Goal: Task Accomplishment & Management: Use online tool/utility

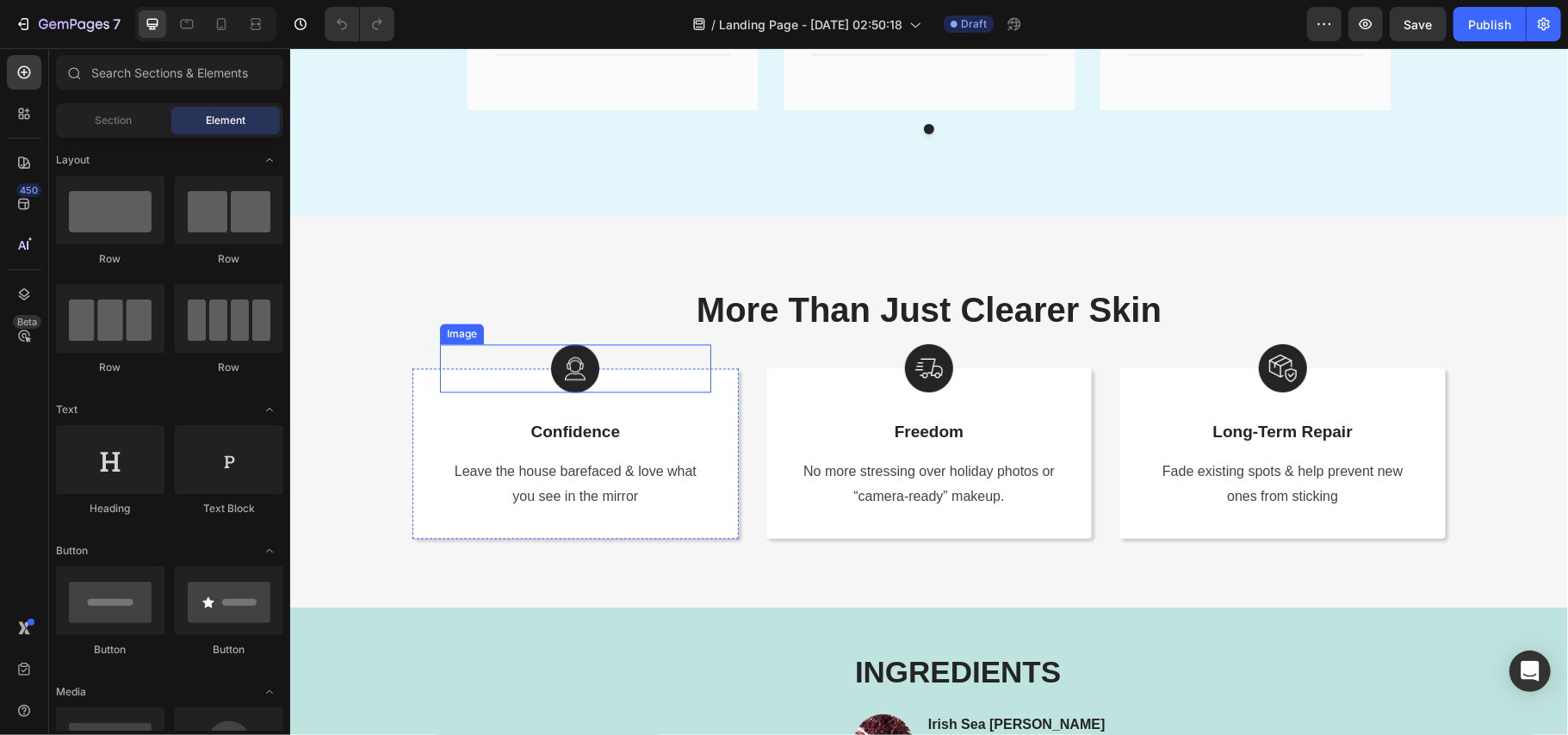
scroll to position [2756, 0]
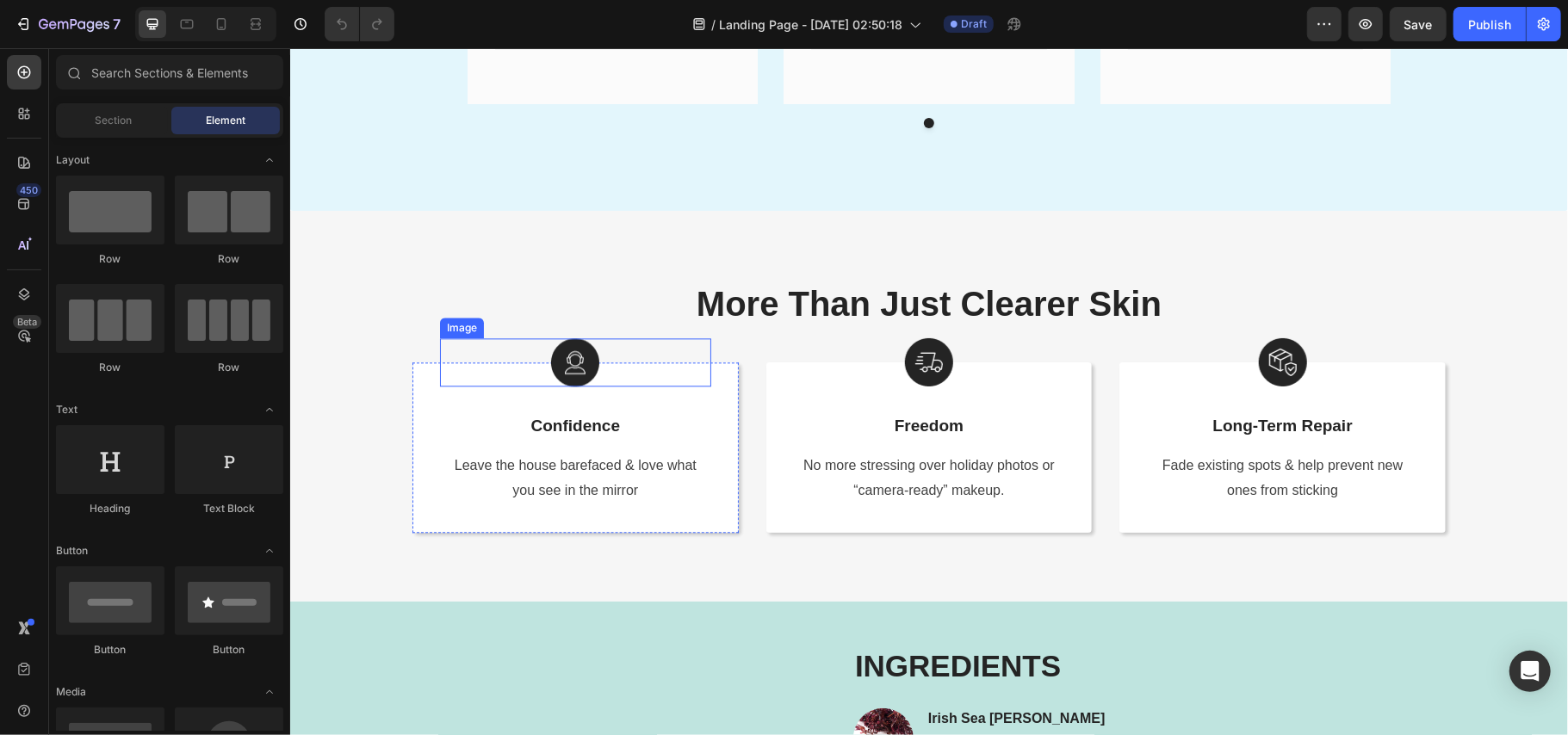
click at [572, 350] on img at bounding box center [574, 361] width 48 height 48
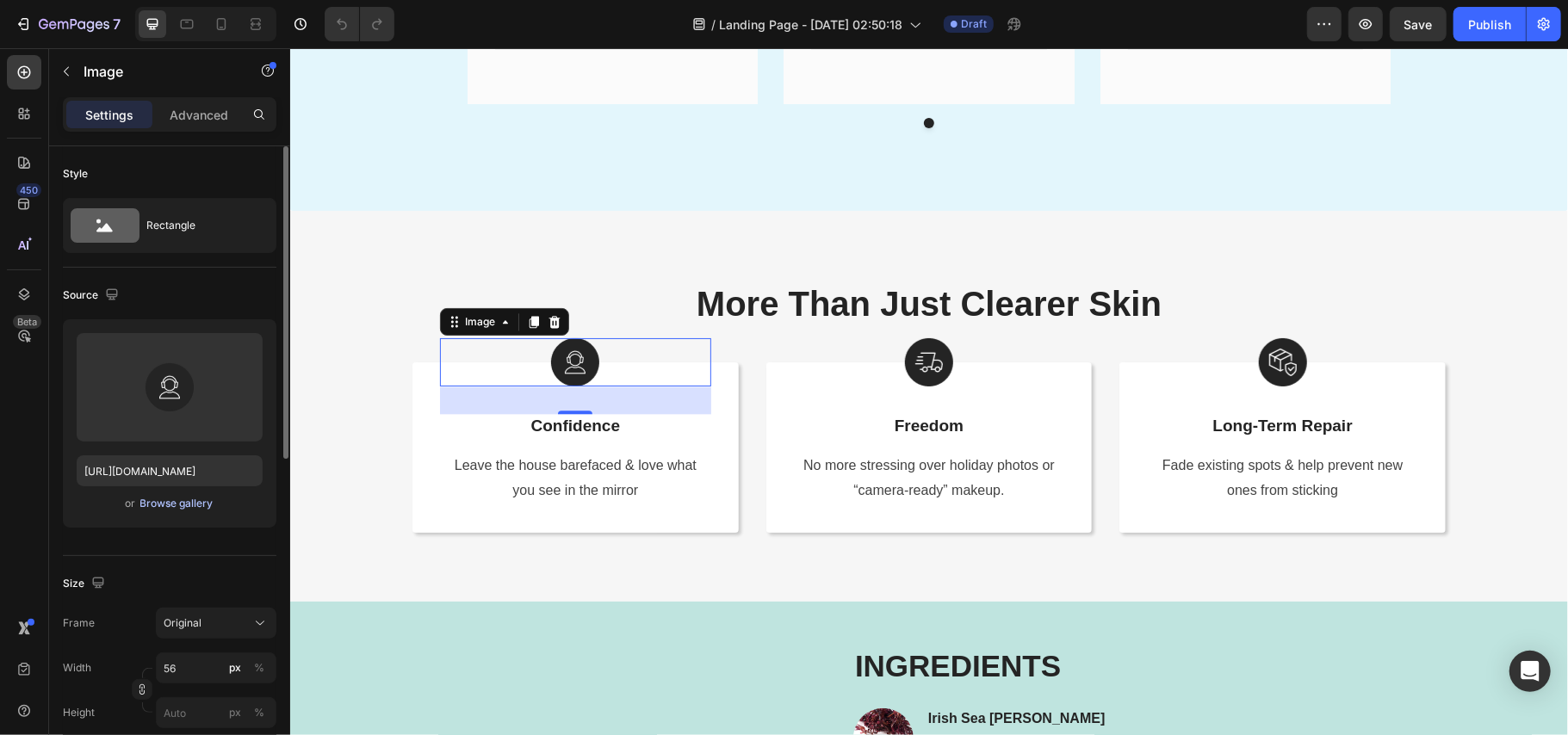
click at [169, 504] on div "Browse gallery" at bounding box center [177, 504] width 73 height 16
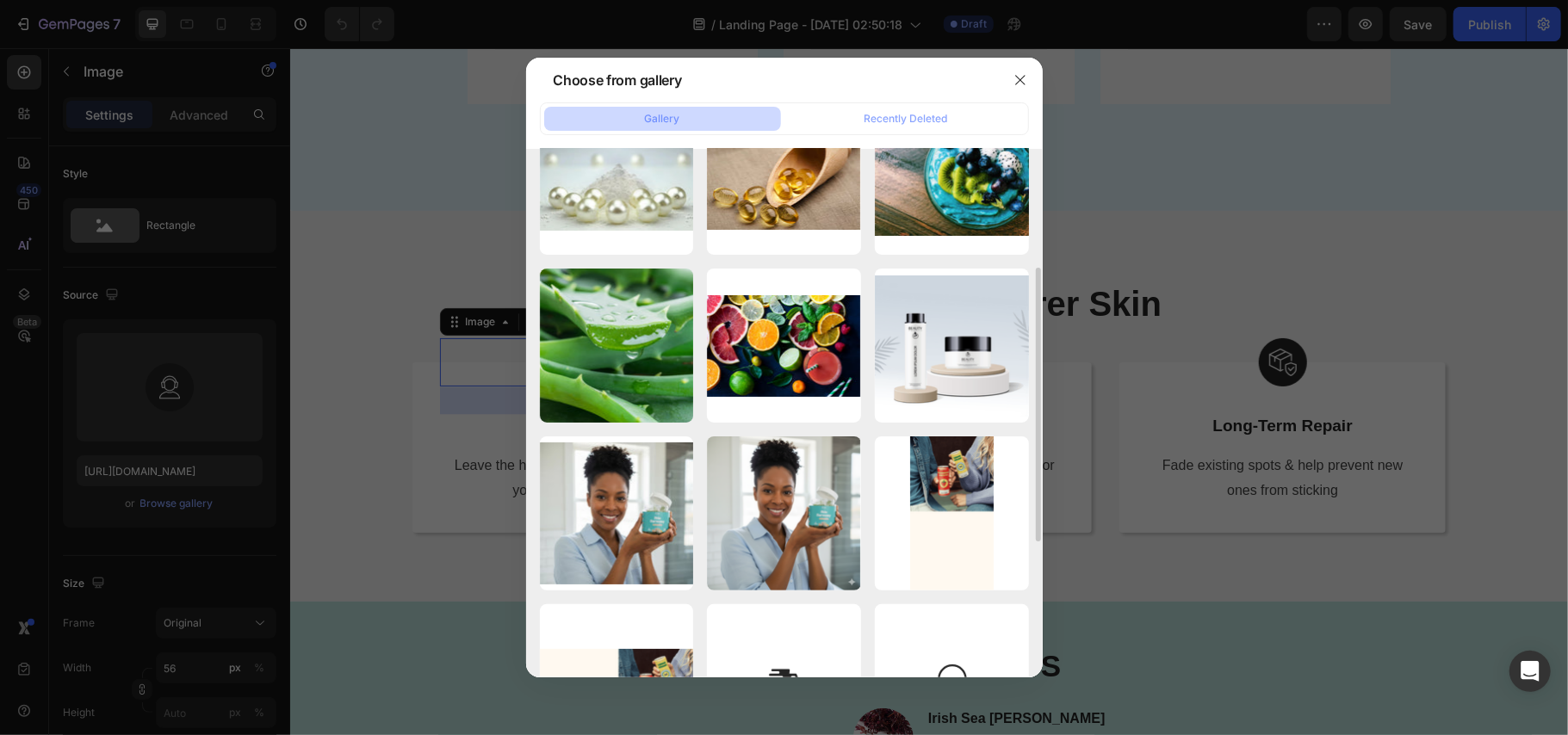
scroll to position [459, 0]
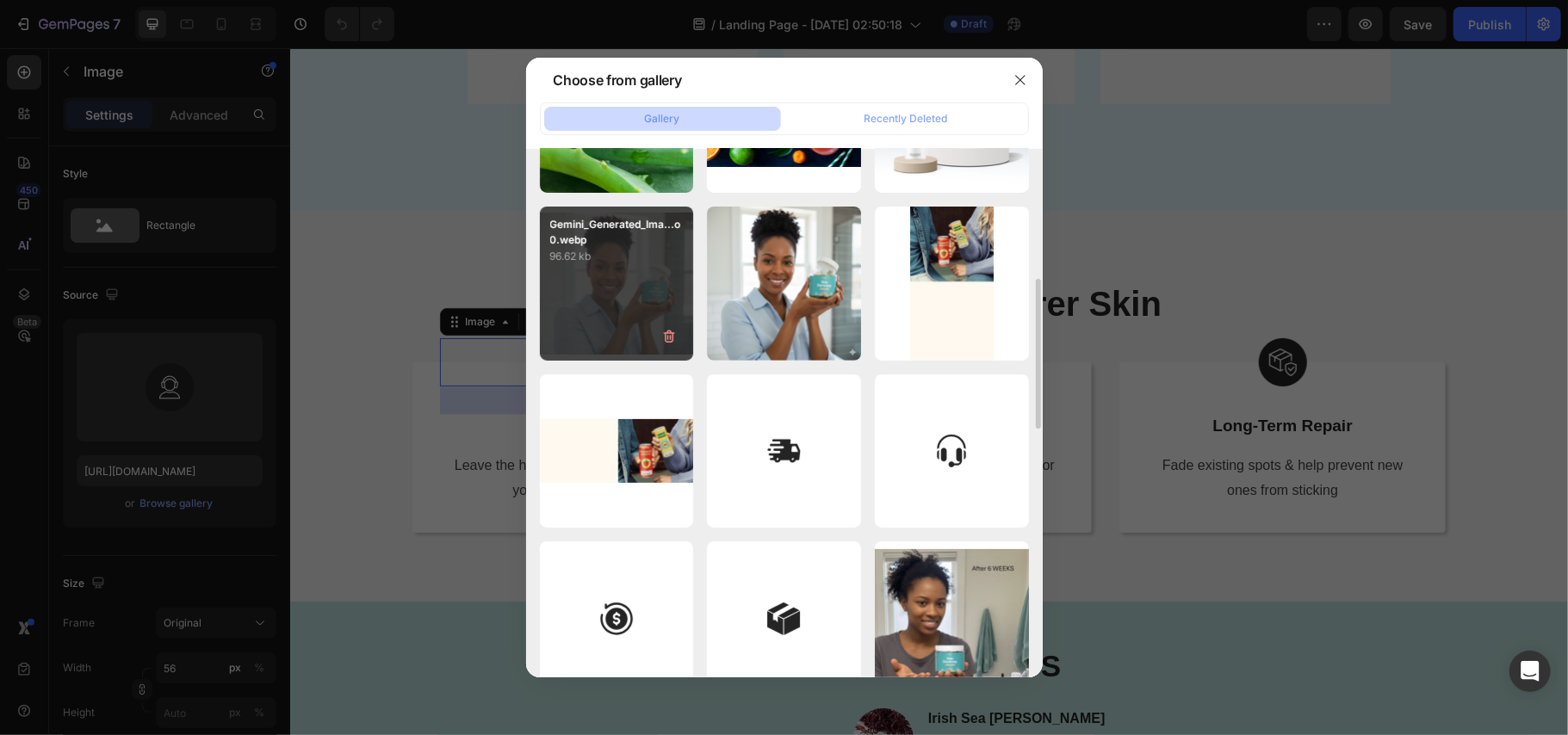
click at [625, 276] on div "Gemini_Generated_Ima...o0.webp 96.62 kb" at bounding box center [617, 283] width 154 height 154
type input "[URL][DOMAIN_NAME]"
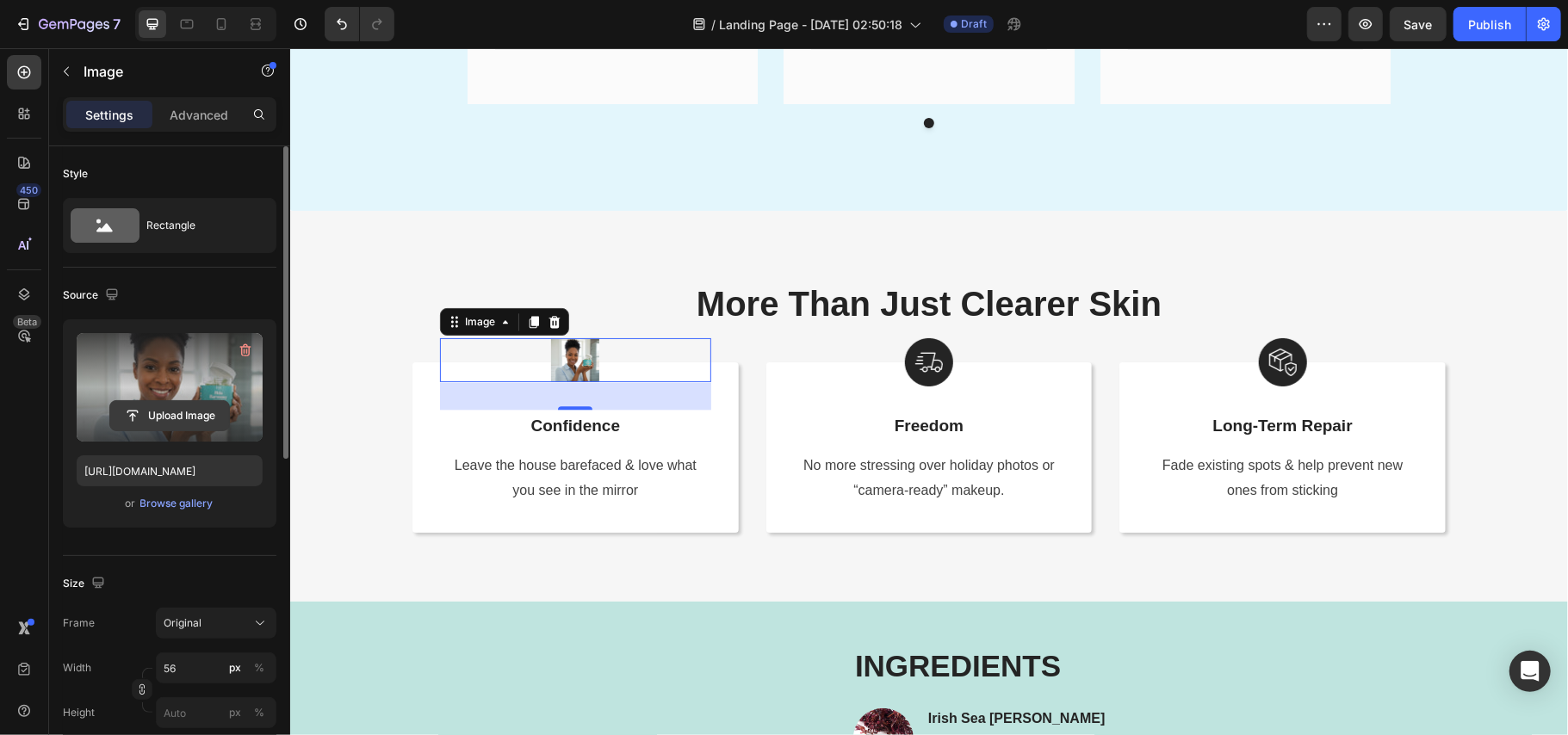
scroll to position [229, 0]
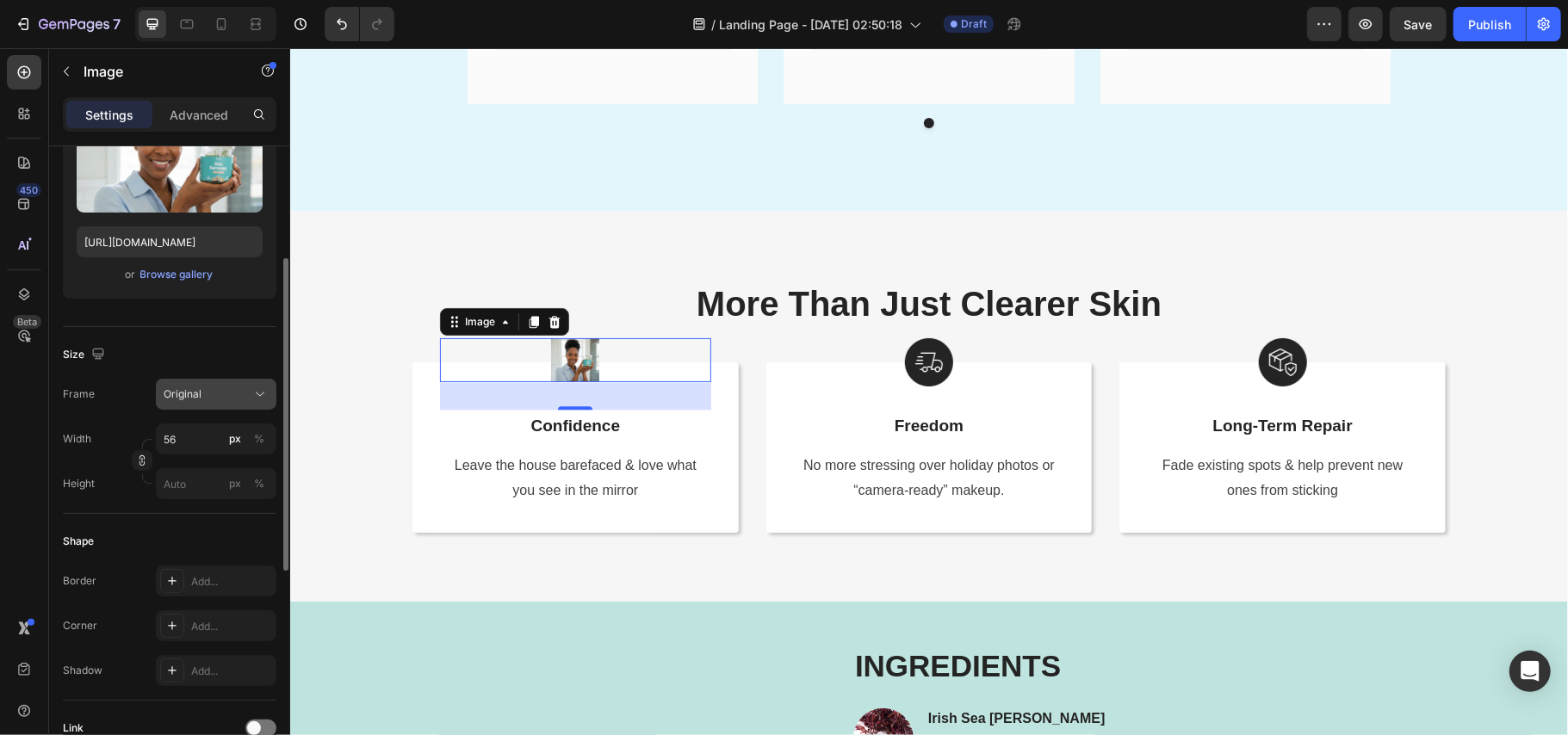
click at [193, 400] on span "Original" at bounding box center [182, 394] width 38 height 16
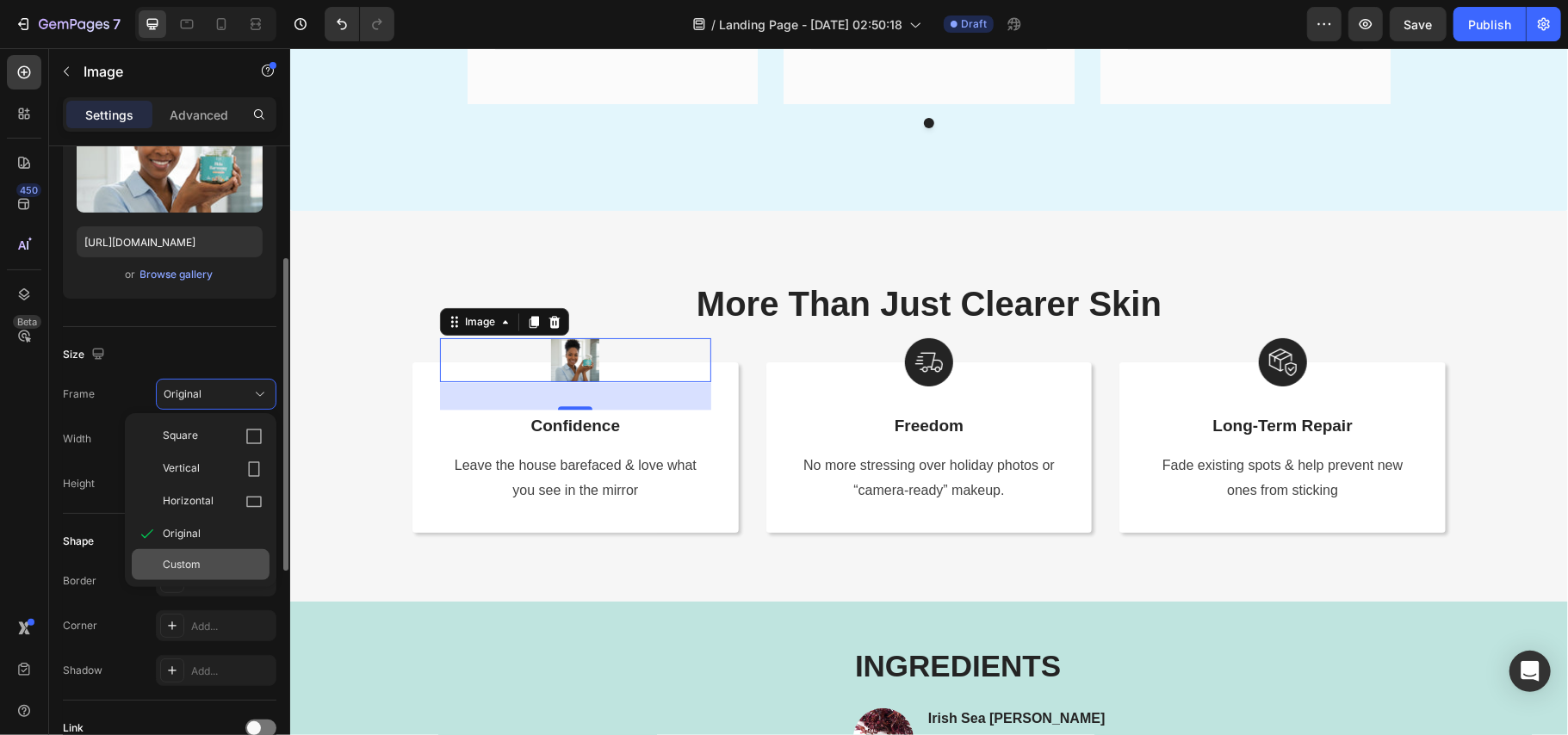
click at [235, 572] on div "Custom" at bounding box center [212, 565] width 100 height 16
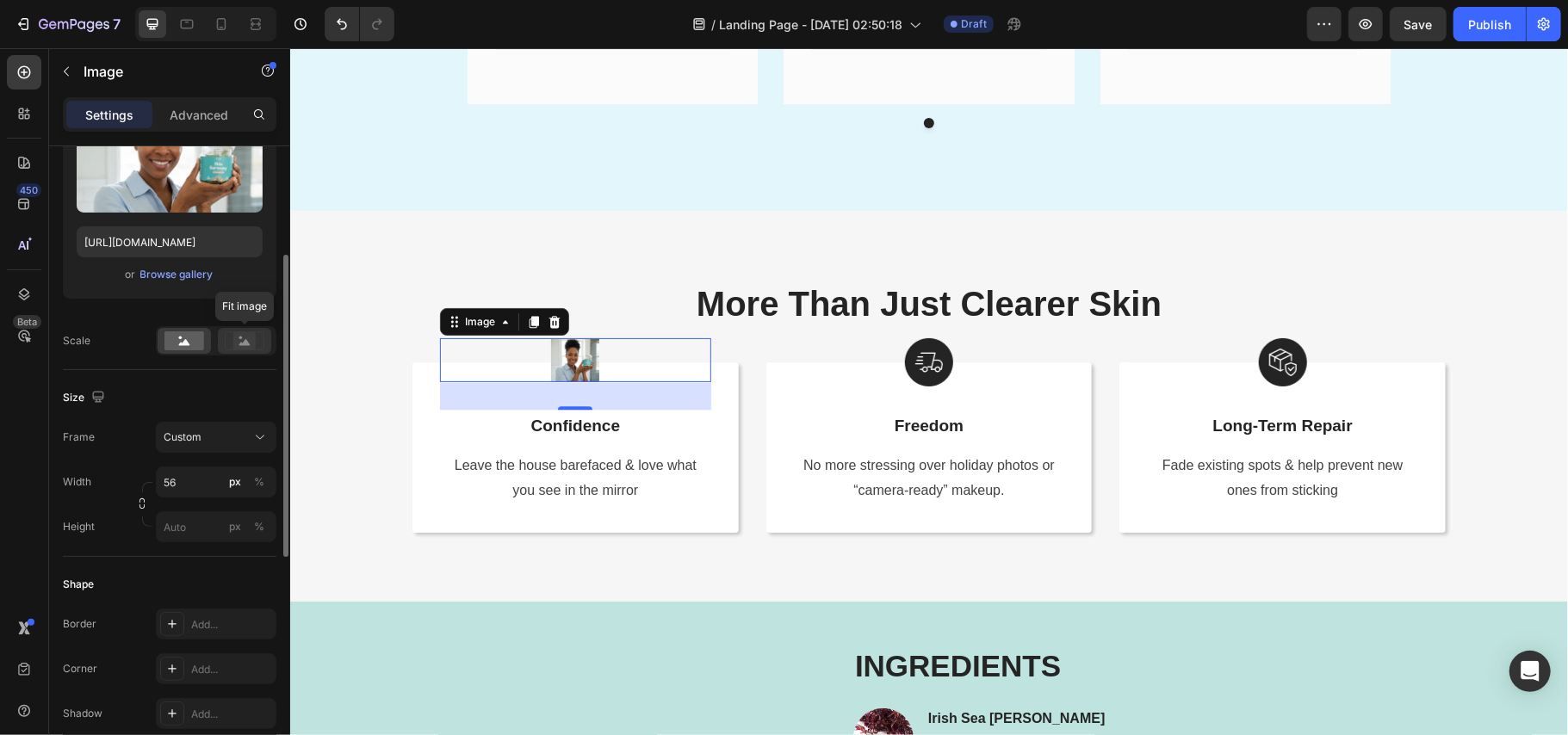
click at [242, 343] on rect at bounding box center [245, 341] width 23 height 17
click at [198, 334] on rect at bounding box center [184, 341] width 39 height 19
click at [228, 440] on div "Custom" at bounding box center [205, 438] width 85 height 16
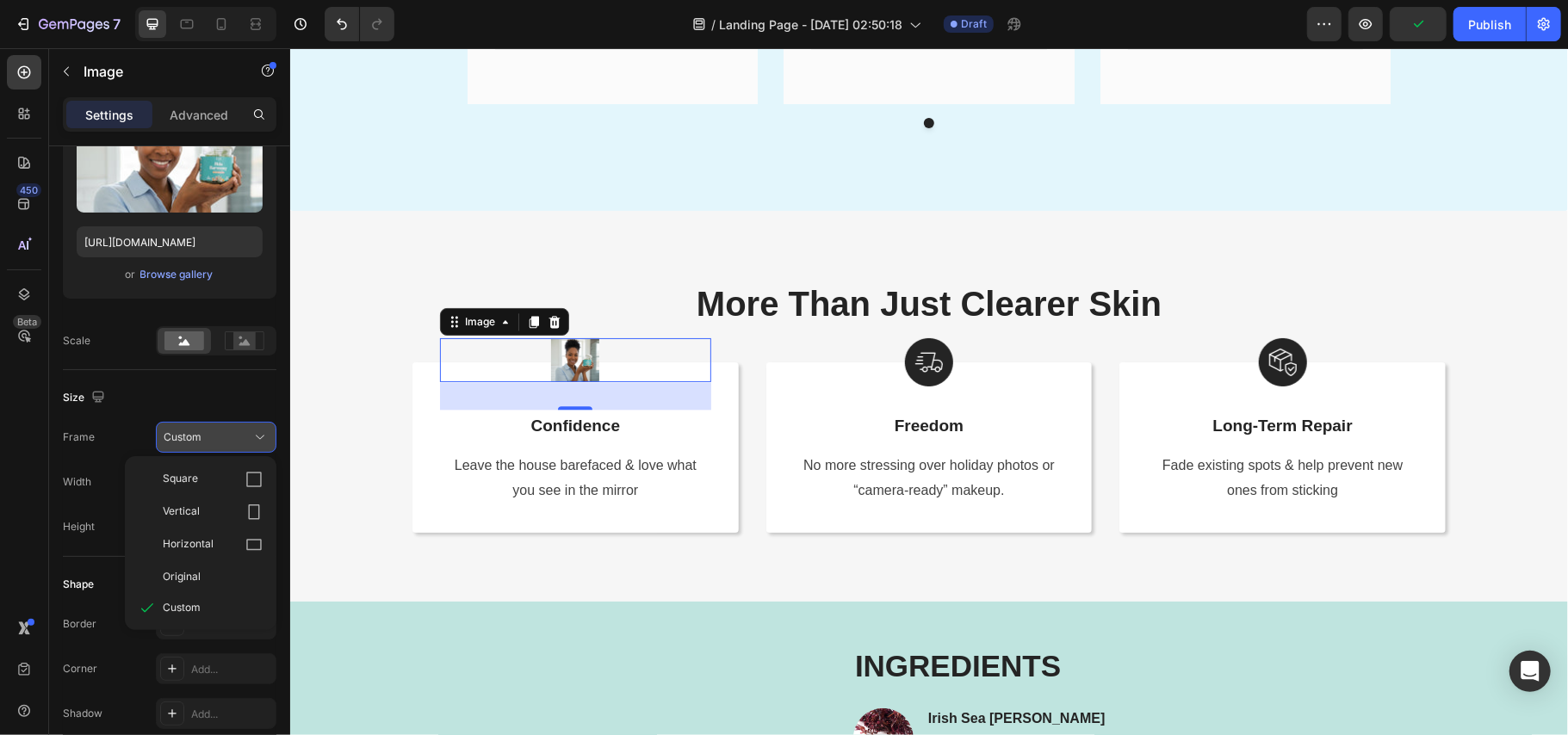
click at [231, 438] on div "Custom" at bounding box center [205, 438] width 85 height 16
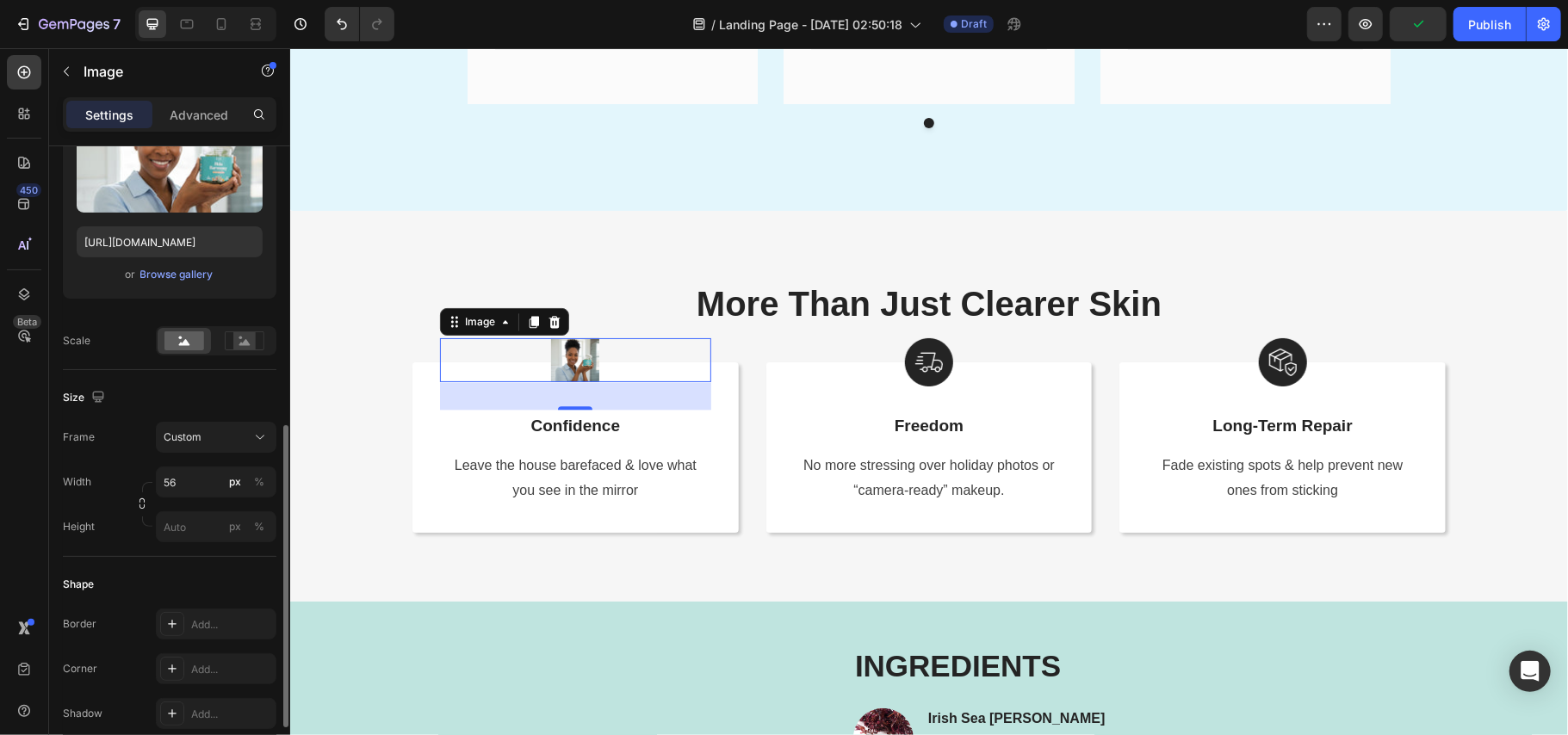
scroll to position [344, 0]
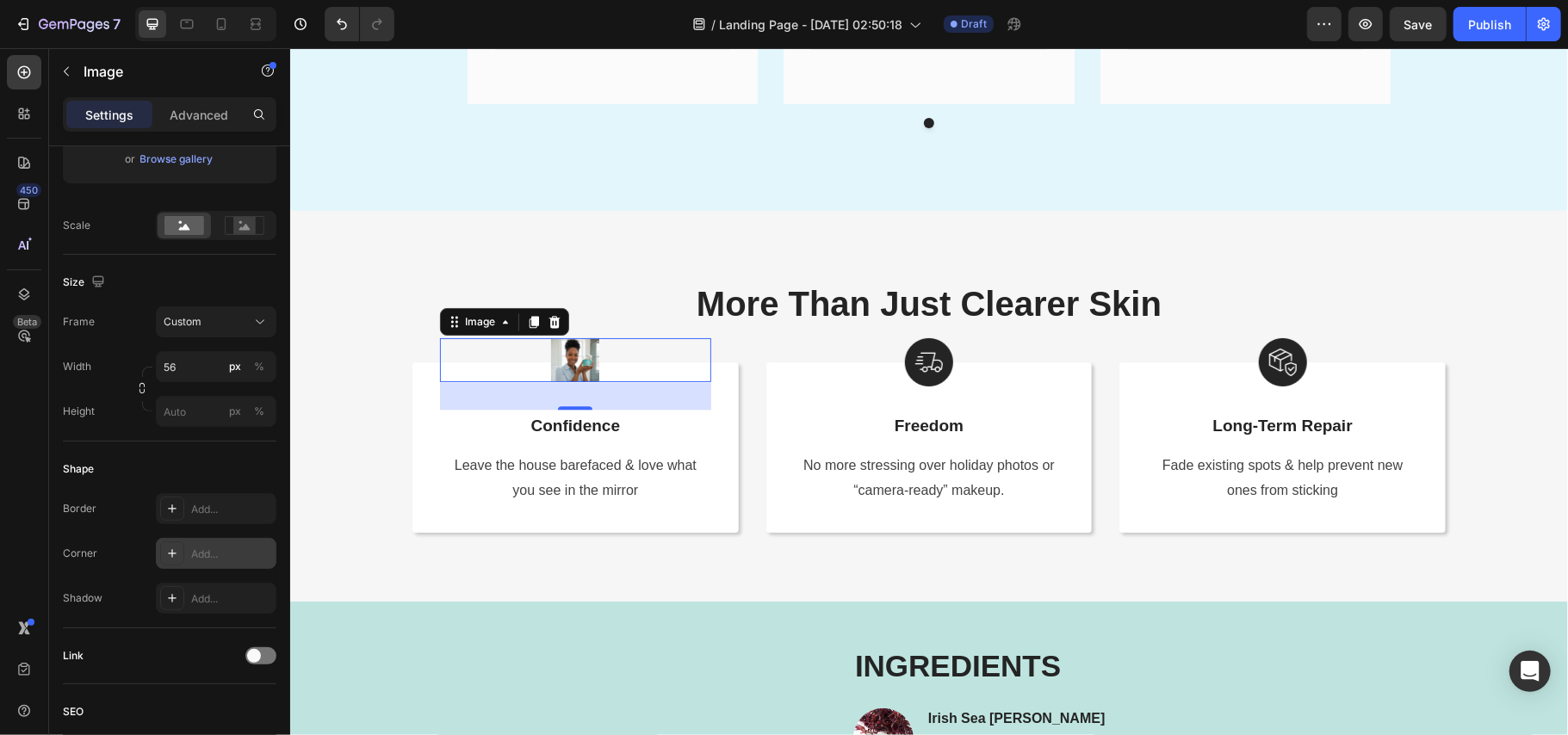
click at [207, 551] on div "Add..." at bounding box center [232, 555] width 81 height 16
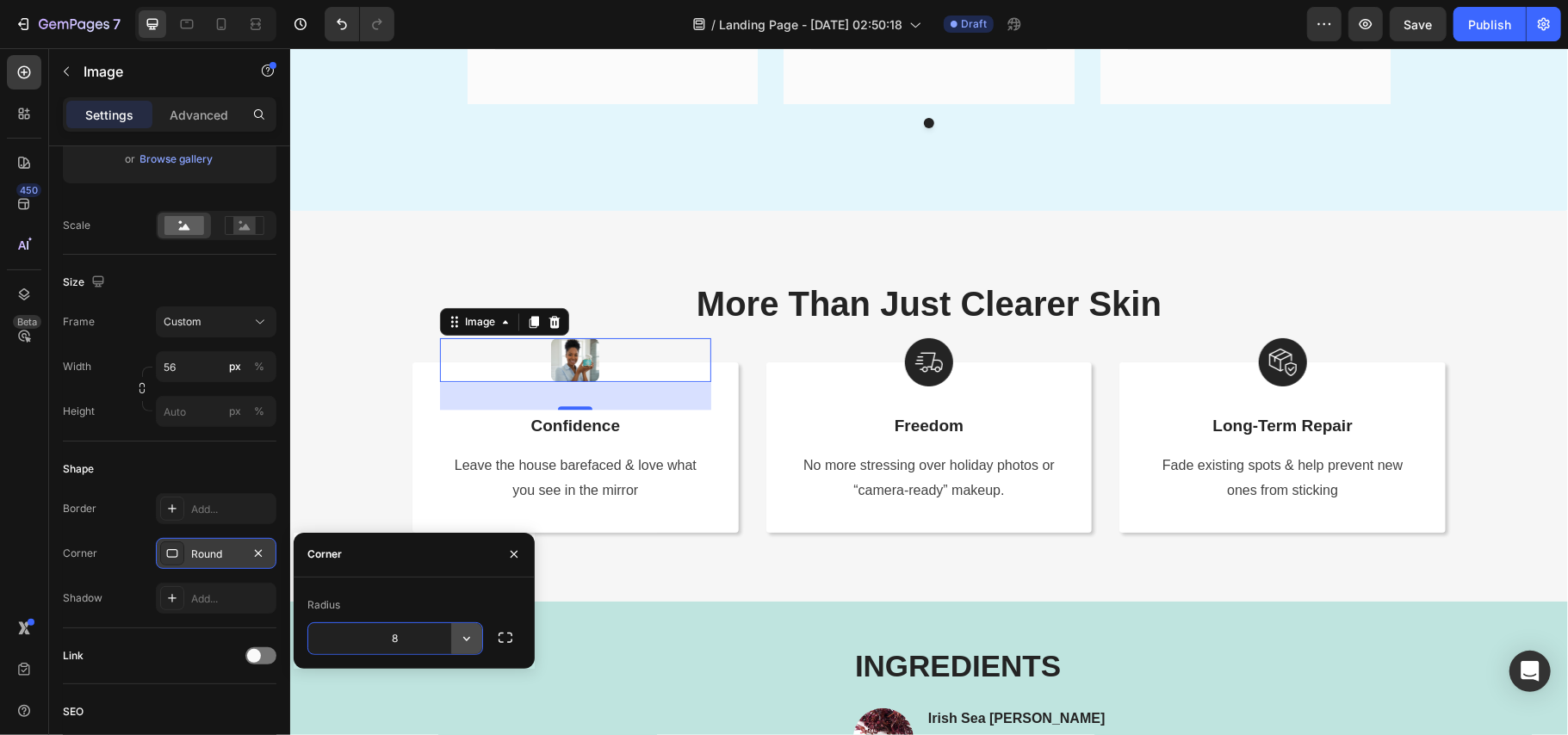
click at [460, 638] on icon "button" at bounding box center [467, 639] width 17 height 17
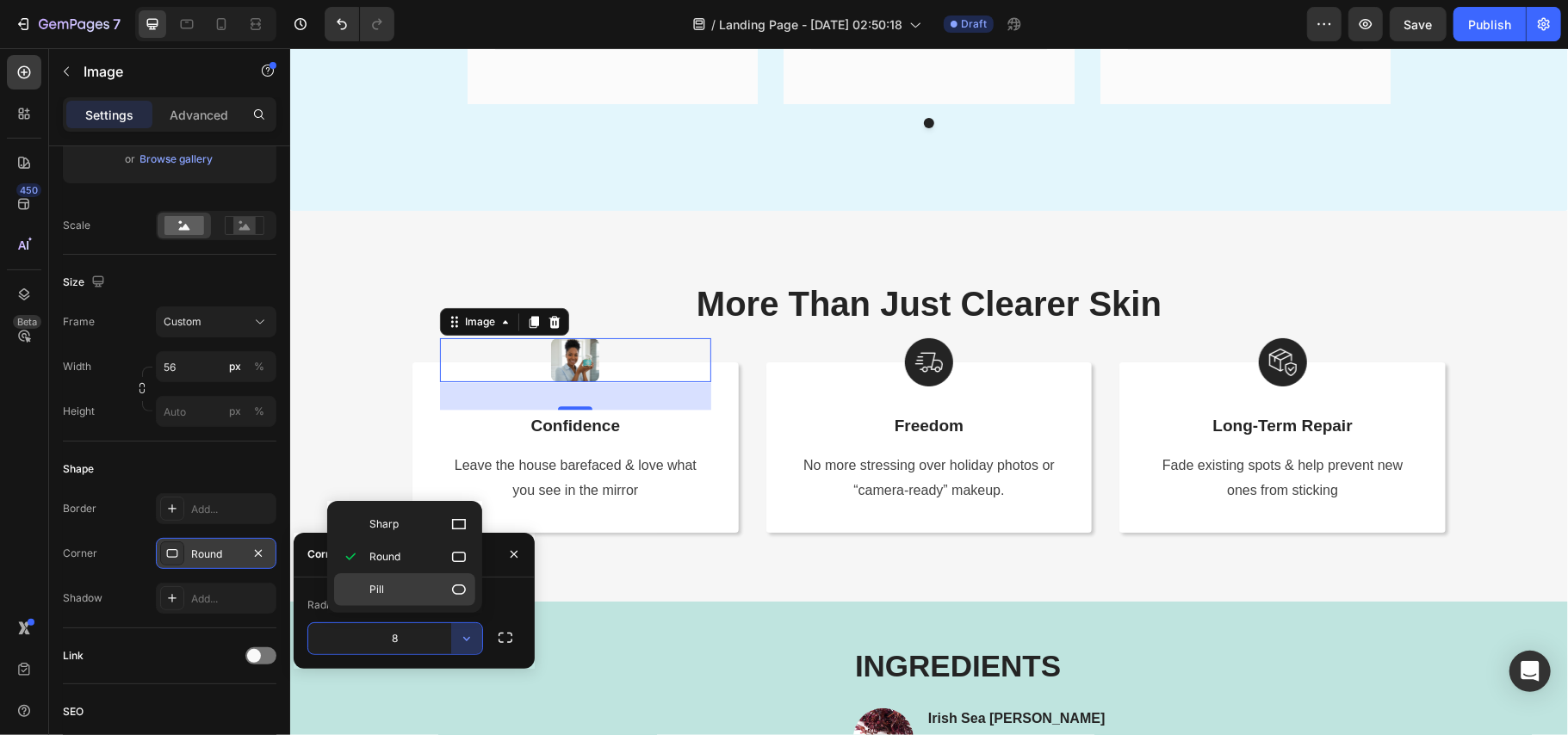
click at [458, 597] on icon at bounding box center [459, 590] width 17 height 17
type input "9999"
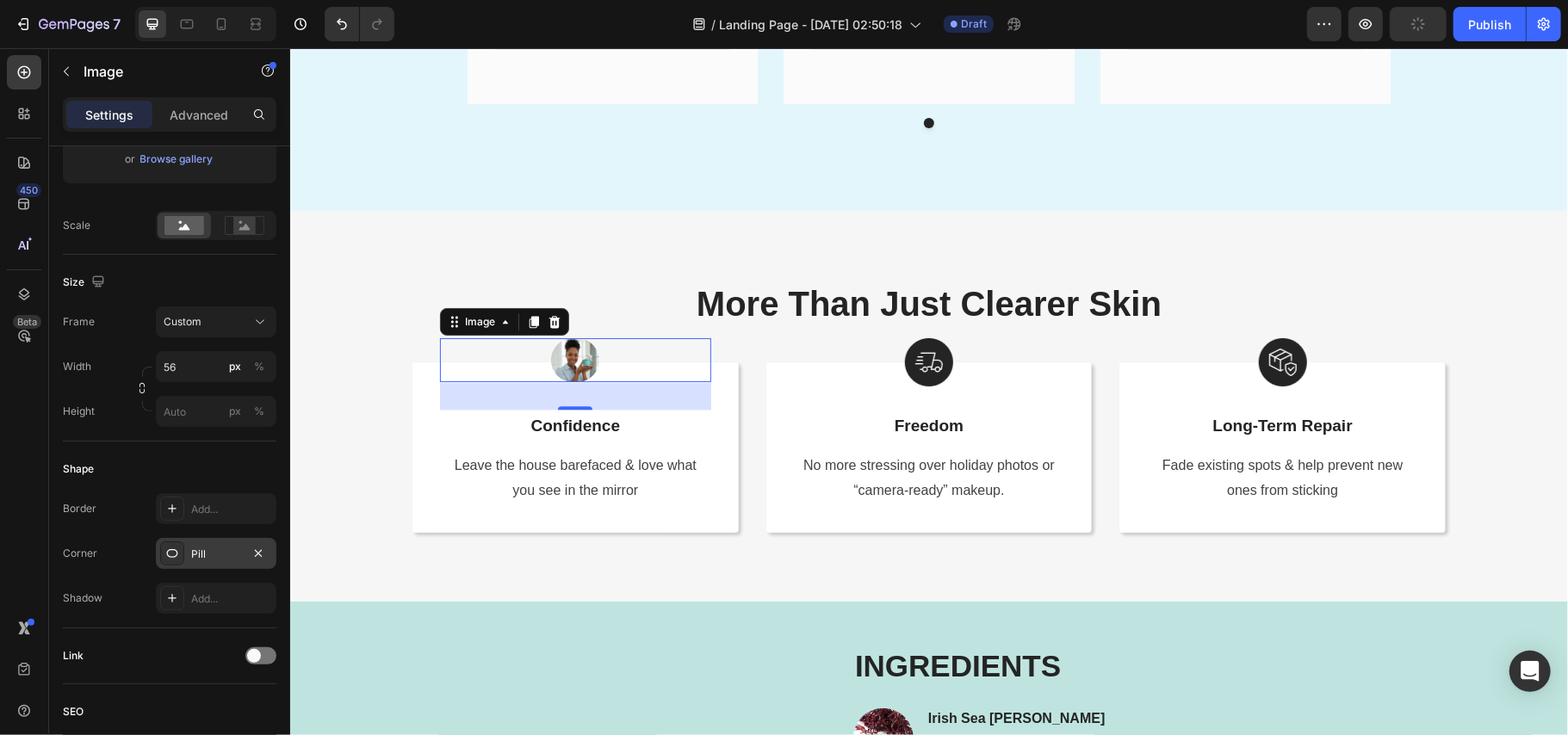
click at [221, 449] on div "Shape Border Add... Corner Pill Shadow Add..." at bounding box center [170, 535] width 213 height 187
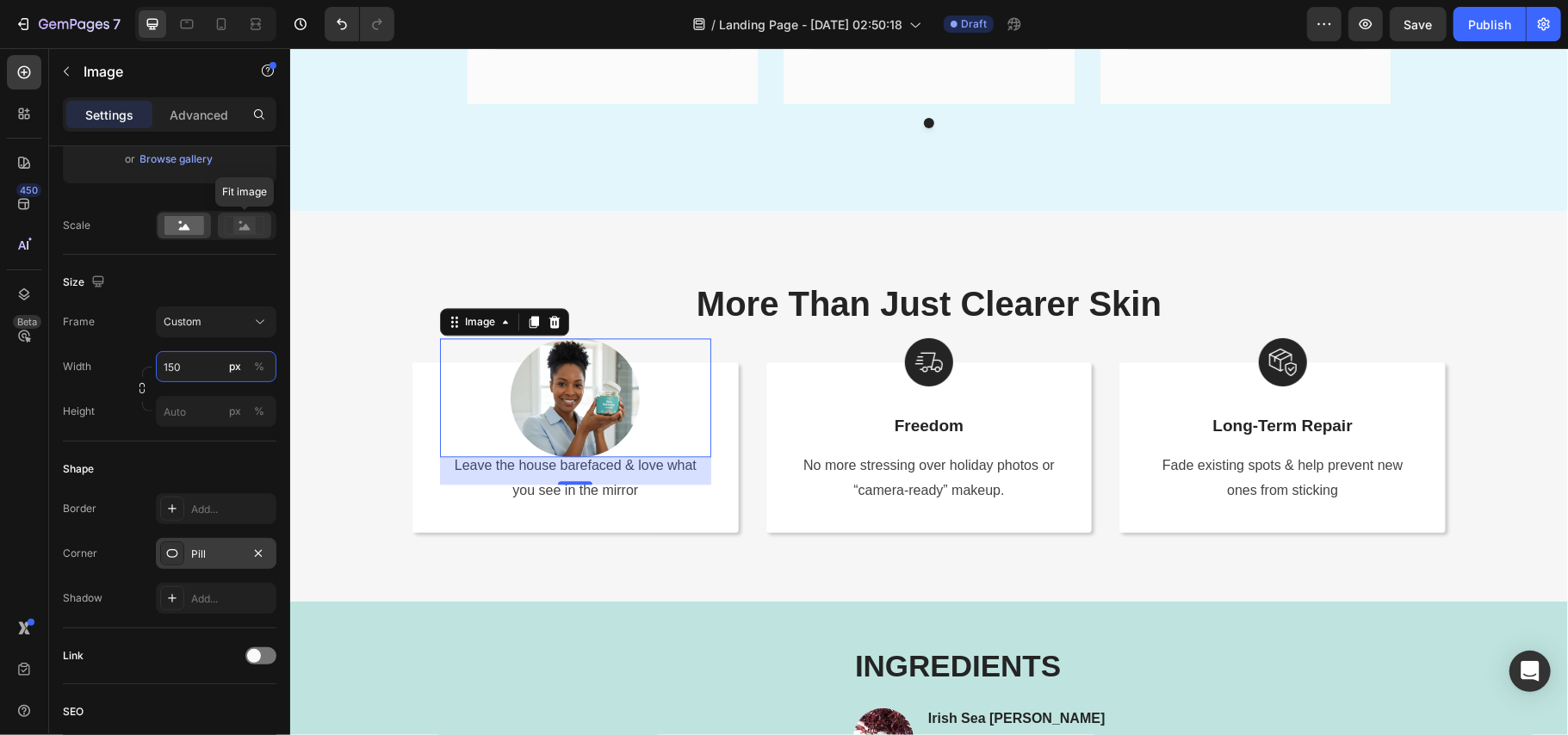
type input "150"
click at [232, 221] on icon at bounding box center [244, 225] width 39 height 19
click at [202, 117] on p "Advanced" at bounding box center [198, 114] width 59 height 18
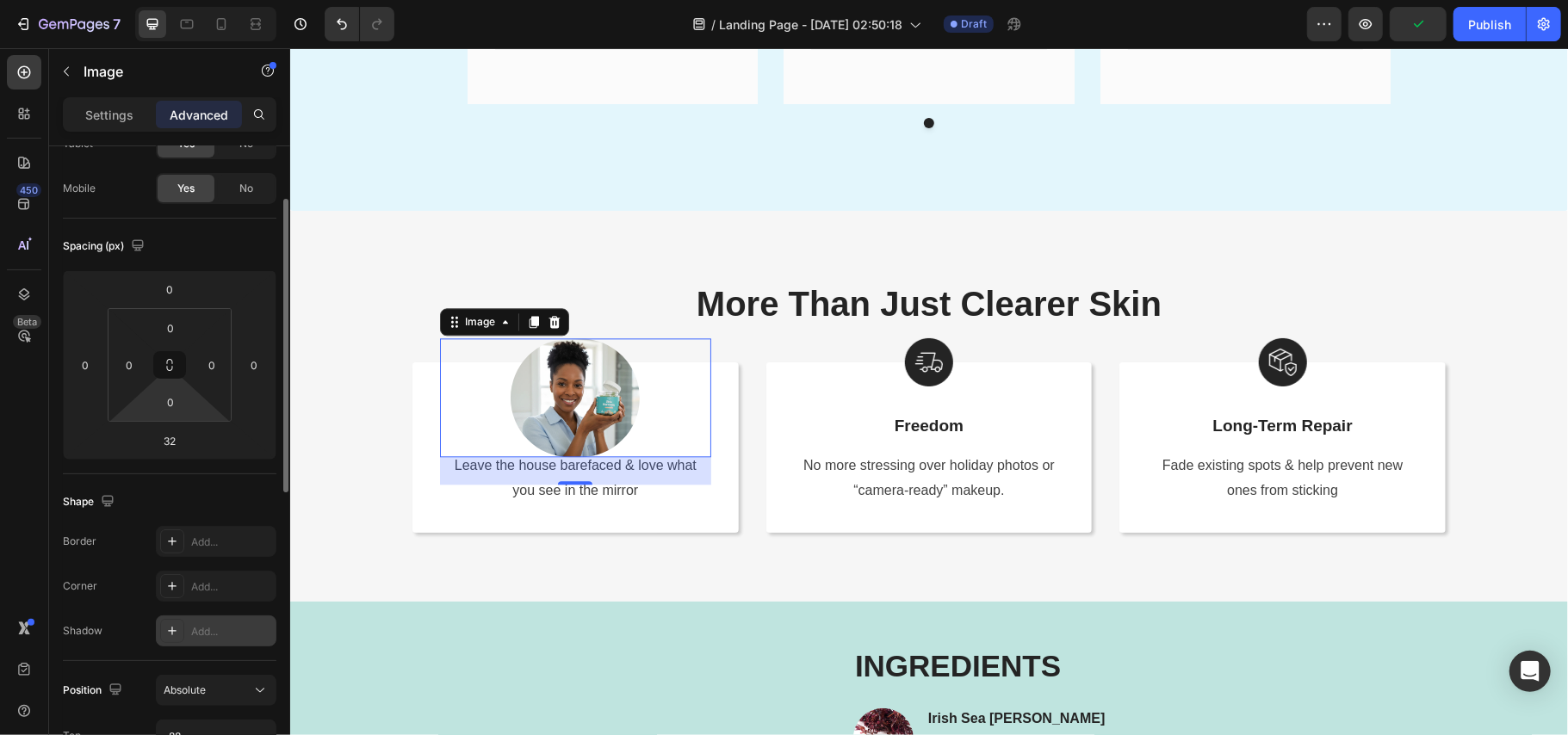
scroll to position [0, 0]
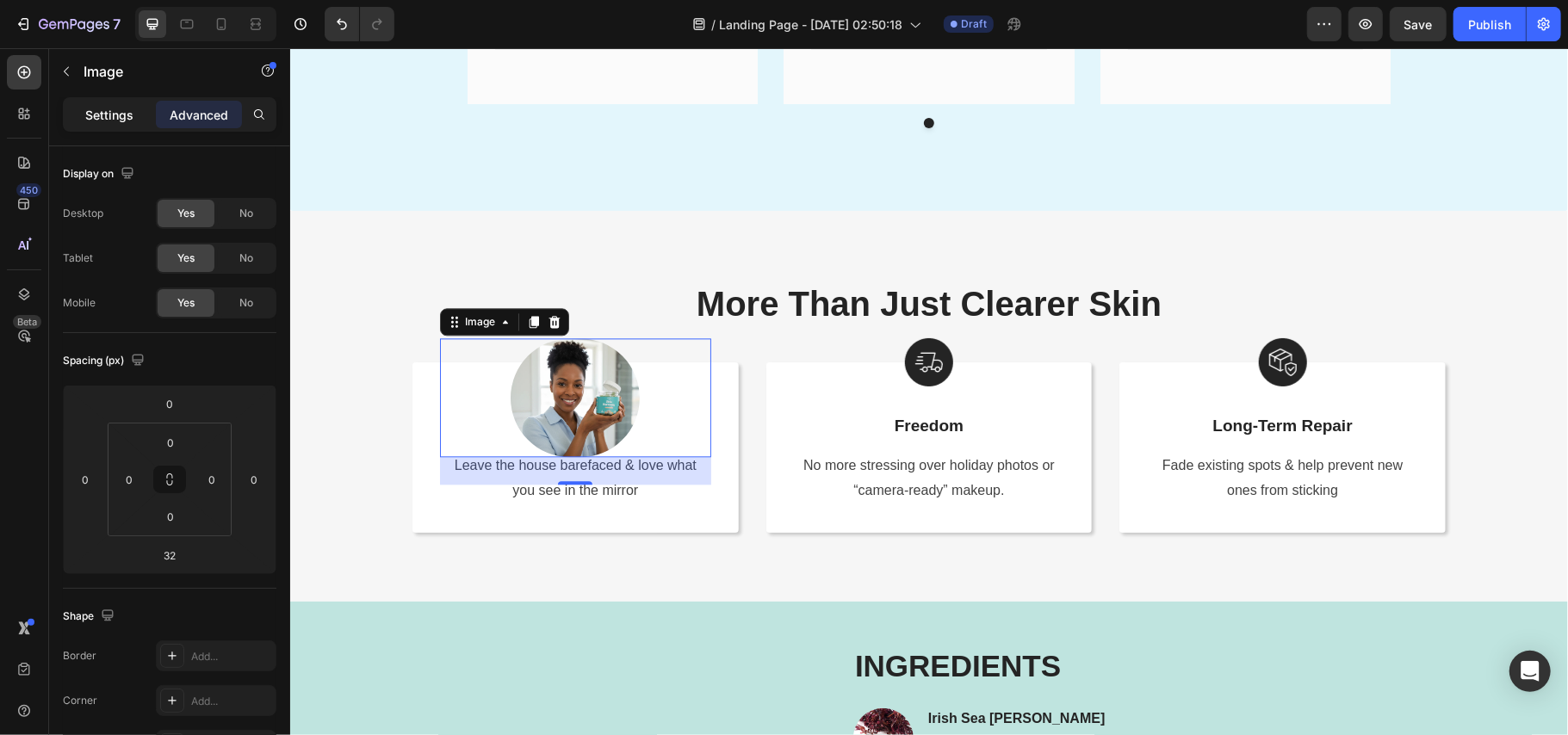
click at [108, 121] on p "Settings" at bounding box center [109, 114] width 48 height 18
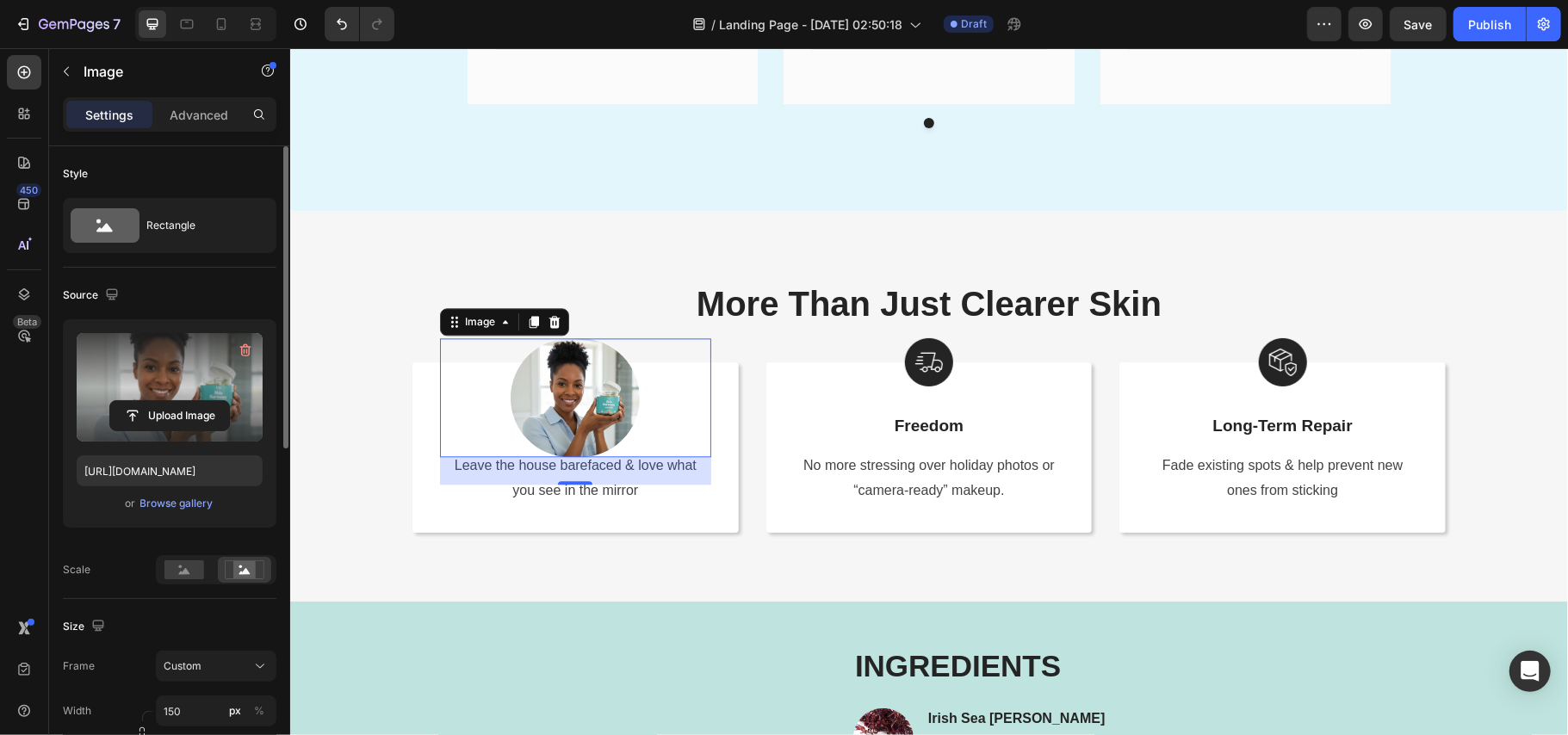
scroll to position [114, 0]
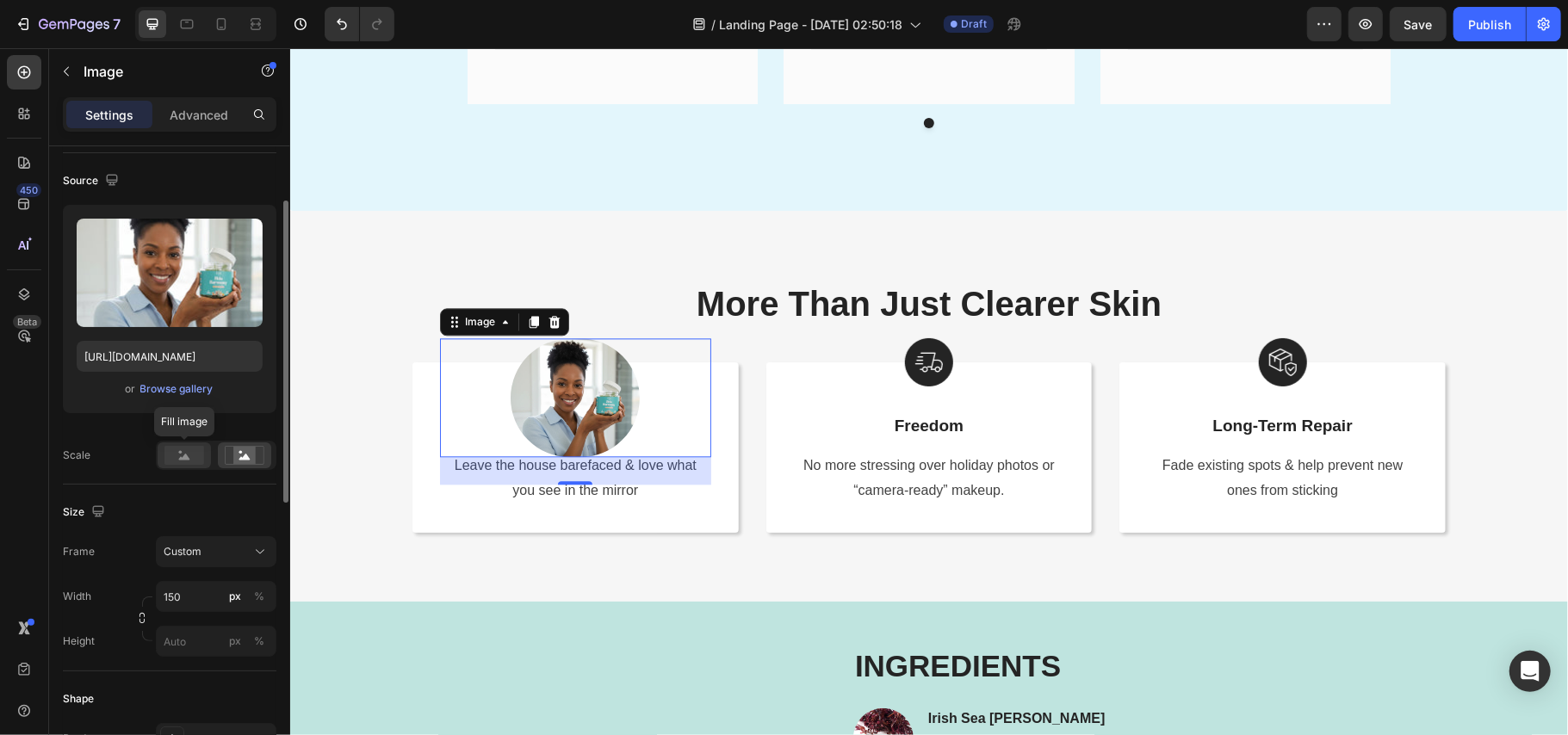
click at [174, 446] on rect at bounding box center [184, 455] width 39 height 19
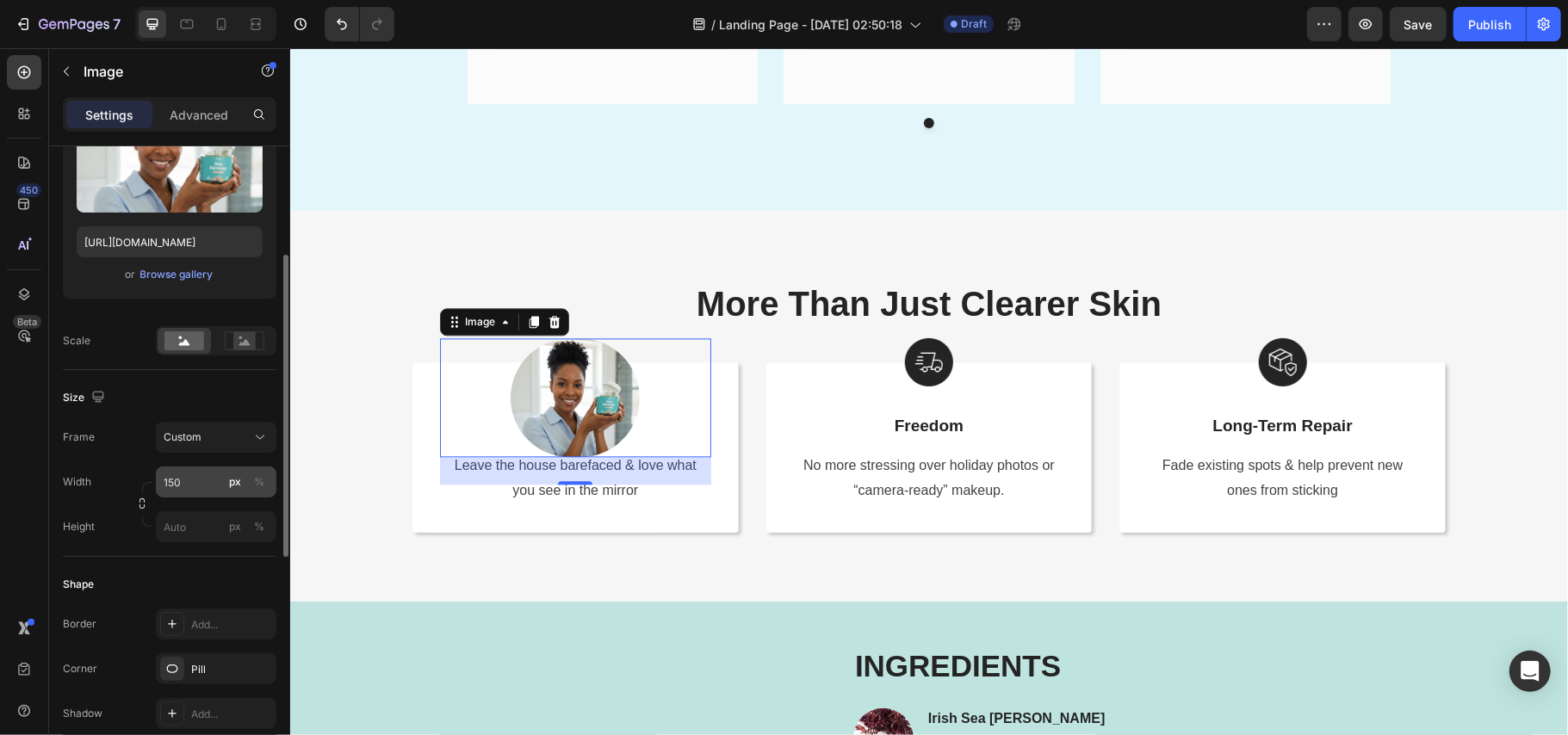
scroll to position [344, 0]
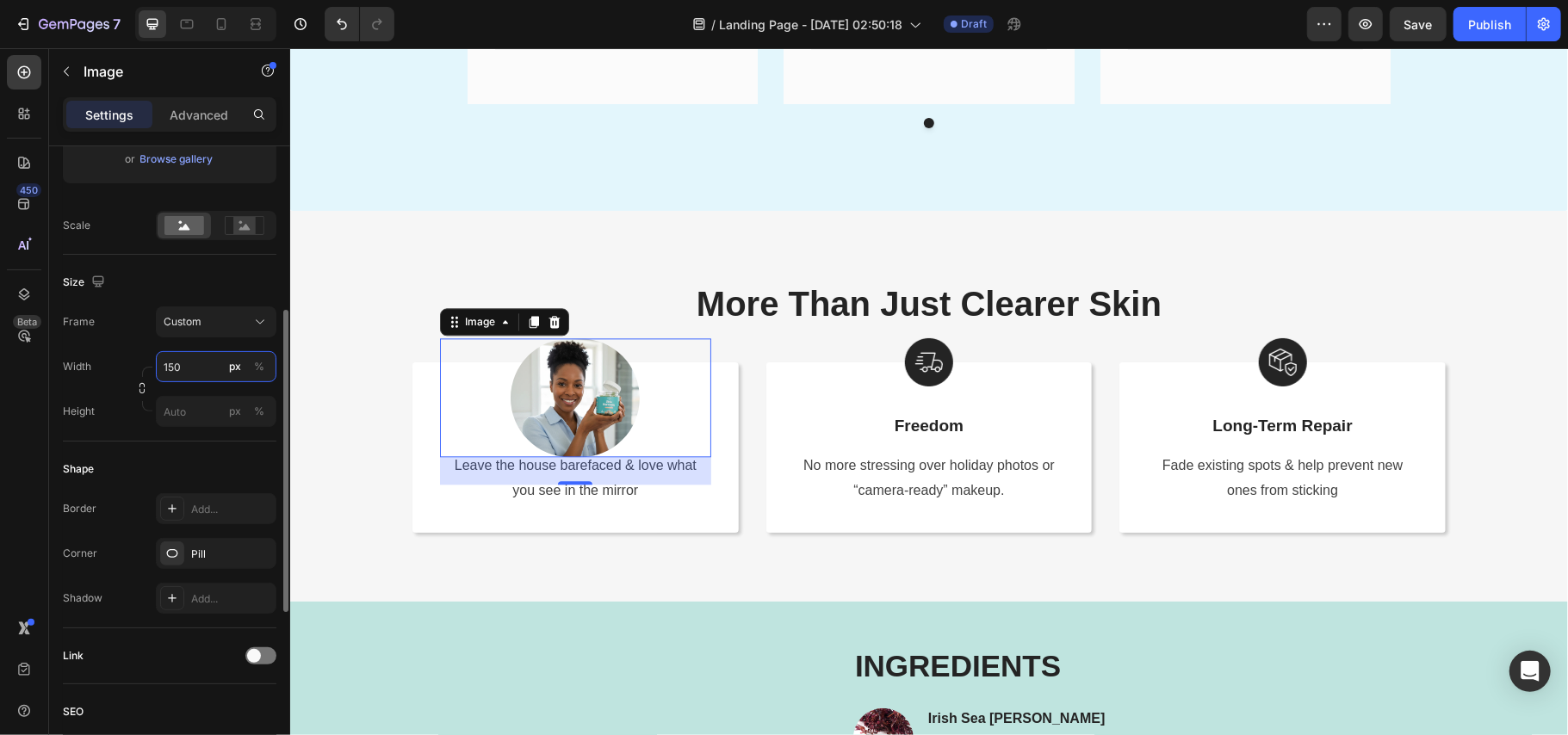
click at [191, 357] on input "150" at bounding box center [216, 366] width 121 height 31
click at [213, 397] on div "Full 100%" at bounding box center [199, 408] width 142 height 31
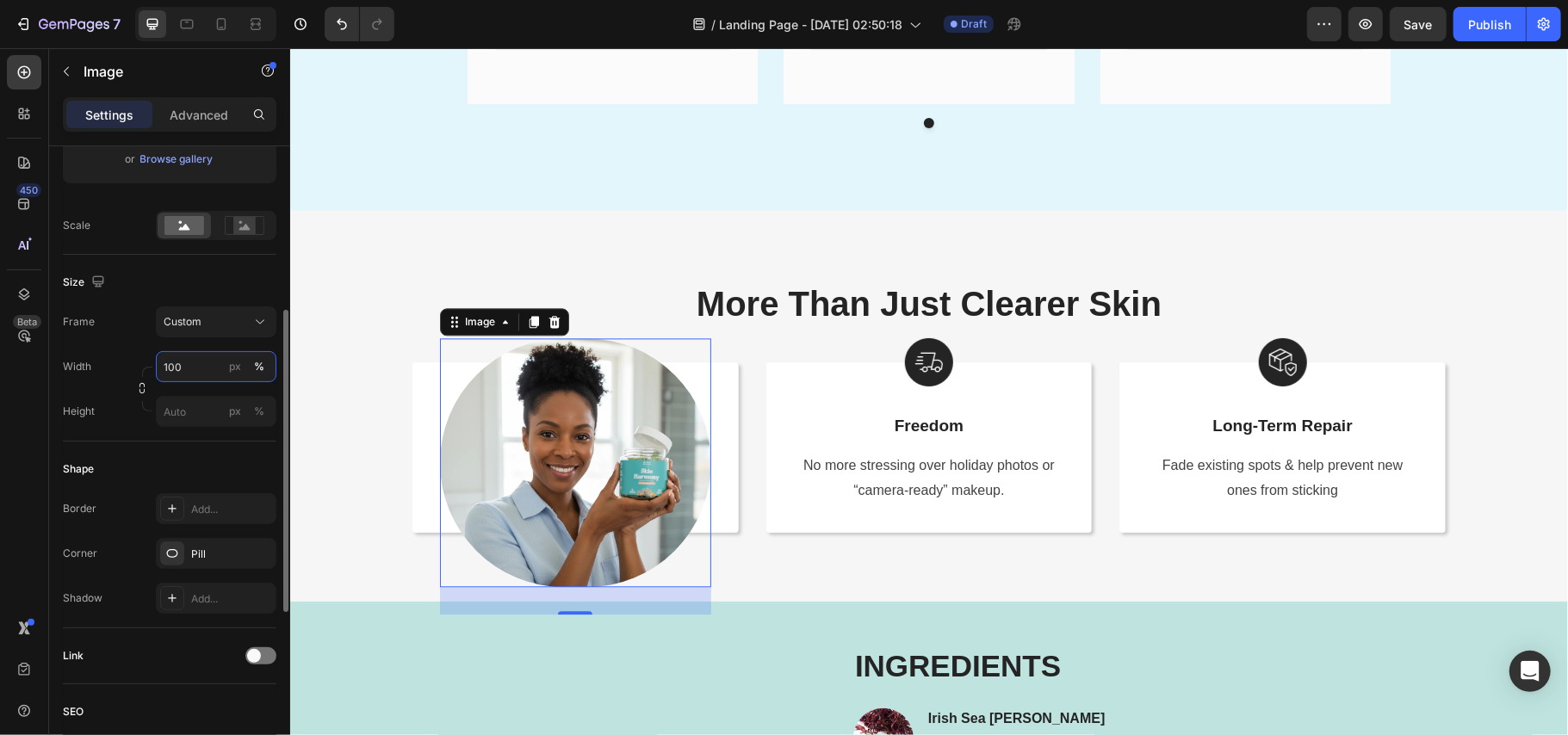
click at [177, 371] on input "100" at bounding box center [216, 366] width 121 height 31
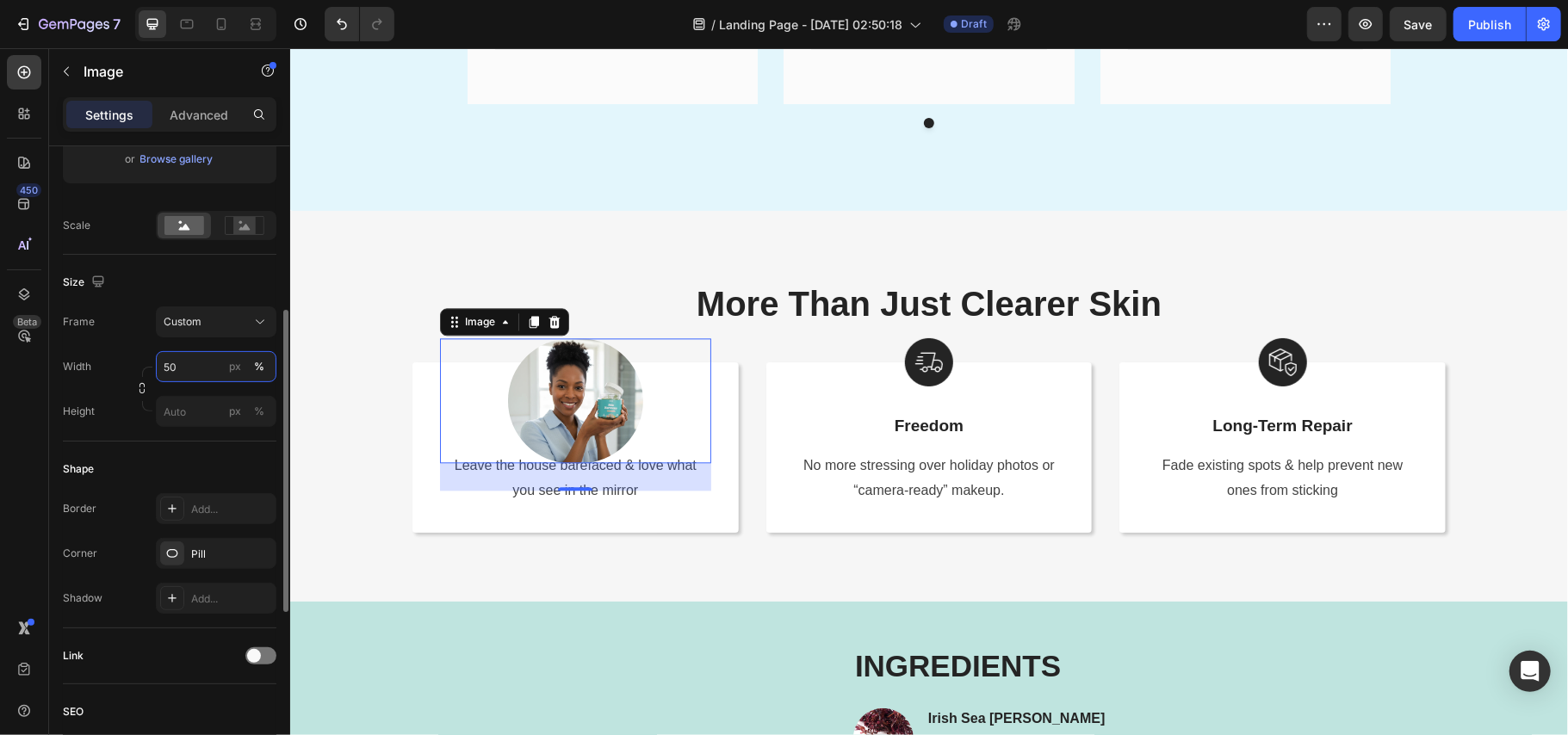
type input "5"
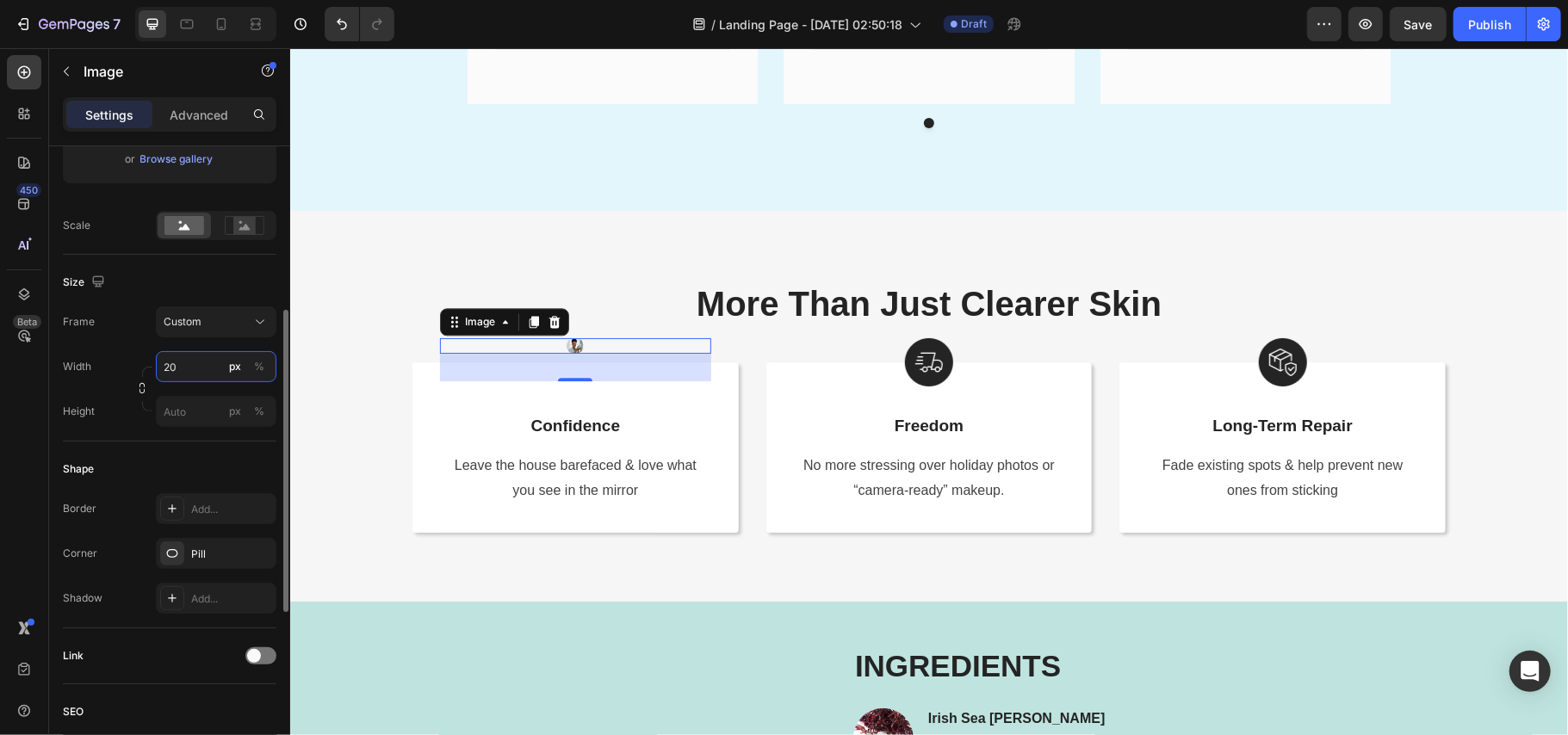
drag, startPoint x: 177, startPoint y: 371, endPoint x: 159, endPoint y: 365, distance: 19.0
click at [159, 365] on input "20" at bounding box center [216, 366] width 121 height 31
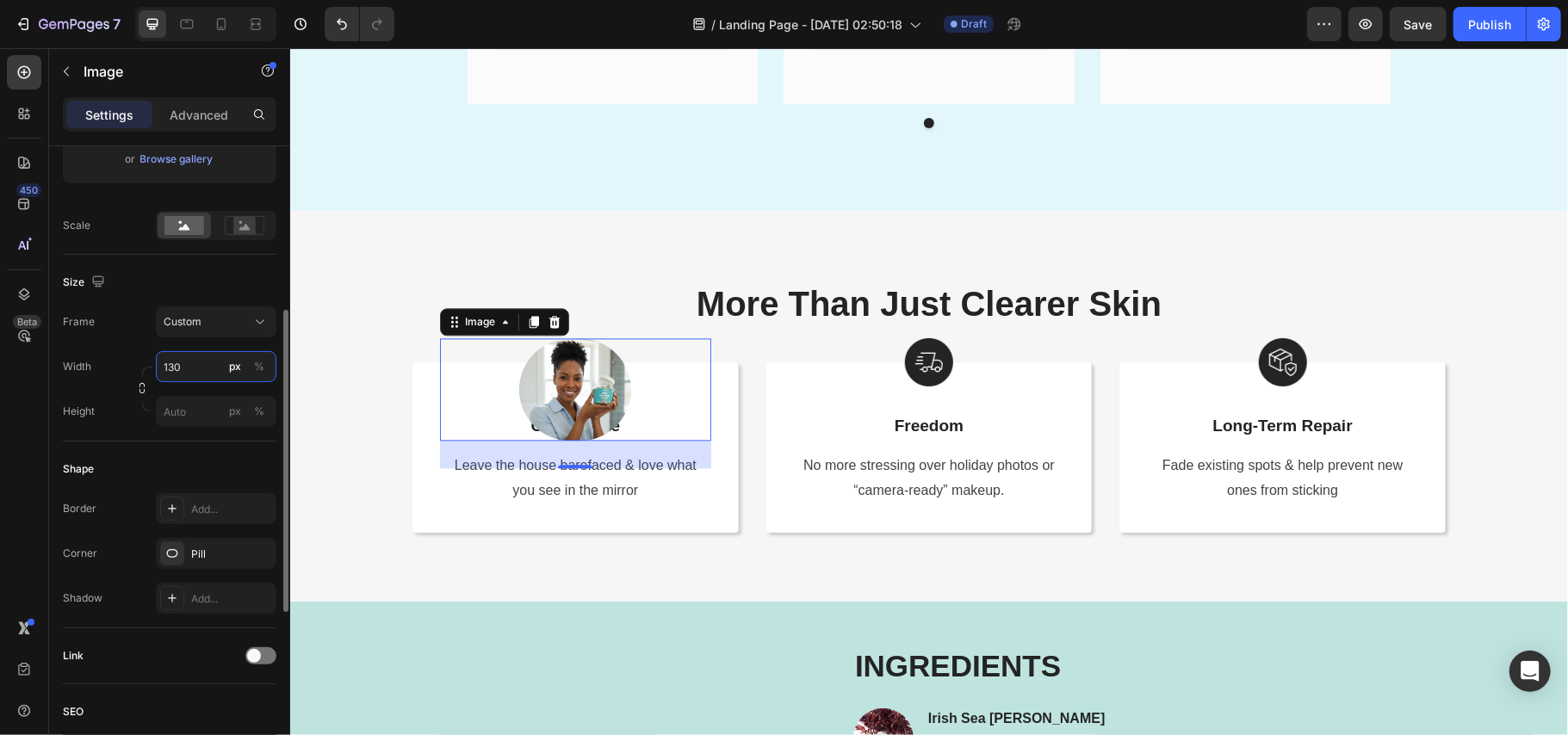
click at [131, 370] on div "Width 130 px % Height px %" at bounding box center [170, 389] width 213 height 76
type input "80"
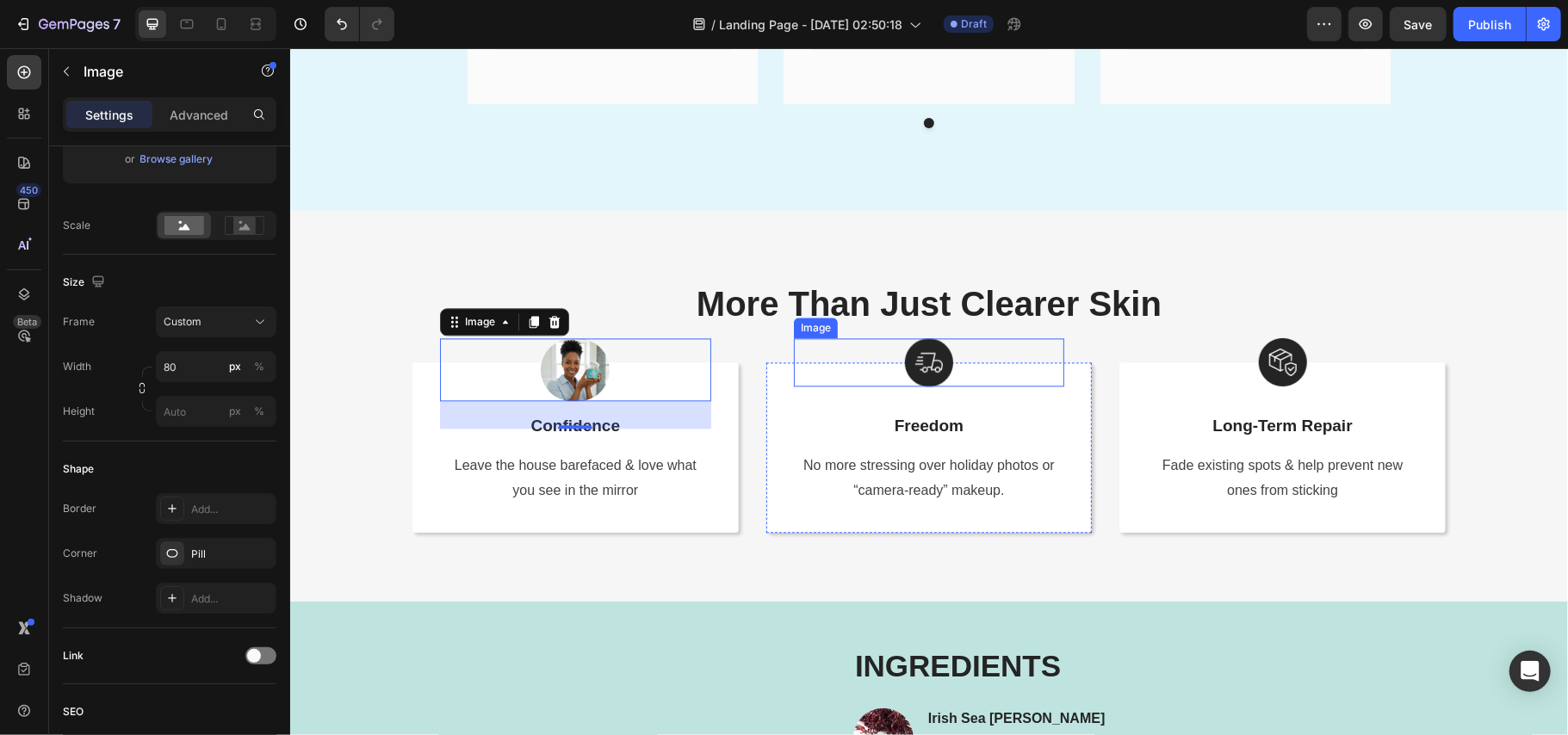
click at [912, 358] on img at bounding box center [928, 361] width 48 height 48
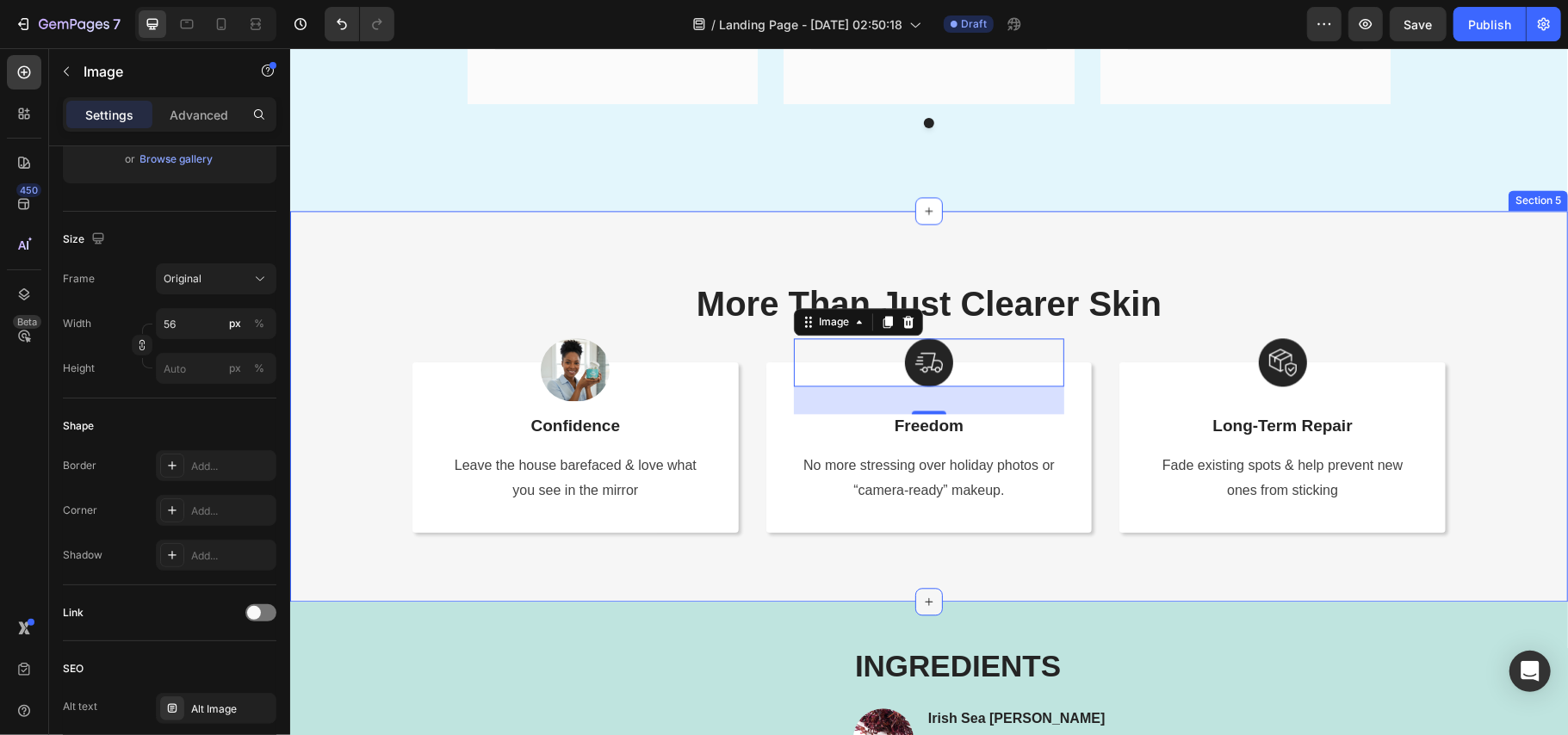
click at [926, 602] on div at bounding box center [928, 601] width 28 height 28
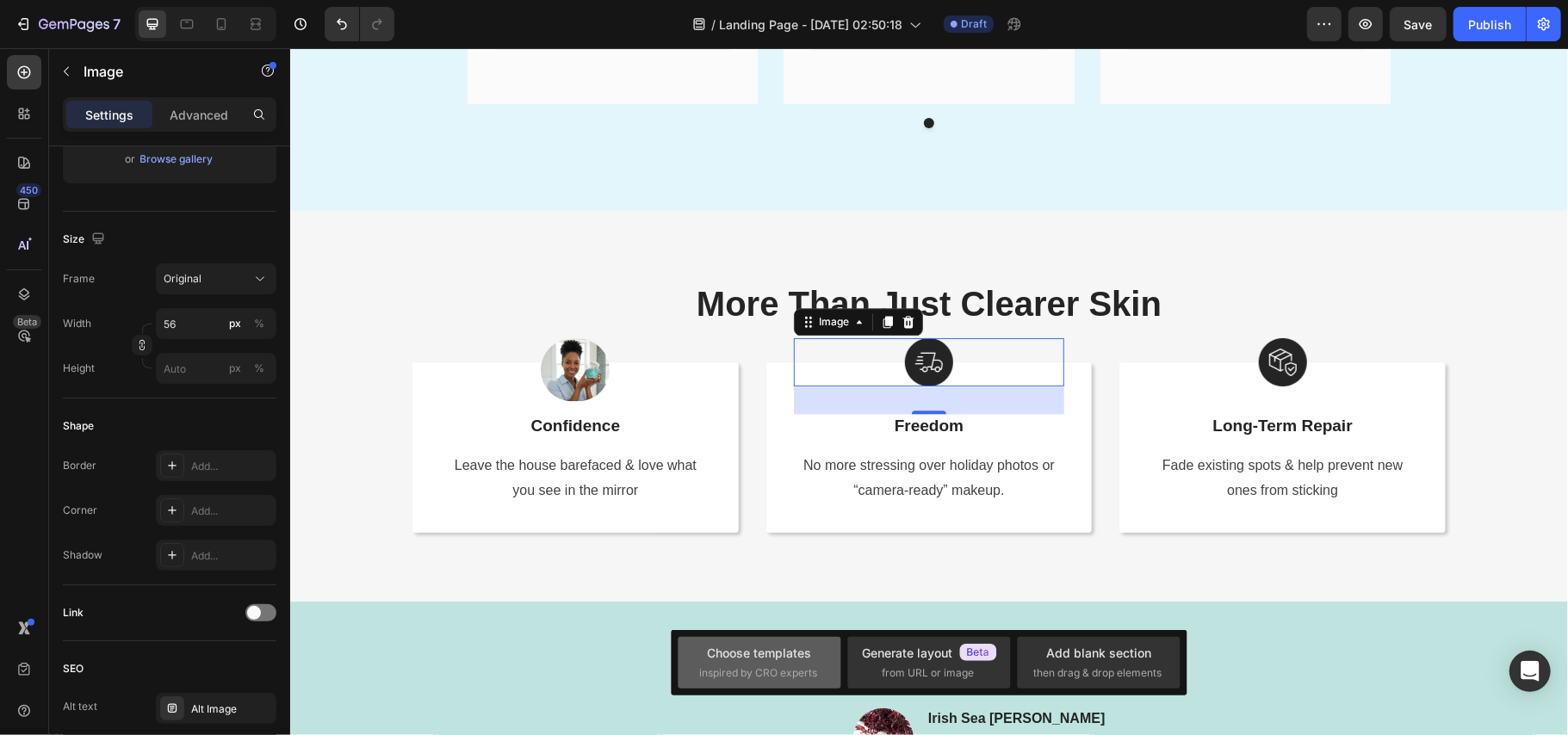
click at [797, 662] on div "Choose templates" at bounding box center [760, 653] width 104 height 18
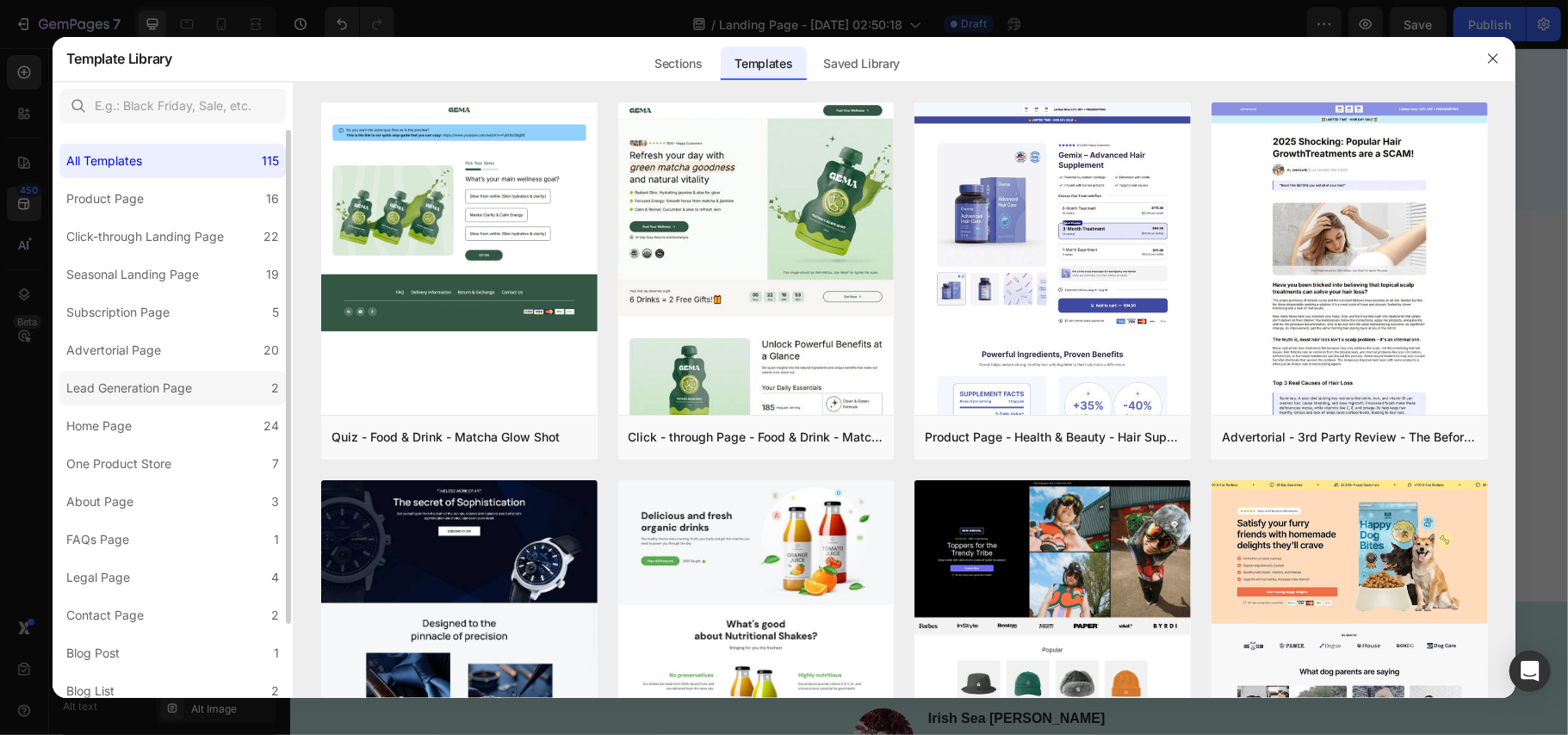
scroll to position [85, 0]
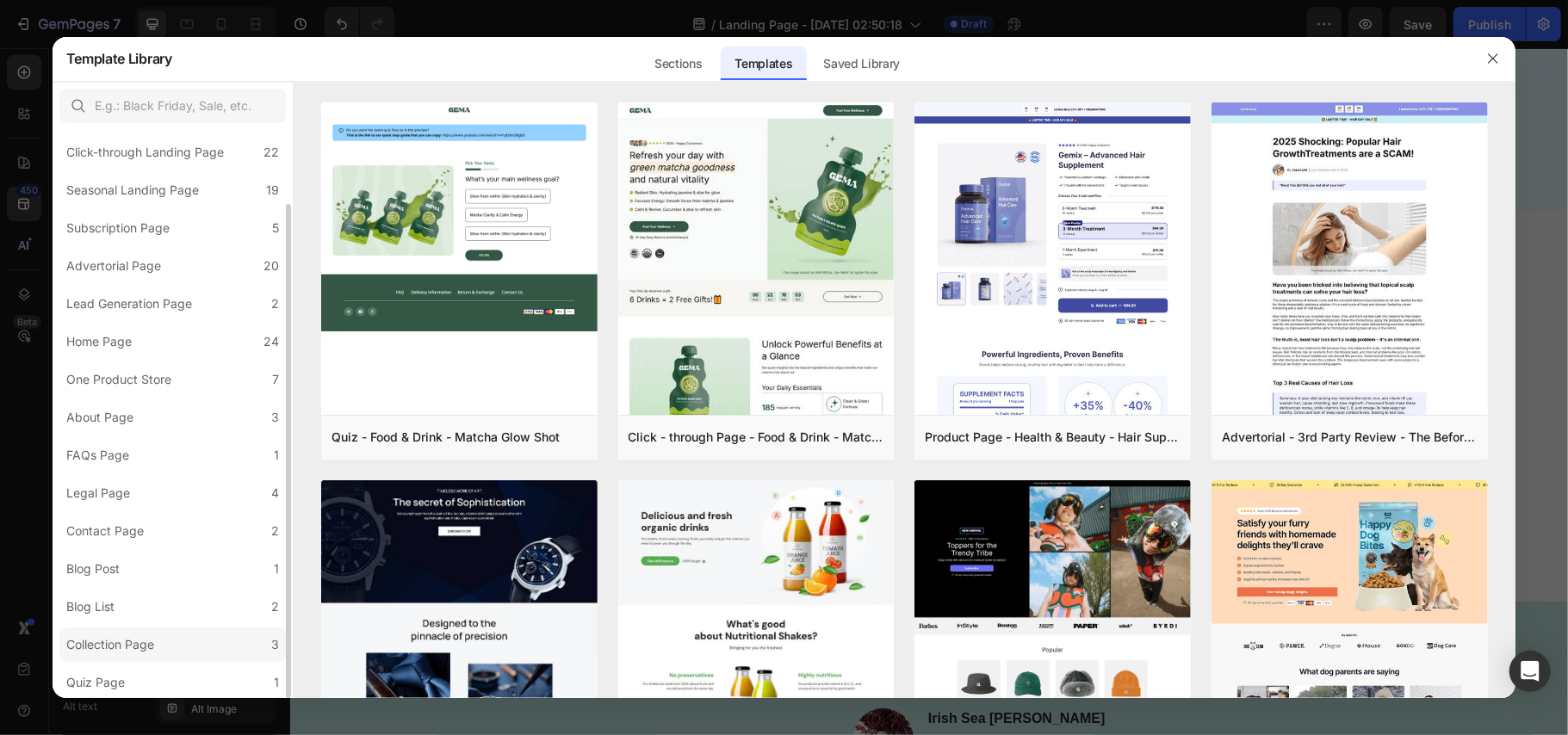
click at [151, 641] on div "Collection Page" at bounding box center [110, 645] width 88 height 21
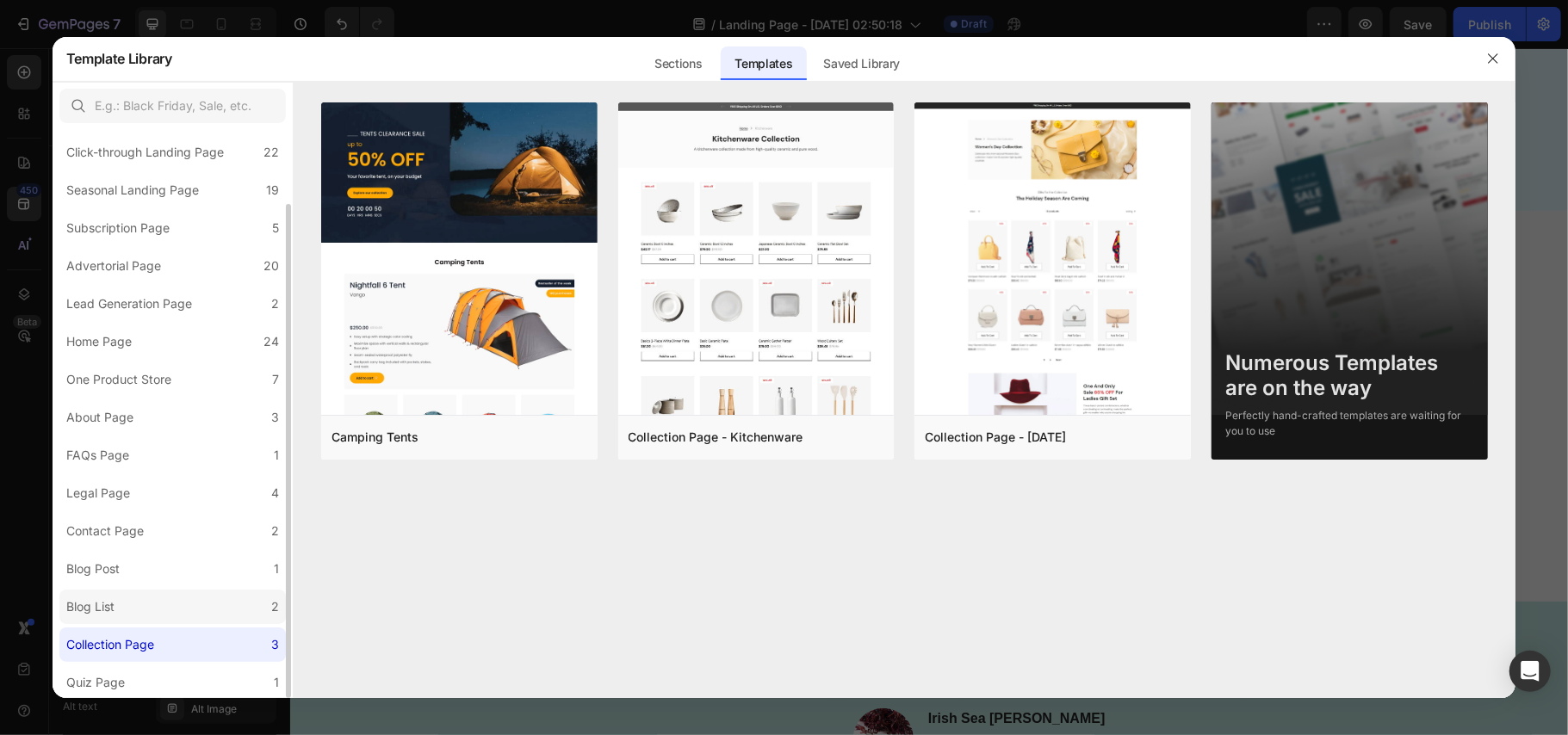
click at [139, 605] on label "Blog List 2" at bounding box center [172, 607] width 226 height 34
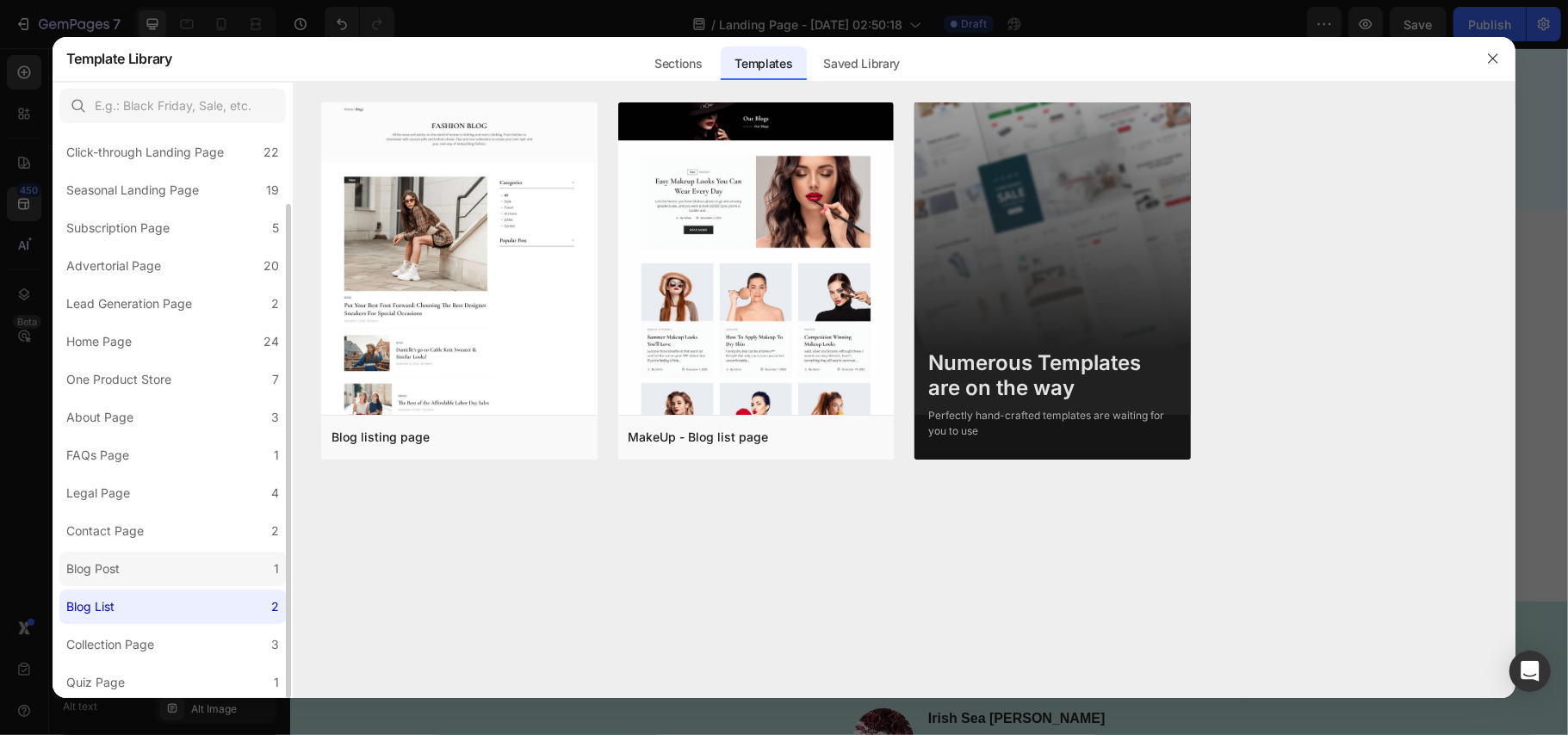
click at [142, 565] on label "Blog Post 1" at bounding box center [172, 569] width 226 height 34
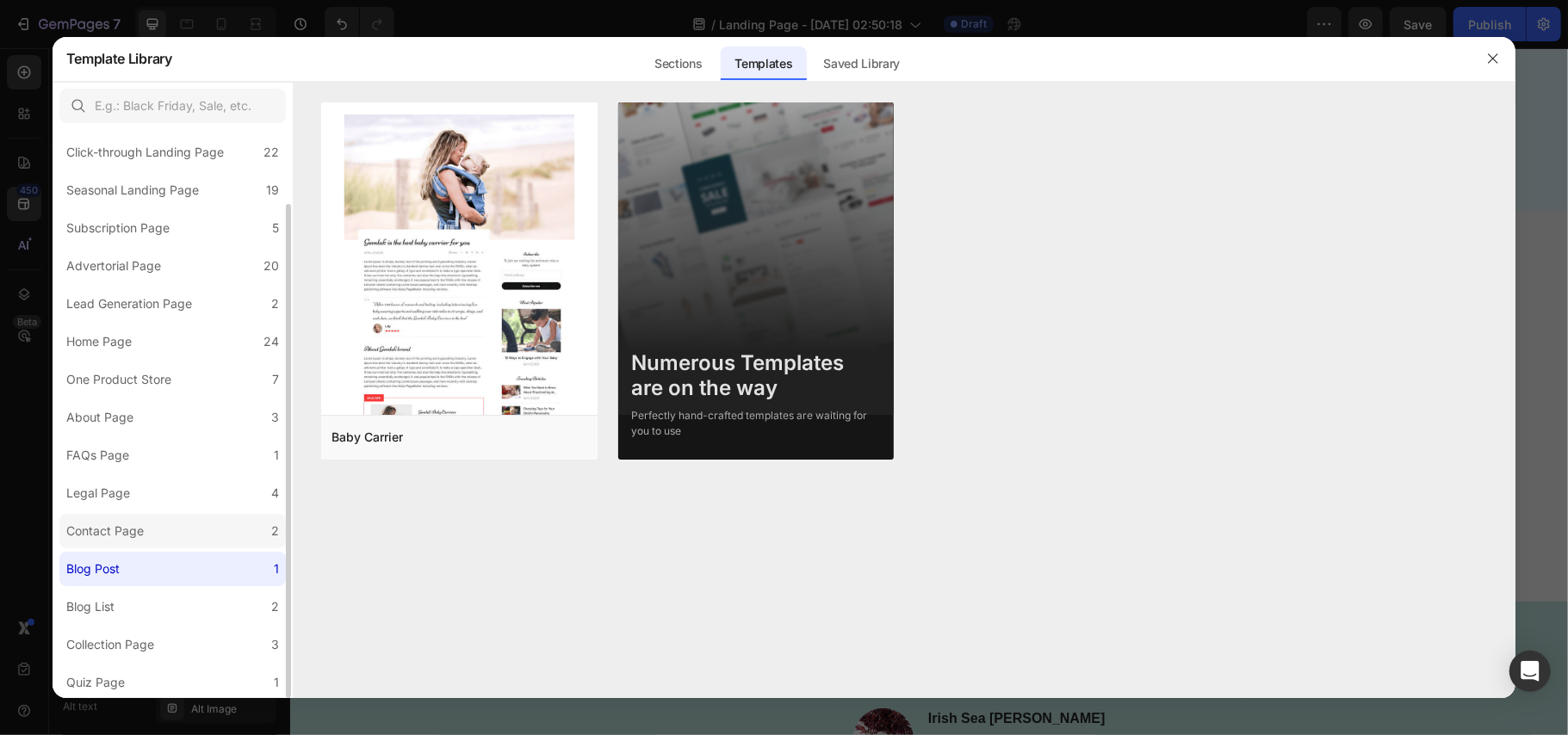
click at [138, 528] on div "Contact Page" at bounding box center [105, 531] width 78 height 21
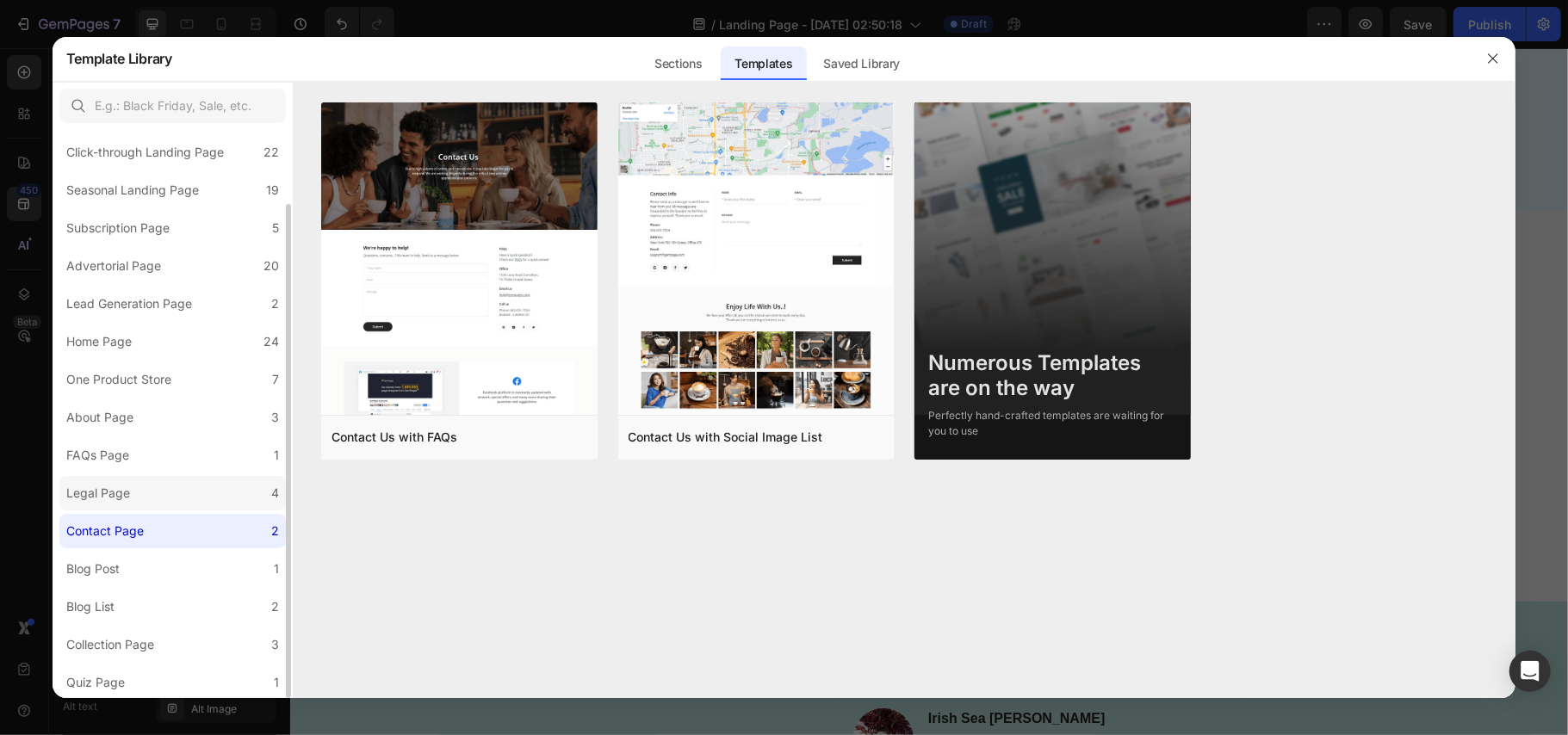
click at [135, 498] on div "Legal Page" at bounding box center [101, 494] width 71 height 21
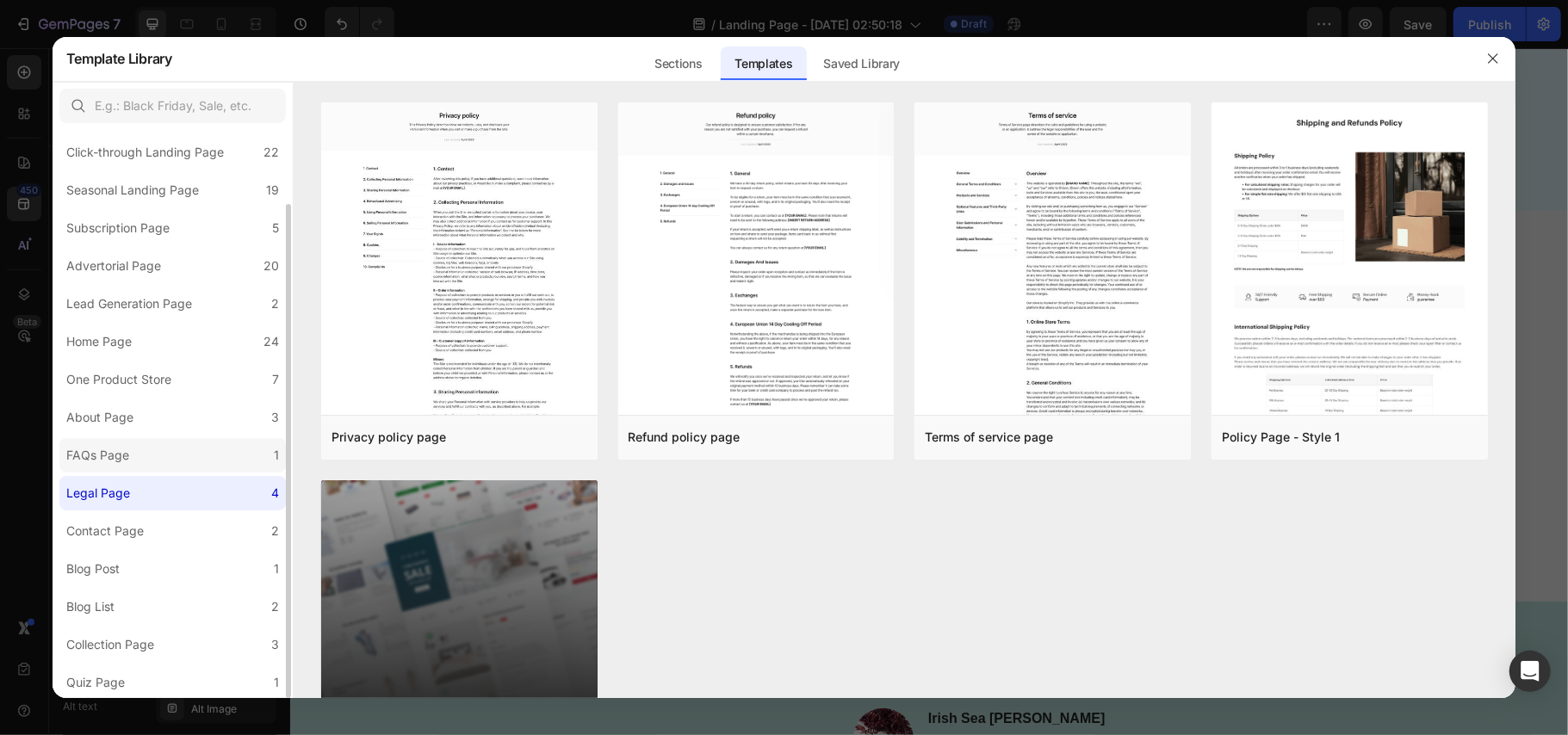
click at [131, 459] on div "FAQs Page" at bounding box center [101, 455] width 70 height 21
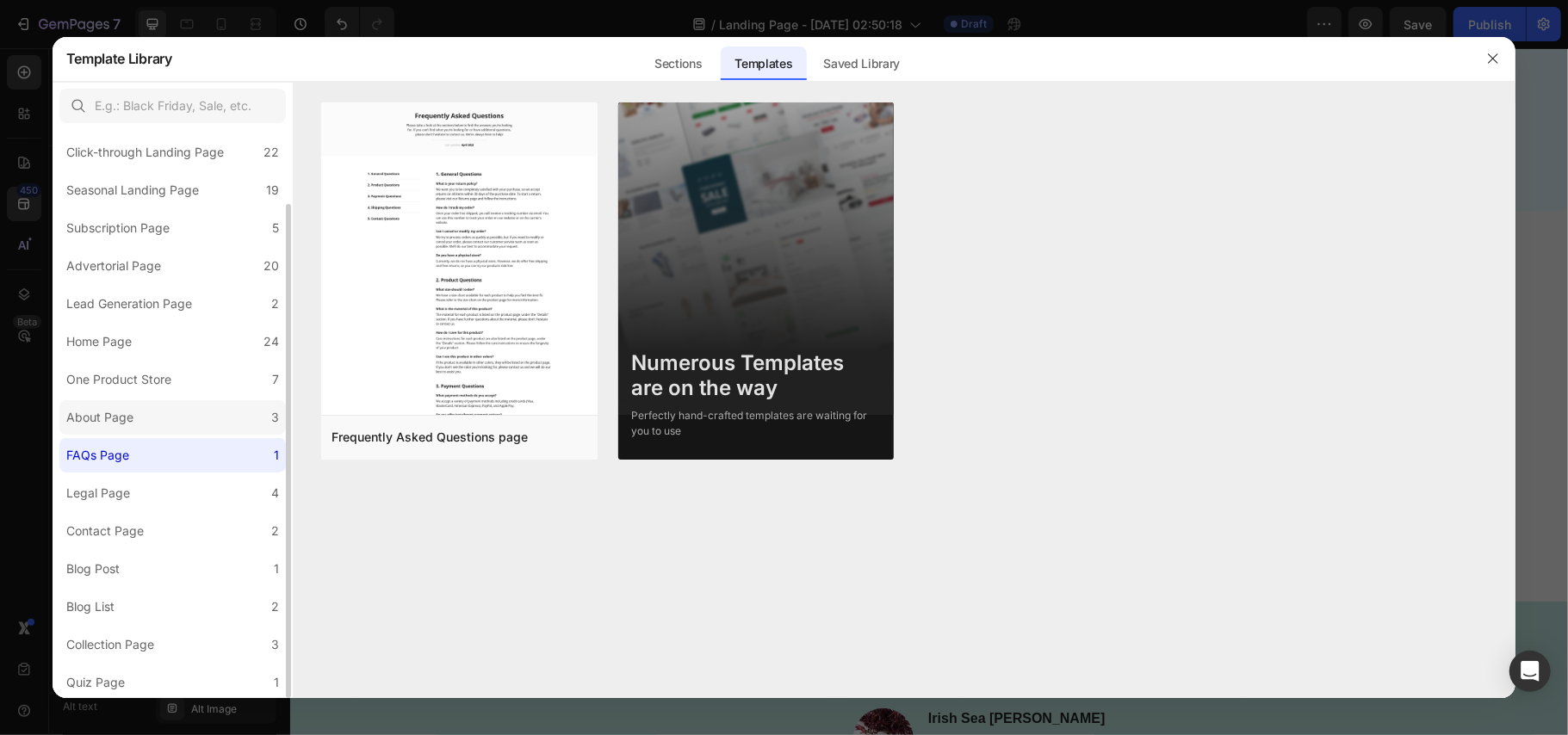
click at [136, 419] on div "About Page" at bounding box center [103, 418] width 74 height 21
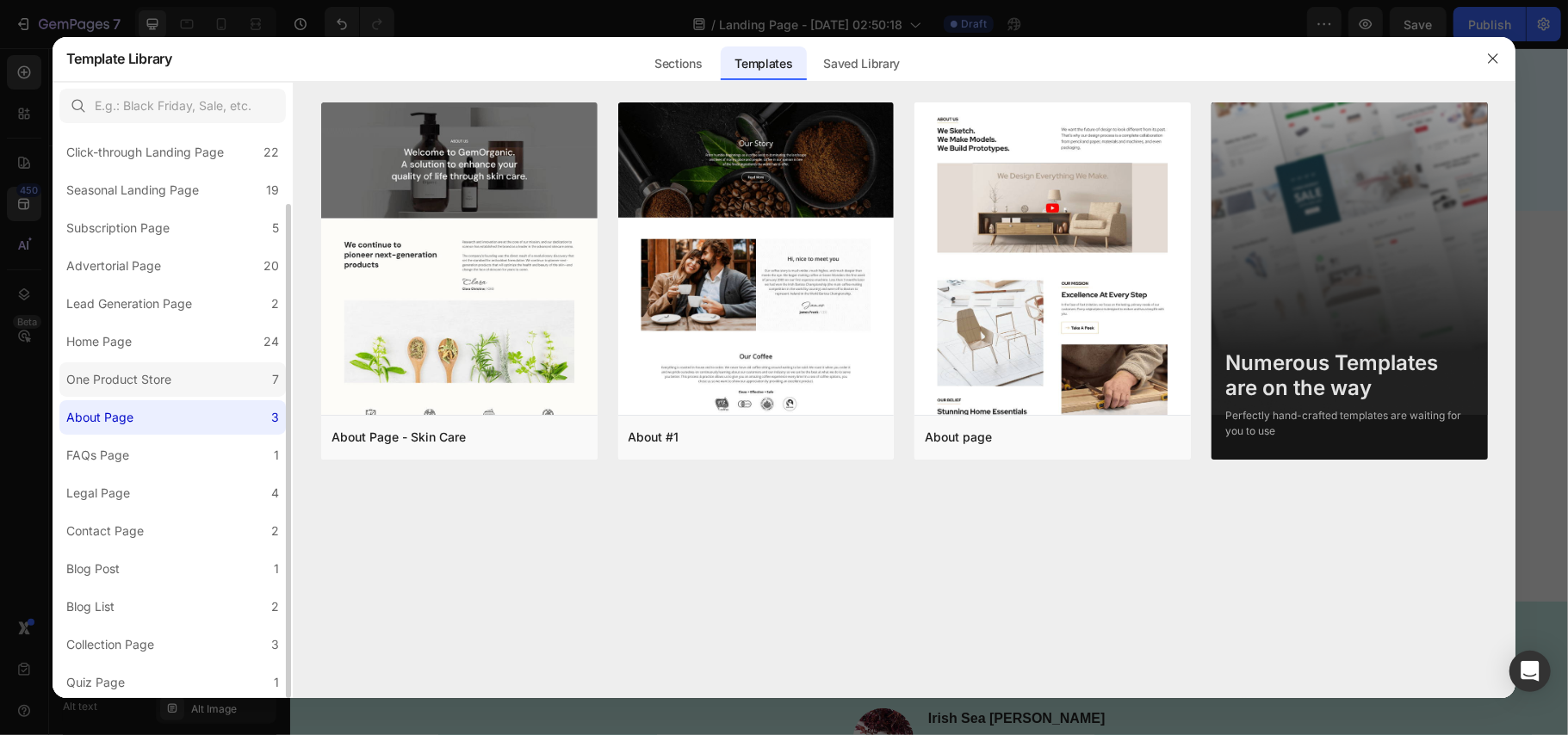
click at [143, 389] on div "One Product Store" at bounding box center [119, 380] width 105 height 21
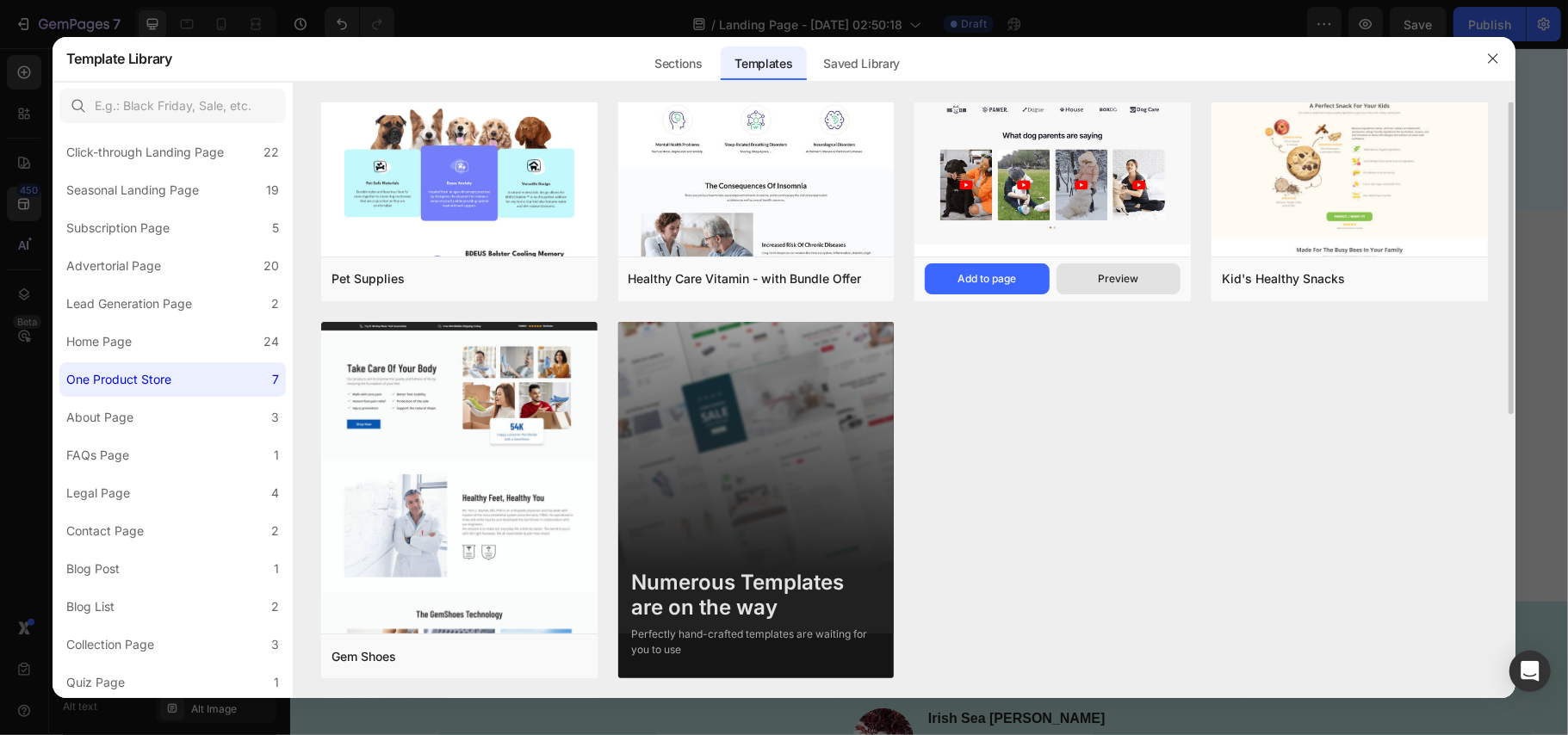
scroll to position [0, 0]
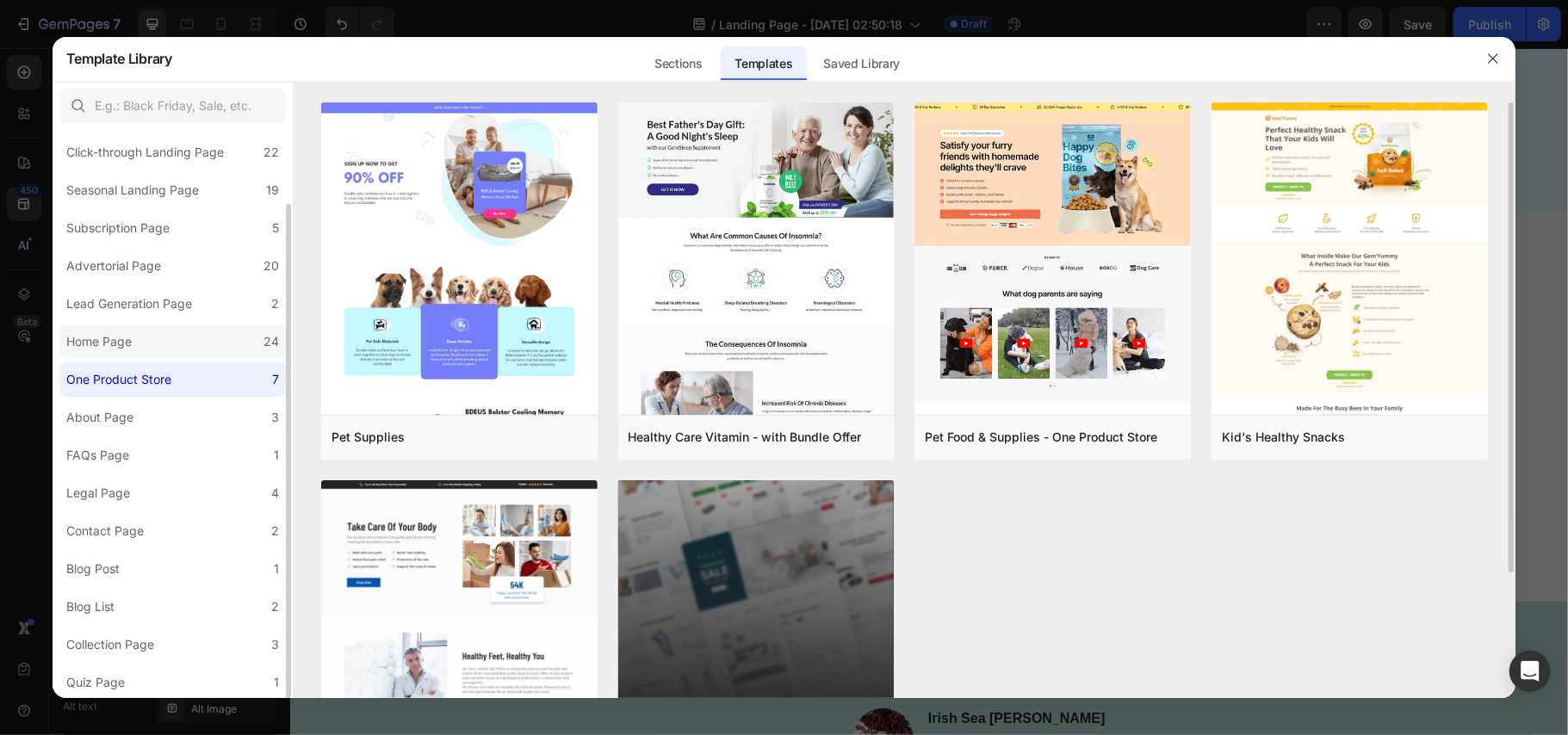
click at [198, 335] on label "Home Page 24" at bounding box center [172, 341] width 226 height 34
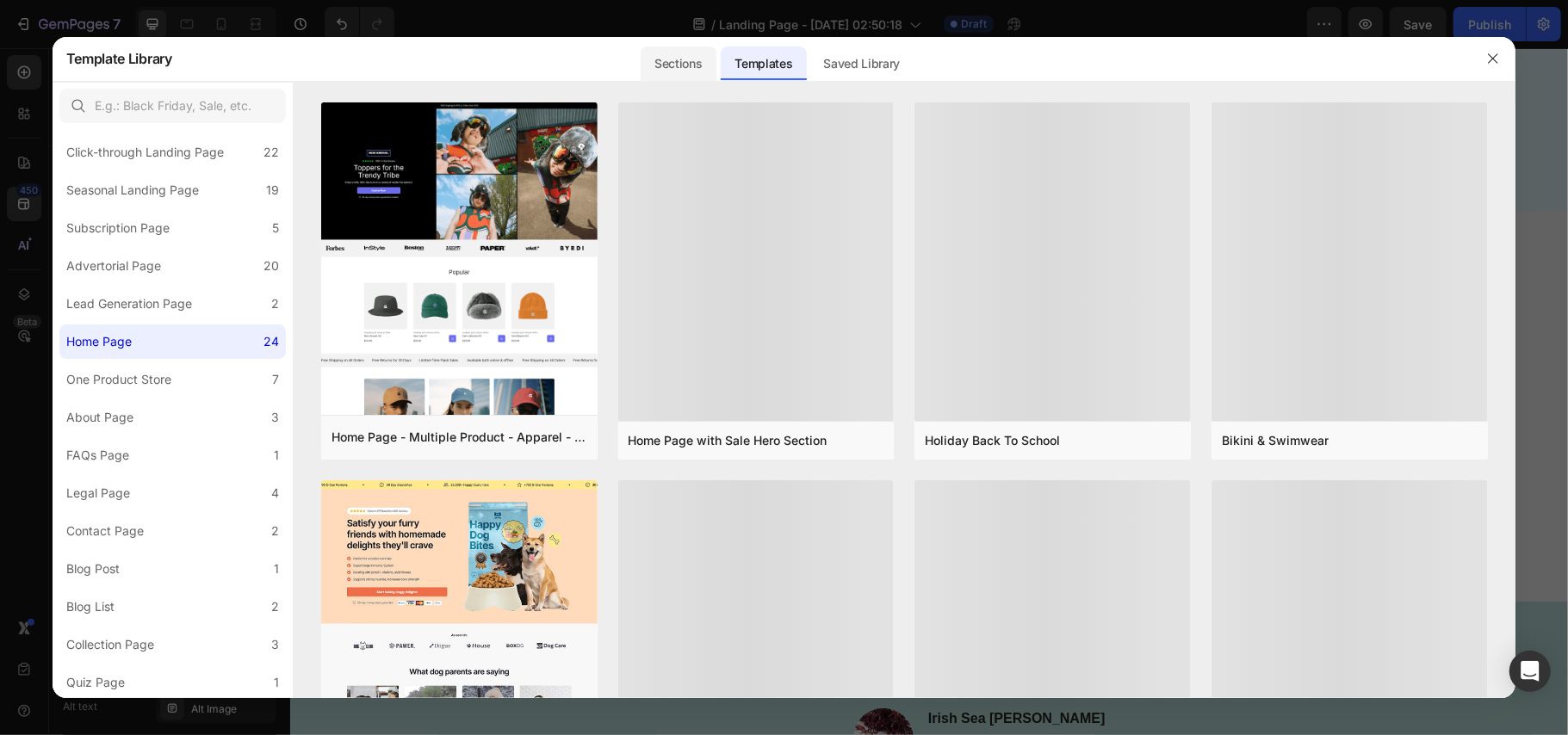
click at [682, 66] on div "Sections" at bounding box center [678, 63] width 75 height 34
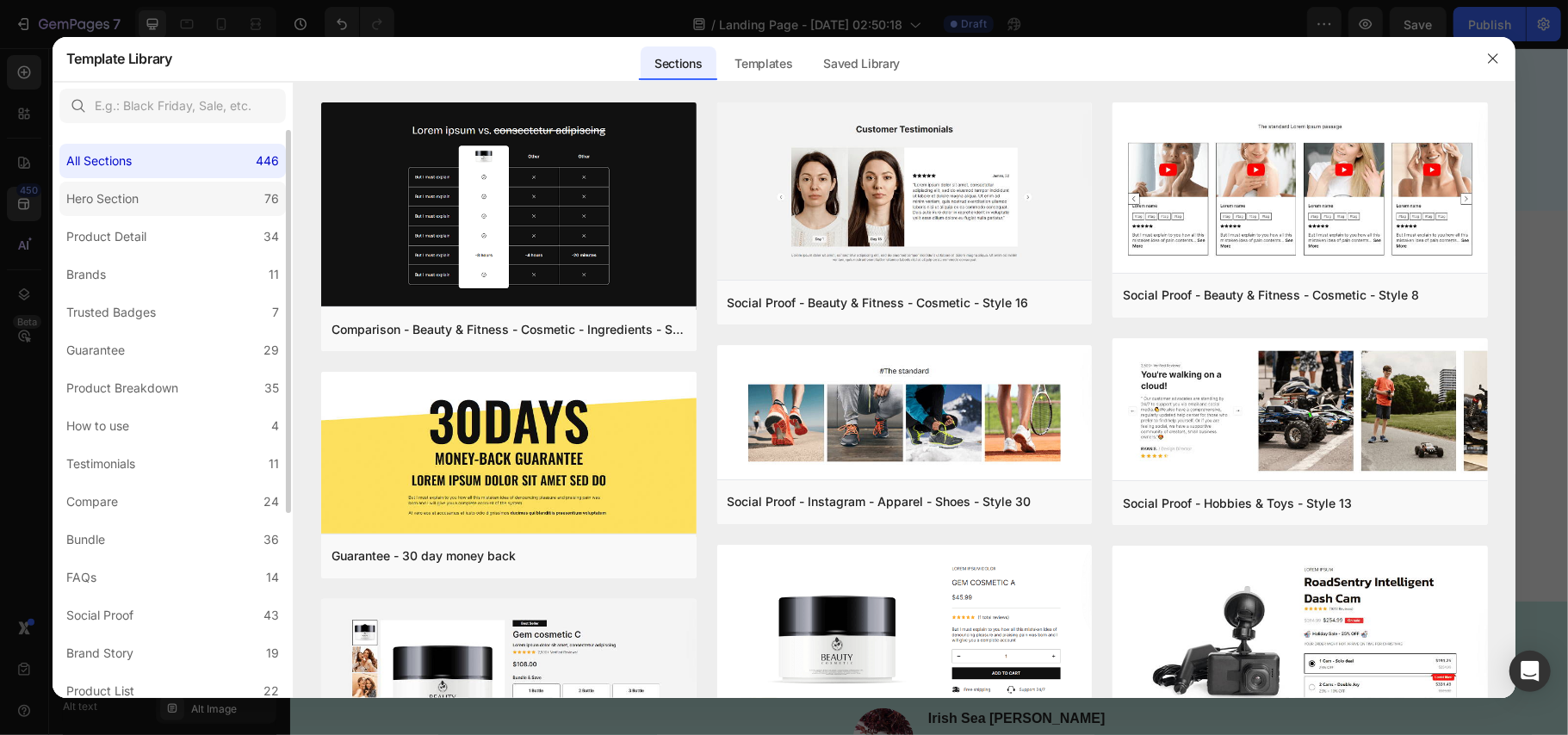
click at [143, 208] on div "Hero Section" at bounding box center [106, 199] width 80 height 21
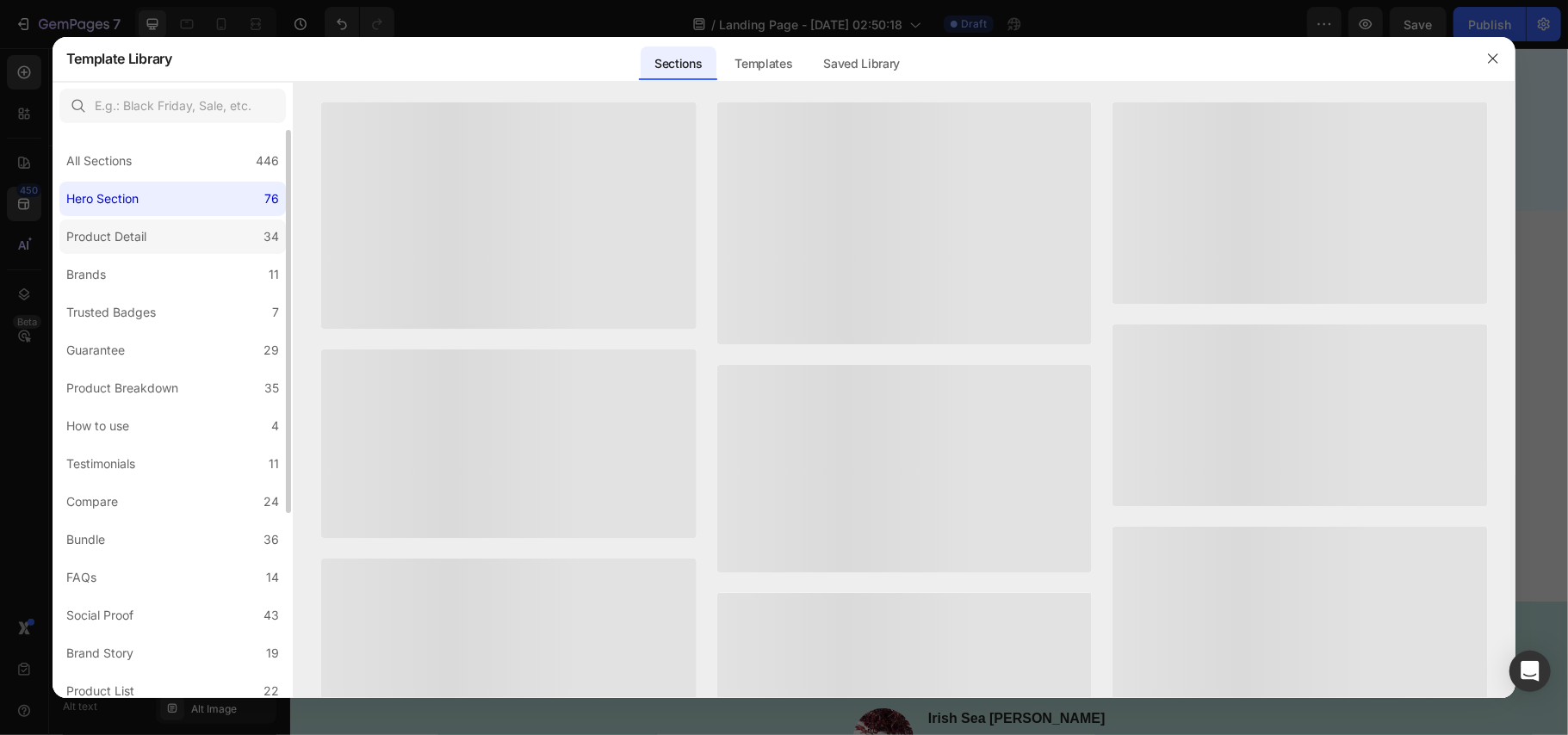
click at [142, 238] on div "Product Detail" at bounding box center [107, 237] width 80 height 21
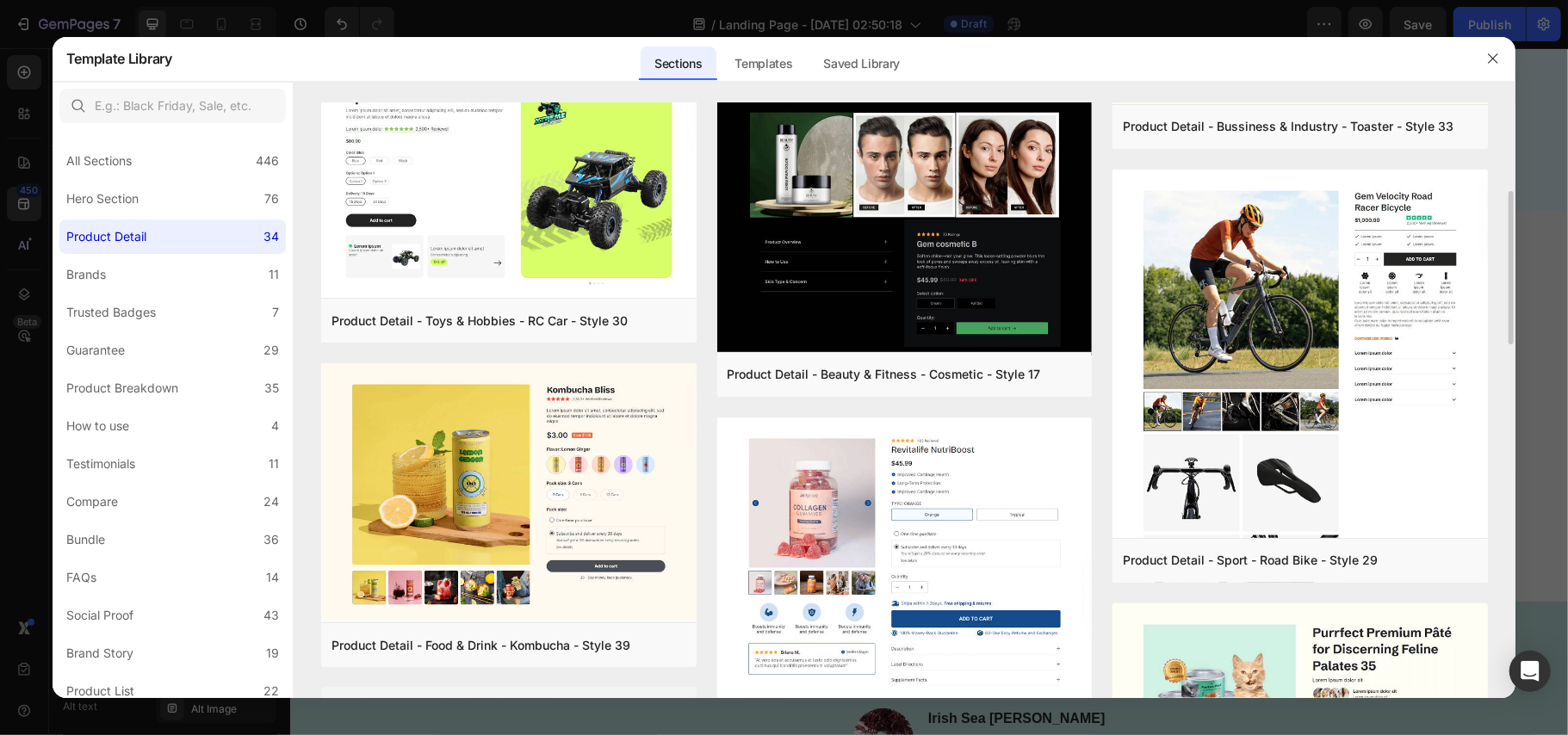
scroll to position [573, 0]
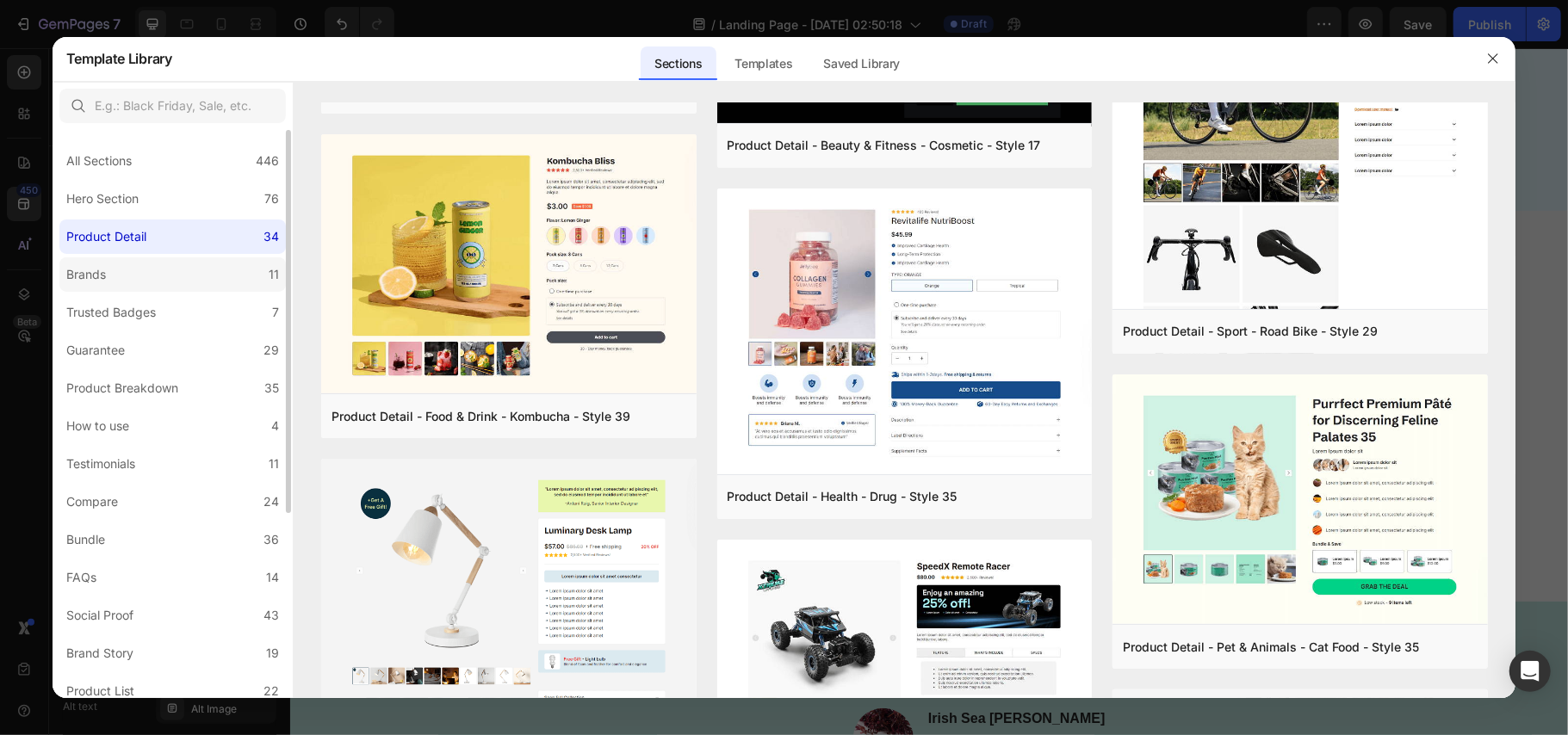
click at [160, 265] on label "Brands 11" at bounding box center [172, 274] width 226 height 34
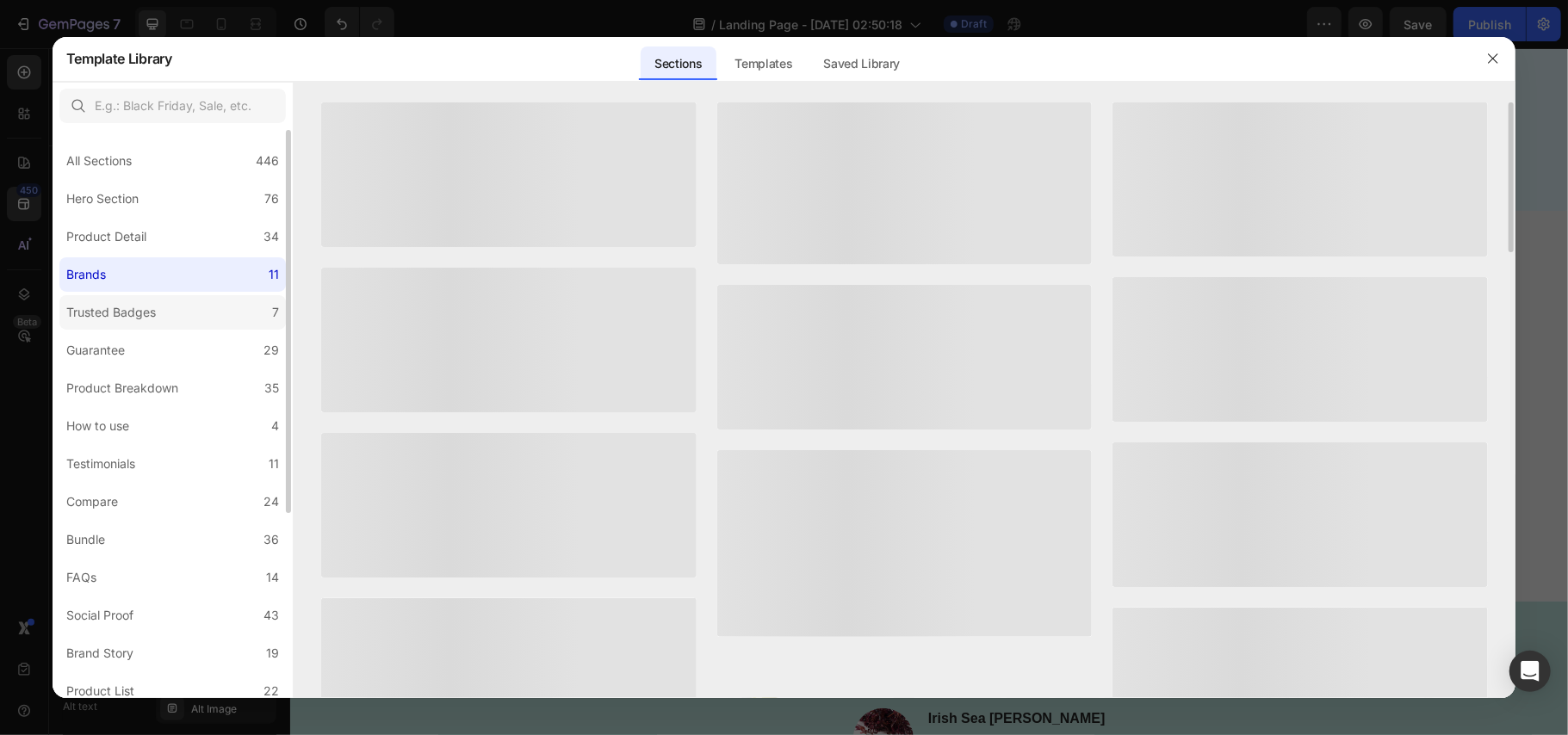
click at [160, 303] on div "Trusted Badges" at bounding box center [114, 313] width 96 height 21
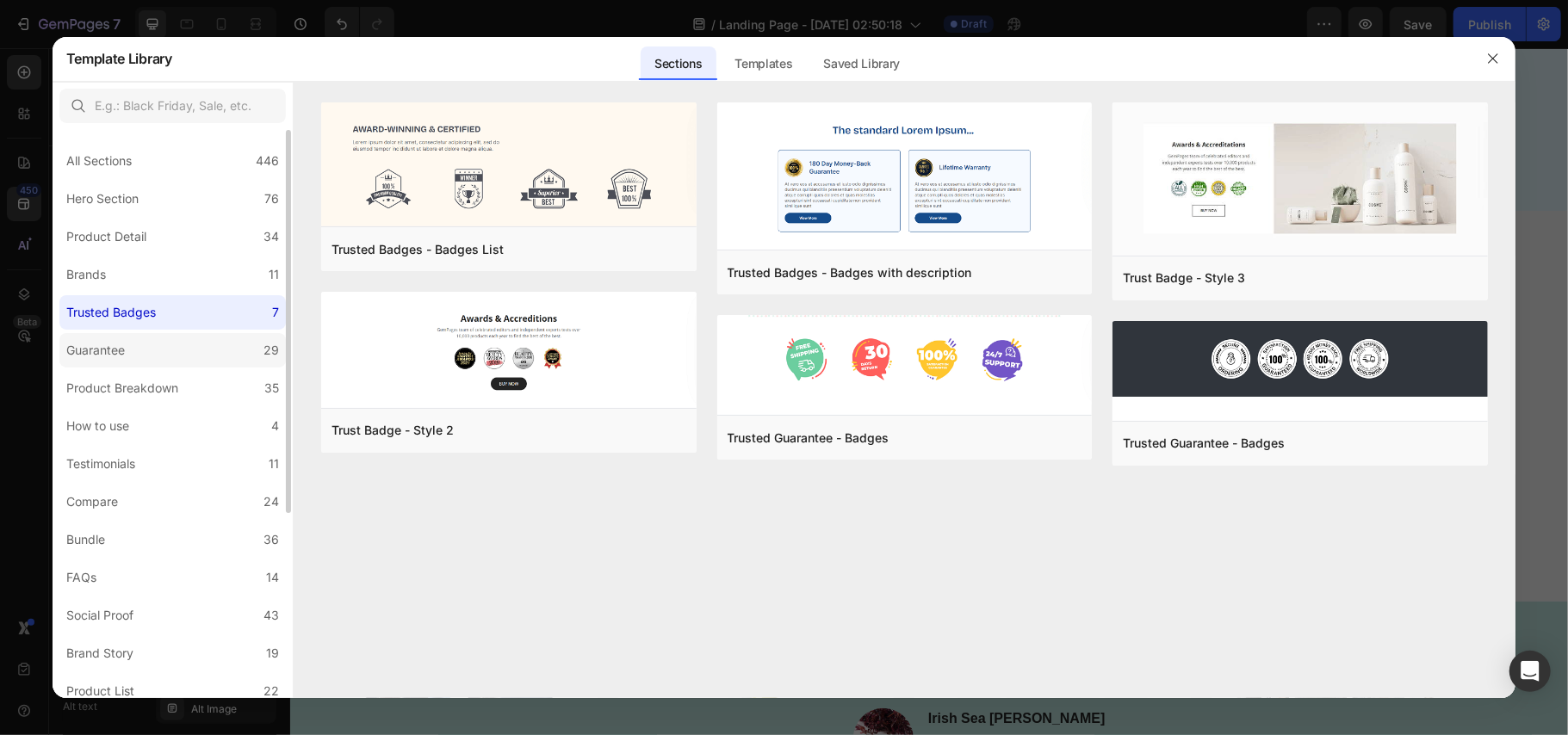
click at [146, 343] on label "Guarantee 29" at bounding box center [172, 350] width 226 height 34
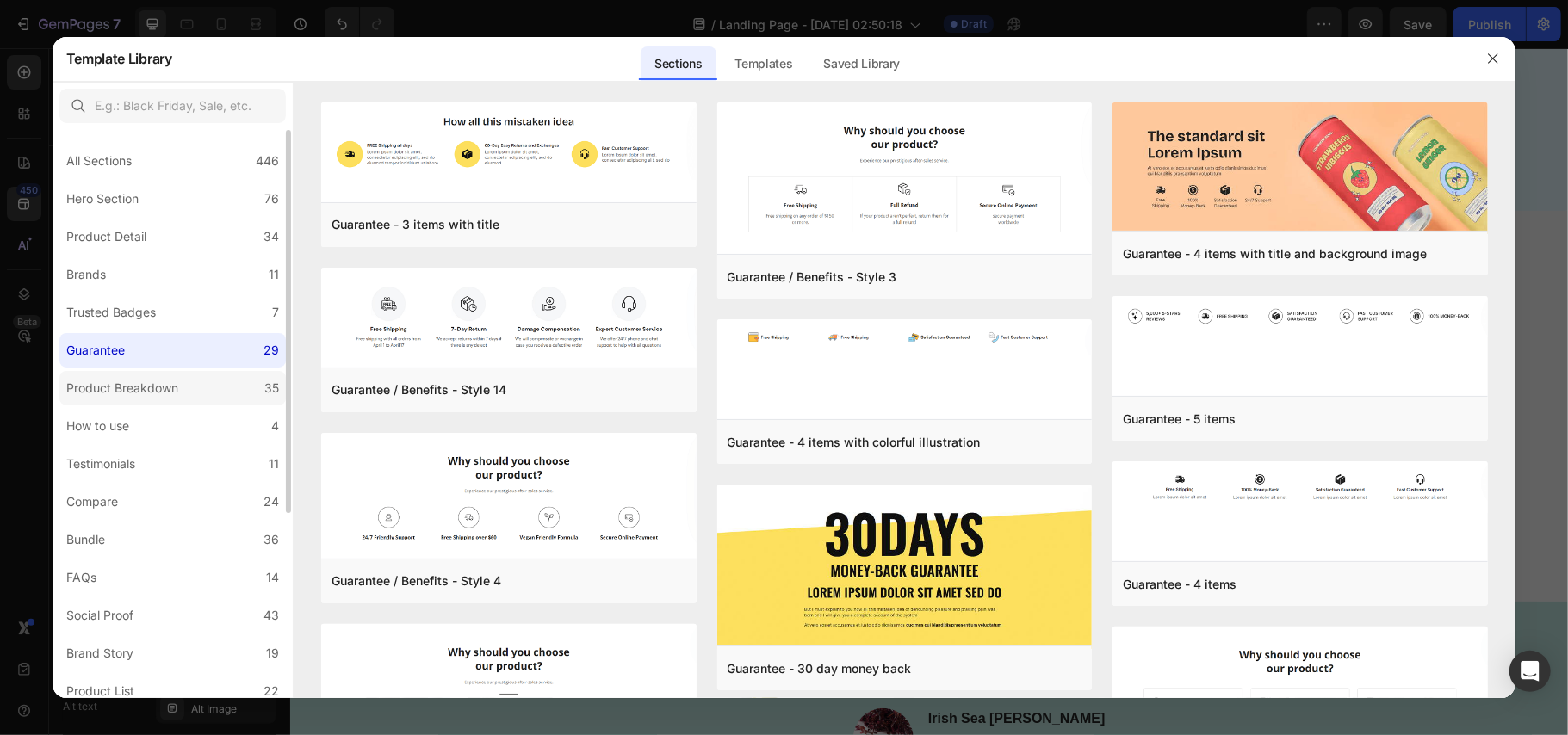
click at [146, 394] on div "Product Breakdown" at bounding box center [122, 389] width 112 height 21
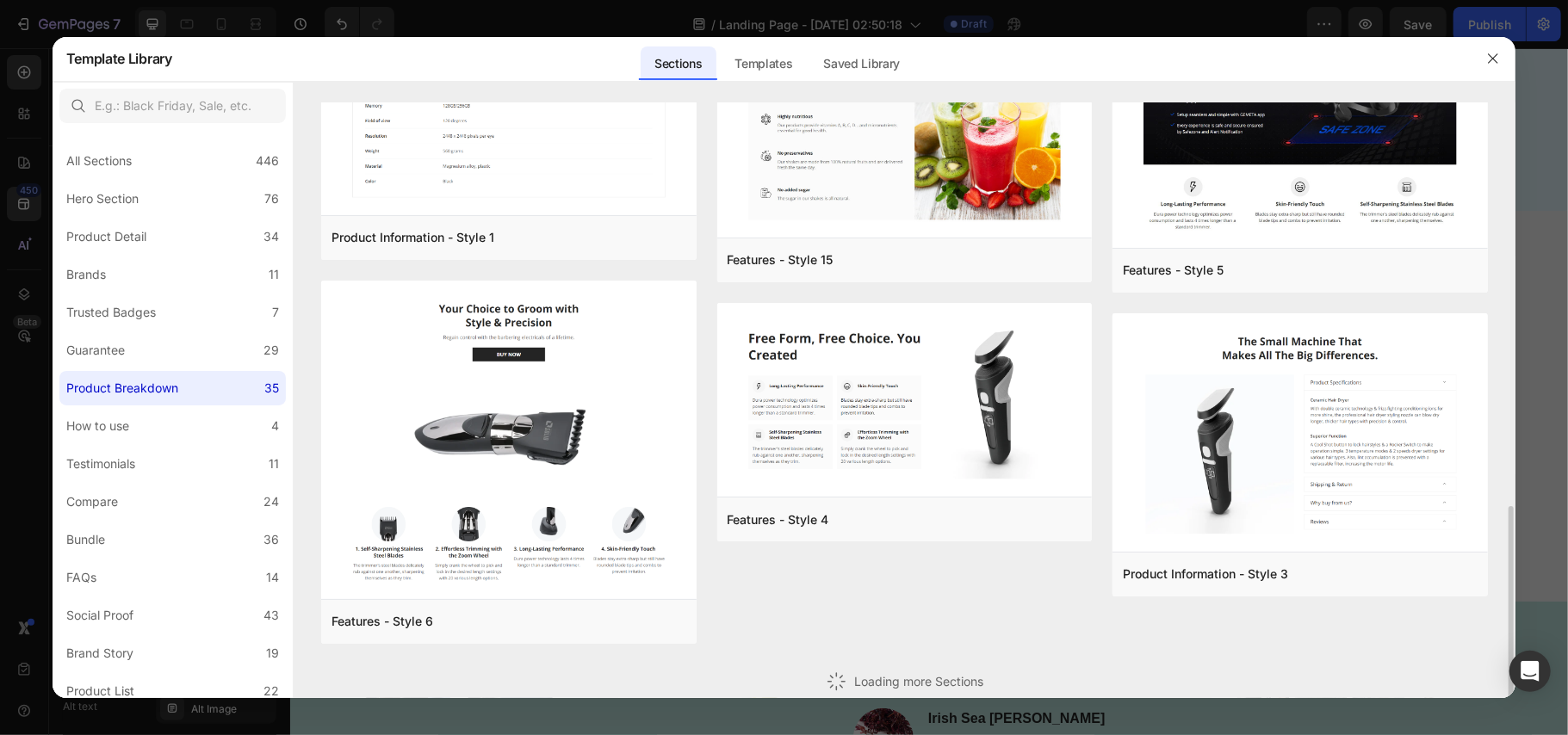
scroll to position [1128, 0]
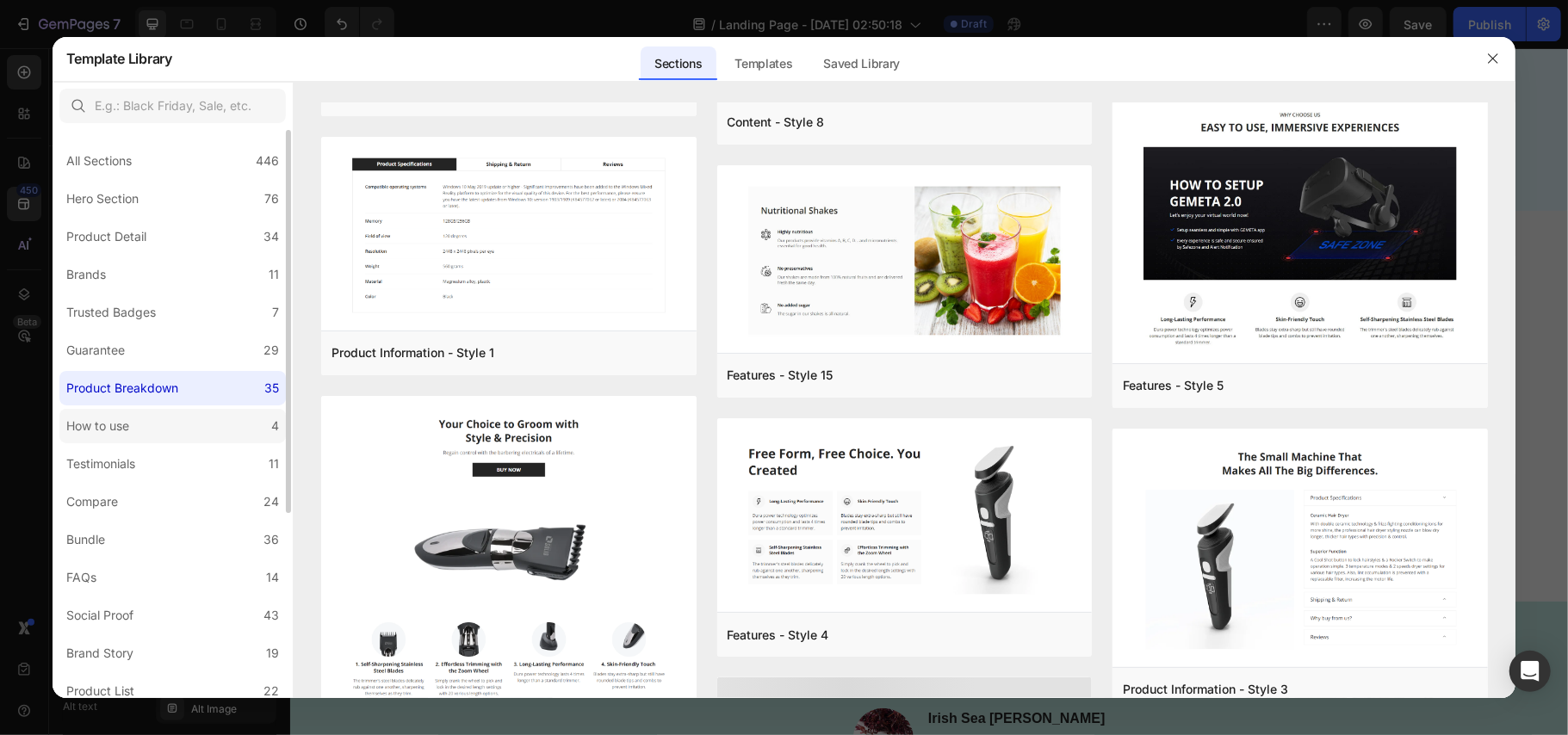
click at [167, 428] on label "How to use 4" at bounding box center [172, 426] width 226 height 34
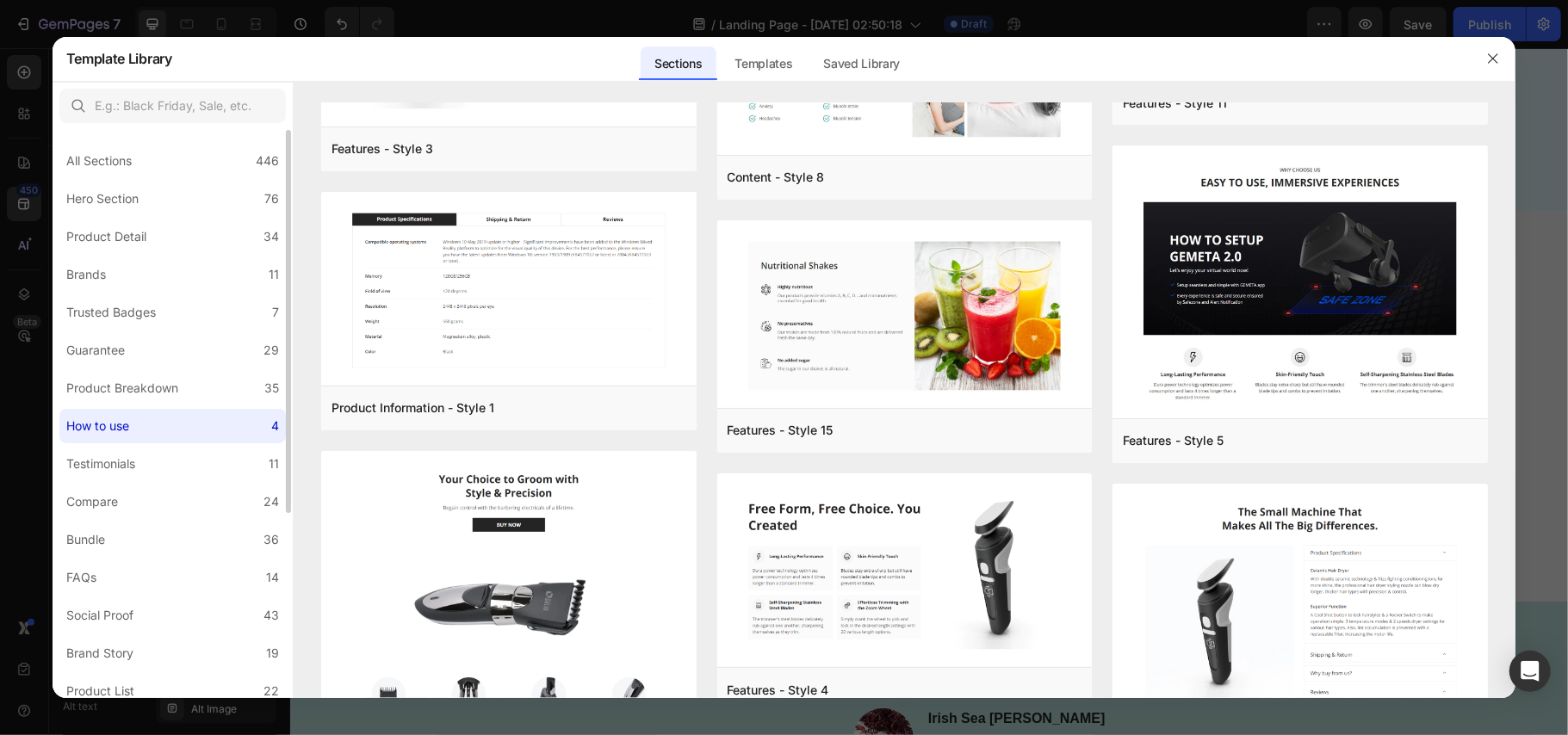
scroll to position [0, 0]
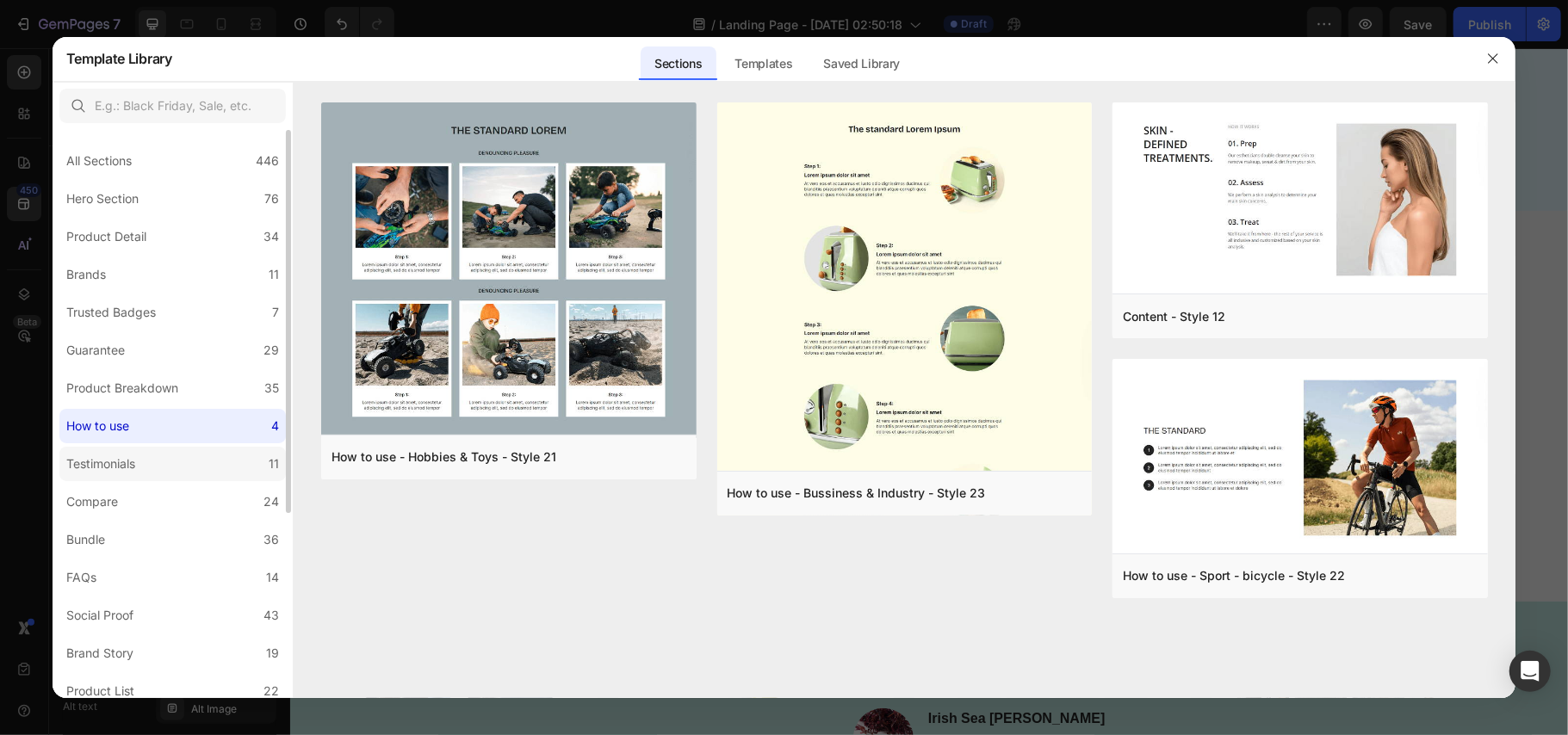
click at [153, 467] on label "Testimonials 11" at bounding box center [172, 463] width 226 height 34
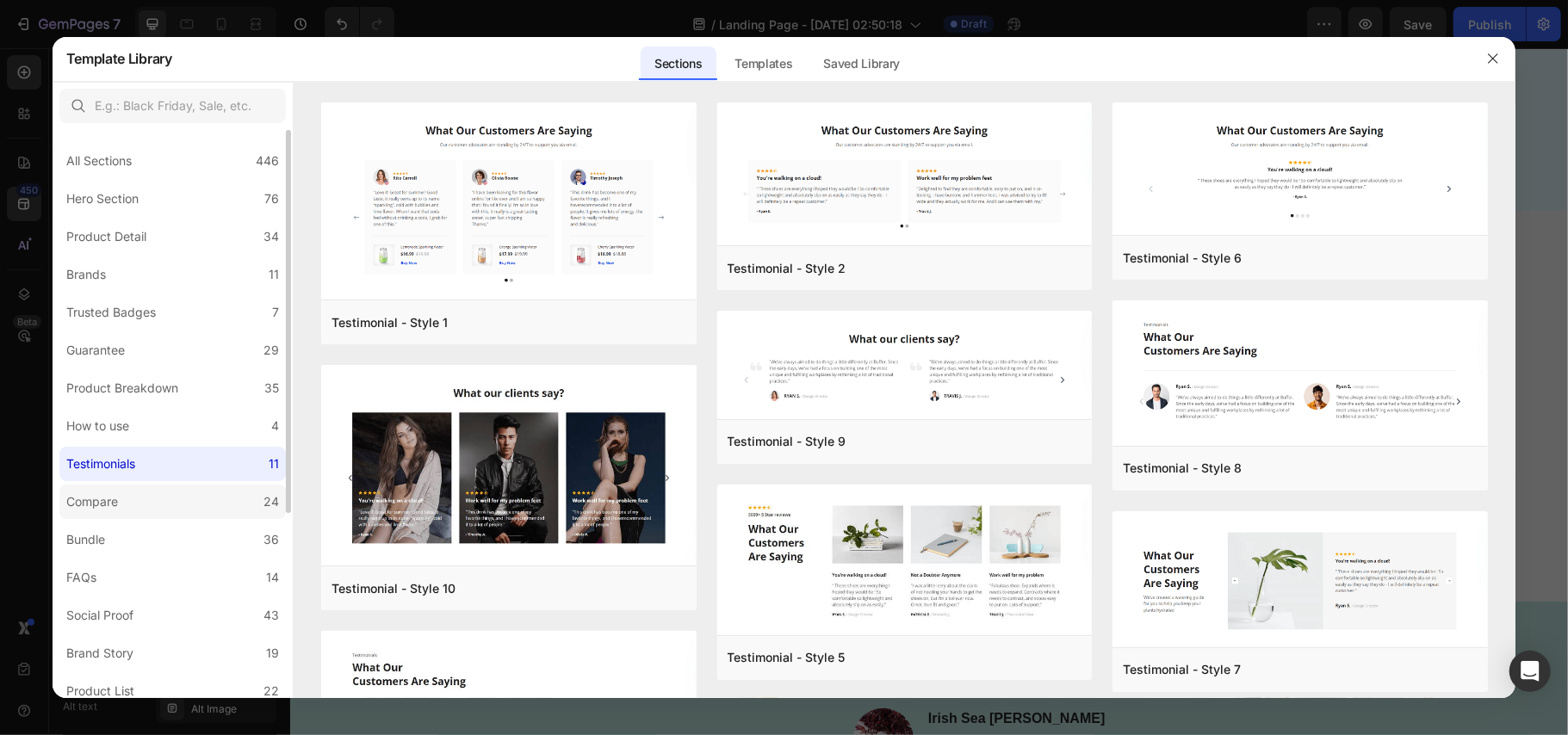
click at [114, 498] on div "Compare" at bounding box center [92, 503] width 52 height 21
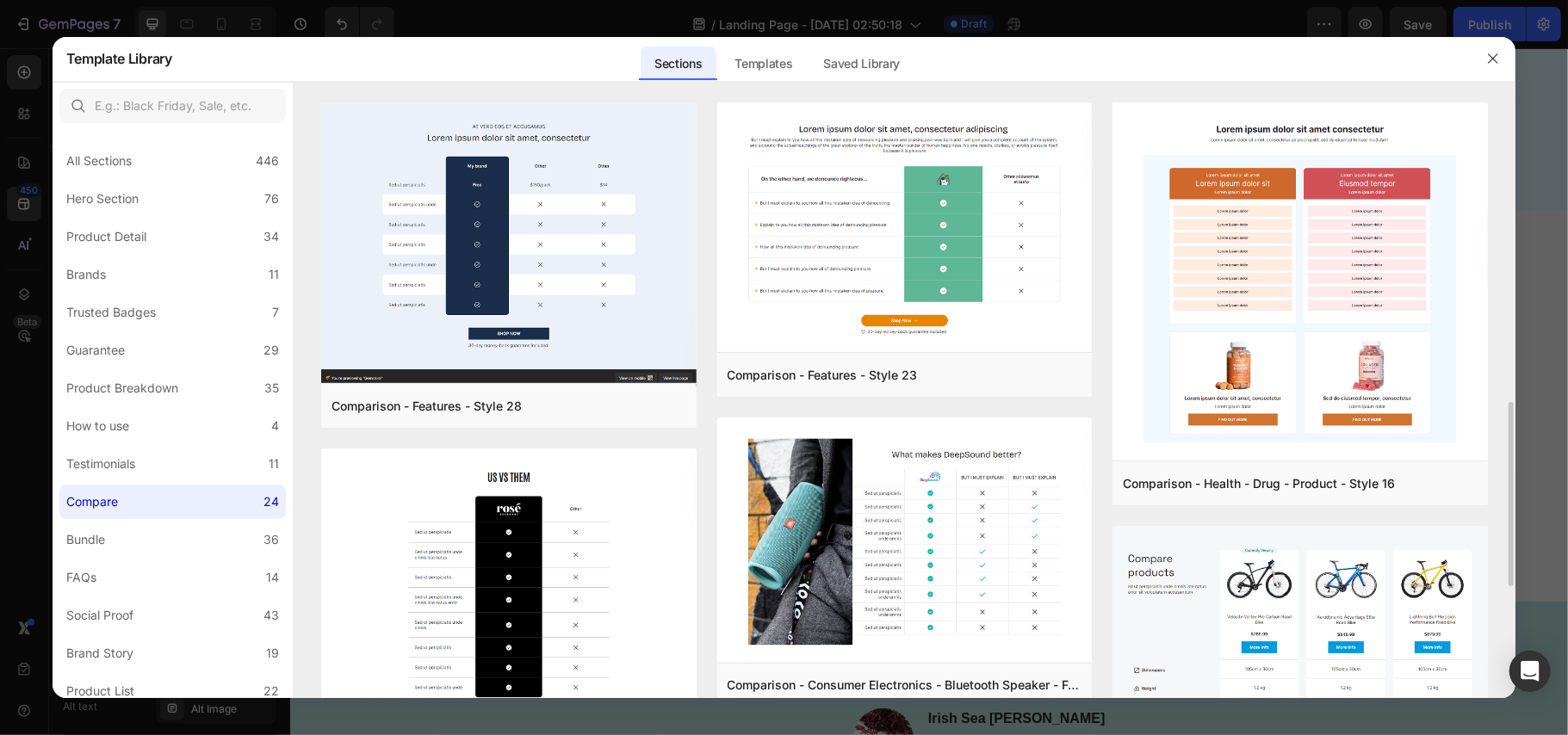
scroll to position [459, 0]
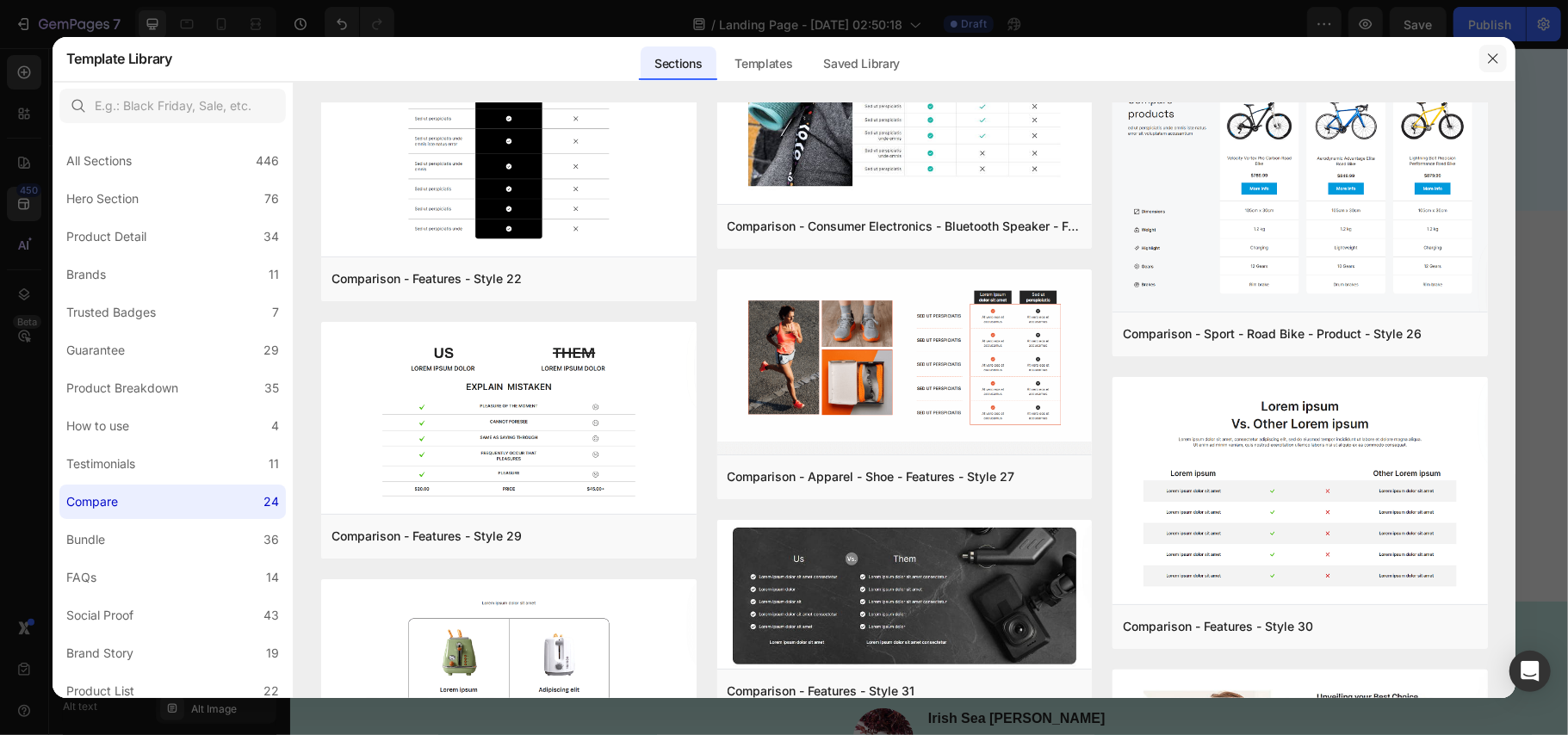
click at [1490, 57] on icon "button" at bounding box center [1494, 59] width 14 height 14
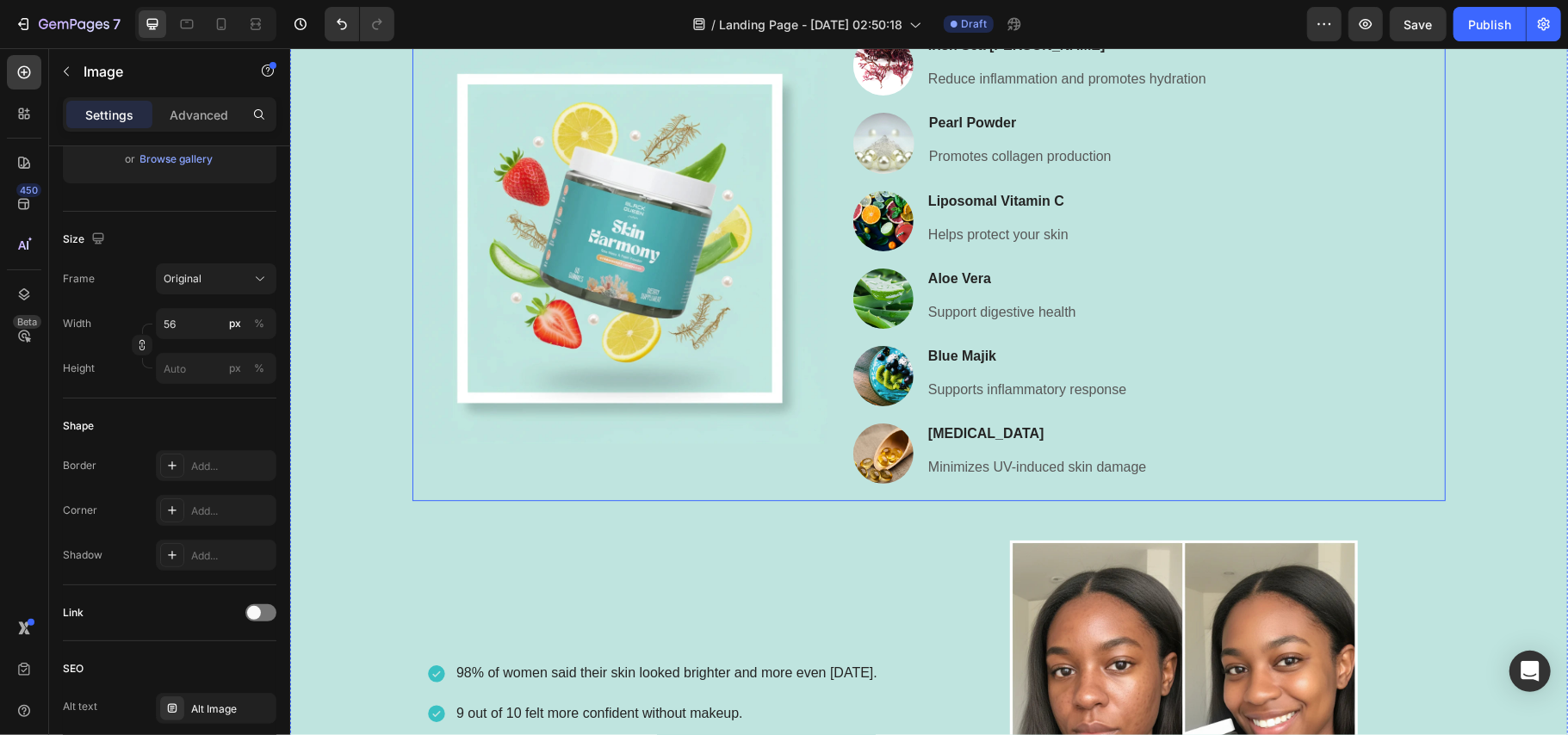
scroll to position [3444, 0]
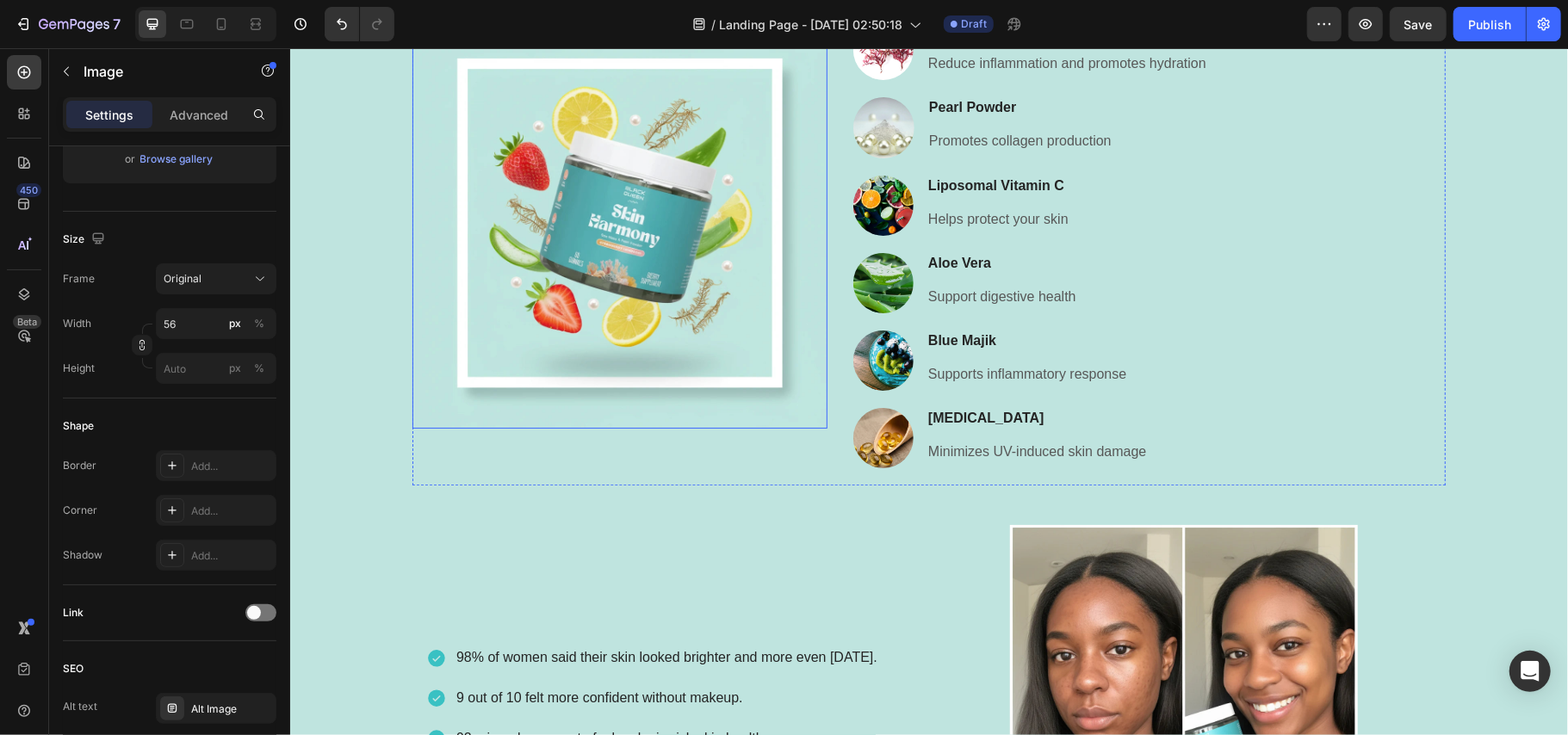
click at [660, 241] on img at bounding box center [619, 220] width 415 height 415
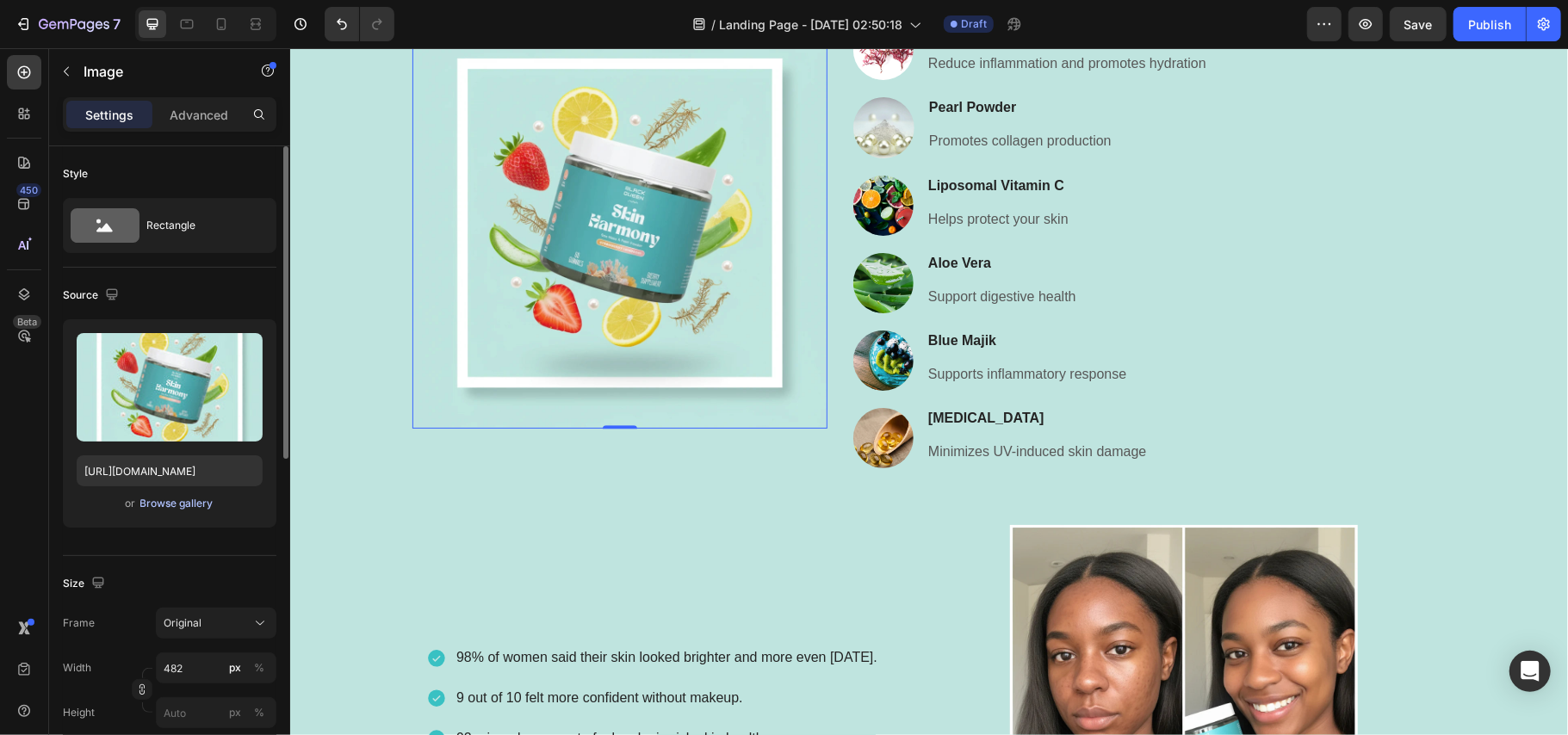
click at [177, 510] on div "Browse gallery" at bounding box center [177, 504] width 73 height 16
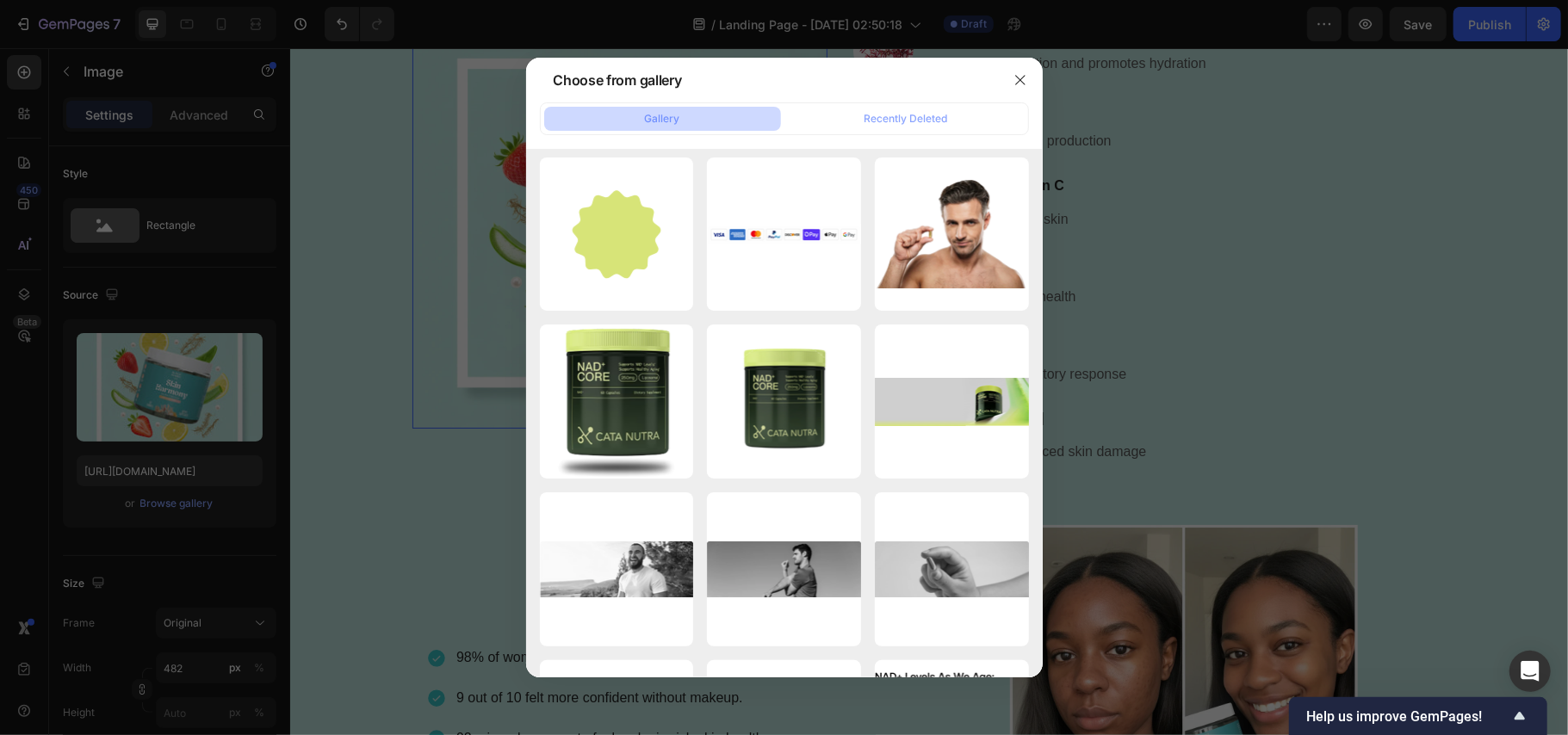
scroll to position [4848, 0]
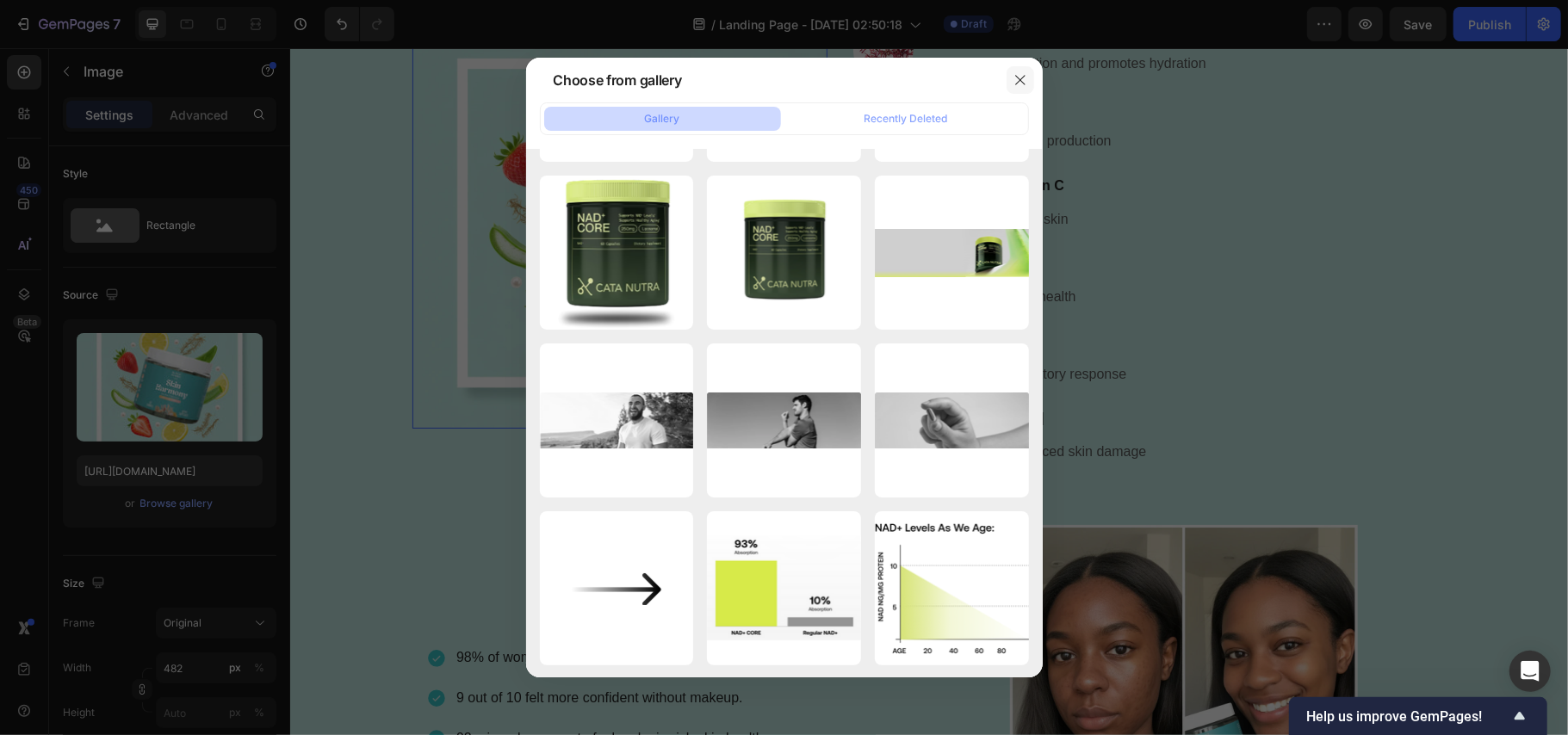
click at [1018, 85] on icon "button" at bounding box center [1021, 80] width 14 height 14
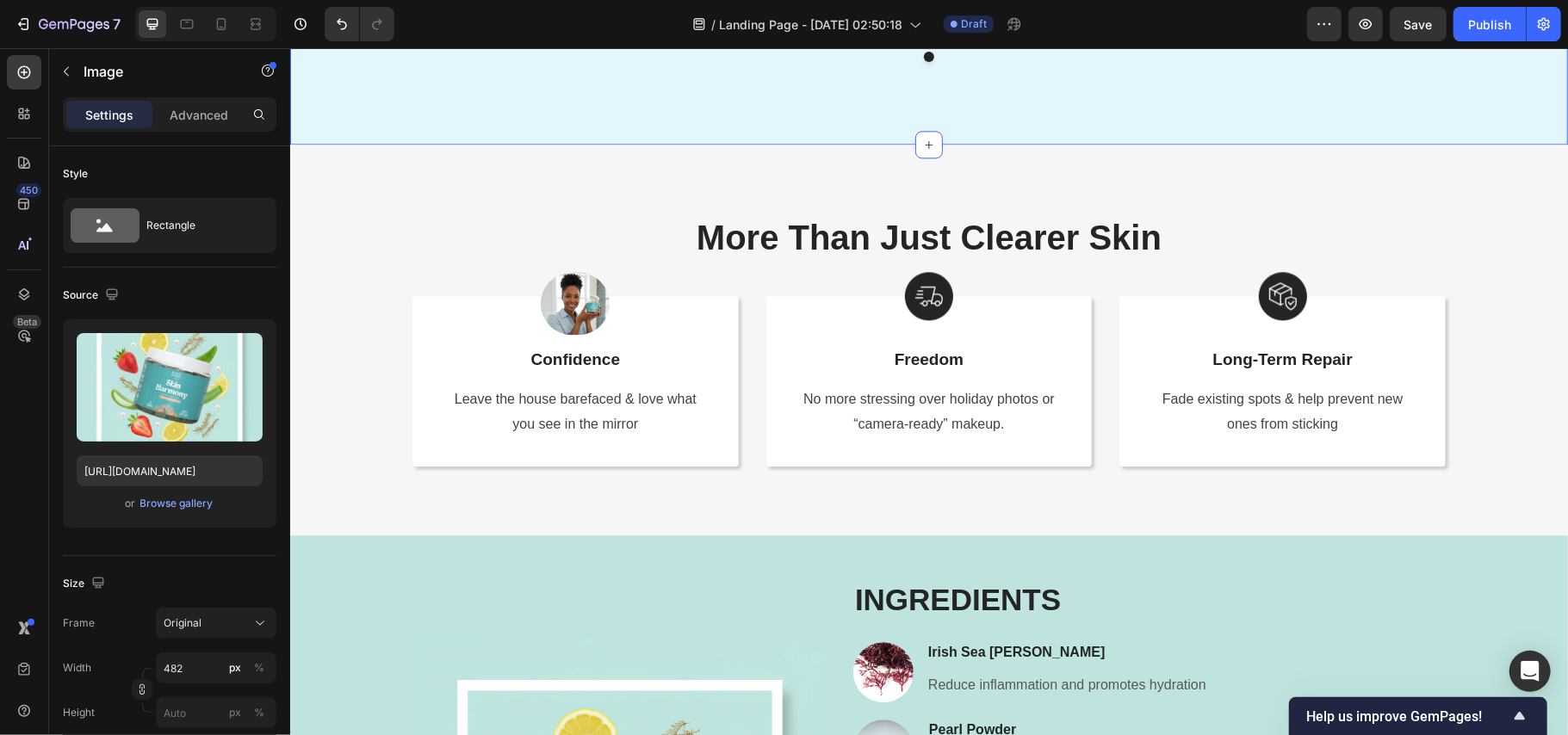
scroll to position [2708, 0]
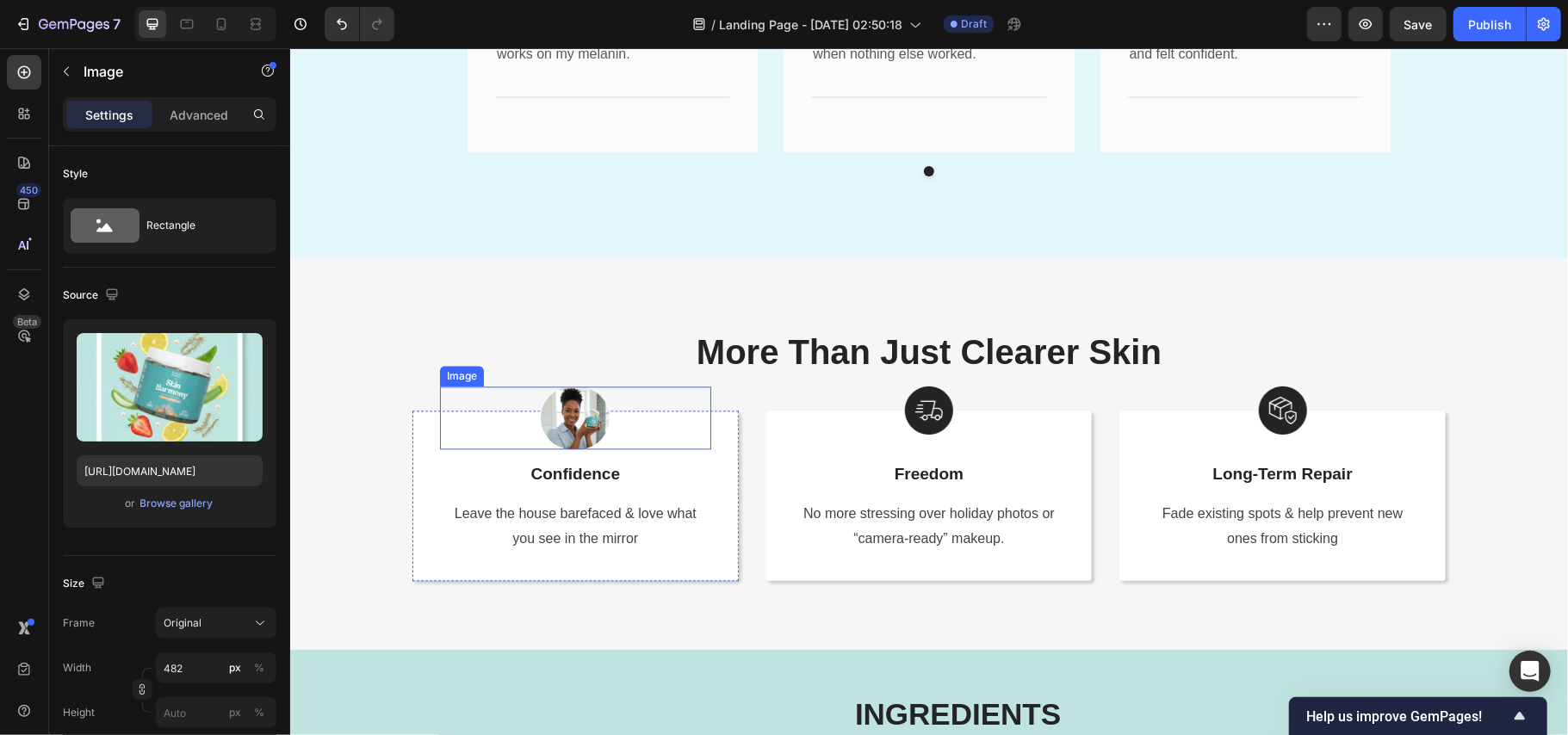
click at [573, 424] on img at bounding box center [574, 417] width 69 height 64
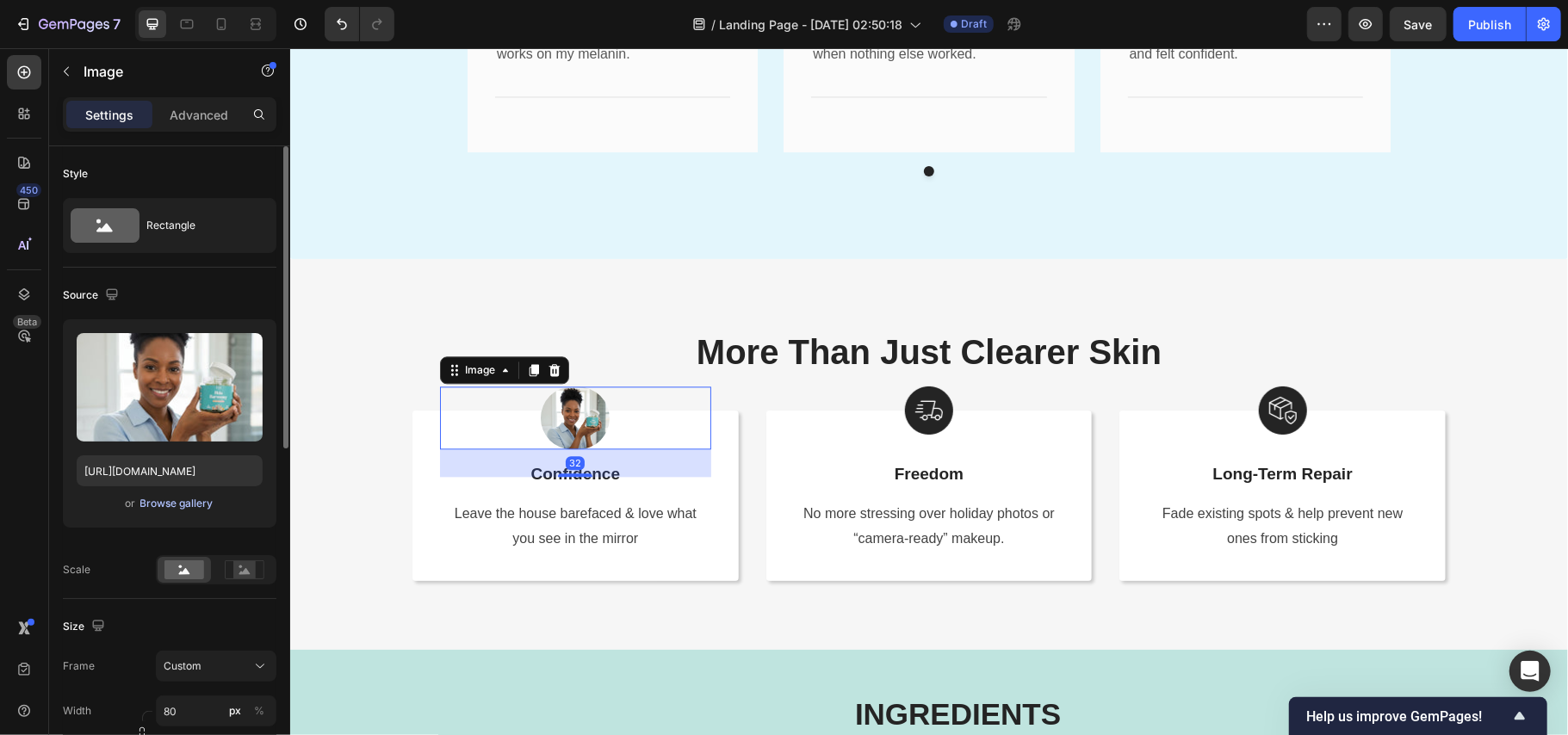
click at [177, 501] on div "Browse gallery" at bounding box center [177, 504] width 73 height 16
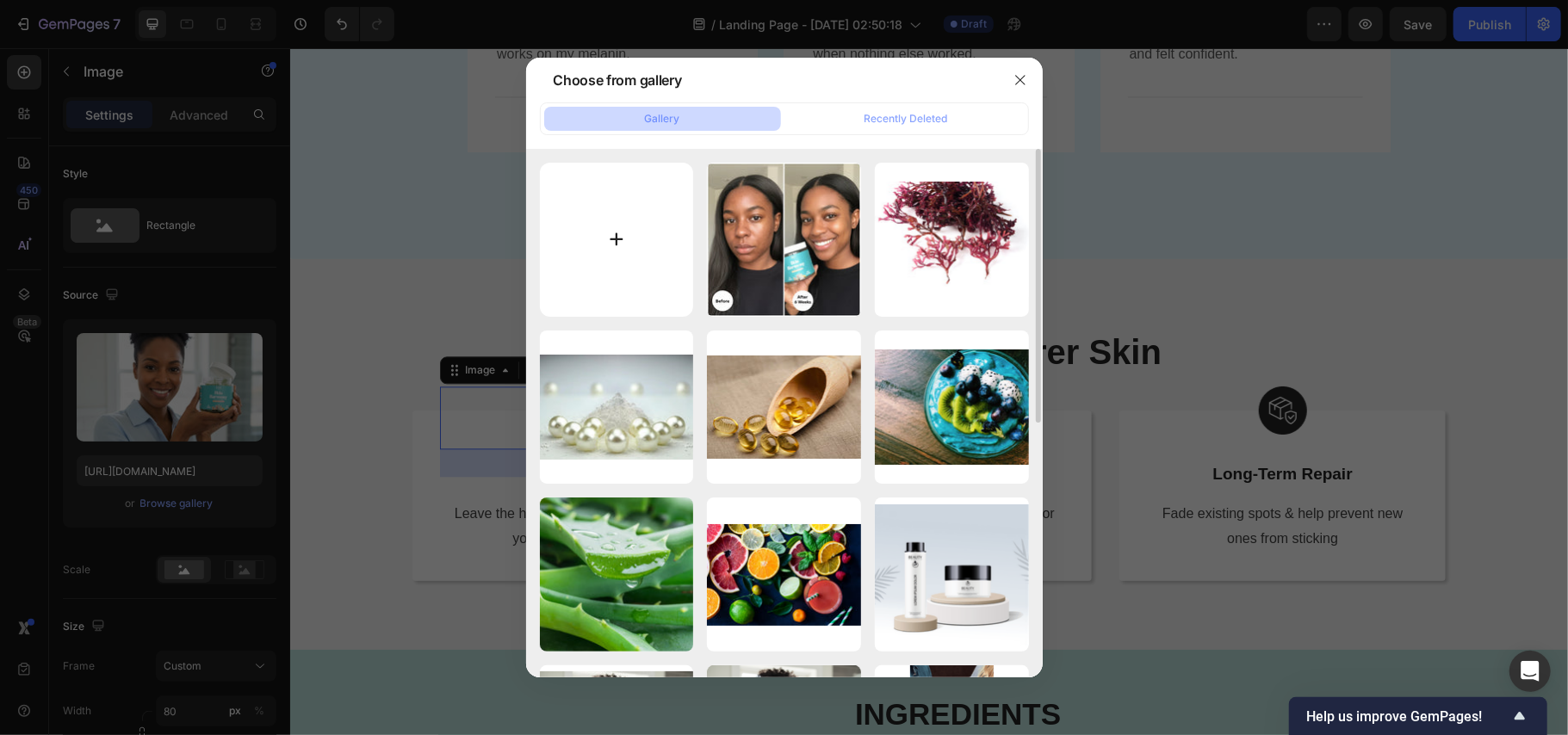
click at [610, 235] on input "file" at bounding box center [617, 239] width 154 height 154
click at [1020, 80] on icon "button" at bounding box center [1020, 80] width 10 height 10
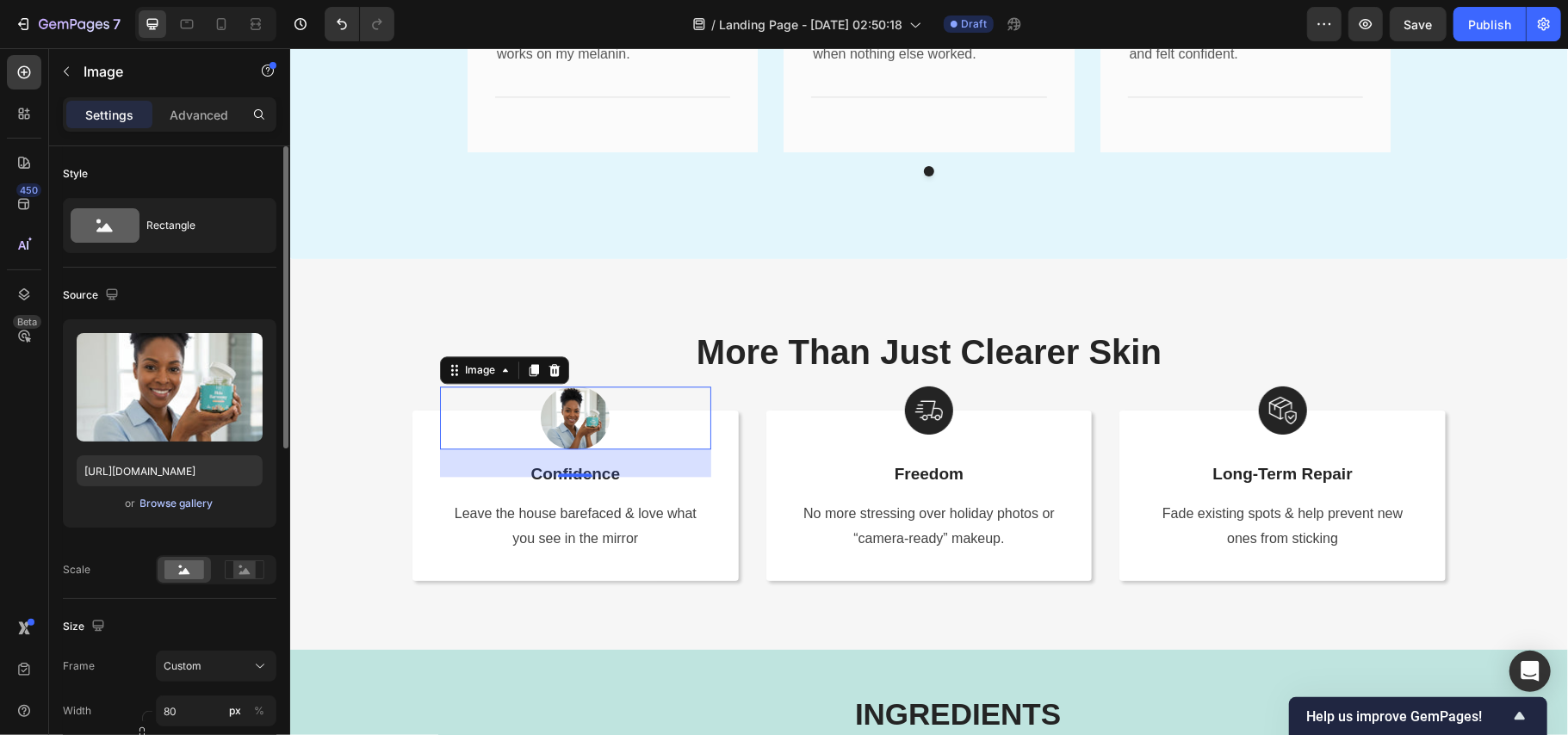
click at [194, 504] on div "Browse gallery" at bounding box center [177, 504] width 73 height 16
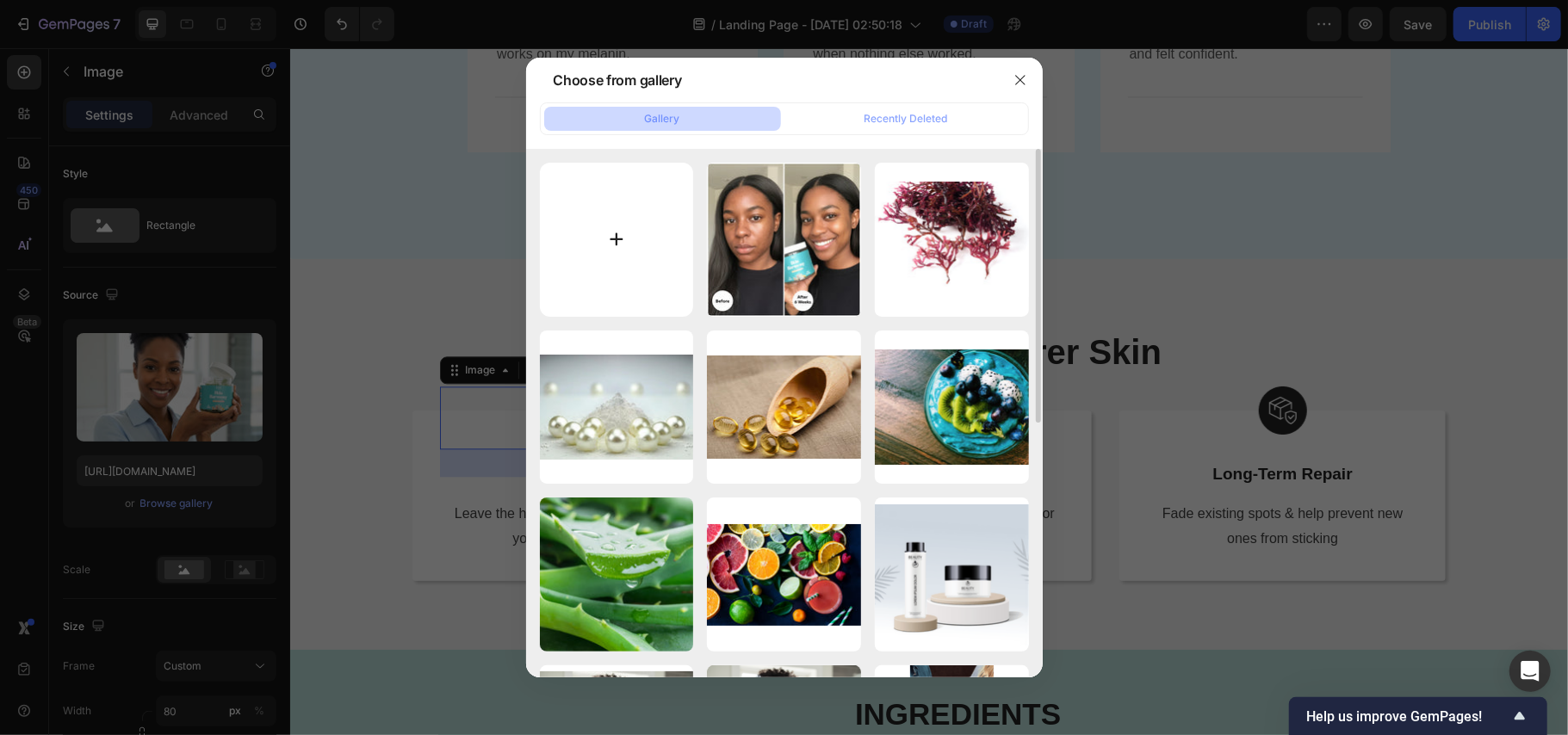
click at [618, 231] on input "file" at bounding box center [617, 239] width 154 height 154
type input "C:\fakepath\icon 2.png"
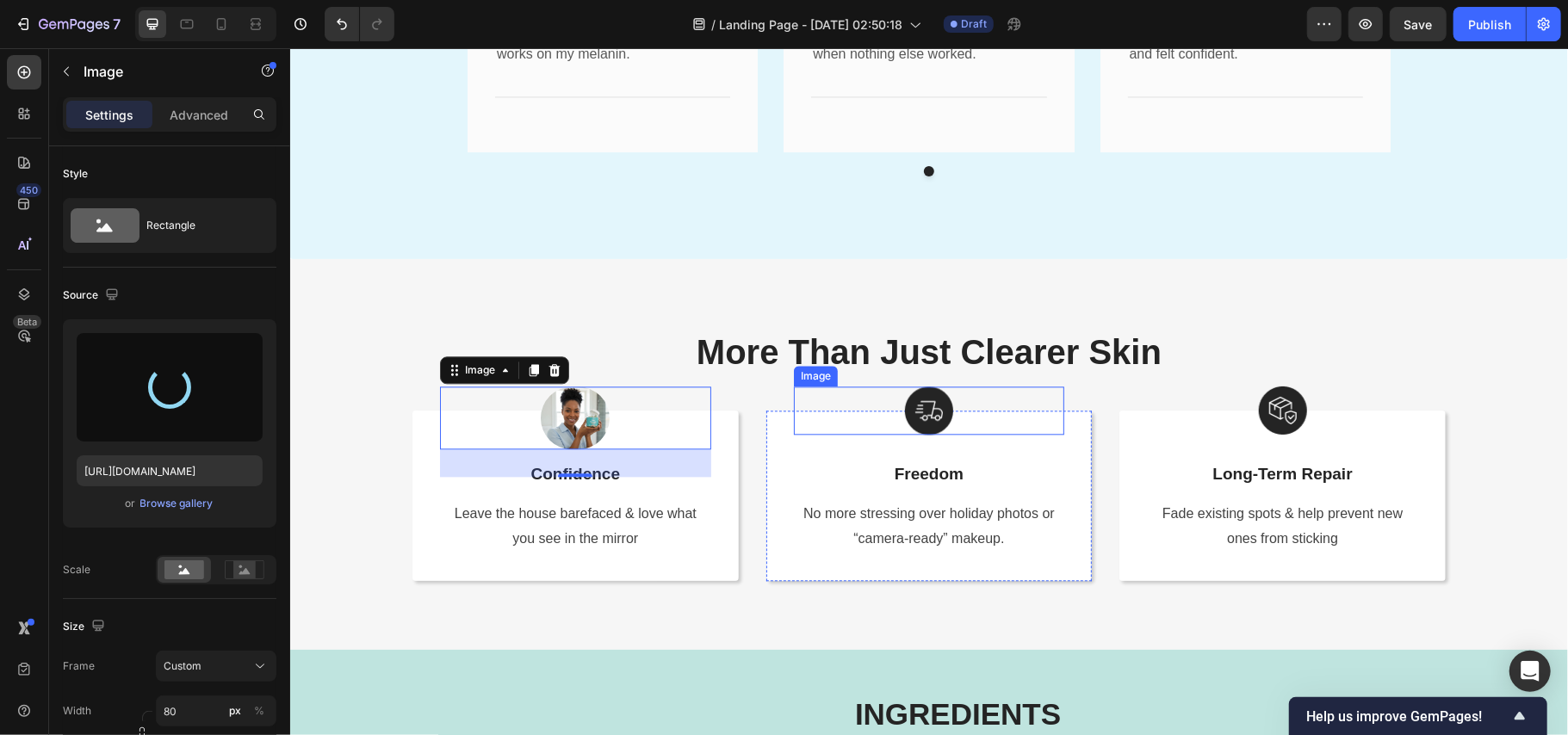
type input "https://cdn.shopify.com/s/files/1/0890/9530/7606/files/gempages_575567914451600…"
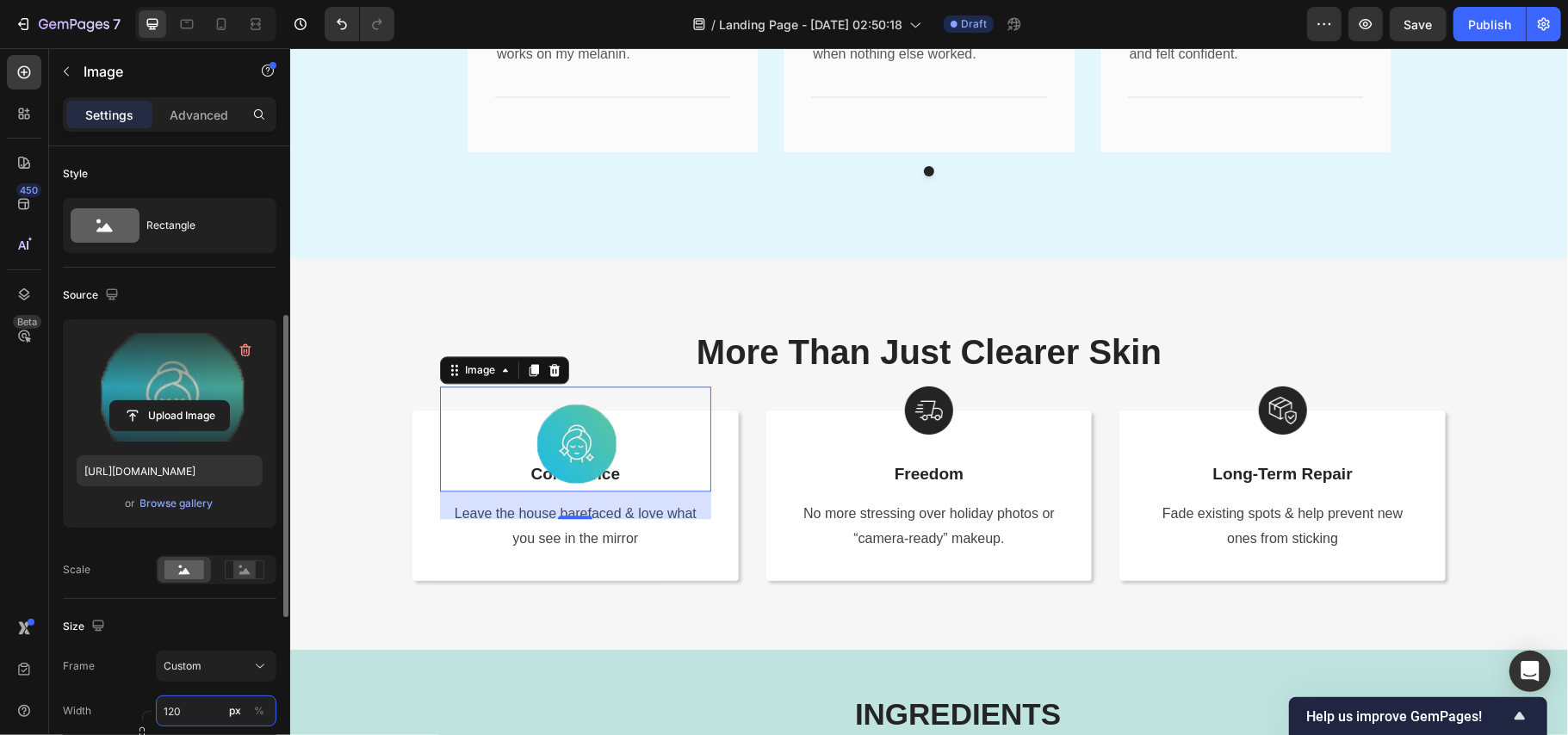
scroll to position [229, 0]
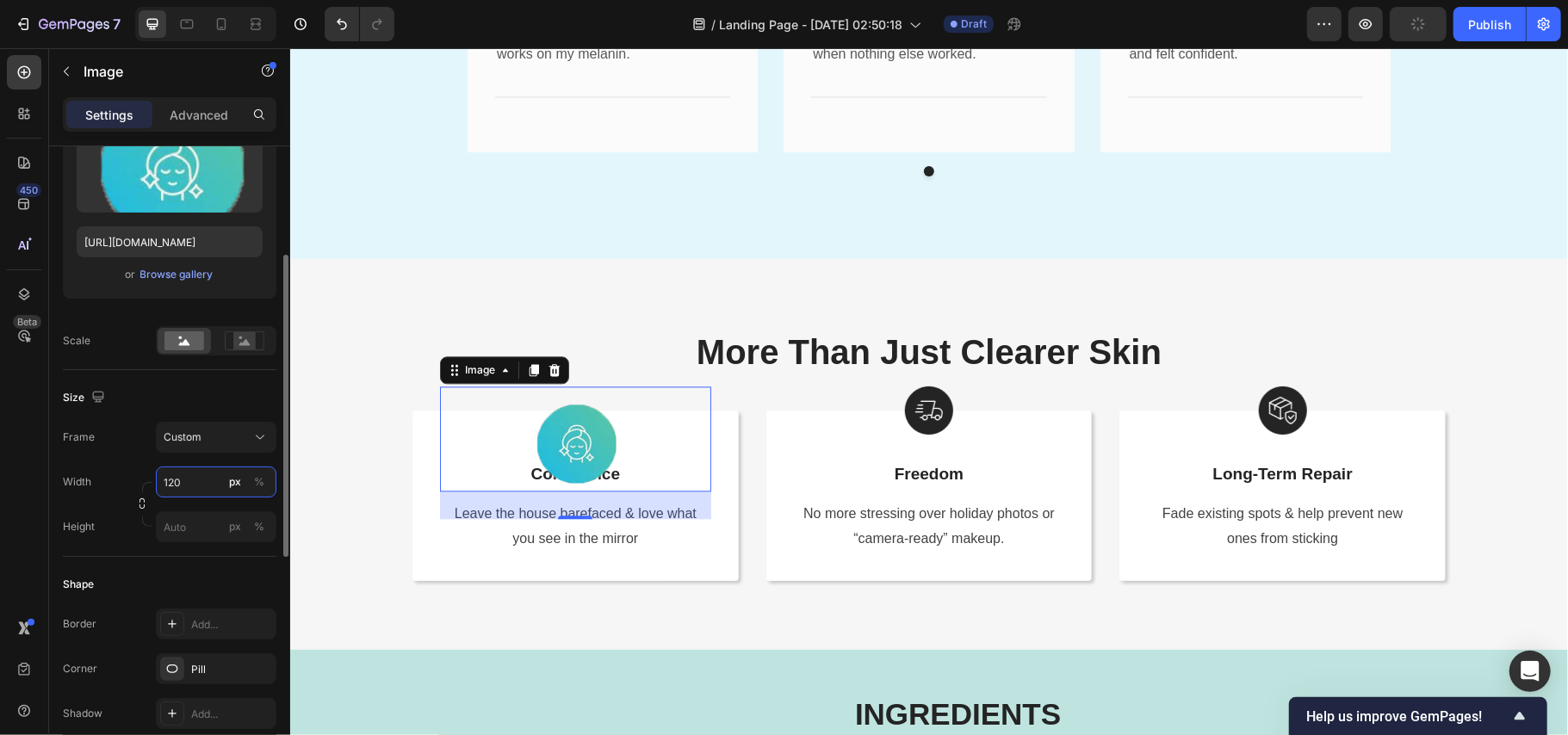
drag, startPoint x: 180, startPoint y: 489, endPoint x: 111, endPoint y: 488, distance: 69.0
click at [111, 488] on div "Width 120 px %" at bounding box center [170, 482] width 213 height 31
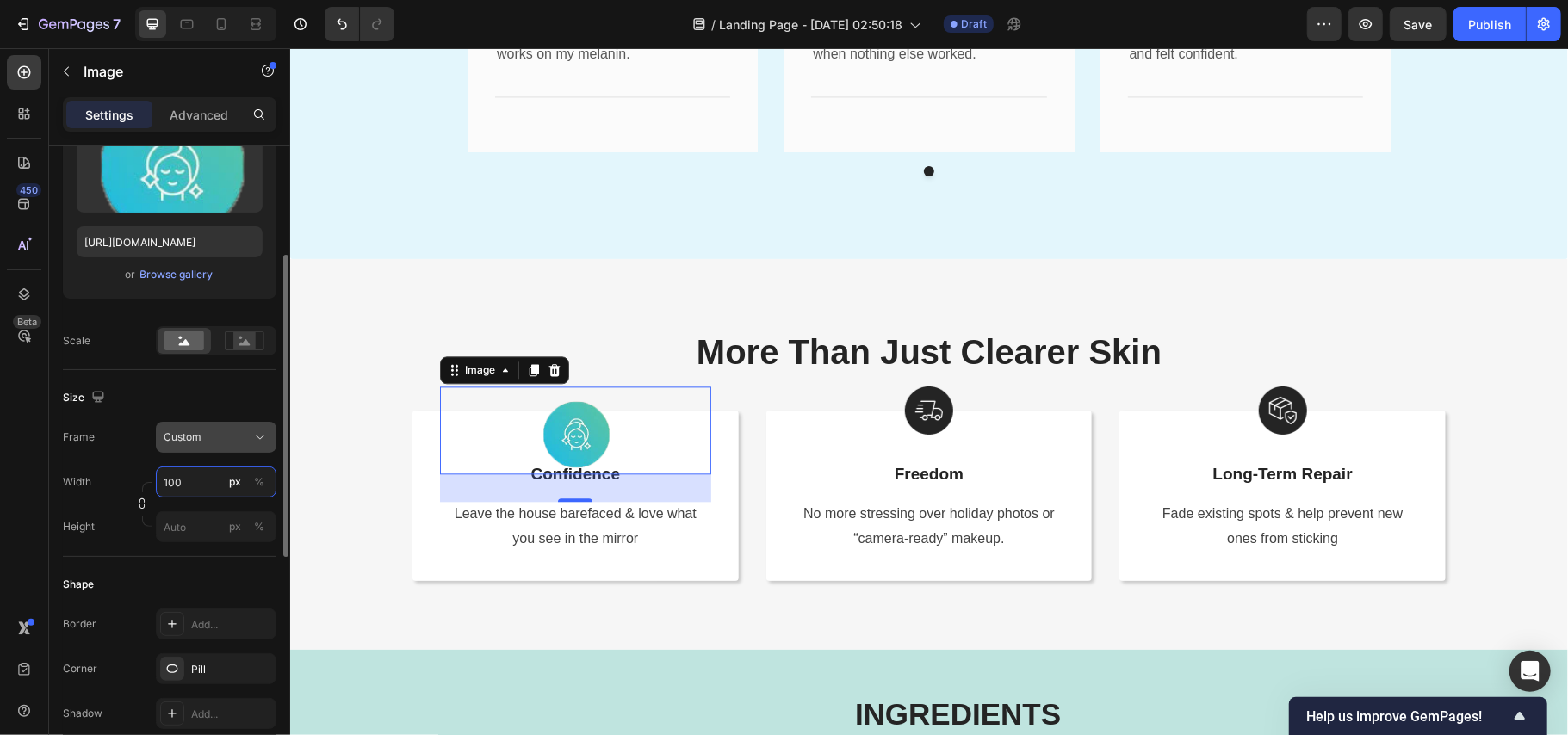
type input "100"
click at [201, 431] on span "Custom" at bounding box center [182, 438] width 38 height 16
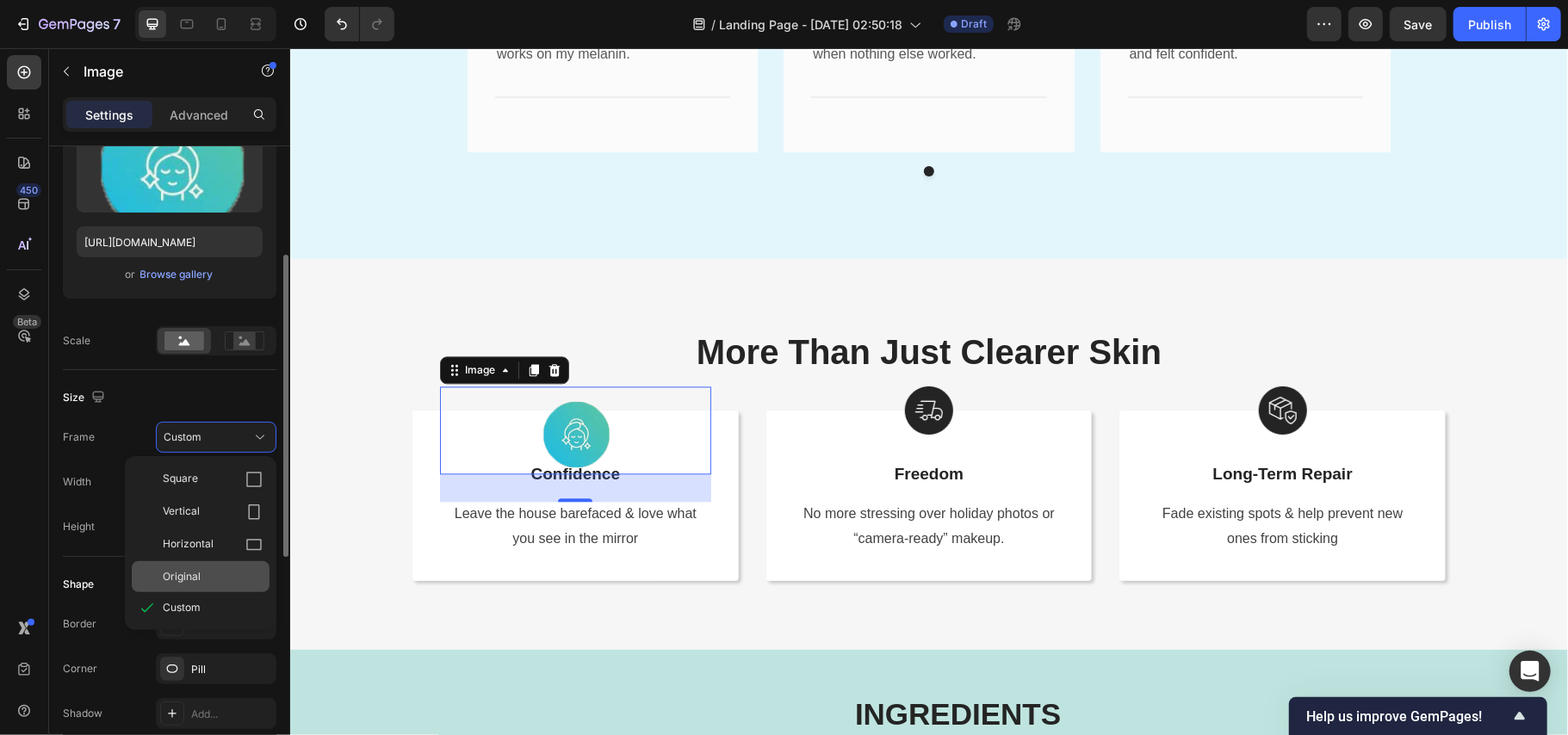
click at [205, 569] on div "Original" at bounding box center [212, 577] width 100 height 16
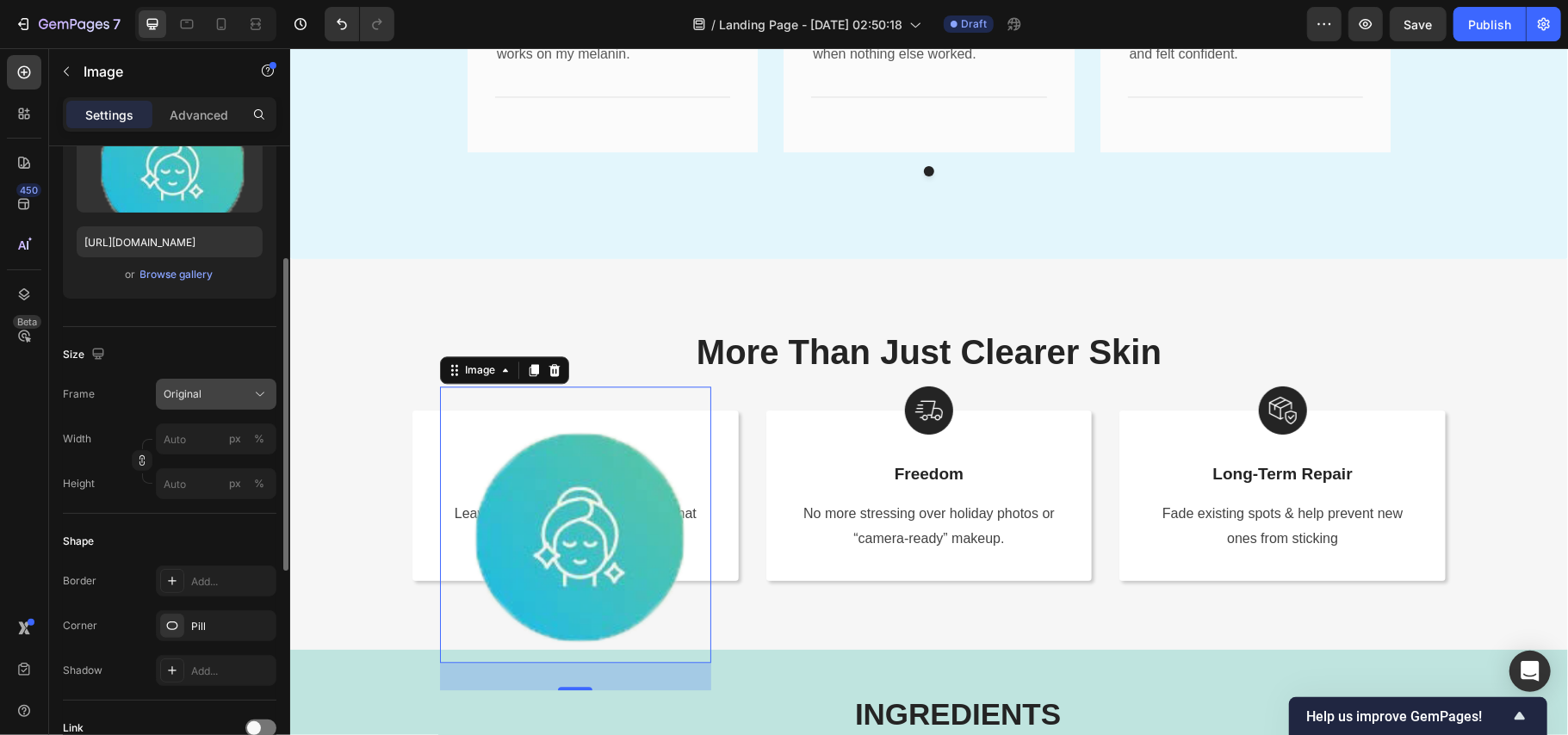
click at [198, 404] on button "Original" at bounding box center [216, 394] width 121 height 31
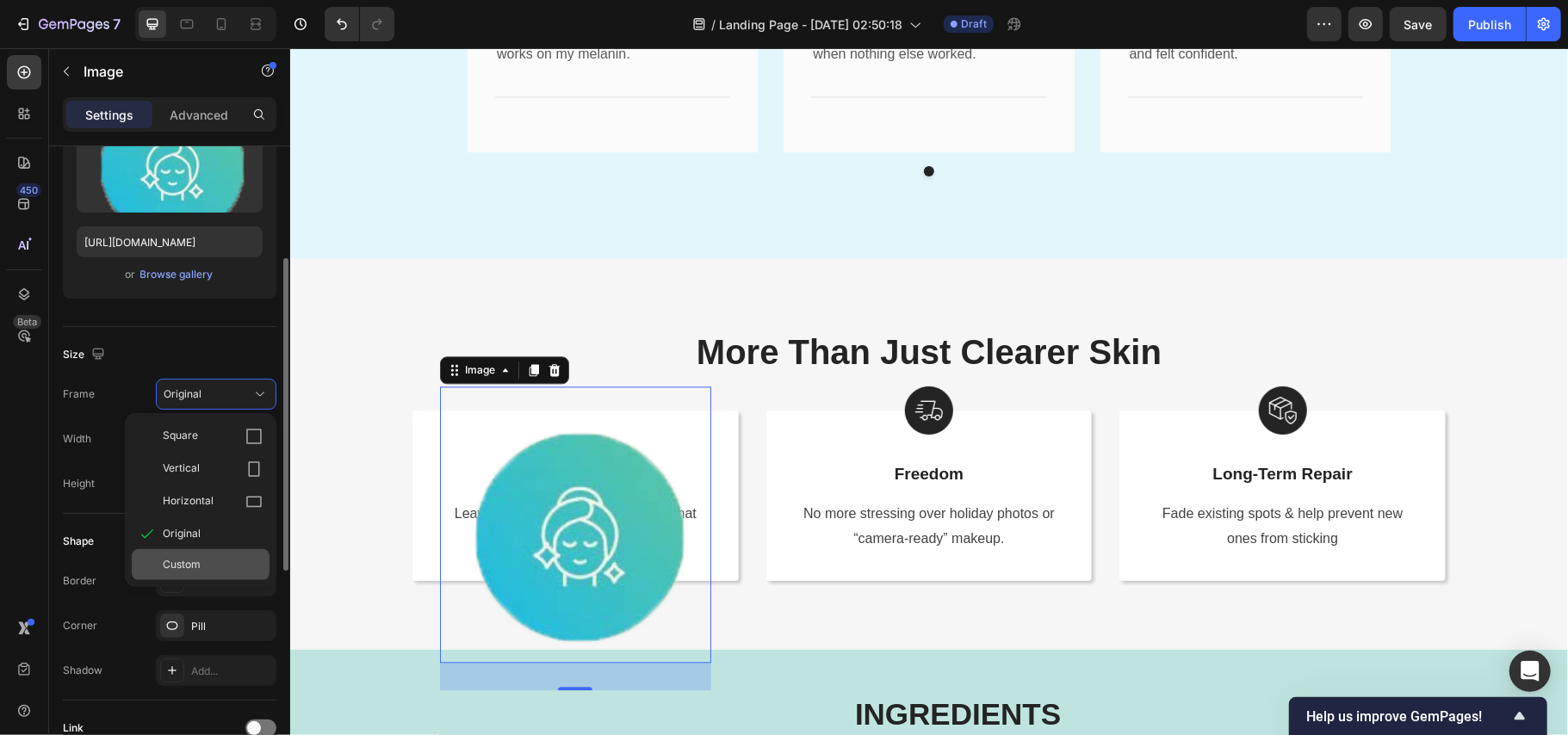
click at [211, 558] on div "Custom" at bounding box center [212, 565] width 100 height 16
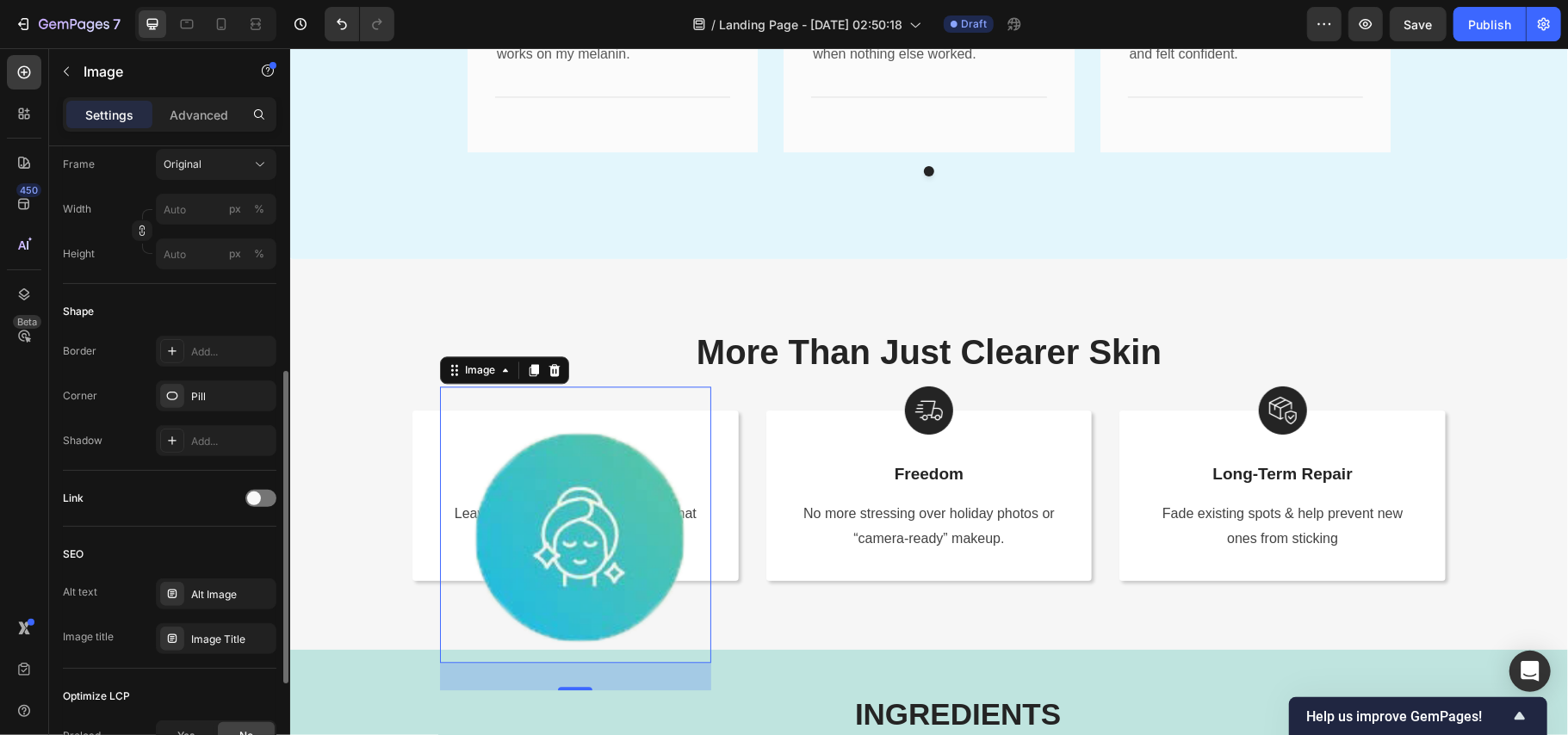
scroll to position [344, 0]
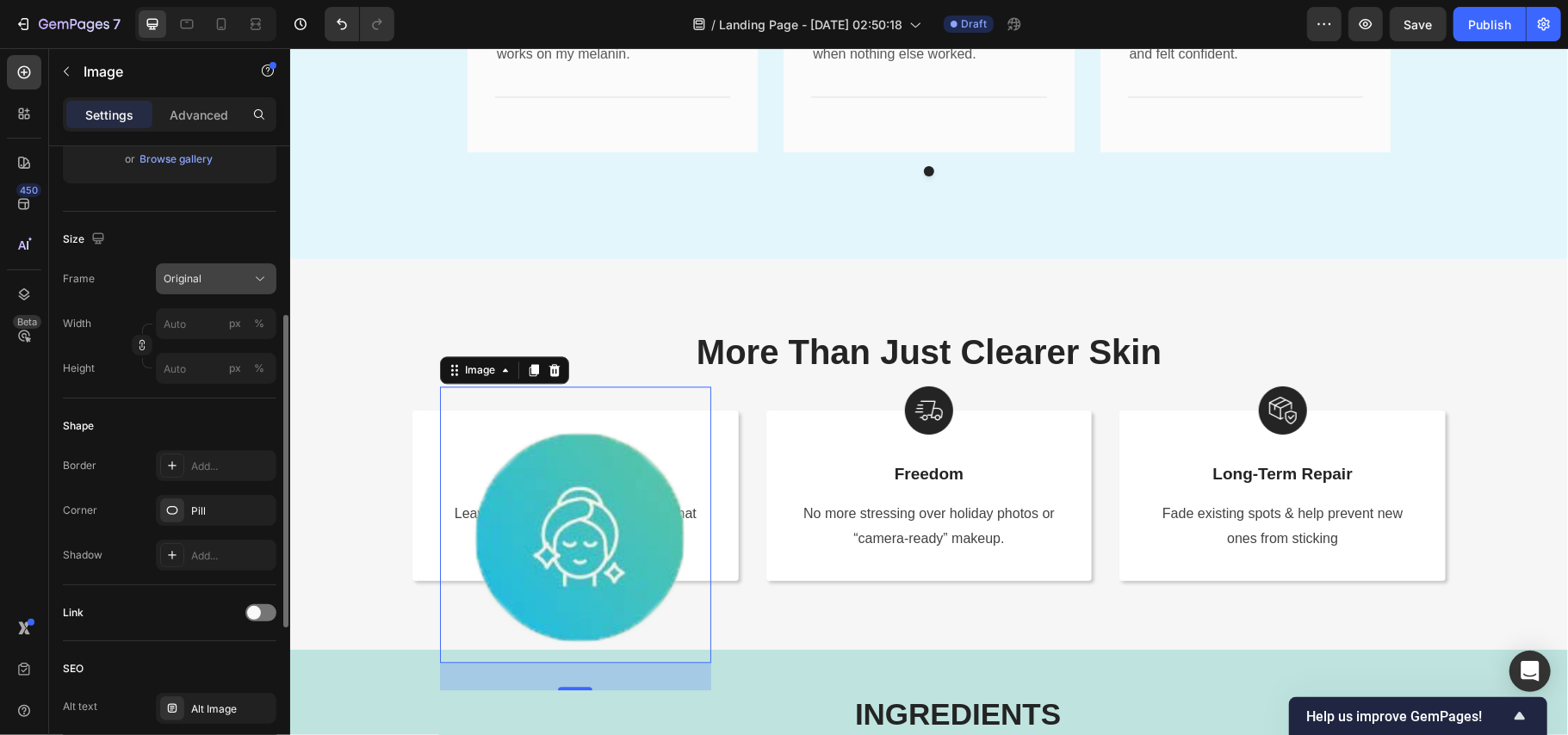
click at [218, 276] on div "Original" at bounding box center [205, 279] width 85 height 16
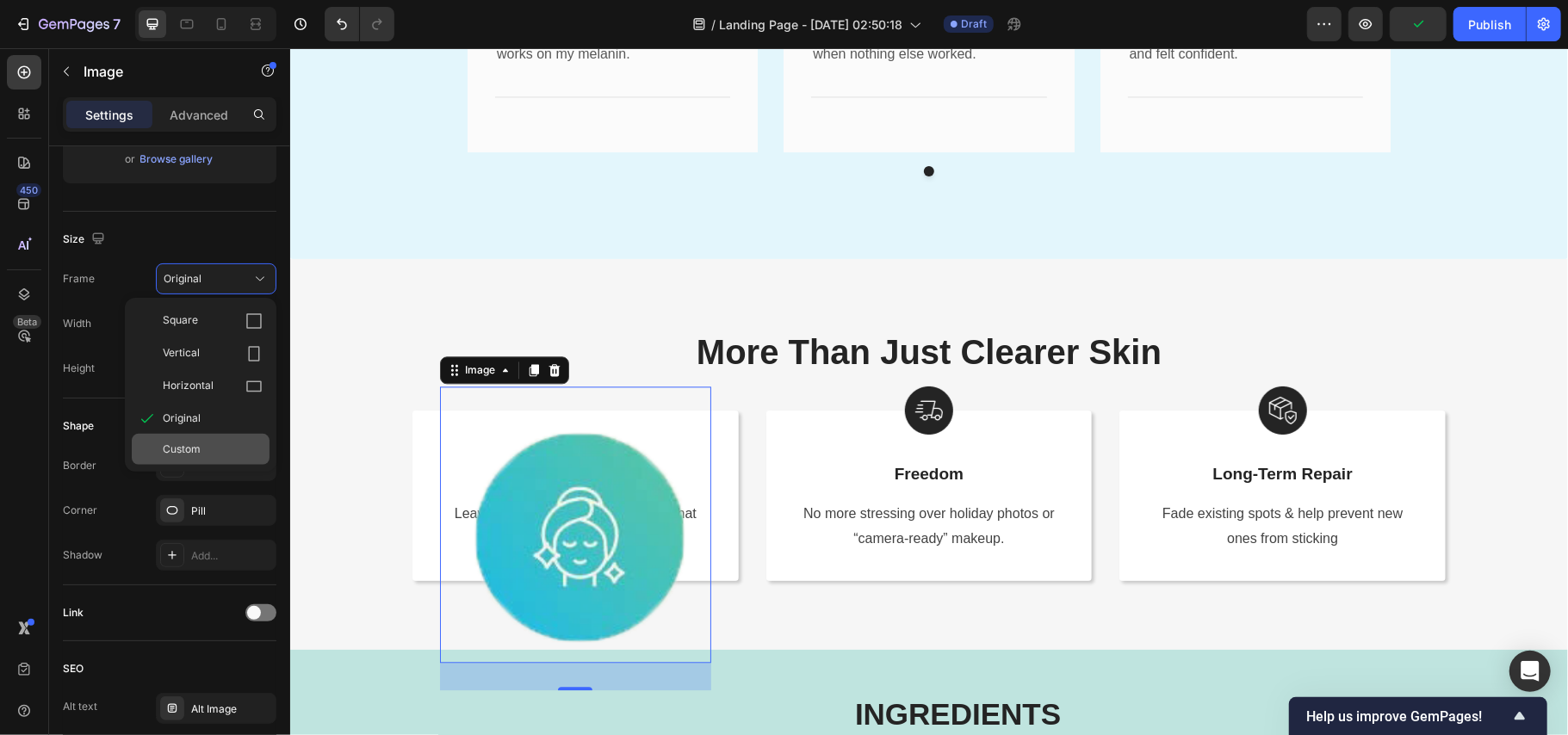
click at [181, 446] on span "Custom" at bounding box center [181, 449] width 38 height 16
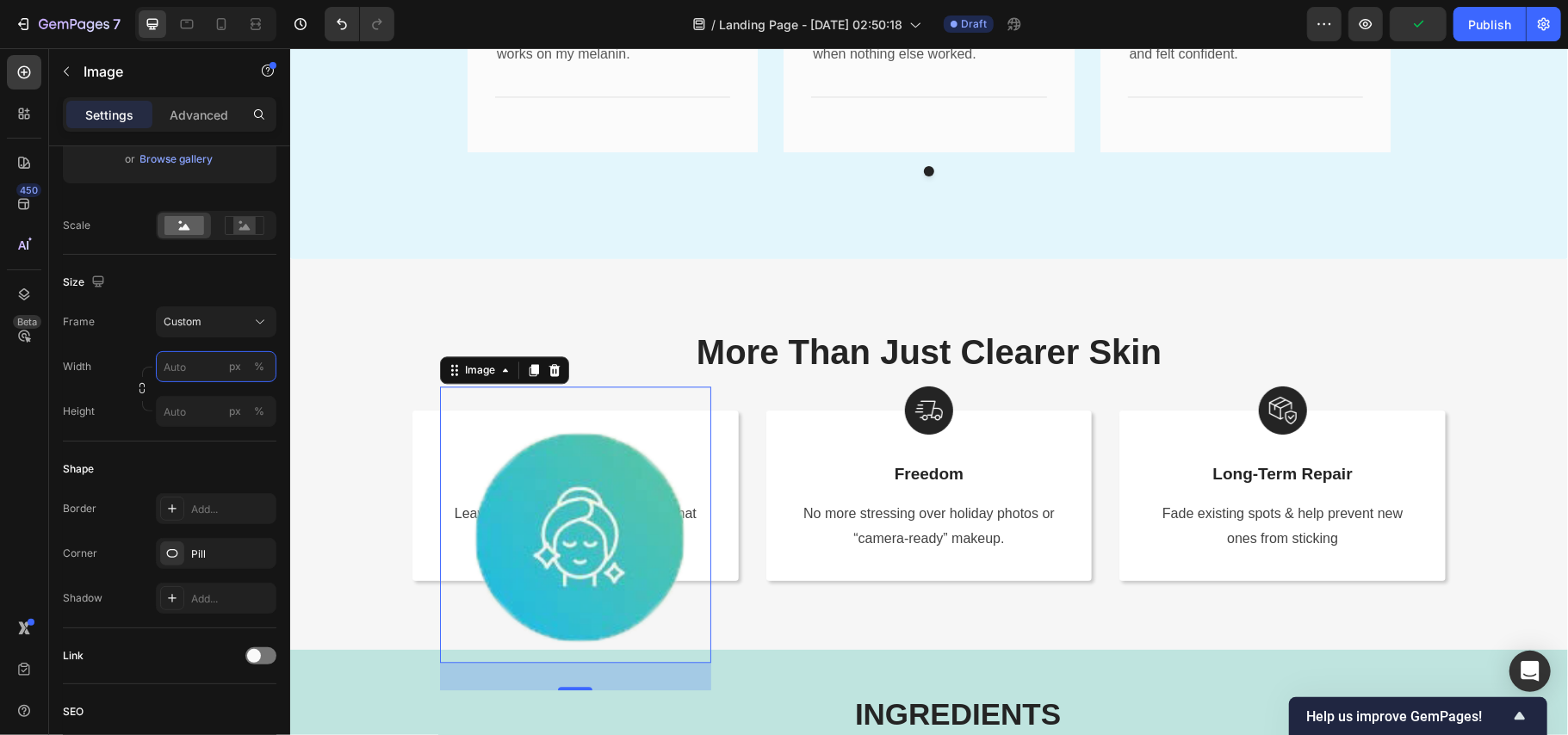
click at [180, 369] on input "px %" at bounding box center [216, 366] width 121 height 31
click at [201, 408] on p "Full 100%" at bounding box center [212, 409] width 100 height 16
click at [200, 367] on input "100" at bounding box center [216, 366] width 121 height 31
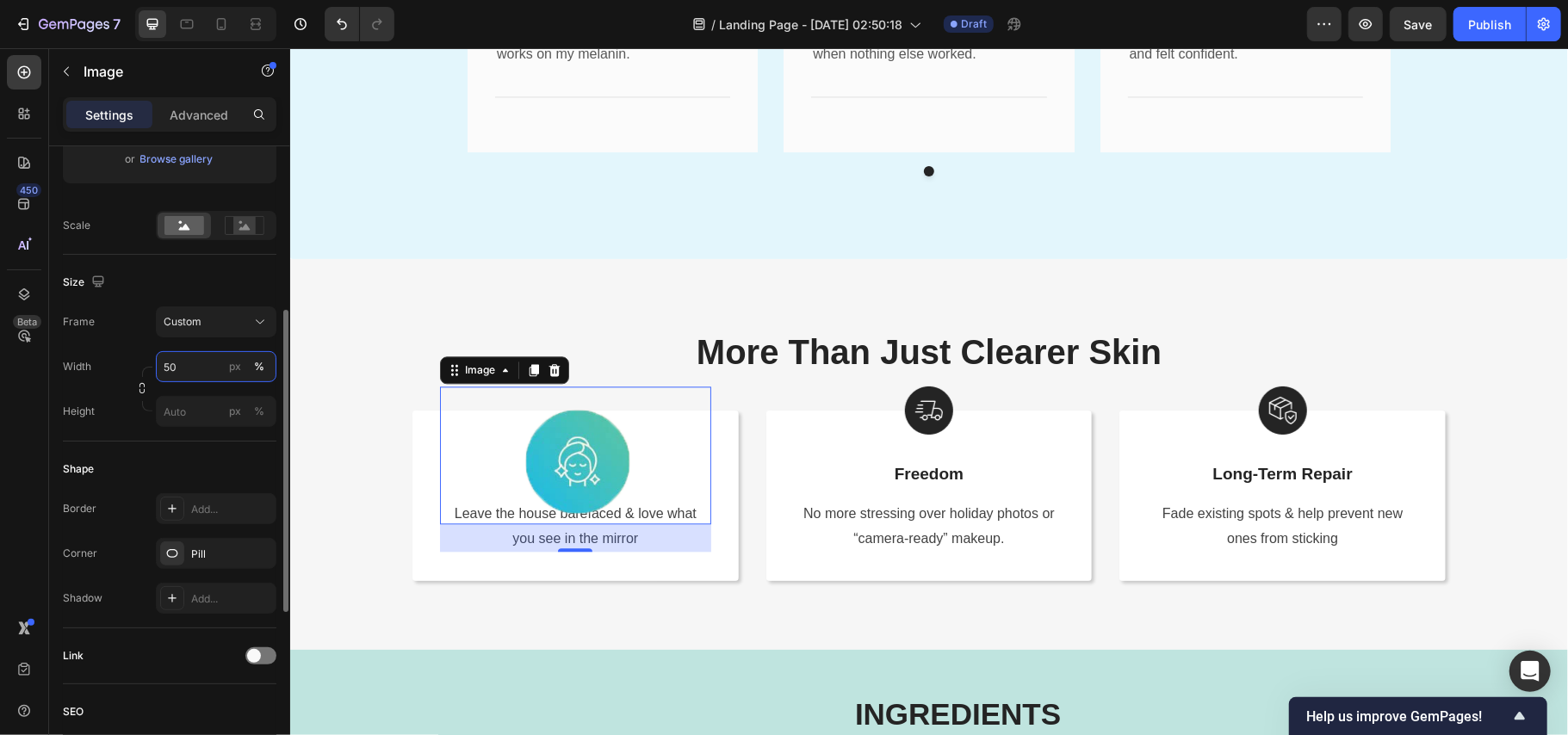
drag, startPoint x: 183, startPoint y: 370, endPoint x: 128, endPoint y: 370, distance: 55.0
click at [128, 370] on div "Width 50 px %" at bounding box center [170, 366] width 213 height 31
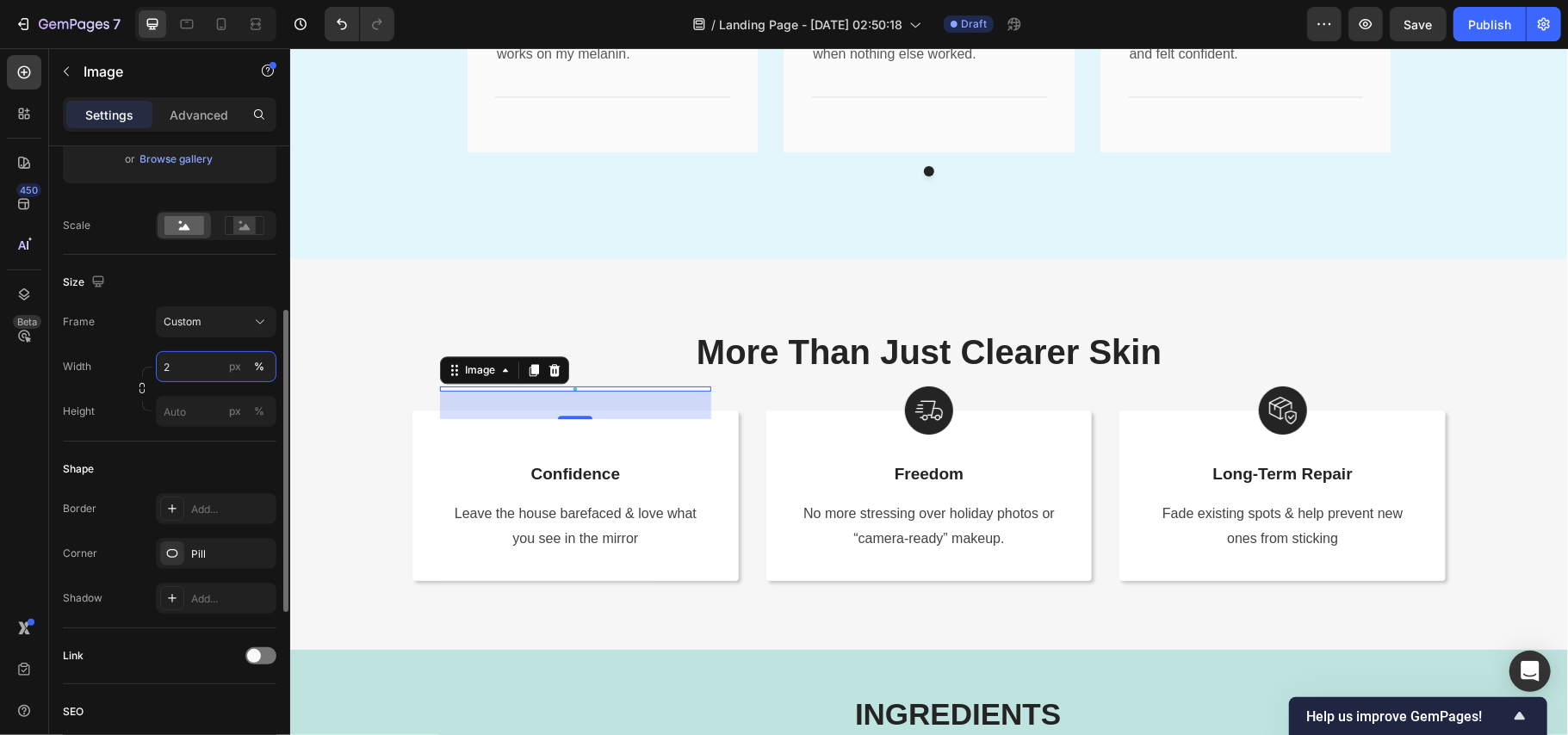
type input "20"
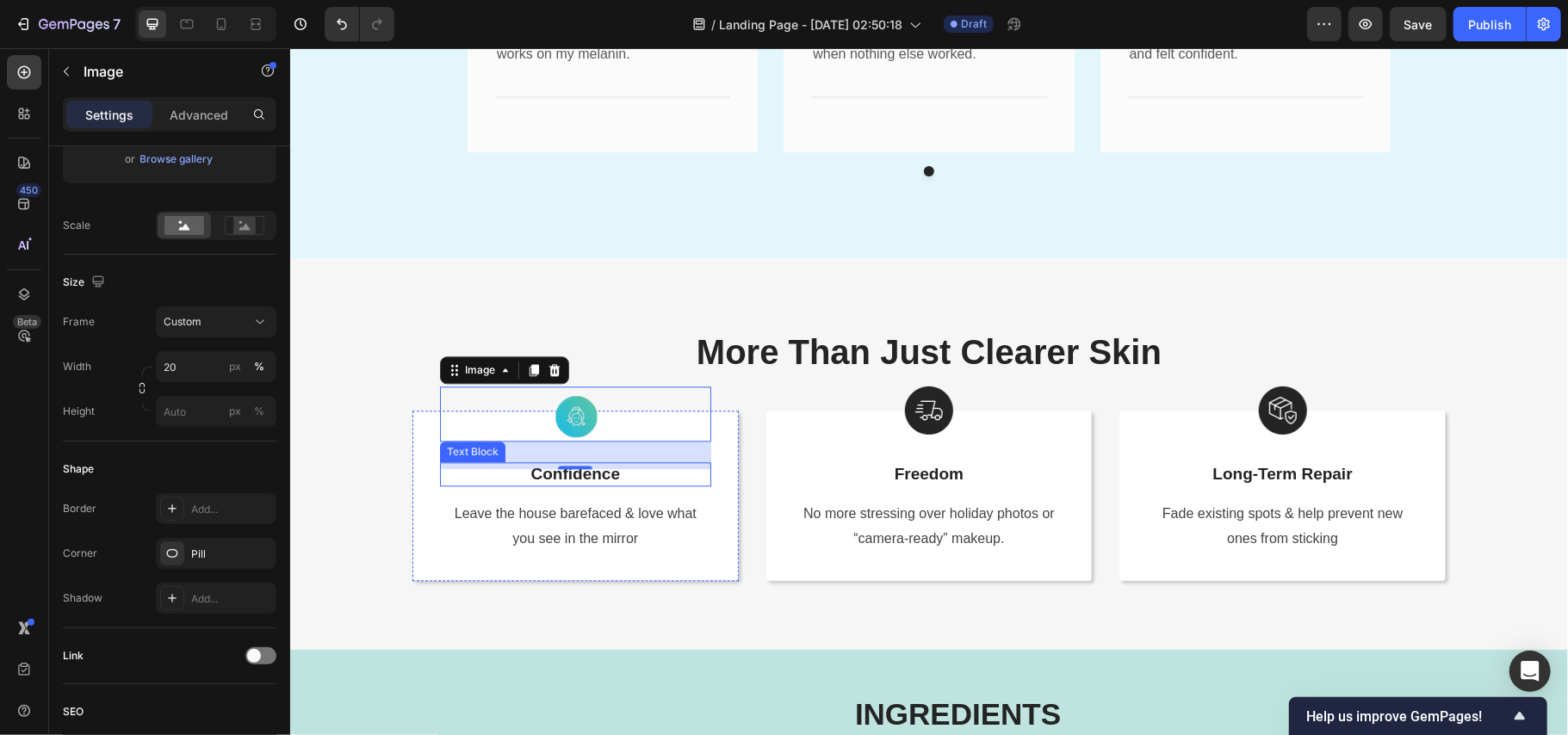
click at [621, 475] on p "Confidence" at bounding box center [574, 474] width 267 height 22
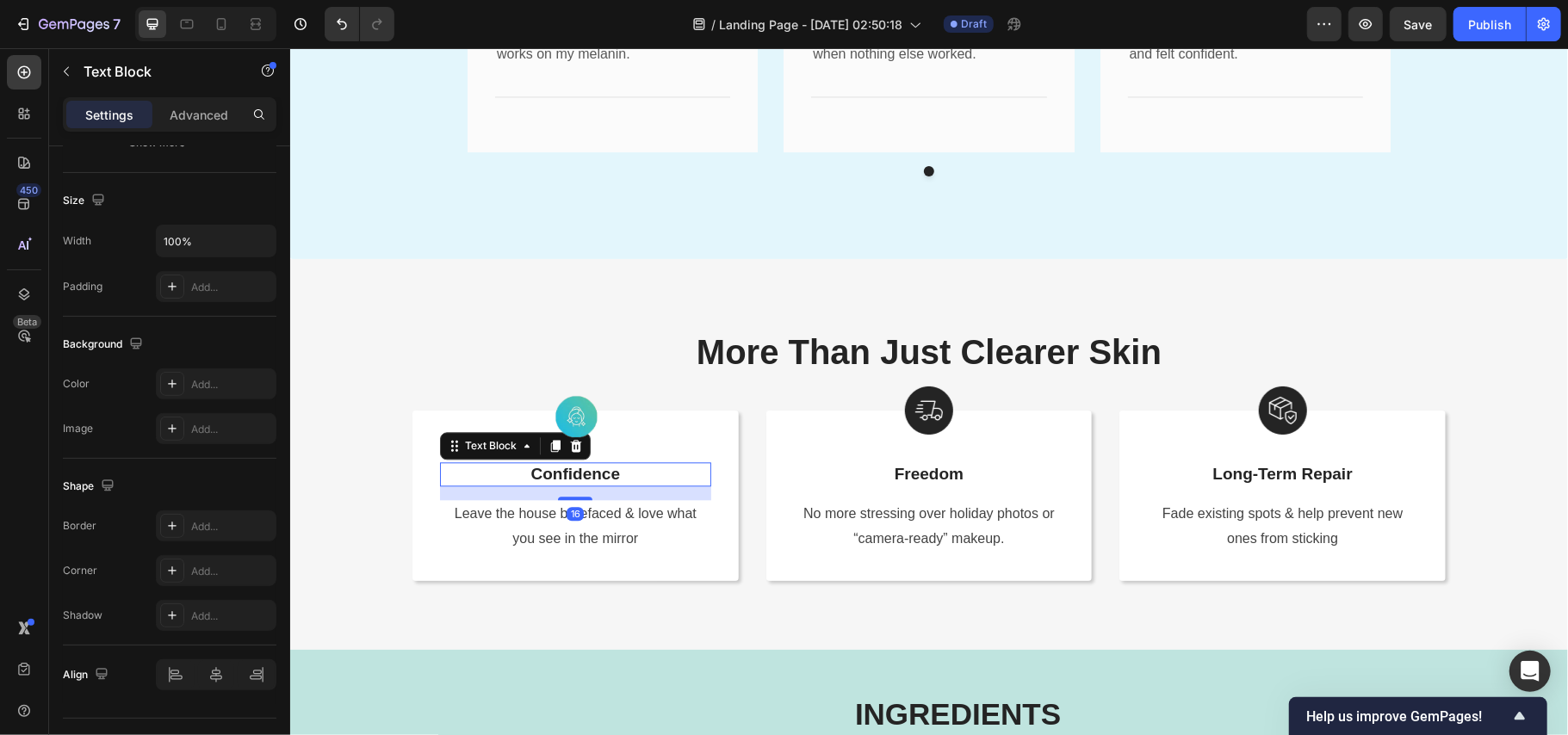
scroll to position [0, 0]
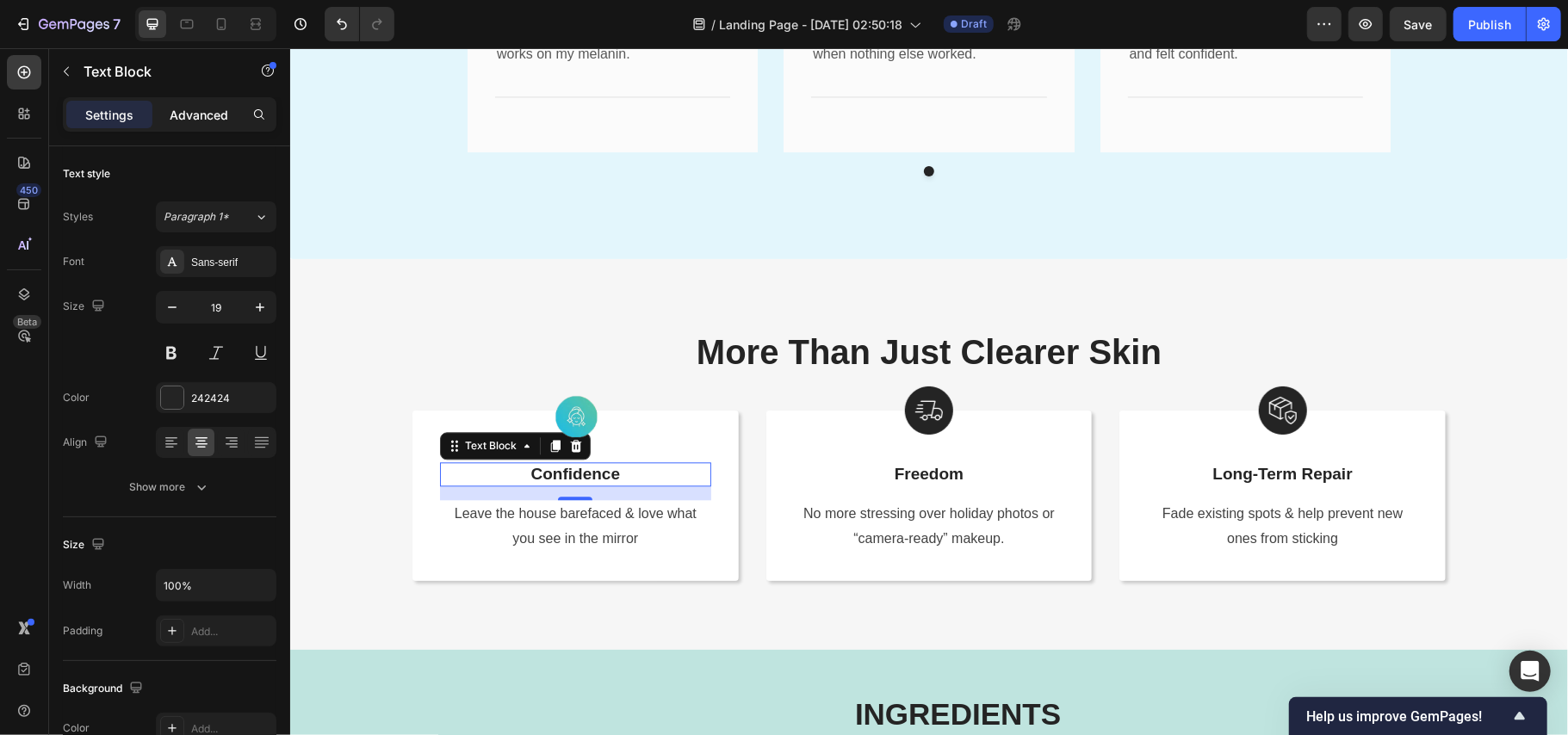
click at [190, 107] on p "Advanced" at bounding box center [198, 114] width 59 height 18
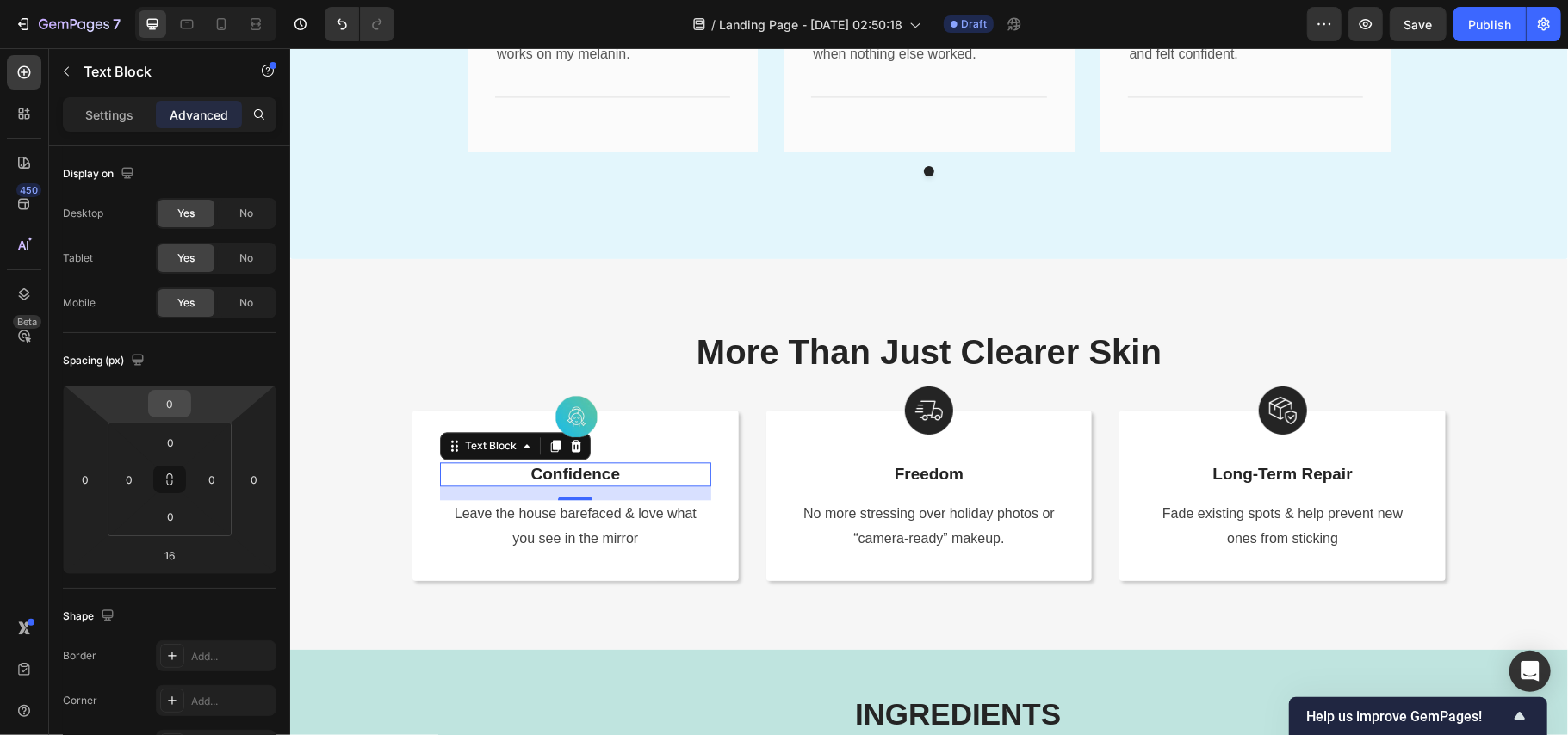
click at [174, 407] on input "0" at bounding box center [169, 404] width 34 height 26
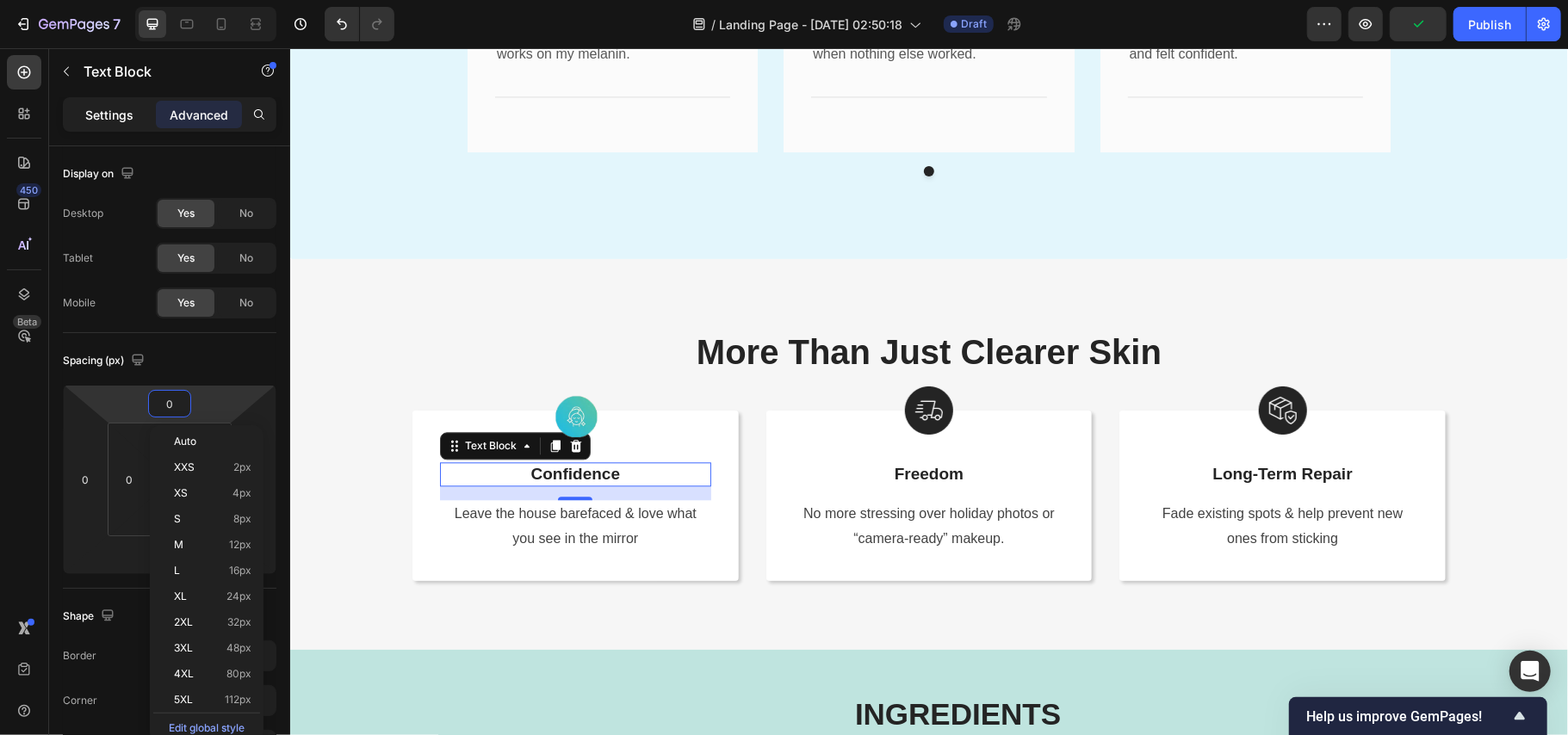
click at [107, 112] on p "Settings" at bounding box center [109, 114] width 48 height 18
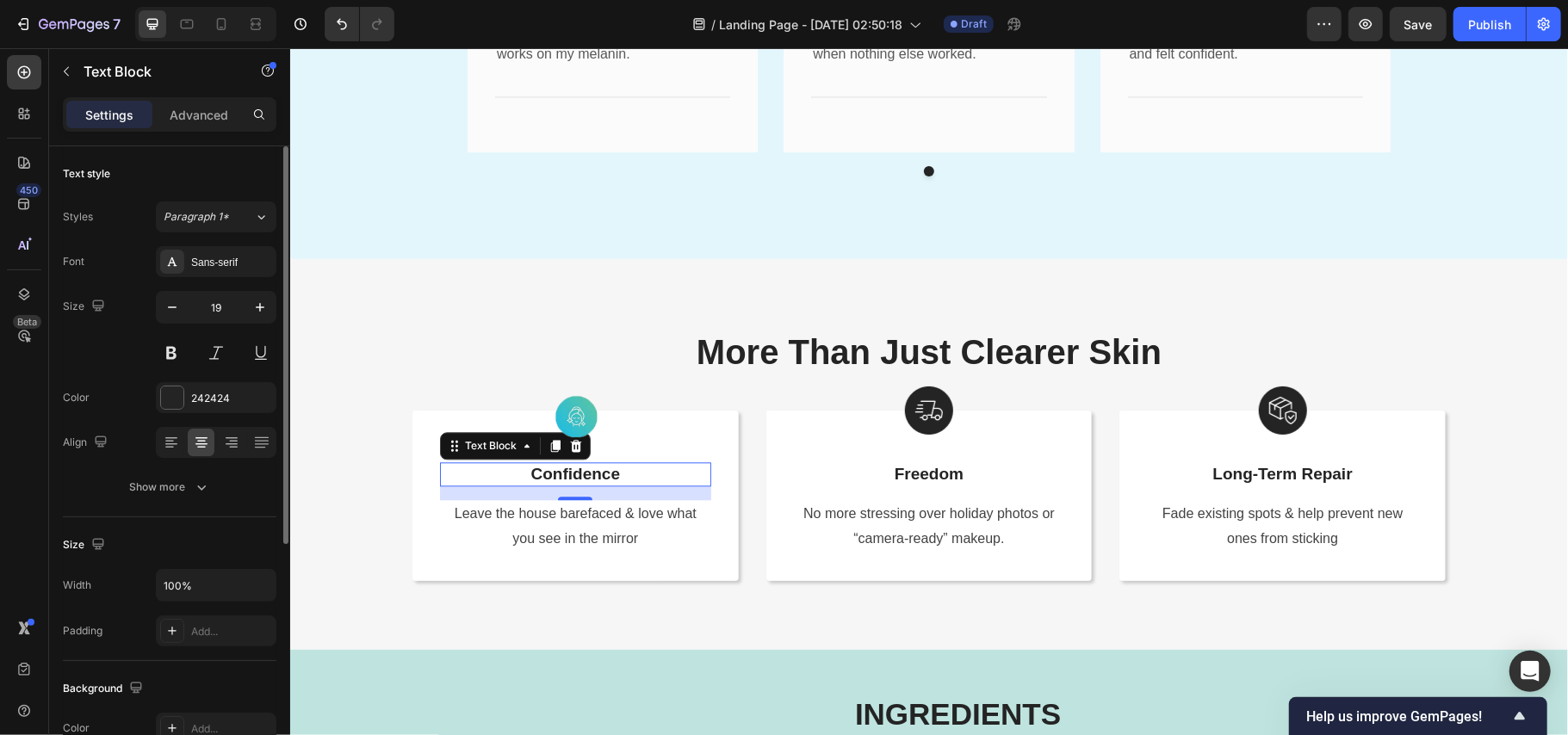
scroll to position [344, 0]
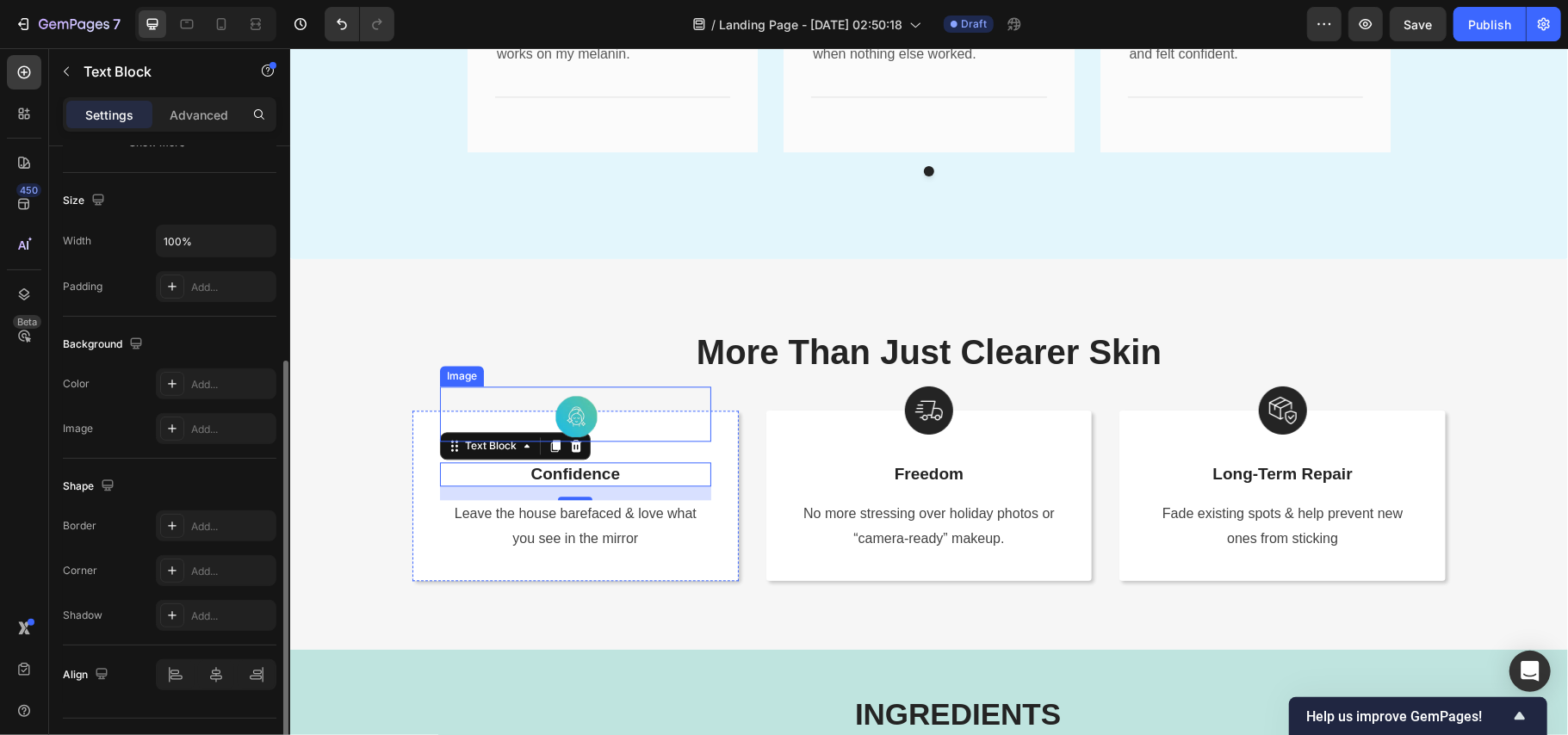
click at [597, 406] on div at bounding box center [575, 413] width 271 height 55
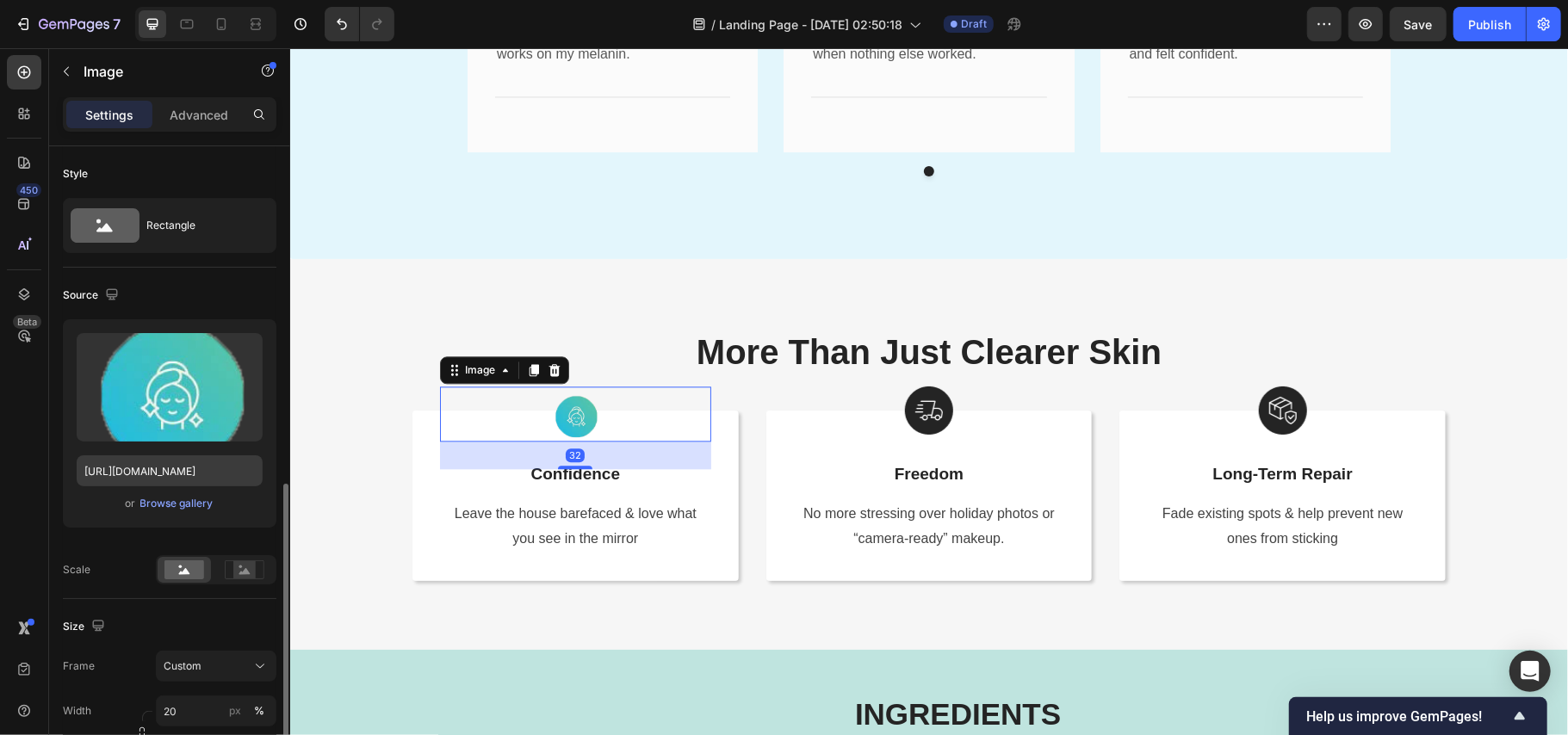
scroll to position [229, 0]
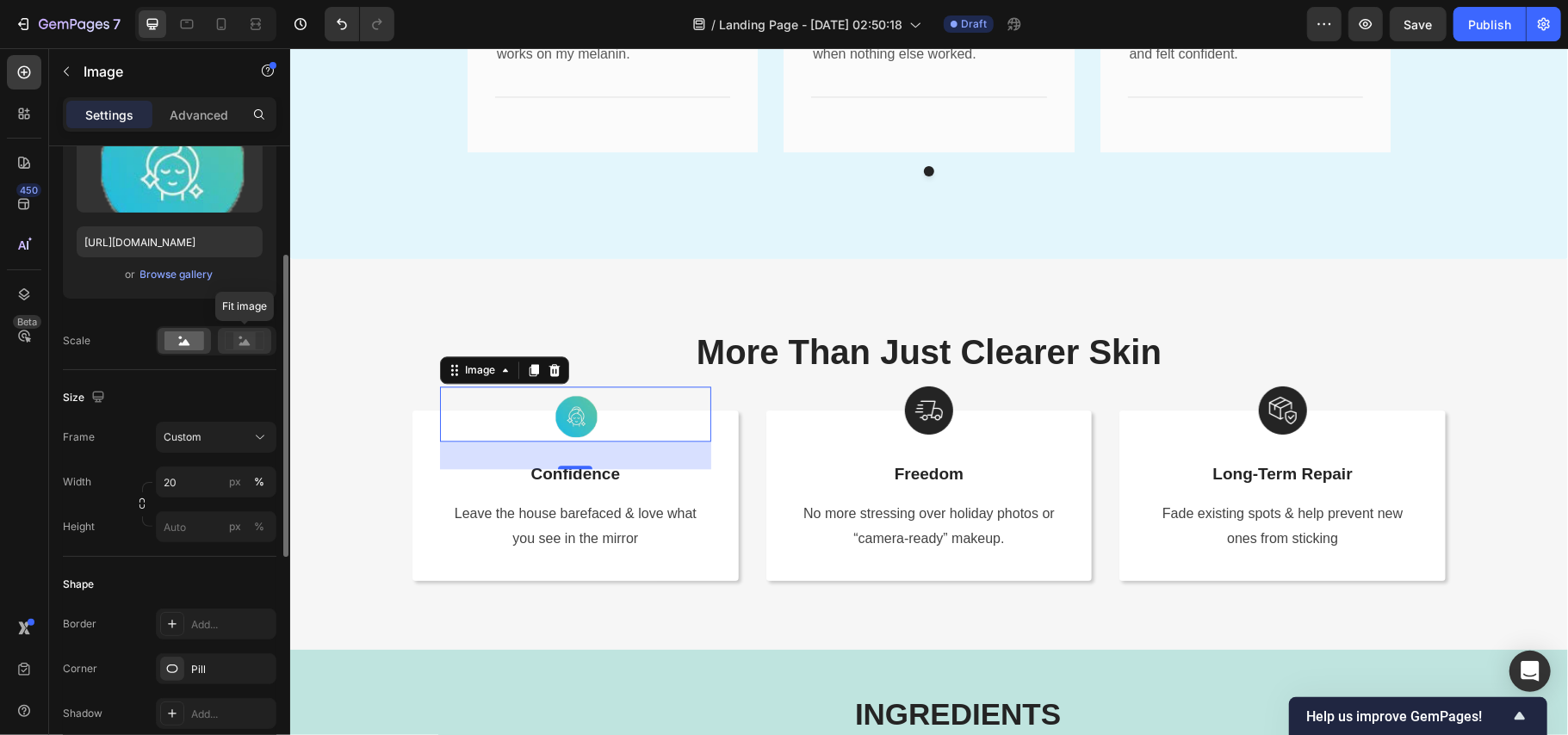
click at [260, 337] on icon at bounding box center [244, 341] width 39 height 19
click at [173, 337] on rect at bounding box center [184, 341] width 39 height 19
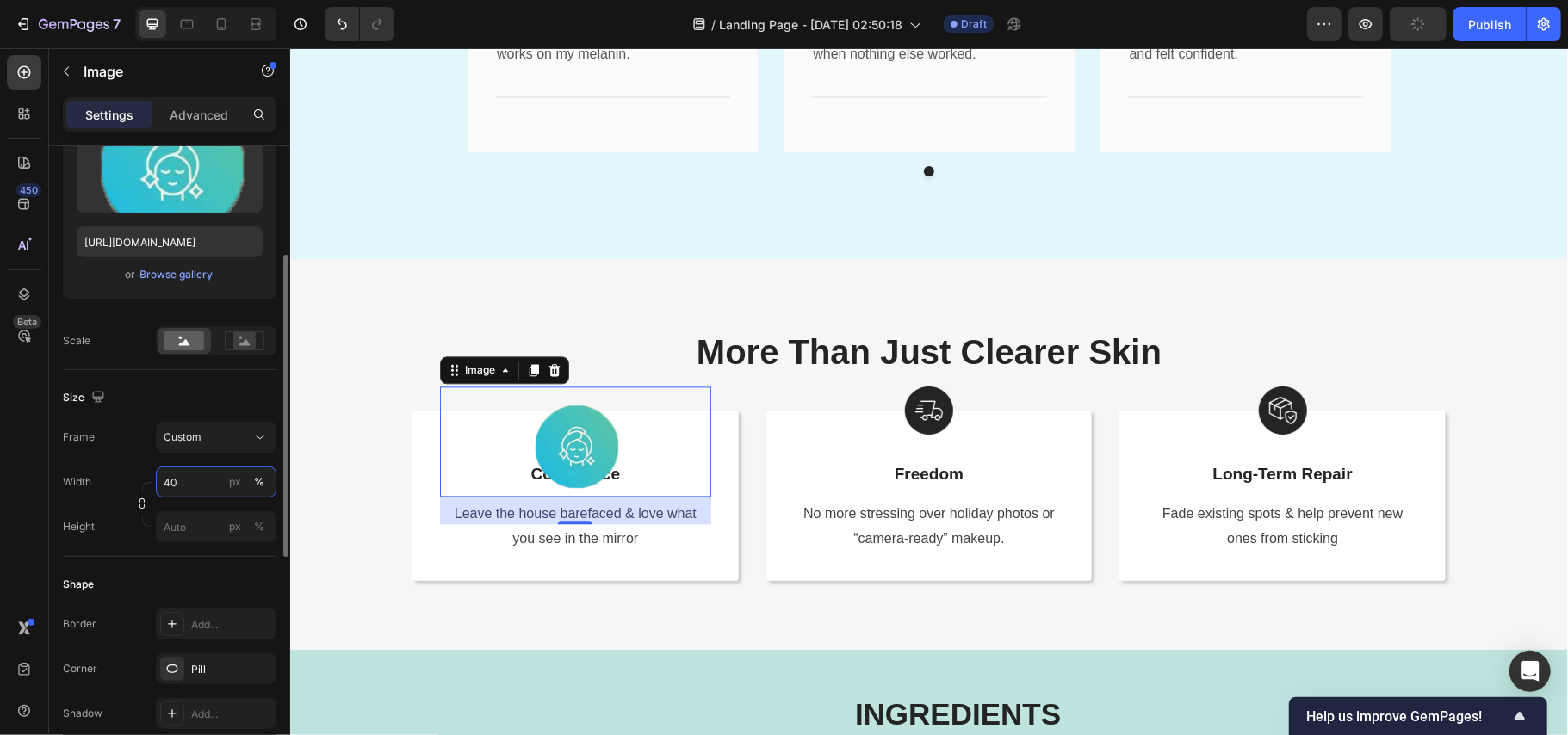
drag, startPoint x: 105, startPoint y: 460, endPoint x: 89, endPoint y: 455, distance: 16.8
click at [90, 455] on div "Frame Custom Width 40 px % Height px %" at bounding box center [170, 482] width 213 height 121
type input "30"
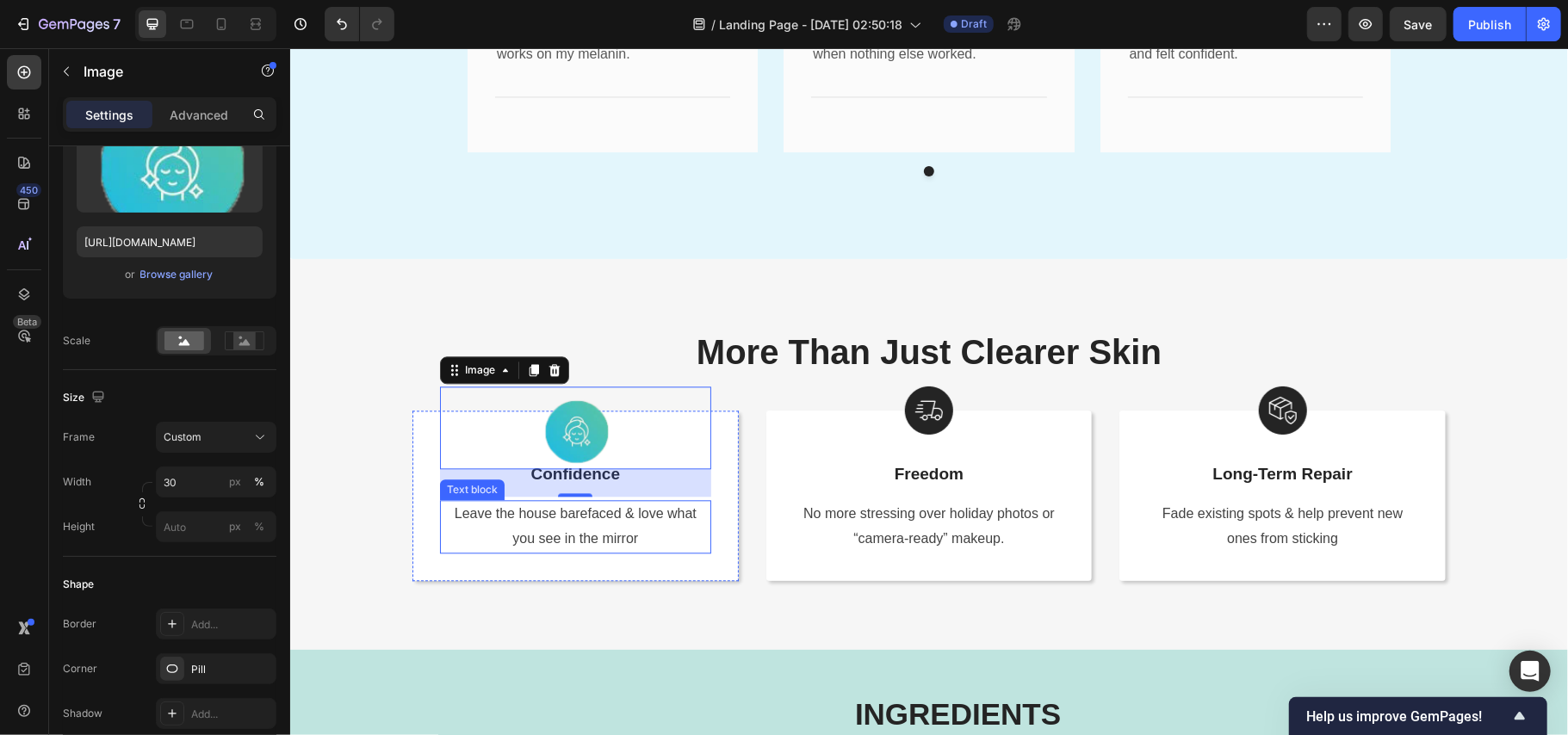
click at [685, 548] on p "Leave the house barefaced & love what you see in the mirror" at bounding box center [574, 525] width 267 height 50
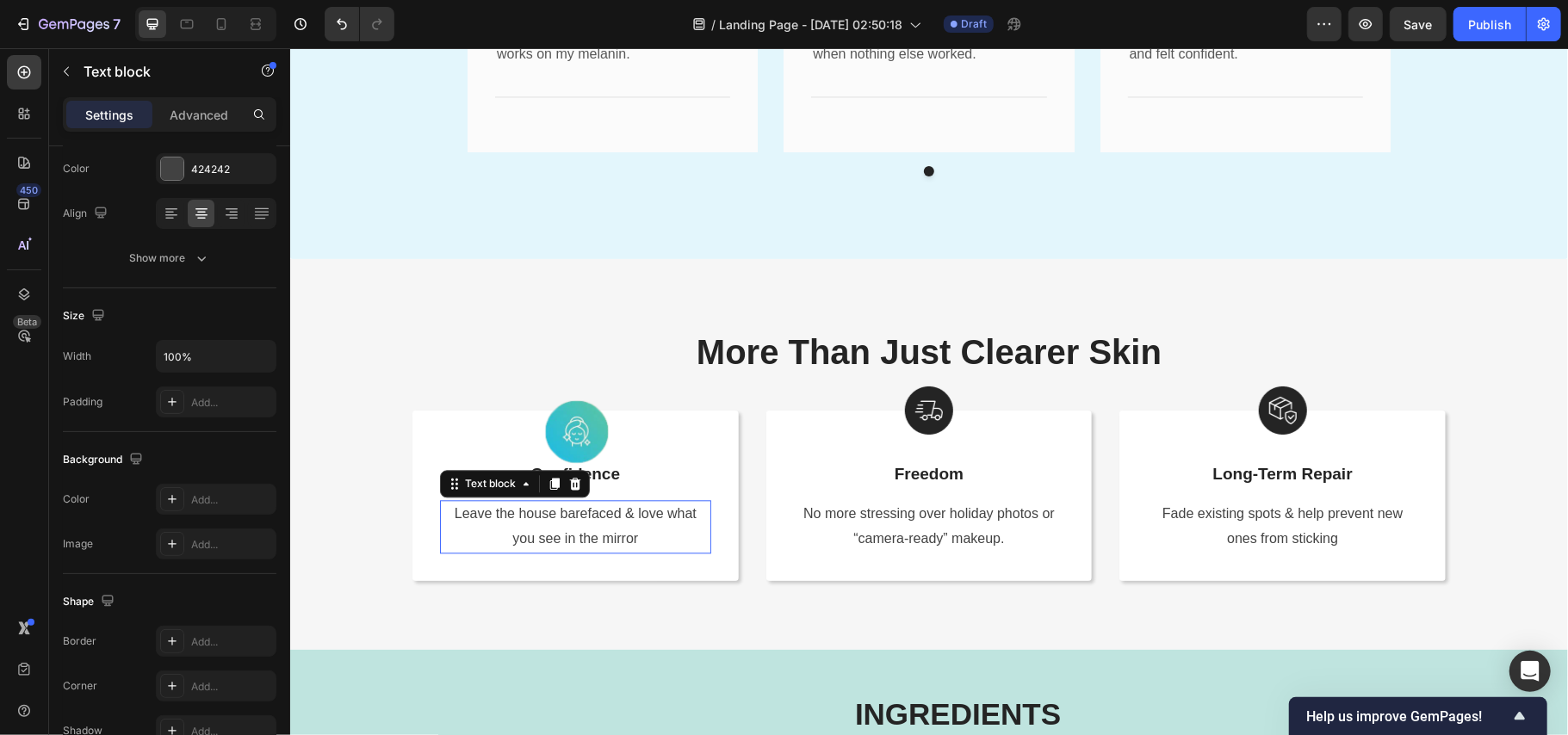
scroll to position [0, 0]
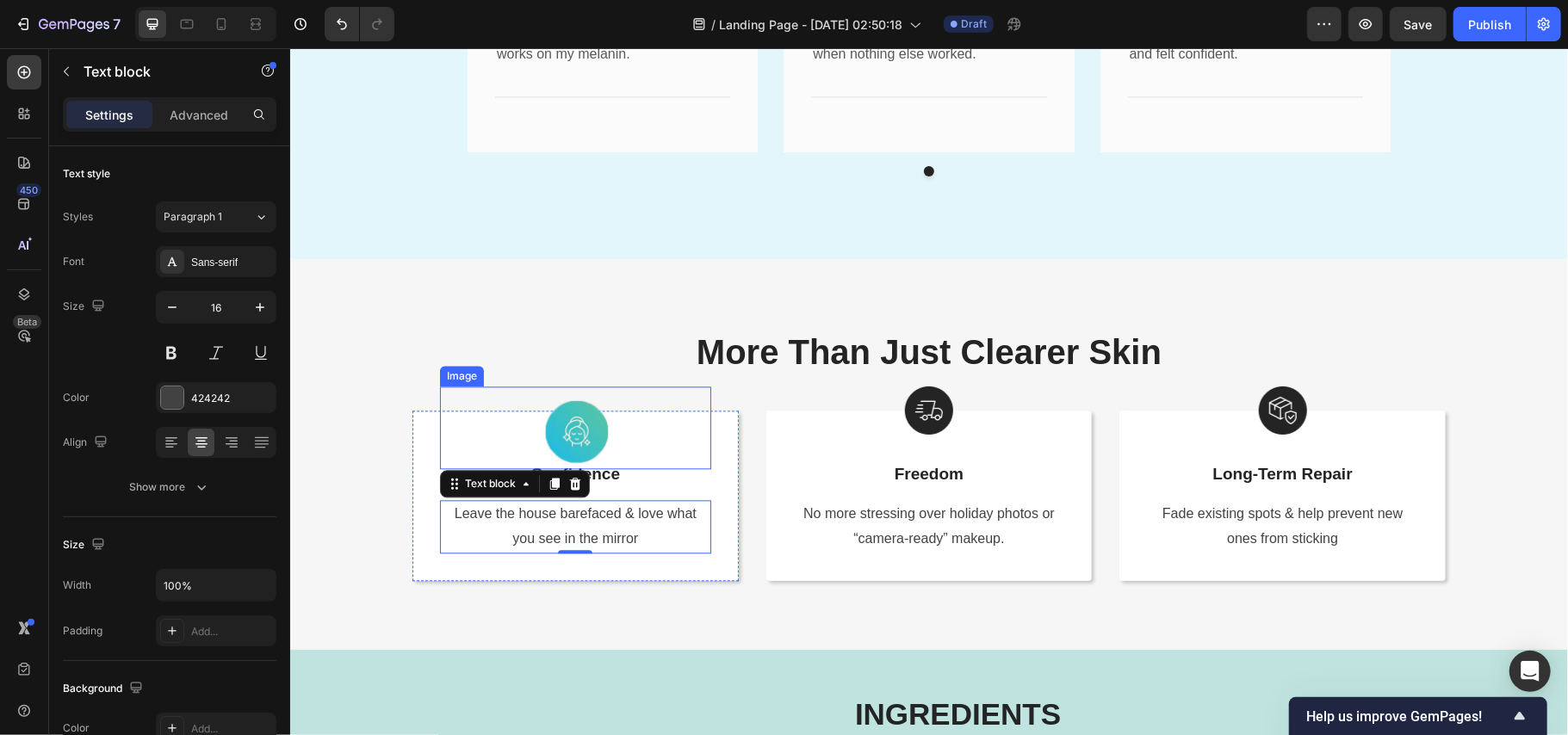
click at [575, 420] on img at bounding box center [574, 426] width 81 height 83
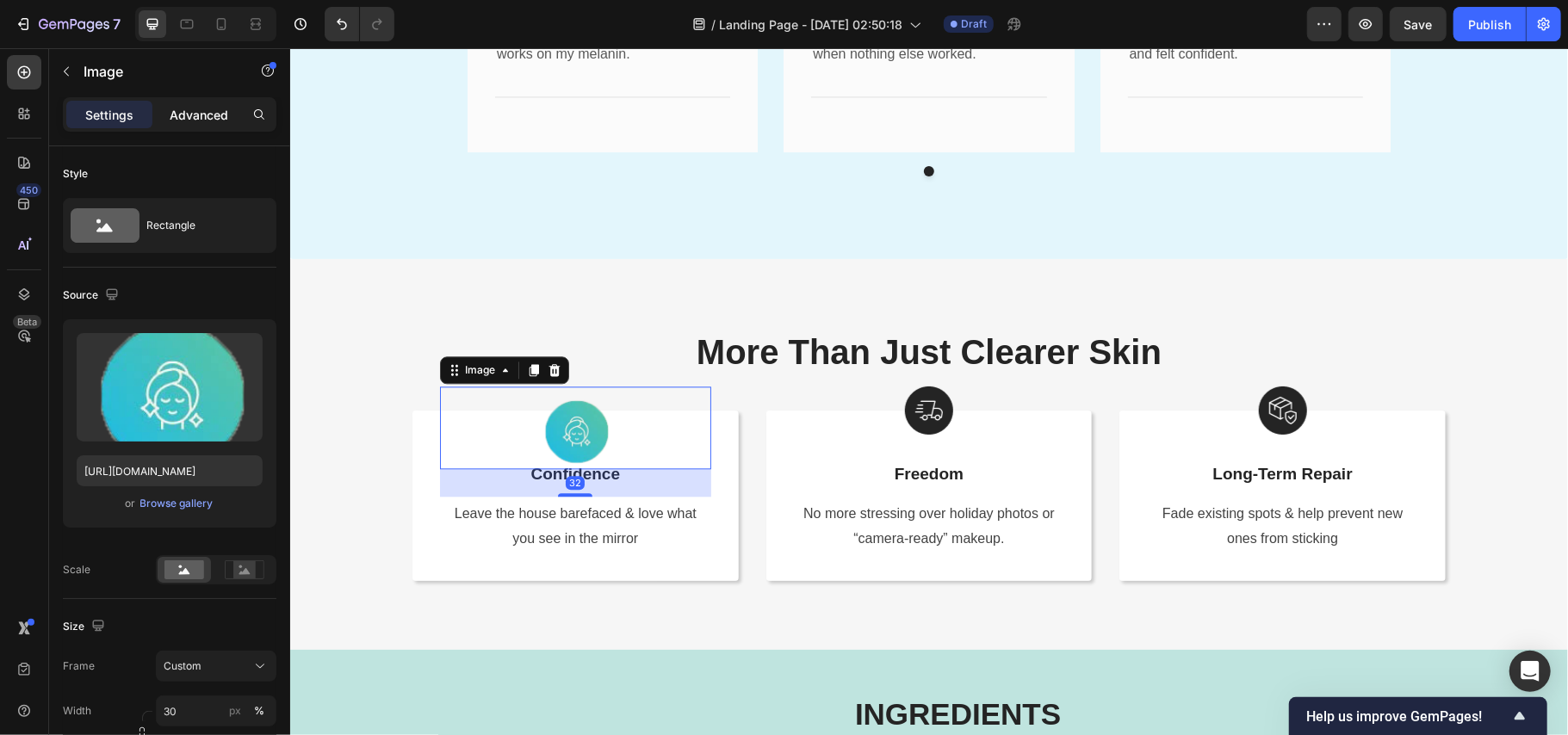
click at [201, 103] on div "Advanced" at bounding box center [198, 114] width 87 height 28
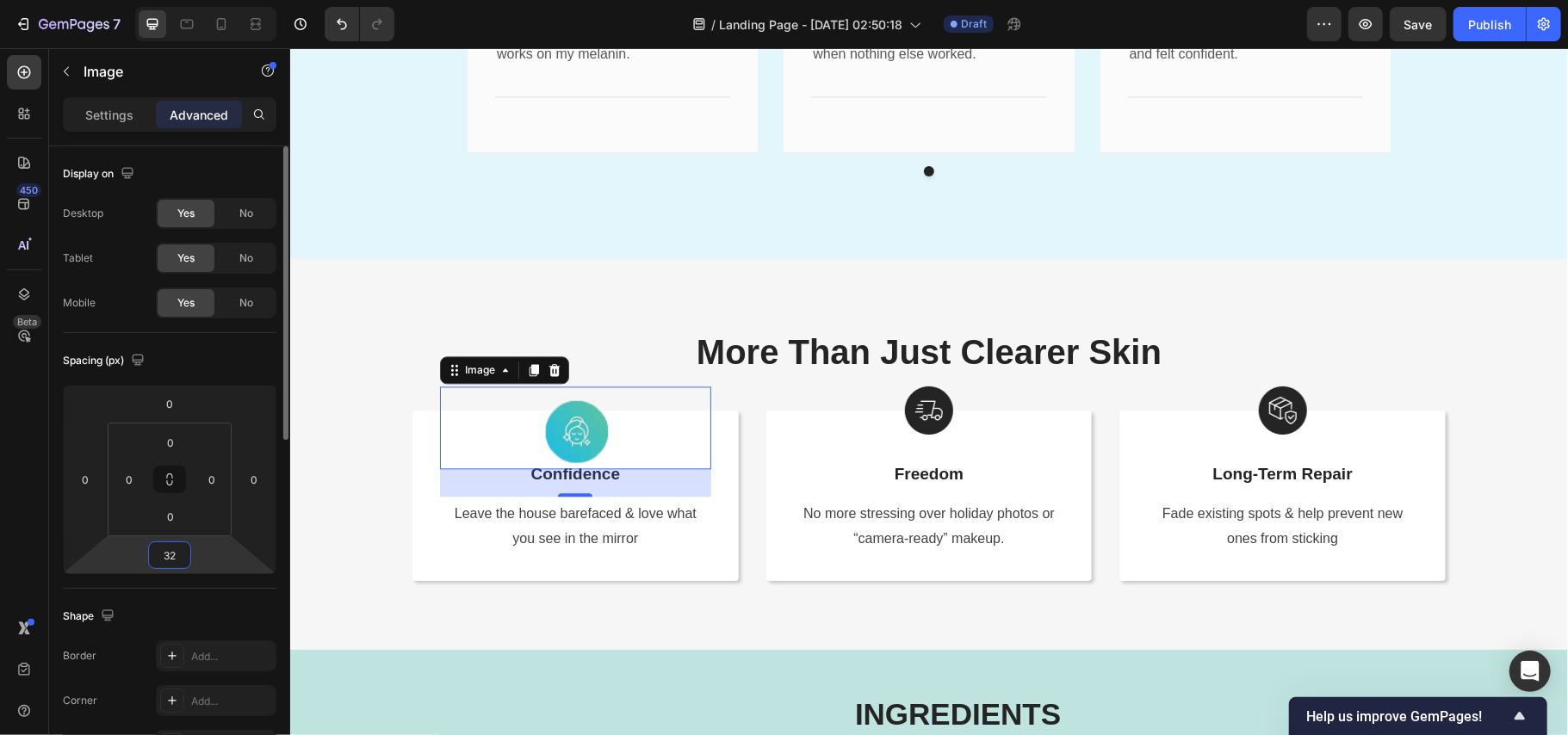
click at [163, 559] on input "32" at bounding box center [169, 556] width 34 height 26
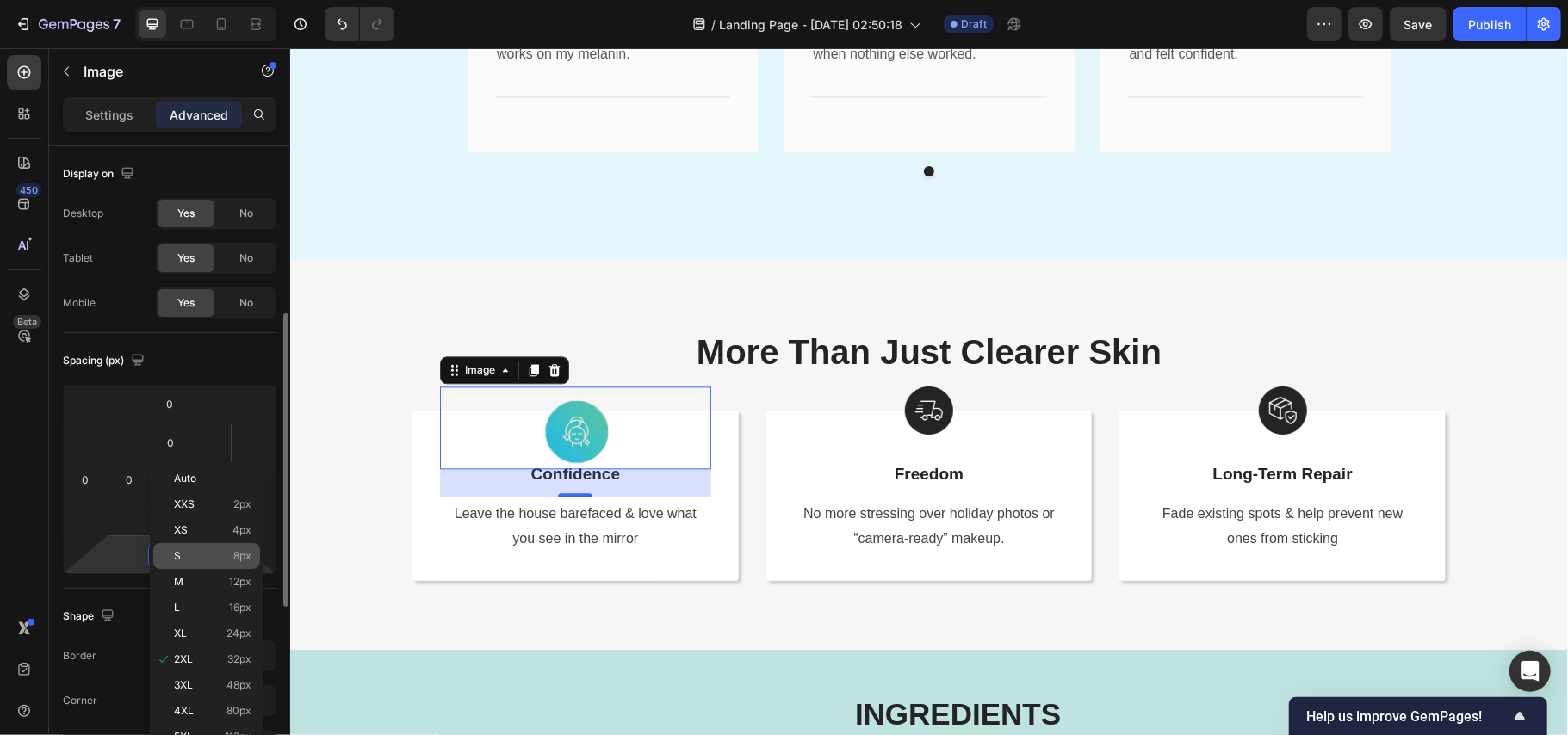
scroll to position [114, 0]
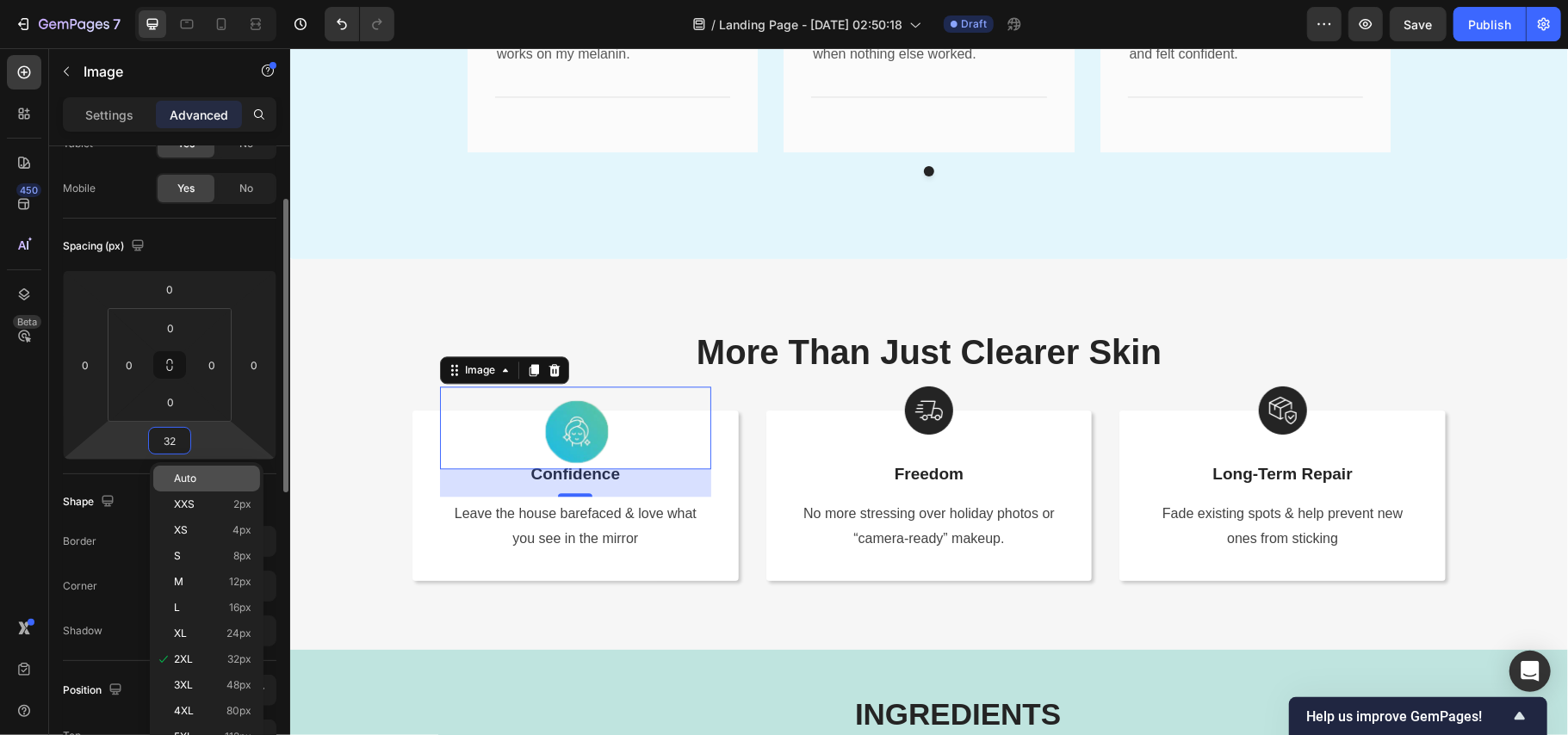
click at [215, 488] on div "Auto" at bounding box center [206, 479] width 107 height 26
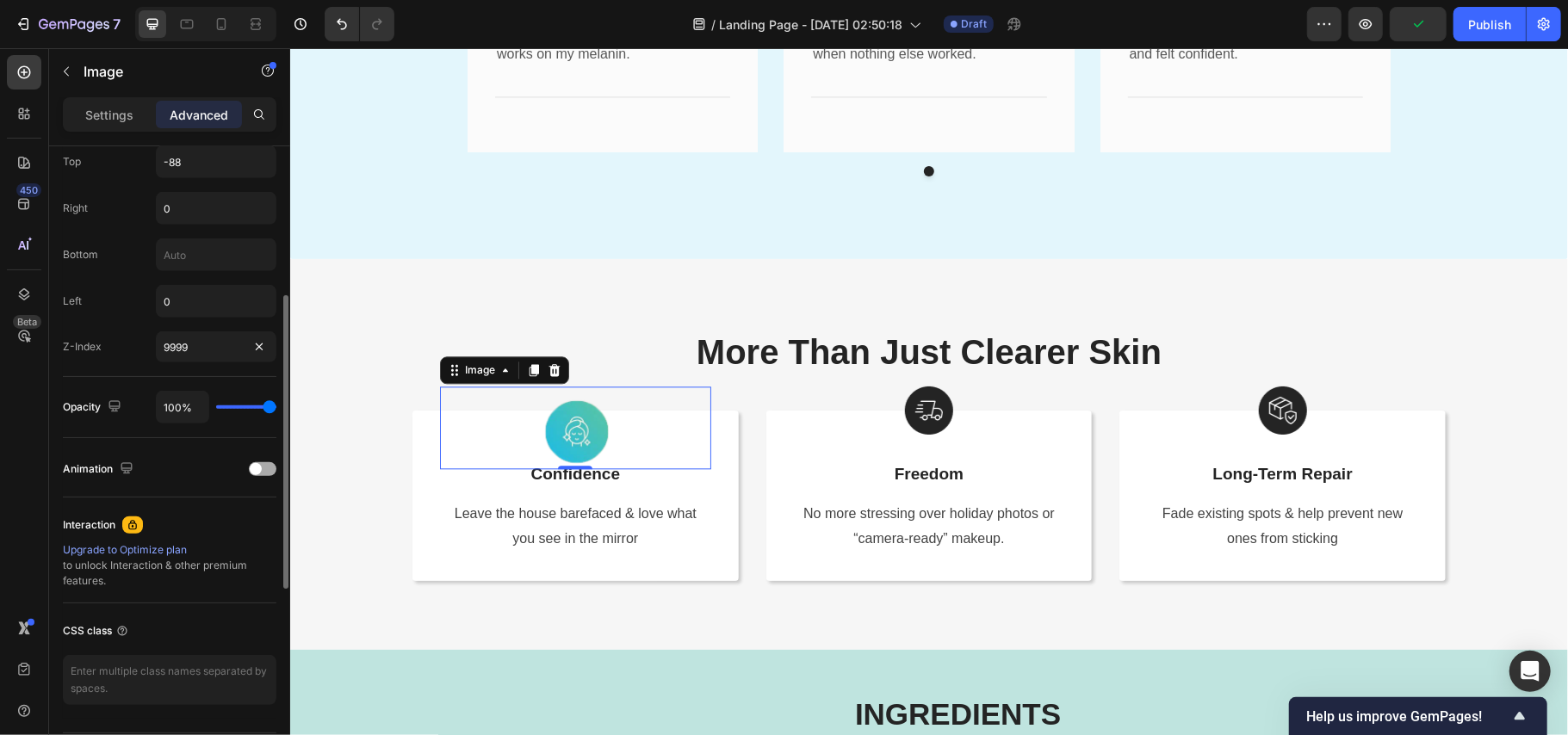
scroll to position [573, 0]
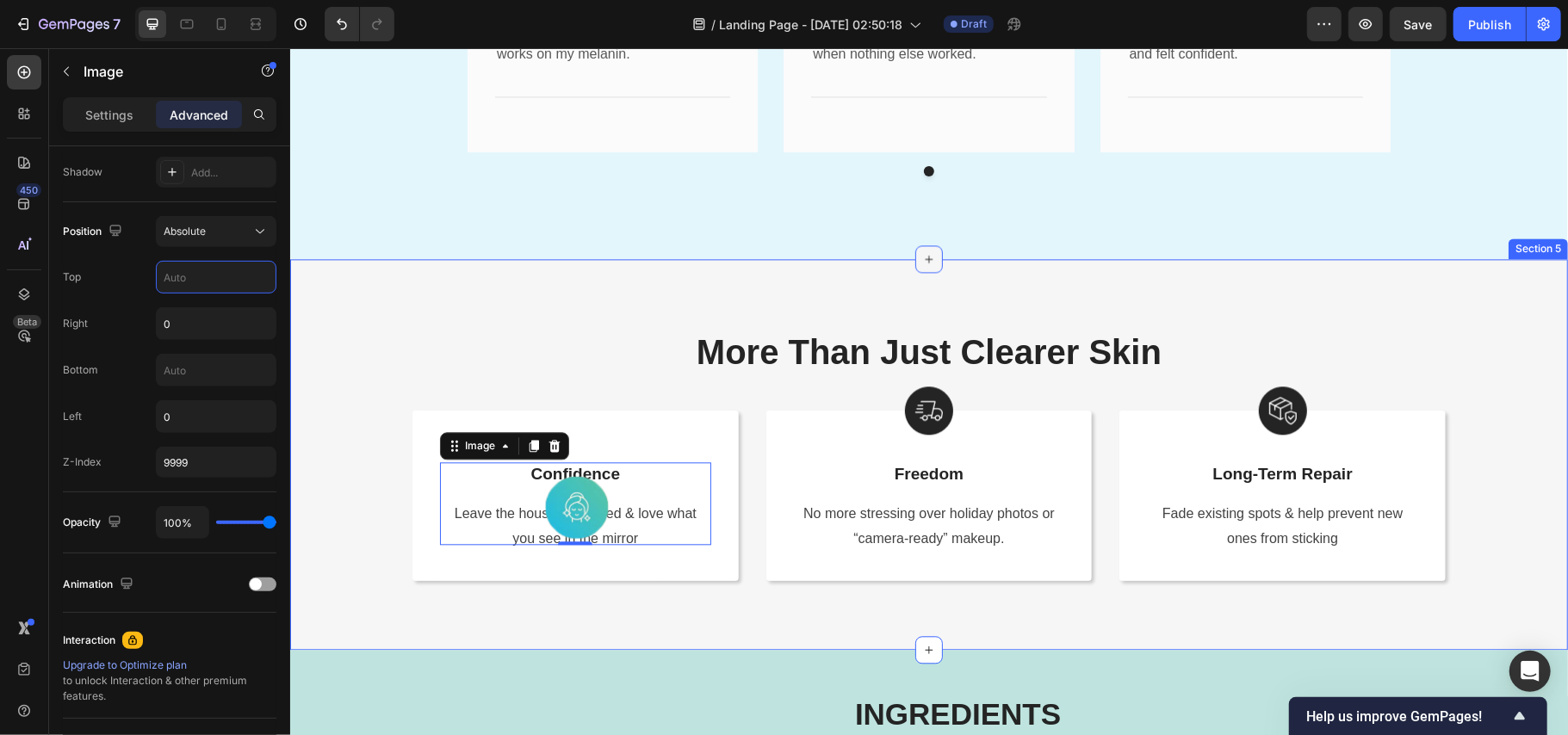
click at [928, 267] on div at bounding box center [928, 259] width 28 height 28
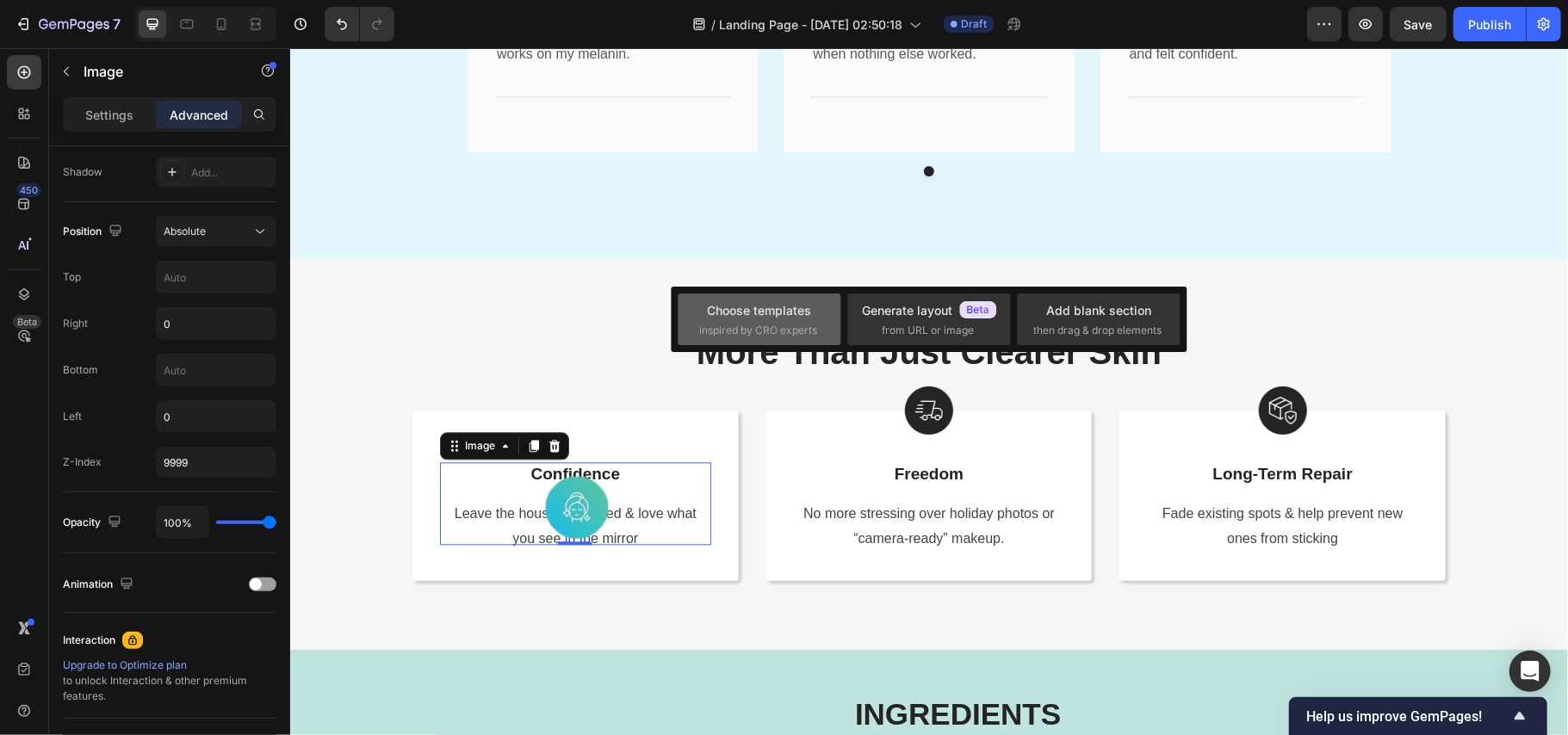
click at [791, 319] on div "Choose templates" at bounding box center [760, 310] width 104 height 18
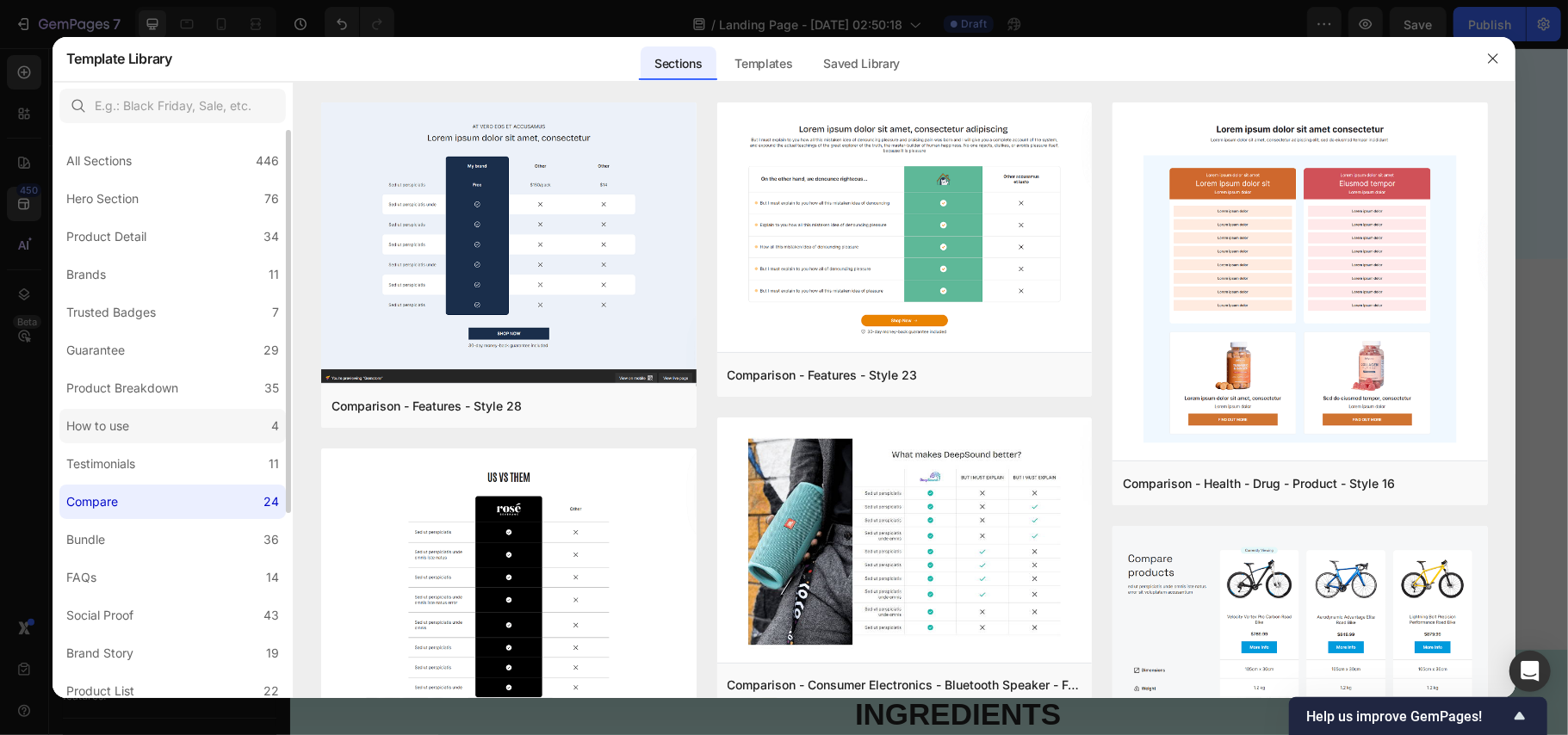
click at [135, 429] on div "How to use" at bounding box center [101, 426] width 70 height 21
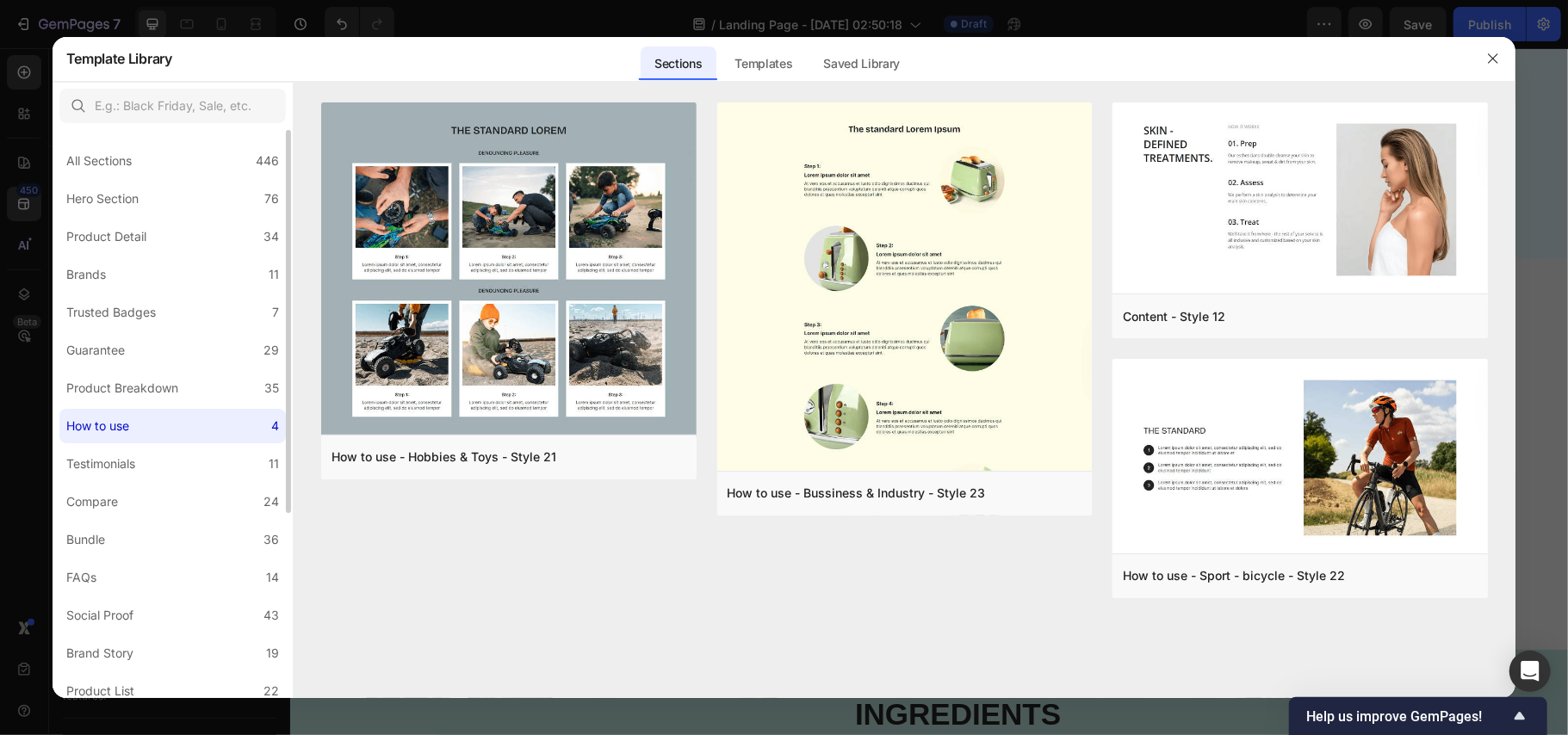
scroll to position [114, 0]
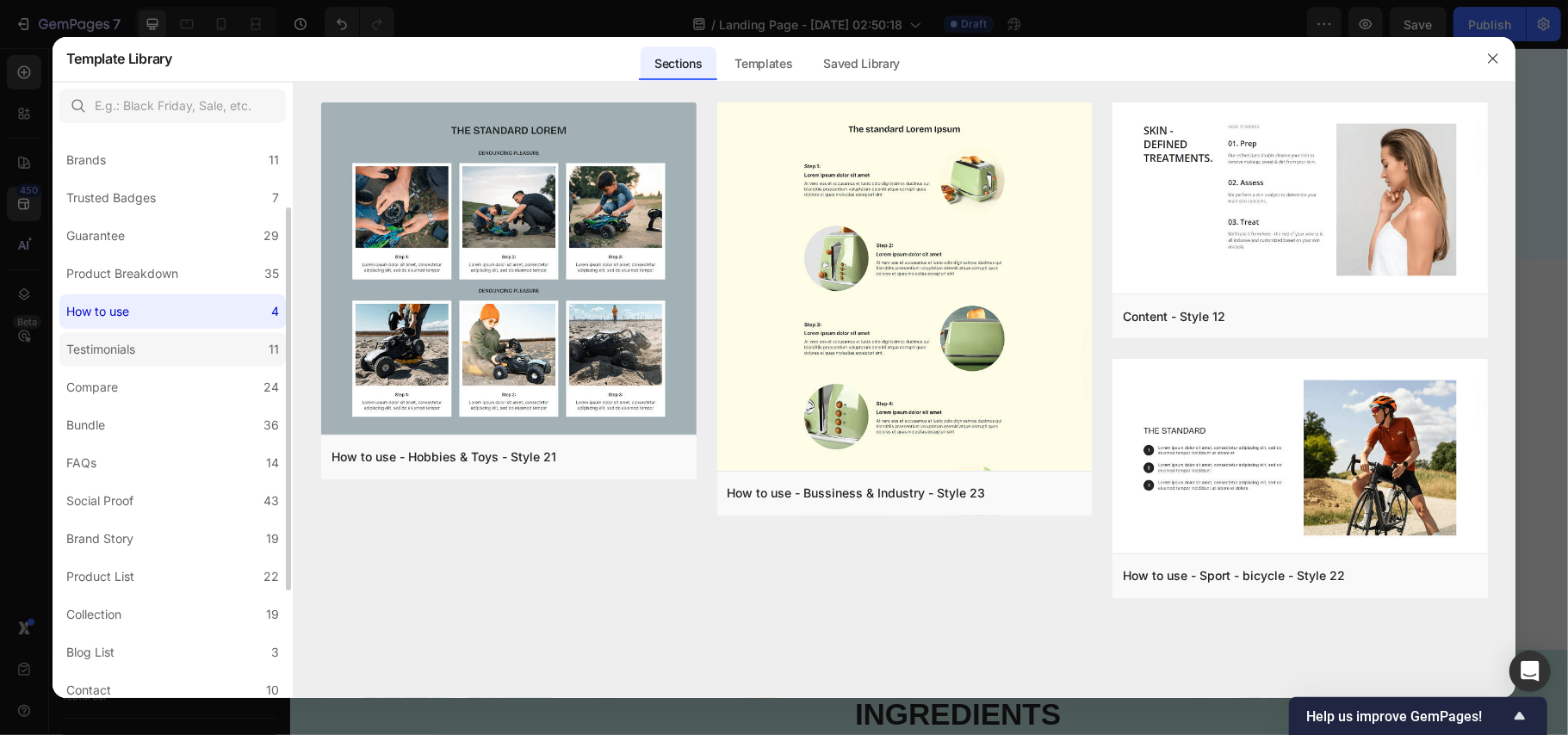
click at [135, 348] on div "Testimonials" at bounding box center [101, 350] width 69 height 21
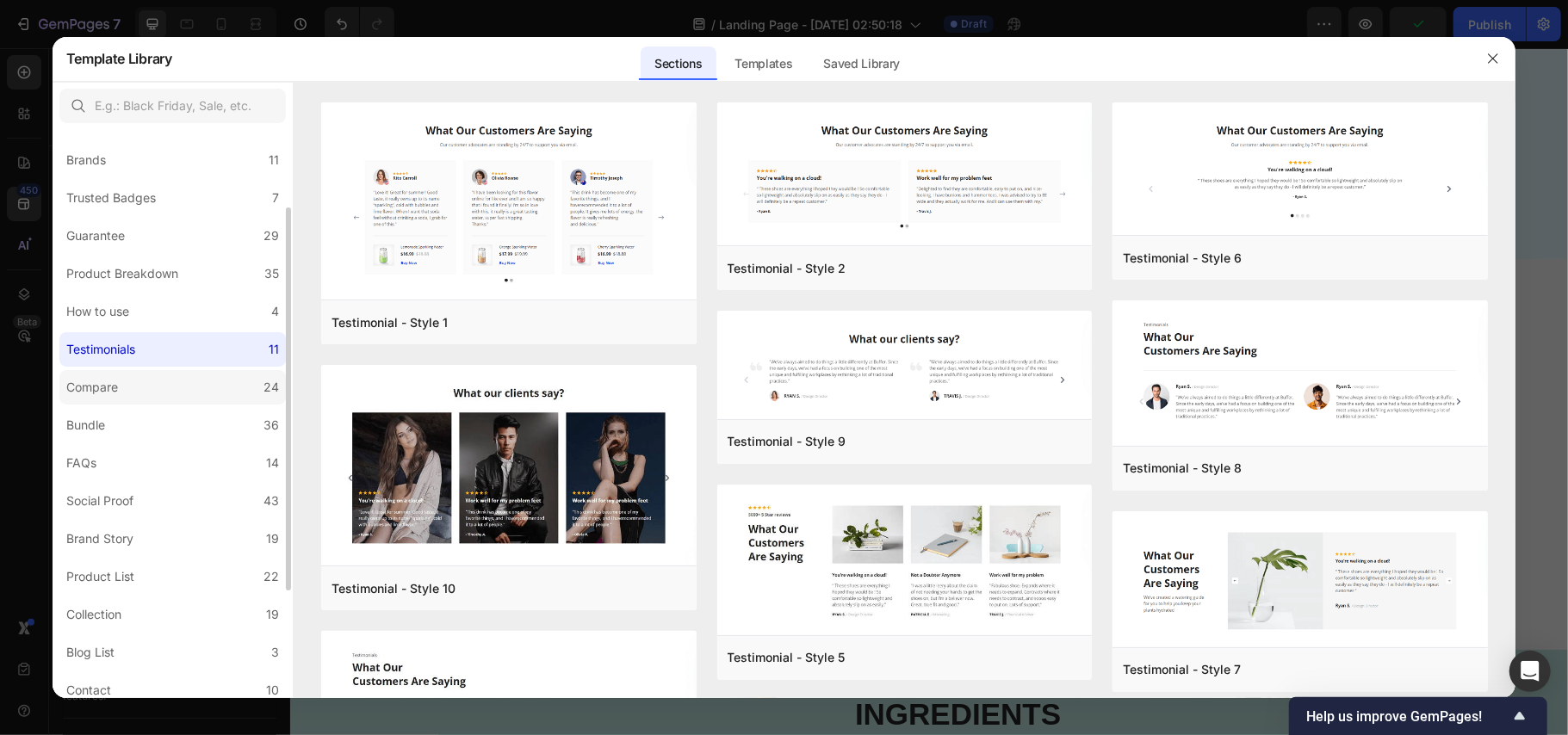
click at [135, 379] on label "Compare 24" at bounding box center [172, 387] width 226 height 34
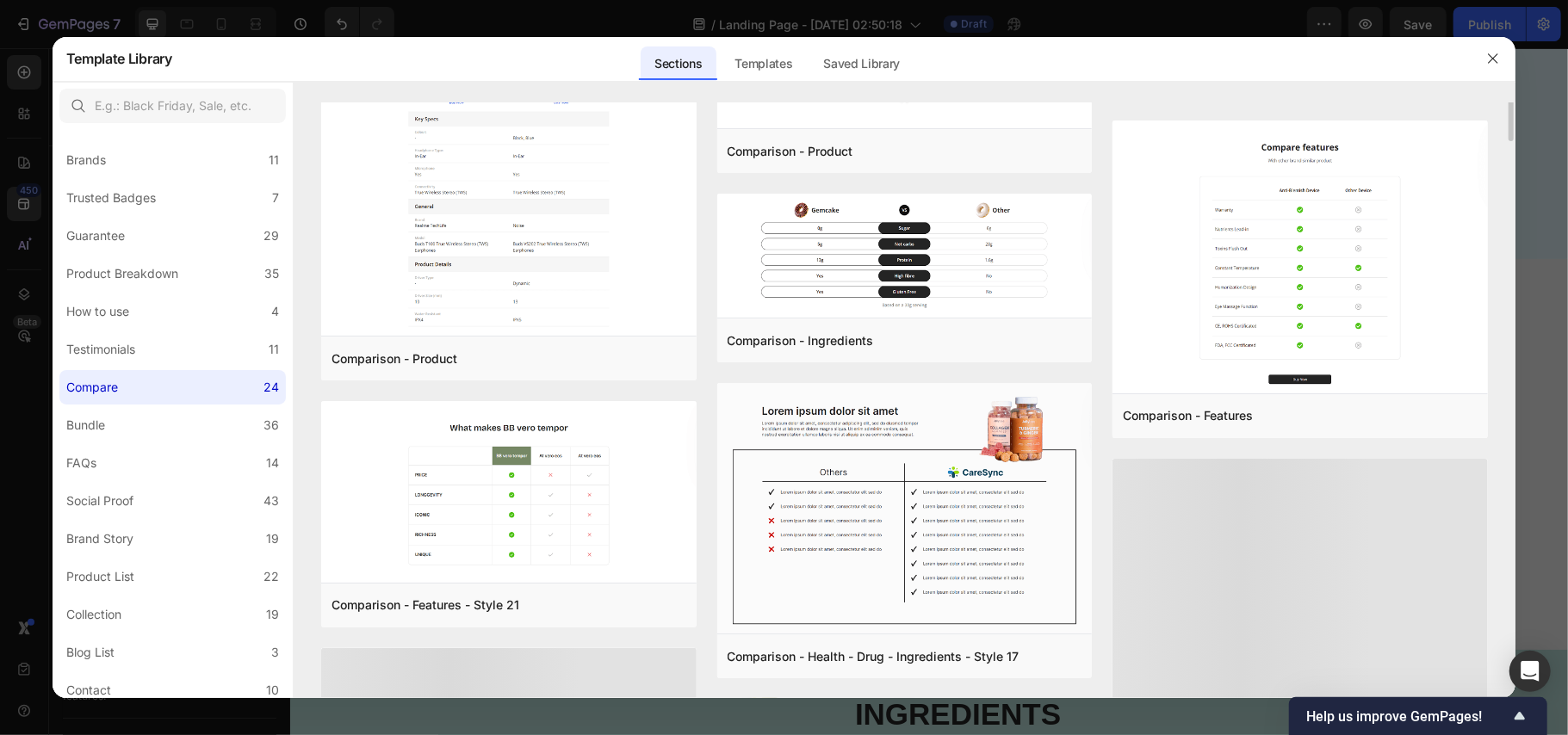
scroll to position [982, 0]
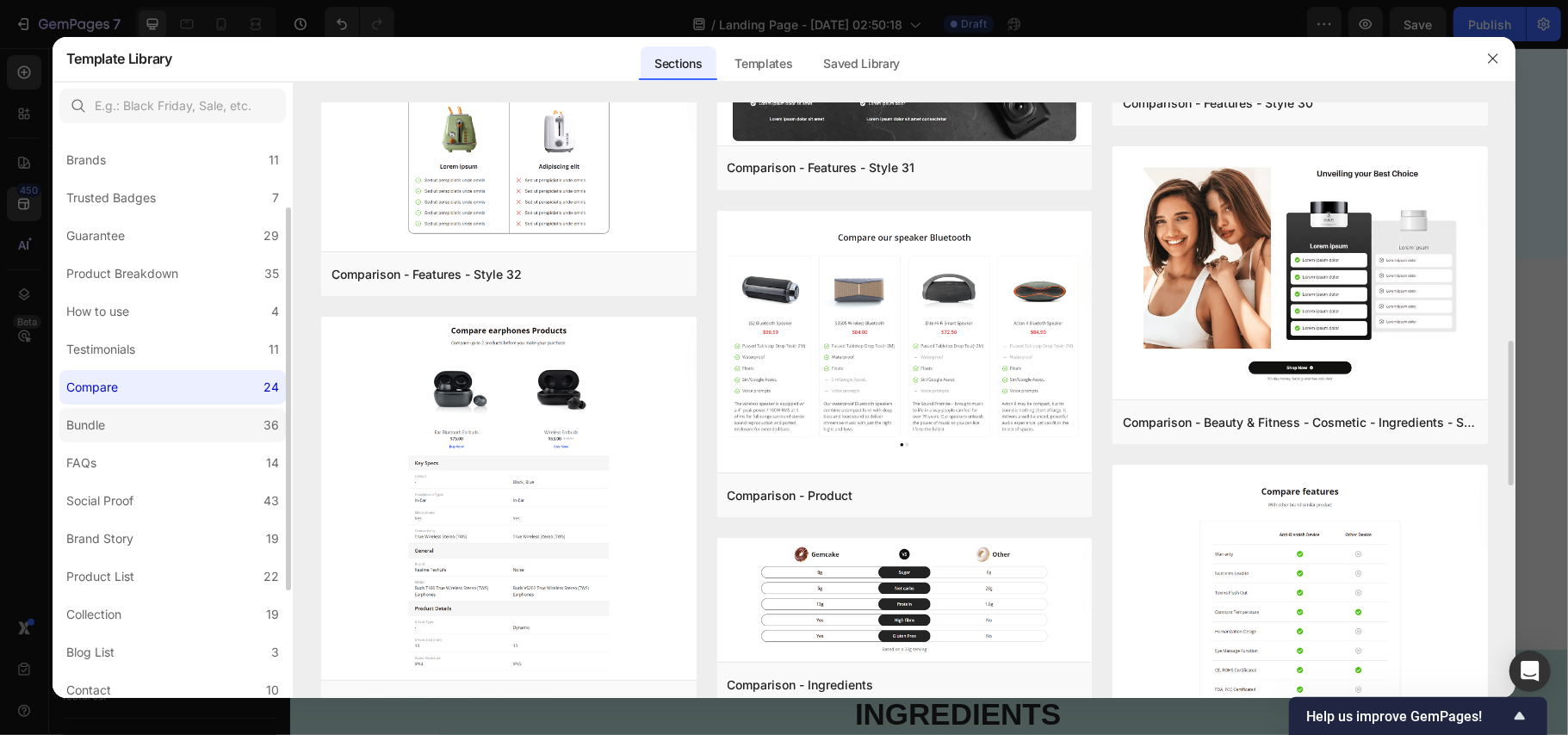
click at [221, 419] on label "Bundle 36" at bounding box center [172, 425] width 226 height 34
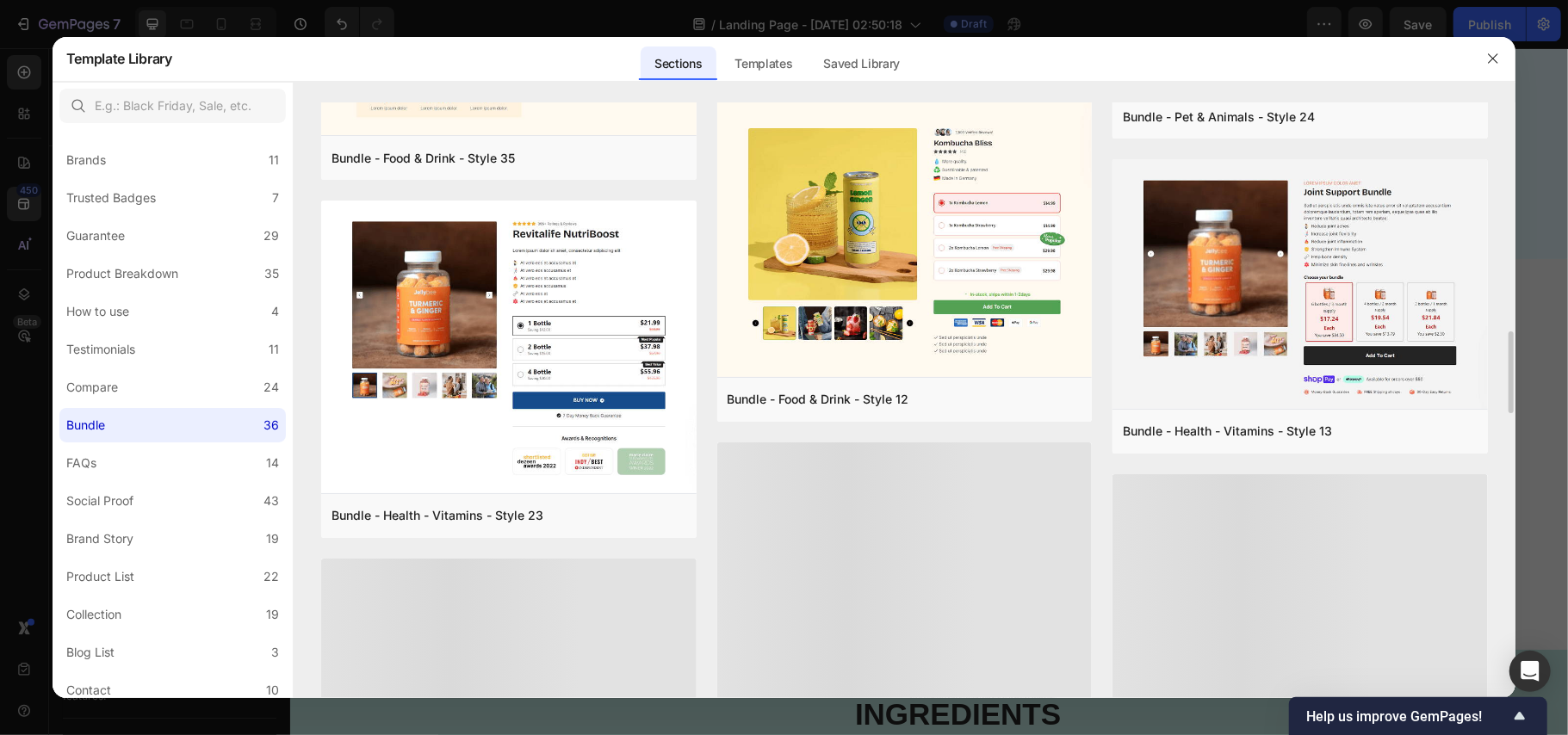
scroll to position [1661, 0]
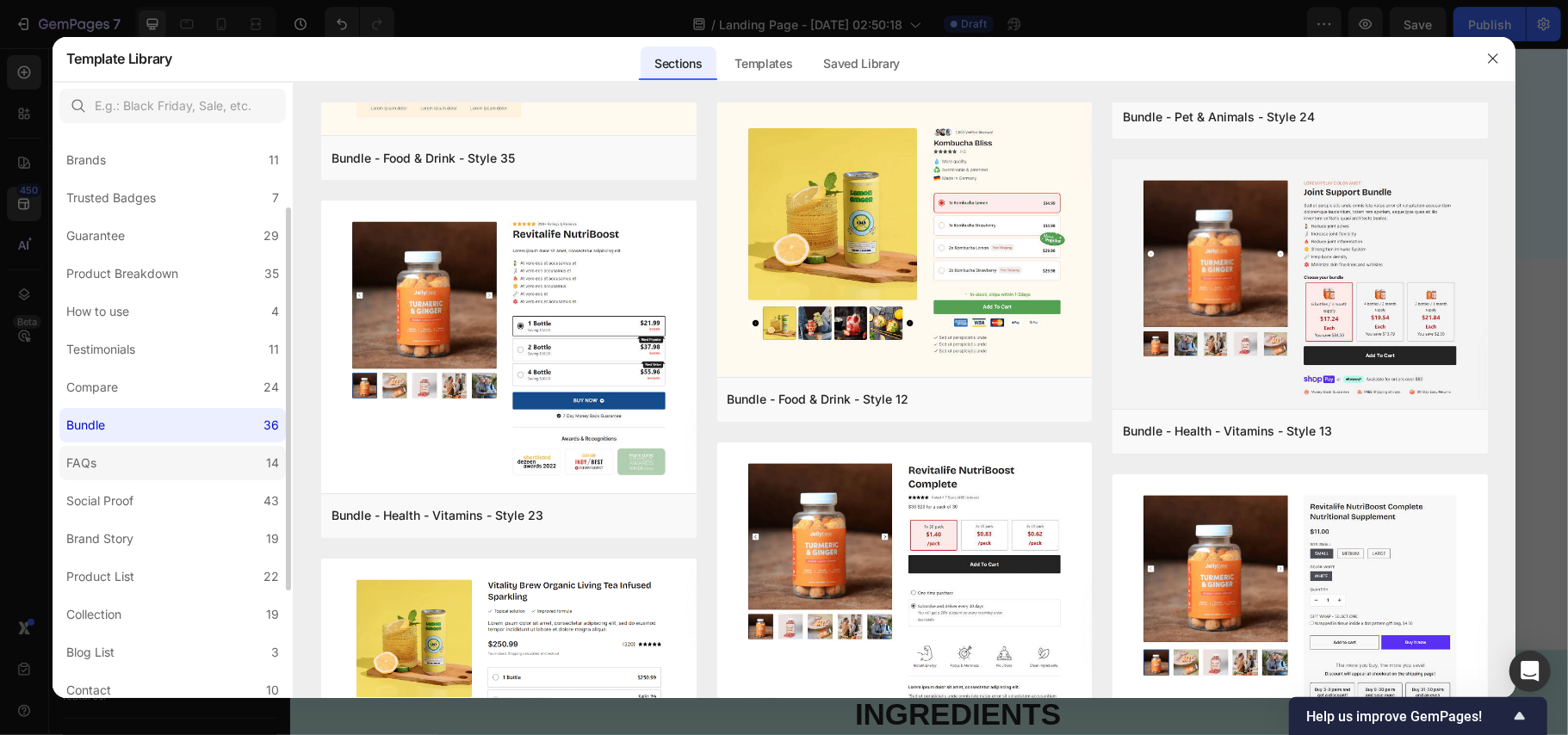
click at [145, 460] on label "FAQs 14" at bounding box center [172, 462] width 226 height 34
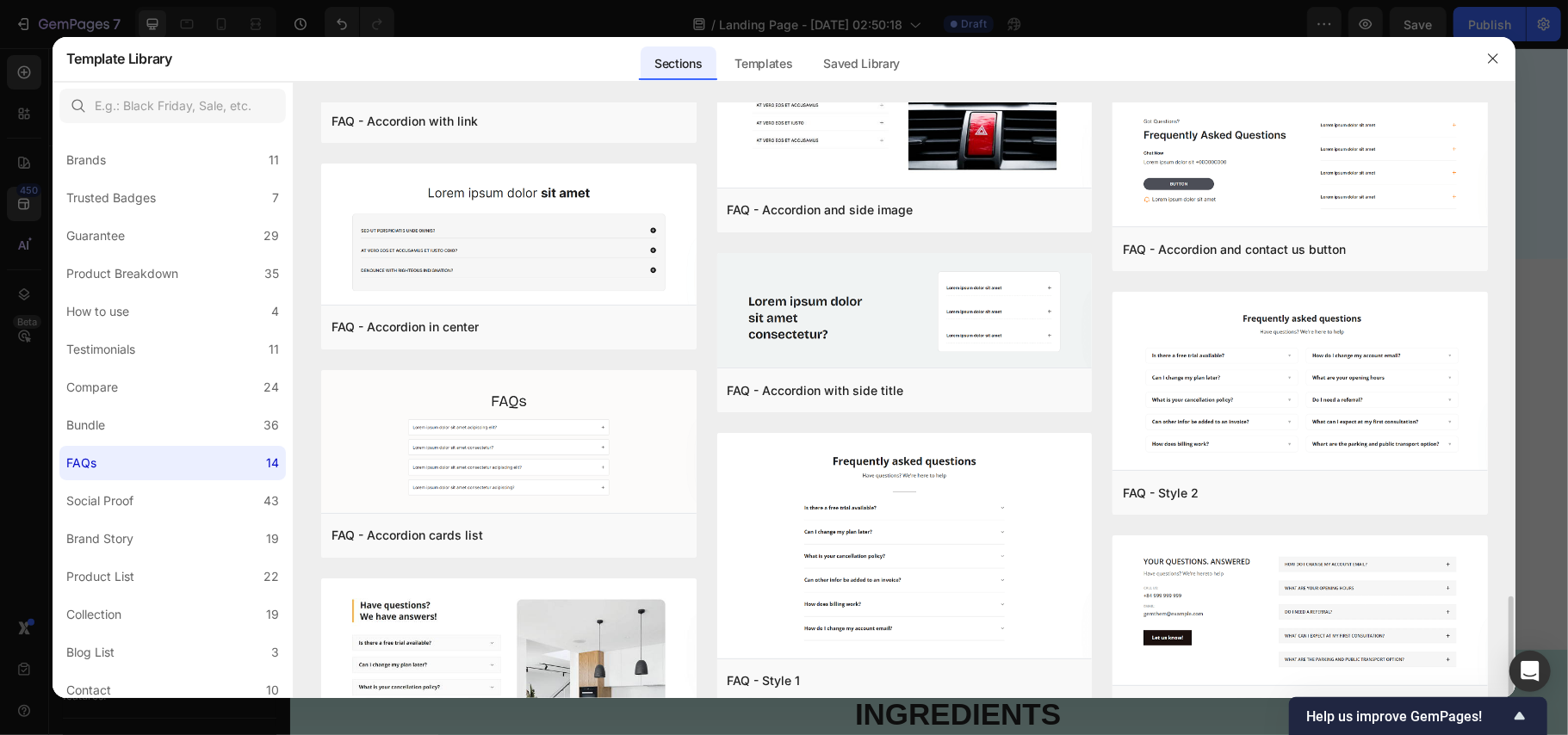
scroll to position [644, 0]
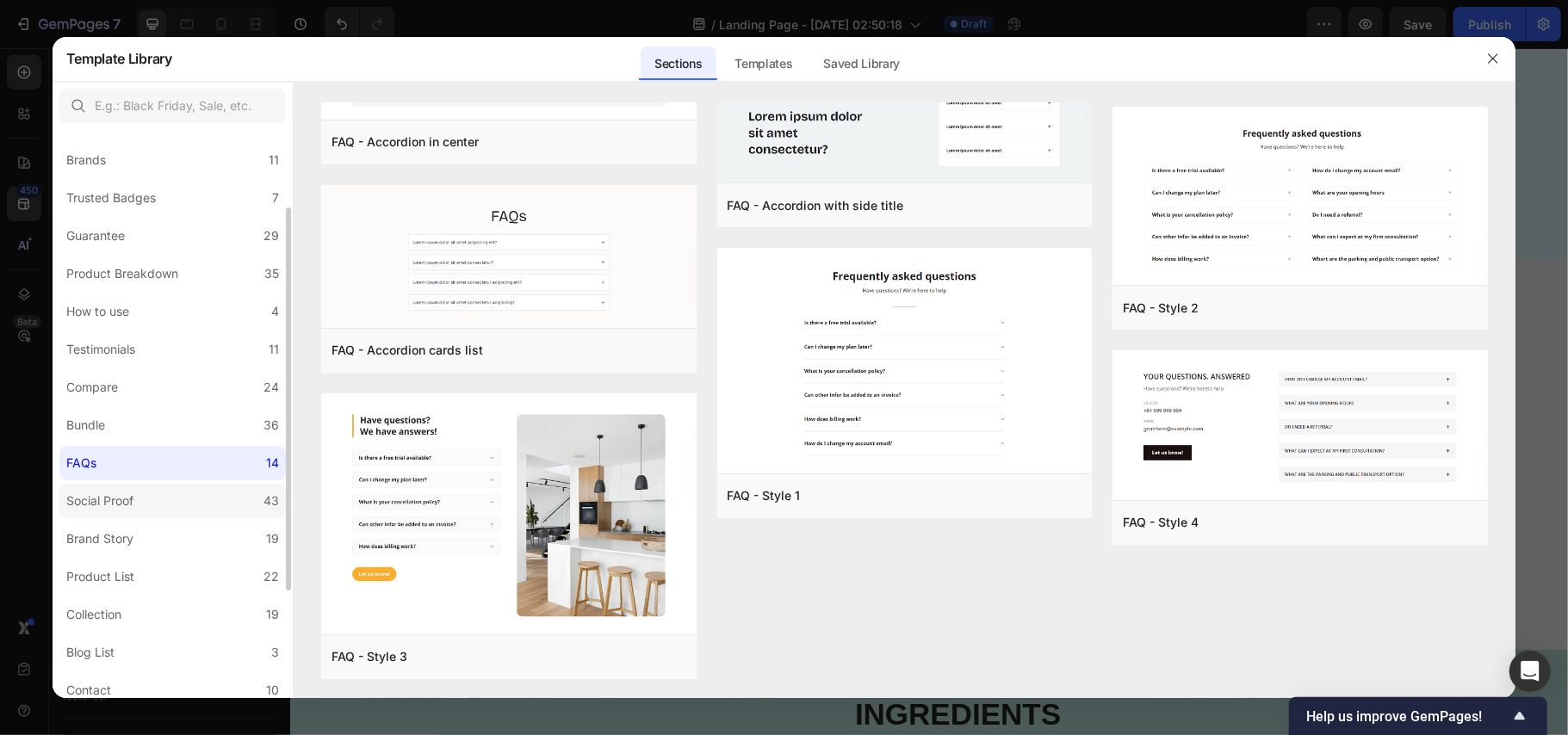
click at [186, 501] on label "Social Proof 43" at bounding box center [172, 501] width 226 height 34
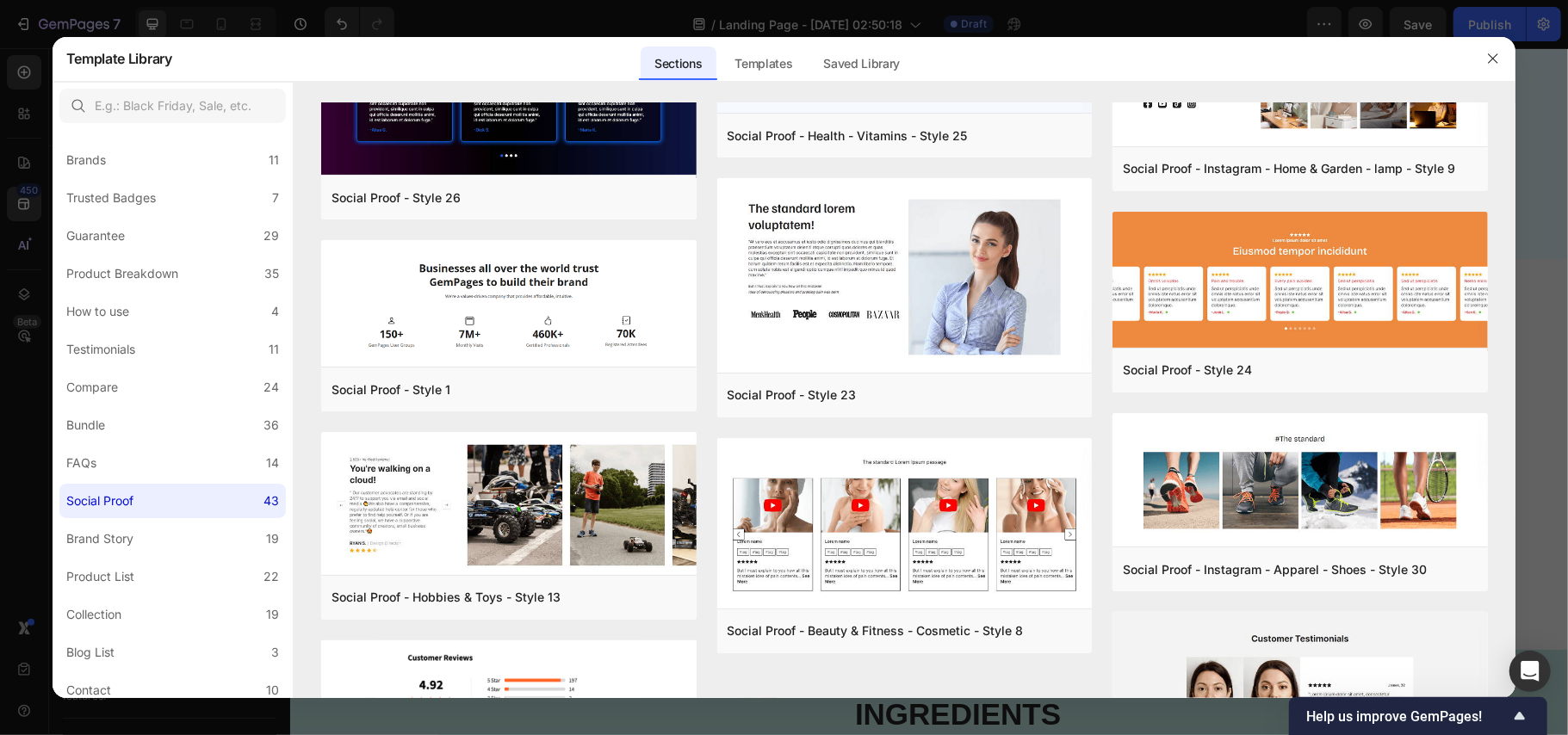
scroll to position [3050, 0]
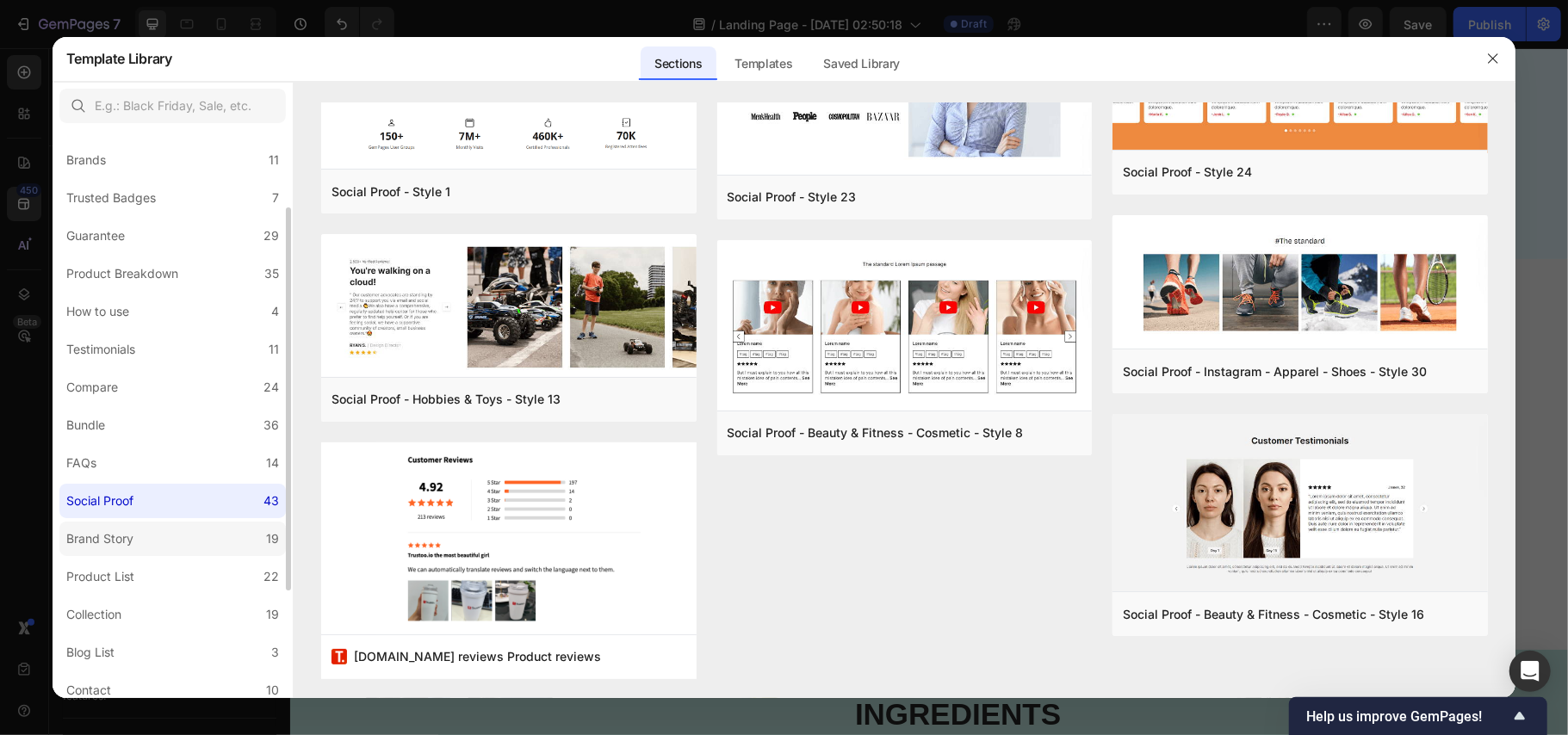
click at [170, 542] on label "Brand Story 19" at bounding box center [172, 538] width 226 height 34
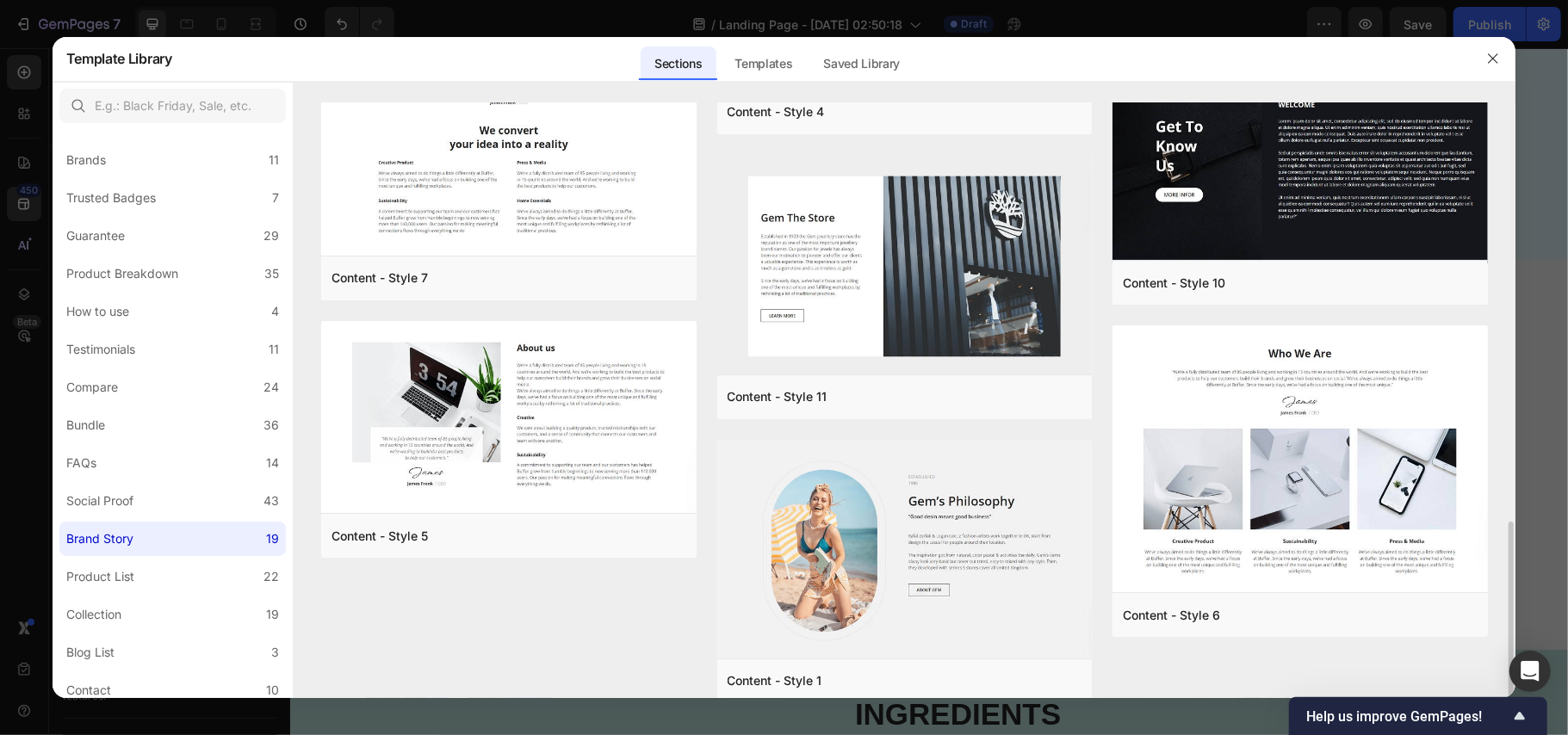
scroll to position [1172, 0]
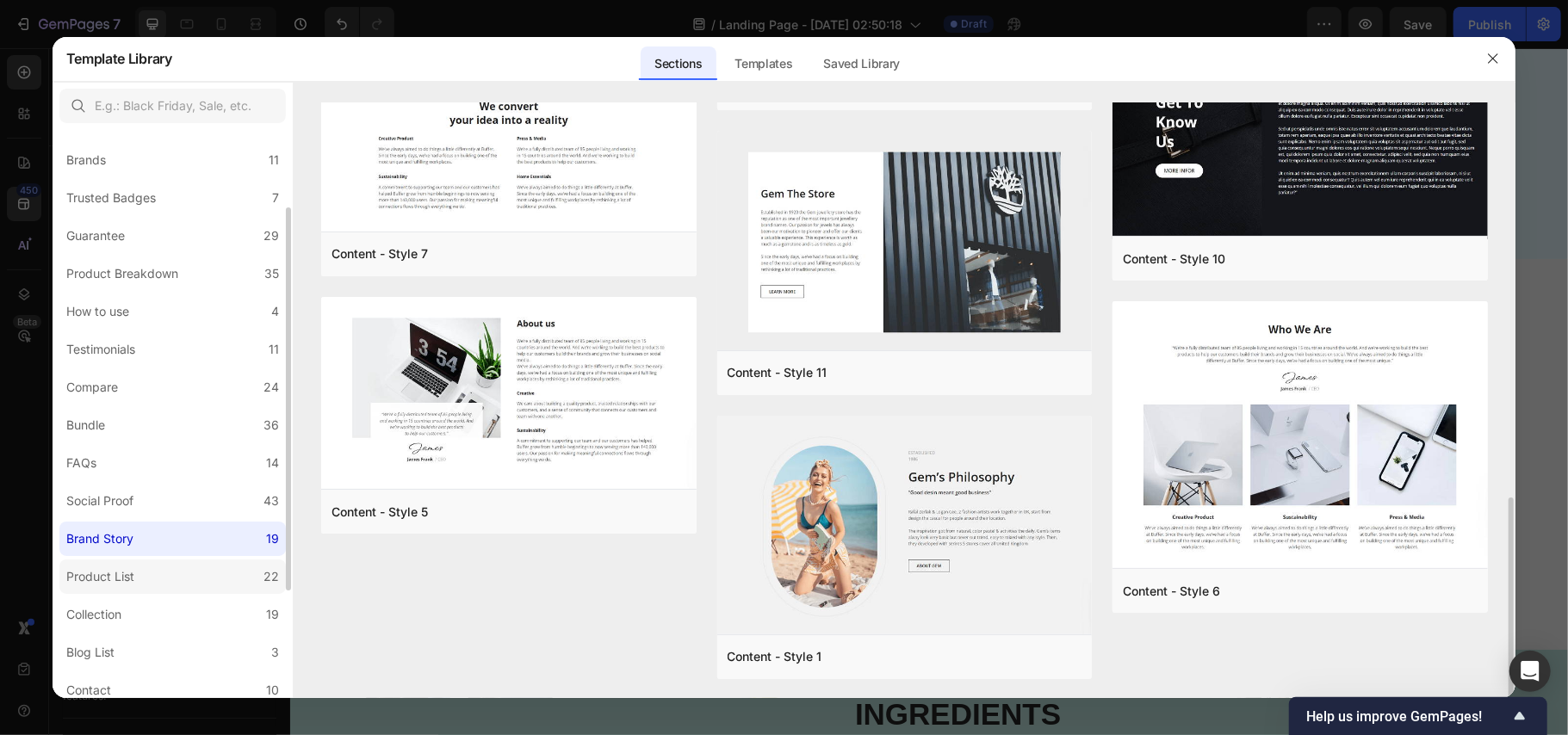
click at [160, 573] on label "Product List 22" at bounding box center [172, 576] width 226 height 34
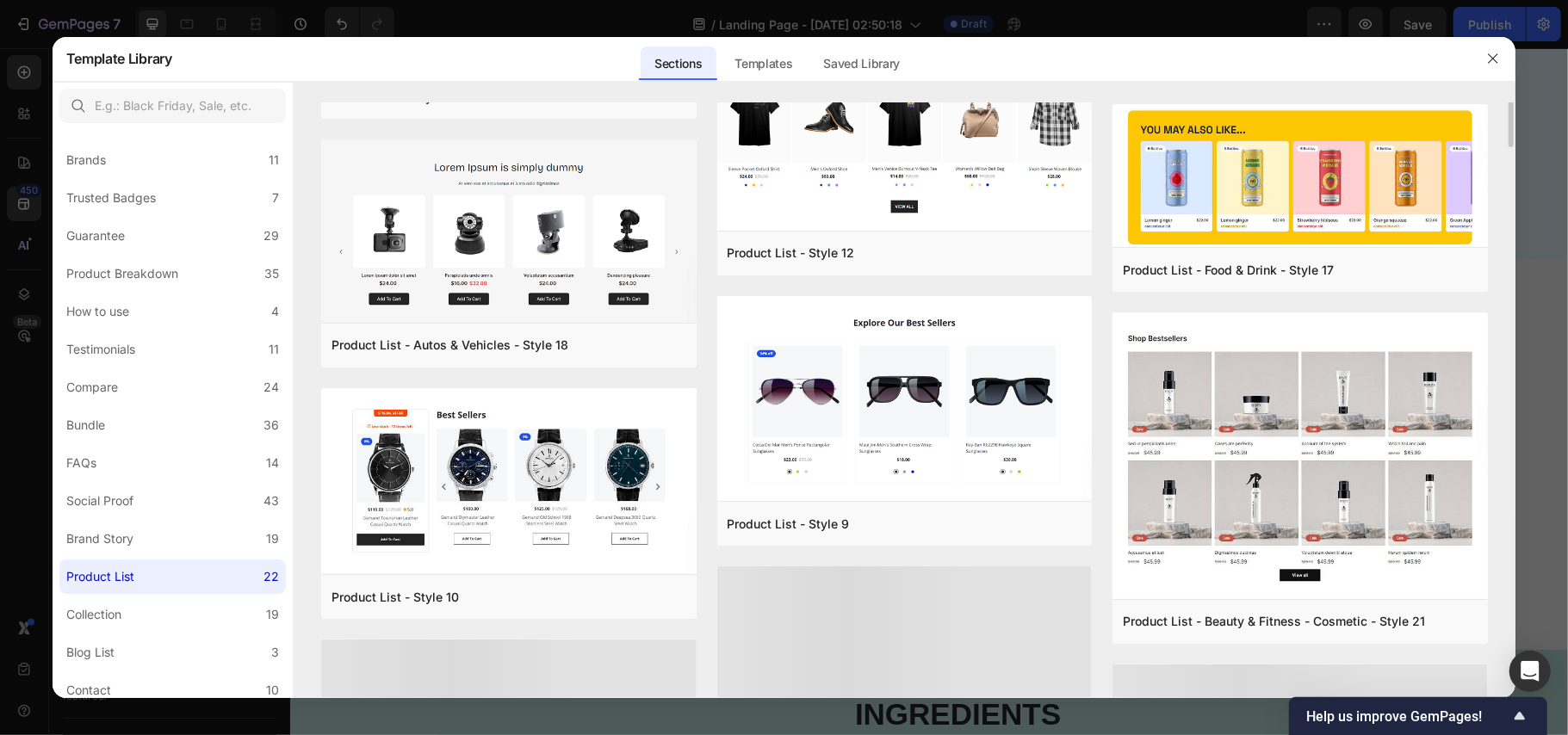
scroll to position [817, 0]
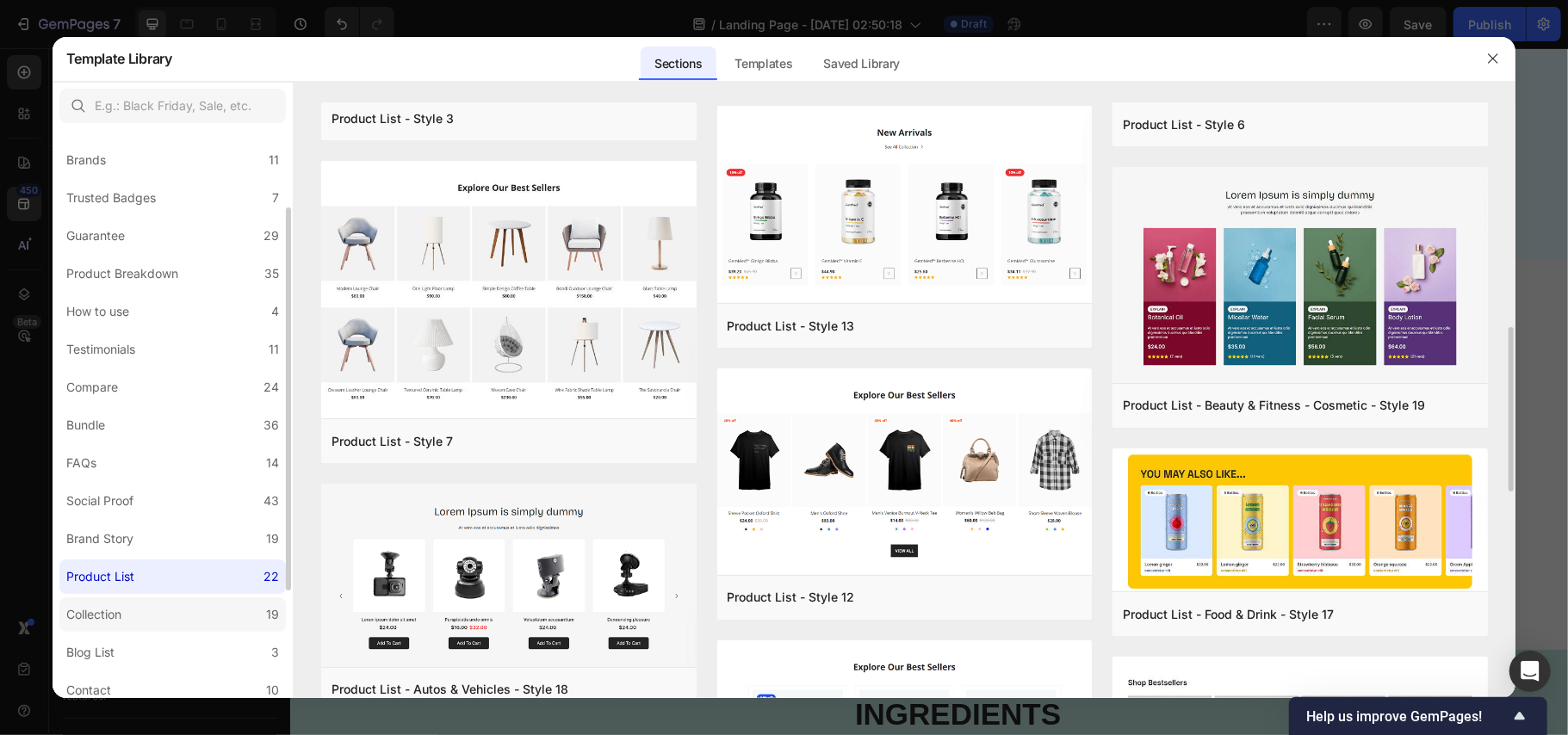
click at [184, 605] on label "Collection 19" at bounding box center [172, 614] width 226 height 34
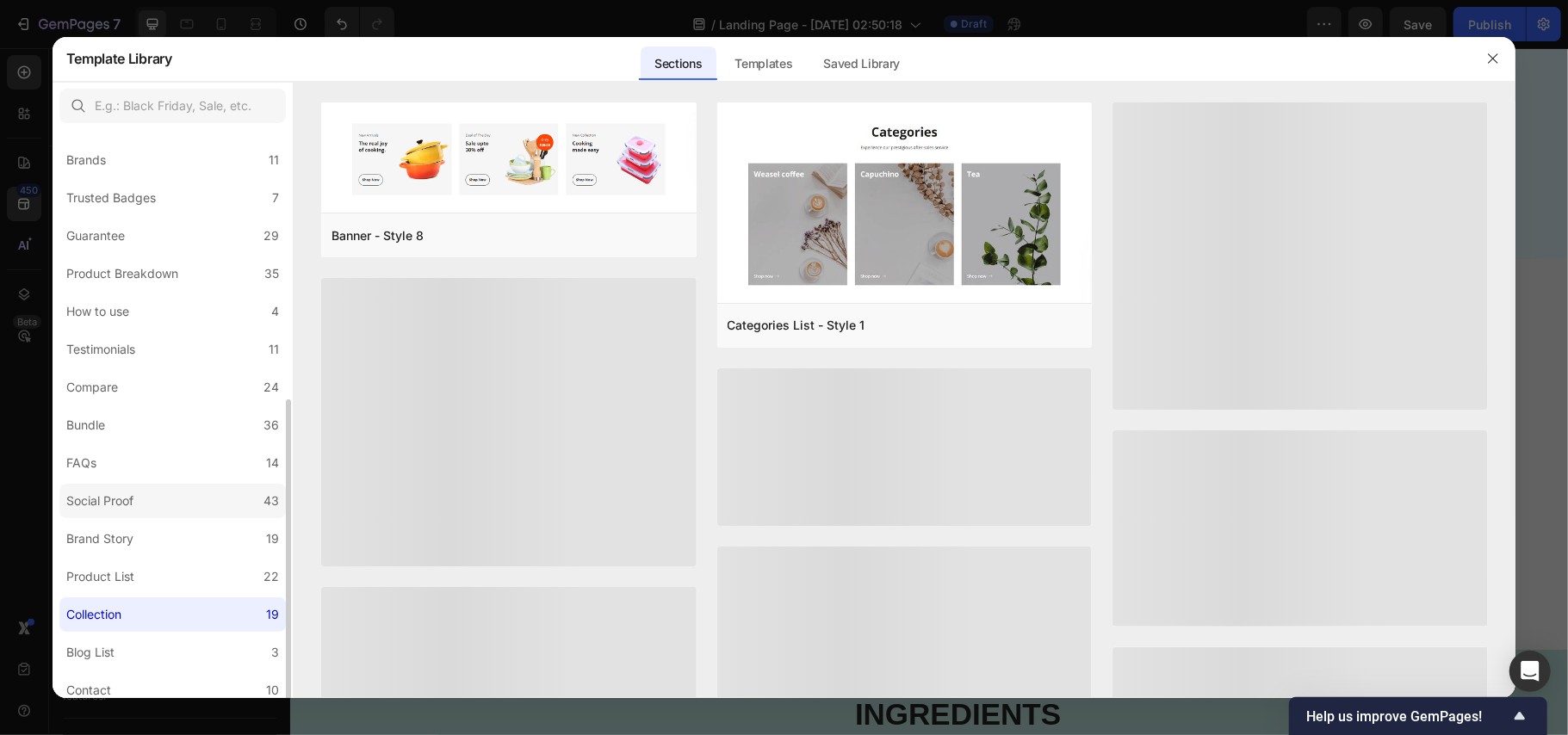
scroll to position [274, 0]
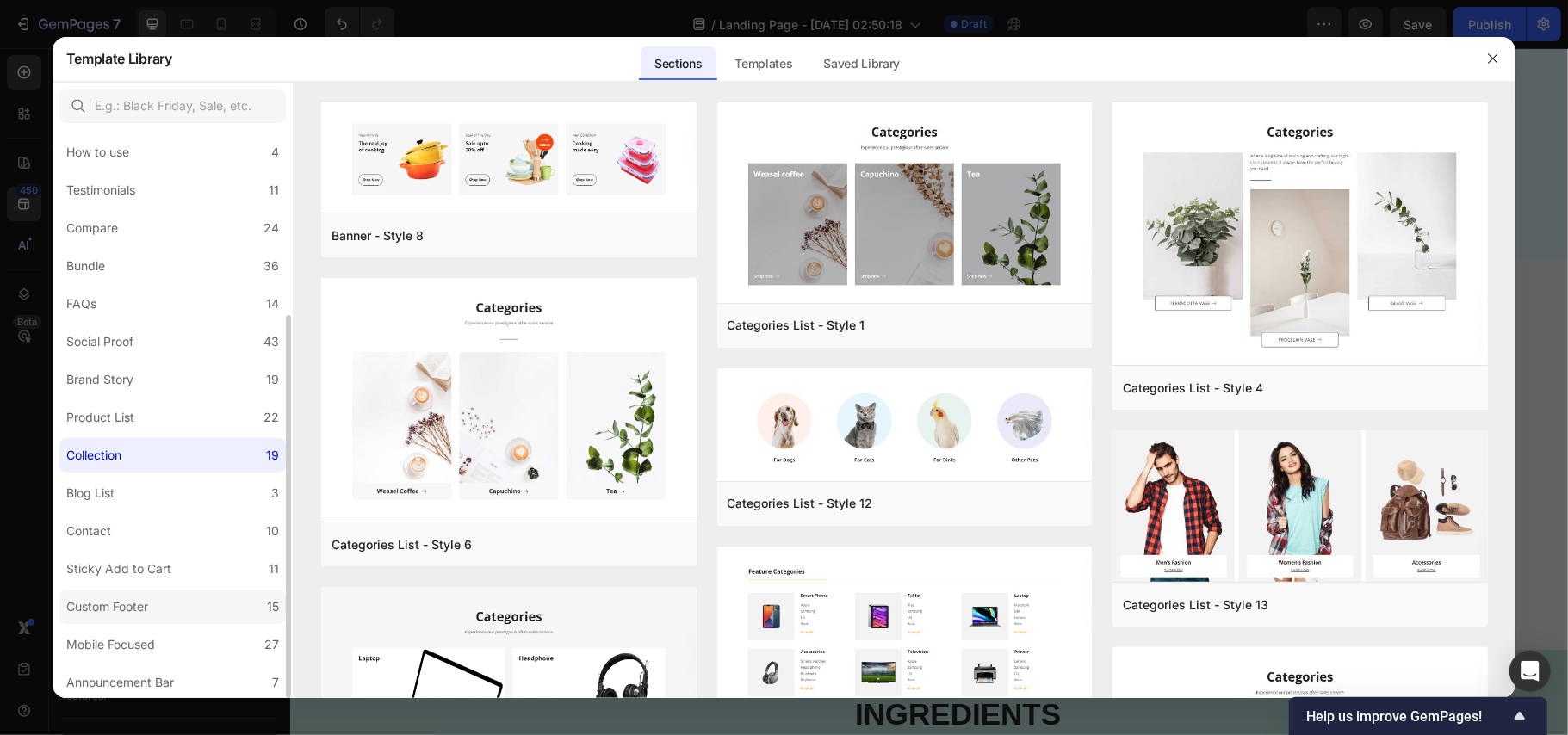
click at [163, 594] on label "Custom Footer 15" at bounding box center [172, 607] width 226 height 34
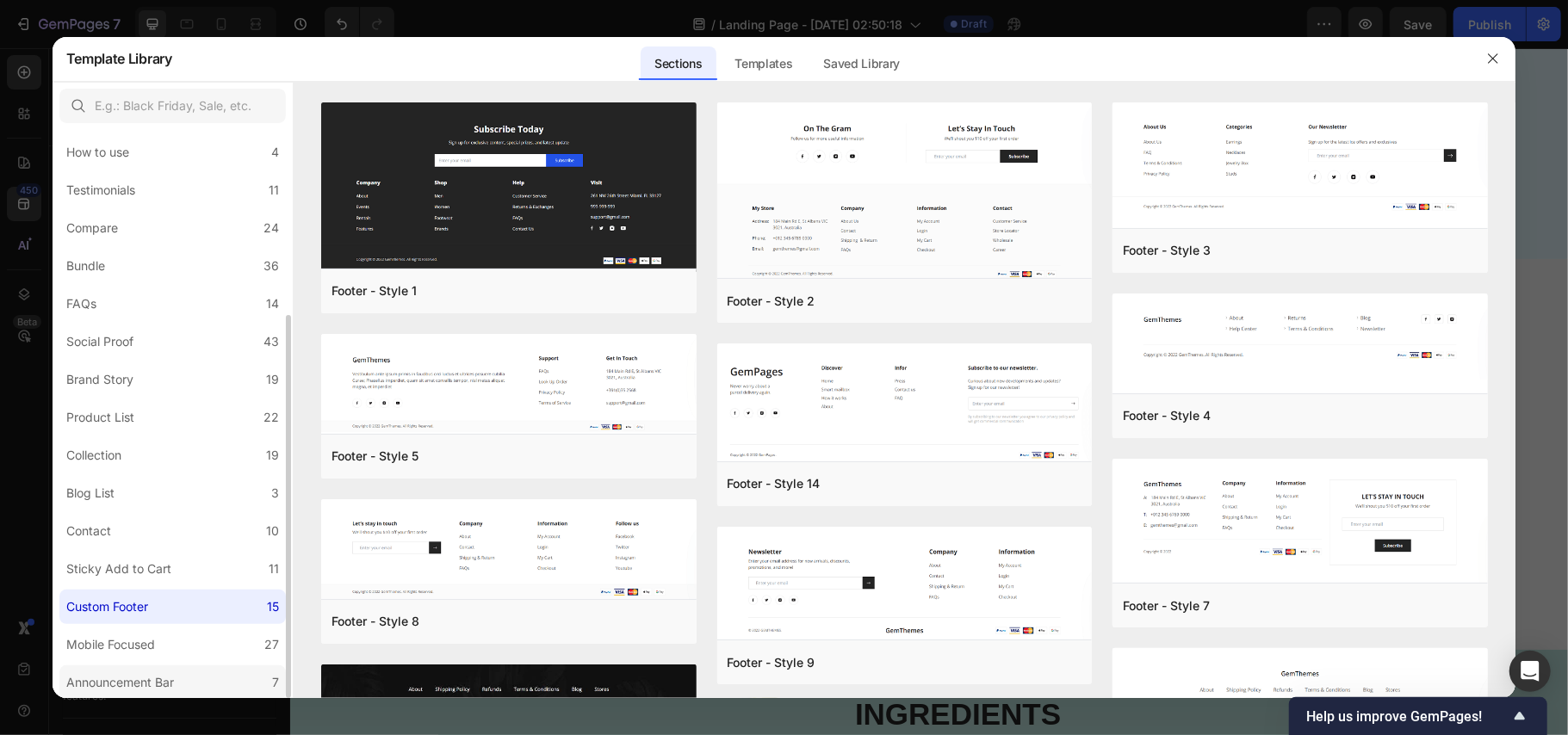
click at [149, 687] on div "Announcement Bar" at bounding box center [120, 683] width 108 height 21
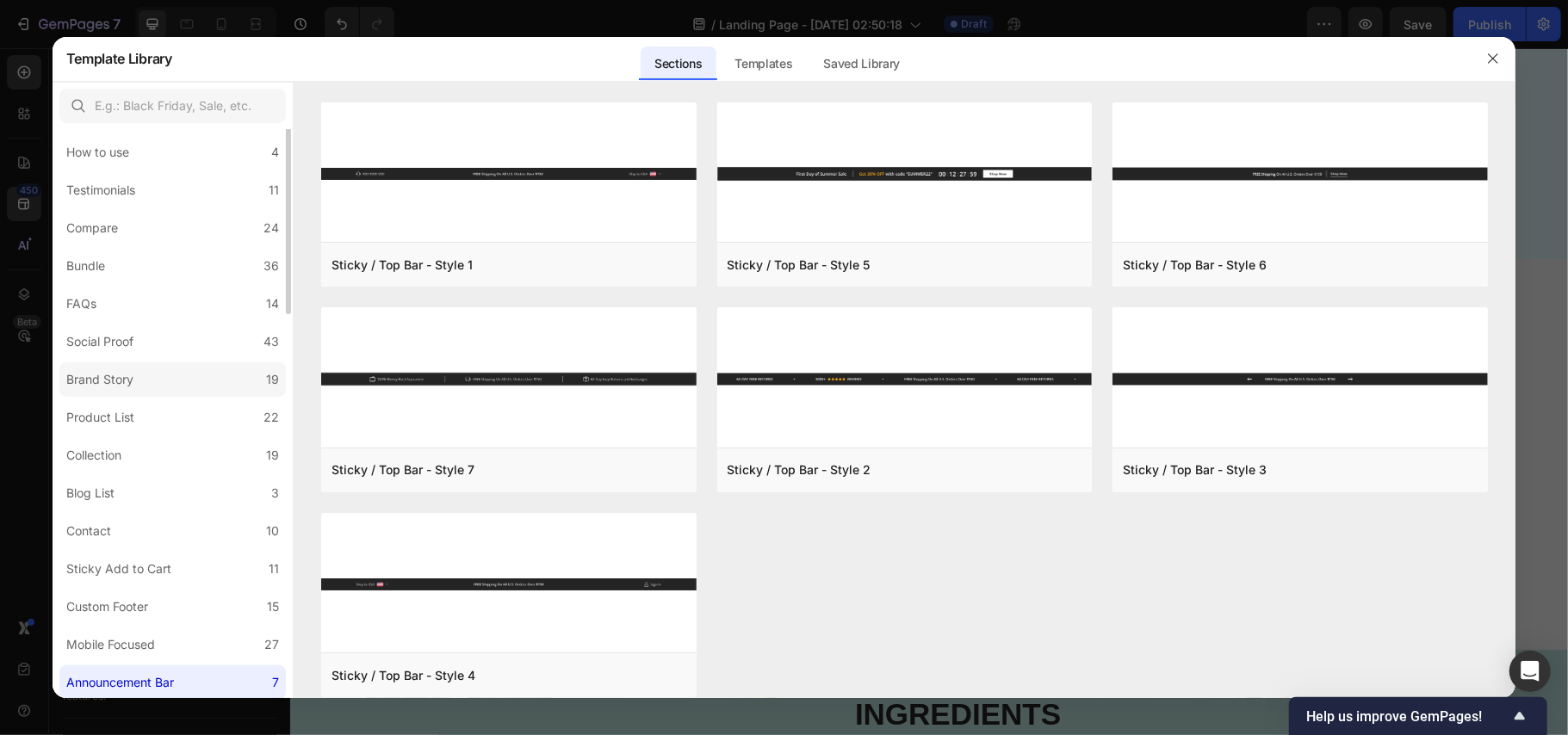
scroll to position [0, 0]
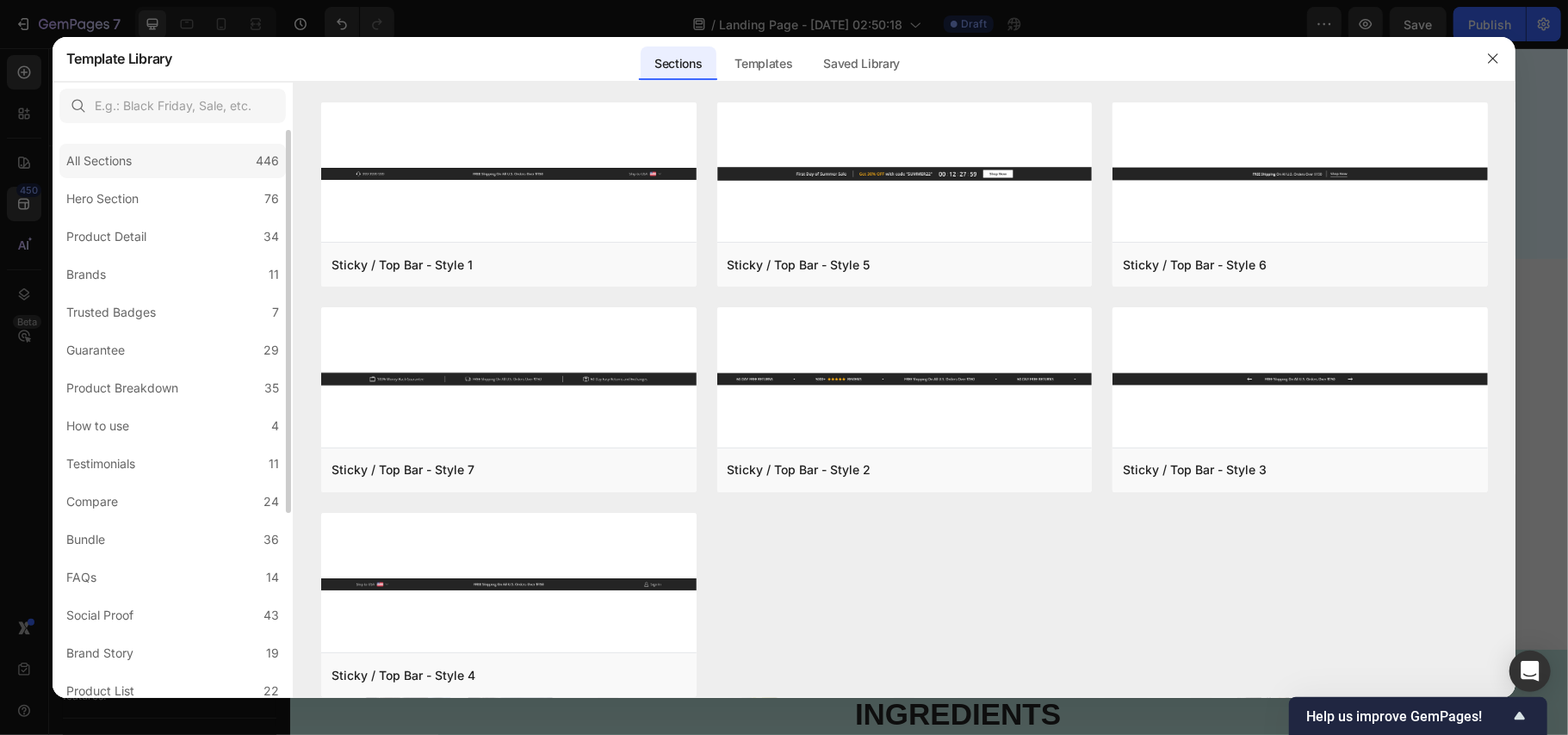
click at [125, 170] on div "All Sections" at bounding box center [99, 161] width 66 height 21
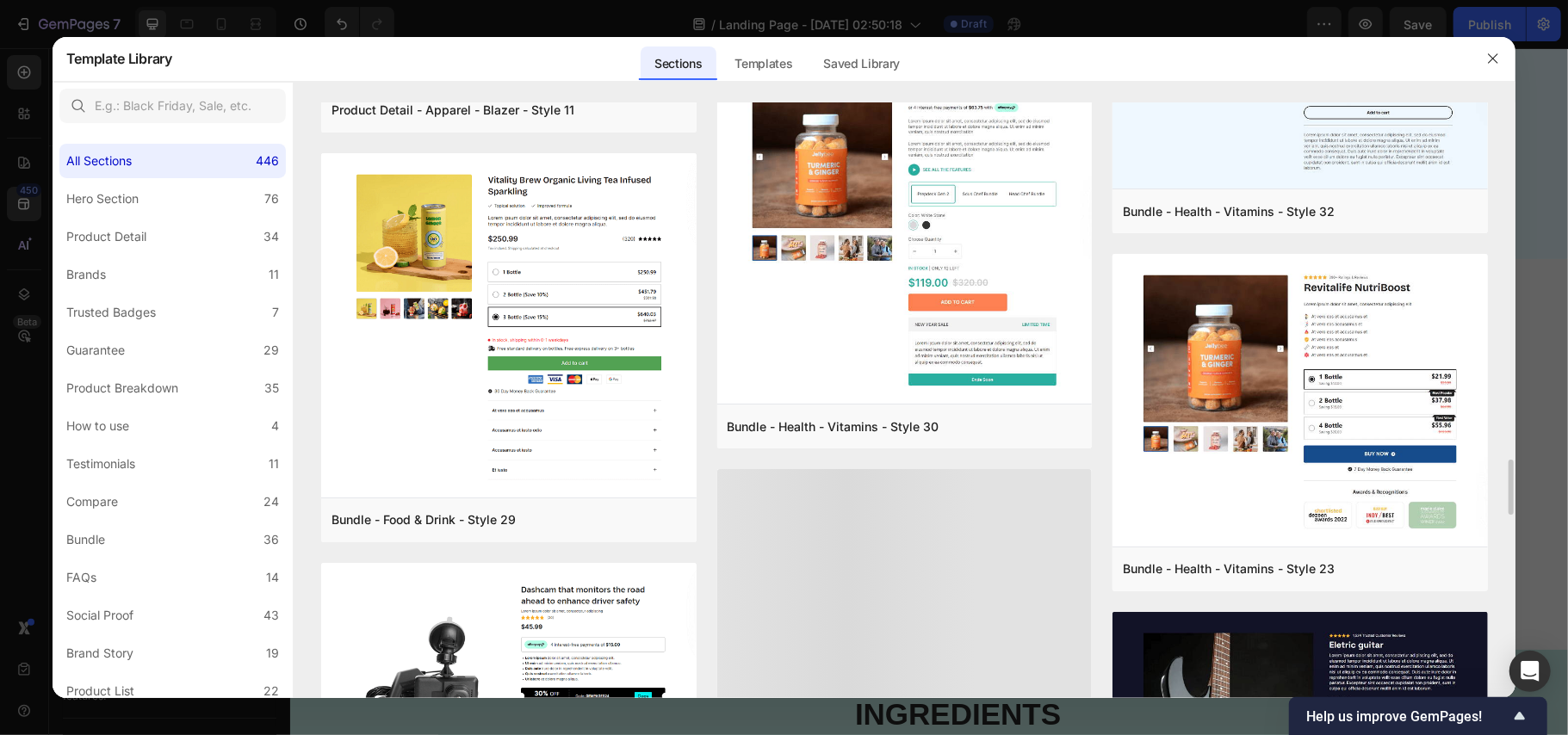
scroll to position [4438, 0]
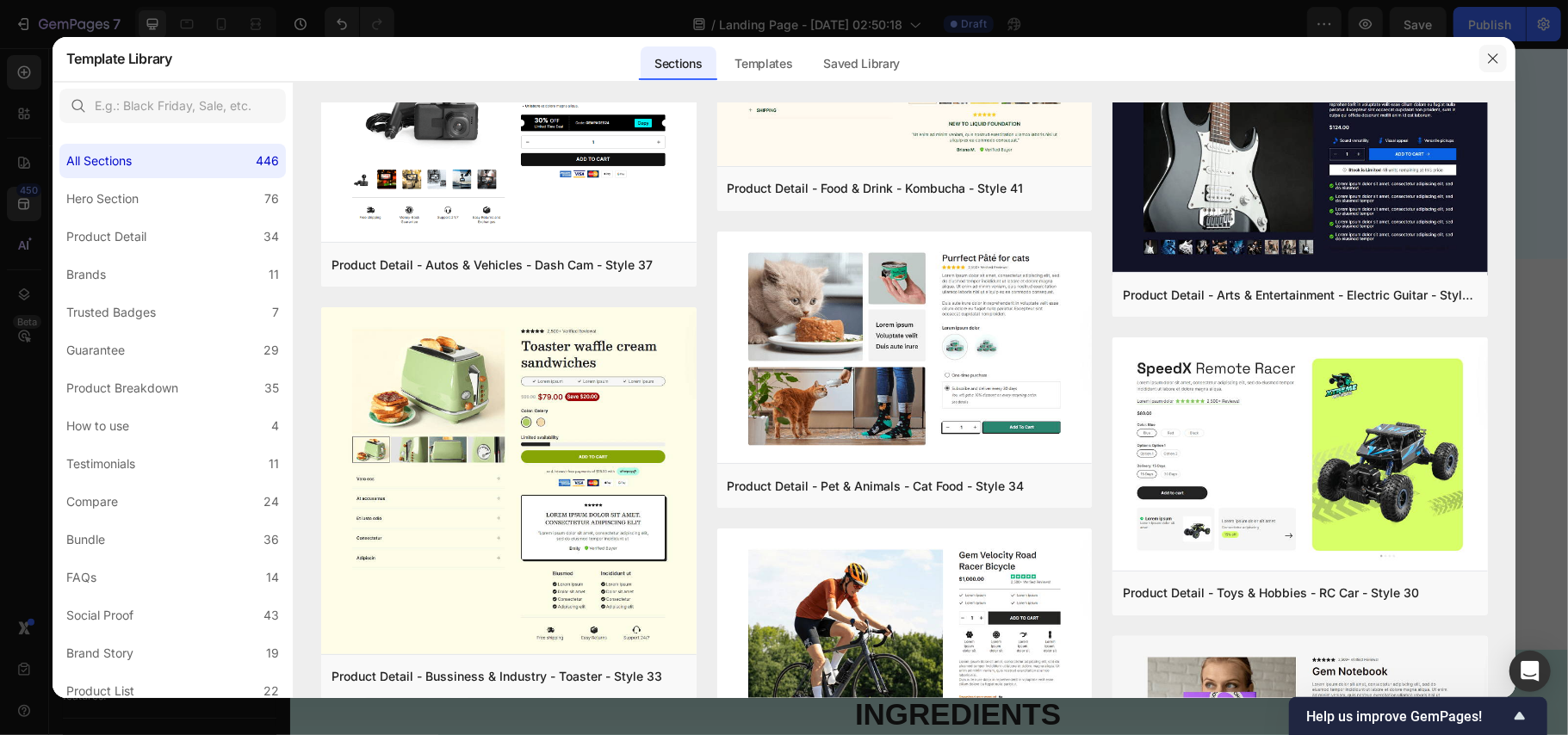
click at [1496, 59] on icon "button" at bounding box center [1494, 59] width 14 height 14
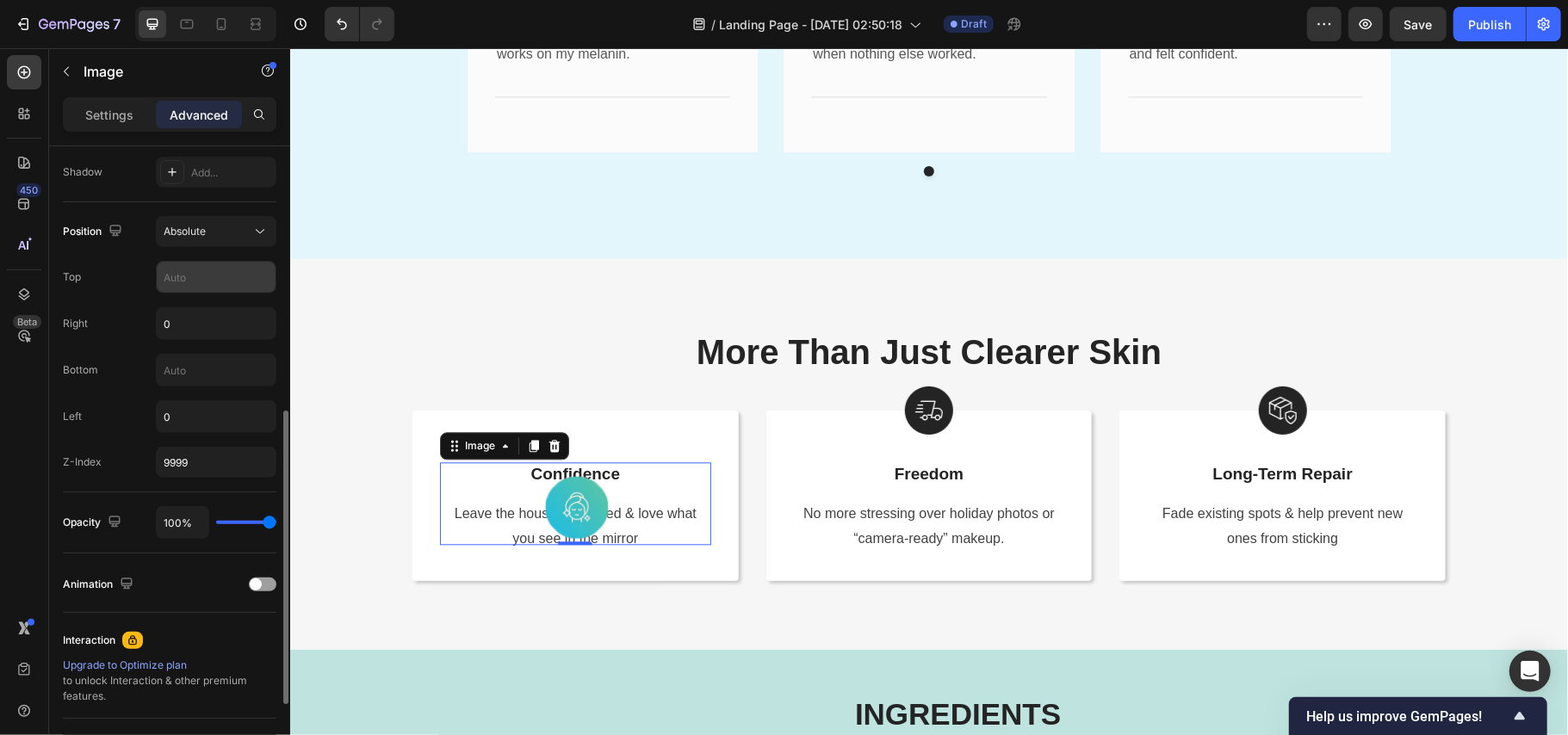
click at [174, 281] on input "text" at bounding box center [216, 277] width 119 height 31
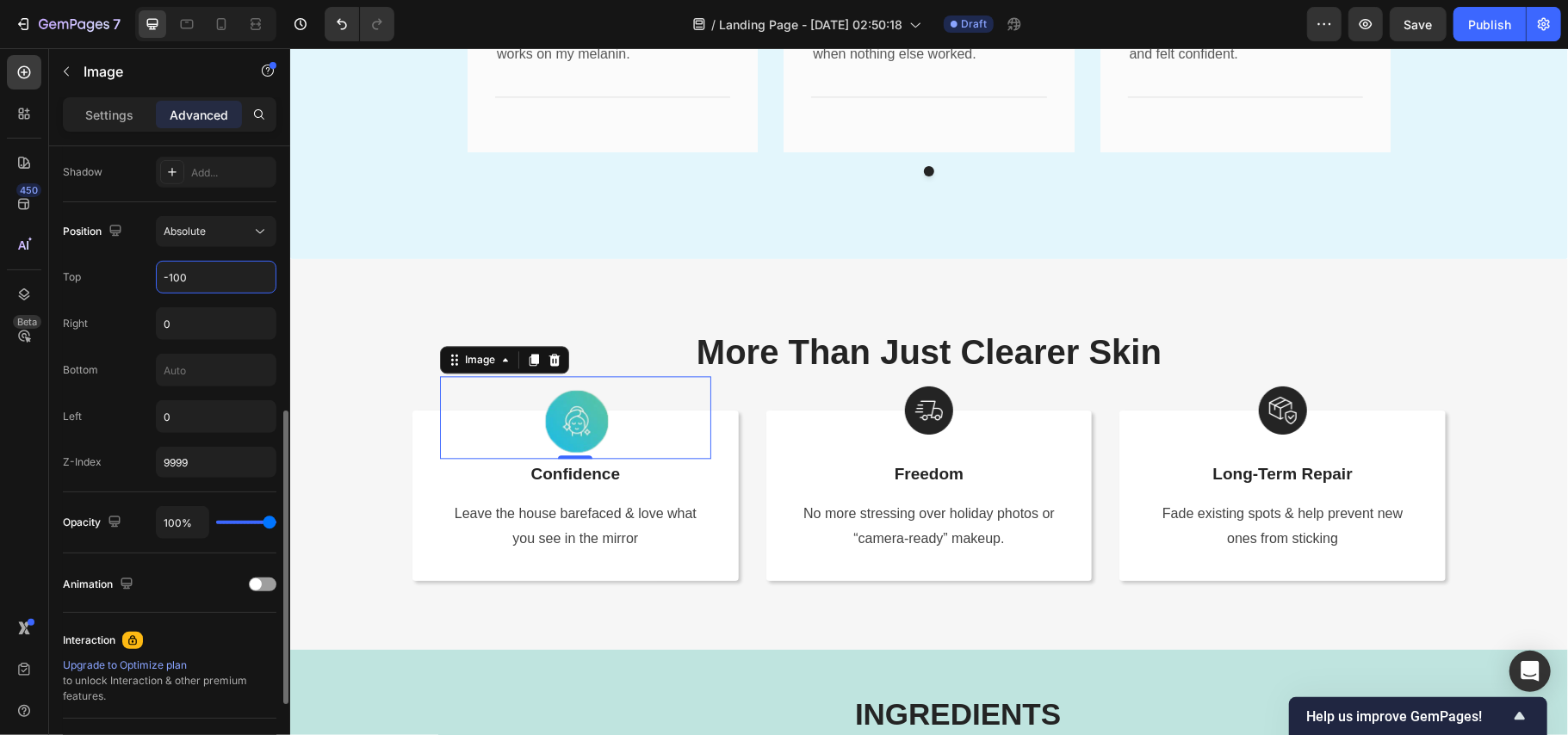
click at [181, 274] on input "-100" at bounding box center [216, 277] width 119 height 31
type input "-100"
click at [198, 228] on span "Absolute" at bounding box center [184, 231] width 42 height 13
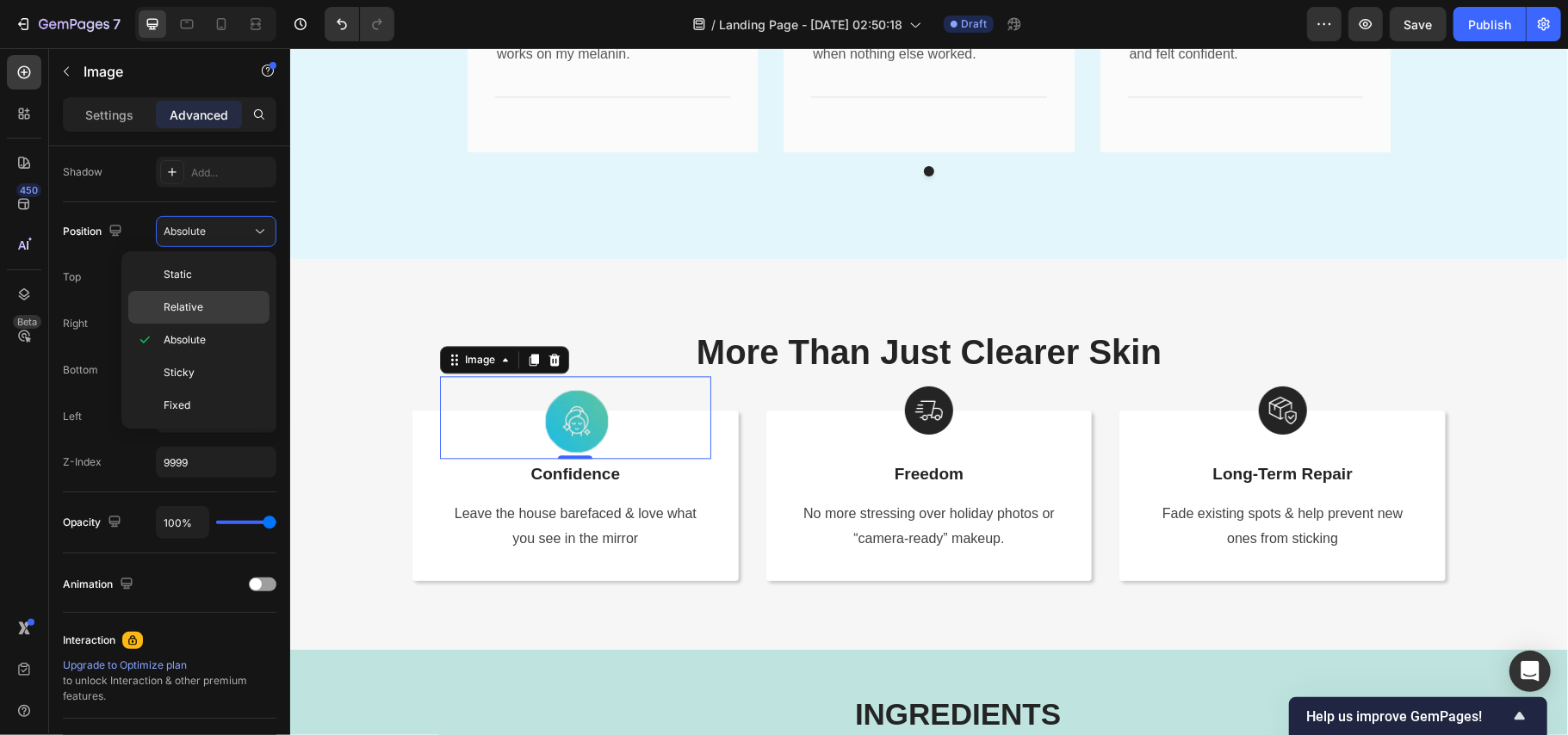
click at [197, 311] on span "Relative" at bounding box center [183, 308] width 39 height 16
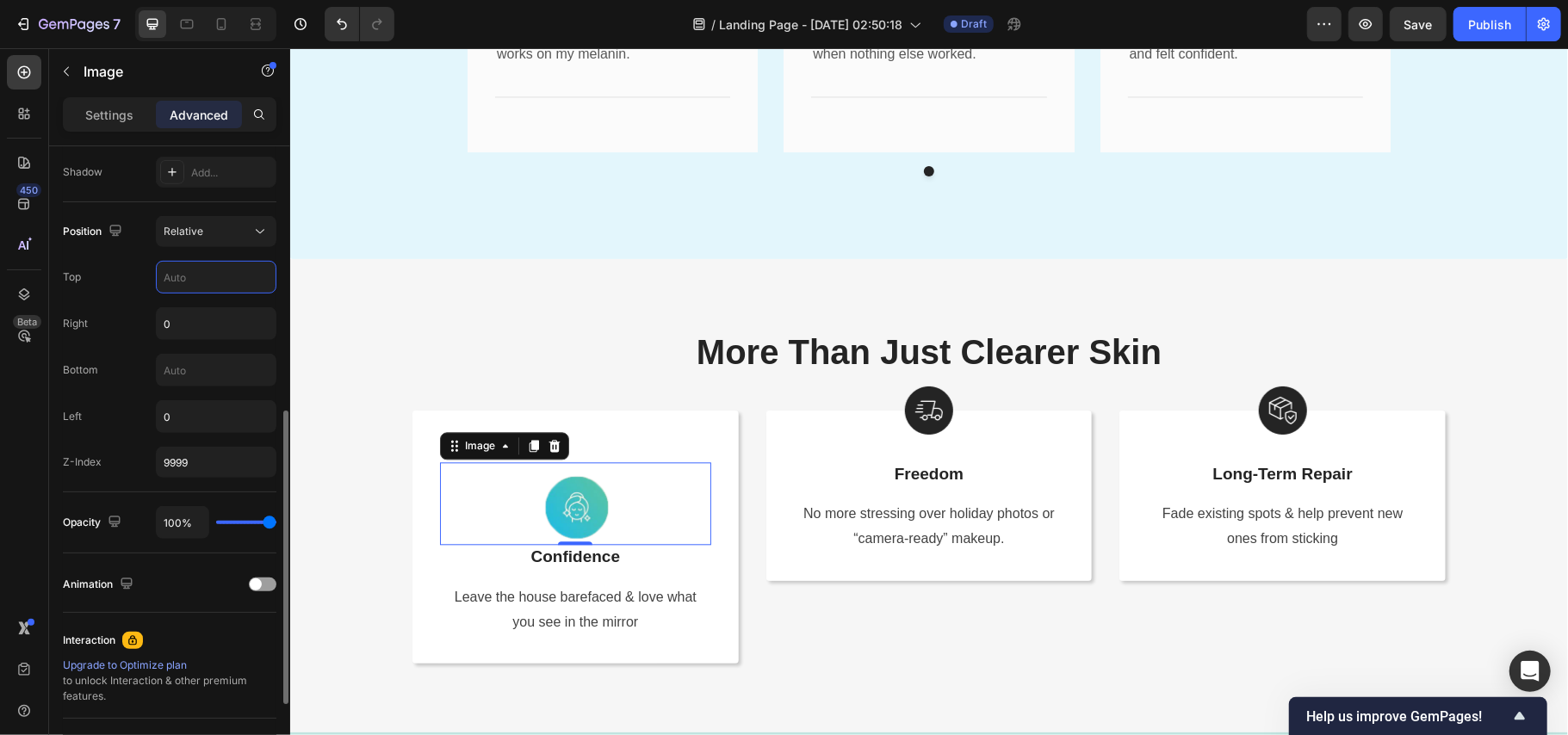
click at [132, 346] on div "Position Relative Top Right 0 Bottom Left 0 Z-Index 9999" at bounding box center [170, 347] width 213 height 262
click at [236, 232] on div "Relative" at bounding box center [207, 232] width 88 height 16
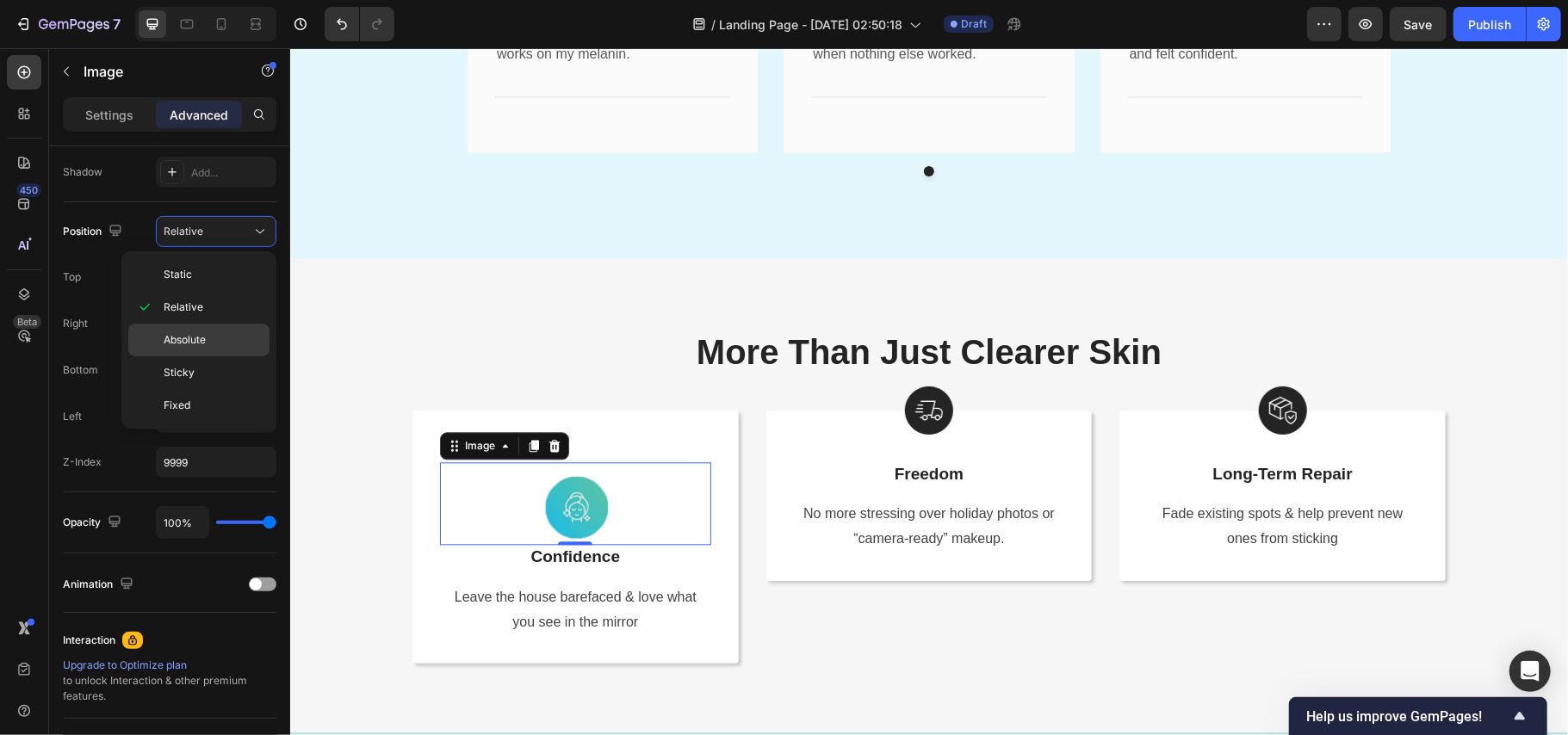
click at [201, 335] on span "Absolute" at bounding box center [184, 340] width 42 height 16
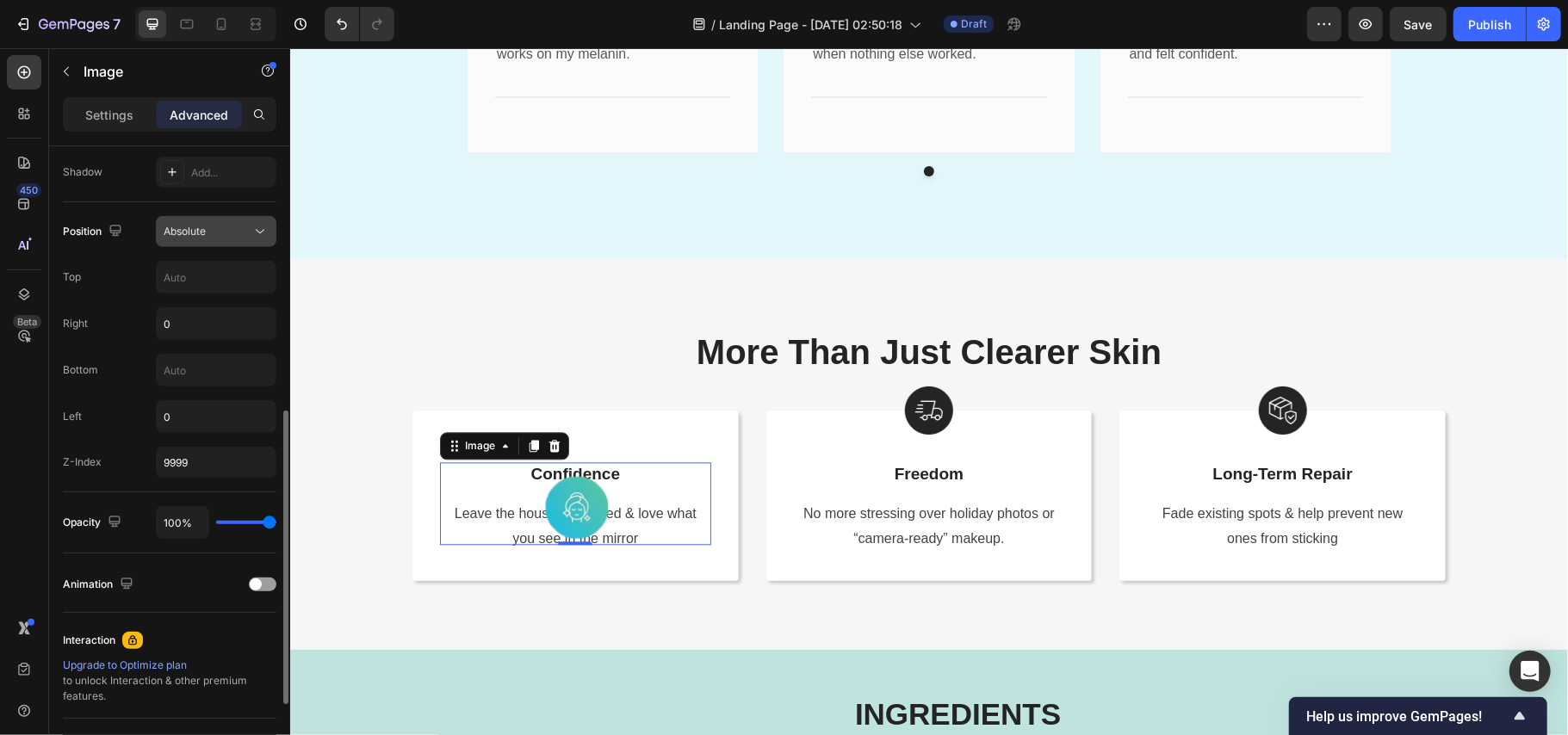
click at [218, 227] on div "Absolute" at bounding box center [207, 232] width 88 height 16
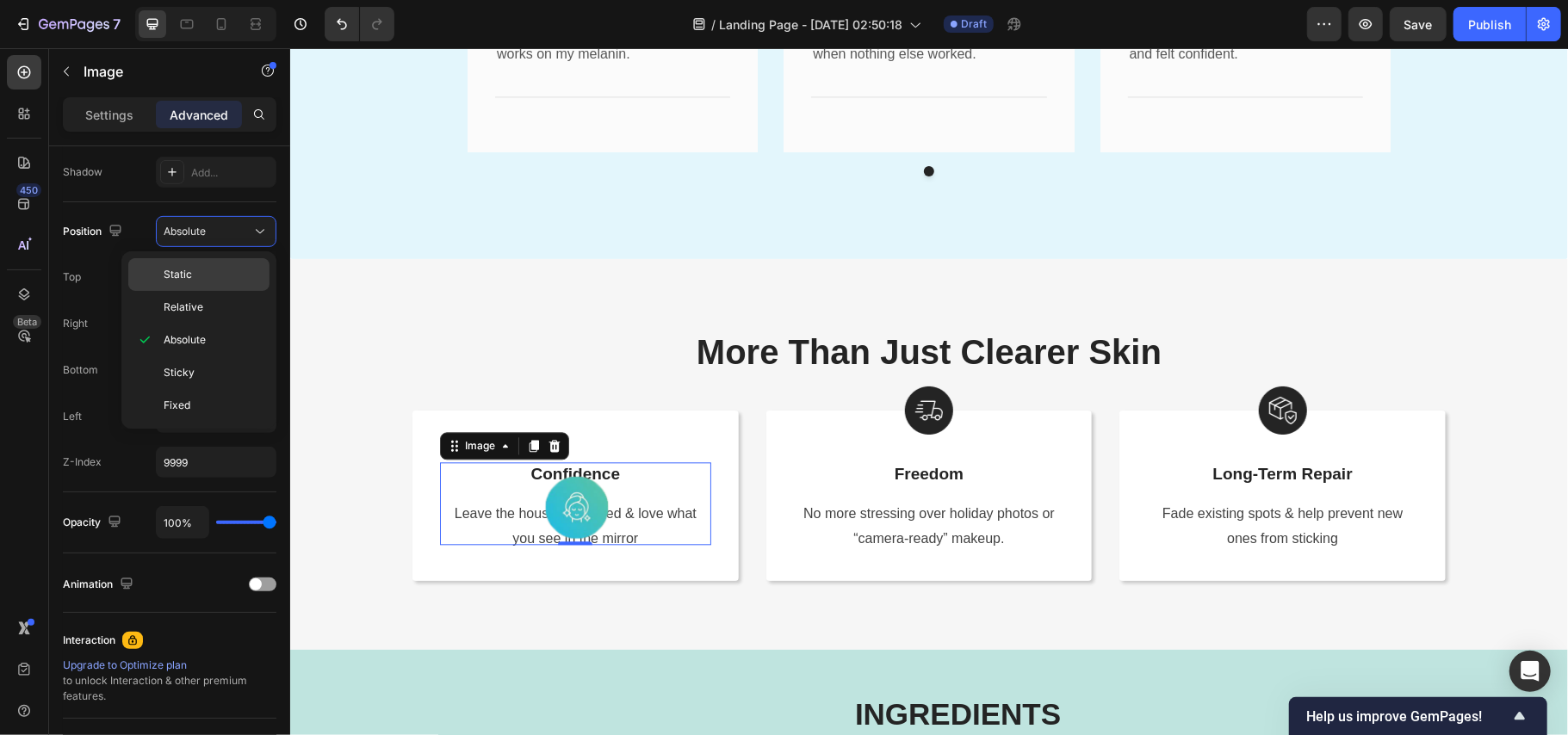
click at [214, 263] on div "Static" at bounding box center [199, 274] width 142 height 32
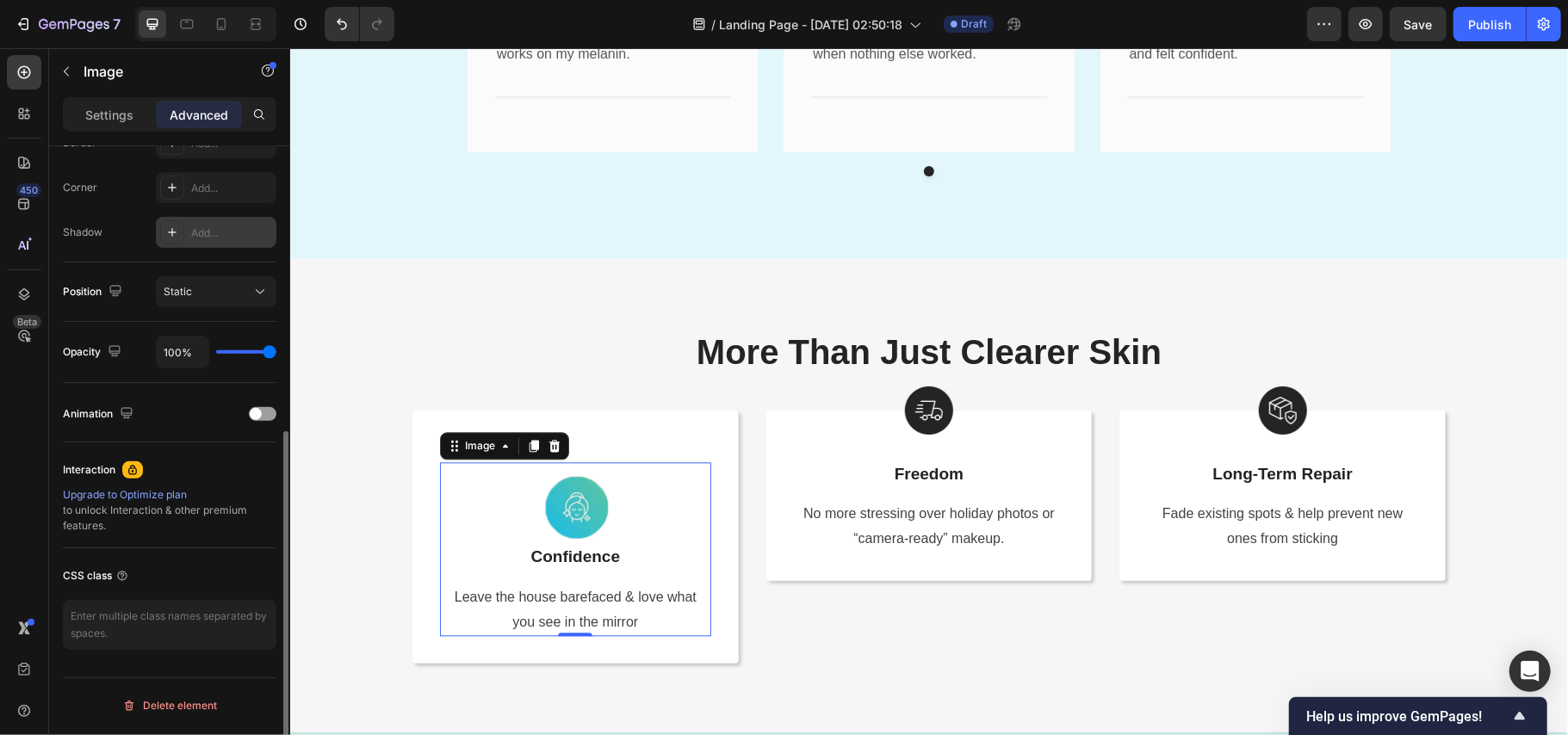
scroll to position [513, 0]
click at [219, 294] on div "Static" at bounding box center [207, 292] width 88 height 16
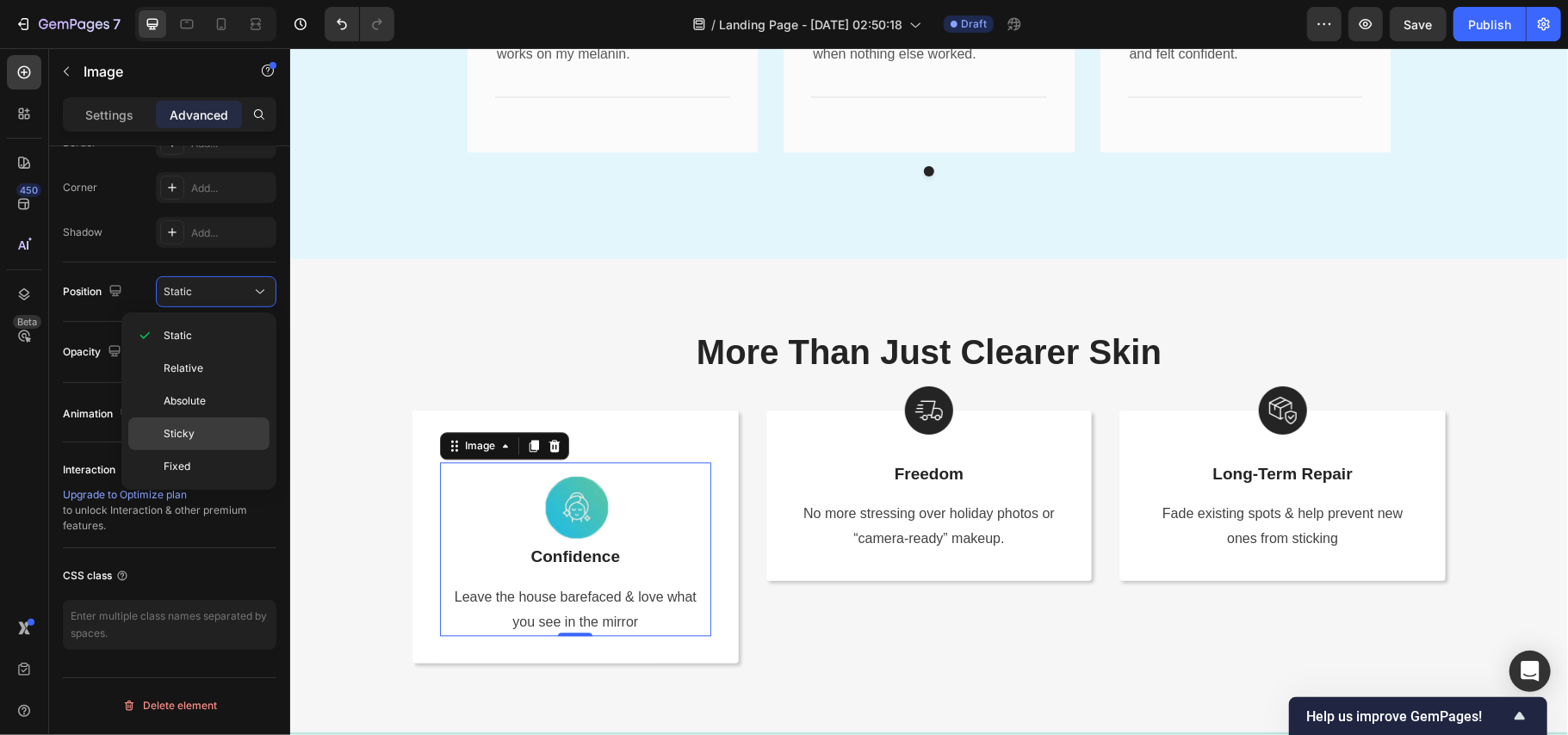
click at [184, 441] on span "Sticky" at bounding box center [178, 434] width 31 height 16
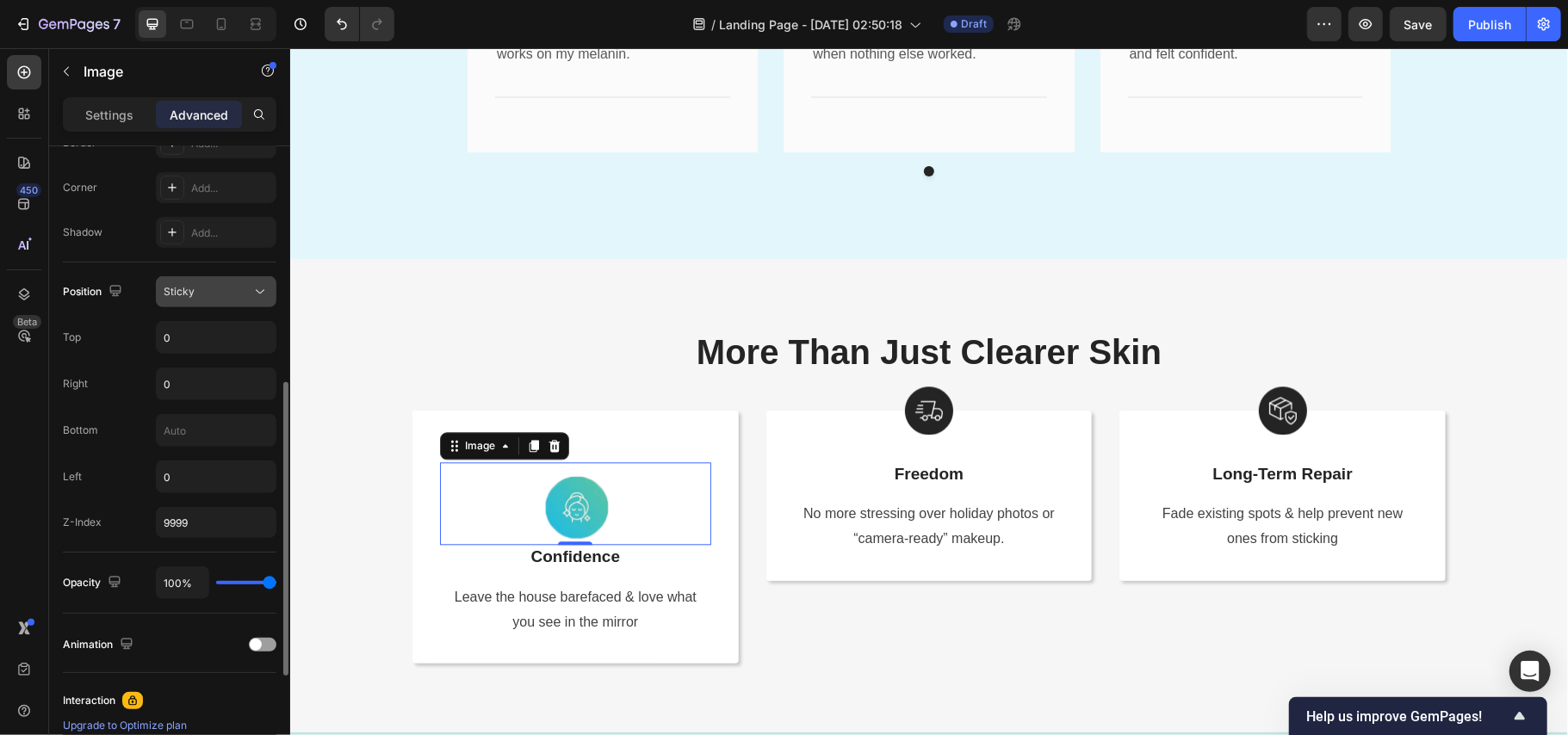
click at [188, 281] on button "Sticky" at bounding box center [216, 291] width 121 height 31
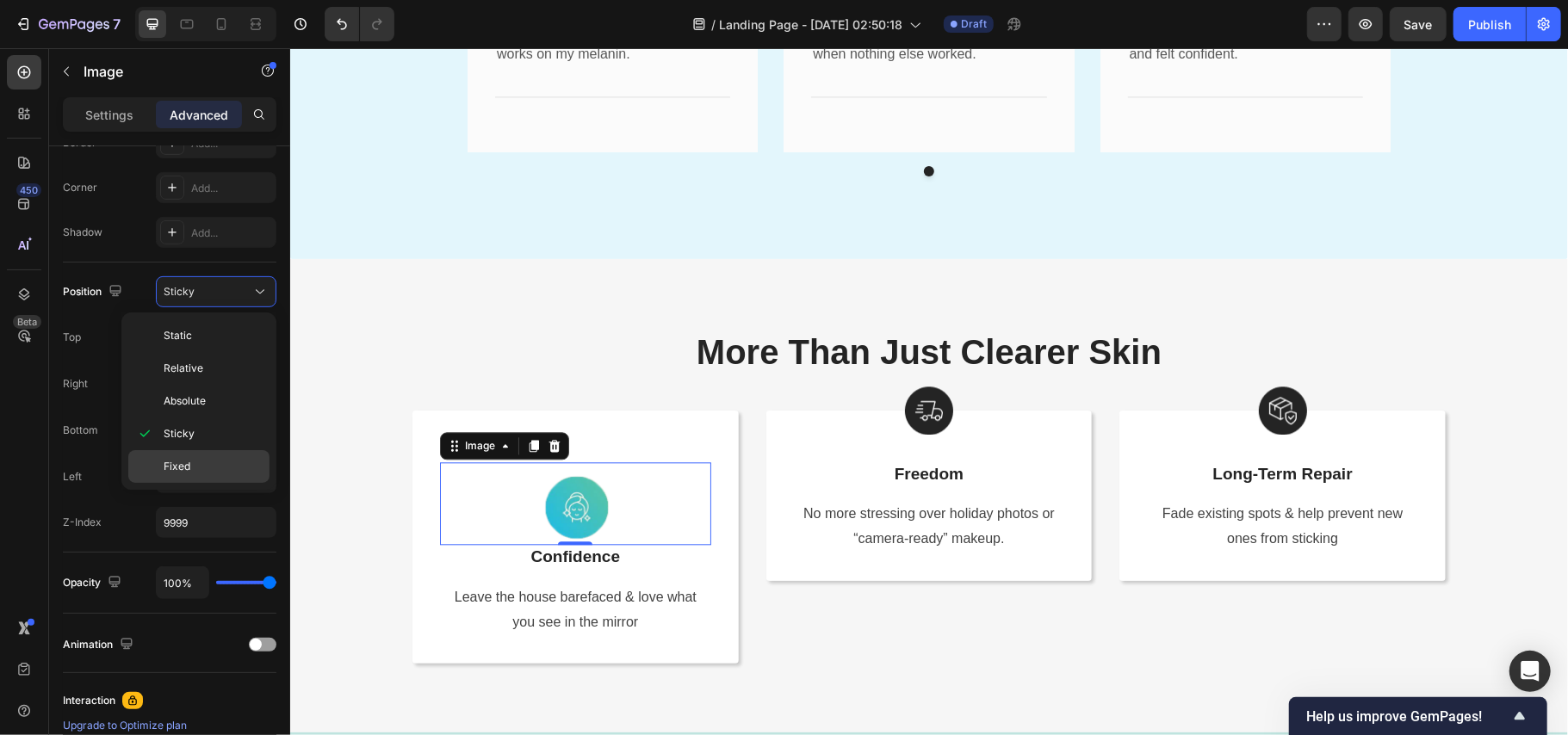
click at [218, 461] on p "Fixed" at bounding box center [212, 467] width 98 height 16
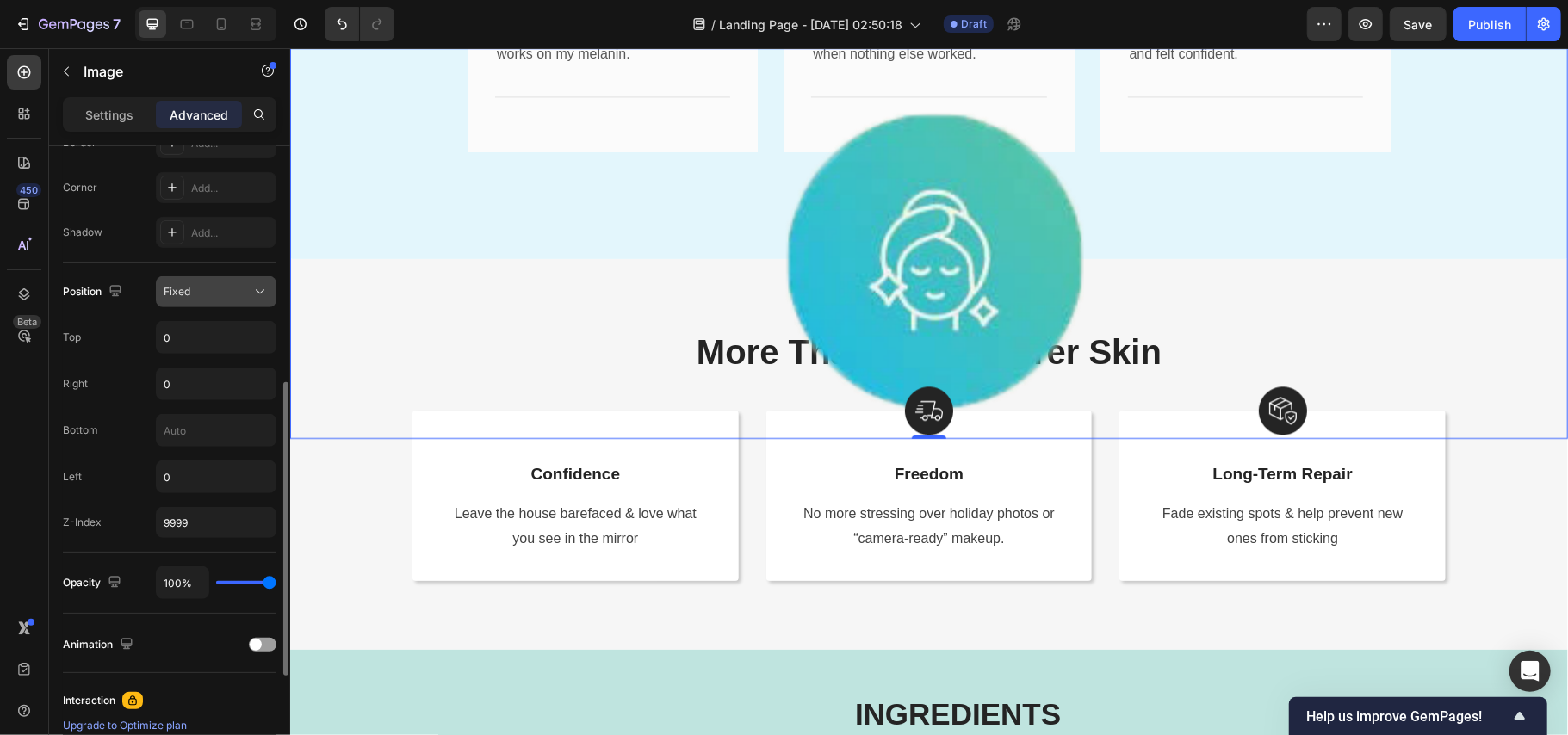
click at [208, 283] on button "Fixed" at bounding box center [216, 291] width 121 height 31
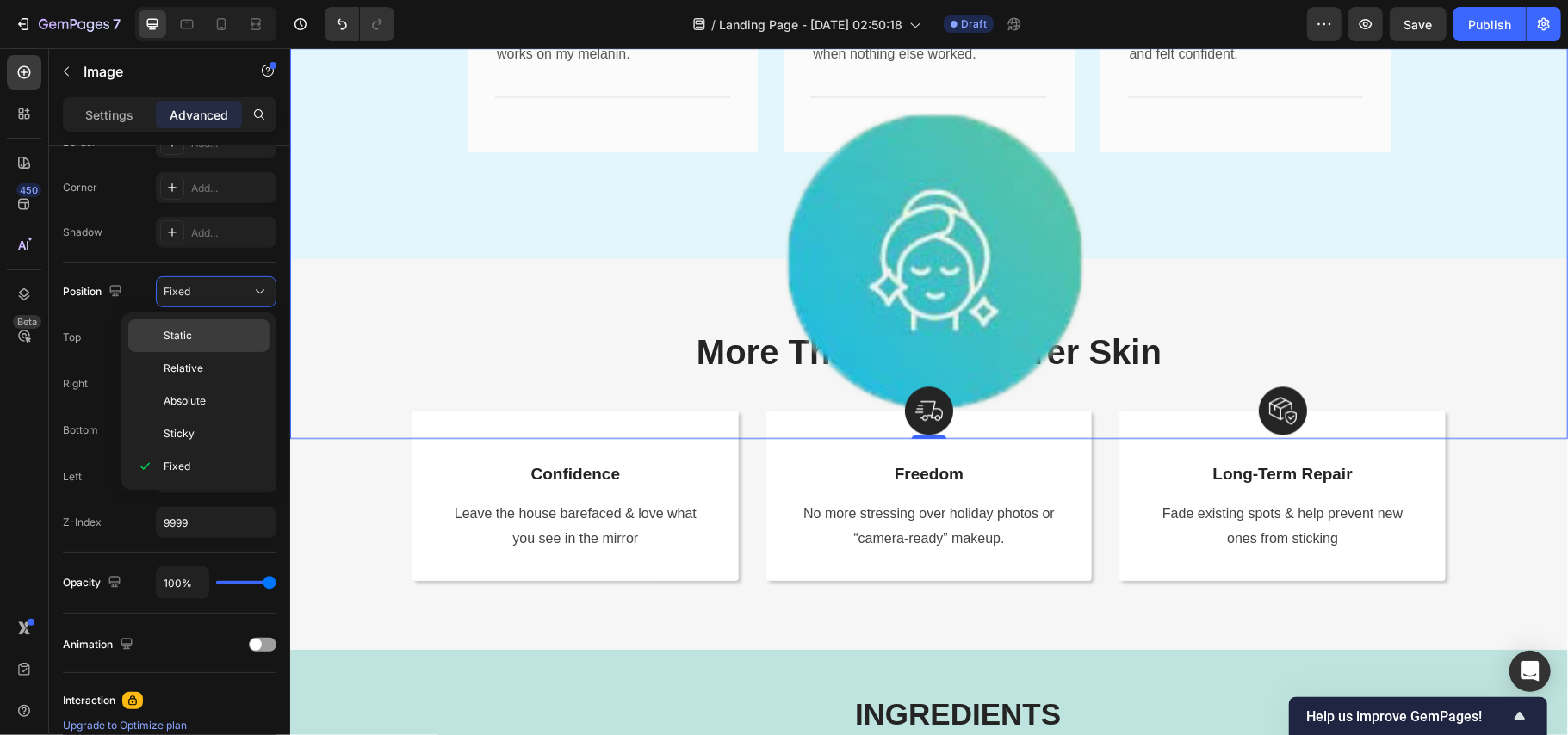
click at [191, 335] on p "Static" at bounding box center [212, 336] width 98 height 16
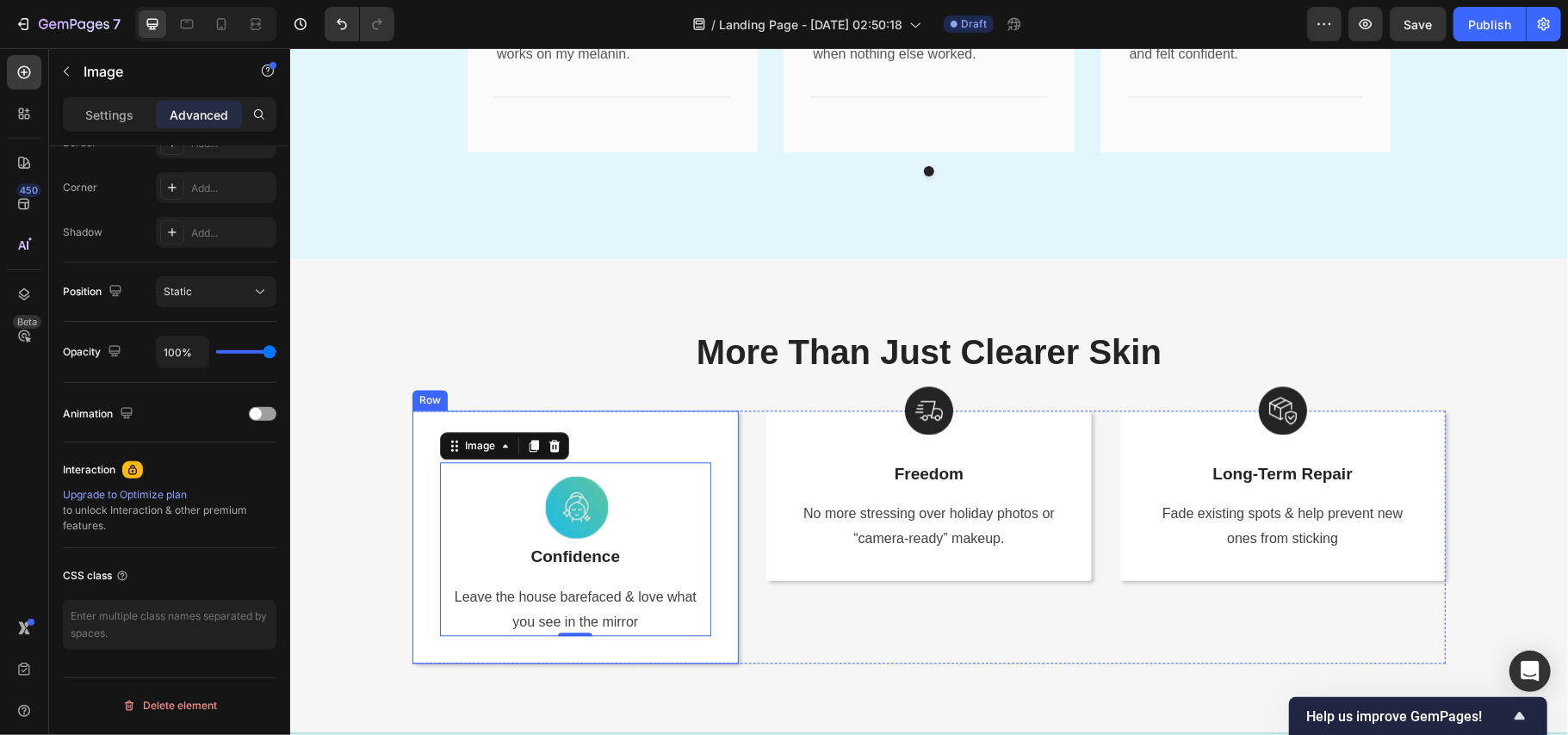
click at [621, 441] on div "Image 0 Confidence Text Block Leave the house barefaced & love what you see in …" at bounding box center [574, 537] width 326 height 254
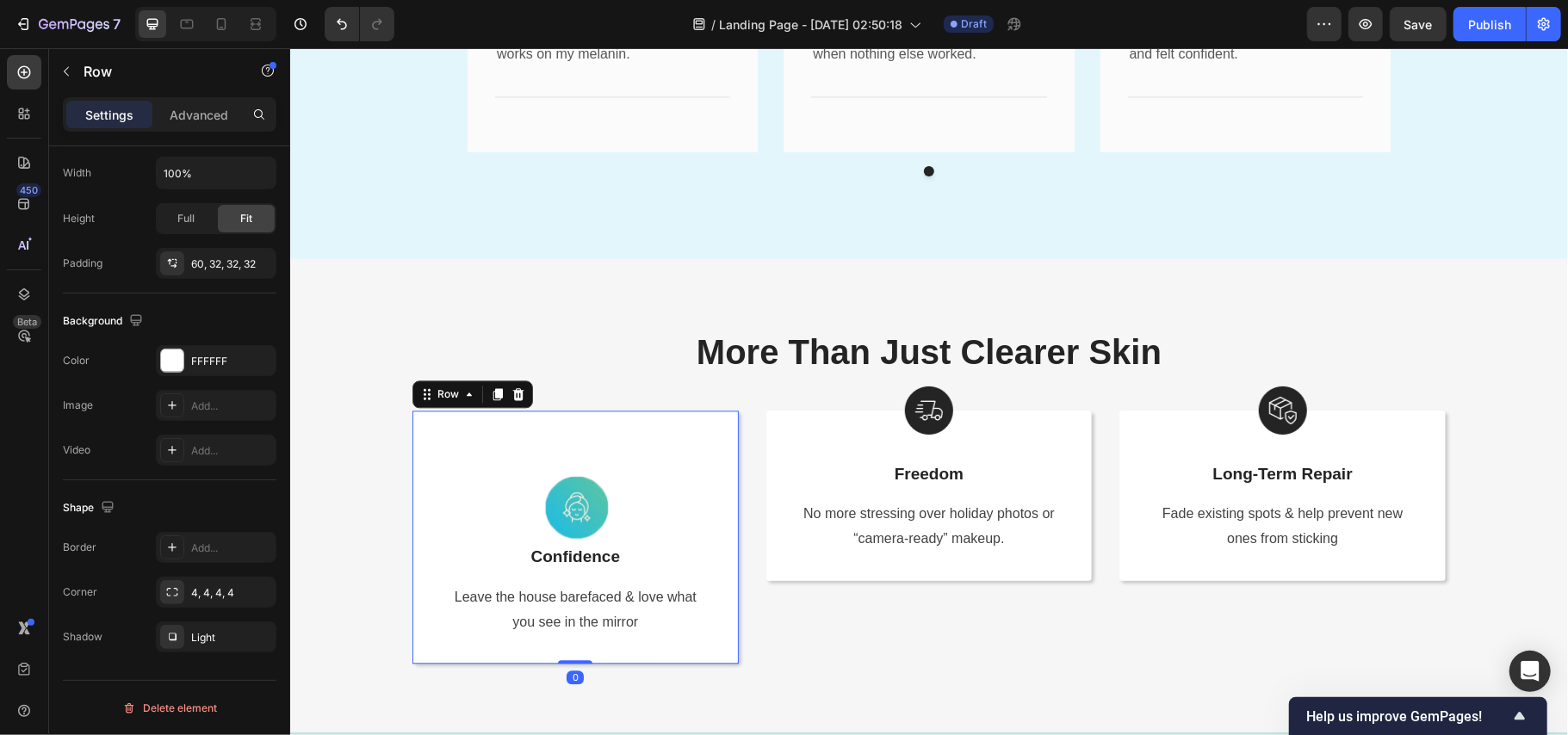
scroll to position [0, 0]
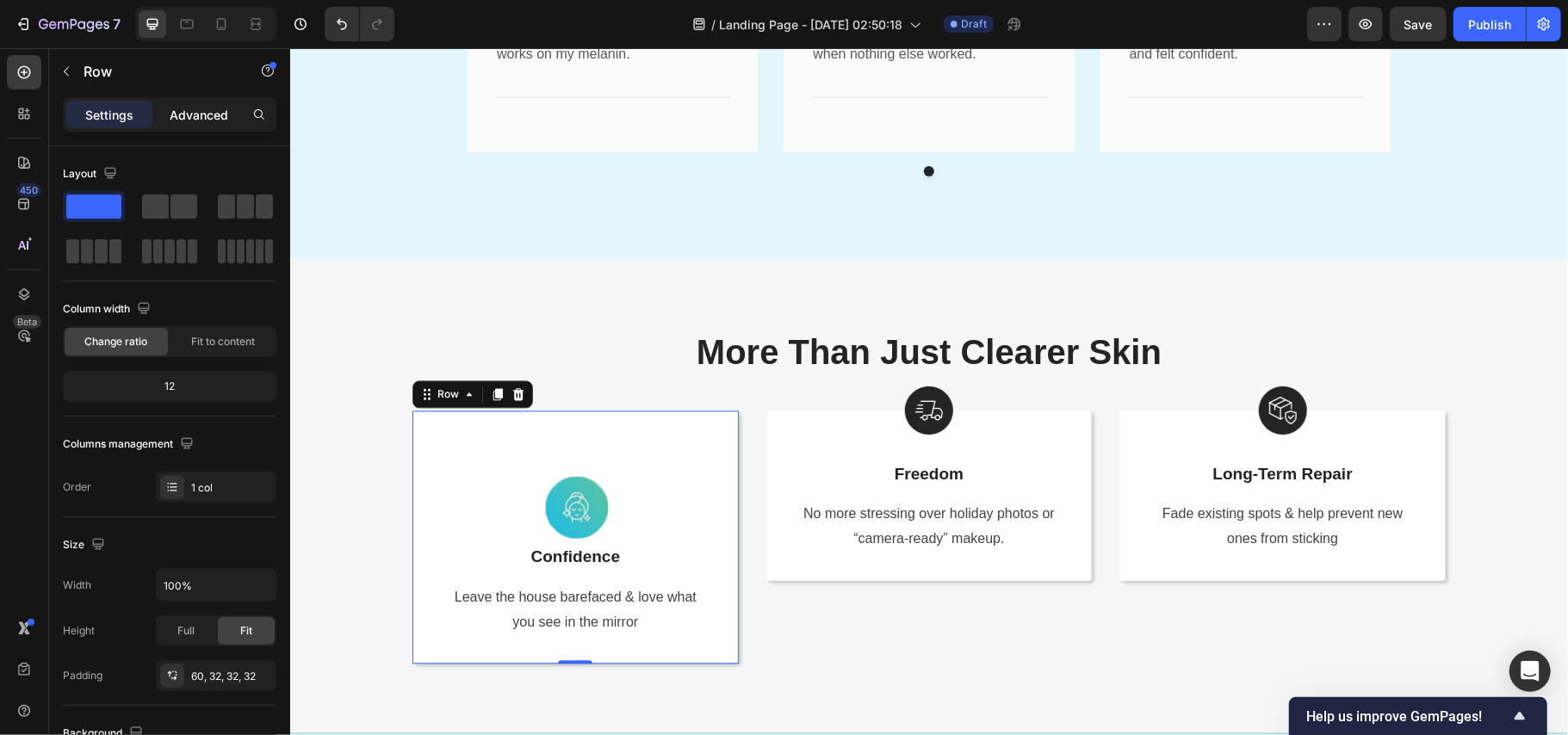
click at [195, 112] on p "Advanced" at bounding box center [198, 114] width 59 height 18
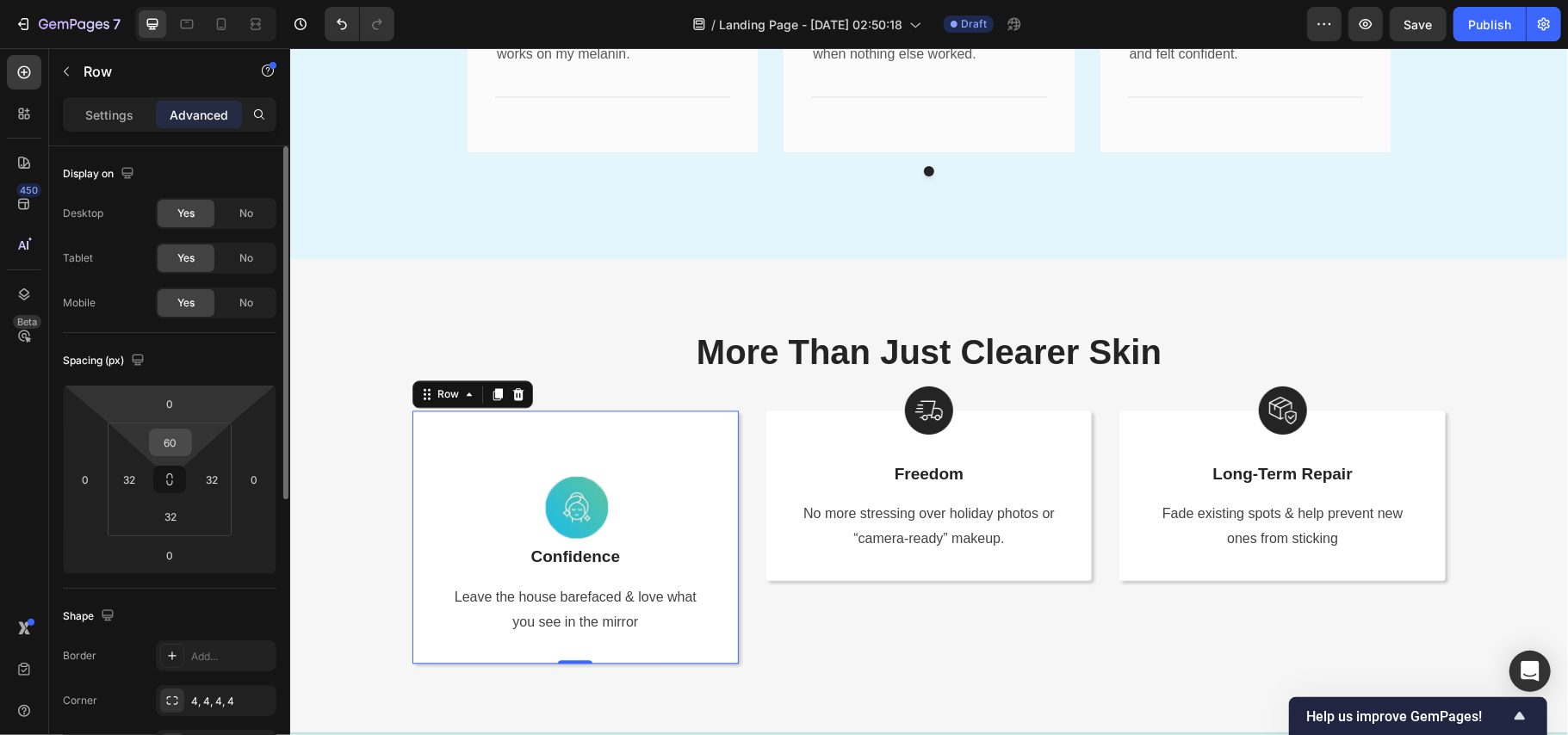
click at [169, 442] on input "60" at bounding box center [170, 443] width 34 height 26
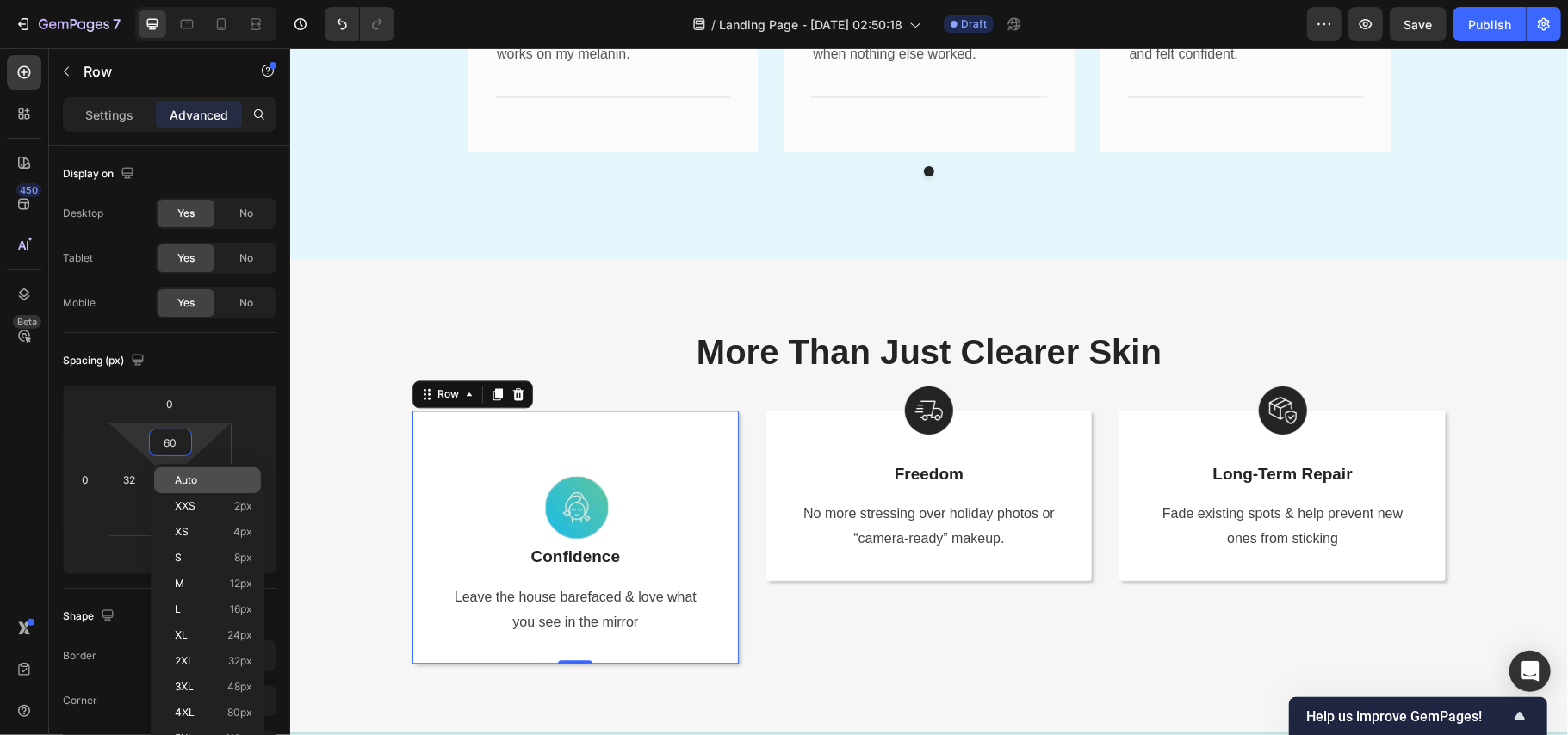
click at [215, 475] on p "Auto" at bounding box center [213, 481] width 78 height 12
type input "Auto"
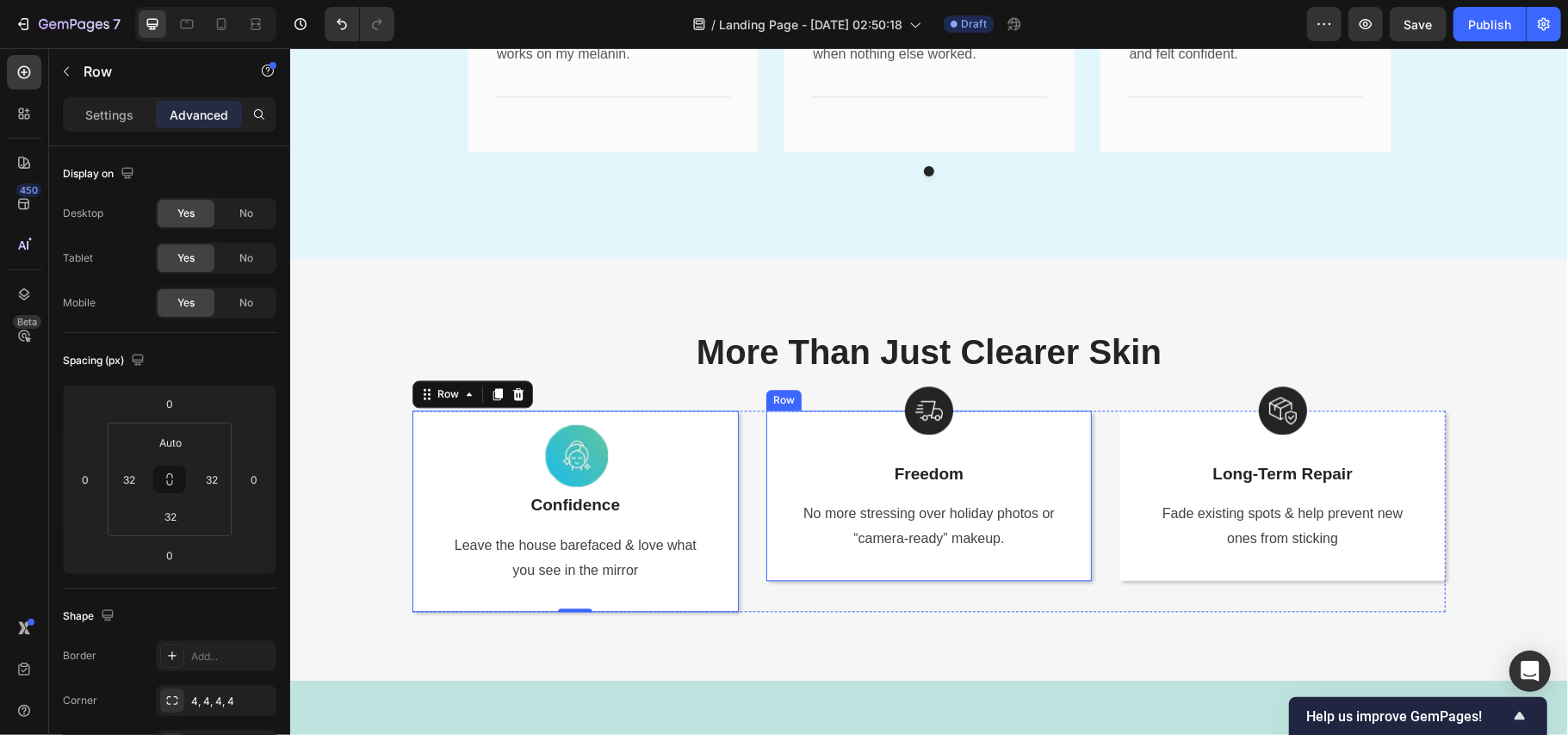
click at [1054, 454] on div "Image Image Freedom Text Block No more stressing over holiday photos or “camera…" at bounding box center [928, 495] width 326 height 170
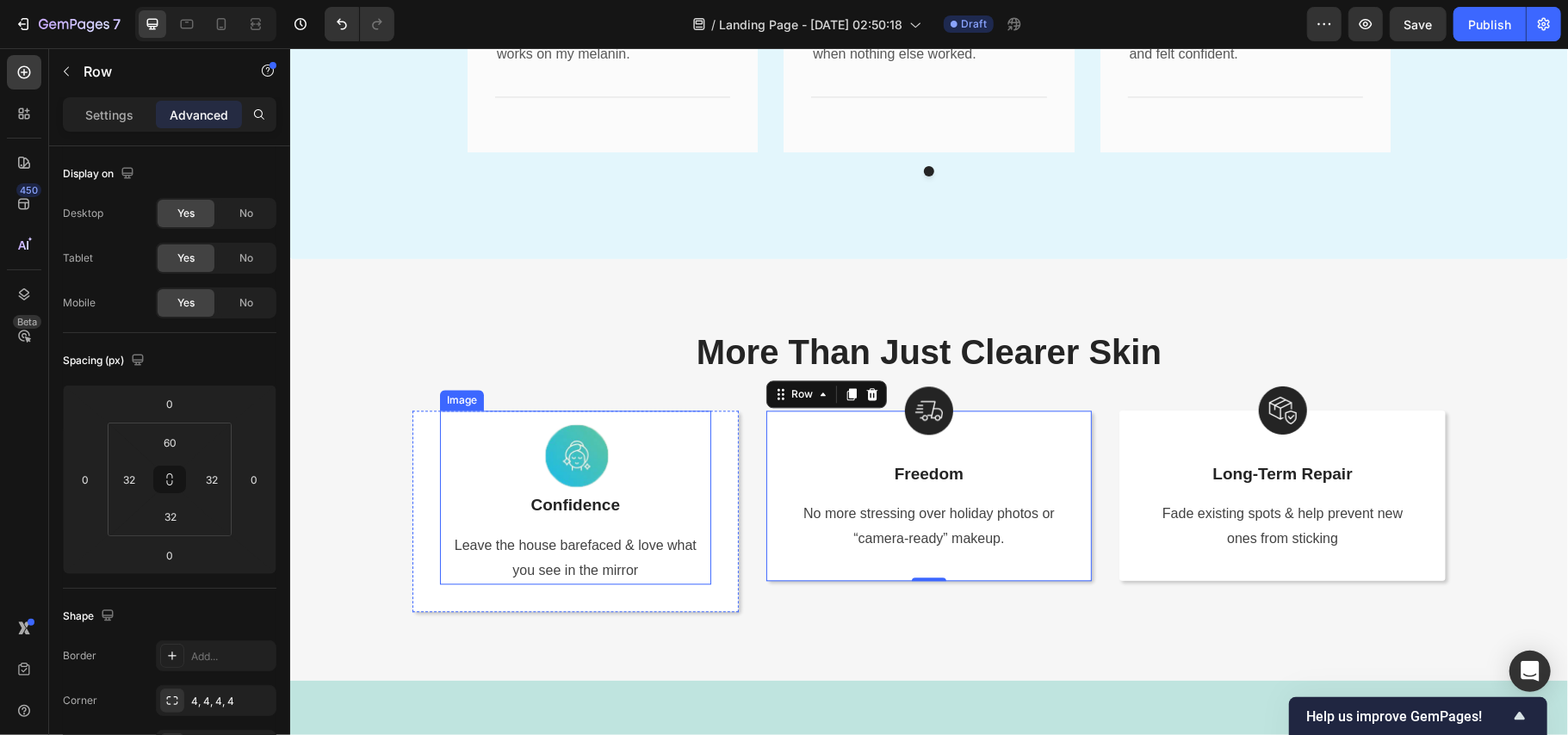
click at [586, 469] on img at bounding box center [574, 451] width 81 height 83
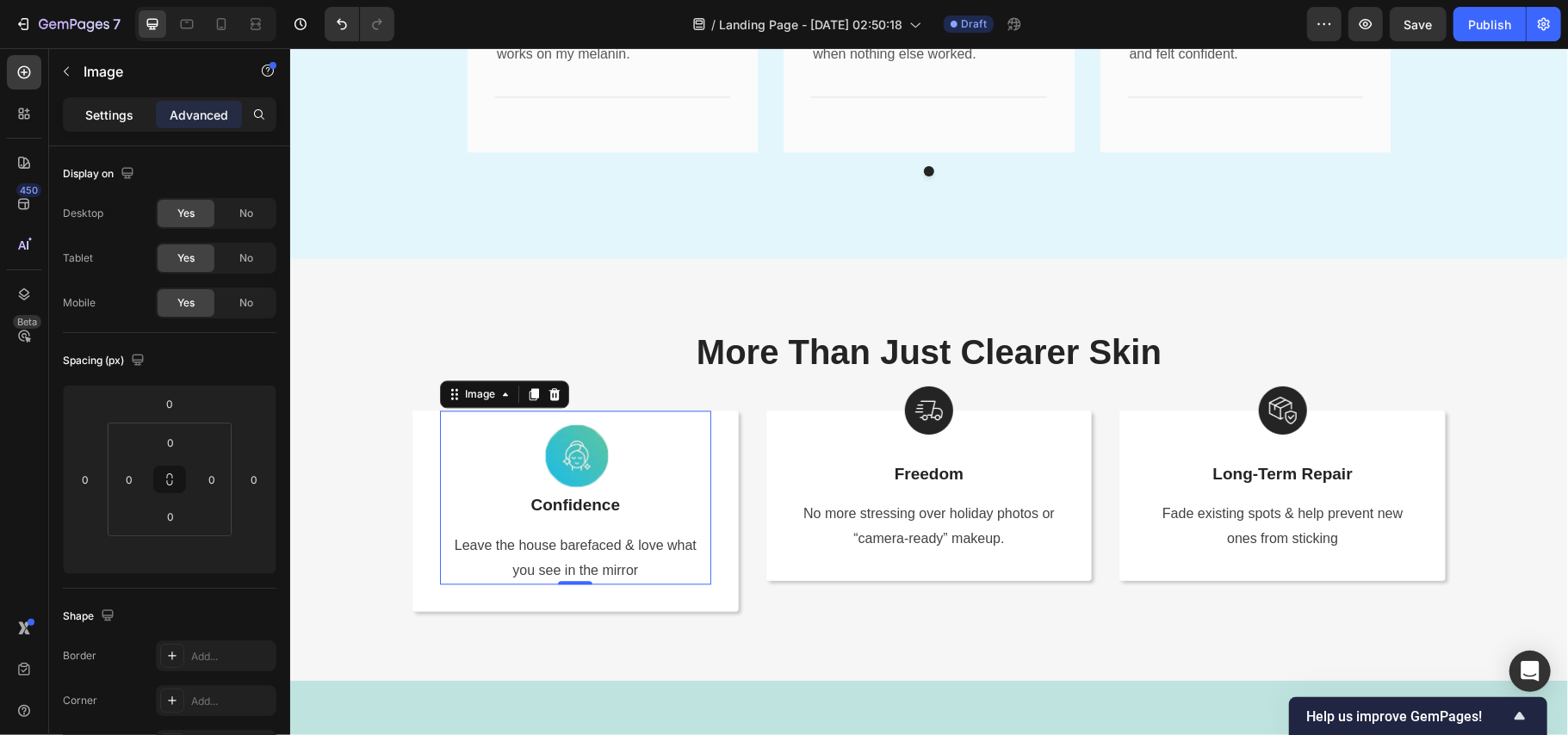
click at [107, 124] on div "Settings" at bounding box center [109, 114] width 87 height 28
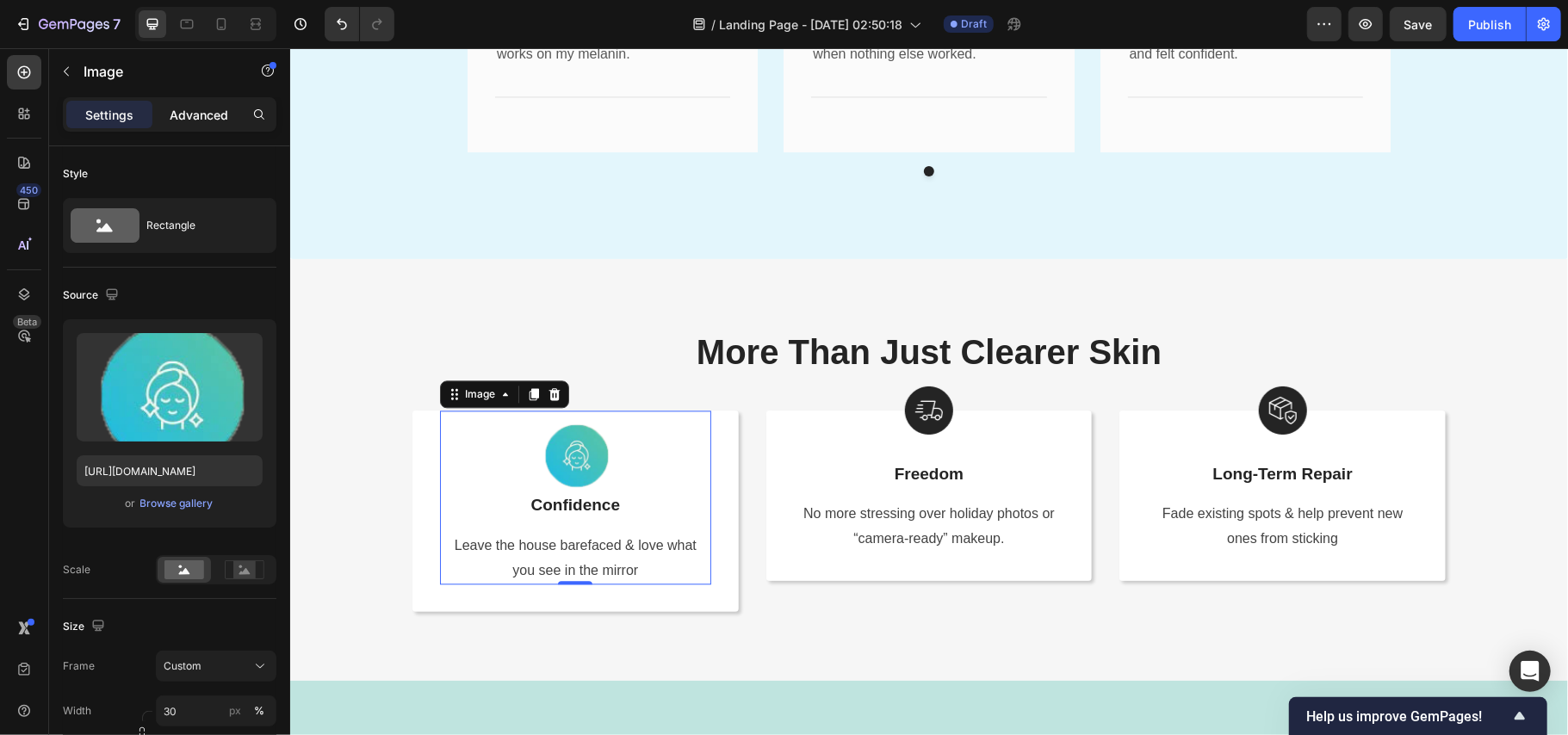
click at [191, 118] on p "Advanced" at bounding box center [198, 114] width 59 height 18
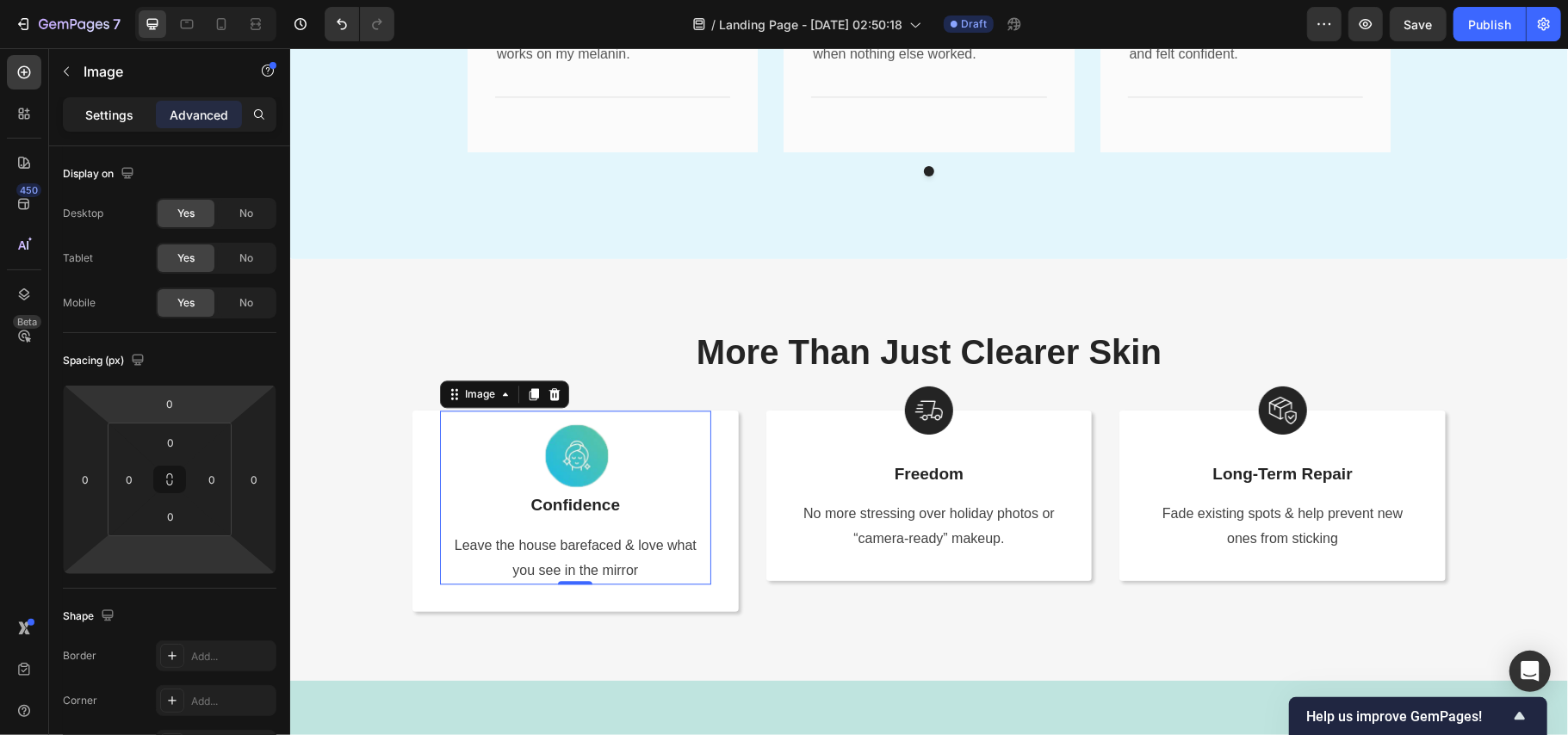
click at [118, 103] on div "Settings" at bounding box center [109, 114] width 87 height 28
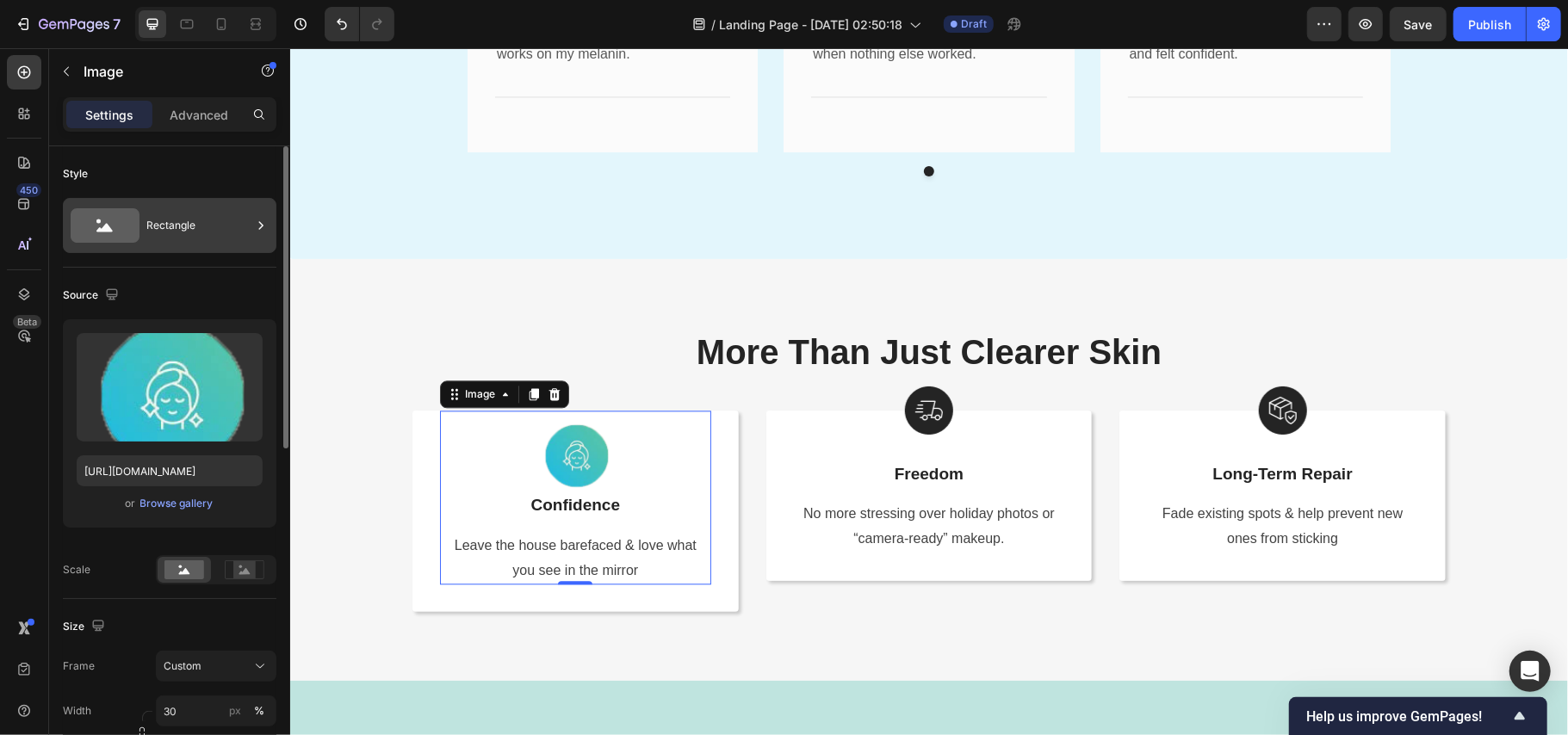
click at [172, 218] on div "Rectangle" at bounding box center [199, 225] width 105 height 39
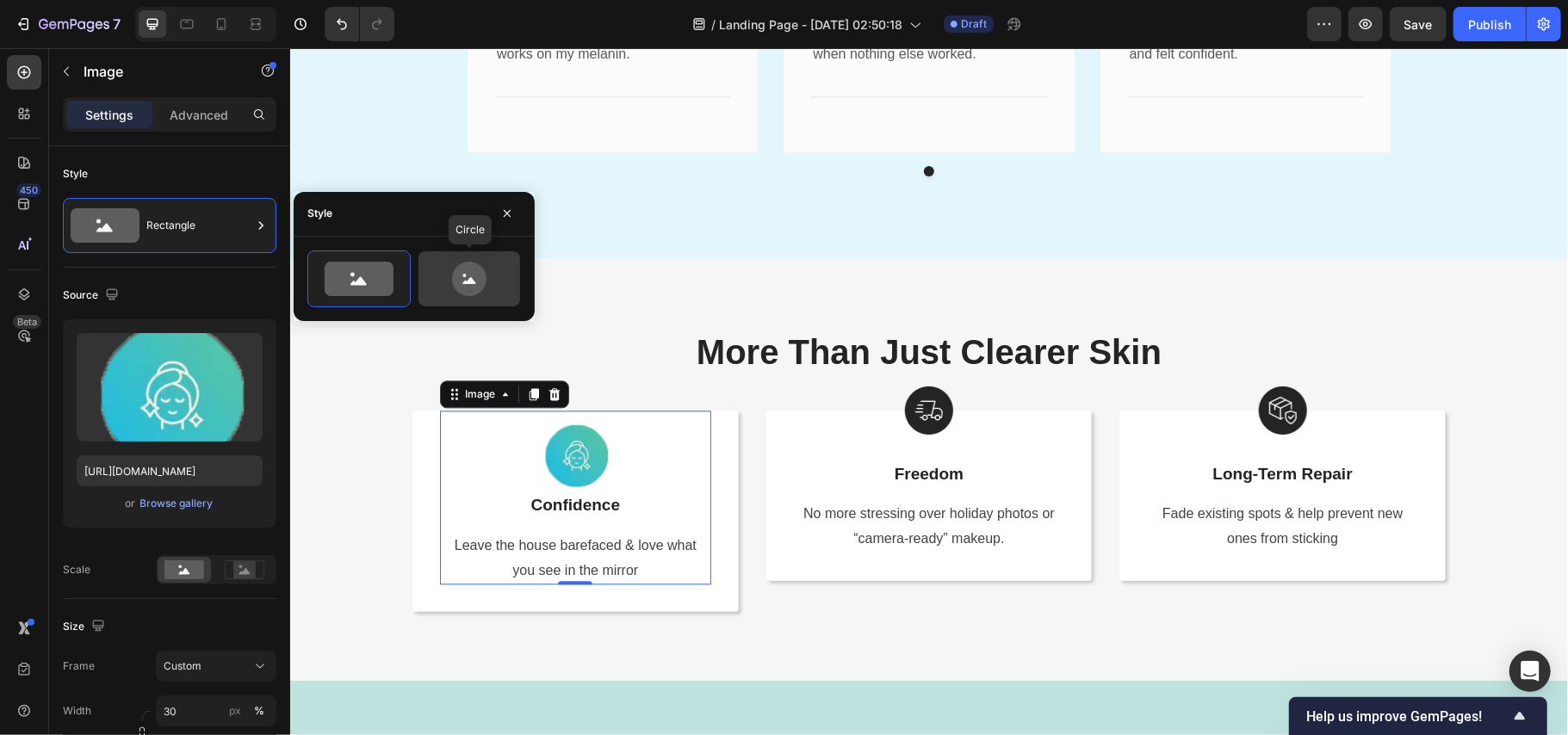
click at [462, 288] on icon at bounding box center [468, 279] width 34 height 34
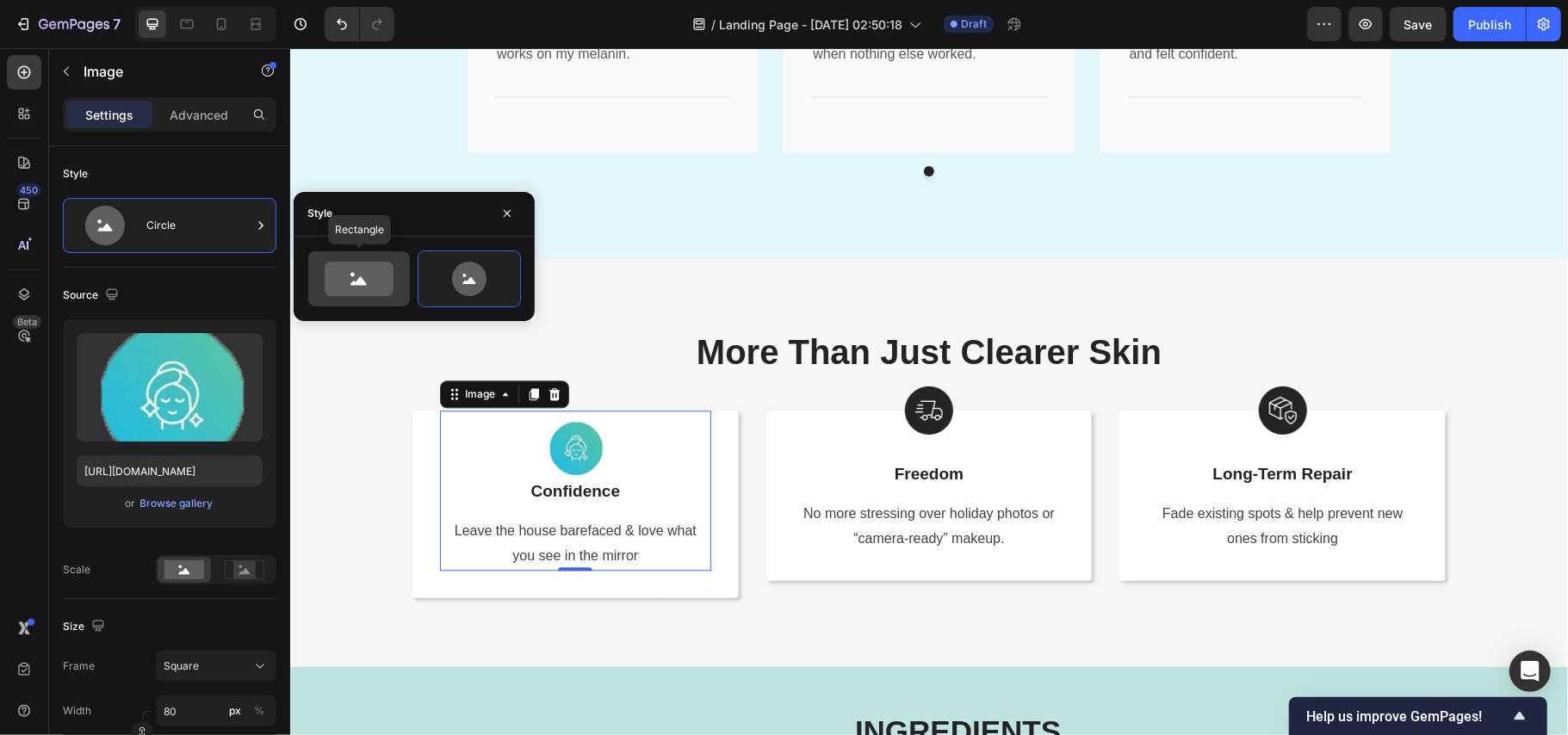
click at [378, 274] on icon at bounding box center [358, 279] width 69 height 34
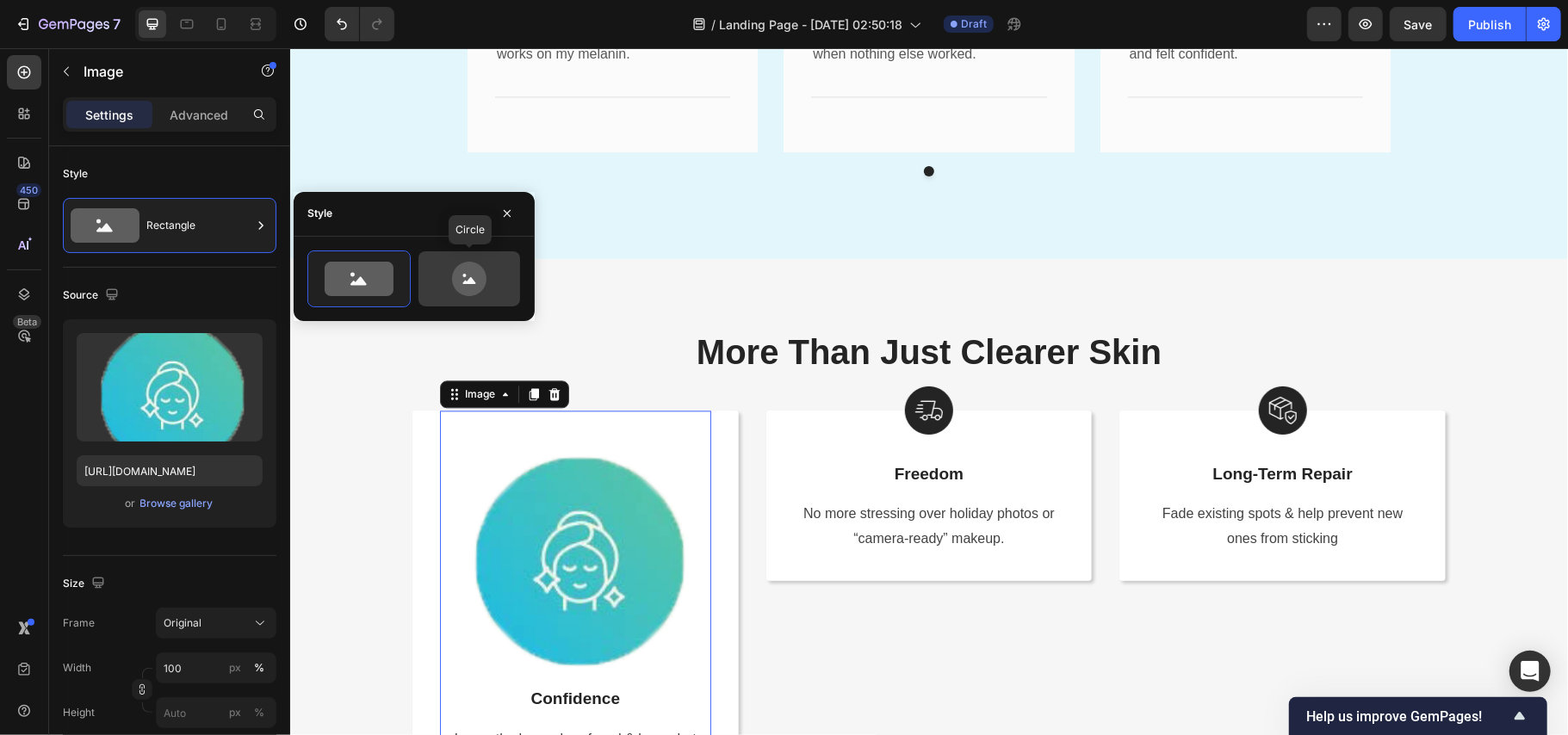
click at [480, 272] on icon at bounding box center [468, 279] width 34 height 34
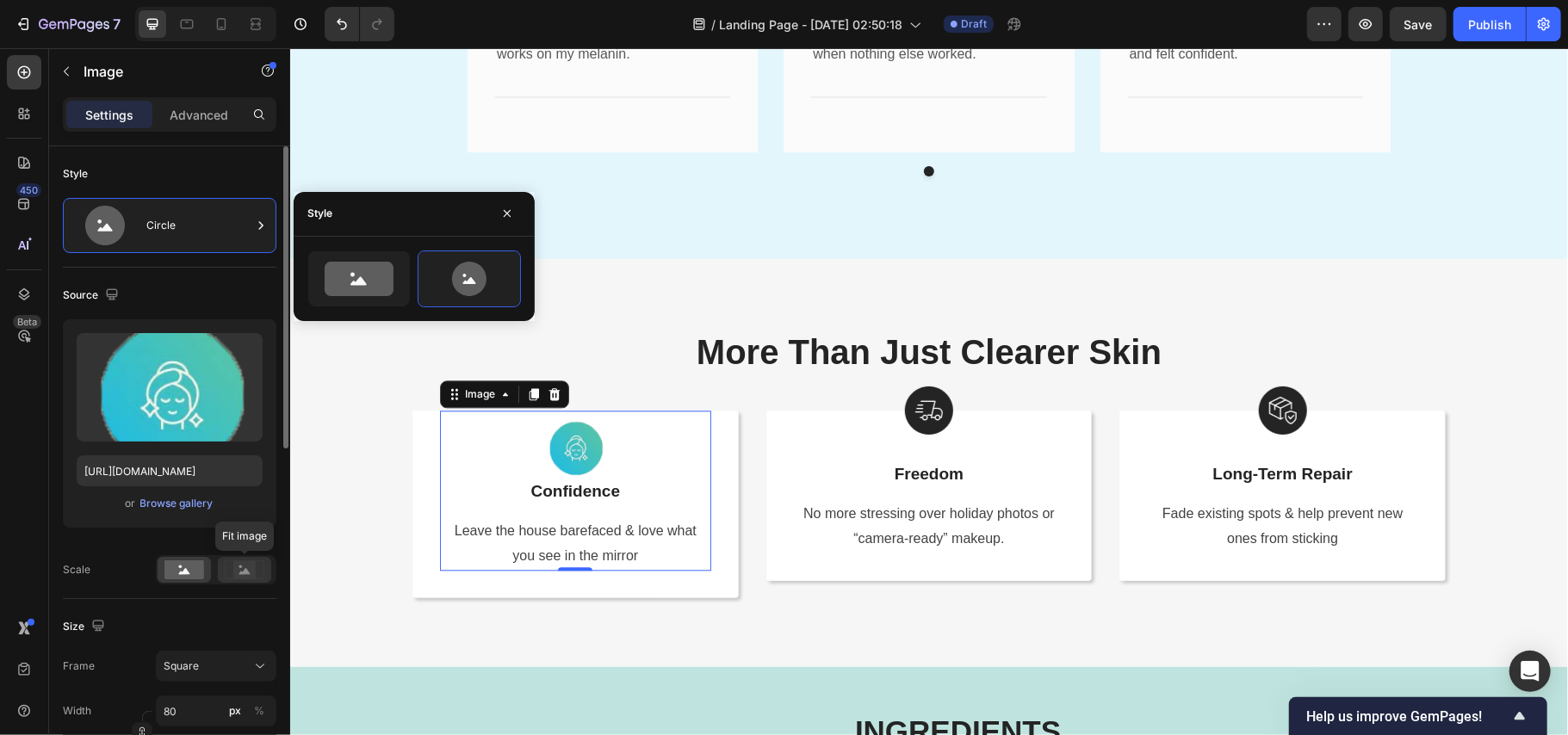
click at [256, 572] on icon at bounding box center [244, 570] width 39 height 19
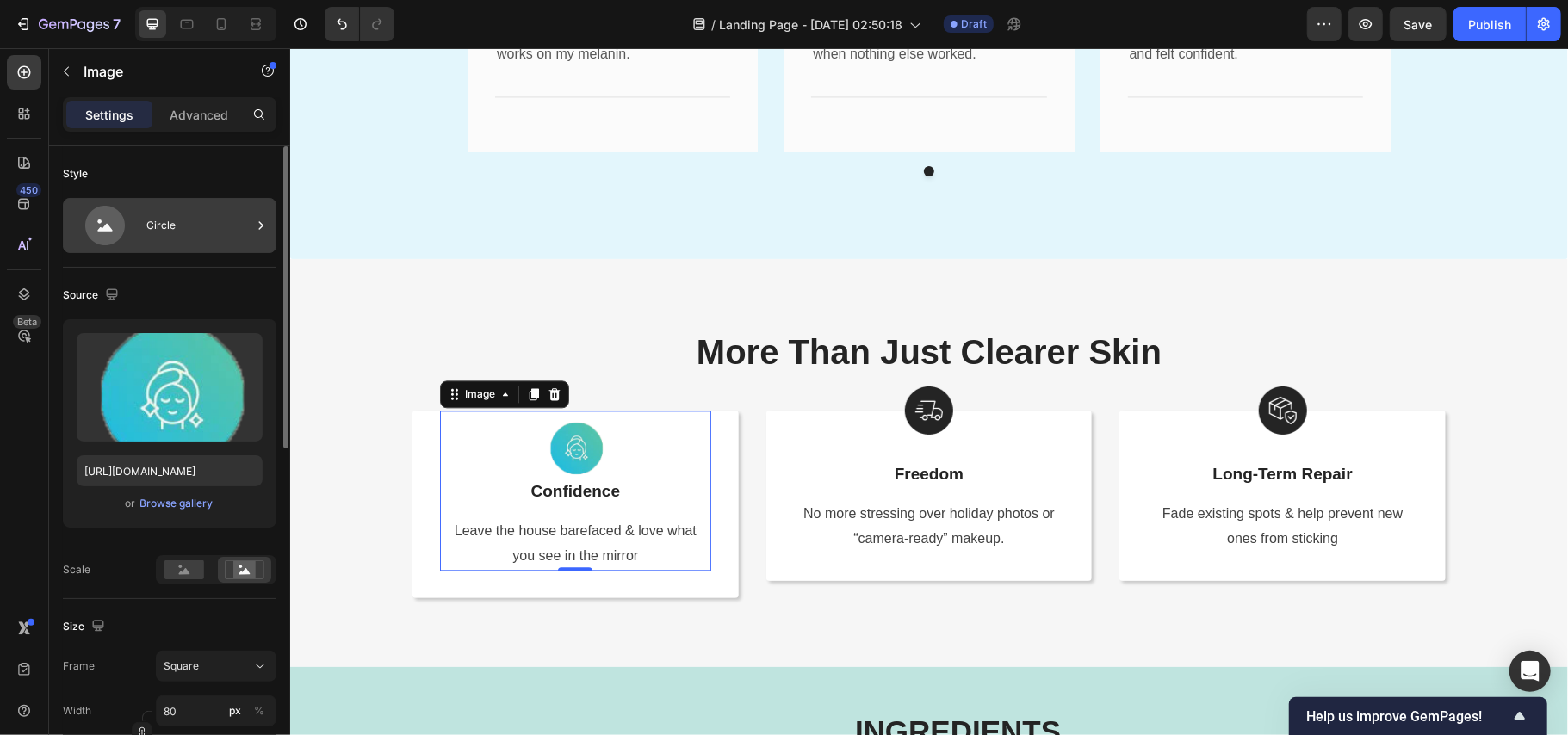
click at [165, 217] on div "Circle" at bounding box center [199, 225] width 105 height 39
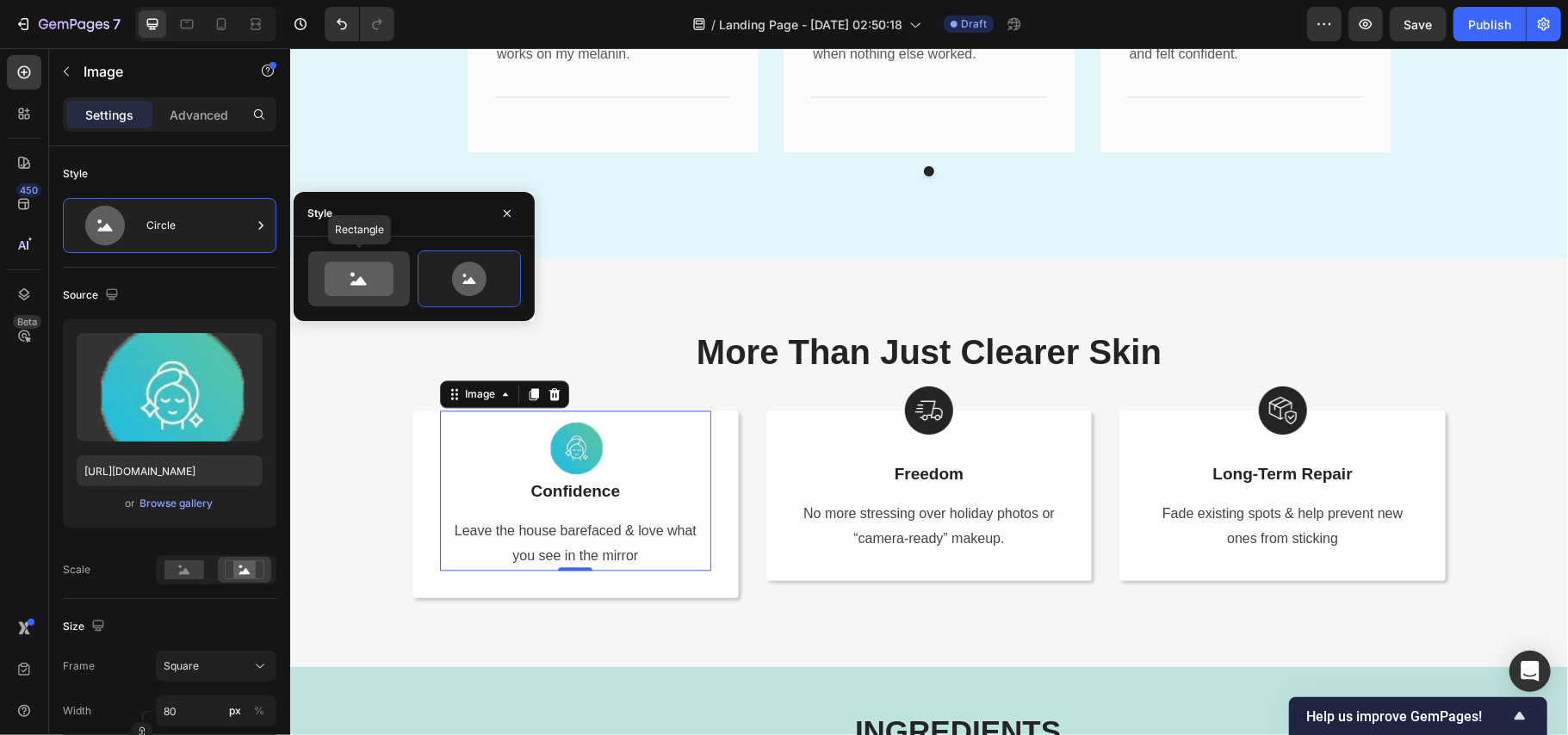
click at [331, 275] on icon at bounding box center [358, 279] width 69 height 34
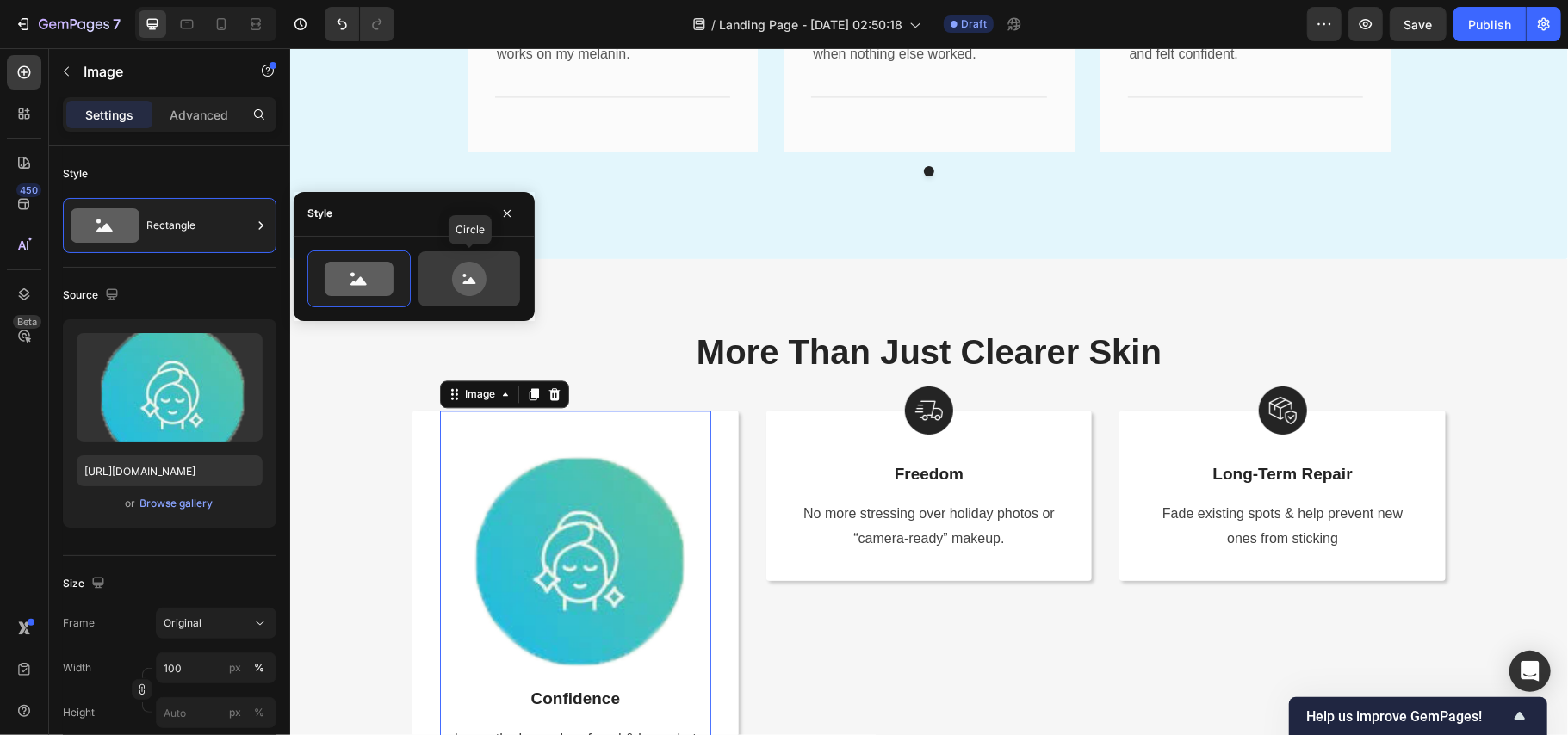
click at [462, 276] on icon at bounding box center [468, 279] width 34 height 34
type input "80"
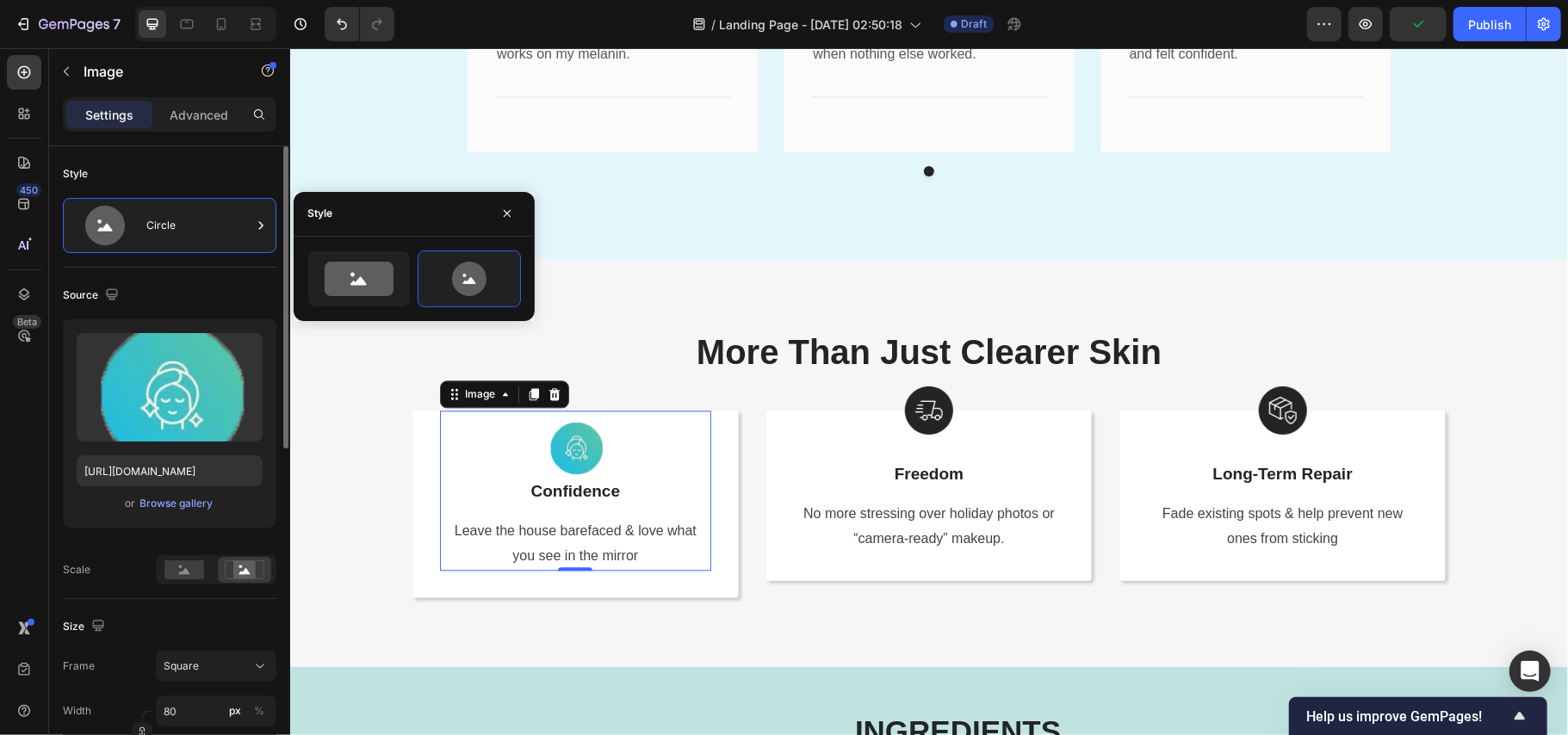
click at [179, 280] on div "Source Upload Image https://cdn.shopify.com/s/files/1/0890/9530/7606/files/gemp…" at bounding box center [170, 433] width 213 height 331
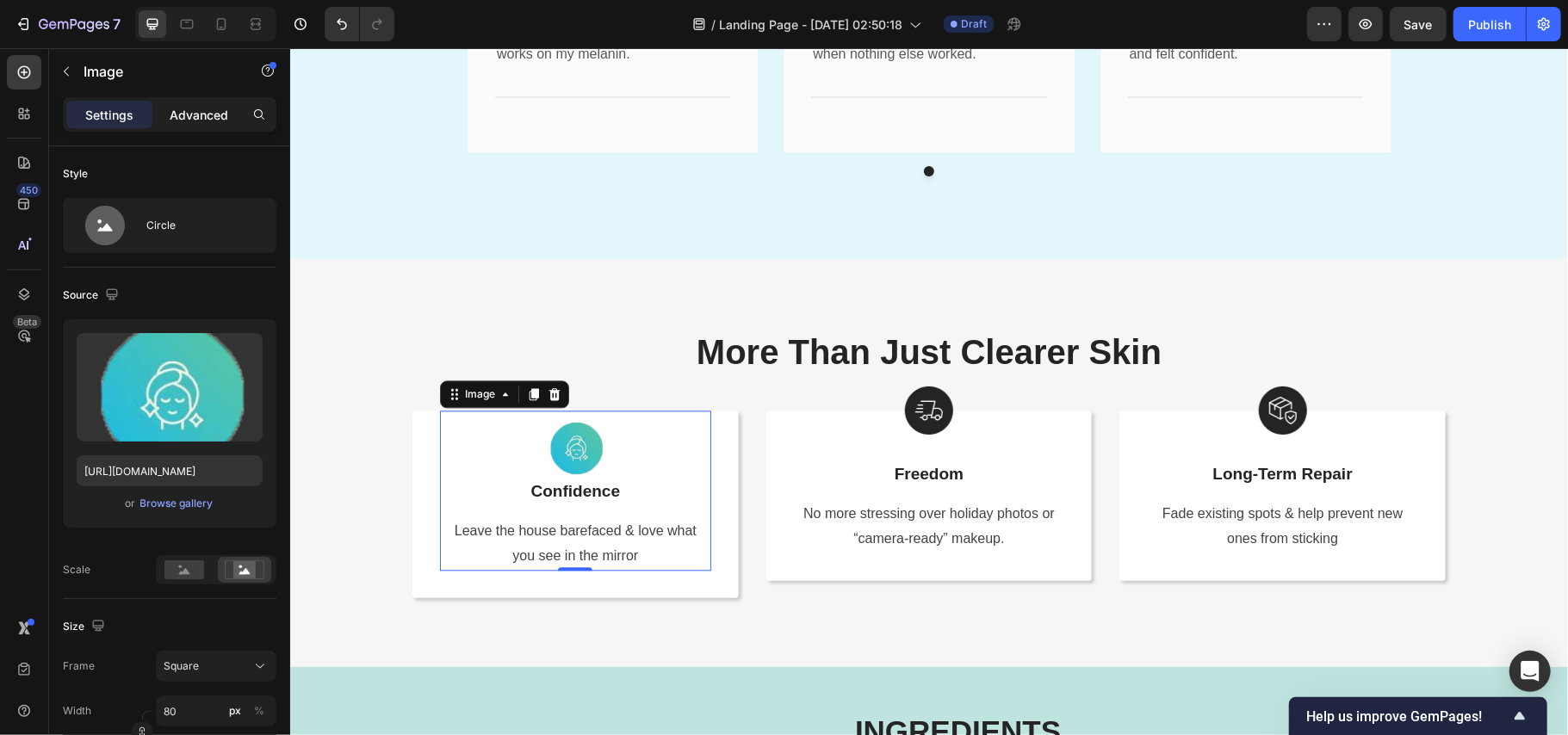
click at [198, 122] on p "Advanced" at bounding box center [198, 114] width 59 height 18
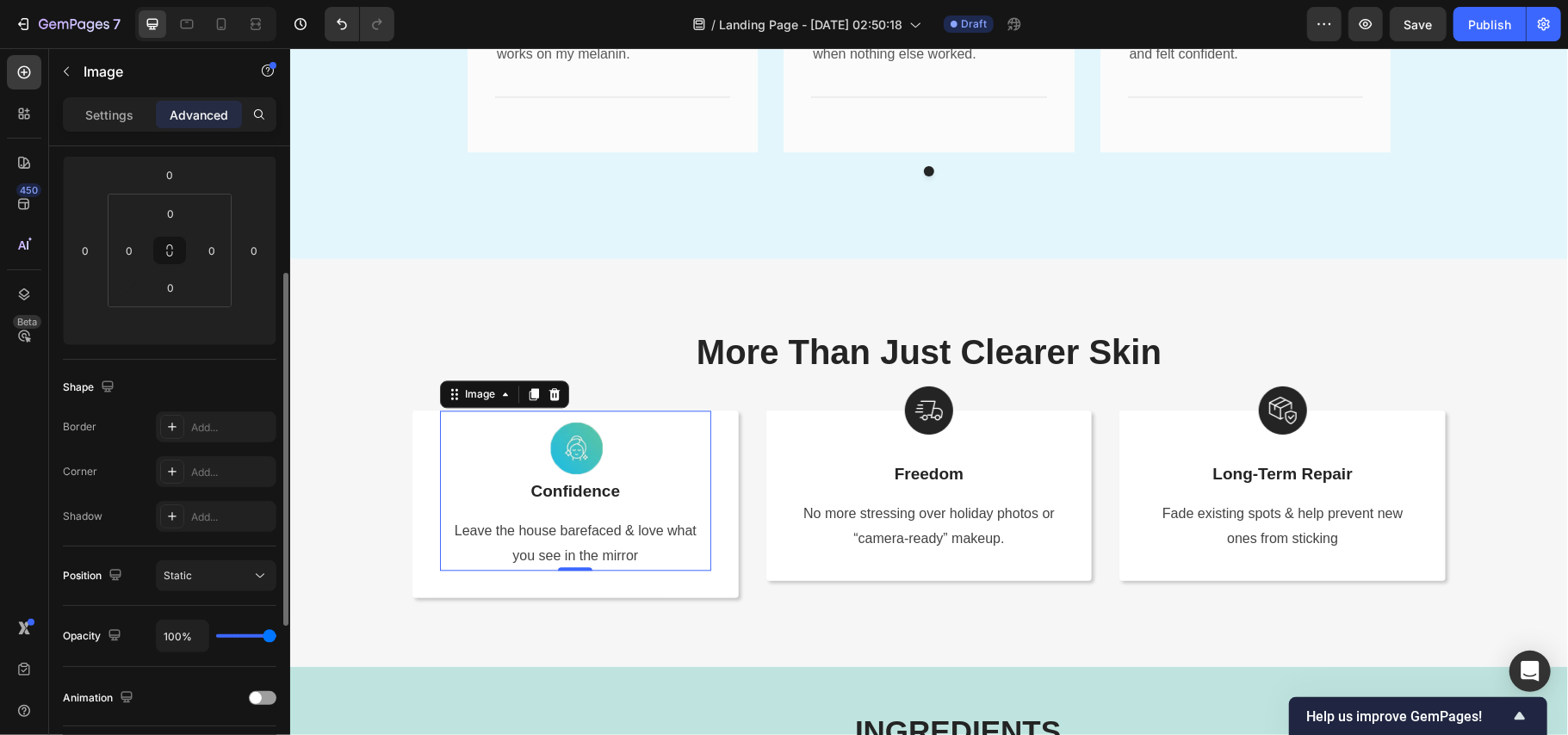
scroll to position [459, 0]
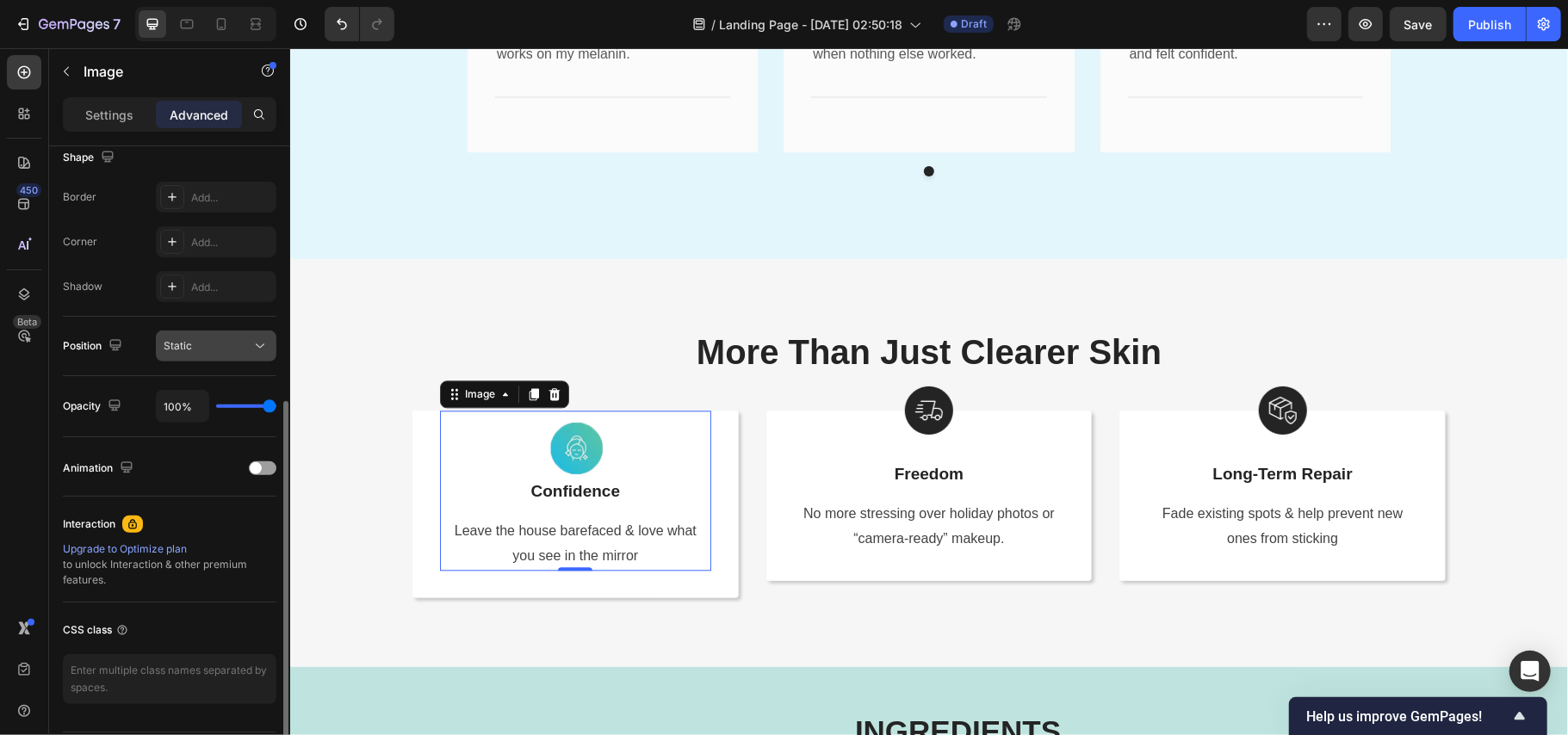
click at [220, 338] on div "Static" at bounding box center [207, 346] width 88 height 16
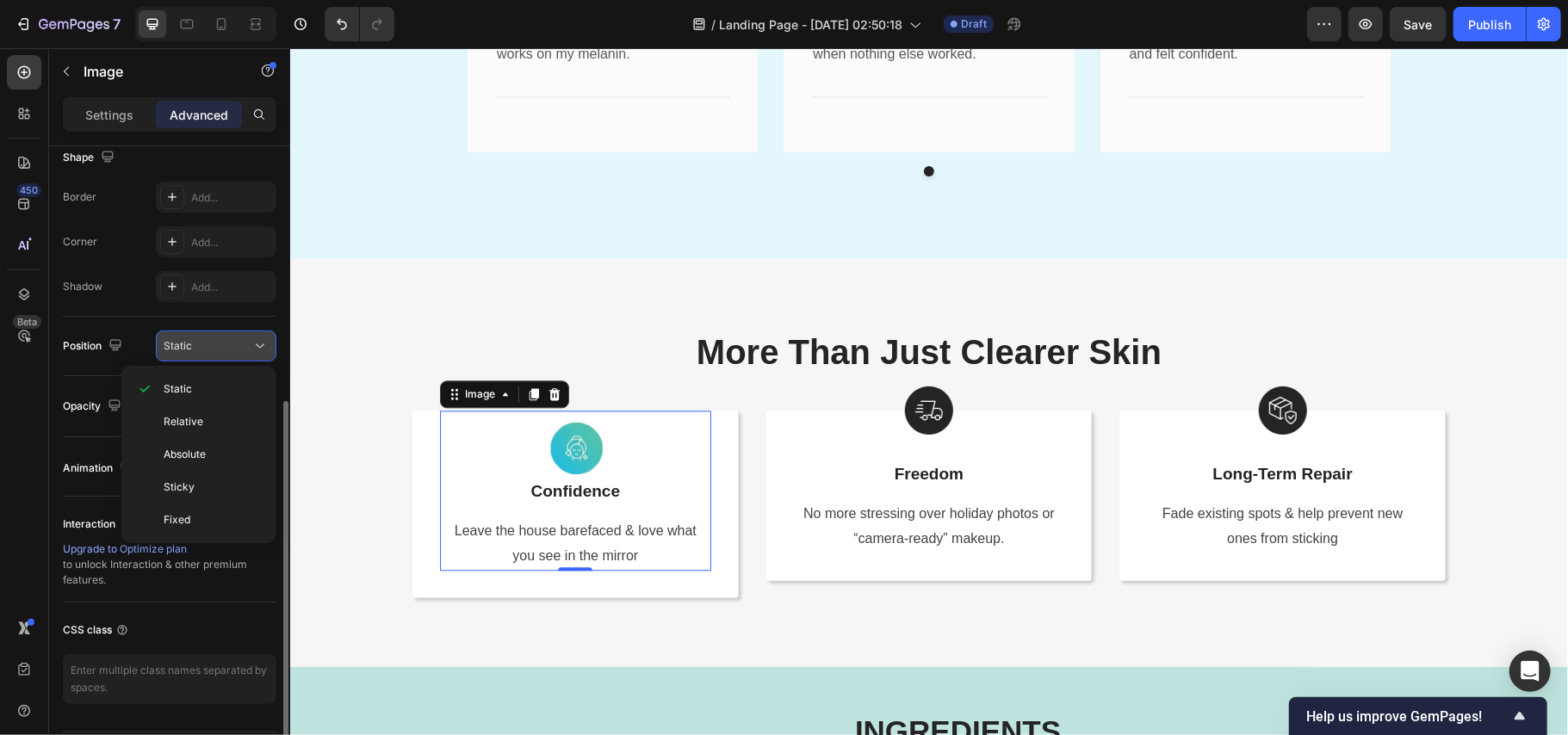
click at [220, 338] on div "Static" at bounding box center [207, 346] width 88 height 16
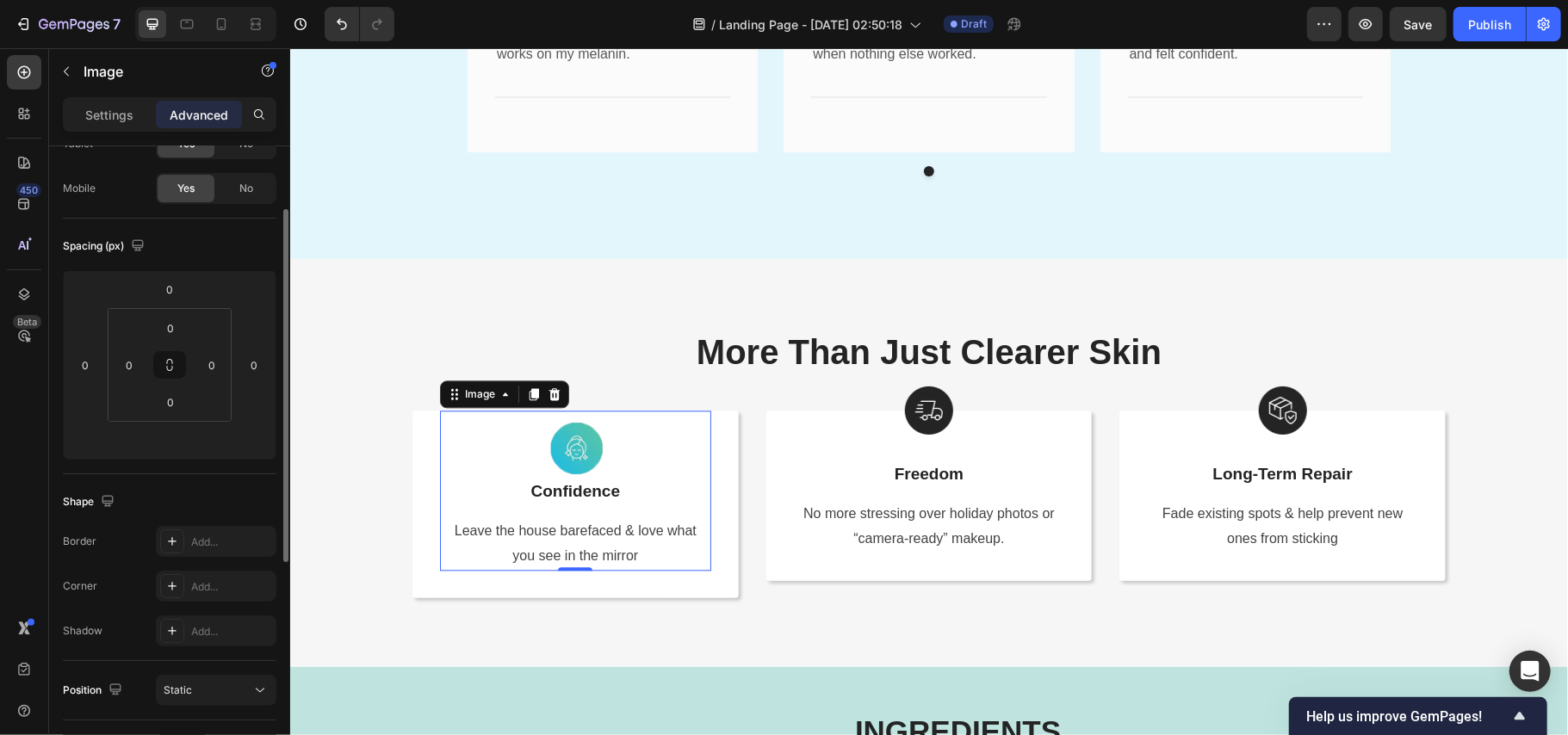
scroll to position [229, 0]
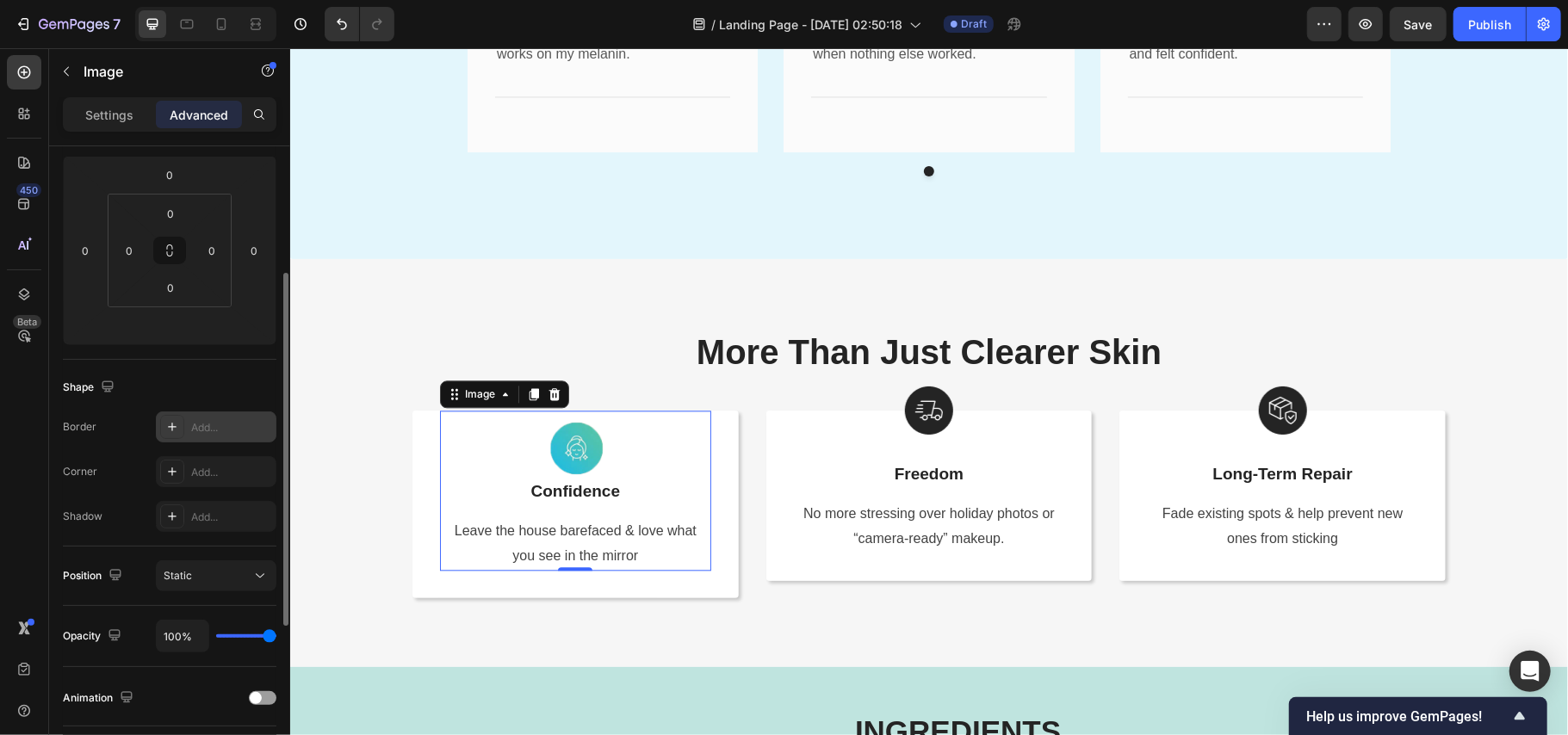
click at [232, 422] on div "Add..." at bounding box center [232, 428] width 81 height 16
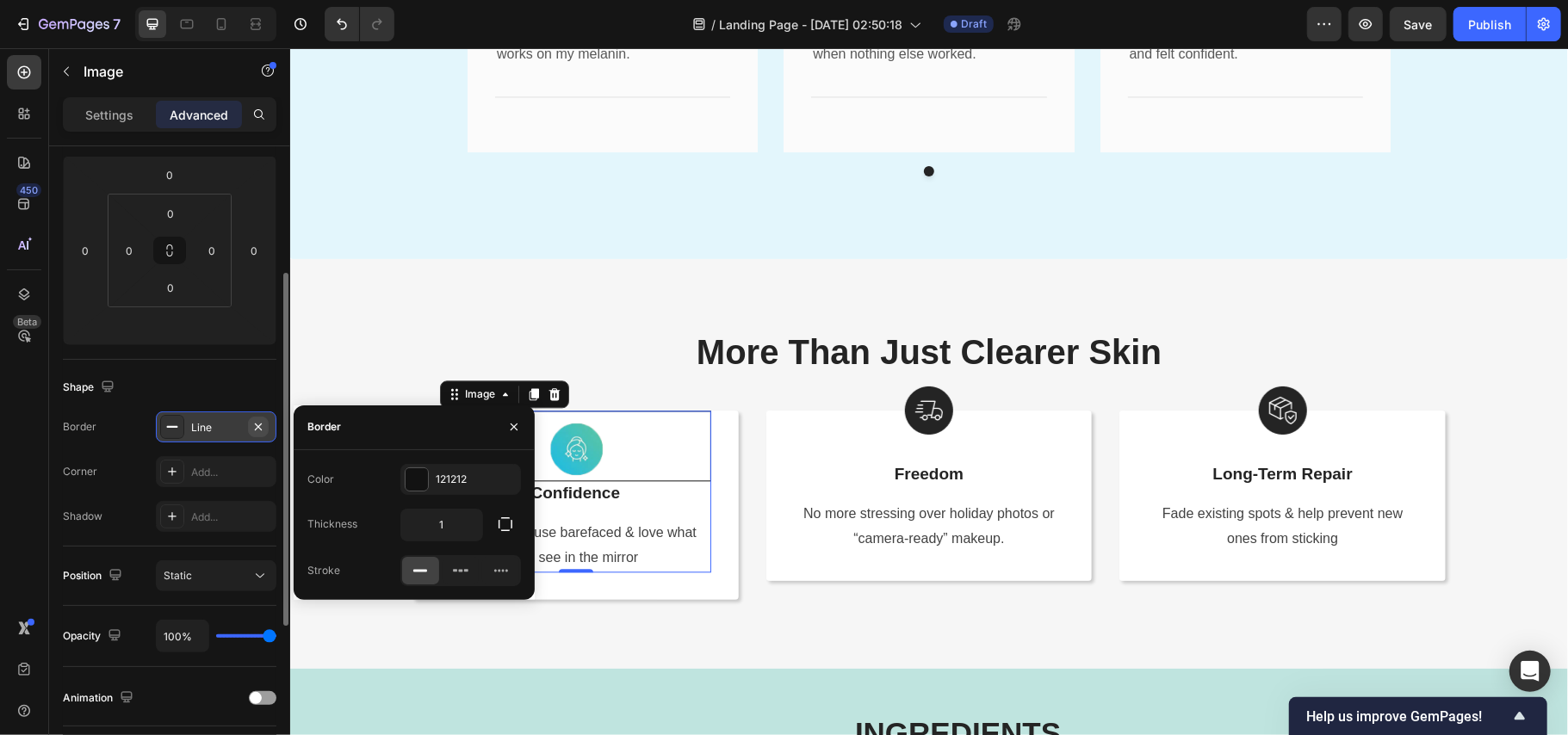
click at [257, 422] on icon "button" at bounding box center [259, 427] width 14 height 14
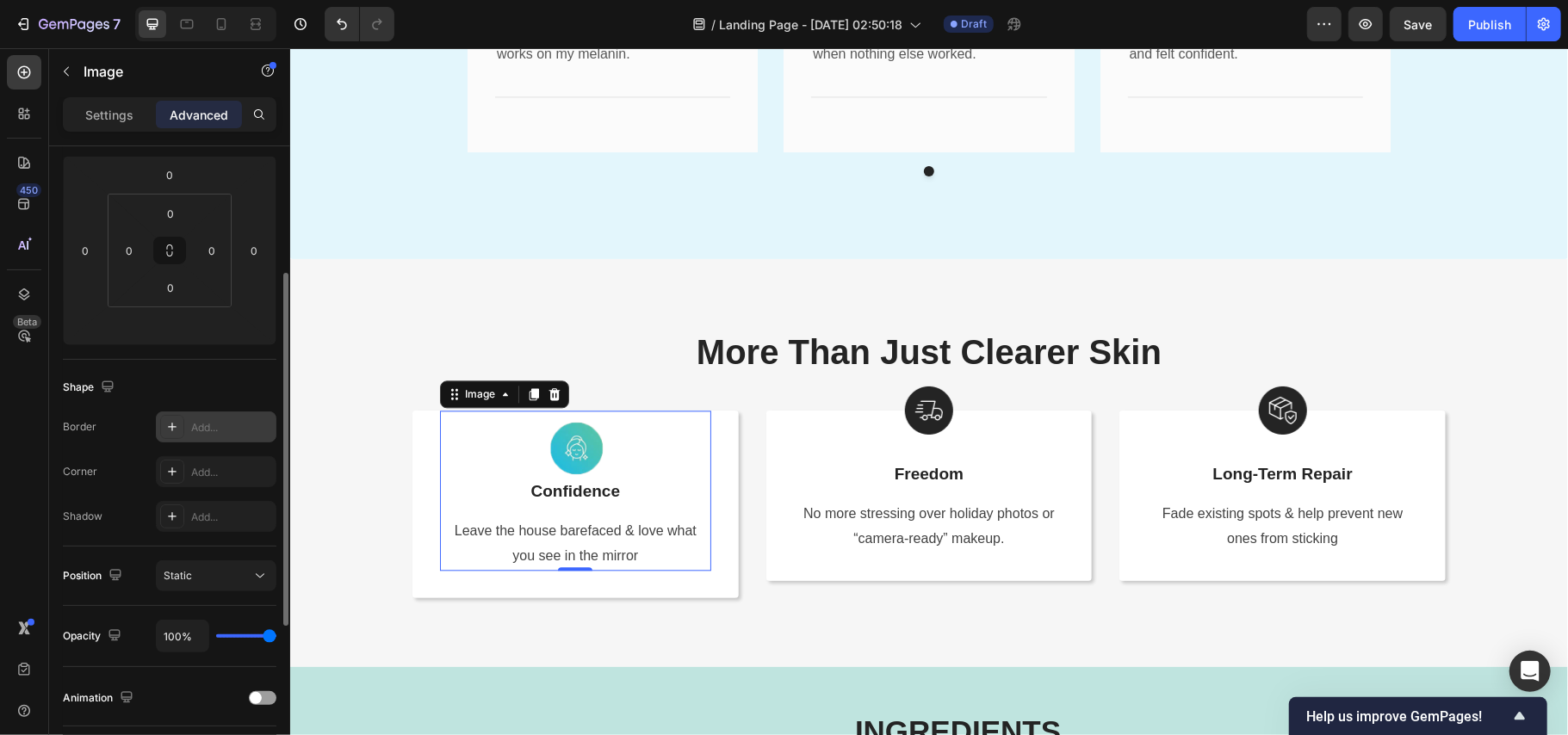
click at [568, 445] on img at bounding box center [574, 444] width 69 height 69
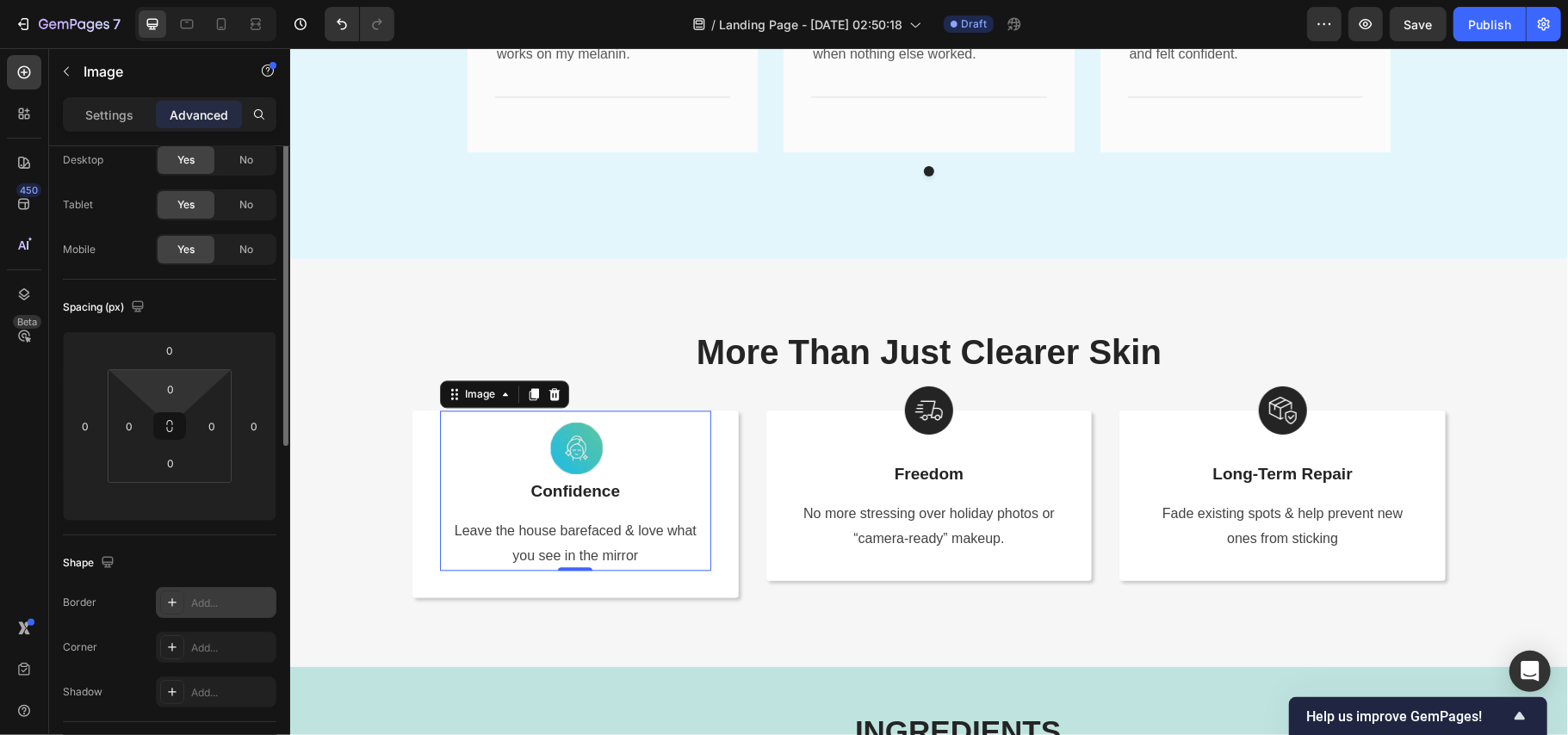
scroll to position [0, 0]
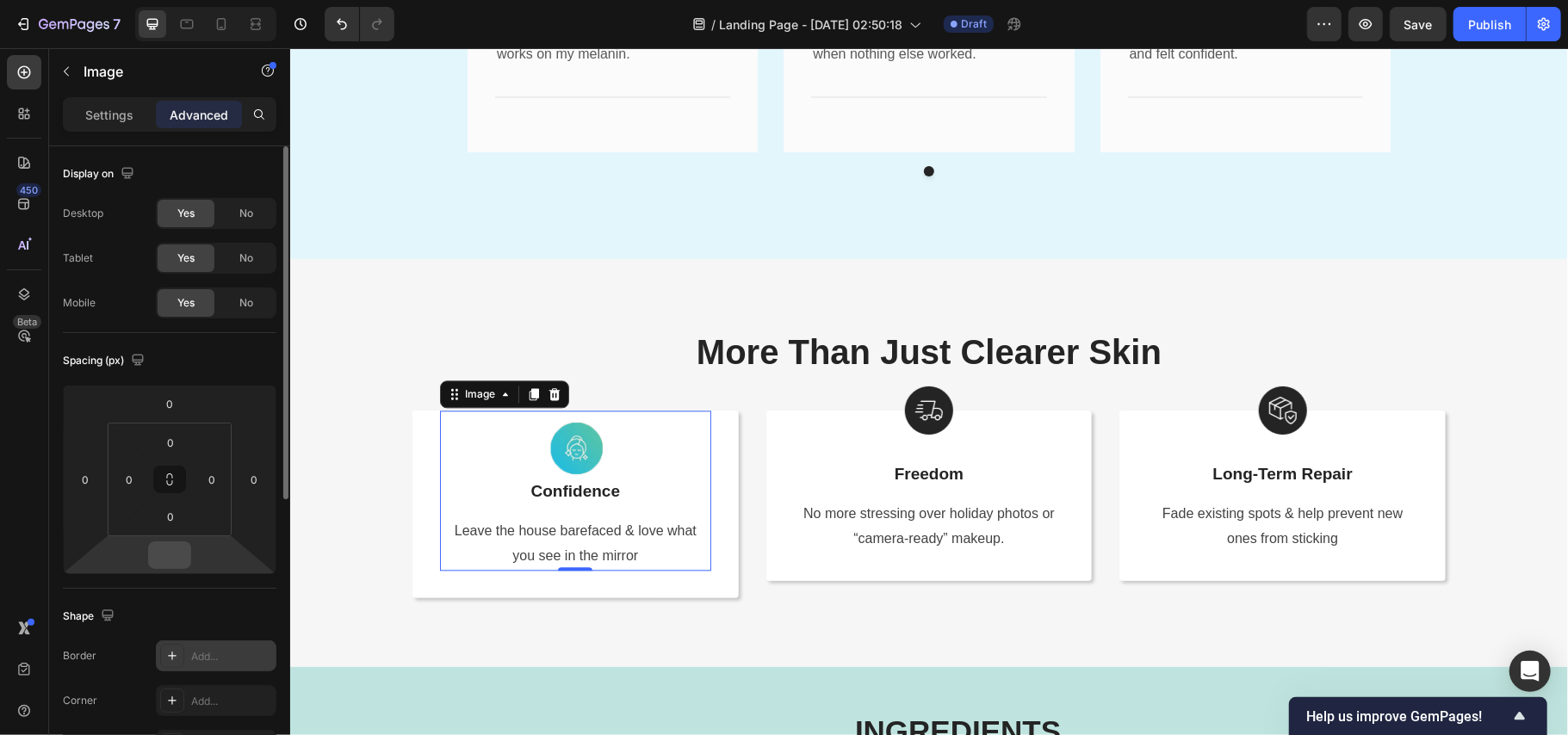
click at [170, 552] on input "number" at bounding box center [169, 556] width 34 height 26
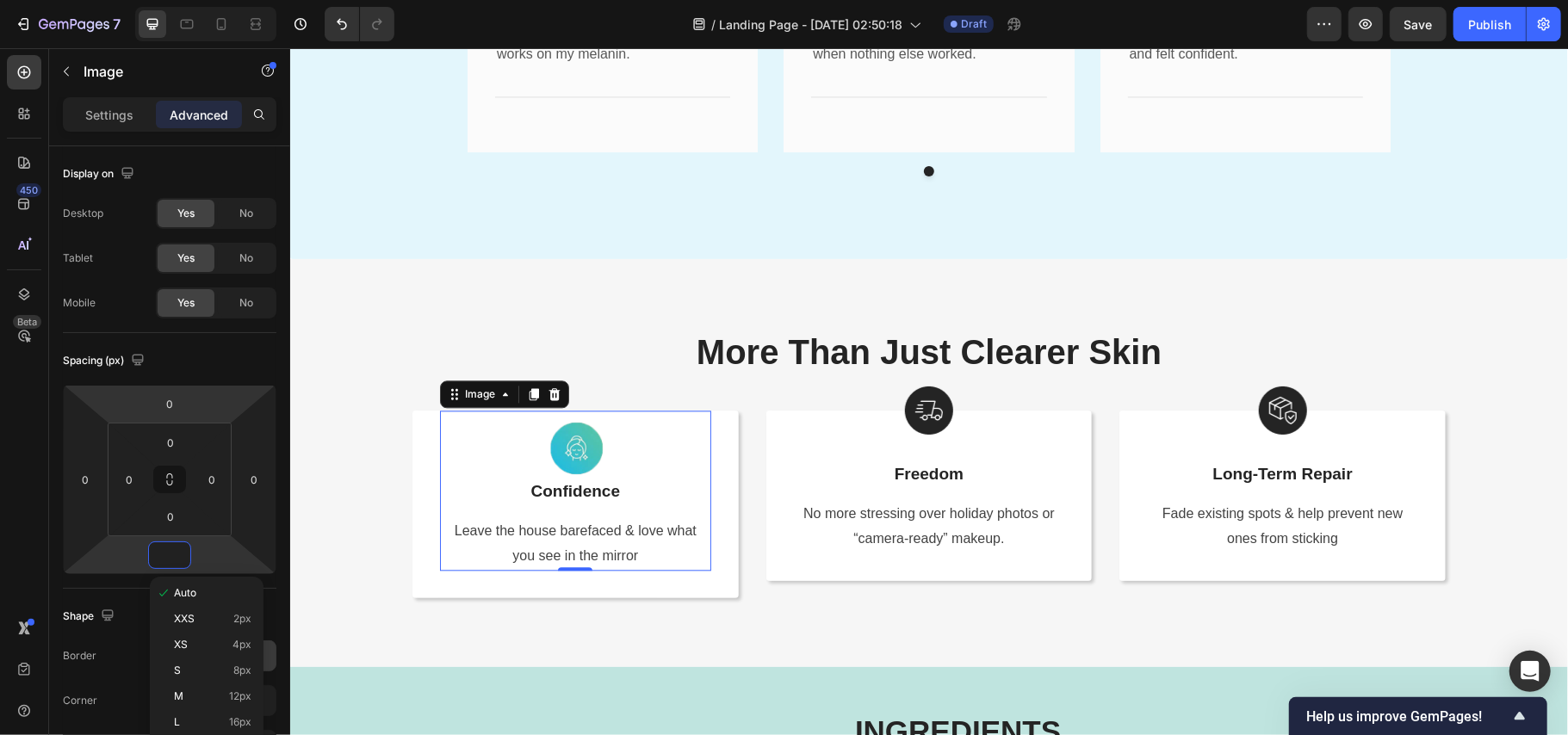
click at [128, 100] on div "Settings Advanced" at bounding box center [170, 114] width 213 height 34
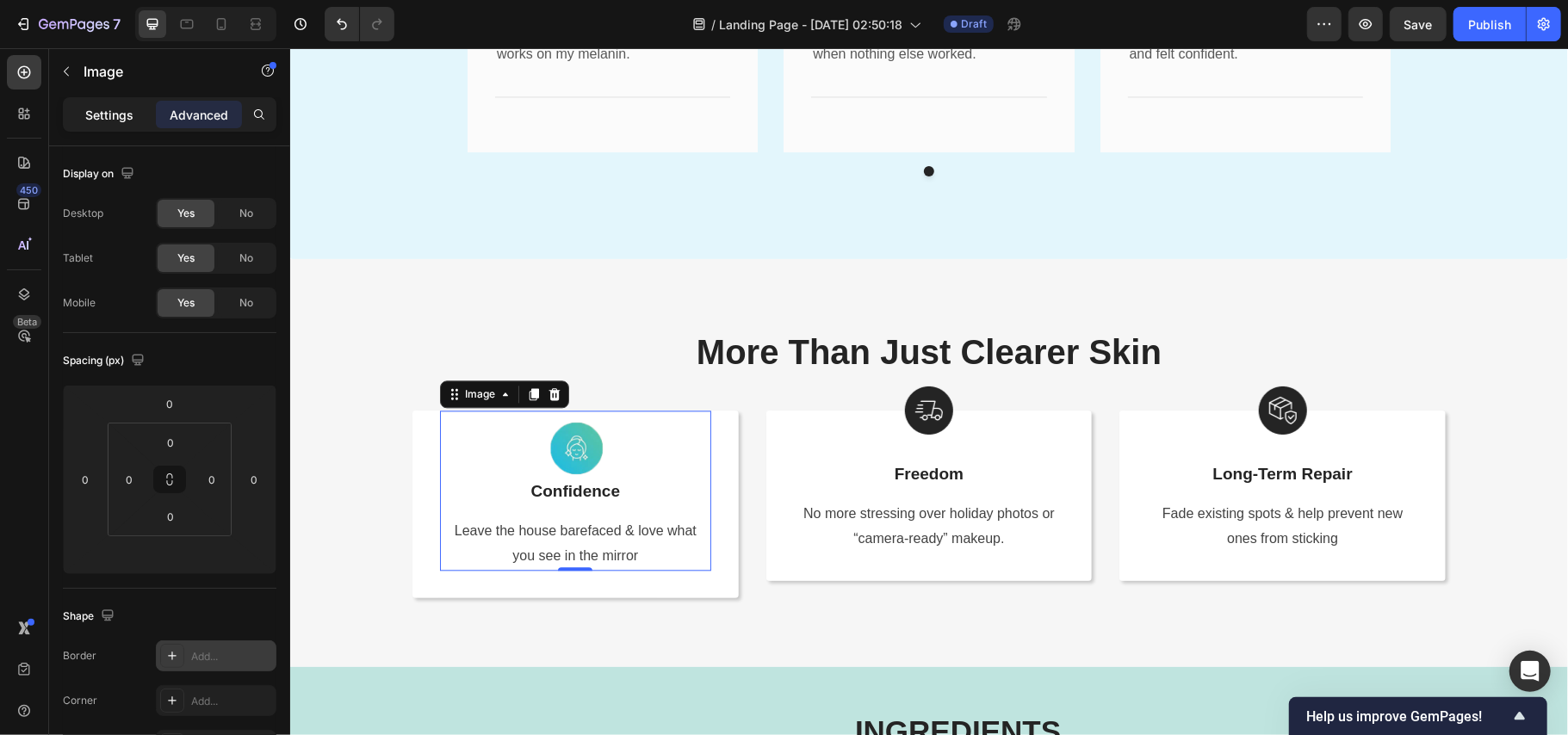
click at [121, 108] on p "Settings" at bounding box center [109, 114] width 48 height 18
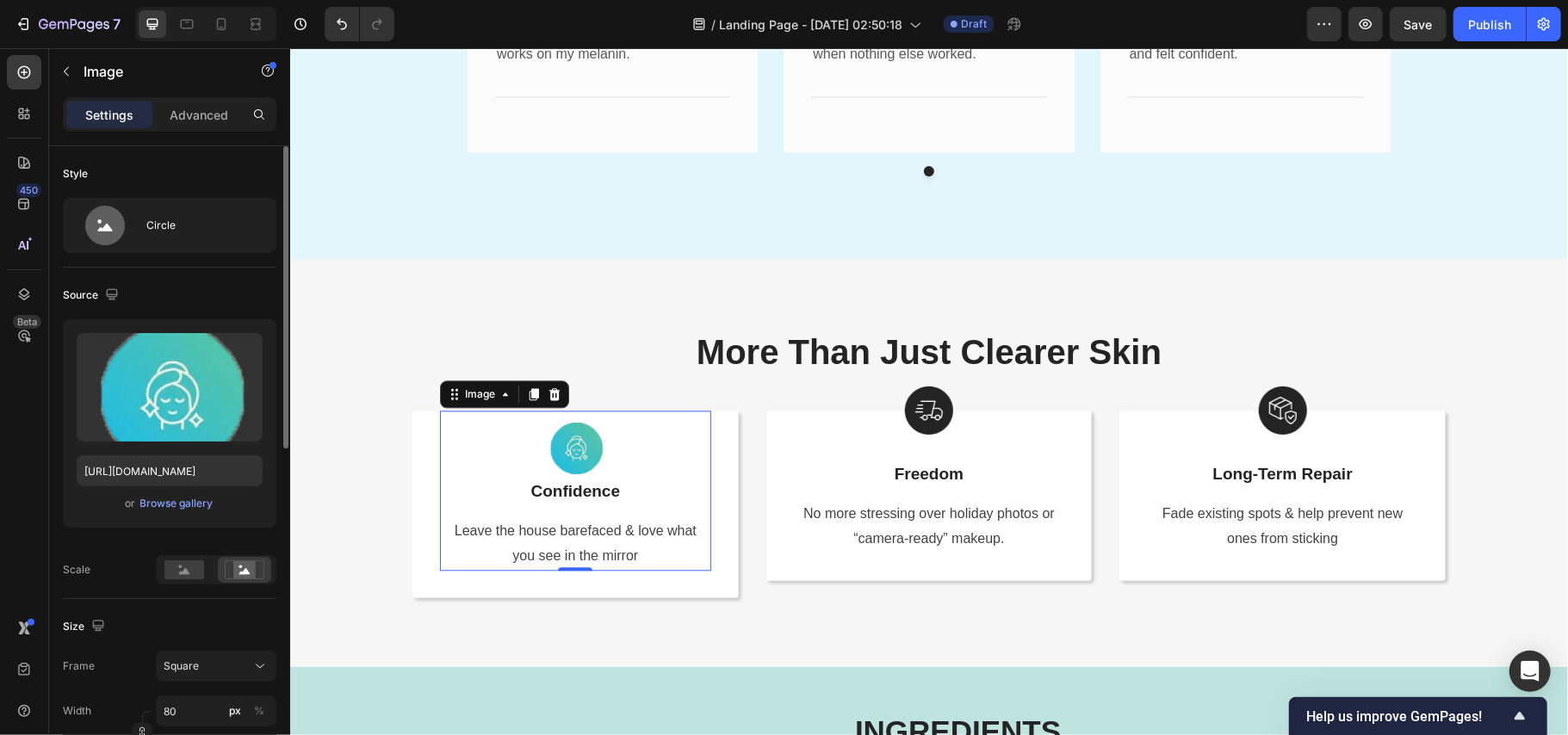
scroll to position [229, 0]
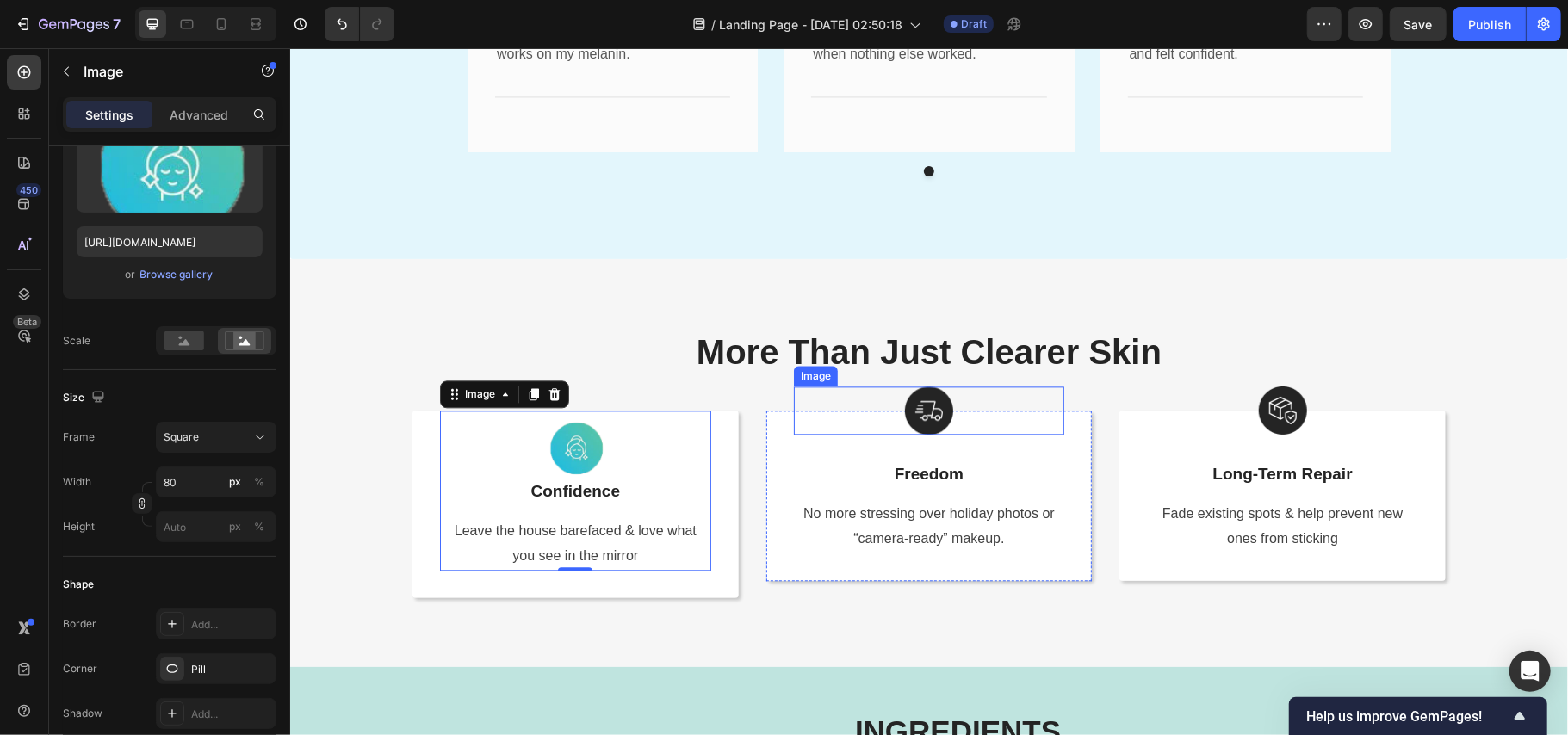
click at [918, 411] on img at bounding box center [928, 409] width 48 height 48
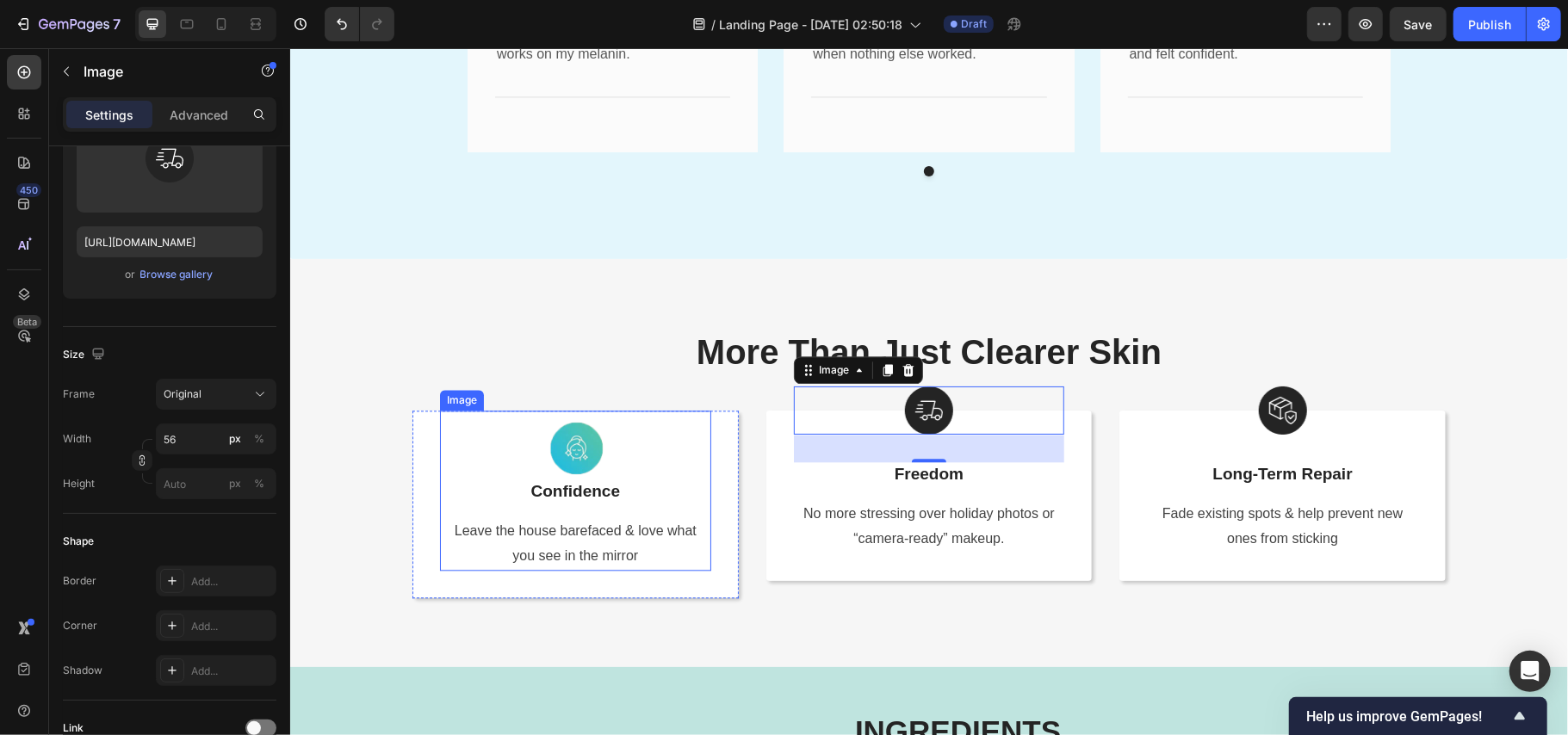
click at [579, 435] on img at bounding box center [574, 444] width 69 height 69
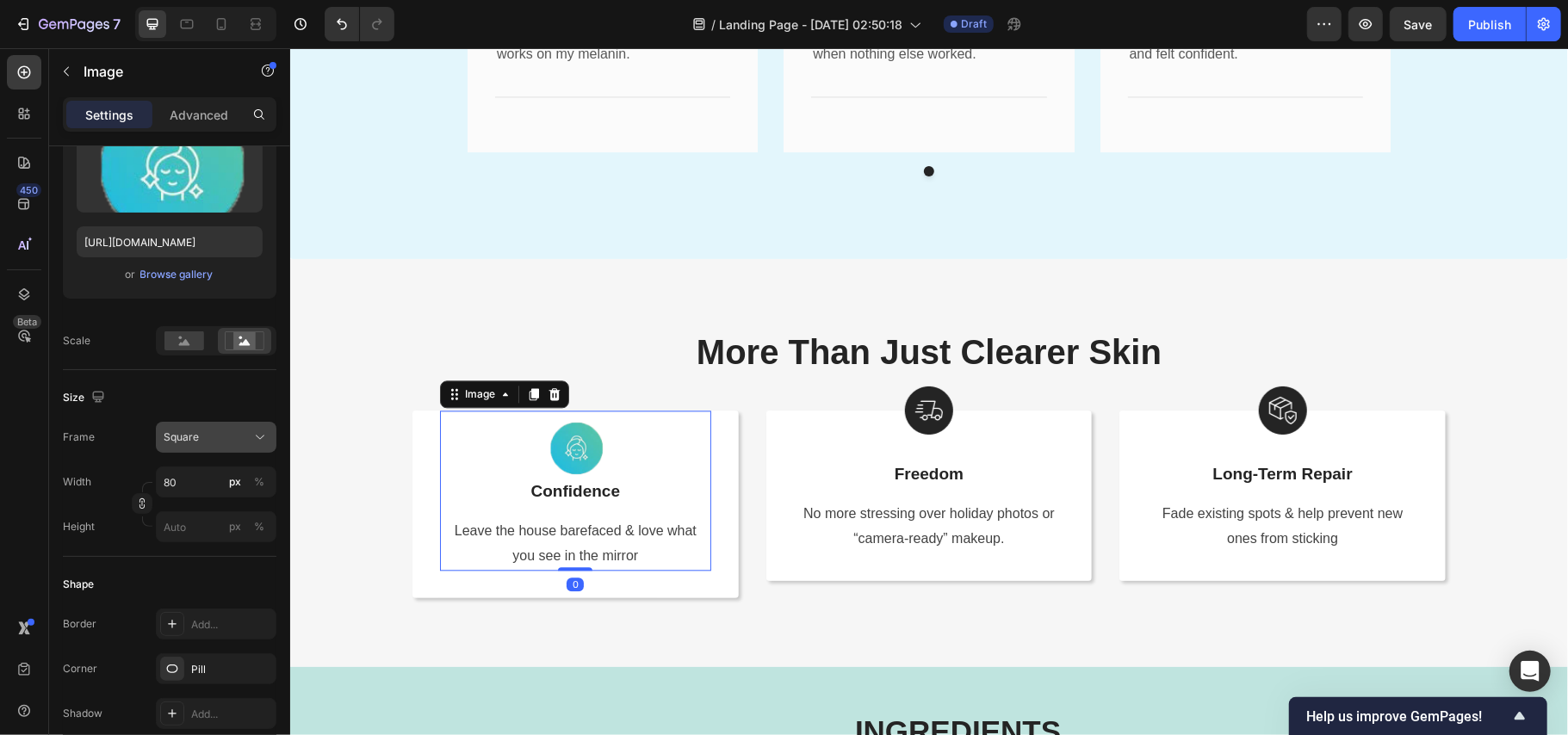
click at [205, 440] on div "Square" at bounding box center [205, 438] width 85 height 16
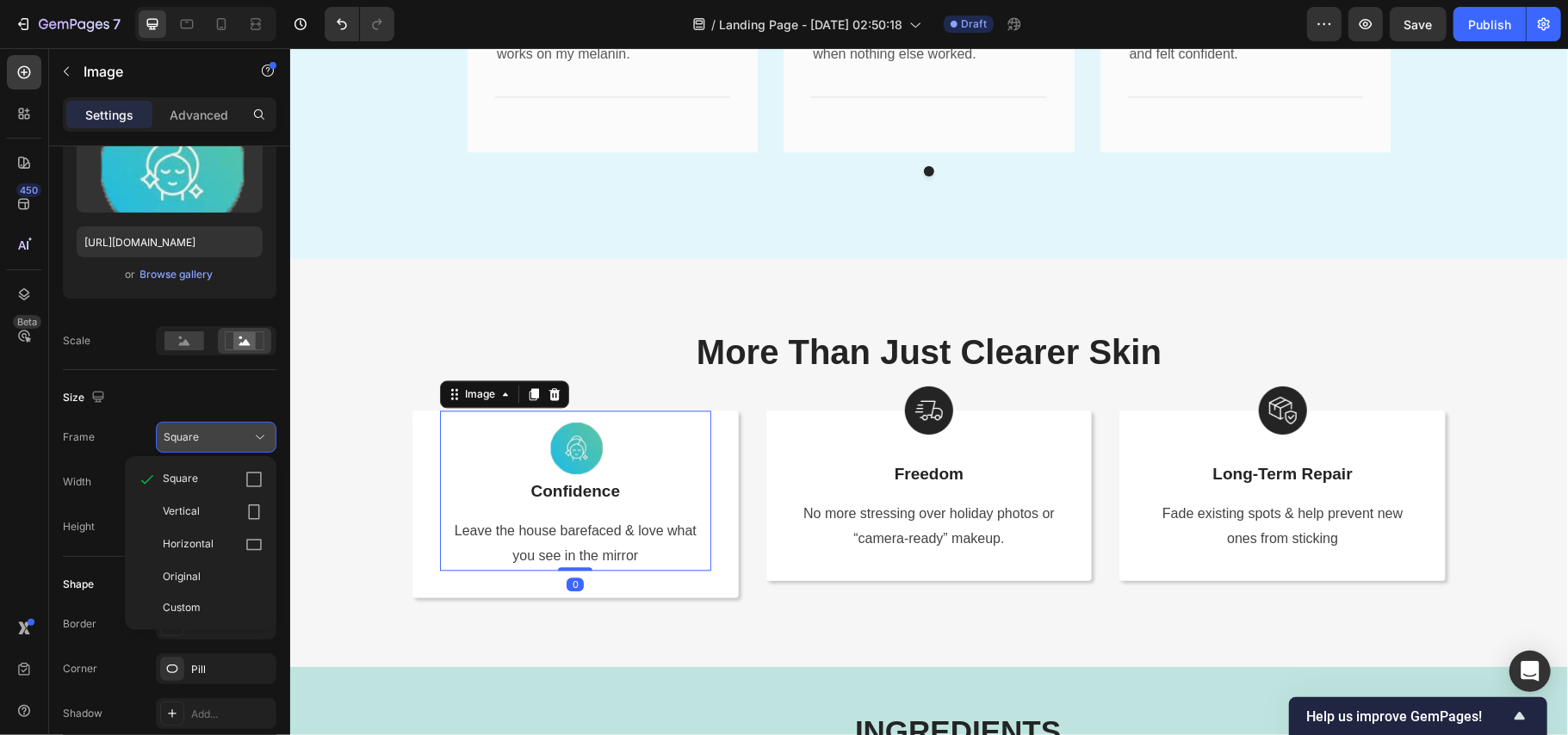
click at [205, 440] on div "Square" at bounding box center [205, 438] width 85 height 16
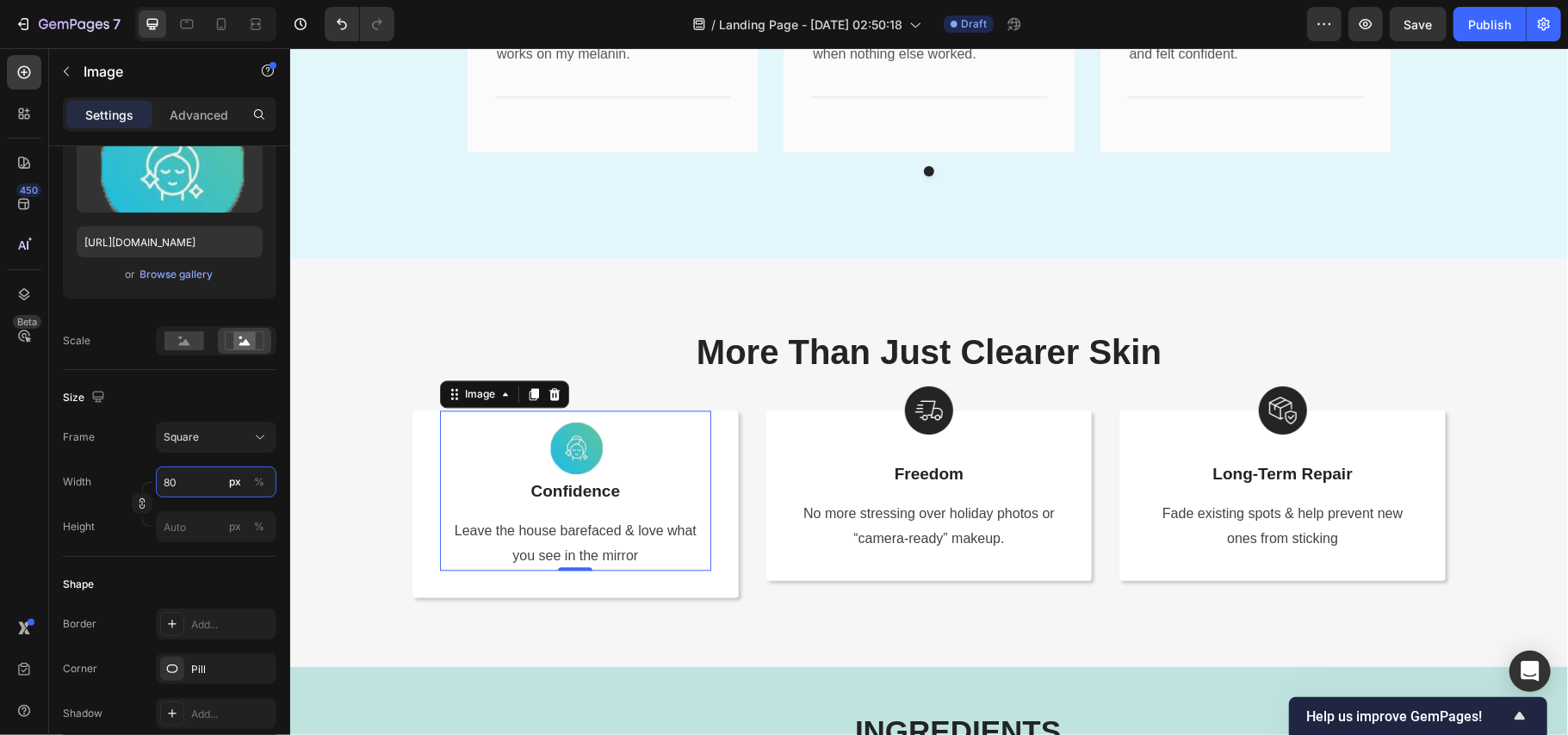
type input "5"
type input "56"
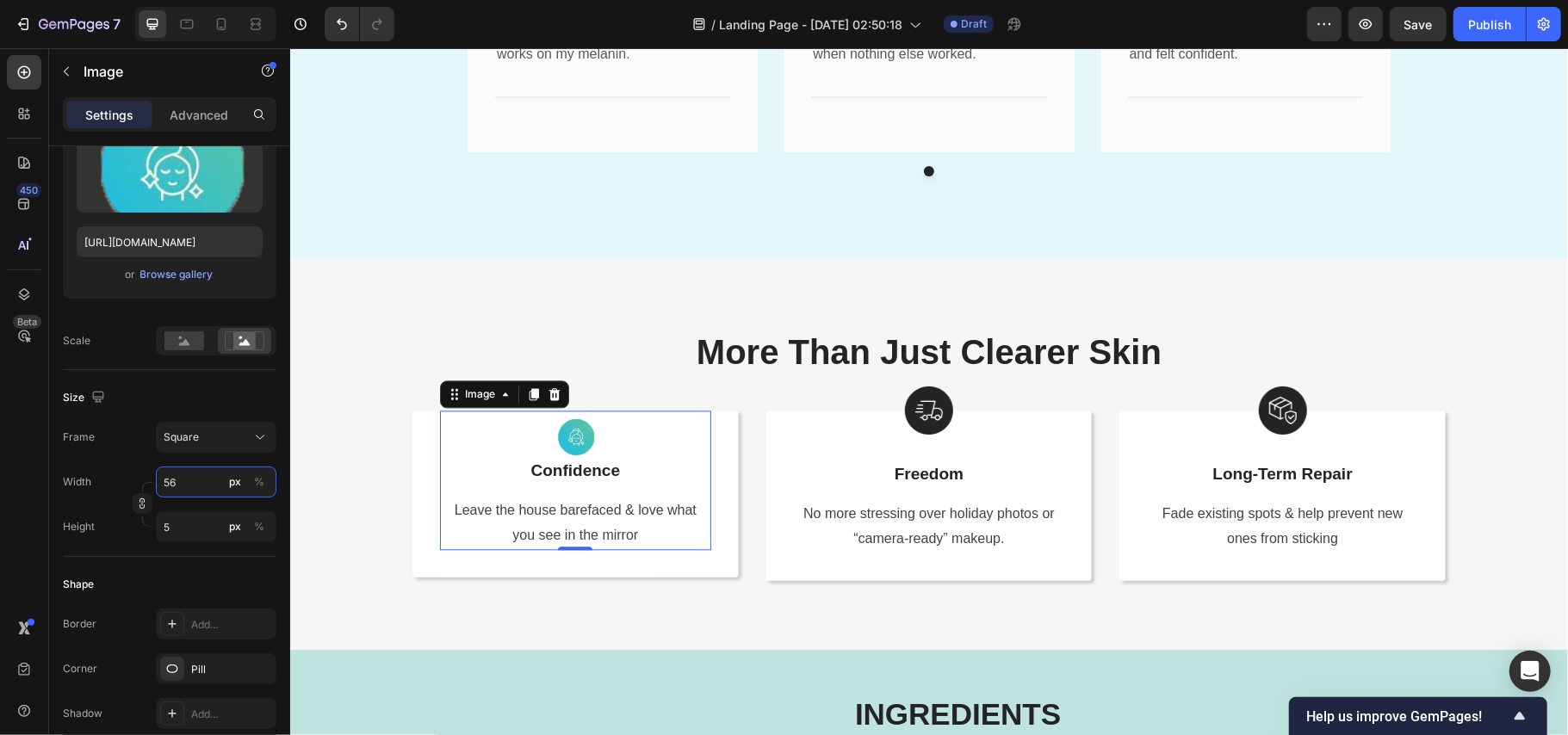
type input "56"
click at [198, 106] on p "Advanced" at bounding box center [198, 114] width 59 height 18
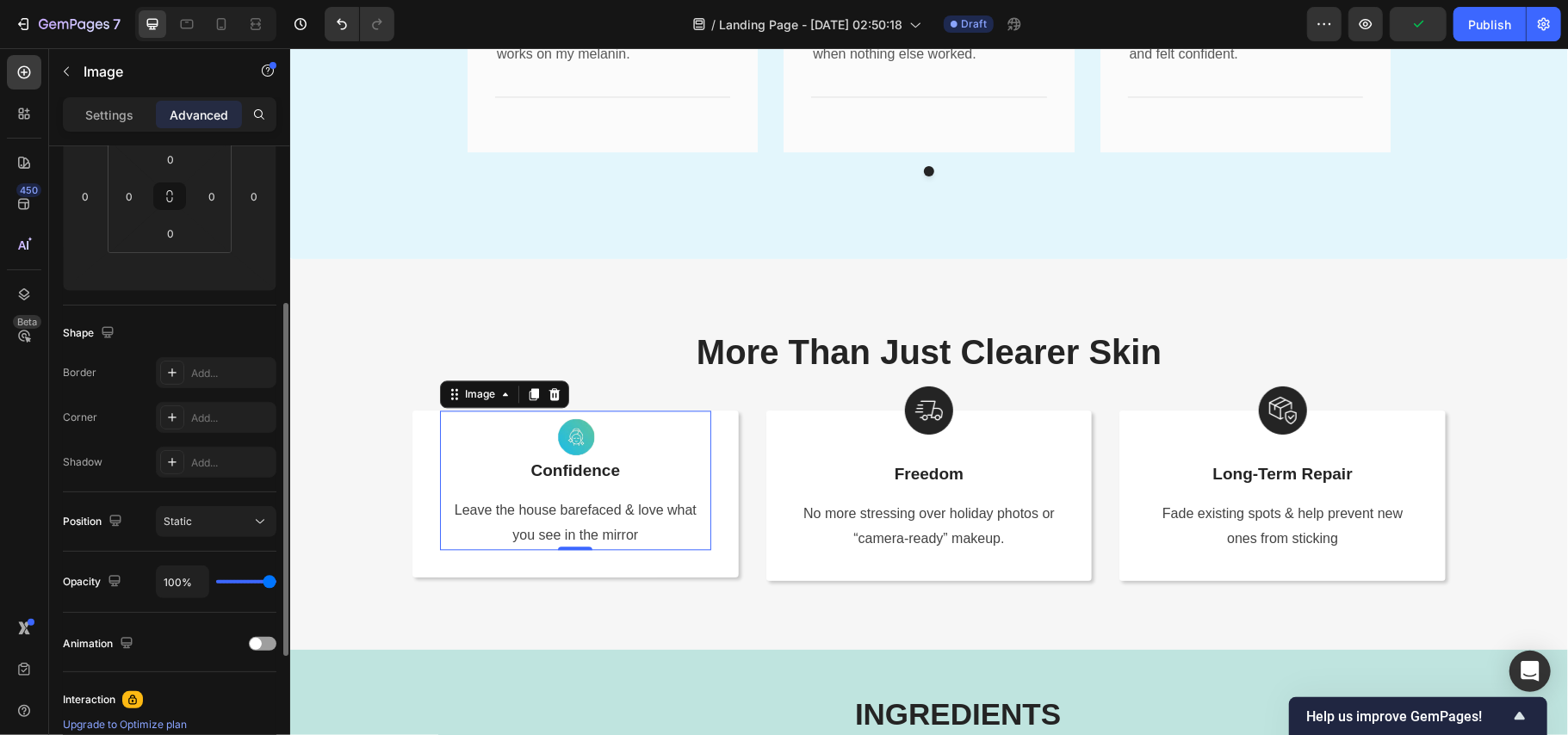
scroll to position [0, 0]
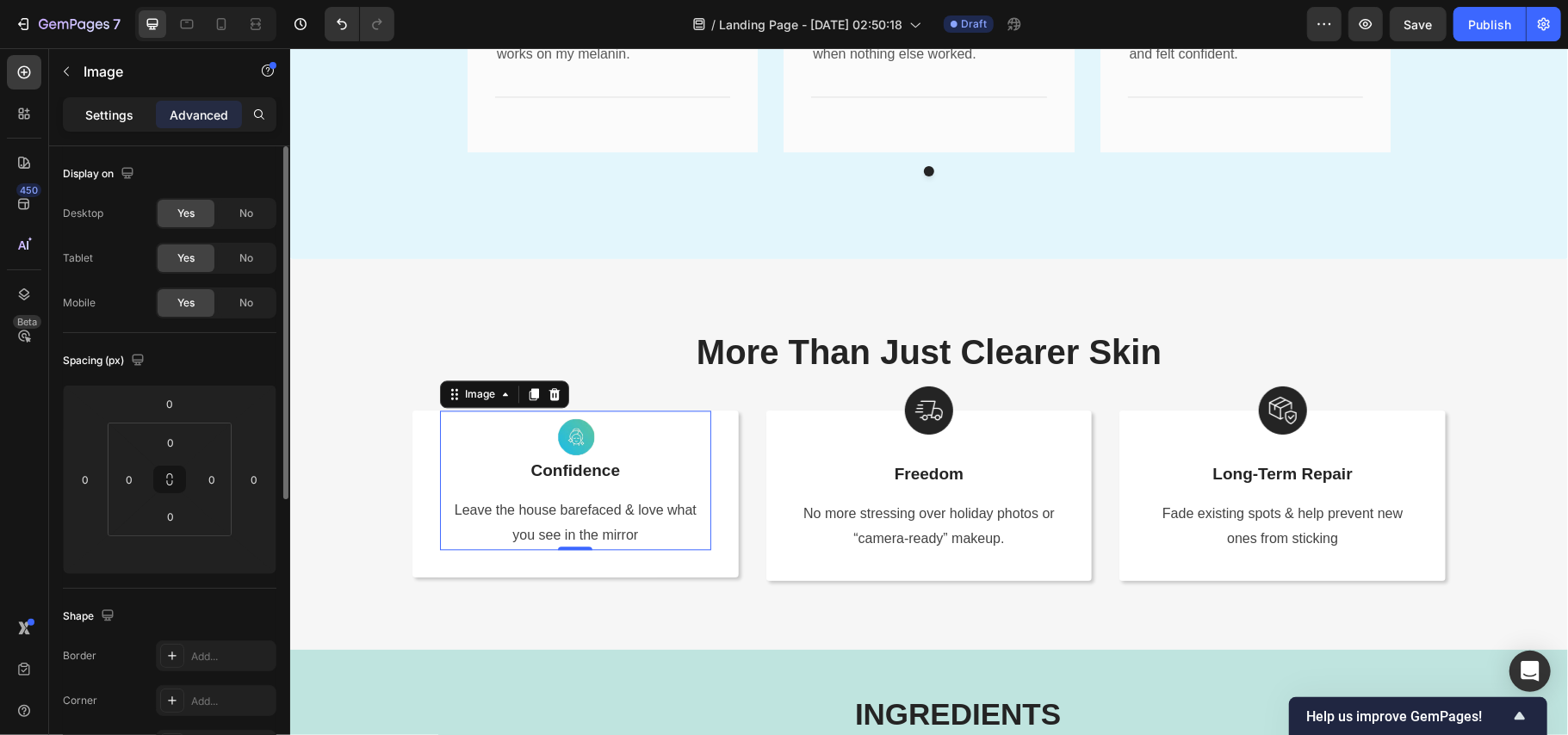
click at [98, 107] on p "Settings" at bounding box center [109, 114] width 48 height 18
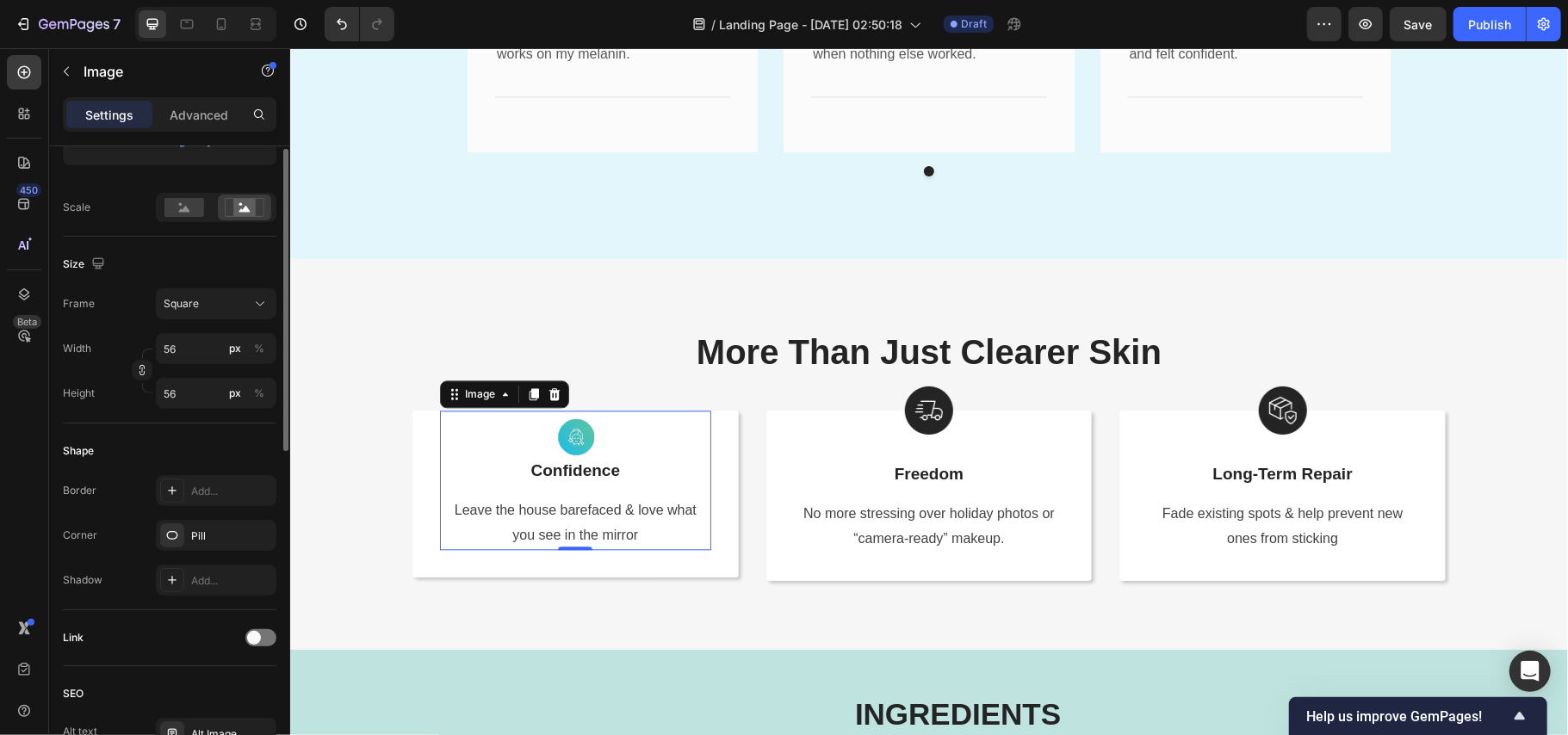
scroll to position [248, 0]
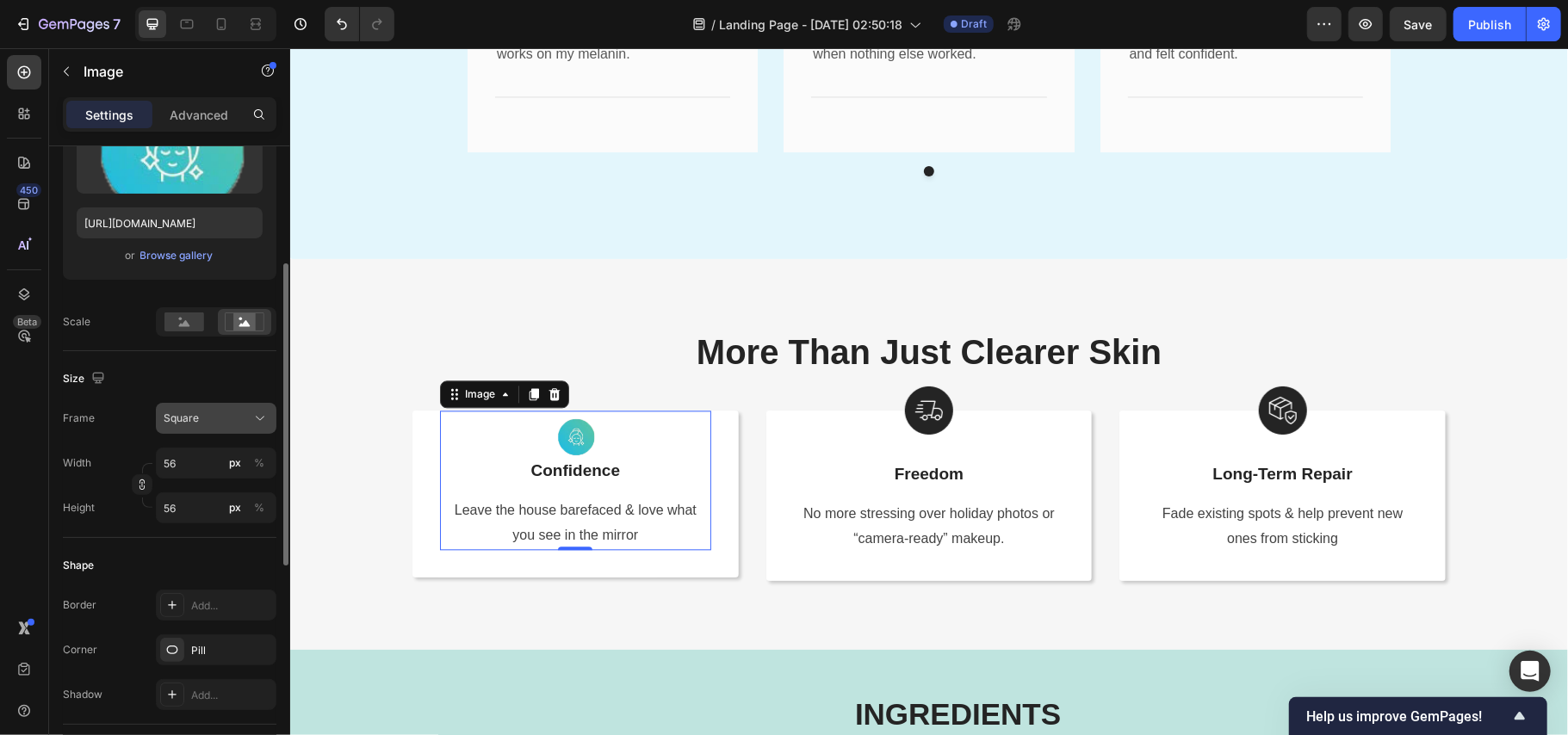
click at [174, 418] on span "Square" at bounding box center [181, 419] width 35 height 16
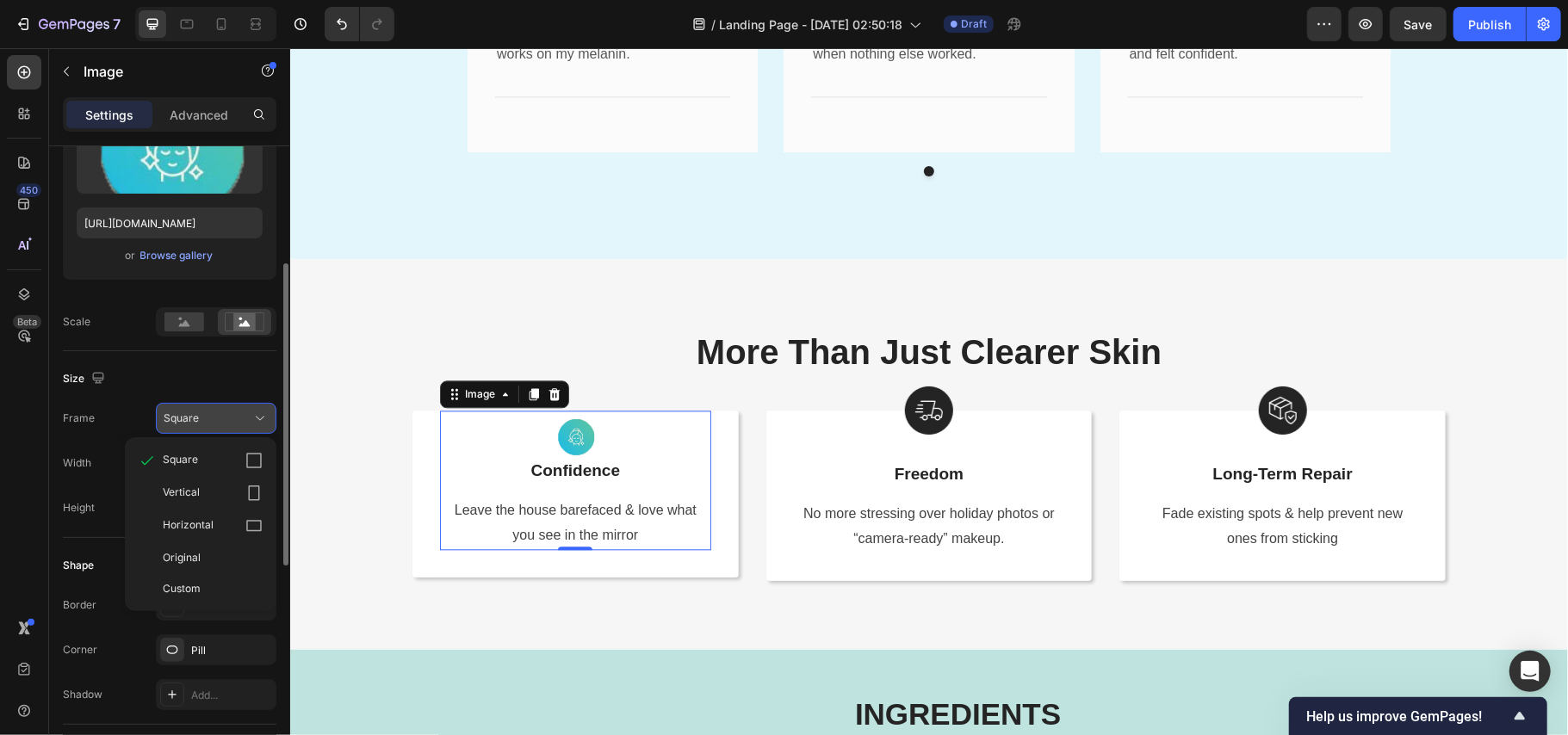
click at [174, 418] on span "Square" at bounding box center [181, 419] width 35 height 16
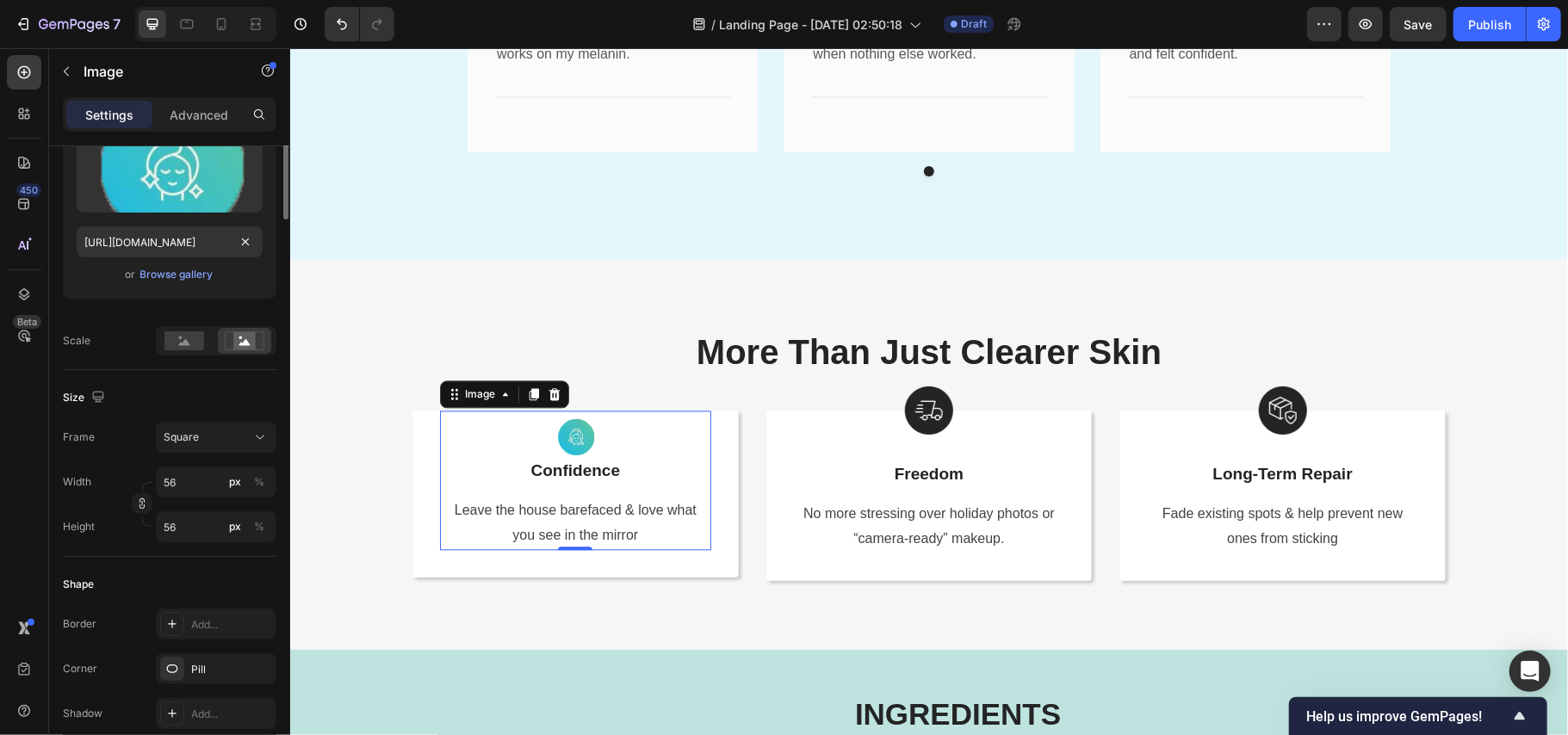
scroll to position [0, 0]
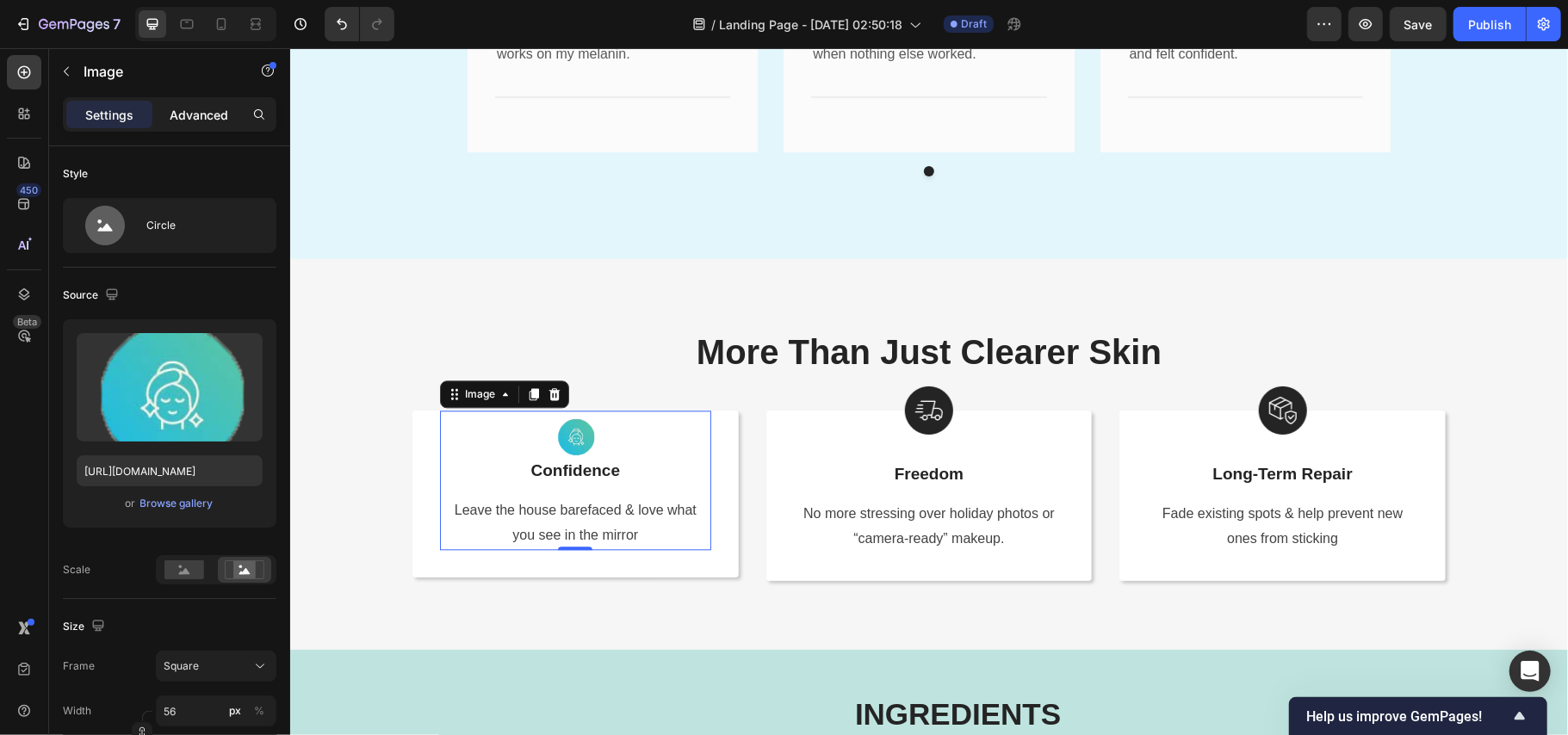
click at [184, 110] on p "Advanced" at bounding box center [198, 114] width 59 height 18
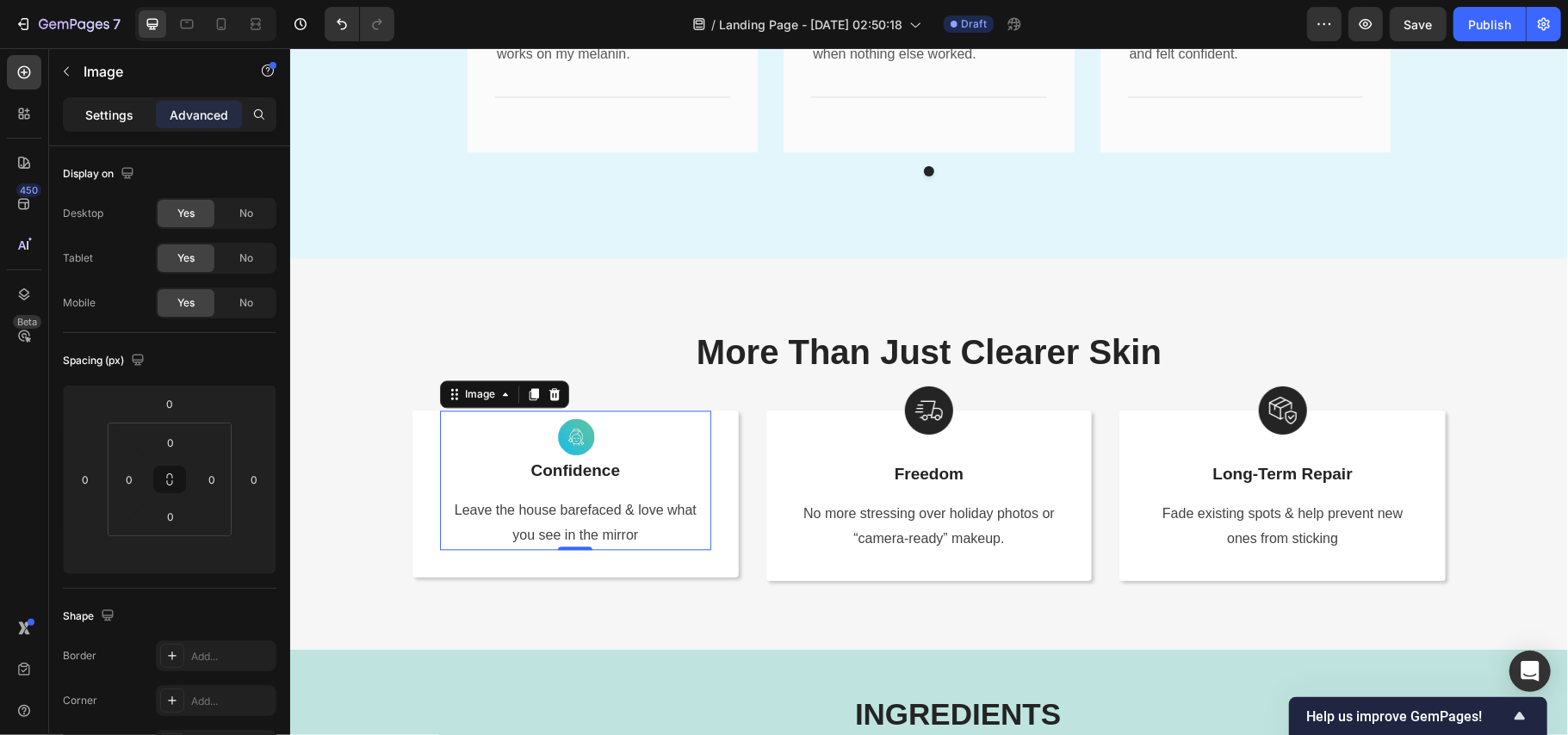
click at [101, 110] on p "Settings" at bounding box center [109, 114] width 48 height 18
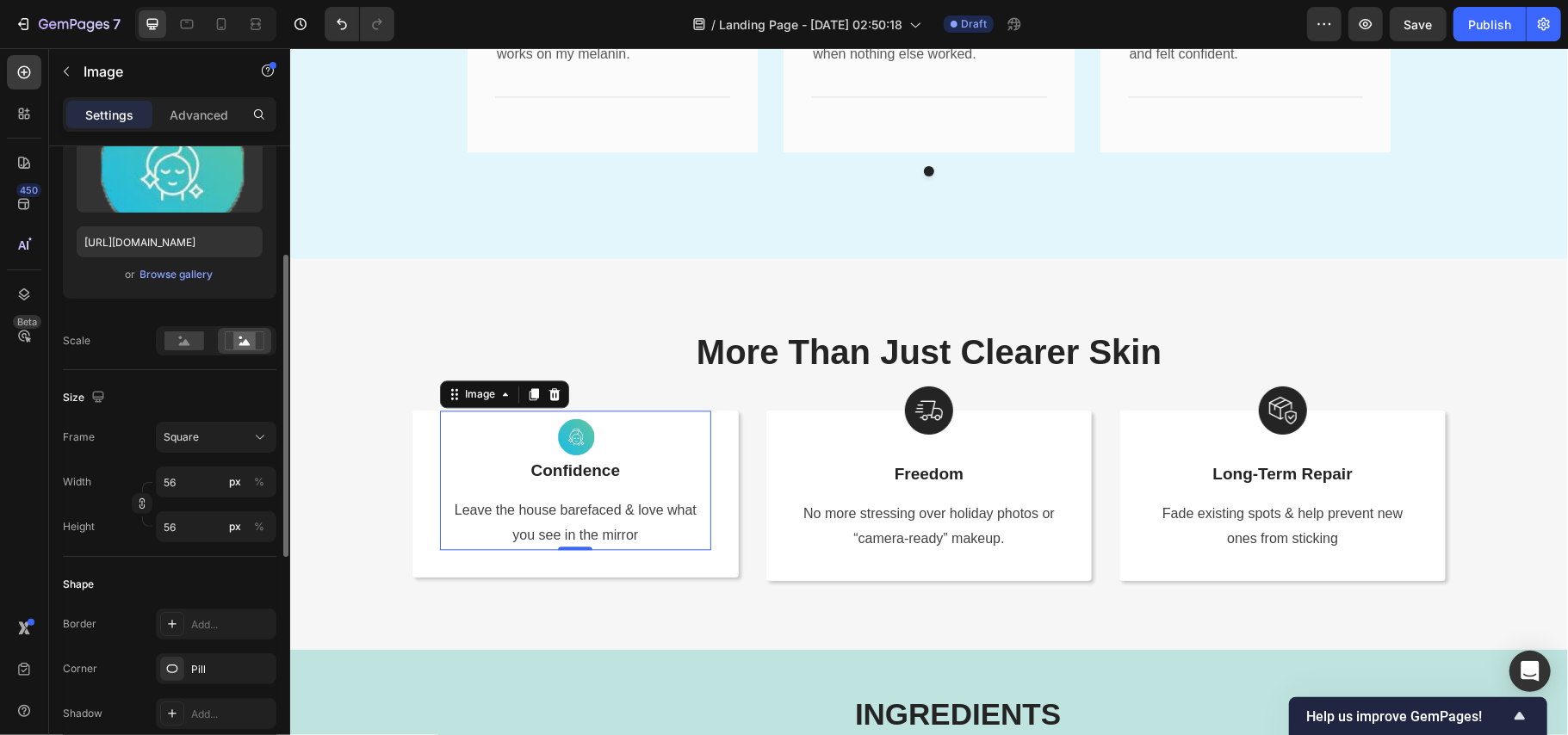
scroll to position [344, 0]
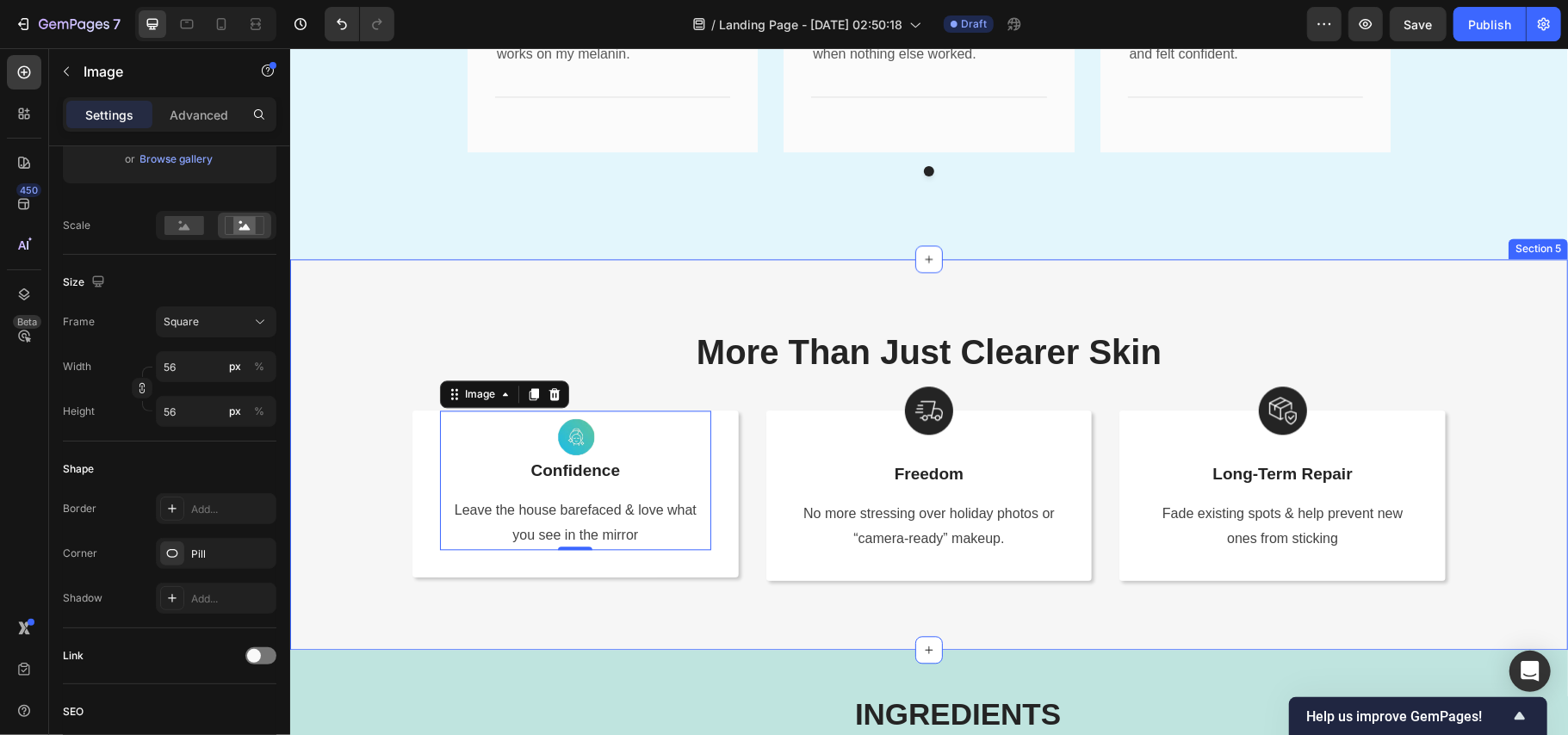
click at [345, 482] on div "More Than Just Clearer Skin Heading Row Image 0 Confidence Text Block Leave the…" at bounding box center [928, 454] width 1252 height 253
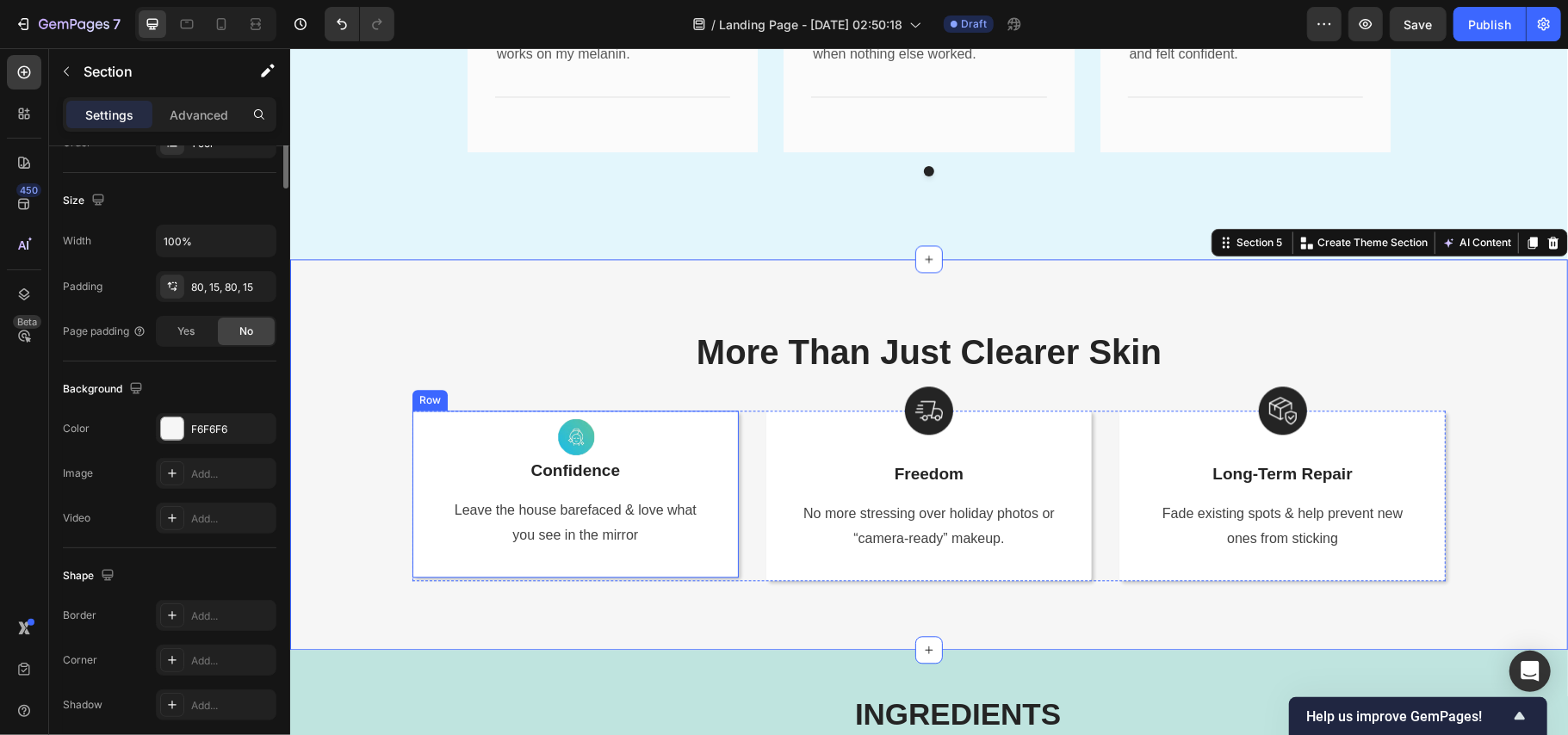
scroll to position [0, 0]
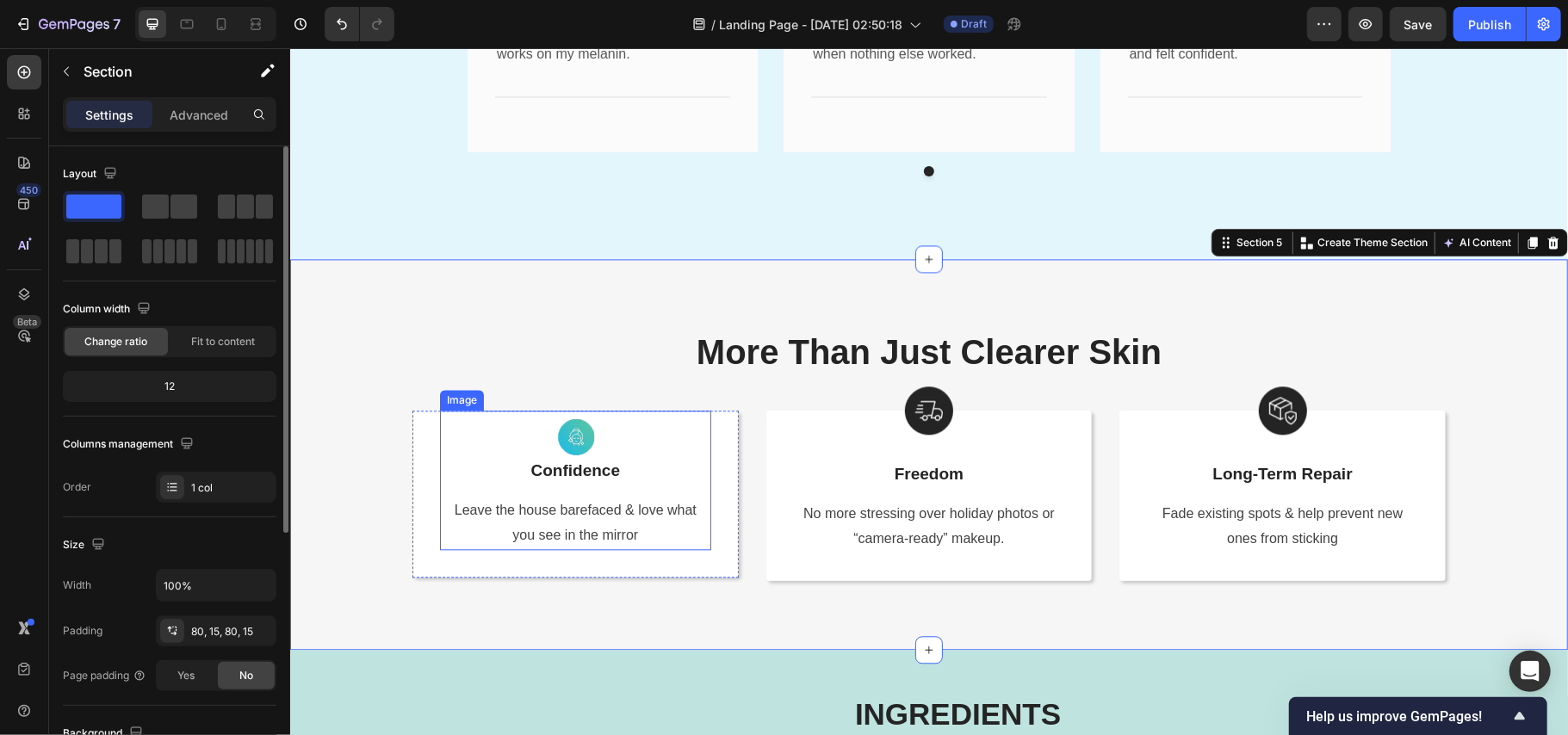
click at [572, 435] on img at bounding box center [574, 433] width 48 height 48
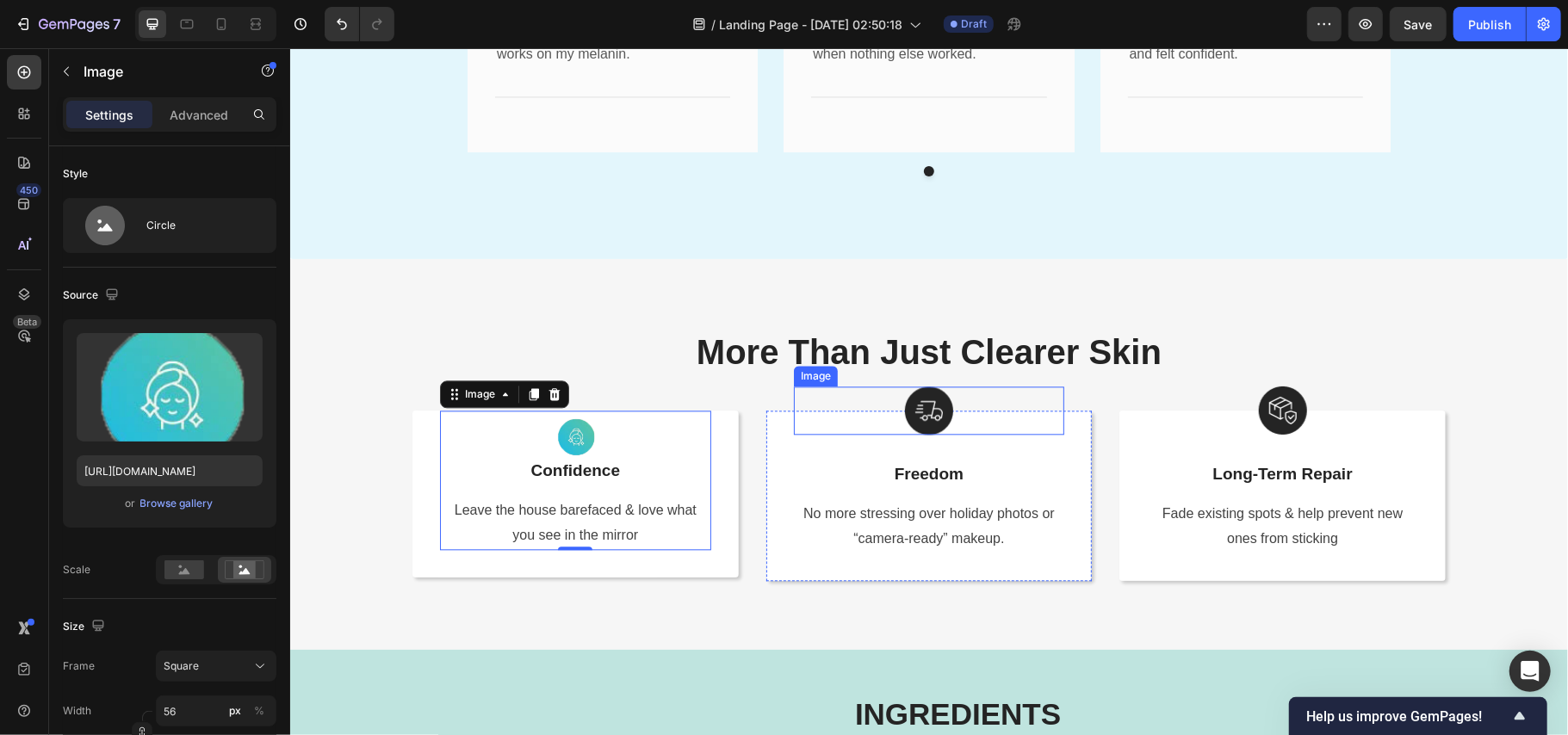
click at [955, 409] on div at bounding box center [928, 409] width 271 height 48
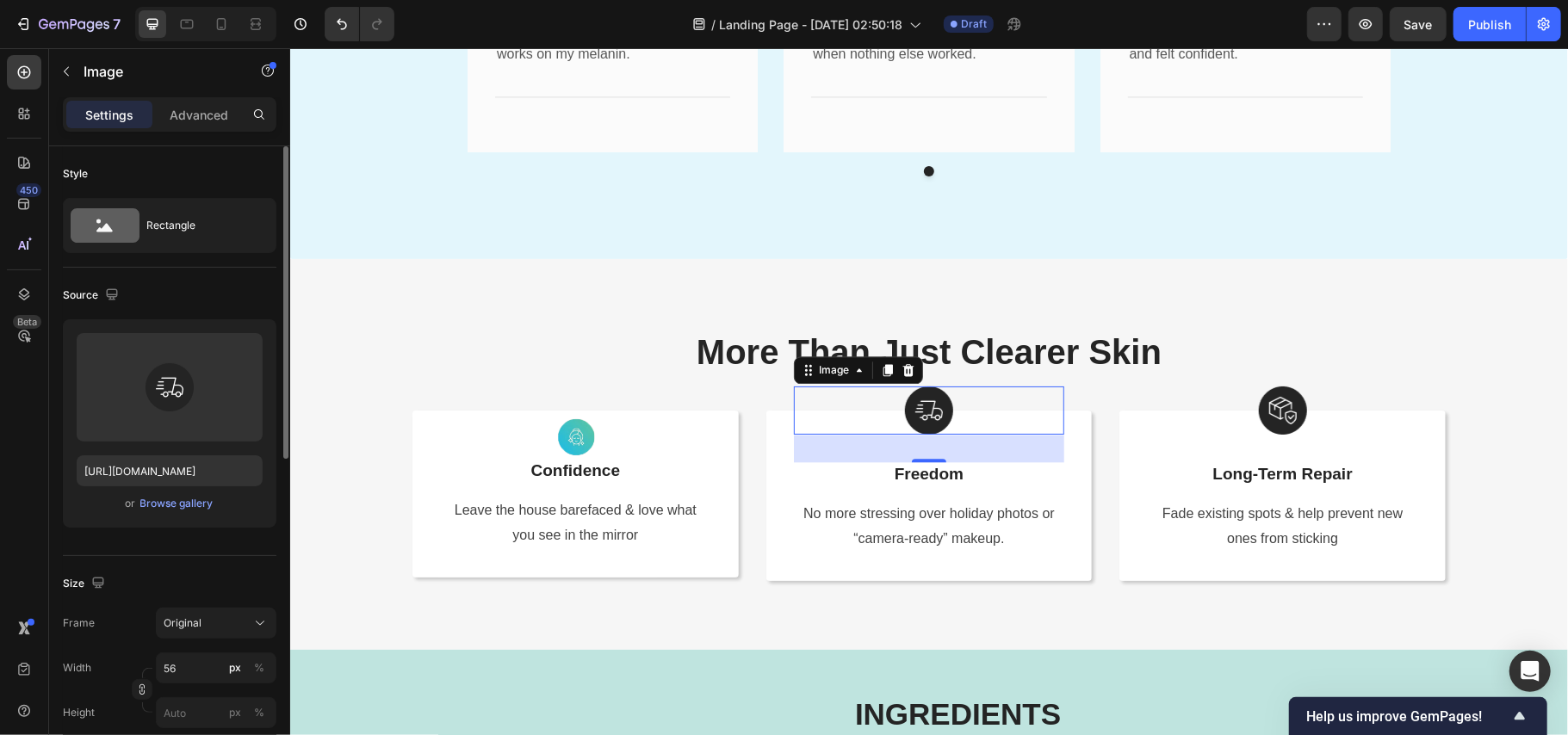
scroll to position [229, 0]
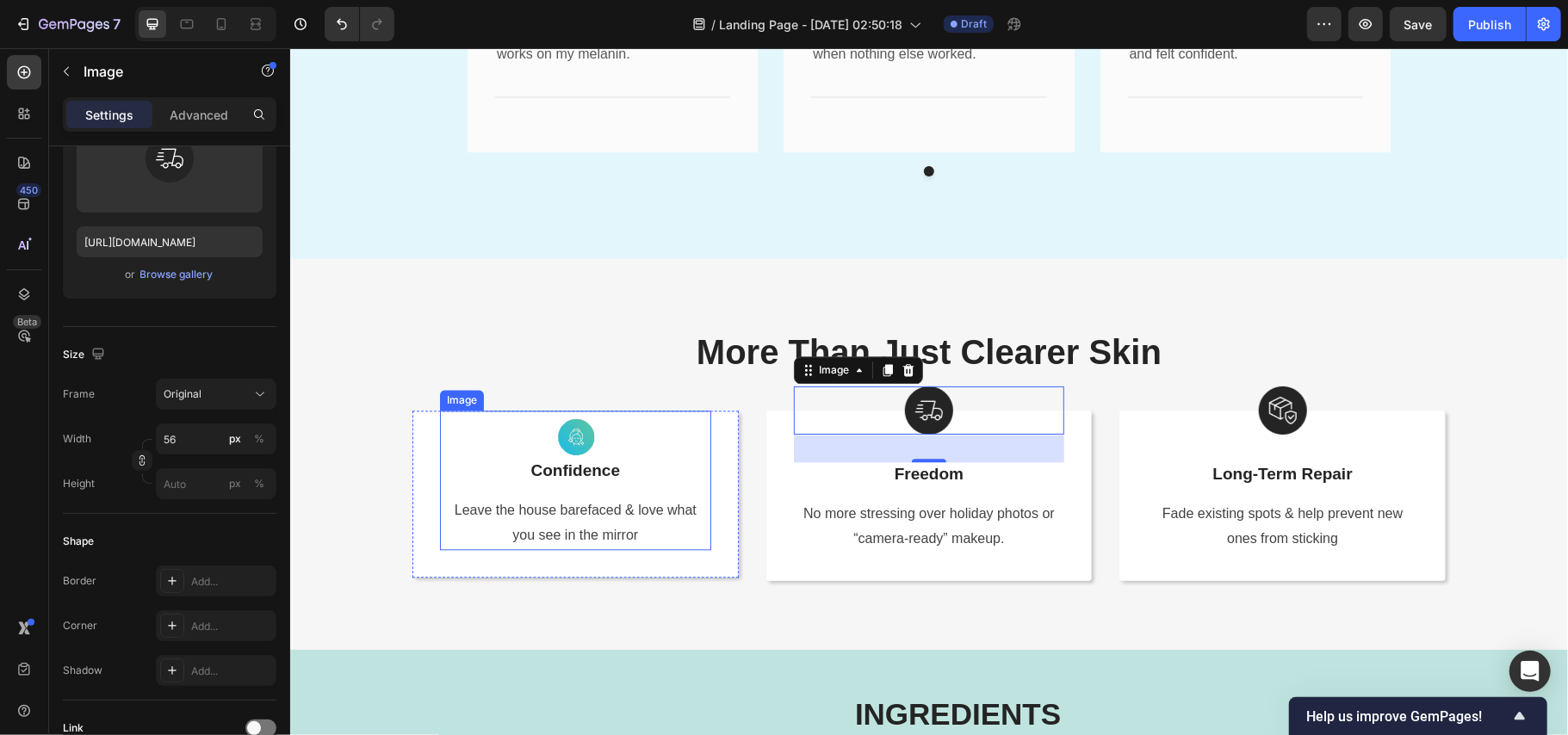
click at [573, 438] on img at bounding box center [574, 433] width 48 height 48
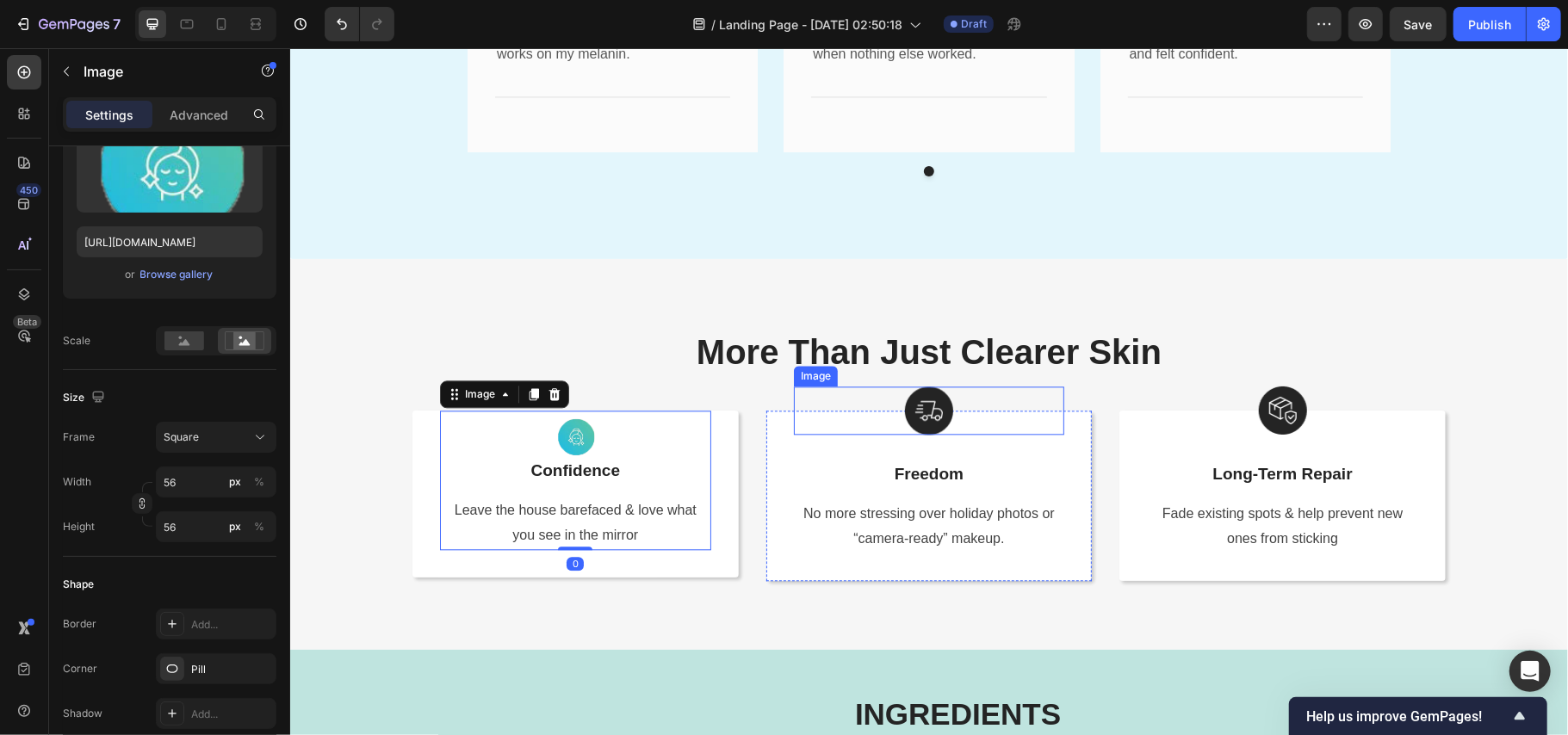
click at [954, 399] on div at bounding box center [928, 409] width 271 height 48
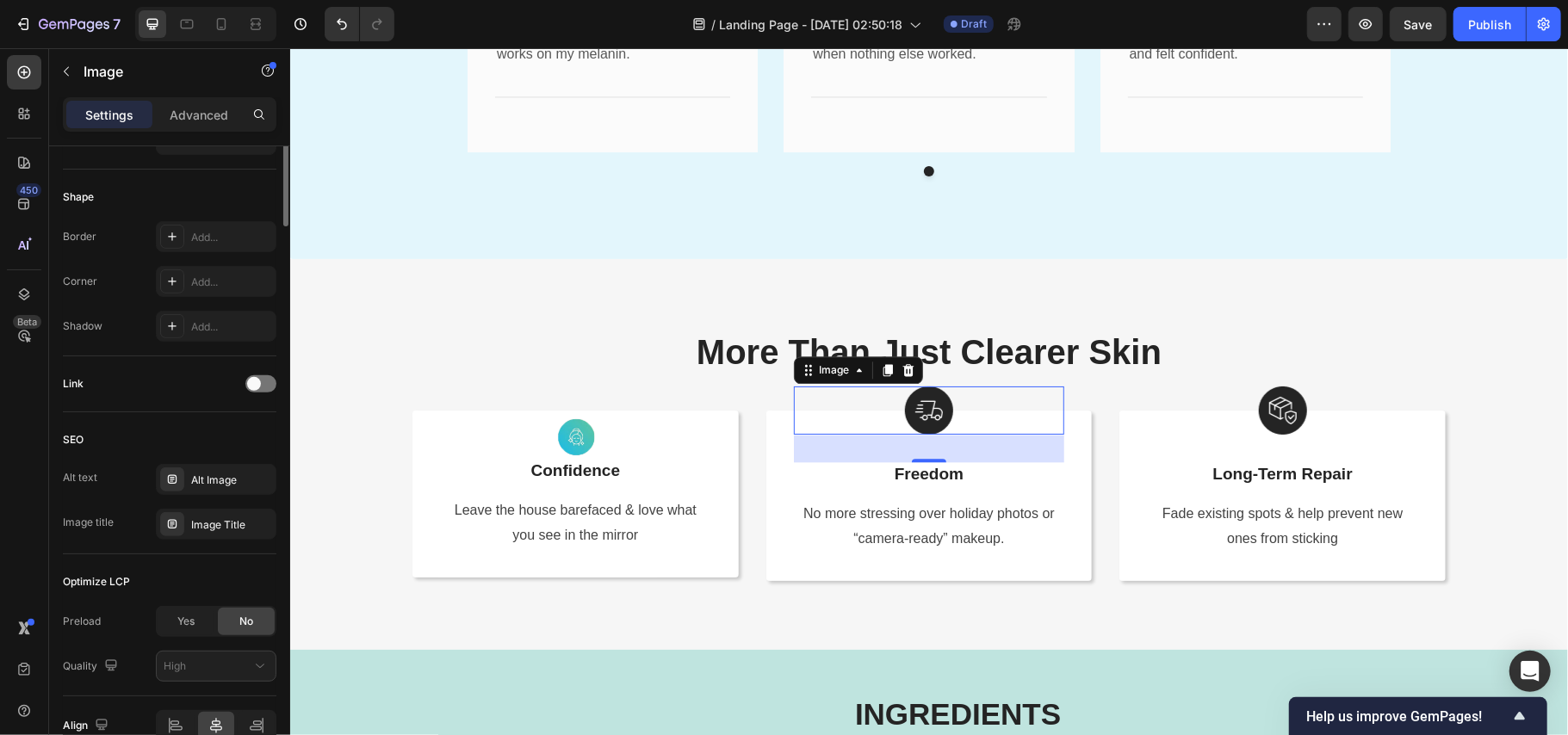
scroll to position [0, 0]
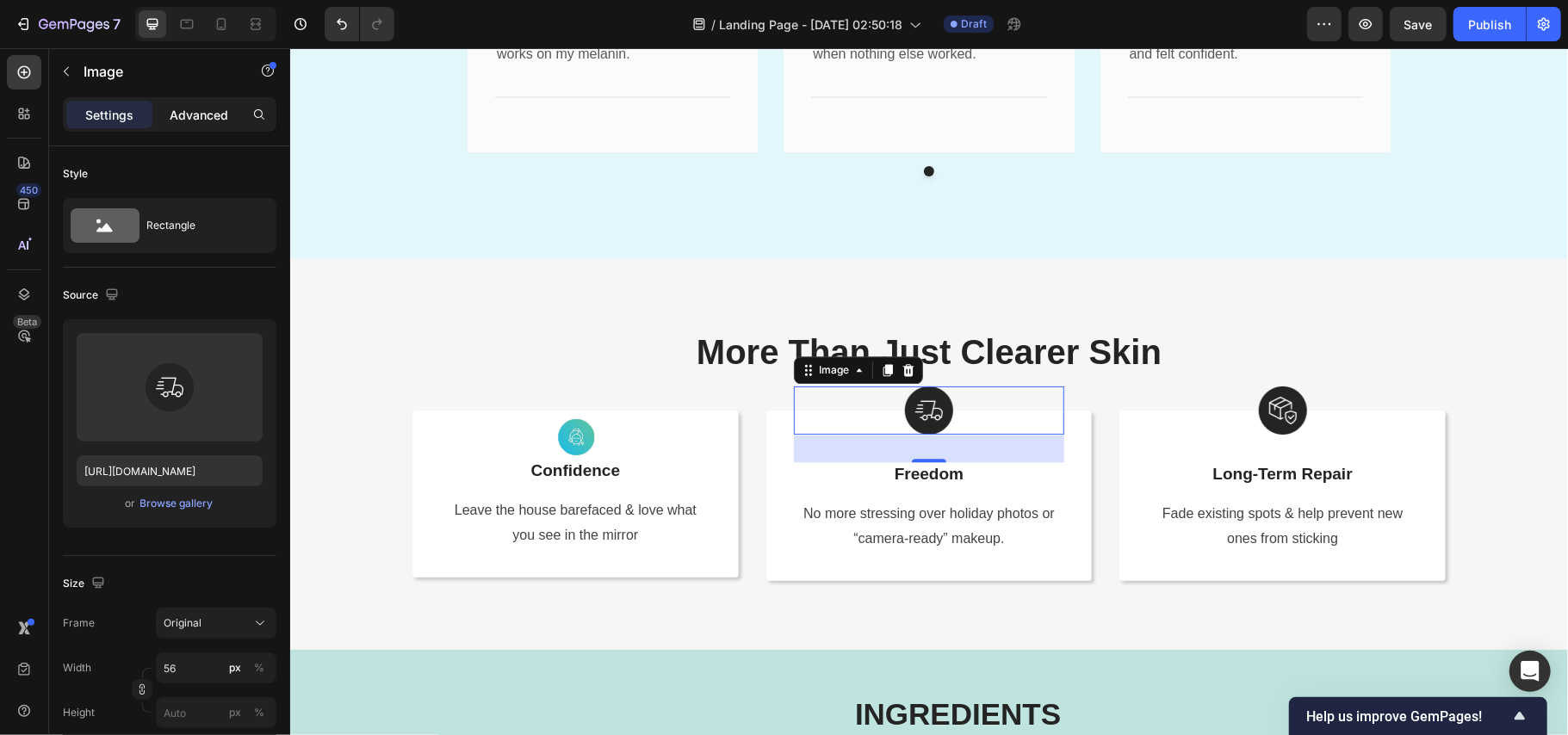
click at [191, 114] on p "Advanced" at bounding box center [198, 114] width 59 height 18
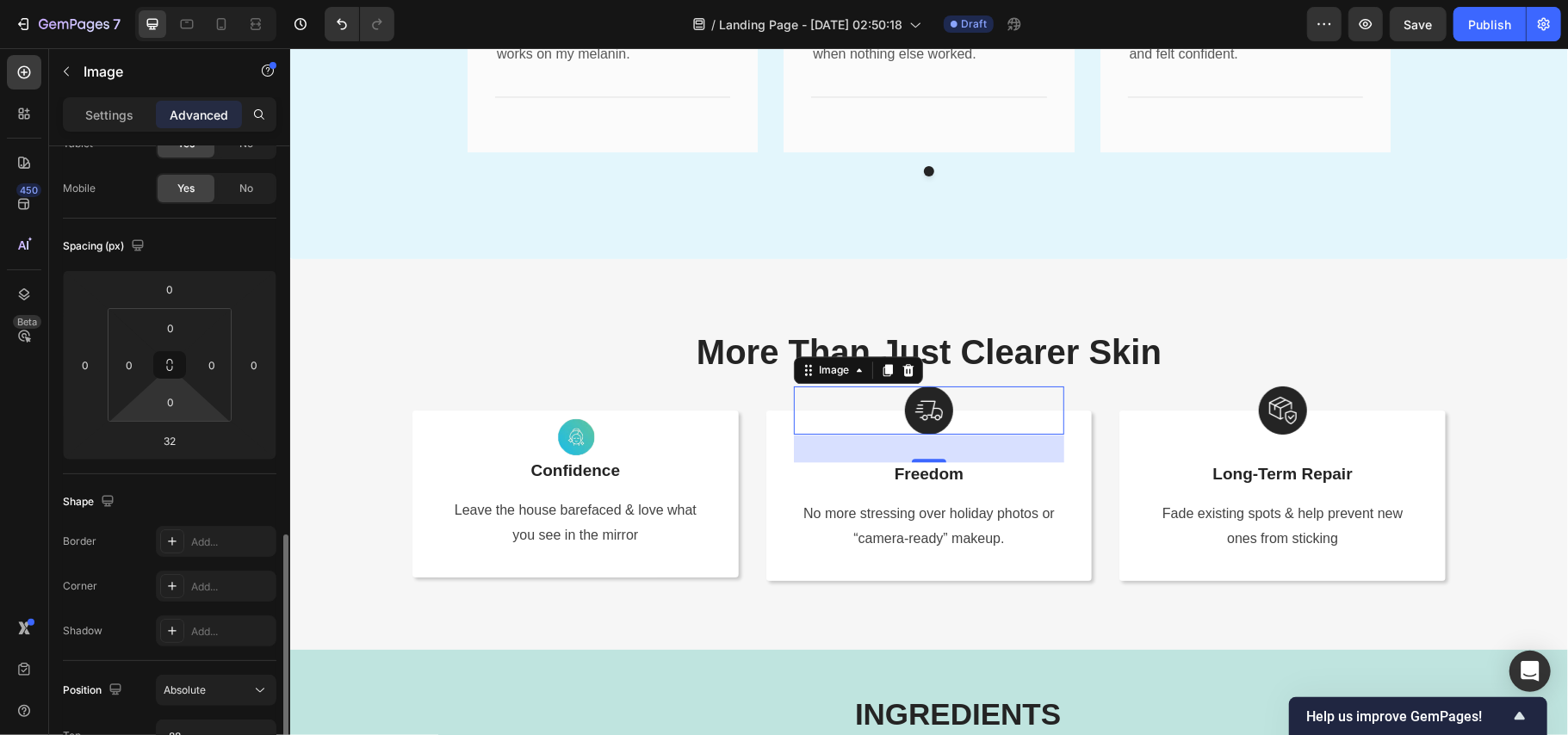
scroll to position [344, 0]
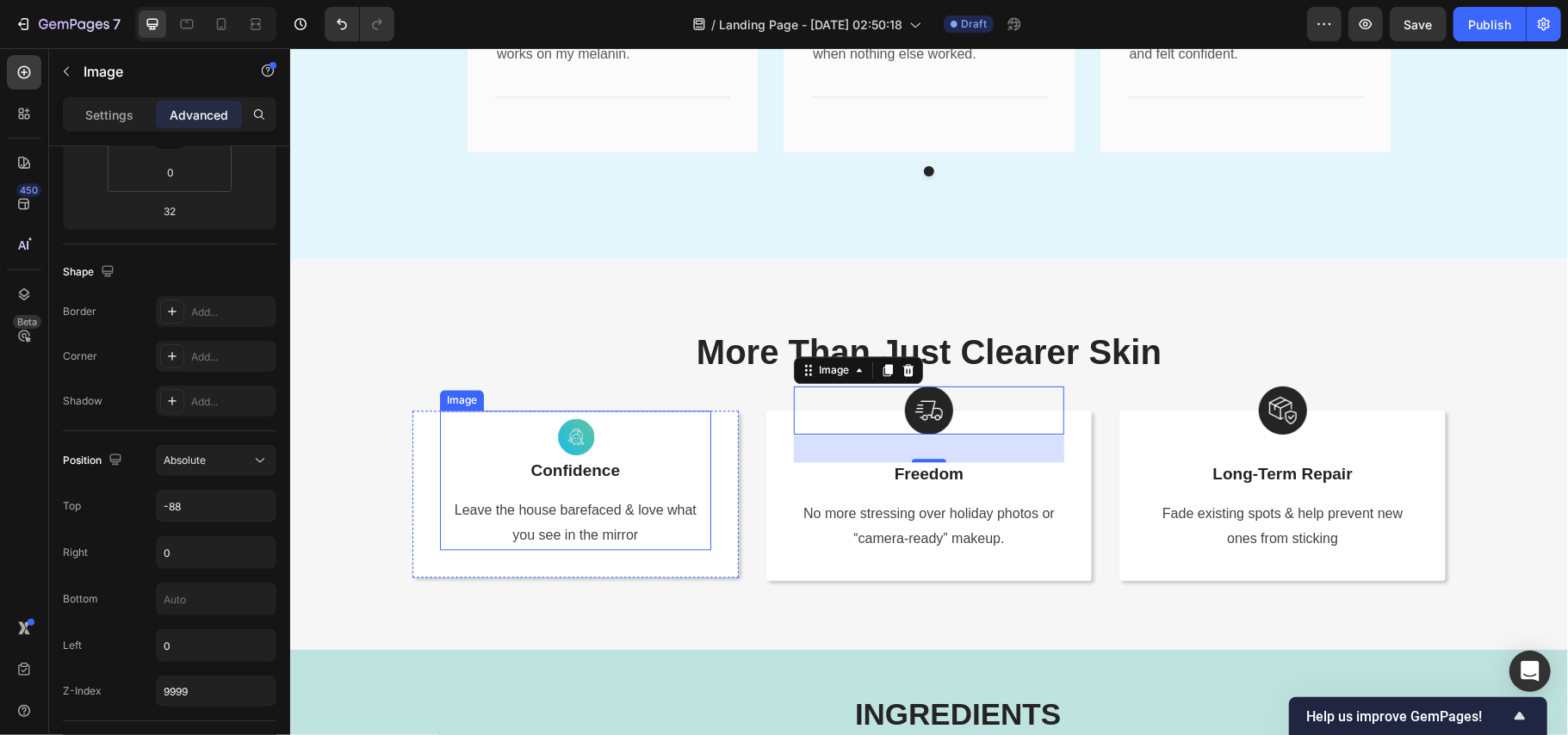
click at [573, 430] on img at bounding box center [574, 433] width 48 height 48
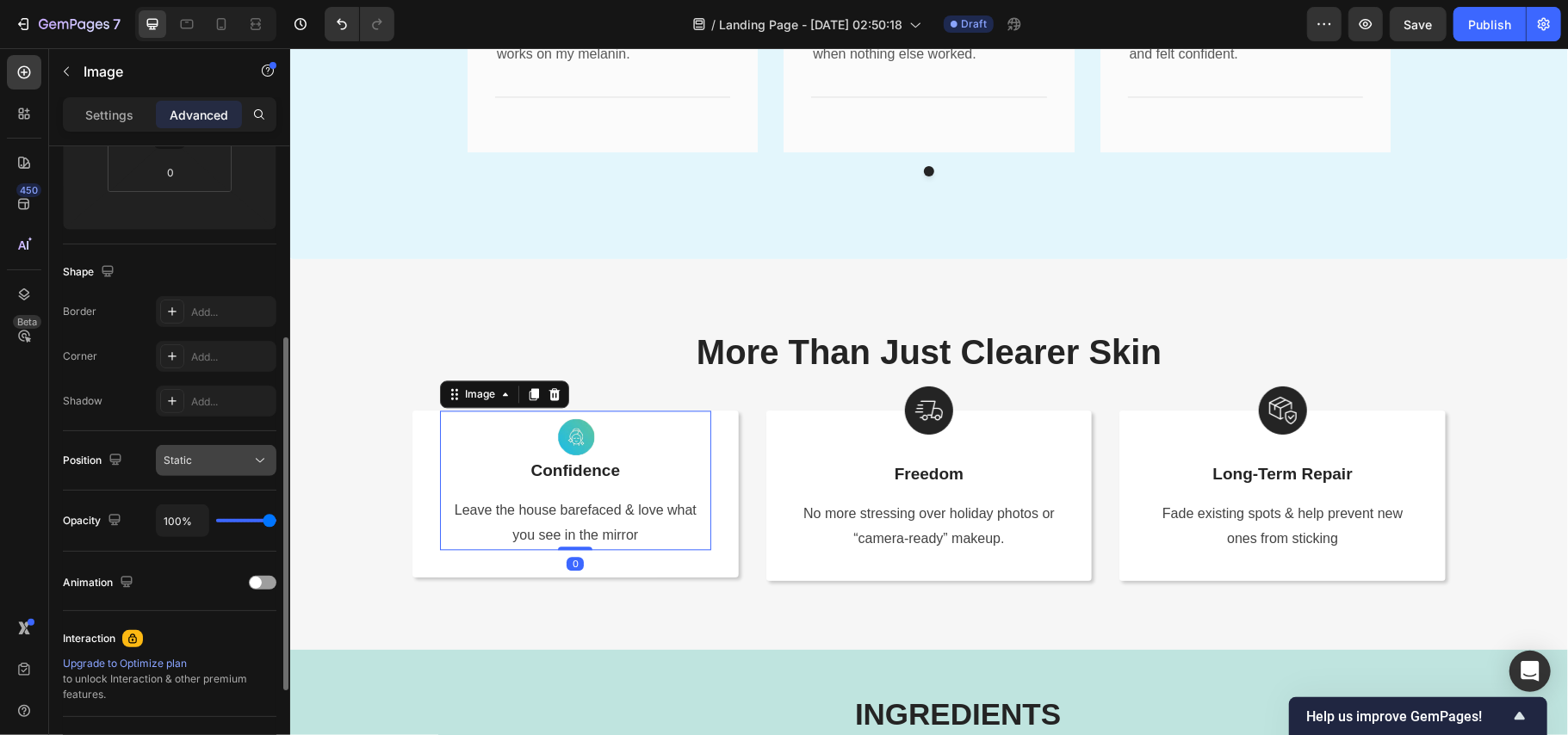
click at [218, 475] on button "Static" at bounding box center [216, 460] width 121 height 31
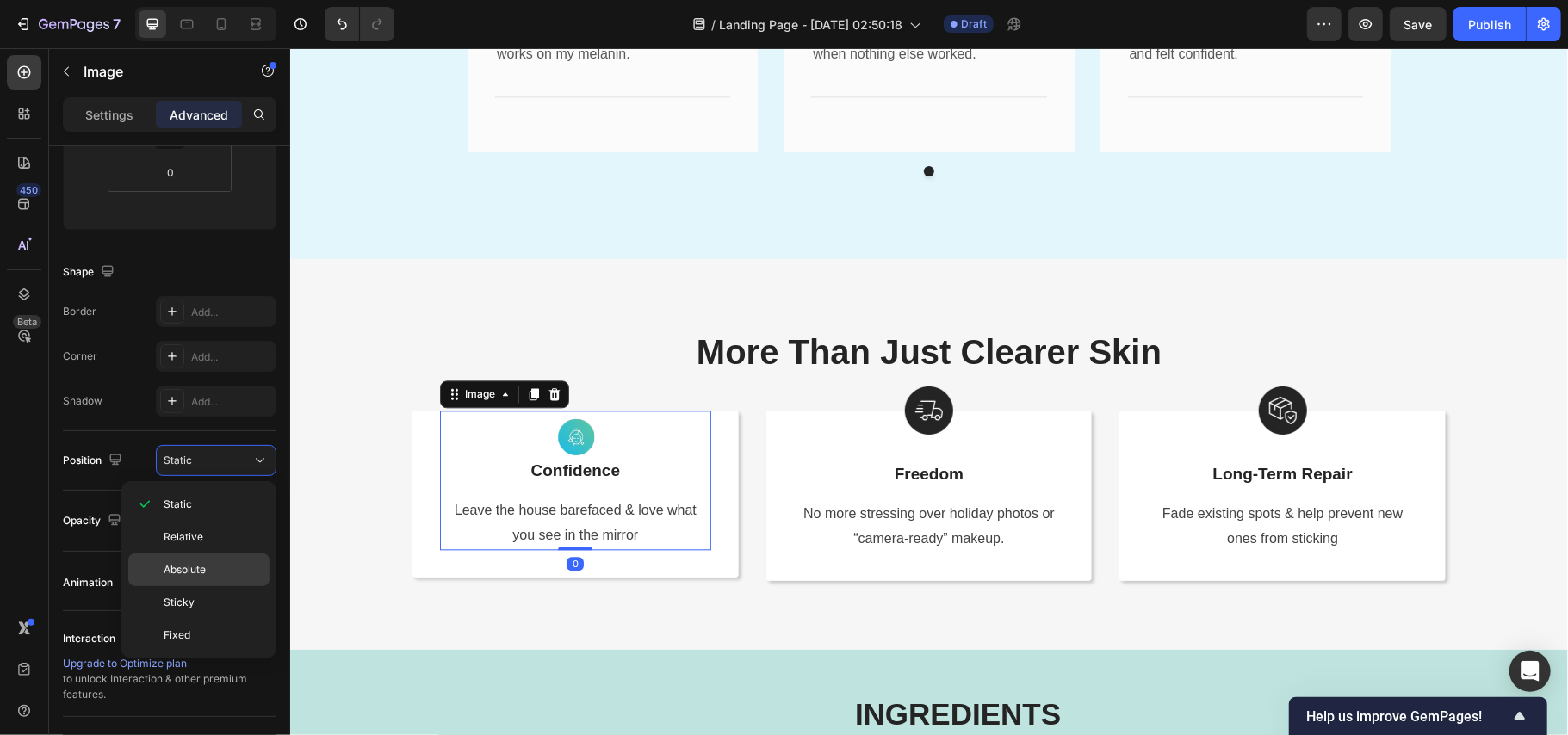
click at [208, 573] on p "Absolute" at bounding box center [212, 570] width 98 height 16
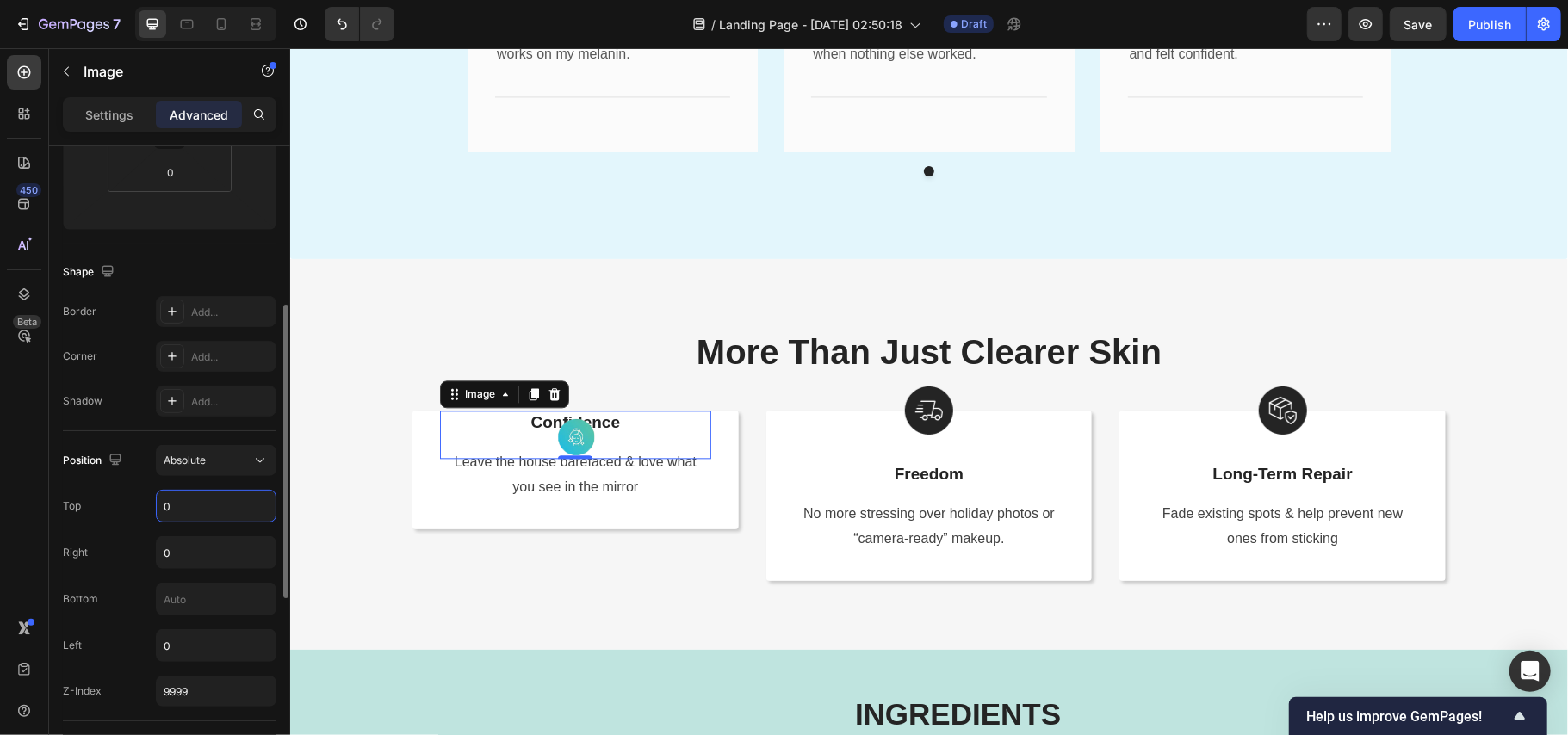
click at [205, 515] on input "0" at bounding box center [216, 506] width 119 height 31
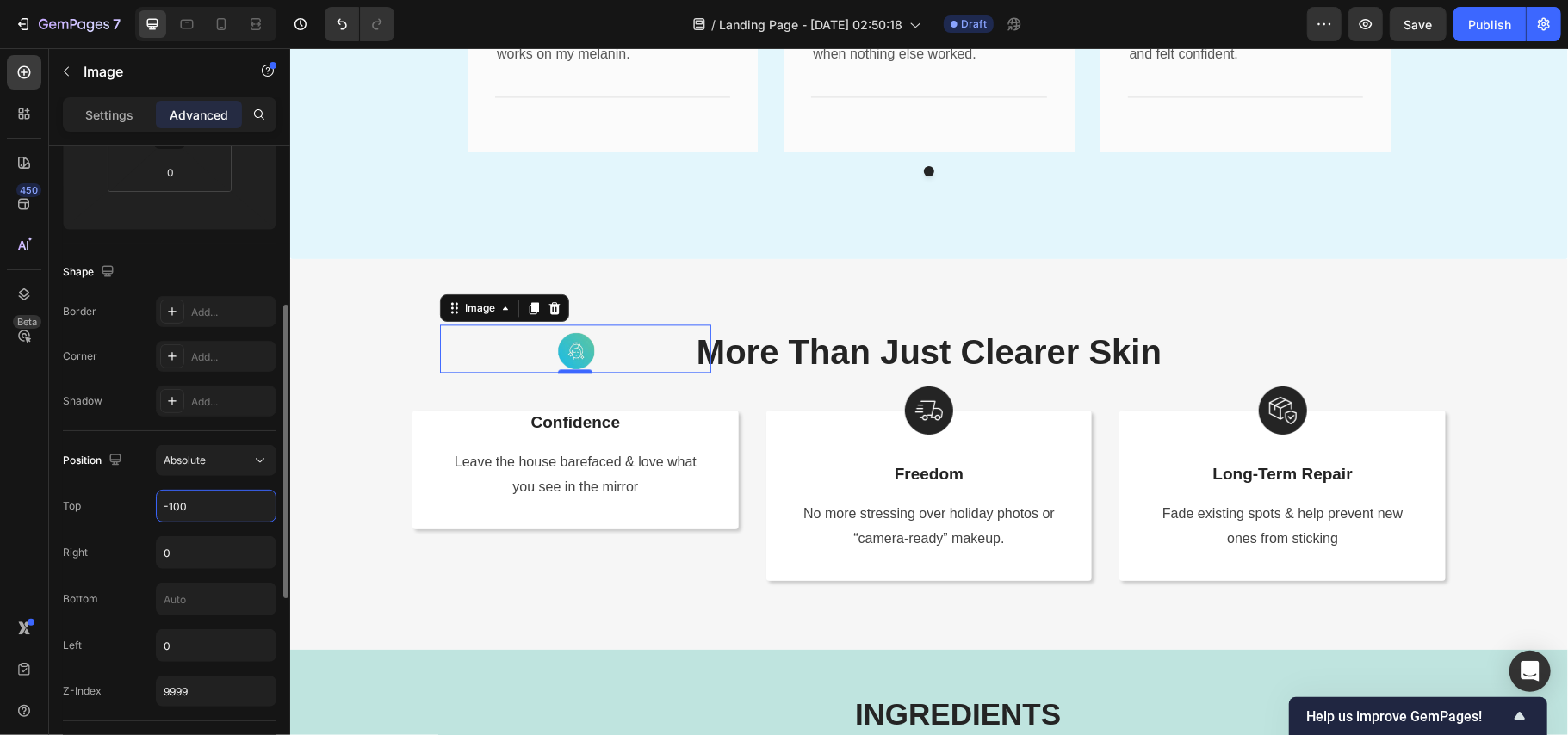
drag, startPoint x: 205, startPoint y: 515, endPoint x: 172, endPoint y: 515, distance: 33.0
click at [172, 515] on input "-100" at bounding box center [216, 506] width 119 height 31
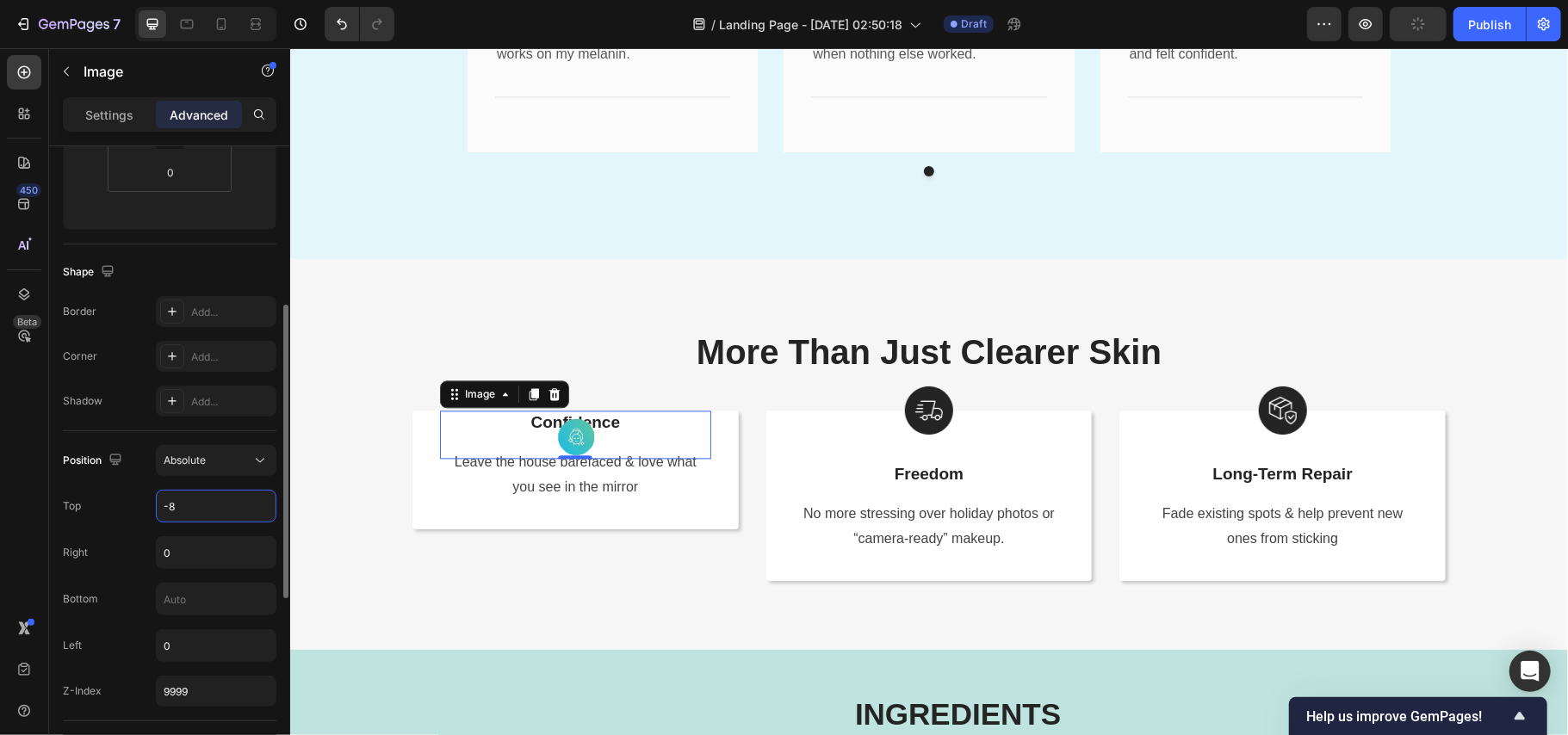
type input "-80"
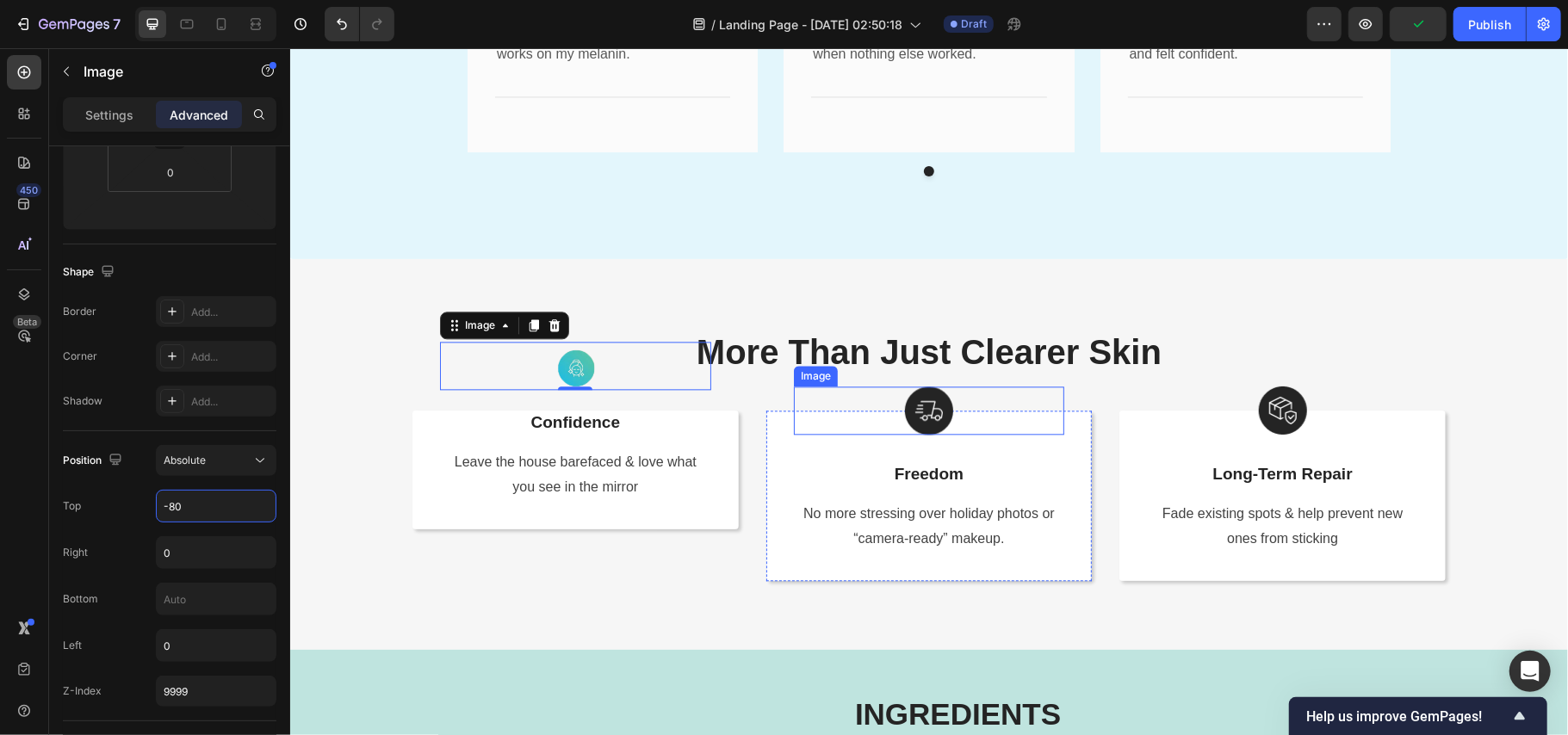
click at [965, 406] on div at bounding box center [928, 409] width 271 height 48
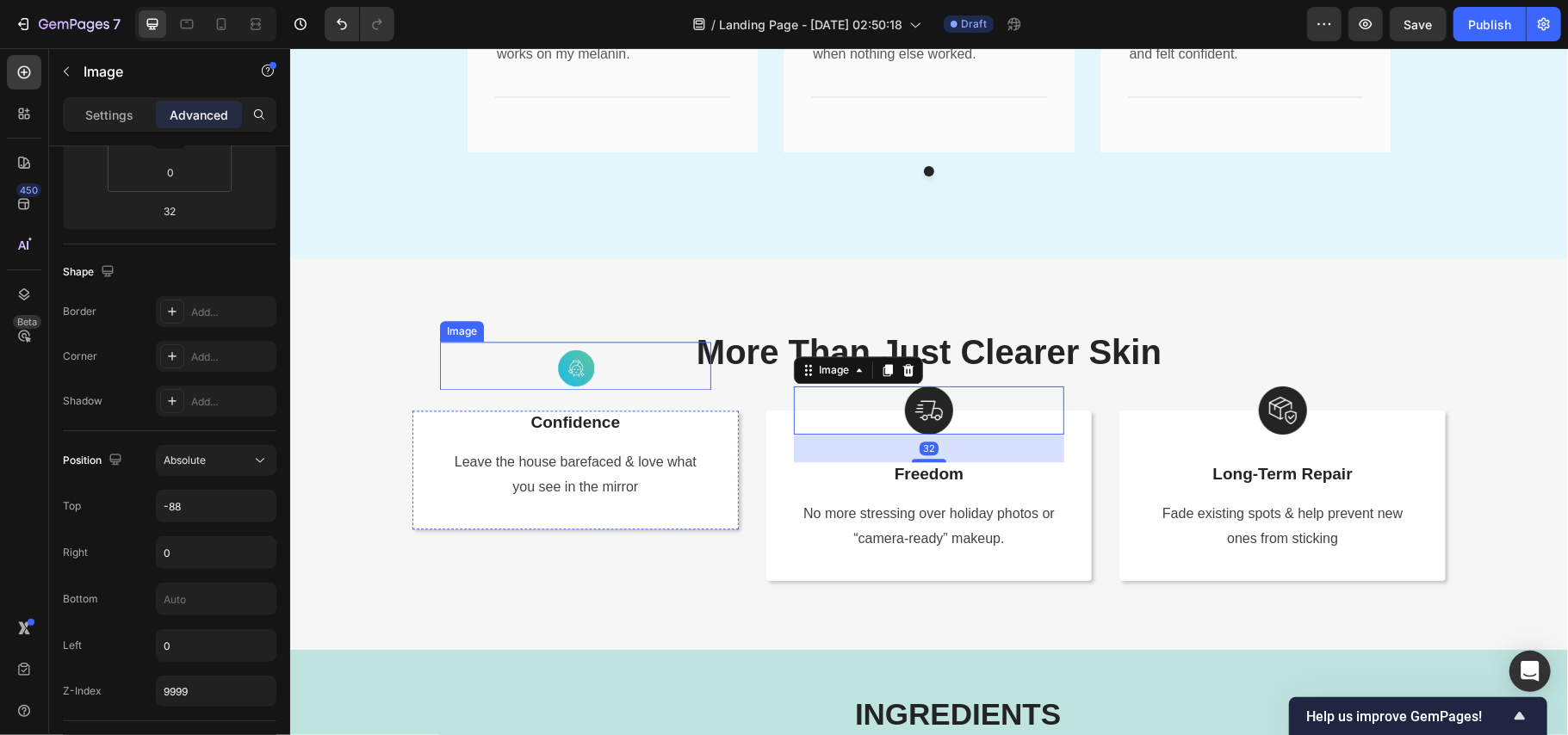
click at [559, 359] on img at bounding box center [574, 364] width 48 height 48
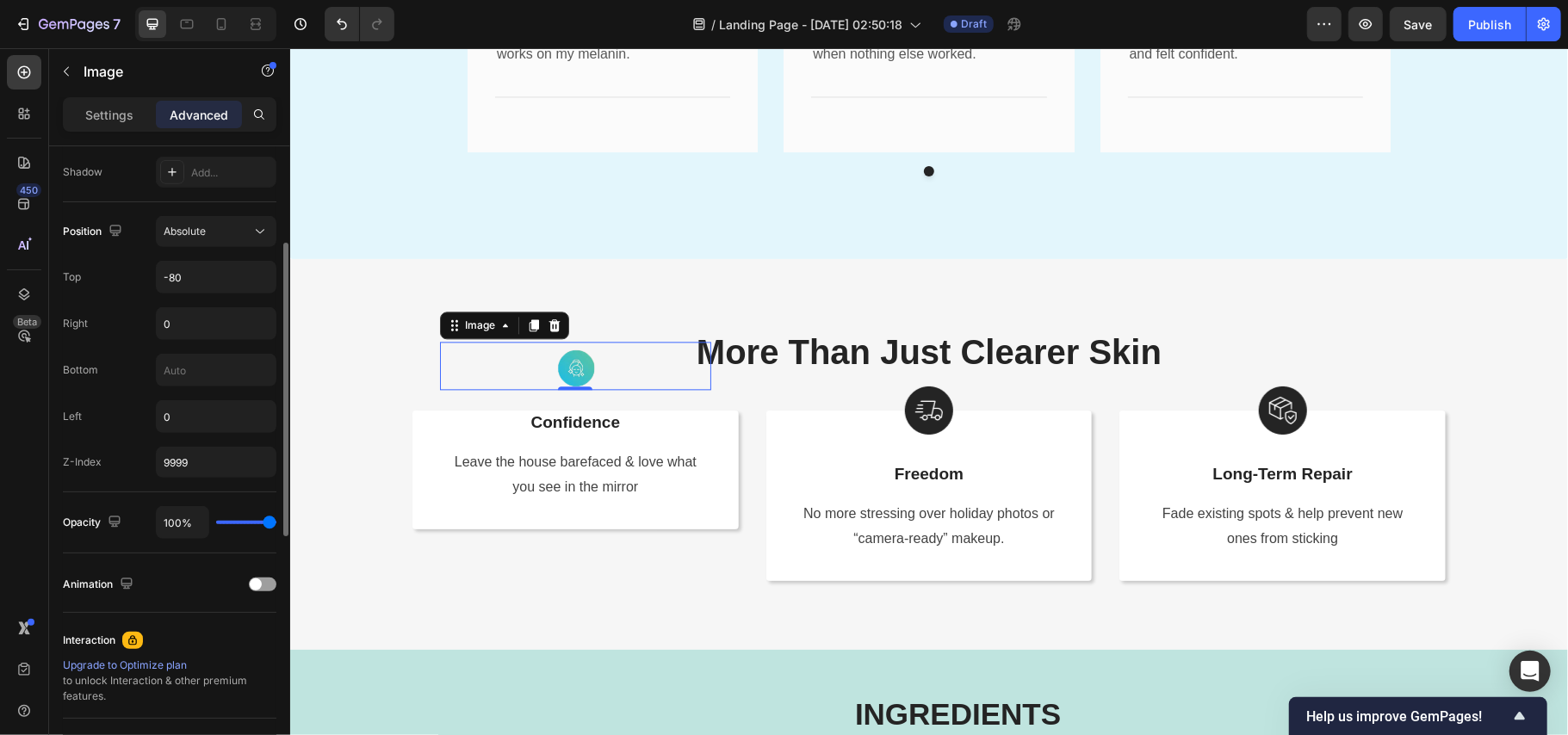
scroll to position [229, 0]
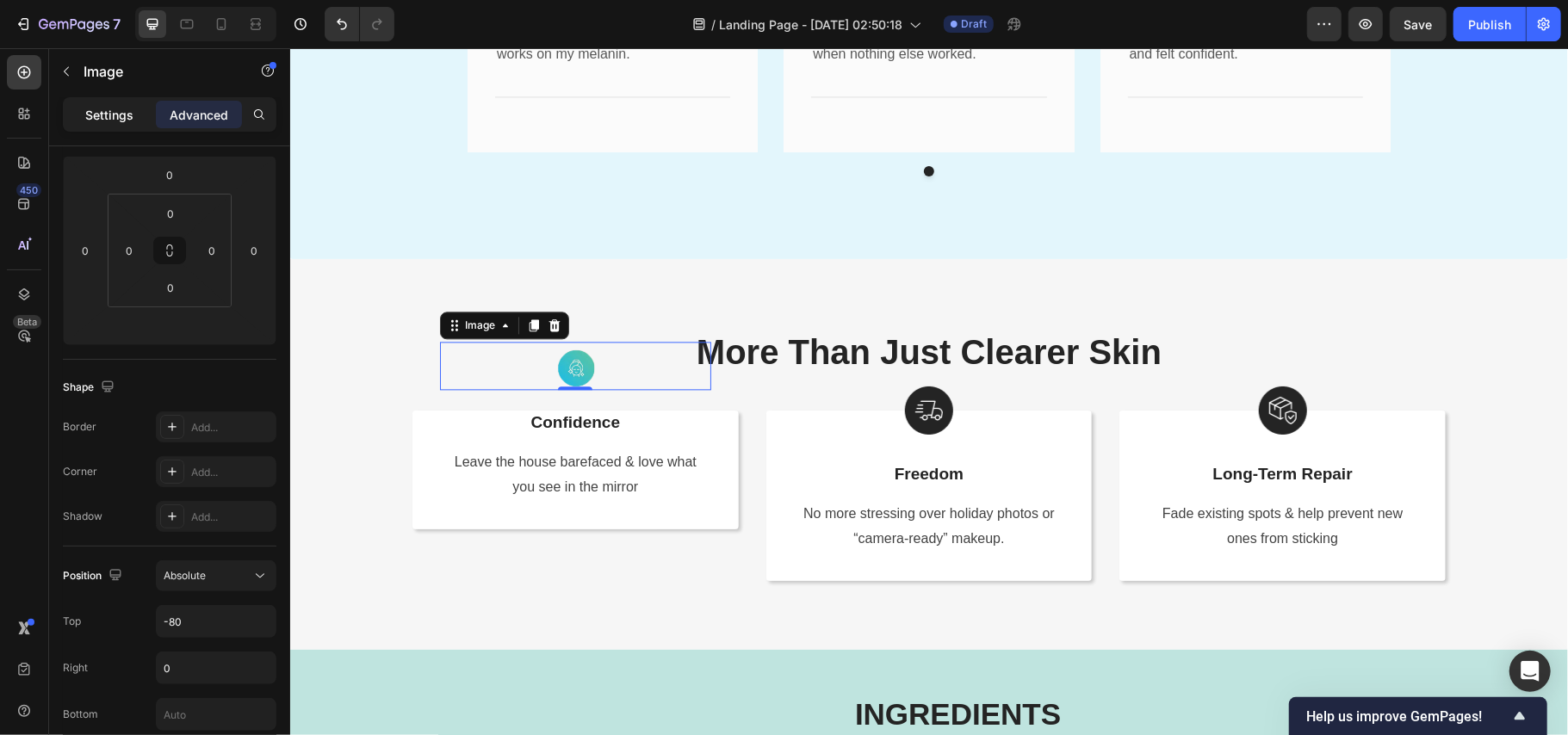
click at [112, 118] on p "Settings" at bounding box center [109, 114] width 48 height 18
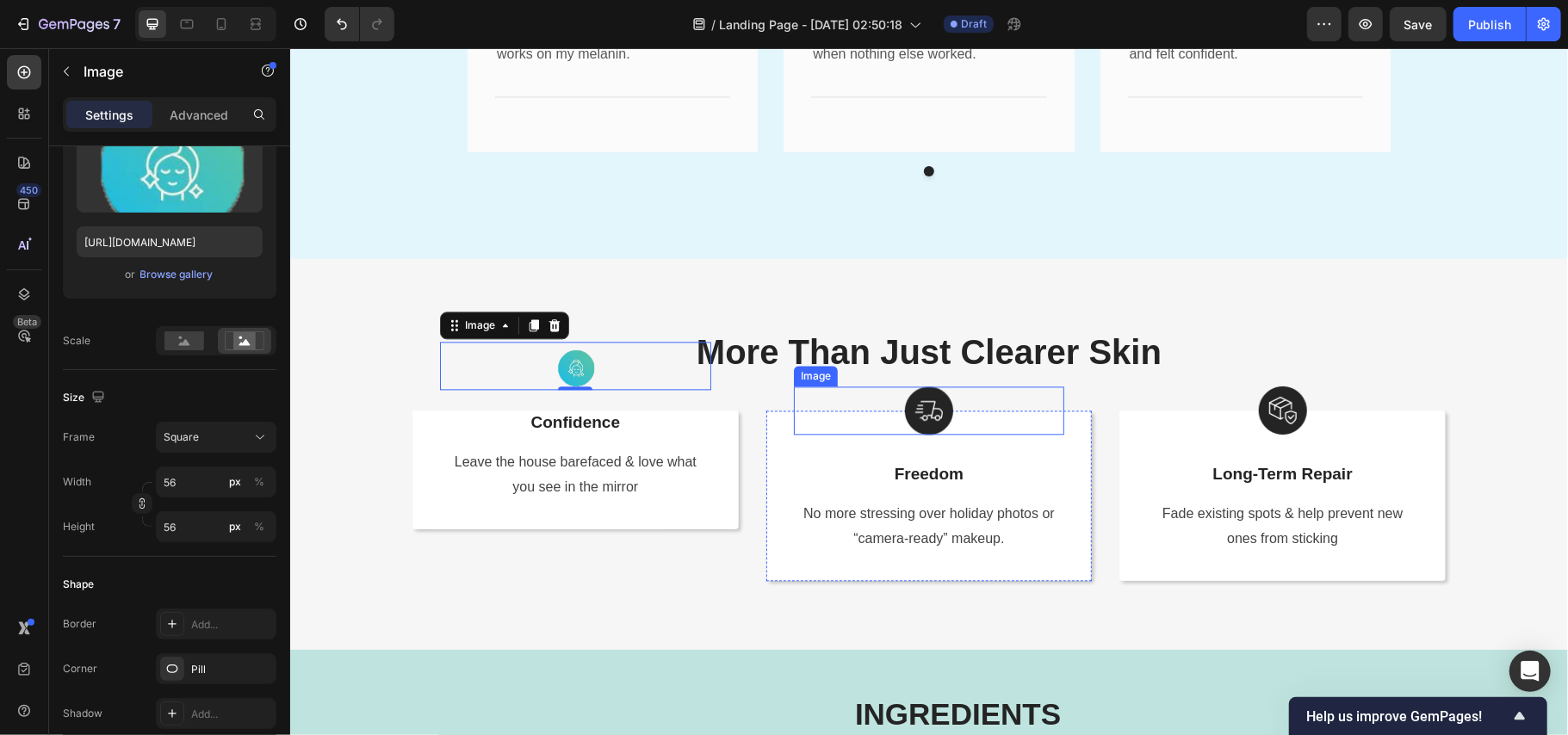
click at [930, 406] on img at bounding box center [928, 409] width 48 height 48
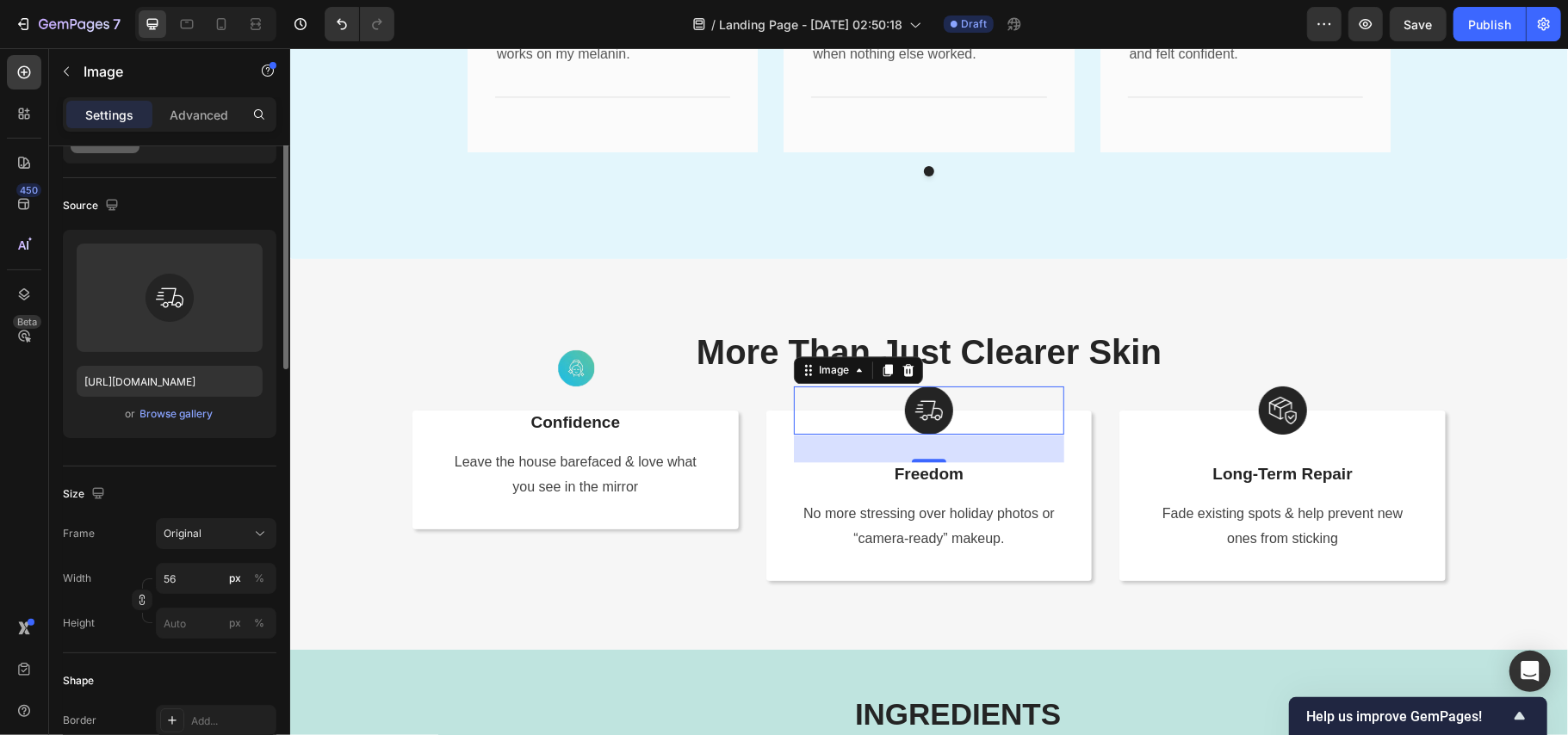
scroll to position [0, 0]
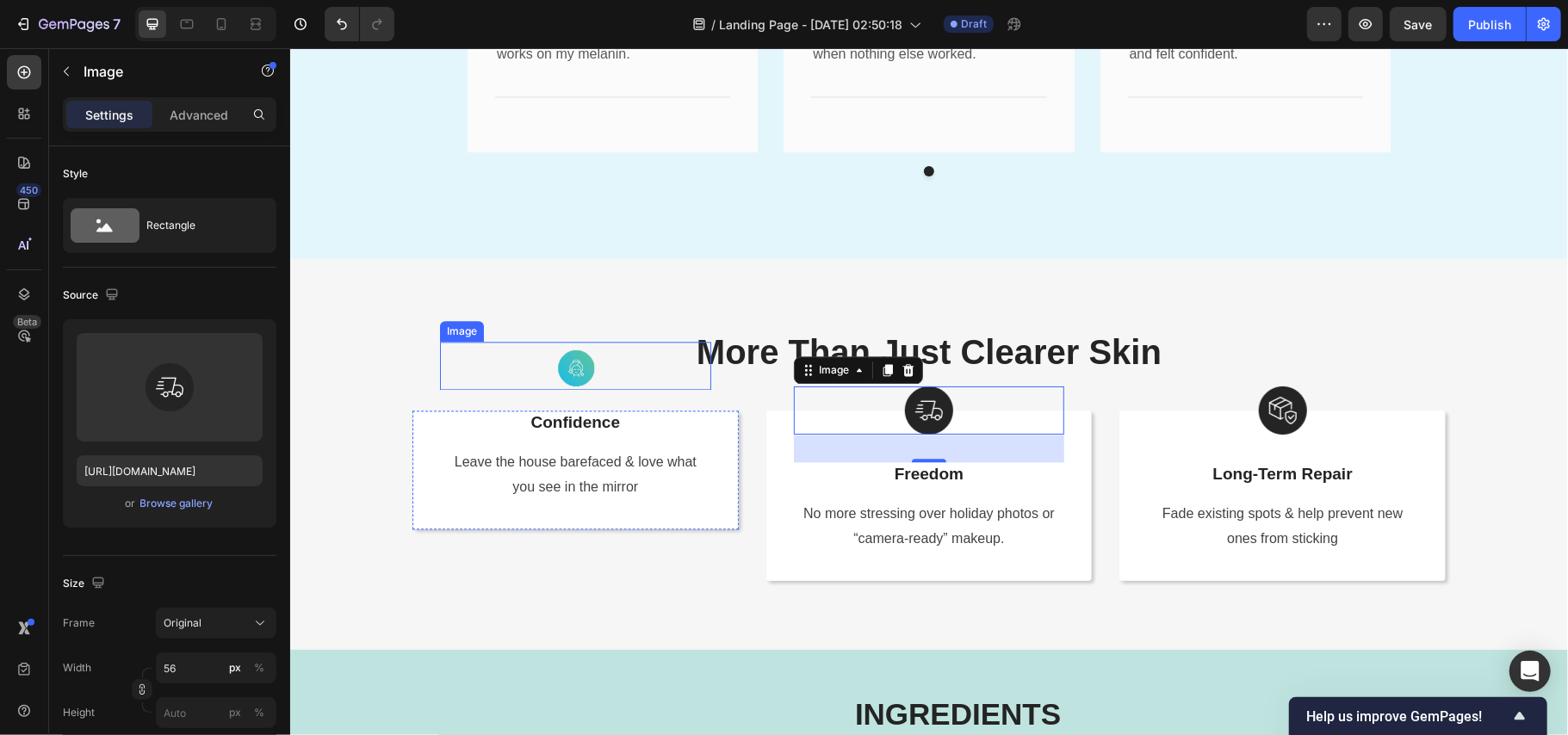
click at [561, 362] on img at bounding box center [574, 364] width 48 height 48
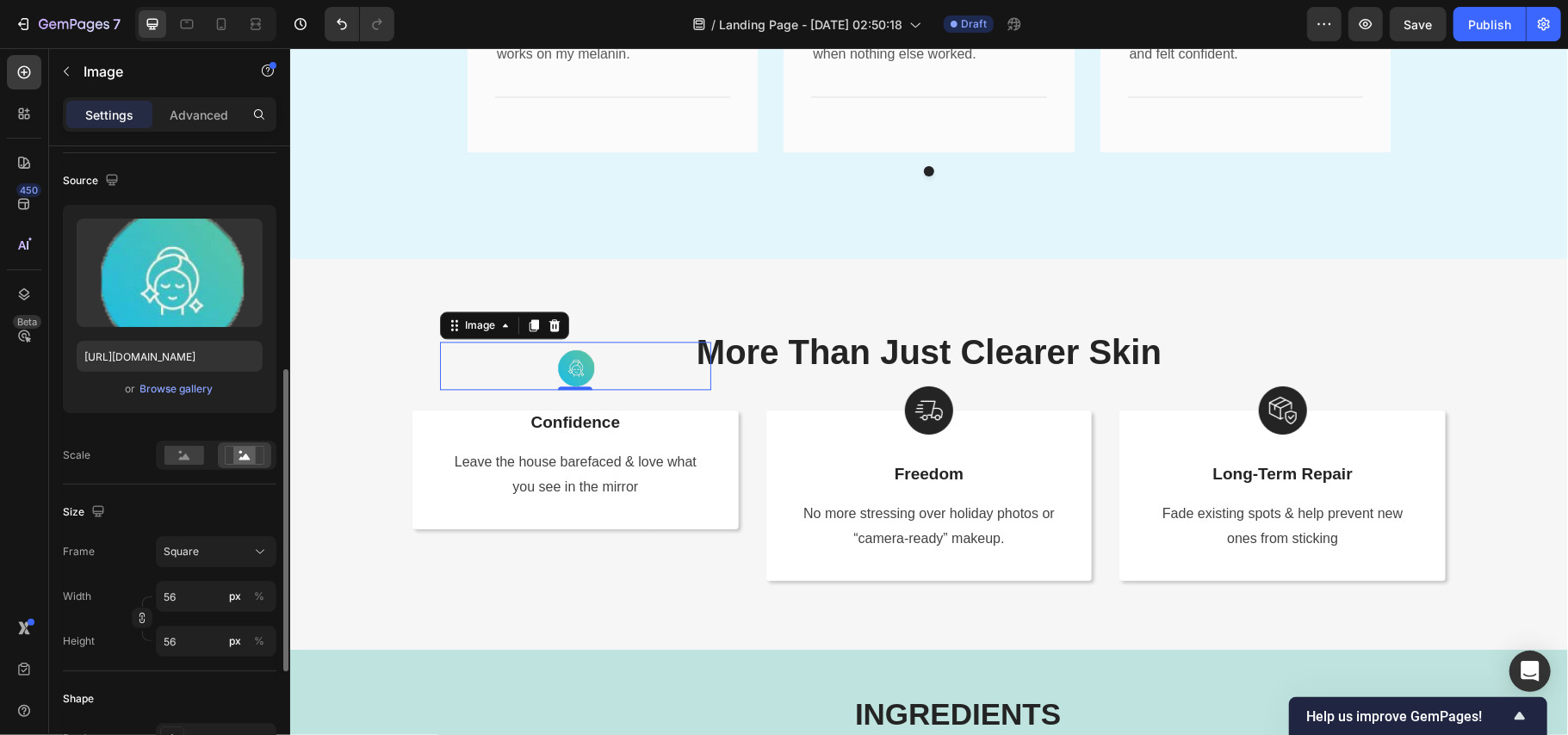
scroll to position [229, 0]
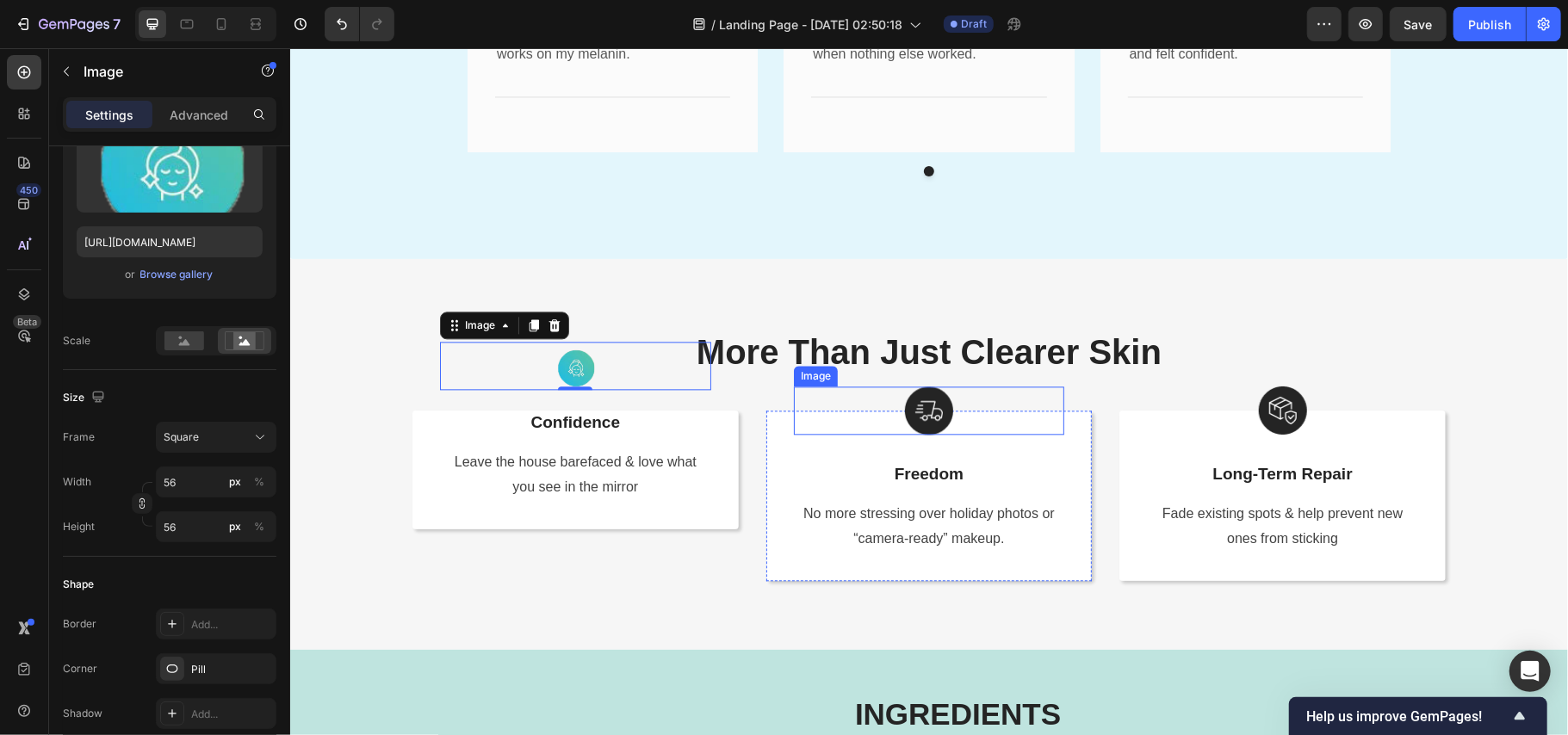
click at [921, 392] on img at bounding box center [928, 409] width 48 height 48
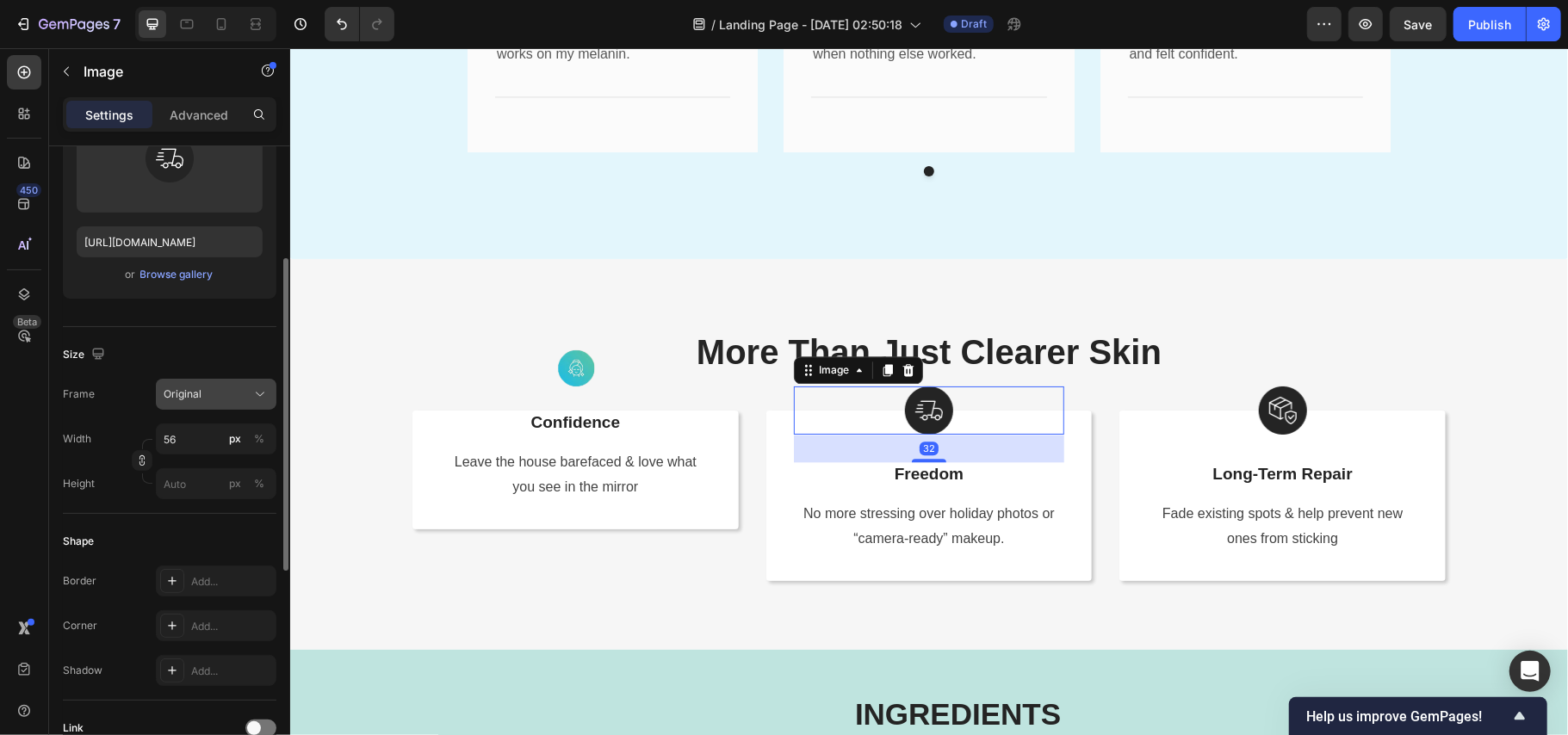
click at [207, 383] on button "Original" at bounding box center [216, 394] width 121 height 31
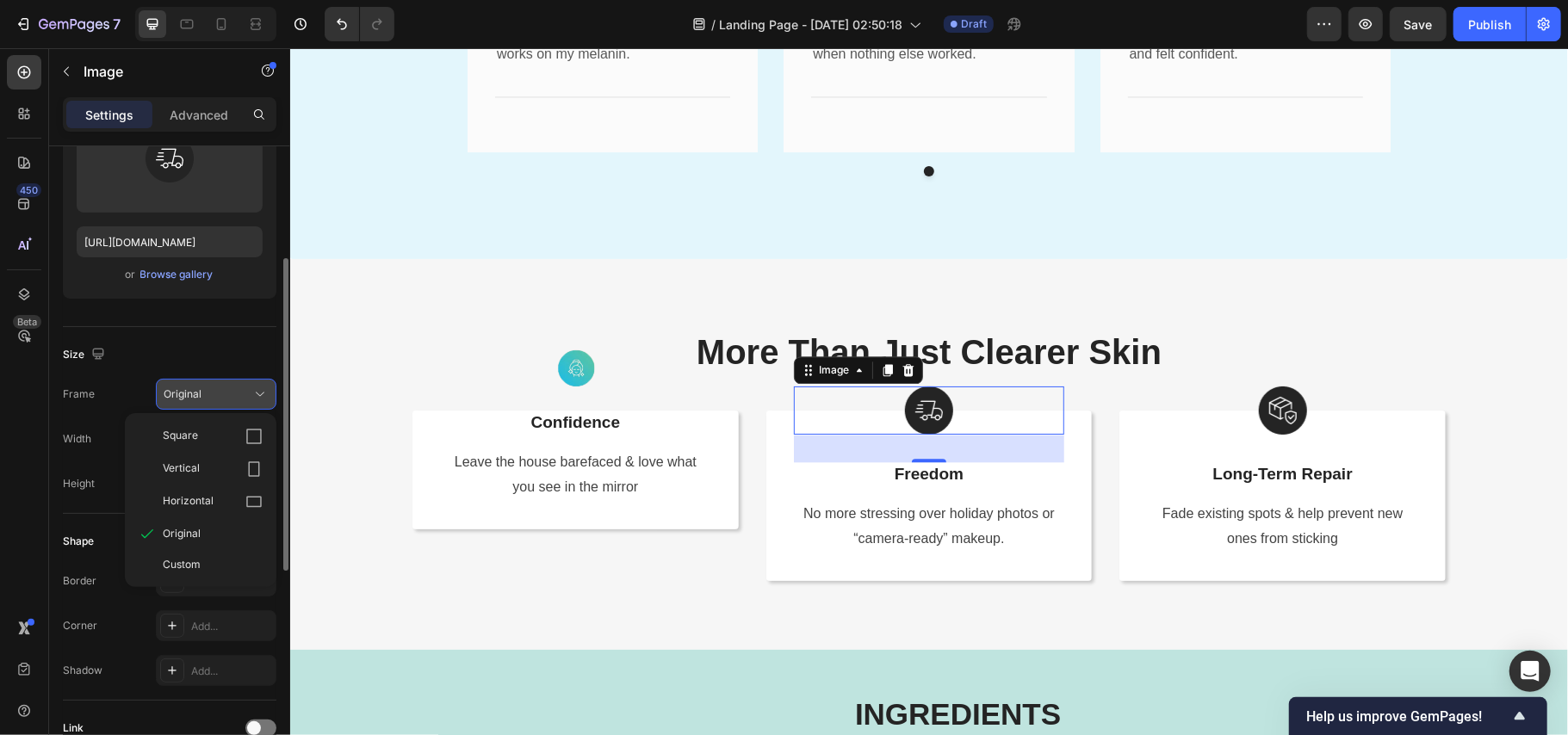
click at [207, 383] on button "Original" at bounding box center [216, 394] width 121 height 31
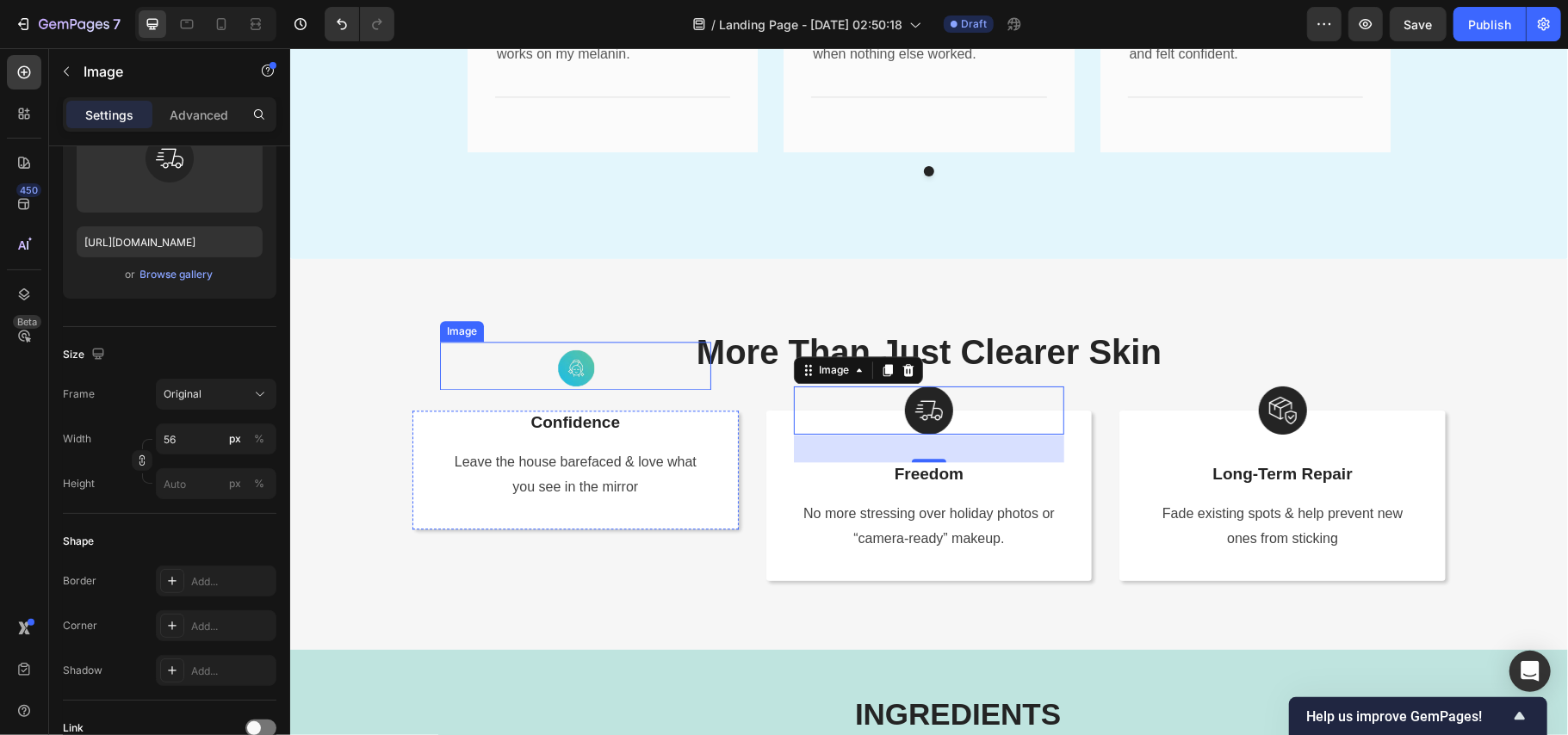
click at [561, 368] on img at bounding box center [574, 364] width 48 height 48
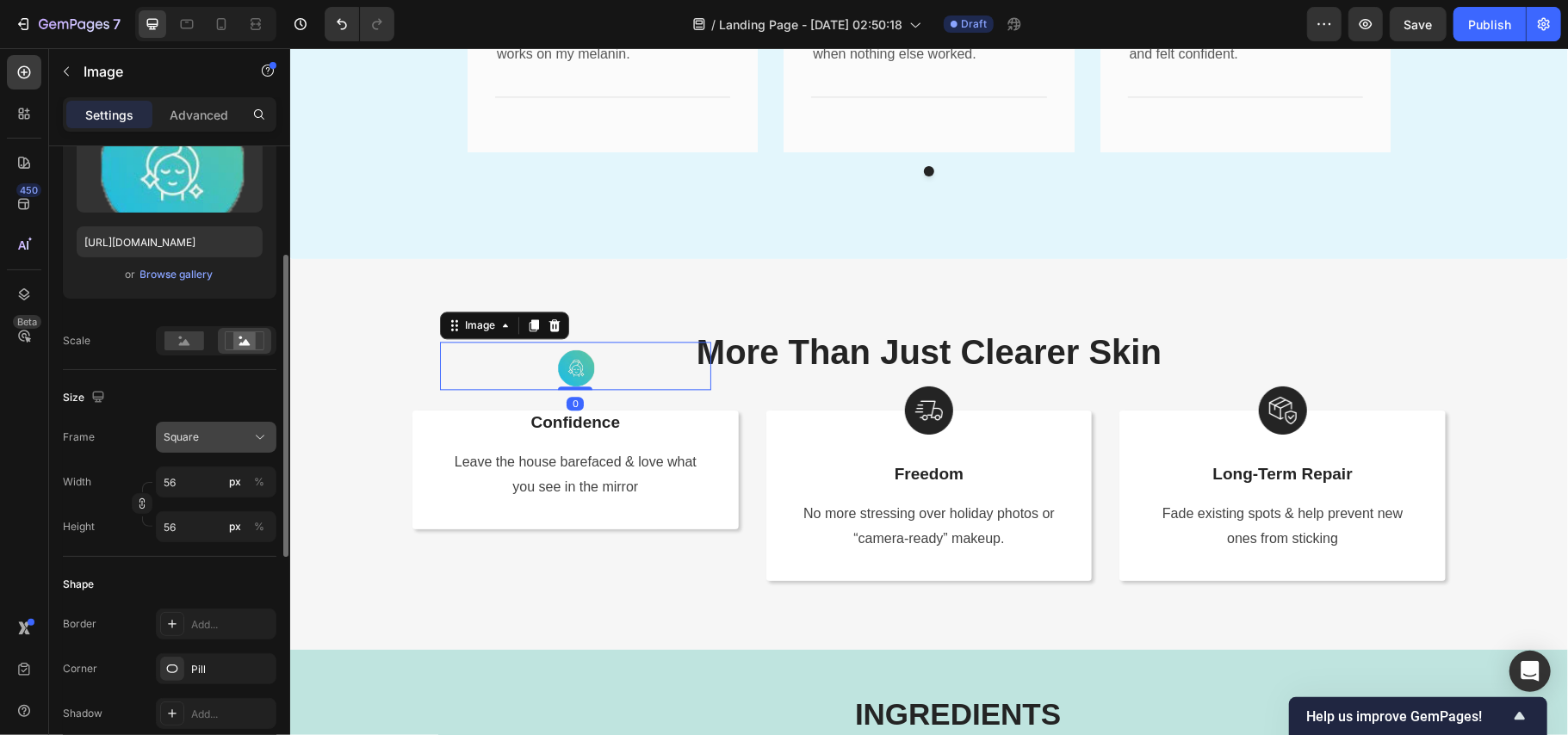
click at [179, 432] on span "Square" at bounding box center [181, 438] width 35 height 16
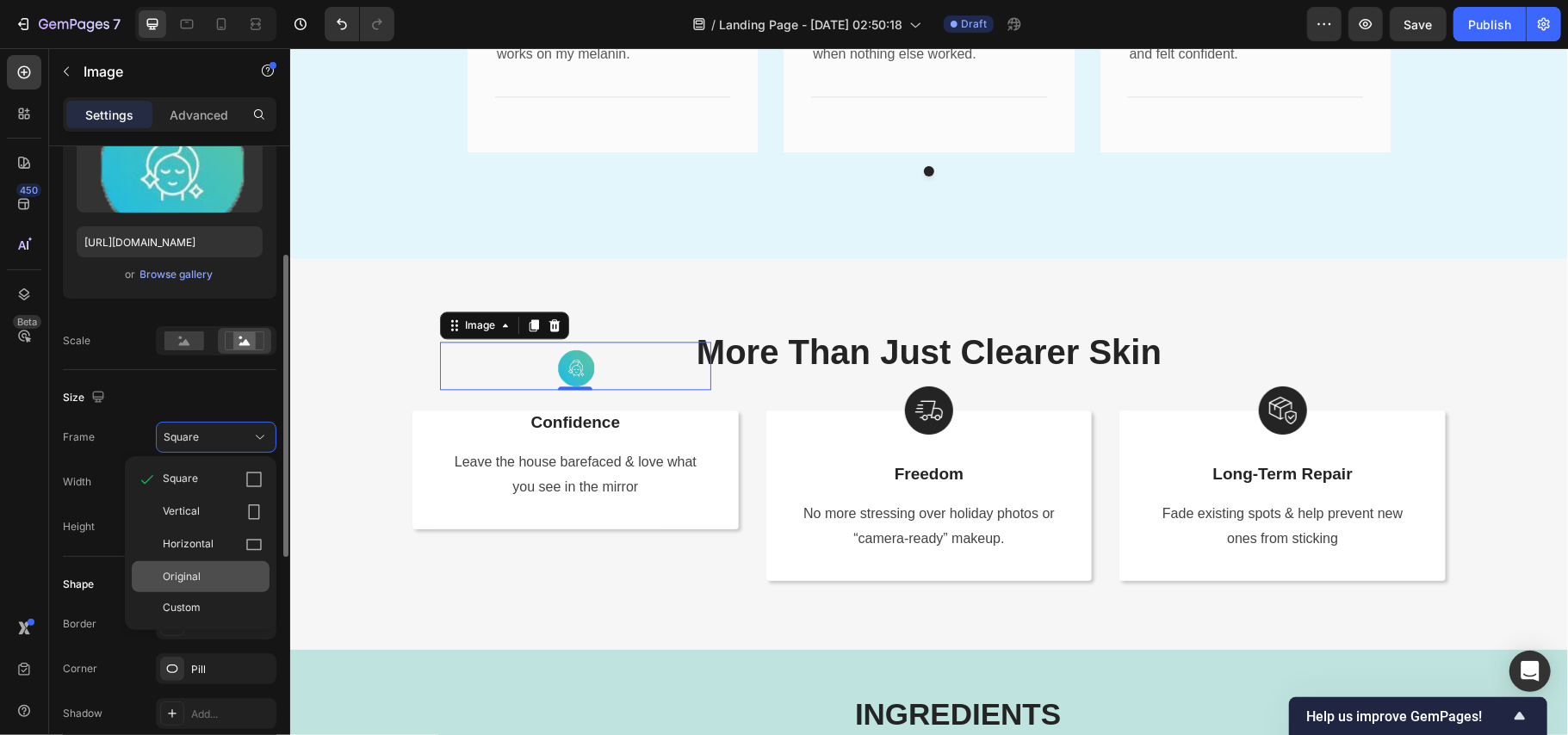
click at [205, 582] on div "Original" at bounding box center [212, 577] width 100 height 16
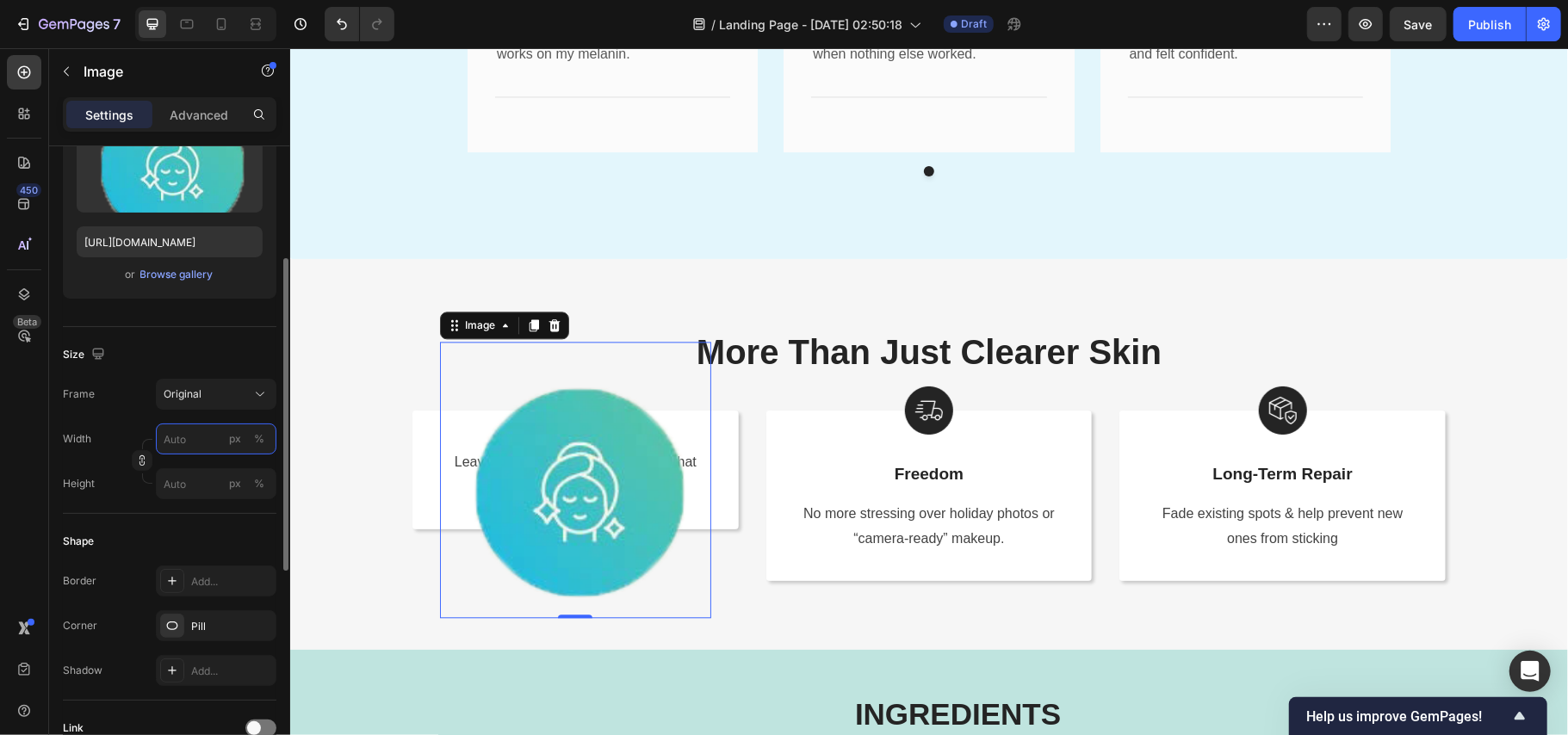
click at [174, 449] on input "px %" at bounding box center [216, 439] width 121 height 31
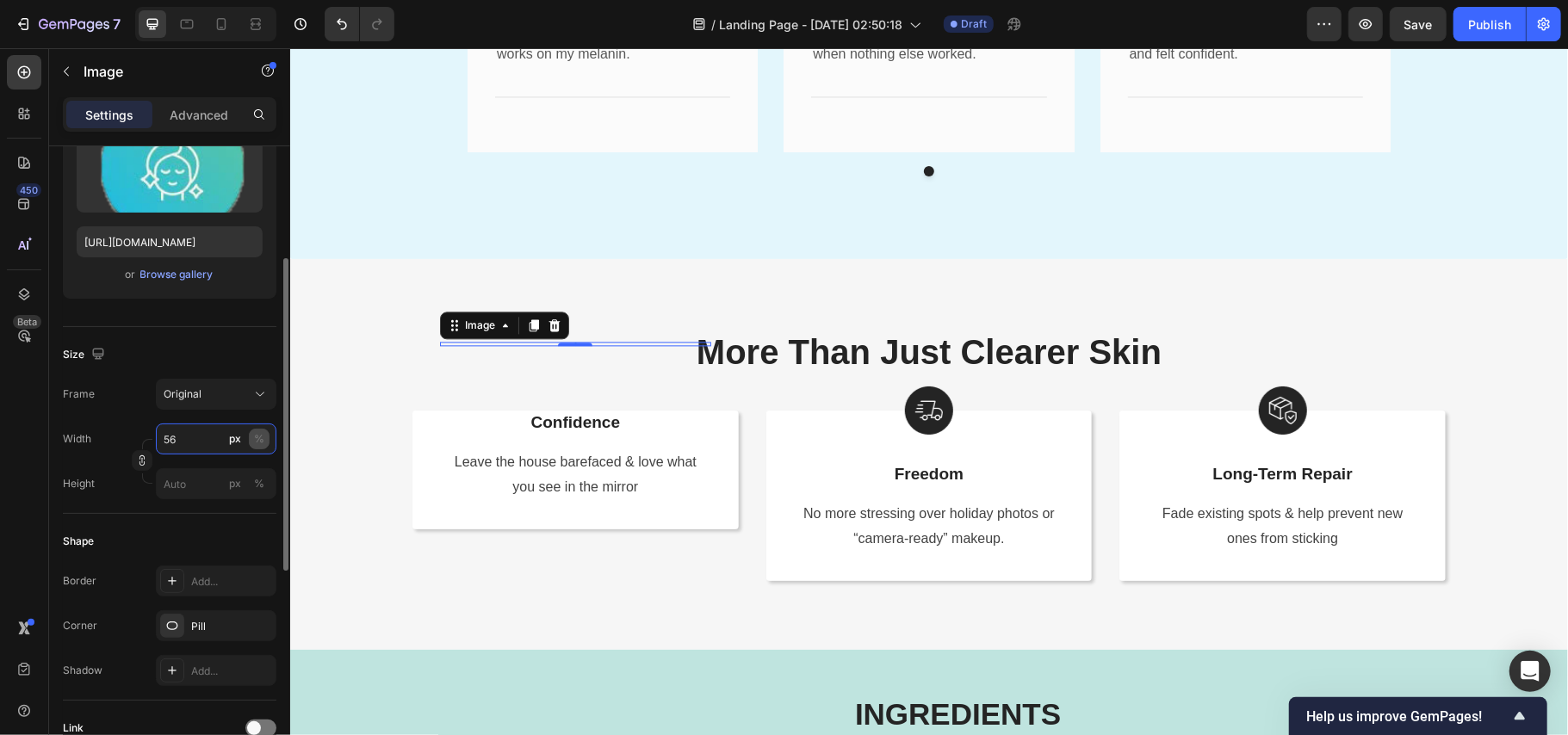
type input "56"
click at [264, 441] on div "%" at bounding box center [260, 440] width 10 height 16
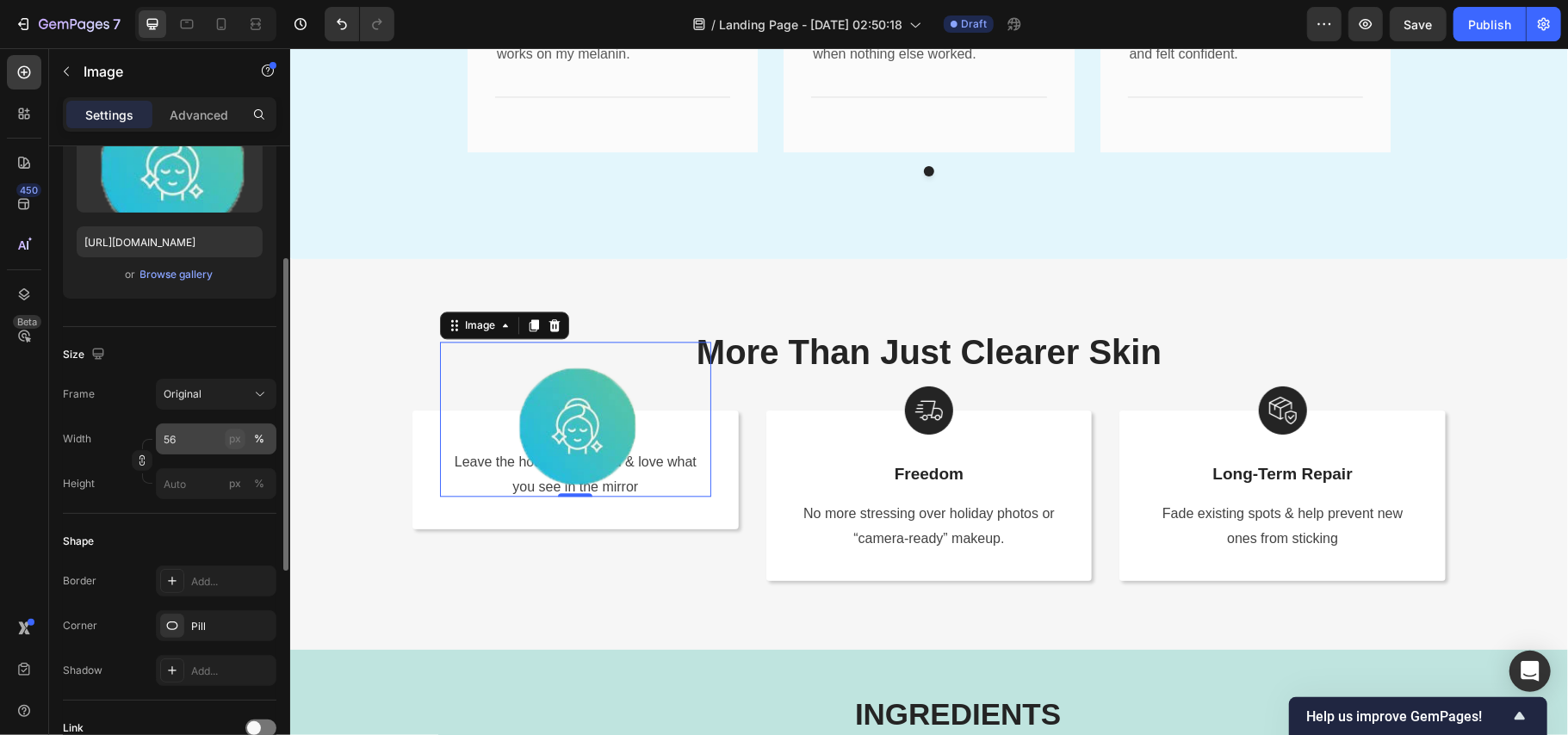
click at [242, 445] on button "px" at bounding box center [235, 440] width 21 height 21
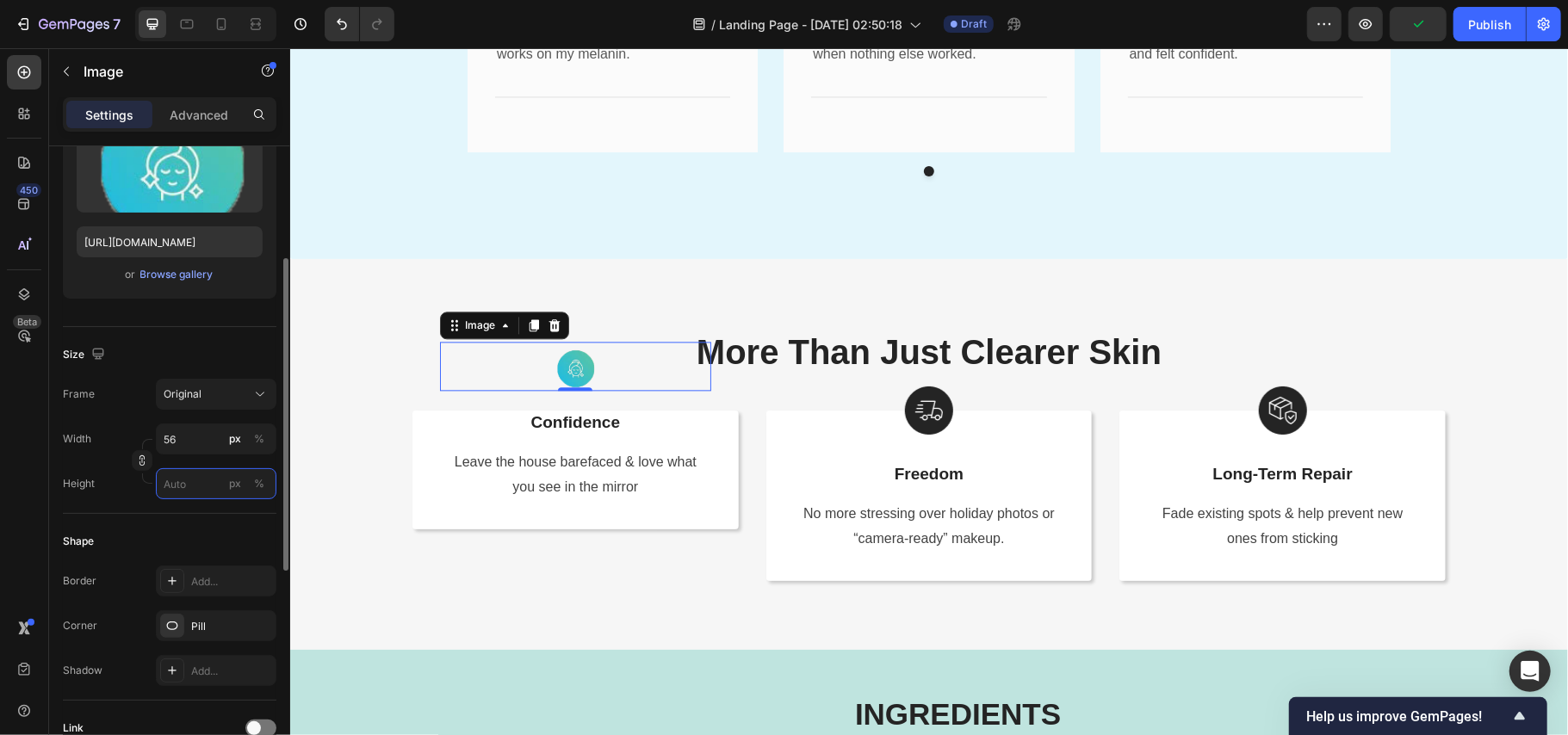
click at [188, 489] on input "px %" at bounding box center [216, 483] width 121 height 31
type input "5"
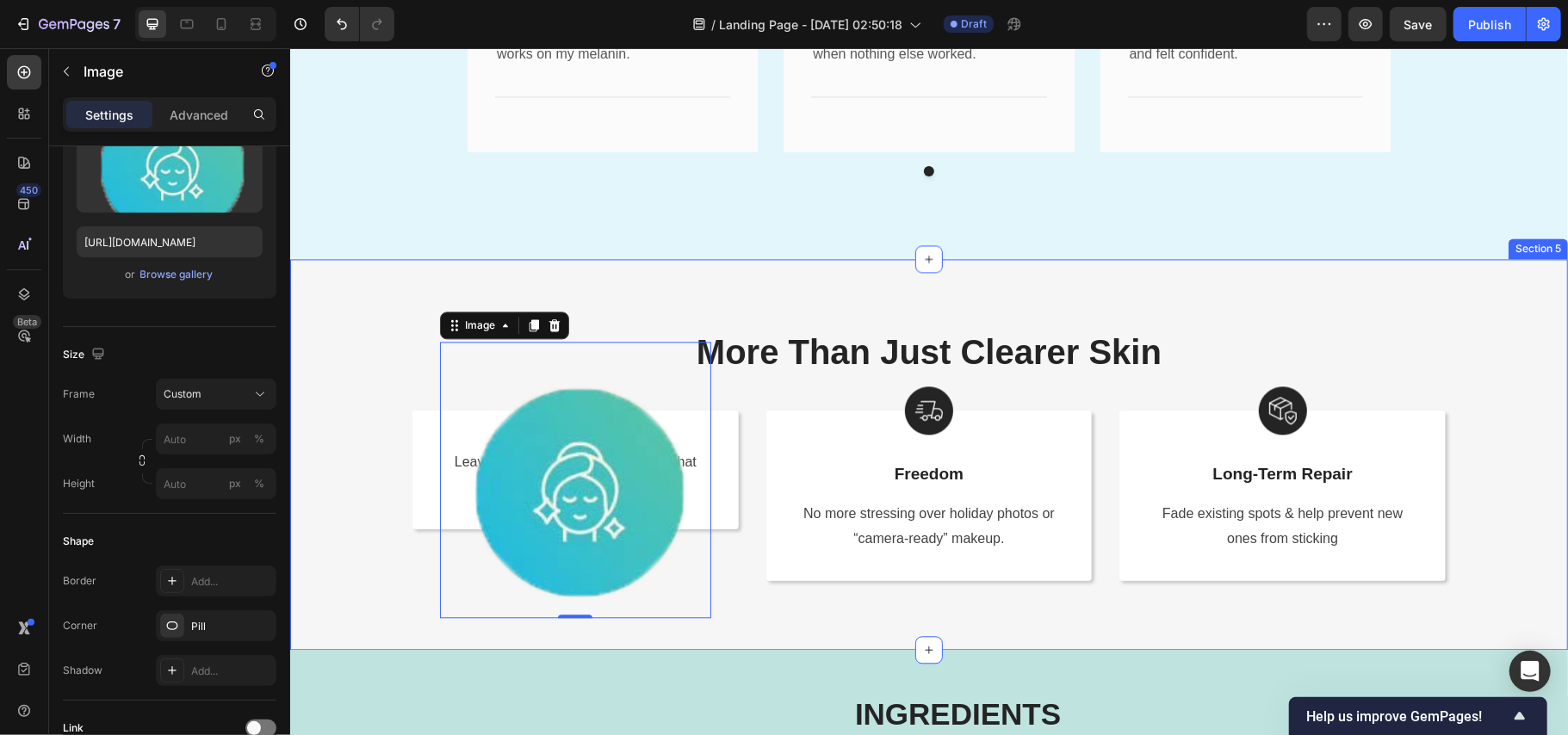
click at [635, 281] on div "More Than Just Clearer Skin Heading Row Image 0 Confidence Text Block Leave the…" at bounding box center [928, 454] width 1278 height 391
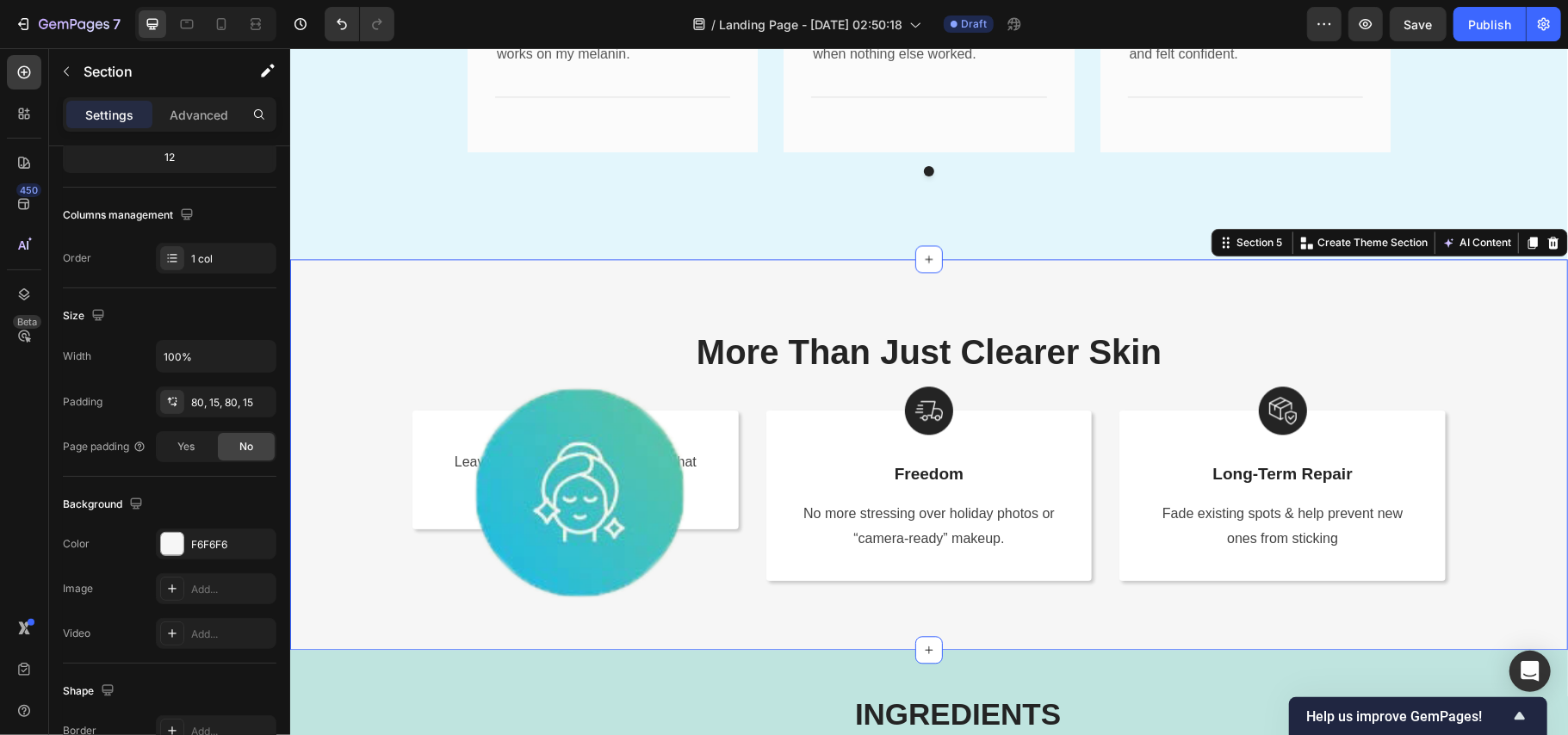
scroll to position [0, 0]
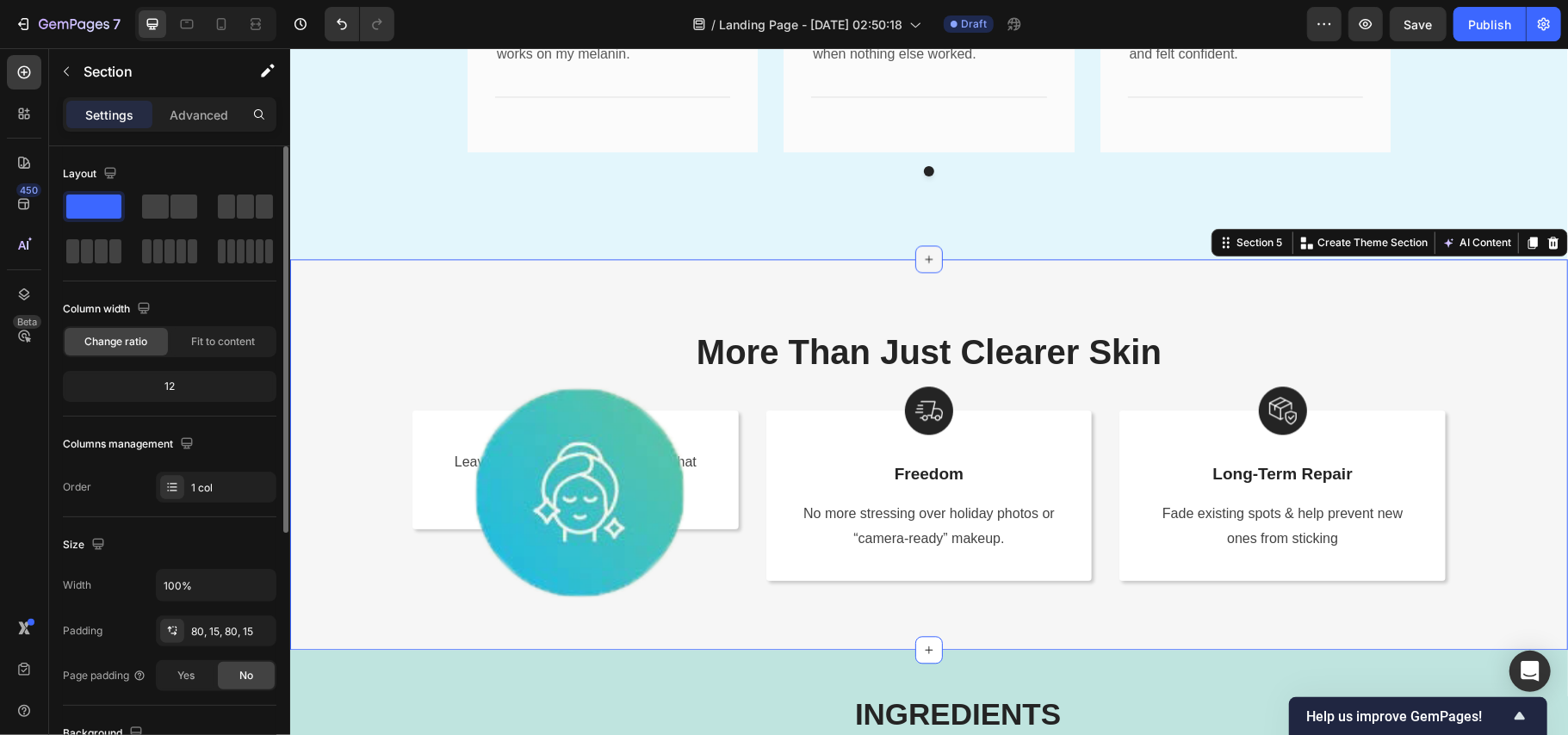
click at [921, 265] on icon at bounding box center [928, 259] width 14 height 14
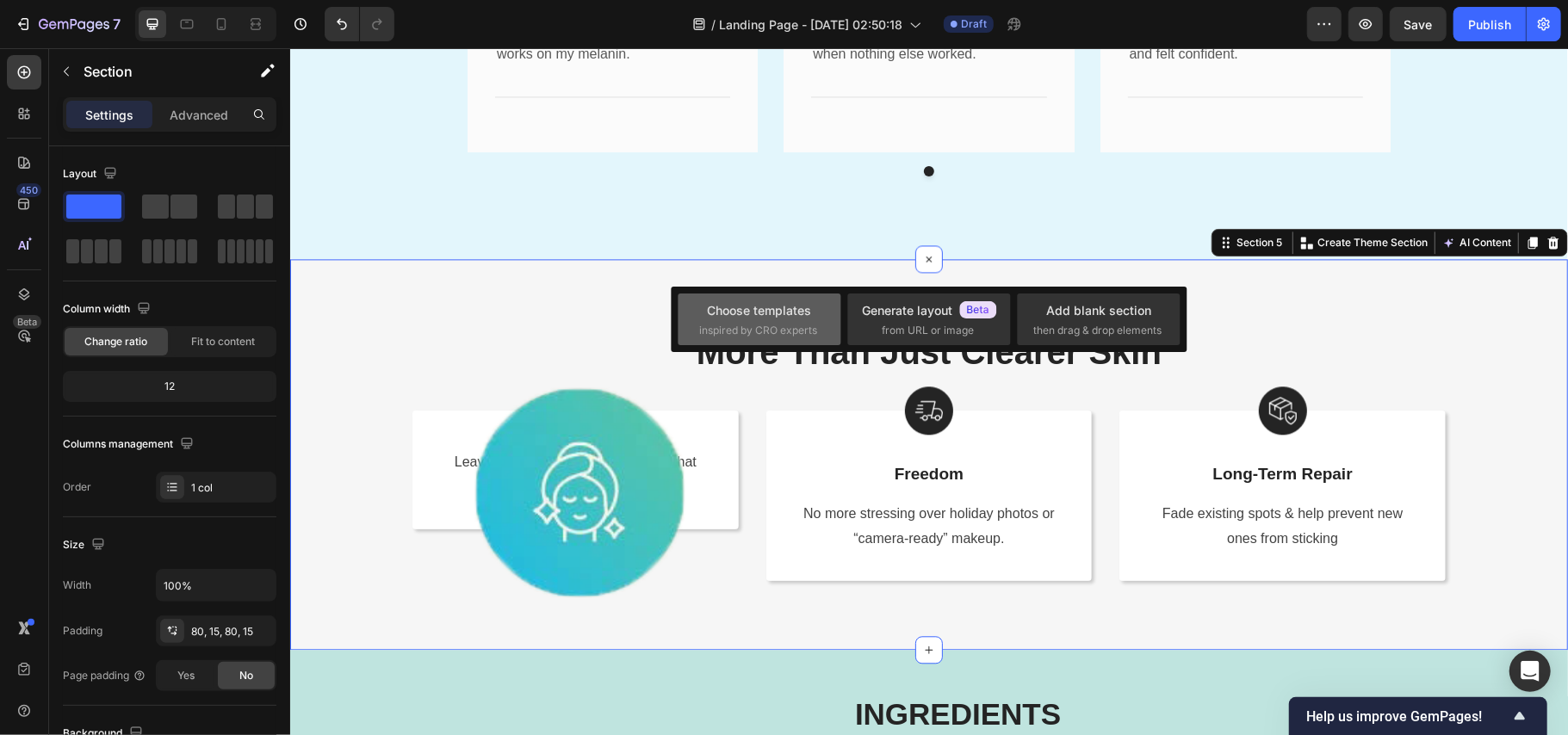
click at [804, 321] on div "Choose templates inspired by CRO experts" at bounding box center [760, 320] width 121 height 37
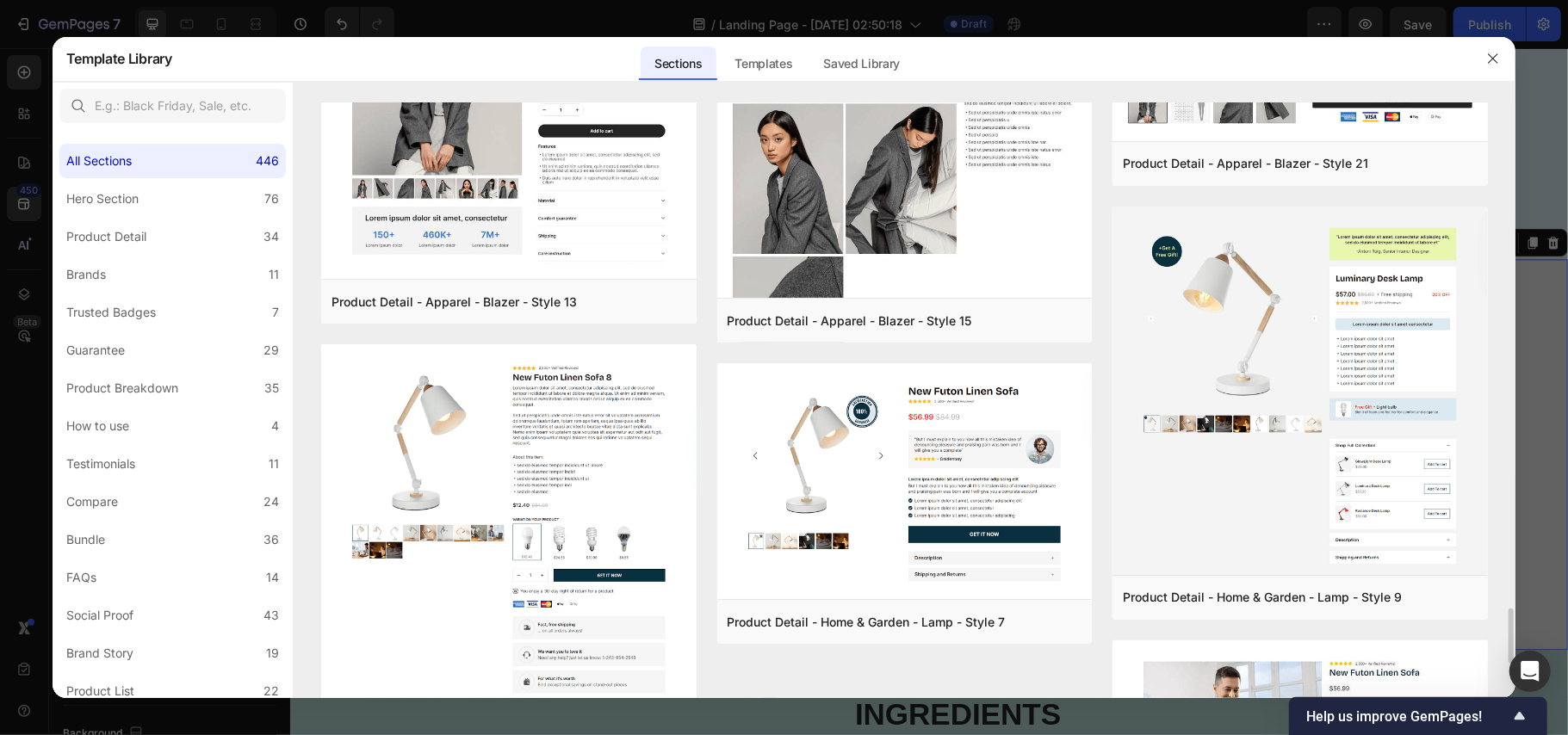
scroll to position [5816, 0]
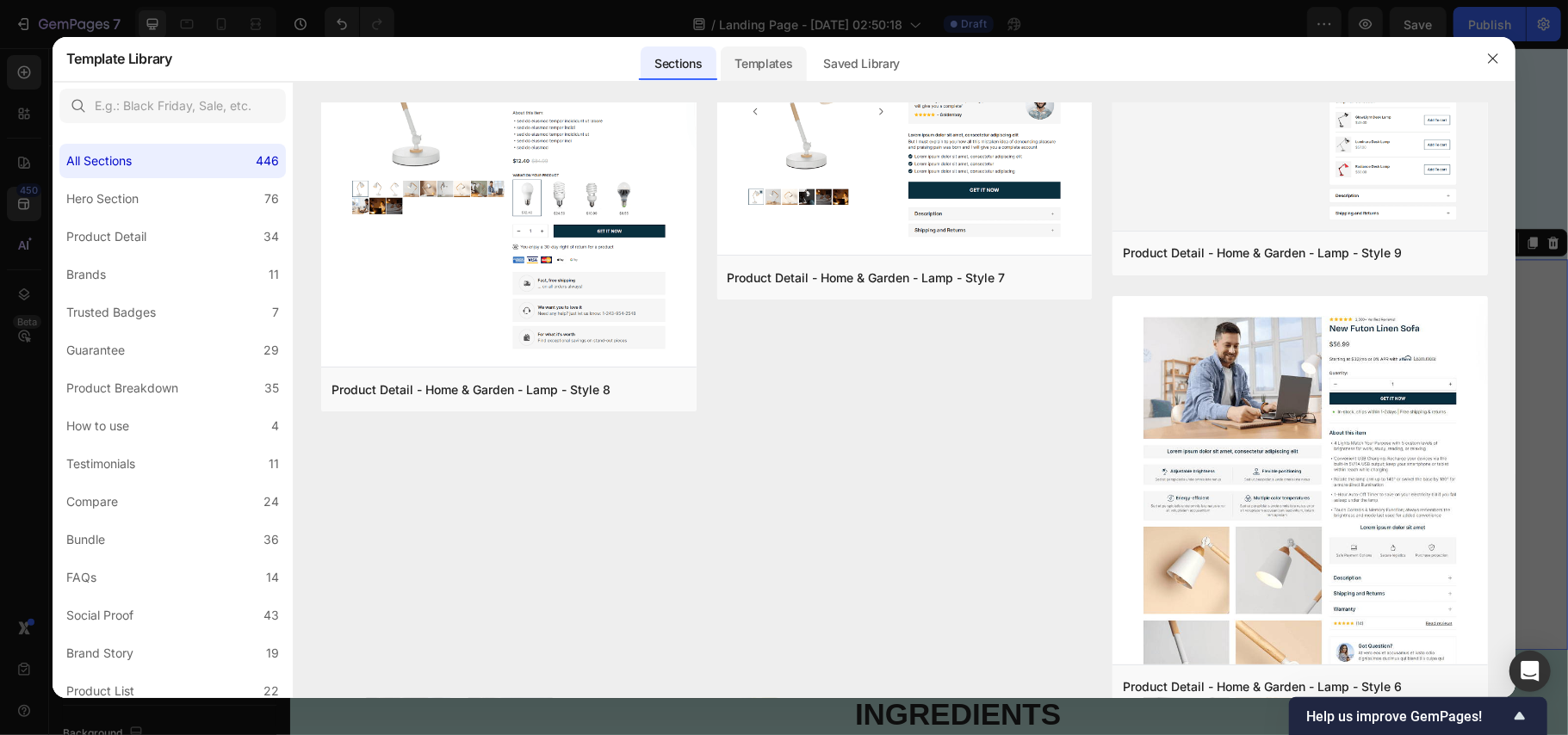
click at [767, 57] on div "Templates" at bounding box center [764, 63] width 86 height 34
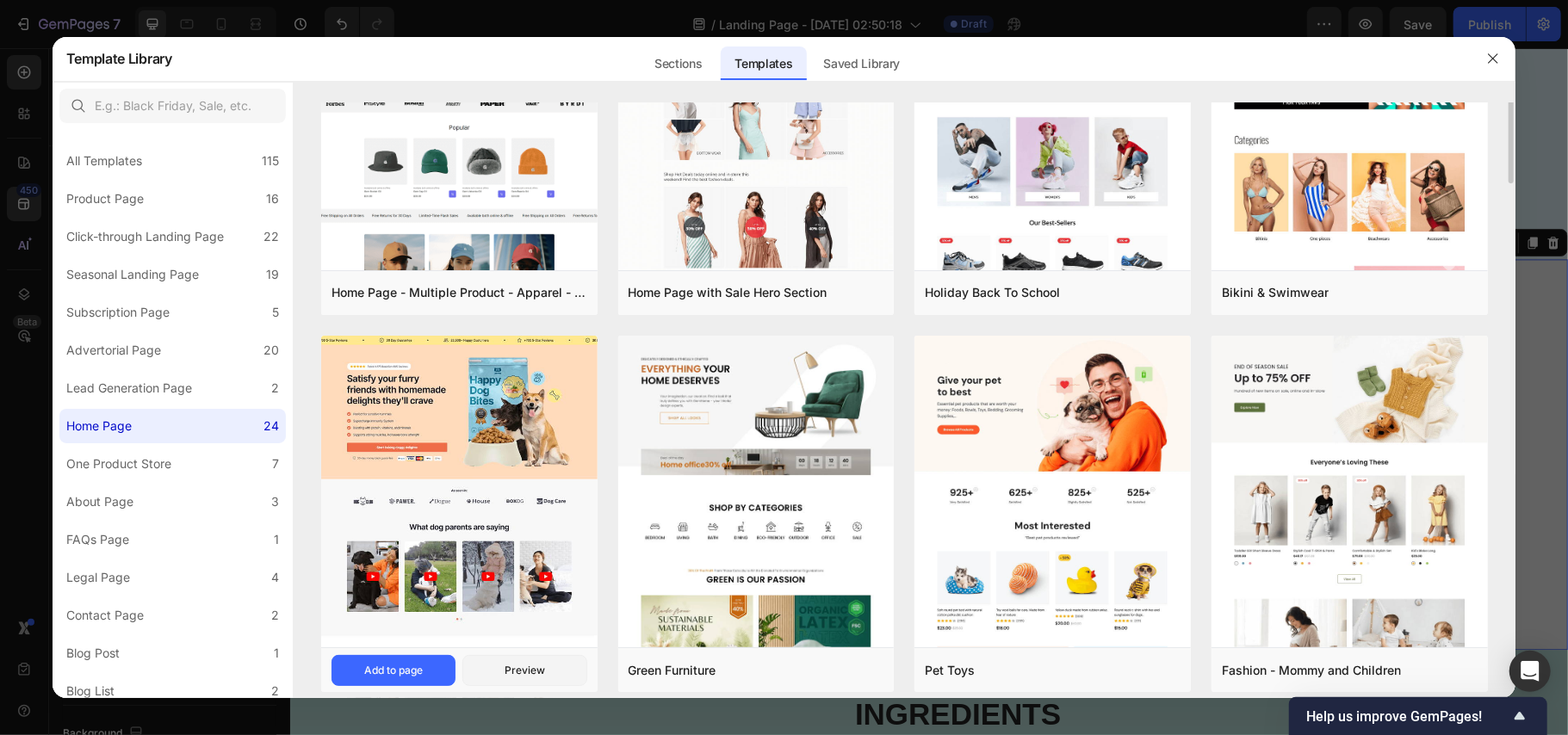
scroll to position [0, 0]
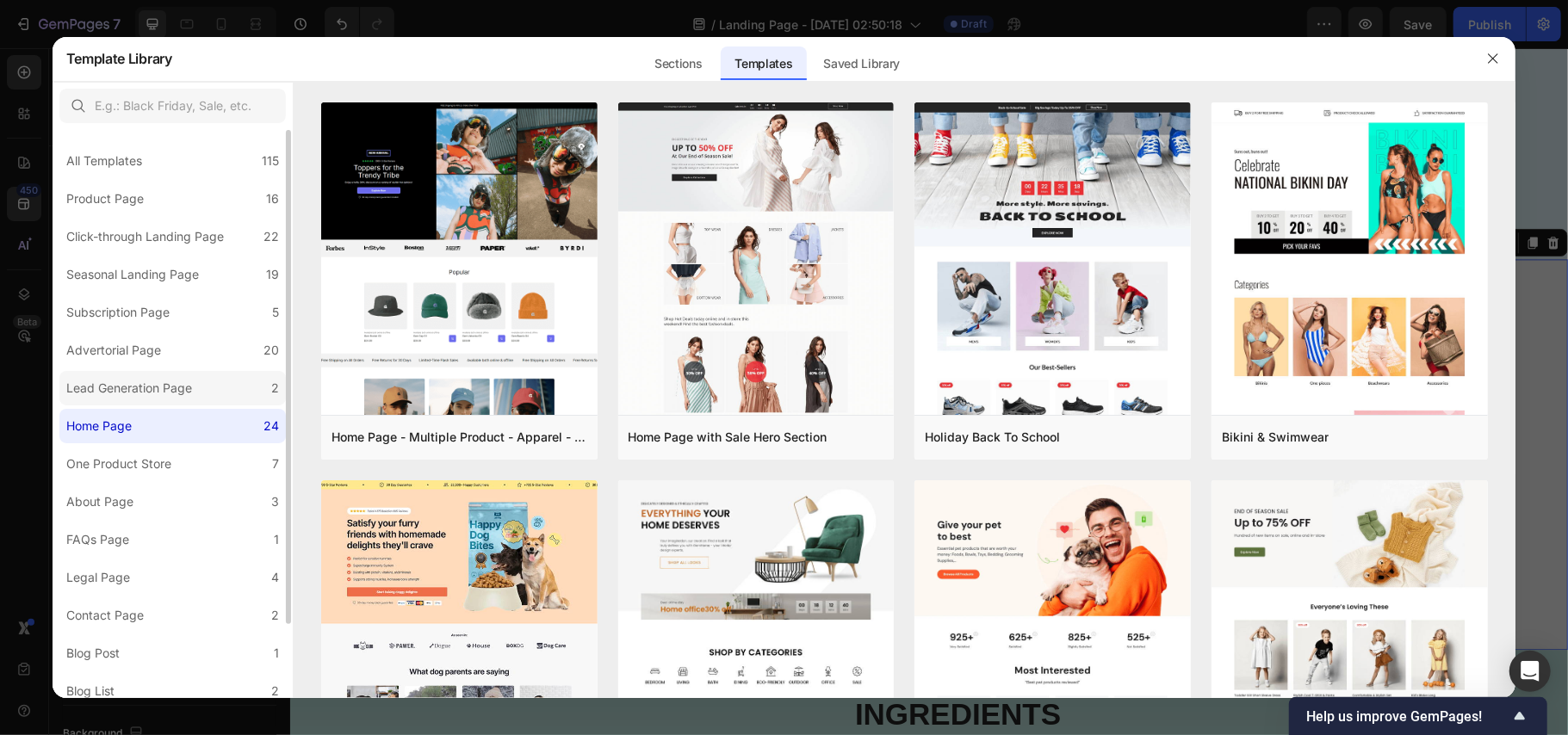
click at [131, 392] on div "Lead Generation Page" at bounding box center [129, 389] width 126 height 21
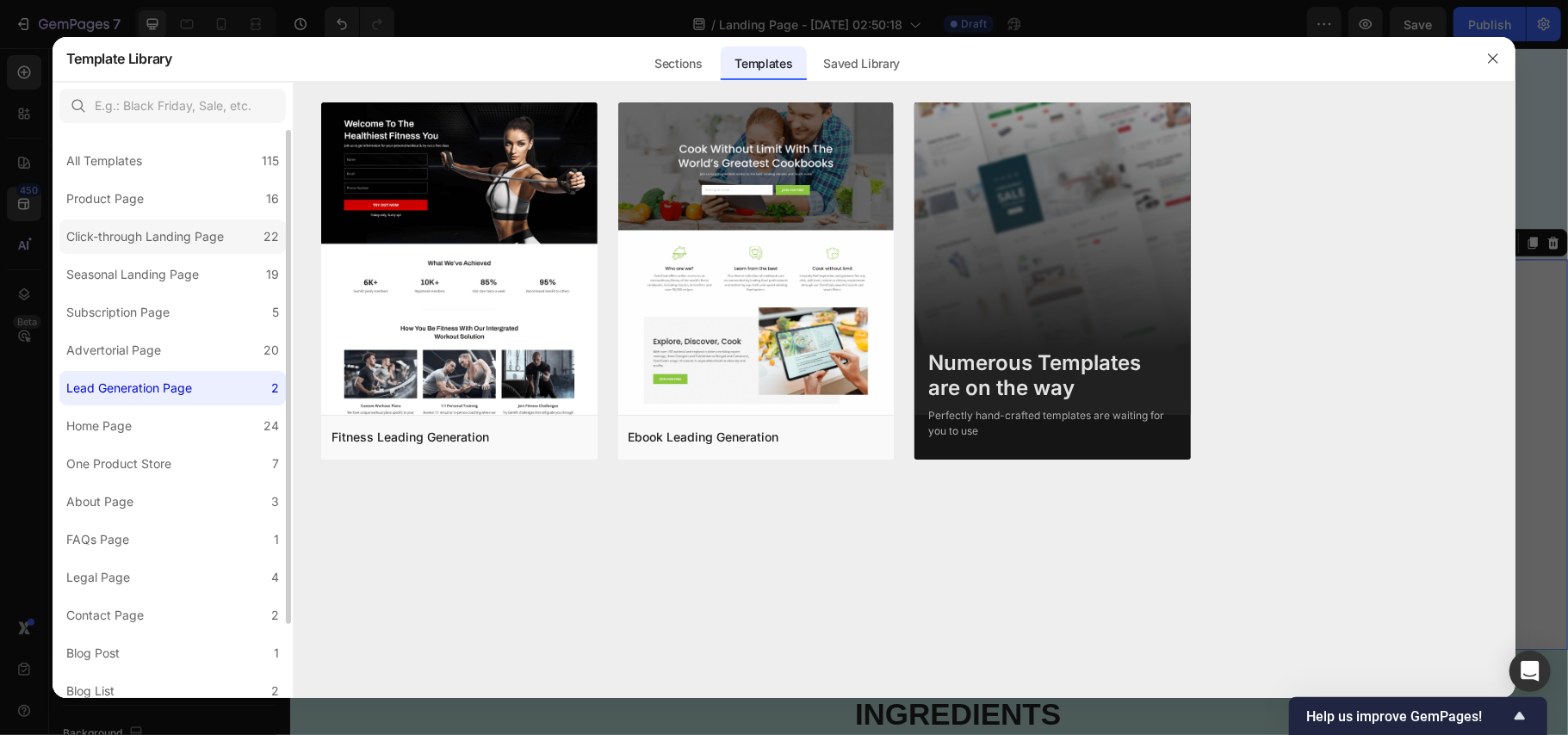
click at [129, 235] on div "Click-through Landing Page" at bounding box center [145, 237] width 157 height 21
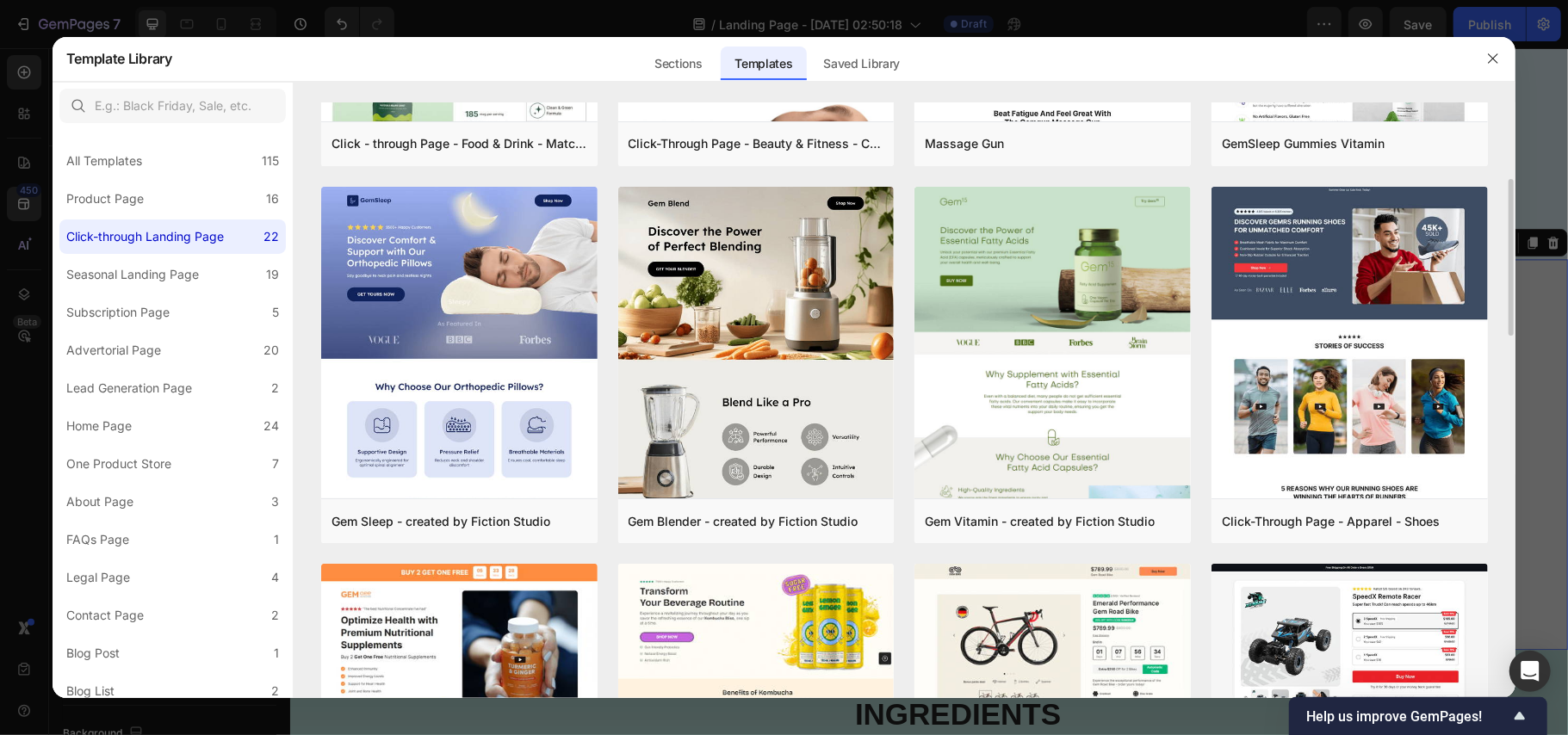
scroll to position [179, 0]
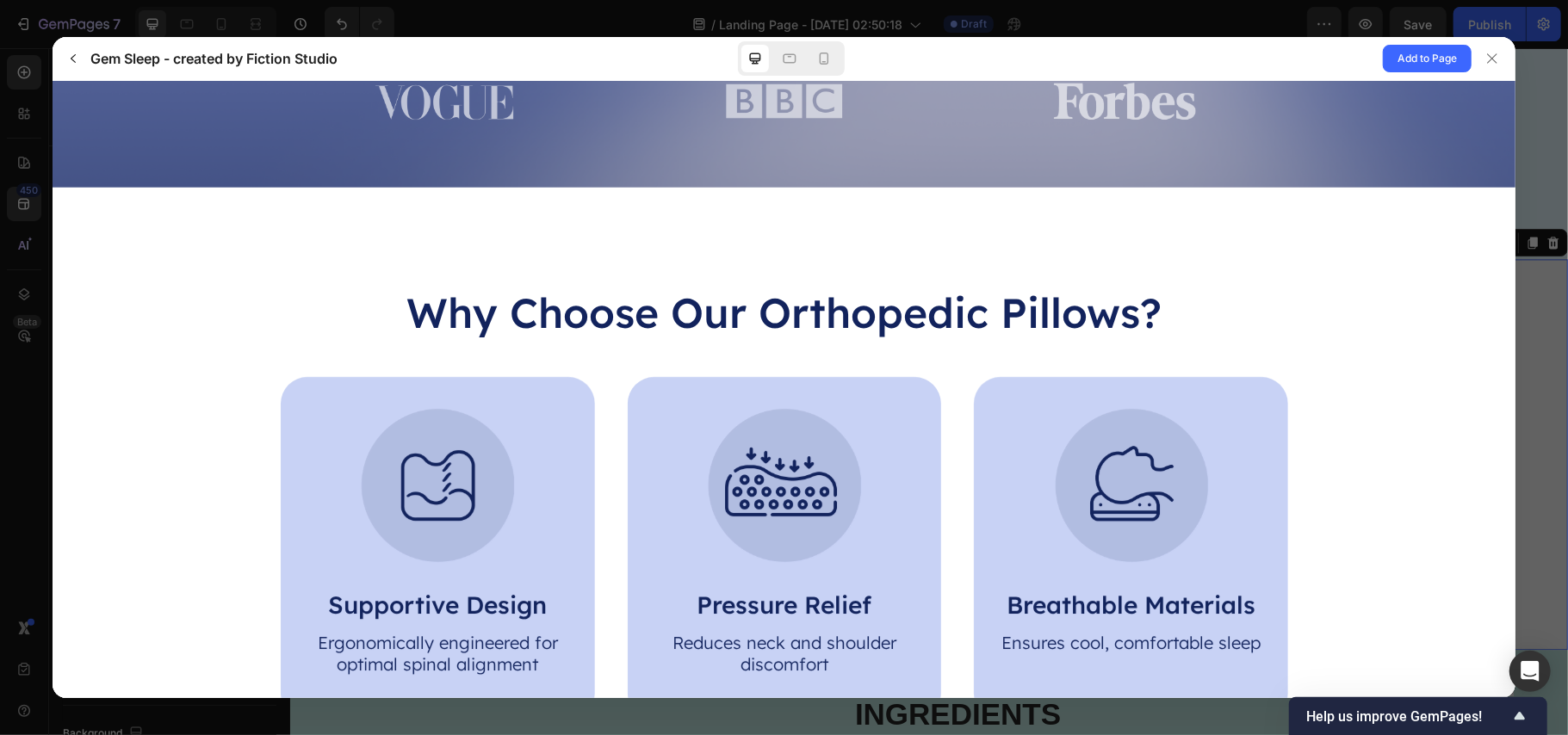
scroll to position [573, 0]
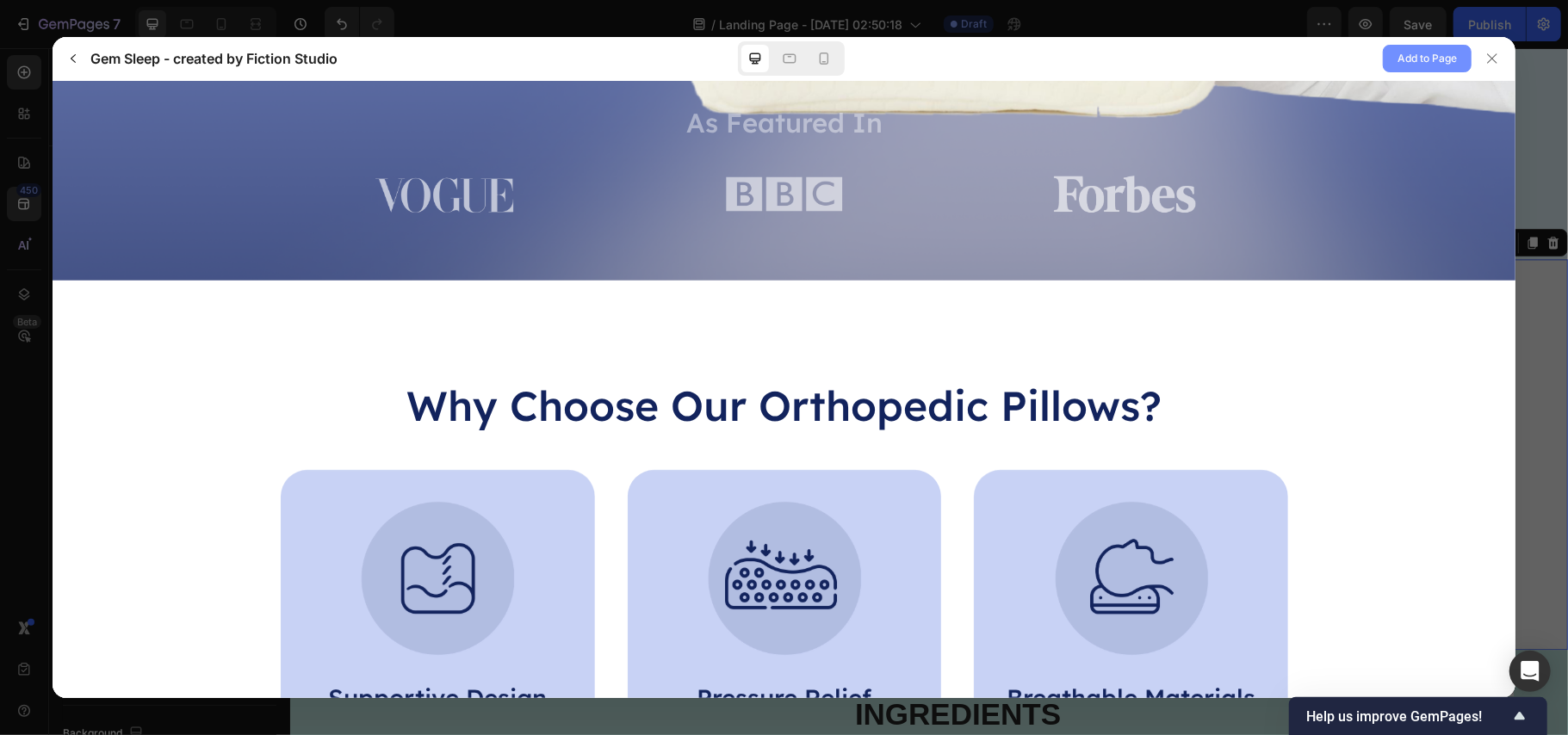
click at [1413, 59] on span "Add to Page" at bounding box center [1427, 59] width 59 height 21
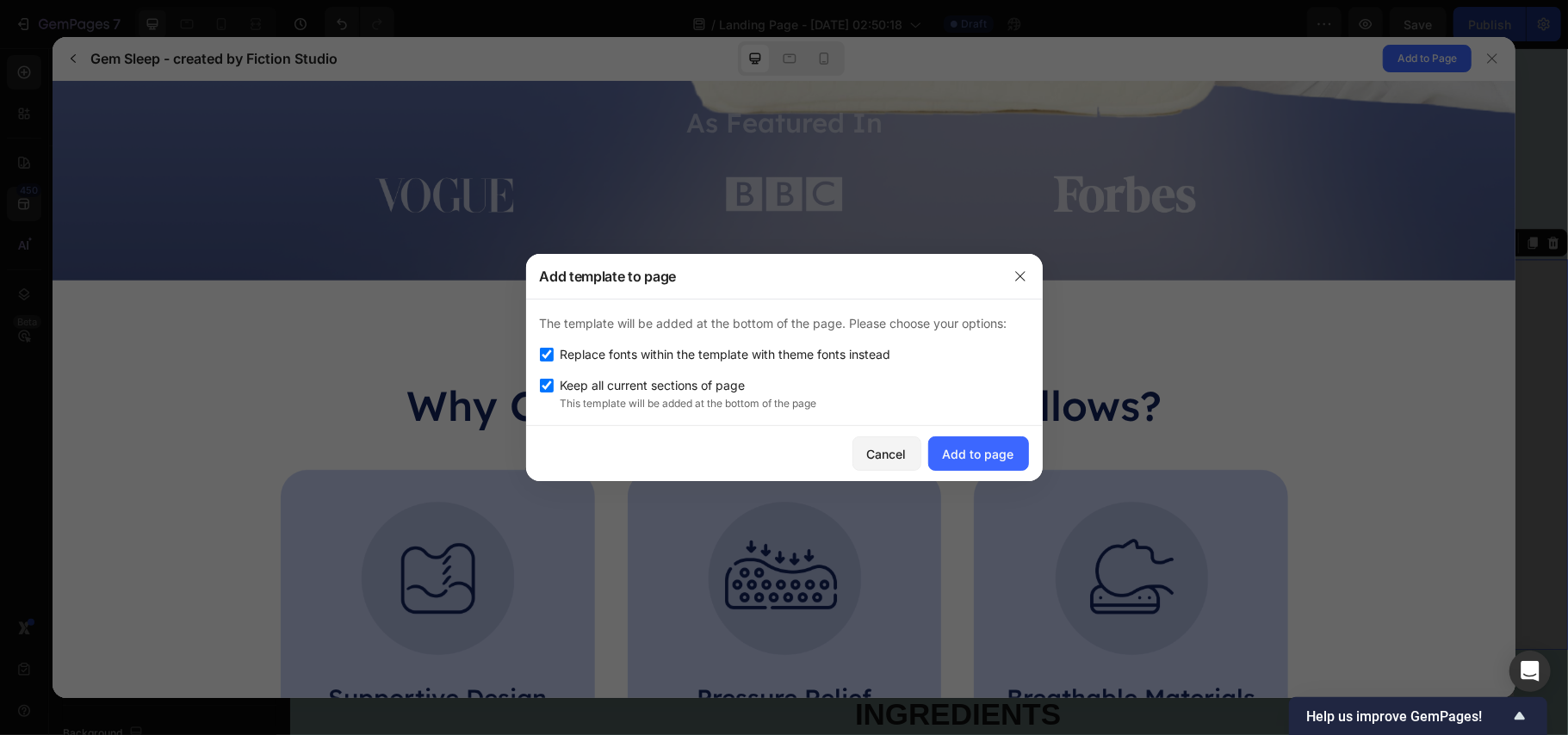
click at [545, 362] on input "checkbox" at bounding box center [547, 355] width 14 height 14
checkbox input "false"
click at [546, 382] on input "checkbox" at bounding box center [547, 386] width 14 height 14
click at [548, 383] on input "checkbox" at bounding box center [547, 386] width 14 height 14
checkbox input "true"
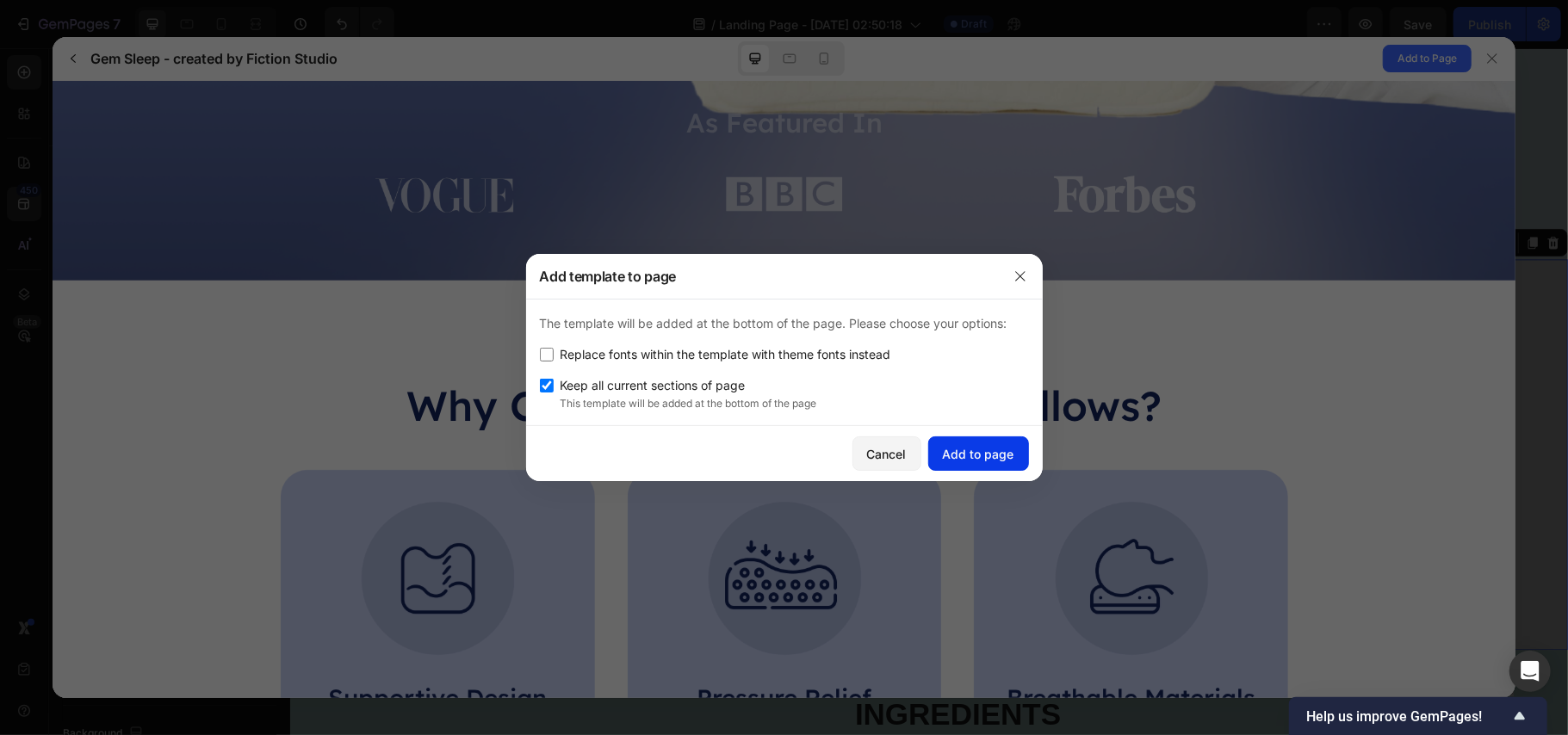
click at [968, 452] on div "Add to page" at bounding box center [979, 454] width 72 height 18
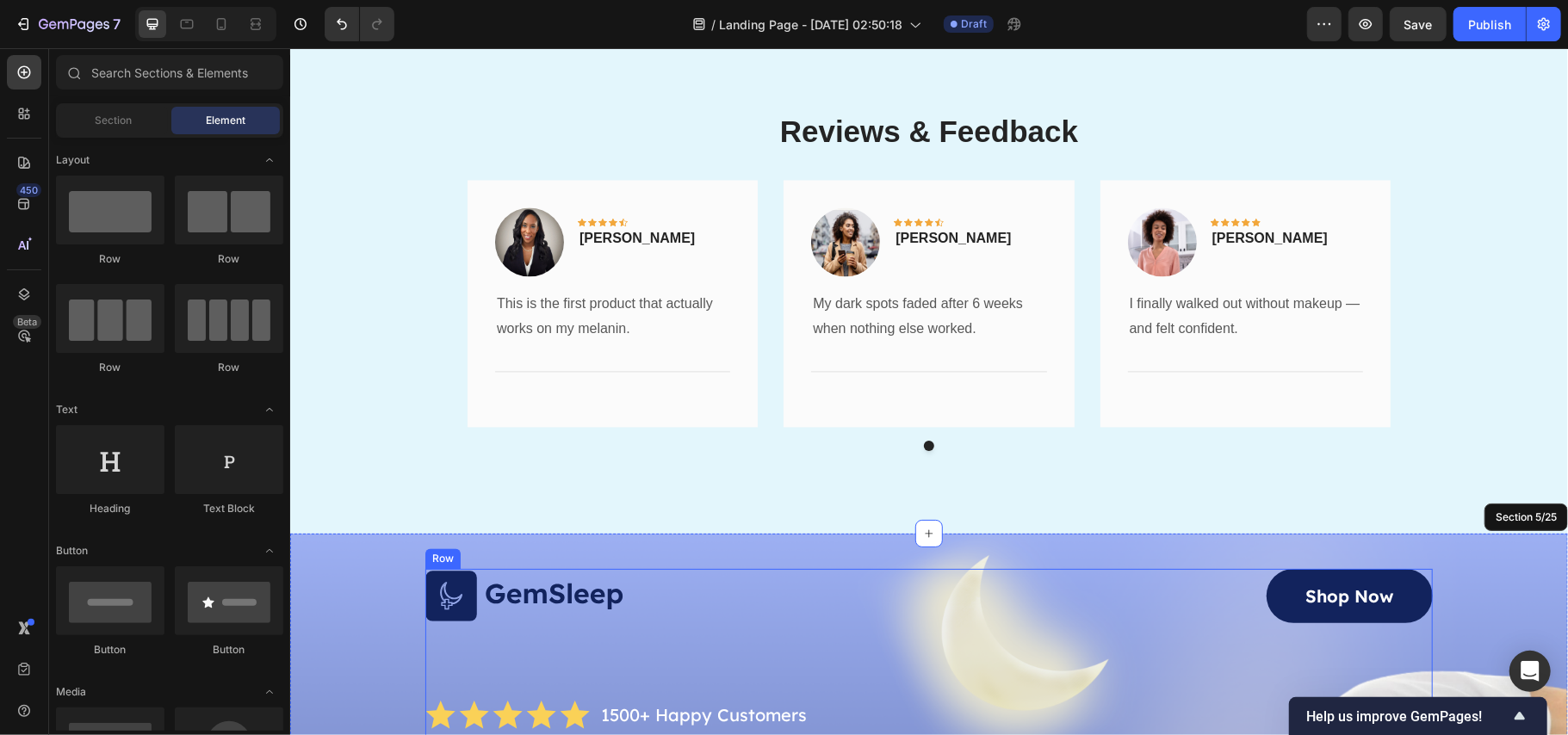
scroll to position [2432, 0]
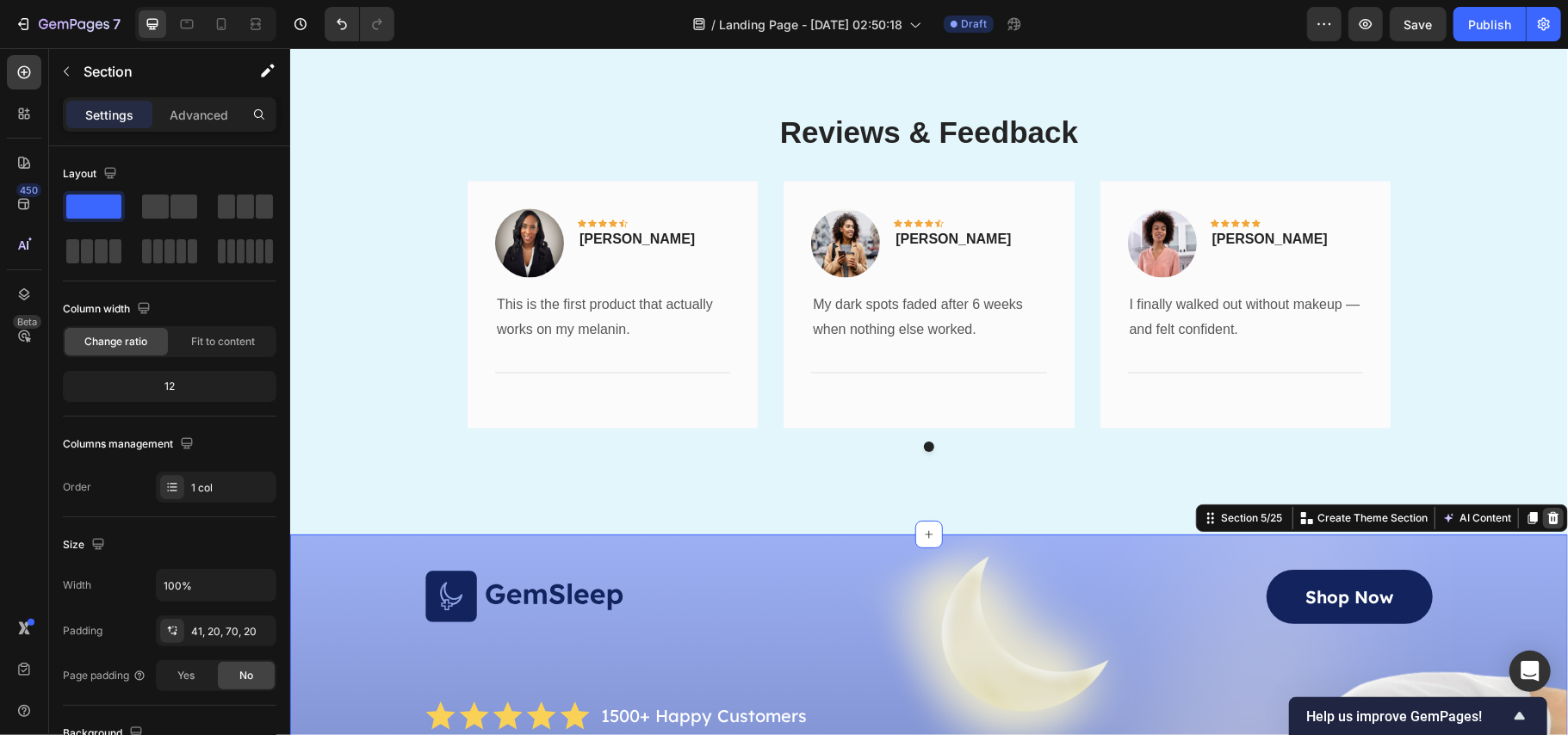
click at [1548, 514] on icon at bounding box center [1553, 517] width 11 height 12
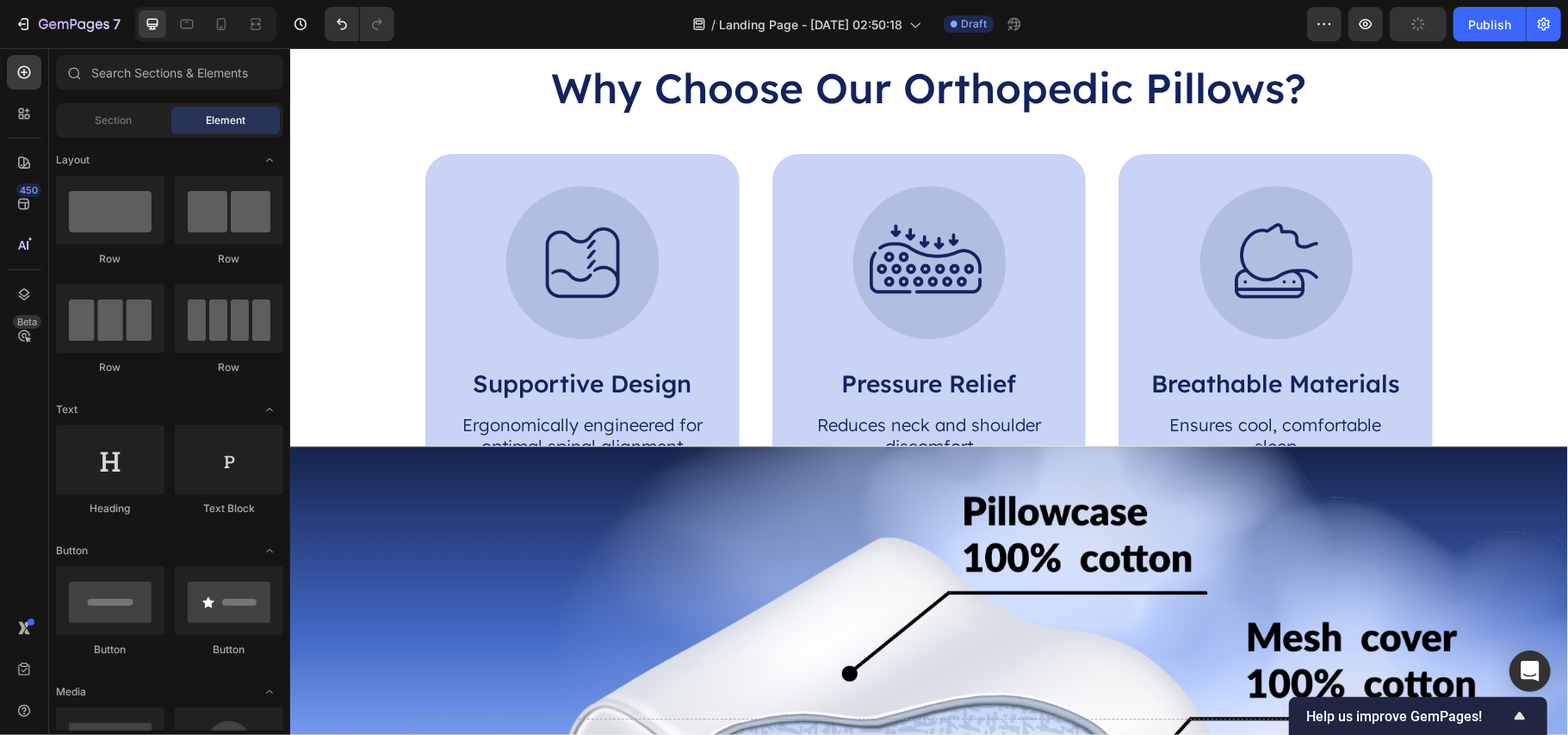
scroll to position [3350, 0]
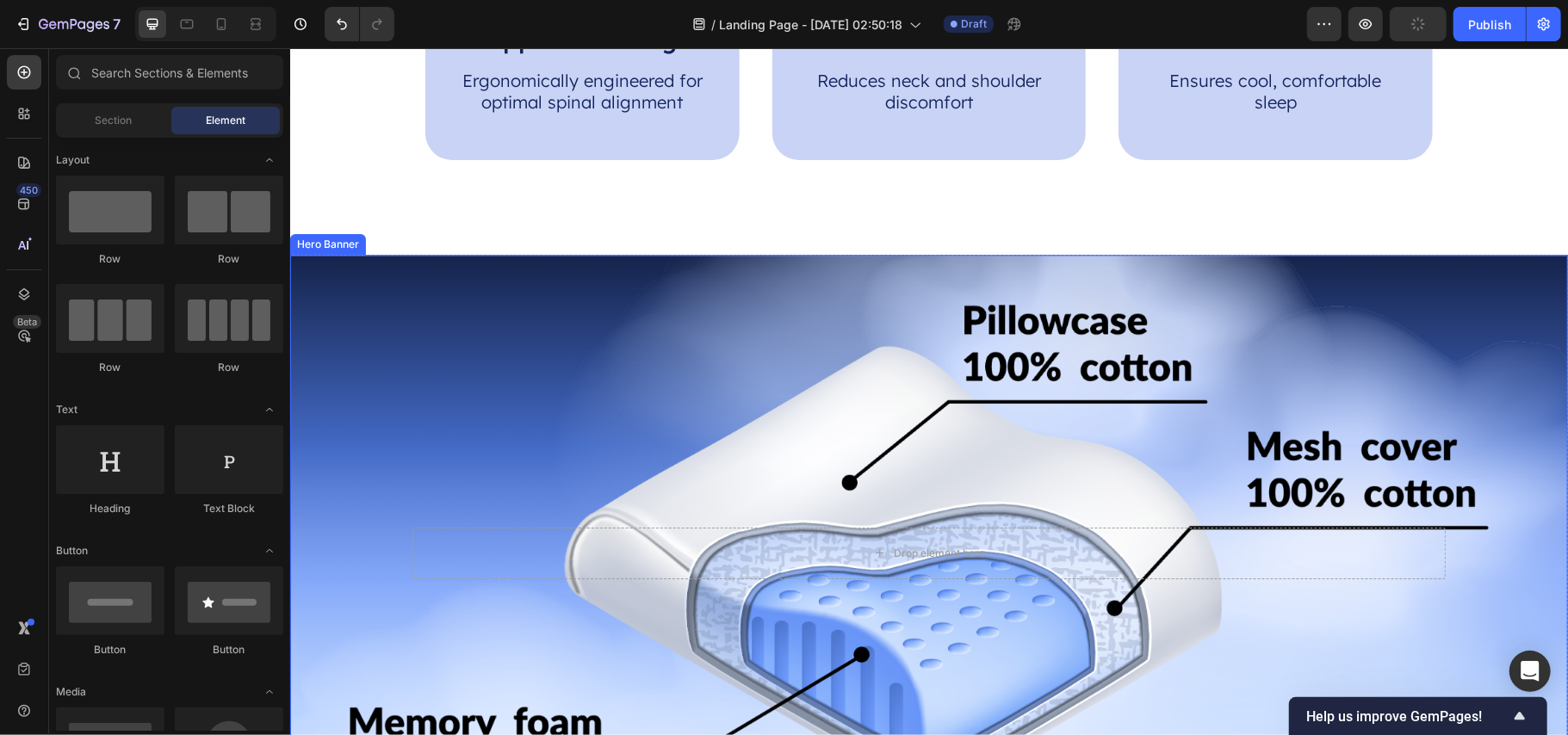
click at [1396, 348] on div "Background Image" at bounding box center [928, 553] width 1278 height 598
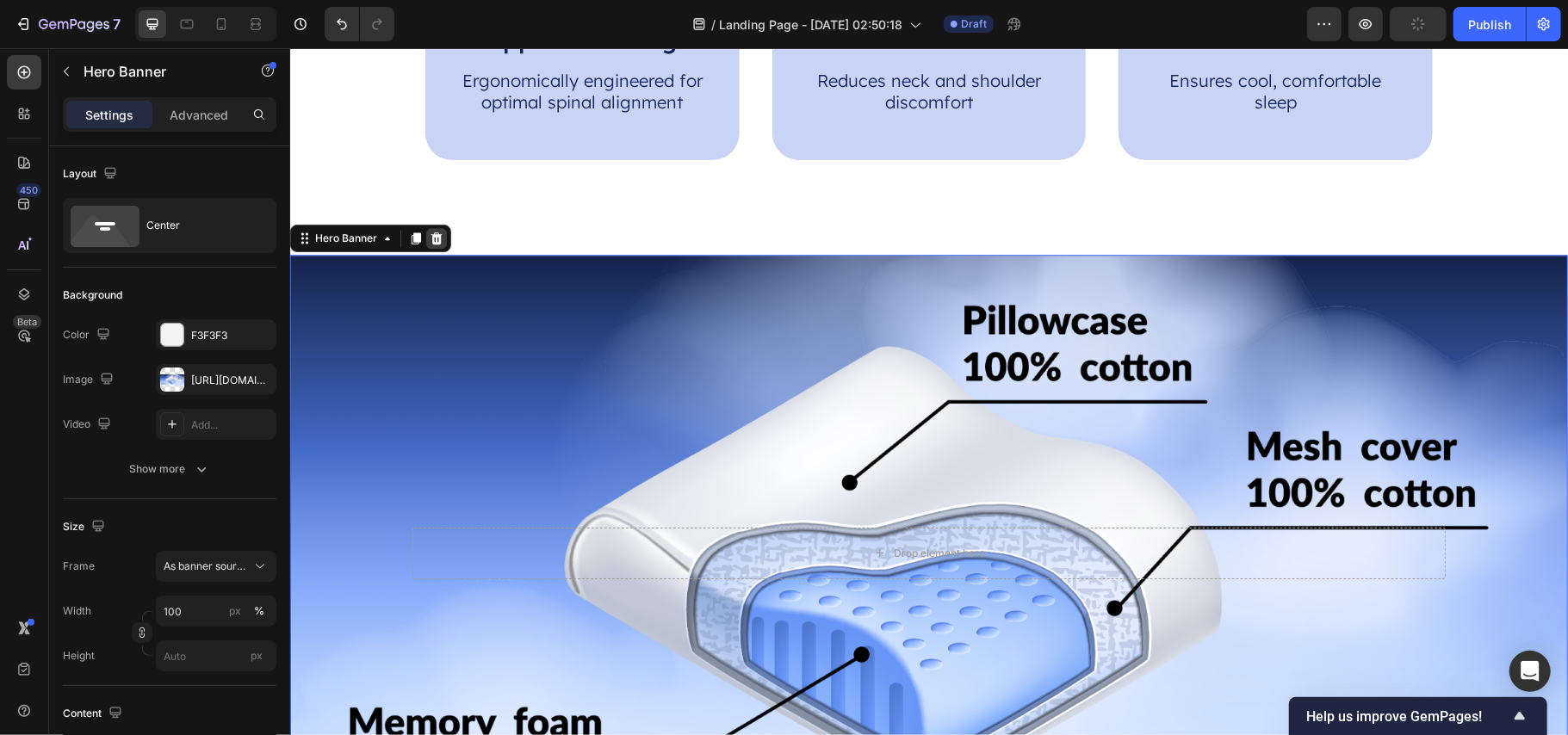
click at [438, 240] on icon at bounding box center [436, 238] width 14 height 14
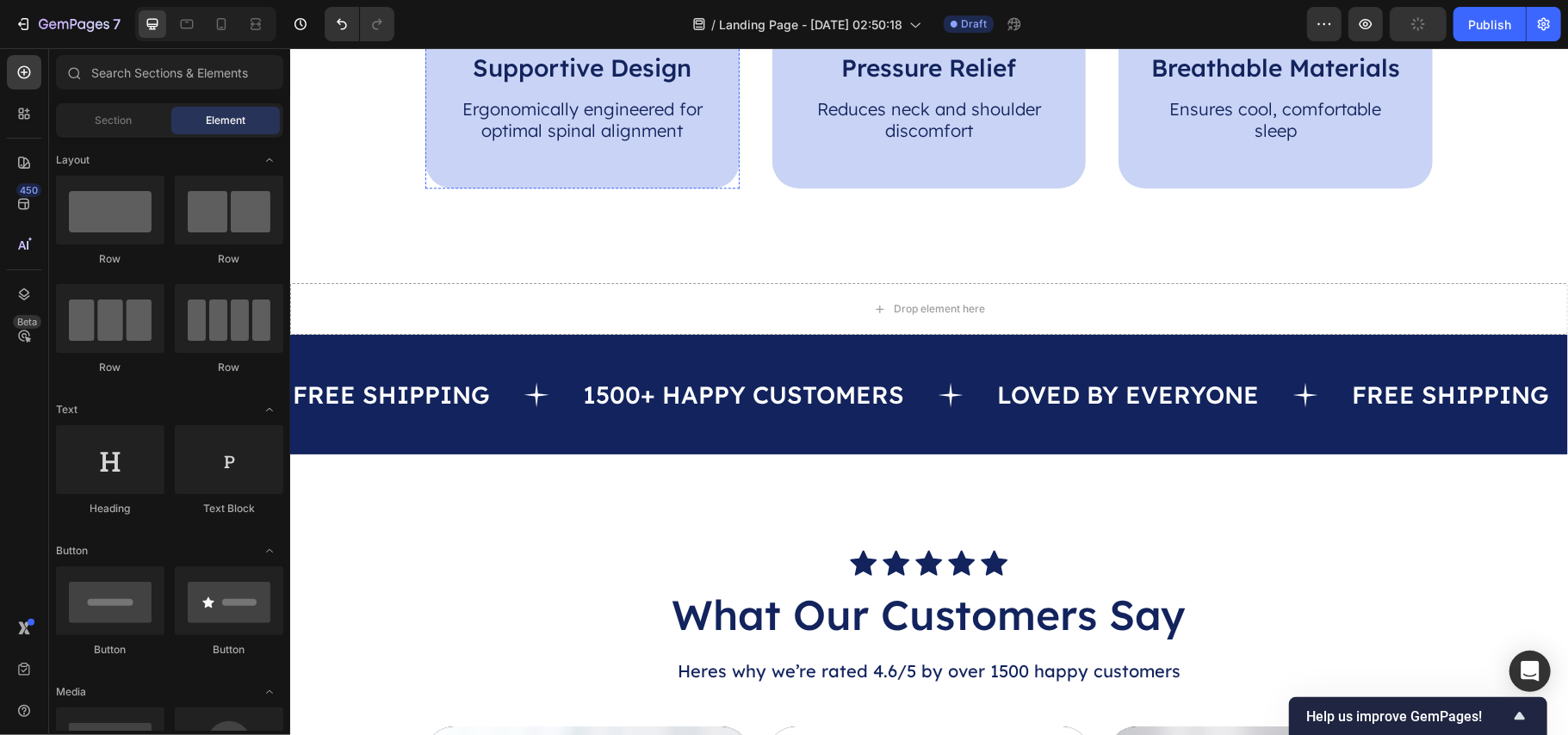
scroll to position [3121, 0]
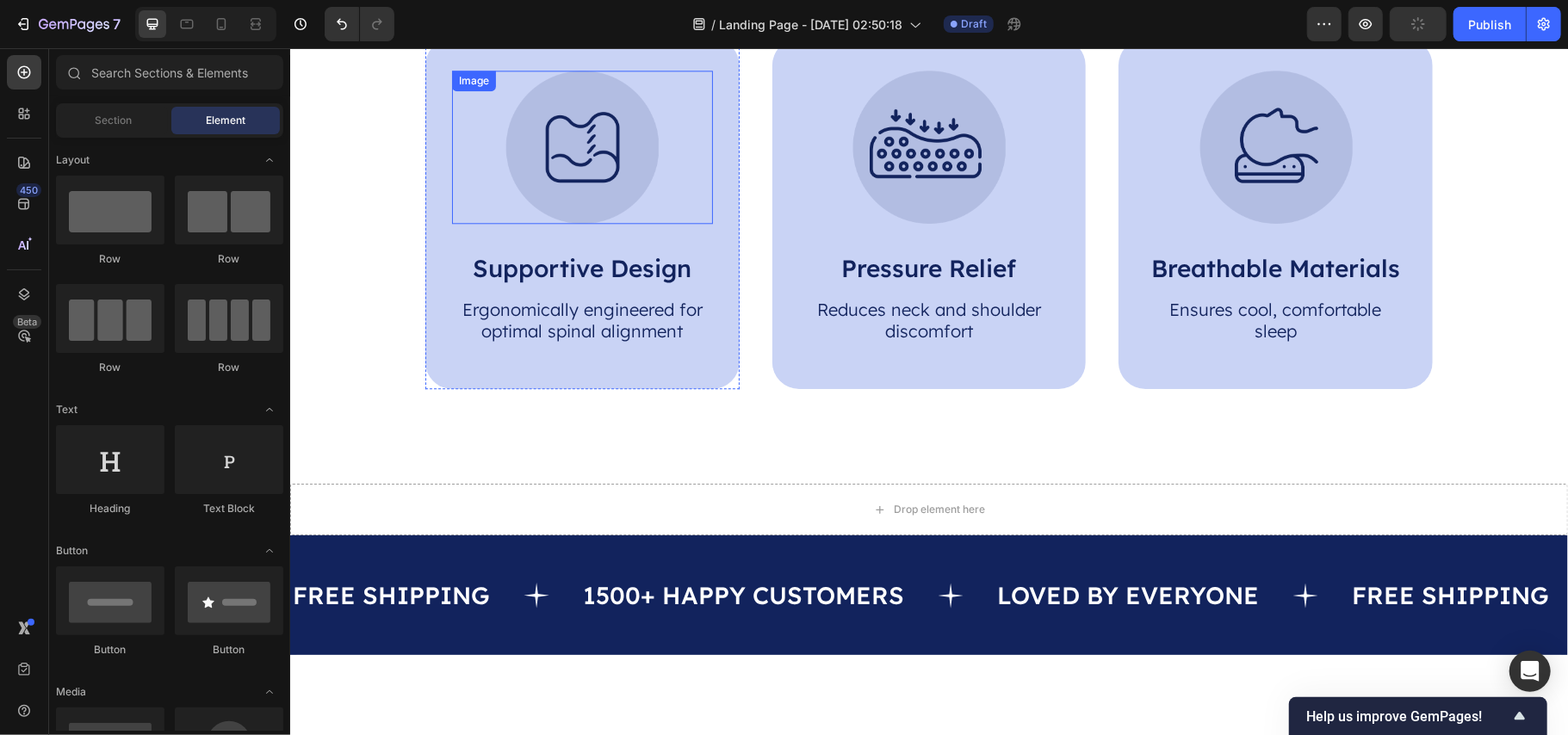
click at [683, 156] on div at bounding box center [581, 146] width 261 height 153
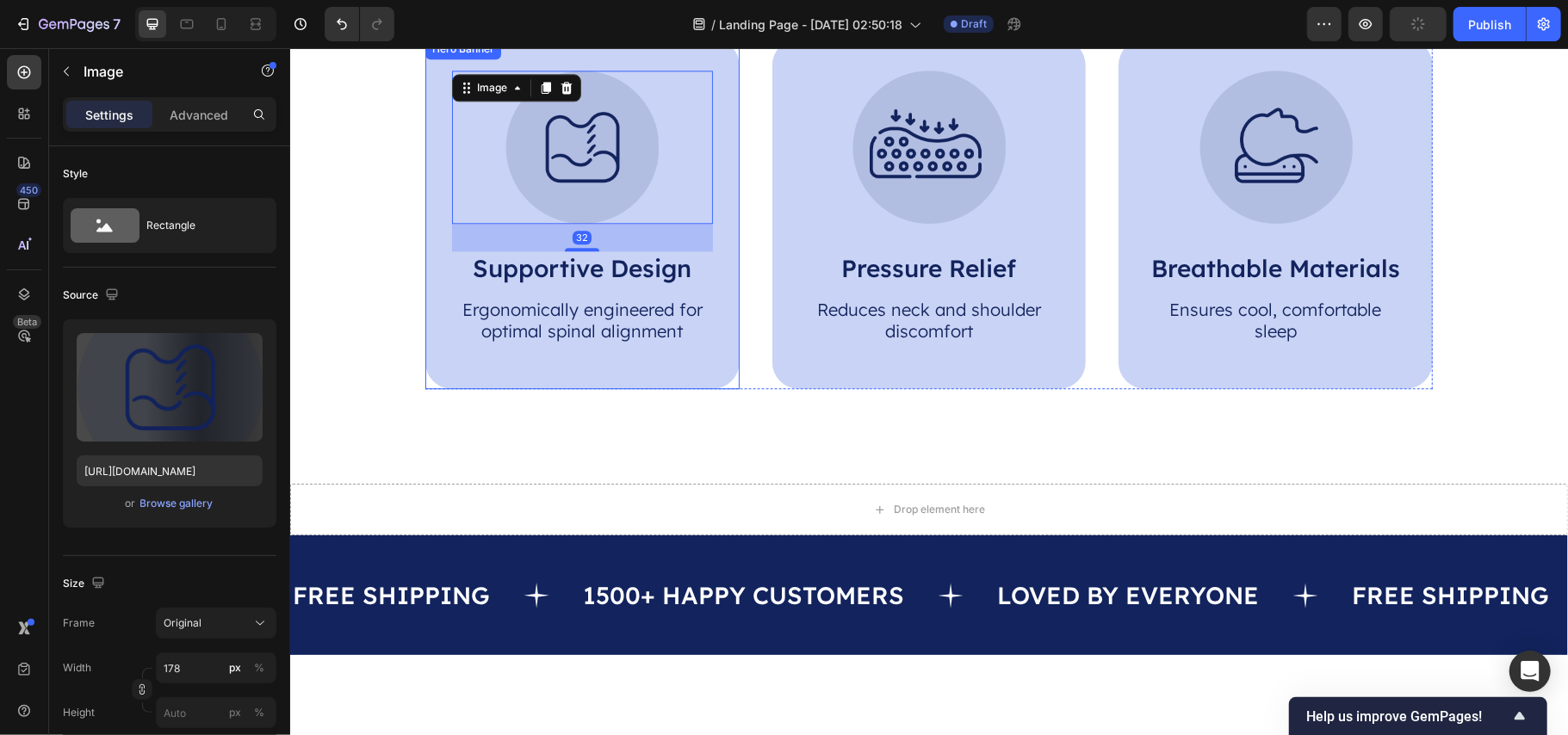
click at [711, 157] on div "Image 32 Supportive Design Text Block Ergonomically engineered for optimal spin…" at bounding box center [582, 212] width 315 height 350
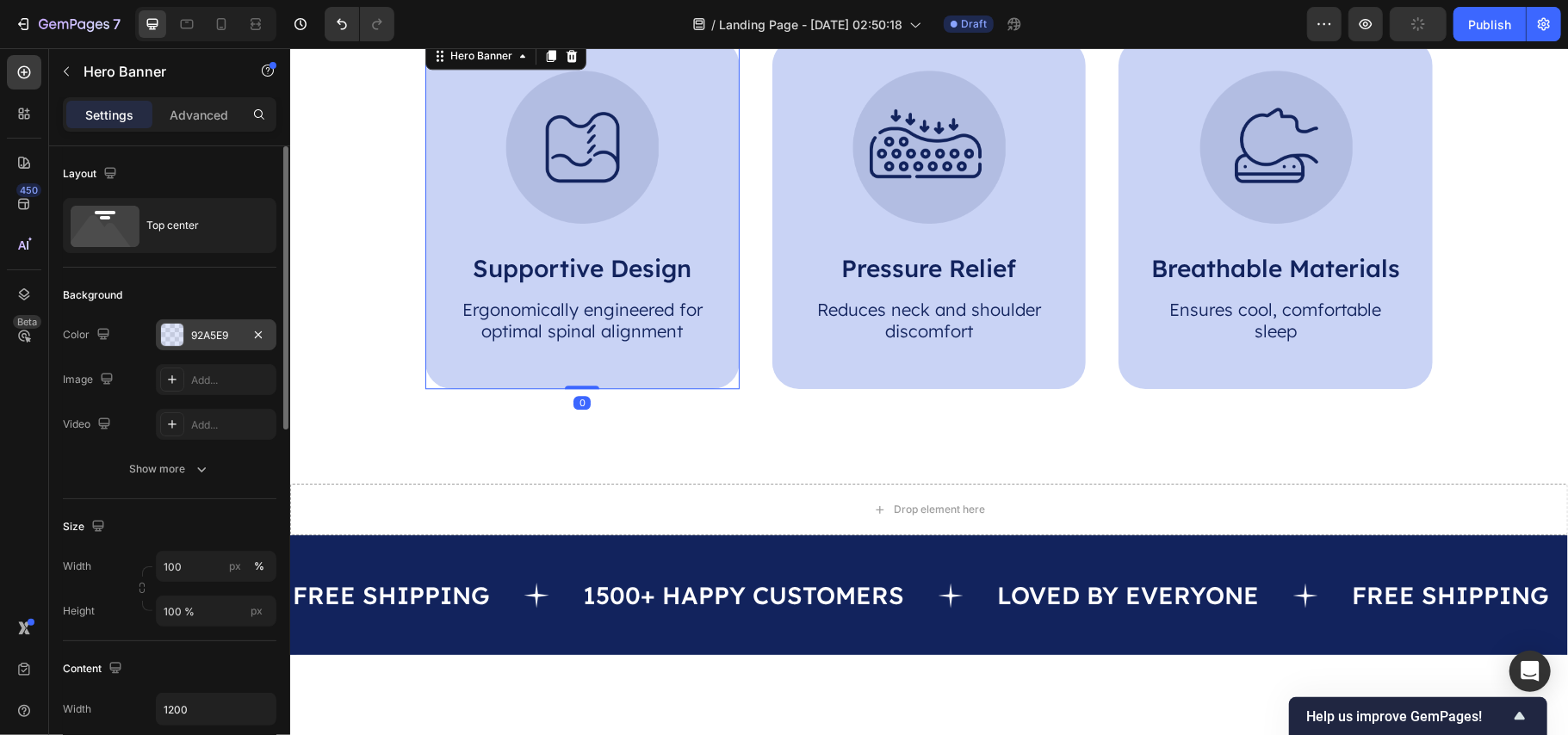
click at [208, 334] on div "92A5E9" at bounding box center [216, 336] width 50 height 16
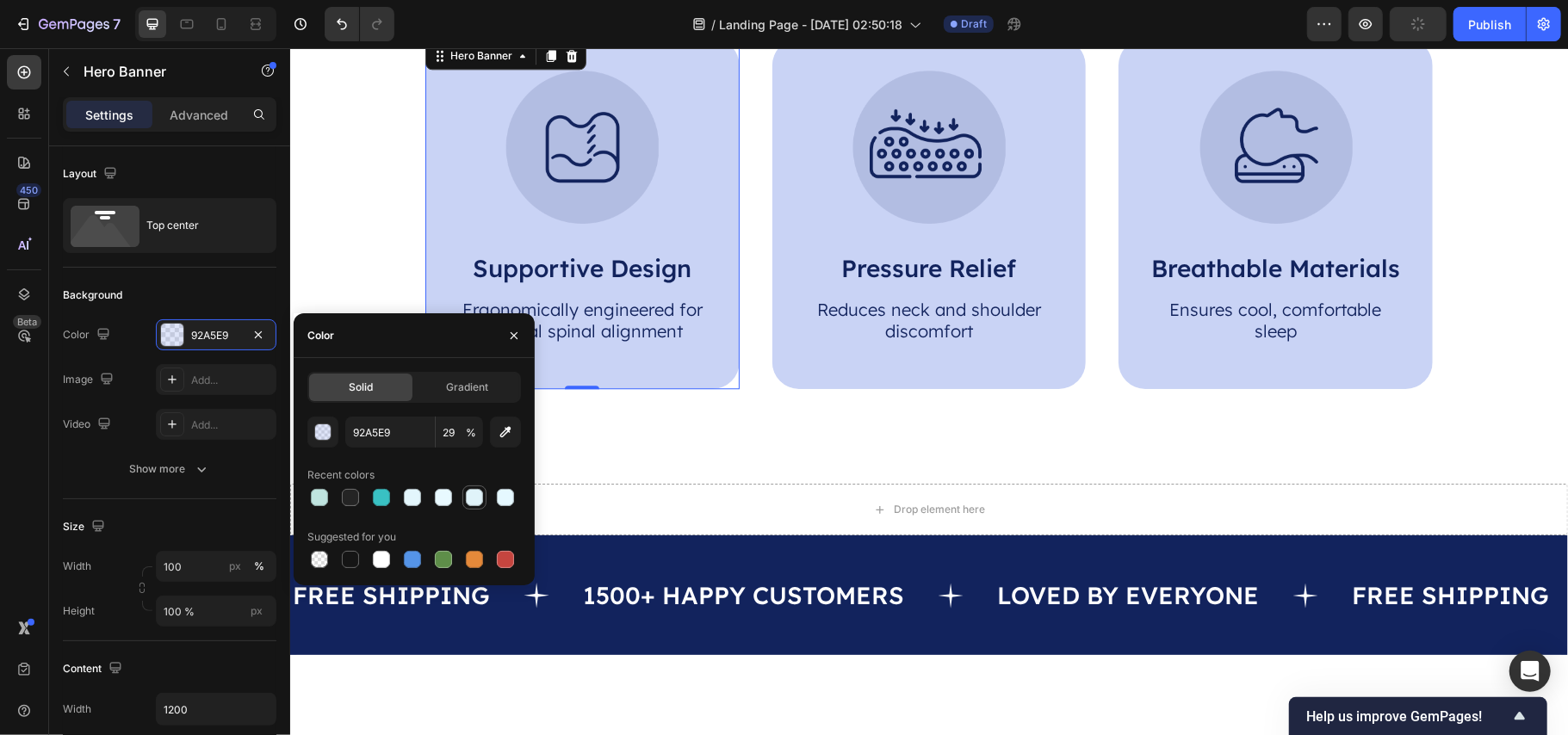
click at [476, 504] on div at bounding box center [475, 498] width 17 height 17
type input "E0F3F9"
type input "100"
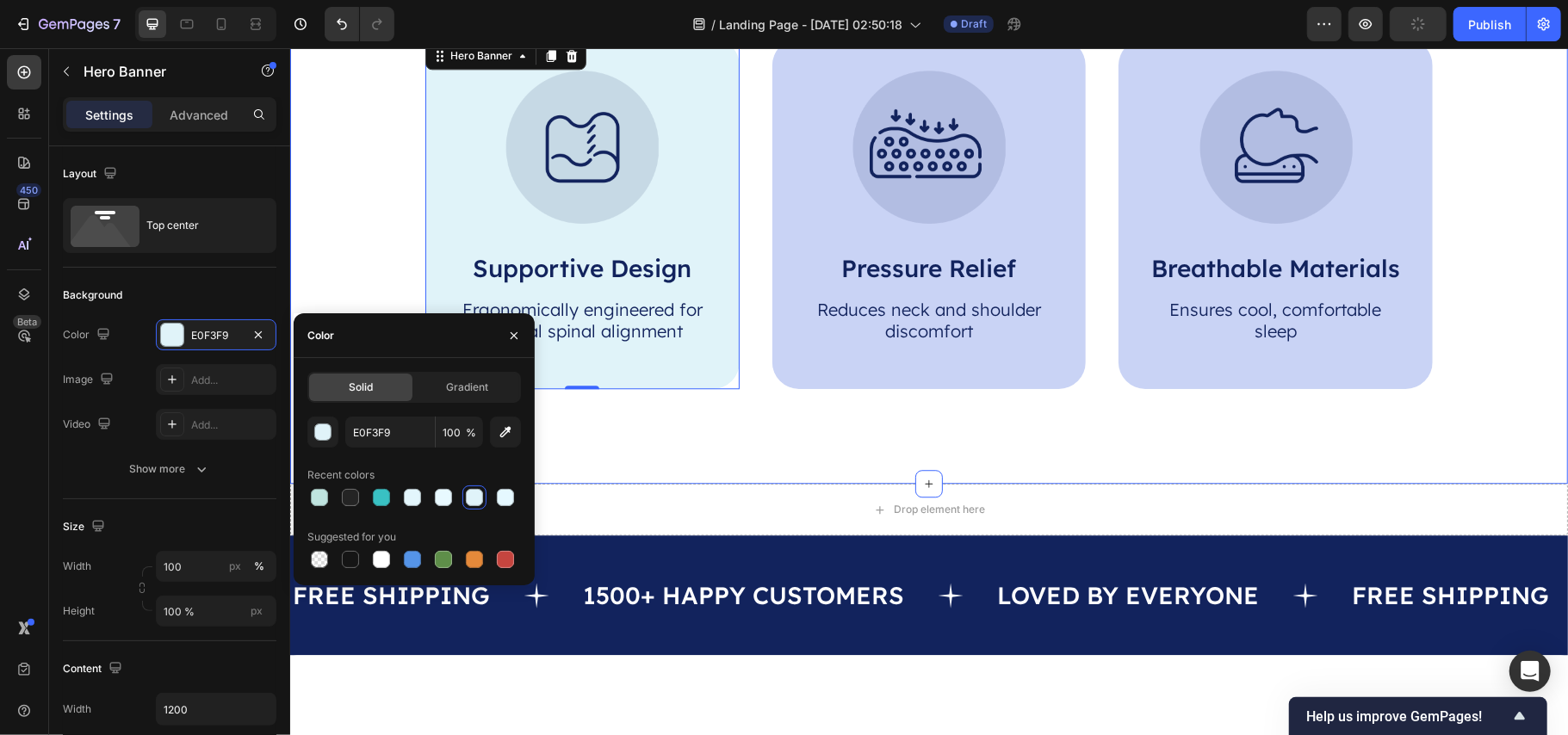
click at [679, 450] on div "Why Choose Our Orthopedic Pillows? Heading Image Supportive Design Text Block E…" at bounding box center [928, 164] width 1278 height 638
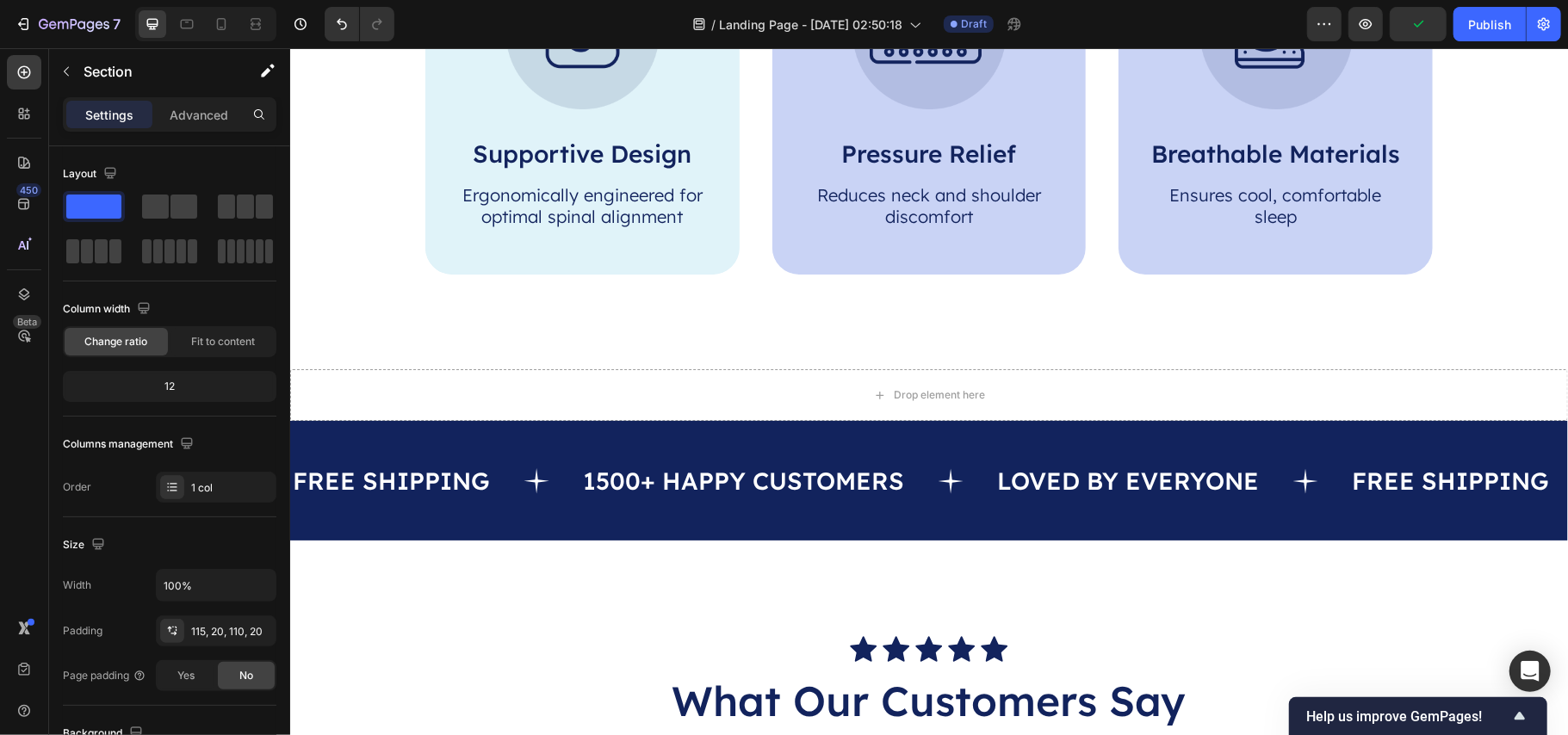
scroll to position [3465, 0]
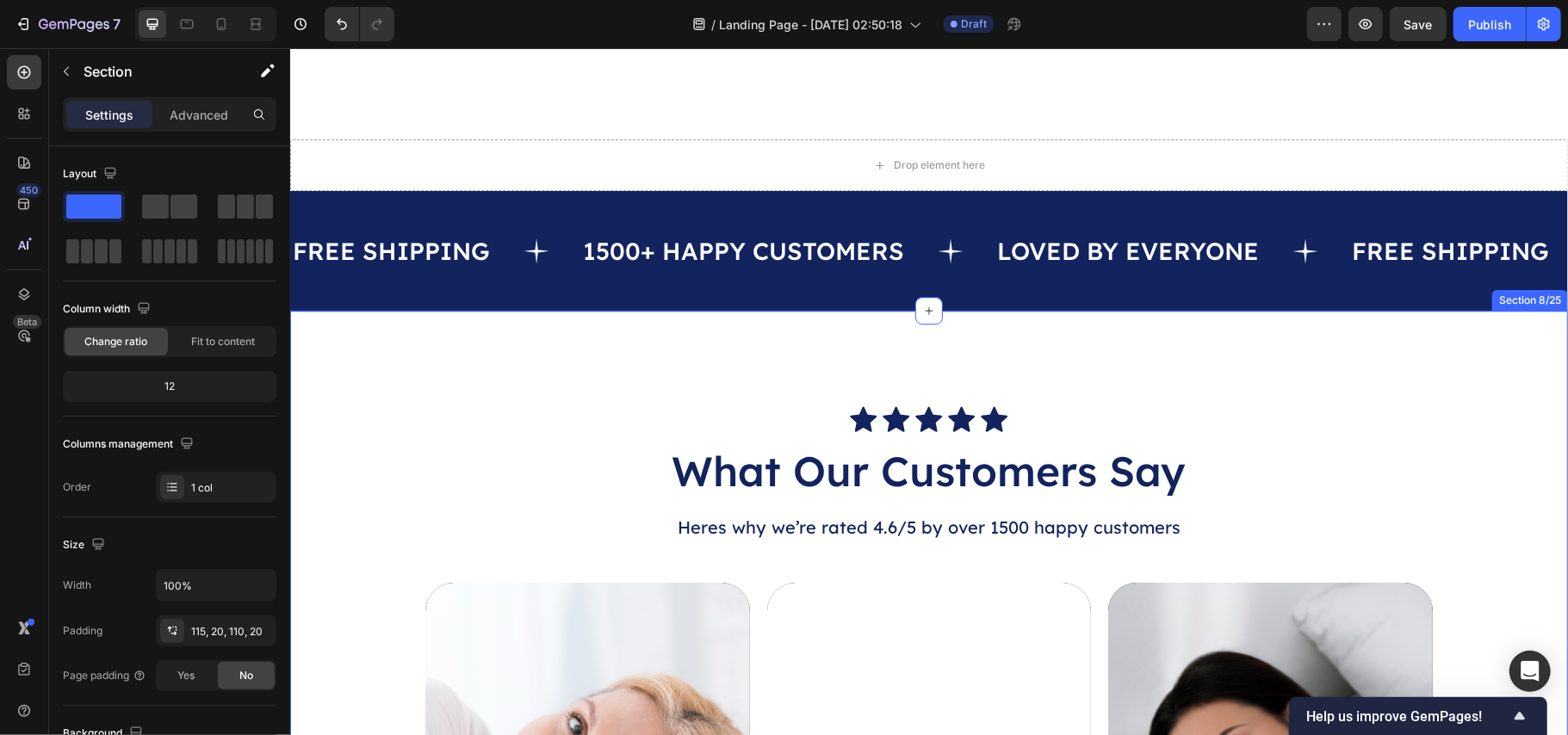
click at [1546, 295] on icon at bounding box center [1553, 294] width 14 height 14
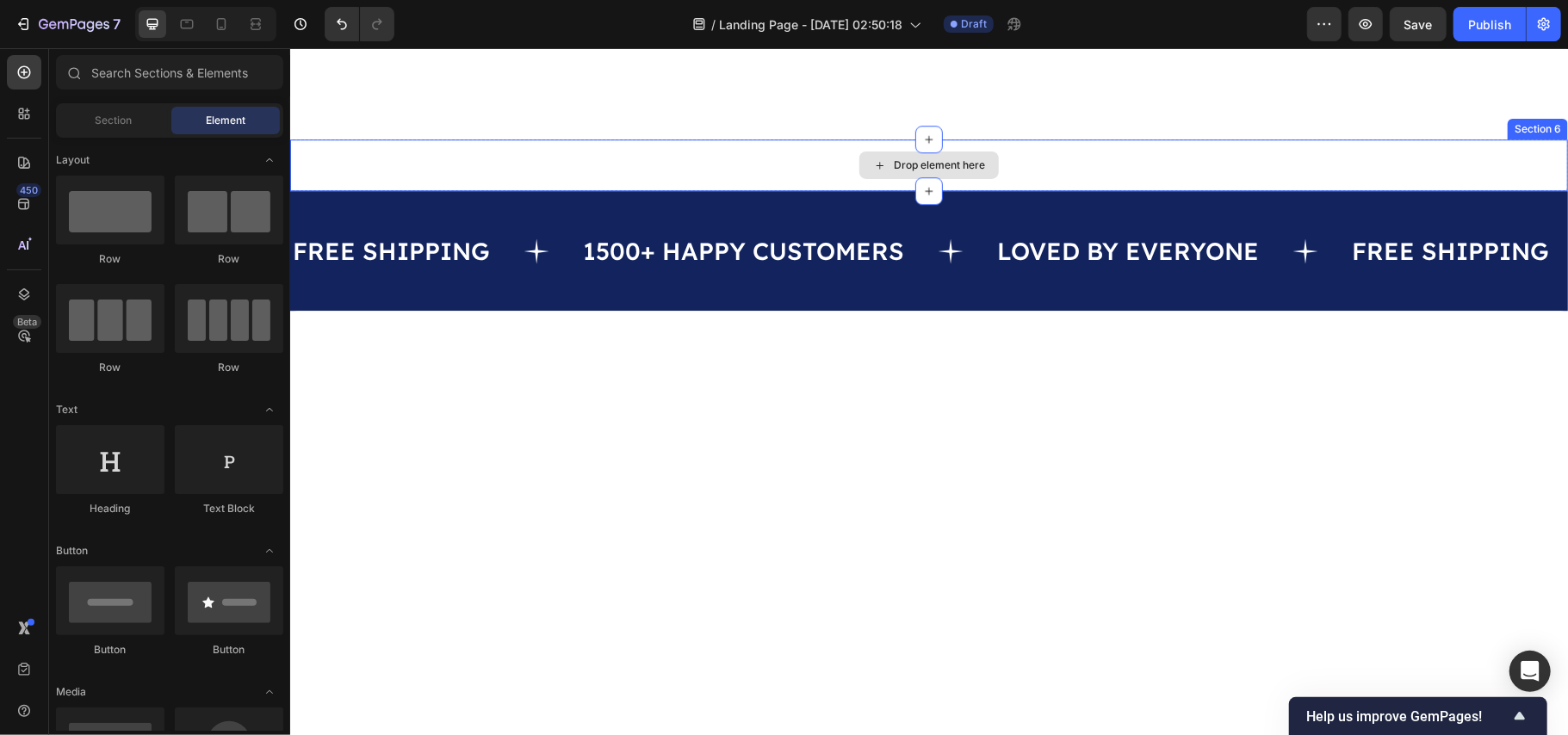
click at [1274, 154] on div "Drop element here" at bounding box center [928, 164] width 1278 height 52
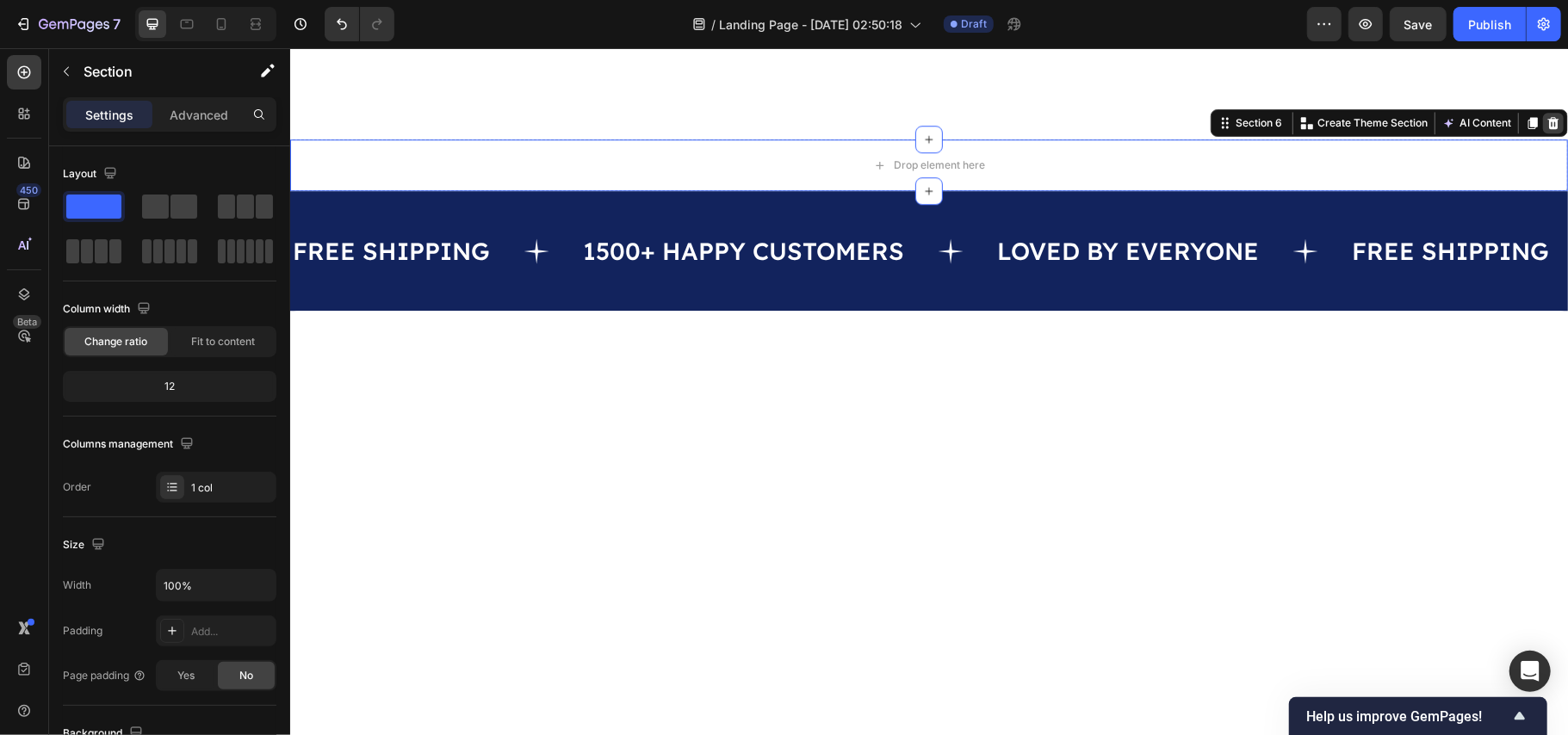
click at [1548, 125] on icon at bounding box center [1553, 122] width 11 height 12
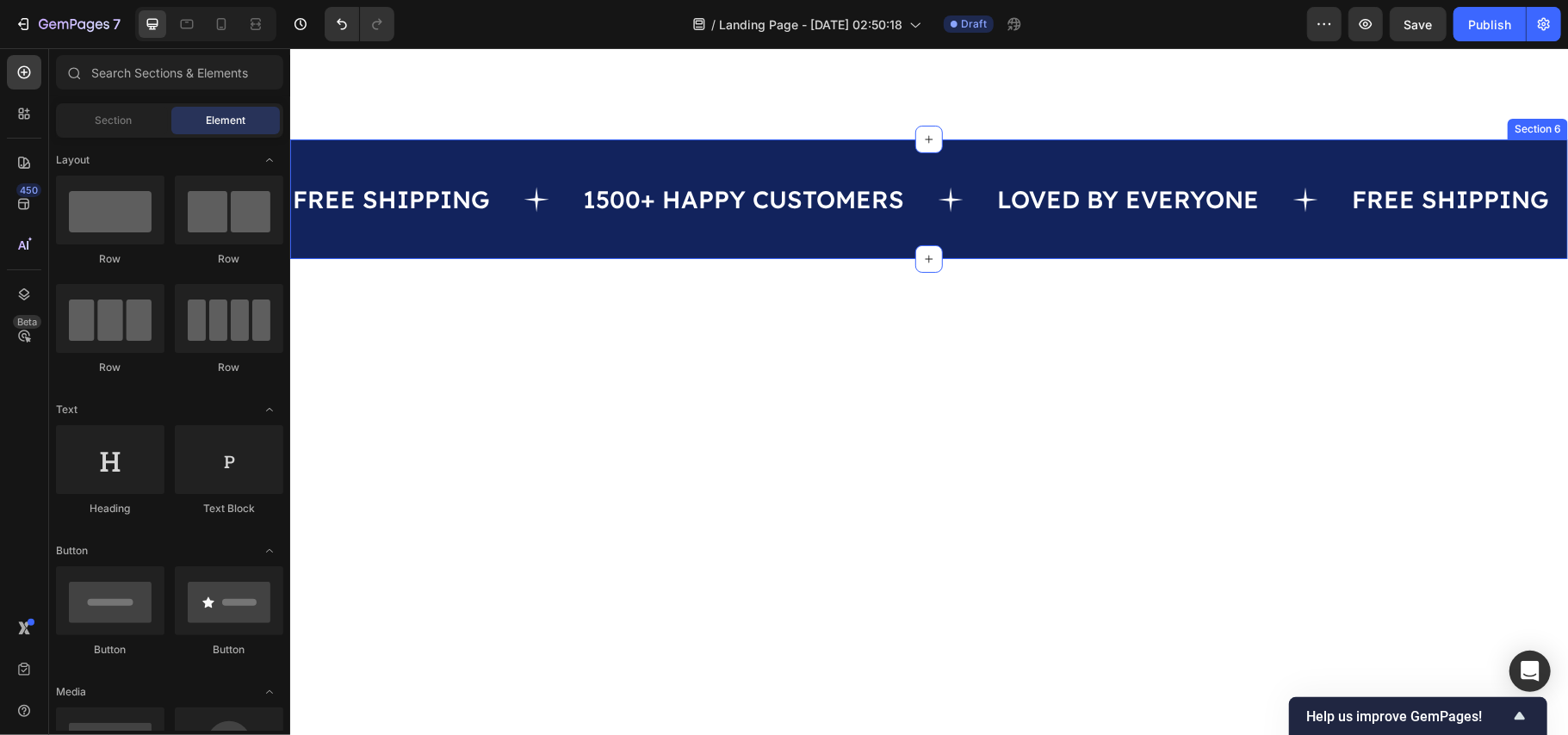
click at [1414, 147] on div "FREE SHIPPING Text 1500+ HAPPY CUSTOMERS Text LOVED BY EVERYONE Text FREE SHIPP…" at bounding box center [928, 198] width 1278 height 120
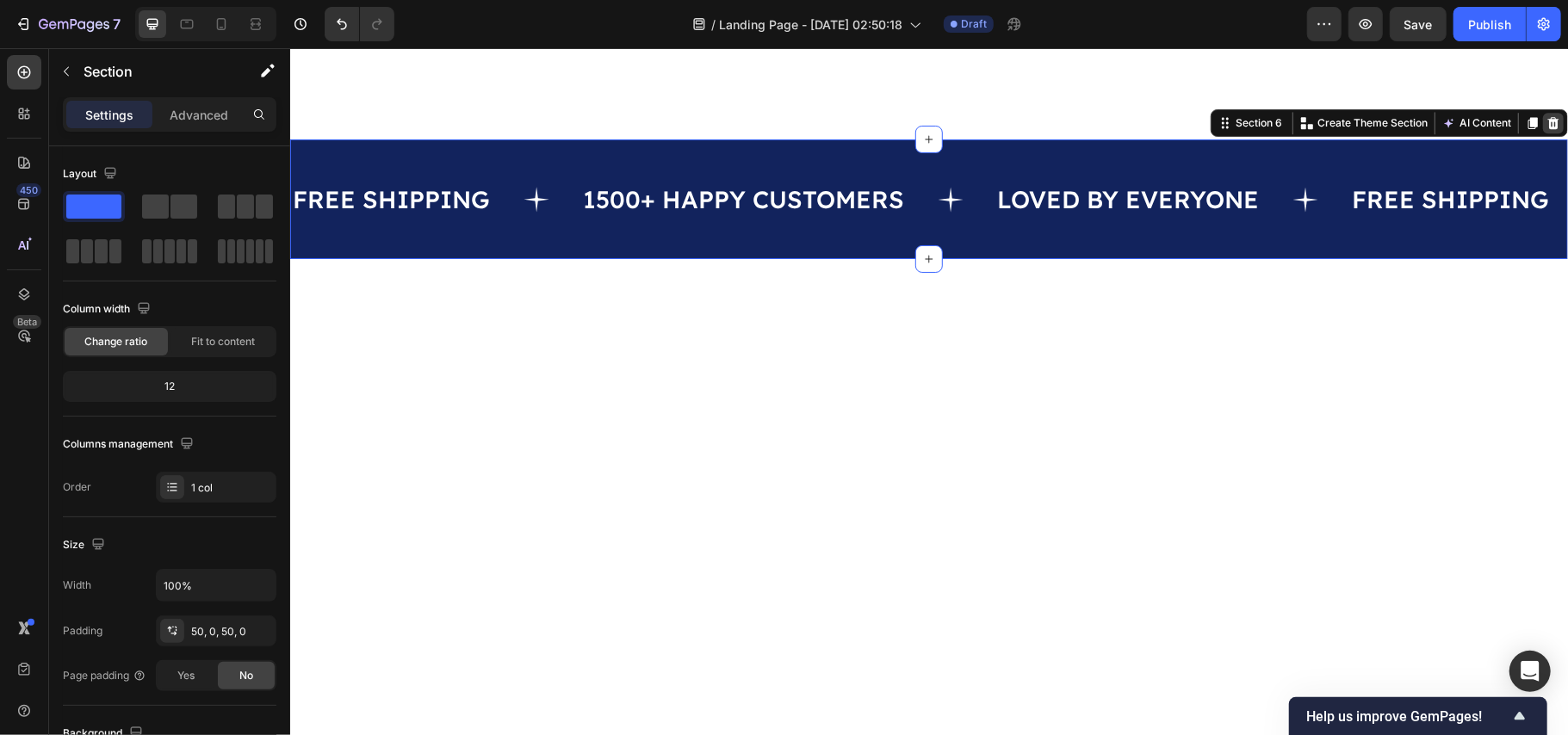
click at [1548, 121] on icon at bounding box center [1553, 122] width 11 height 12
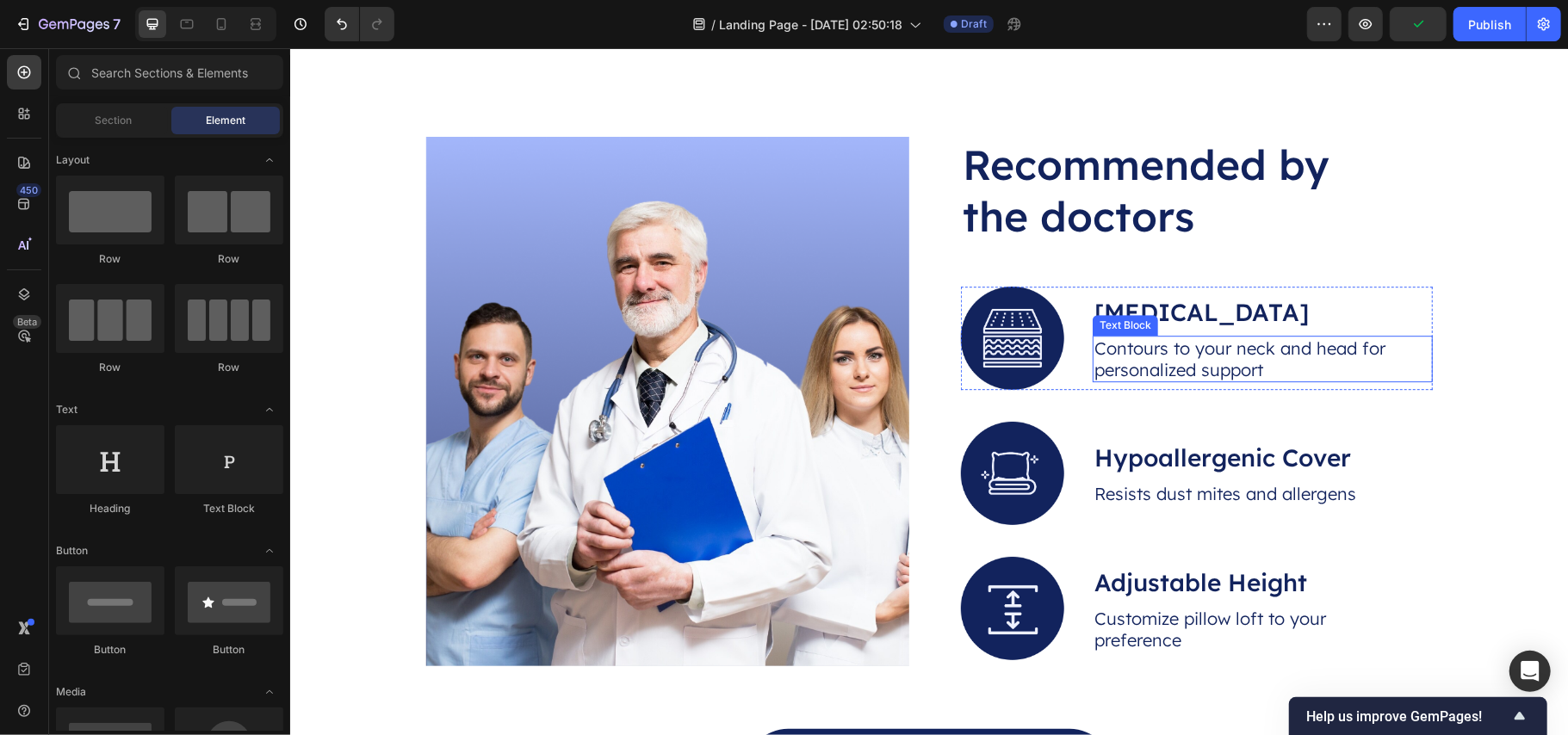
scroll to position [3536, 0]
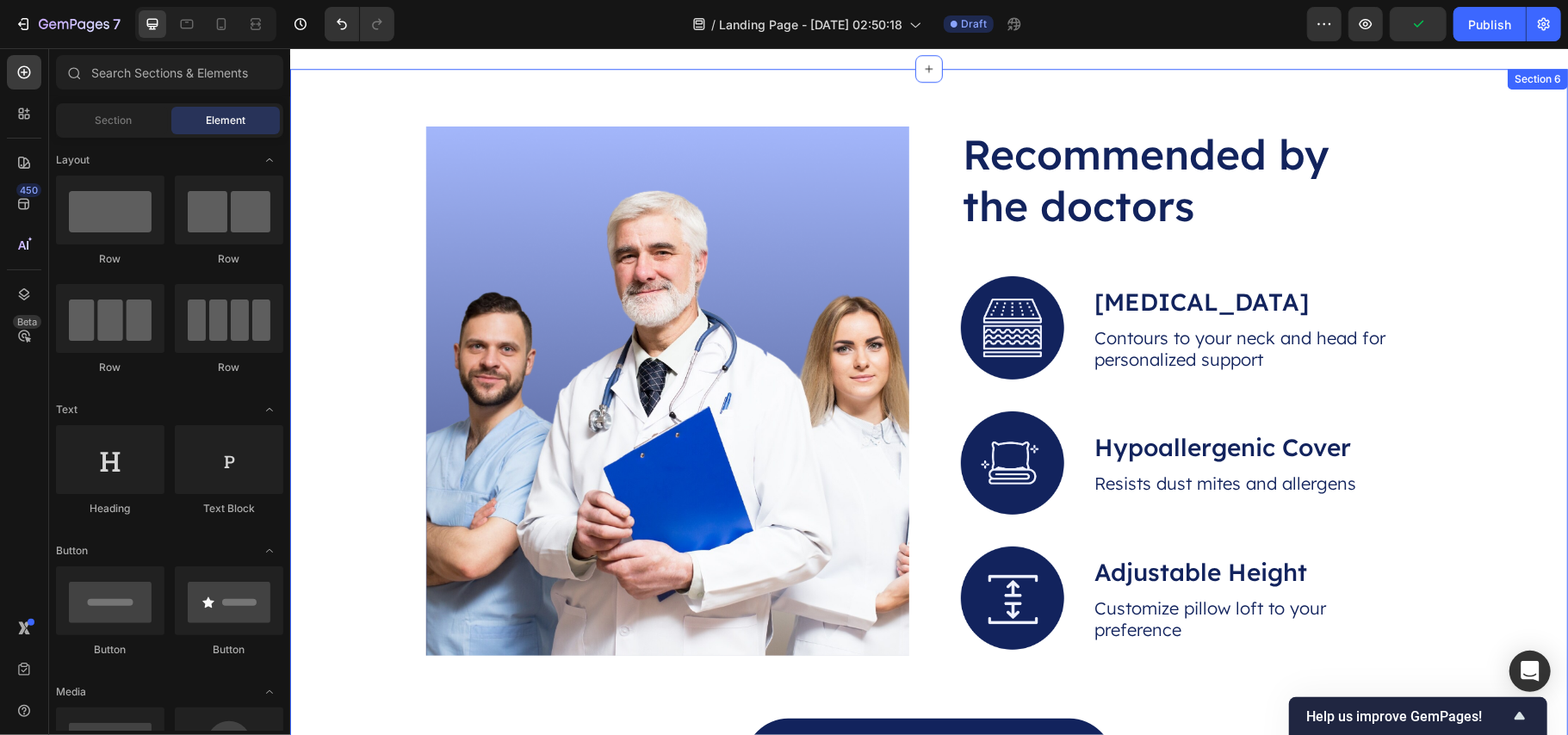
click at [1479, 217] on div "Image Recommended by the doctors Heading Image Memory Foam Text Block Contours …" at bounding box center [928, 465] width 1244 height 679
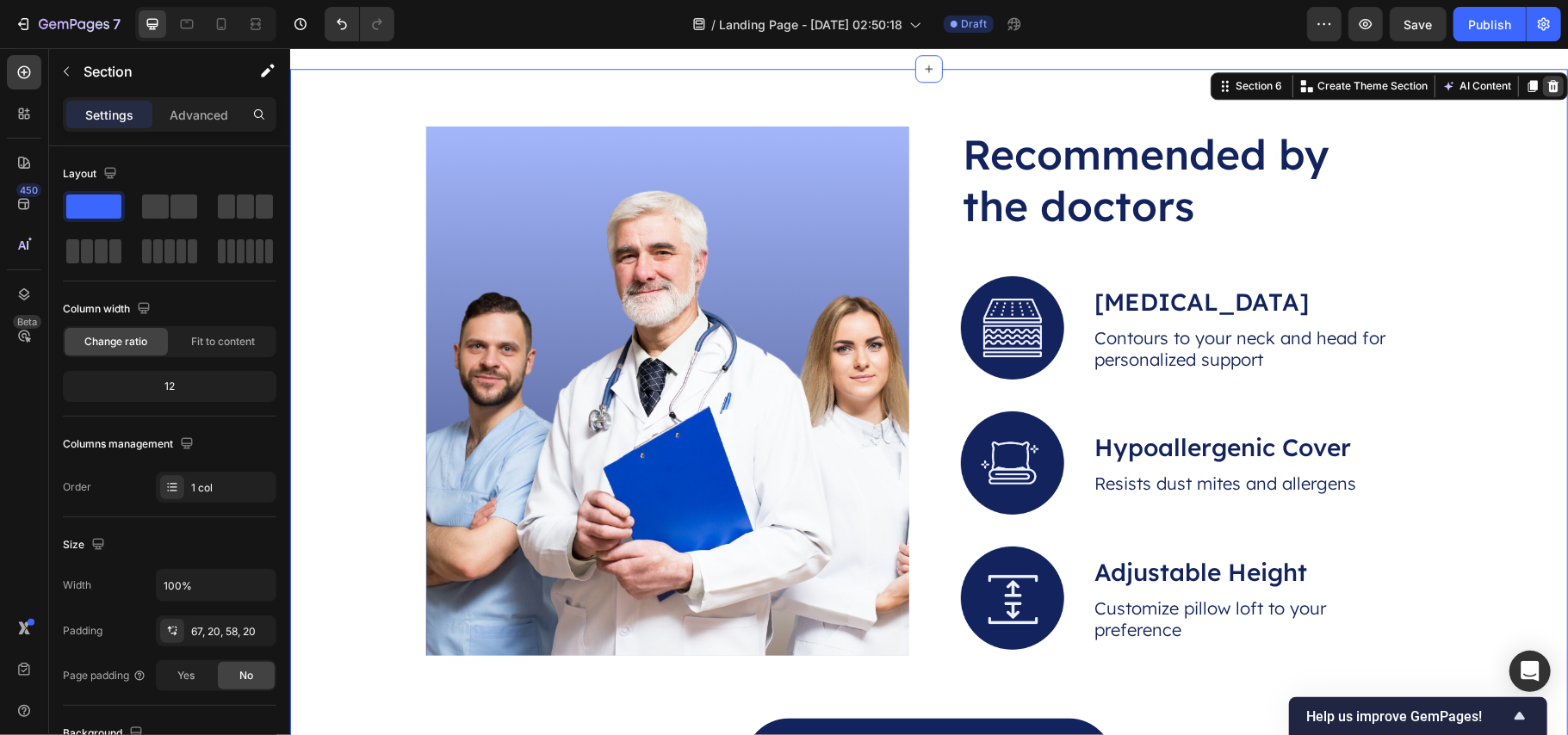
click at [1548, 87] on icon at bounding box center [1553, 86] width 11 height 12
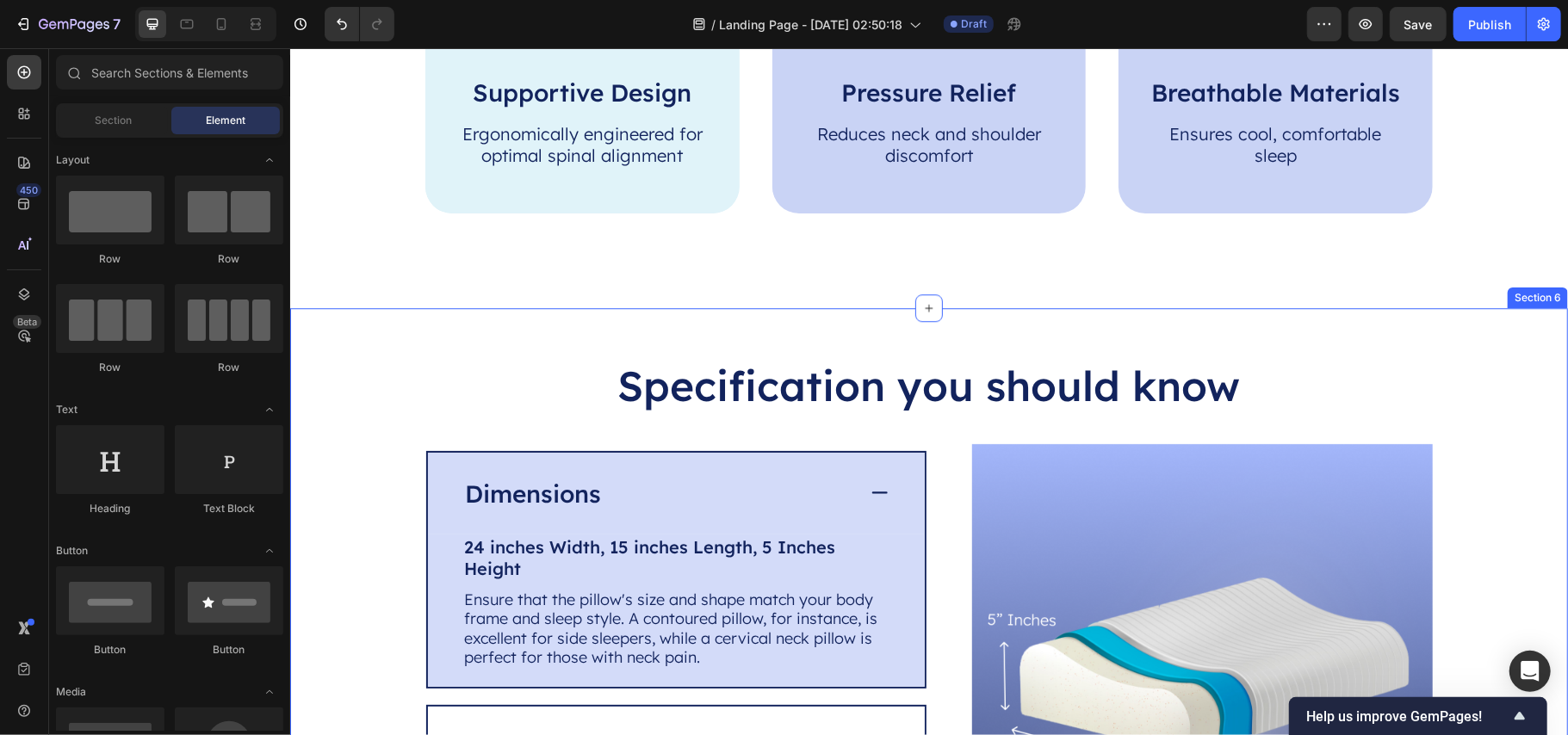
scroll to position [3307, 0]
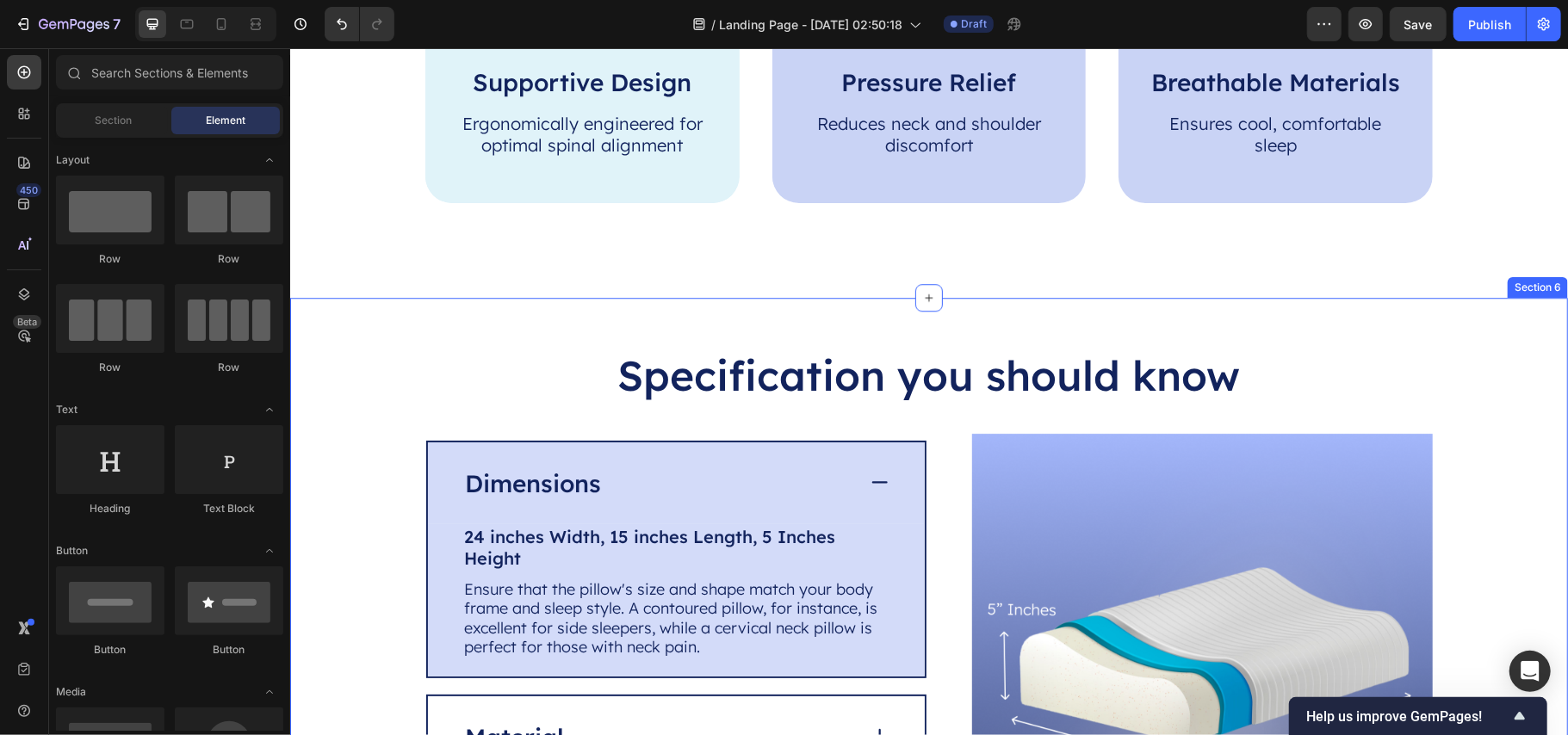
click at [359, 351] on div "Specification you should know Heading Image Dimensions 24 inches Width, 15 inch…" at bounding box center [928, 617] width 1244 height 540
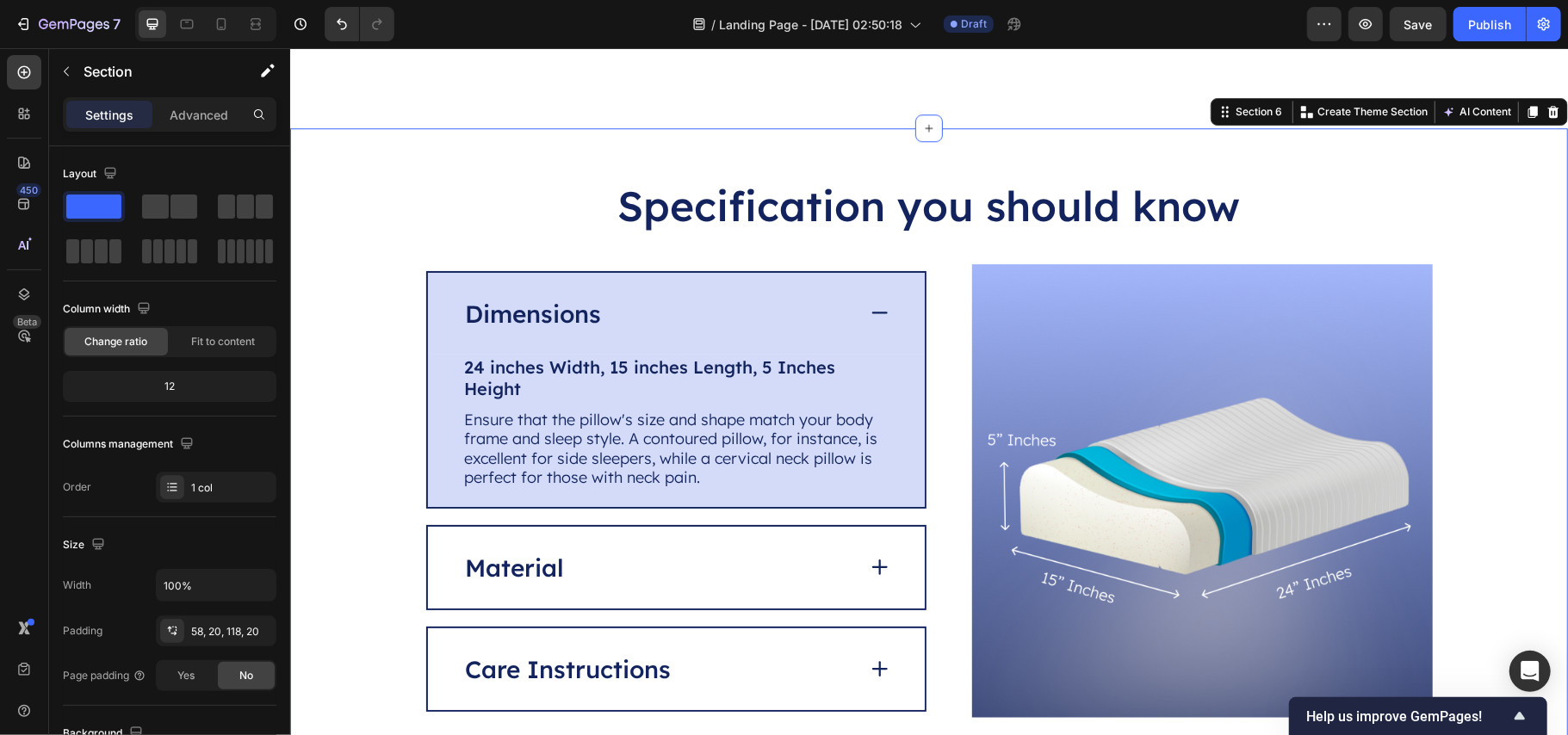
scroll to position [3422, 0]
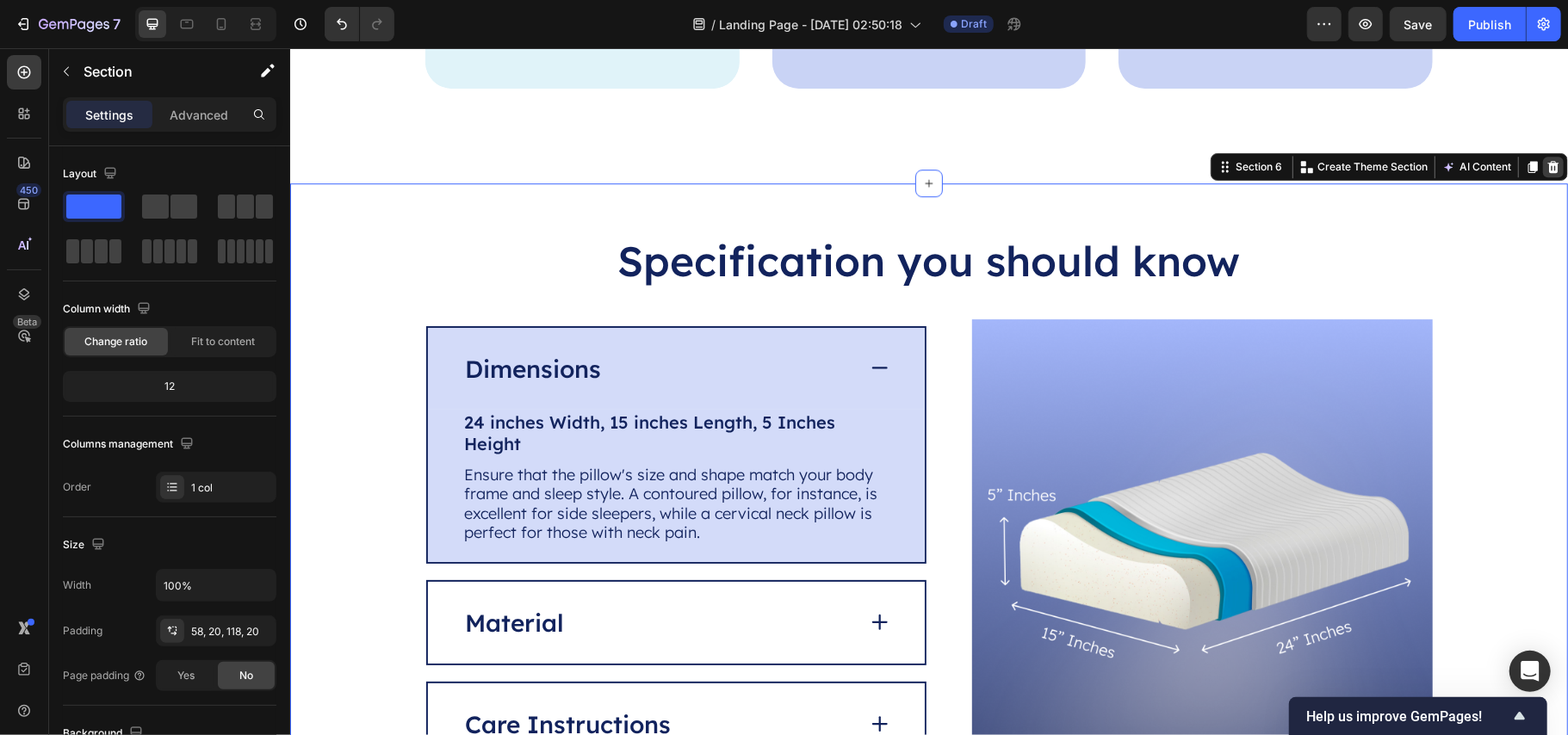
click at [1548, 168] on icon at bounding box center [1553, 166] width 11 height 12
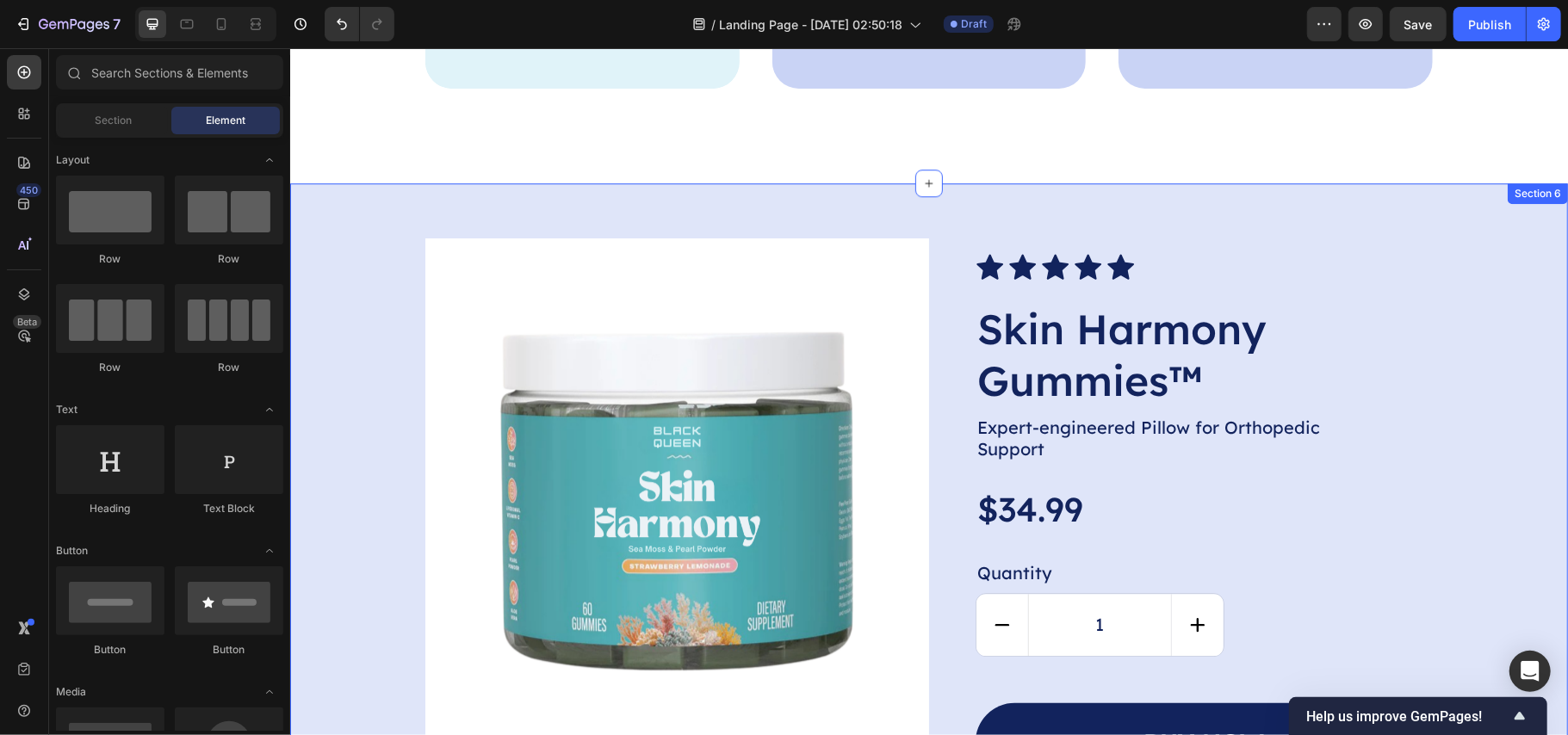
click at [346, 276] on div "Product Images Icon Icon Icon Icon Icon Icon List Skin Harmony Gummies™ Product…" at bounding box center [928, 557] width 1244 height 638
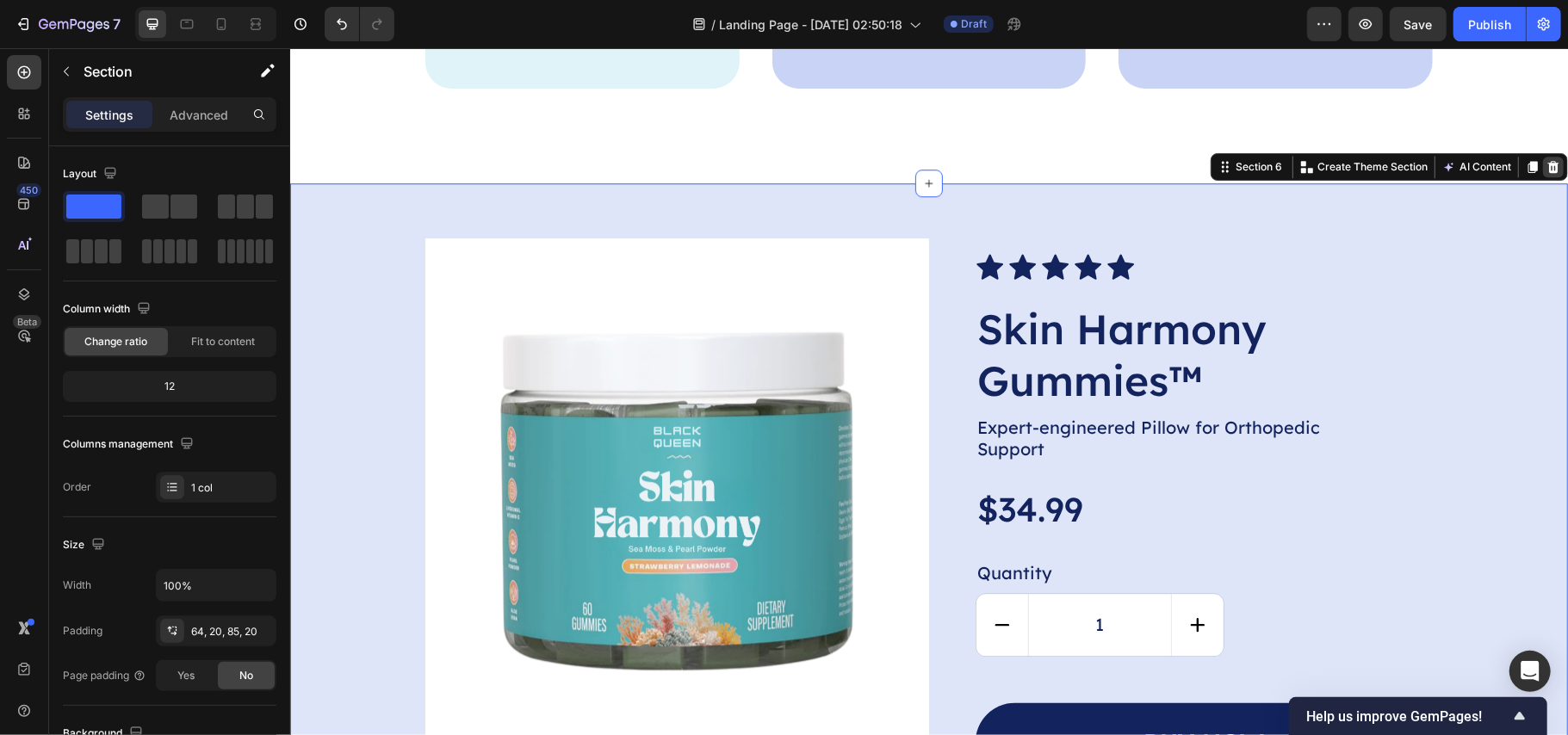
click at [1543, 165] on div at bounding box center [1553, 166] width 21 height 21
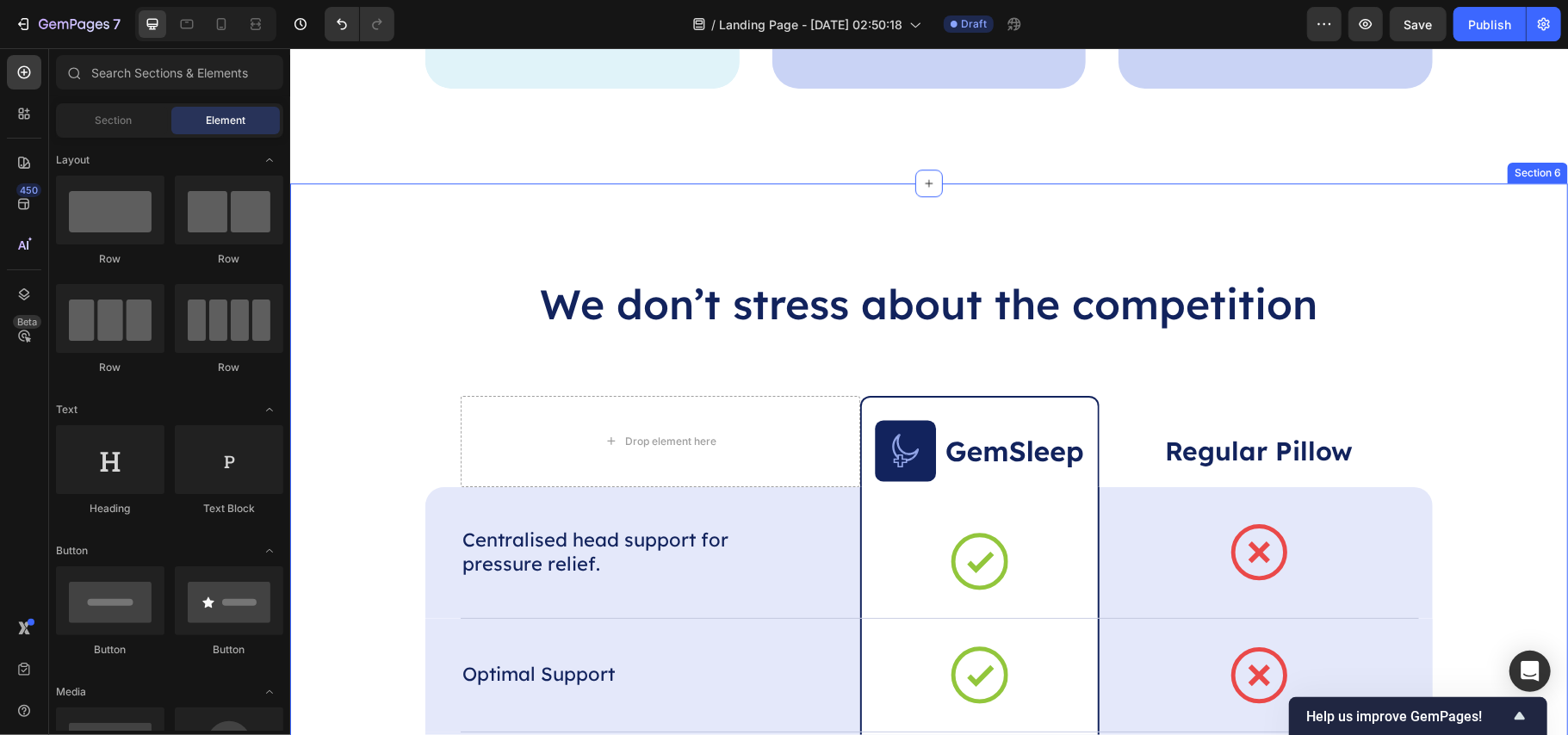
click at [403, 297] on div "We don’t stress about the competition Heading Drop element here Image Row Regul…" at bounding box center [928, 714] width 1244 height 877
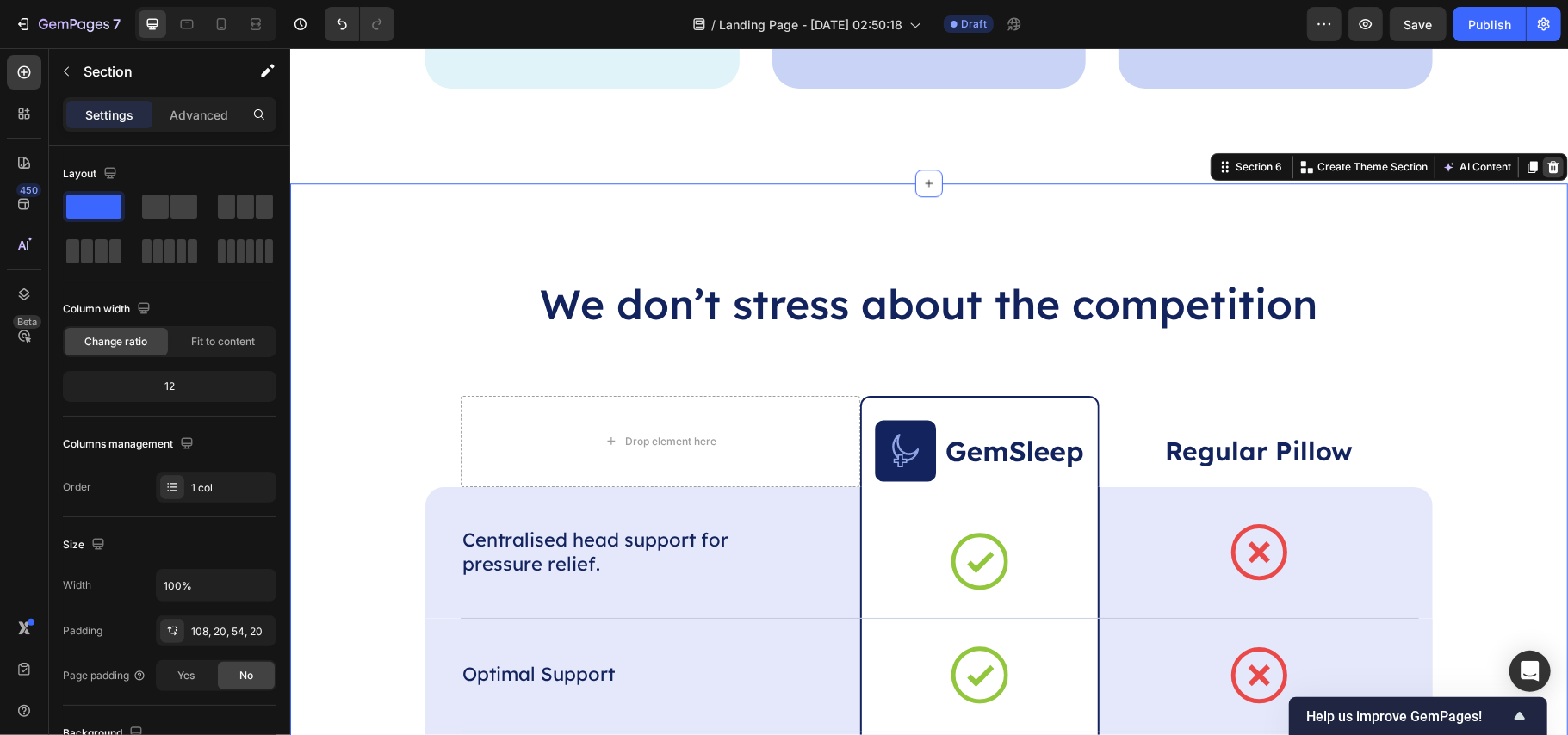
click at [1548, 164] on icon at bounding box center [1553, 166] width 11 height 12
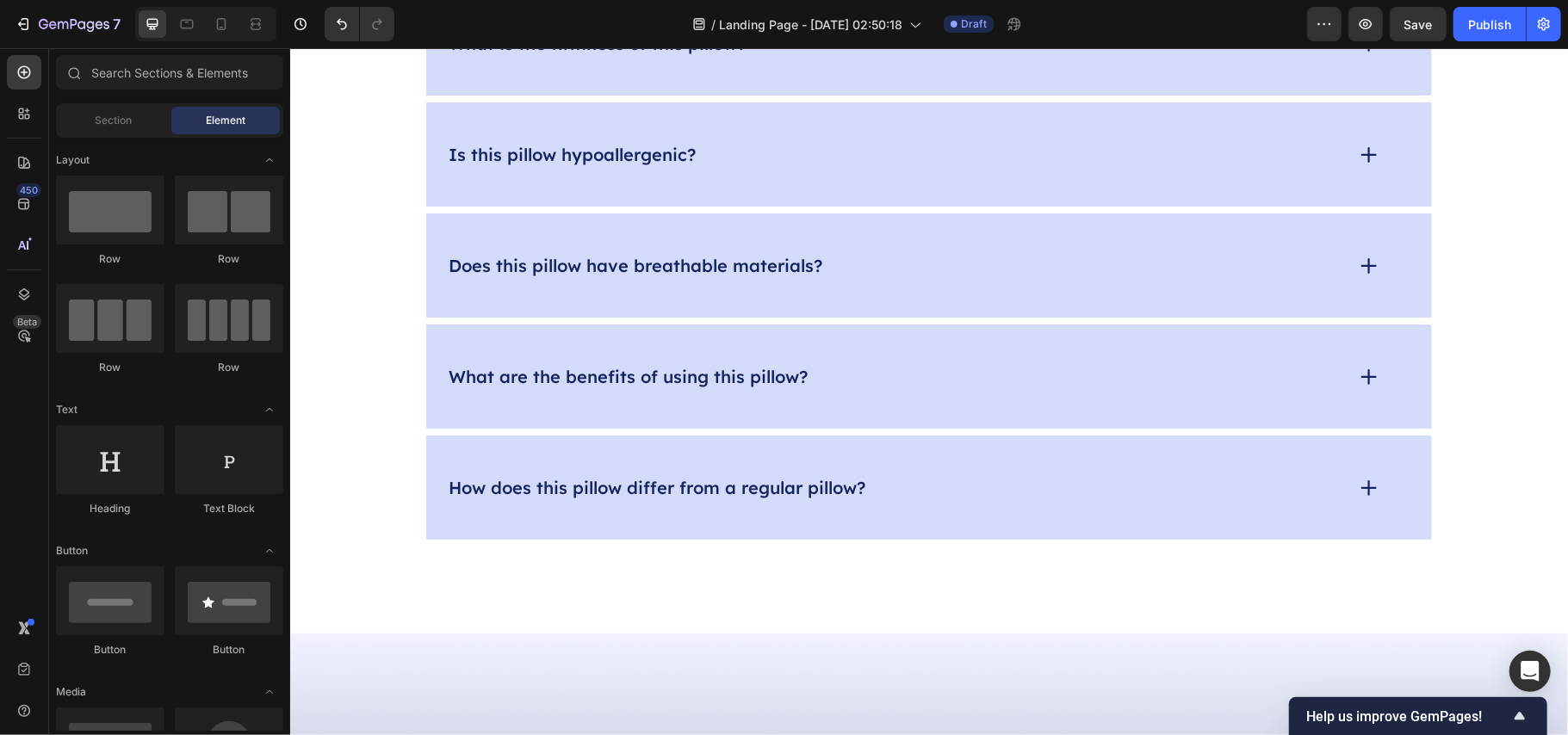
scroll to position [3307, 0]
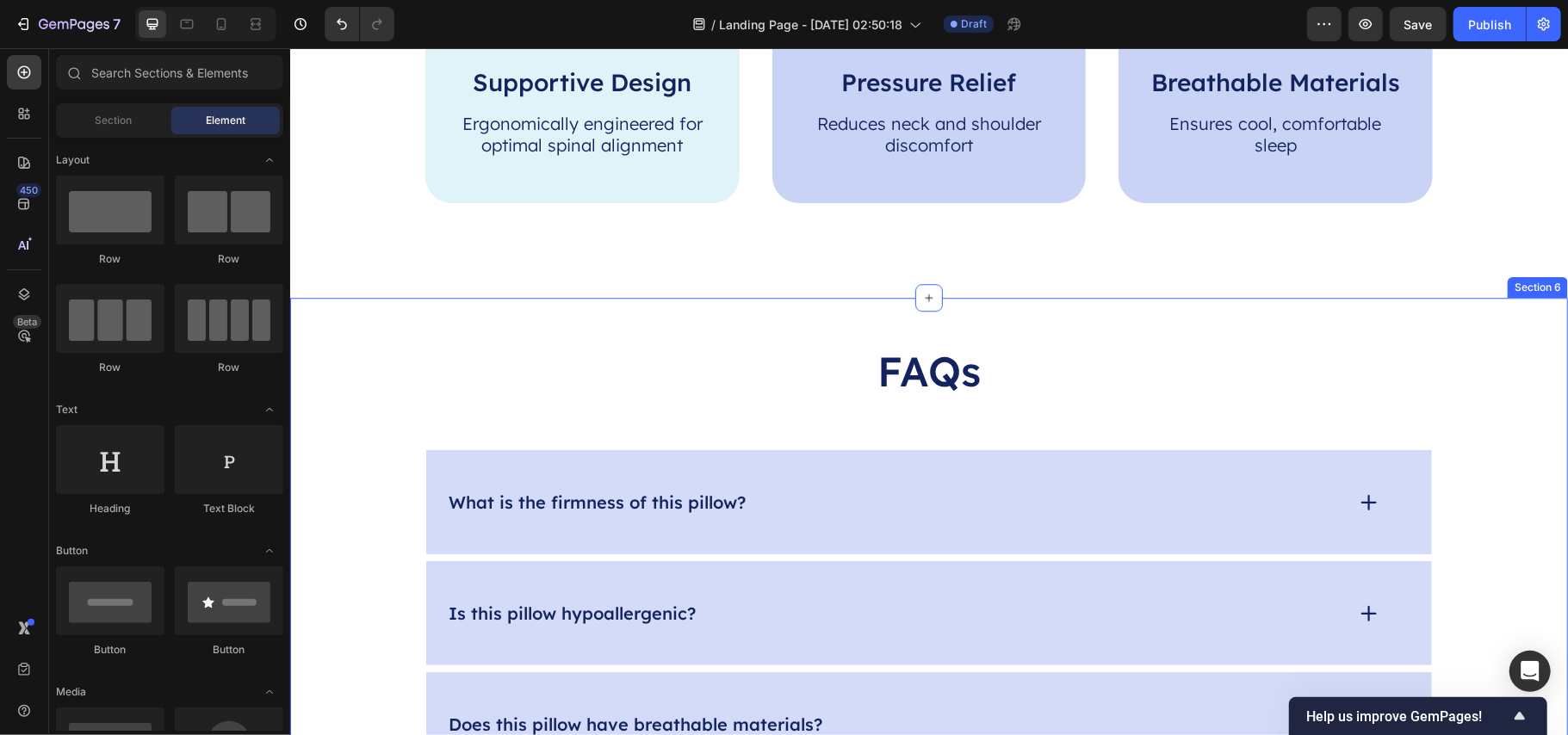
click at [384, 356] on div "FAQs Heading What is the firmness of this pillow? Is this pillow hypoallergenic…" at bounding box center [928, 670] width 1244 height 655
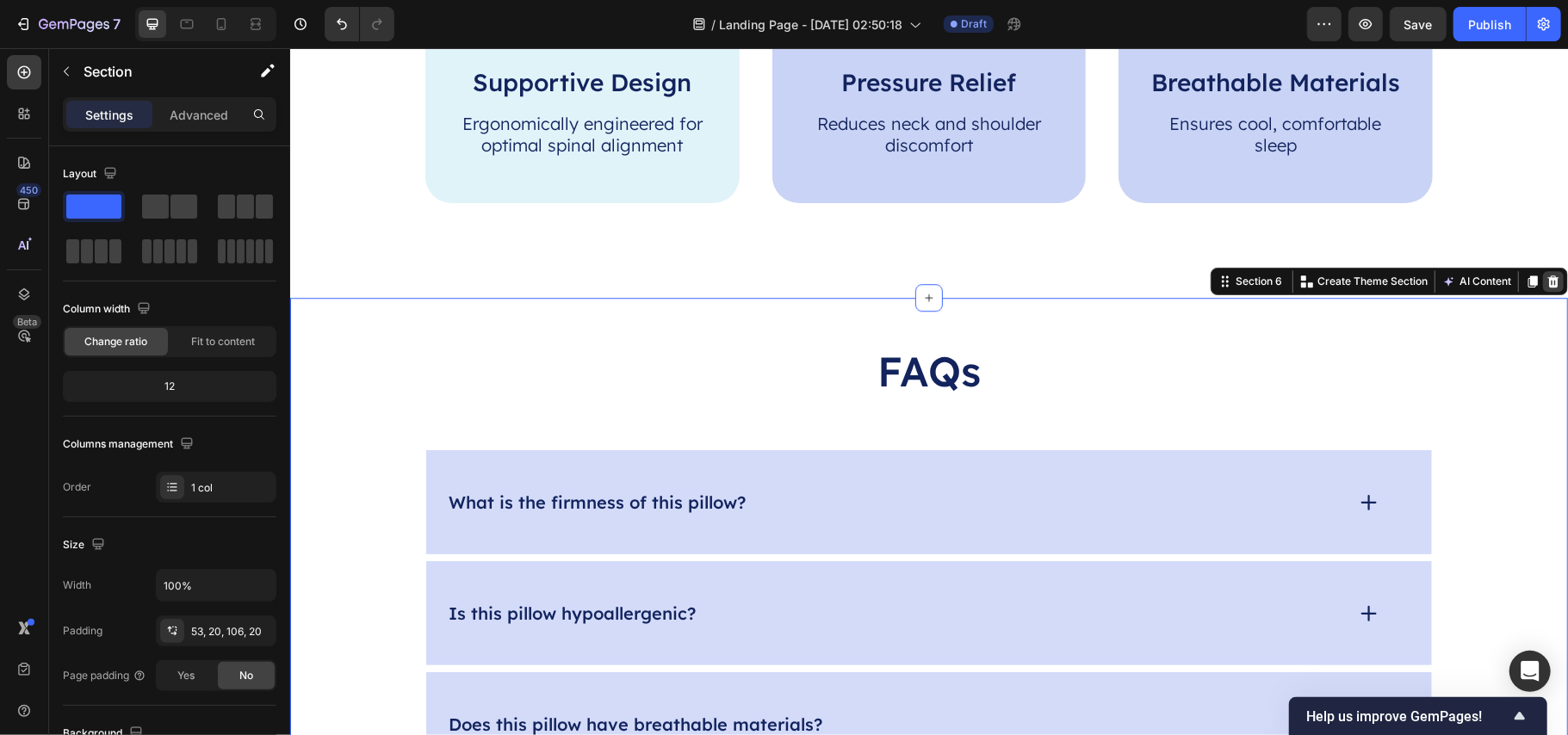
click at [1546, 281] on icon at bounding box center [1553, 281] width 14 height 14
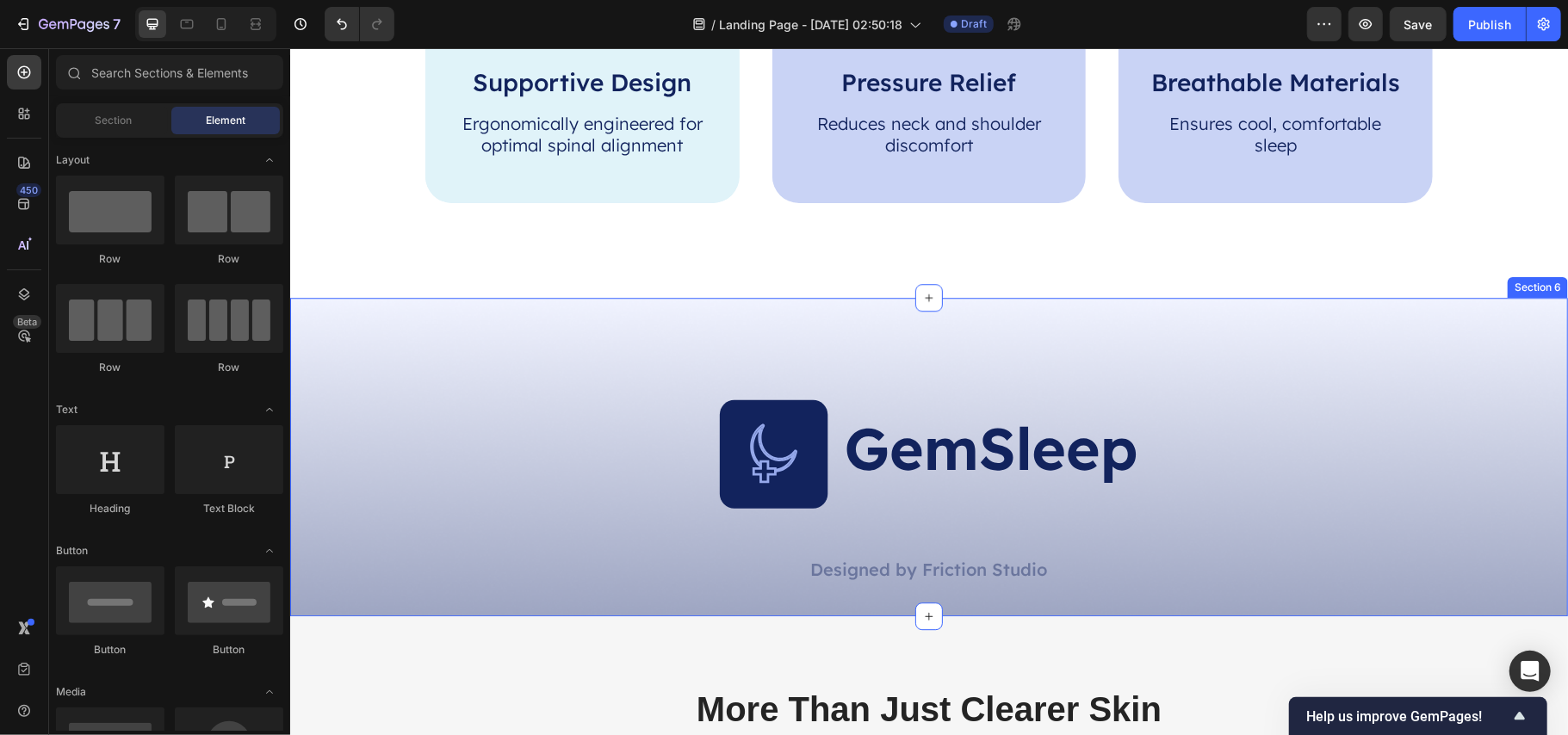
click at [419, 354] on div "Image Designed by Friction Studio Text Block Row Section 6" at bounding box center [928, 456] width 1278 height 318
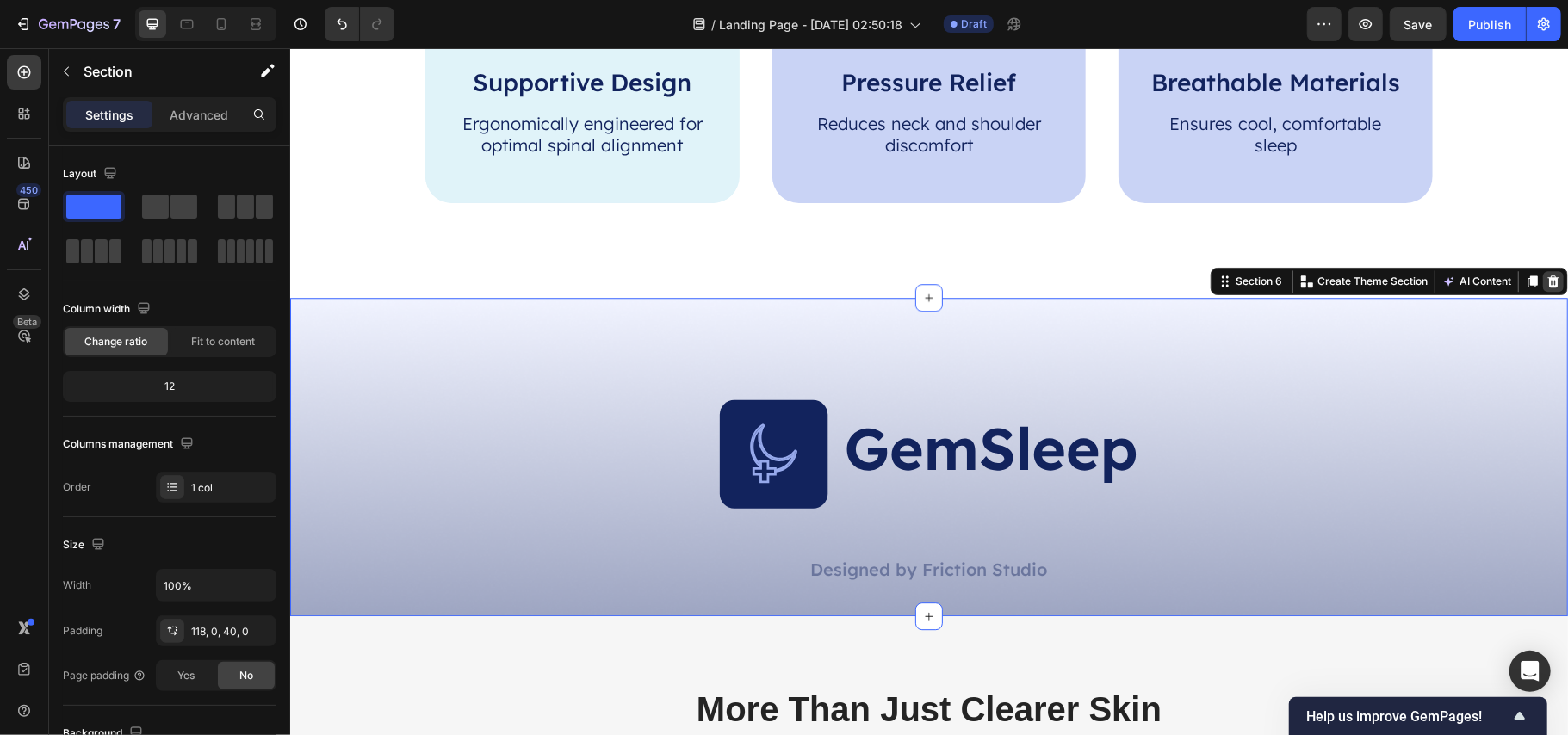
click at [1548, 279] on icon at bounding box center [1553, 281] width 11 height 12
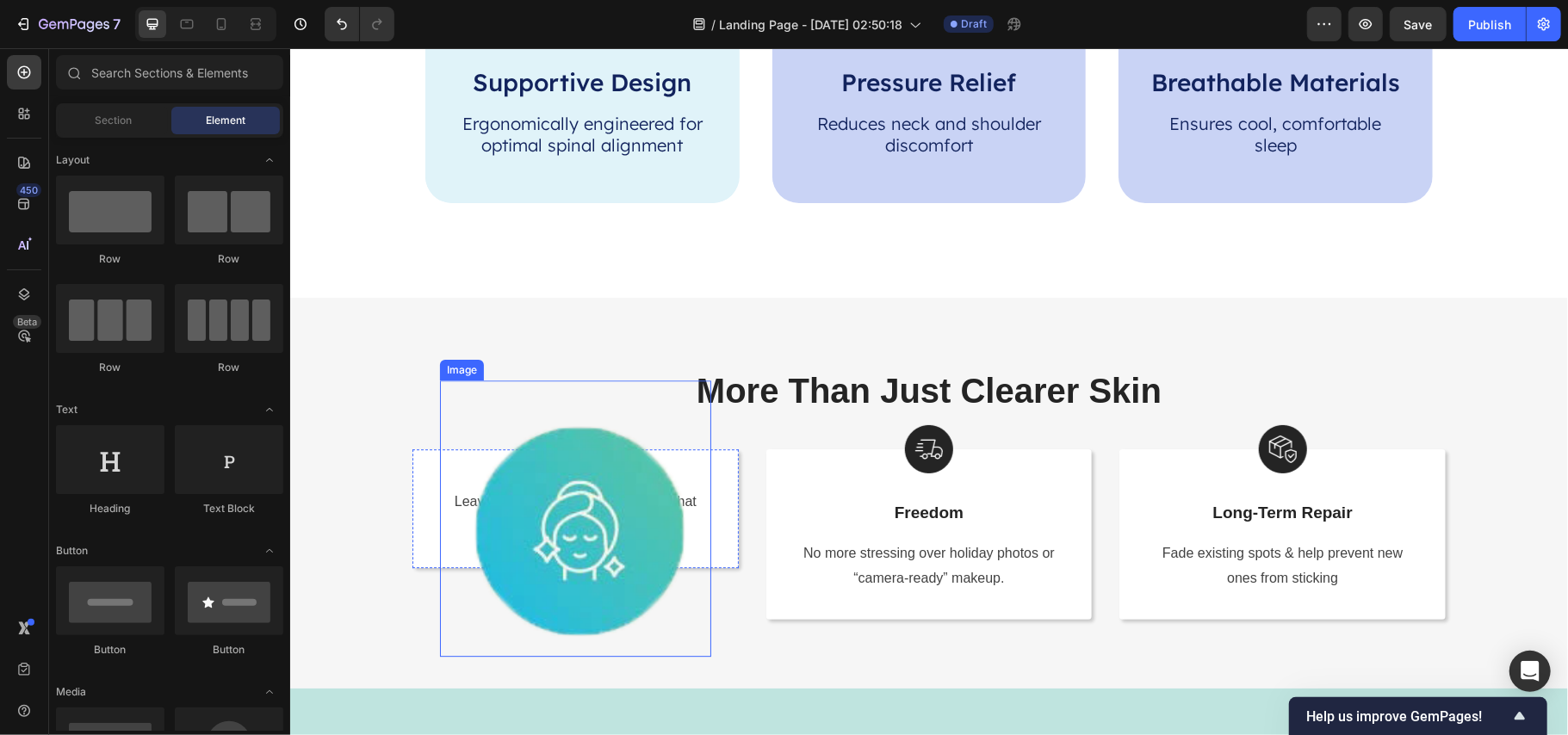
click at [549, 528] on img at bounding box center [575, 518] width 271 height 276
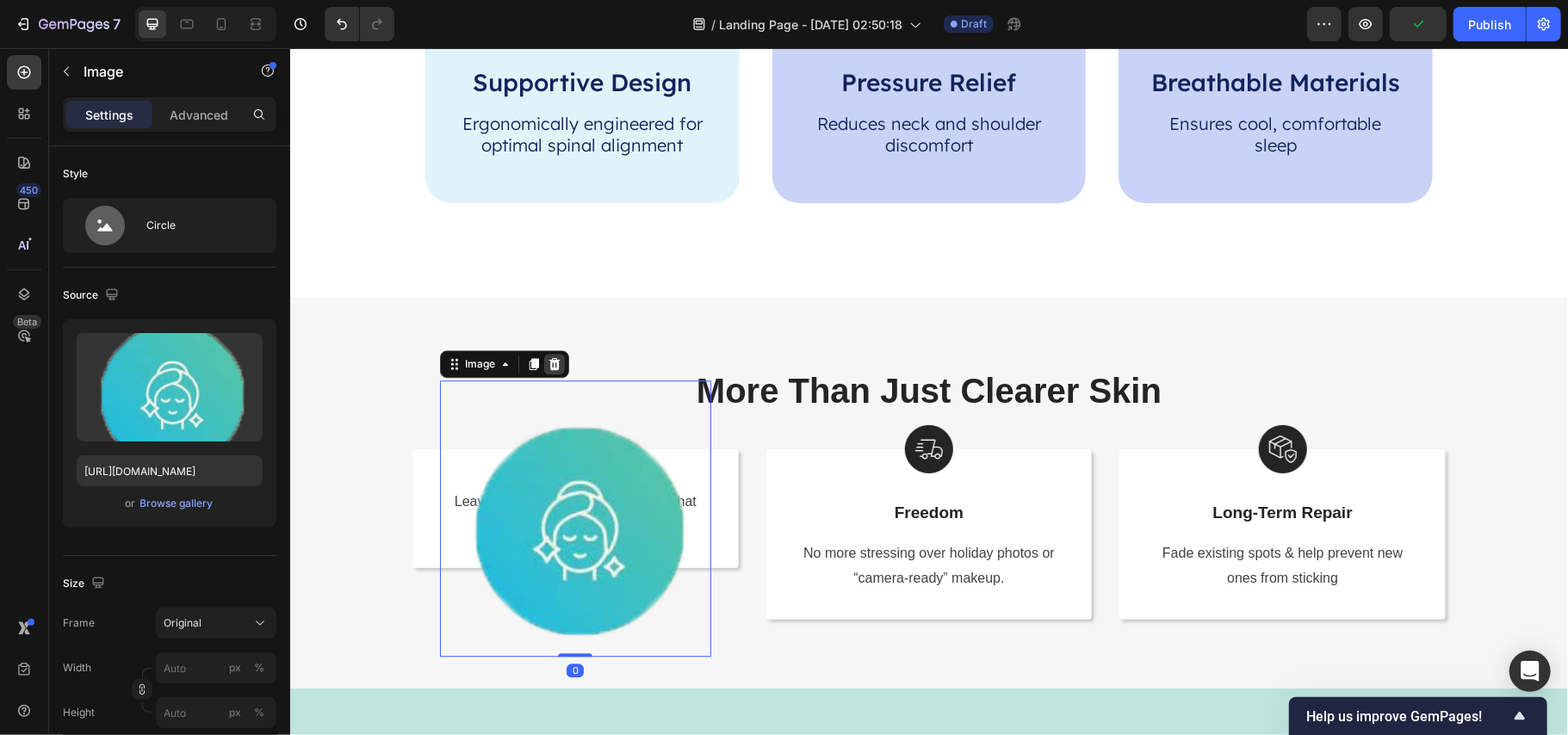
click at [549, 368] on icon at bounding box center [554, 364] width 11 height 12
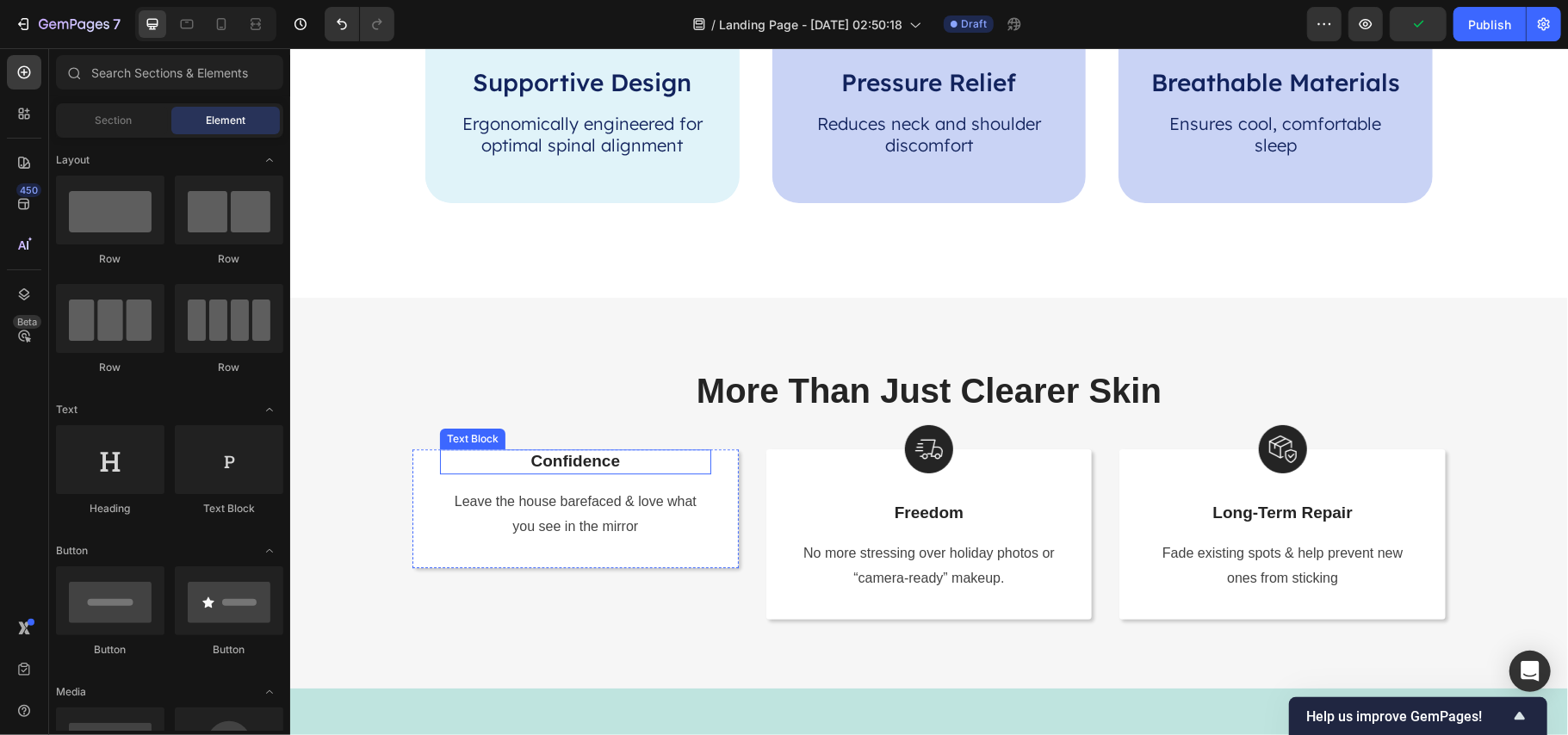
click at [572, 455] on p "Confidence" at bounding box center [574, 461] width 267 height 22
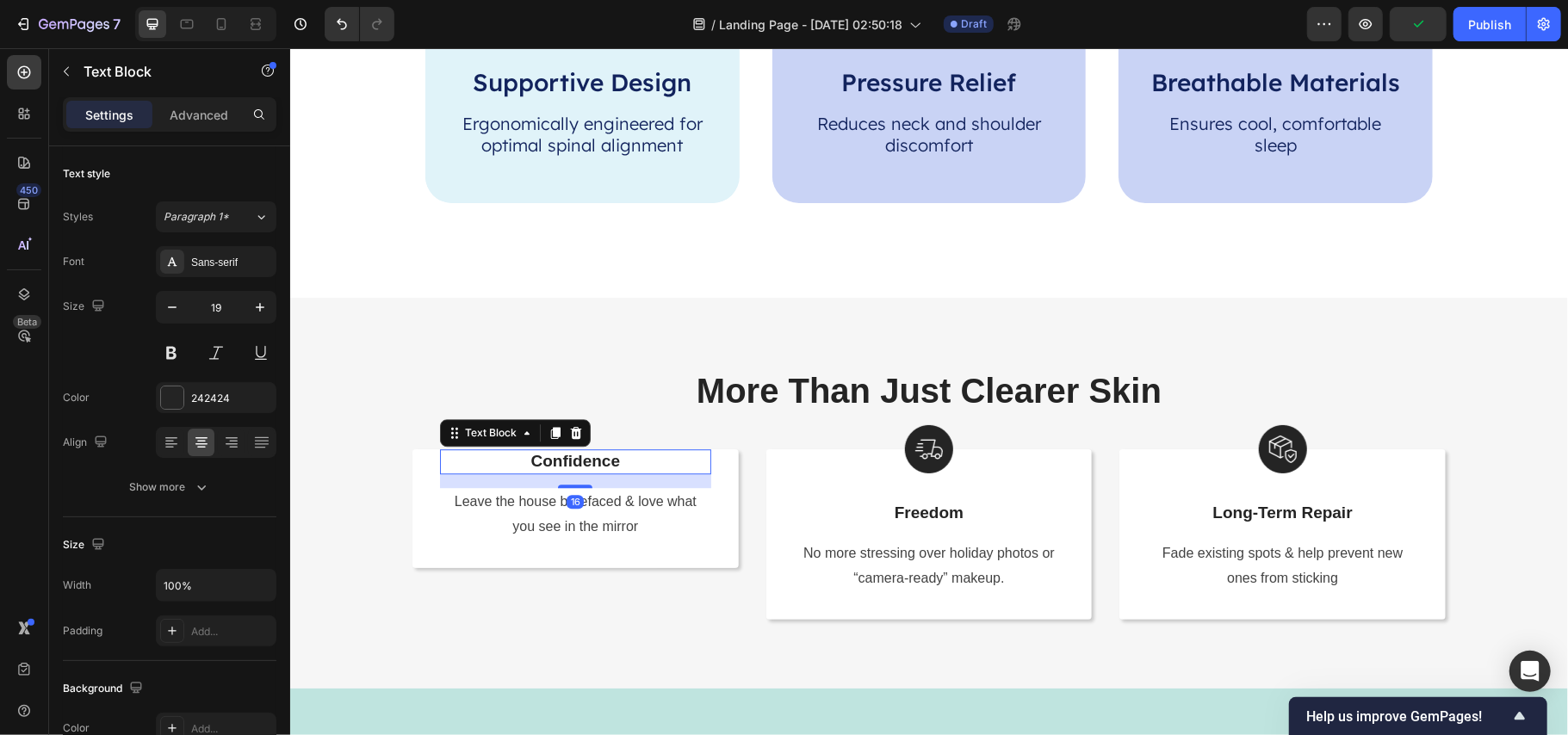
click at [572, 455] on p "Confidence" at bounding box center [574, 461] width 267 height 22
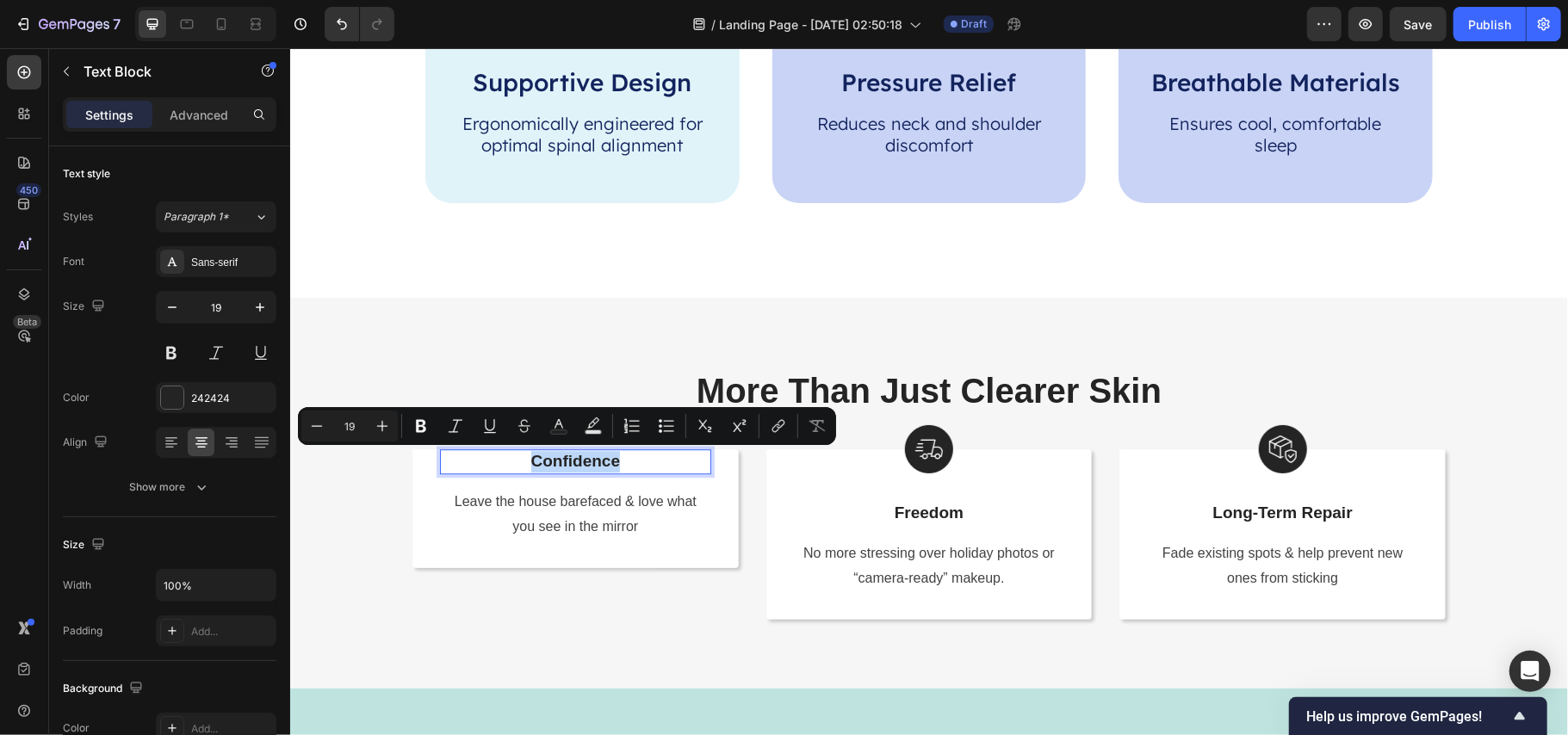
copy p "Confidence"
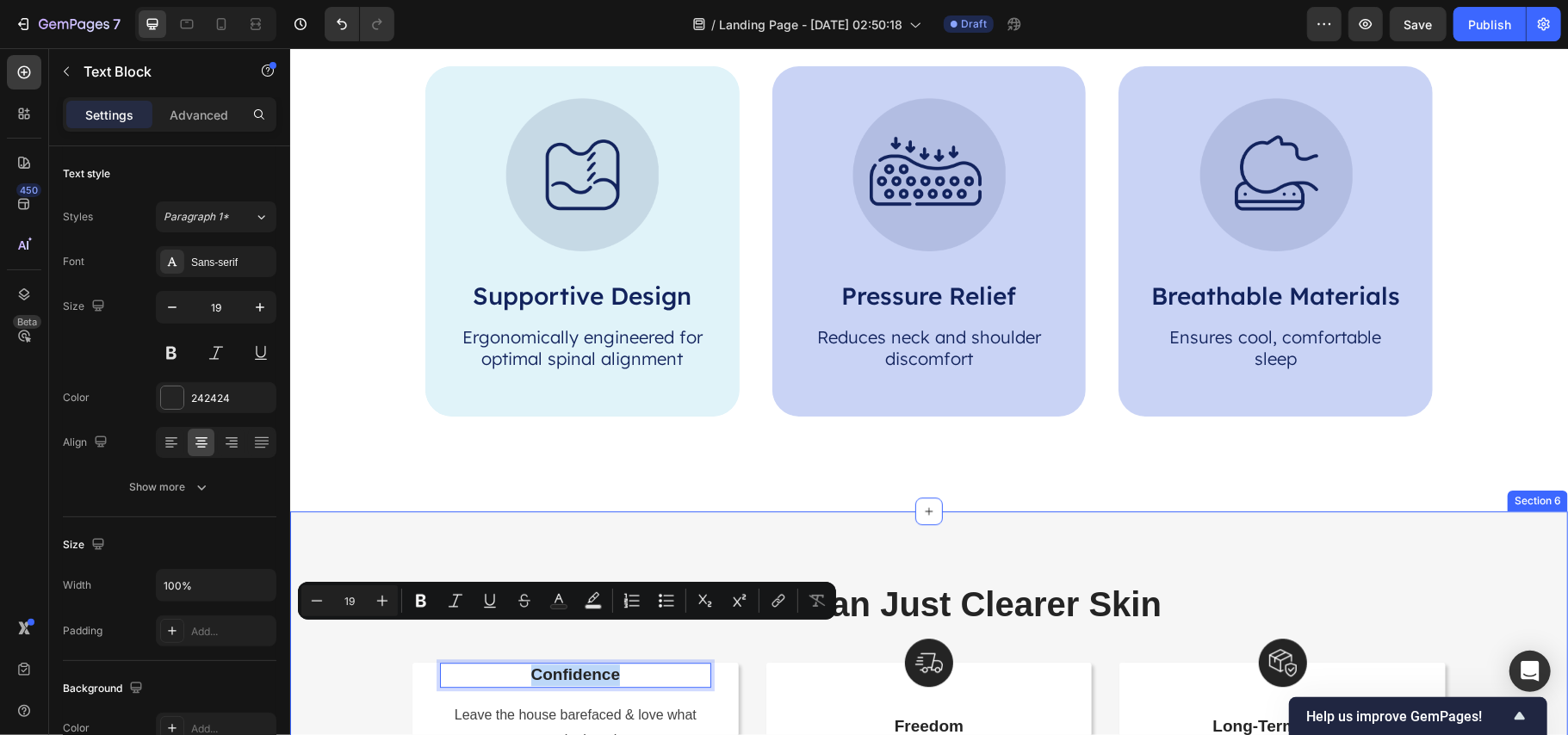
scroll to position [3077, 0]
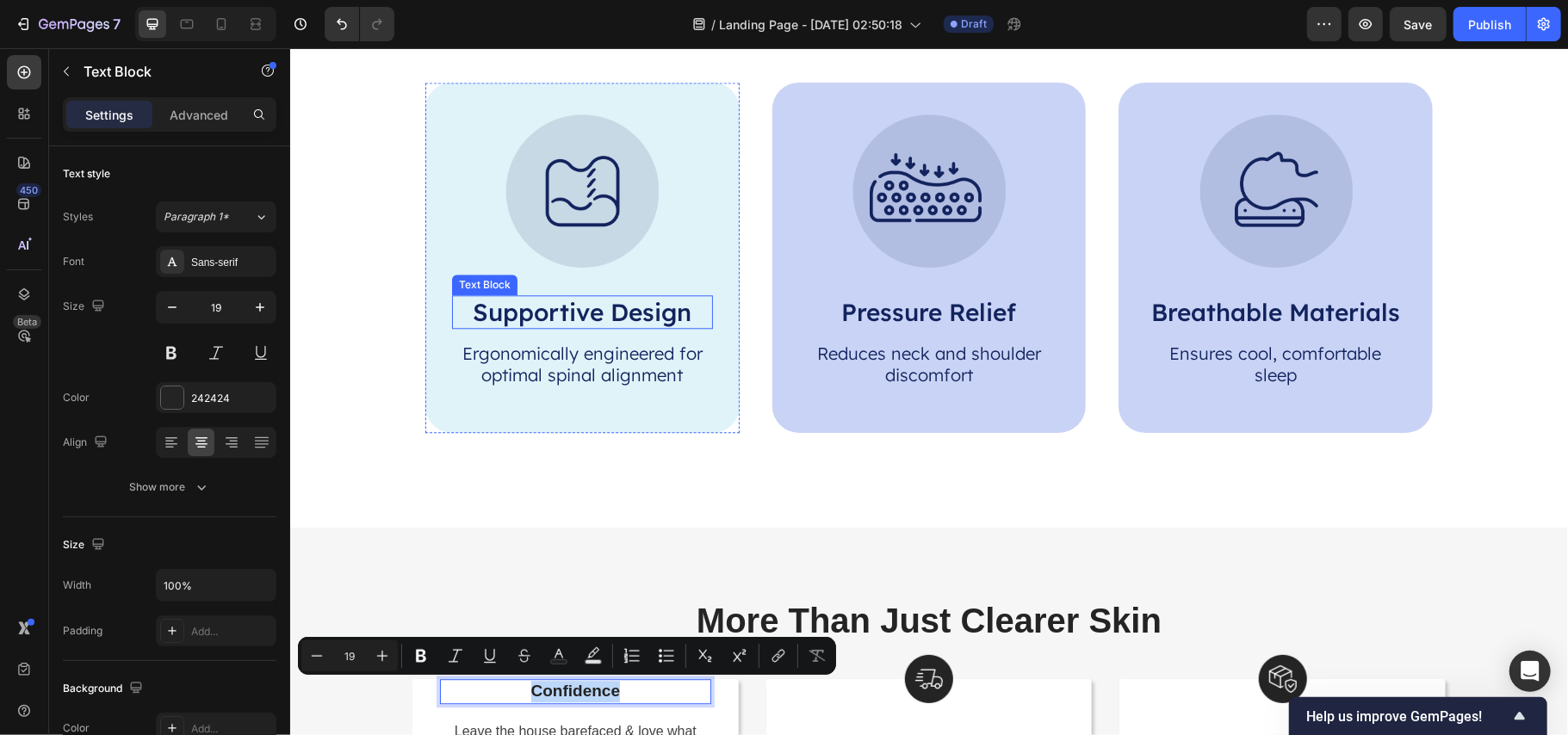
click at [561, 311] on p "Supportive Design" at bounding box center [581, 311] width 258 height 30
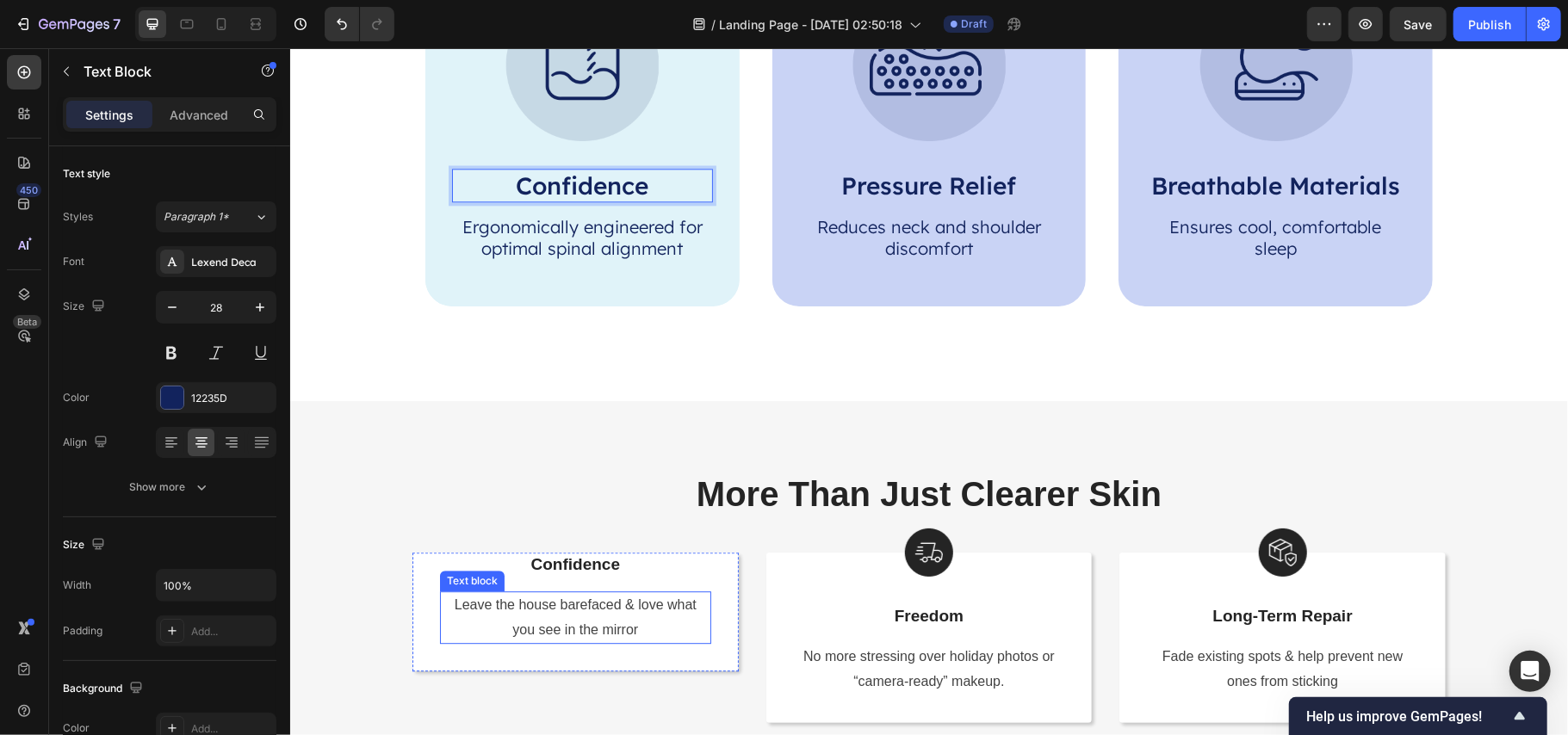
scroll to position [3307, 0]
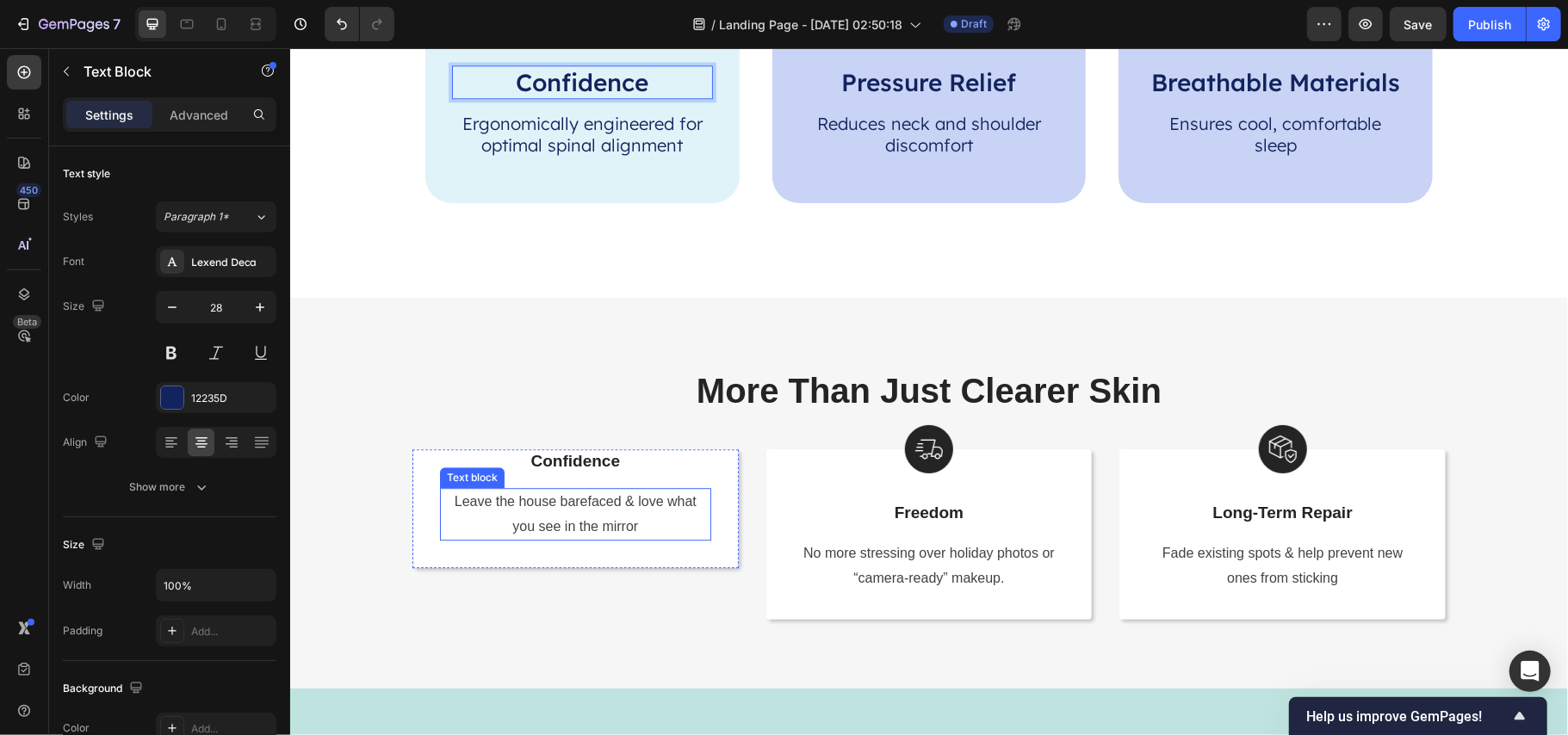
click at [587, 503] on p "Leave the house barefaced & love what you see in the mirror" at bounding box center [574, 514] width 267 height 50
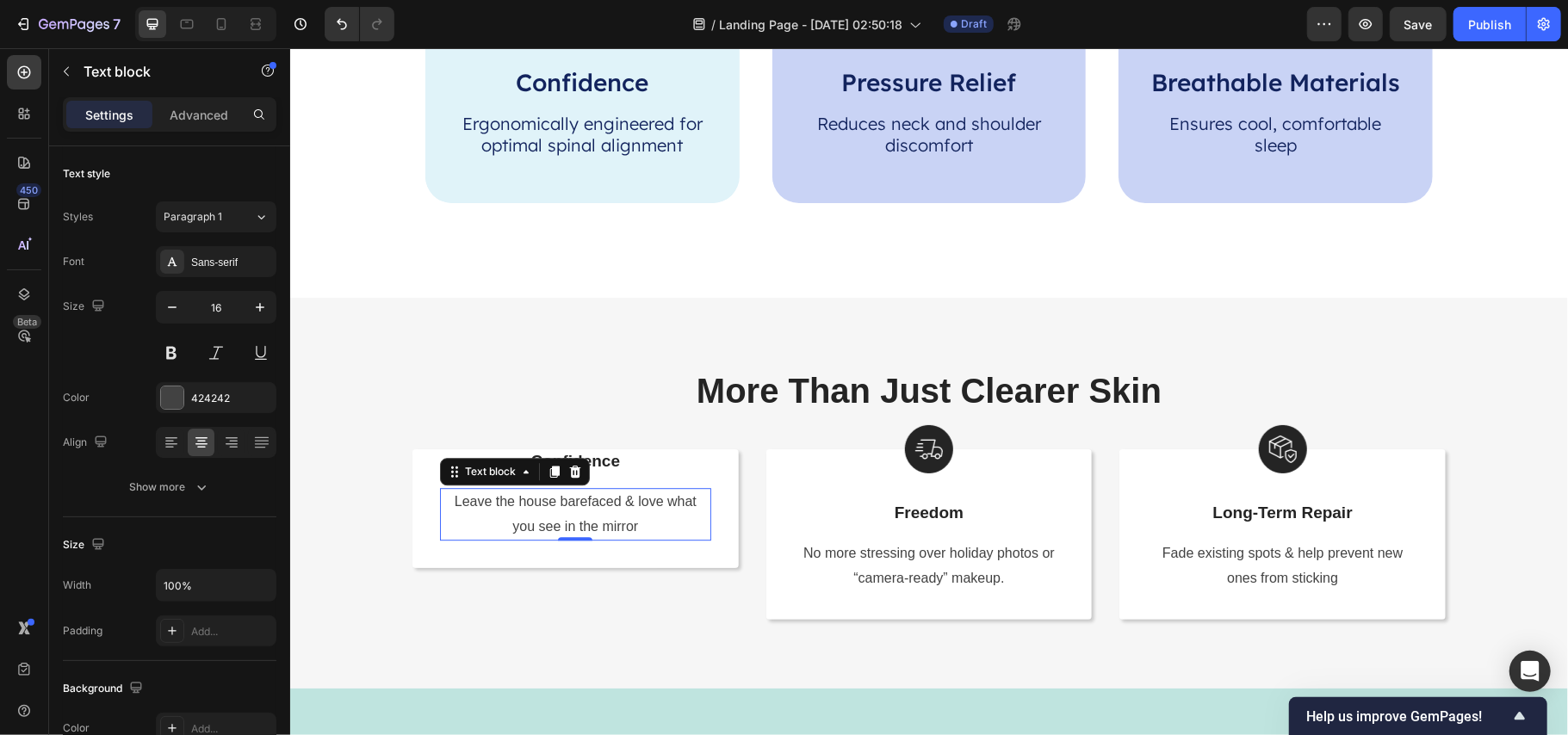
click at [587, 503] on p "Leave the house barefaced & love what you see in the mirror" at bounding box center [574, 514] width 267 height 50
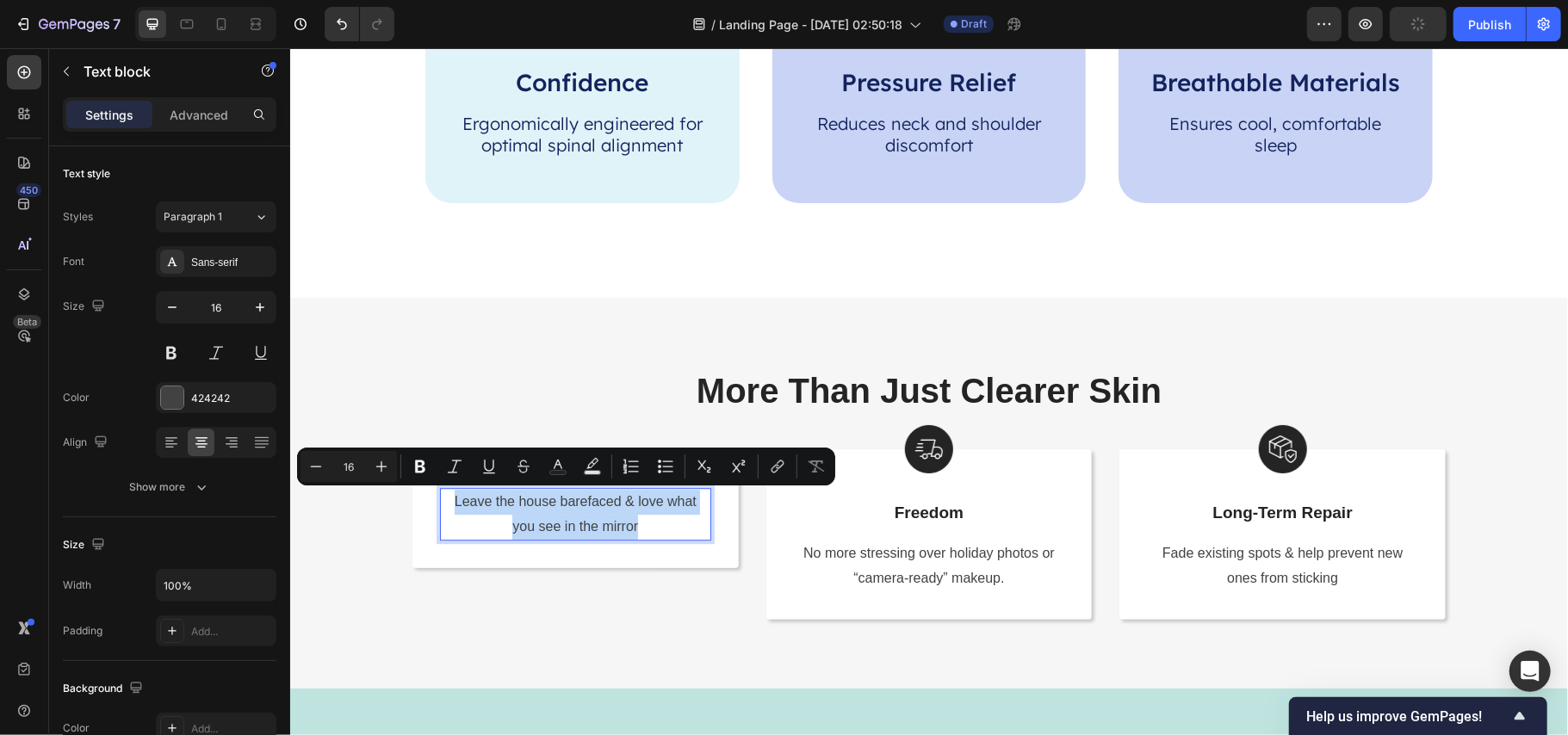
copy p "Leave the house barefaced & love what you see in the mirror"
click at [579, 134] on p "Ergonomically engineered for optimal spinal alignment" at bounding box center [581, 133] width 258 height 43
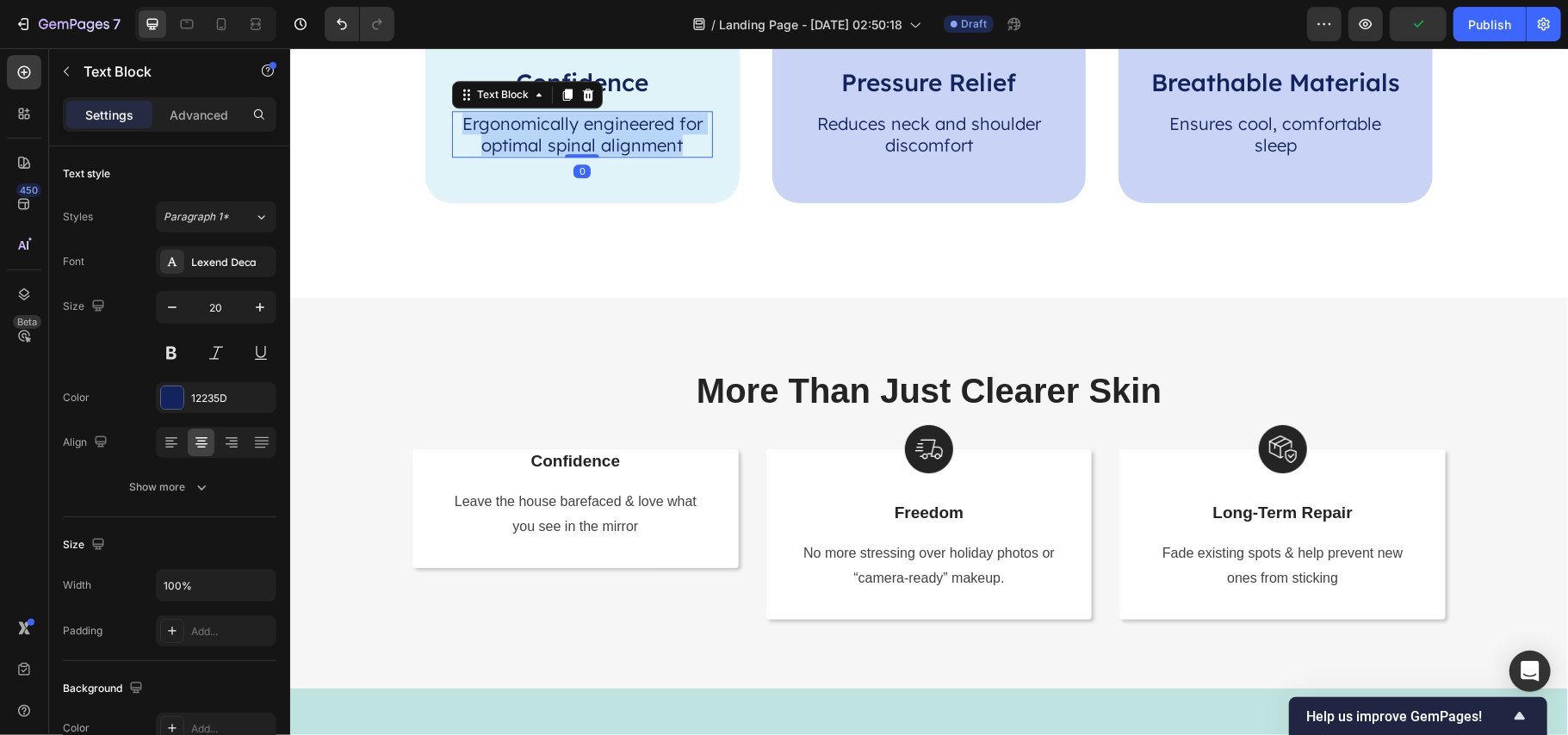
click at [579, 134] on p "Ergonomically engineered for optimal spinal alignment" at bounding box center [581, 133] width 258 height 43
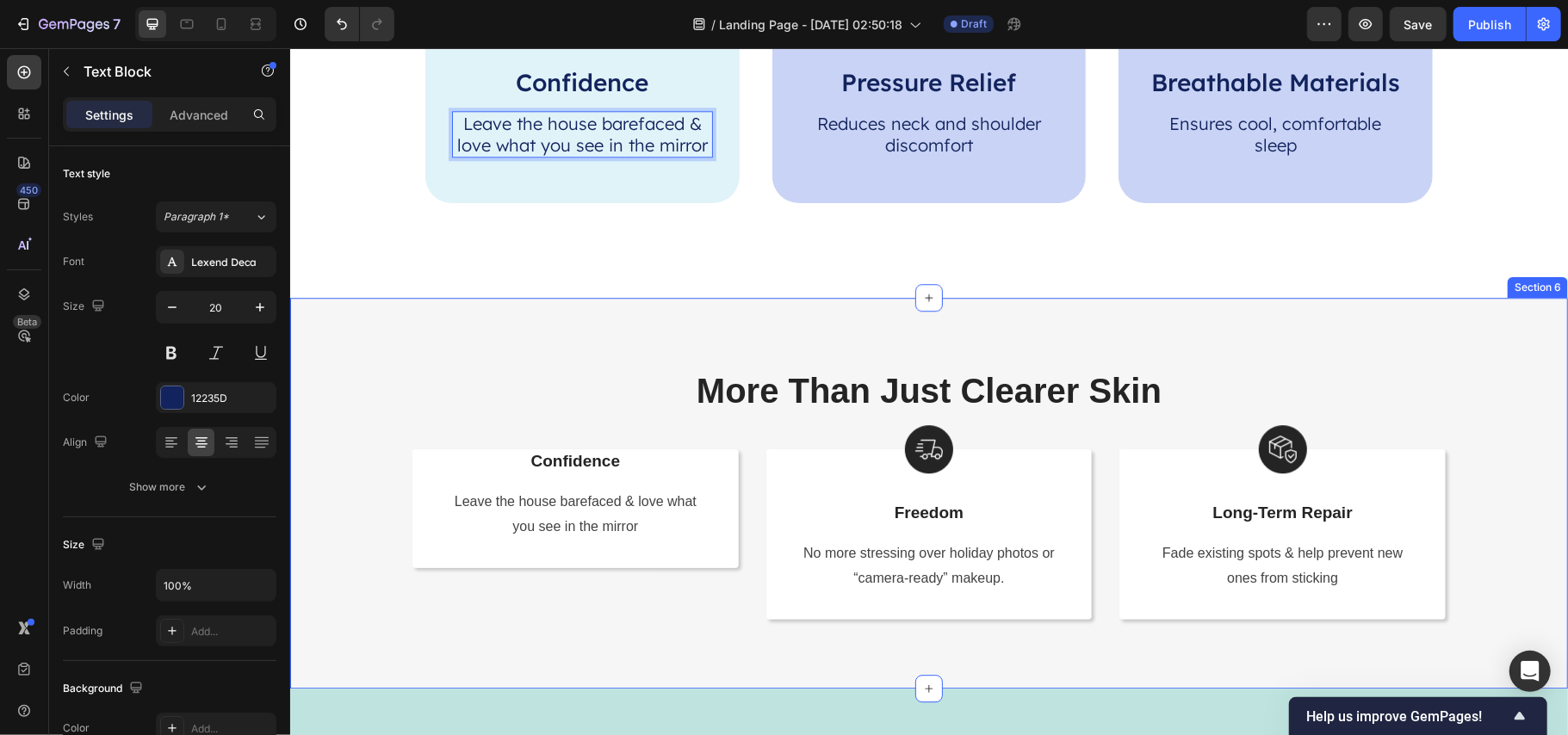
scroll to position [3192, 0]
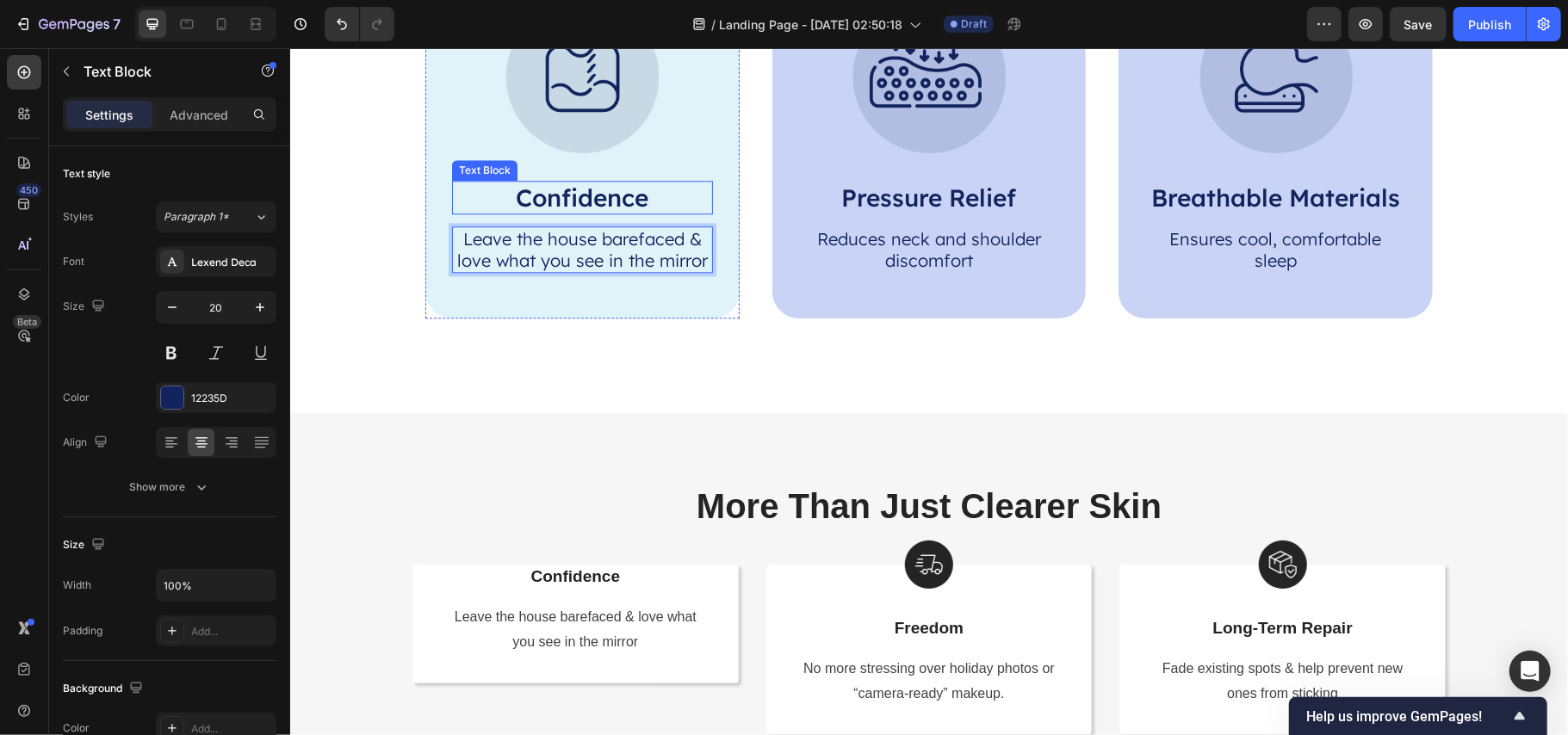
click at [577, 205] on p "Confidence" at bounding box center [581, 197] width 258 height 30
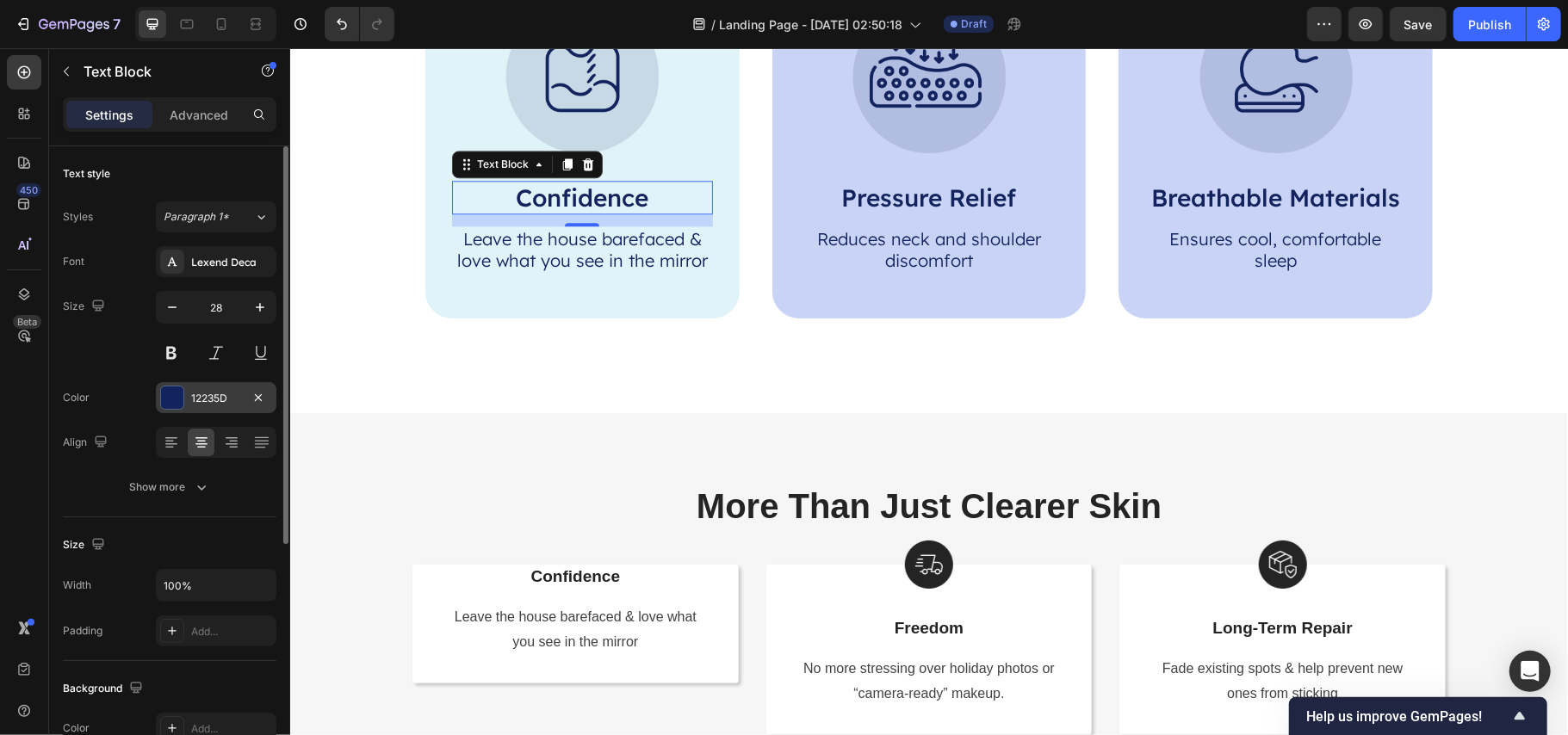
click at [184, 396] on div "12235D" at bounding box center [216, 397] width 121 height 31
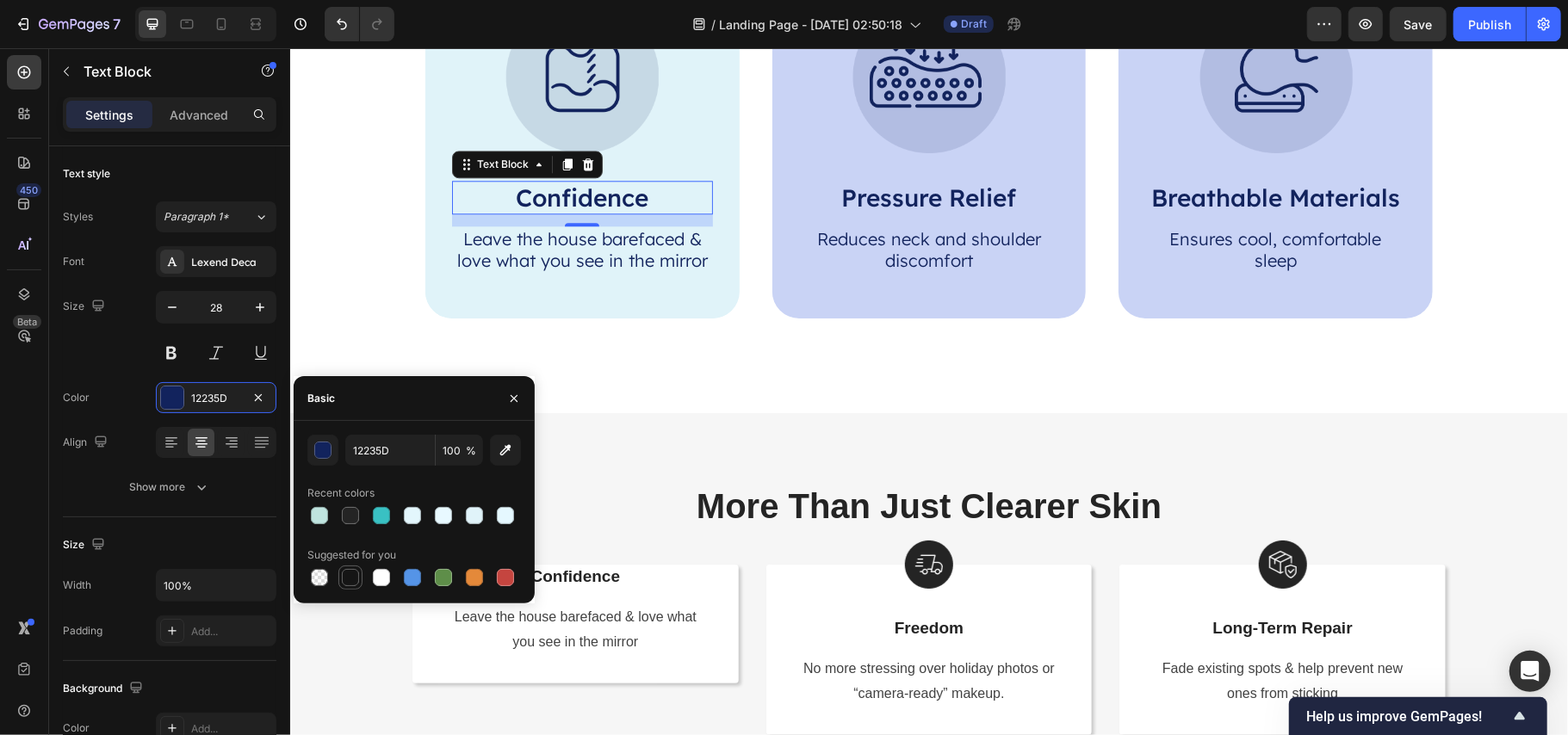
click at [351, 576] on div at bounding box center [350, 578] width 17 height 17
type input "151515"
click at [646, 249] on p "Leave the house barefaced & love what you see in the mirror" at bounding box center [581, 248] width 258 height 43
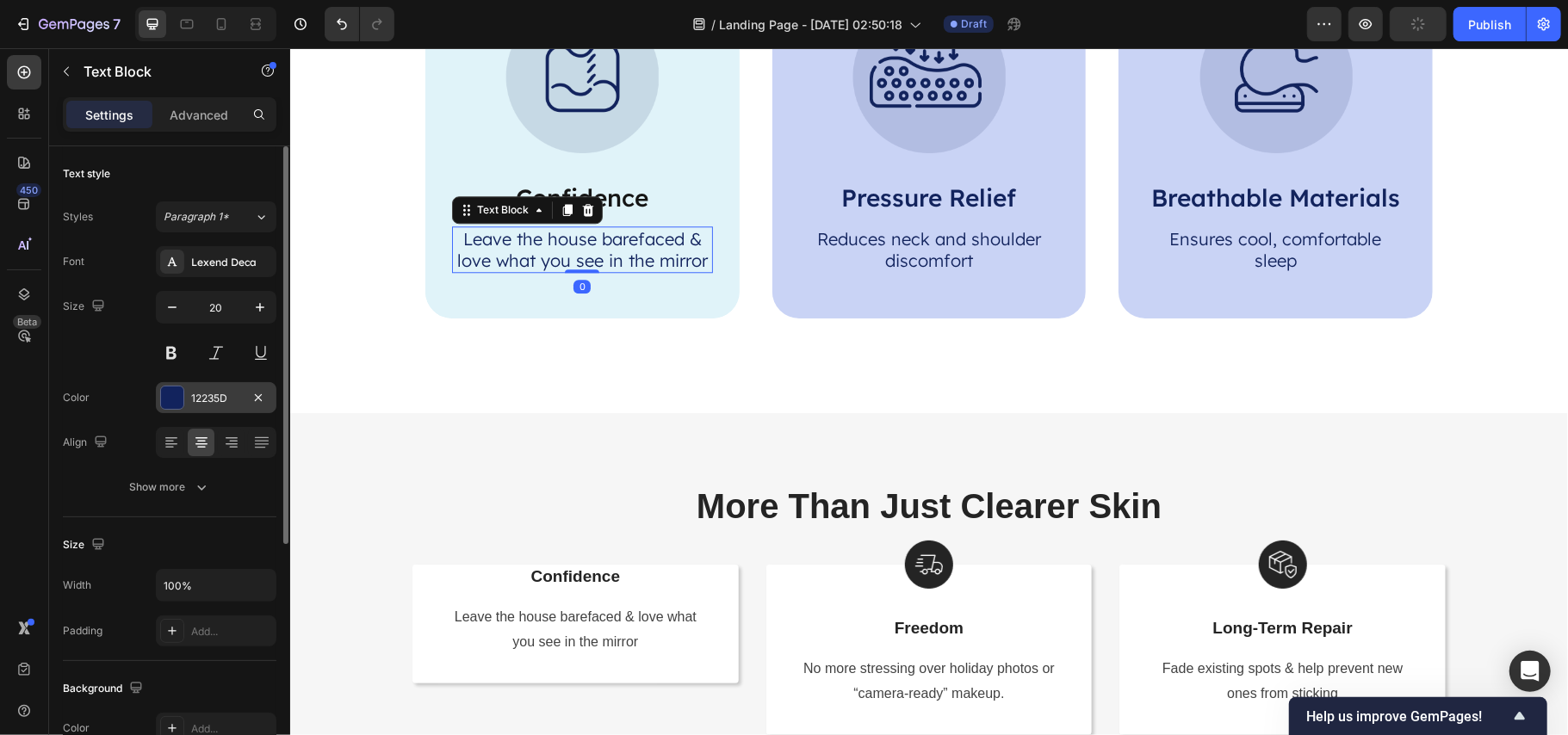
click at [198, 404] on div "12235D" at bounding box center [216, 399] width 50 height 16
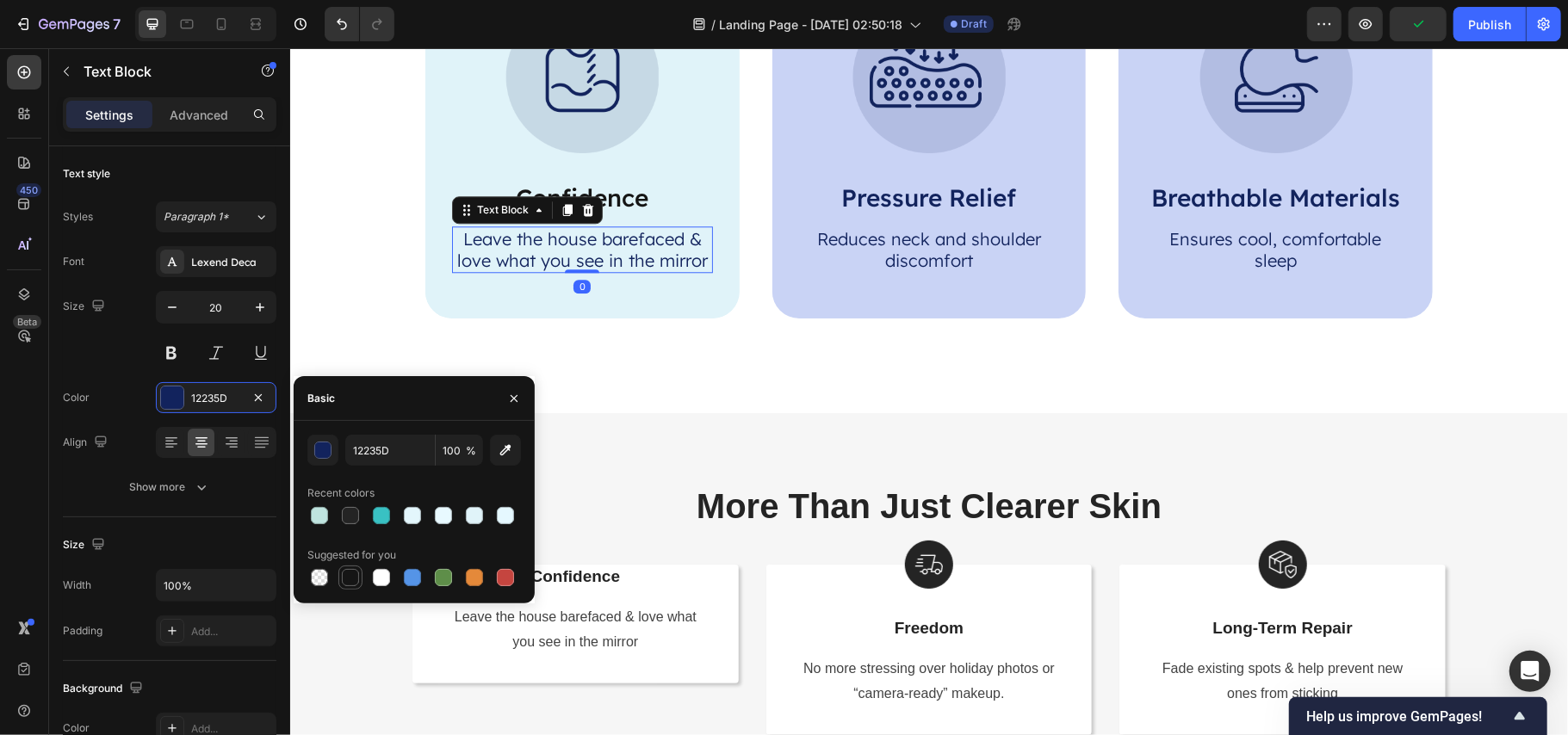
click at [348, 584] on div at bounding box center [350, 578] width 17 height 17
type input "151515"
click at [940, 203] on p "Pressure Relief" at bounding box center [928, 197] width 258 height 30
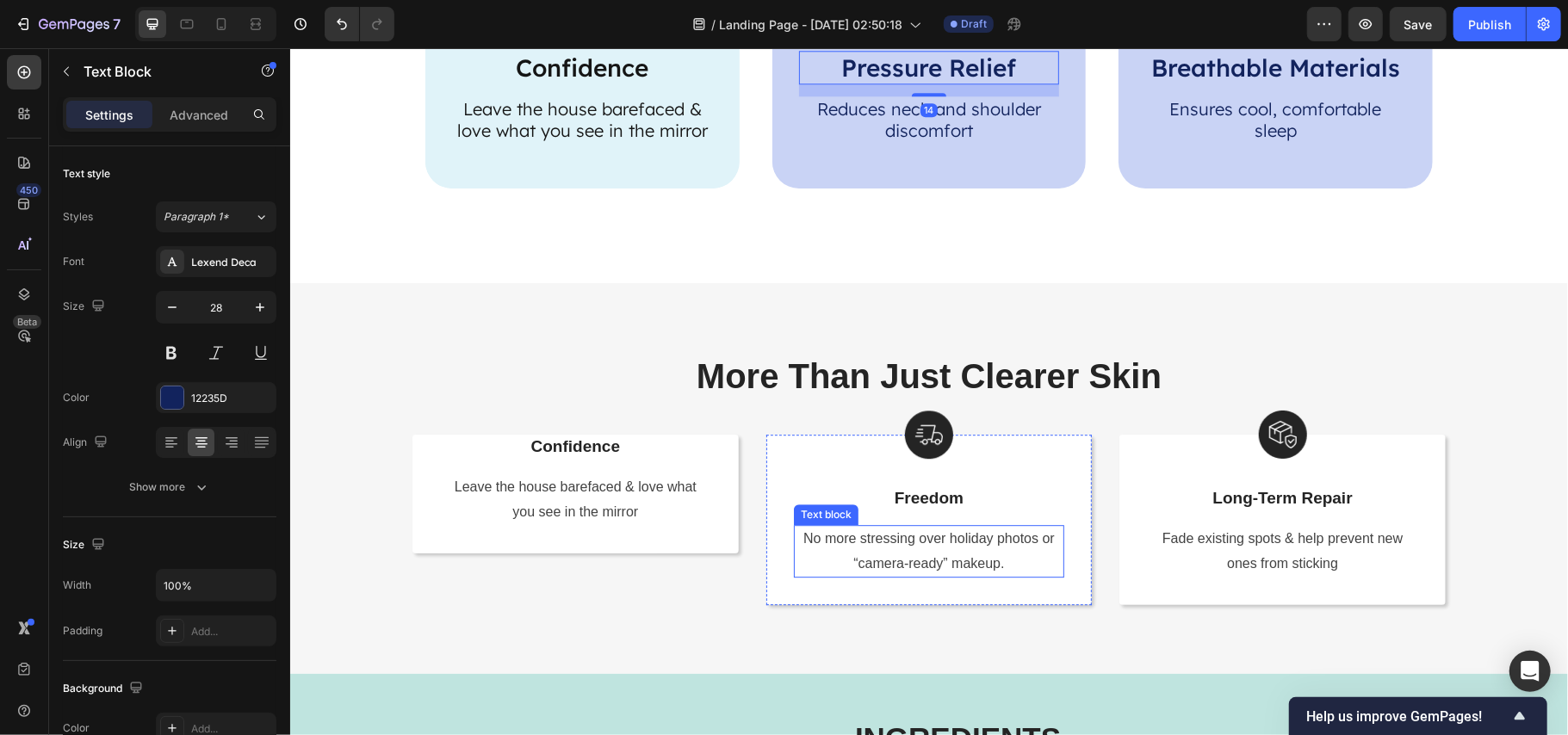
scroll to position [3422, 0]
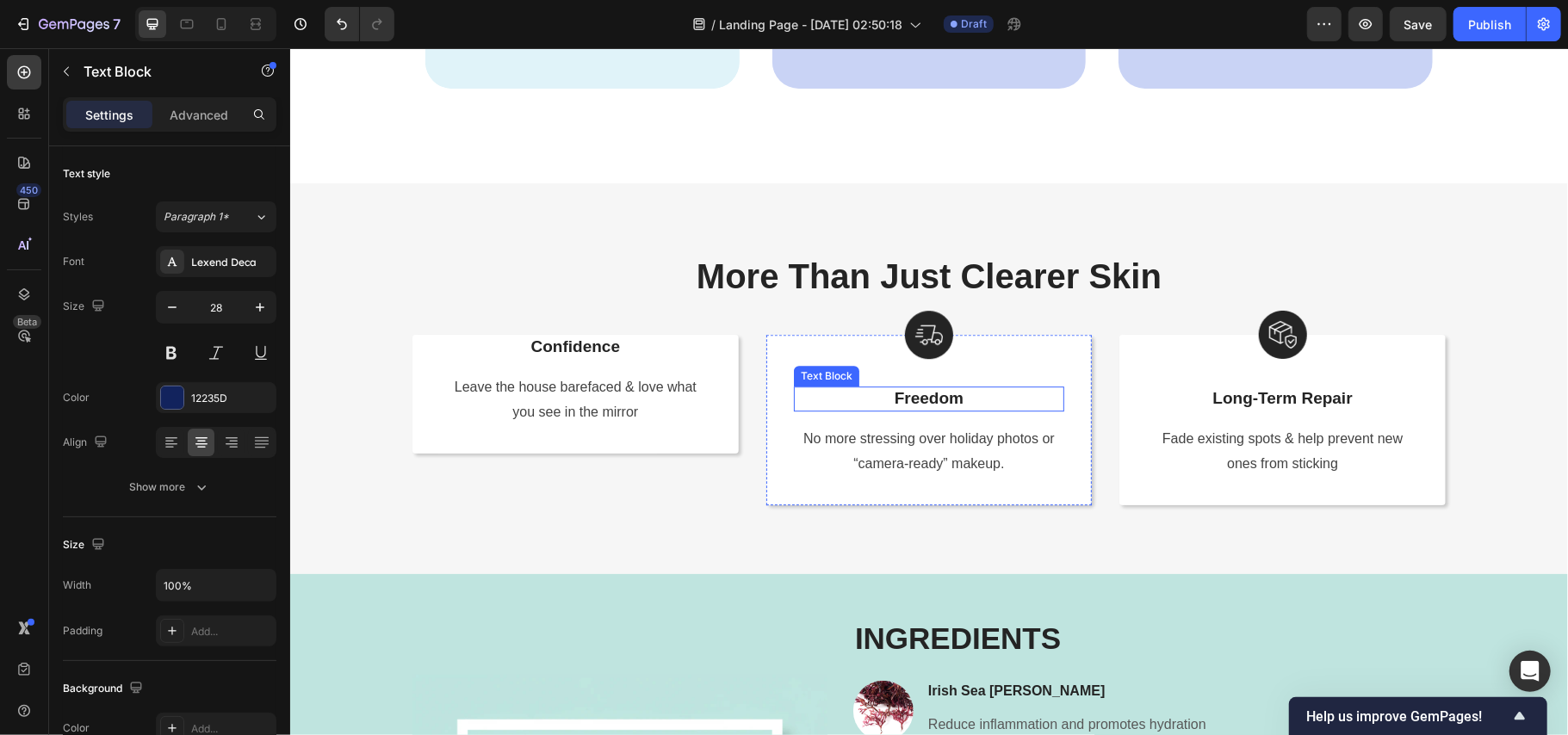
click at [918, 399] on p "Freedom" at bounding box center [928, 398] width 267 height 22
click at [919, 397] on p "Freedom" at bounding box center [928, 398] width 267 height 22
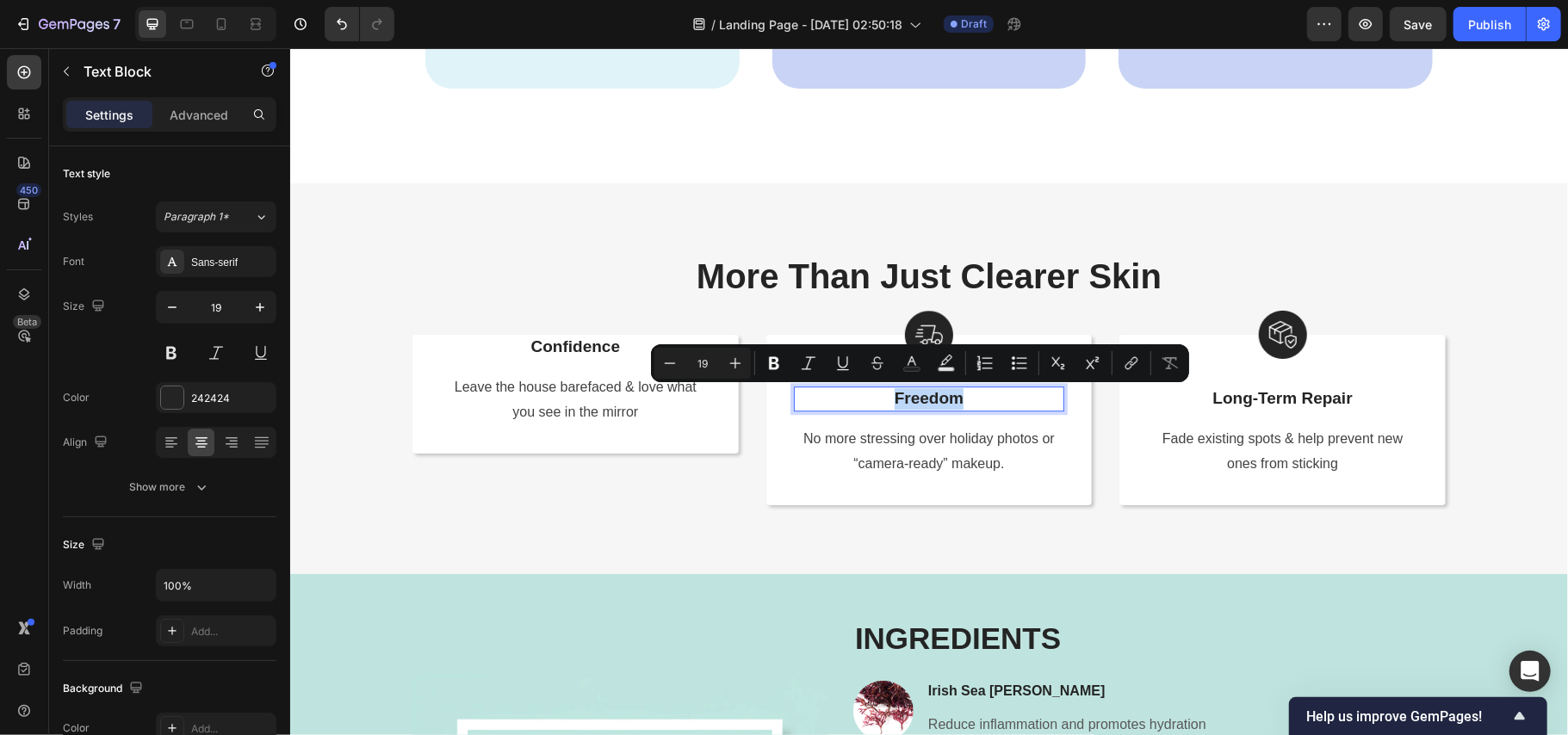
copy p "Freedom"
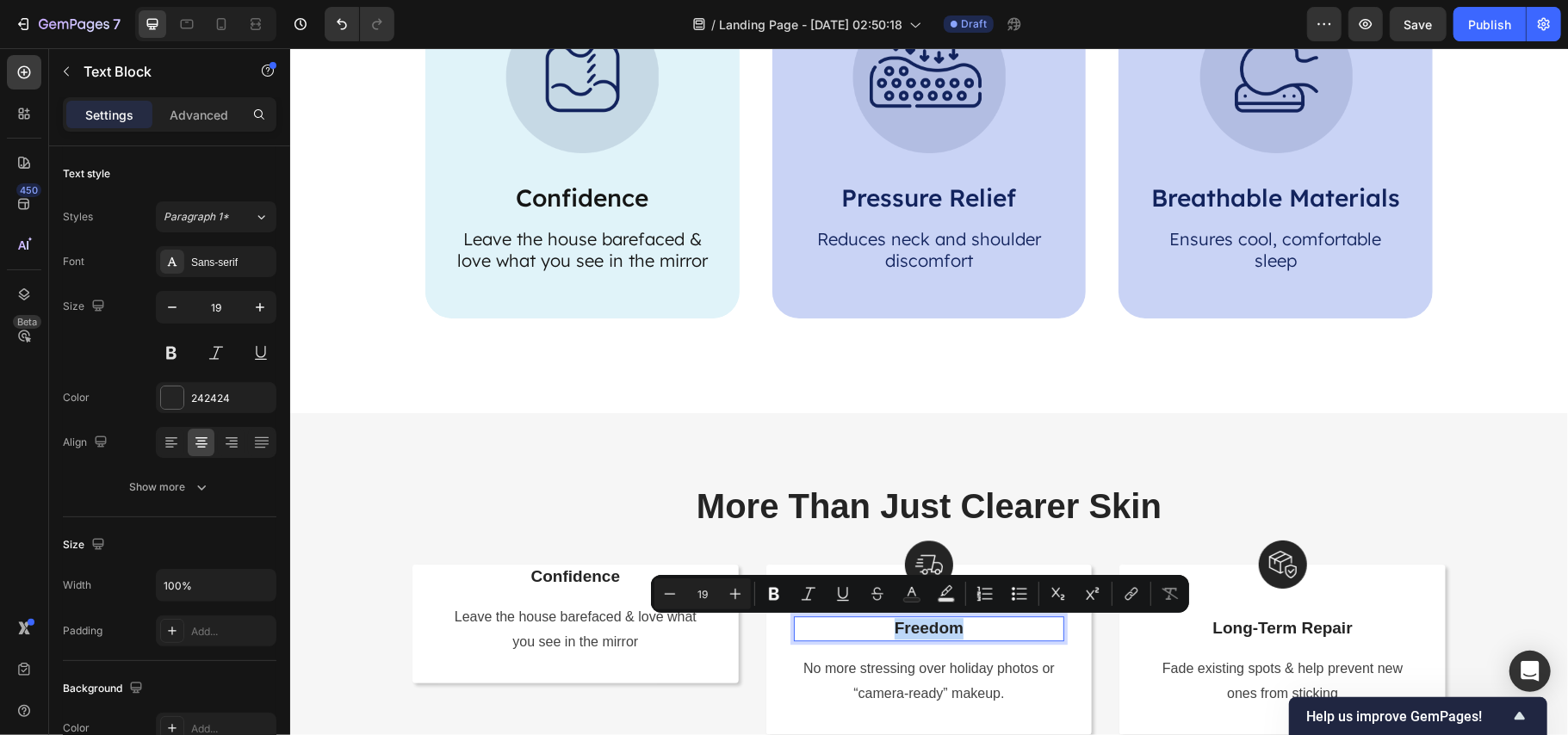
scroll to position [3077, 0]
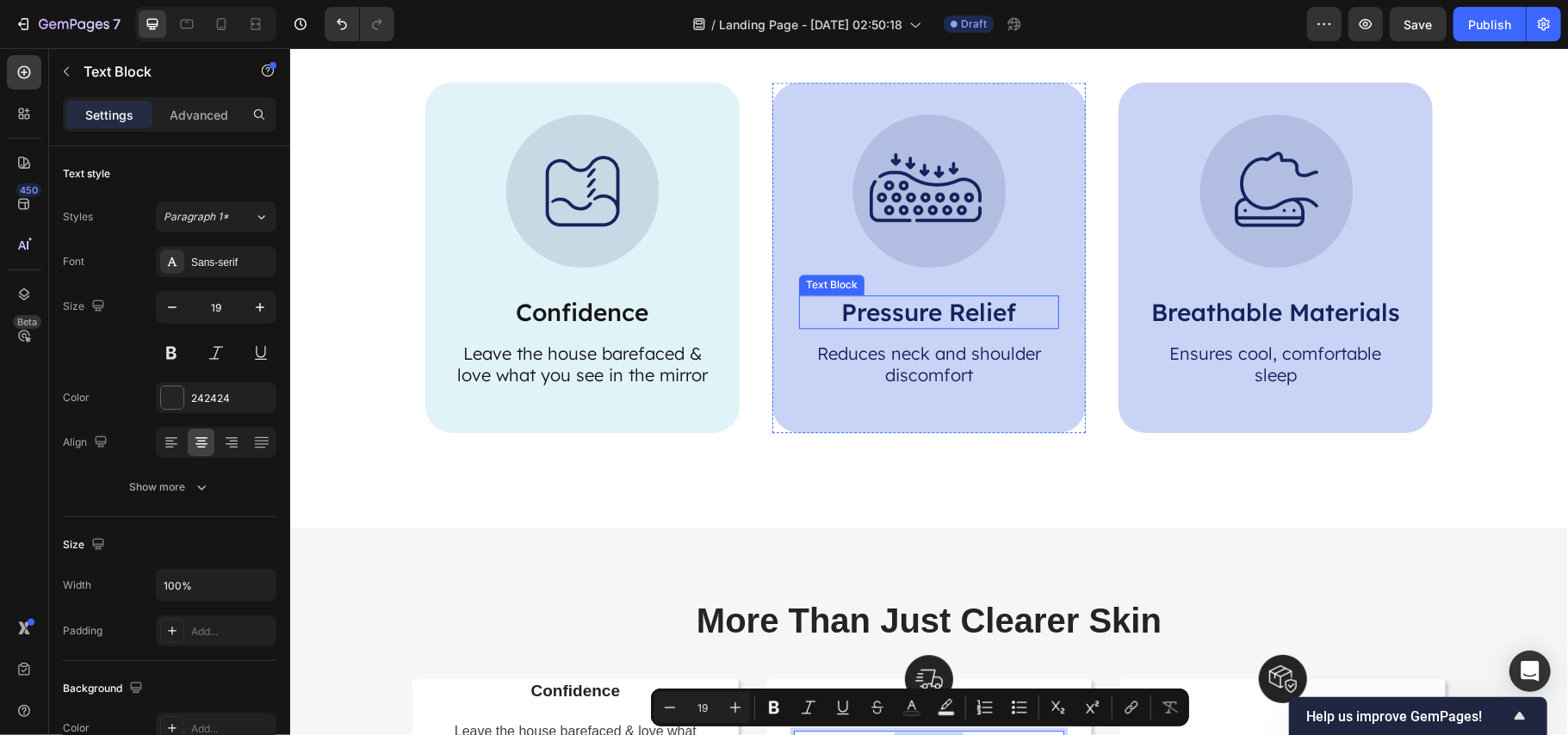
click at [918, 307] on p "Pressure Relief" at bounding box center [928, 311] width 258 height 30
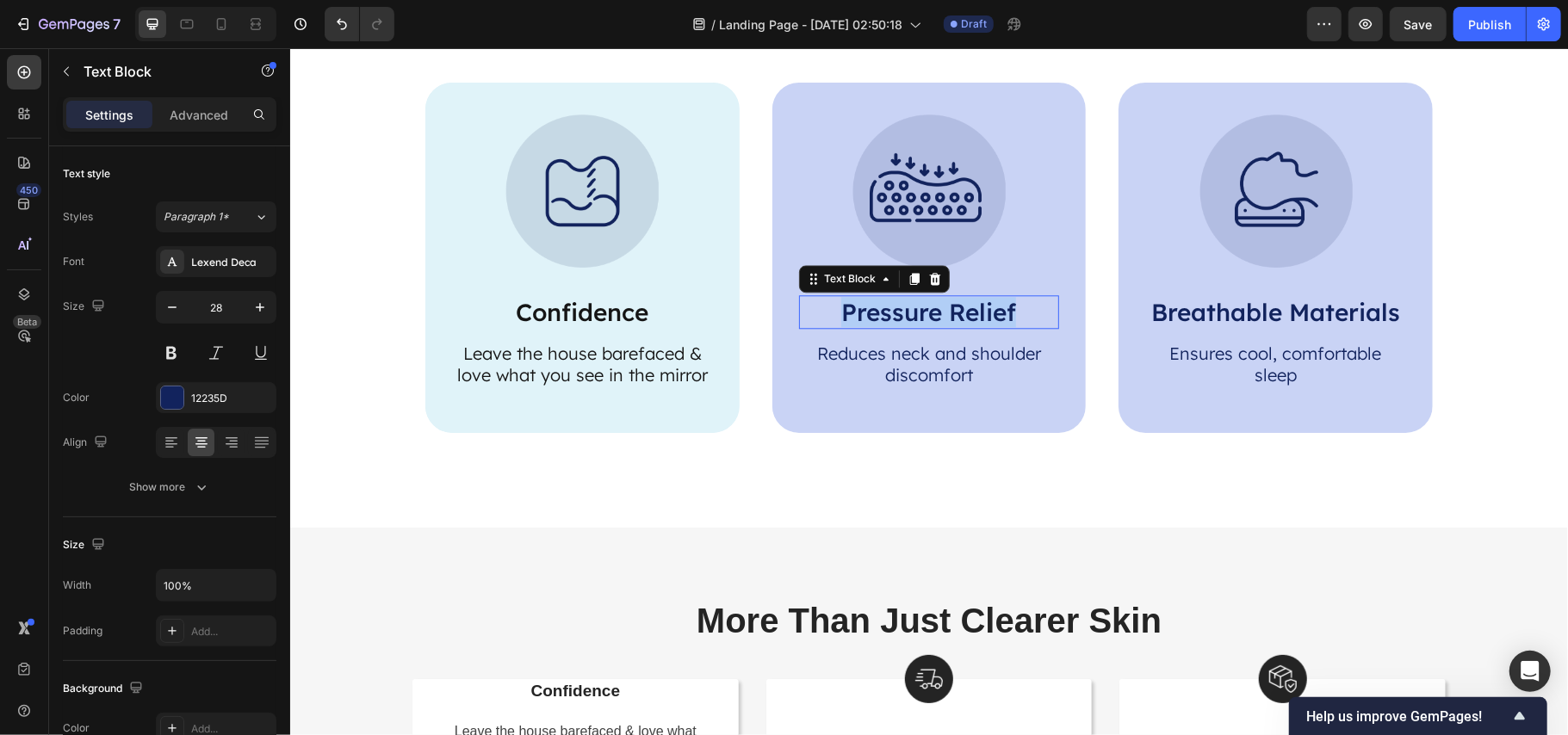
click at [918, 307] on p "Pressure Relief" at bounding box center [928, 311] width 258 height 30
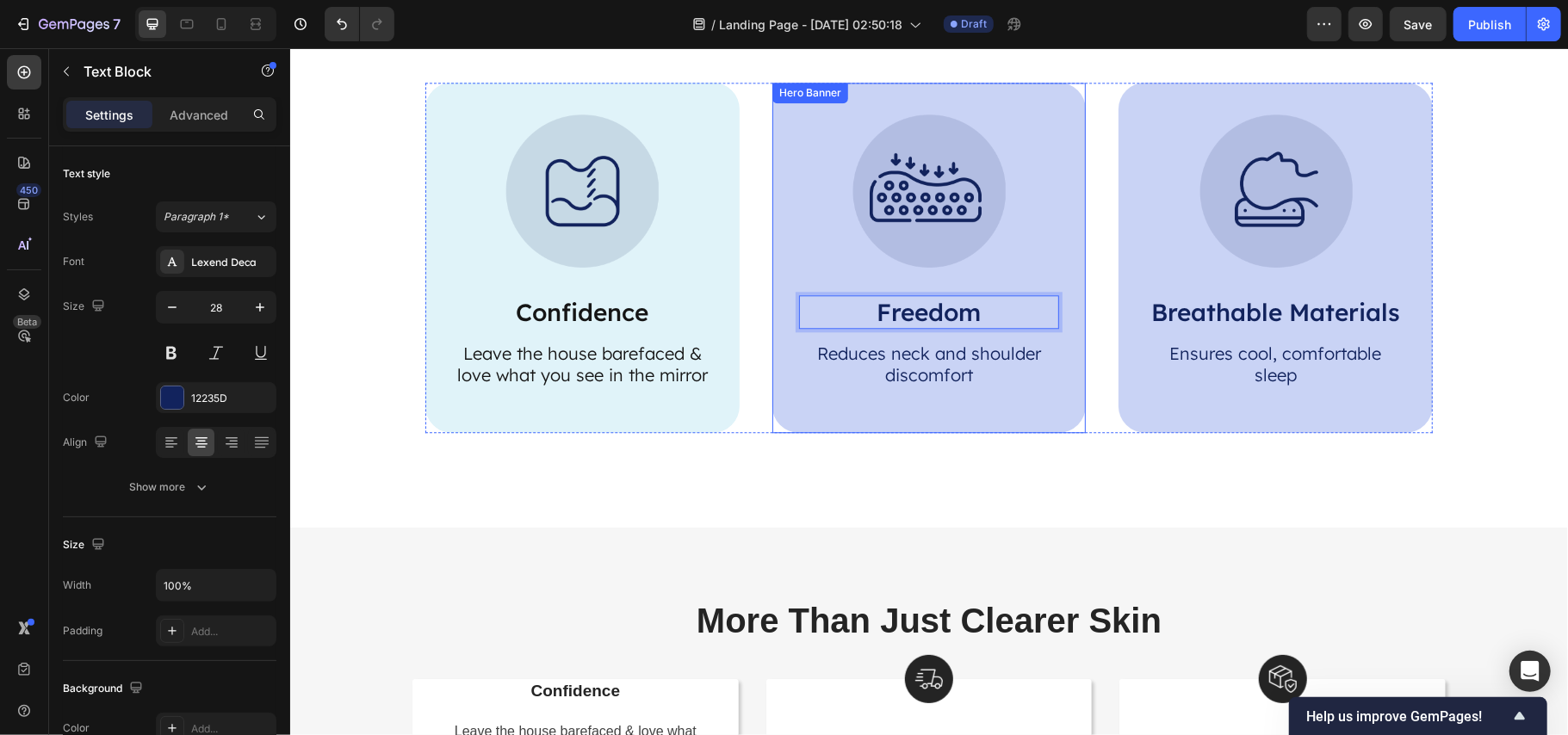
click at [926, 386] on div "Image Freedom Text Block 14 Reduces neck and shoulder discomfort Text Block" at bounding box center [929, 257] width 315 height 350
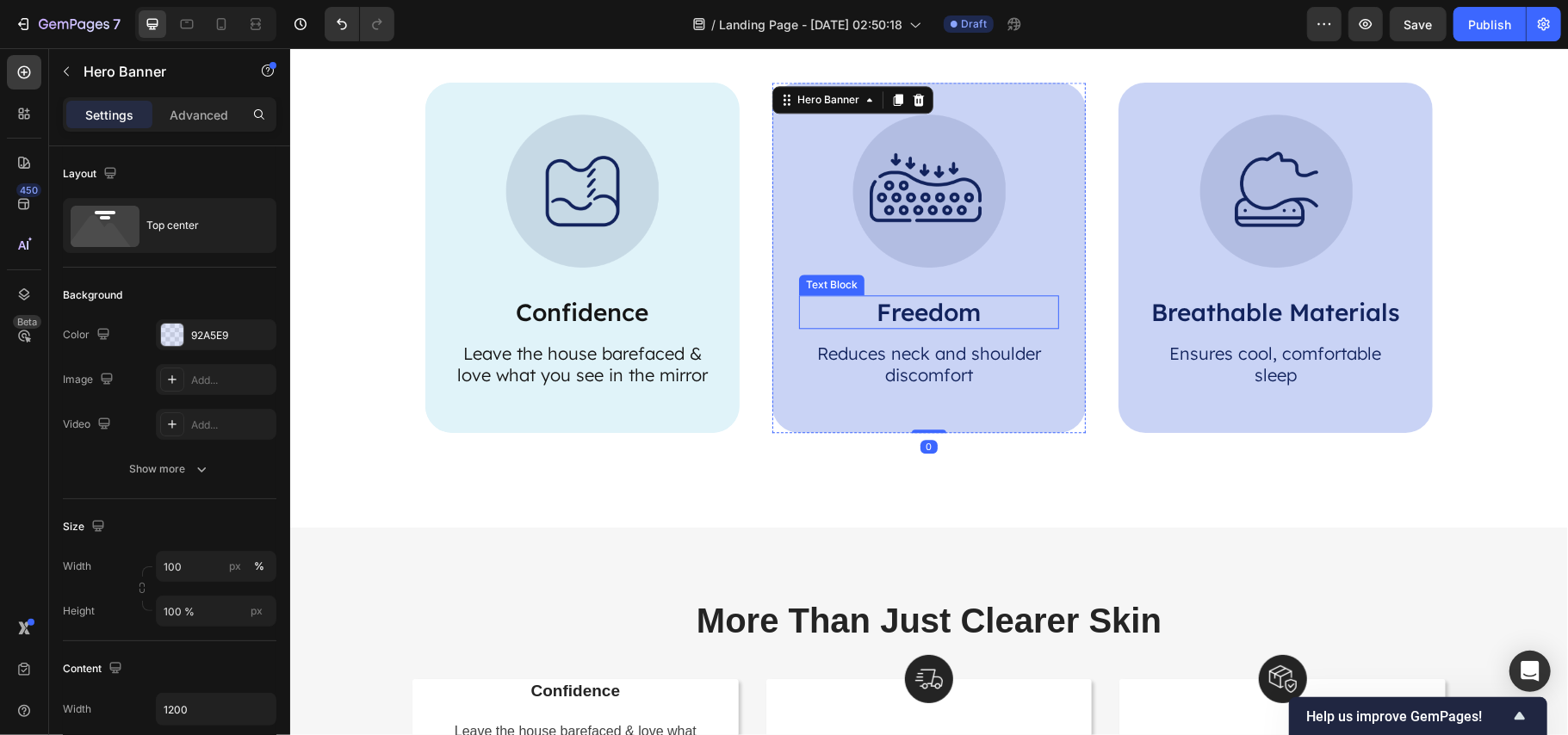
click at [947, 310] on p "Freedom" at bounding box center [928, 311] width 258 height 30
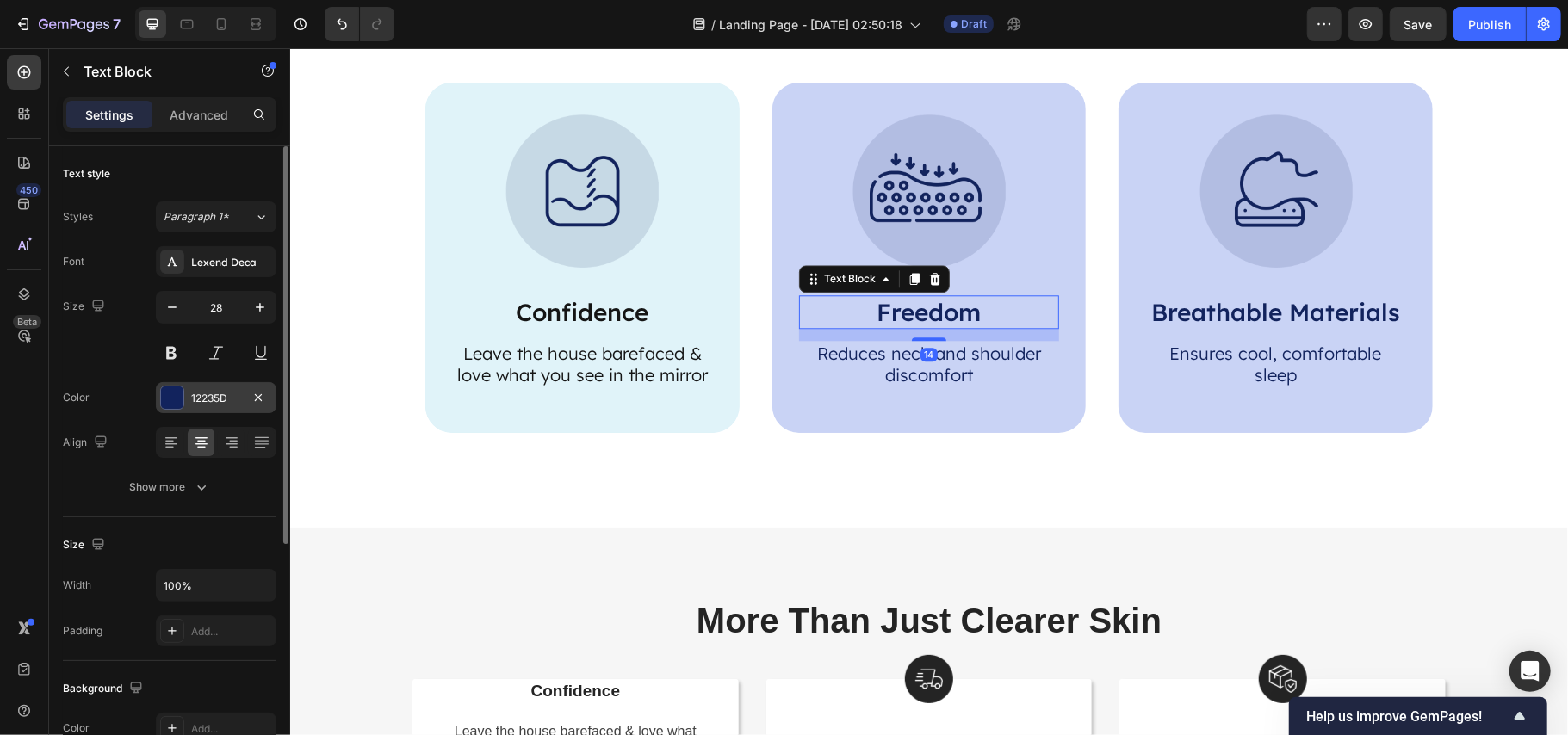
click at [201, 404] on div "12235D" at bounding box center [216, 399] width 50 height 16
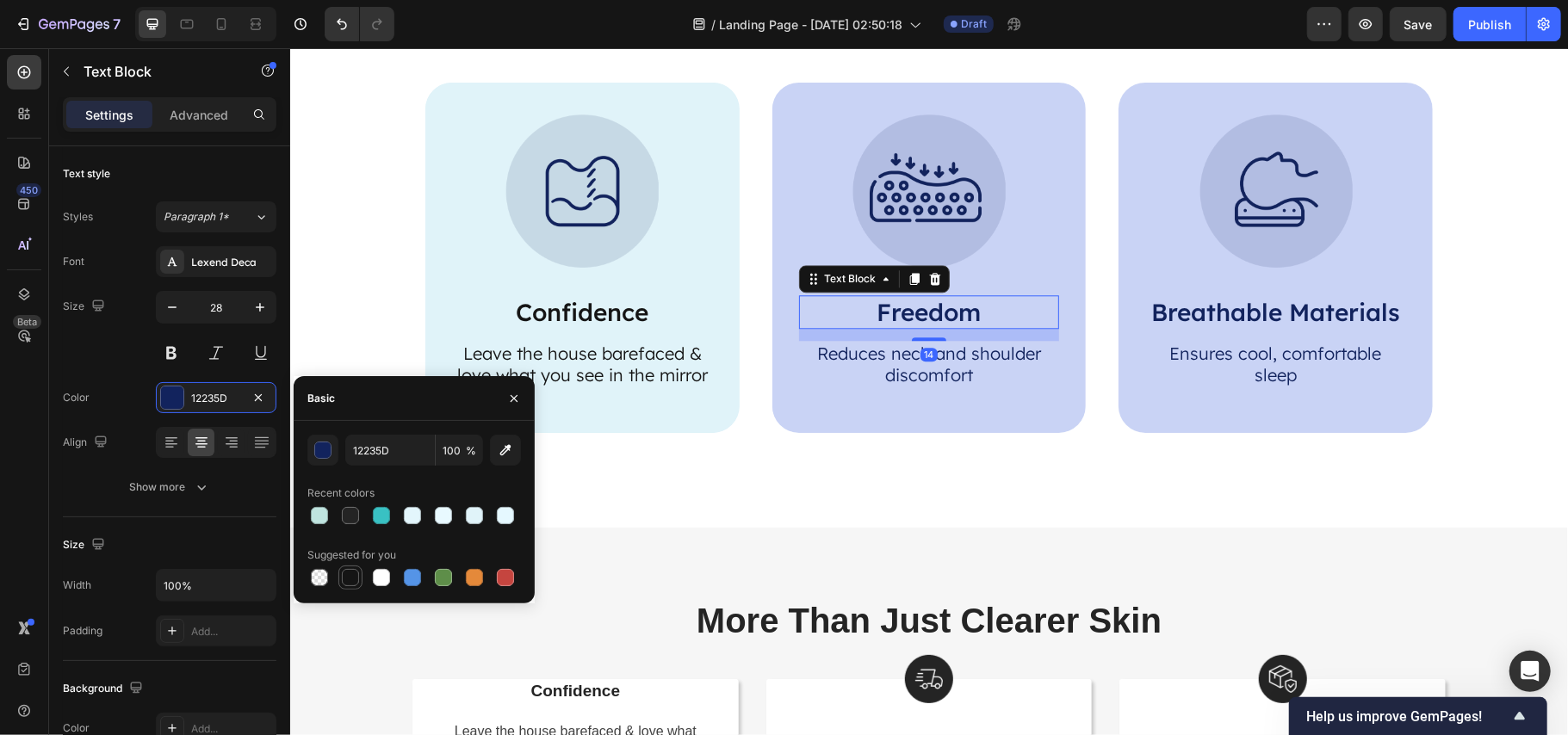
click at [349, 579] on div at bounding box center [350, 578] width 17 height 17
type input "151515"
click at [972, 362] on p "Reduces neck and shoulder discomfort" at bounding box center [928, 363] width 258 height 43
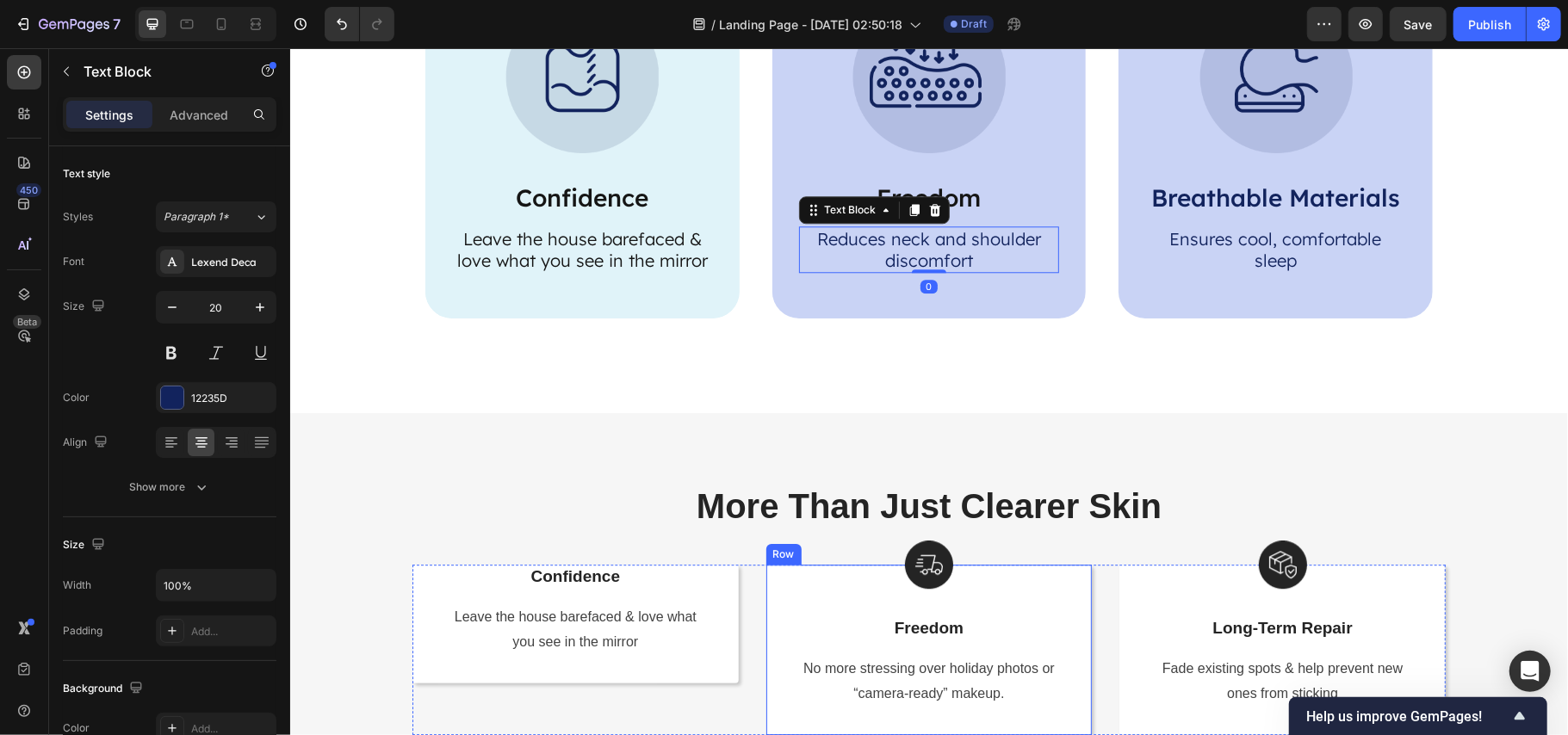
scroll to position [3422, 0]
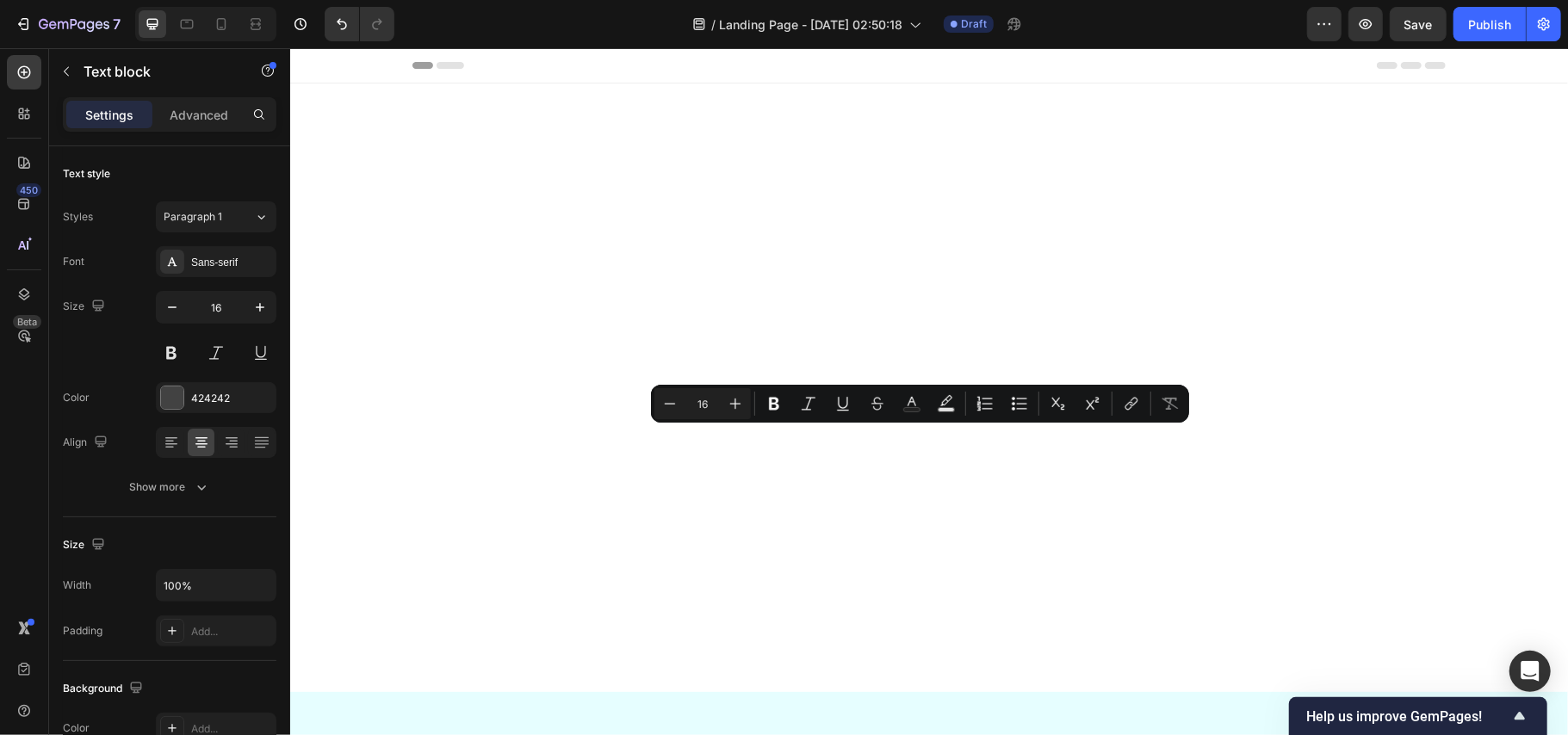
scroll to position [3422, 0]
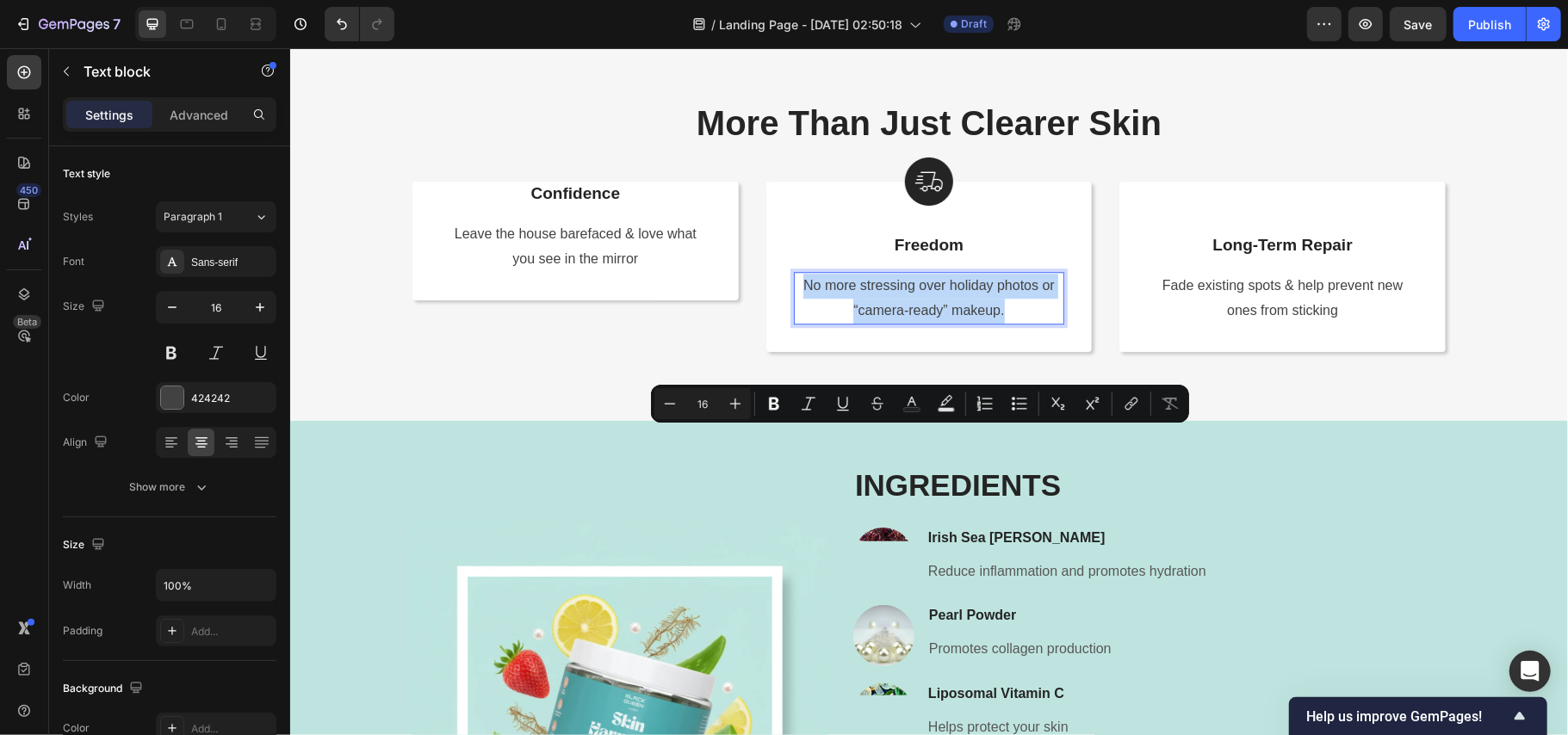
copy p "No more stressing over holiday photos or “camera-ready” makeup."
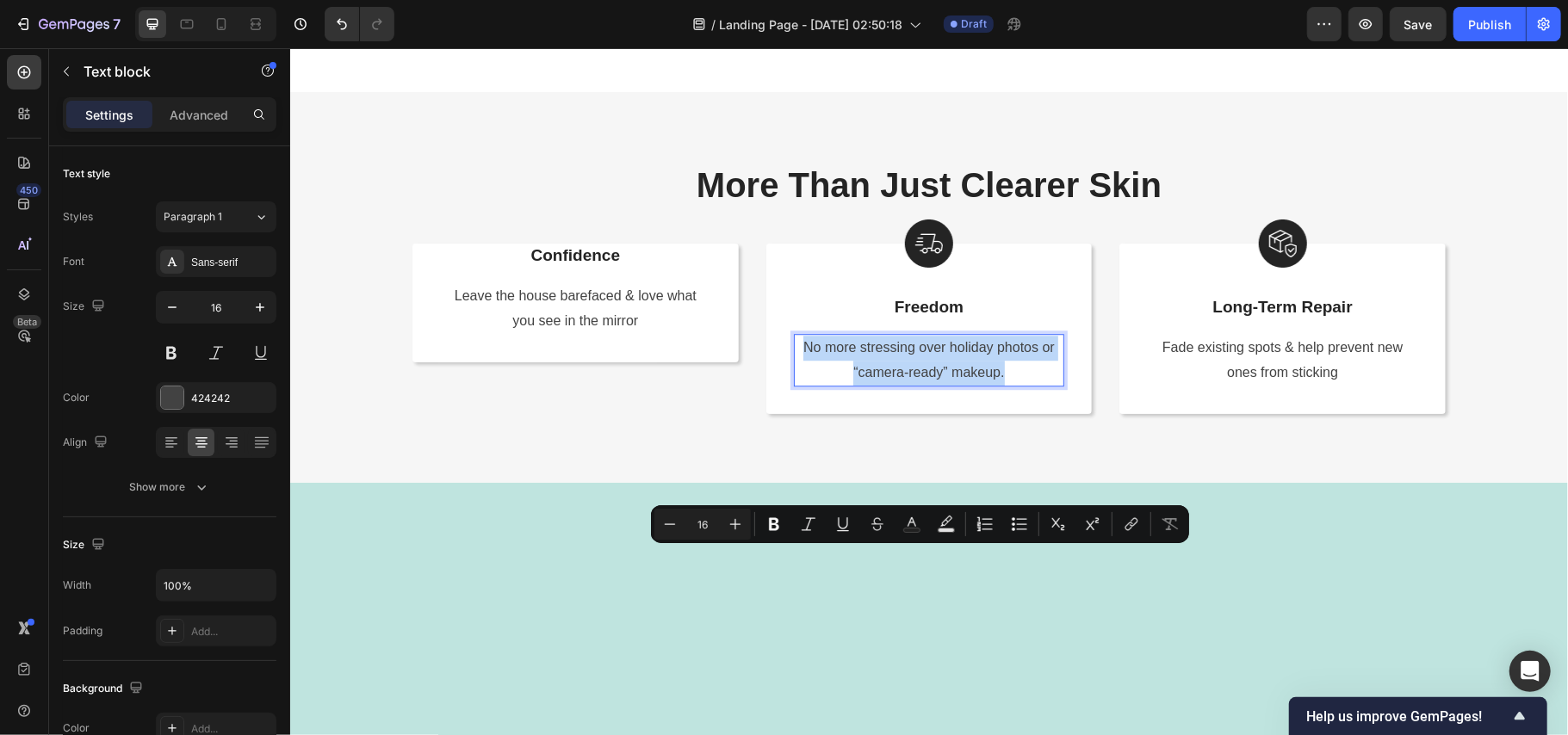
scroll to position [3192, 0]
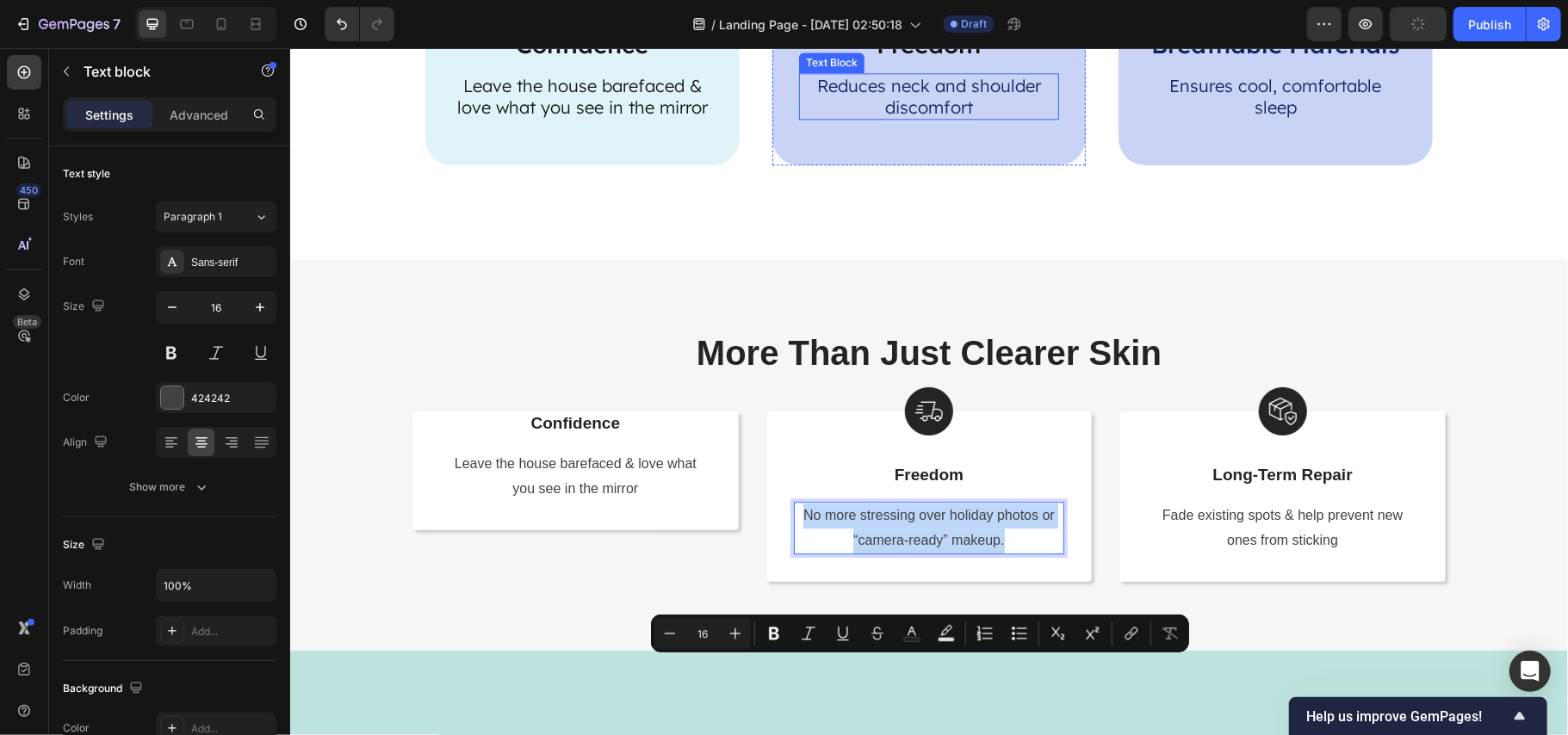
click at [885, 117] on p "Reduces neck and shoulder discomfort" at bounding box center [928, 95] width 258 height 43
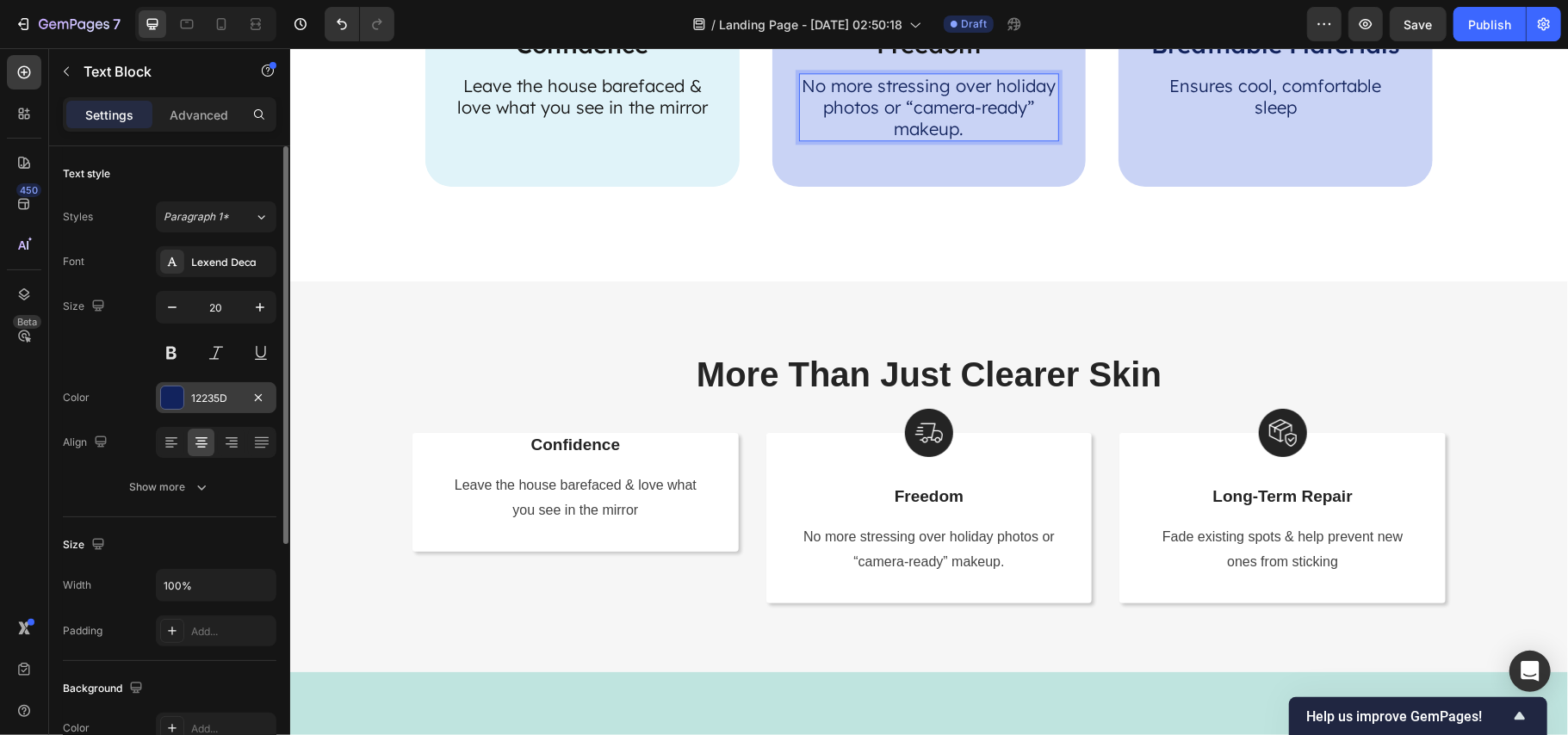
click at [204, 393] on div "12235D" at bounding box center [216, 399] width 50 height 16
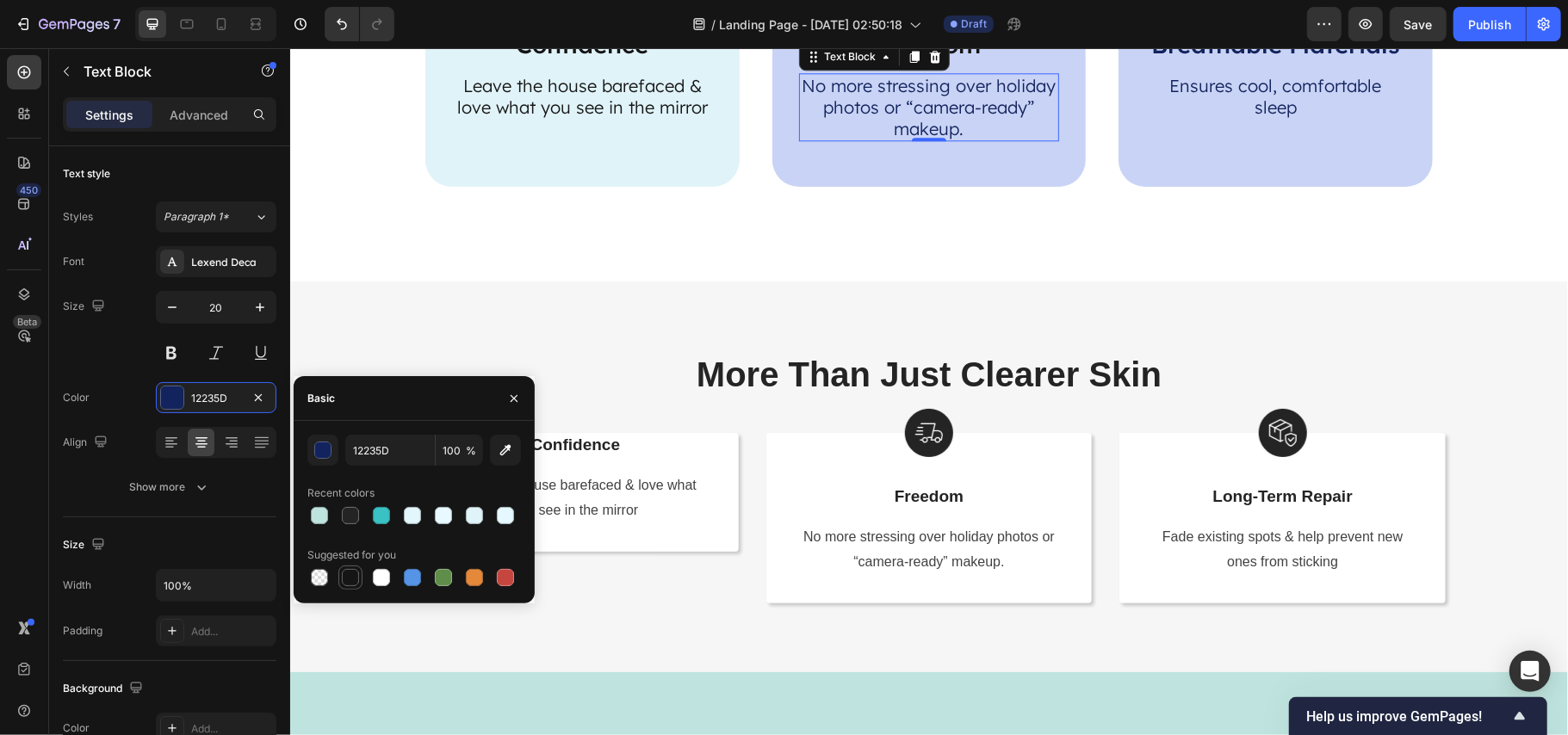
drag, startPoint x: 353, startPoint y: 573, endPoint x: 469, endPoint y: 431, distance: 183.4
click at [353, 573] on div at bounding box center [350, 578] width 17 height 17
type input "151515"
click at [1279, 59] on p "Breathable Materials" at bounding box center [1274, 44] width 258 height 30
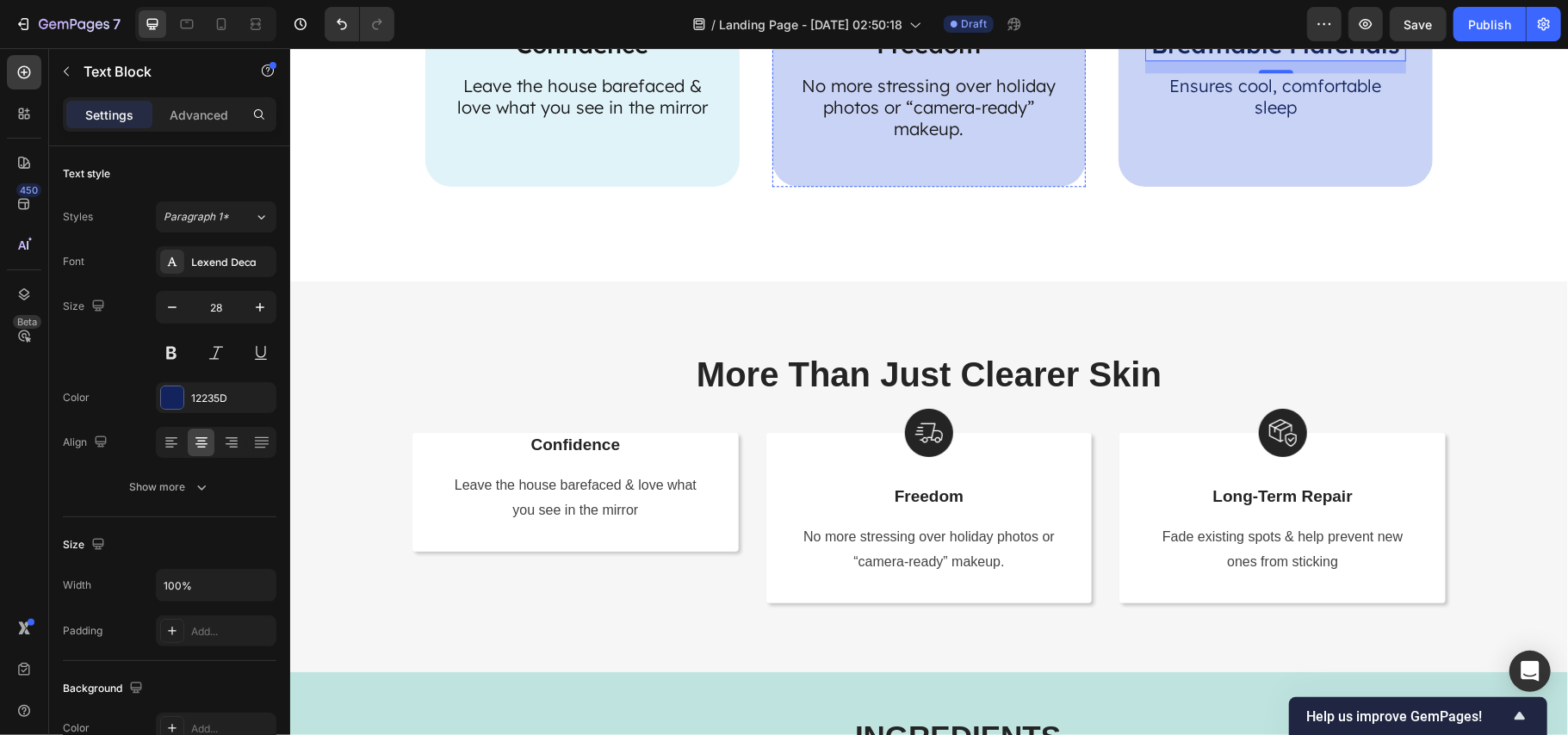
scroll to position [3422, 0]
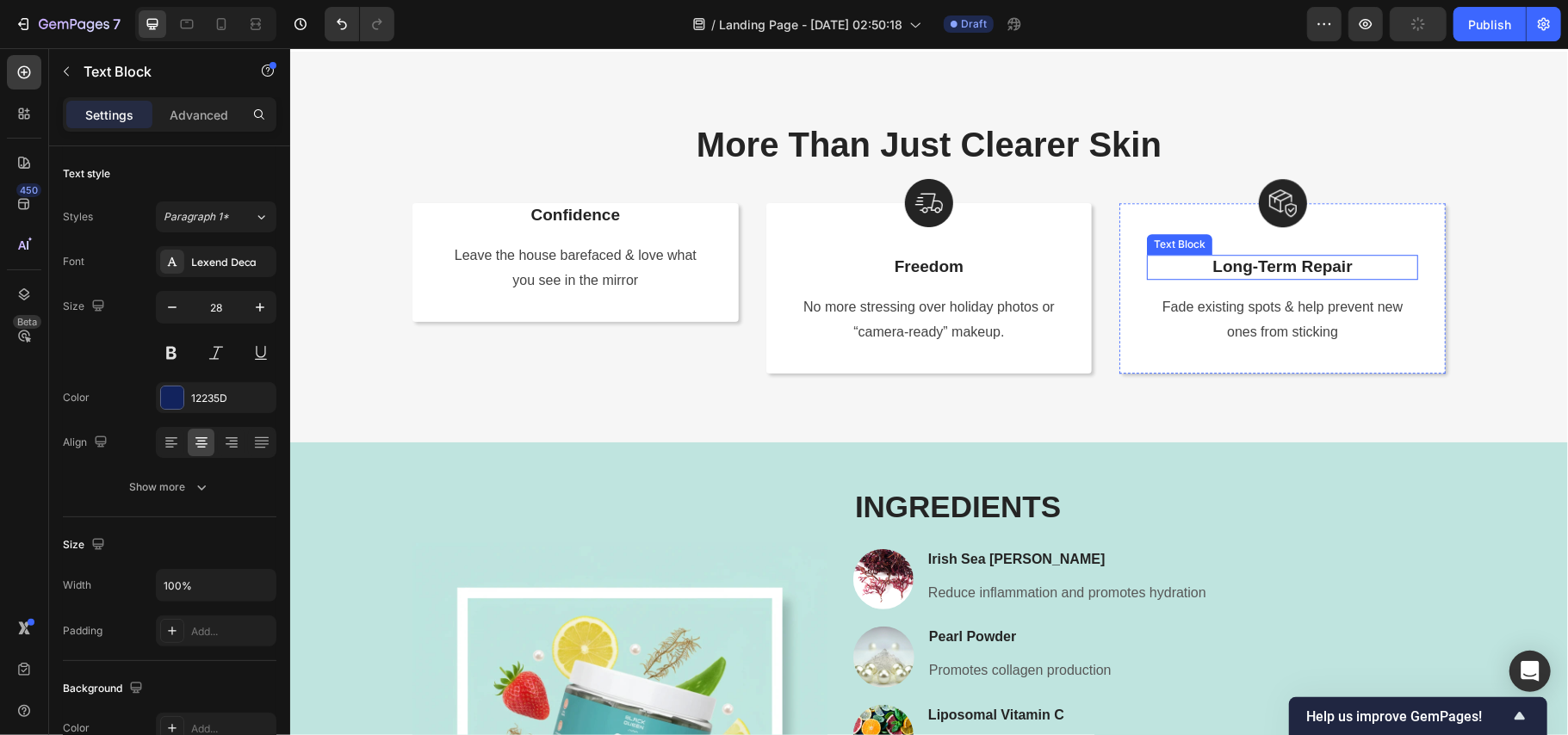
click at [1302, 277] on p "Long-Term Repair" at bounding box center [1281, 267] width 267 height 22
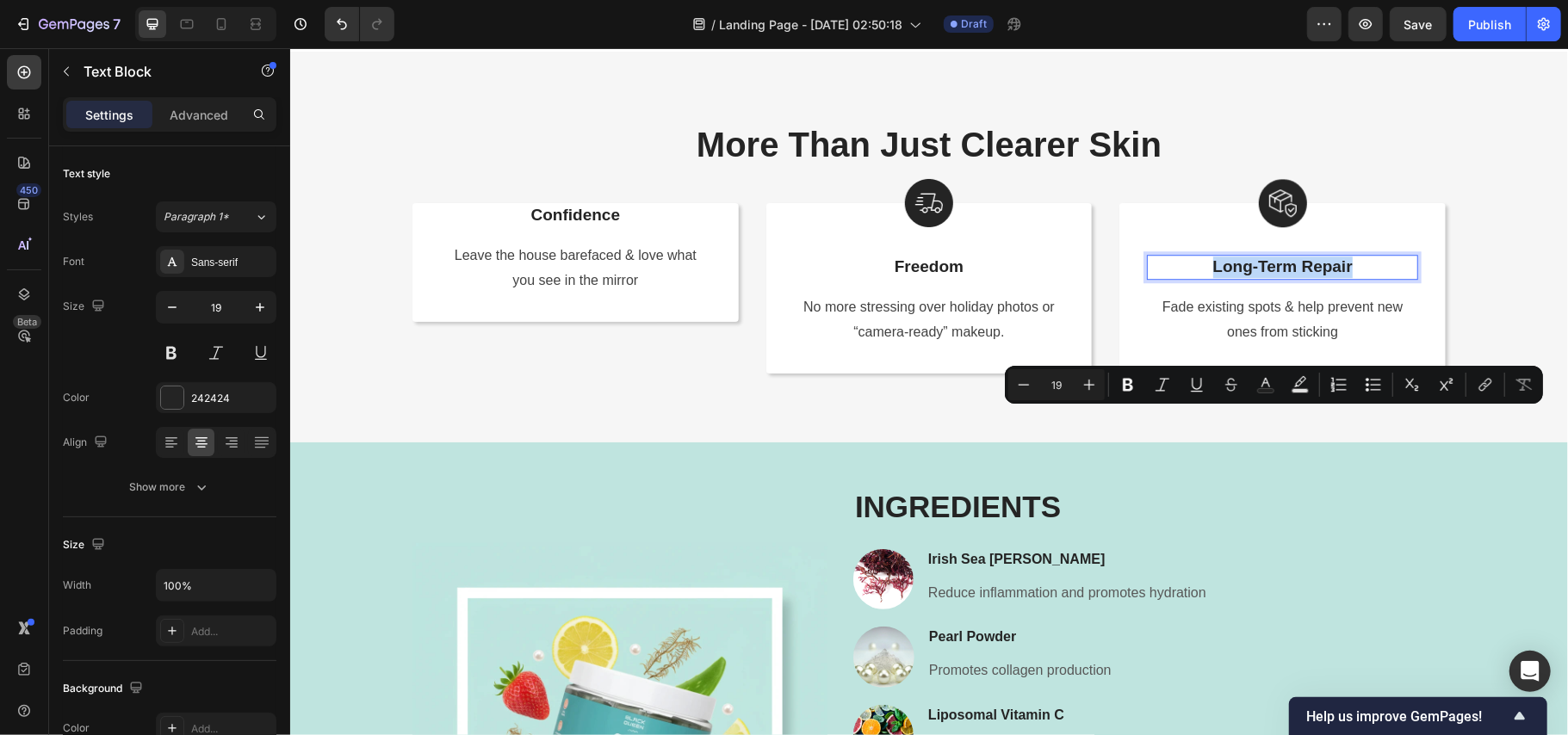
copy p "Long-Term Repair"
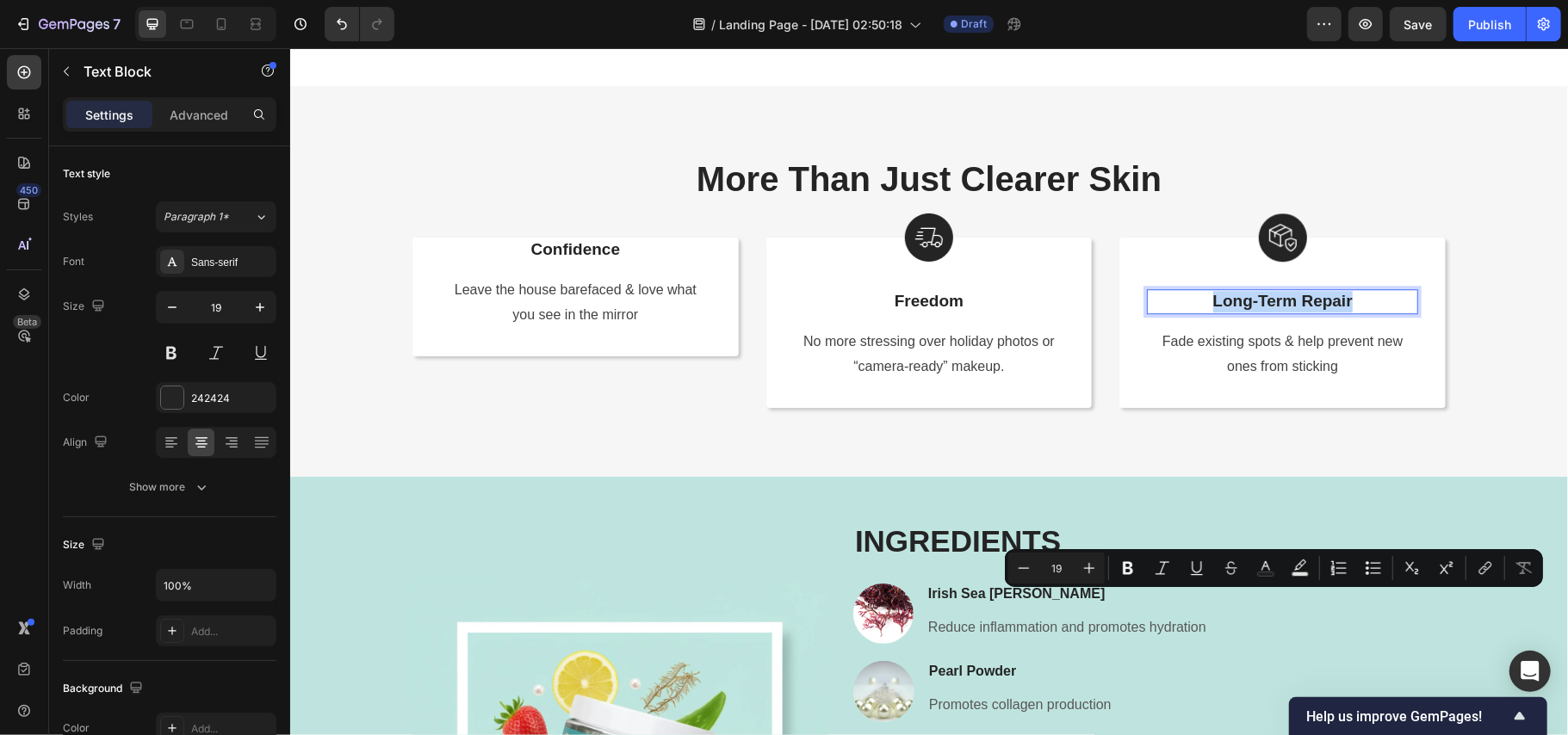
scroll to position [3192, 0]
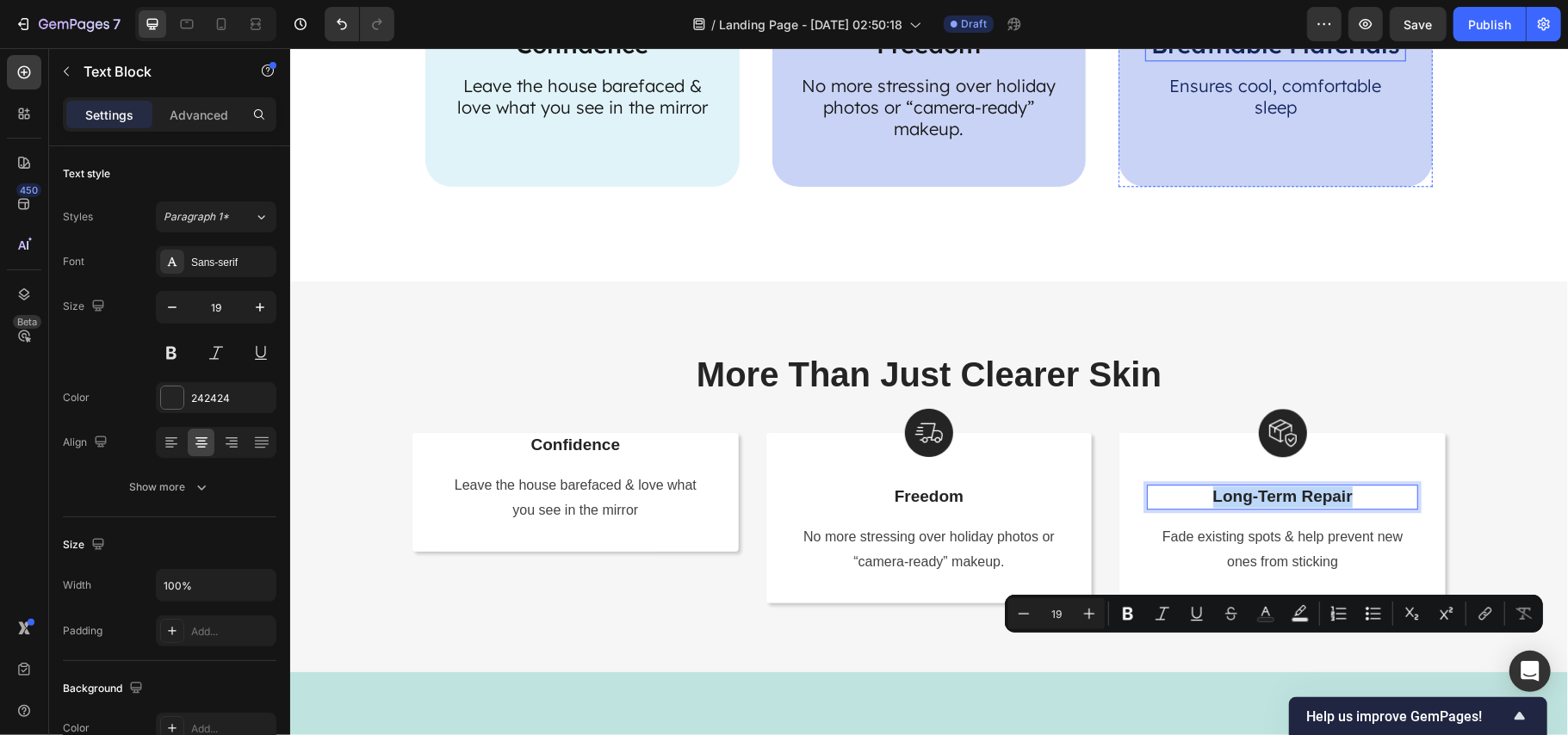
click at [1220, 59] on p "Breathable Materials" at bounding box center [1274, 44] width 258 height 30
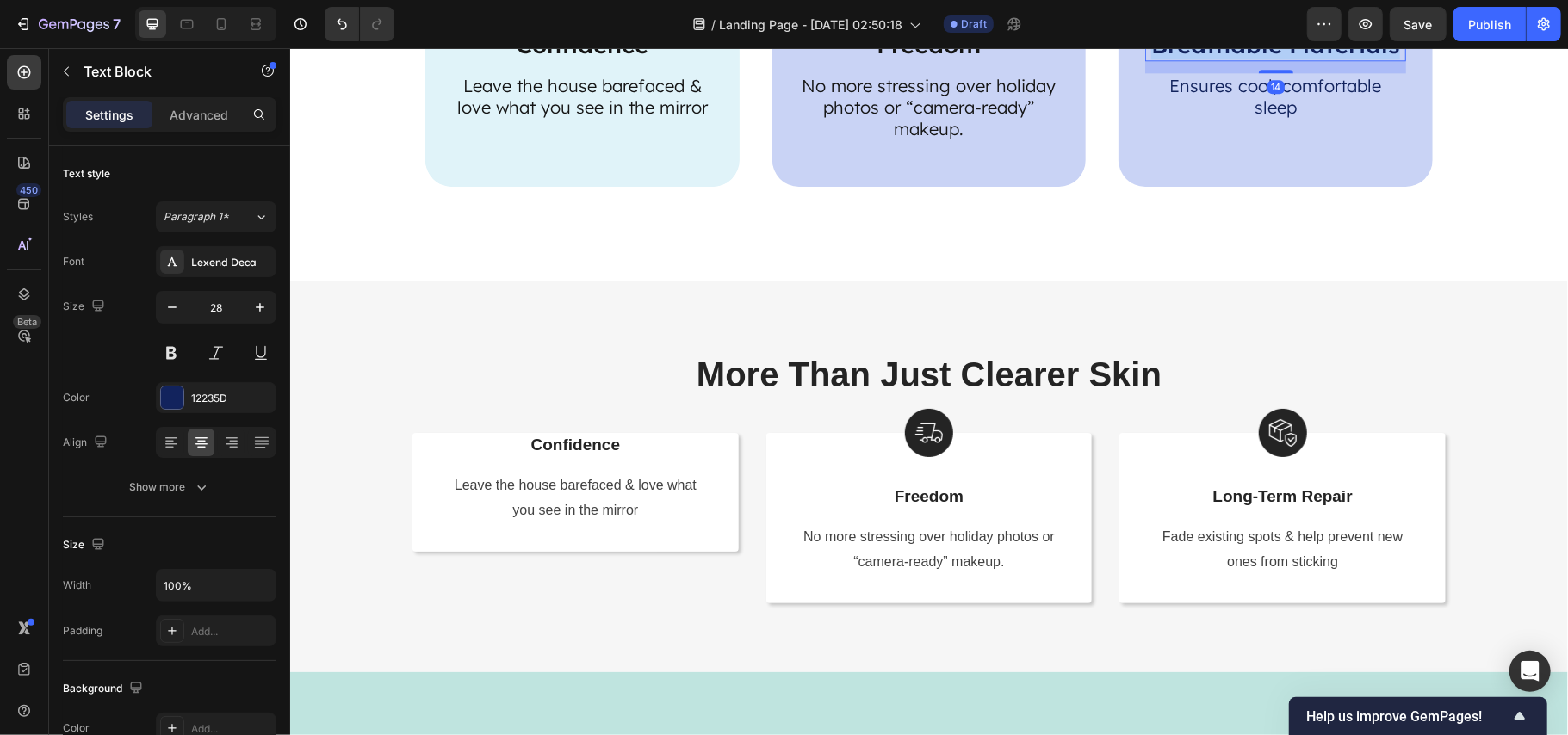
click at [1220, 59] on p "Breathable Materials" at bounding box center [1274, 44] width 258 height 30
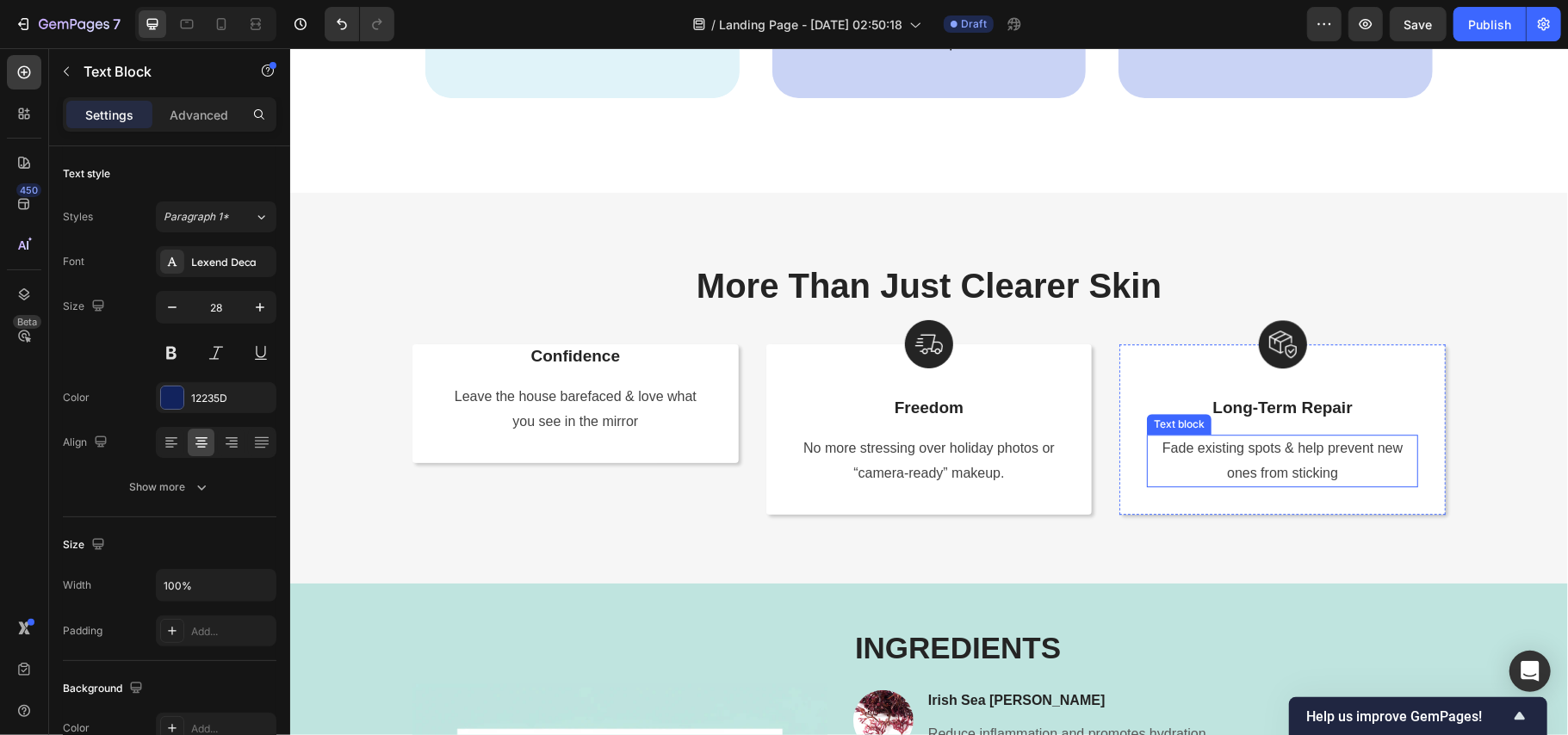
scroll to position [3307, 0]
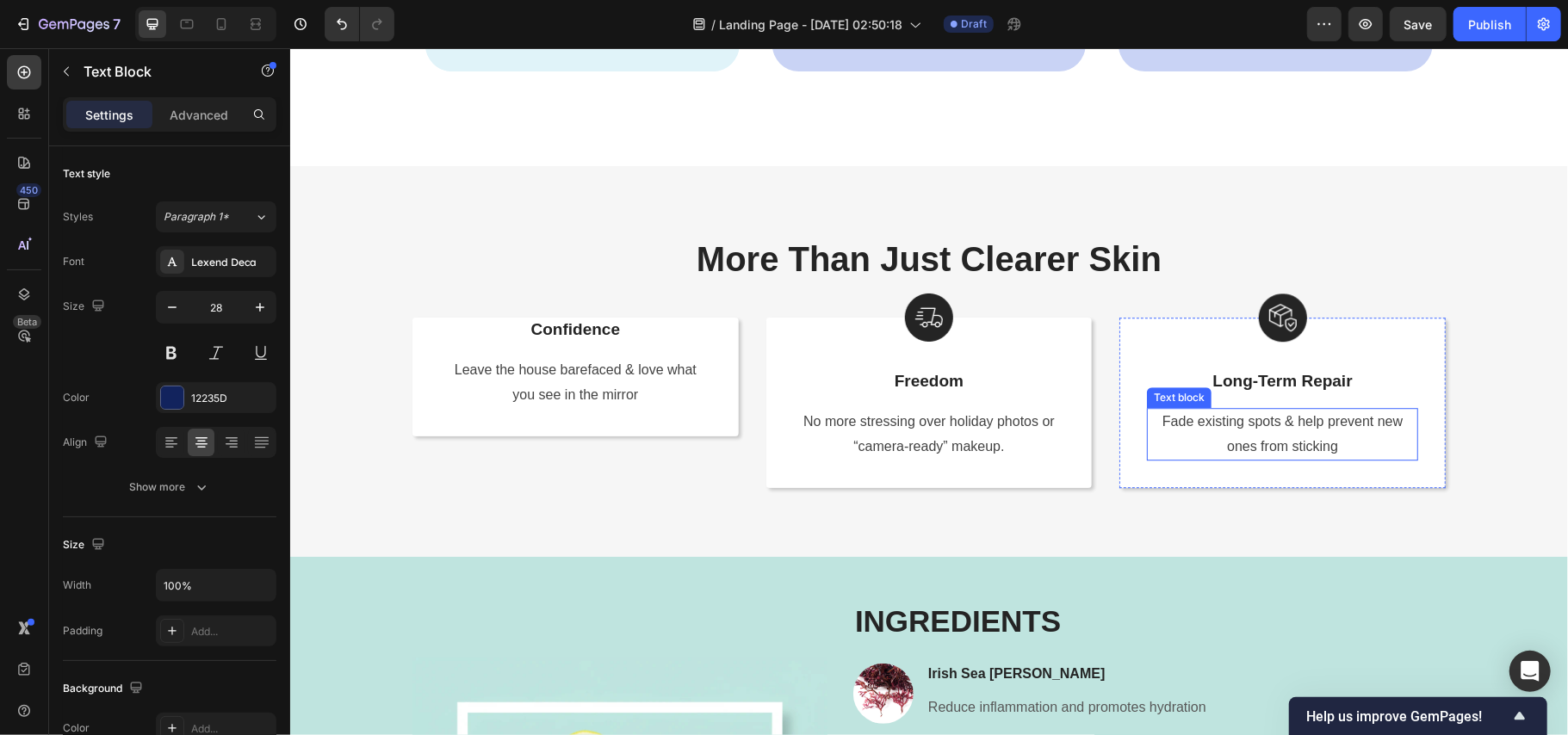
click at [1227, 453] on span "Fade existing spots & help prevent new ones from sticking" at bounding box center [1281, 433] width 240 height 39
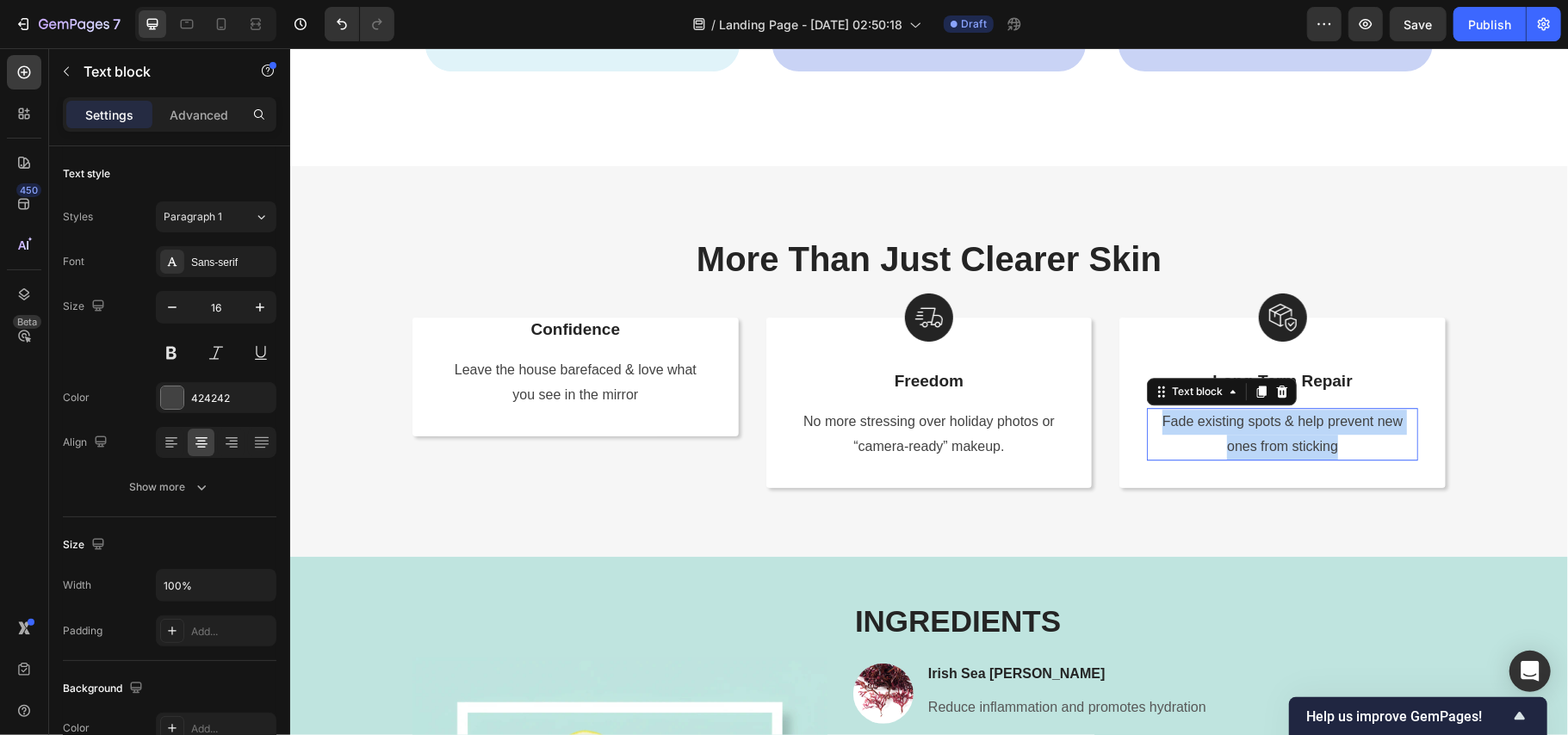
click at [1227, 453] on span "Fade existing spots & help prevent new ones from sticking" at bounding box center [1281, 433] width 240 height 39
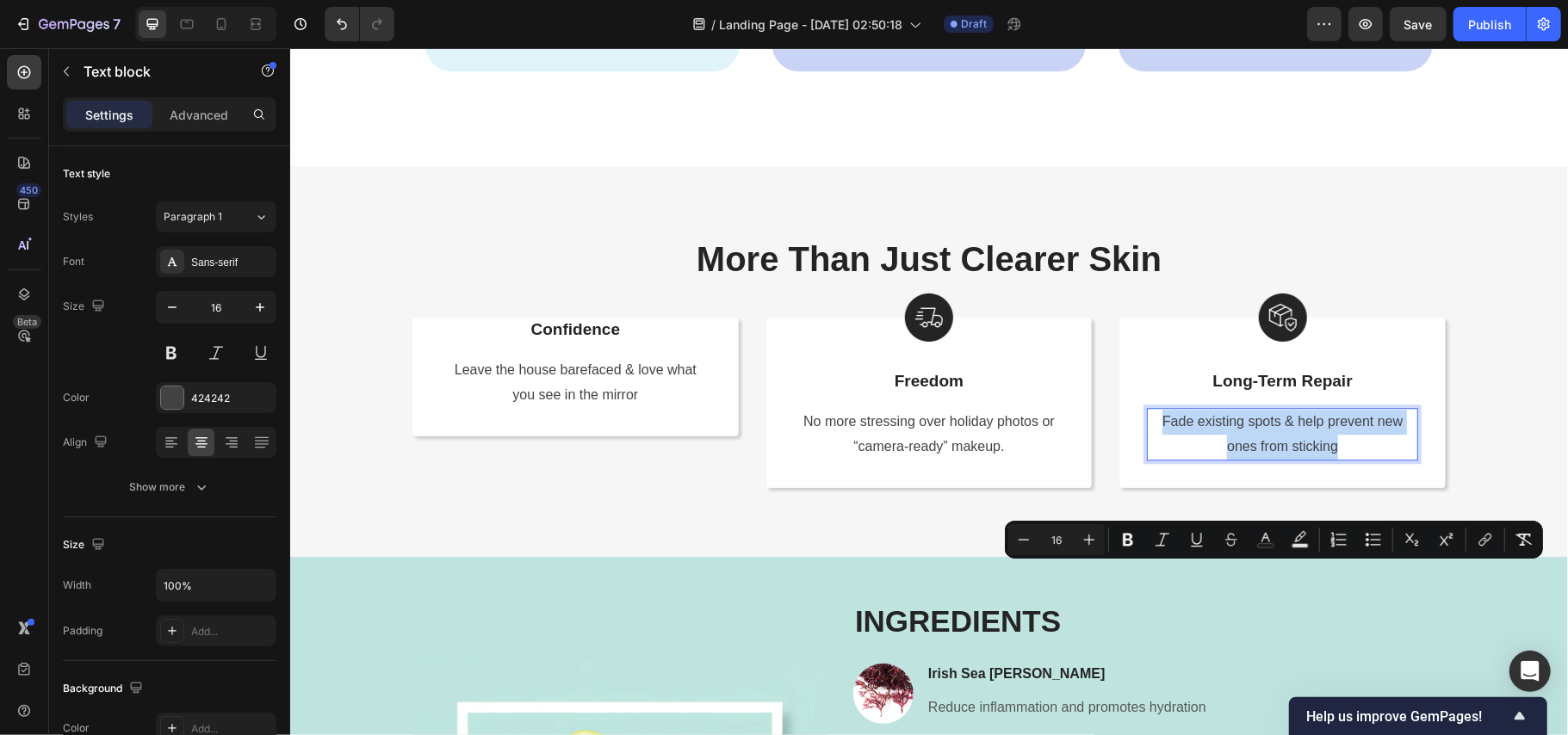
copy span "Fade existing spots & help prevent new ones from sticking"
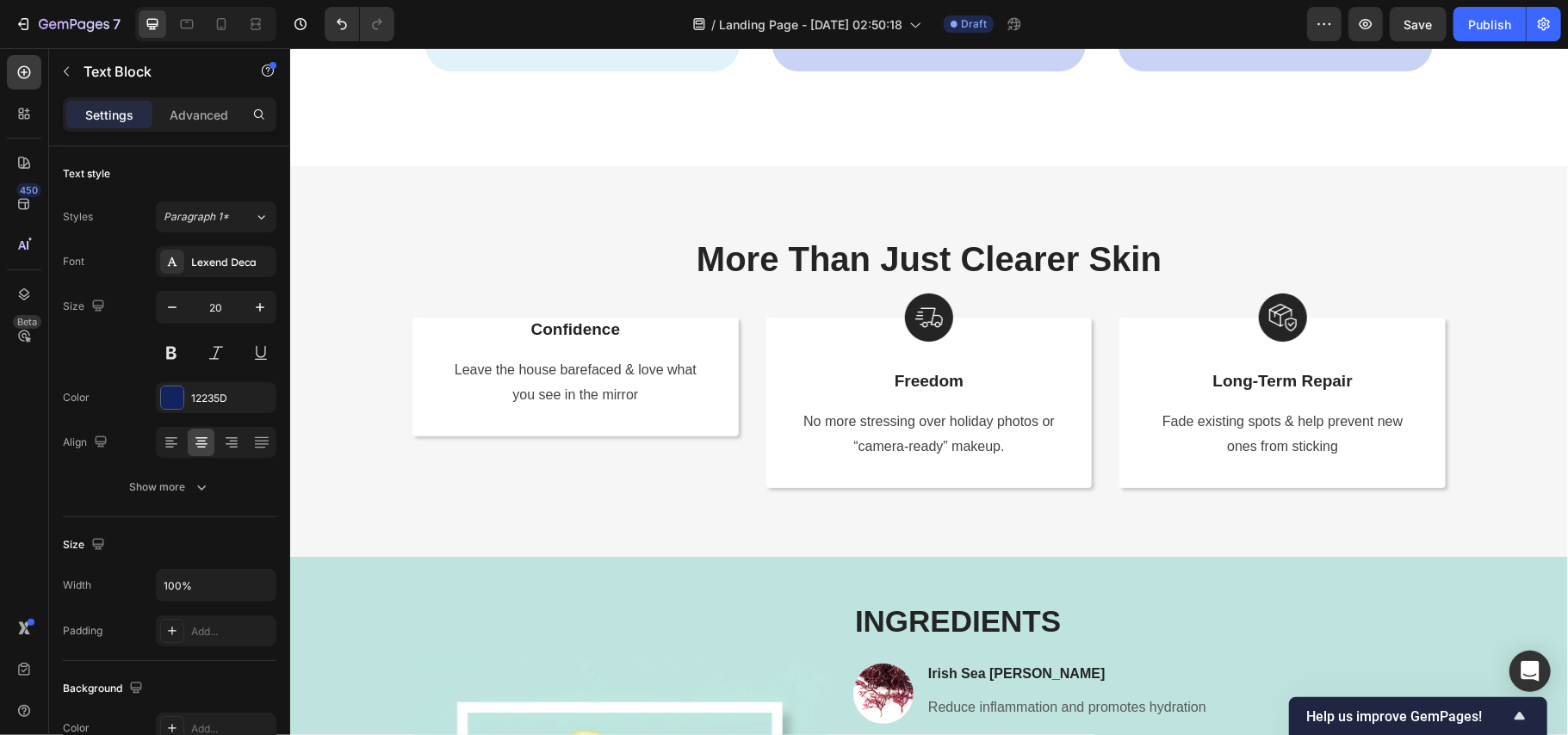
click at [194, 393] on div "12235D" at bounding box center [216, 399] width 50 height 16
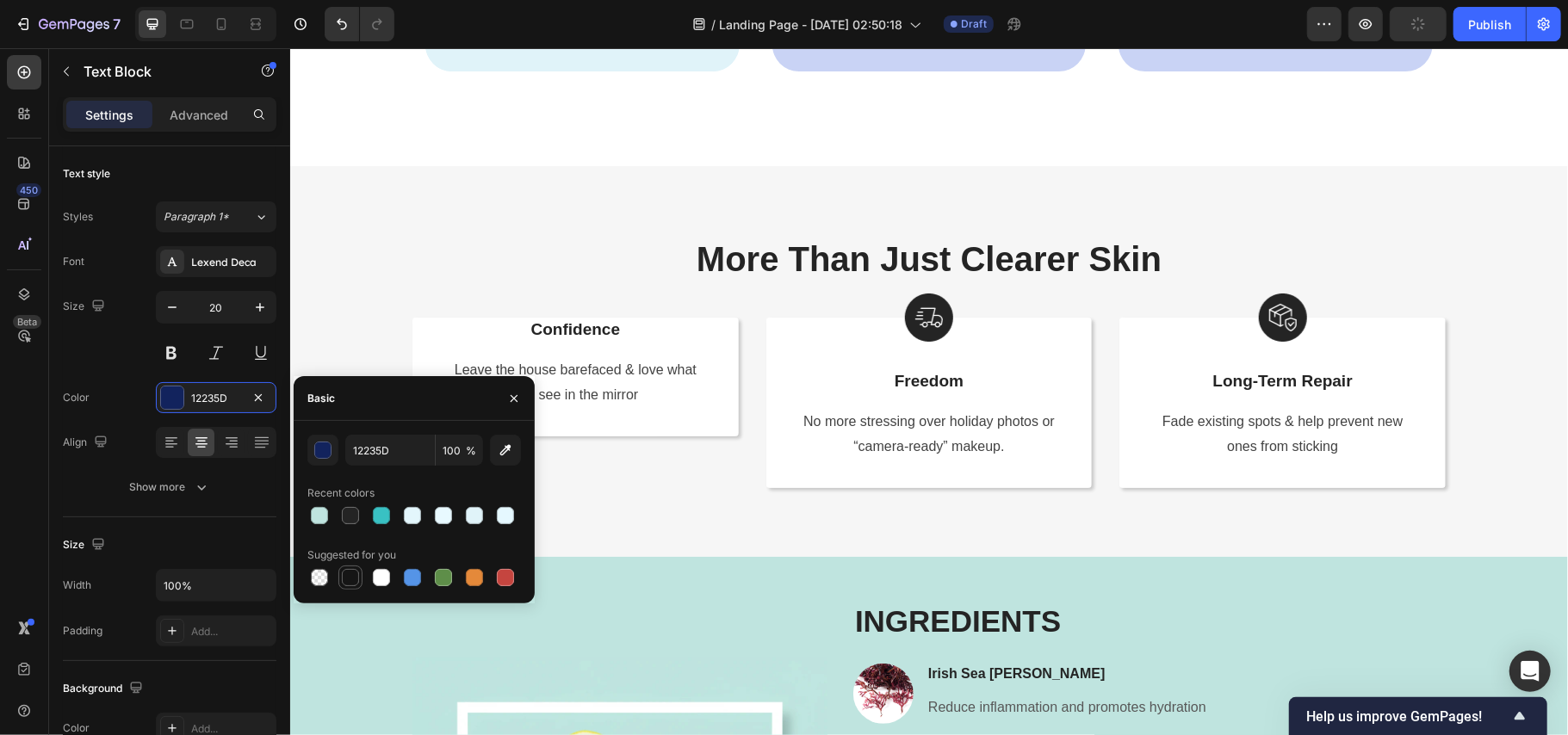
click at [350, 575] on div at bounding box center [350, 578] width 17 height 17
type input "151515"
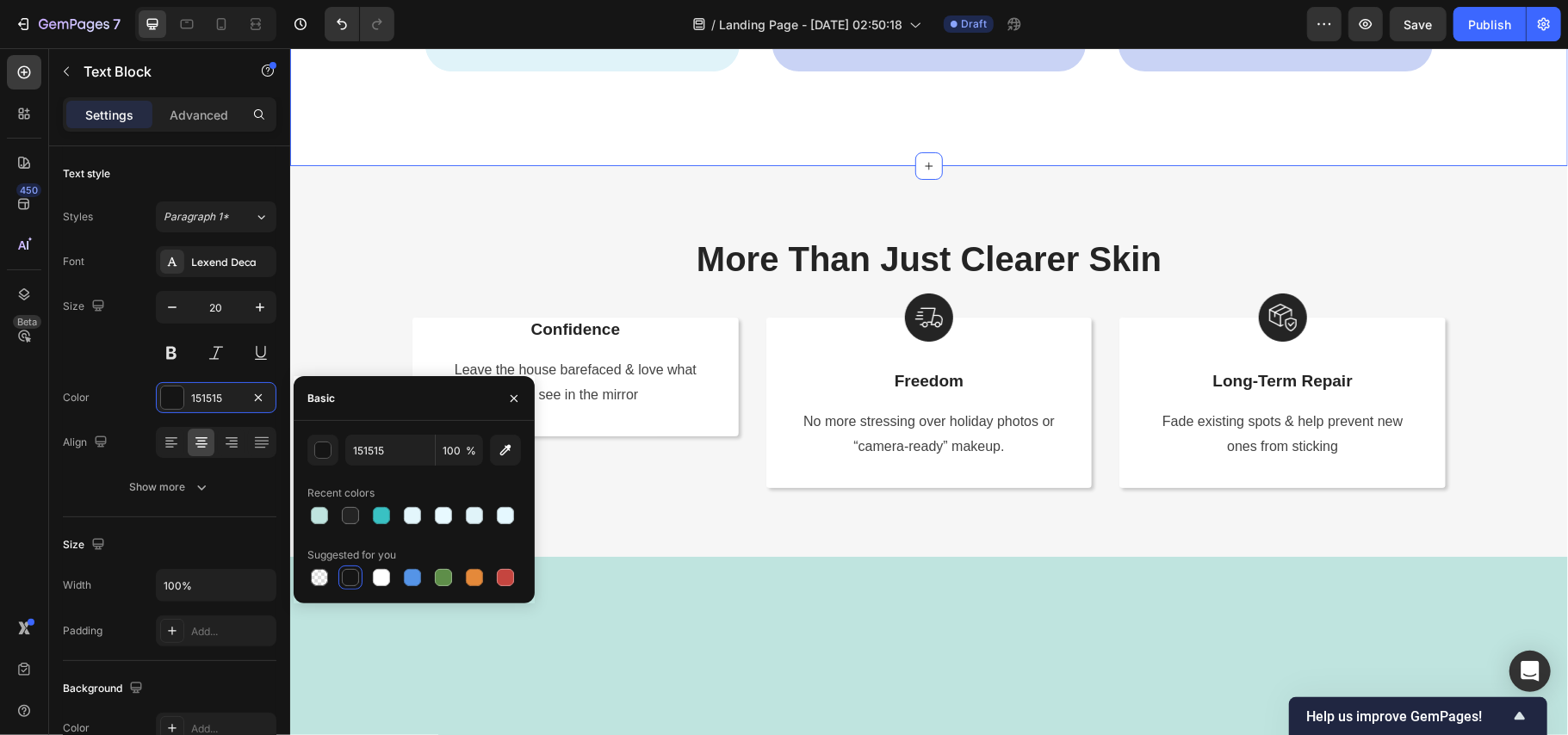
scroll to position [3192, 0]
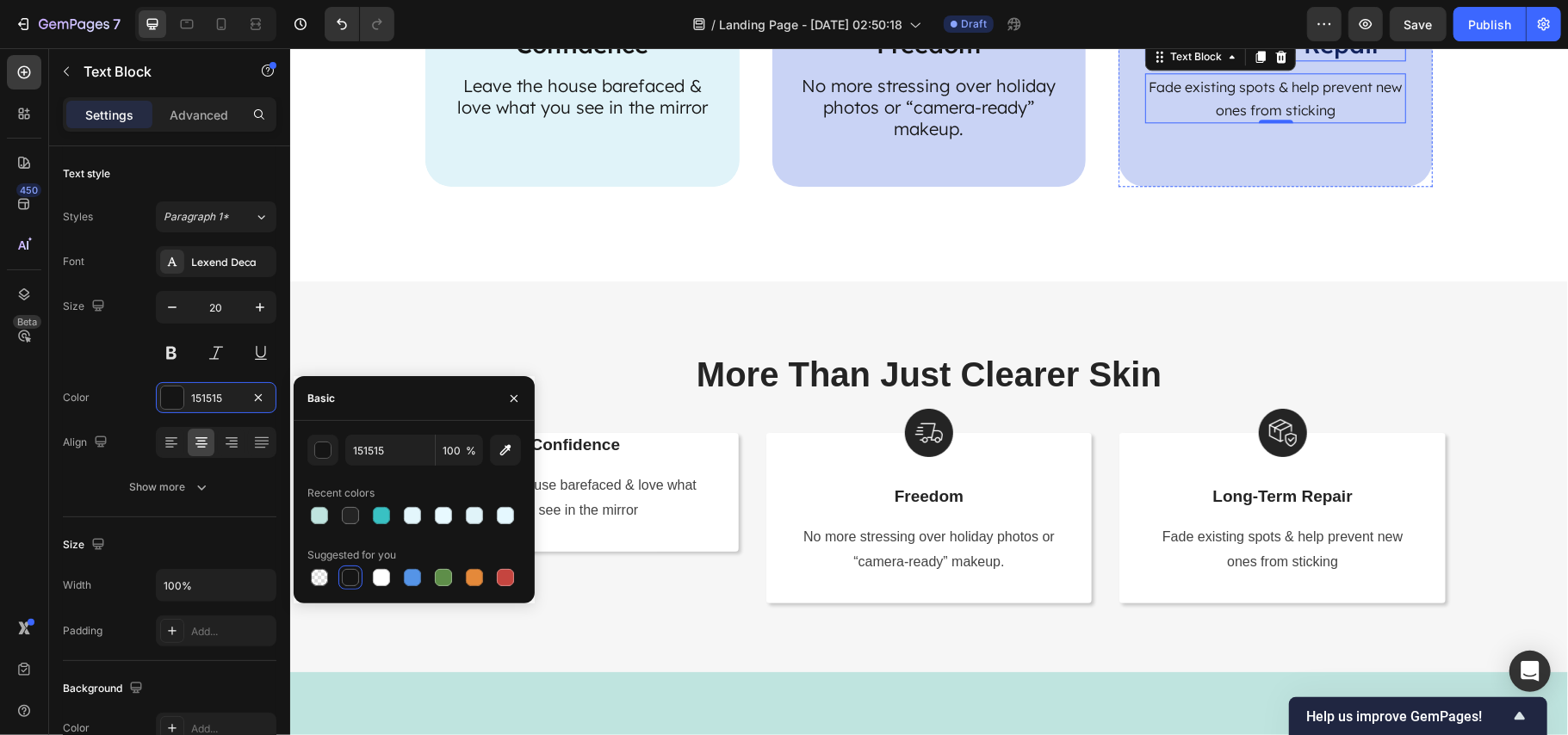
click at [1327, 59] on p "Long-Term Repair" at bounding box center [1274, 44] width 258 height 30
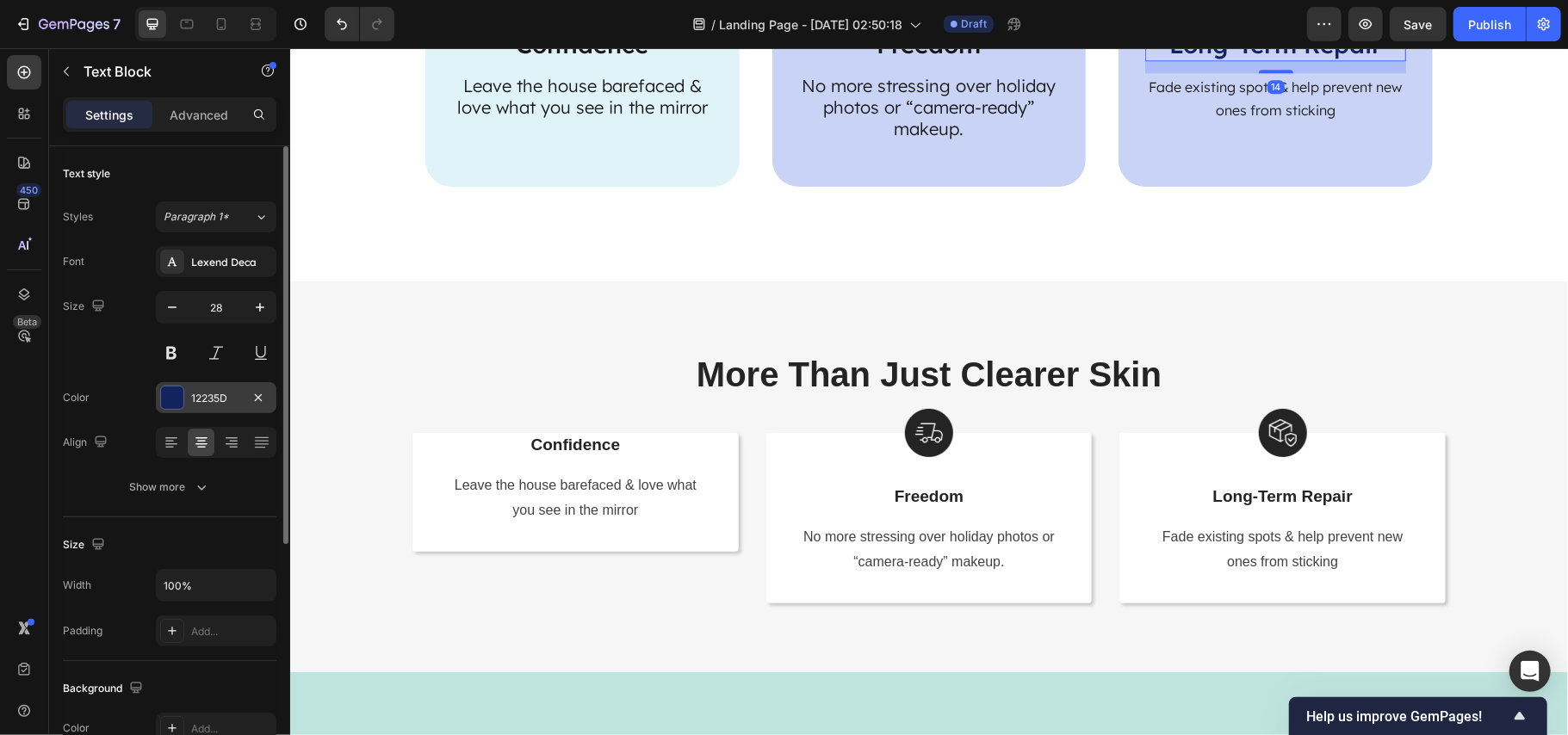
click at [211, 397] on div "12235D" at bounding box center [216, 399] width 50 height 16
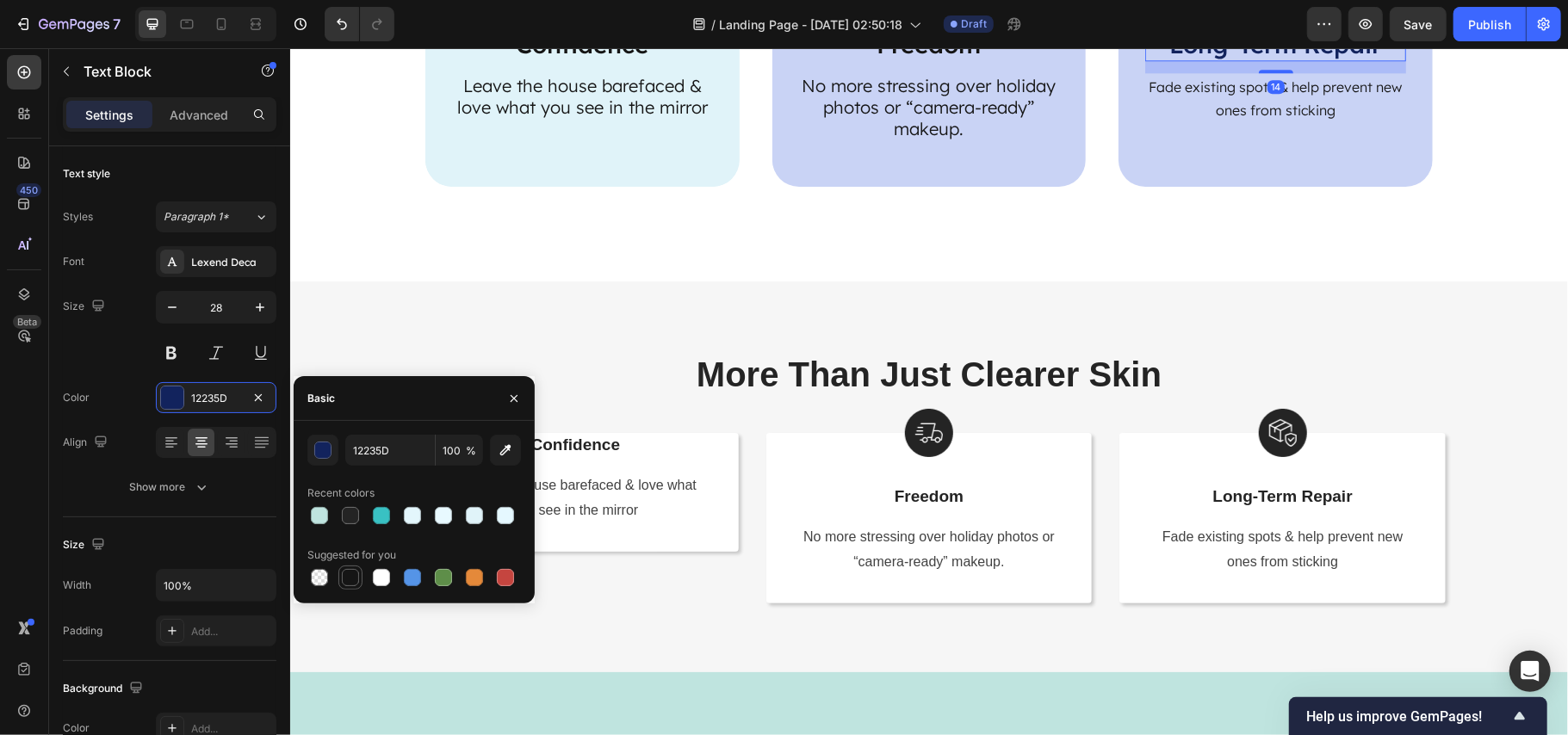
click at [343, 577] on div at bounding box center [350, 578] width 17 height 17
type input "151515"
click at [1425, 468] on div "More Than Just Clearer Skin Heading Row Confidence Text Block Leave the house b…" at bounding box center [928, 475] width 1278 height 391
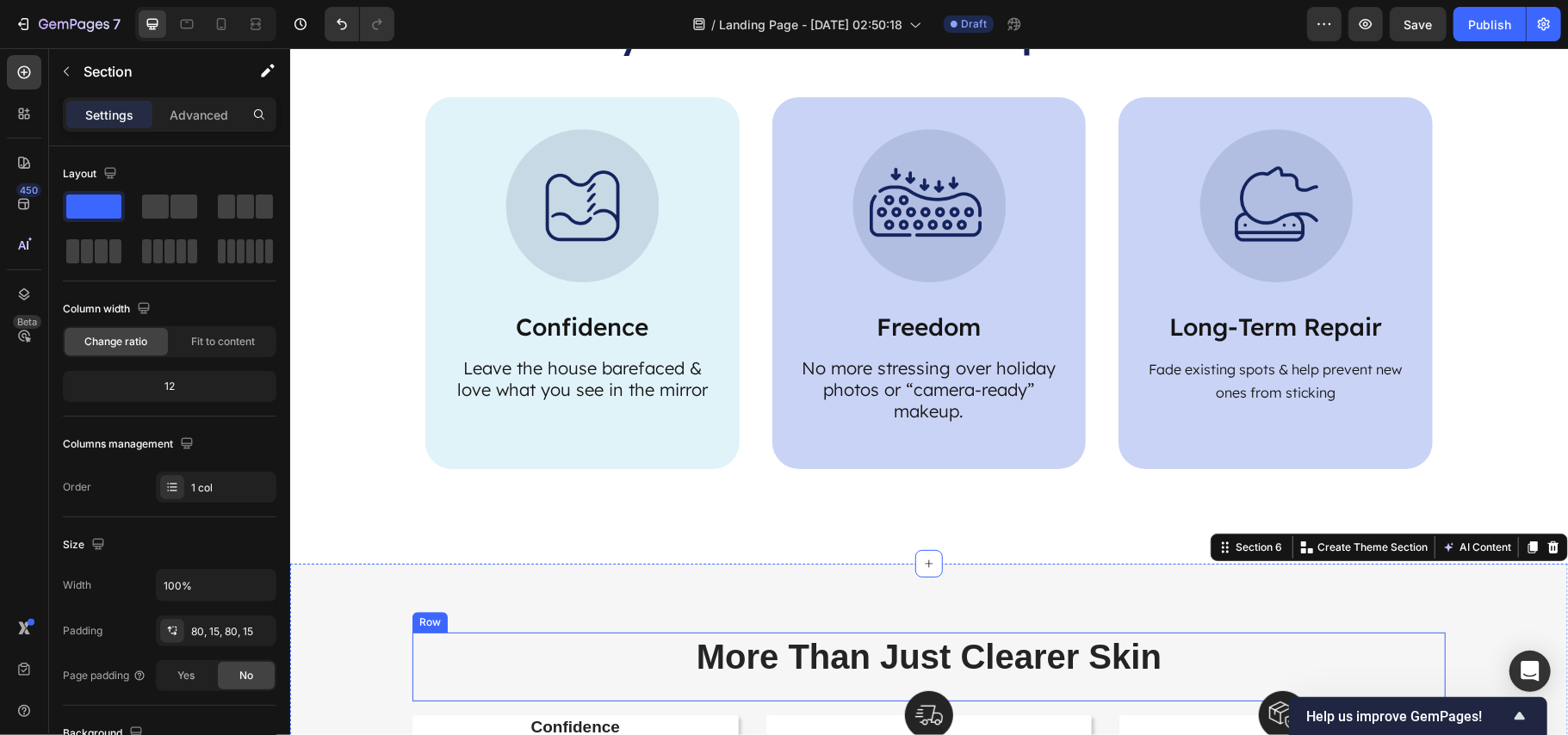
scroll to position [2962, 0]
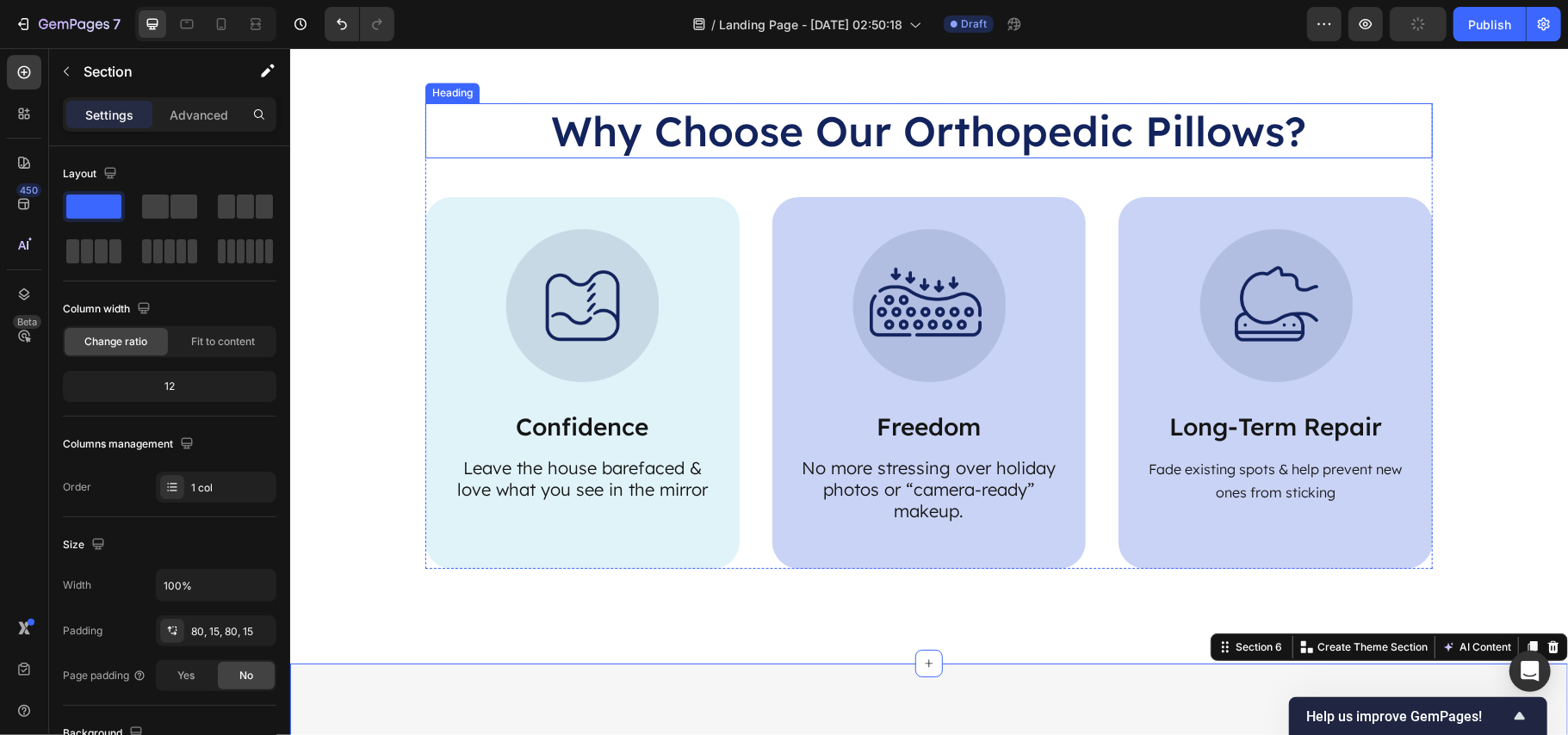
click at [827, 114] on h2 "Why Choose Our Orthopedic Pillows?" at bounding box center [928, 129] width 1008 height 55
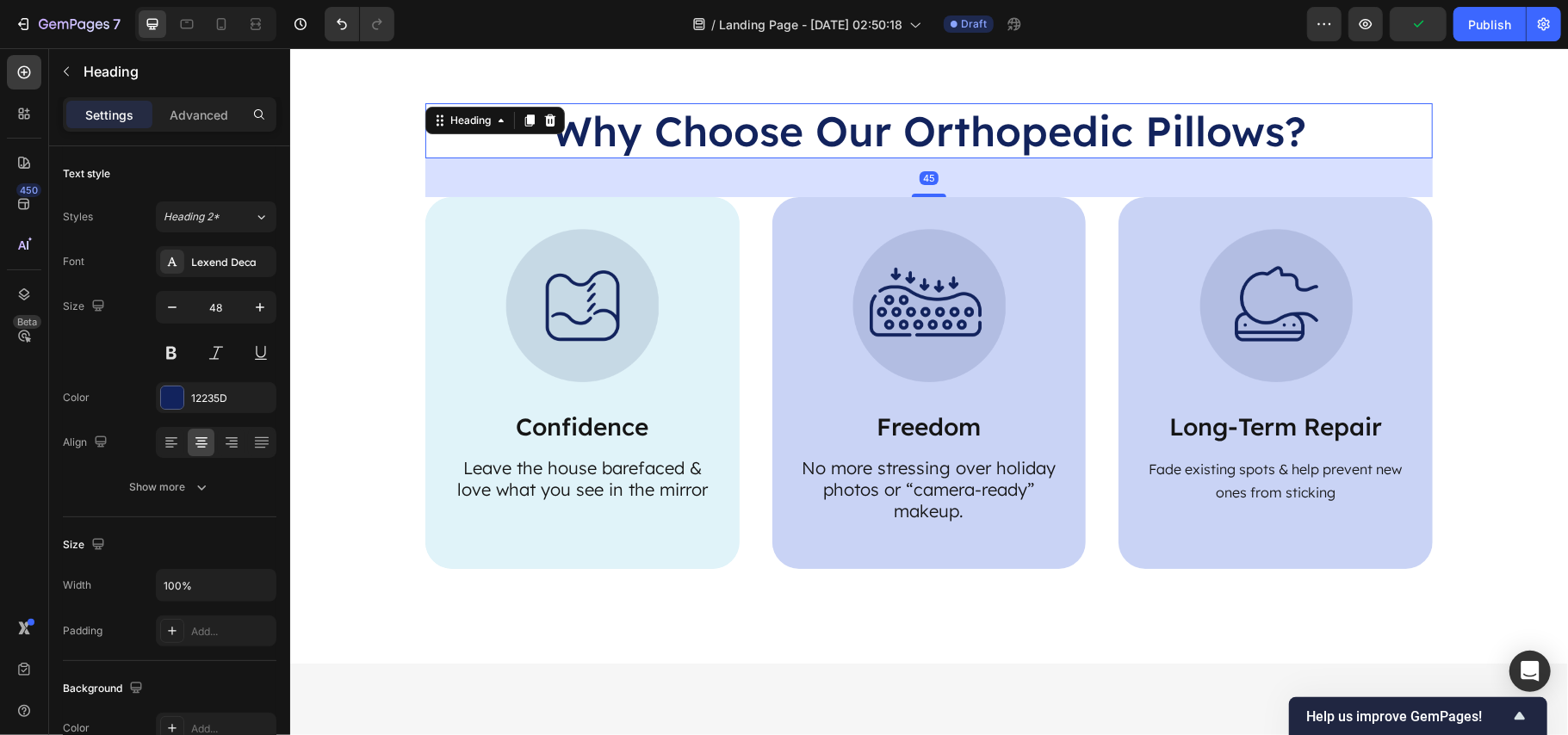
click at [828, 121] on h2 "Why Choose Our Orthopedic Pillows?" at bounding box center [928, 129] width 1008 height 55
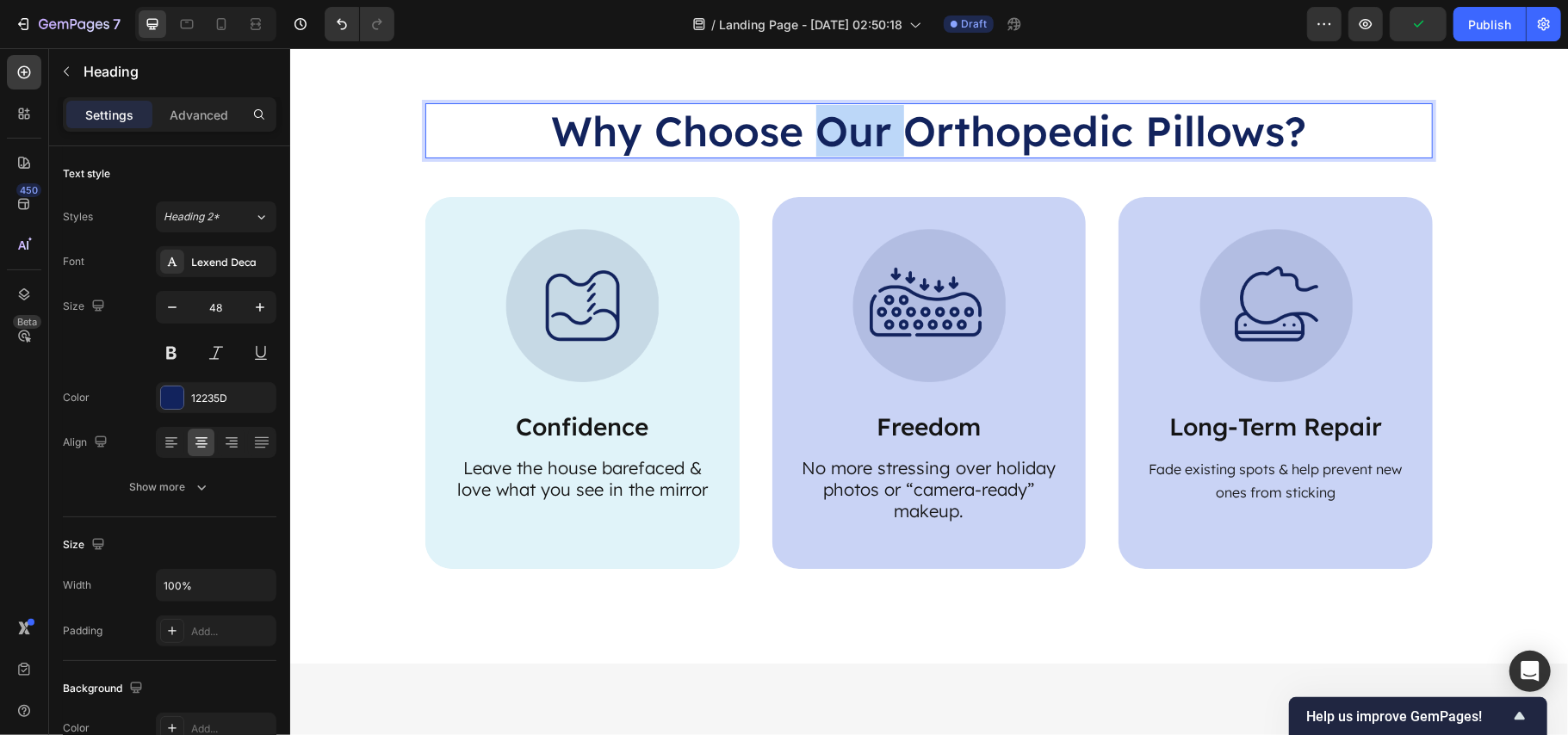
click at [828, 121] on p "Why Choose Our Orthopedic Pillows?" at bounding box center [928, 129] width 1004 height 52
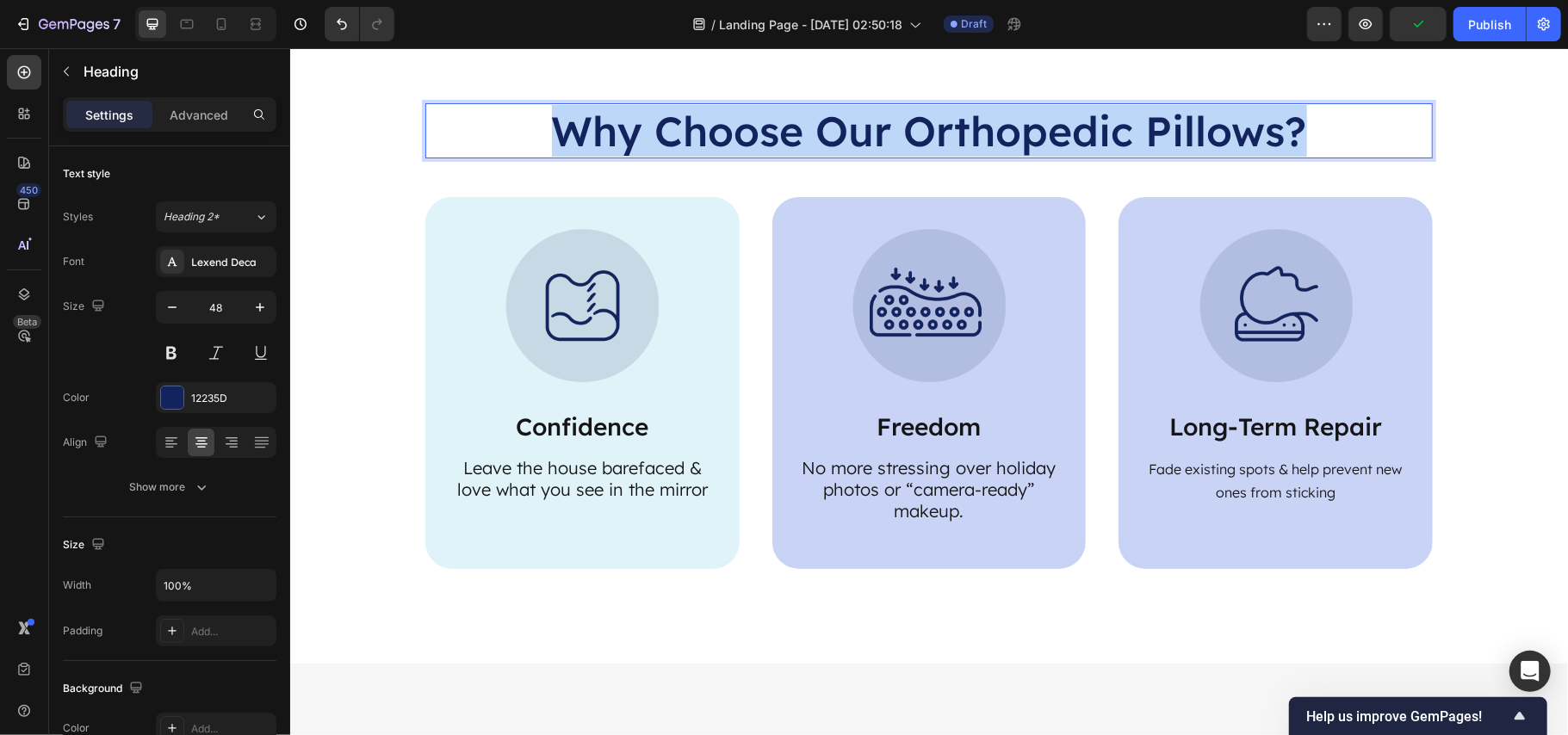
click at [828, 121] on p "Why Choose Our Orthopedic Pillows?" at bounding box center [928, 129] width 1004 height 52
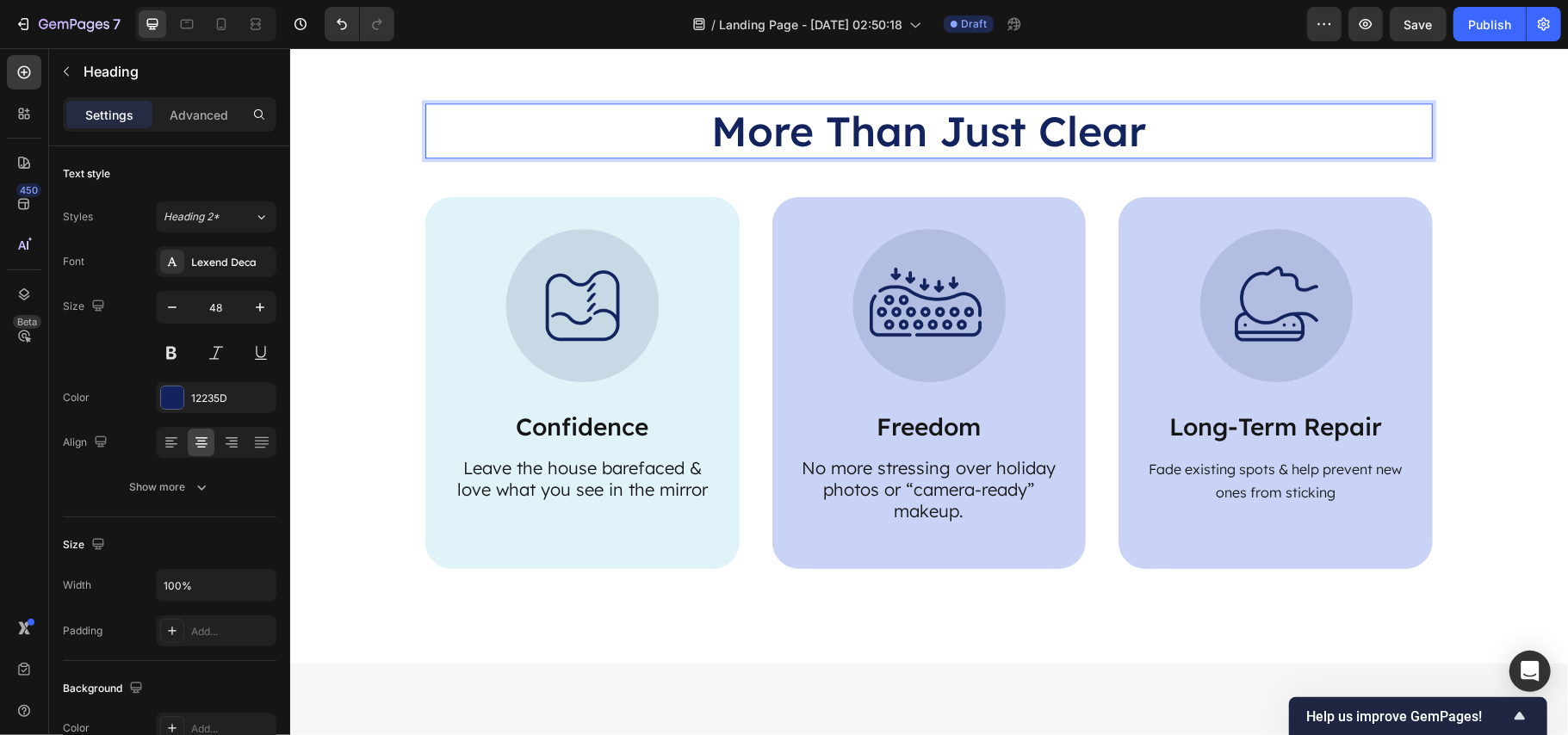
scroll to position [2846, 0]
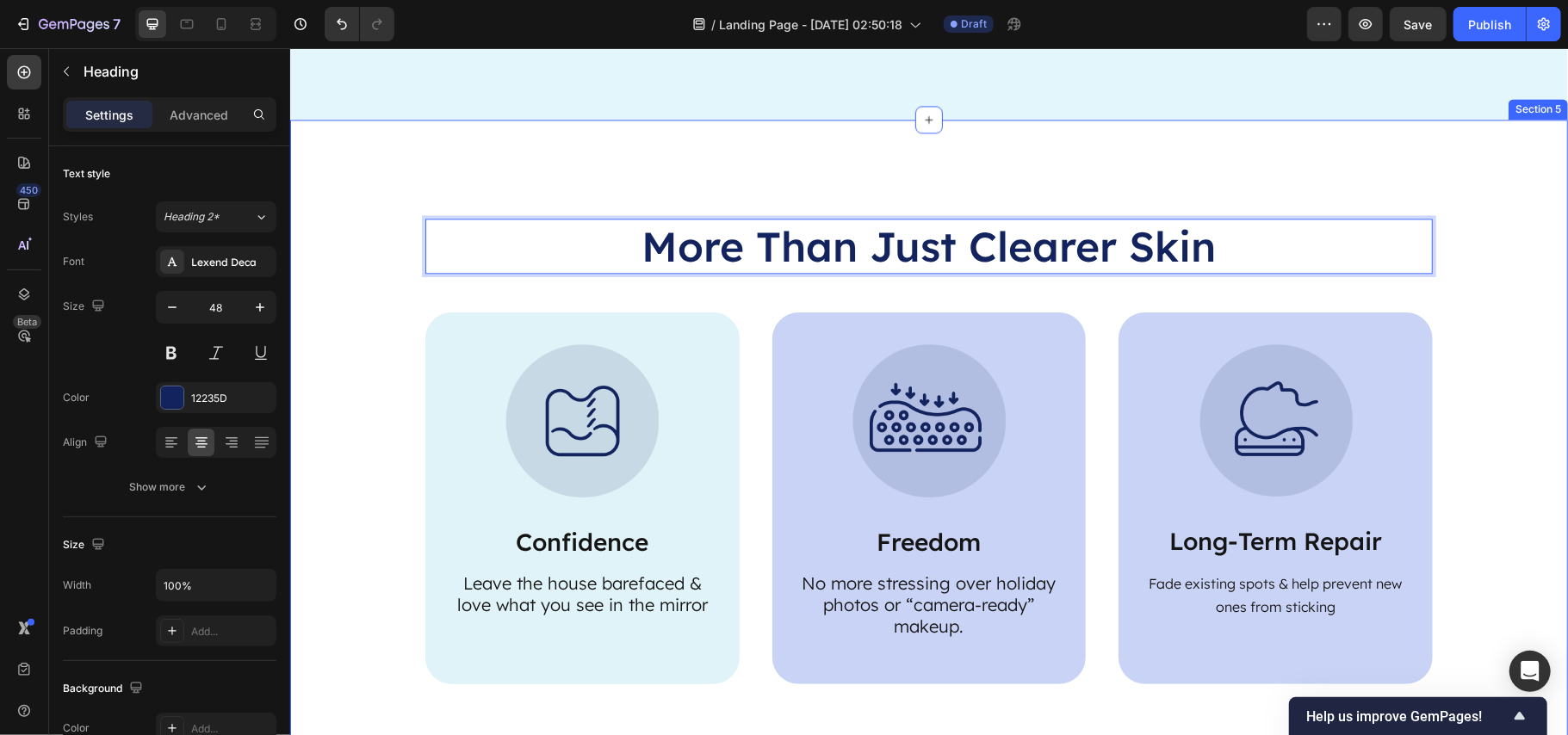
click at [1524, 347] on div "More Than Just Clearer Skin Heading 45 Image Confidence Text Block Leave the ho…" at bounding box center [928, 450] width 1244 height 466
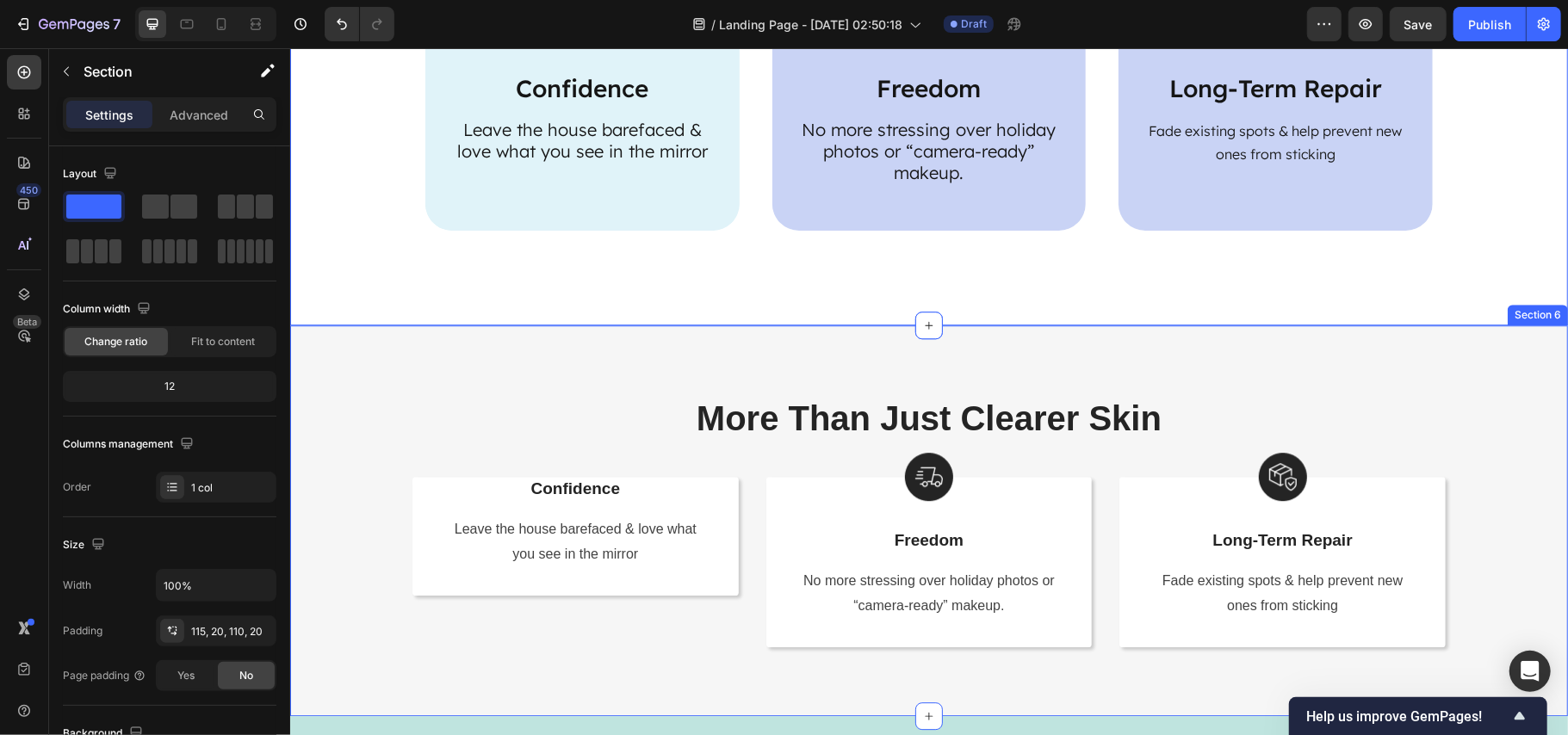
scroll to position [3307, 0]
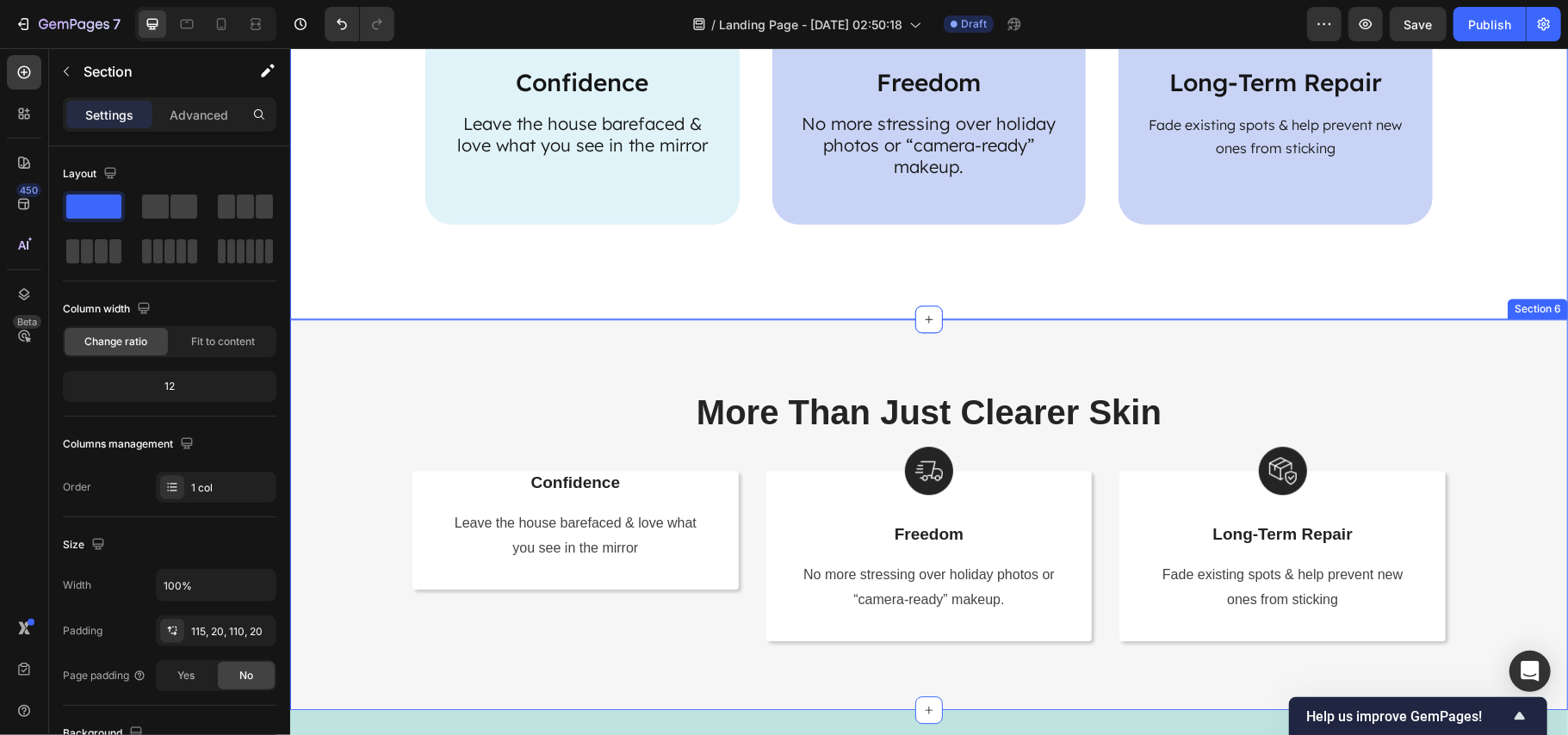
click at [1395, 354] on div "More Than Just Clearer Skin Heading Row Confidence Text Block Leave the house b…" at bounding box center [928, 514] width 1278 height 391
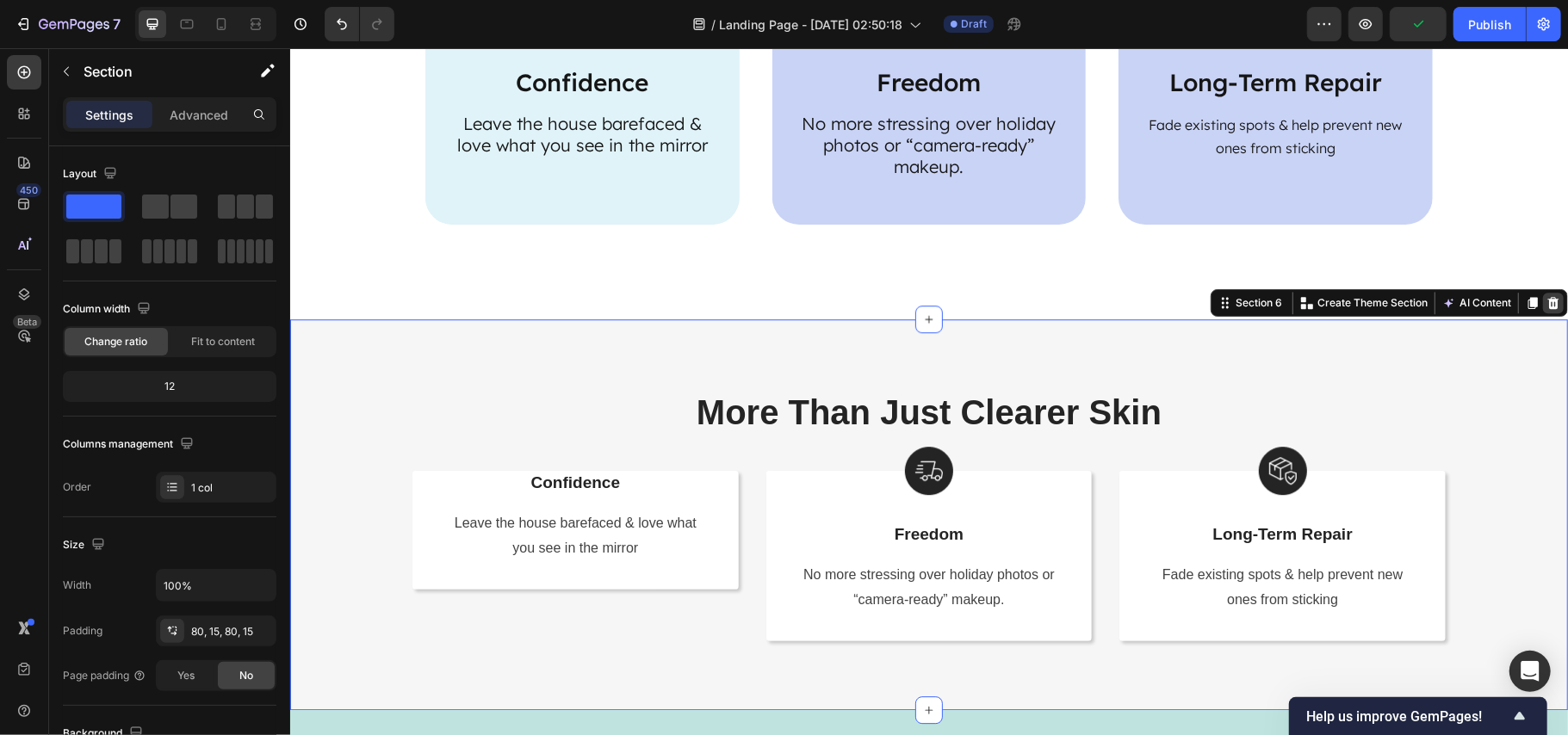
click at [1548, 307] on icon at bounding box center [1553, 302] width 11 height 12
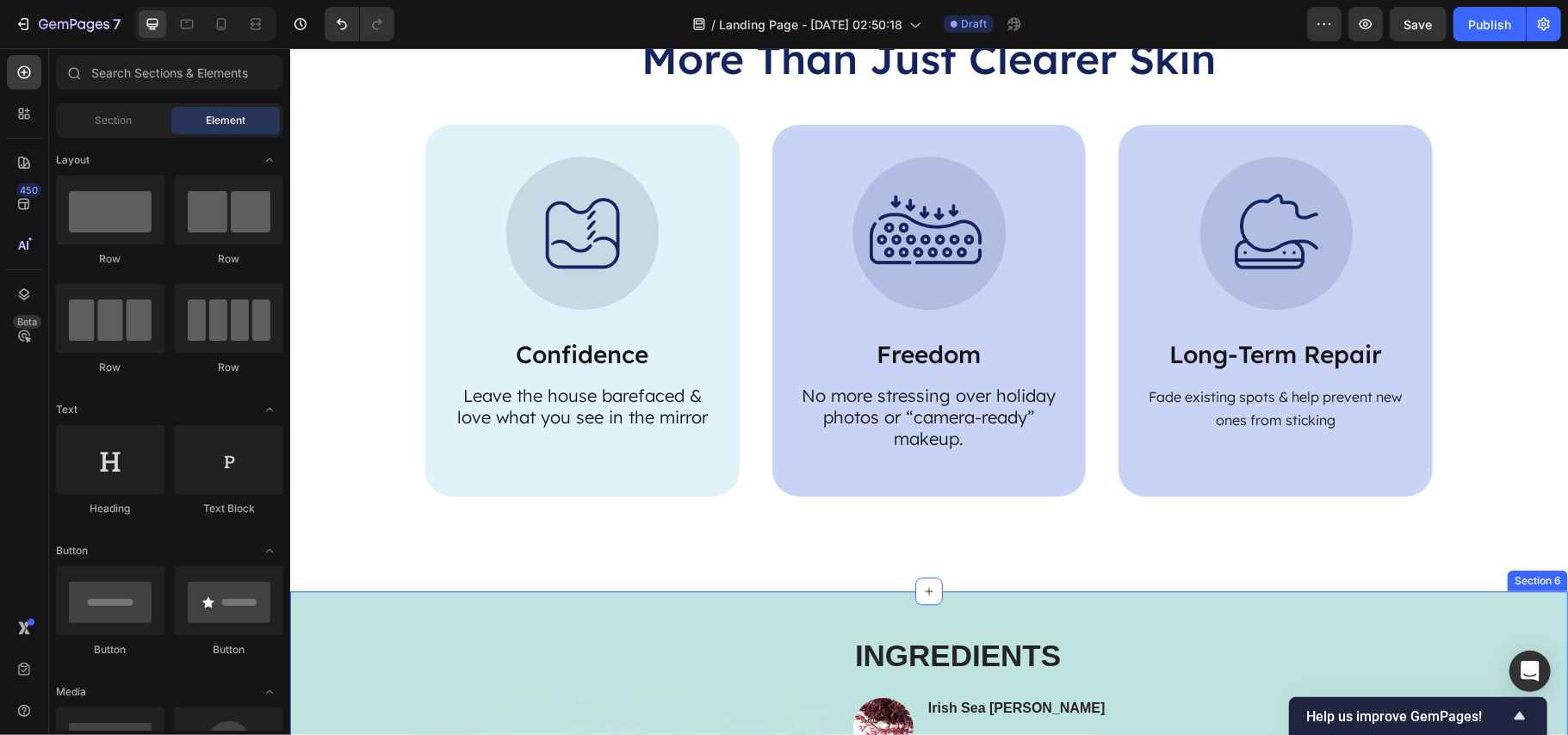
scroll to position [2962, 0]
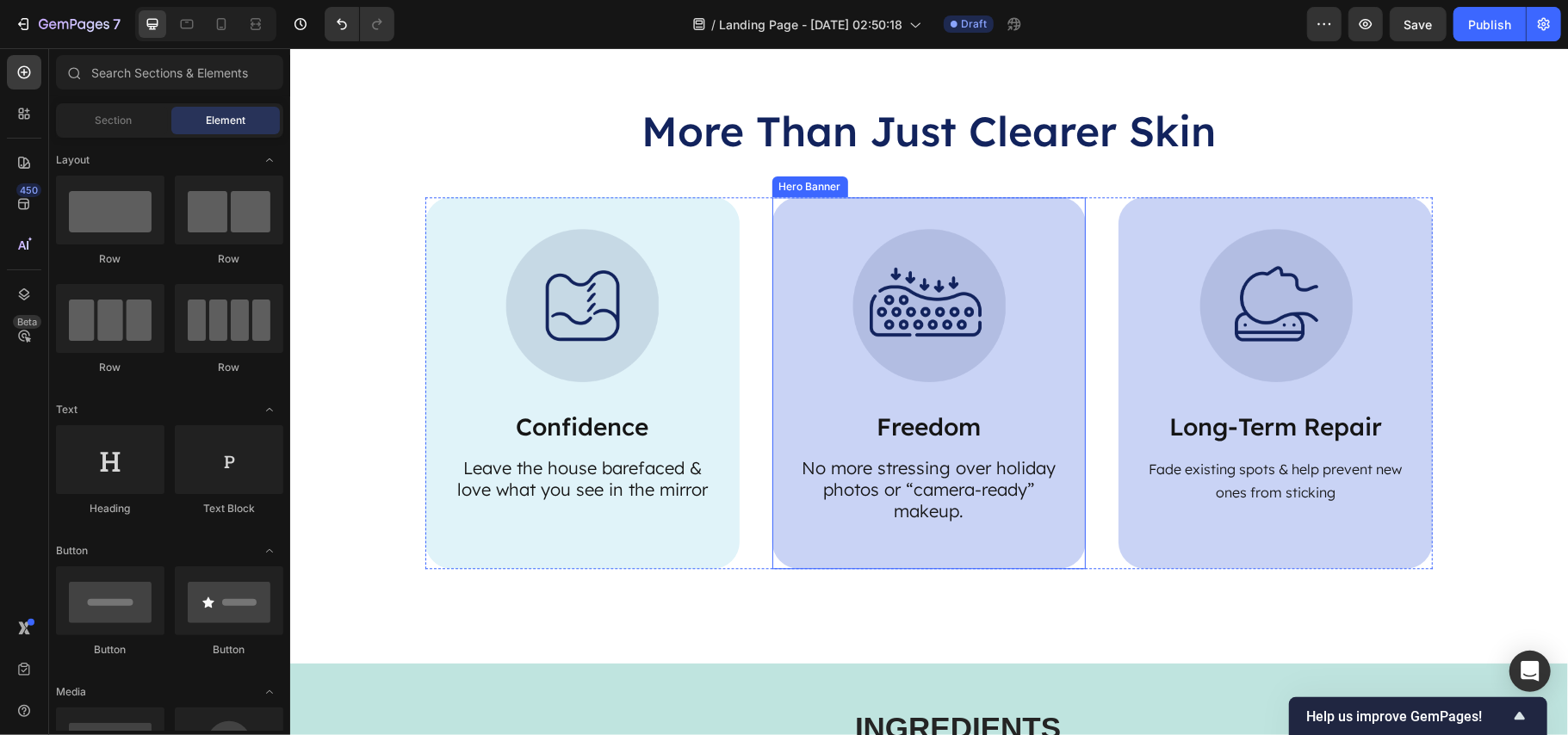
click at [1052, 303] on div "Image Freedom Text Block No more stressing over holiday photos or “camera-ready…" at bounding box center [929, 383] width 315 height 372
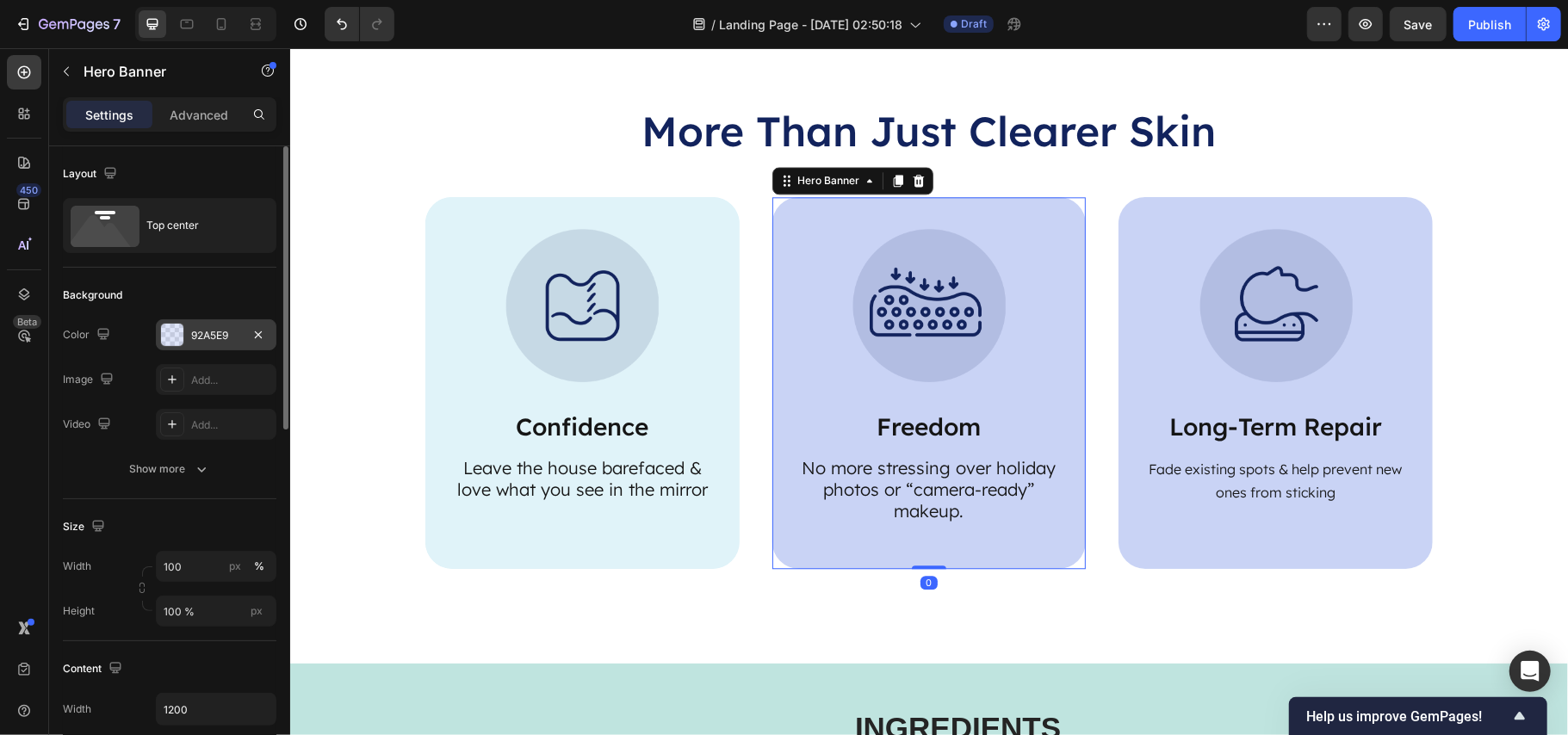
click at [202, 345] on div "92A5E9" at bounding box center [216, 335] width 121 height 31
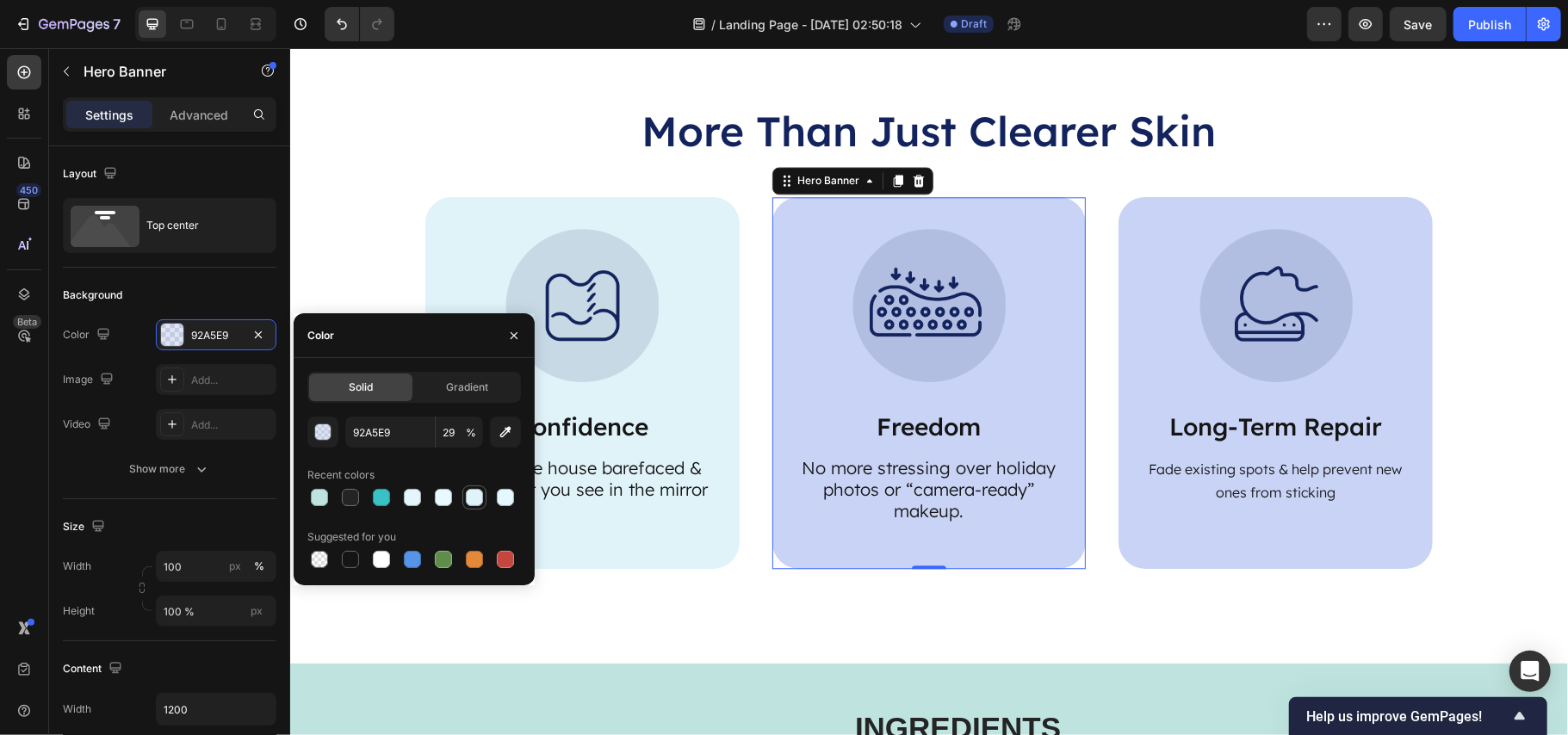
click at [472, 497] on div at bounding box center [475, 498] width 17 height 17
type input "E0F3F9"
type input "100"
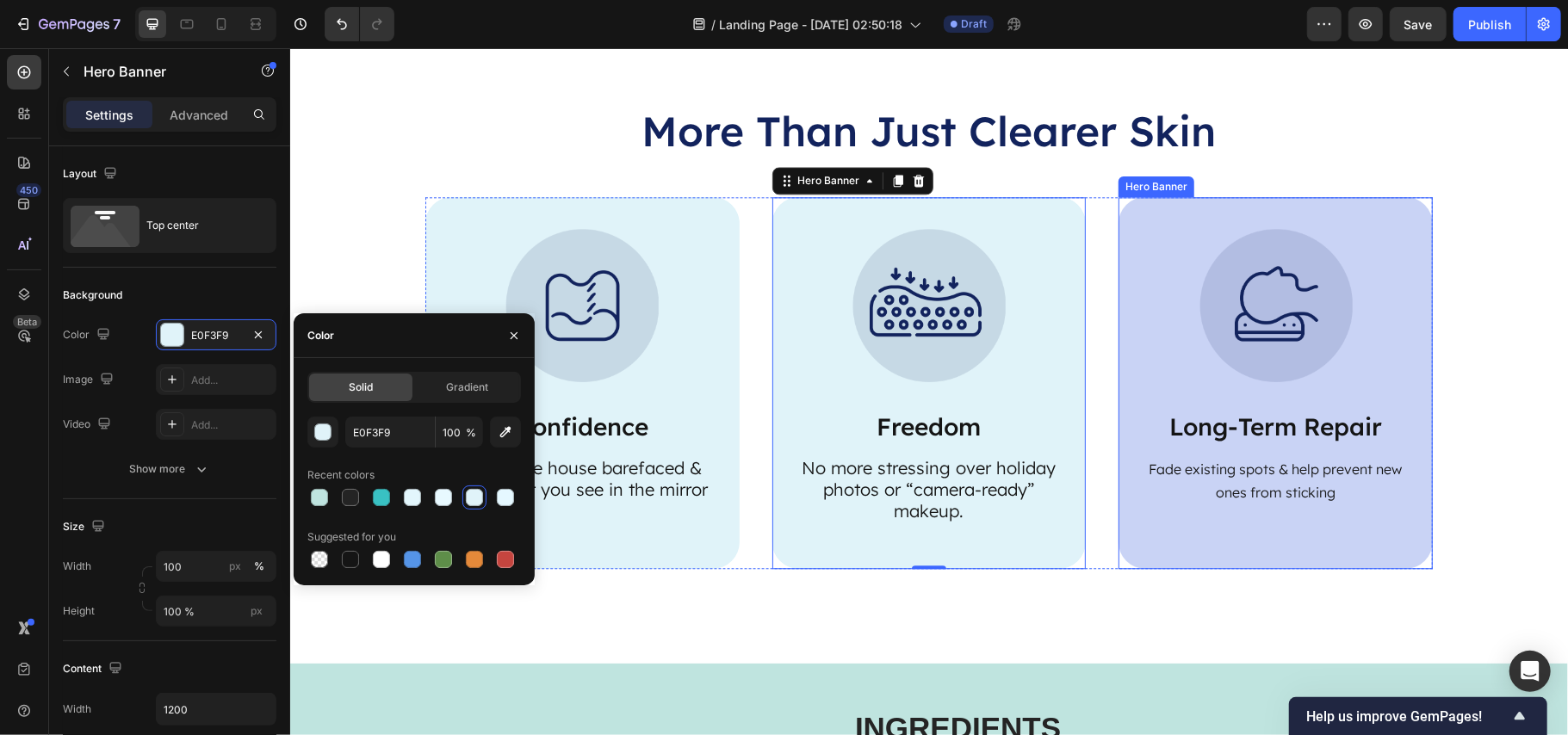
click at [1134, 370] on div "Image Long-Term Repair Text Block Fade existing spots & help prevent new ones f…" at bounding box center [1275, 373] width 315 height 354
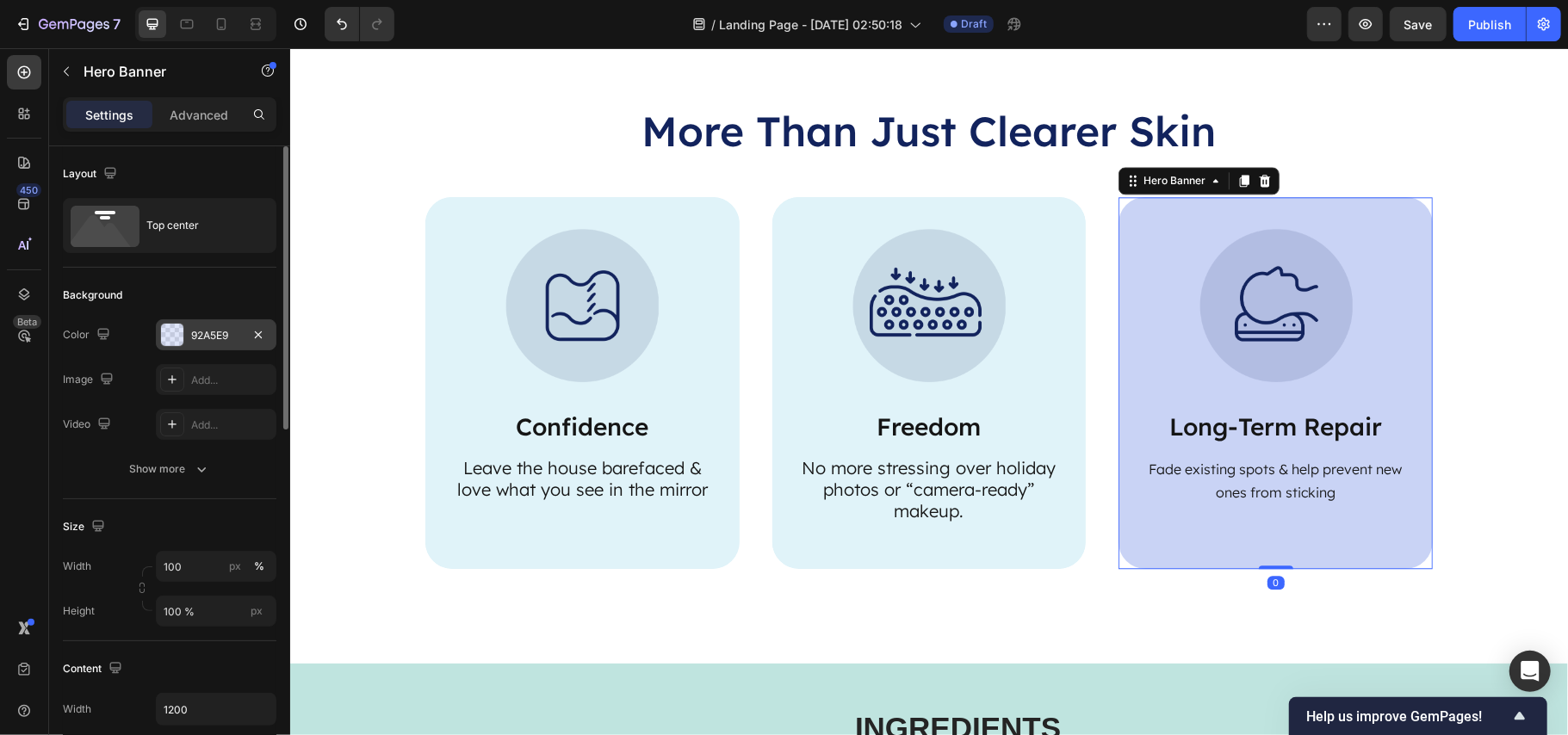
click at [186, 341] on div "92A5E9" at bounding box center [216, 335] width 121 height 31
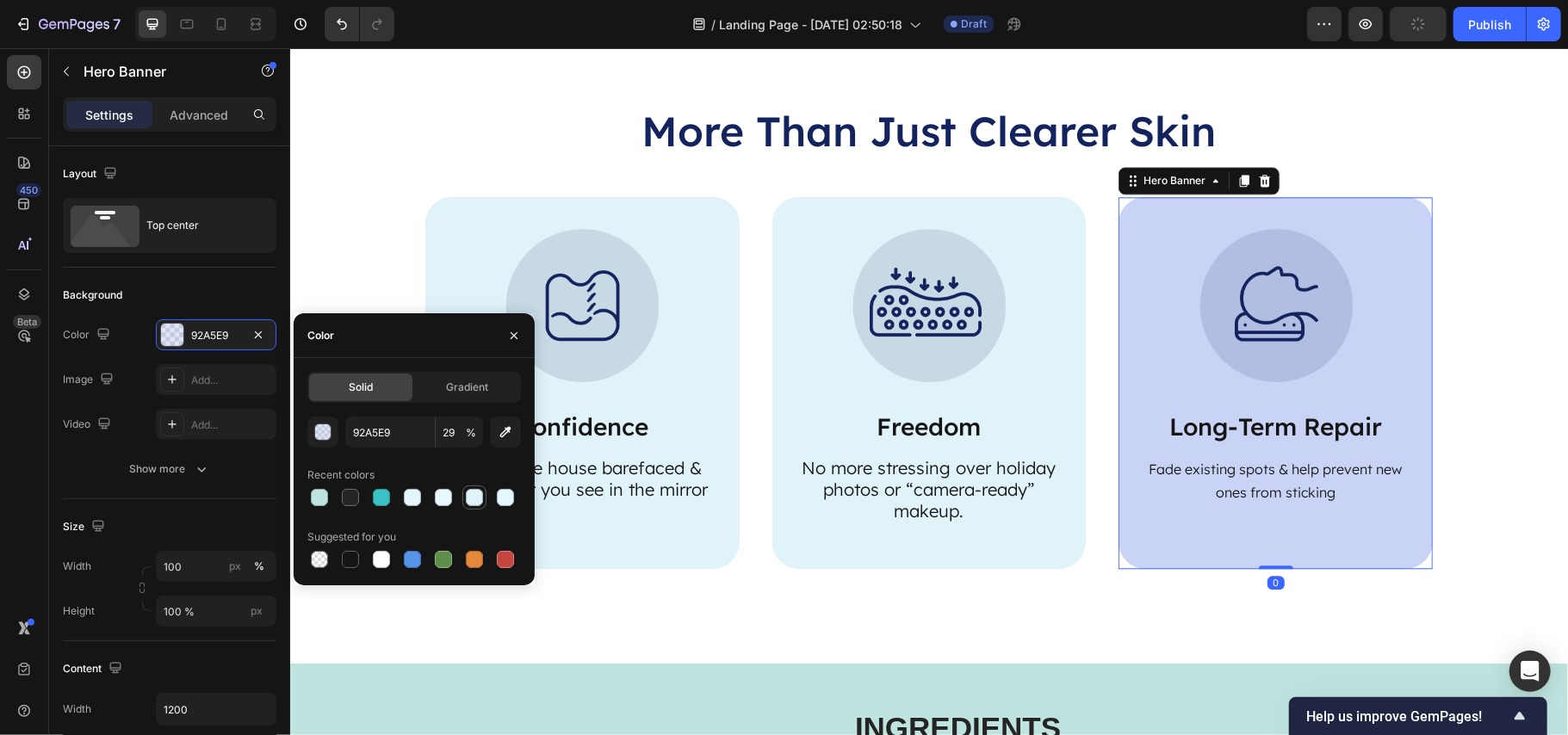
click at [470, 495] on div at bounding box center [475, 498] width 17 height 17
type input "E0F3F9"
type input "100"
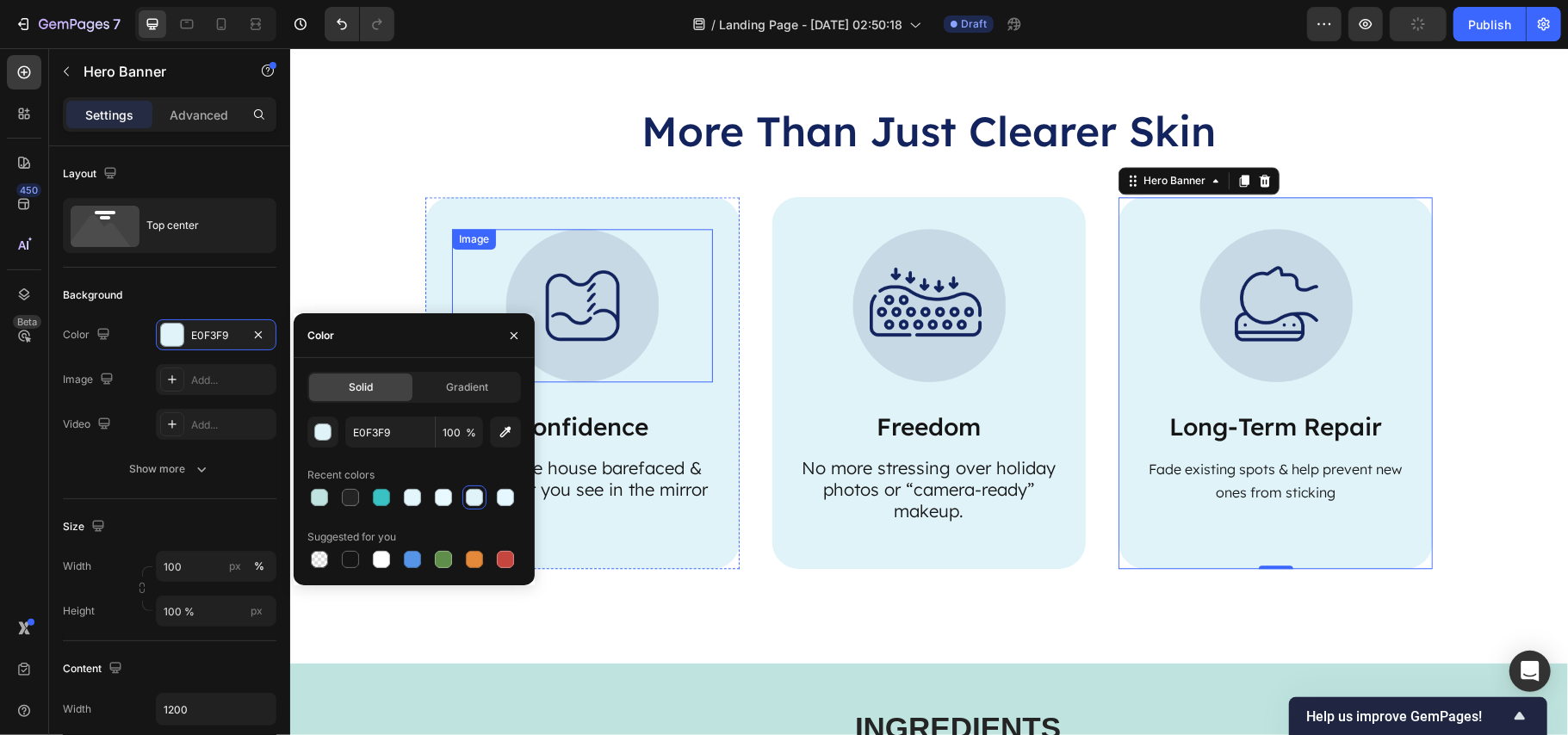
click at [630, 303] on img at bounding box center [580, 304] width 153 height 153
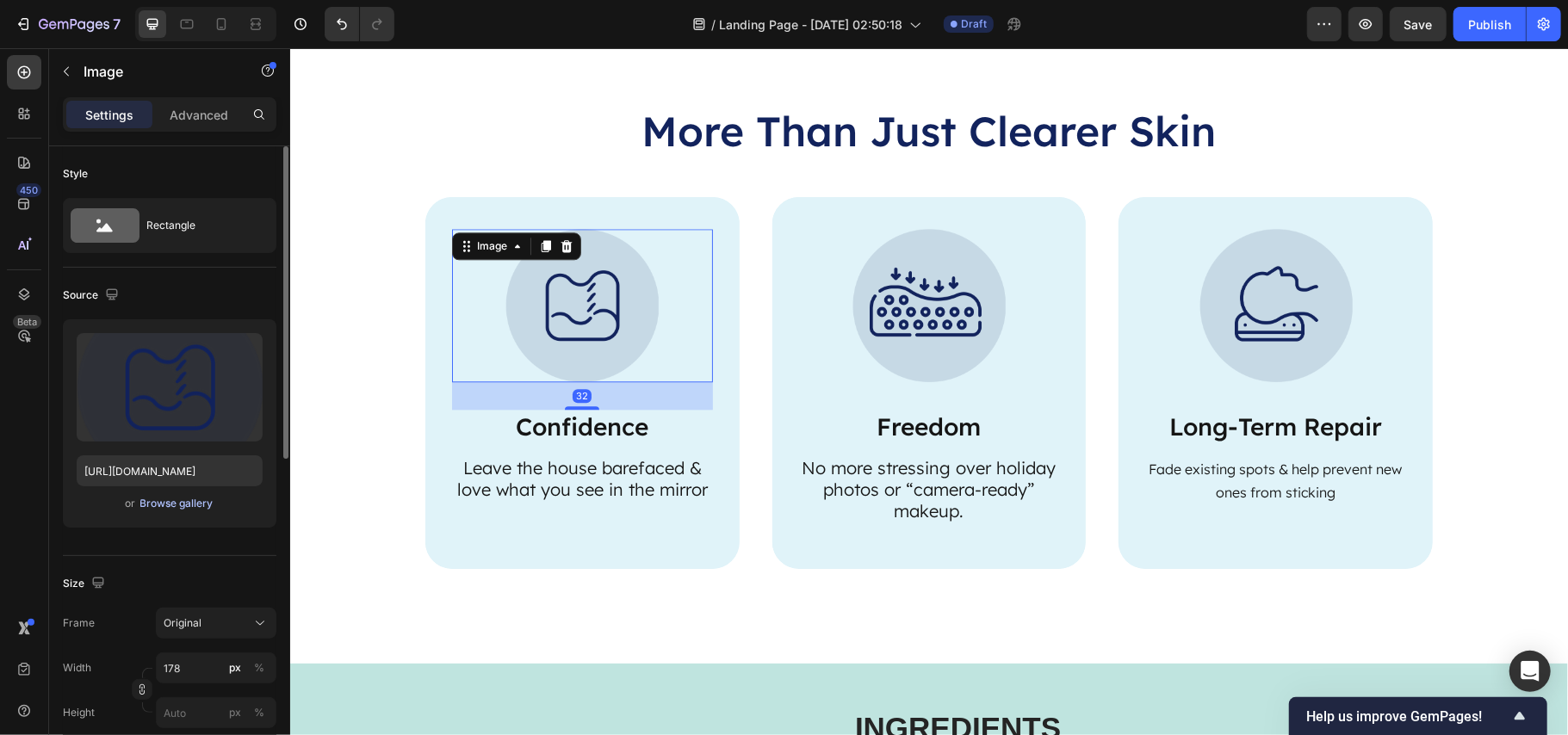
click at [183, 503] on div "Browse gallery" at bounding box center [177, 504] width 73 height 16
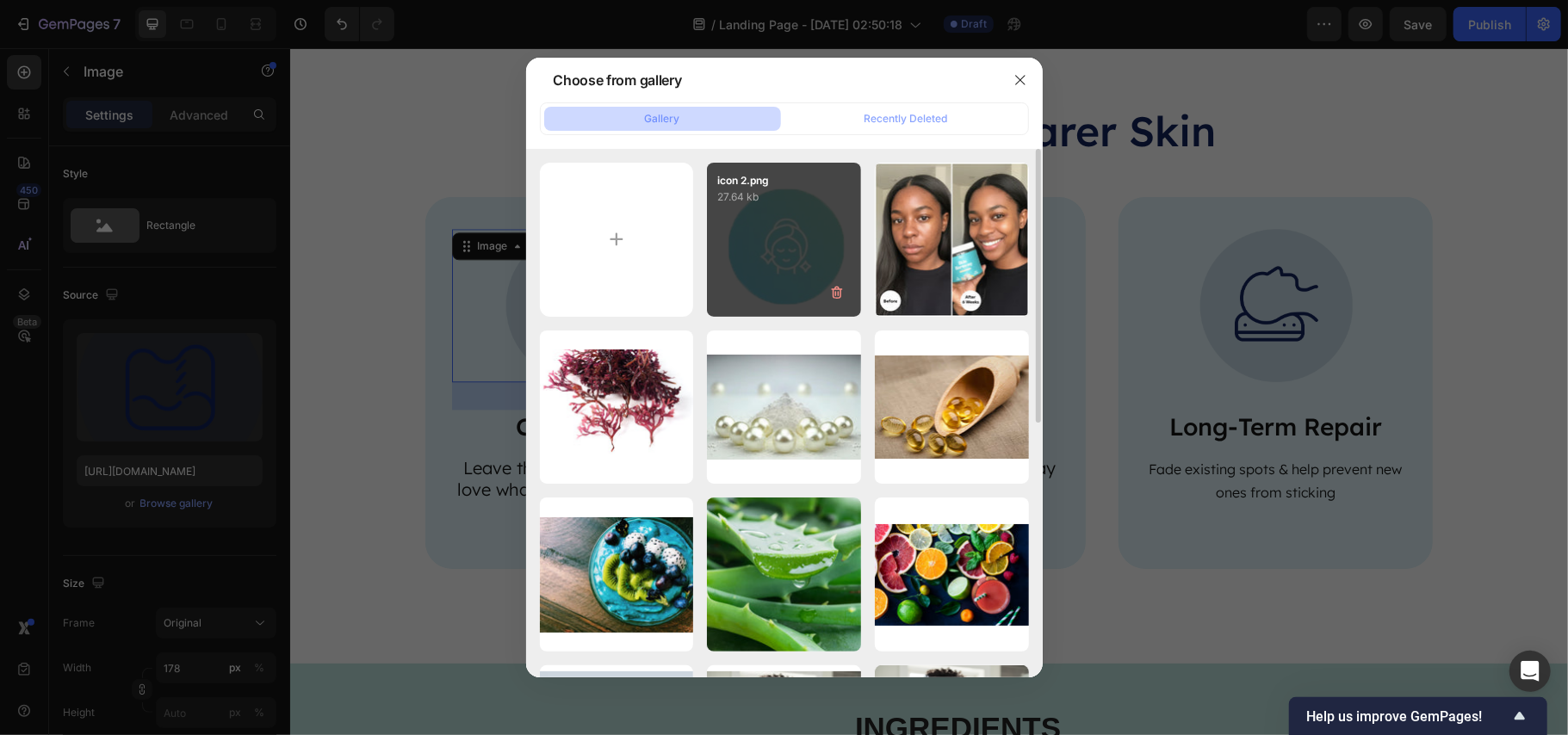
click at [761, 245] on div "icon 2.png 27.64 kb" at bounding box center [784, 239] width 154 height 154
type input "https://cdn.shopify.com/s/files/1/0890/9530/7606/files/gempages_575567914451600…"
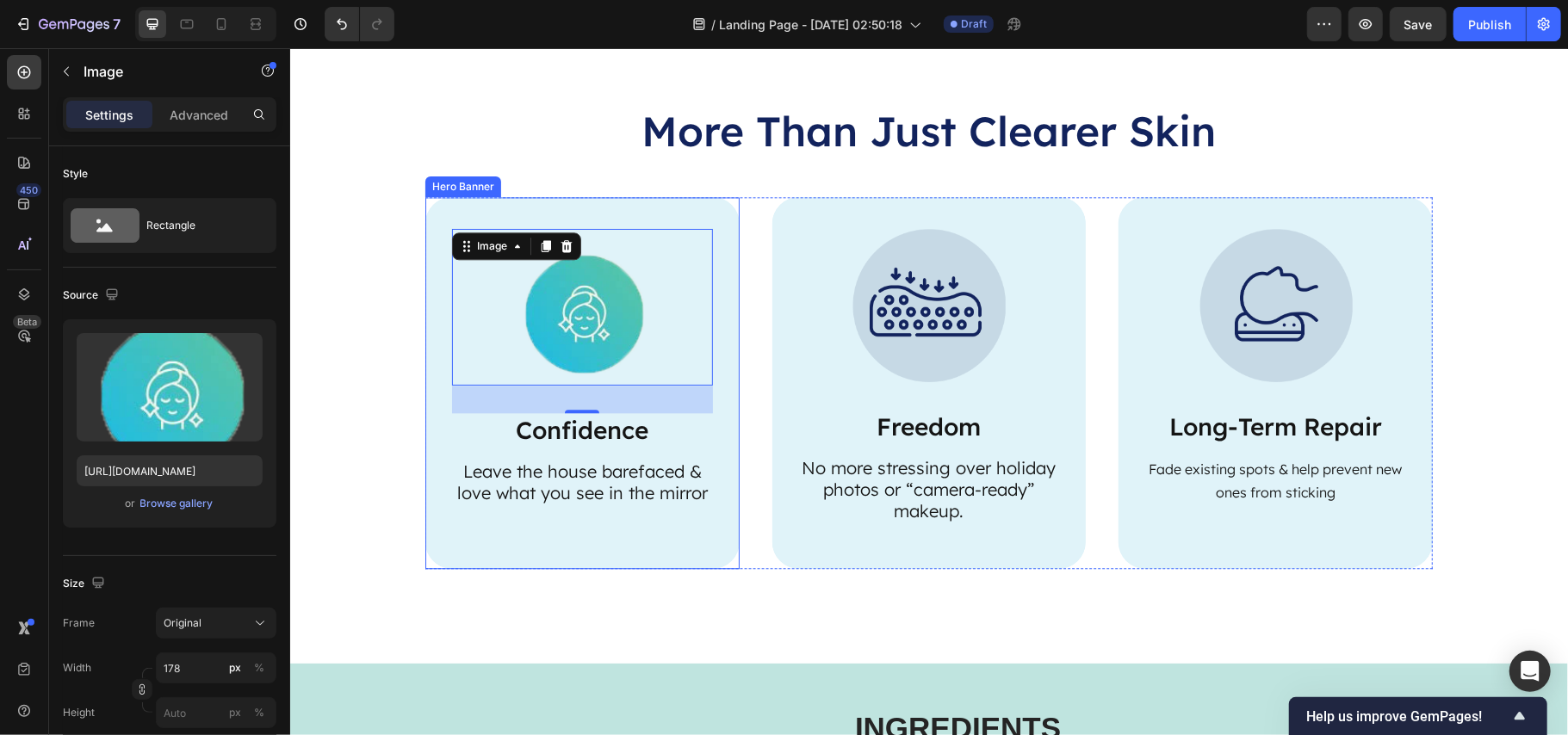
click at [708, 512] on div "Image 32 Confidence Text Block Leave the house barefaced & love what you see in…" at bounding box center [582, 373] width 315 height 354
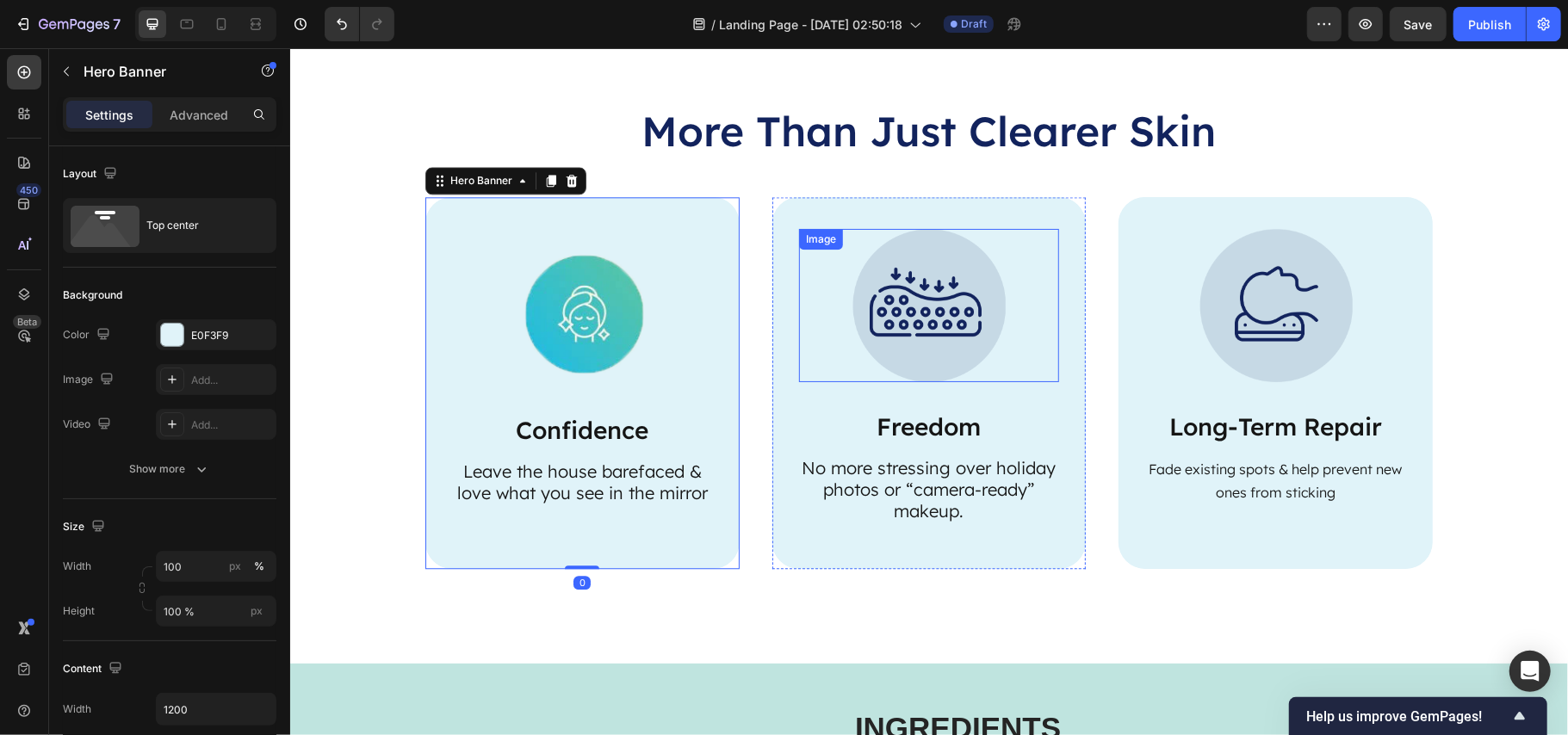
click at [899, 290] on img at bounding box center [927, 304] width 153 height 153
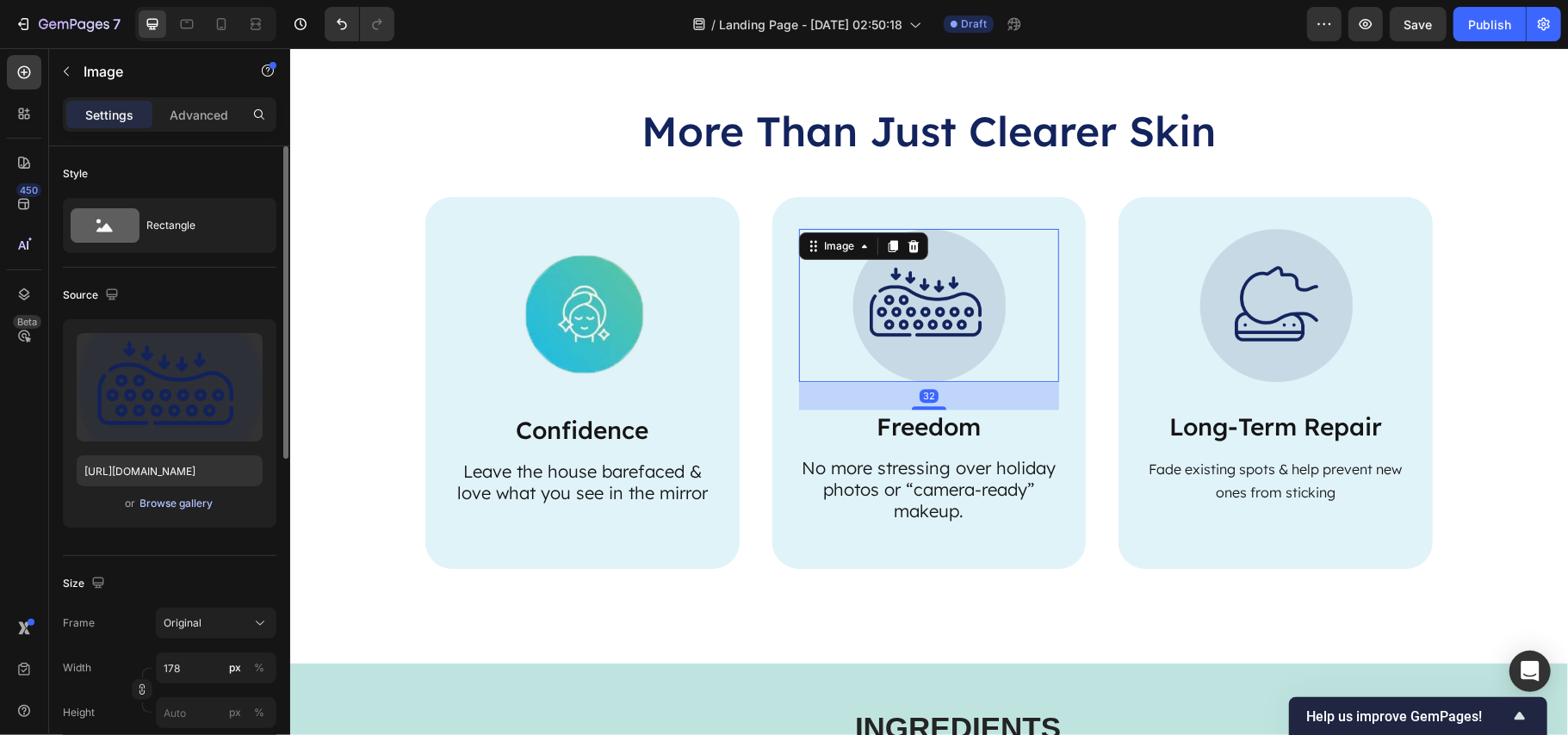
click at [177, 508] on div "Browse gallery" at bounding box center [177, 504] width 73 height 16
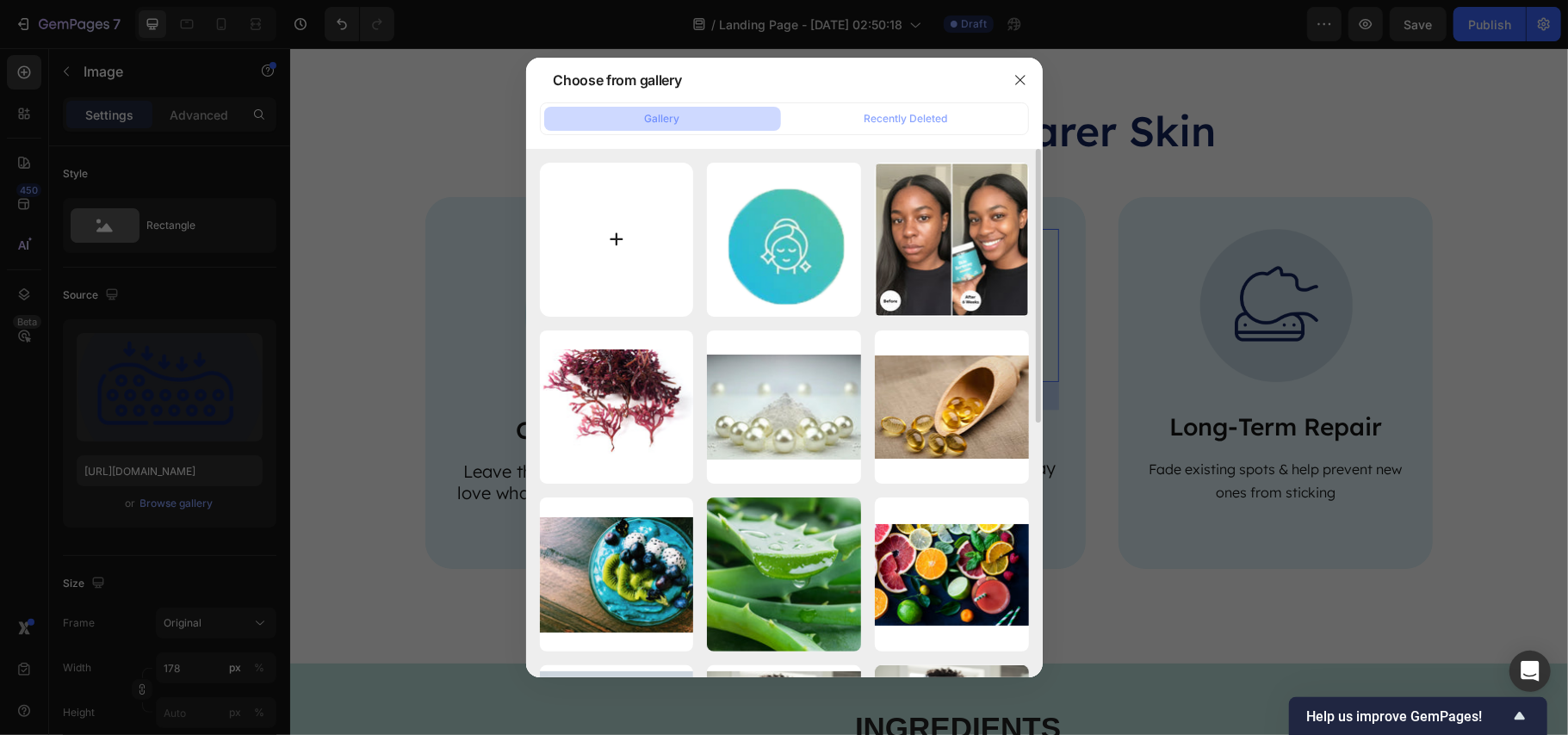
click at [594, 232] on input "file" at bounding box center [617, 239] width 154 height 154
type input "C:\fakepath\icon 3.png"
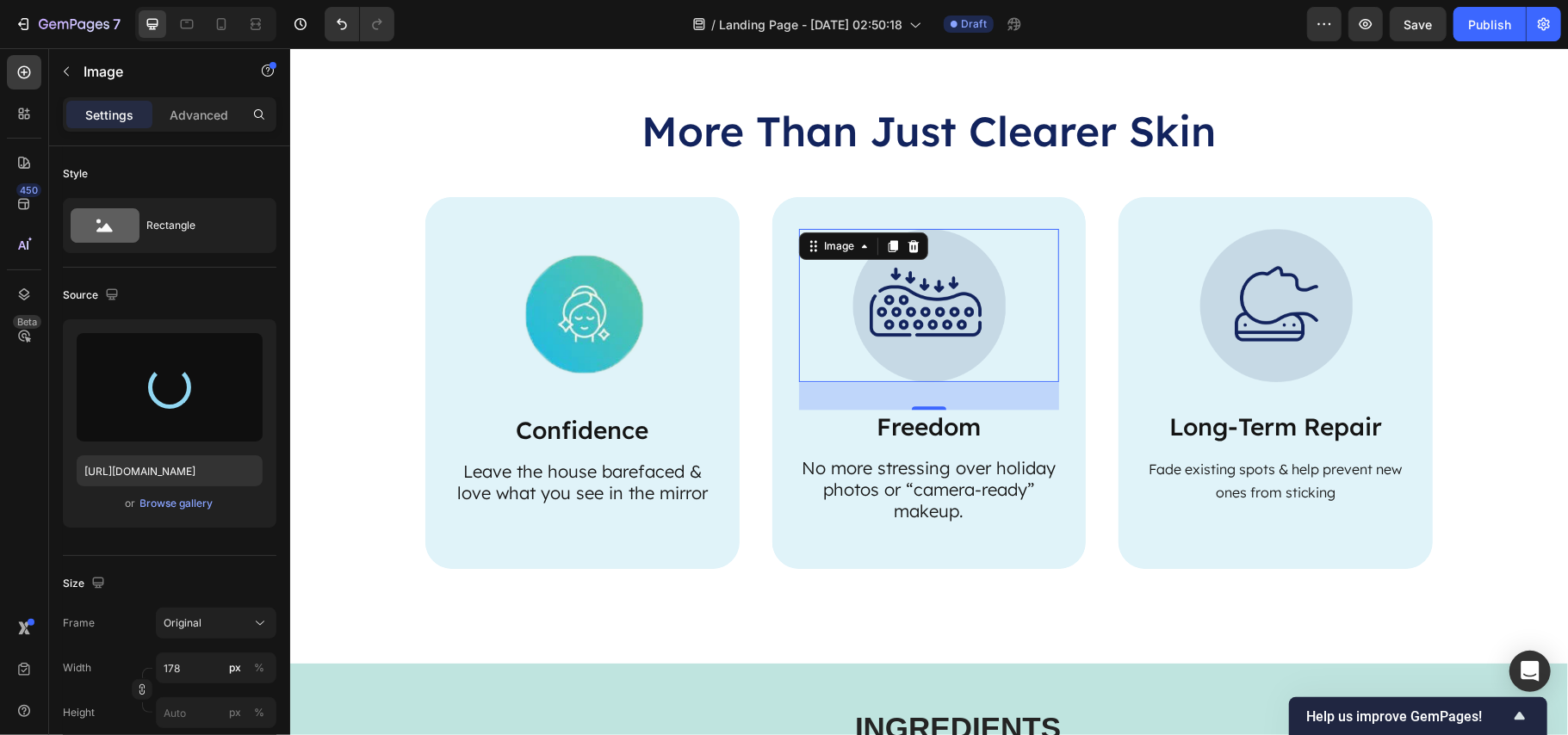
type input "https://cdn.shopify.com/s/files/1/0890/9530/7606/files/gempages_575567914451600…"
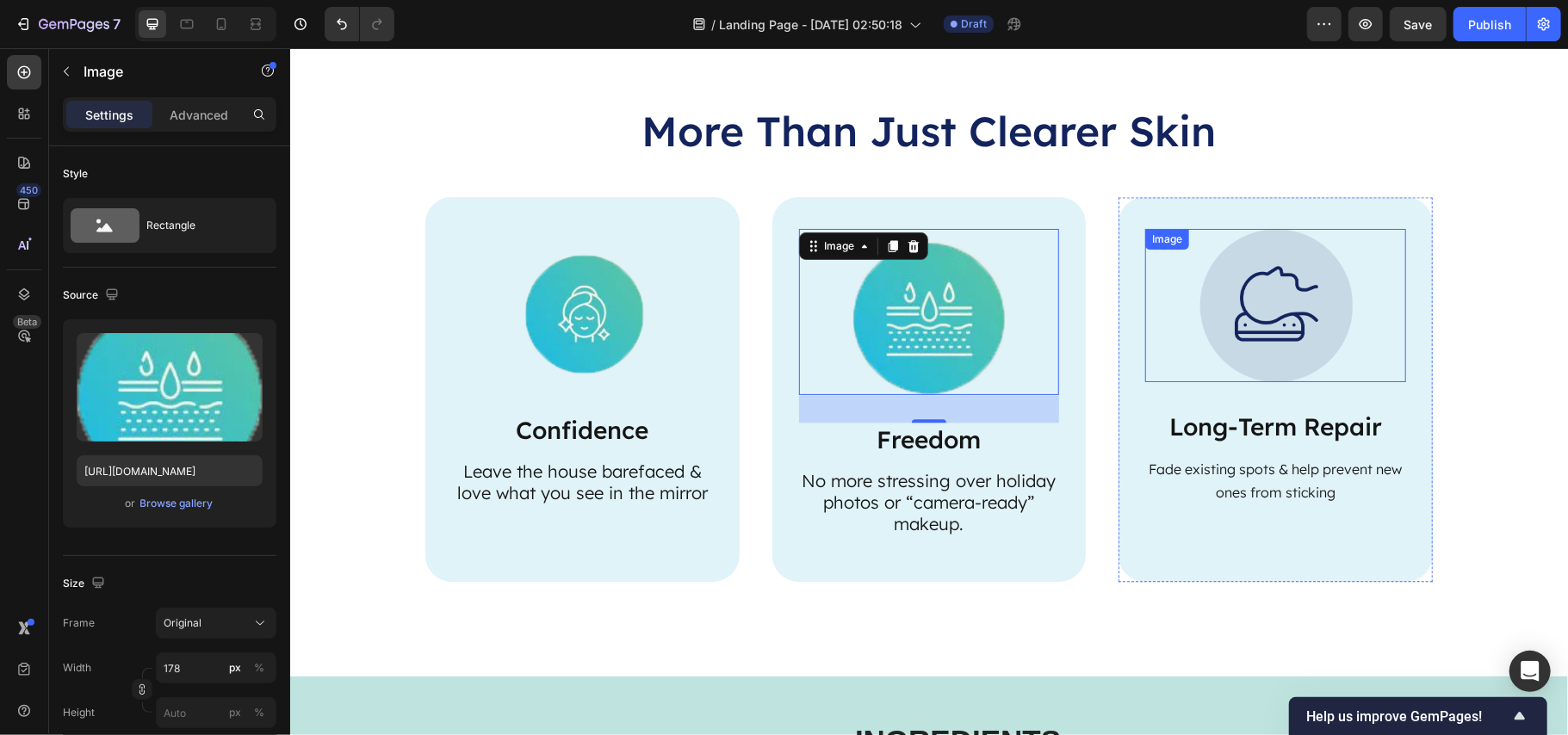
click at [1244, 301] on img at bounding box center [1275, 304] width 153 height 153
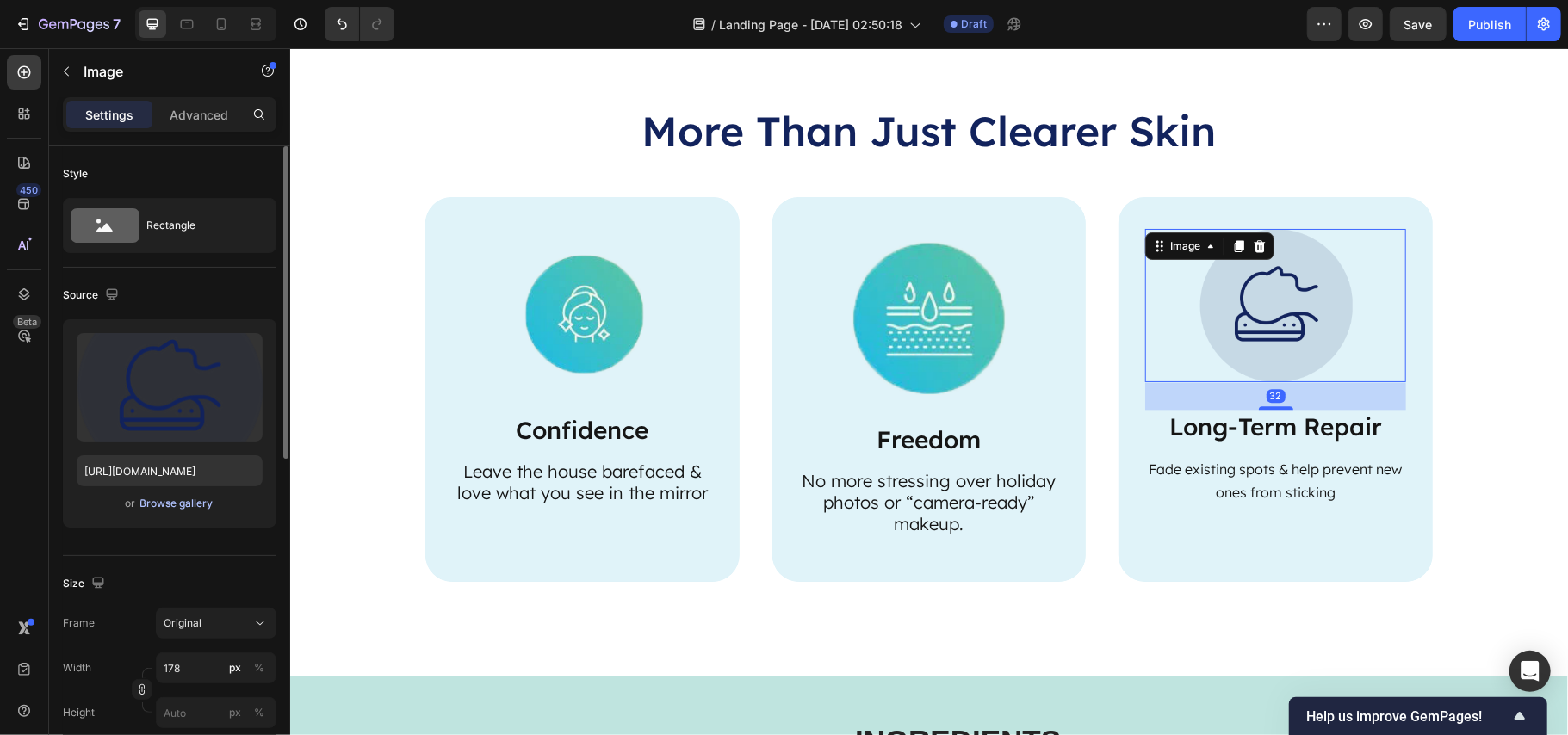
click at [167, 504] on div "Browse gallery" at bounding box center [177, 504] width 73 height 16
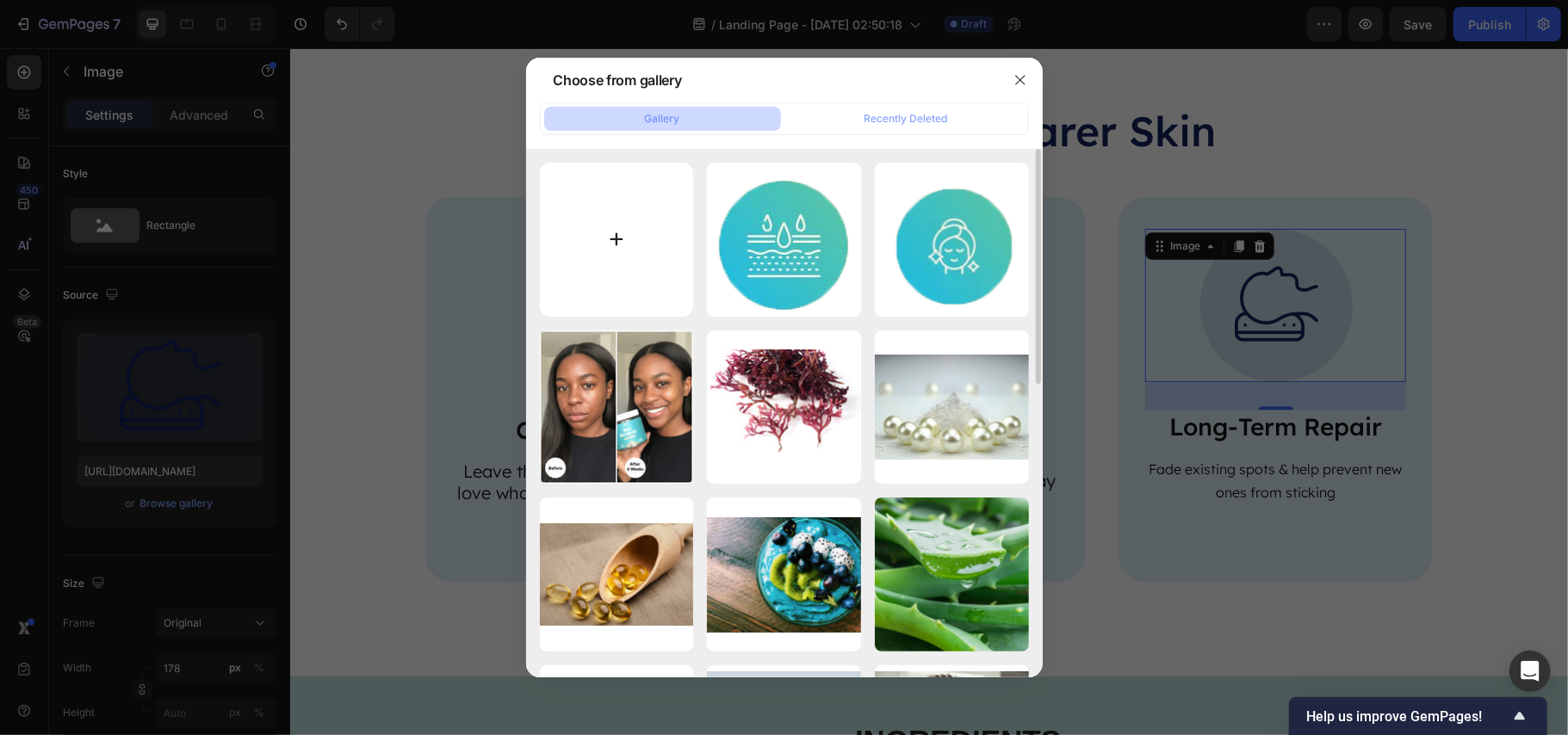
click at [621, 222] on input "file" at bounding box center [617, 239] width 154 height 154
type input "C:\fakepath\icon 1.png"
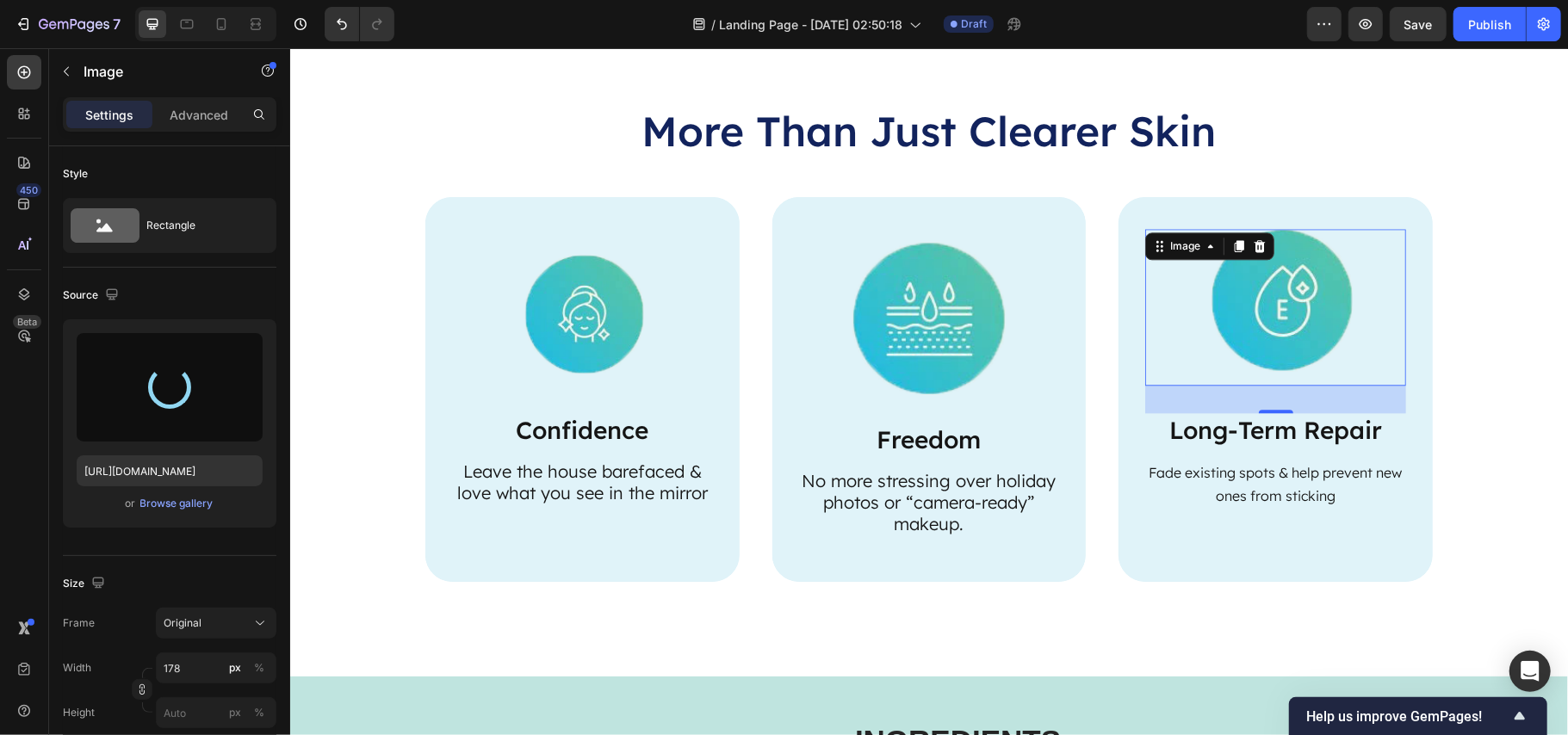
type input "https://cdn.shopify.com/s/files/1/0890/9530/7606/files/gempages_575567914451600…"
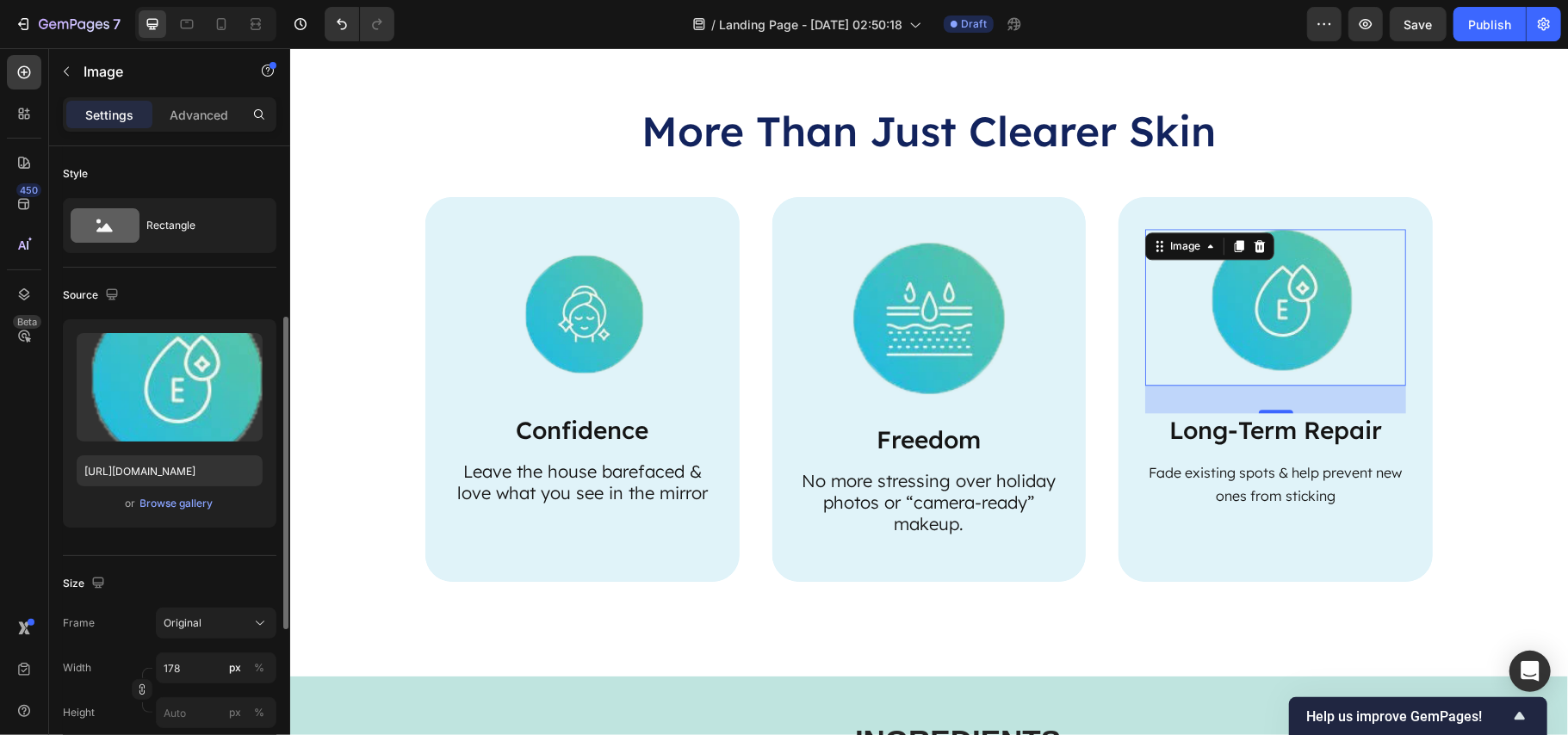
scroll to position [229, 0]
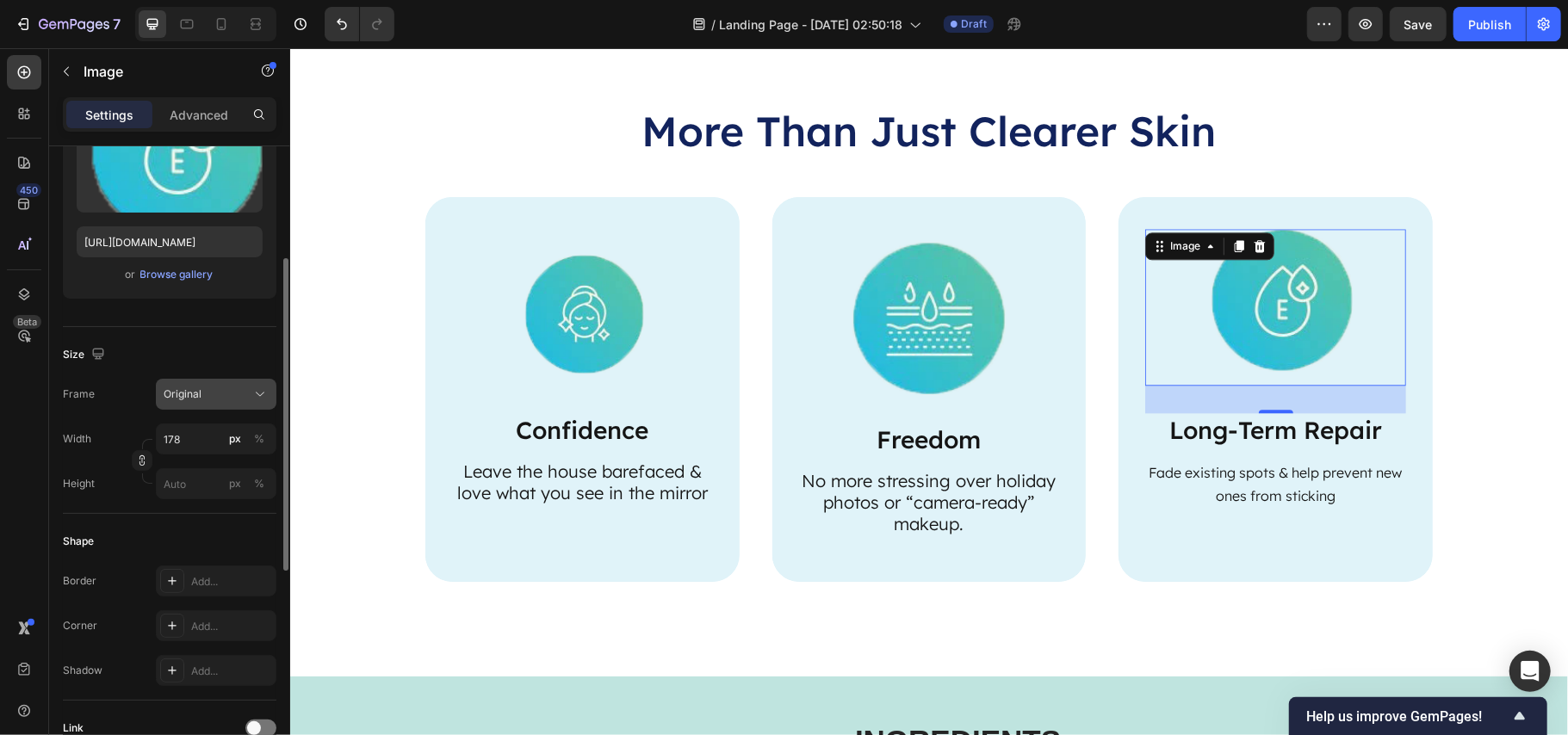
click at [181, 399] on span "Original" at bounding box center [182, 394] width 38 height 16
click at [200, 392] on span "Original" at bounding box center [182, 394] width 38 height 16
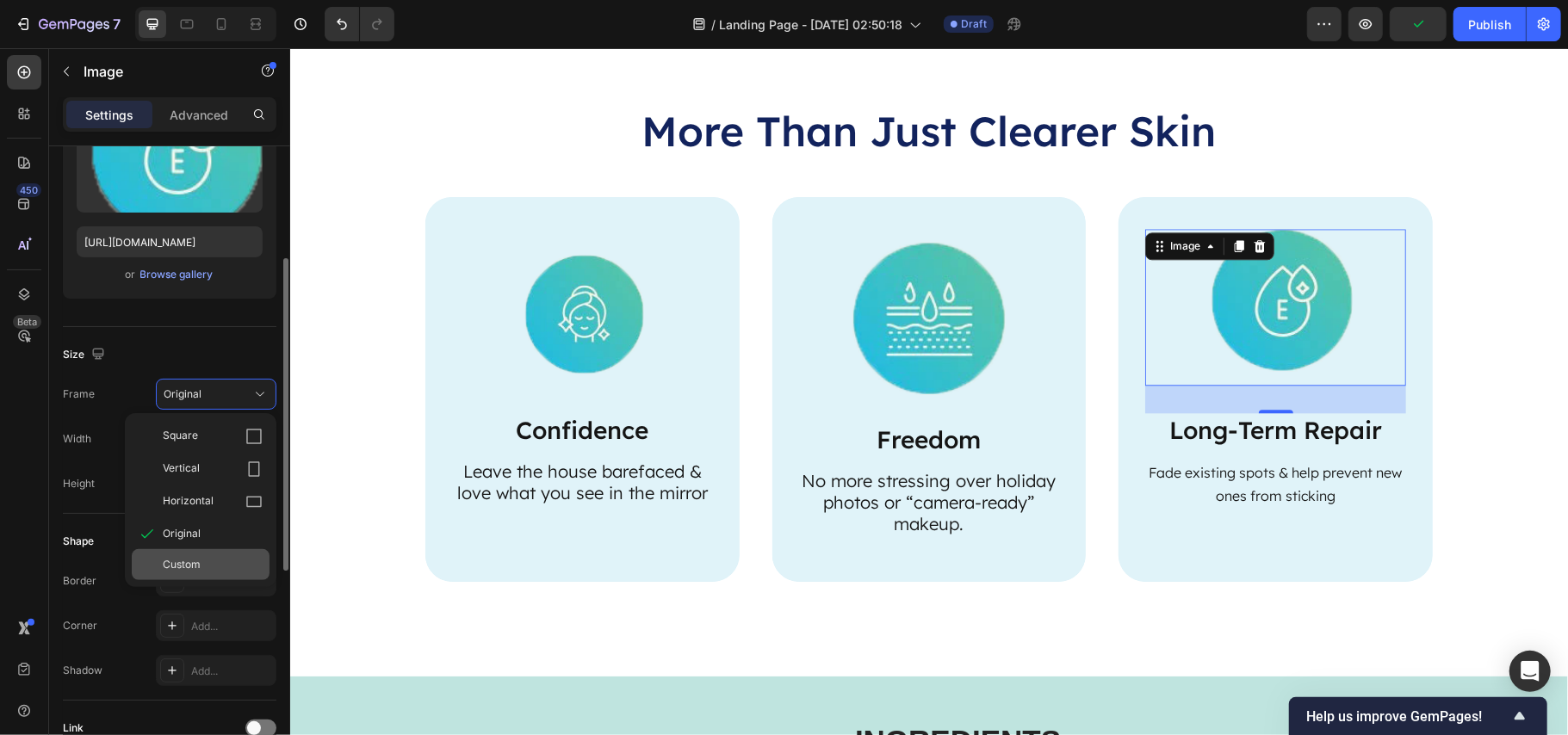
click at [198, 559] on span "Custom" at bounding box center [181, 565] width 38 height 16
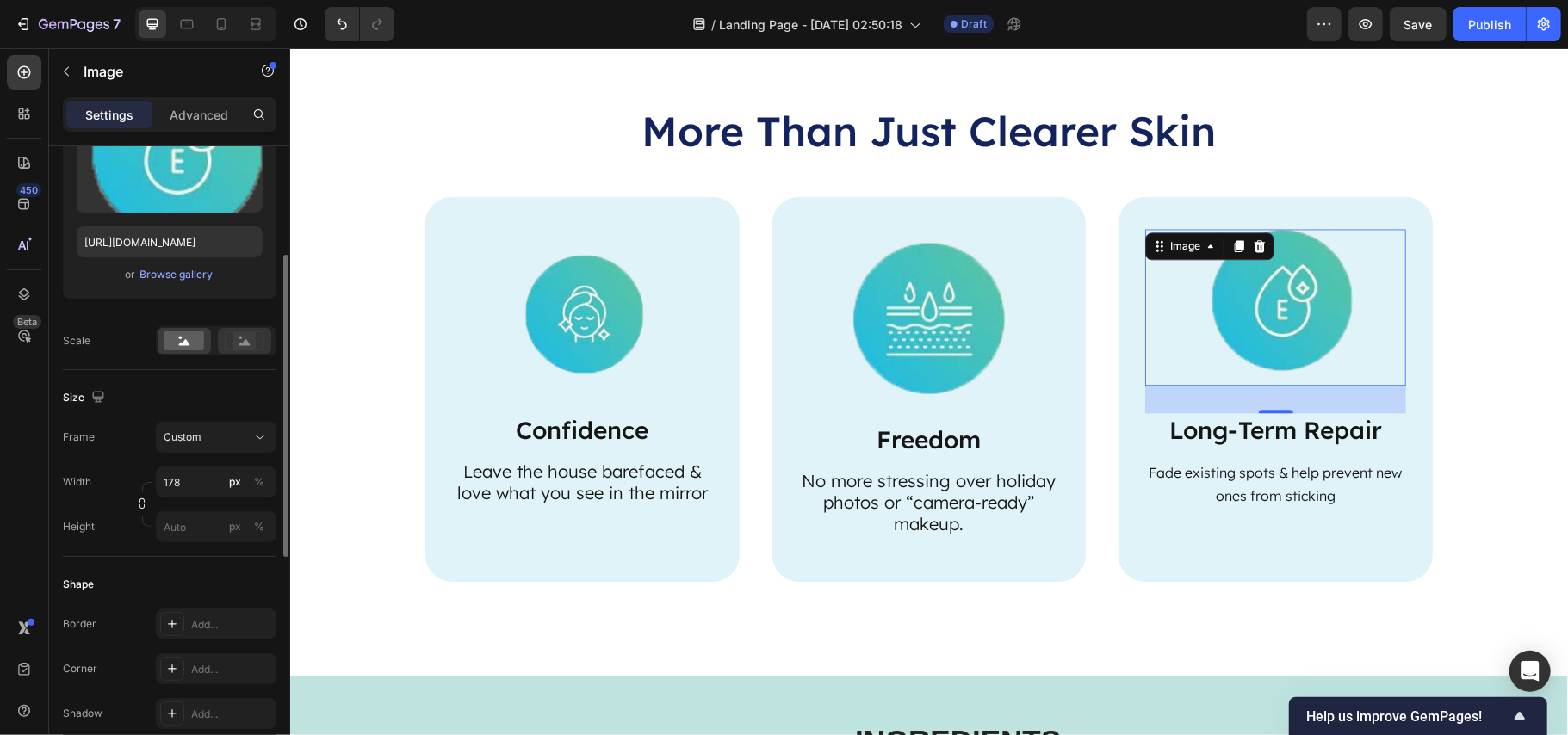
click at [236, 349] on rect at bounding box center [245, 341] width 23 height 17
click at [891, 337] on img at bounding box center [927, 311] width 153 height 166
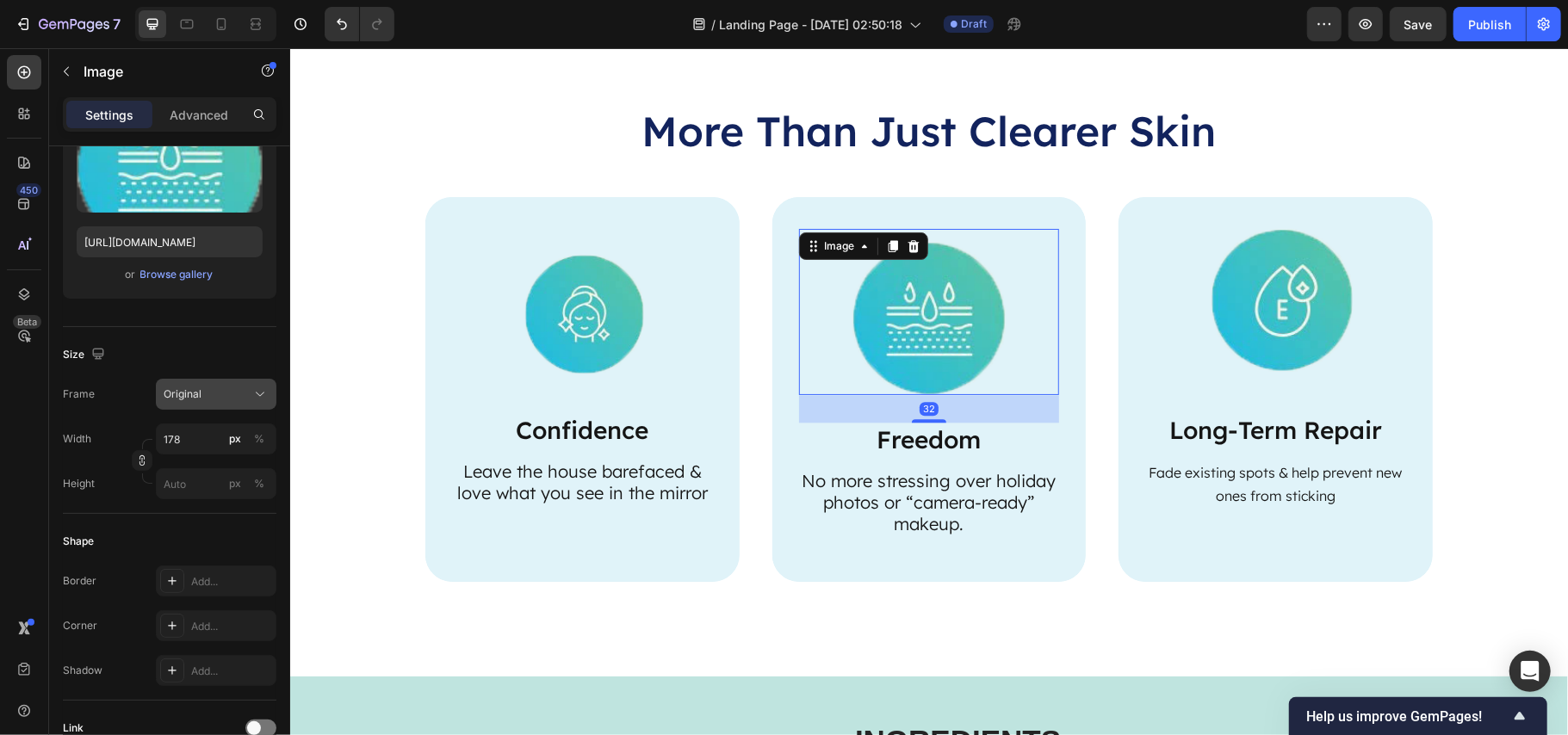
click at [198, 391] on span "Original" at bounding box center [182, 394] width 38 height 16
click at [197, 400] on span "Original" at bounding box center [182, 394] width 38 height 16
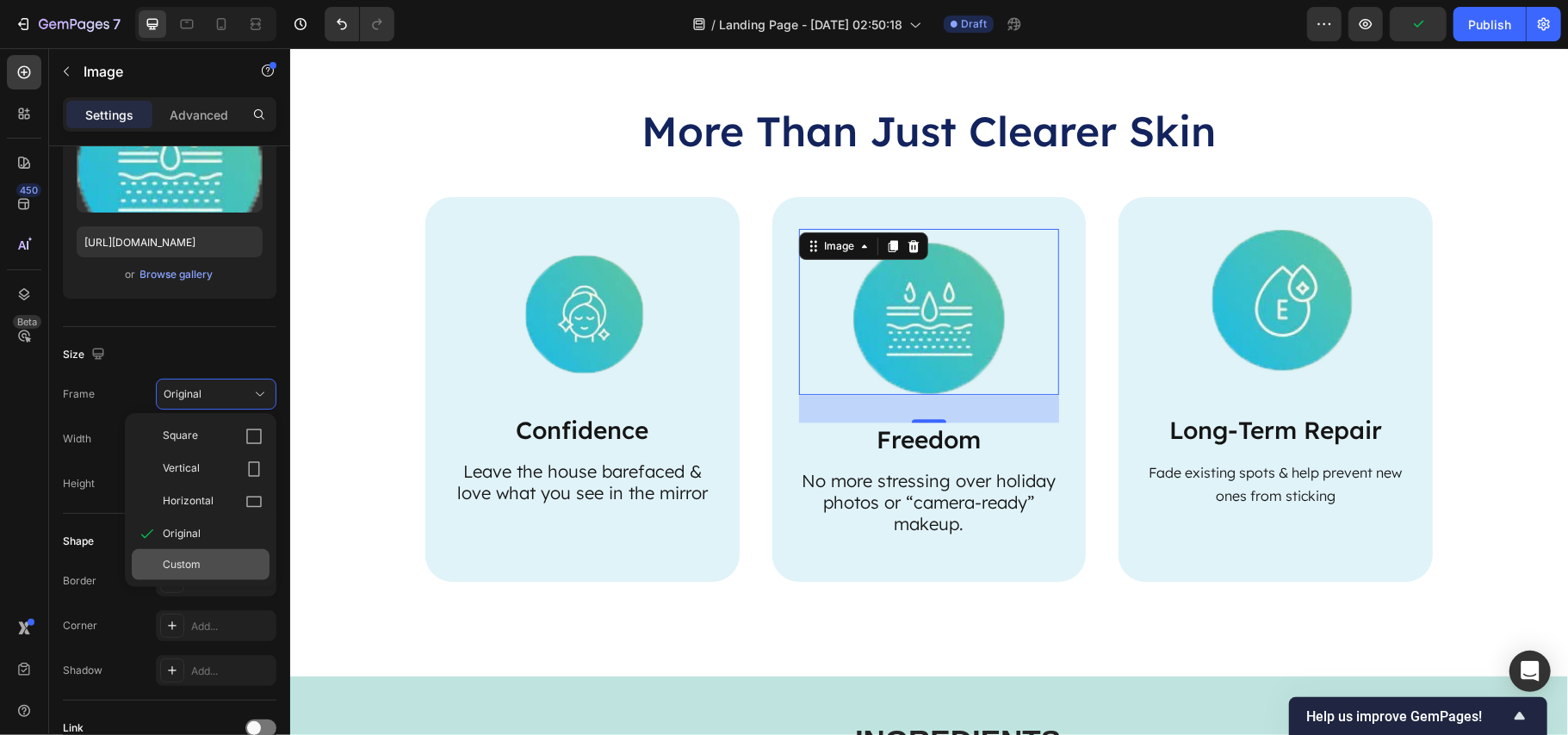
click at [172, 553] on div "Custom" at bounding box center [201, 565] width 138 height 31
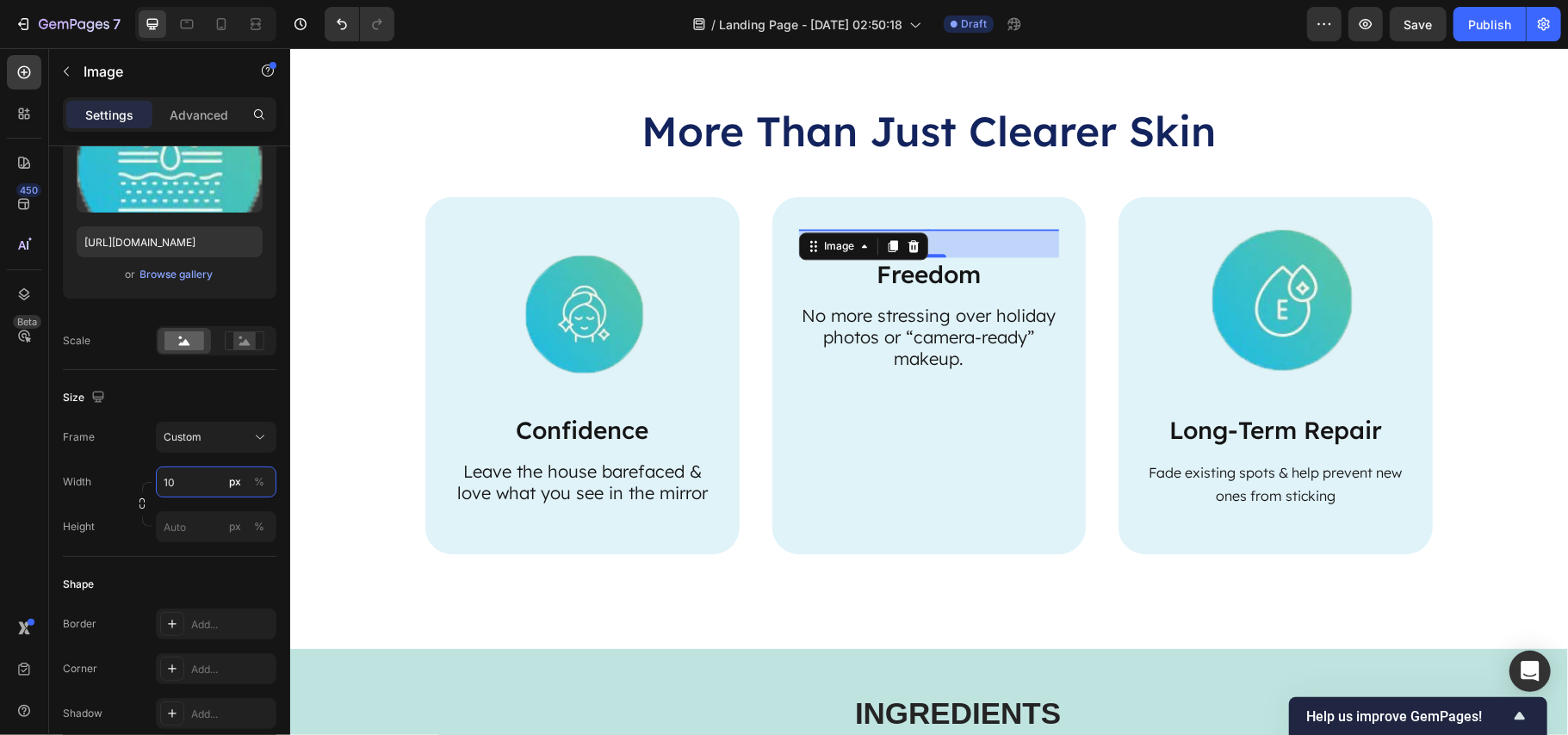
type input "100"
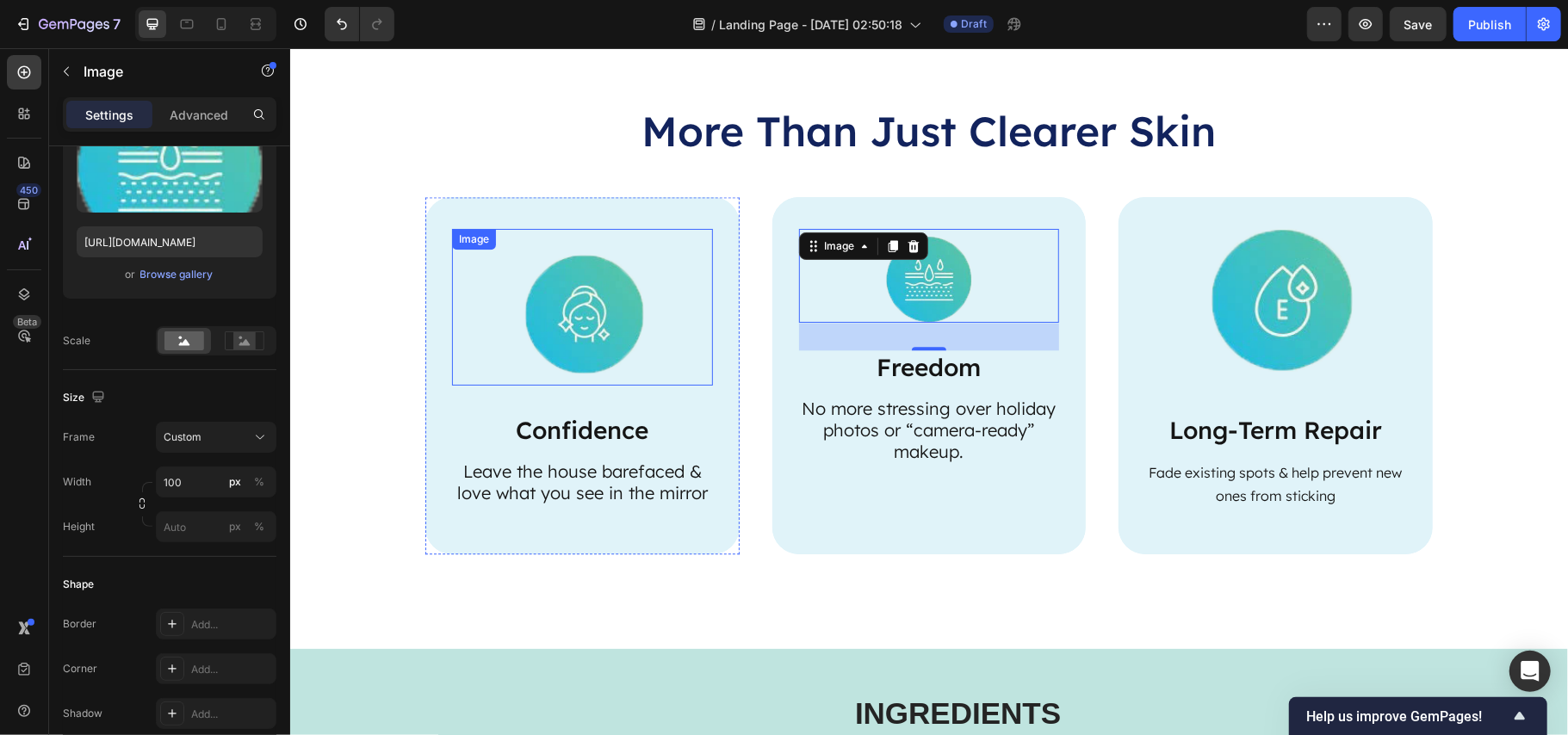
click at [558, 307] on img at bounding box center [580, 306] width 153 height 156
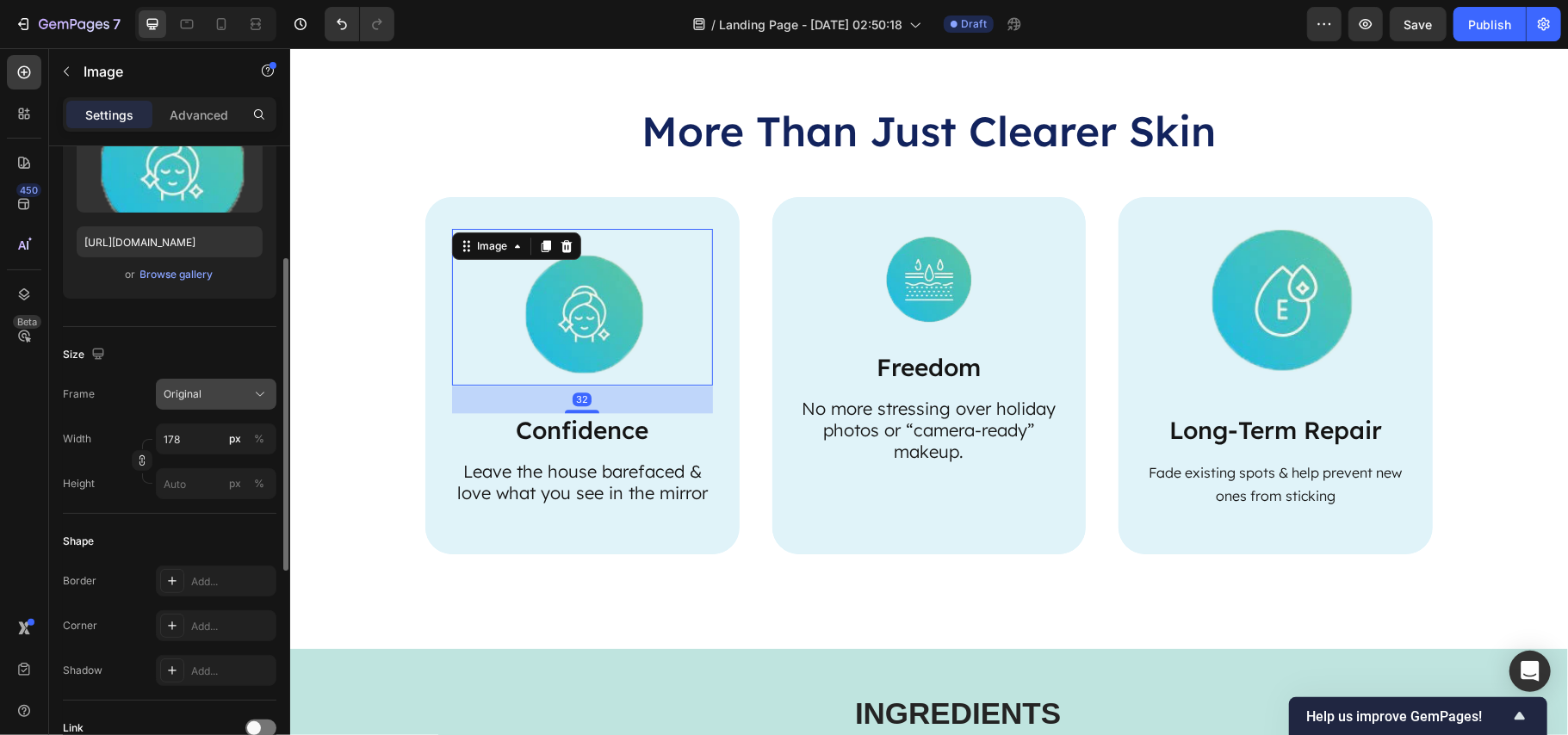
click at [180, 391] on span "Original" at bounding box center [182, 394] width 38 height 16
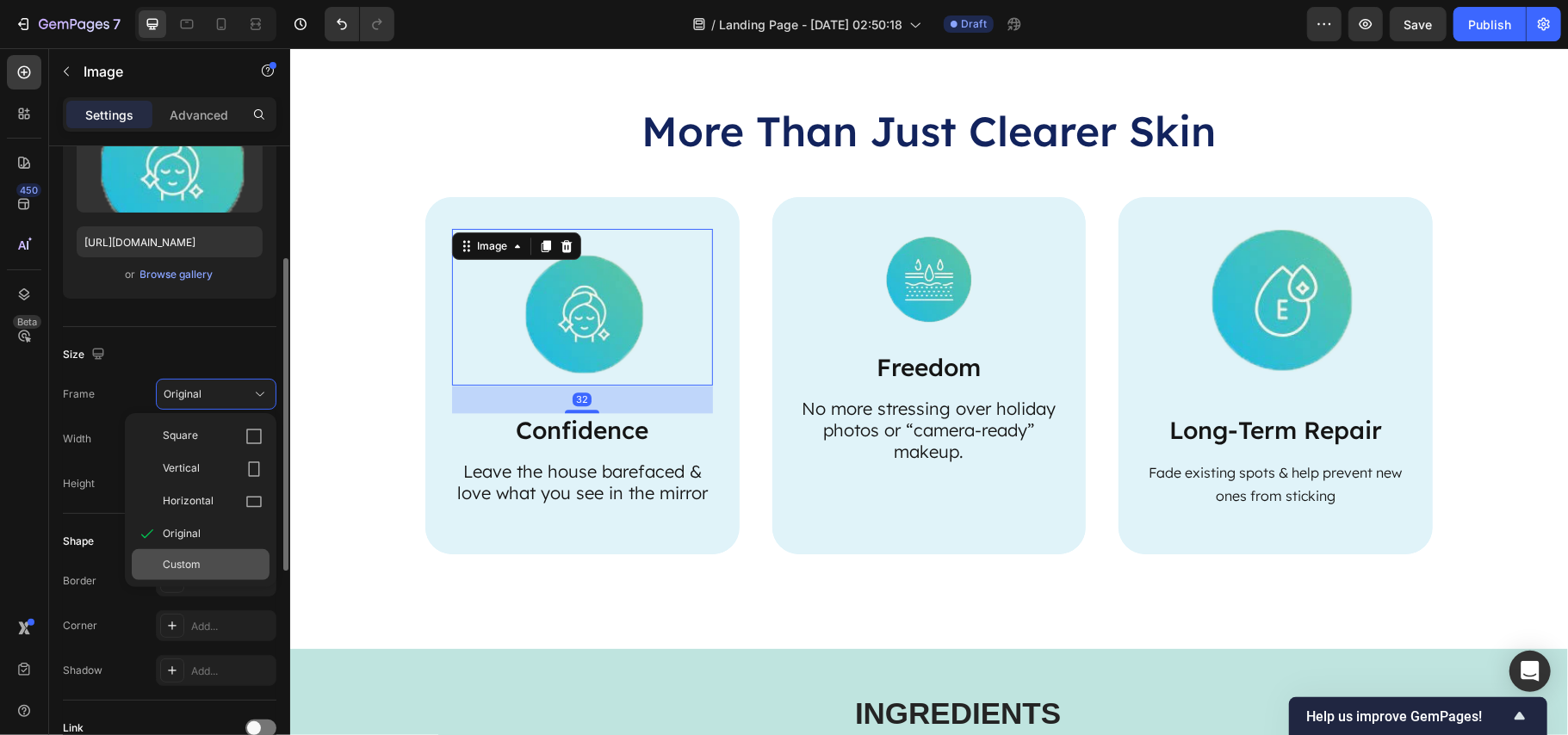
click at [204, 577] on div "Custom" at bounding box center [201, 565] width 138 height 31
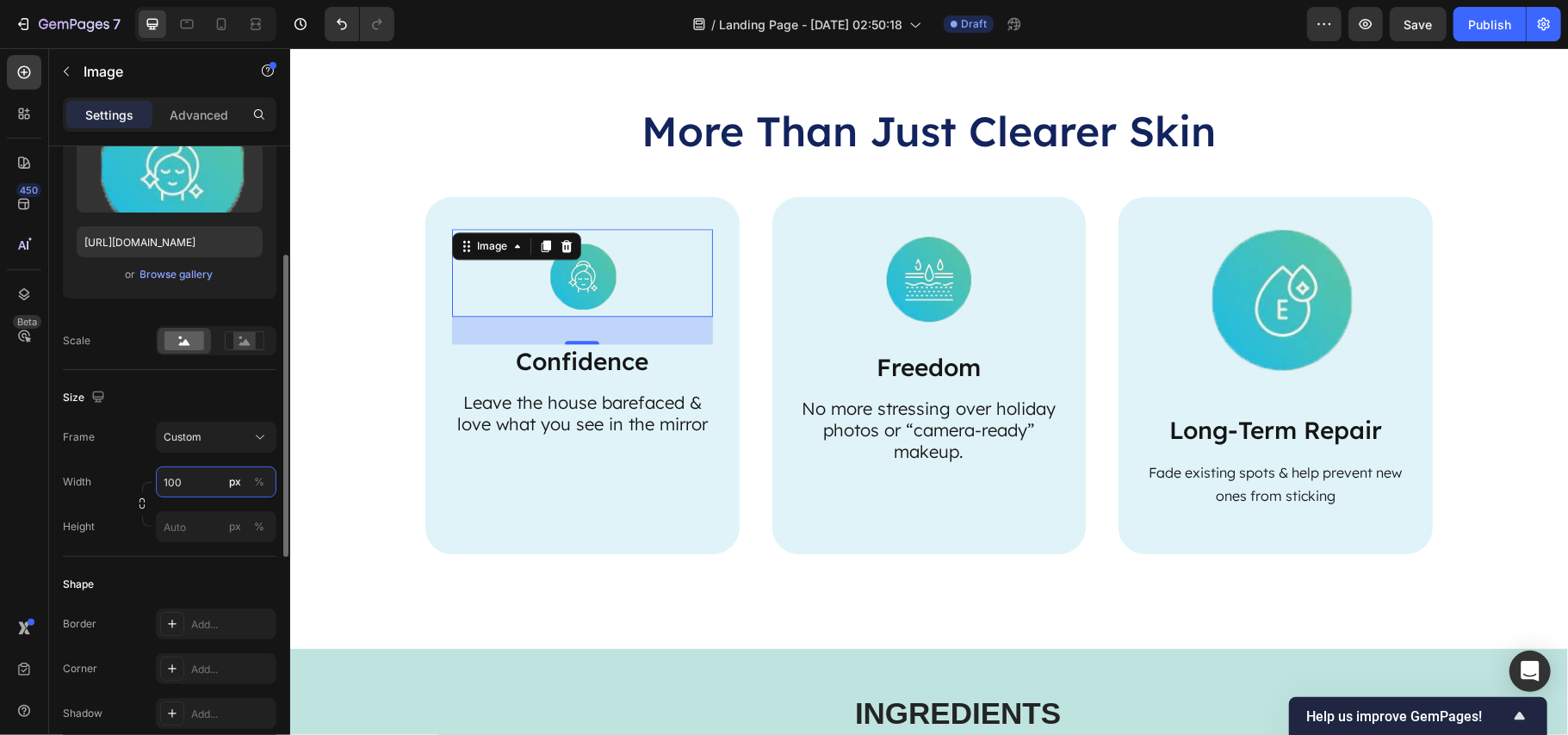
drag, startPoint x: 195, startPoint y: 484, endPoint x: 140, endPoint y: 484, distance: 55.0
click at [140, 484] on div "Width 100 px % Height px %" at bounding box center [170, 504] width 213 height 76
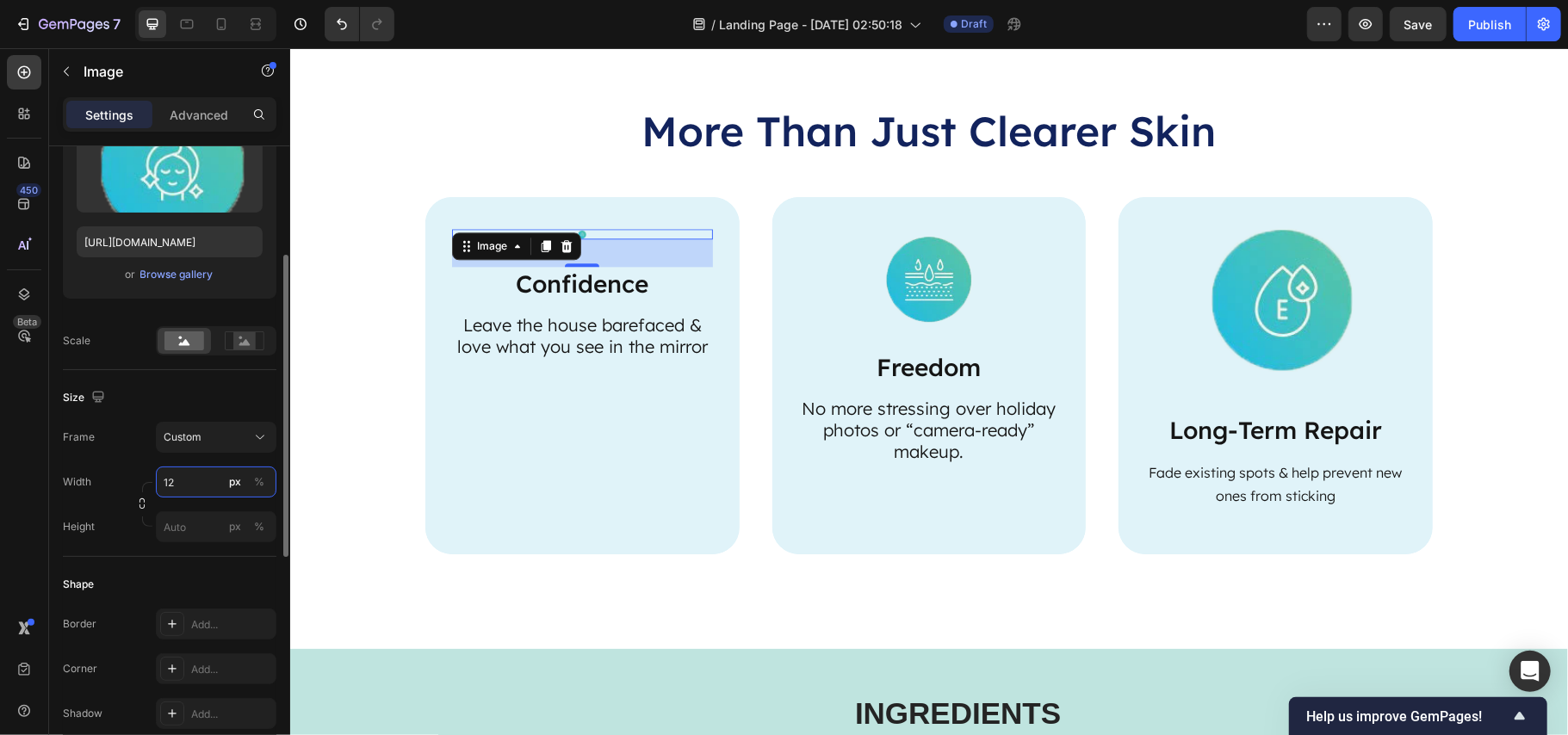
type input "120"
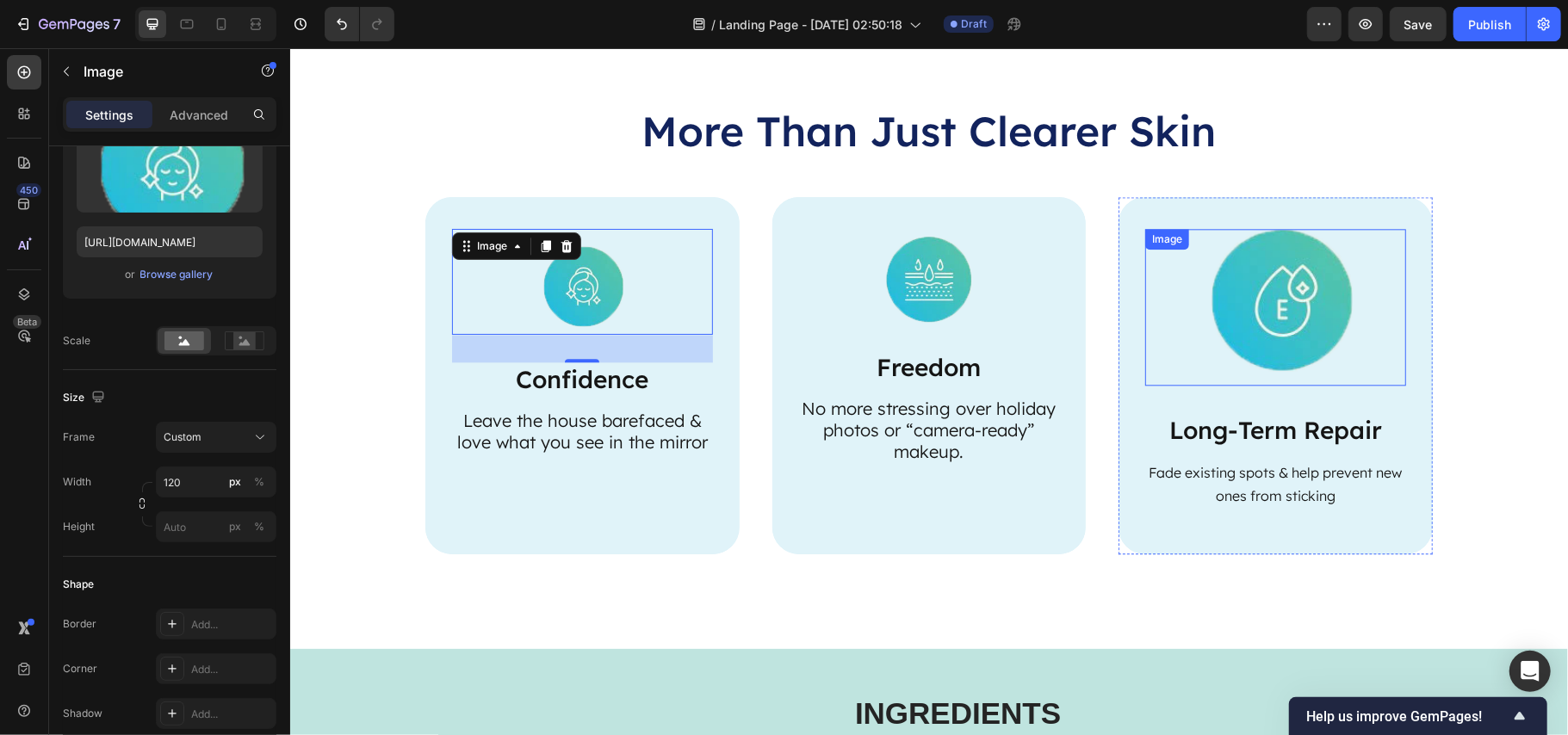
click at [1252, 294] on img at bounding box center [1275, 306] width 153 height 156
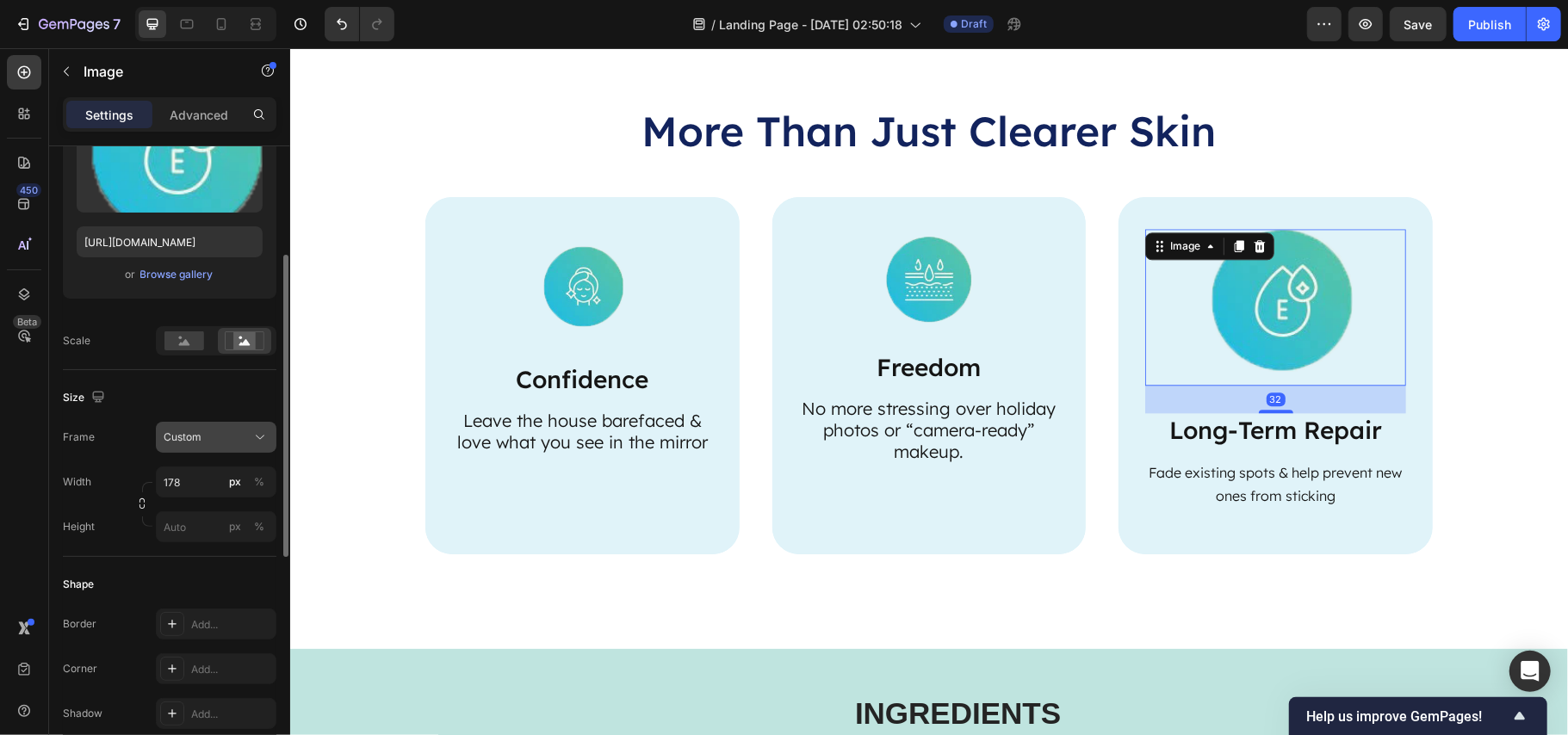
click at [205, 432] on div "Custom" at bounding box center [205, 438] width 85 height 16
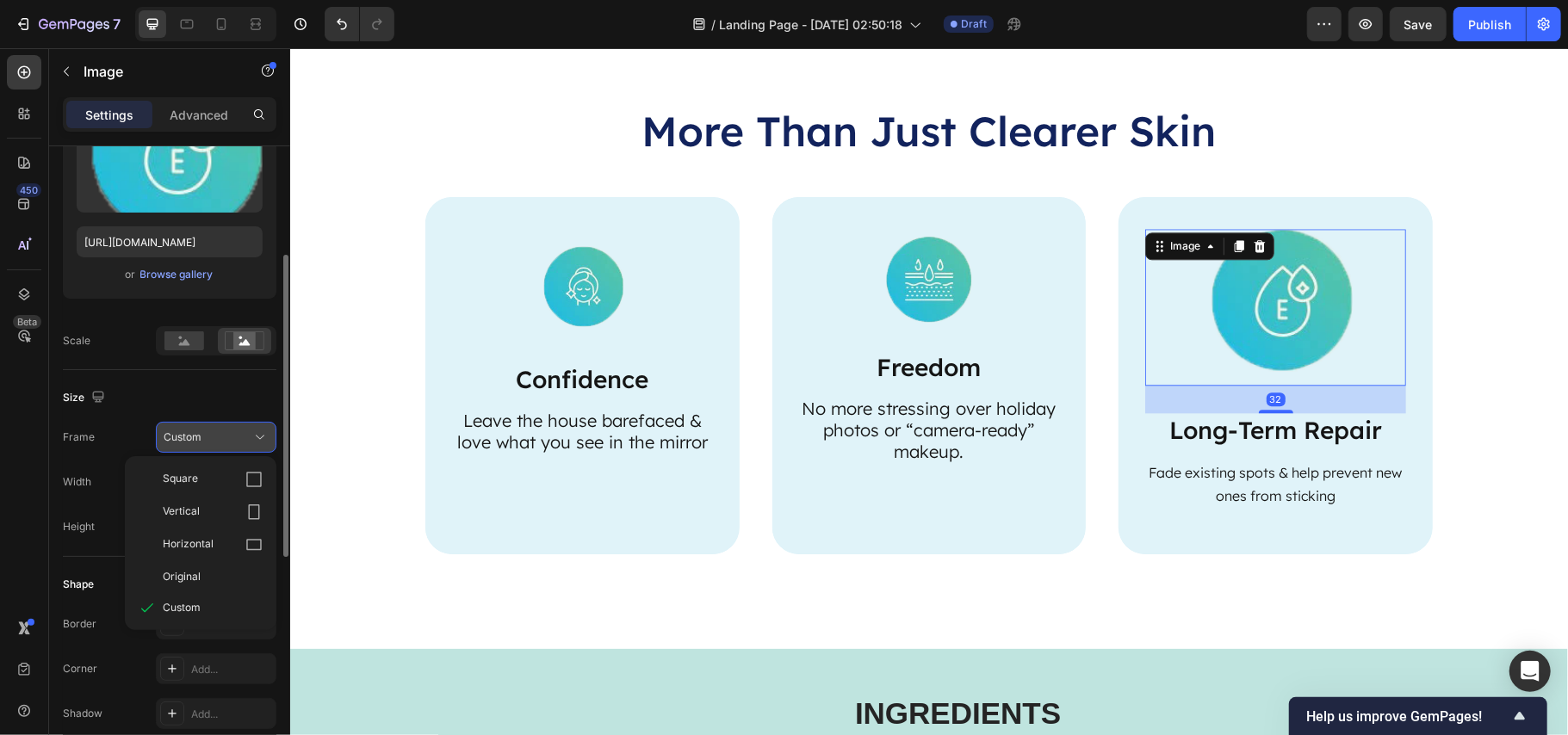
click at [205, 432] on div "Custom" at bounding box center [205, 438] width 85 height 16
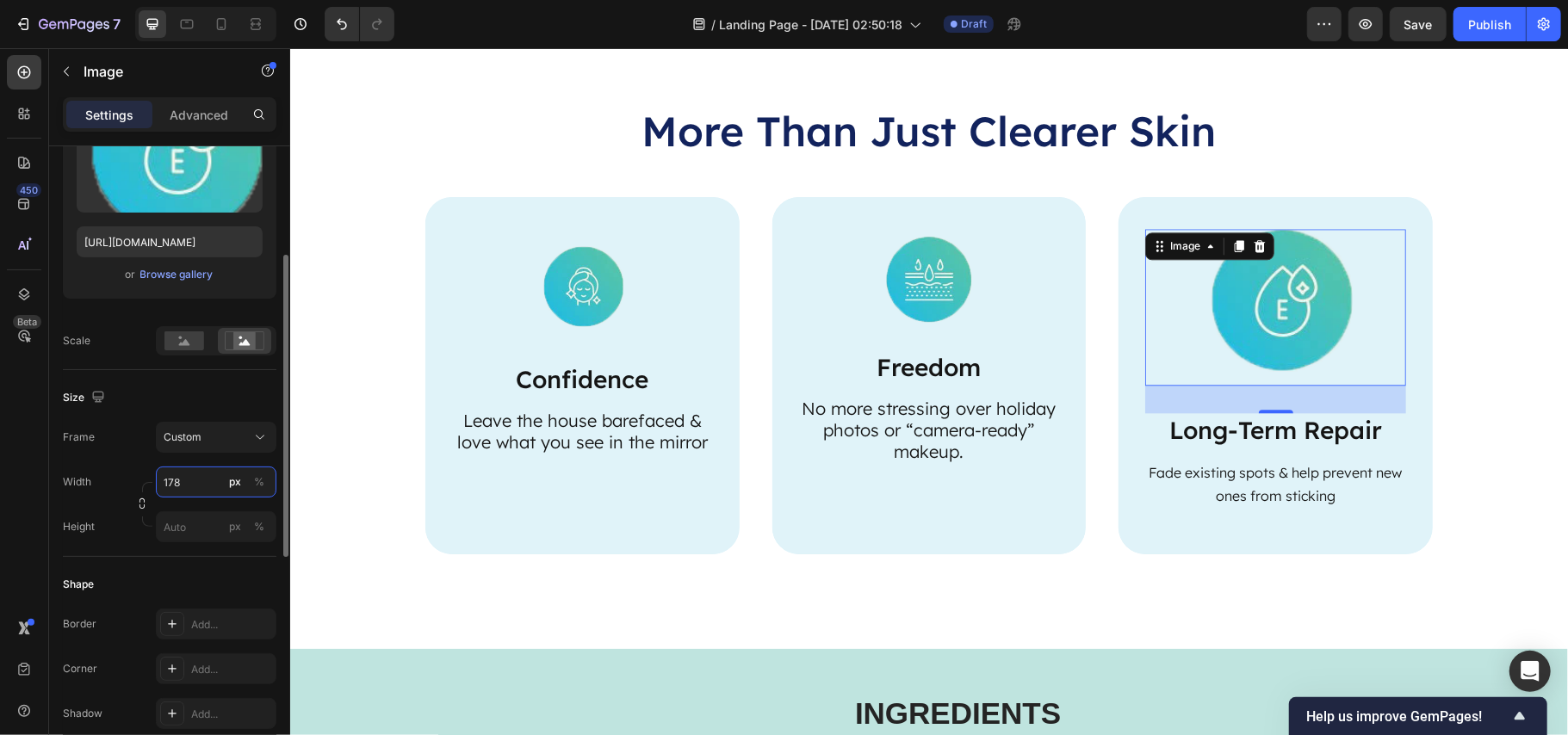
click at [200, 482] on input "178" at bounding box center [216, 482] width 121 height 31
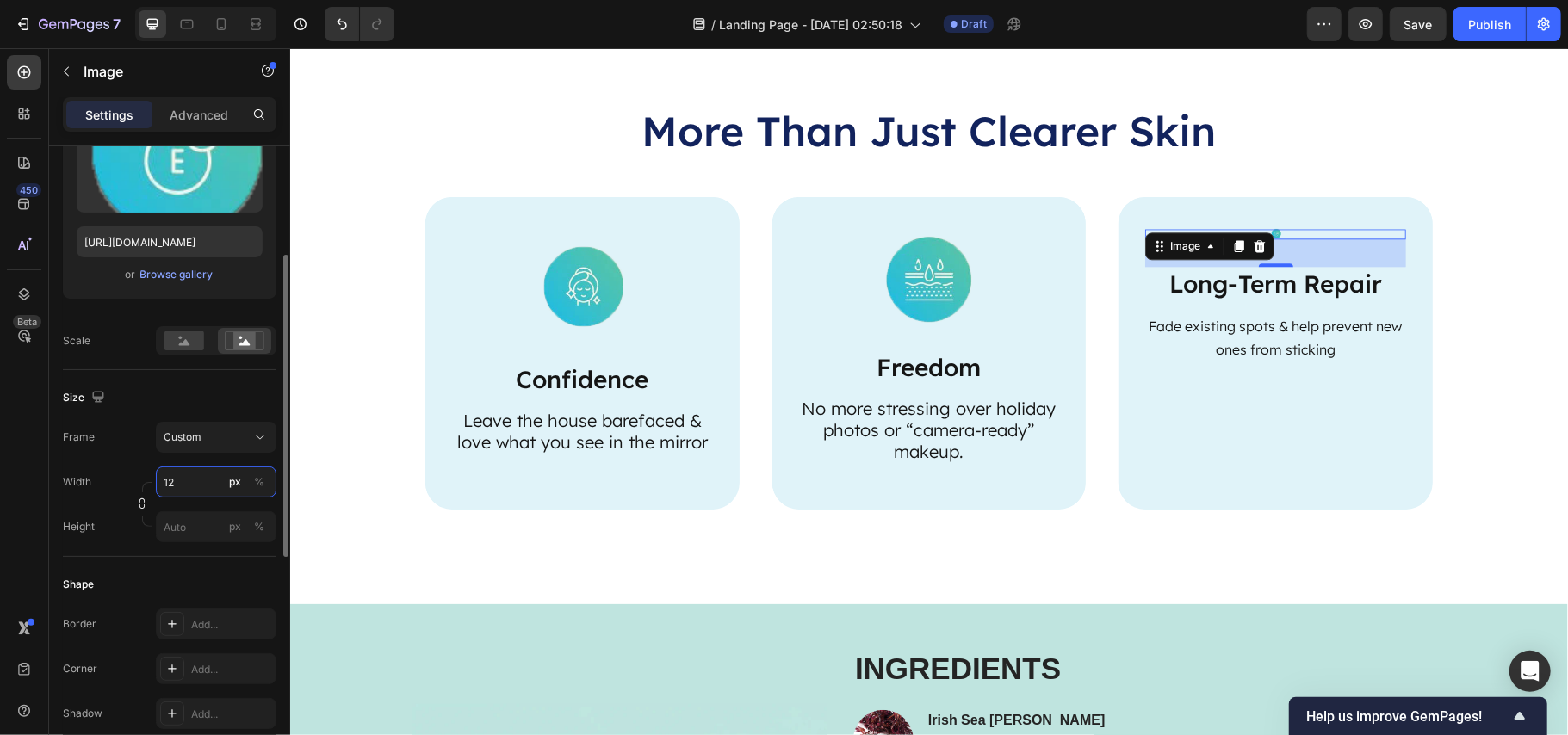
type input "120"
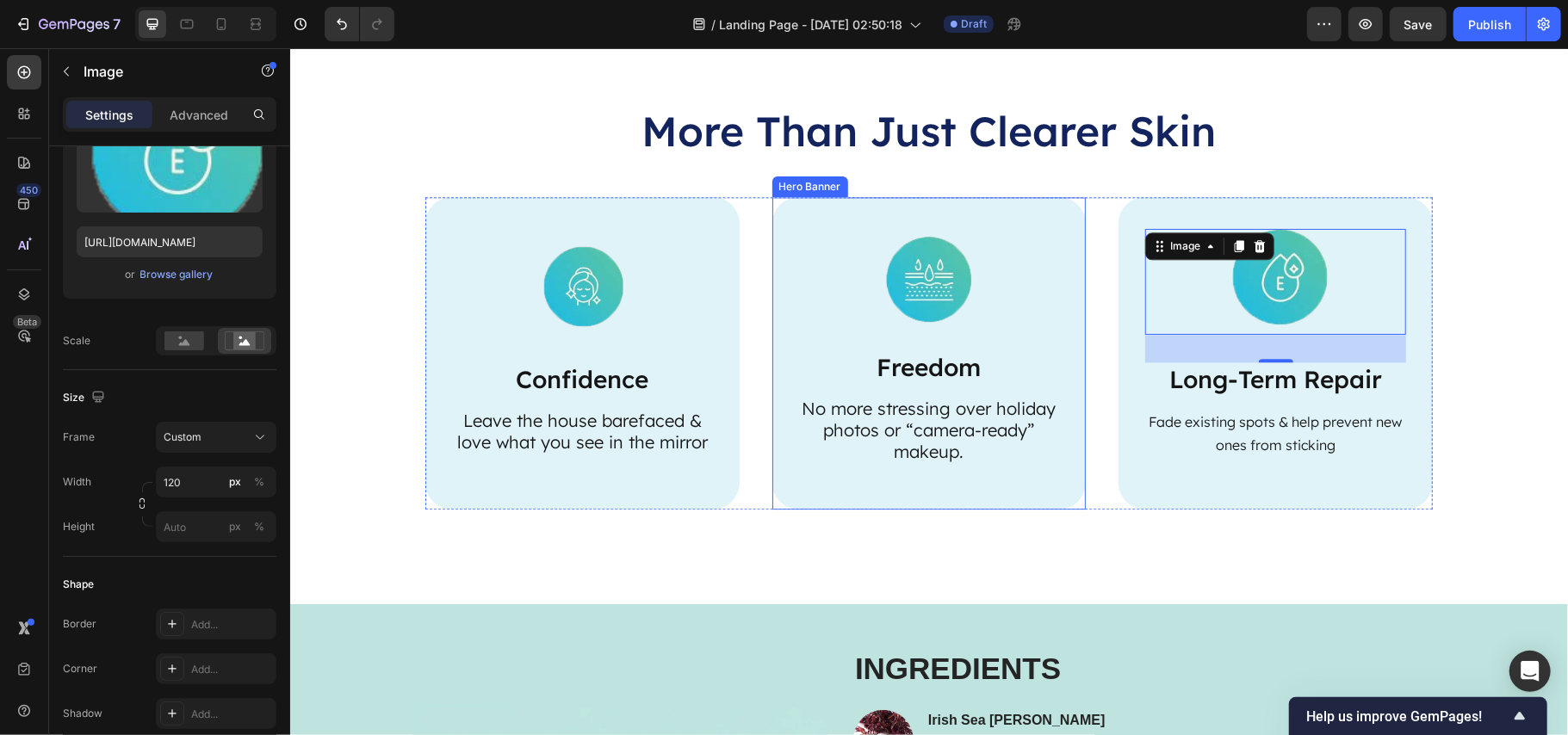
click at [996, 392] on div "Image Freedom Text Block No more stressing over holiday photos or “camera-ready…" at bounding box center [928, 345] width 261 height 235
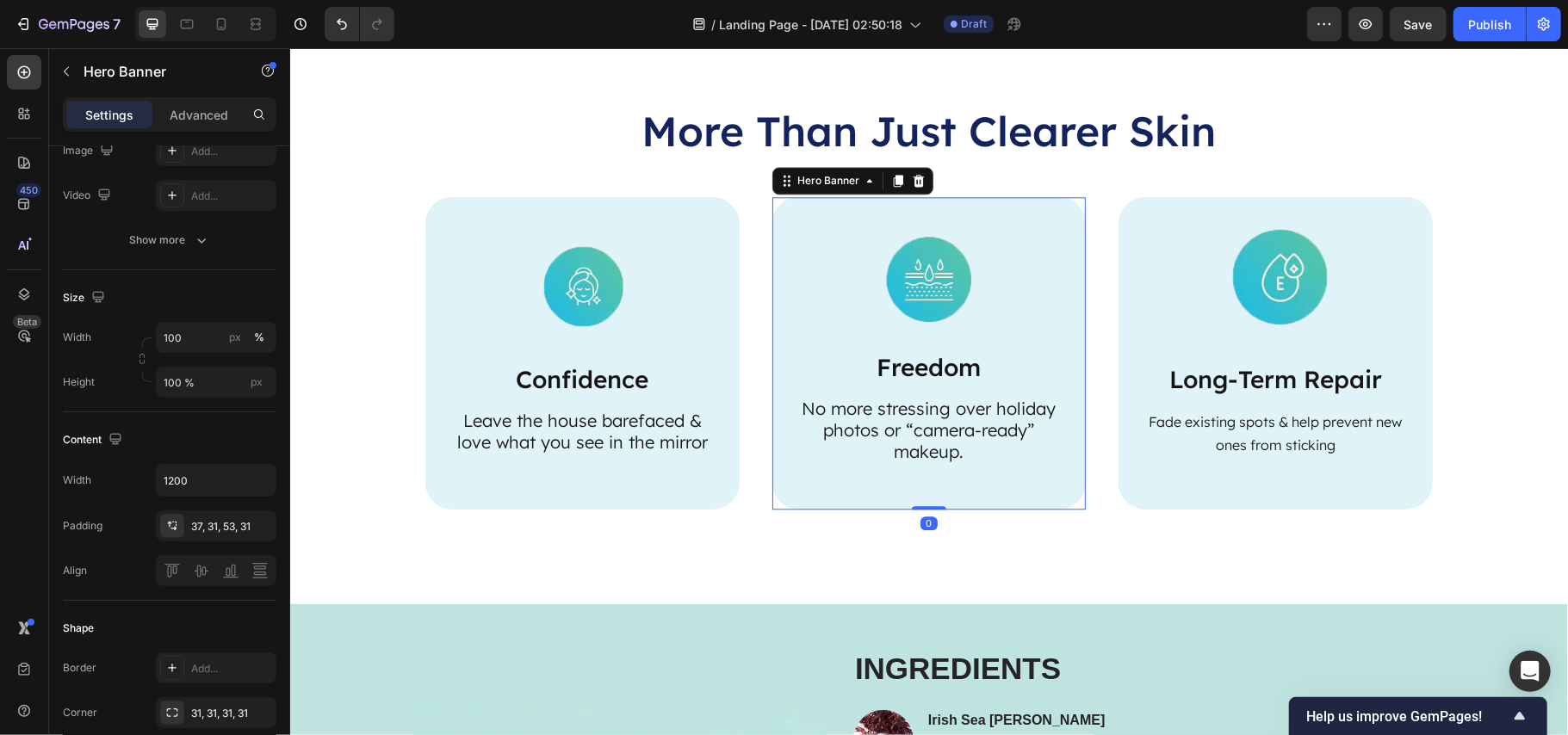
scroll to position [0, 0]
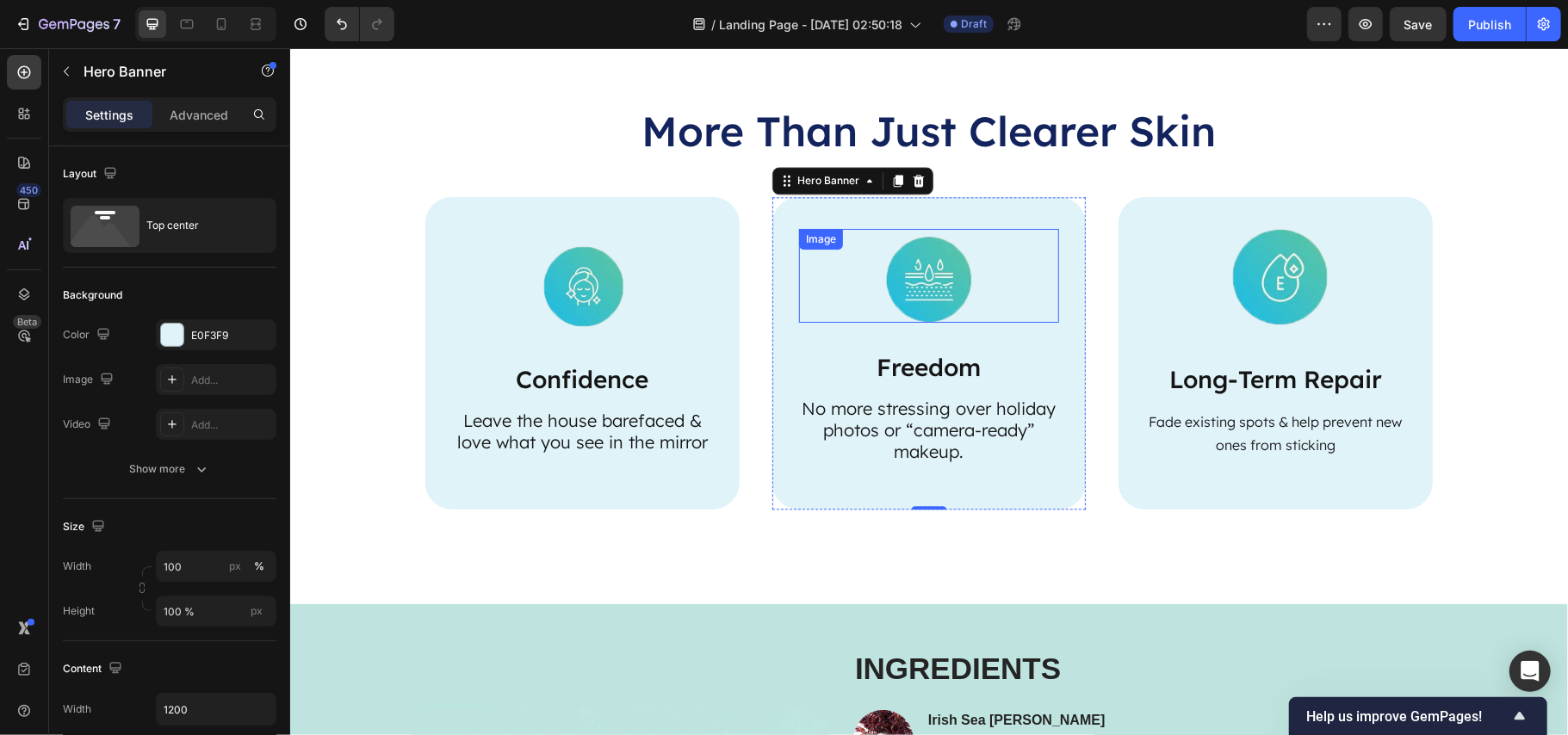
click at [919, 281] on img at bounding box center [928, 274] width 87 height 94
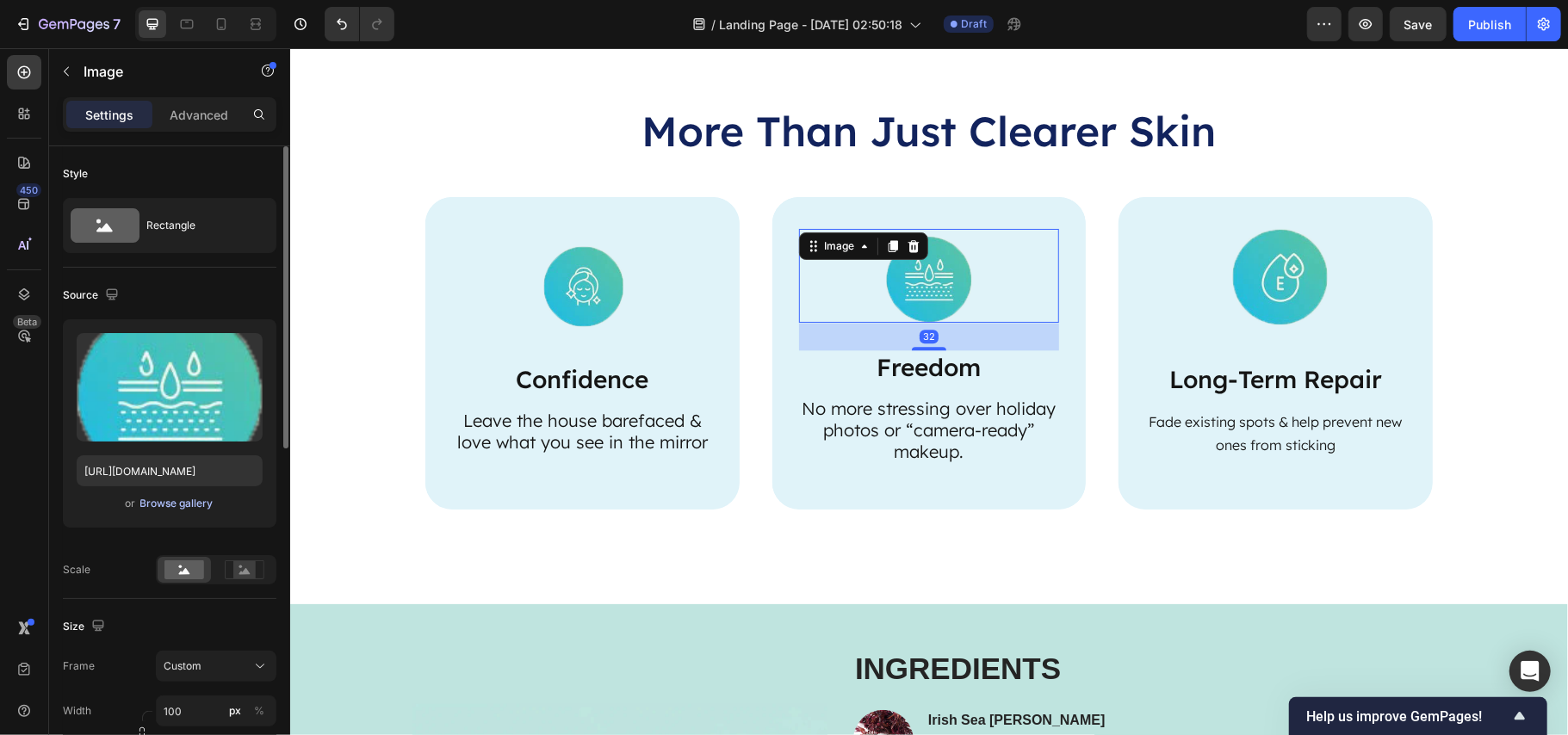
click at [179, 503] on div "Browse gallery" at bounding box center [177, 504] width 73 height 16
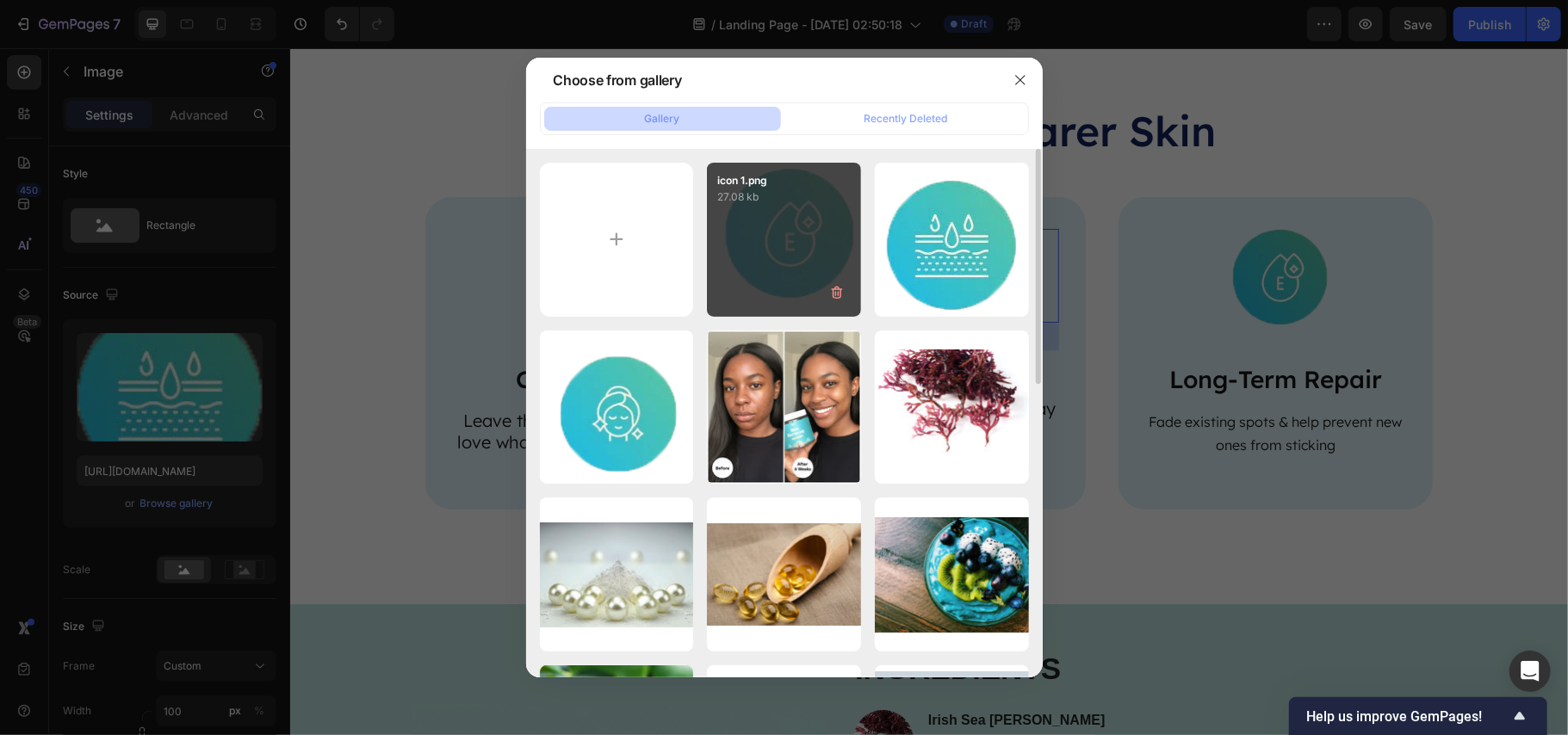
click at [799, 259] on div "icon 1.png 27.08 kb" at bounding box center [784, 239] width 154 height 154
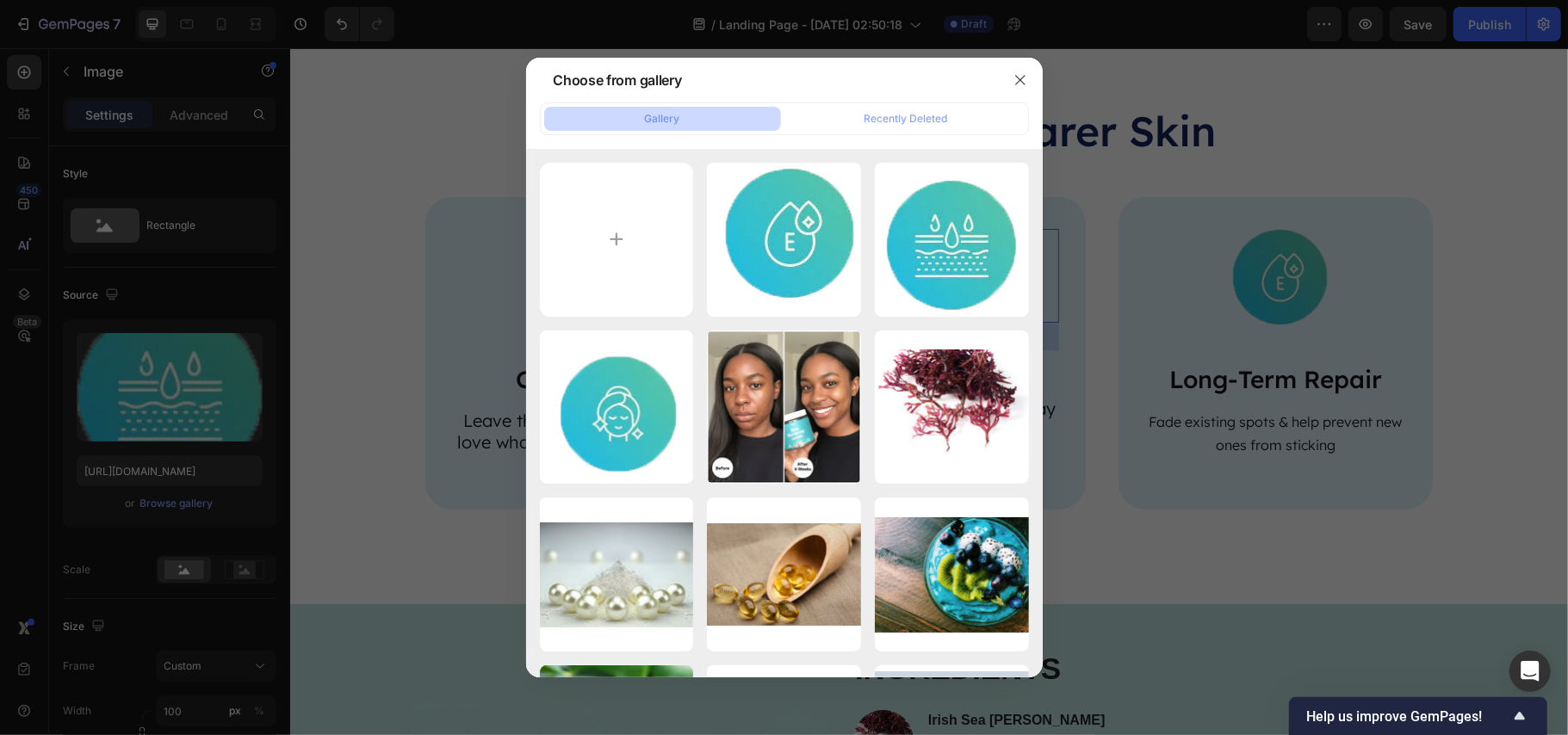
type input "https://cdn.shopify.com/s/files/1/0890/9530/7606/files/gempages_575567914451600…"
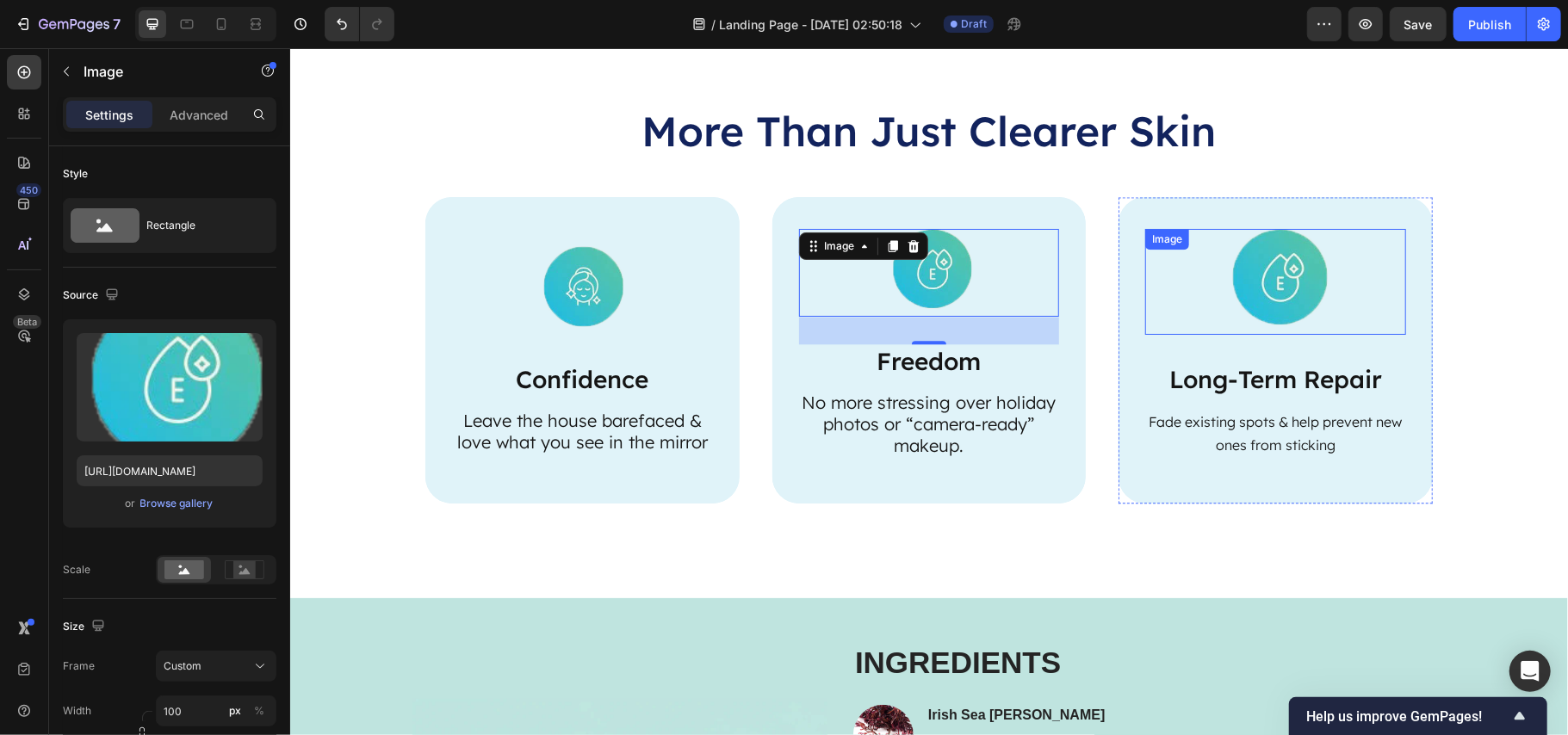
click at [1272, 287] on img at bounding box center [1275, 281] width 103 height 106
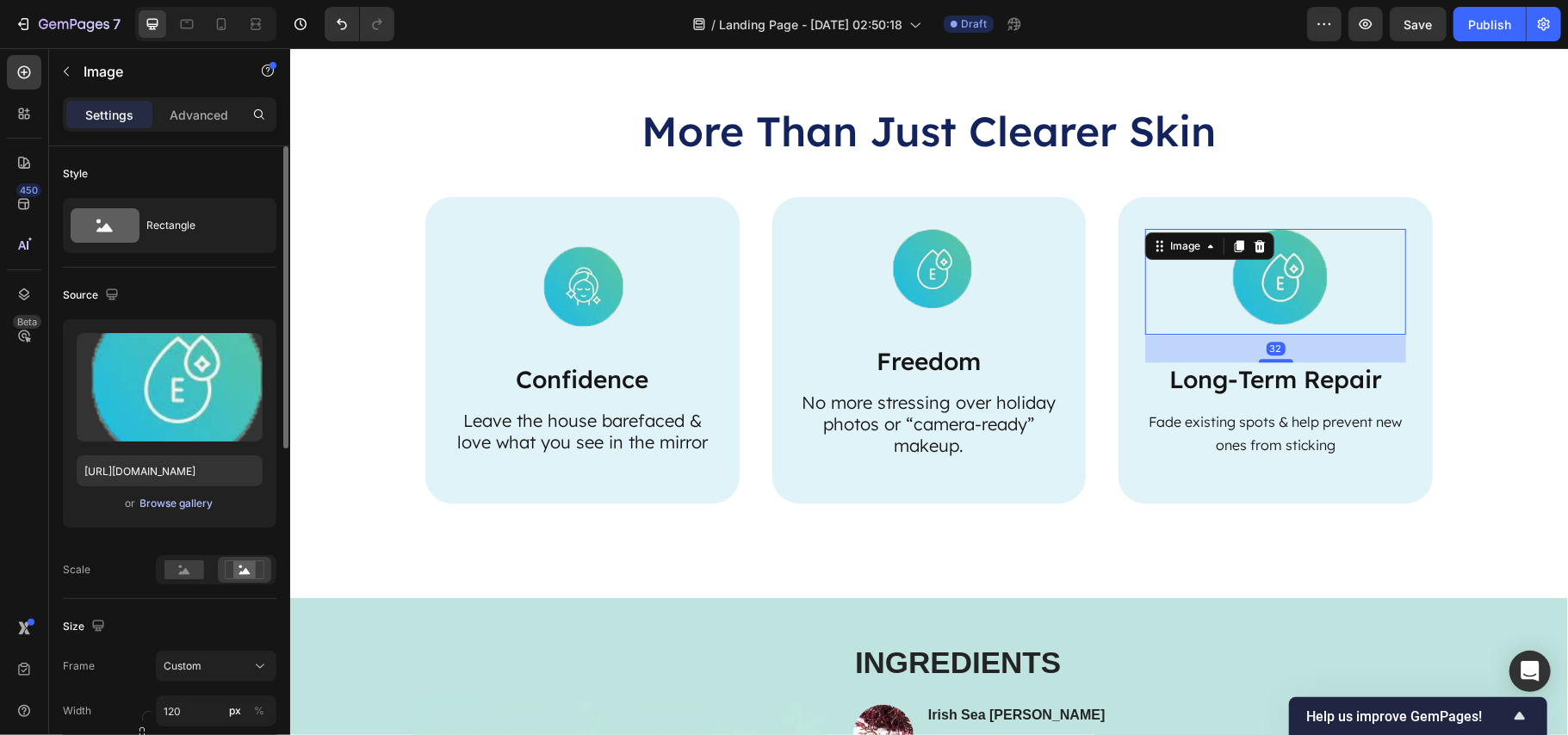
click at [184, 503] on div "Browse gallery" at bounding box center [177, 504] width 73 height 16
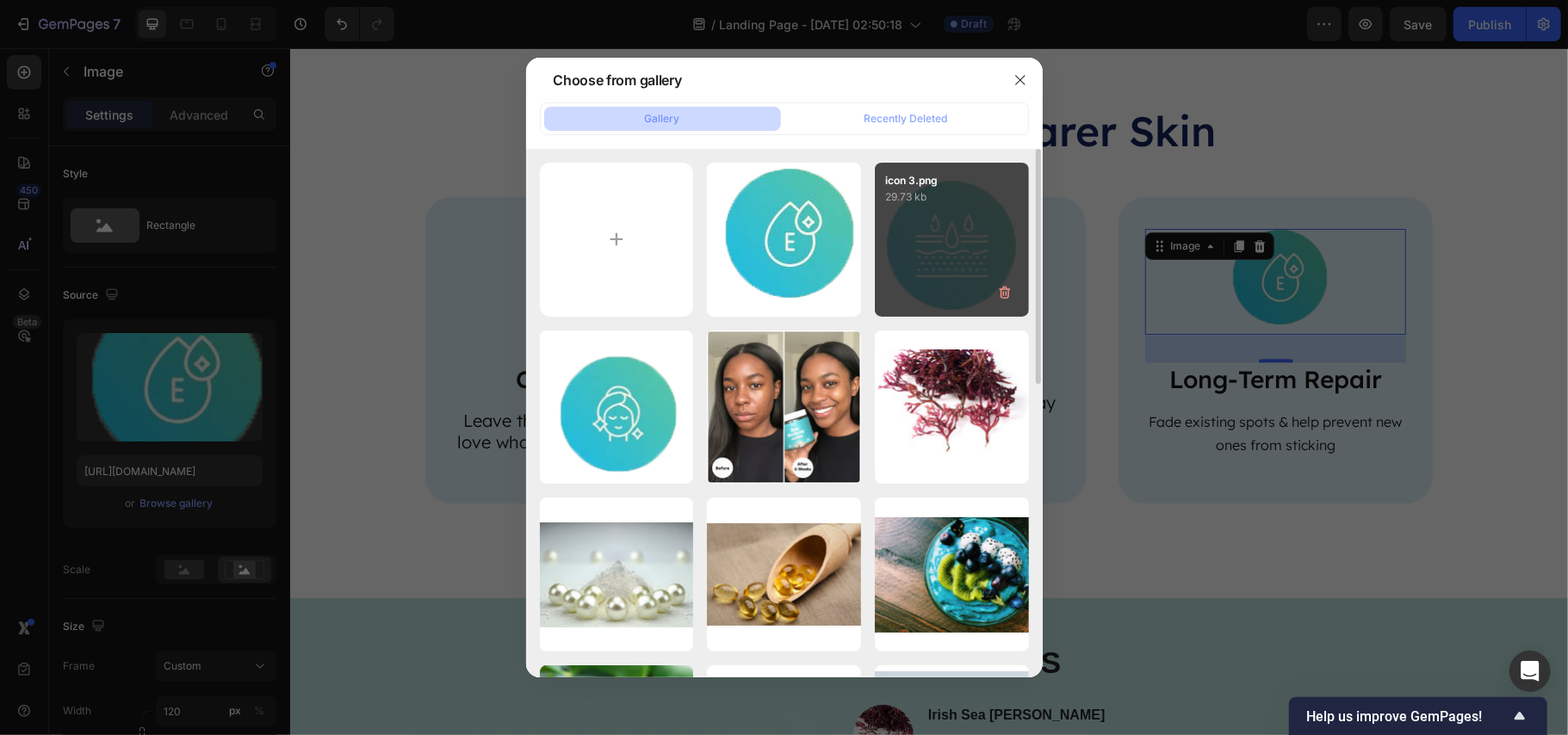
click at [947, 232] on div "icon 3.png 29.73 kb" at bounding box center [952, 239] width 154 height 154
type input "https://cdn.shopify.com/s/files/1/0890/9530/7606/files/gempages_575567914451600…"
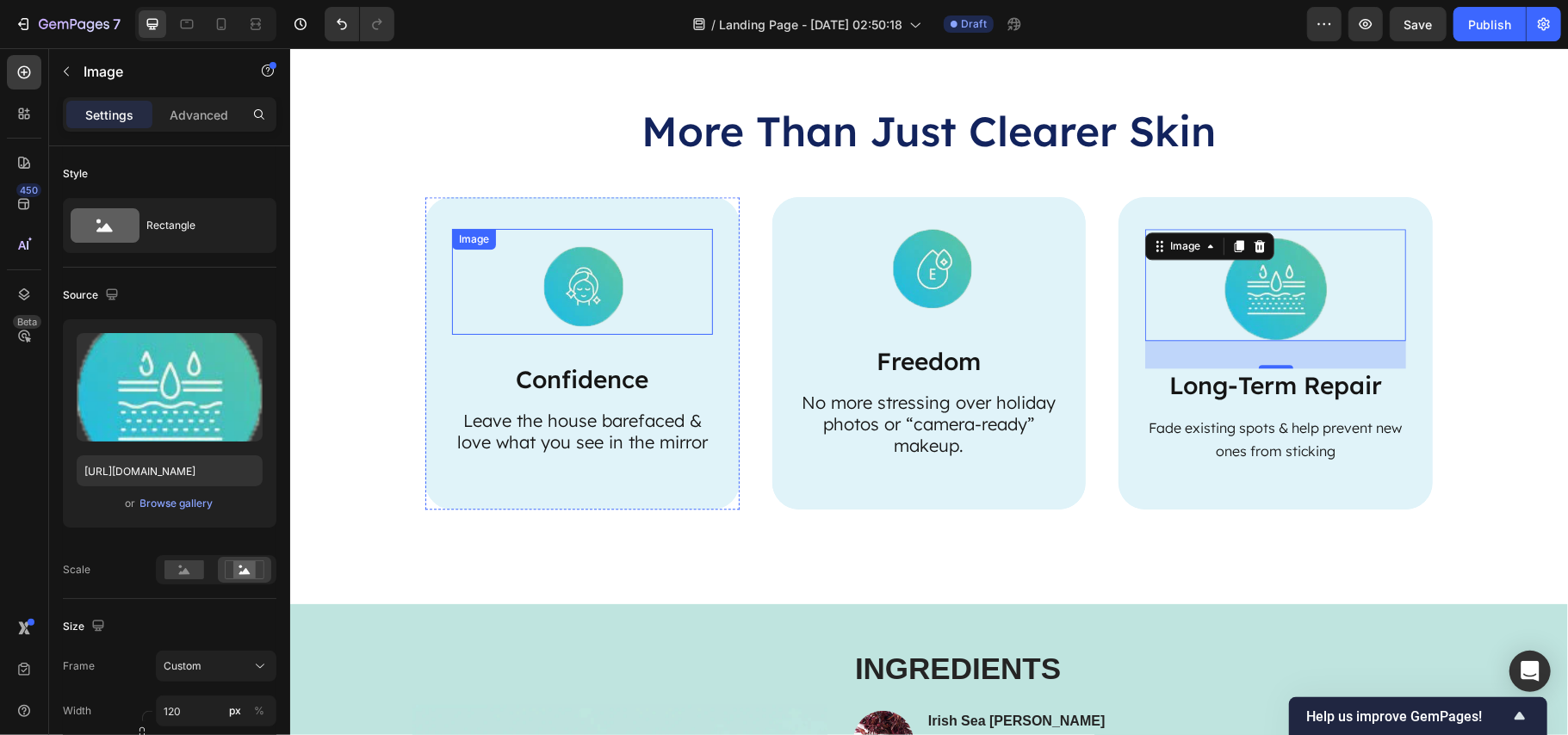
click at [555, 283] on img at bounding box center [581, 281] width 103 height 105
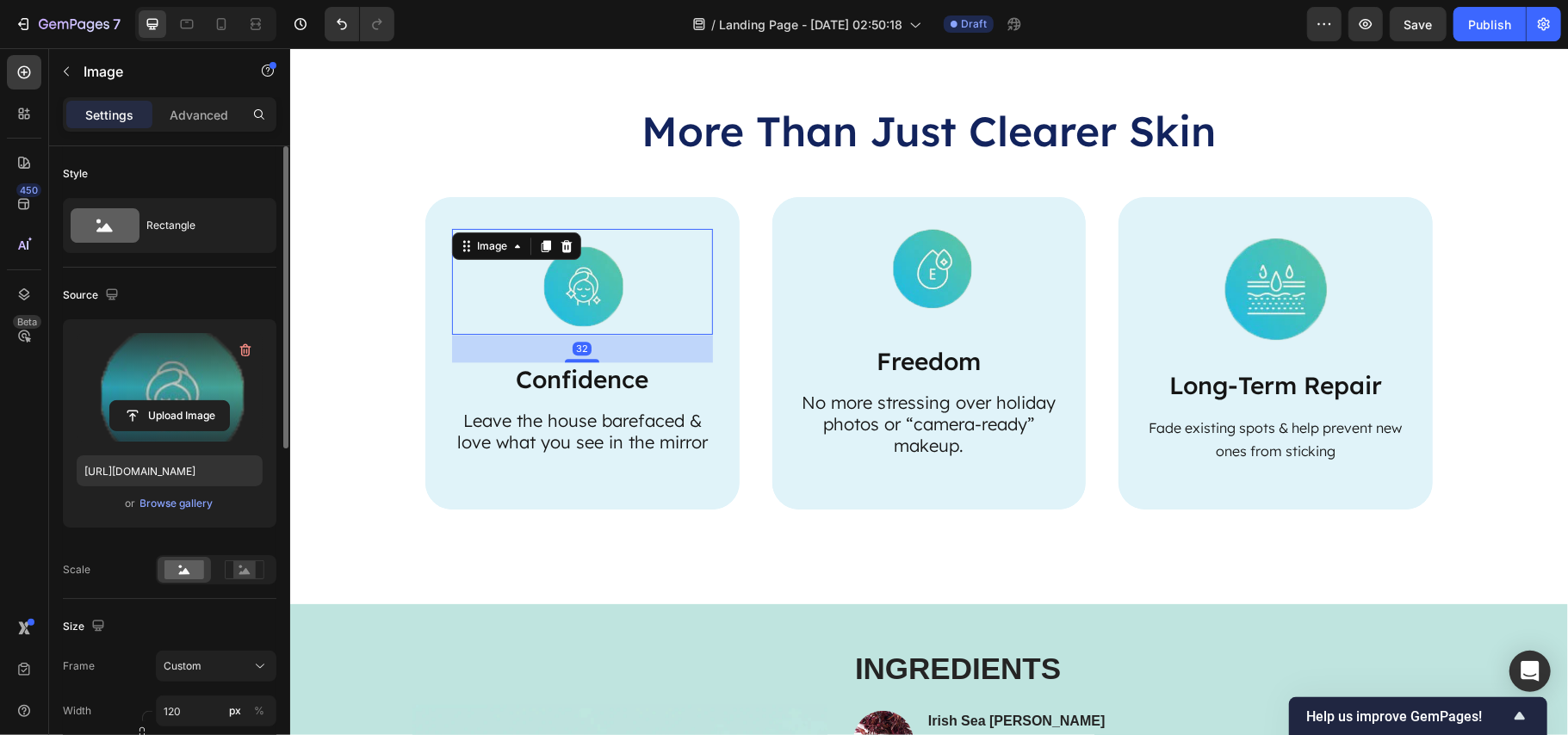
scroll to position [229, 0]
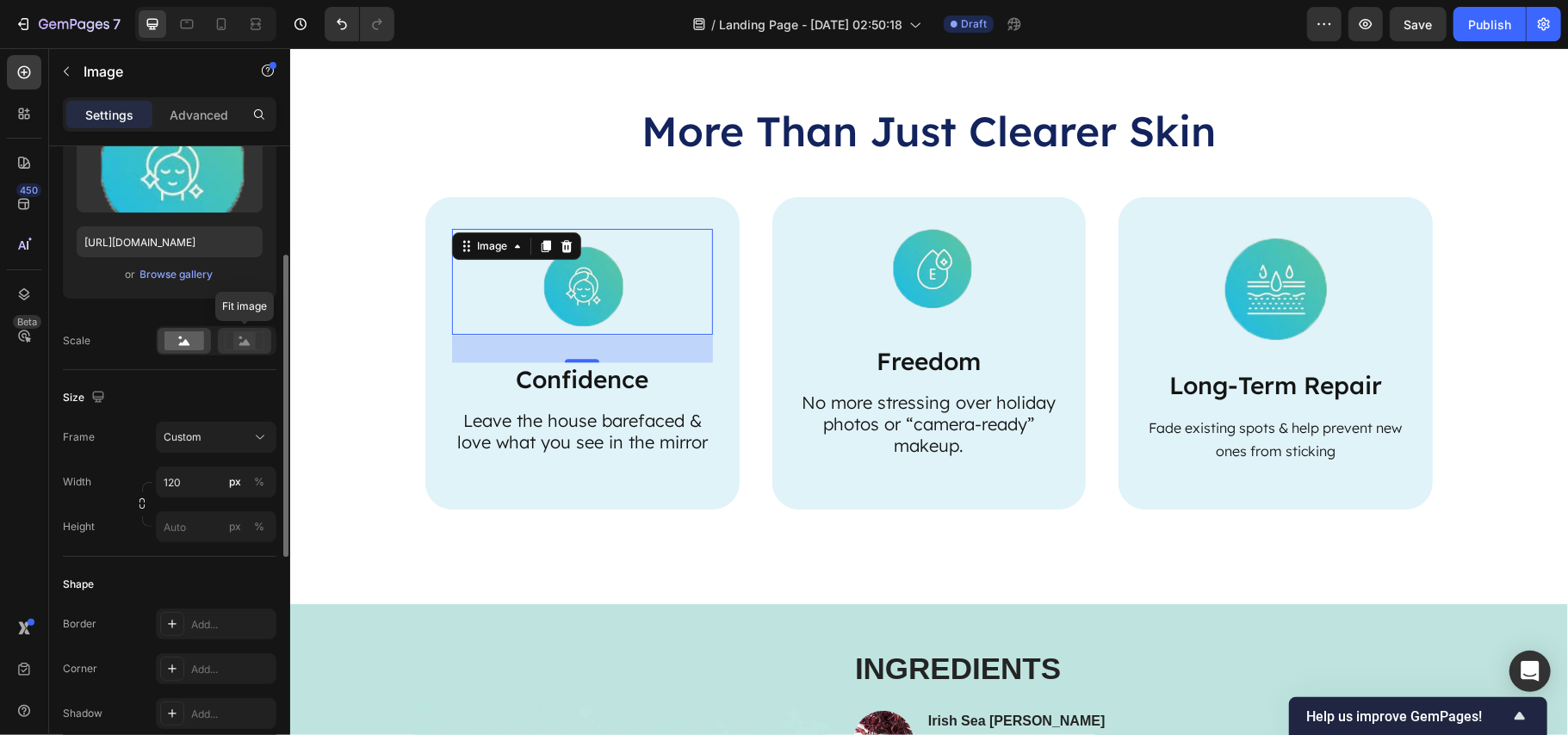
click at [246, 348] on rect at bounding box center [245, 341] width 23 height 17
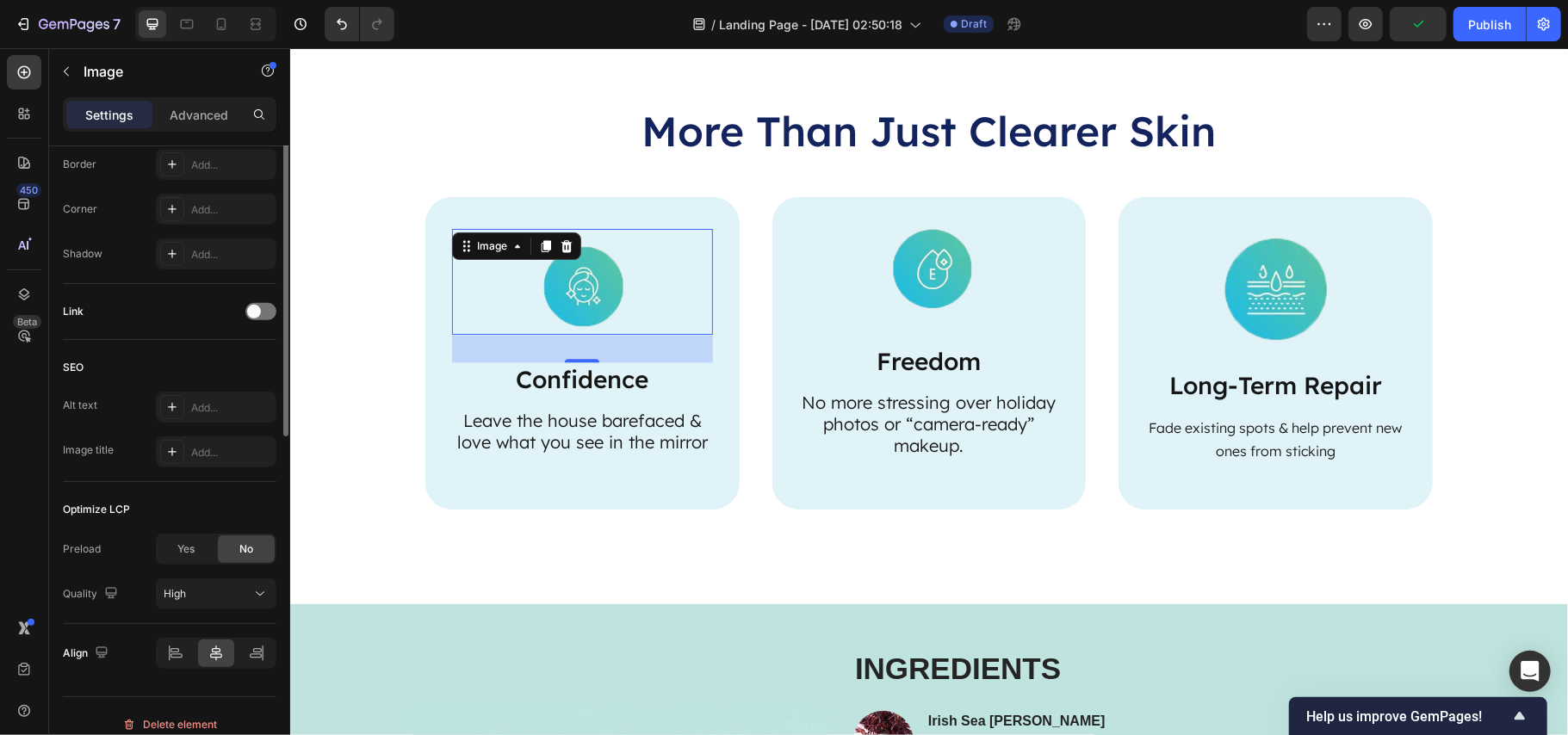
scroll to position [344, 0]
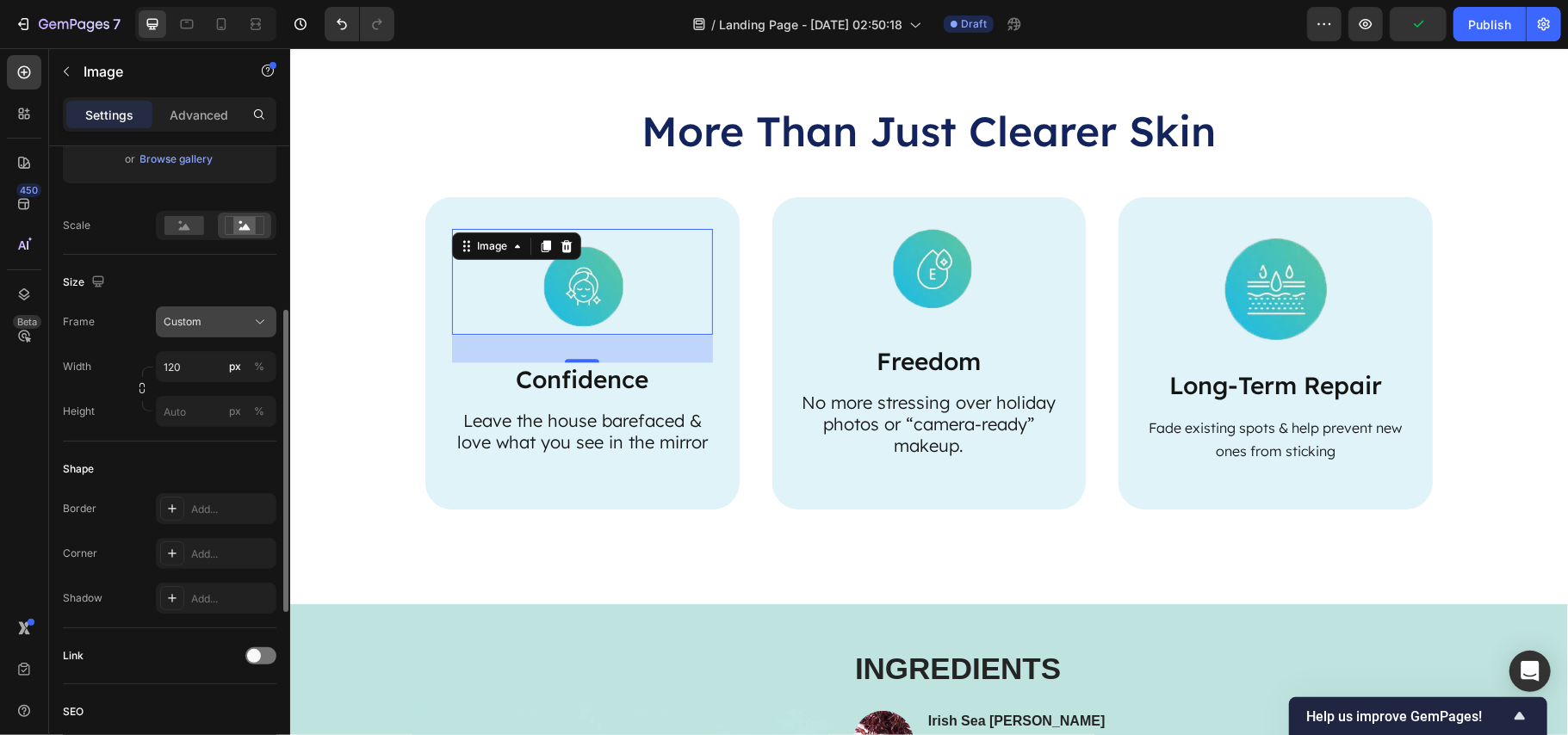
click at [191, 317] on span "Custom" at bounding box center [182, 322] width 38 height 16
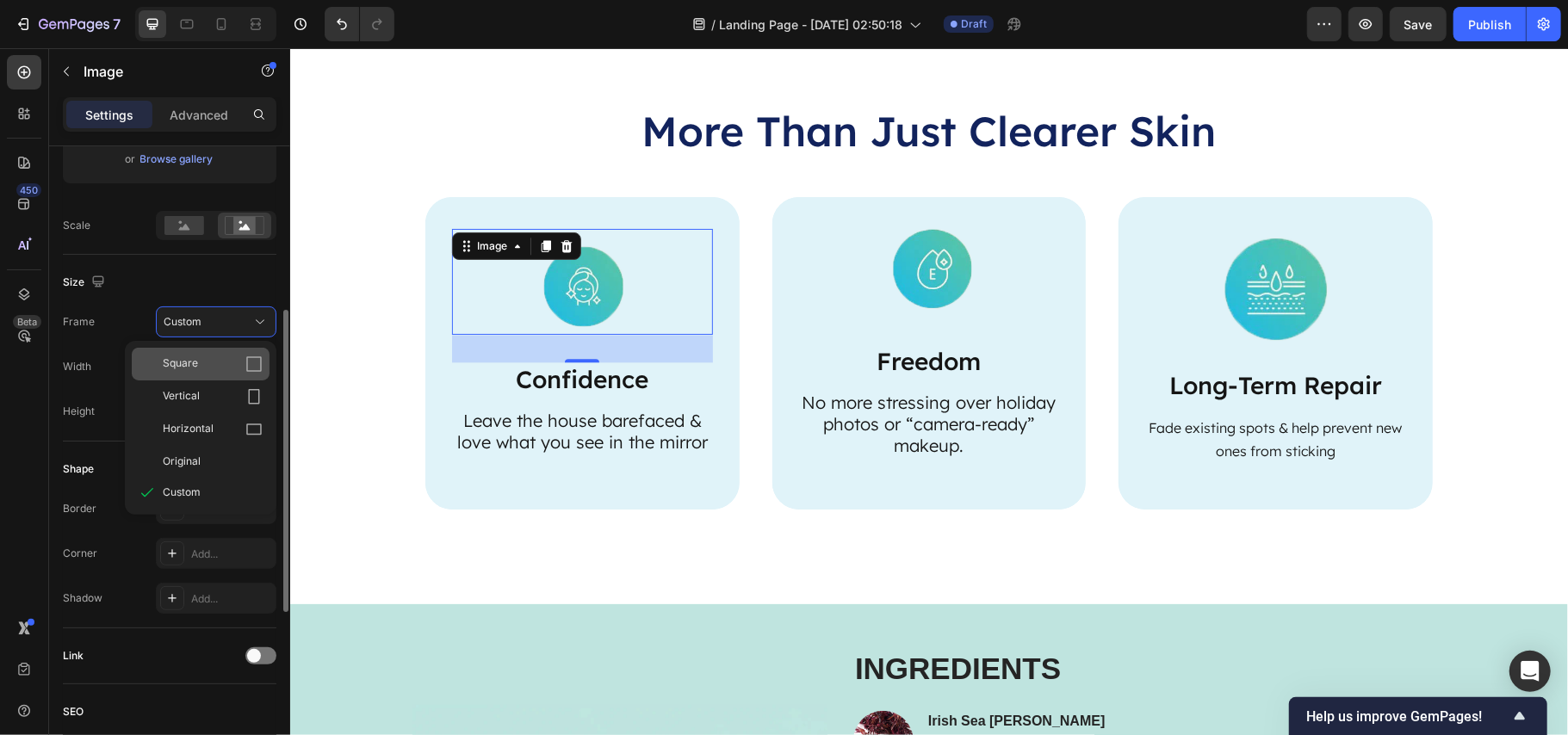
click at [194, 355] on div "Square" at bounding box center [201, 364] width 138 height 32
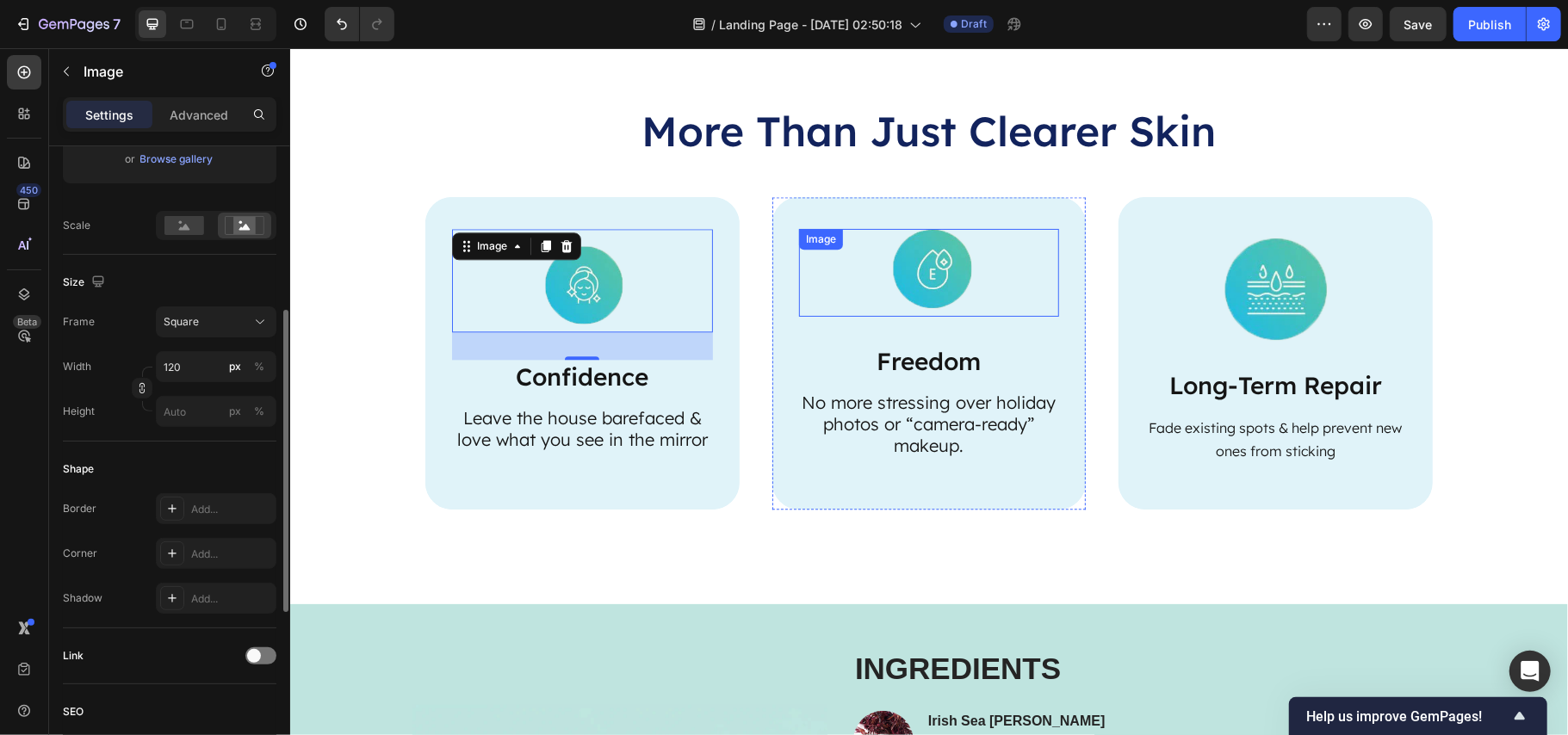
click at [952, 256] on img at bounding box center [928, 272] width 87 height 88
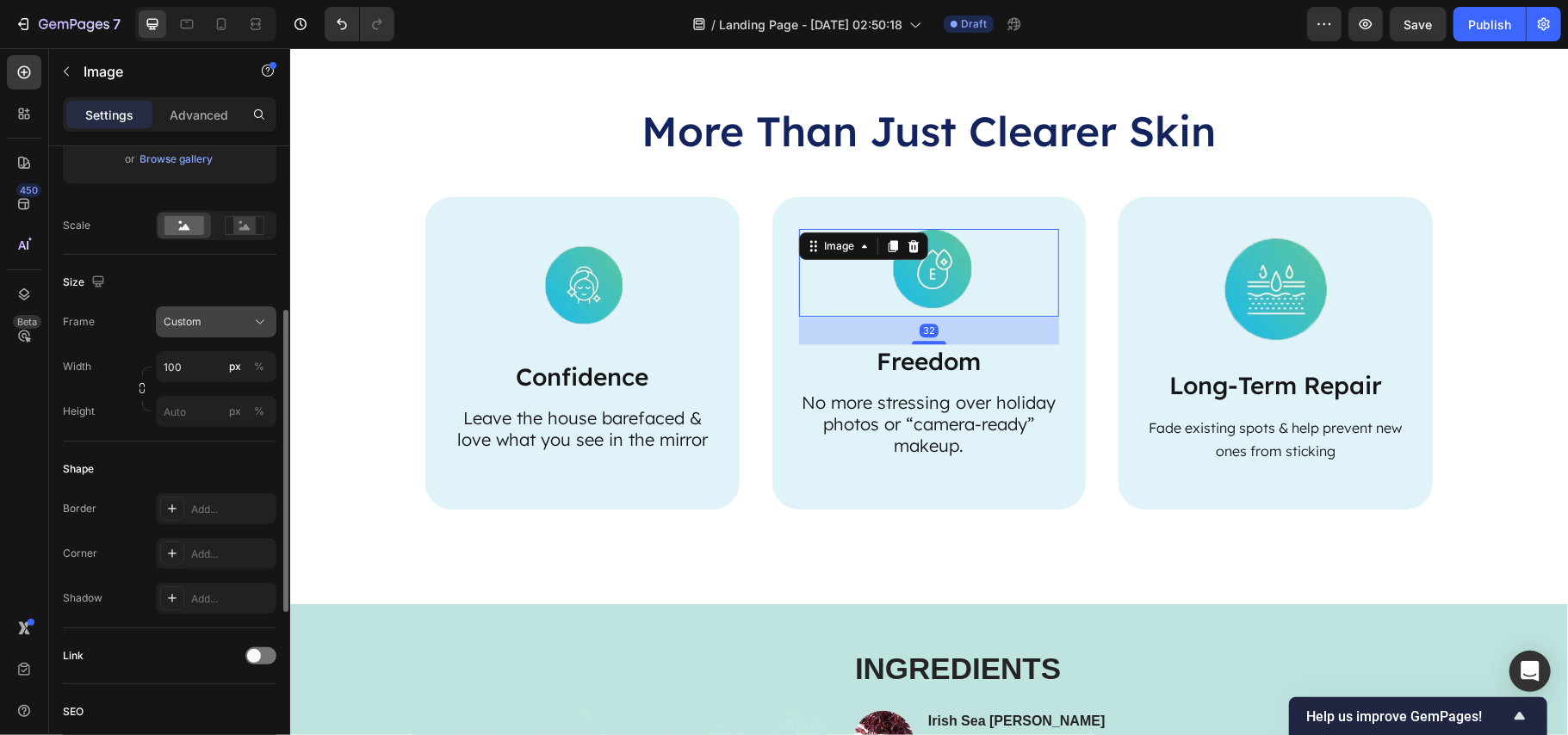
click at [222, 317] on div "Custom" at bounding box center [205, 322] width 85 height 16
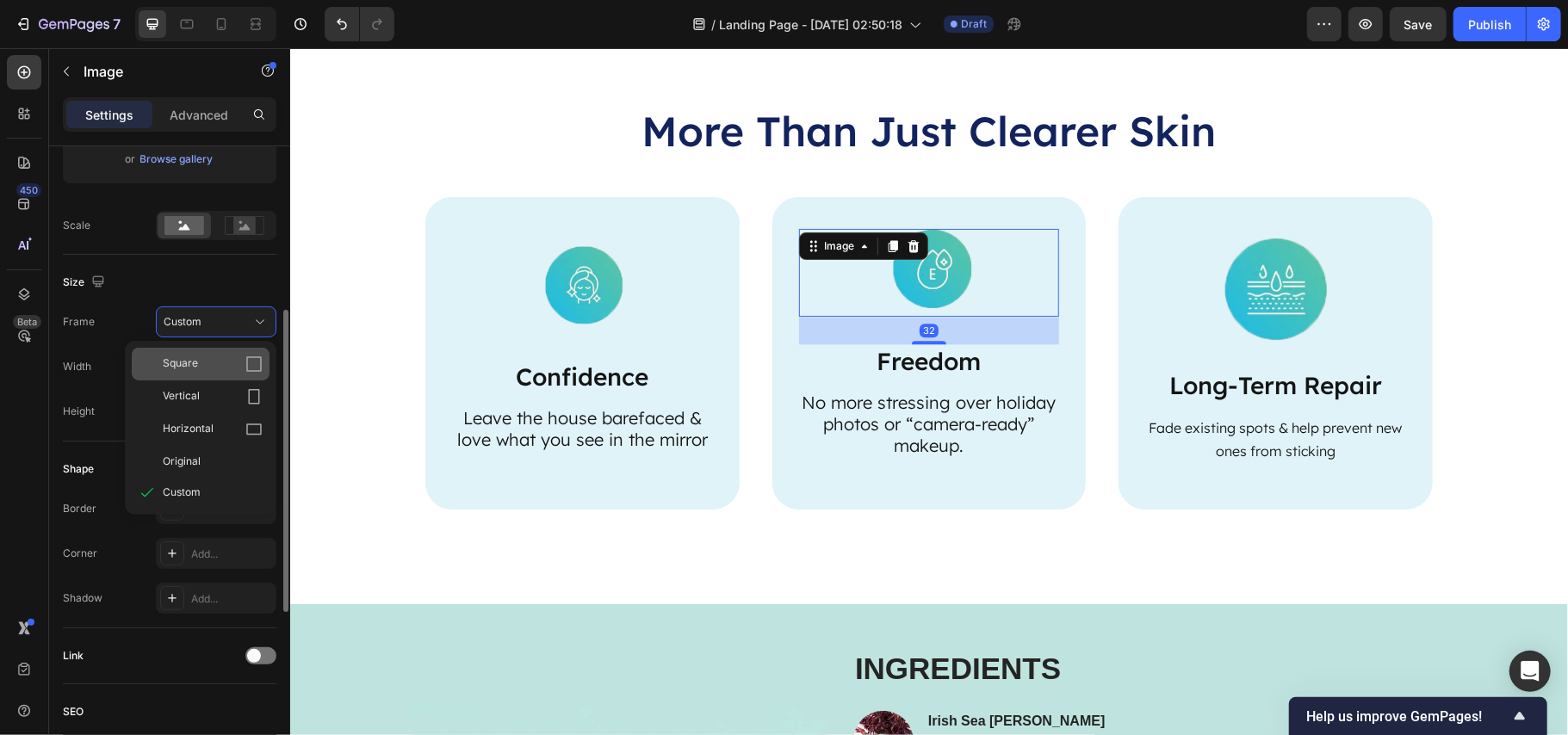
click at [224, 352] on div "Square" at bounding box center [201, 364] width 138 height 32
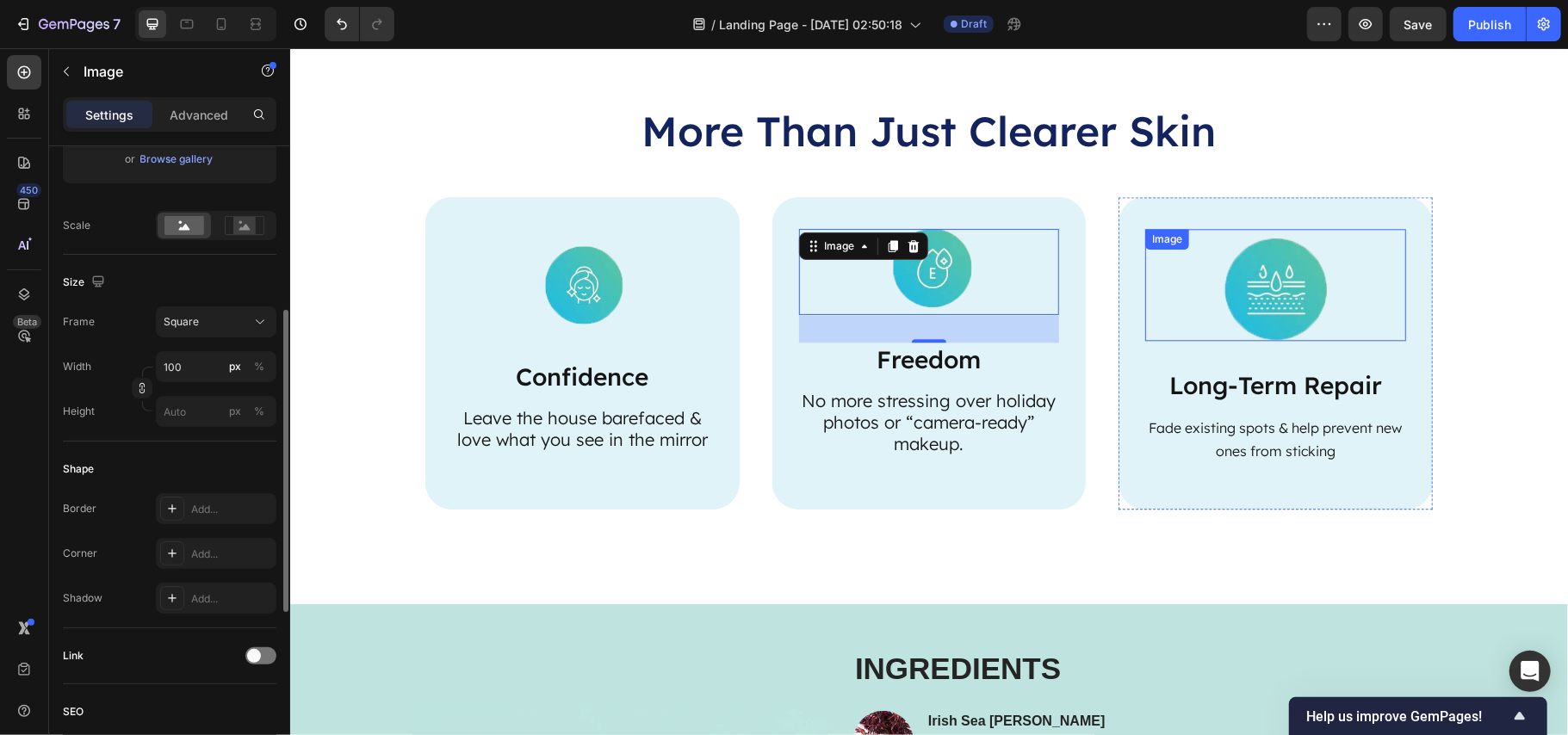
click at [1224, 293] on img at bounding box center [1275, 284] width 103 height 112
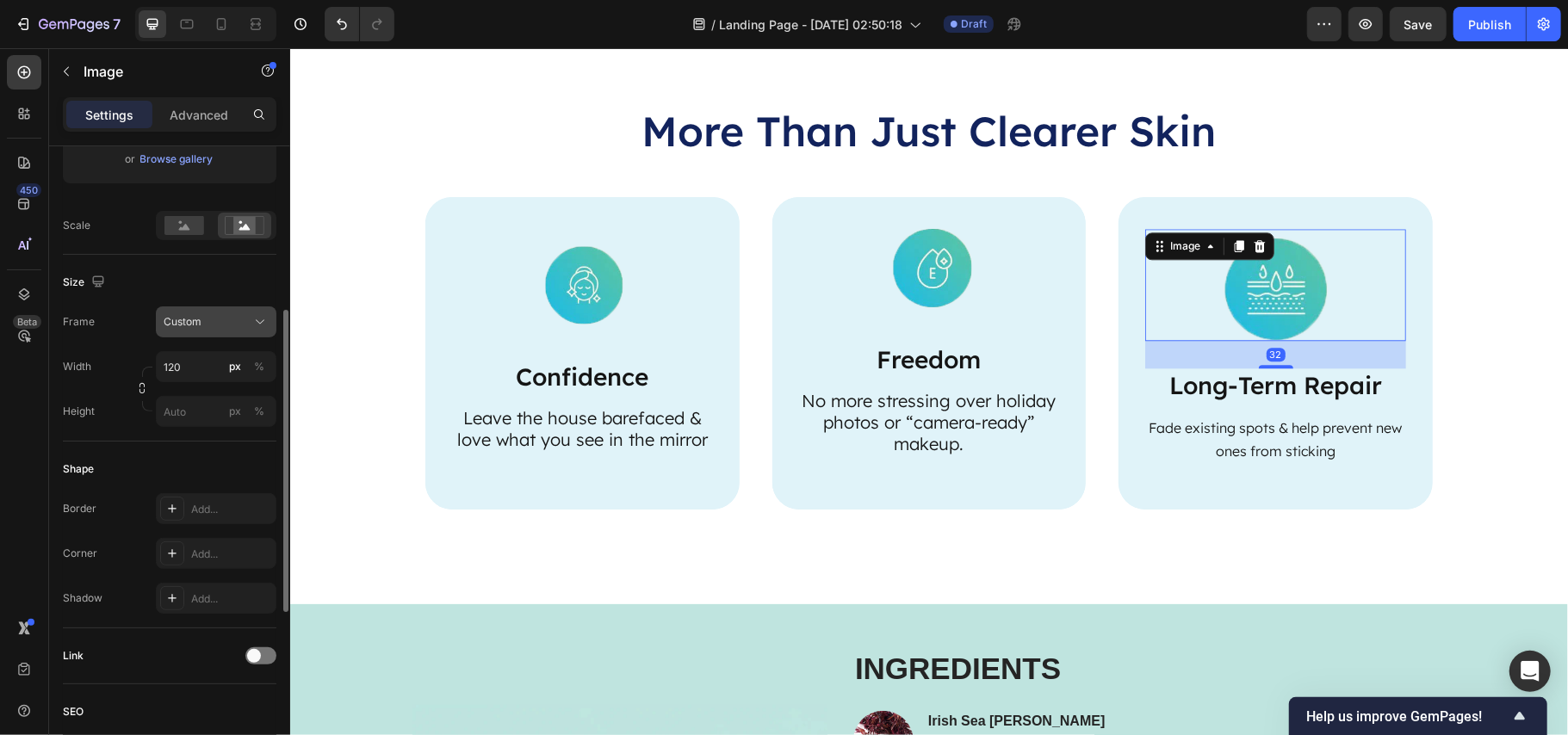
click at [215, 319] on div "Custom" at bounding box center [205, 322] width 85 height 16
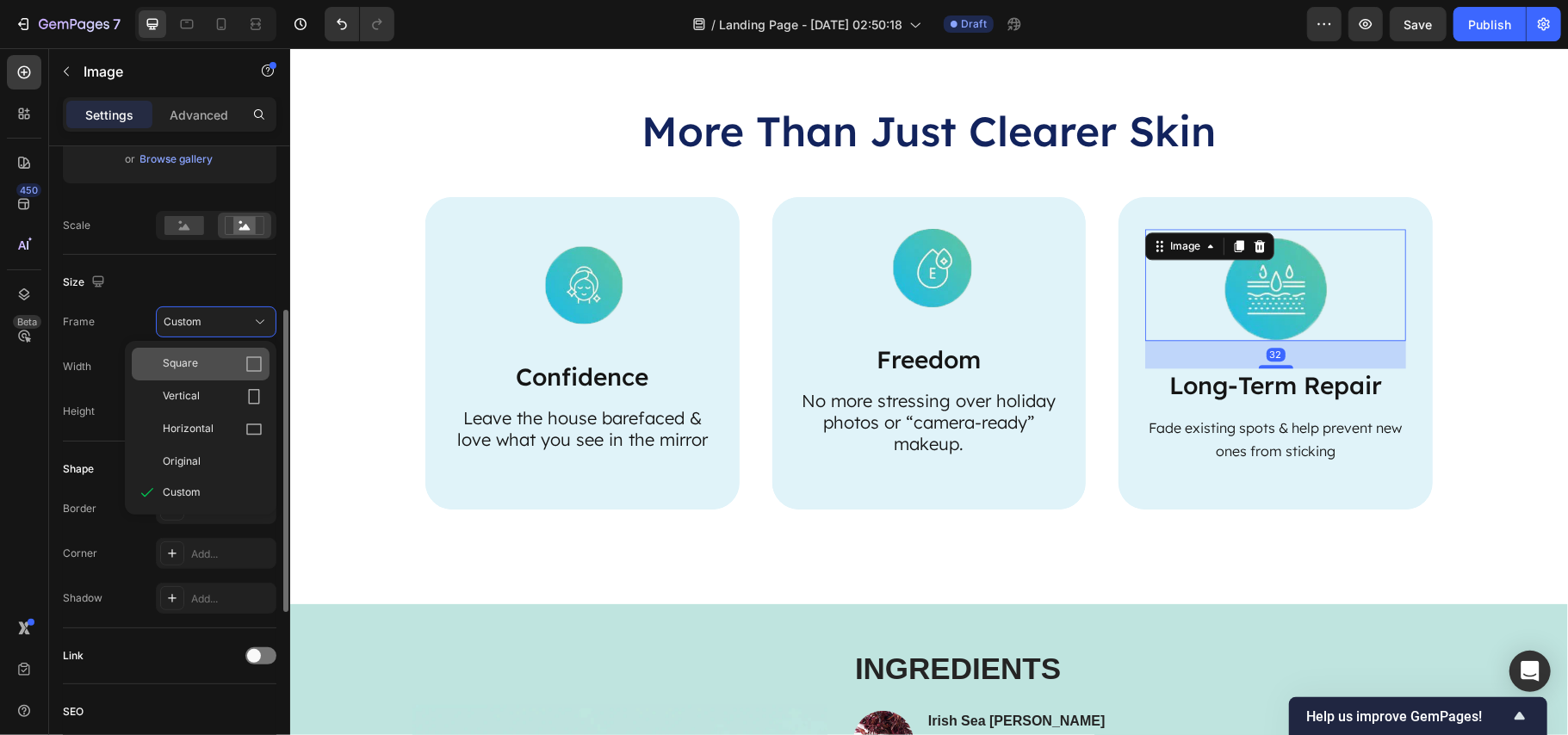
click at [210, 370] on div "Square" at bounding box center [212, 364] width 100 height 17
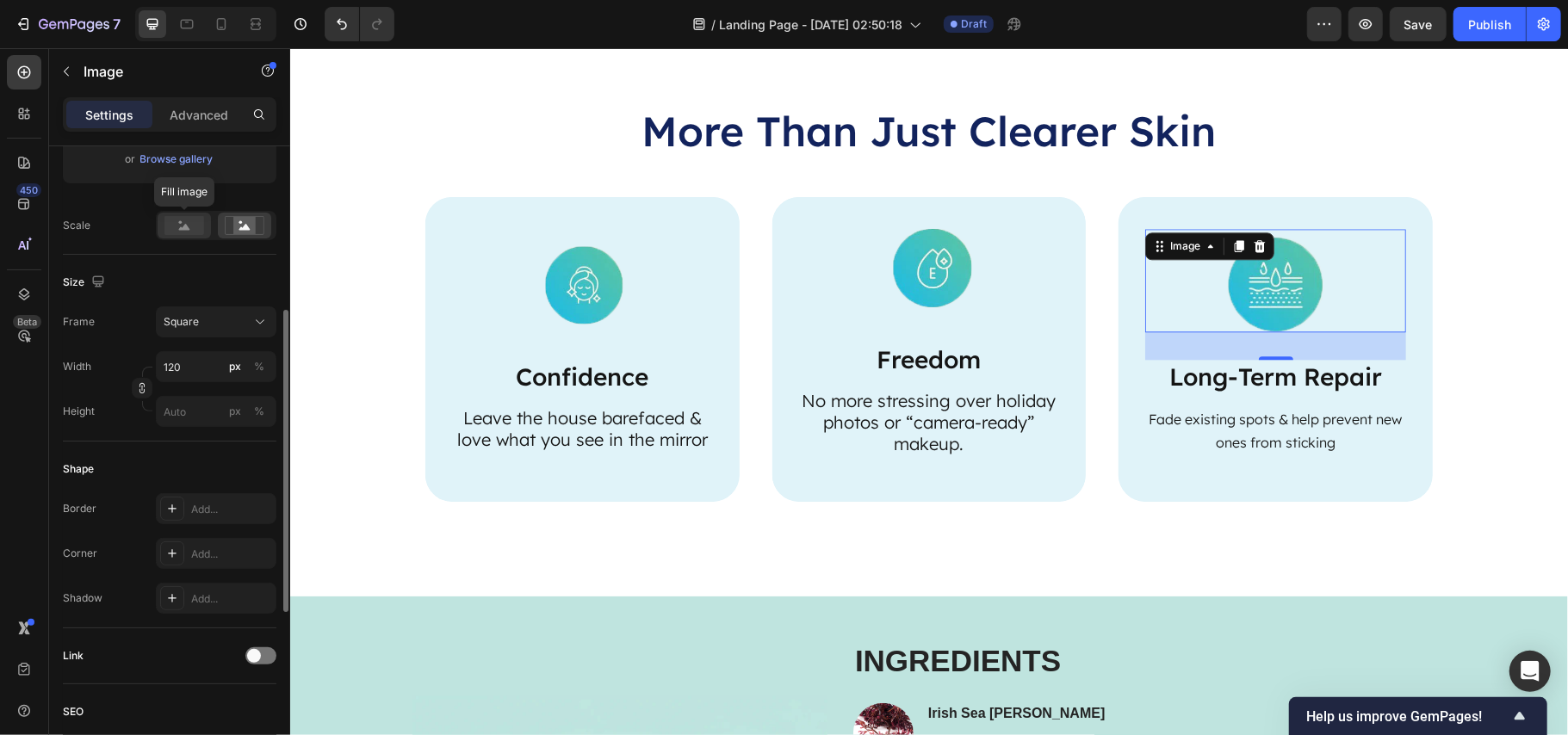
click at [173, 225] on rect at bounding box center [184, 225] width 39 height 19
click at [257, 224] on icon at bounding box center [244, 225] width 39 height 19
click at [565, 279] on img at bounding box center [581, 280] width 103 height 103
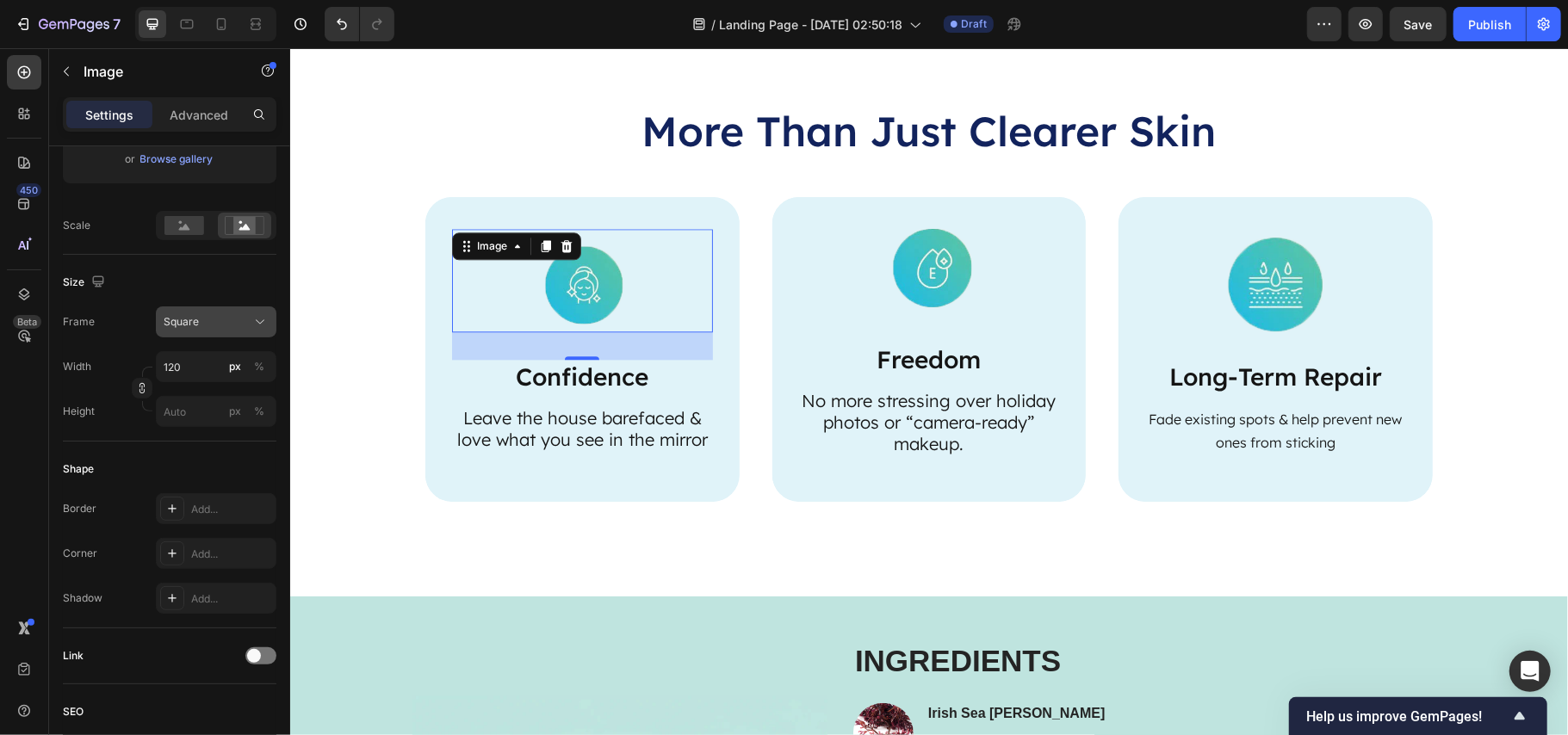
click at [191, 317] on span "Square" at bounding box center [181, 322] width 35 height 16
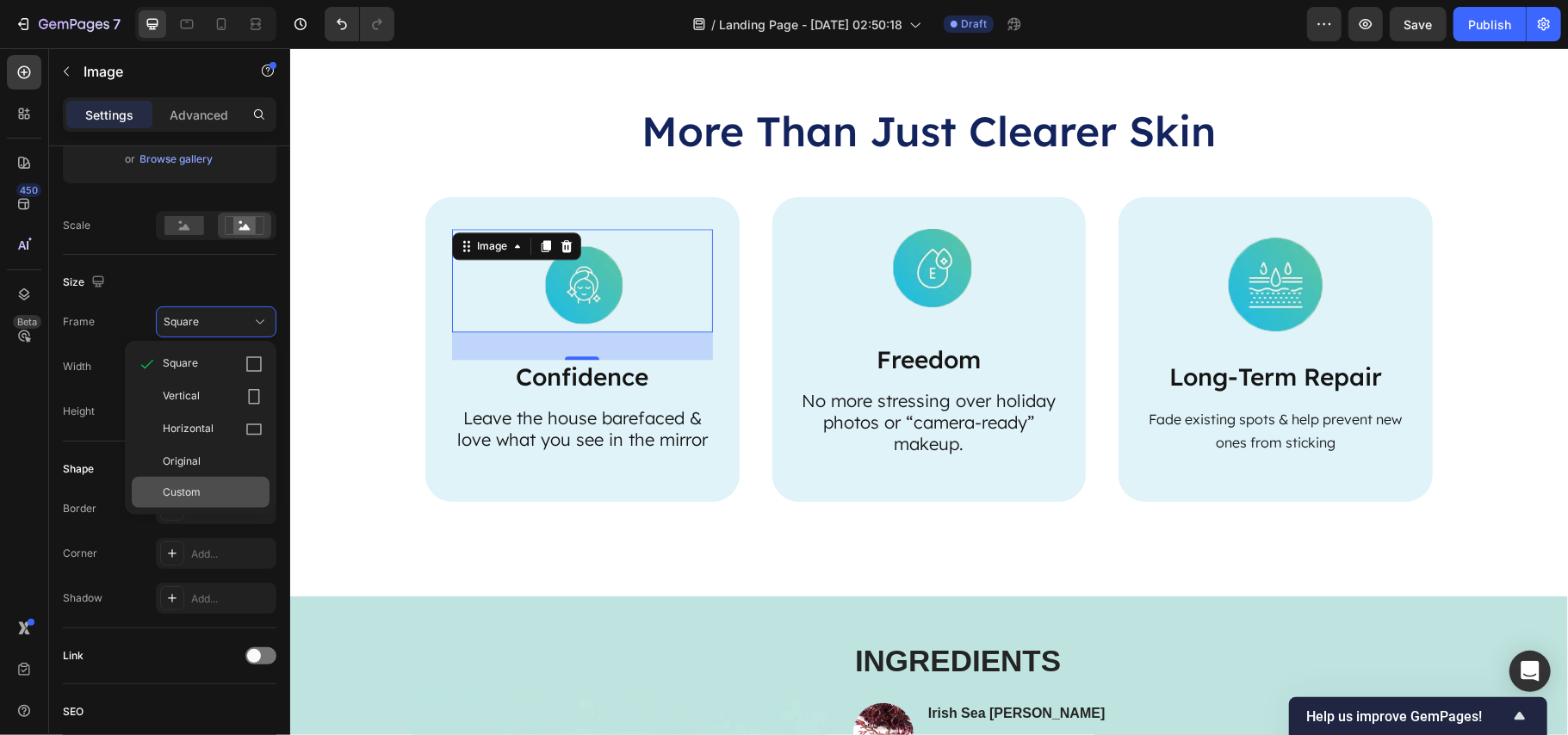
click at [188, 487] on span "Custom" at bounding box center [181, 493] width 38 height 16
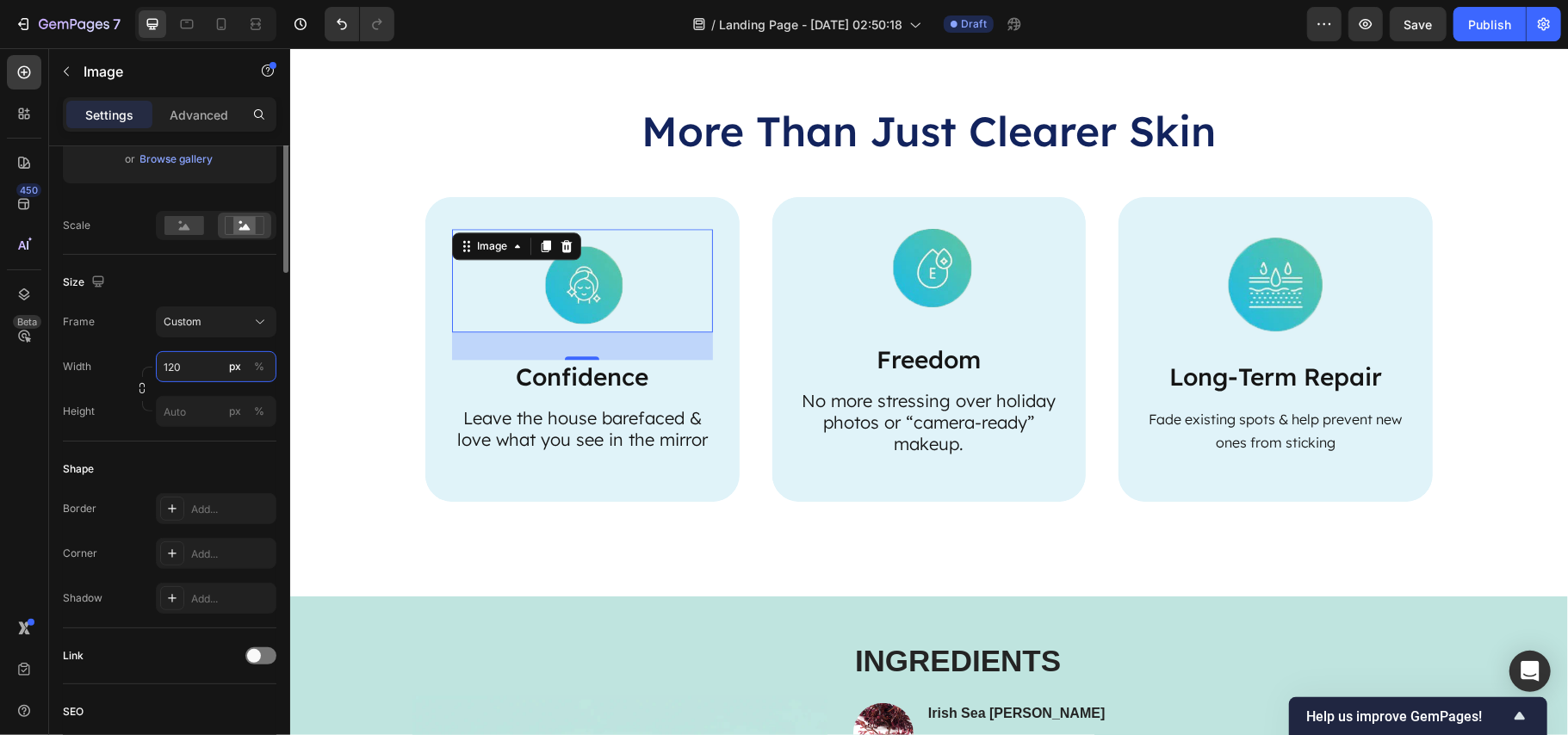
scroll to position [0, 0]
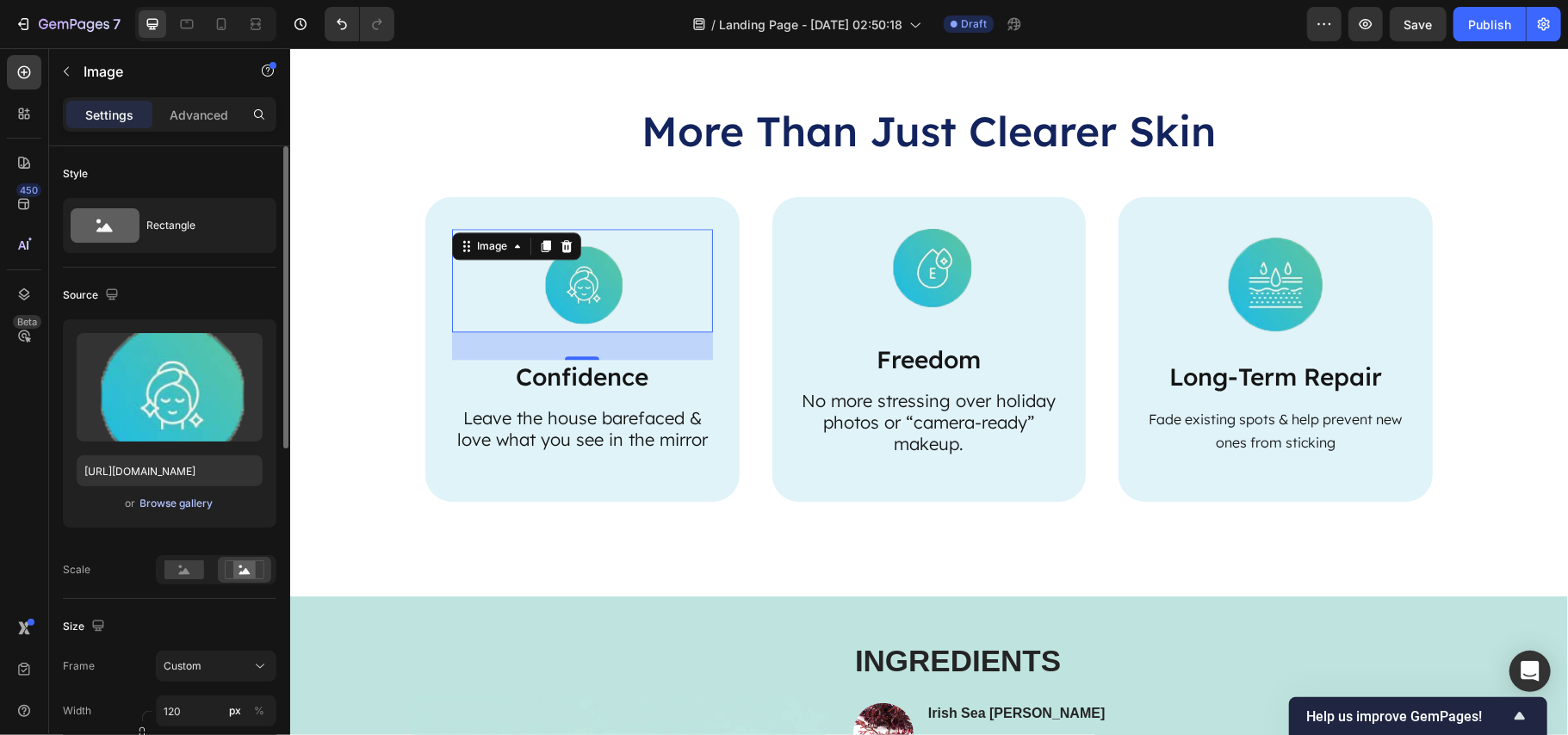
click at [165, 506] on div "Browse gallery" at bounding box center [177, 504] width 73 height 16
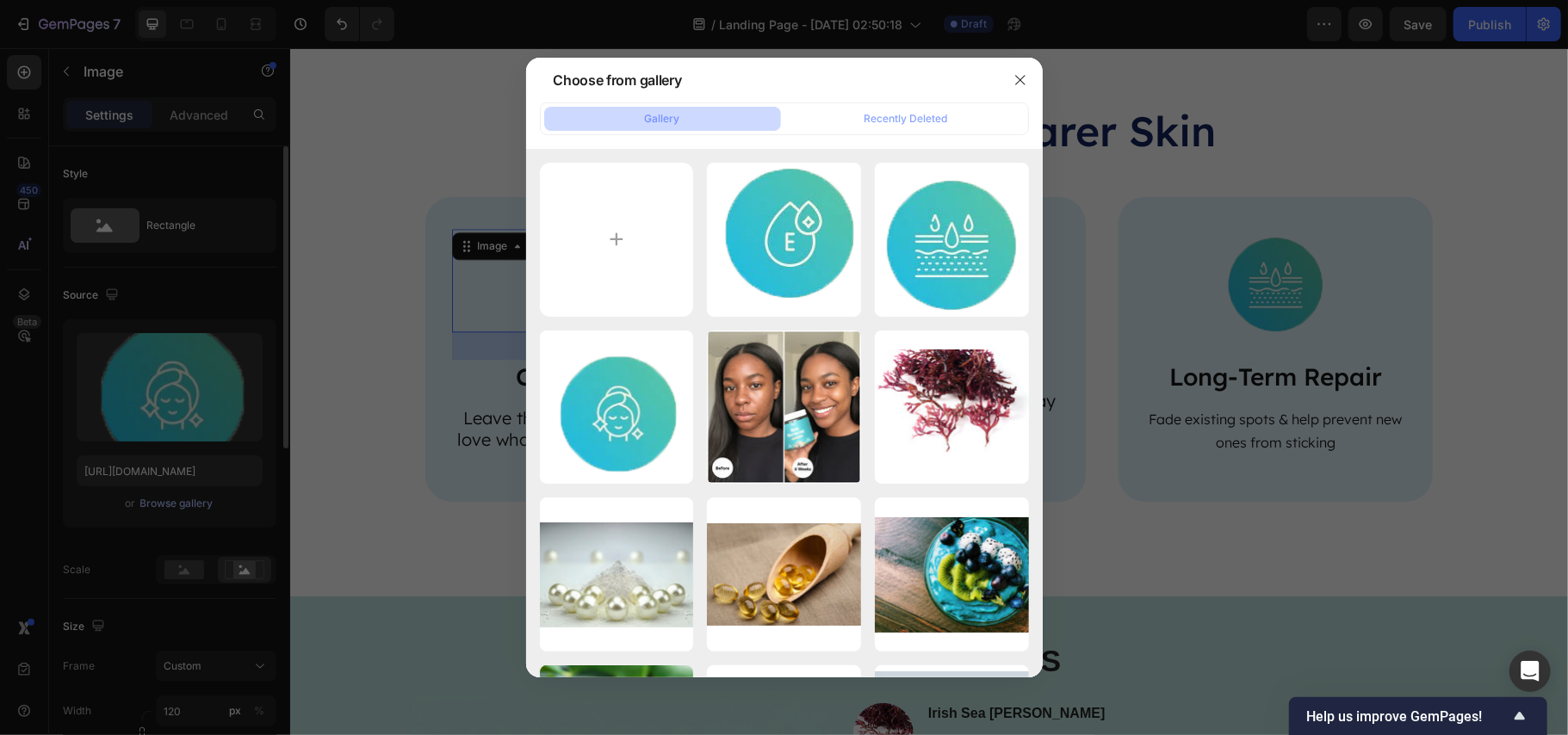
click at [616, 228] on input "file" at bounding box center [617, 239] width 154 height 154
type input "C:\fakepath\icon 2.png"
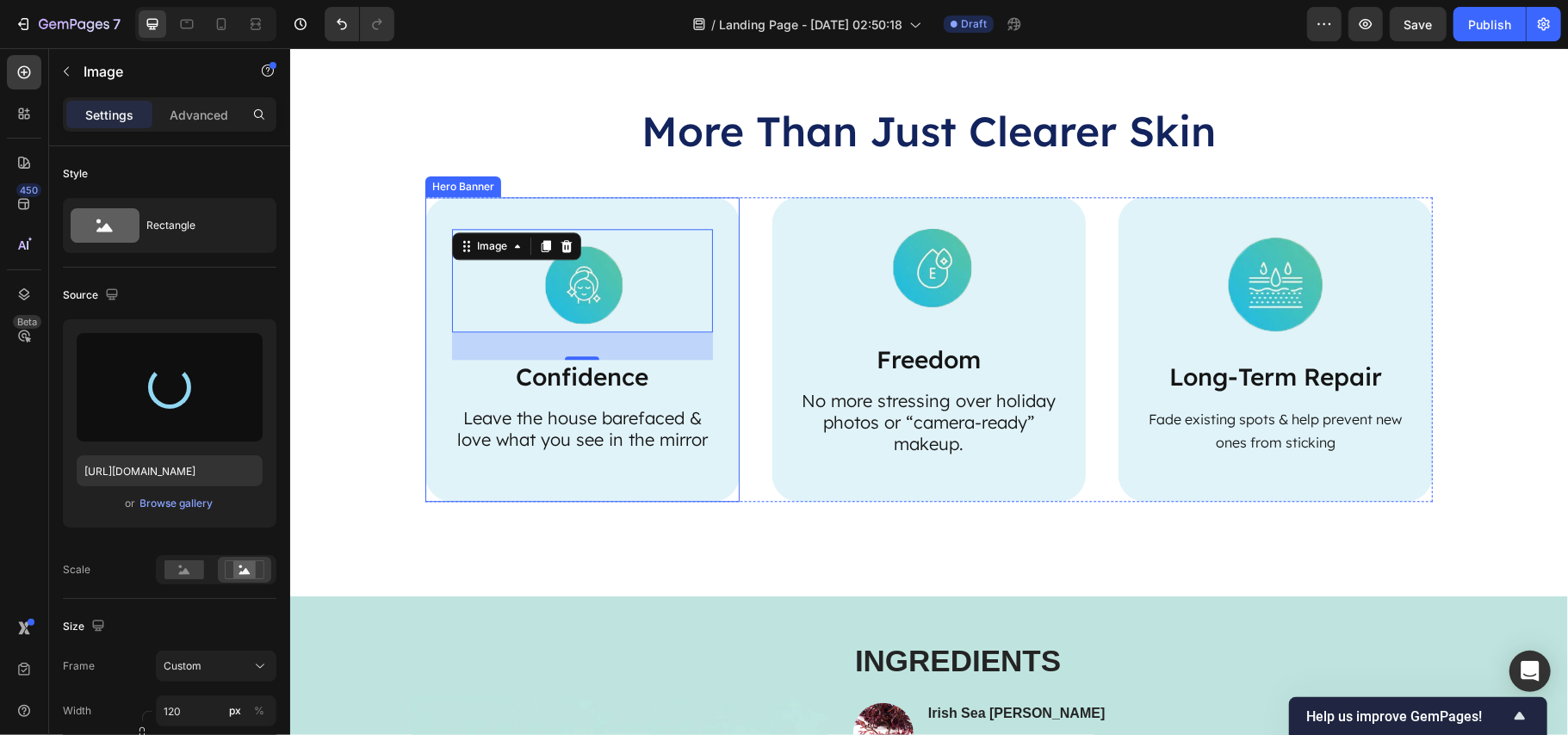
type input "https://cdn.shopify.com/s/files/1/0890/9530/7606/files/gempages_575567914451600…"
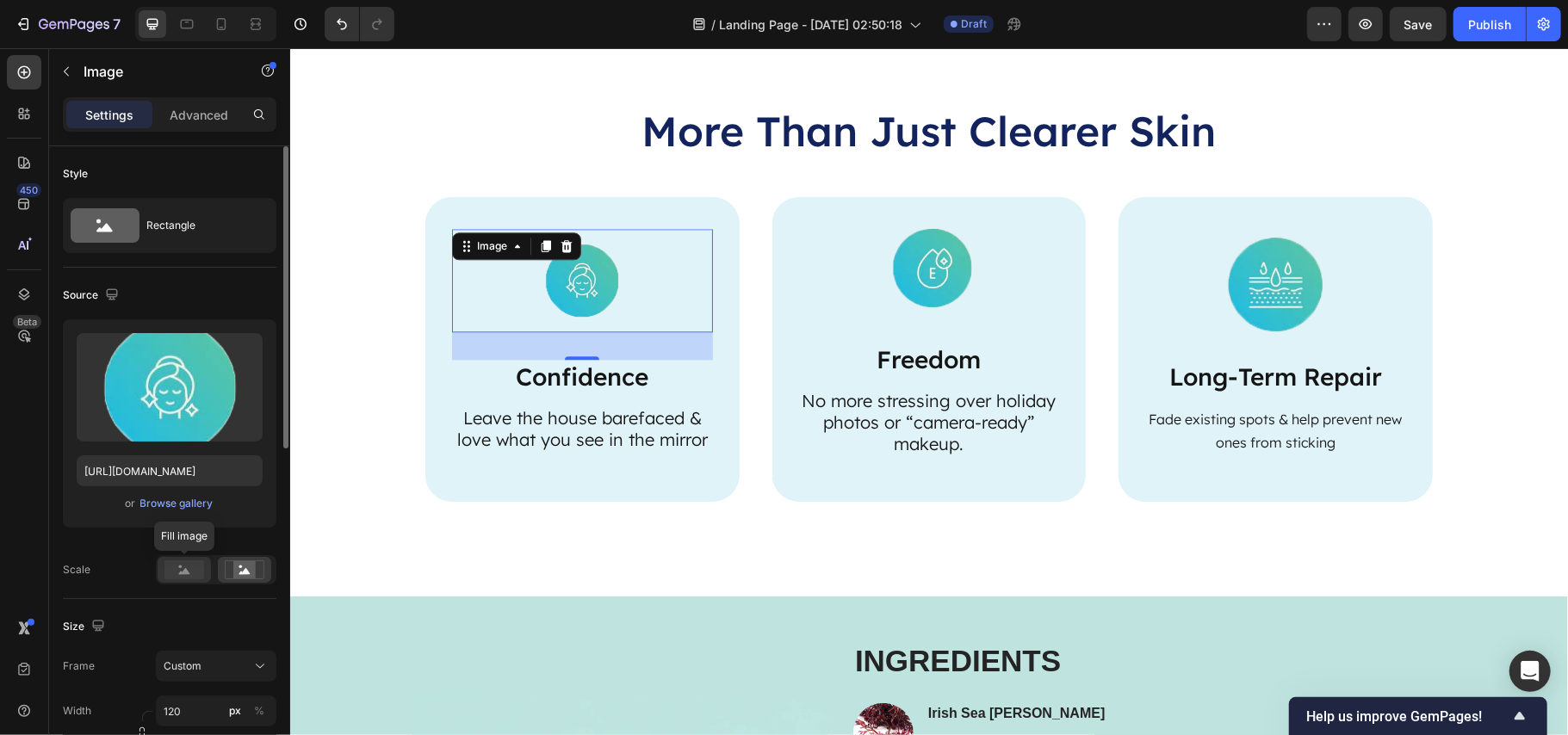
click at [179, 563] on rect at bounding box center [184, 570] width 39 height 19
click at [252, 570] on rect at bounding box center [245, 570] width 23 height 17
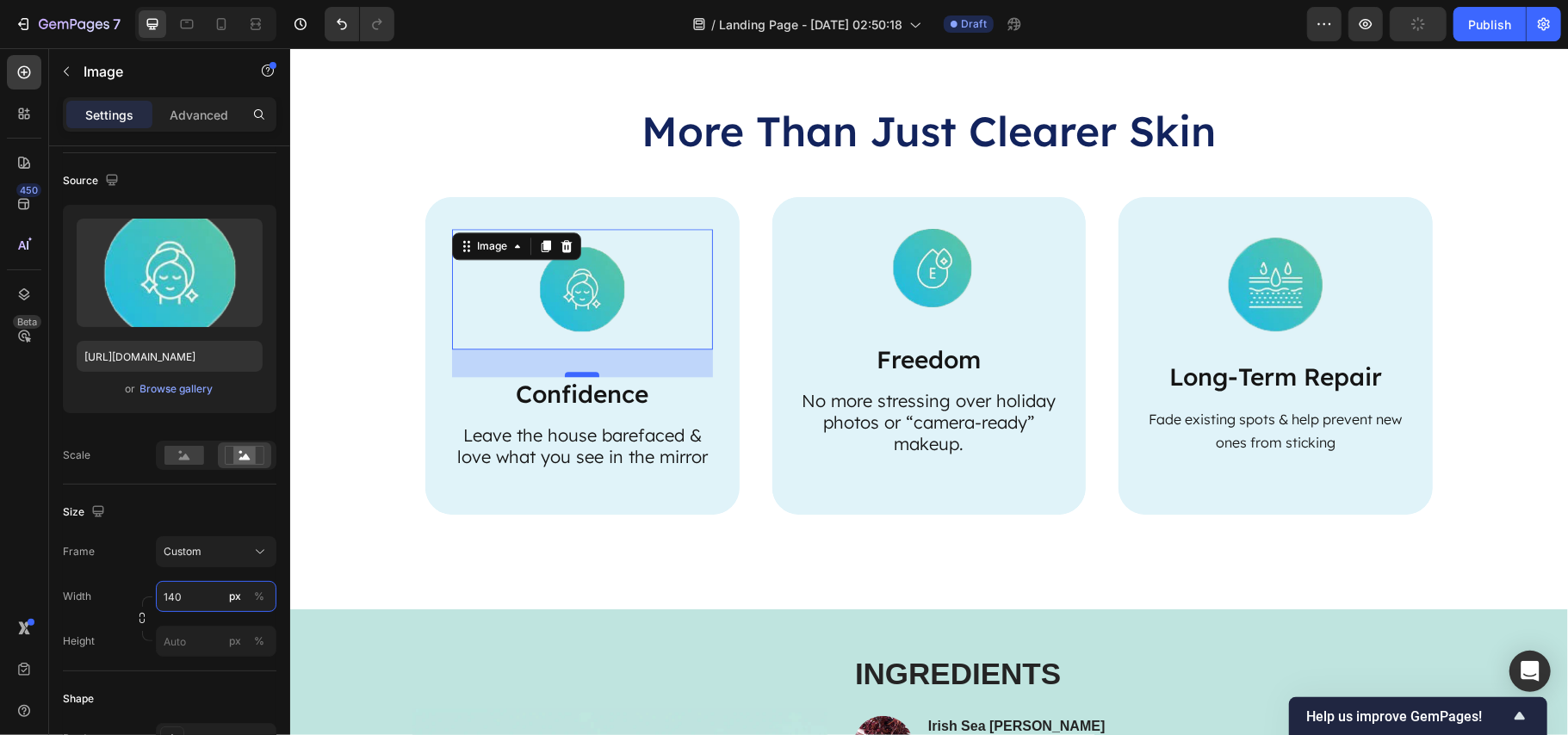
type input "140"
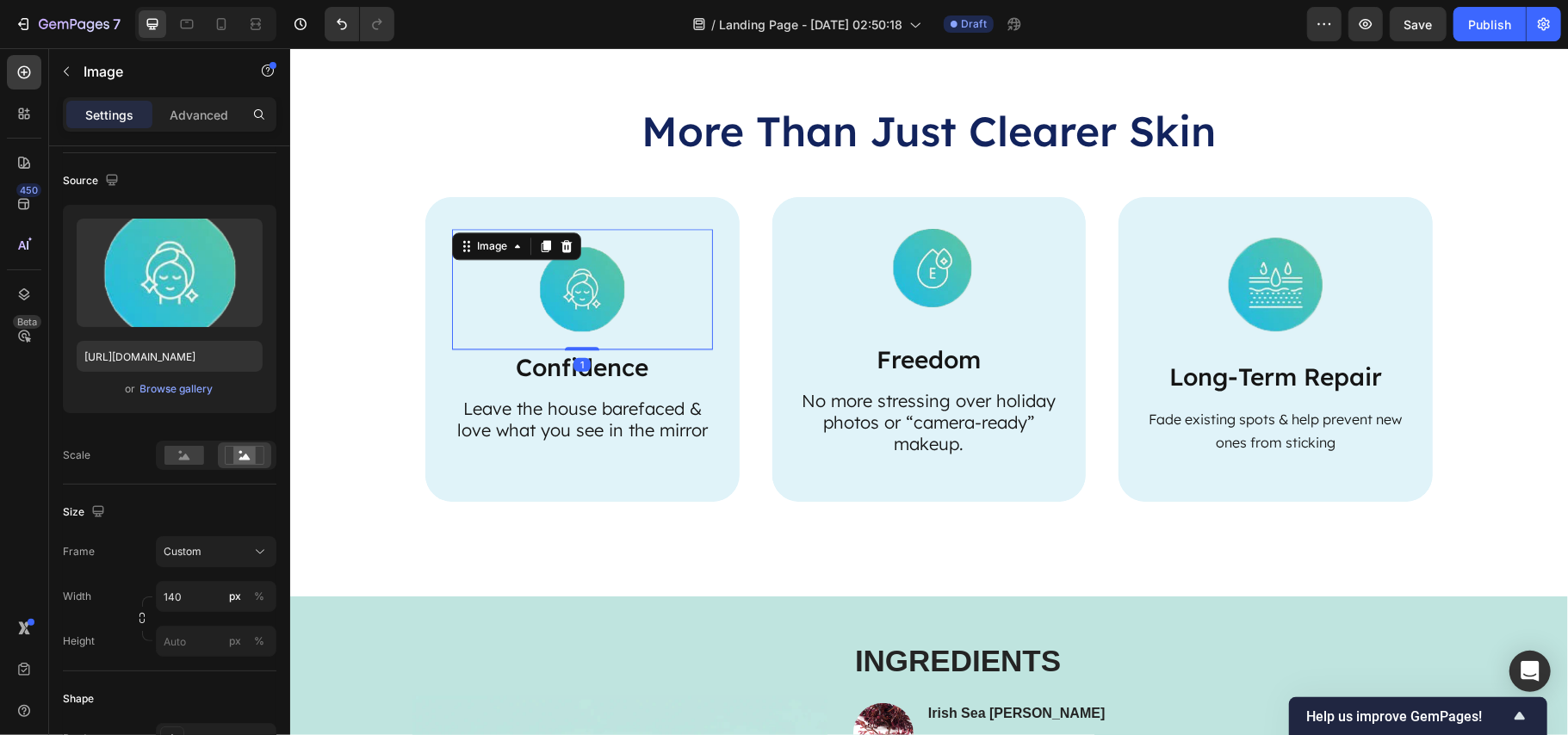
drag, startPoint x: 579, startPoint y: 375, endPoint x: 610, endPoint y: 348, distance: 41.1
click at [610, 349] on div "1" at bounding box center [581, 349] width 261 height 0
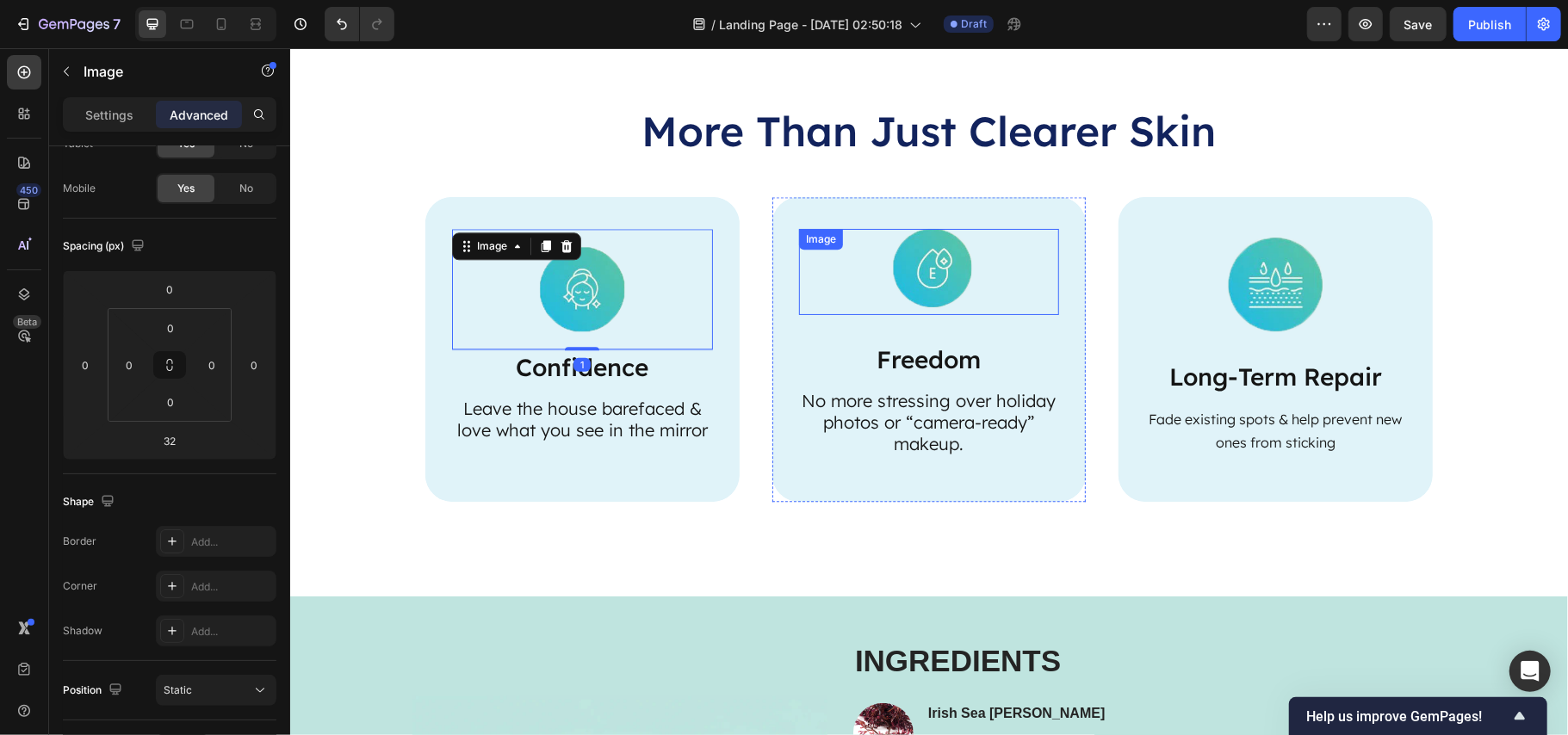
click at [931, 252] on img at bounding box center [928, 271] width 87 height 87
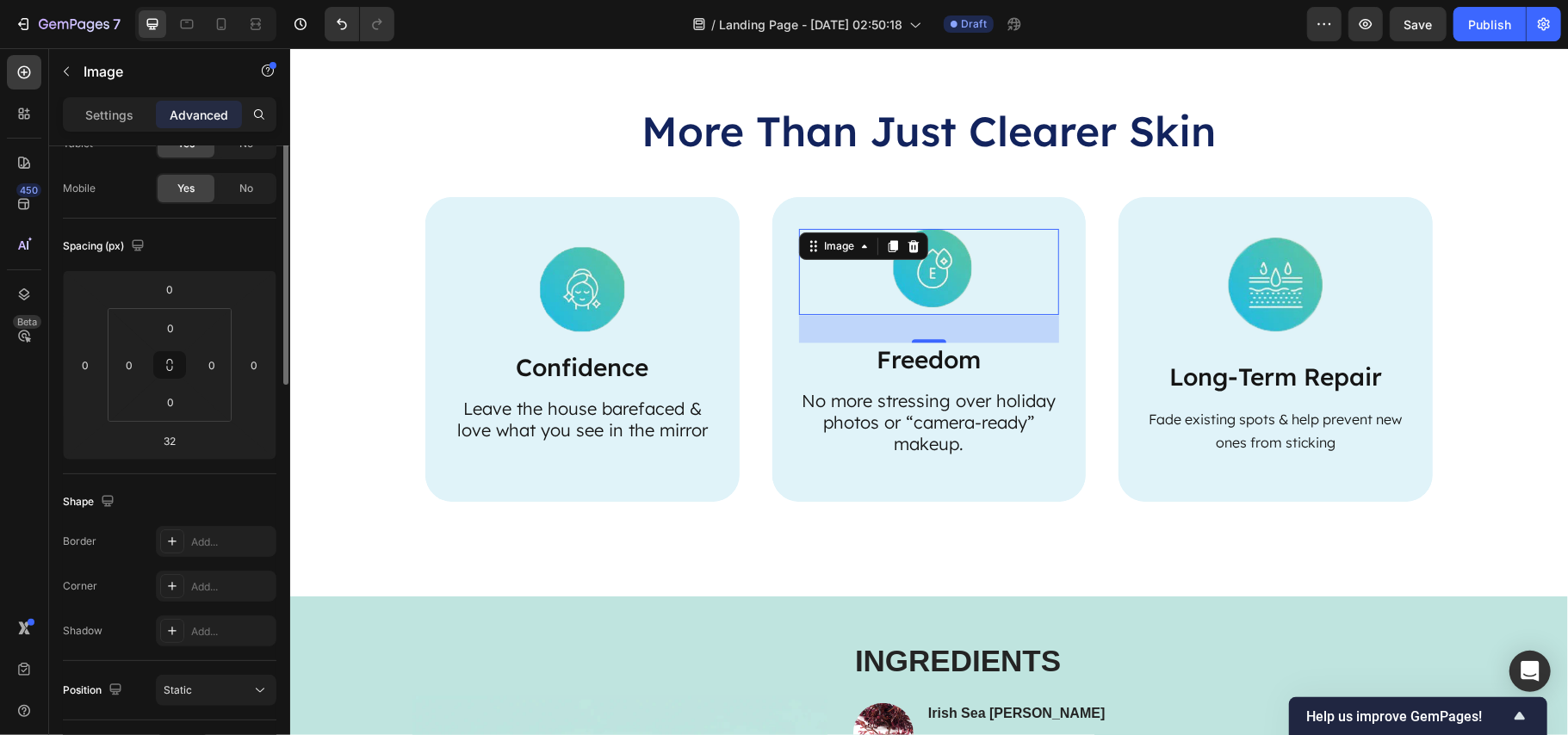
scroll to position [0, 0]
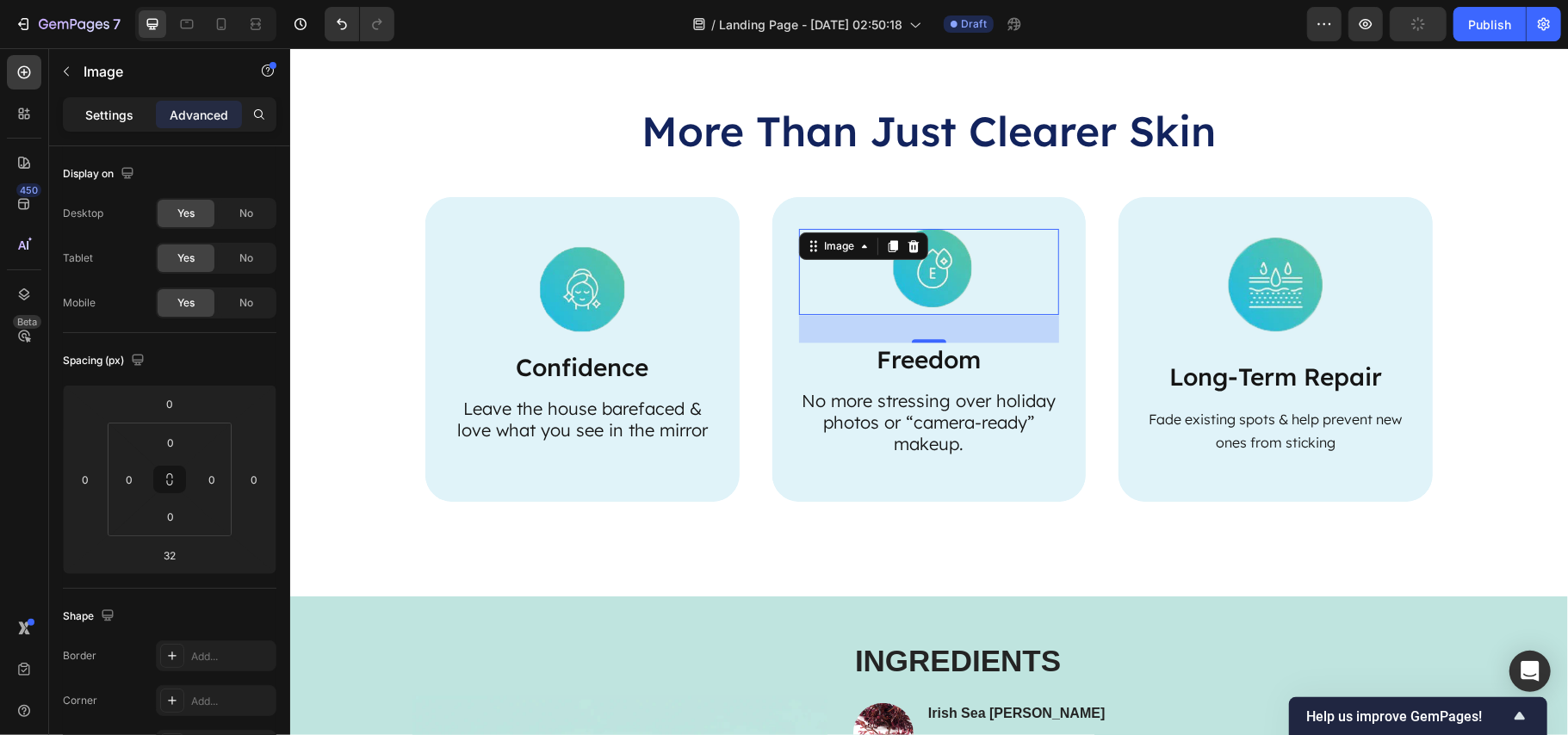
click at [108, 118] on p "Settings" at bounding box center [109, 114] width 48 height 18
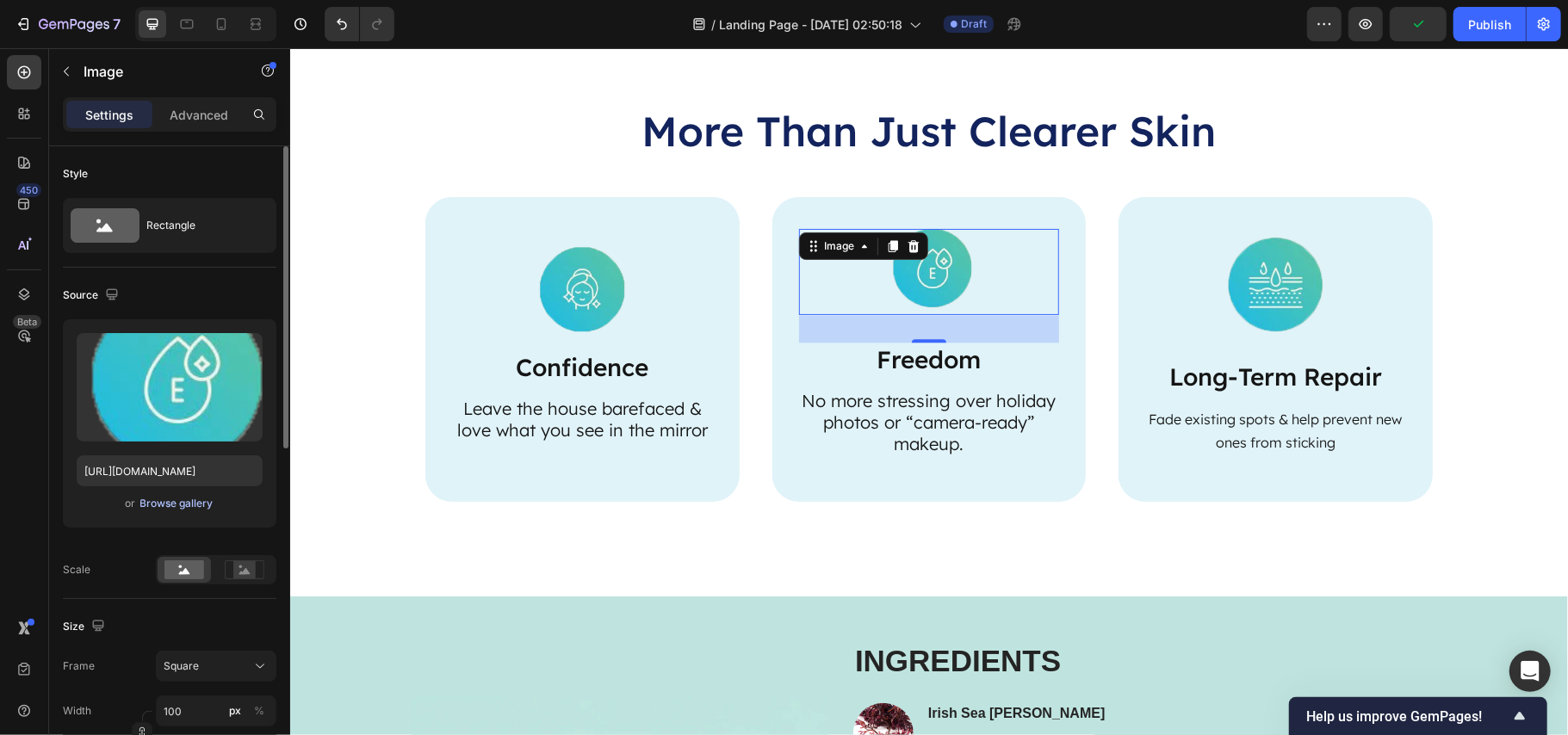
click at [184, 498] on div "Browse gallery" at bounding box center [177, 504] width 73 height 16
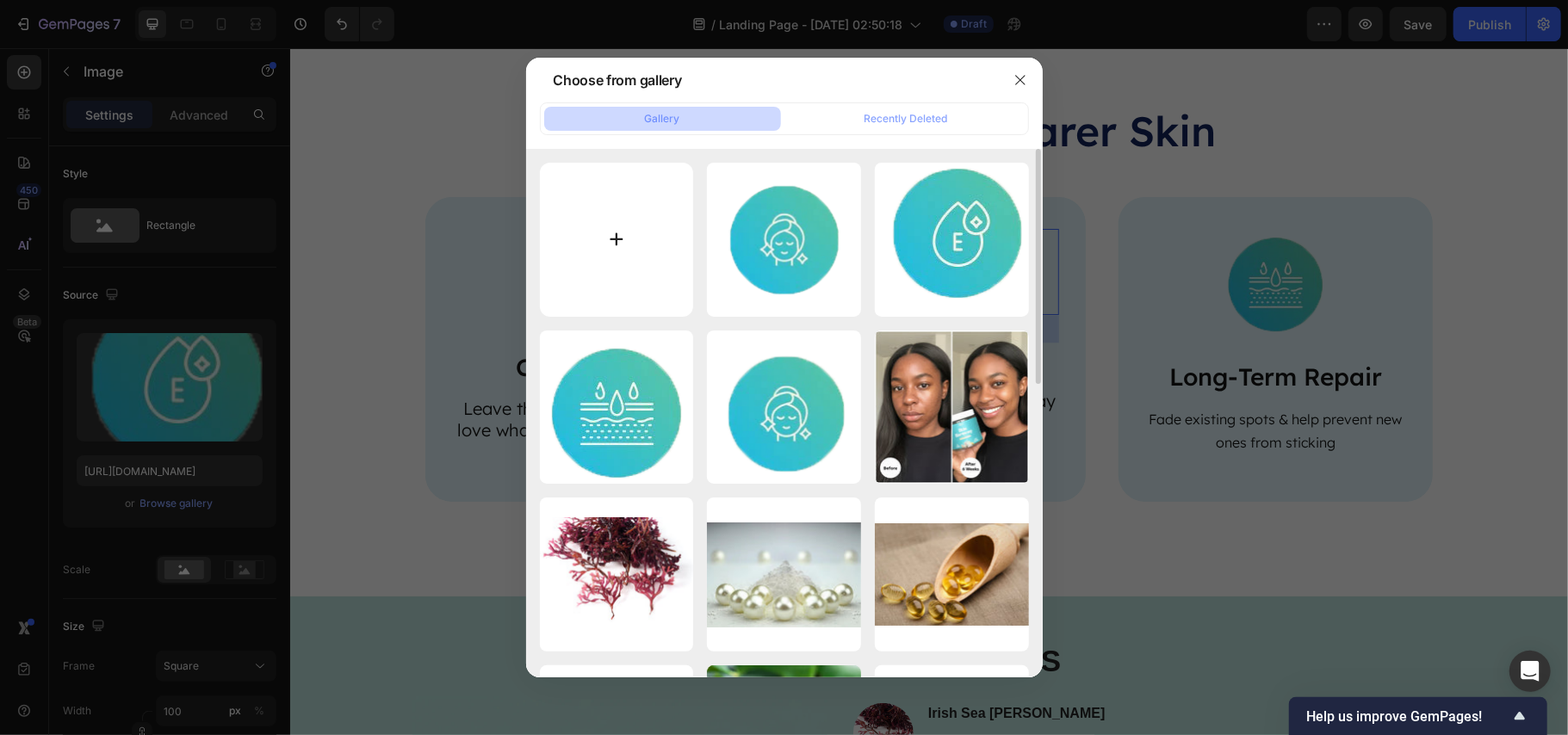
click at [610, 248] on input "file" at bounding box center [617, 239] width 154 height 154
type input "C:\fakepath\icon 1.png"
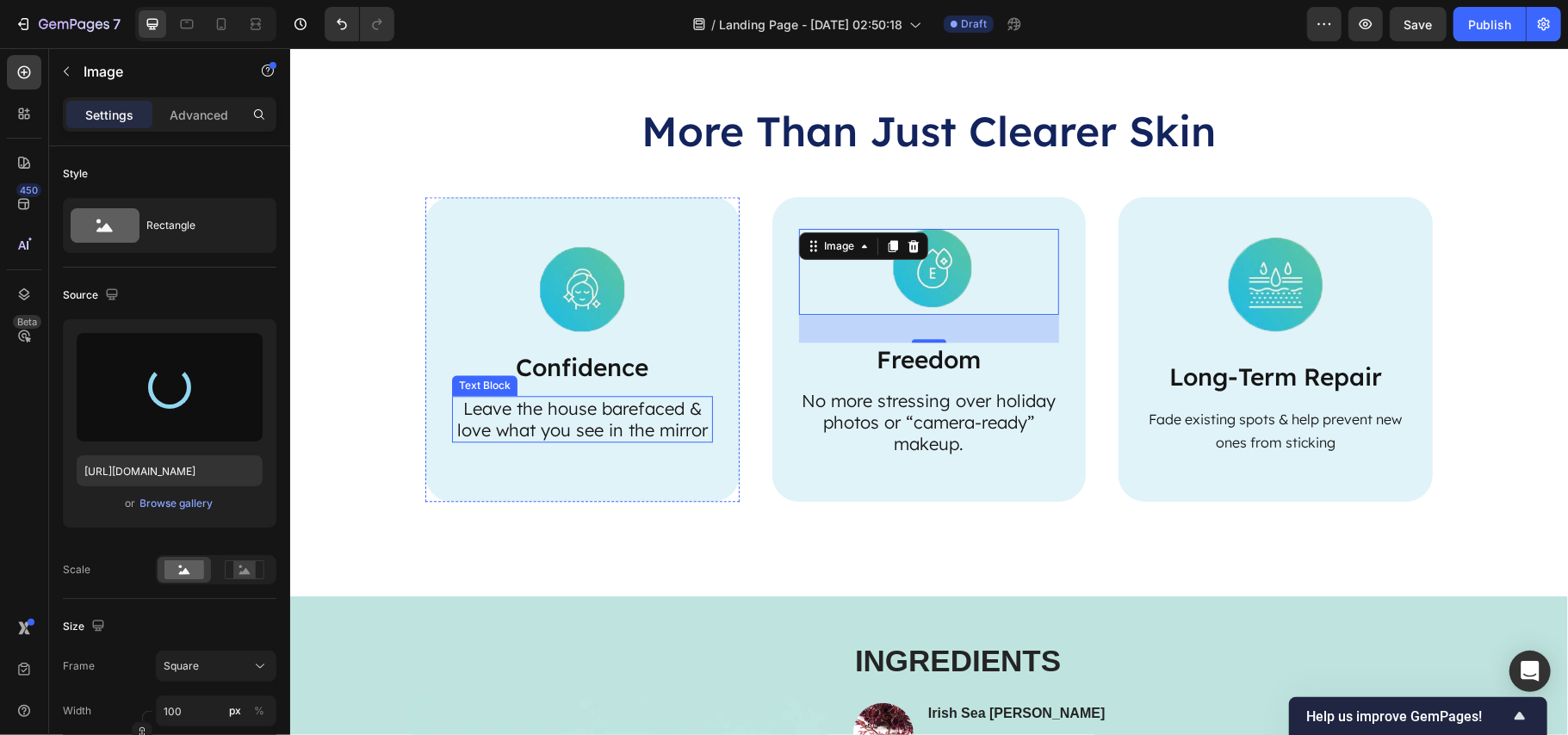
type input "https://cdn.shopify.com/s/files/1/0890/9530/7606/files/gempages_575567914451600…"
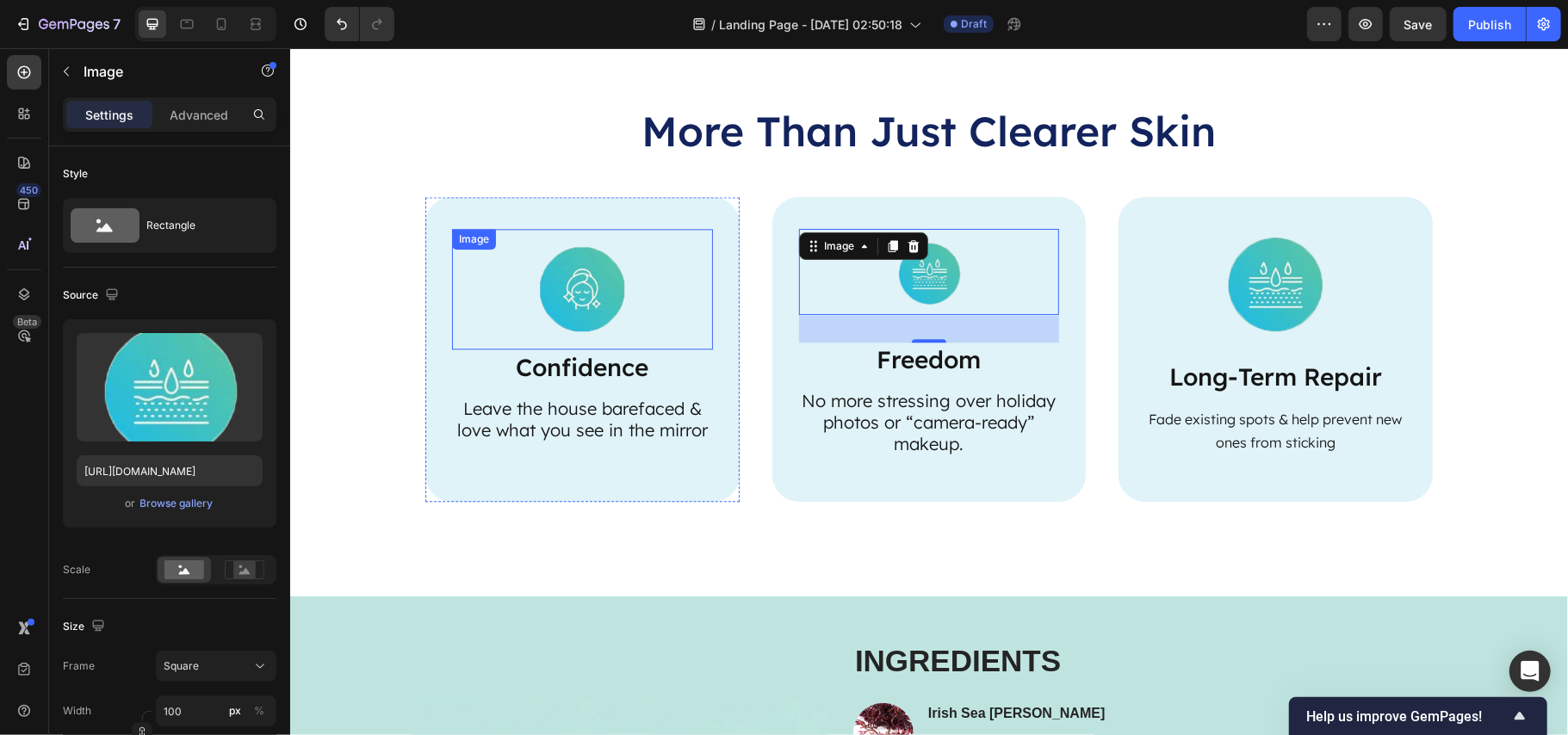
click at [577, 314] on img at bounding box center [581, 288] width 121 height 121
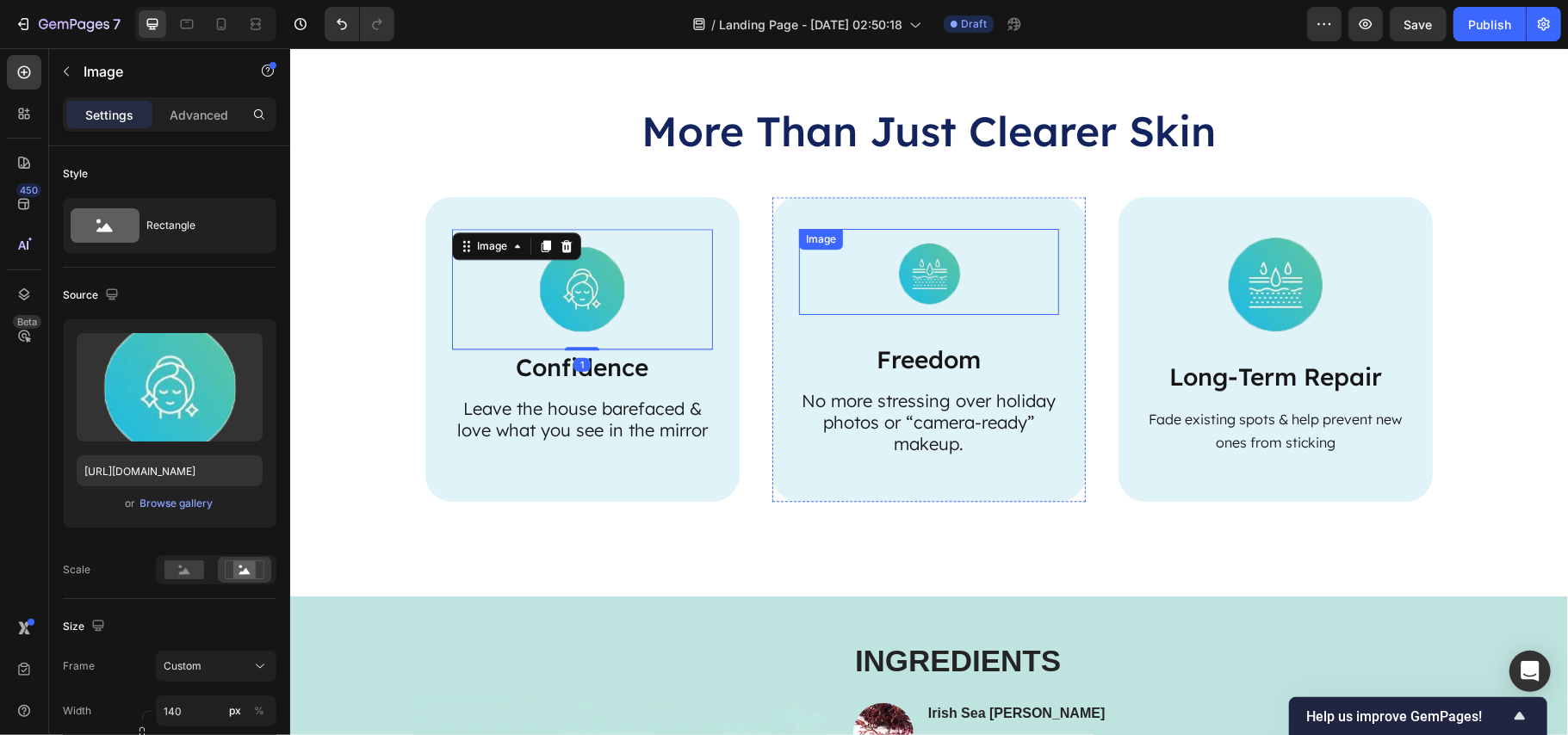
click at [927, 275] on img at bounding box center [928, 271] width 87 height 87
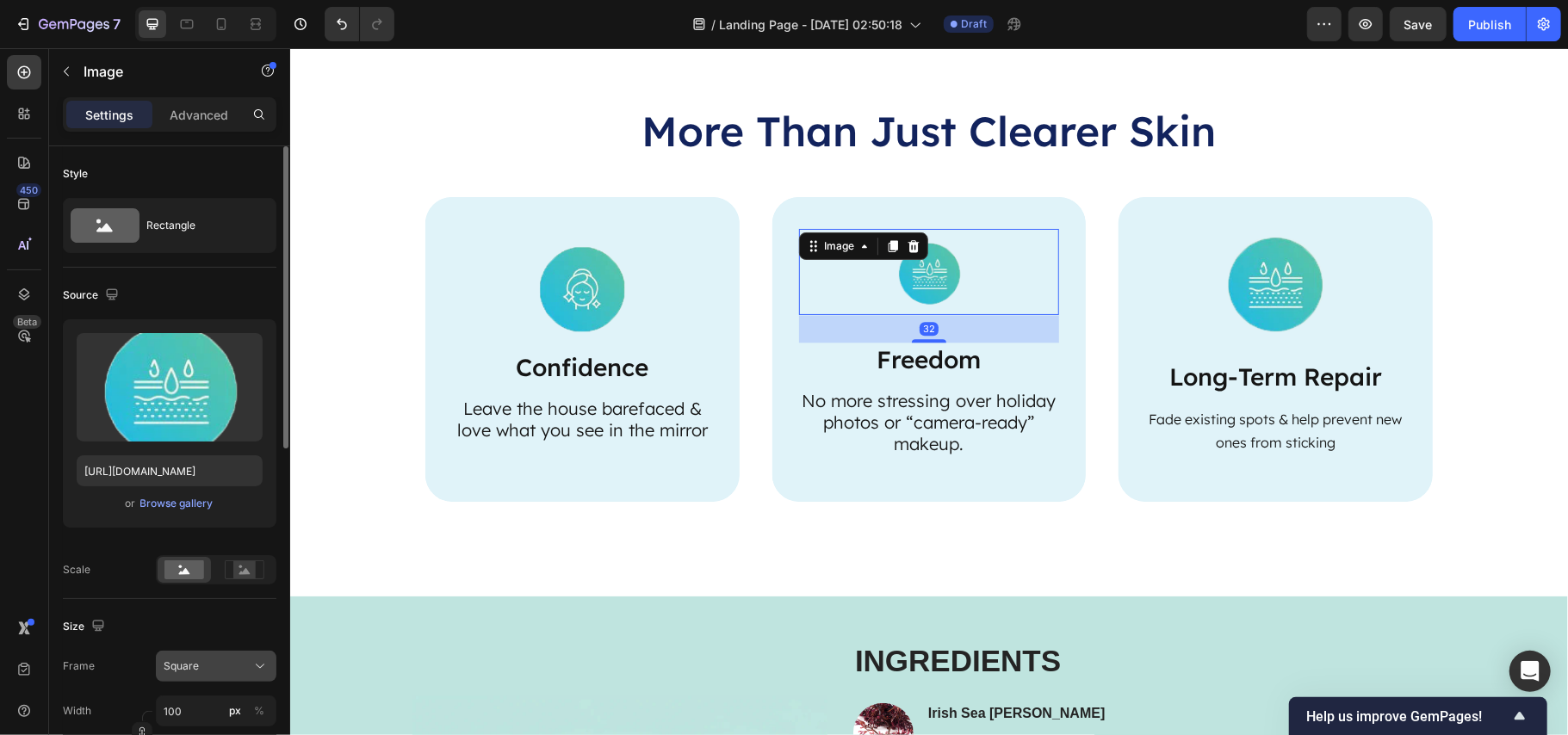
click at [204, 662] on div "Square" at bounding box center [205, 667] width 85 height 16
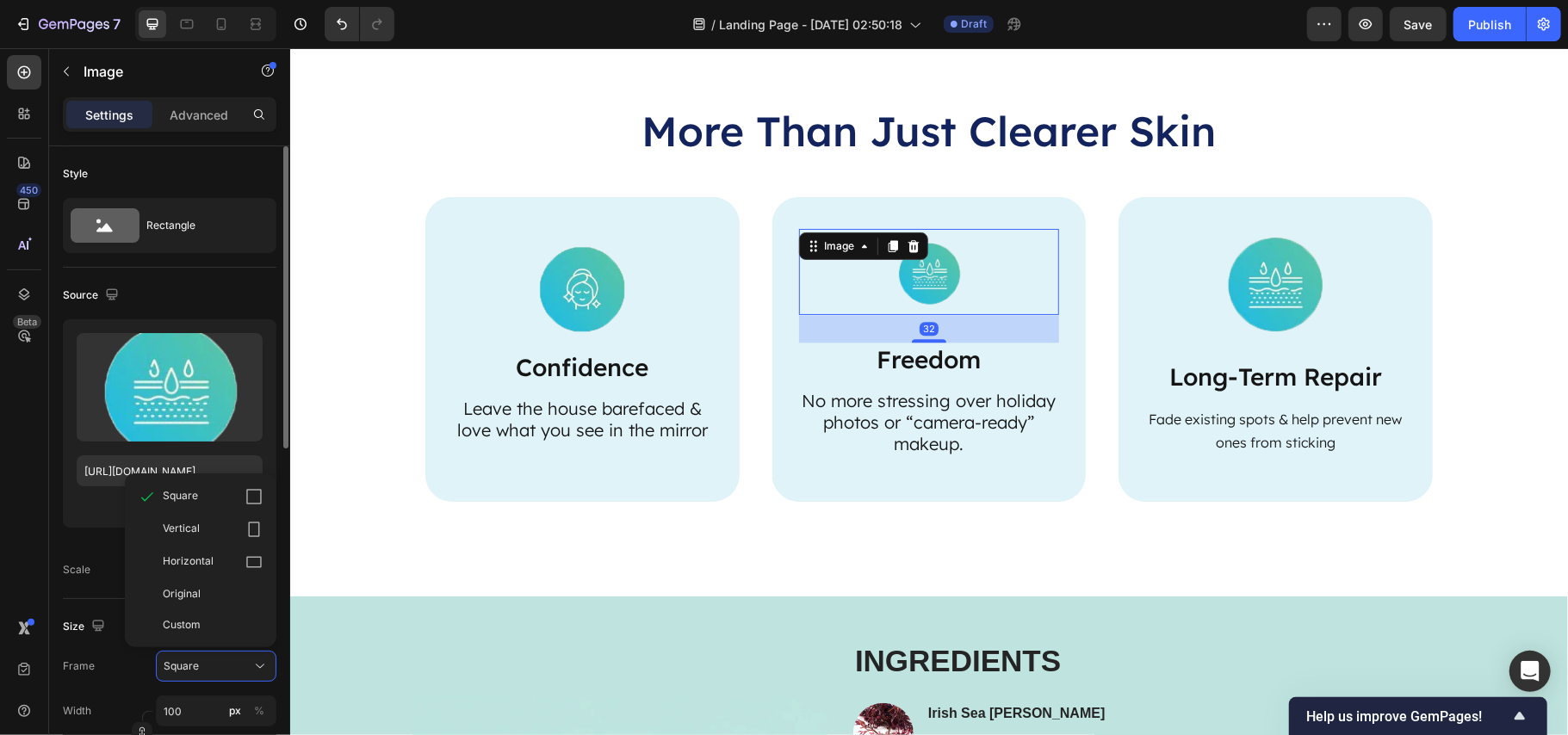
click at [204, 623] on div "Custom" at bounding box center [212, 625] width 100 height 16
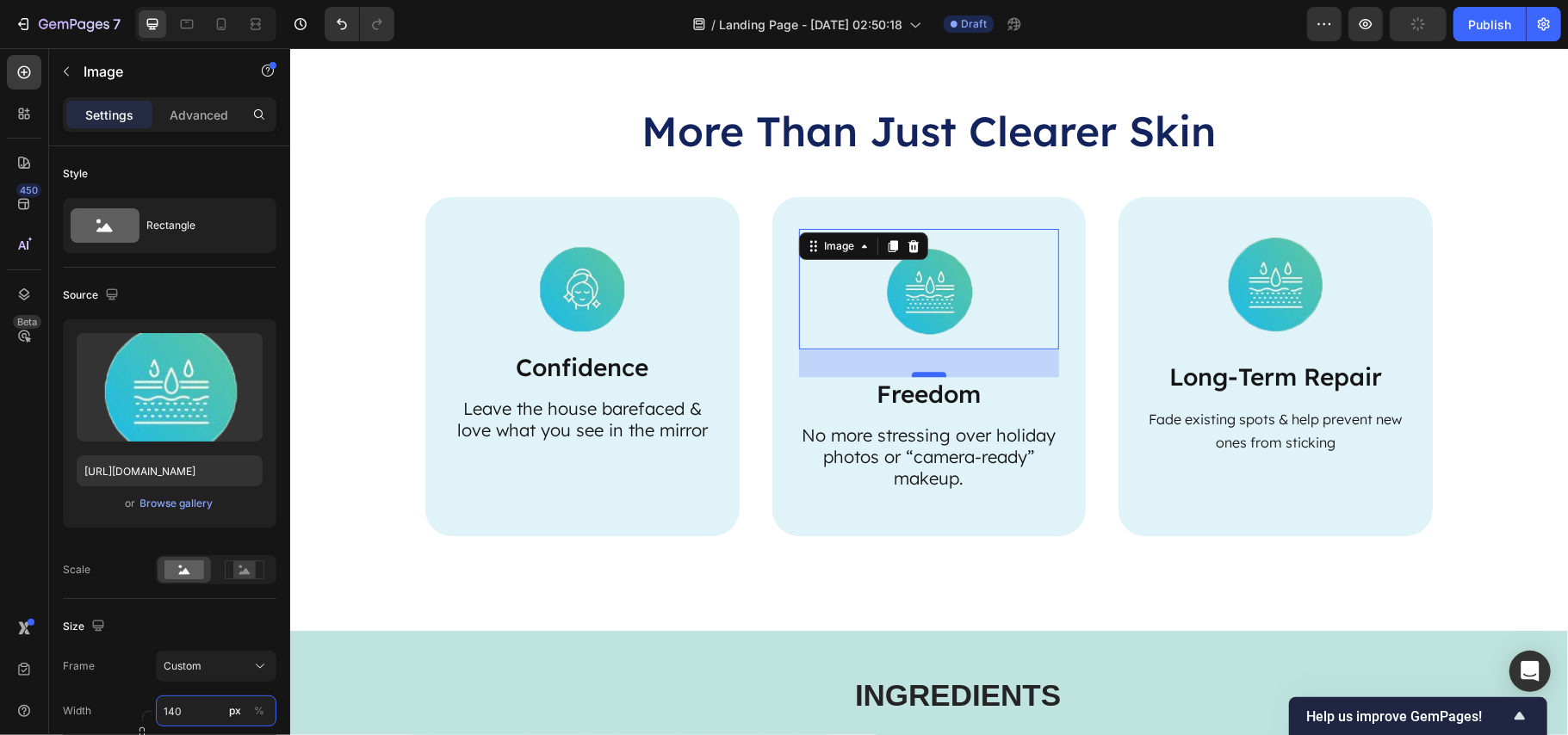
type input "140"
drag, startPoint x: 928, startPoint y: 375, endPoint x: 933, endPoint y: 351, distance: 24.5
click at [933, 349] on div "32" at bounding box center [928, 349] width 261 height 0
drag, startPoint x: 924, startPoint y: 376, endPoint x: 928, endPoint y: 357, distance: 19.4
click at [928, 349] on div "32" at bounding box center [928, 349] width 261 height 0
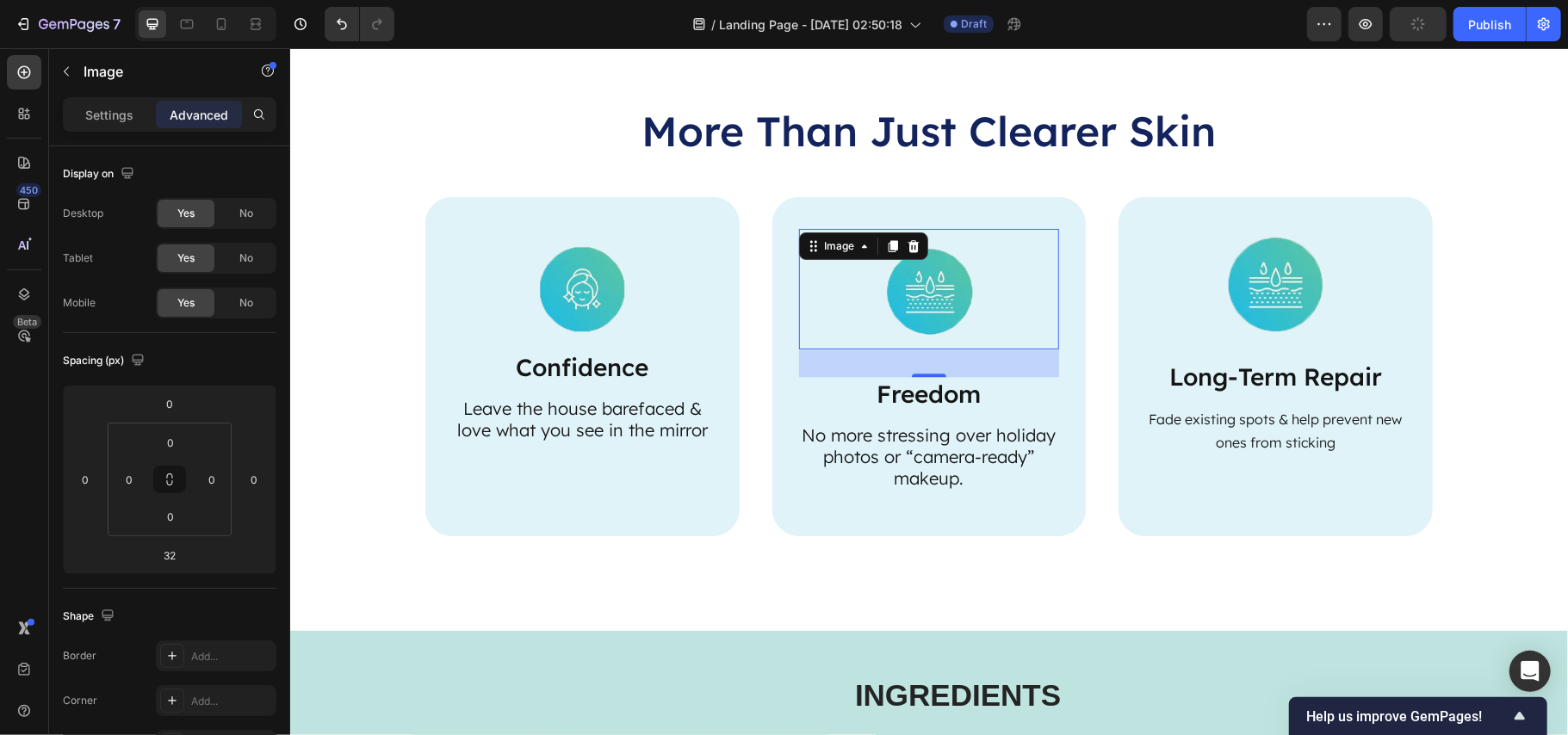
click at [917, 349] on div "32" at bounding box center [928, 349] width 261 height 0
click at [851, 286] on div at bounding box center [928, 288] width 261 height 121
click at [166, 565] on input "32" at bounding box center [169, 556] width 34 height 26
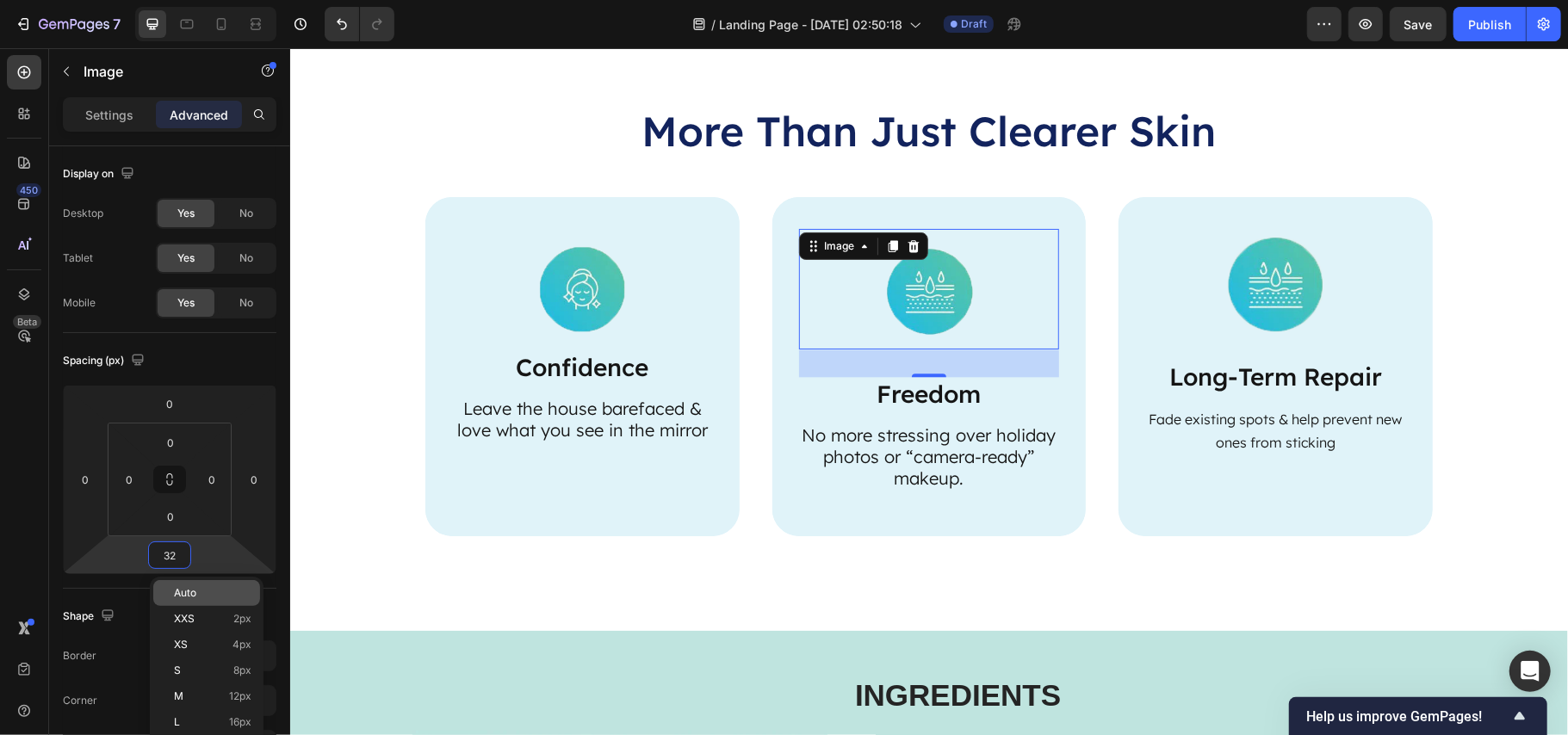
click at [176, 584] on div "Auto" at bounding box center [206, 593] width 107 height 26
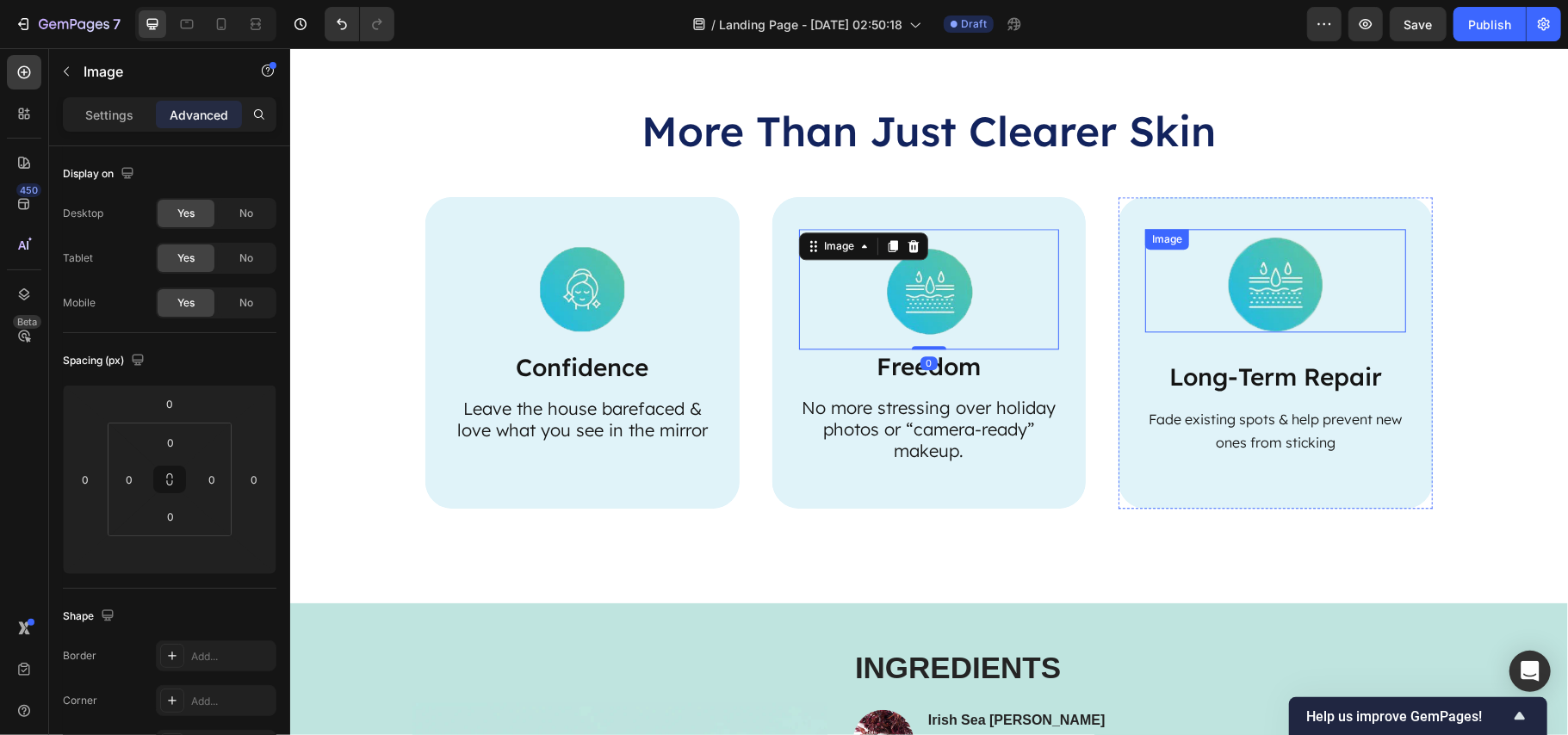
click at [1302, 289] on img at bounding box center [1275, 280] width 103 height 103
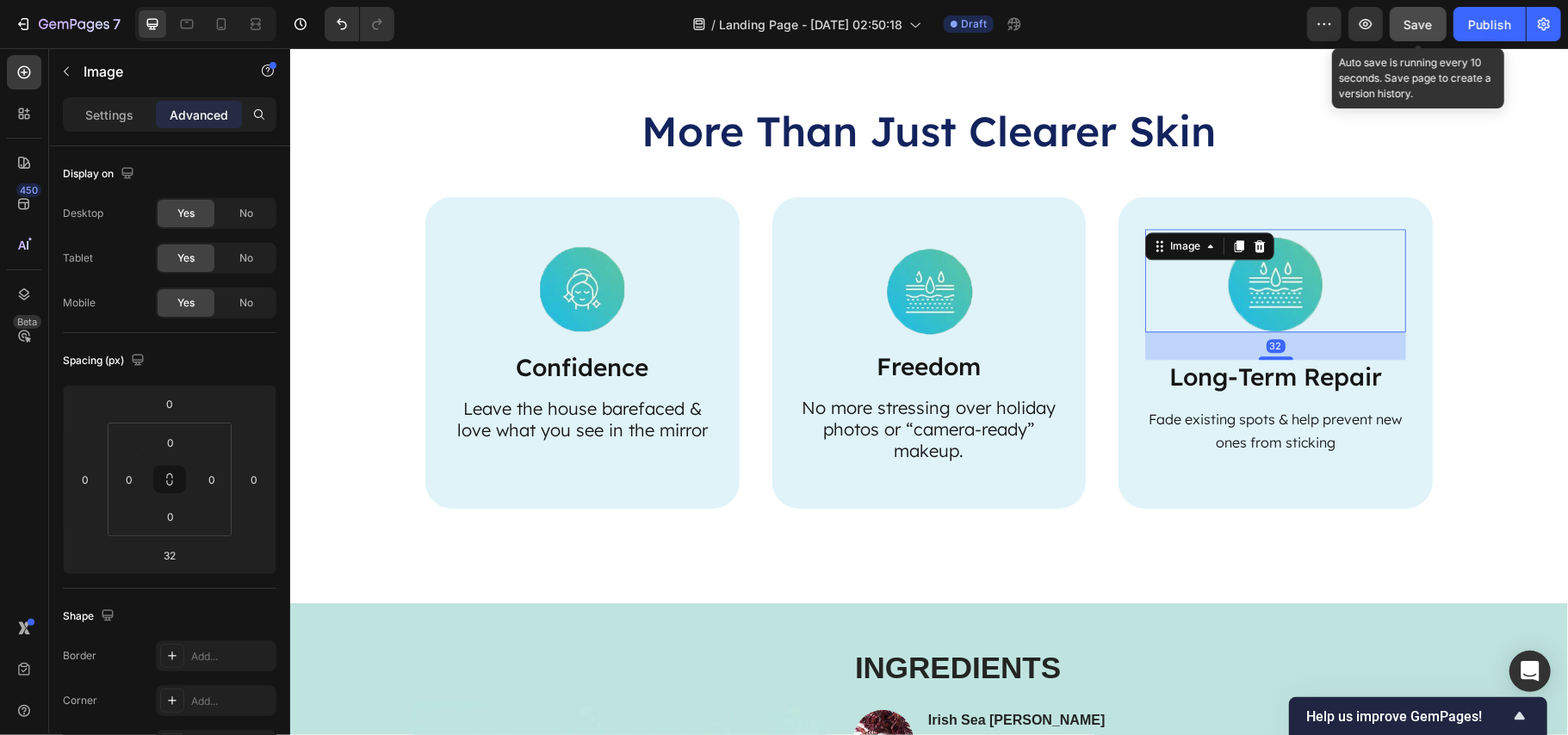
click at [1420, 26] on span "Save" at bounding box center [1419, 24] width 29 height 15
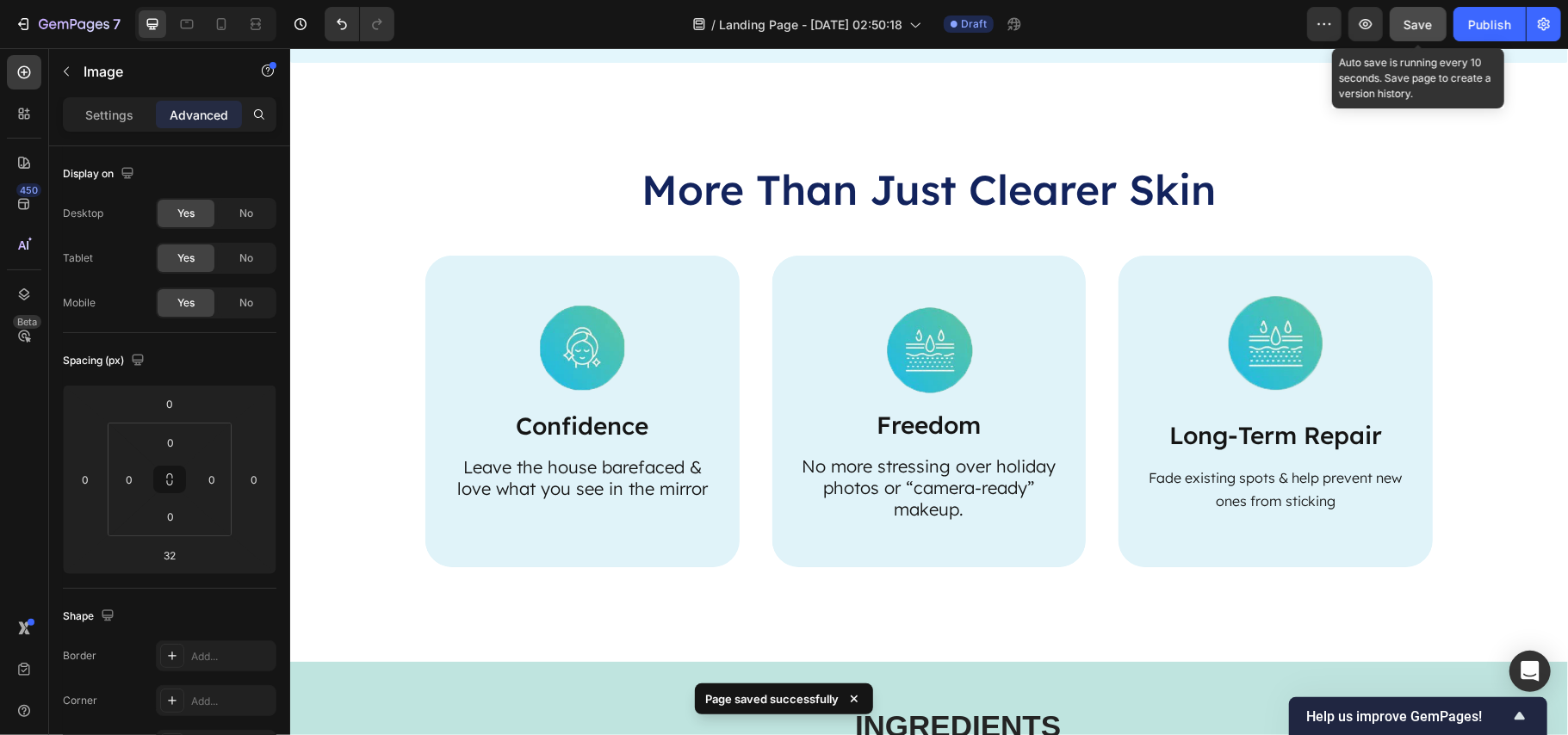
scroll to position [3019, 0]
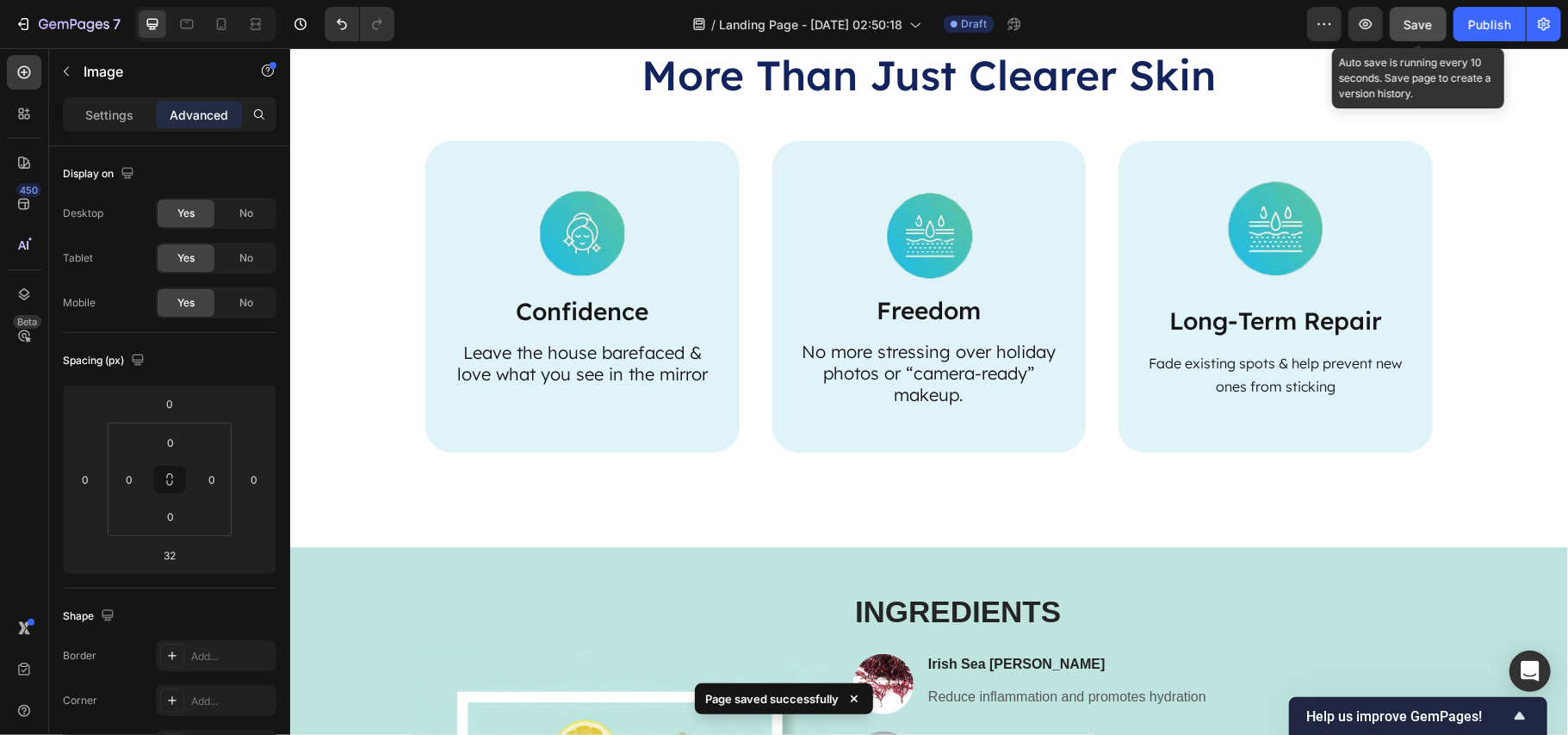
click at [1256, 228] on img at bounding box center [1275, 224] width 103 height 103
click at [1279, 226] on img at bounding box center [1275, 224] width 103 height 103
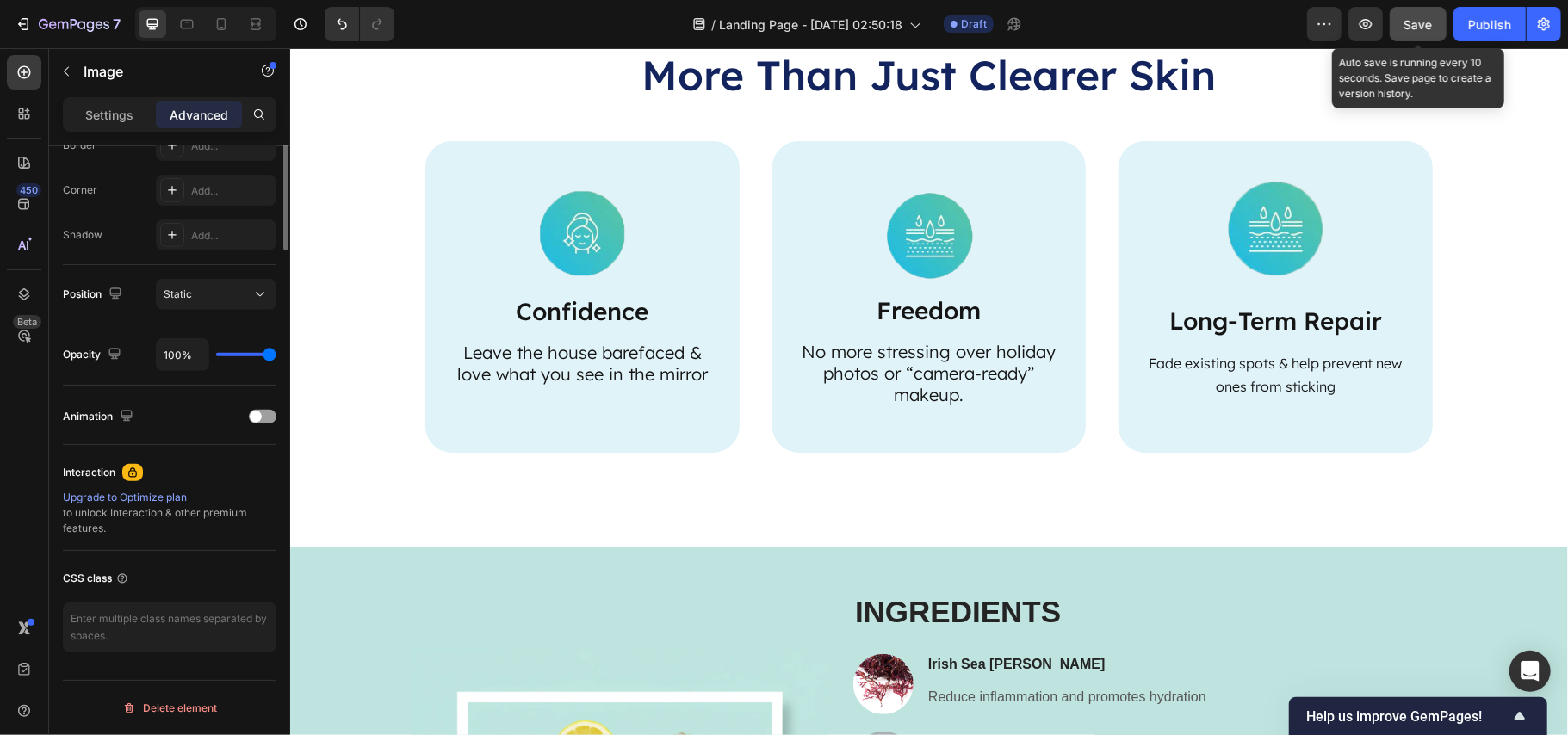
scroll to position [169, 0]
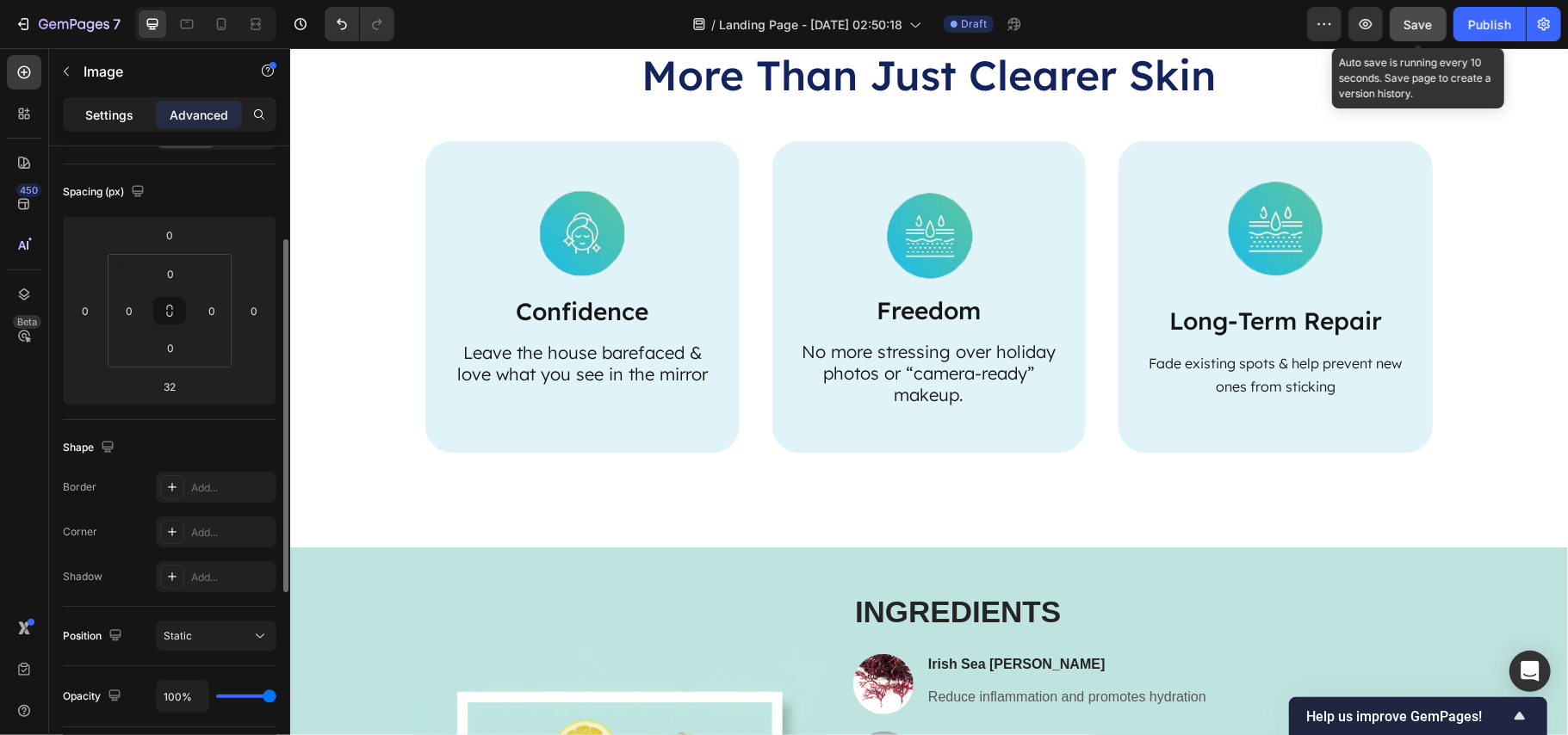
click at [112, 125] on div "Settings" at bounding box center [109, 114] width 87 height 28
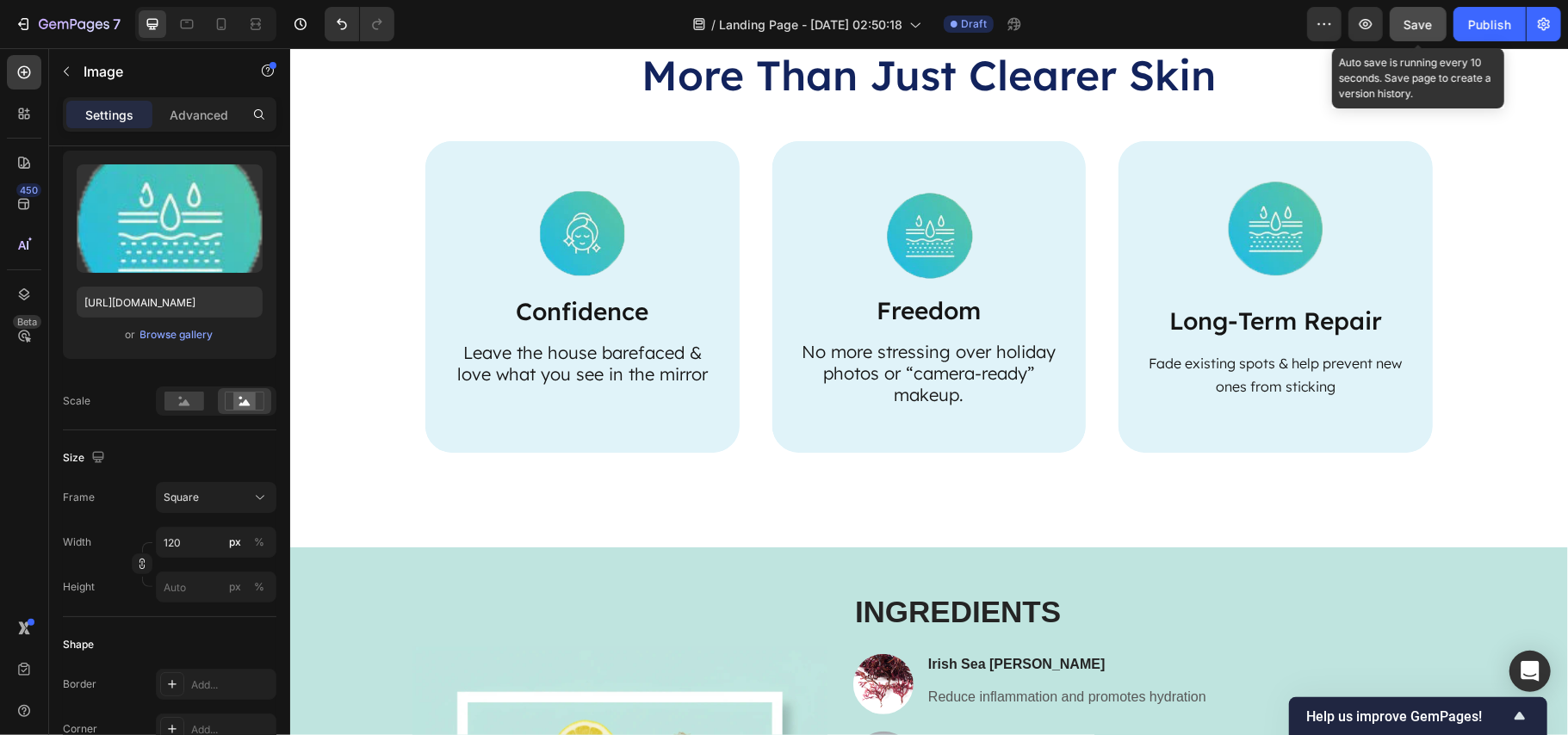
click at [1259, 231] on img at bounding box center [1275, 224] width 103 height 103
click at [181, 330] on div "Browse gallery" at bounding box center [177, 335] width 73 height 16
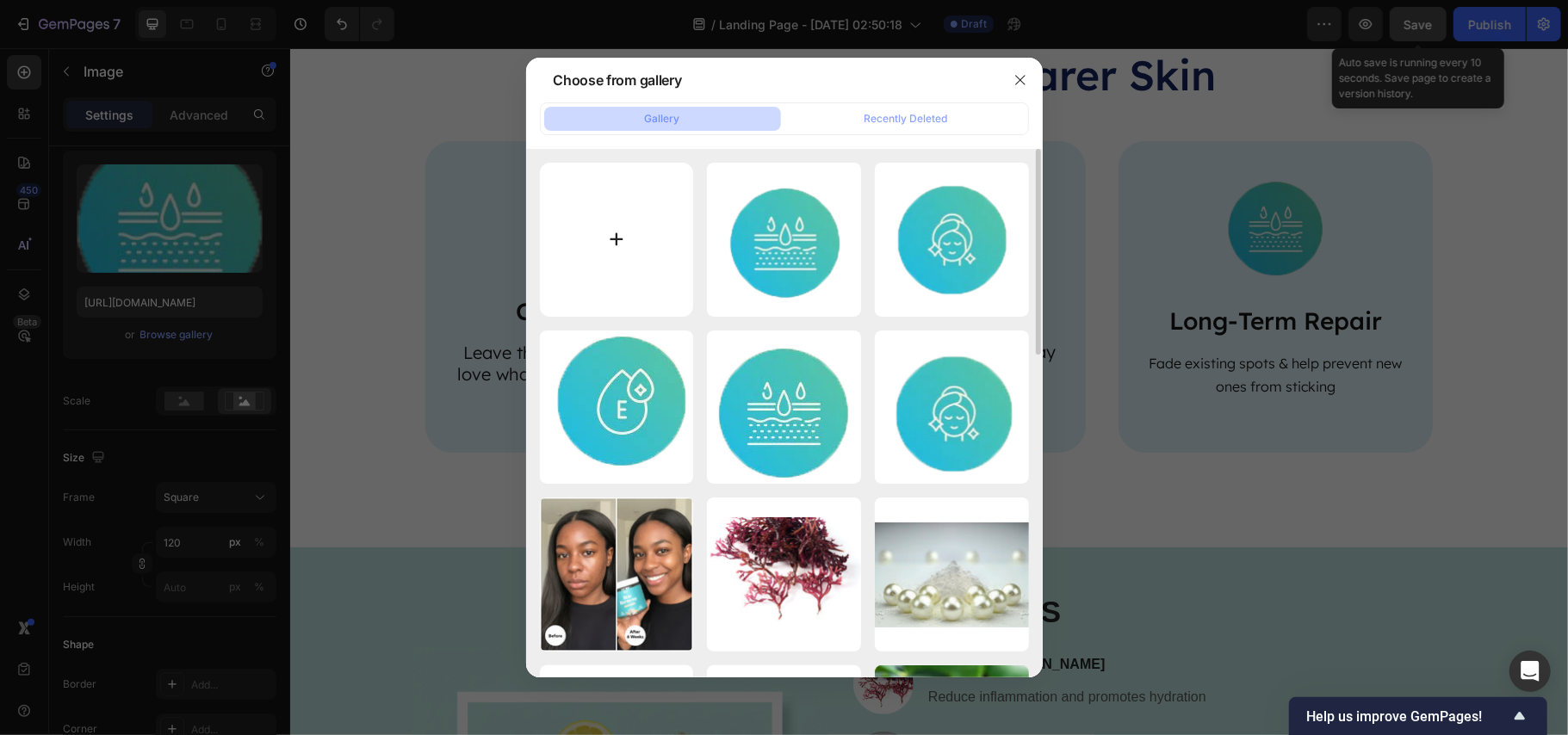
click at [620, 221] on input "file" at bounding box center [617, 239] width 154 height 154
type input "C:\fakepath\icon 3.png"
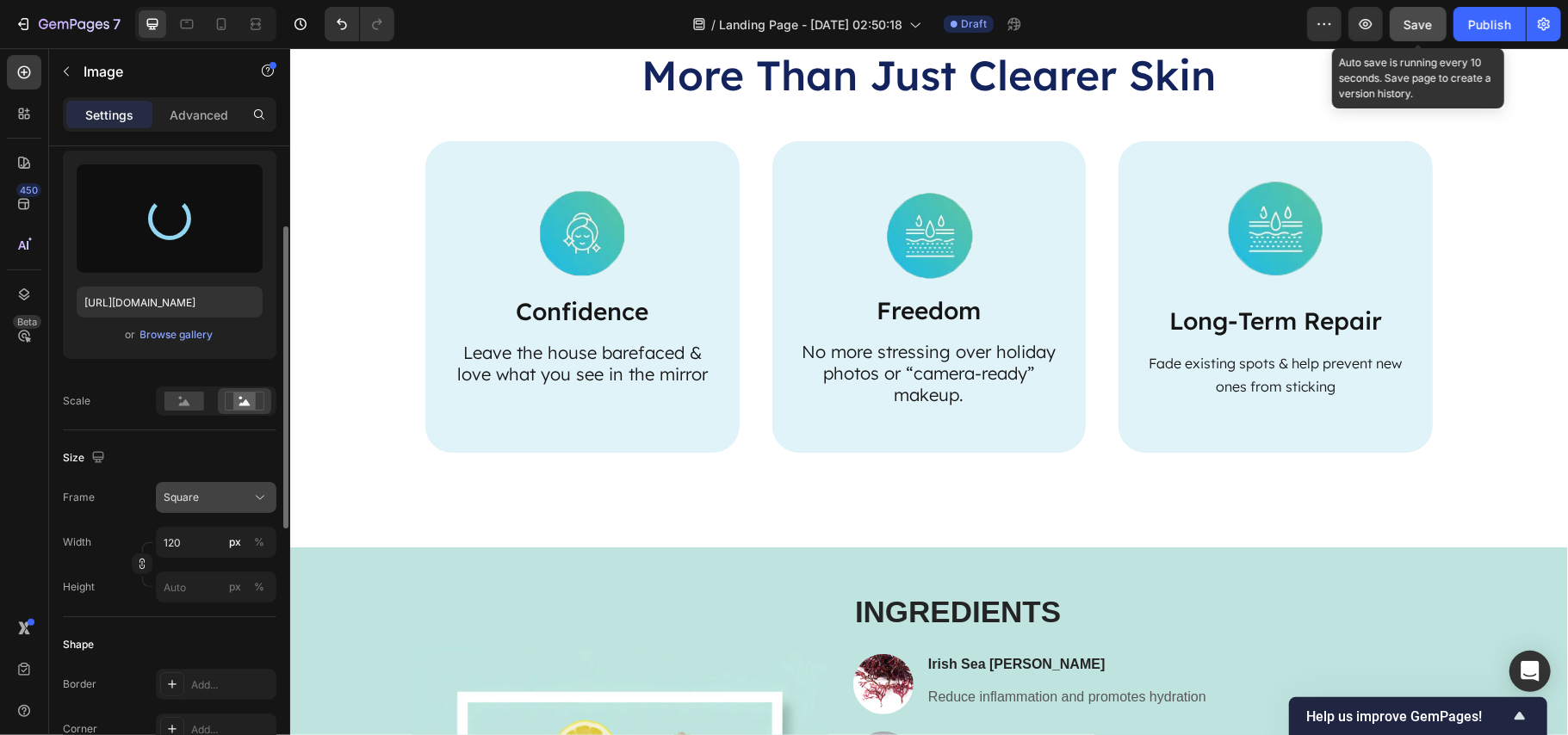
type input "https://cdn.shopify.com/s/files/1/0890/9530/7606/files/gempages_575567914451600…"
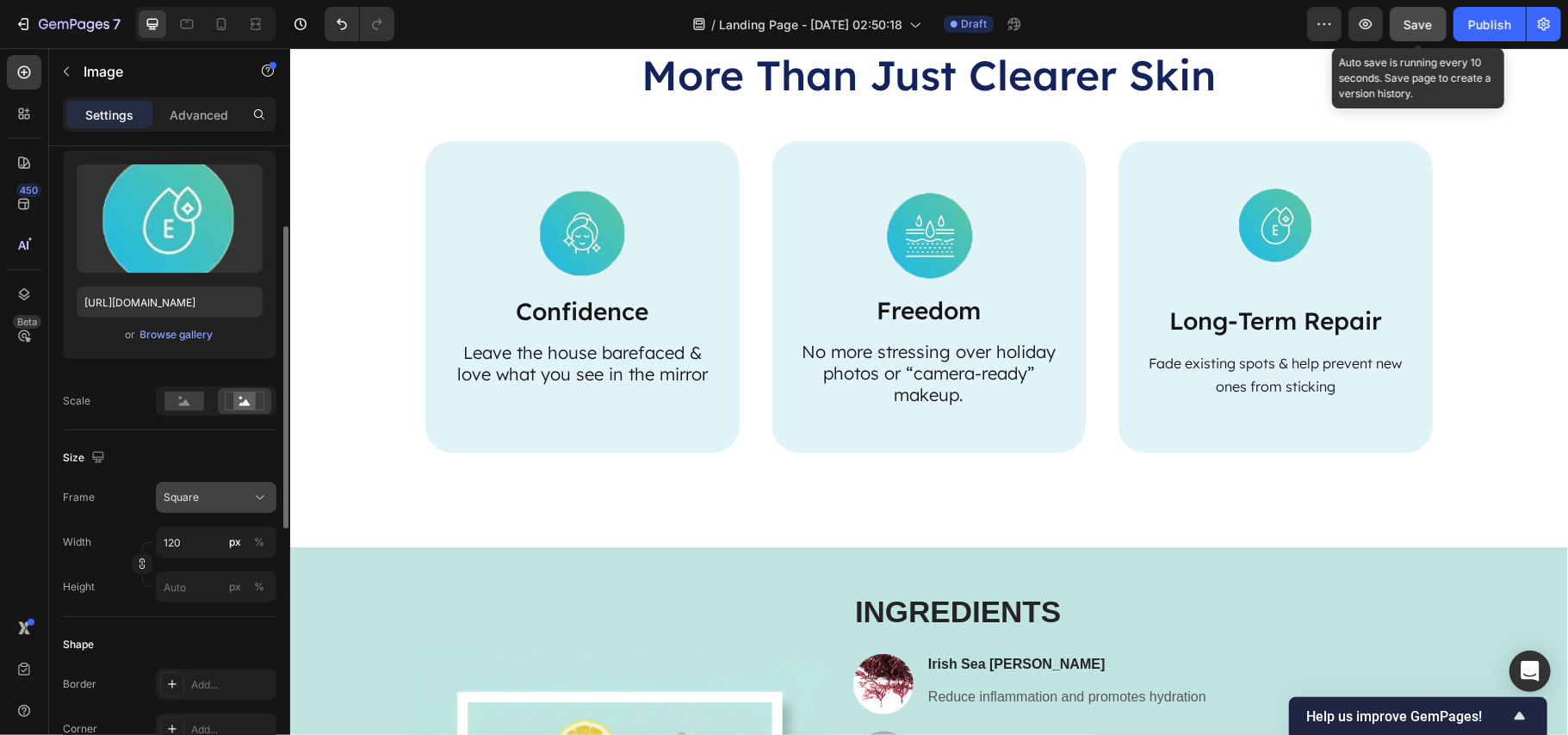
click at [217, 503] on div "Square" at bounding box center [205, 498] width 85 height 16
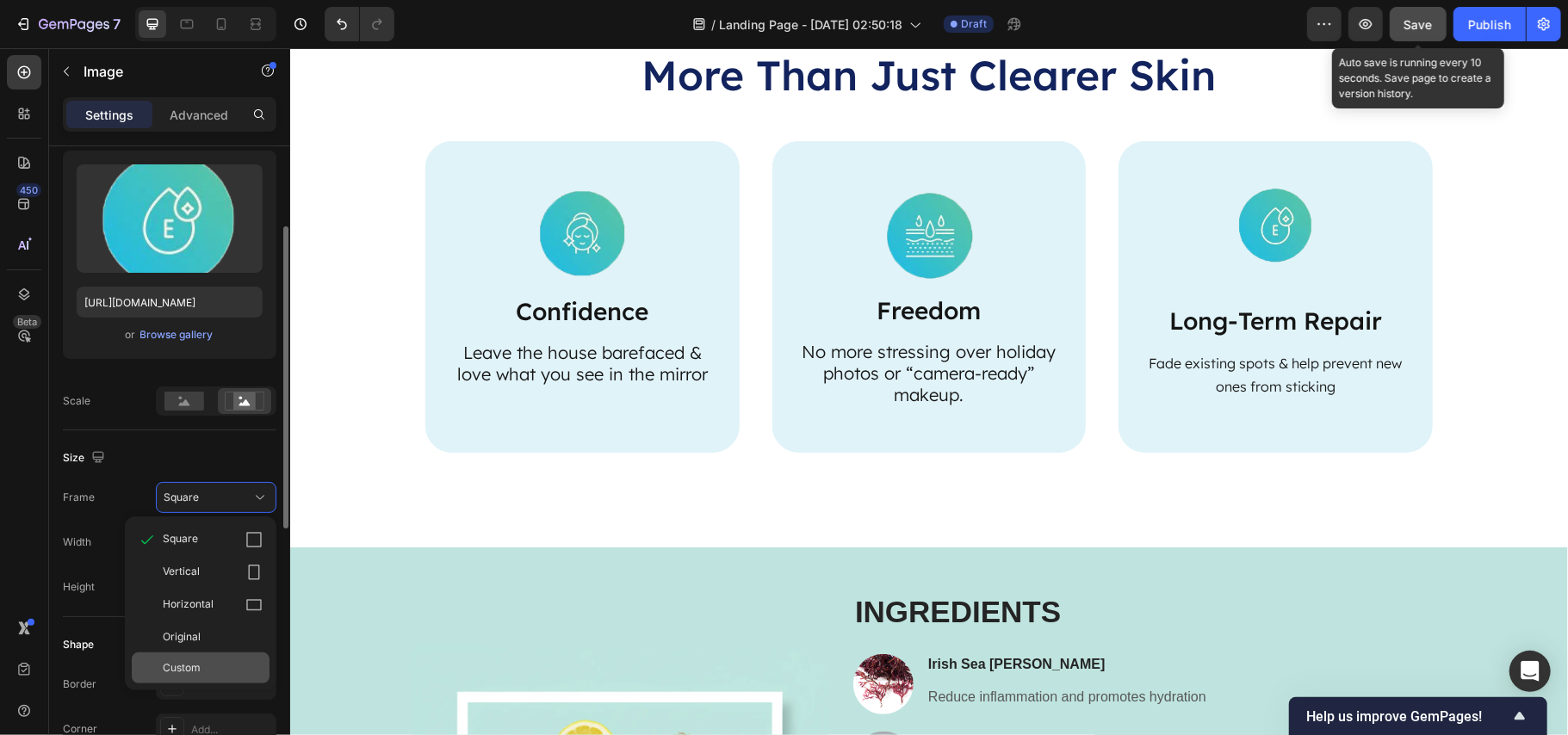
click at [177, 676] on span "Custom" at bounding box center [181, 669] width 38 height 16
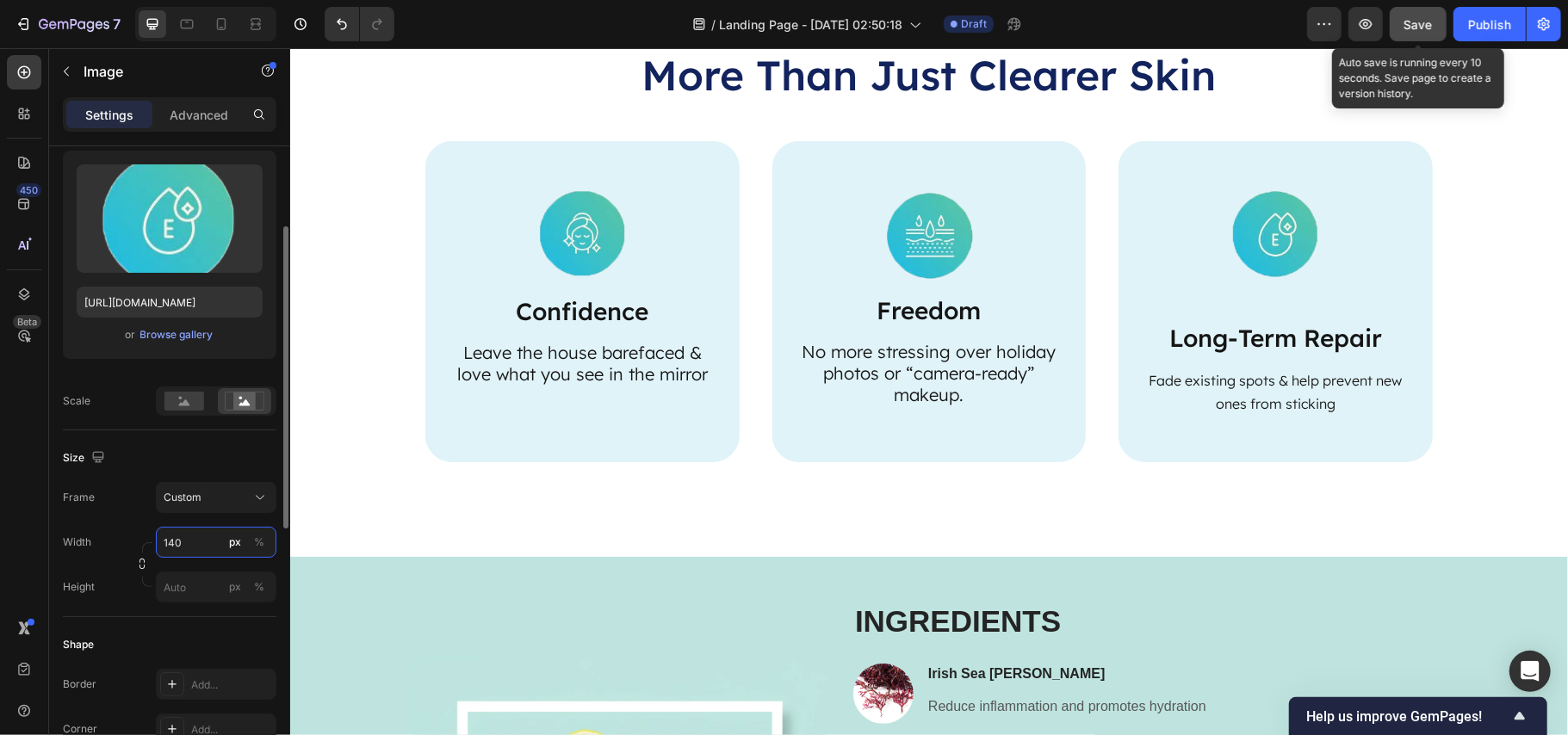
type input "140"
click at [1267, 235] on img at bounding box center [1275, 232] width 121 height 121
click at [1283, 271] on img at bounding box center [1275, 232] width 121 height 121
click at [1275, 238] on img at bounding box center [1275, 232] width 121 height 121
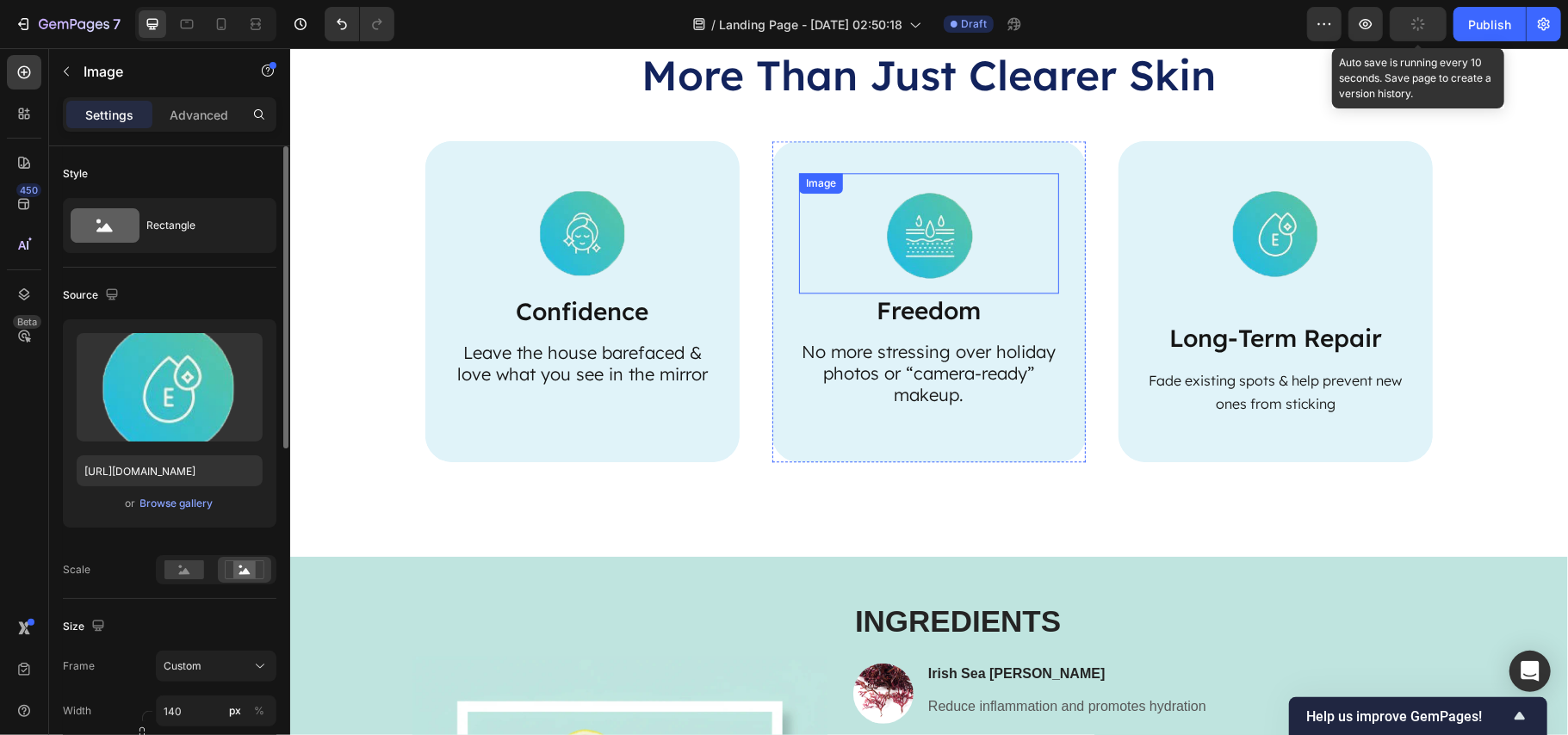
click at [890, 214] on img at bounding box center [928, 232] width 121 height 121
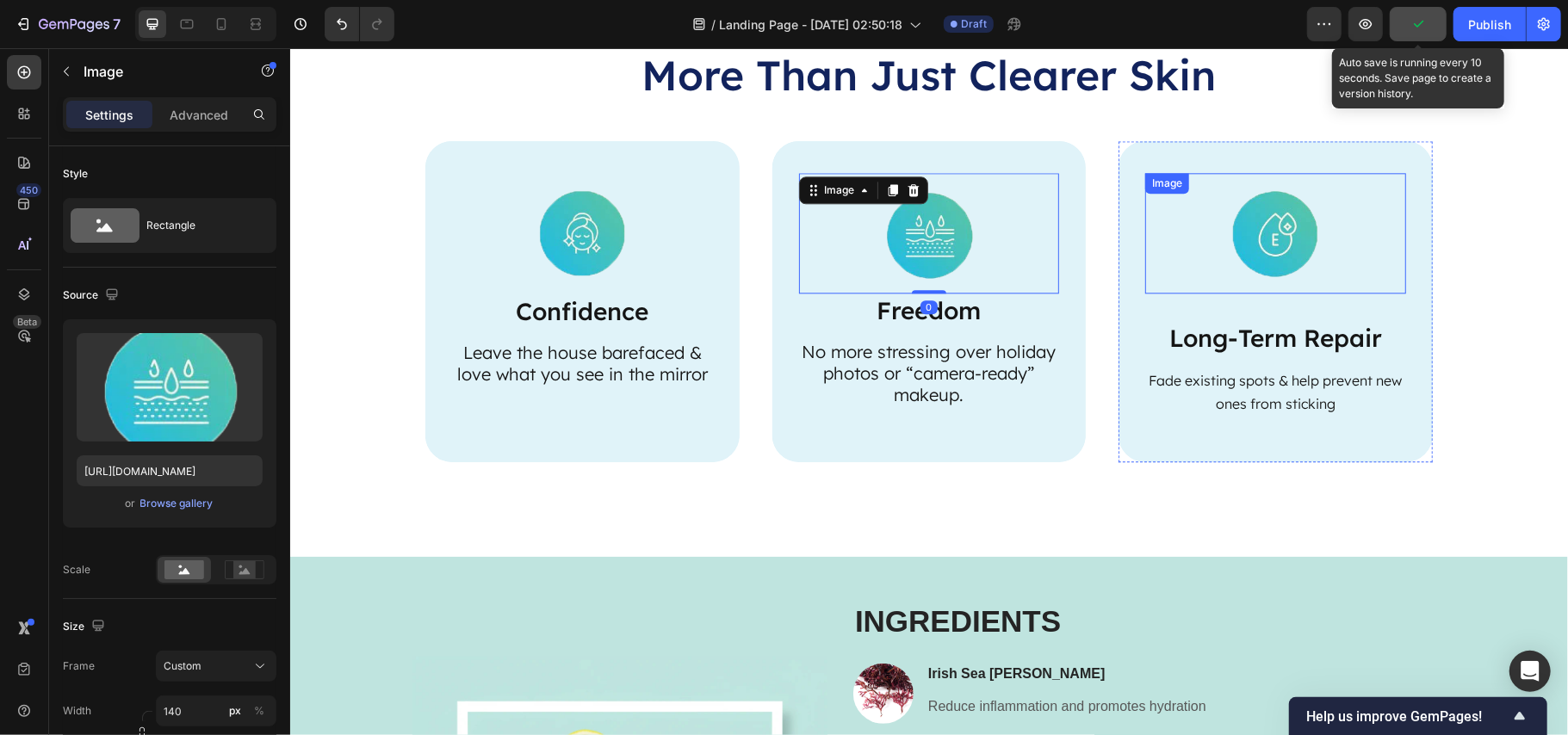
click at [1287, 219] on img at bounding box center [1275, 232] width 121 height 121
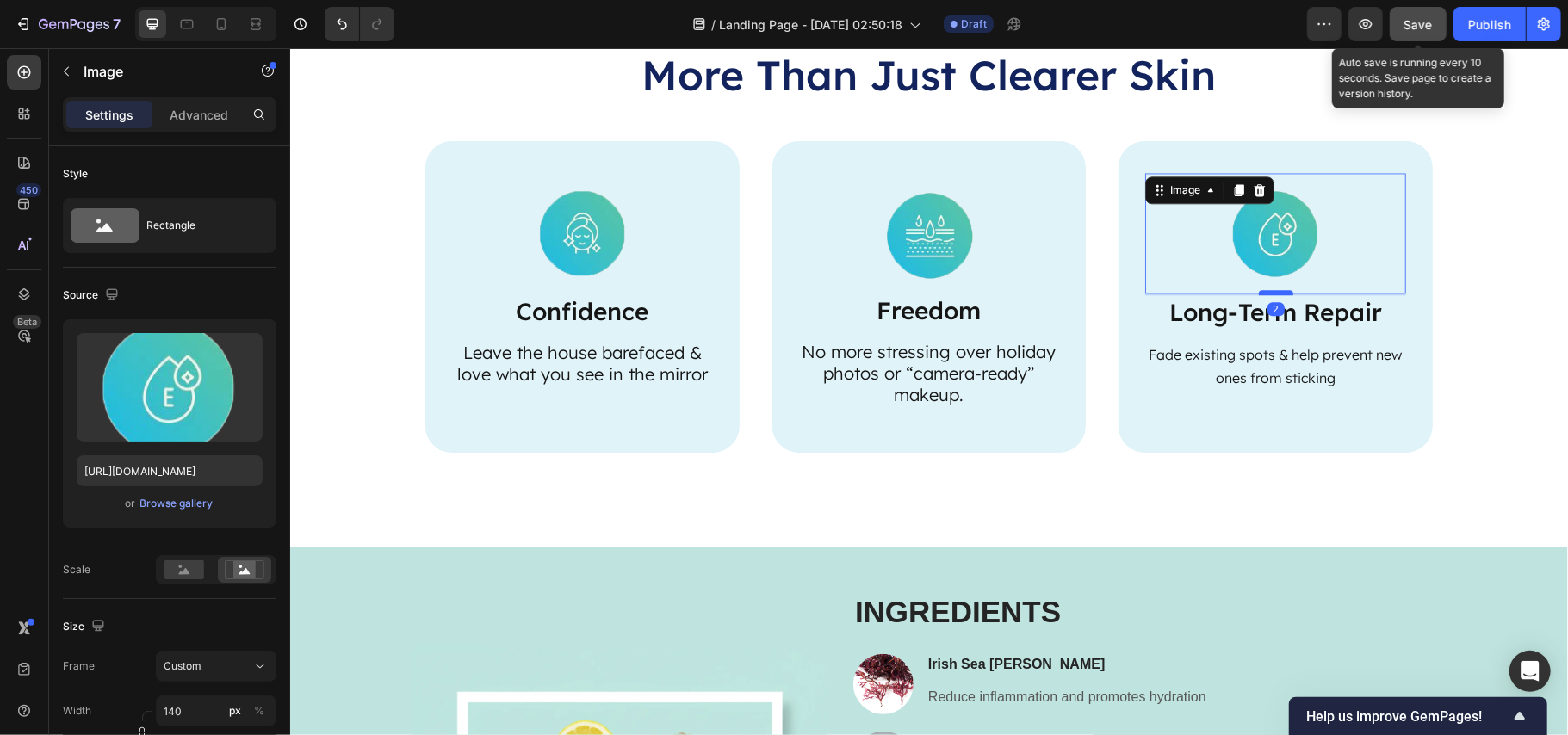
drag, startPoint x: 1273, startPoint y: 318, endPoint x: 1272, endPoint y: 292, distance: 26.0
click at [1272, 292] on div at bounding box center [1275, 292] width 34 height 5
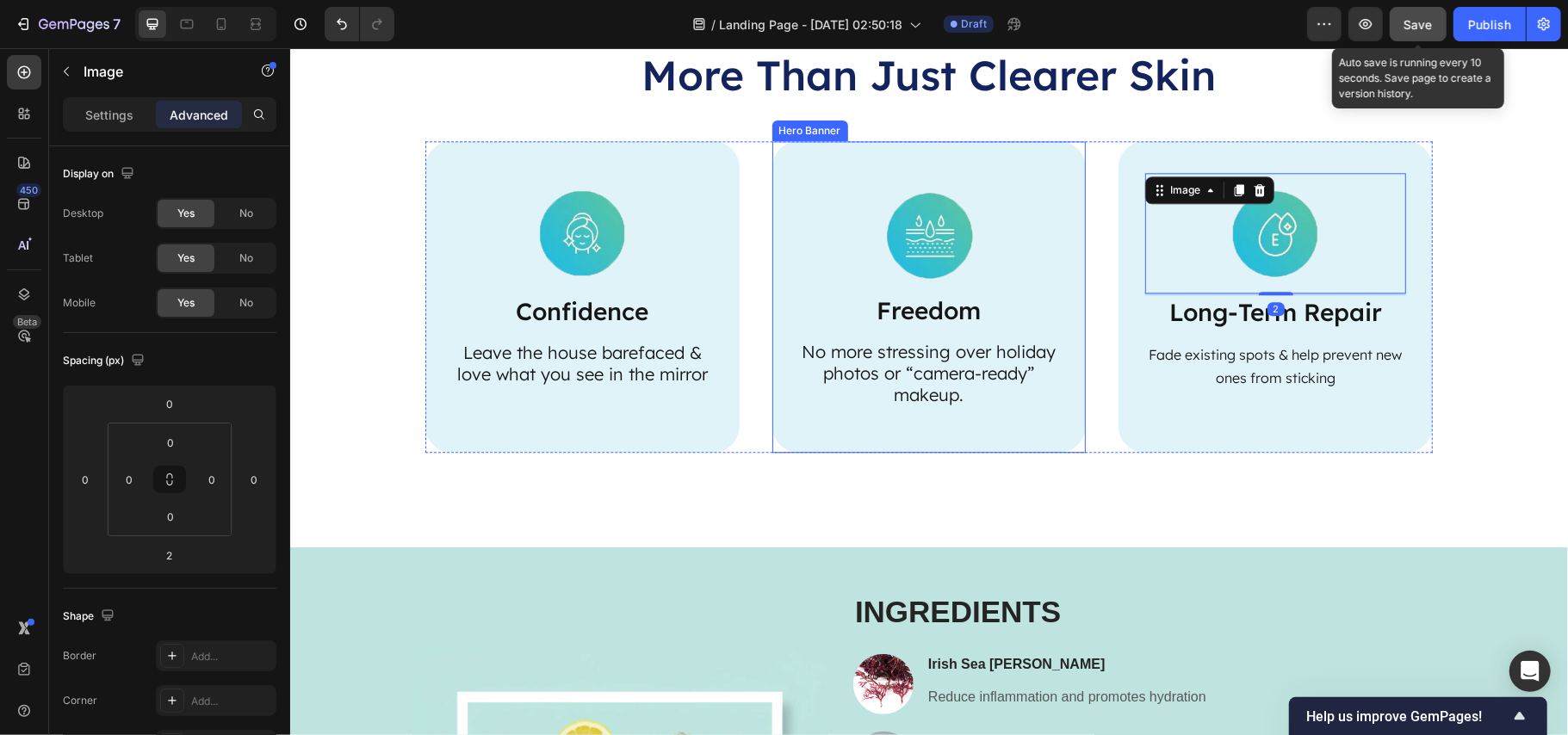
click at [945, 328] on div "Image Freedom Text Block No more stressing over holiday photos or “camera-ready…" at bounding box center [928, 289] width 261 height 234
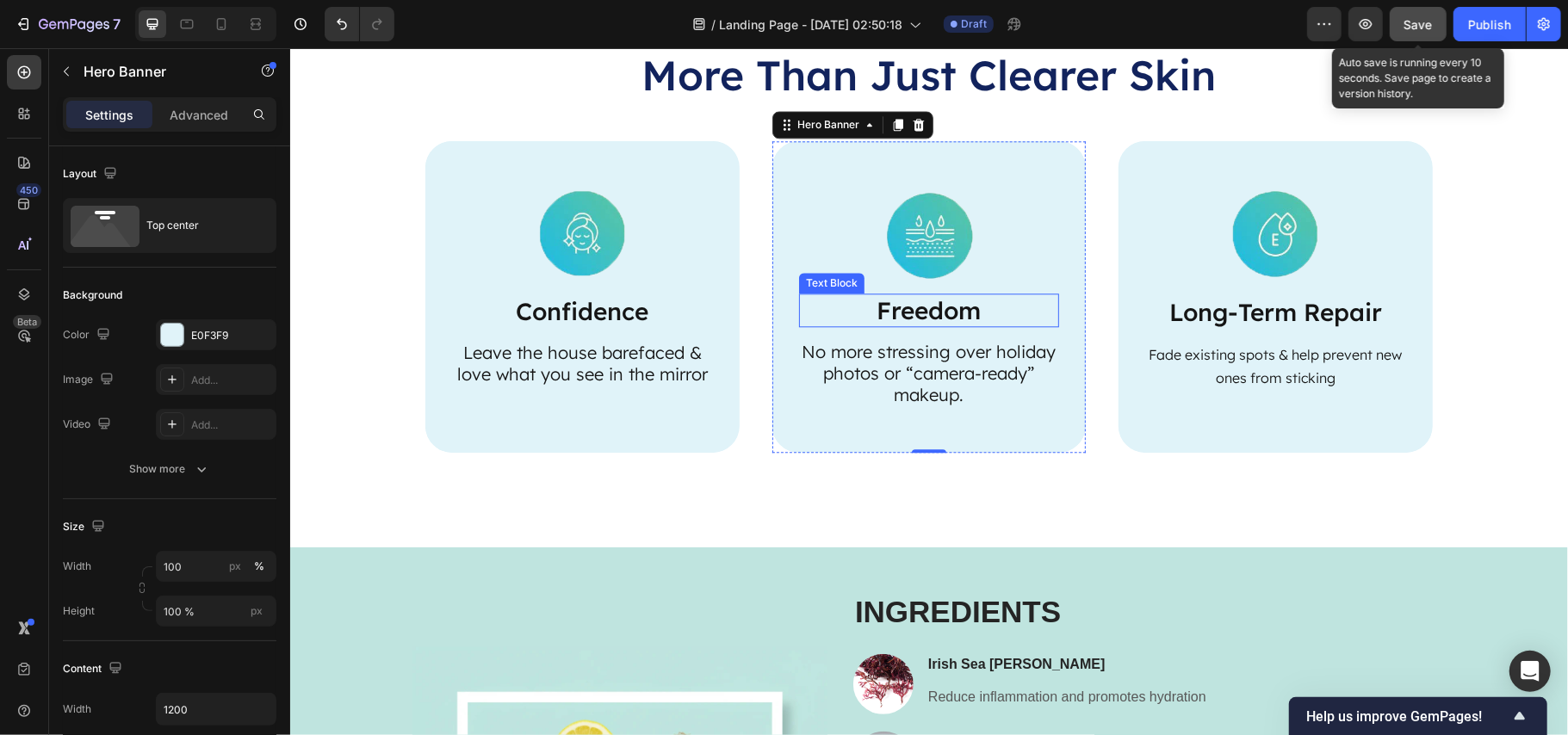
scroll to position [2972, 0]
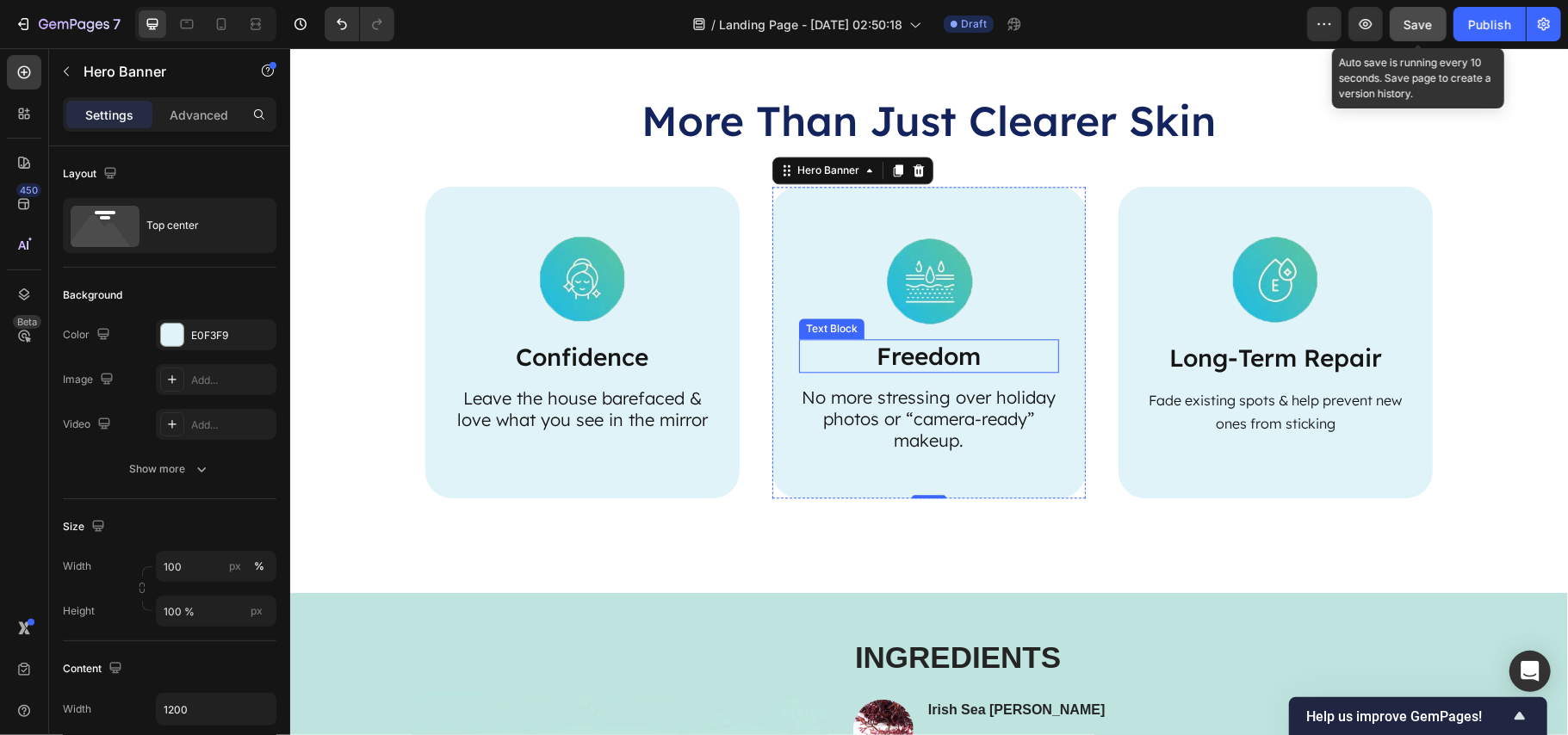
click at [1075, 147] on h2 "More Than Just Clearer Skin" at bounding box center [928, 119] width 1008 height 55
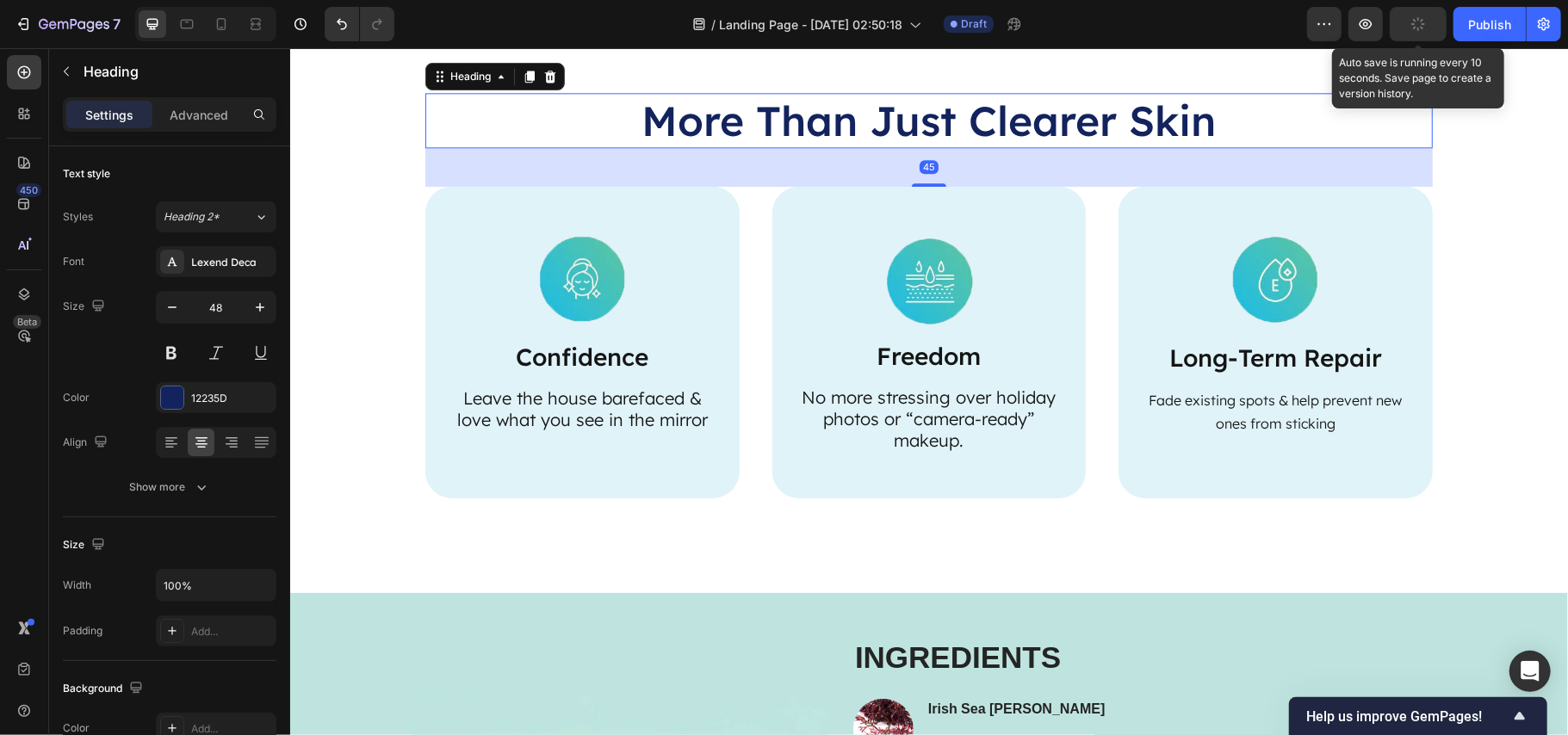
scroll to position [2903, 0]
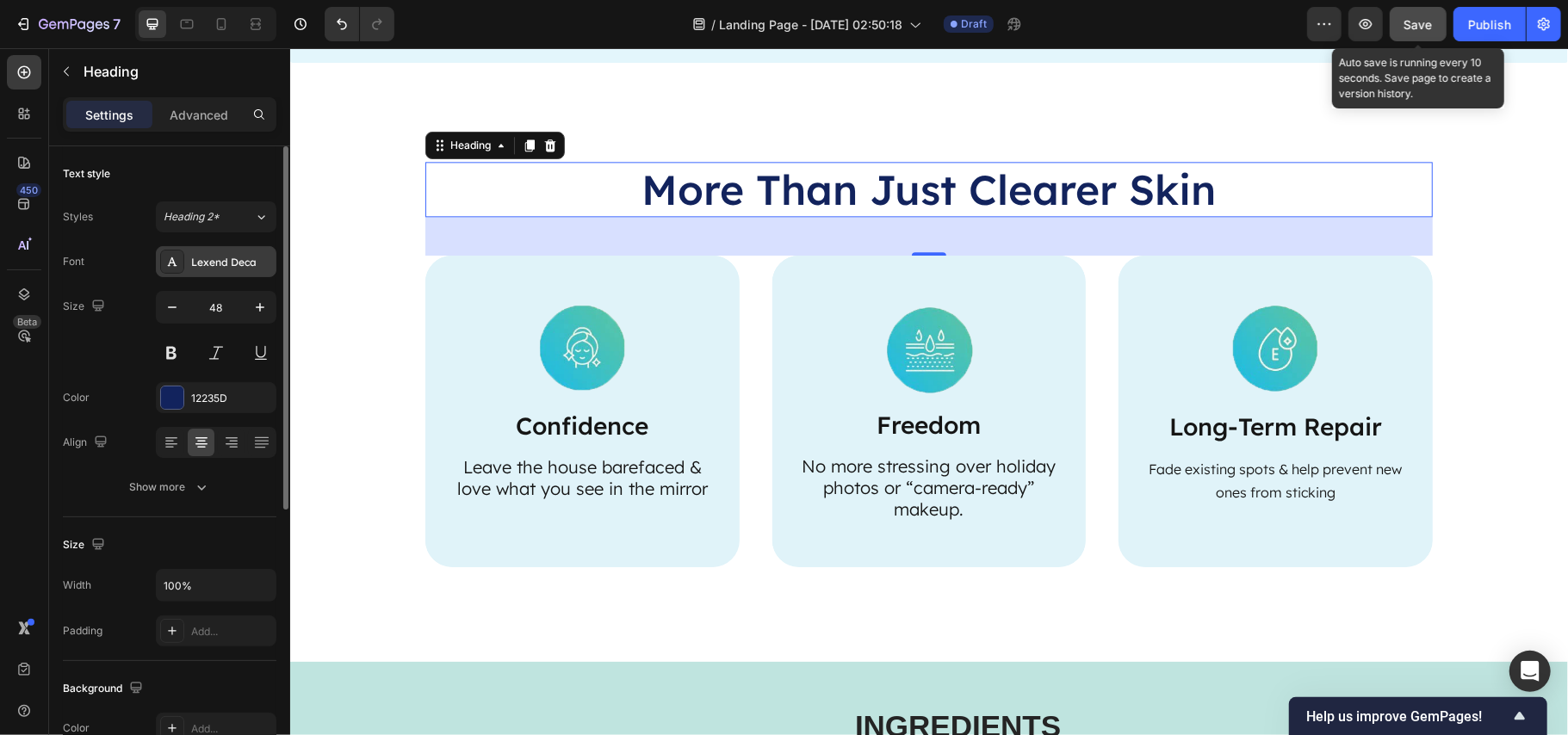
click at [202, 260] on div "Lexend Deca" at bounding box center [232, 263] width 81 height 16
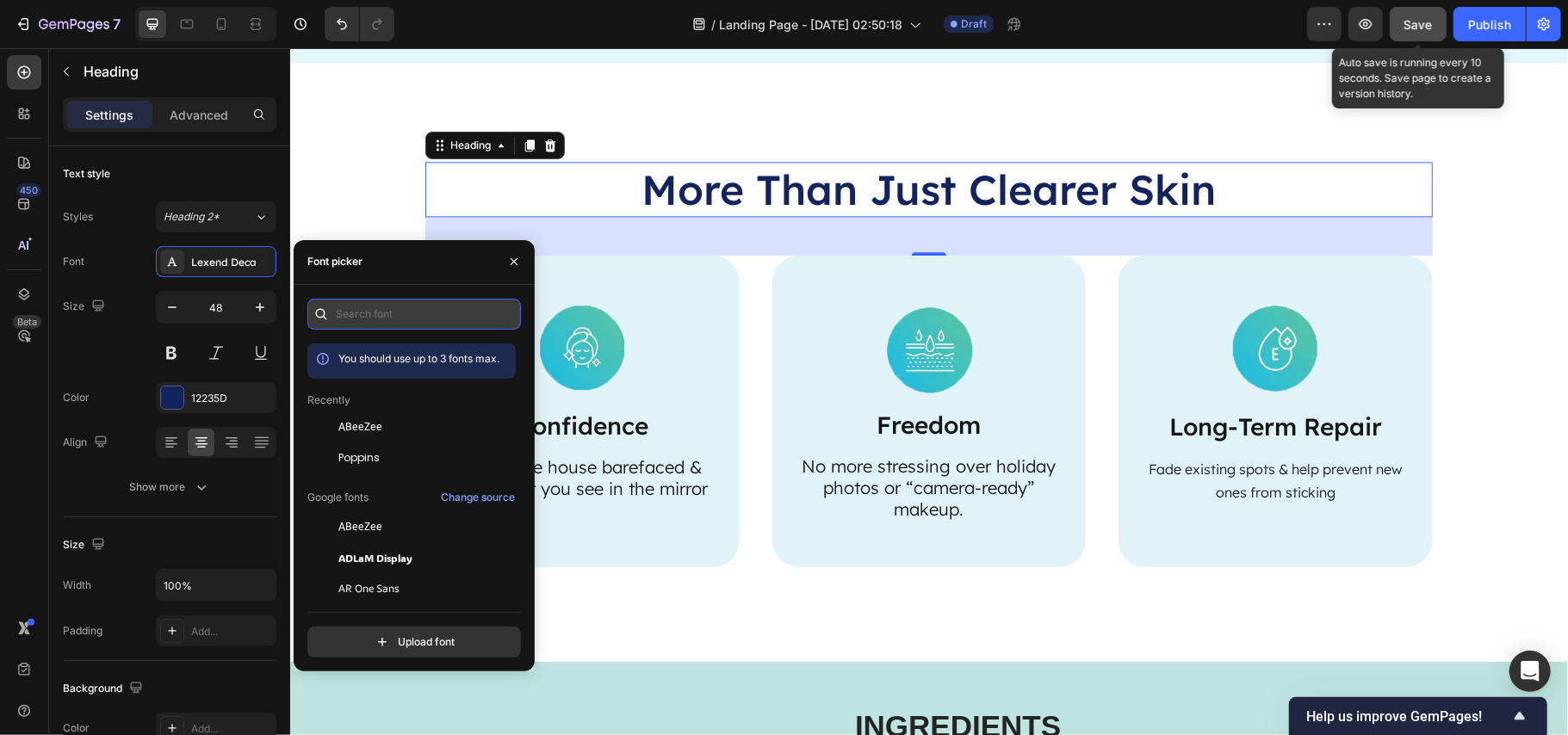
click at [356, 304] on input "text" at bounding box center [414, 314] width 213 height 31
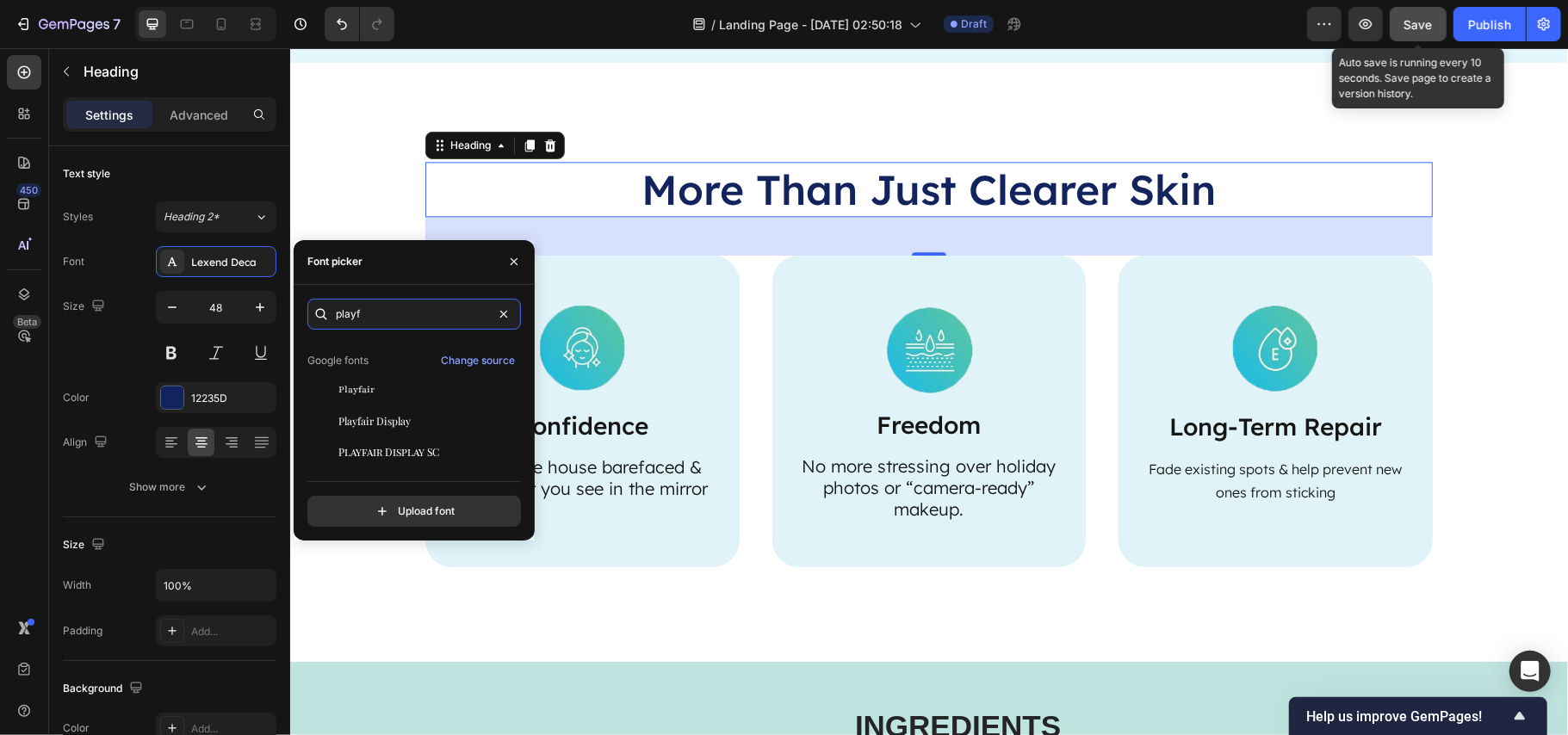
scroll to position [0, 0]
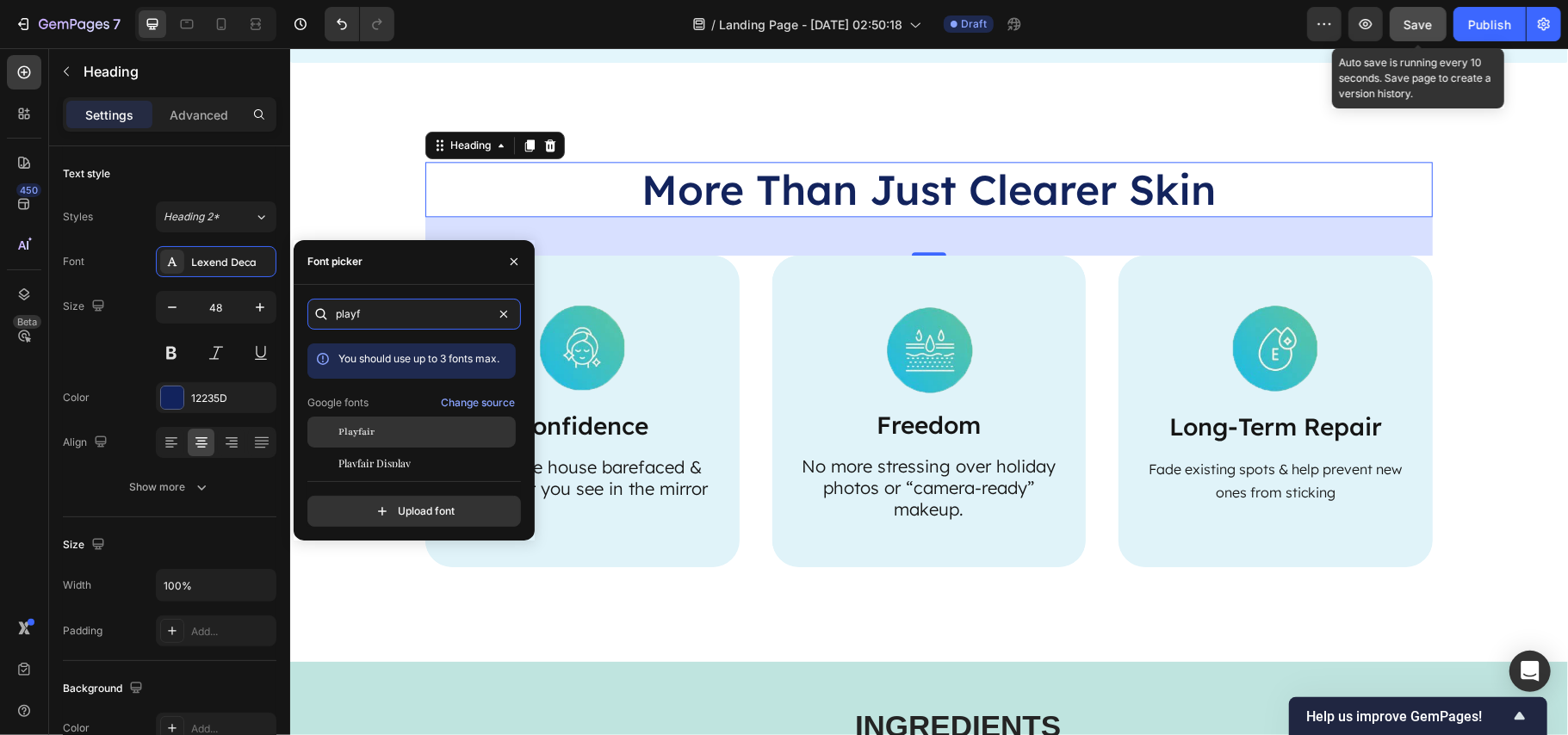
type input "playf"
click at [442, 445] on div "Playfair" at bounding box center [412, 432] width 208 height 31
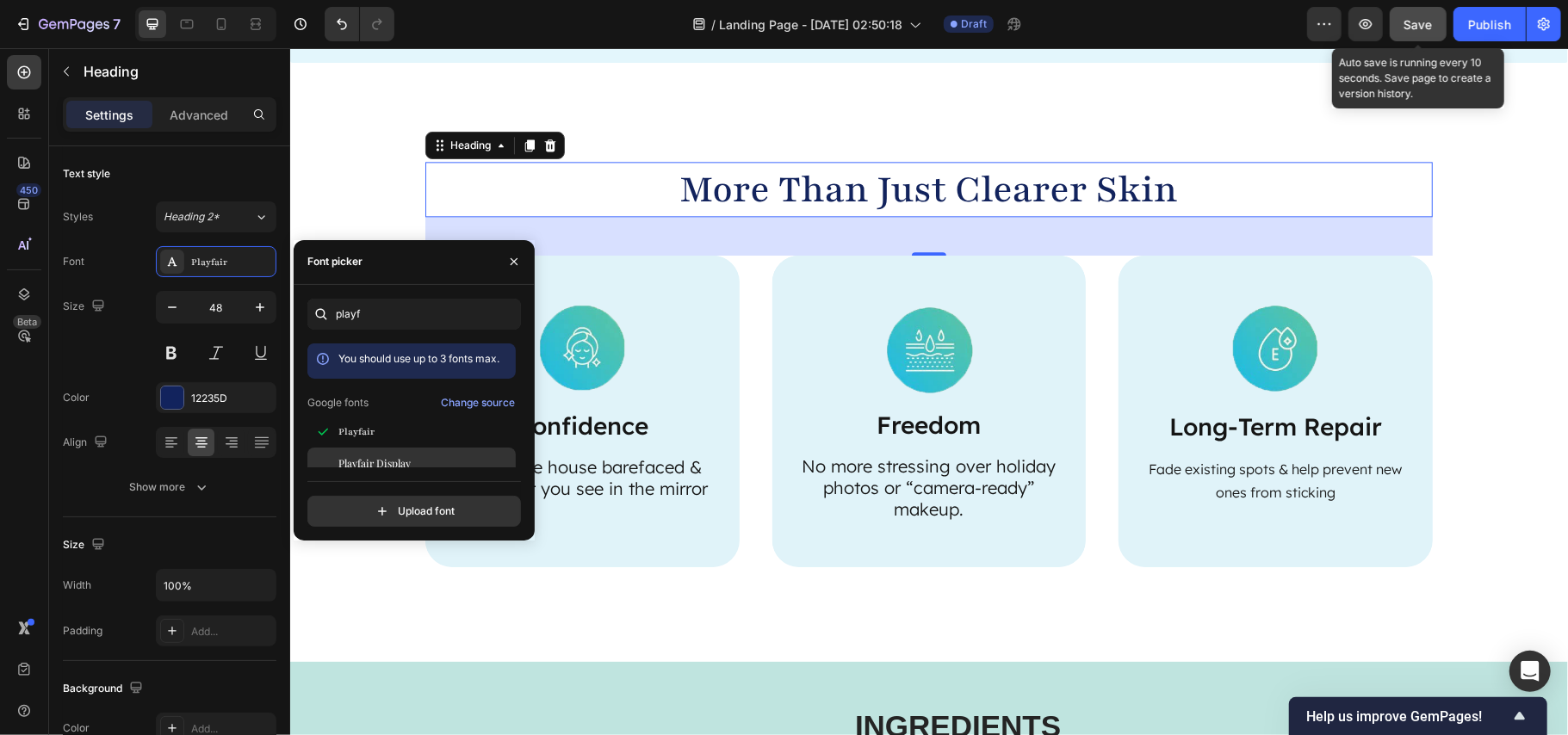
click at [429, 463] on div "Playfair Display" at bounding box center [425, 463] width 174 height 16
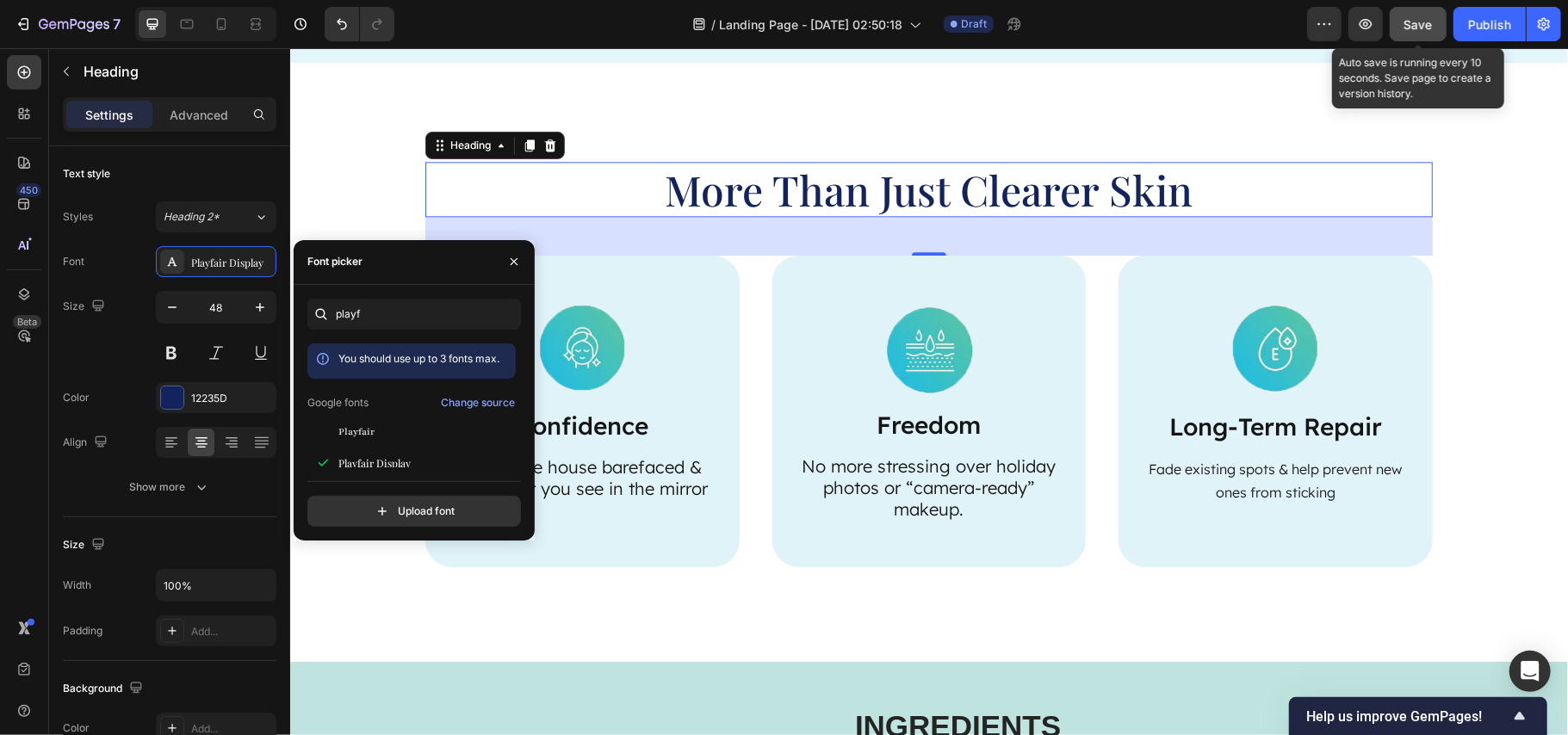
click at [889, 183] on h2 "More Than Just Clearer Skin" at bounding box center [928, 188] width 1008 height 55
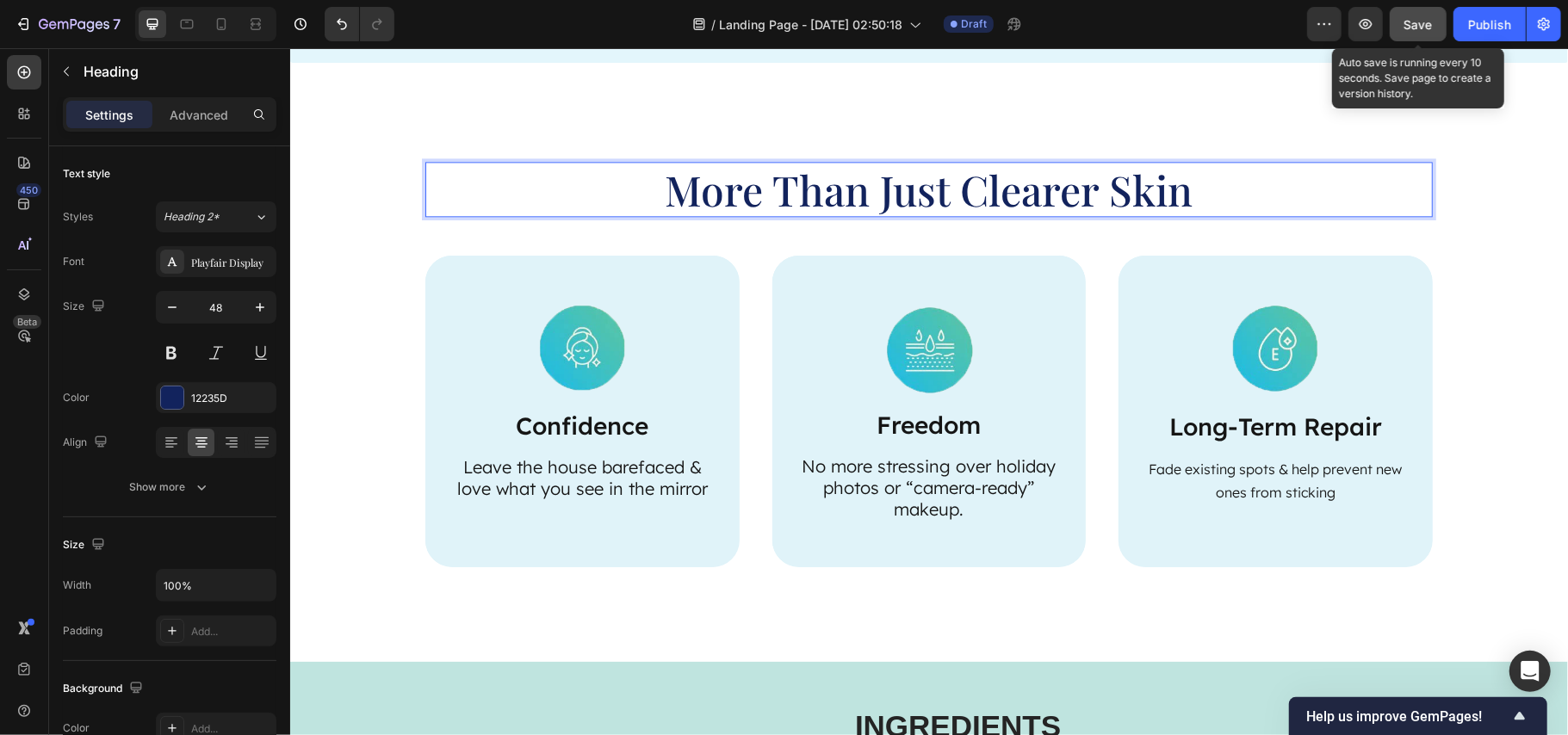
click at [727, 203] on p "More Than Just Clearer Skin" at bounding box center [928, 188] width 1004 height 52
click at [191, 265] on div "Playfair Display" at bounding box center [232, 263] width 81 height 16
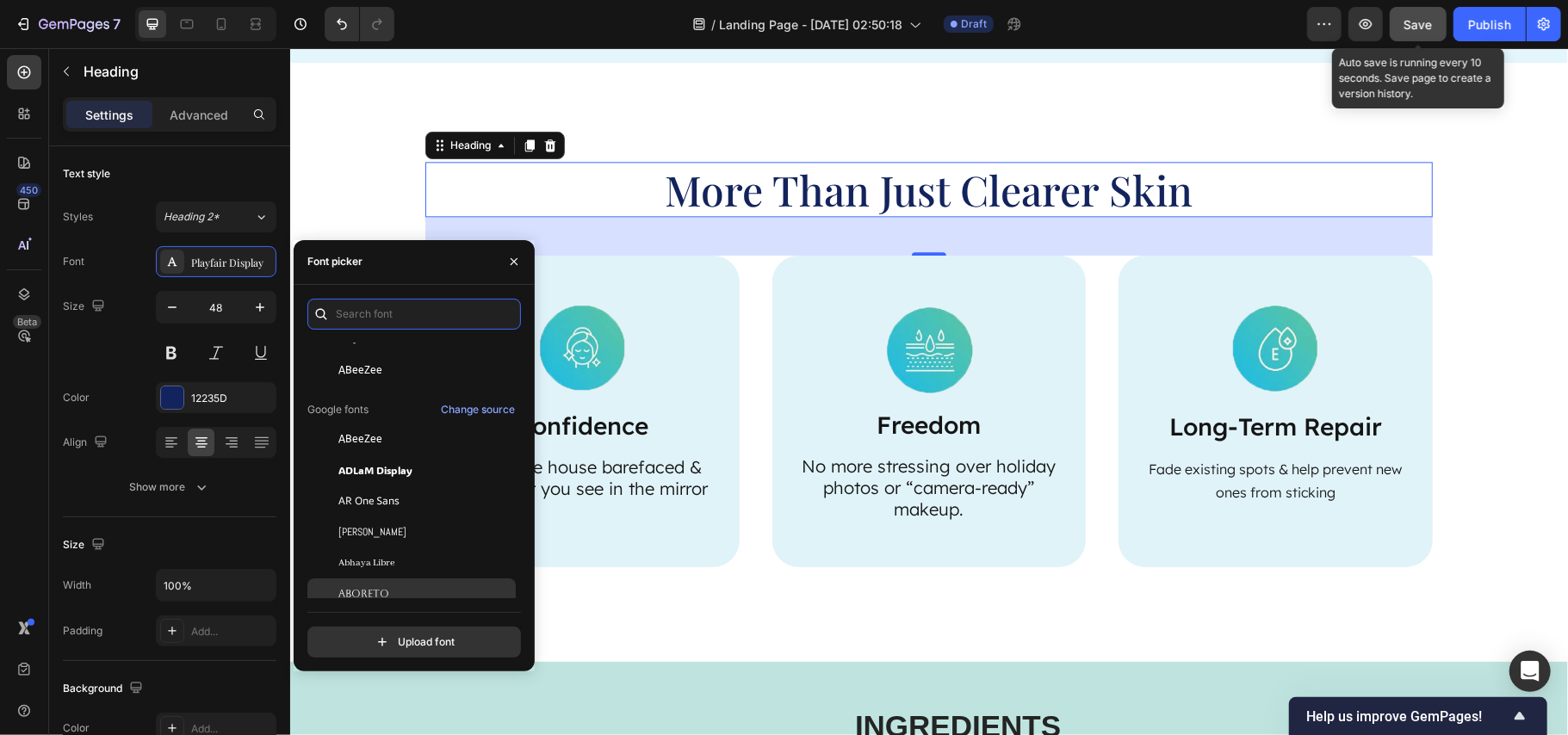
scroll to position [229, 0]
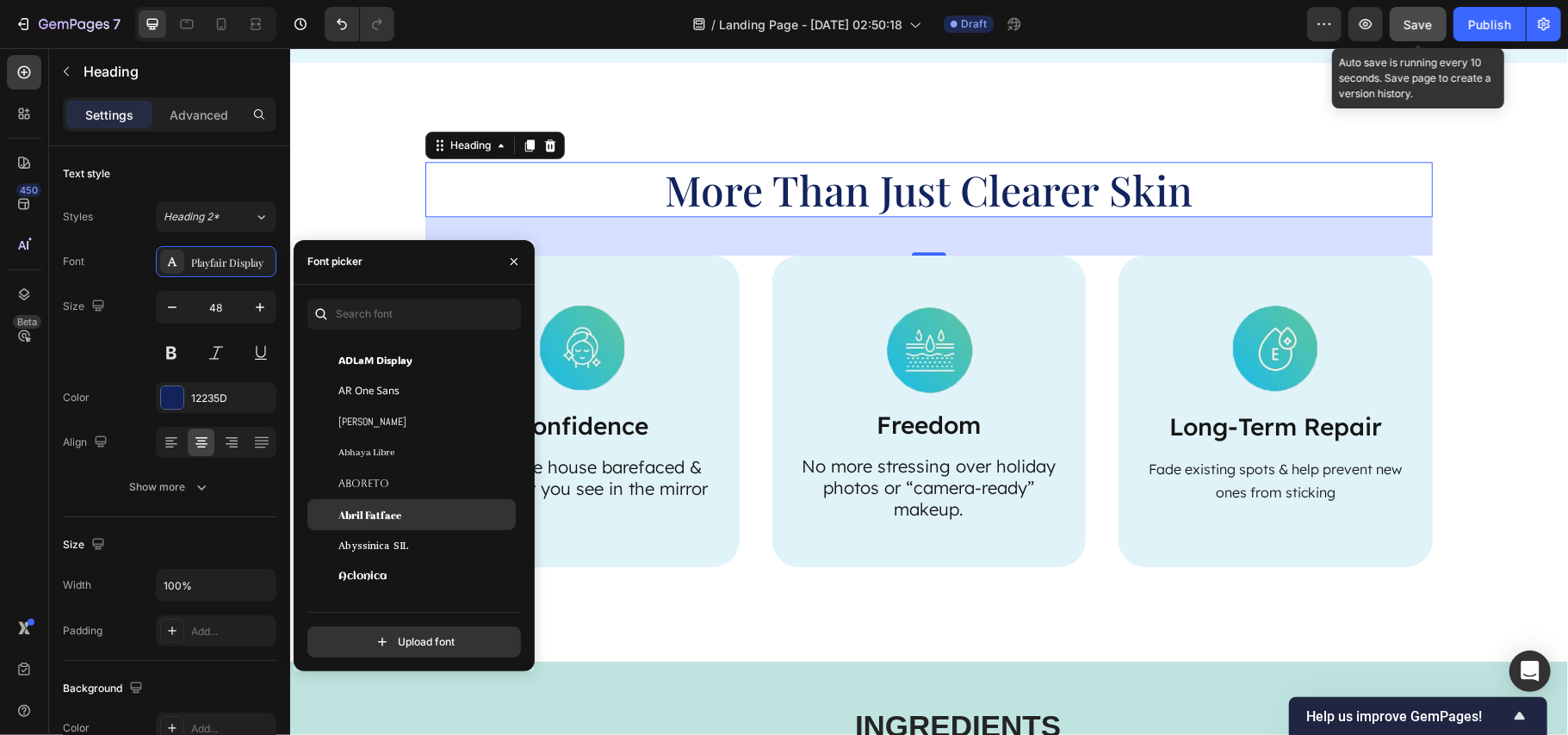
click at [427, 507] on div "Abril Fatface" at bounding box center [425, 515] width 174 height 16
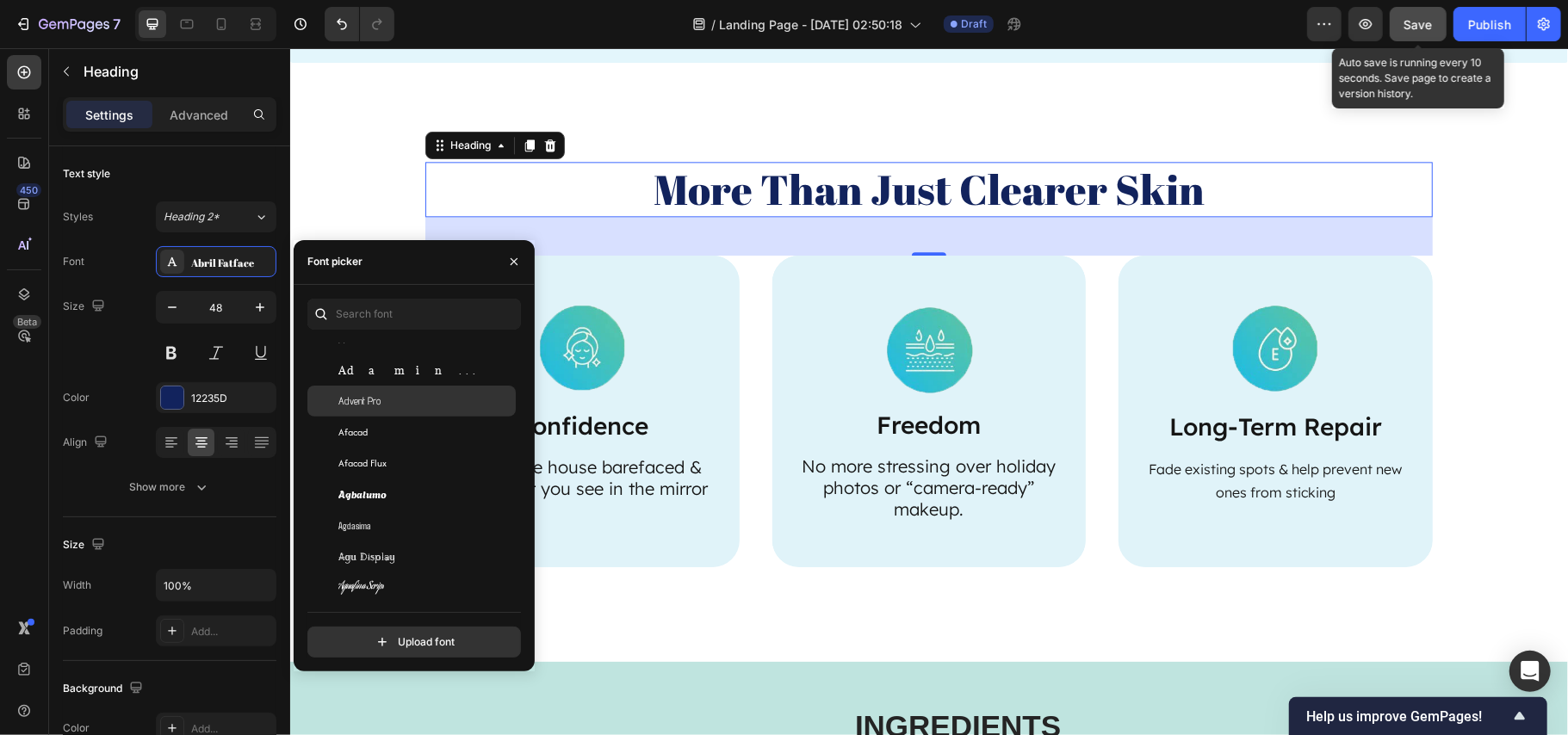
scroll to position [689, 0]
click at [444, 474] on div "Akaya Kanadaka" at bounding box center [425, 481] width 174 height 16
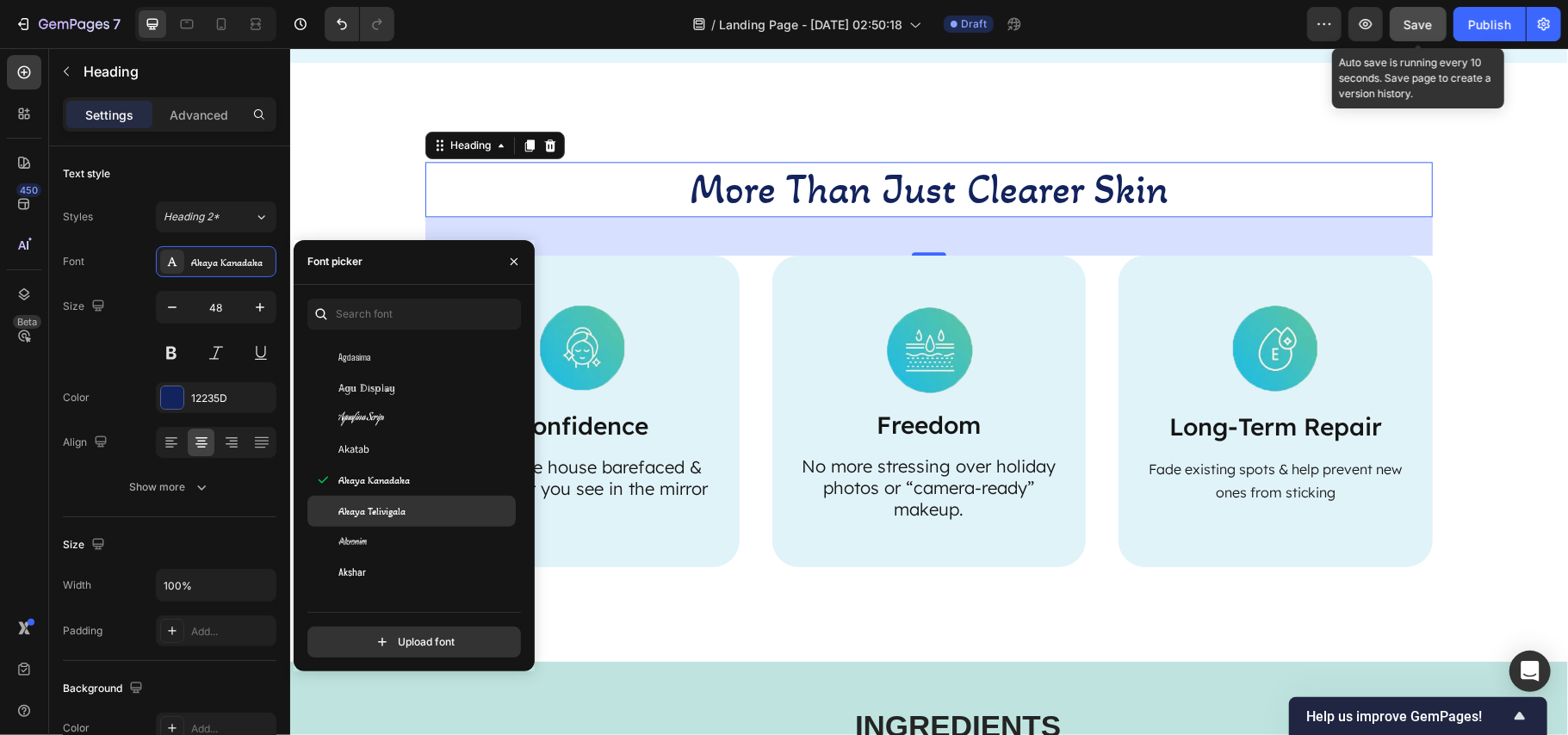
click at [433, 500] on div "Akaya Telivigala" at bounding box center [412, 511] width 208 height 31
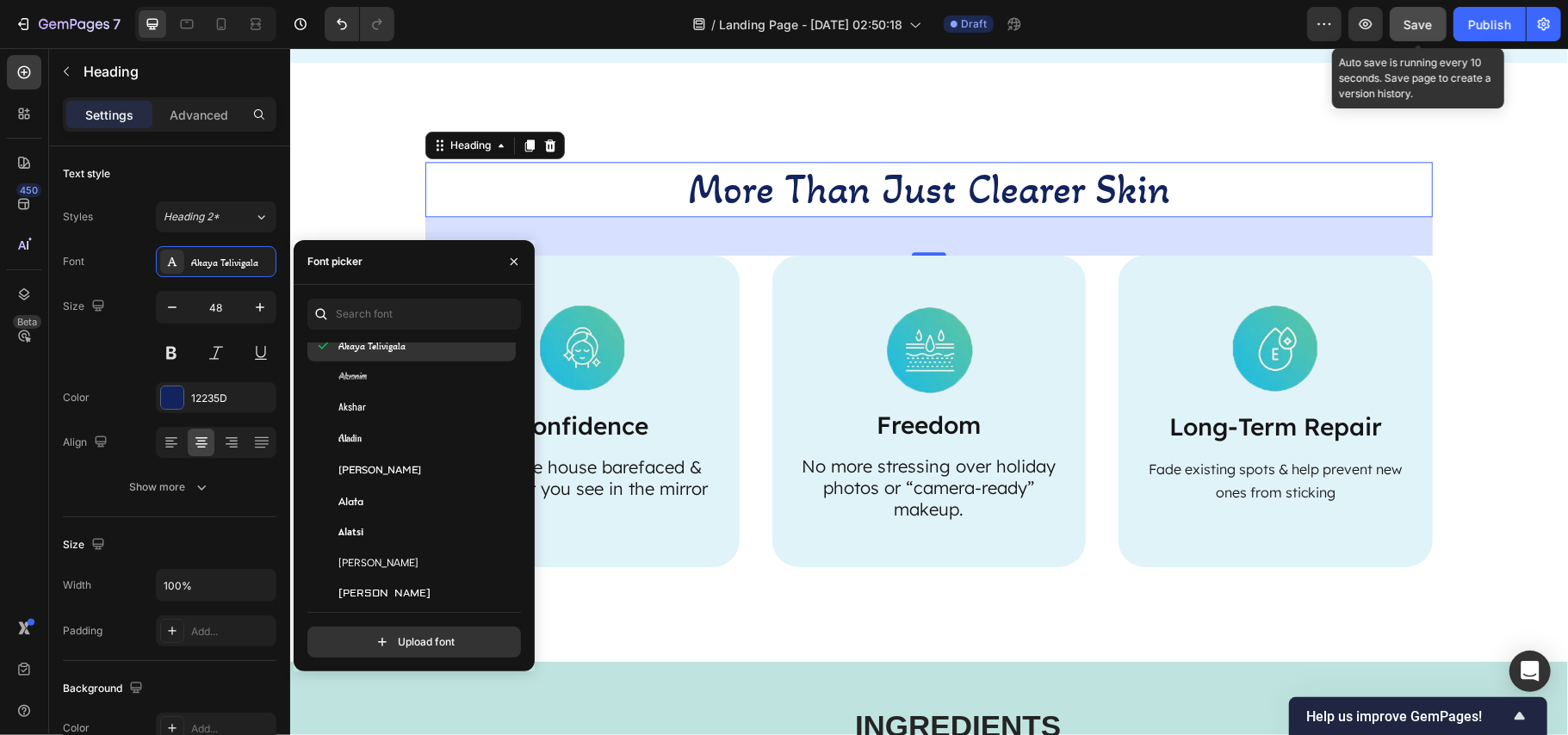
scroll to position [918, 0]
click at [433, 500] on div "Albert Sans" at bounding box center [425, 500] width 174 height 16
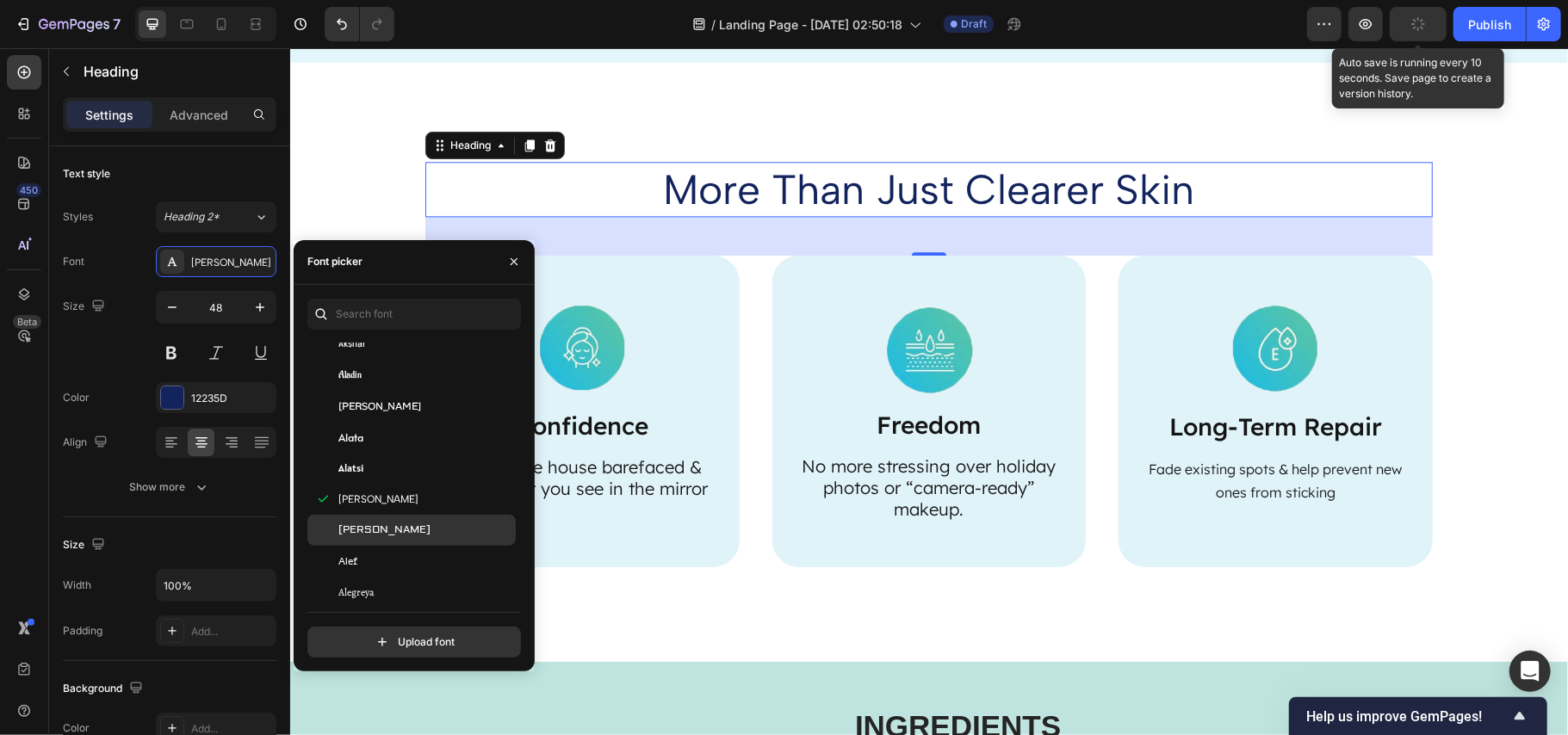
click at [422, 520] on div "Aldrich" at bounding box center [412, 530] width 208 height 31
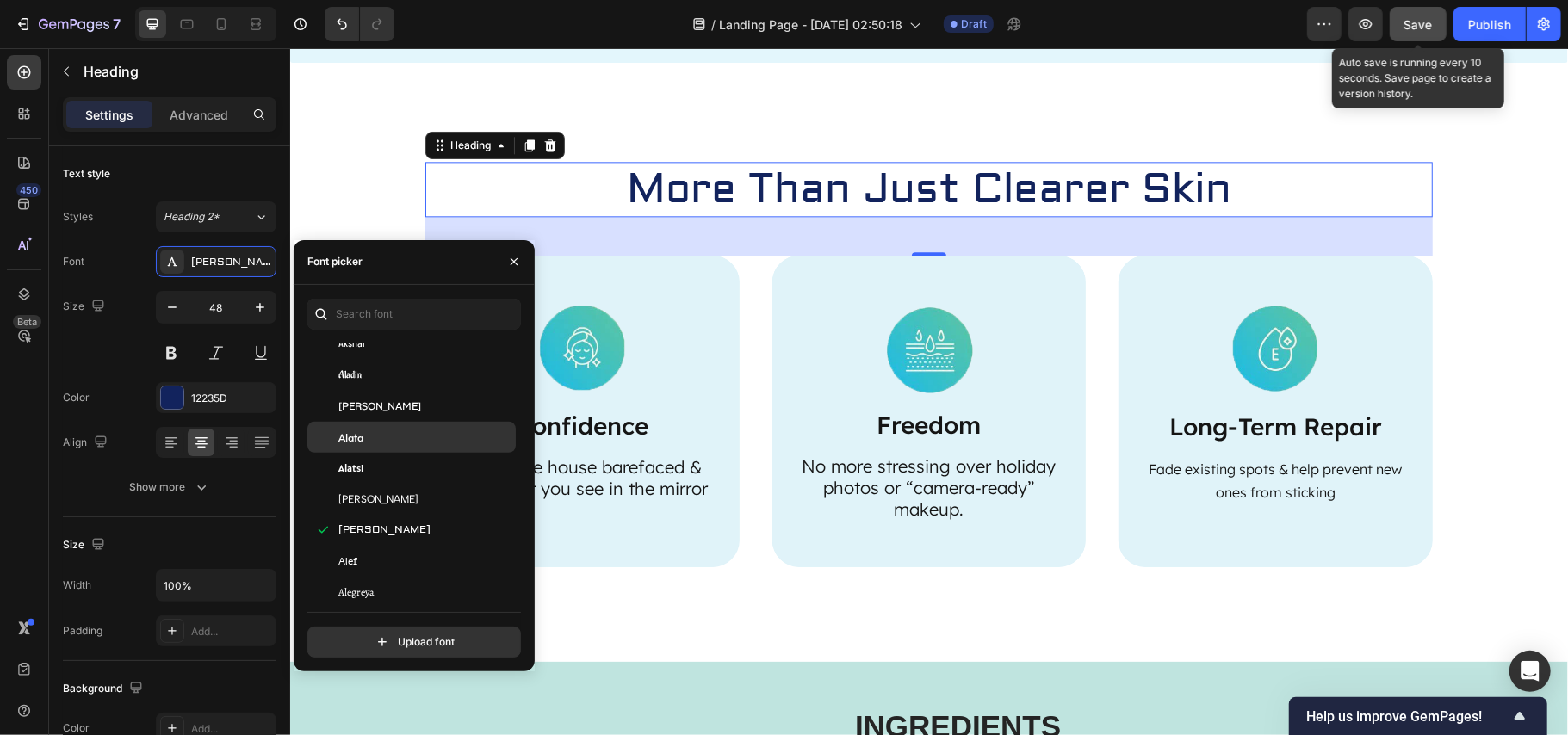
scroll to position [1033, 0]
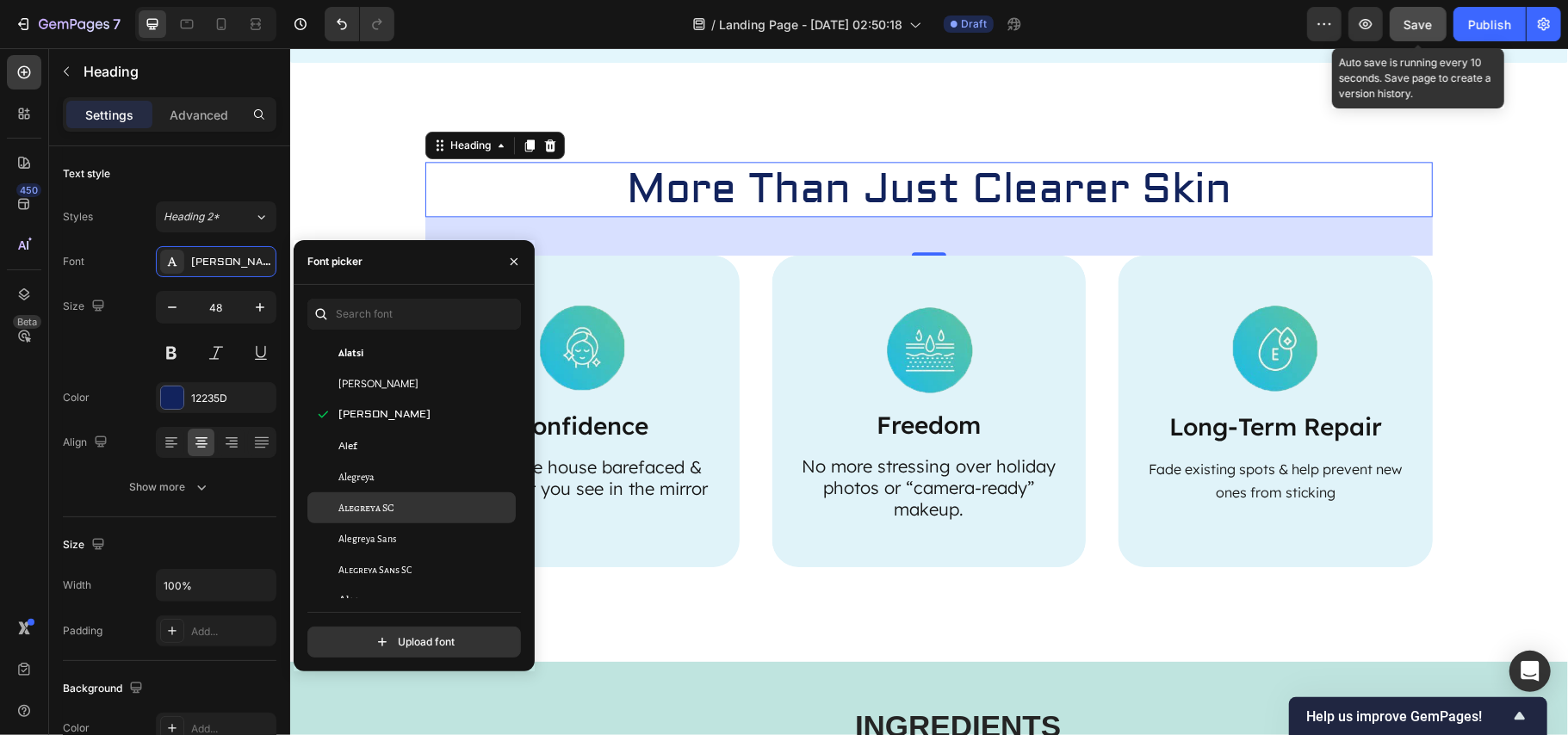
click at [426, 493] on div "Alegreya SC" at bounding box center [412, 508] width 208 height 31
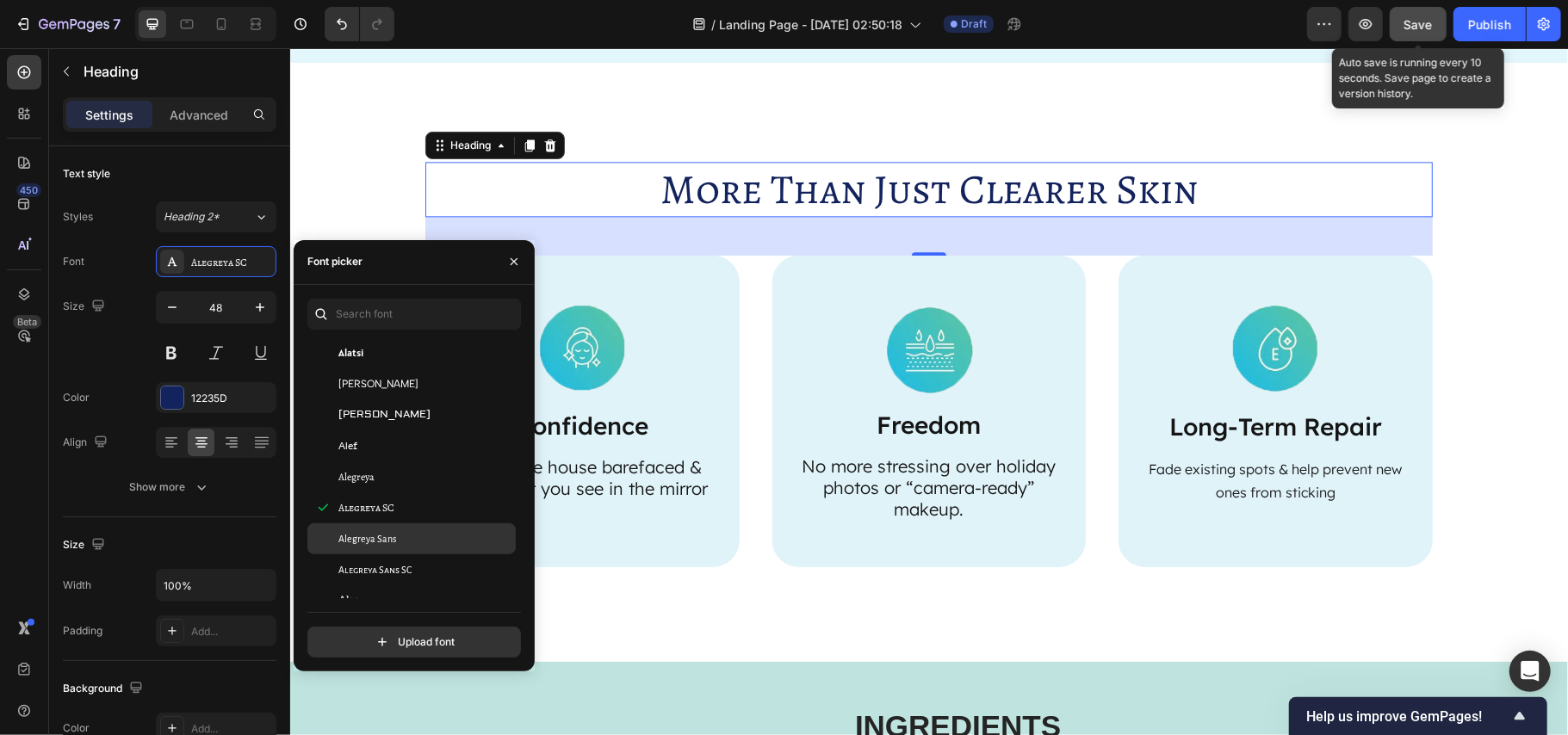
click at [417, 532] on div "Alegreya Sans" at bounding box center [425, 539] width 174 height 16
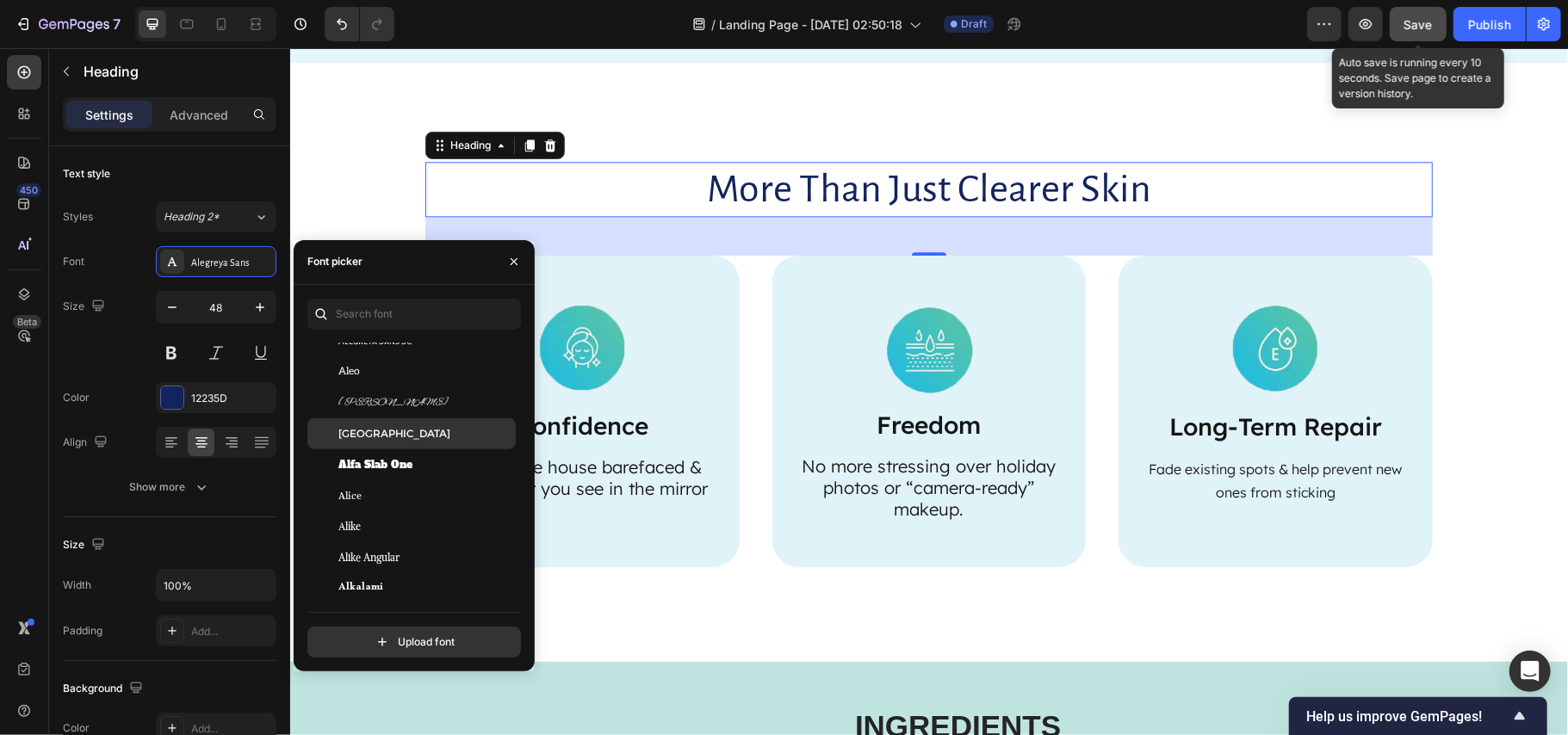
scroll to position [1148, 0]
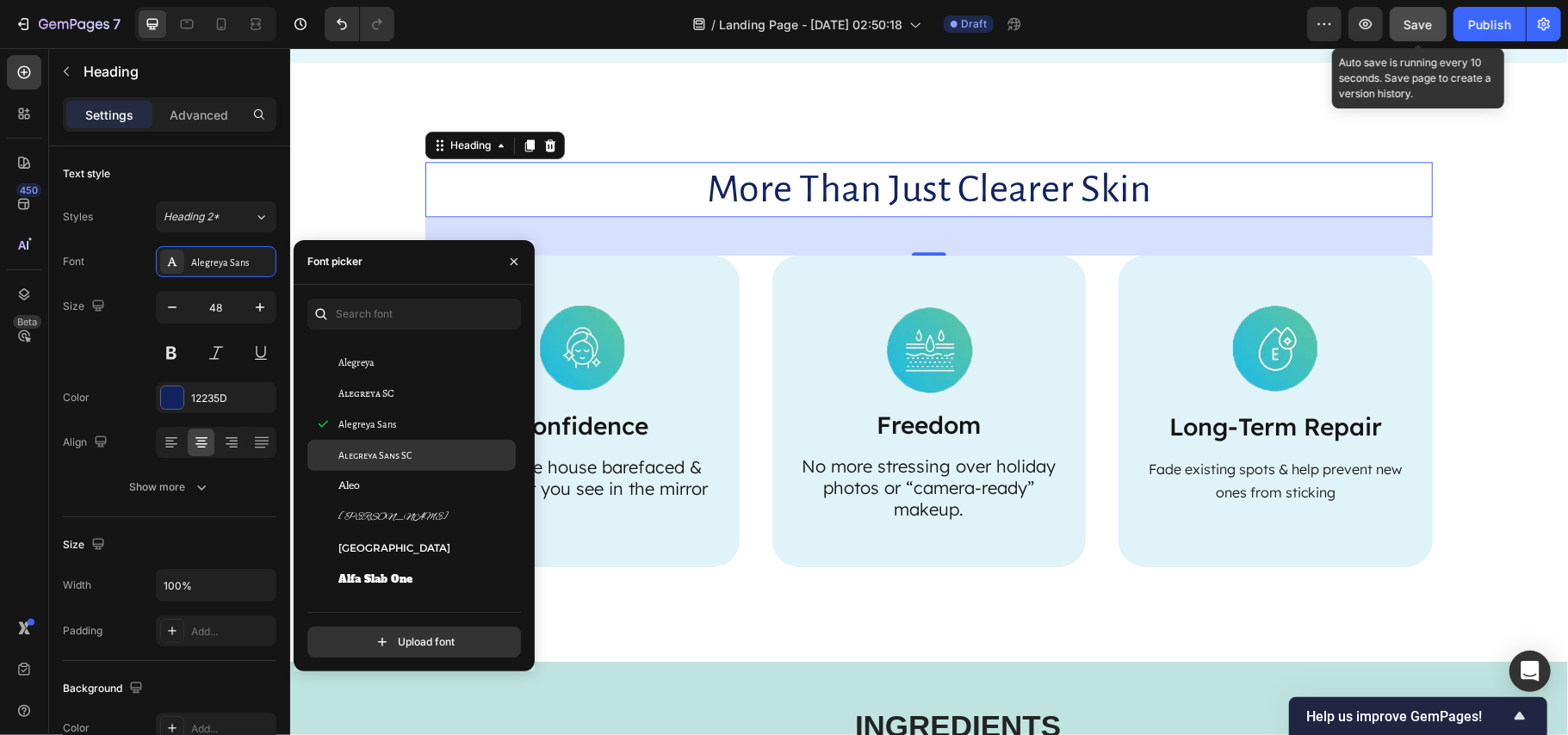
click at [420, 455] on div "Alegreya Sans SC" at bounding box center [425, 455] width 174 height 16
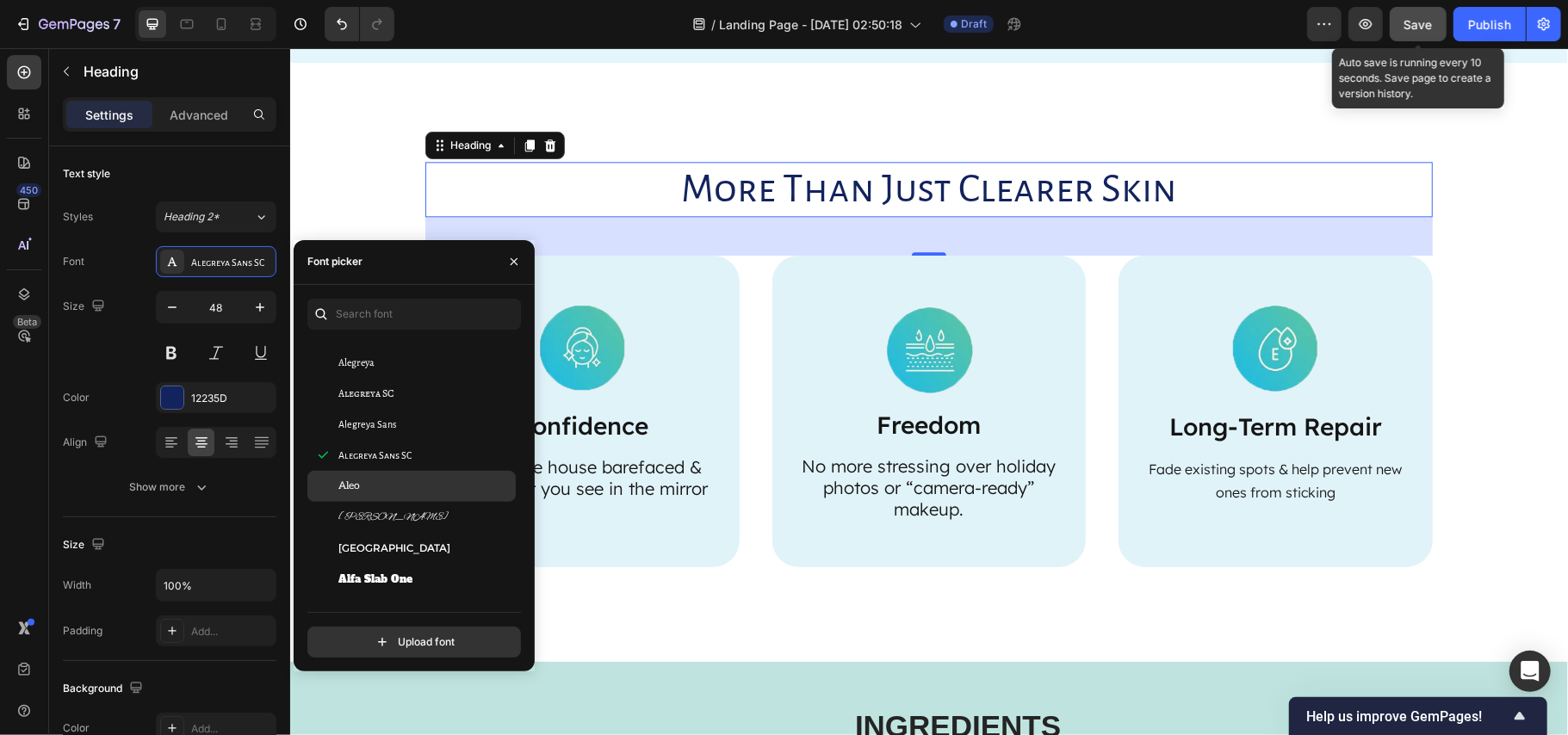
click at [417, 481] on div "Aleo" at bounding box center [425, 487] width 174 height 16
click at [418, 499] on div "Aleo" at bounding box center [412, 486] width 208 height 31
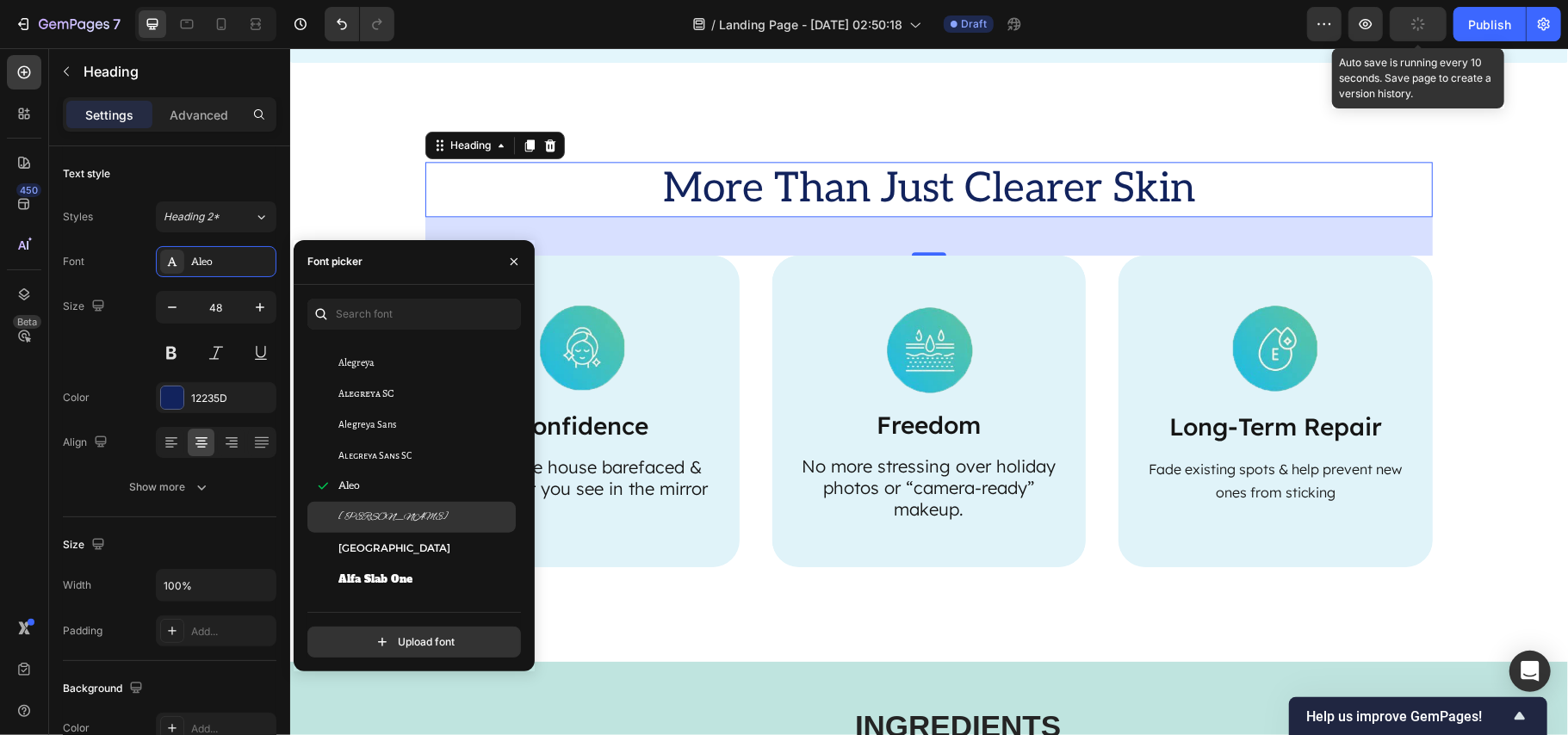
click at [415, 514] on div "Alex Brush" at bounding box center [425, 517] width 174 height 16
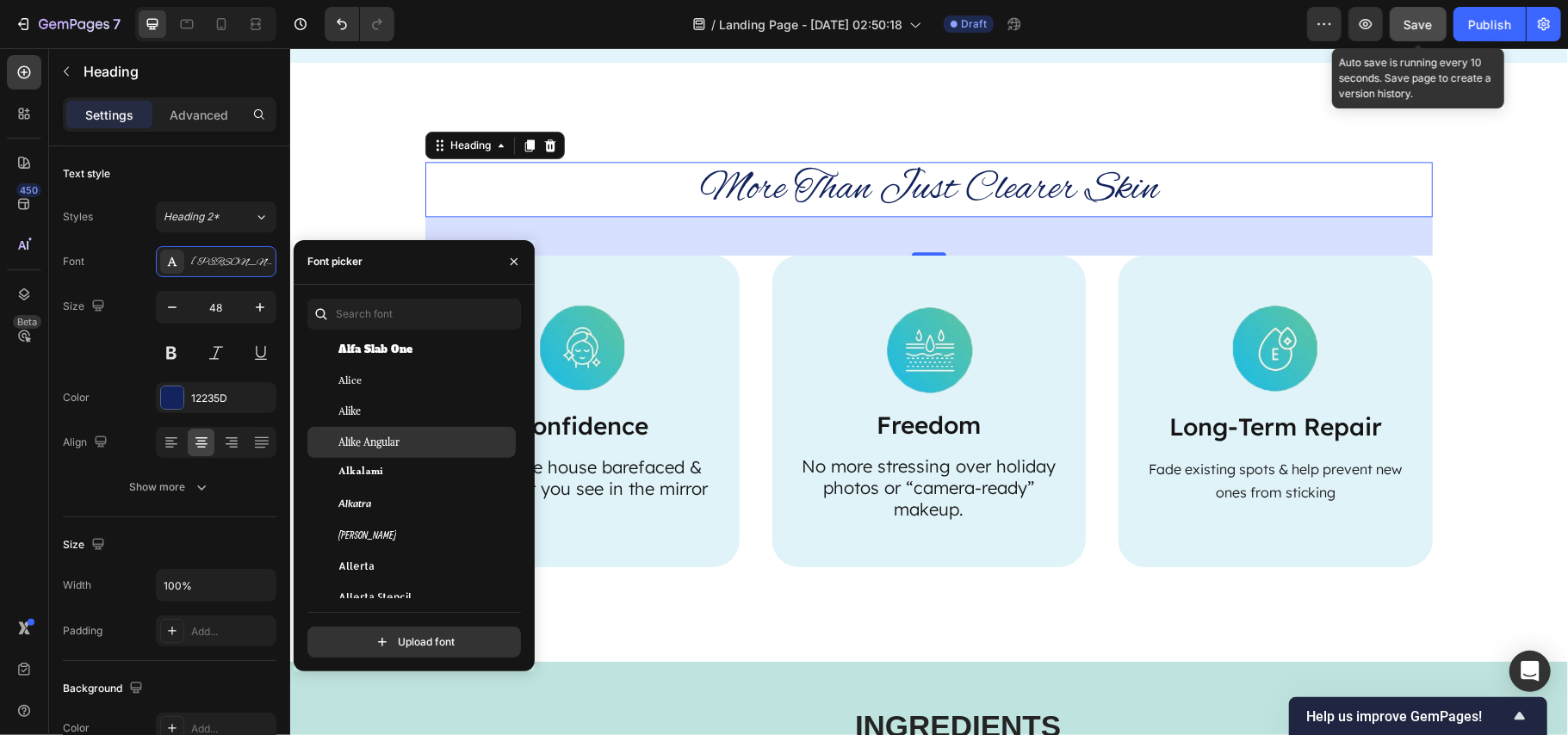
scroll to position [1493, 0]
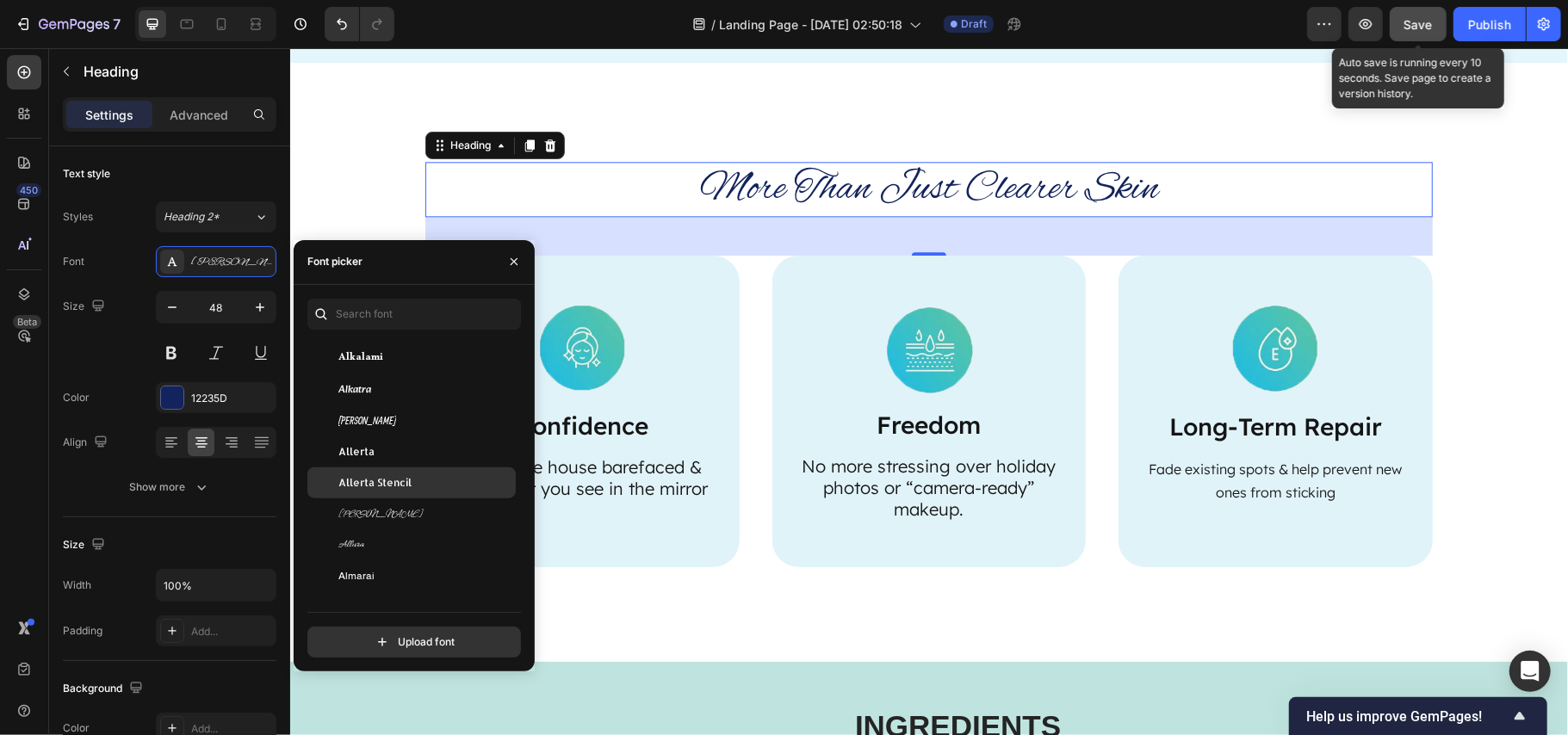
click at [431, 475] on div "Allerta Stencil" at bounding box center [425, 483] width 174 height 16
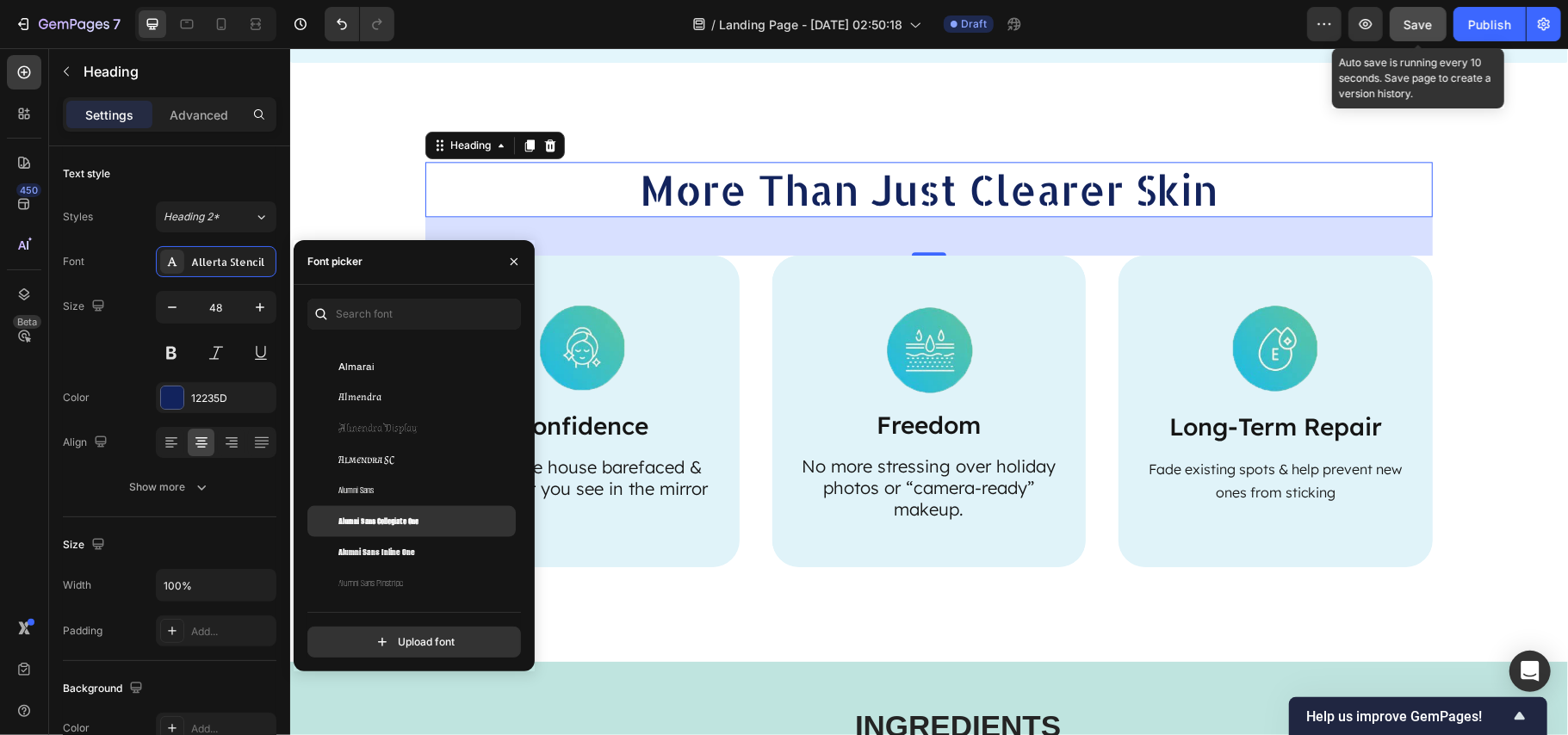
scroll to position [1723, 0]
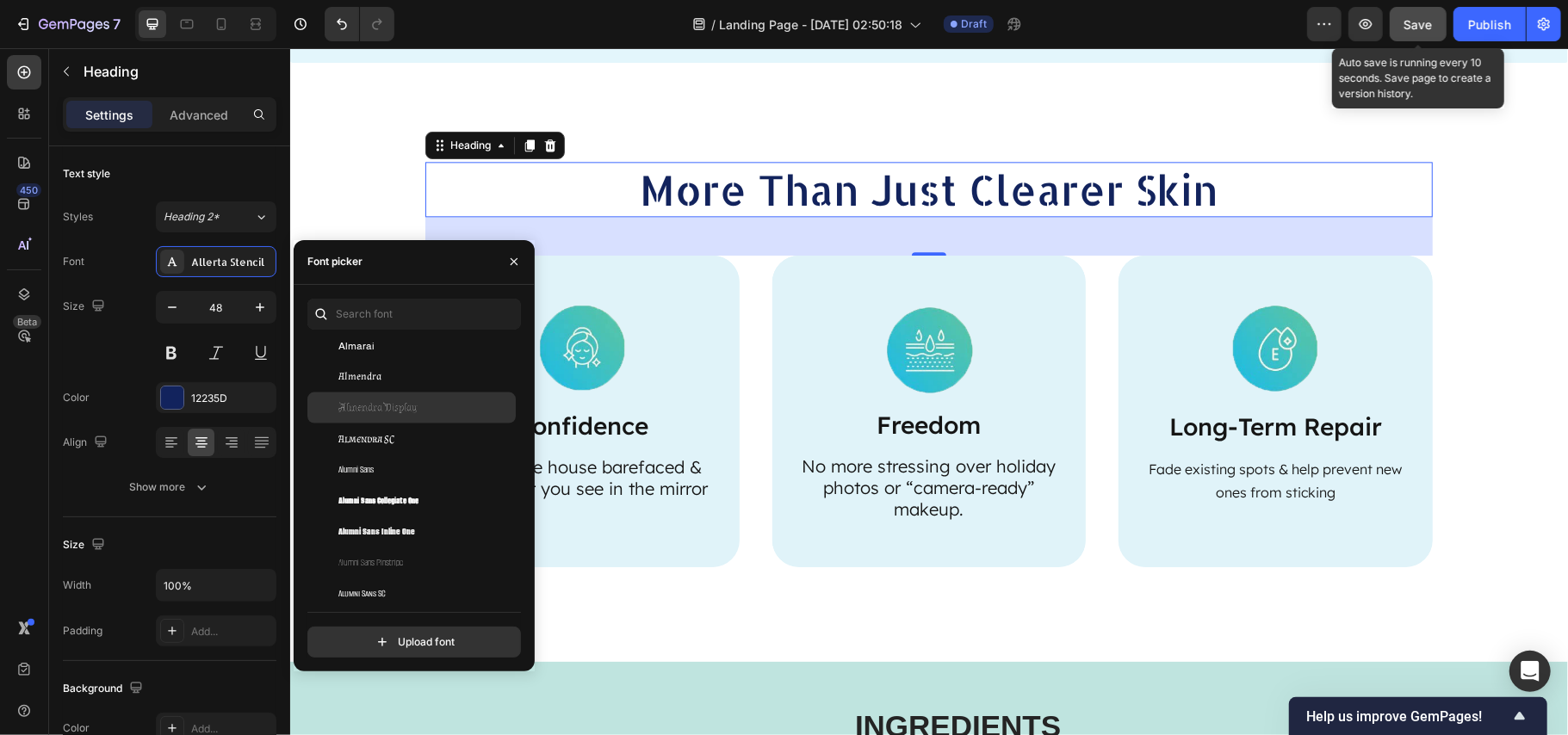
click at [429, 405] on div "Almendra Display" at bounding box center [425, 408] width 174 height 16
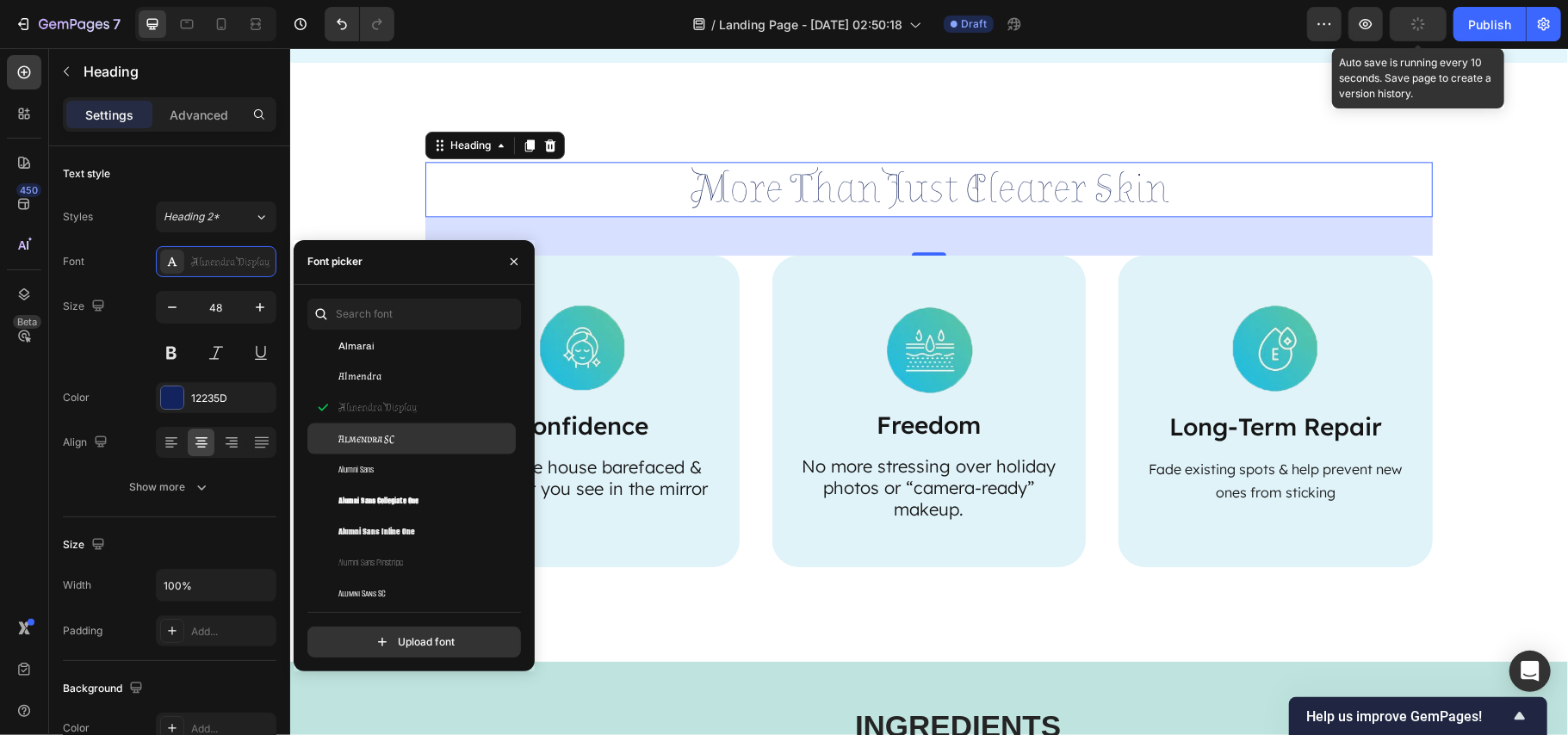
click at [421, 441] on div "Almendra SC" at bounding box center [425, 440] width 174 height 16
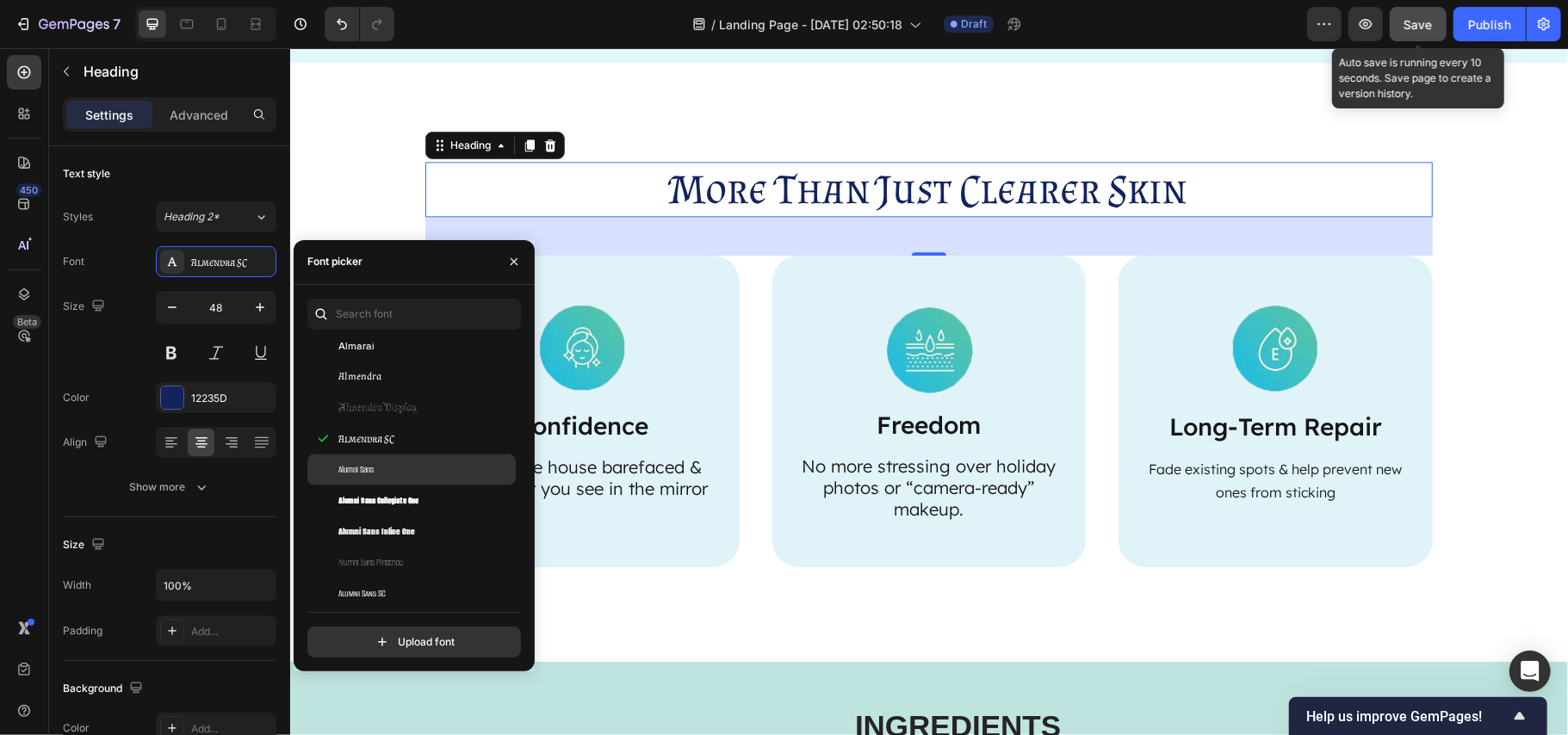
click at [419, 470] on div "Alumni Sans" at bounding box center [425, 470] width 174 height 16
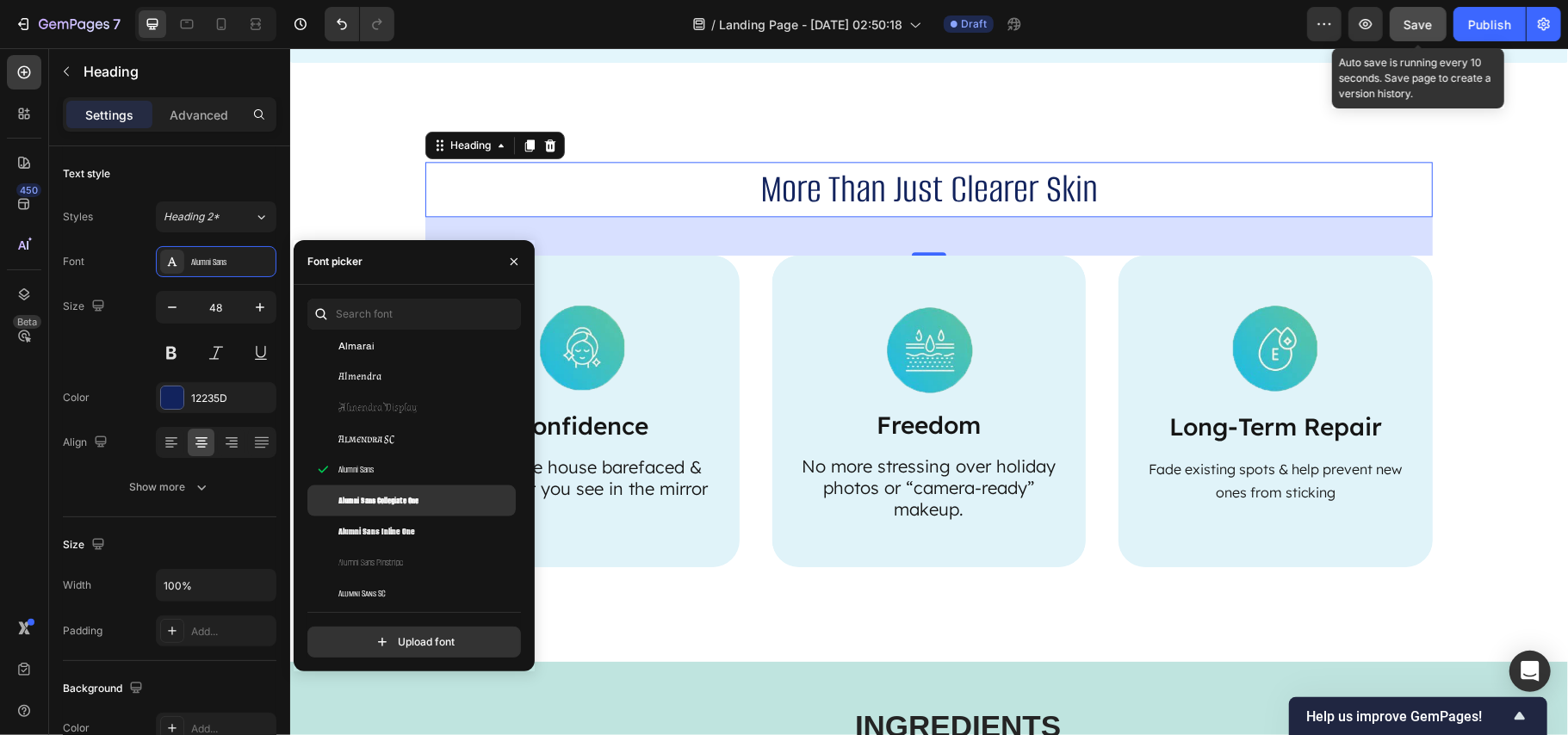
click at [417, 489] on div "Alumni Sans Collegiate One" at bounding box center [412, 501] width 208 height 31
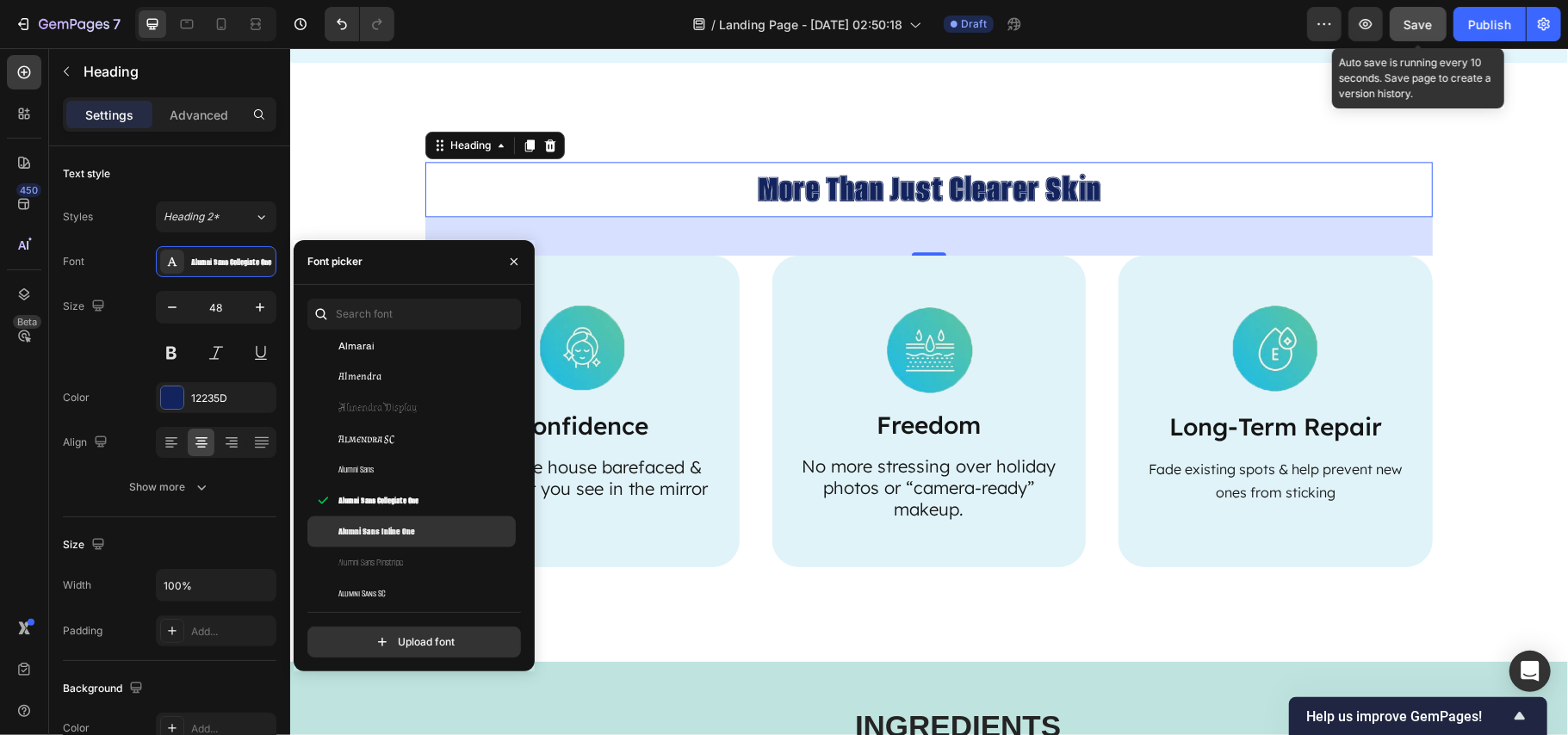
click at [421, 529] on div "Alumni Sans Inline One" at bounding box center [425, 532] width 174 height 16
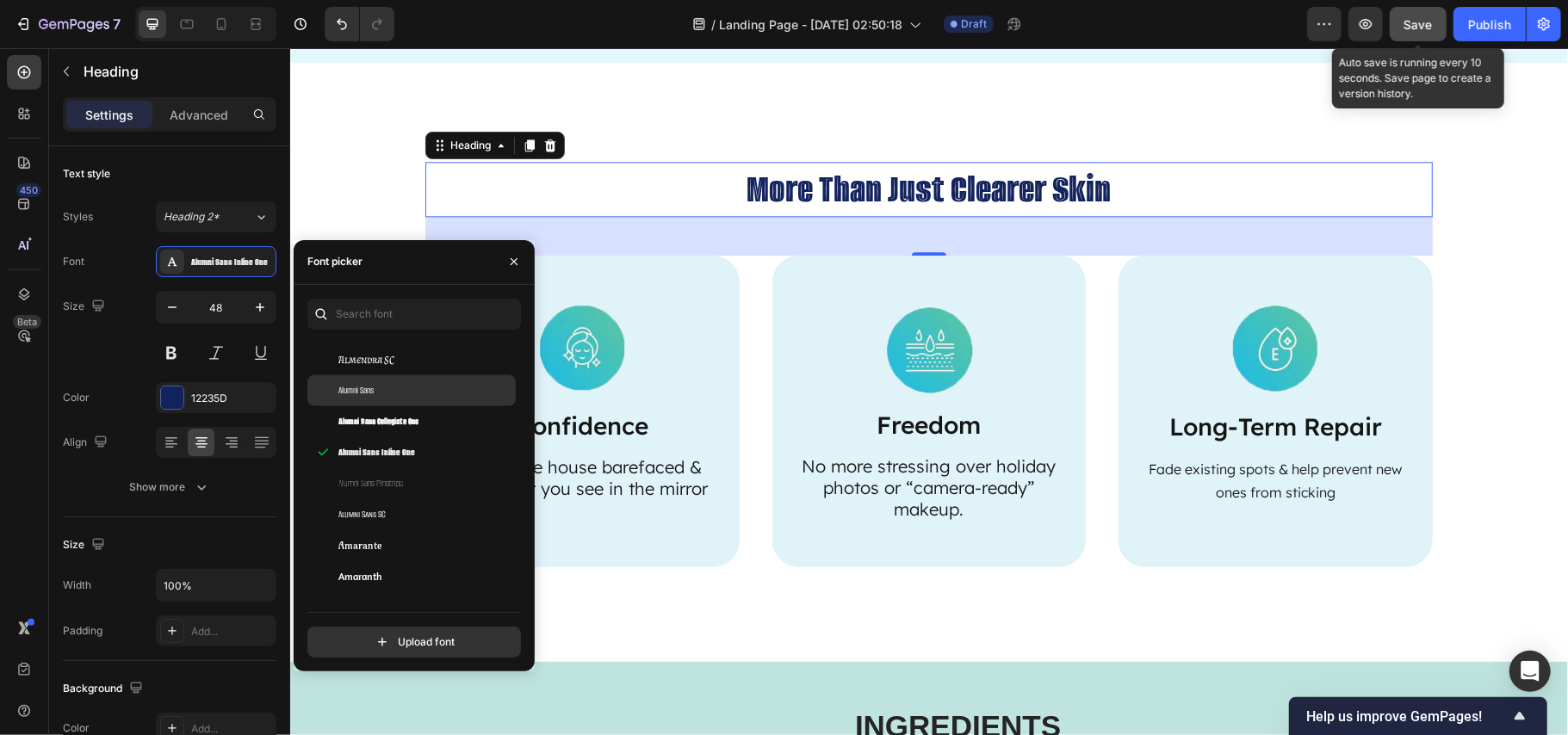
scroll to position [1952, 0]
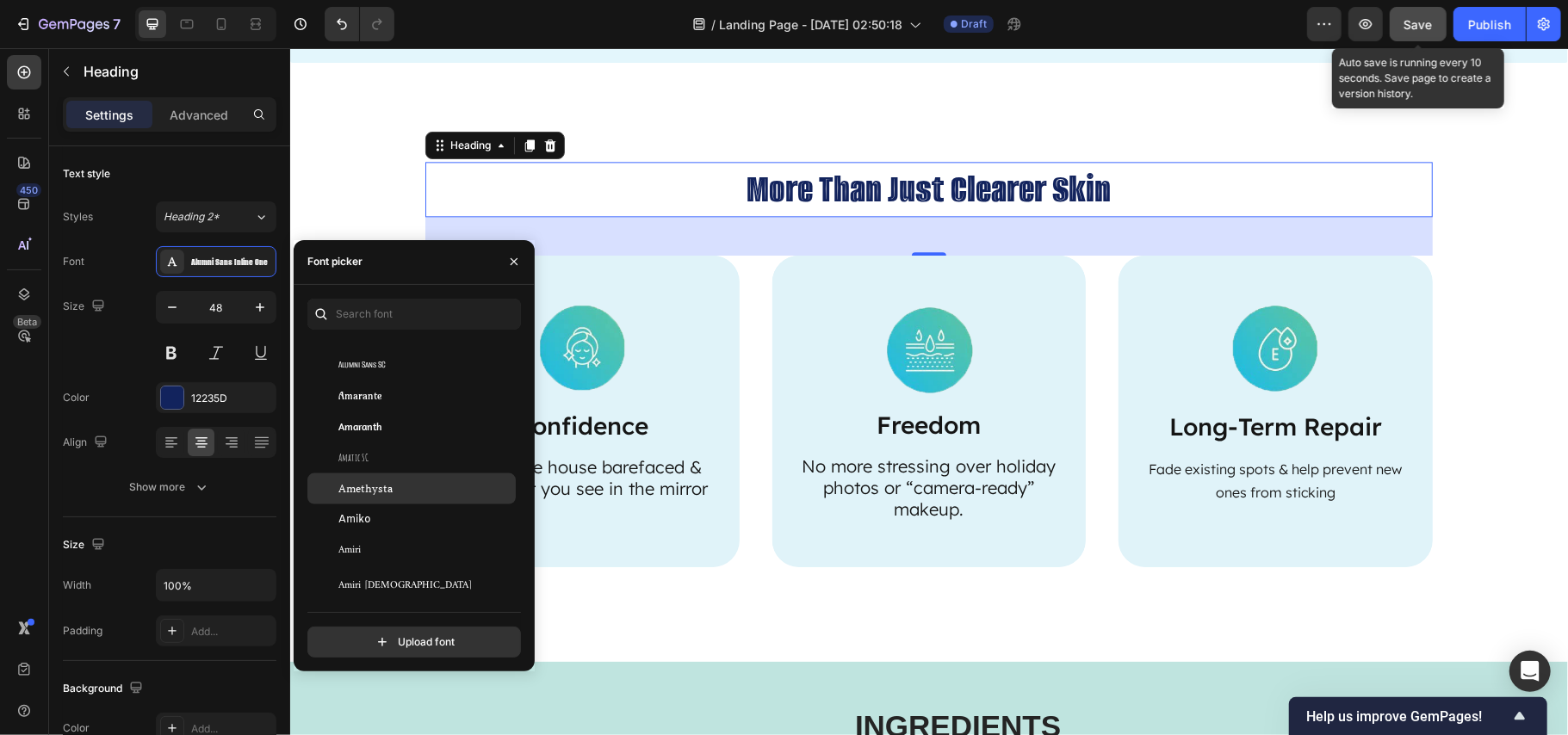
click at [426, 487] on div "Amethysta" at bounding box center [425, 489] width 174 height 16
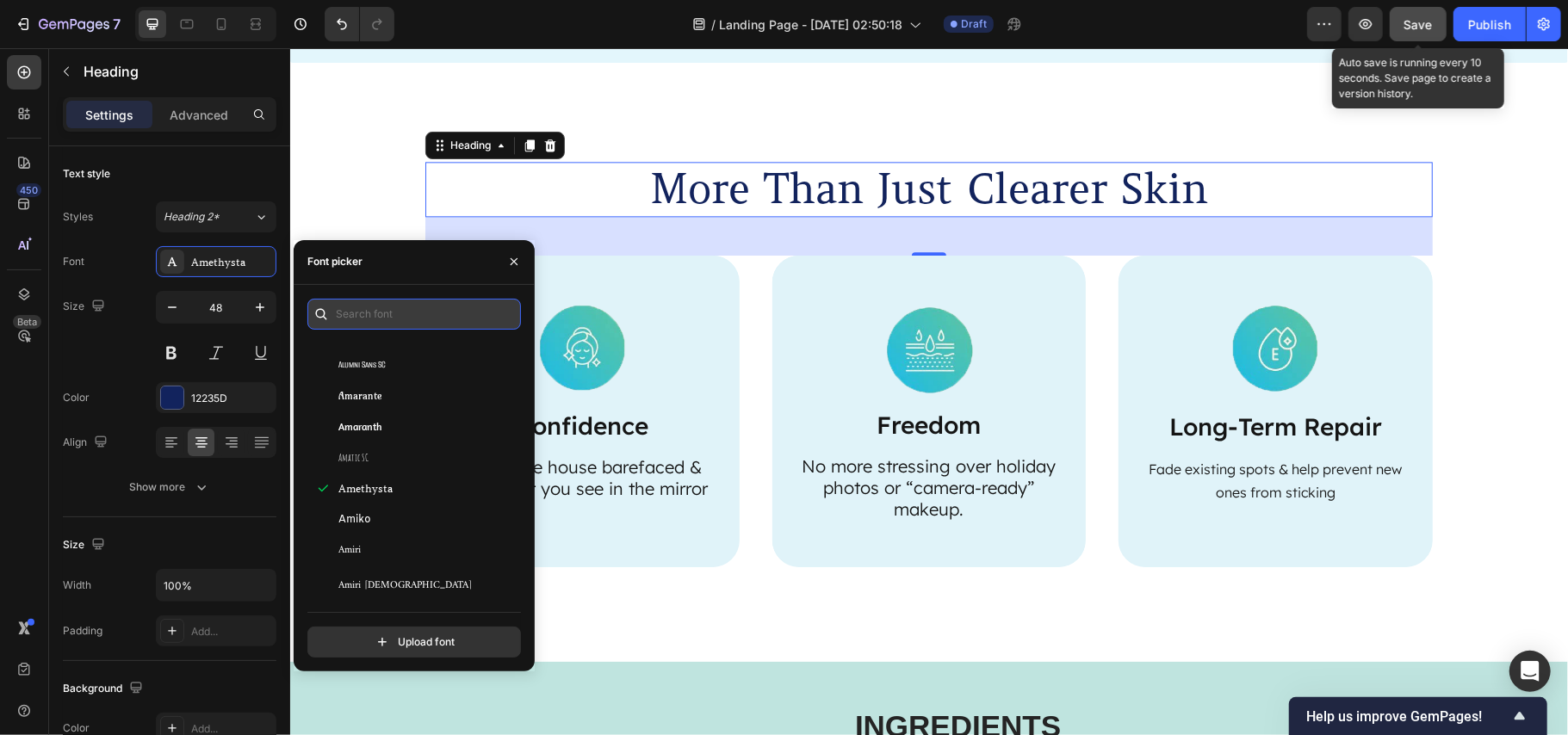
click at [381, 315] on input "text" at bounding box center [414, 314] width 213 height 31
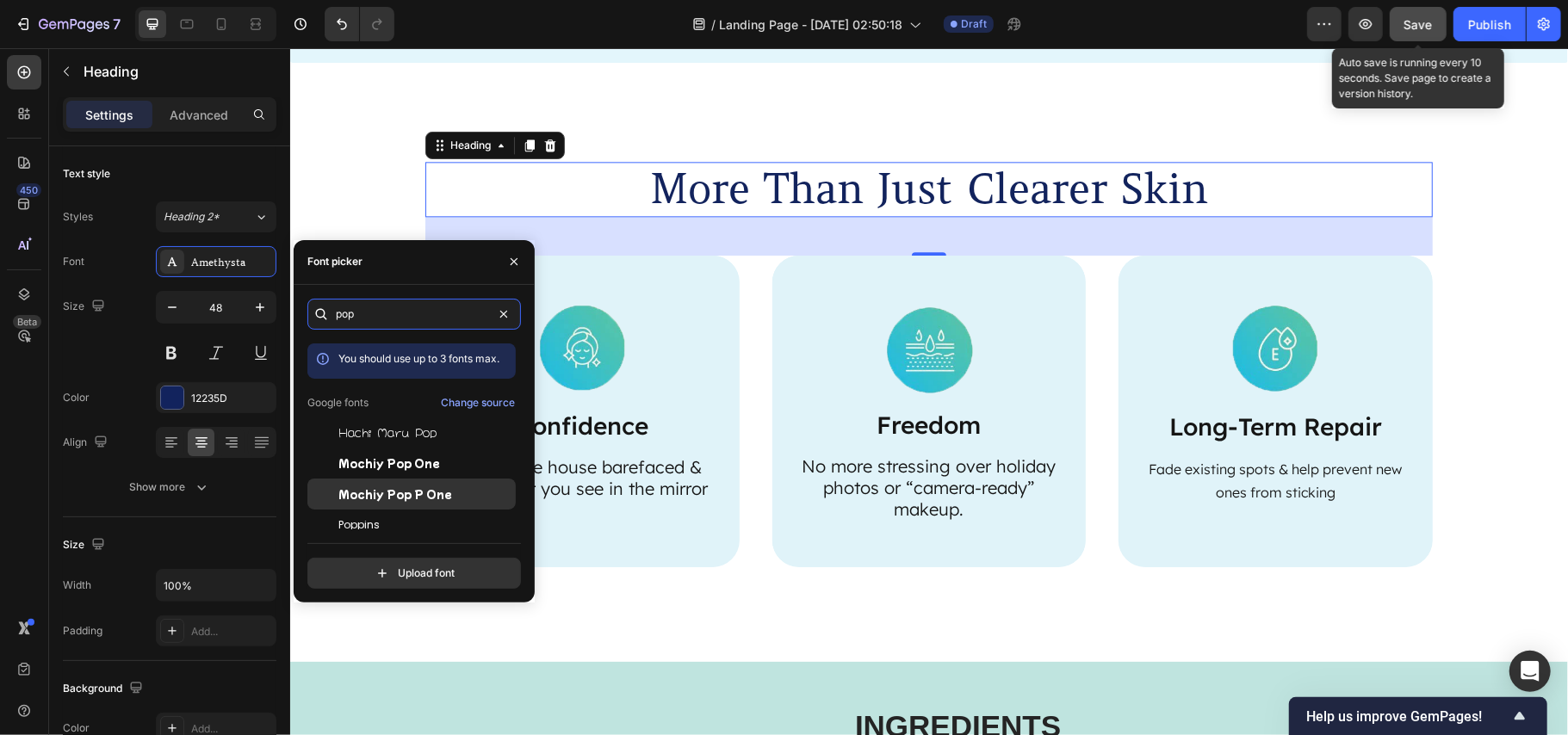
scroll to position [42, 0]
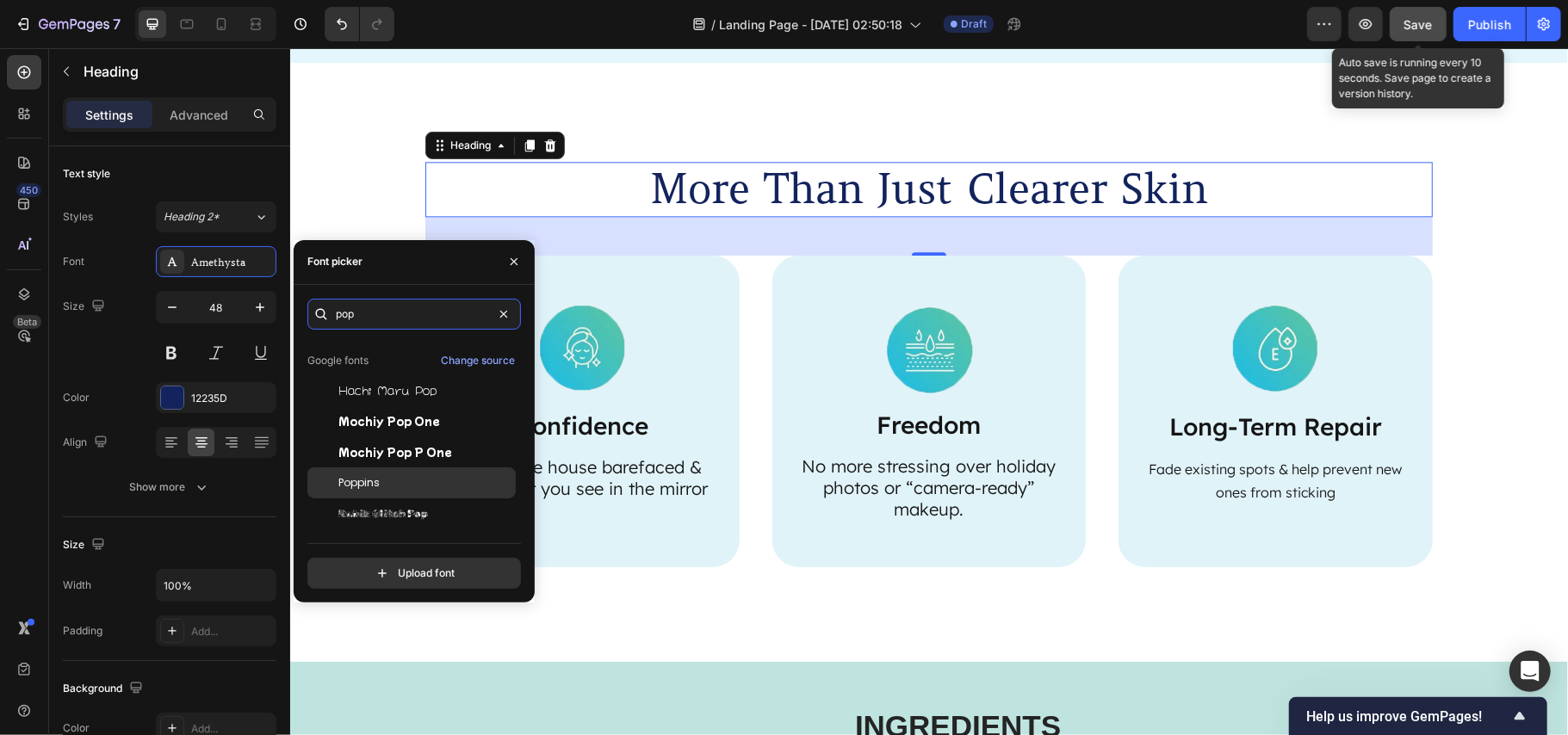
type input "pop"
click at [410, 477] on div "Poppins" at bounding box center [425, 483] width 174 height 16
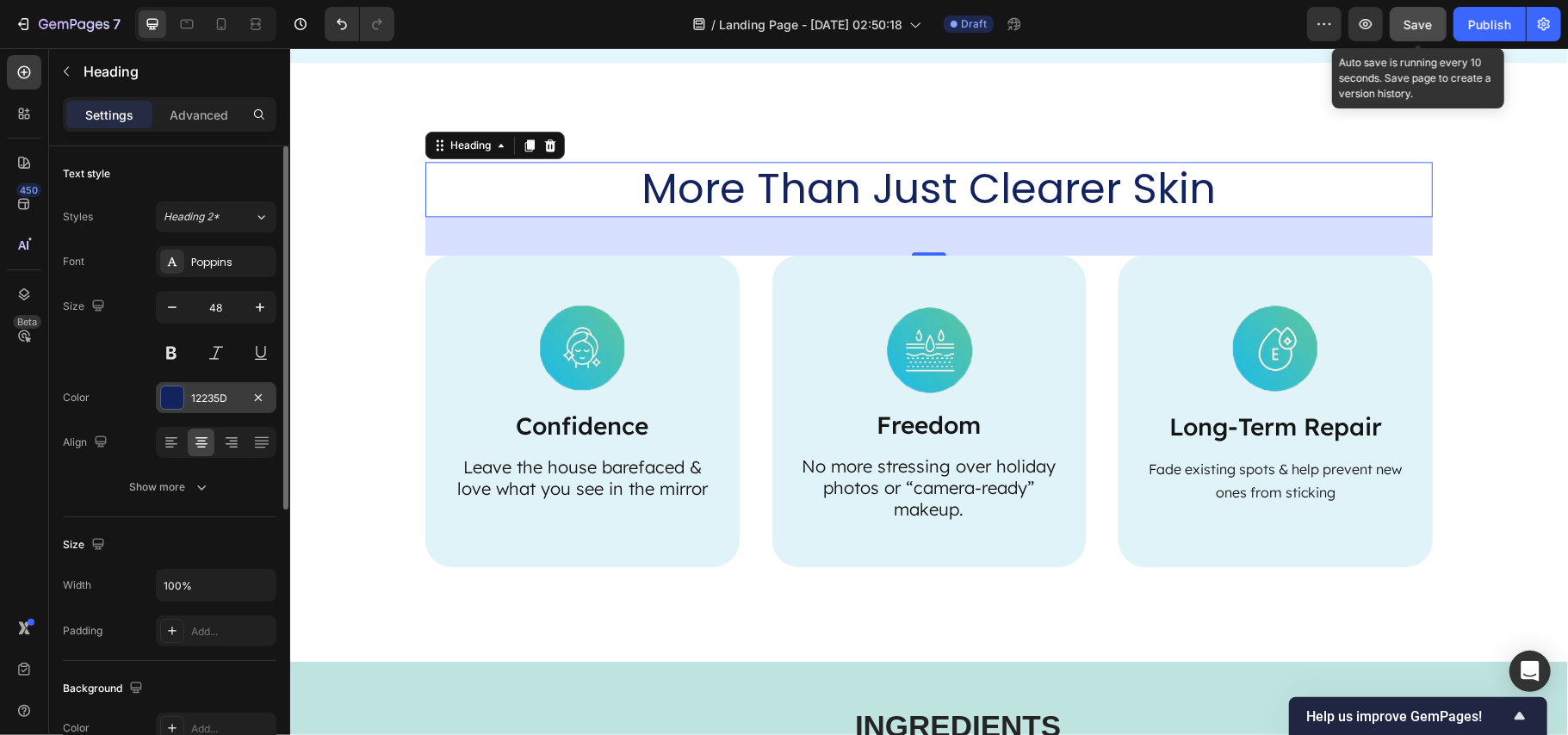
click at [213, 399] on div "12235D" at bounding box center [216, 399] width 50 height 16
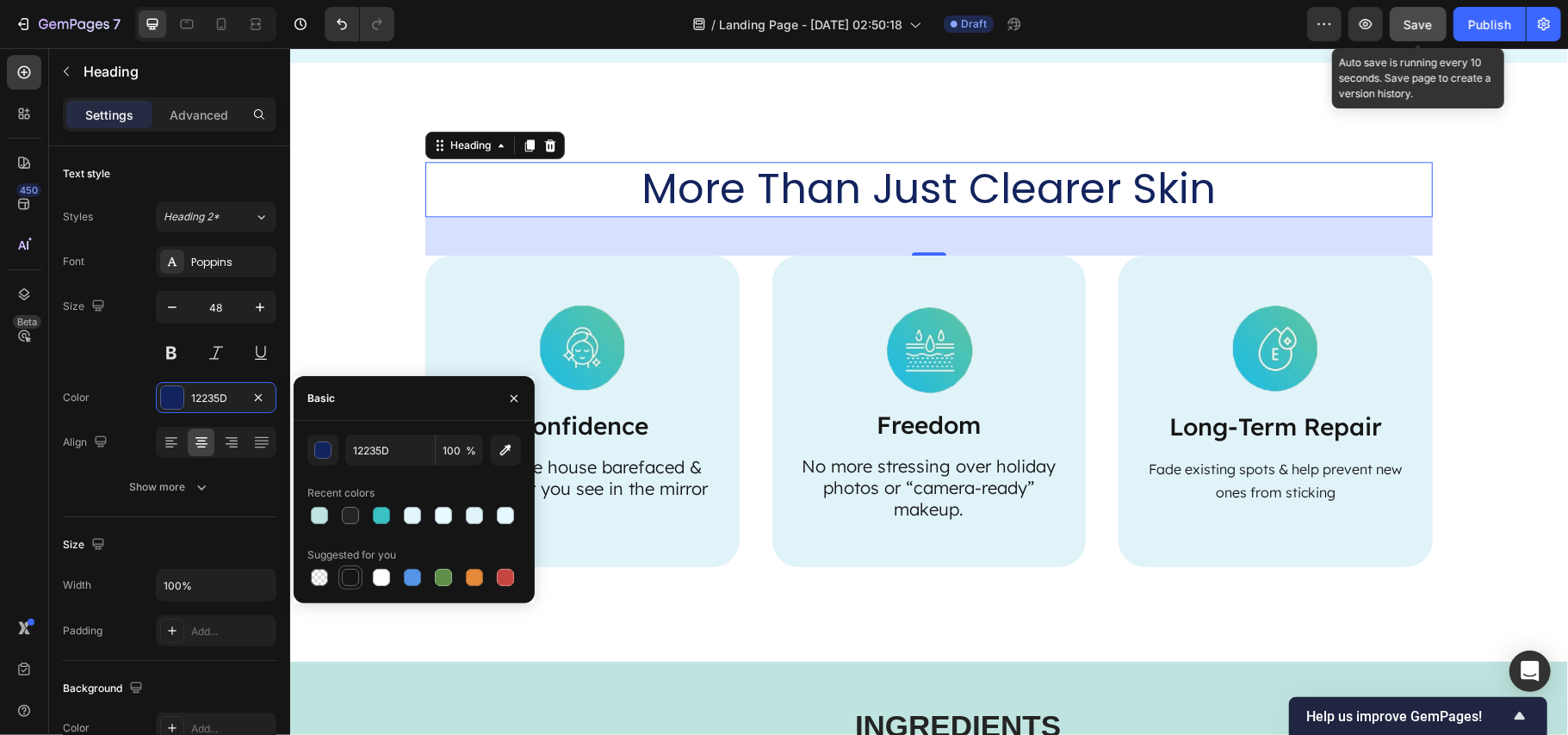
click at [348, 584] on div at bounding box center [350, 578] width 17 height 17
type input "151515"
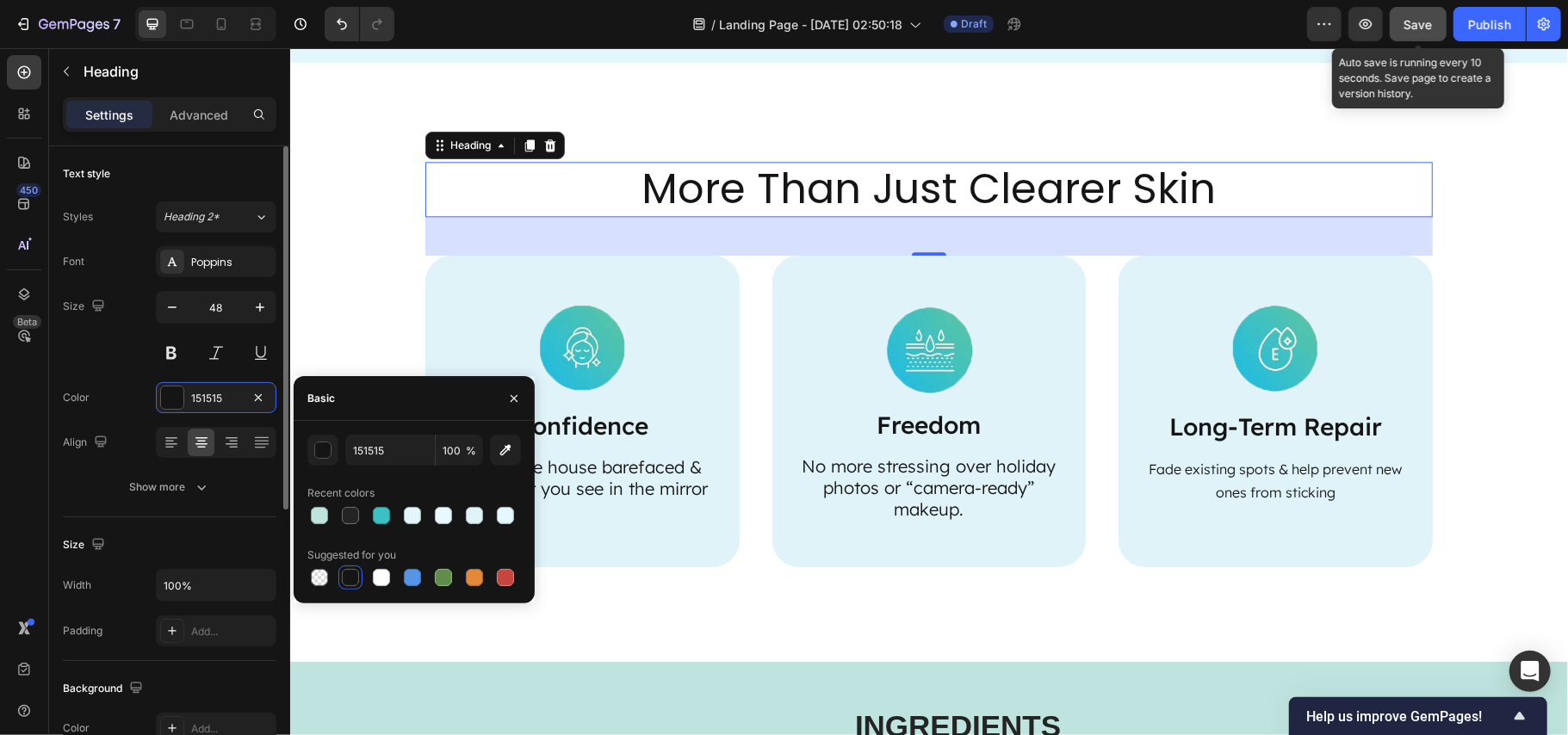
click at [139, 359] on div "Size 48" at bounding box center [170, 329] width 213 height 78
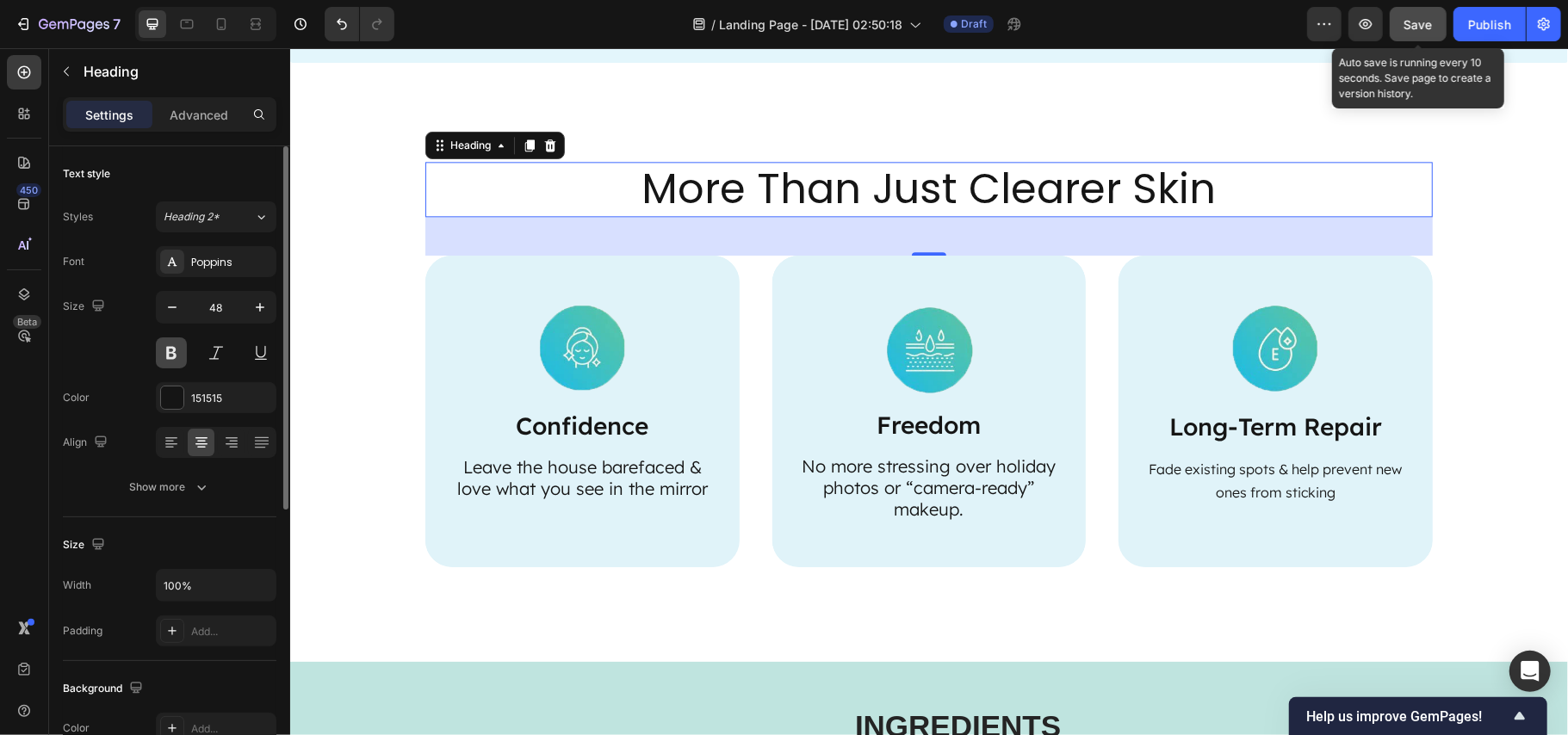
click at [156, 352] on button at bounding box center [170, 352] width 31 height 31
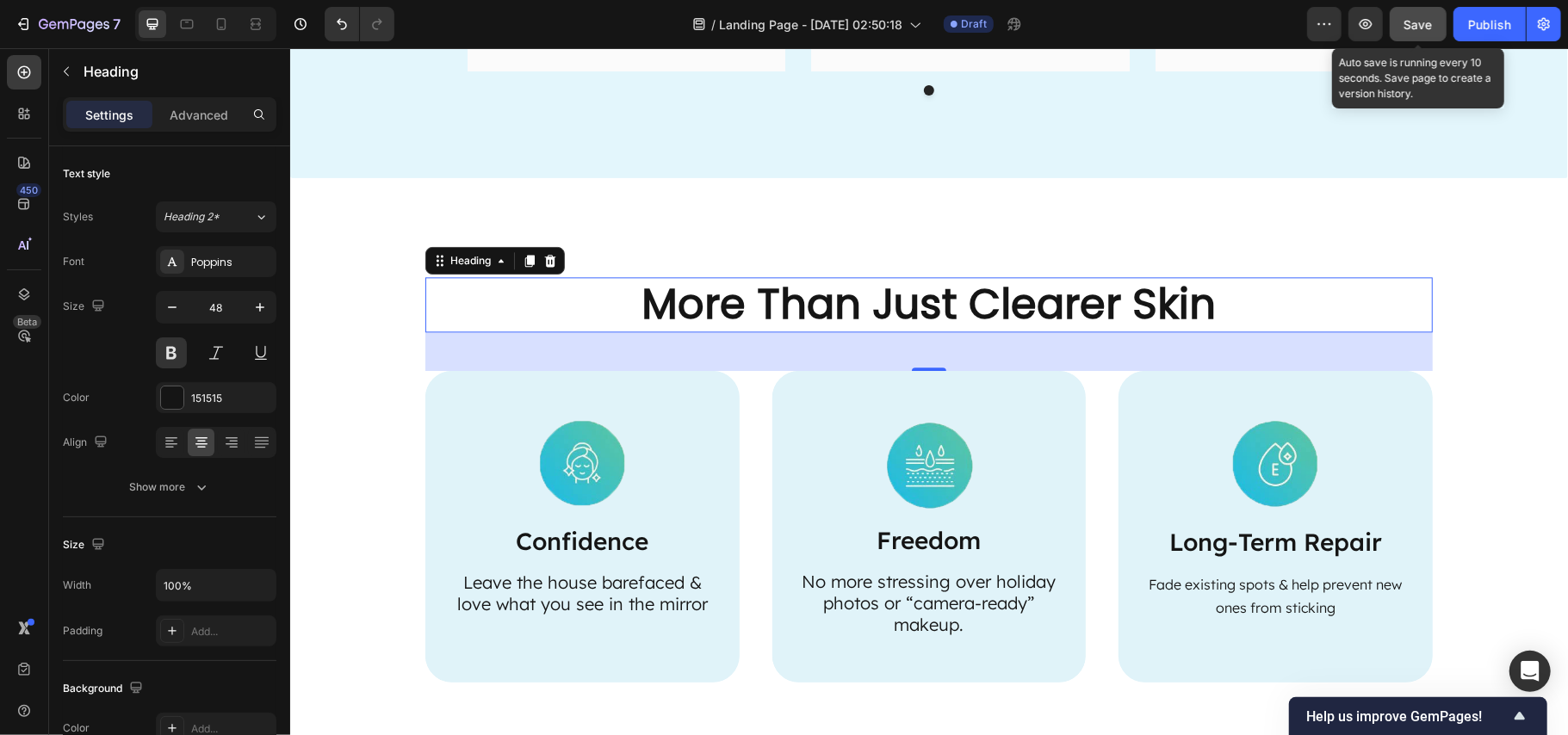
scroll to position [2559, 0]
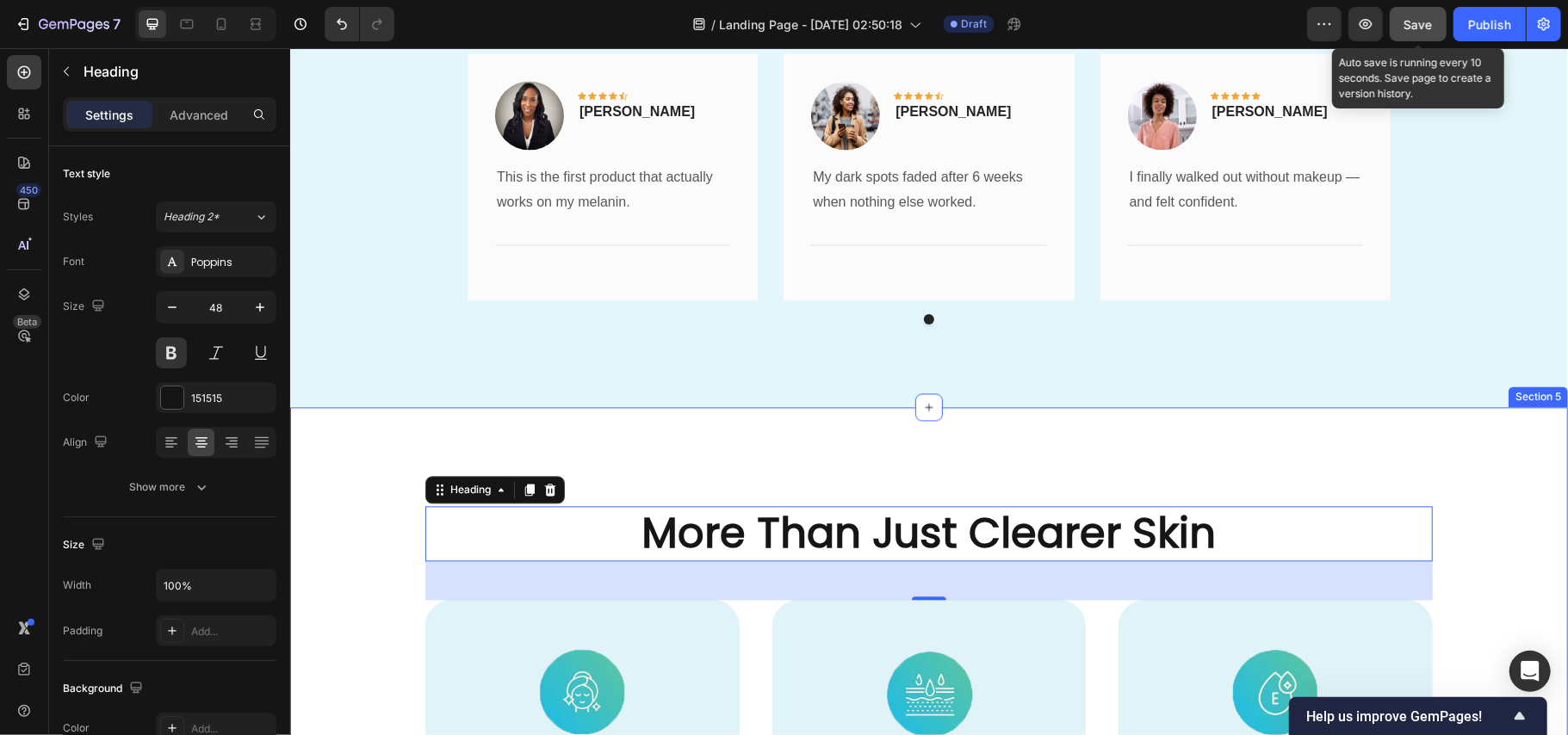
click at [725, 420] on div "More Than Just Clearer Skin Heading 45 Image Confidence Text Block Leave the ho…" at bounding box center [928, 706] width 1278 height 600
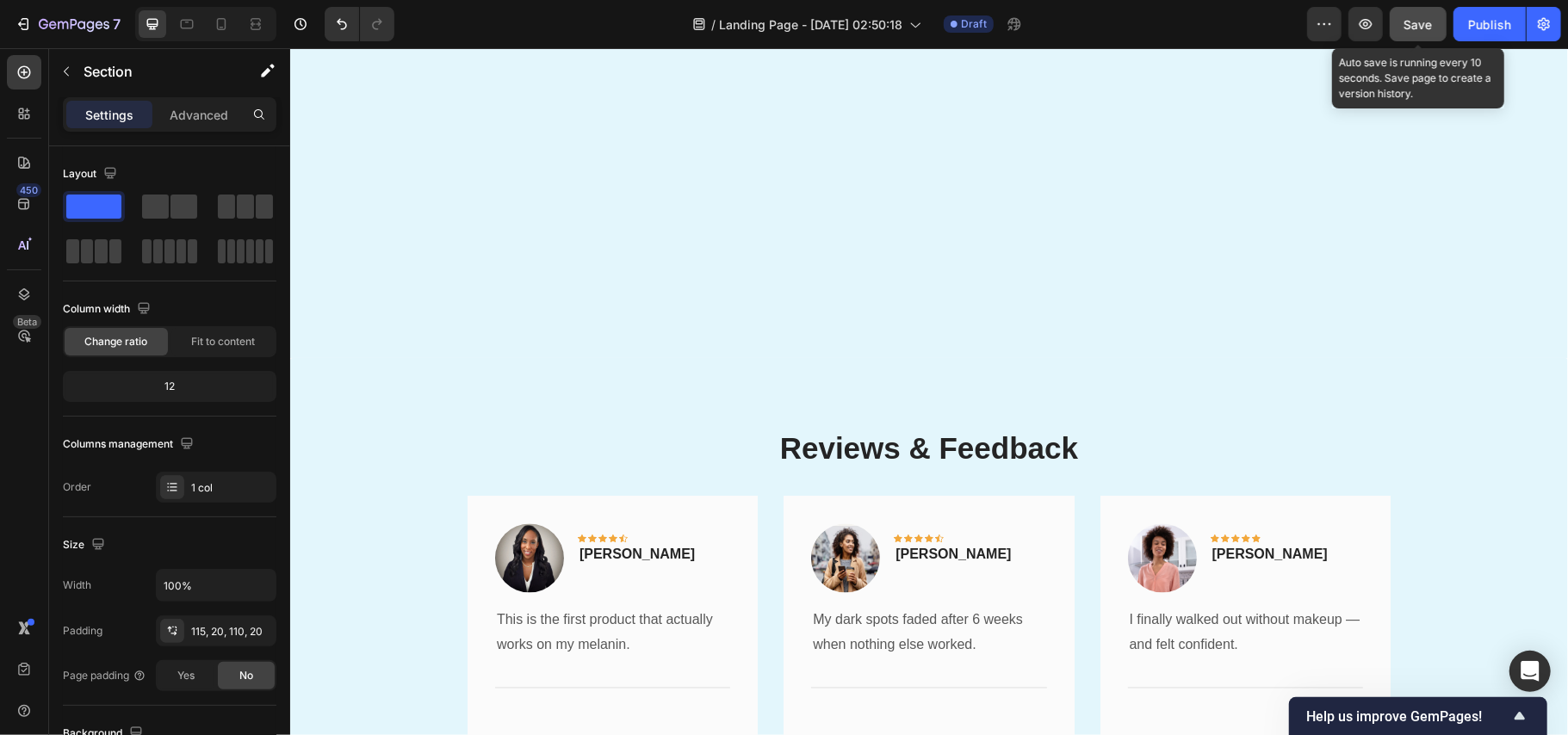
scroll to position [2846, 0]
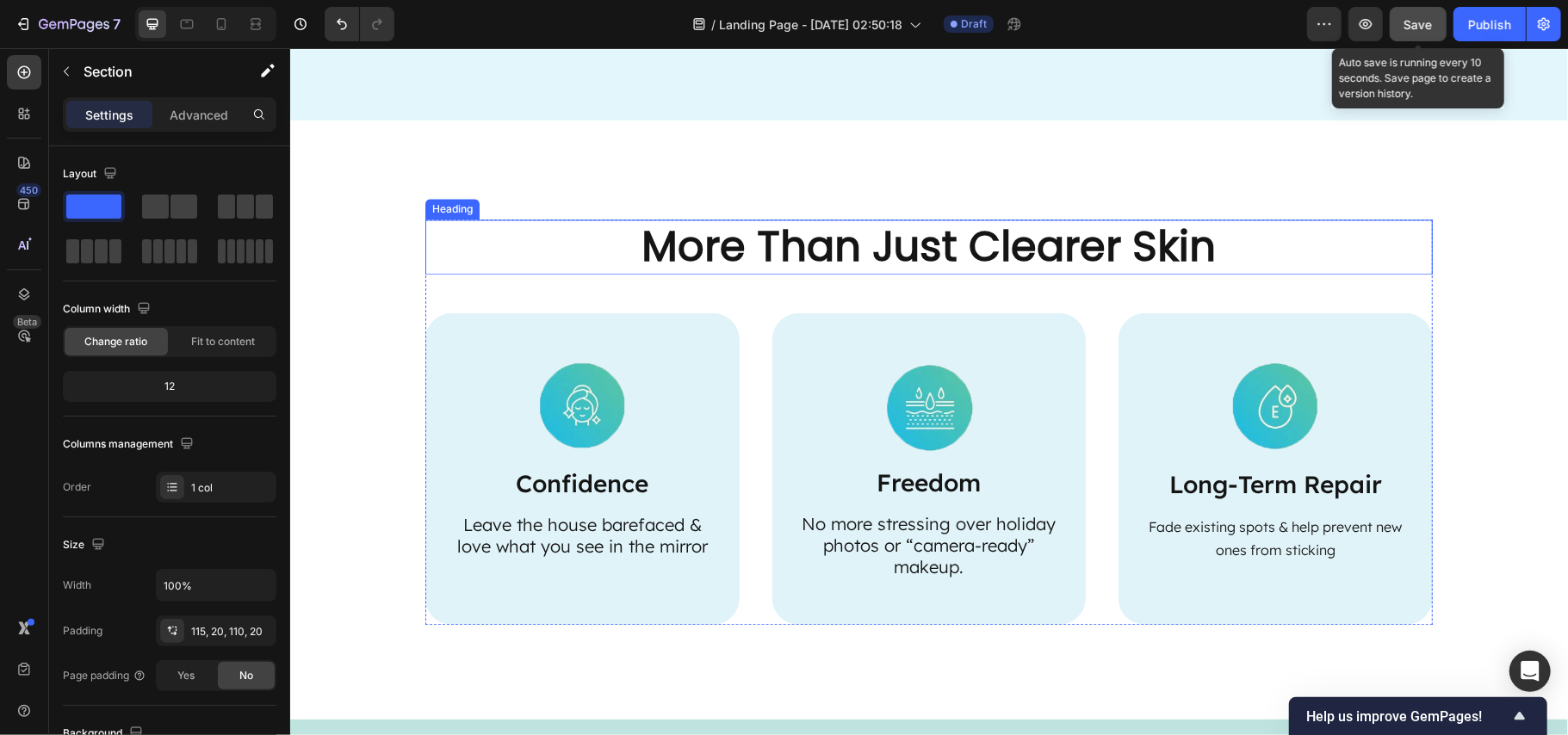
click at [811, 234] on h2 "More Than Just Clearer Skin" at bounding box center [928, 246] width 1008 height 55
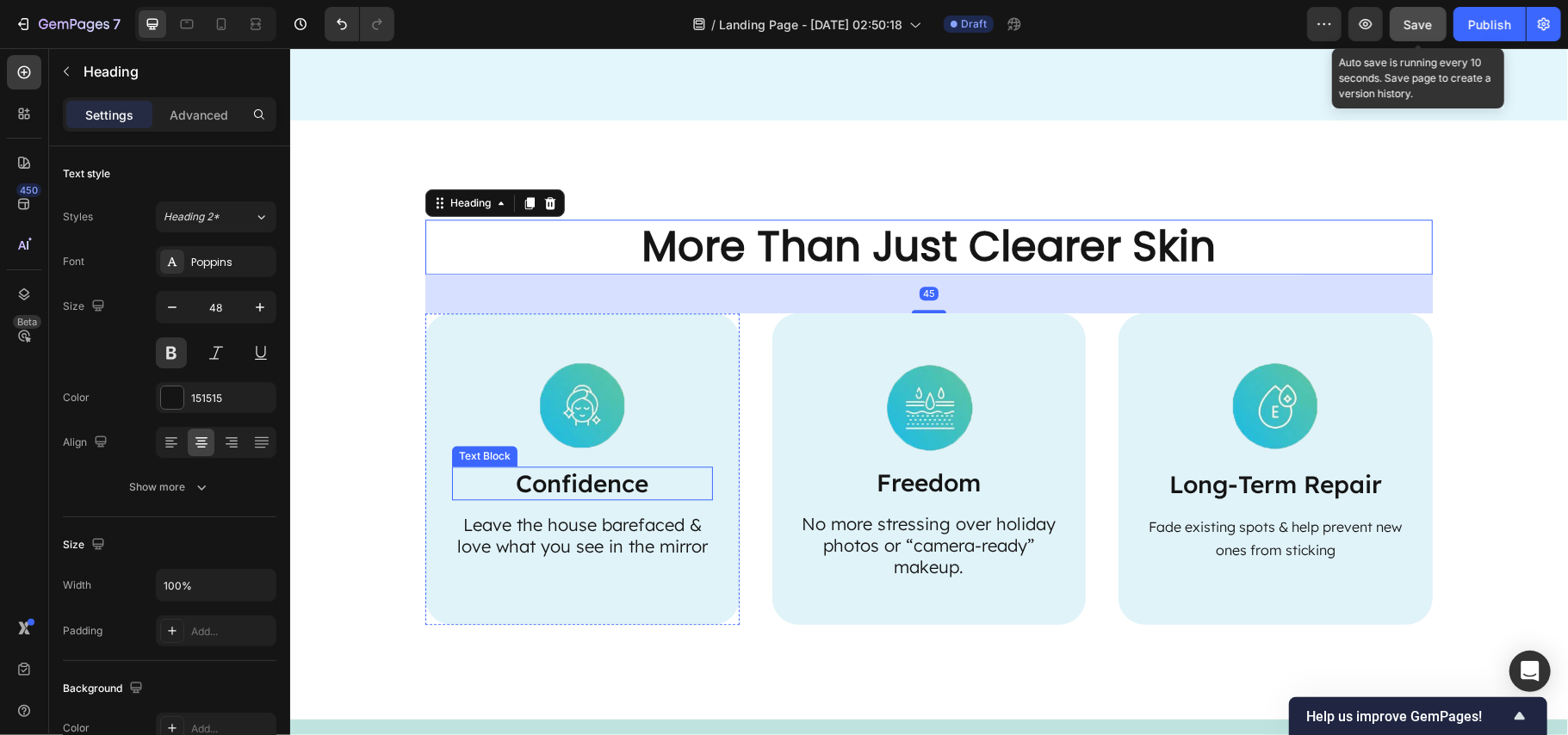
click at [572, 485] on p "Confidence" at bounding box center [581, 482] width 258 height 30
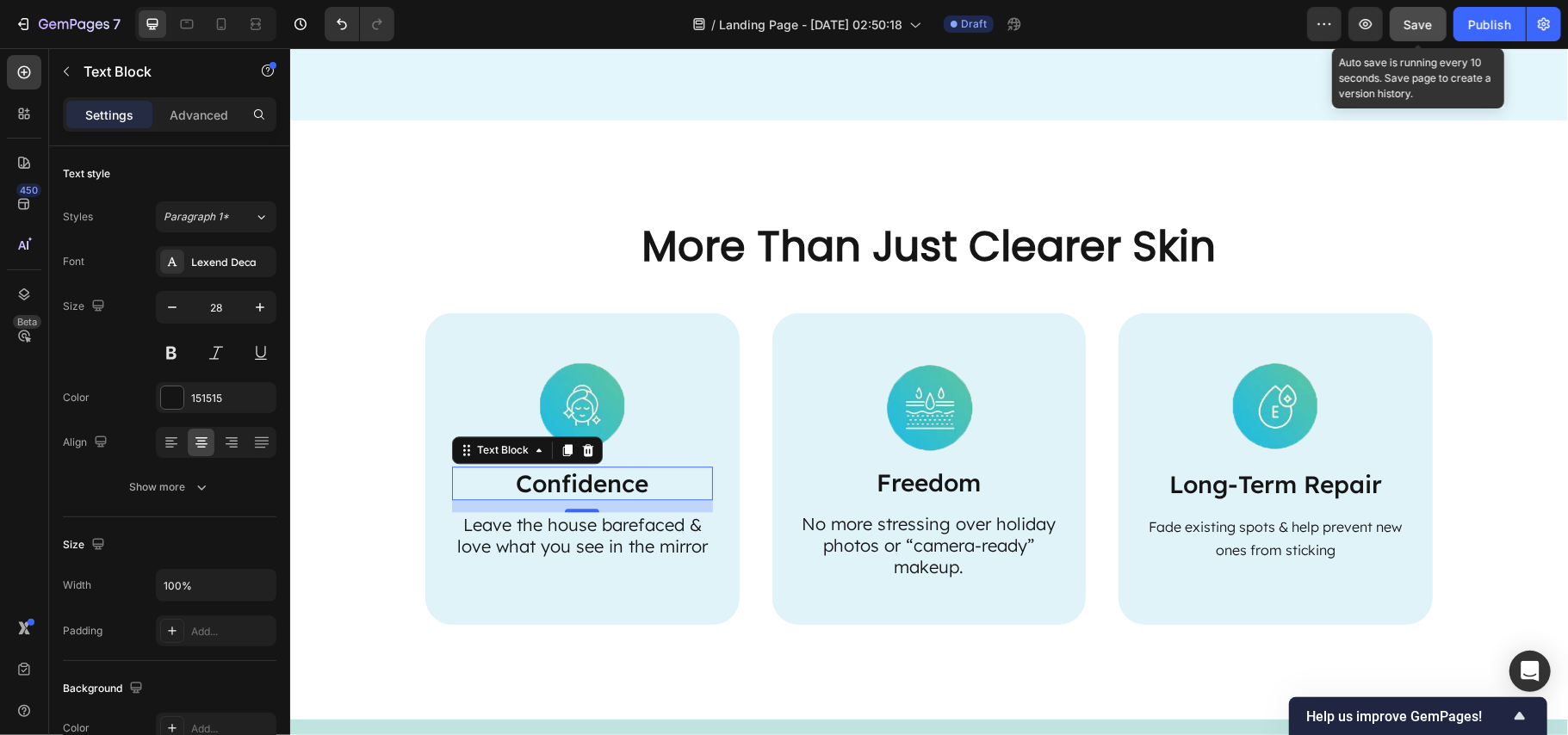
click at [575, 524] on div "14" at bounding box center [581, 525] width 17 height 14
click at [538, 538] on p "Leave the house barefaced & love what you see in the mirror" at bounding box center [581, 534] width 258 height 43
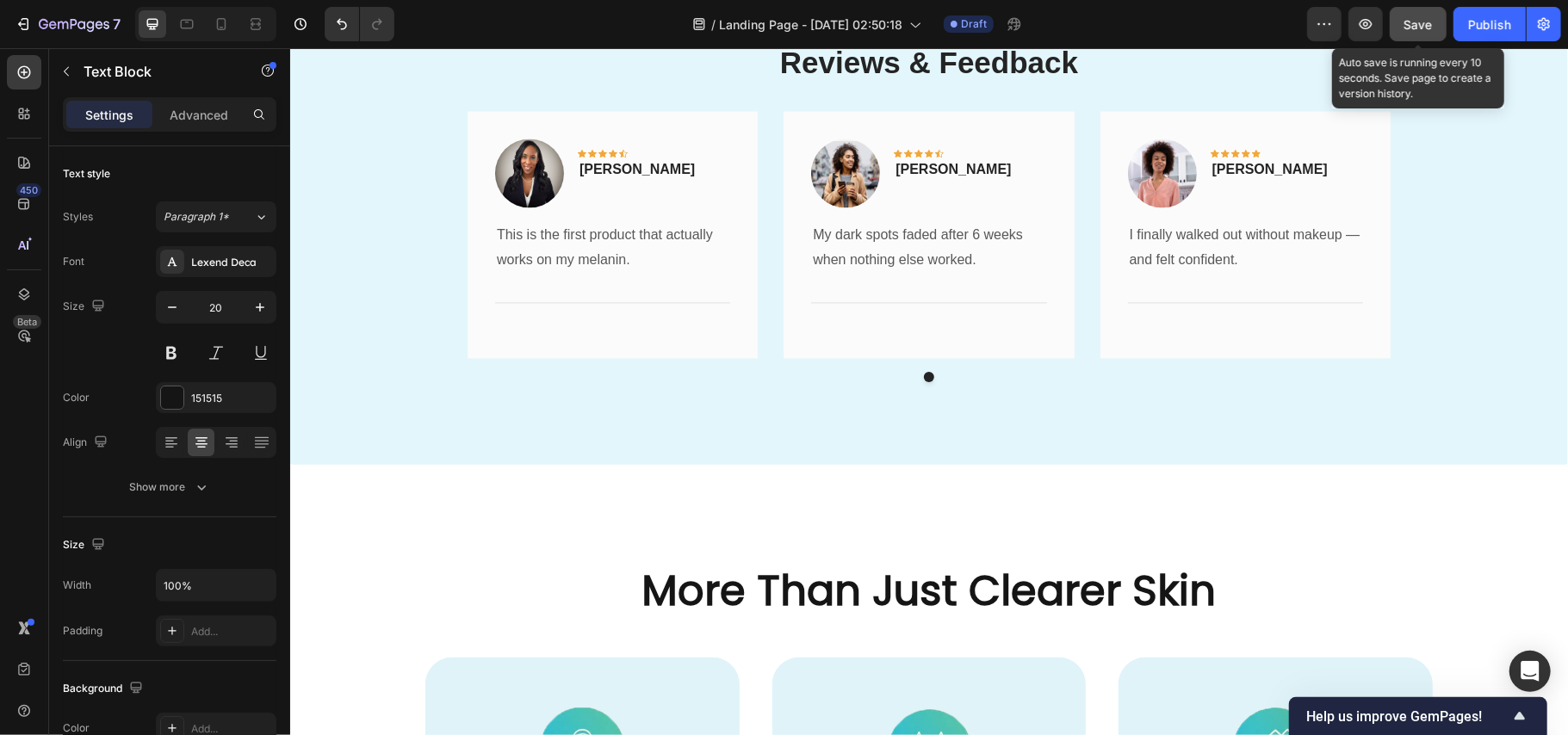
scroll to position [2157, 0]
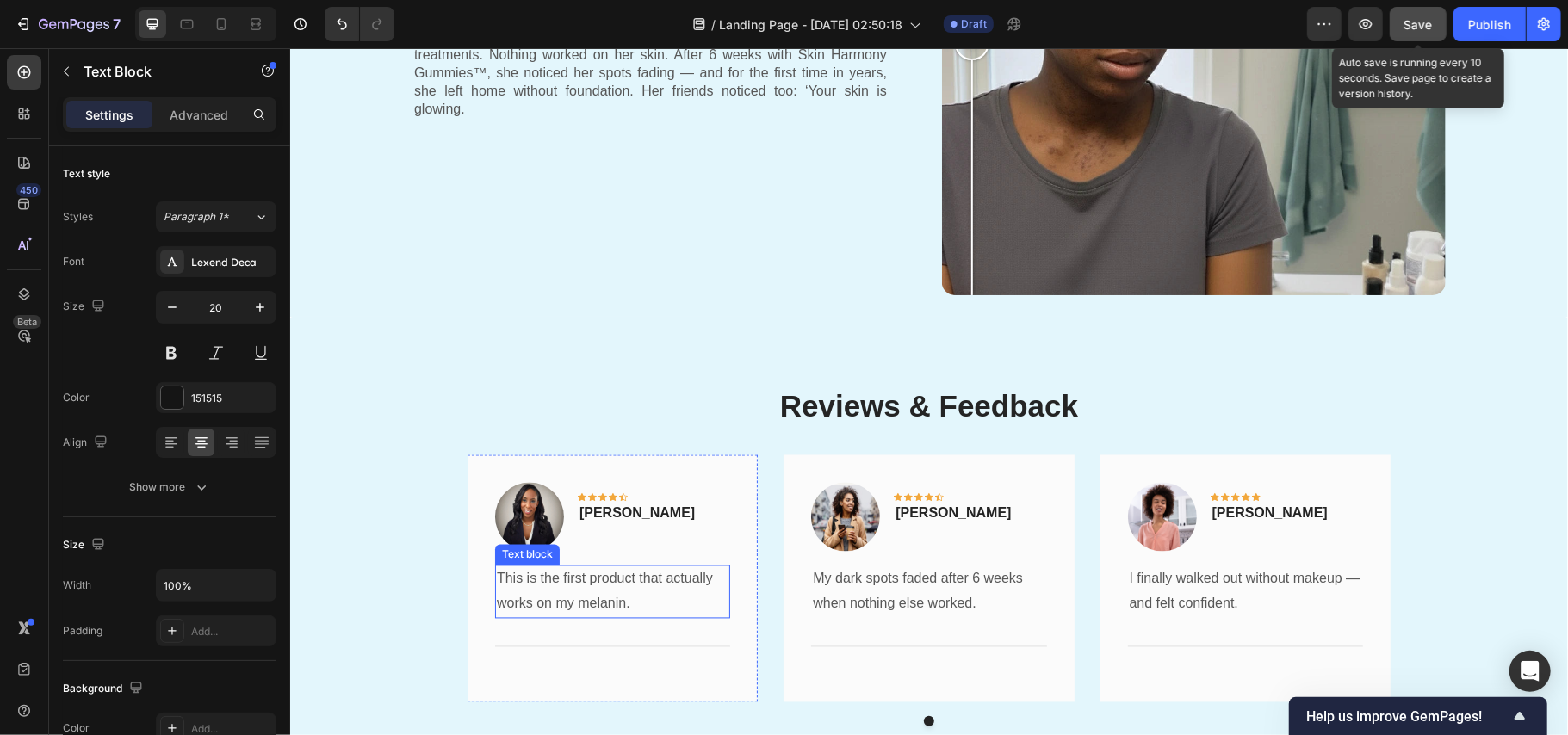
click at [566, 586] on p "This is the first product that actually works on my melanin." at bounding box center [612, 591] width 232 height 50
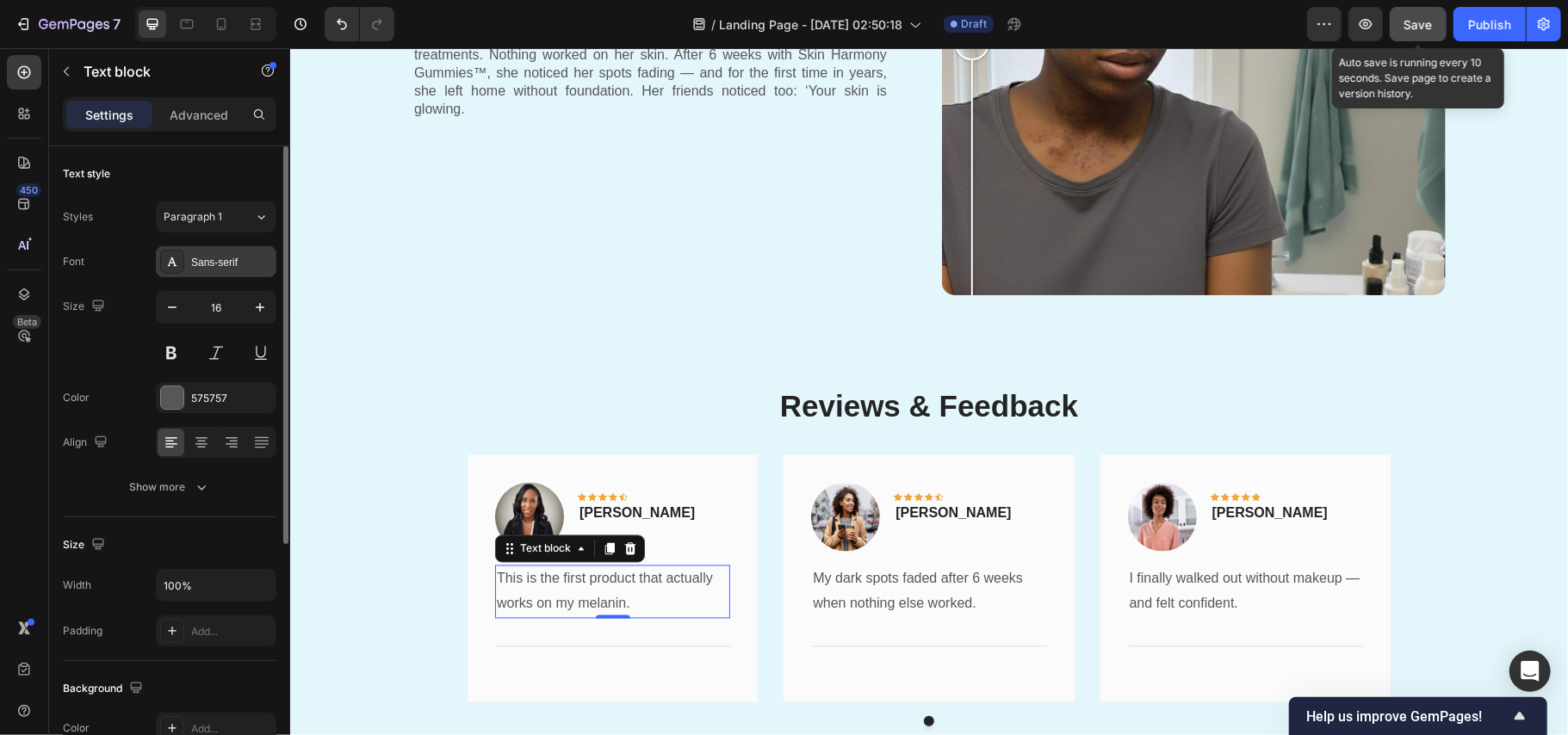
click at [217, 267] on div "Sans-serif" at bounding box center [232, 263] width 81 height 16
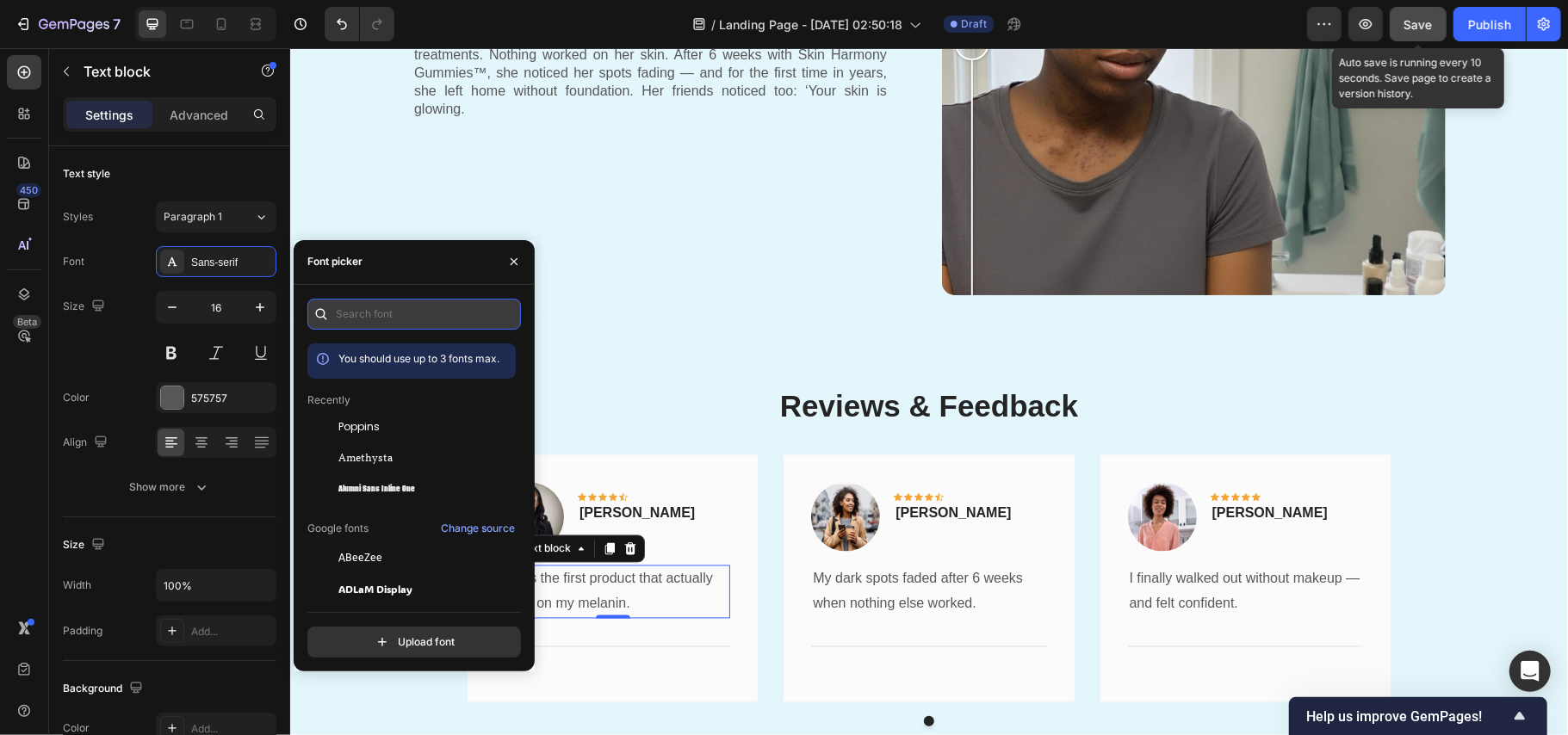
click at [369, 317] on input "text" at bounding box center [414, 314] width 213 height 31
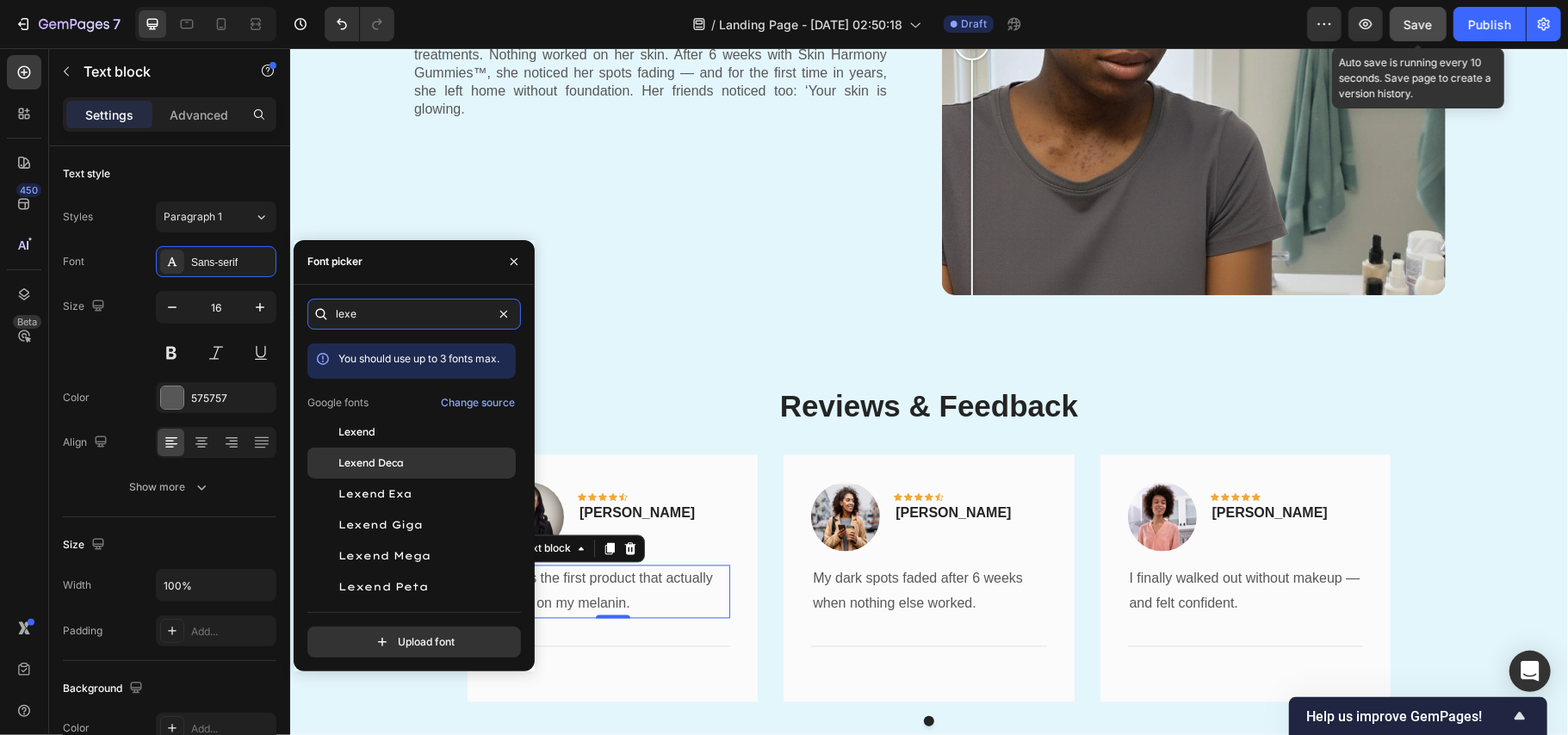
type input "lexe"
click at [391, 463] on span "Lexend Deca" at bounding box center [371, 463] width 66 height 16
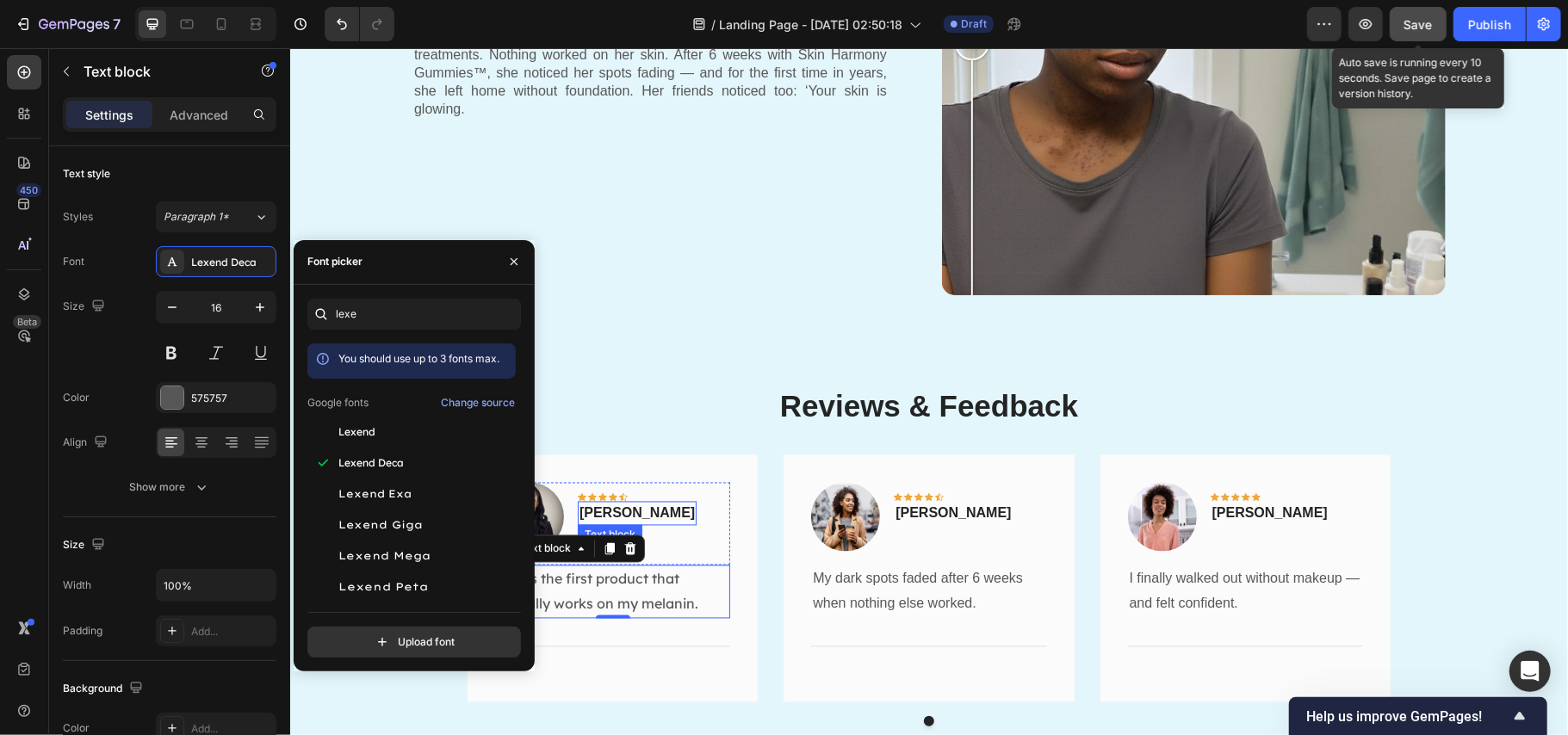
click at [642, 513] on p "Anna Joseph" at bounding box center [636, 513] width 115 height 21
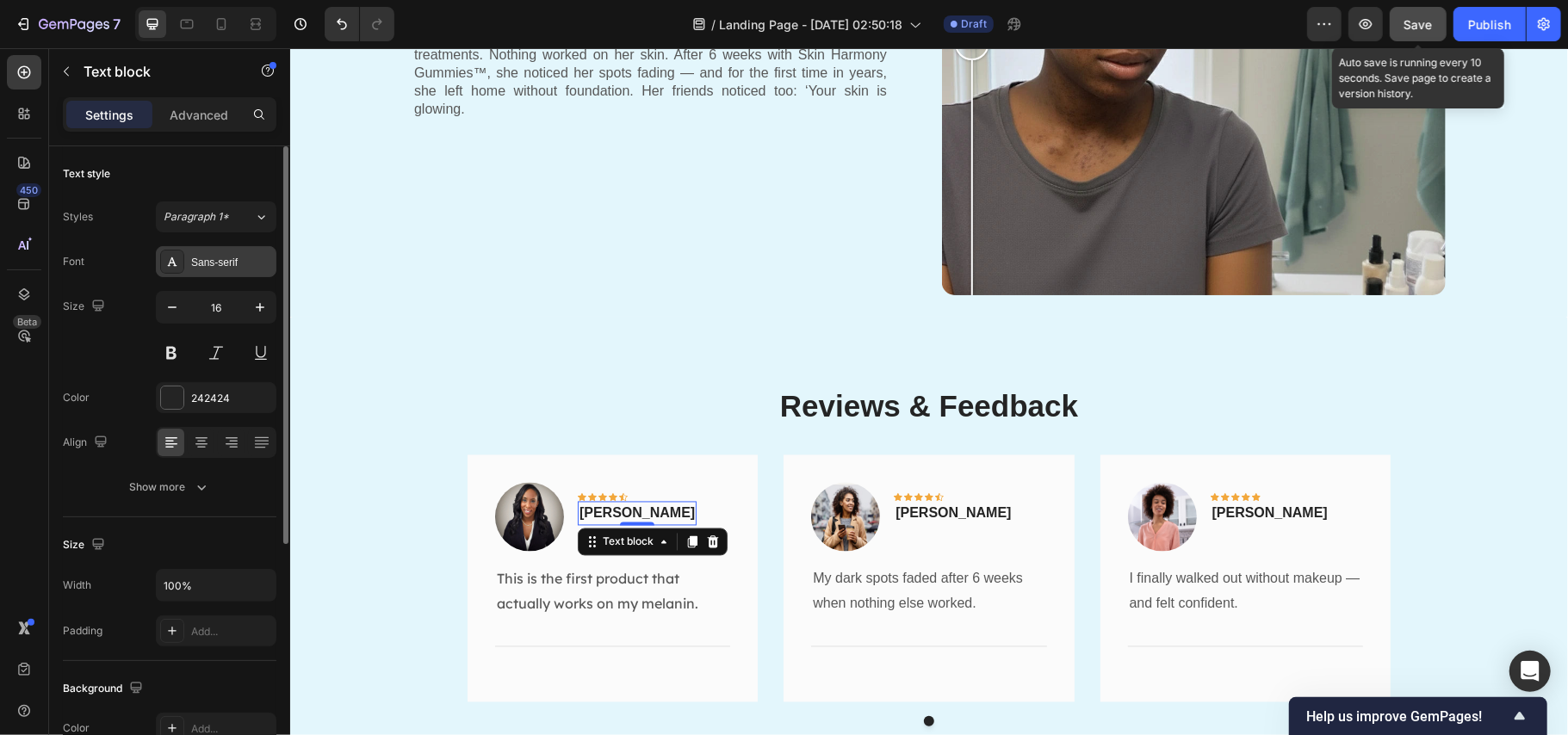
click at [214, 260] on div "Sans-serif" at bounding box center [232, 263] width 81 height 16
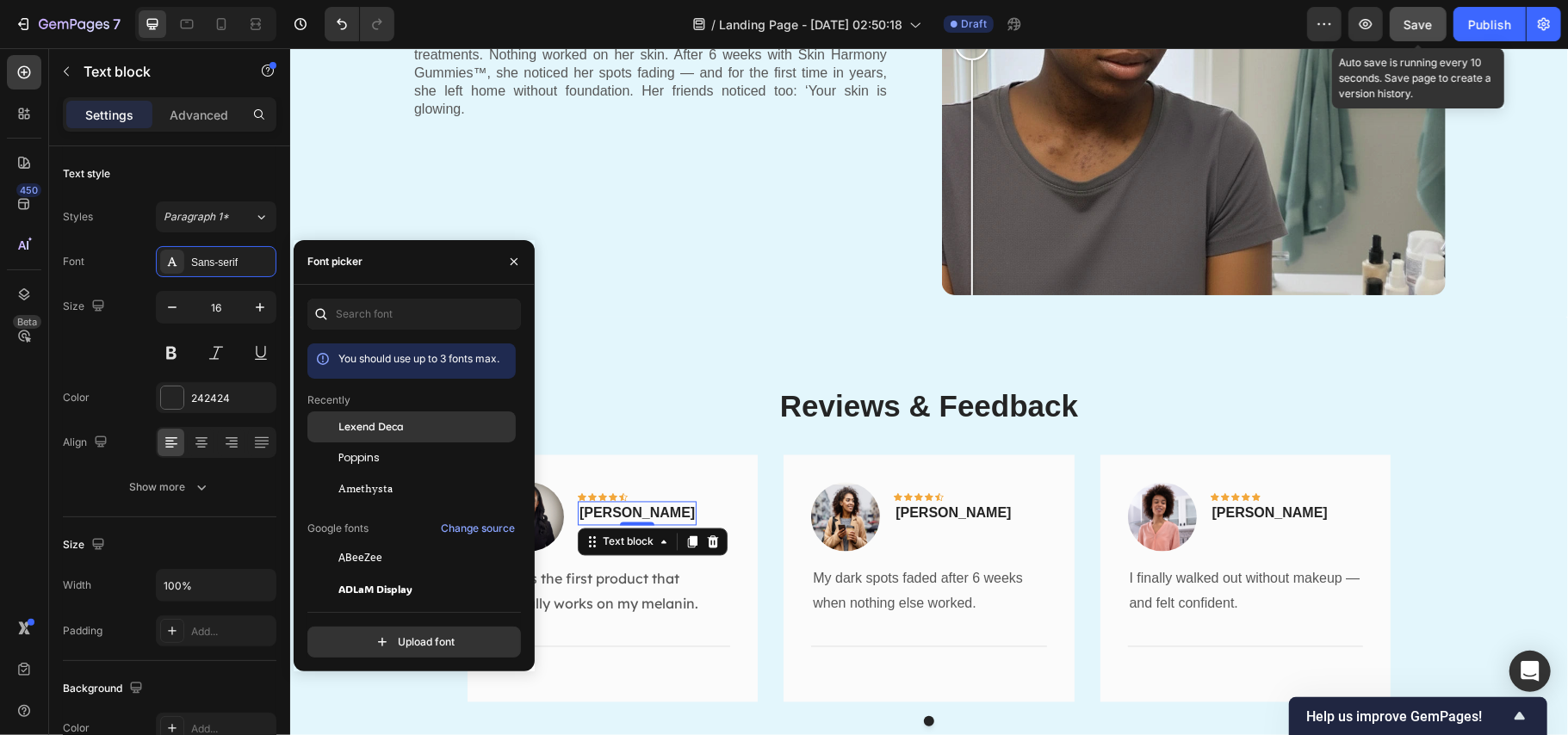
click at [380, 431] on span "Lexend Deca" at bounding box center [371, 427] width 66 height 16
click at [924, 513] on p "Olivia Rowse" at bounding box center [953, 513] width 115 height 21
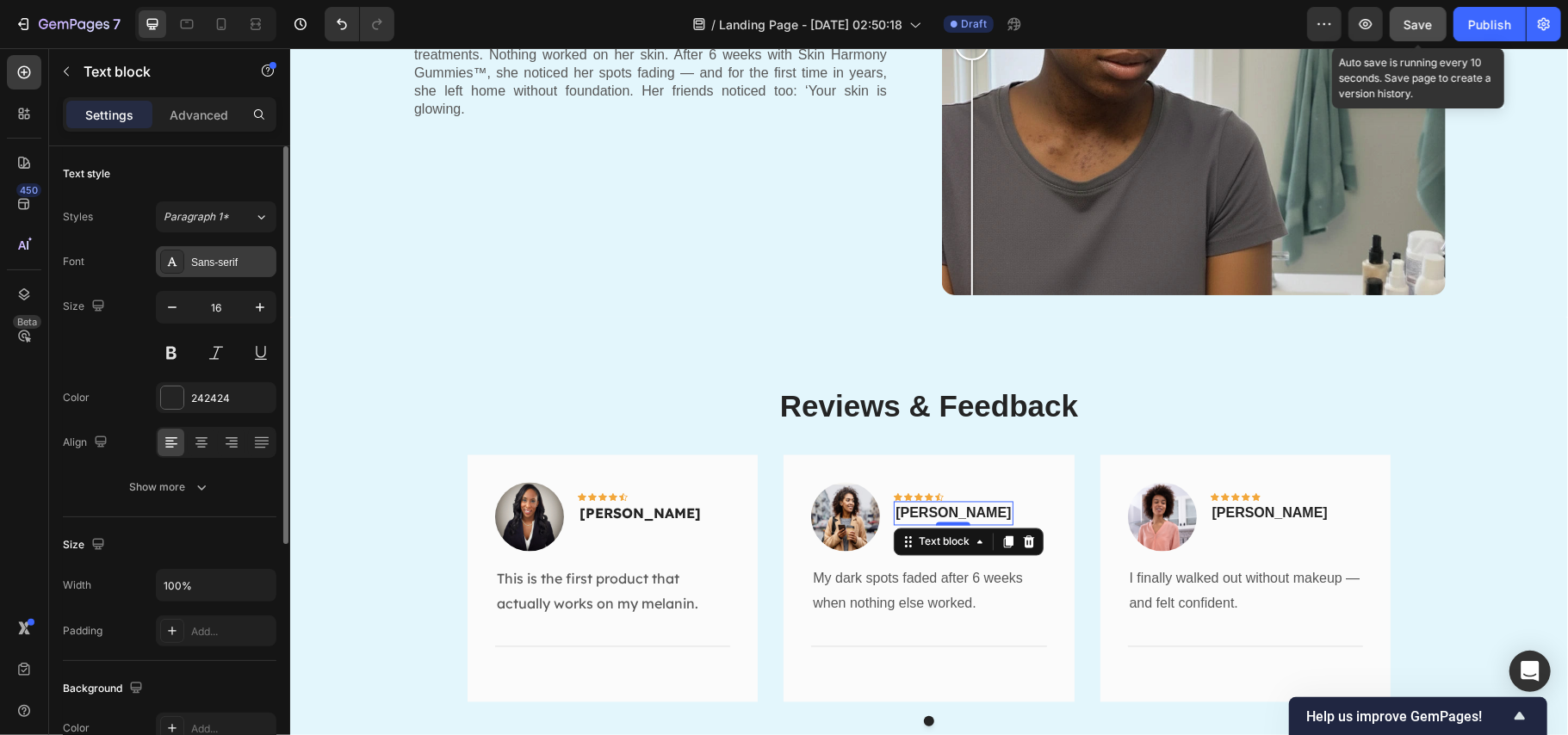
click at [224, 253] on div "Sans-serif" at bounding box center [216, 261] width 121 height 31
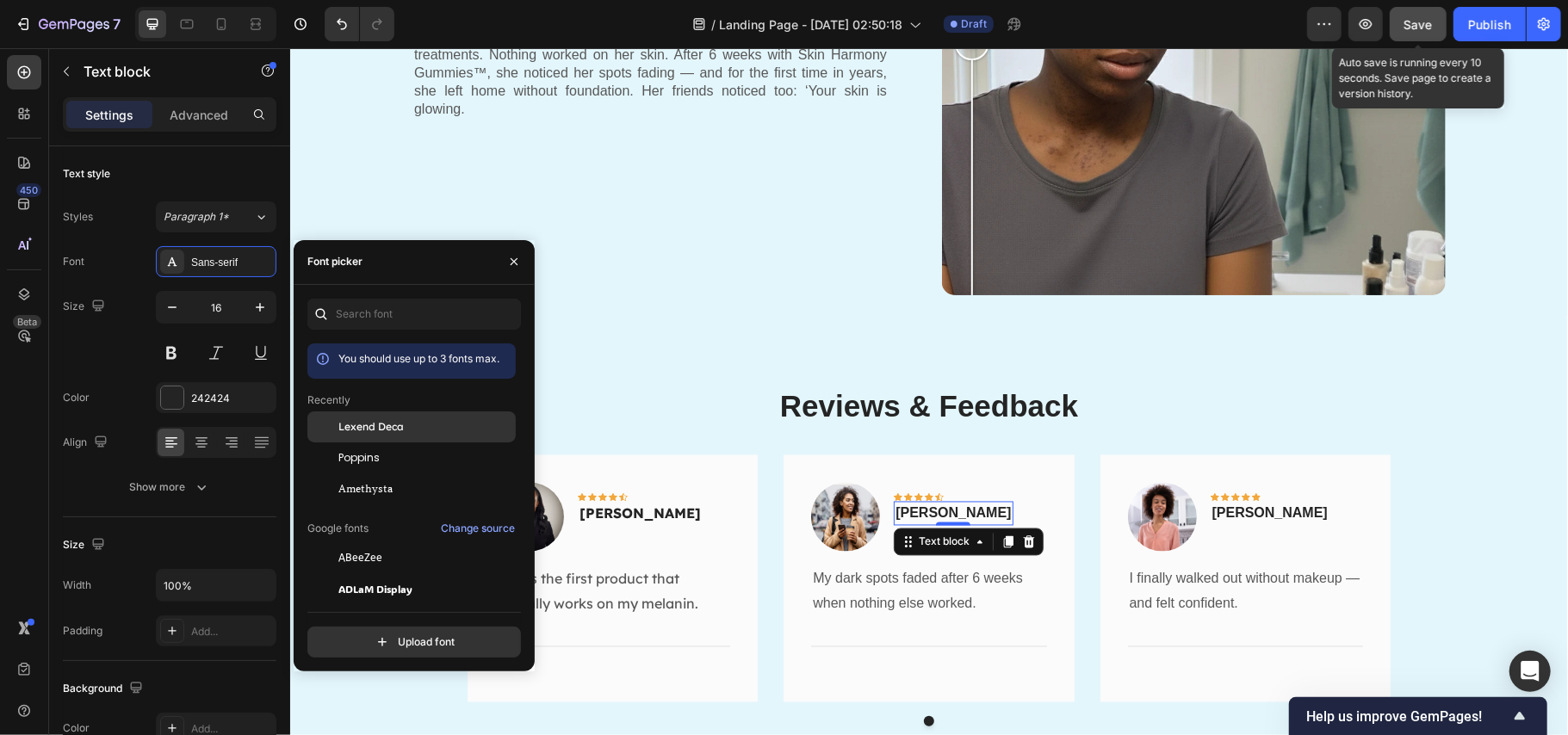
click at [374, 420] on span "Lexend Deca" at bounding box center [371, 427] width 66 height 16
click at [863, 583] on p "My dark spots faded after 6 weeks when nothing else worked." at bounding box center [927, 591] width 232 height 50
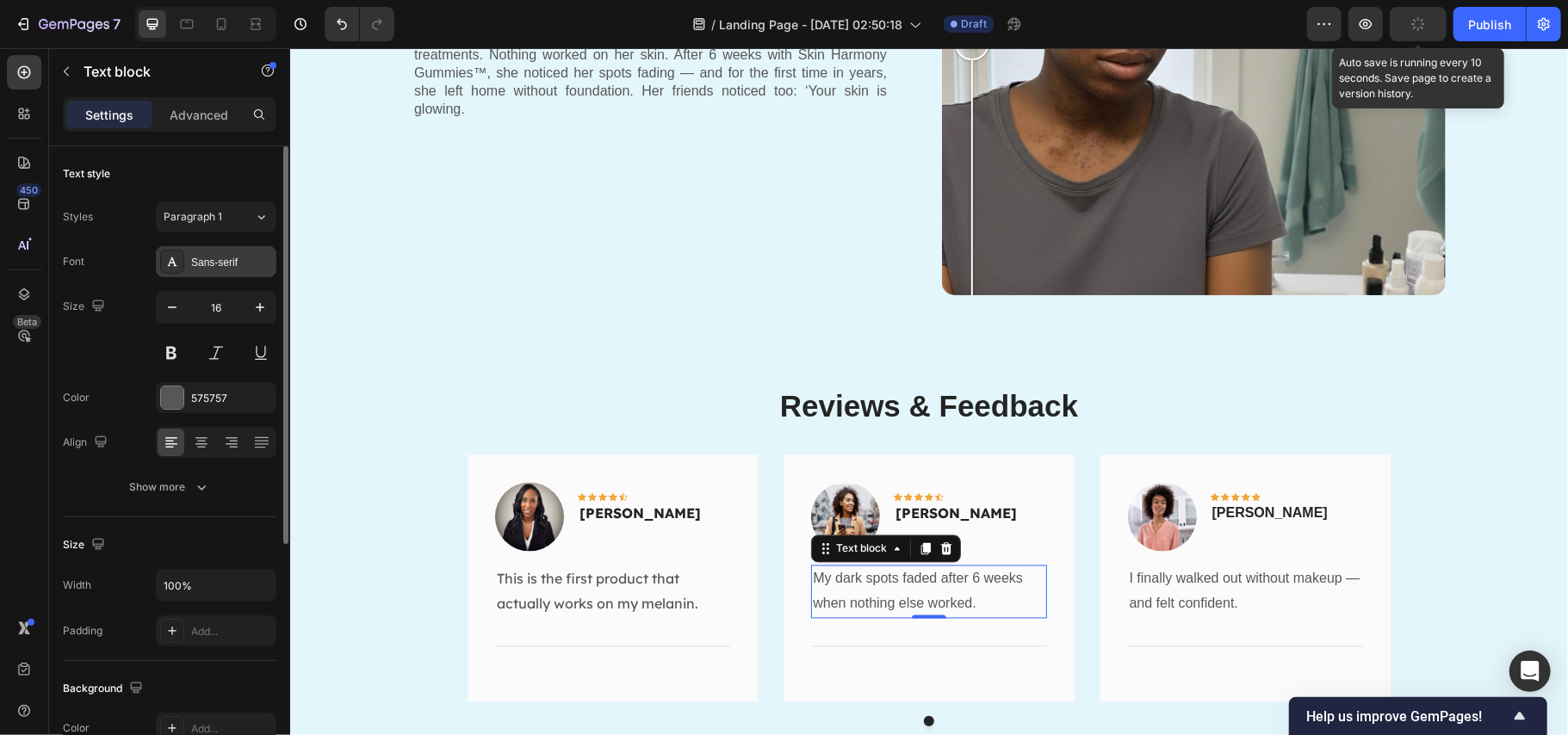
click at [206, 264] on div "Sans-serif" at bounding box center [232, 263] width 81 height 16
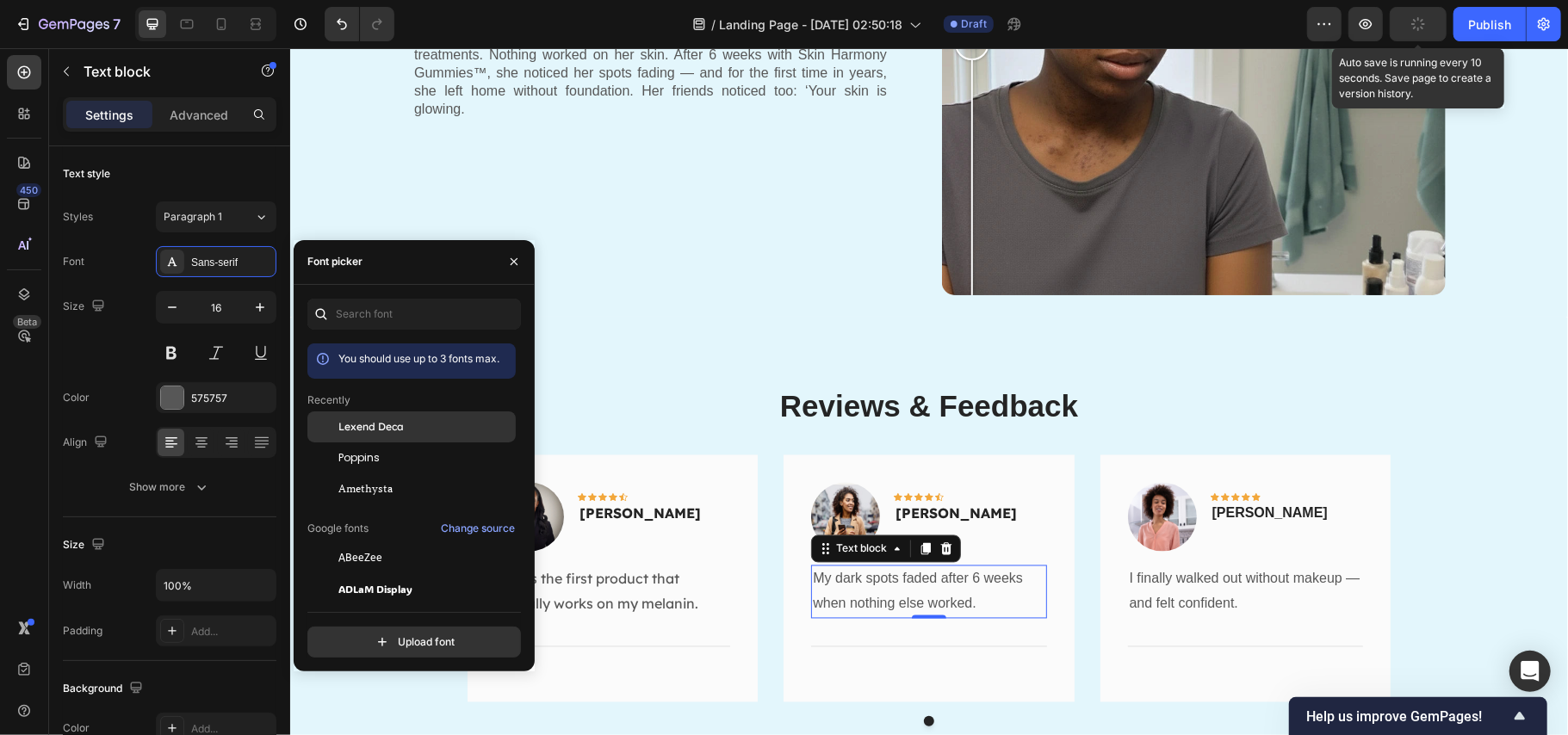
click at [404, 428] on div "Lexend Deca" at bounding box center [425, 427] width 174 height 16
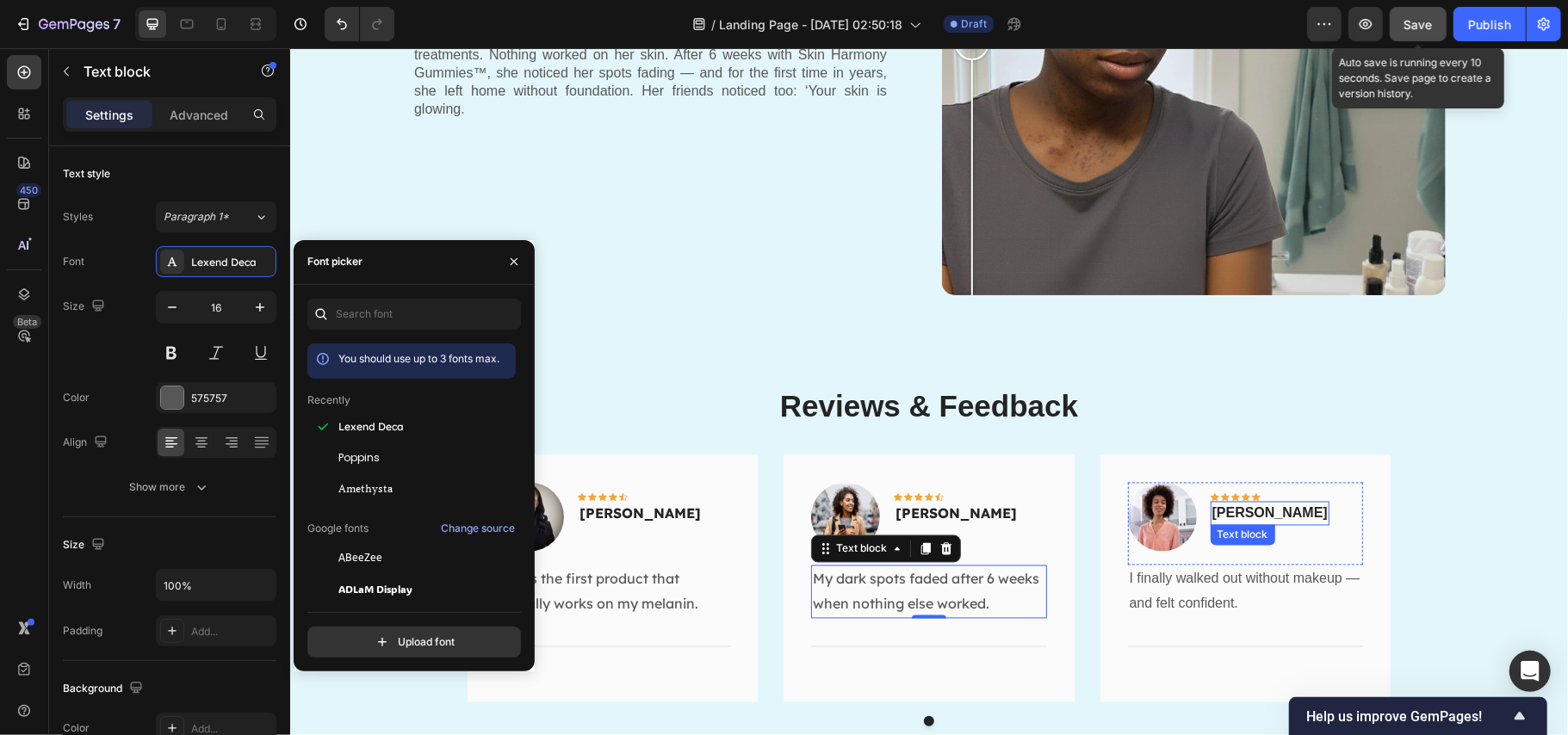
click at [1231, 517] on p "Rita Carroll" at bounding box center [1269, 513] width 115 height 21
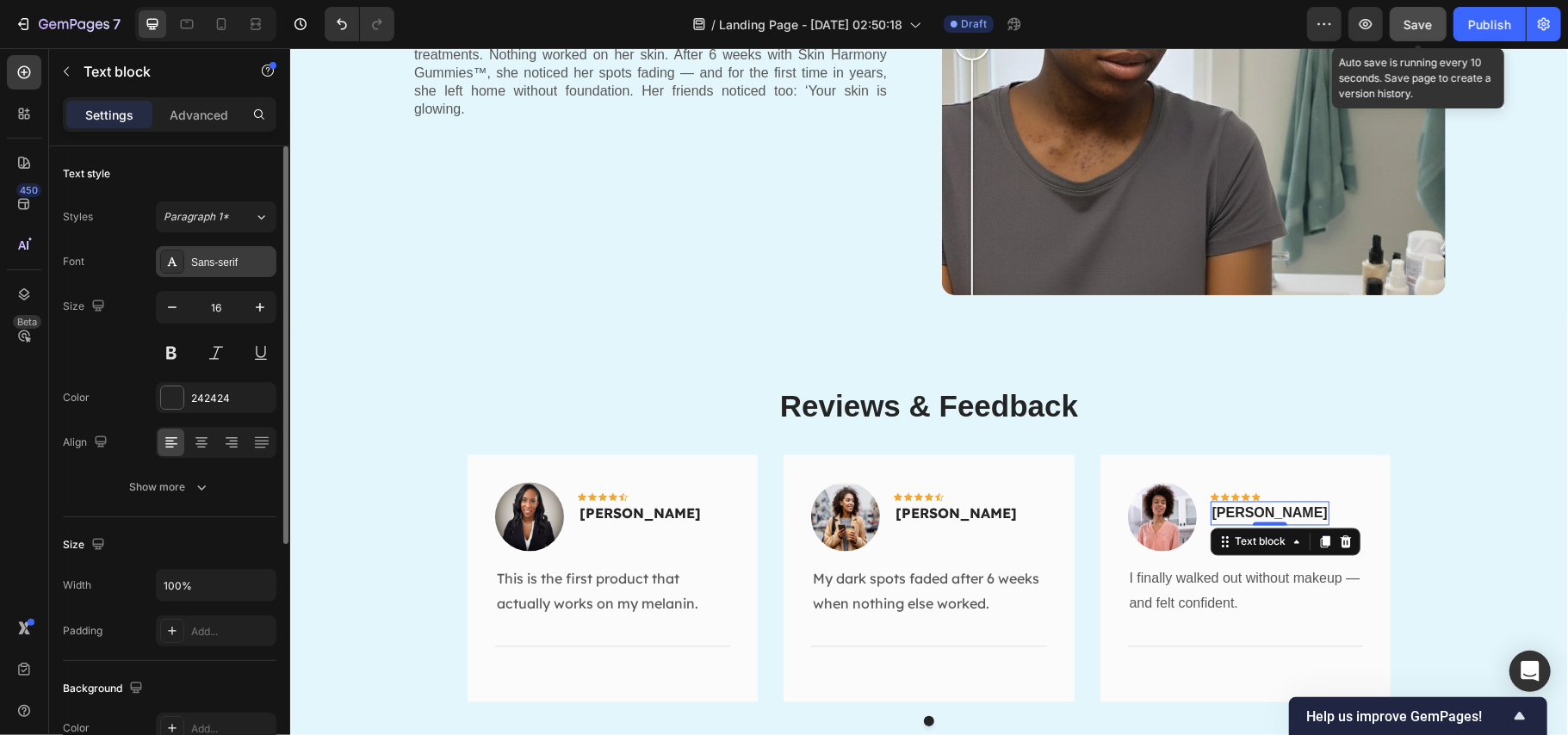
drag, startPoint x: 205, startPoint y: 277, endPoint x: 205, endPoint y: 267, distance: 10.0
click at [205, 276] on div "Font Sans-serif Size 16 Color 242424 Align Show more" at bounding box center [170, 375] width 213 height 257
click at [205, 263] on div "Sans-serif" at bounding box center [232, 263] width 81 height 16
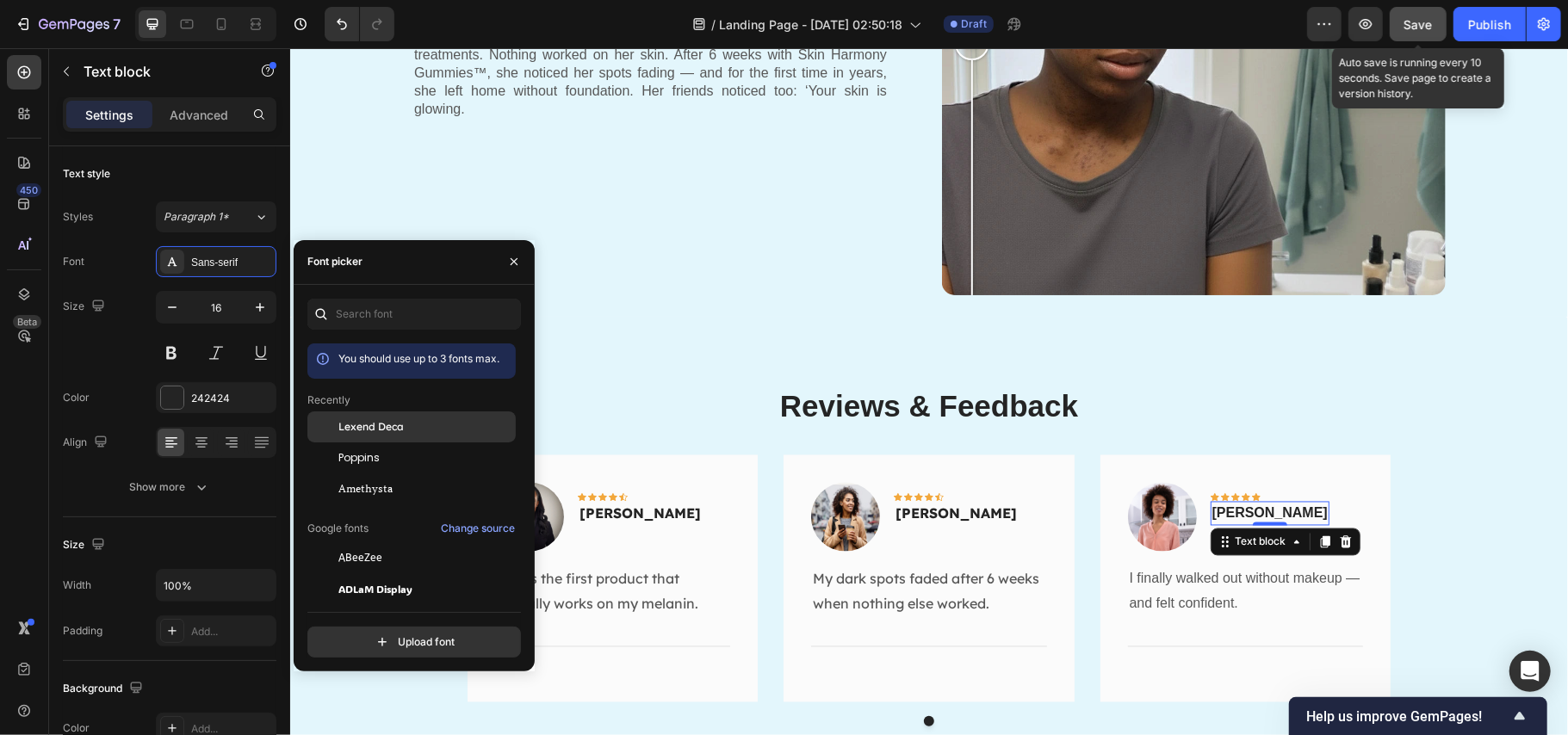
click at [358, 435] on div "Lexend Deca" at bounding box center [412, 426] width 208 height 31
click at [1200, 597] on p "I finally walked out without makeup — and felt confident." at bounding box center [1245, 591] width 232 height 50
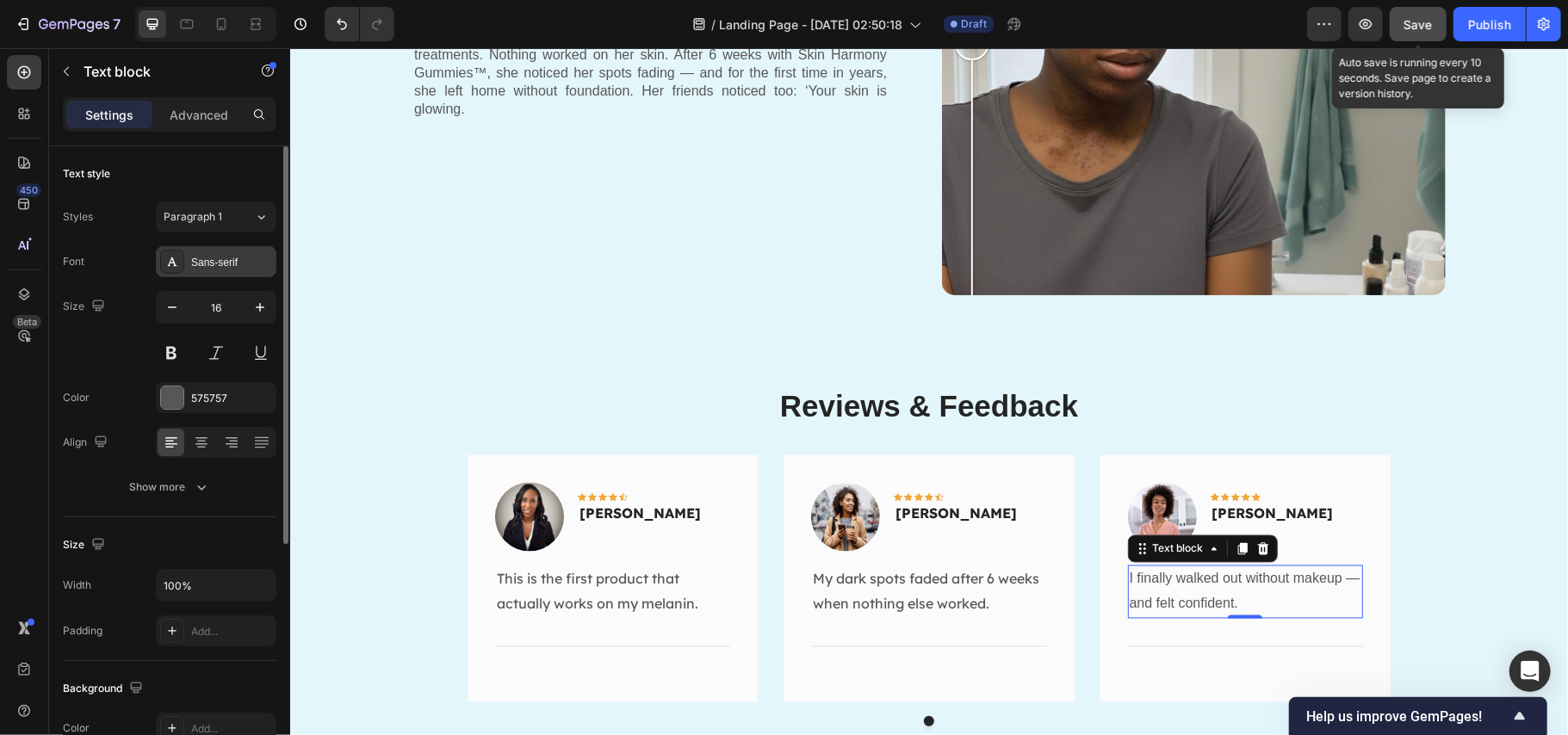
click at [227, 256] on div "Sans-serif" at bounding box center [232, 263] width 81 height 16
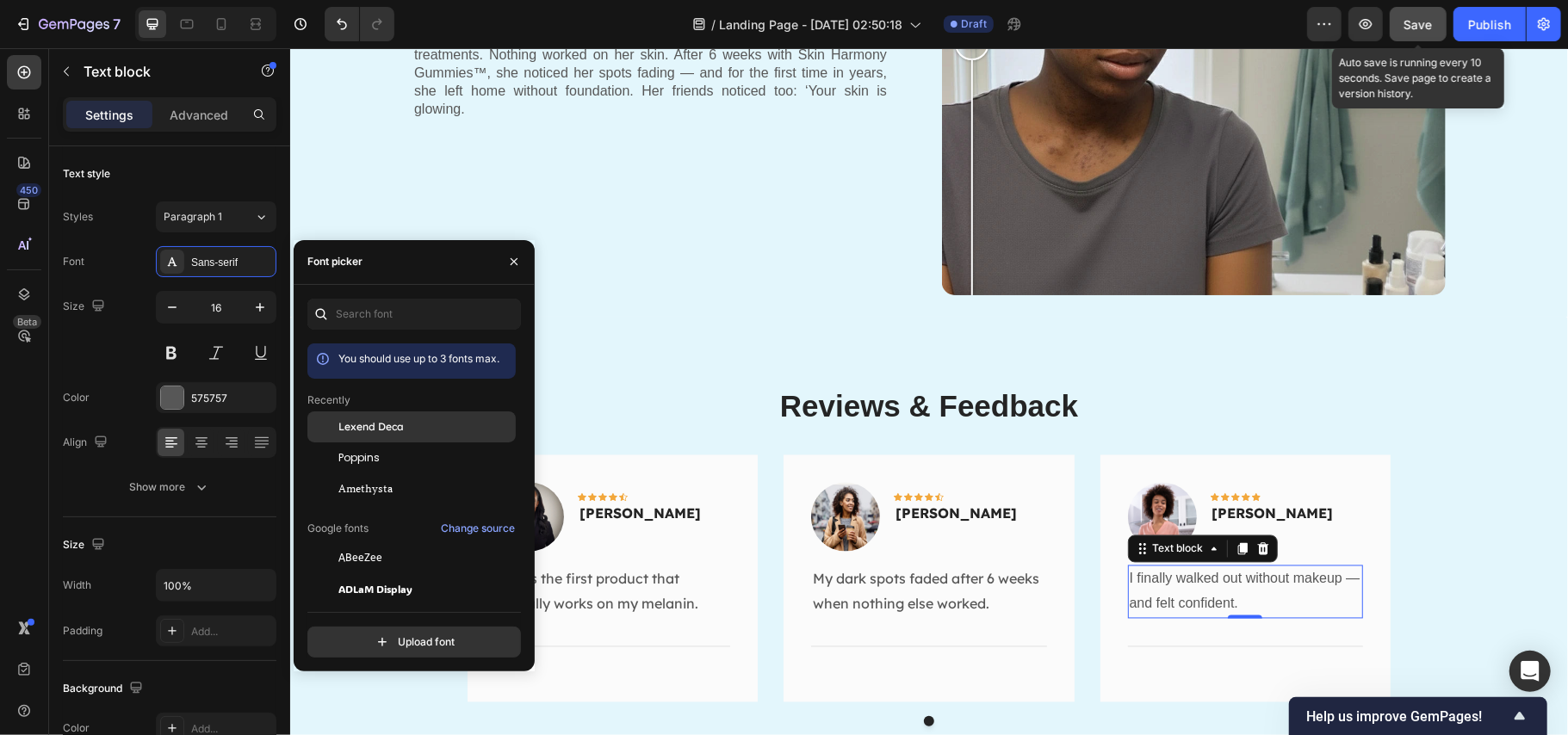
click at [373, 424] on span "Lexend Deca" at bounding box center [371, 427] width 66 height 16
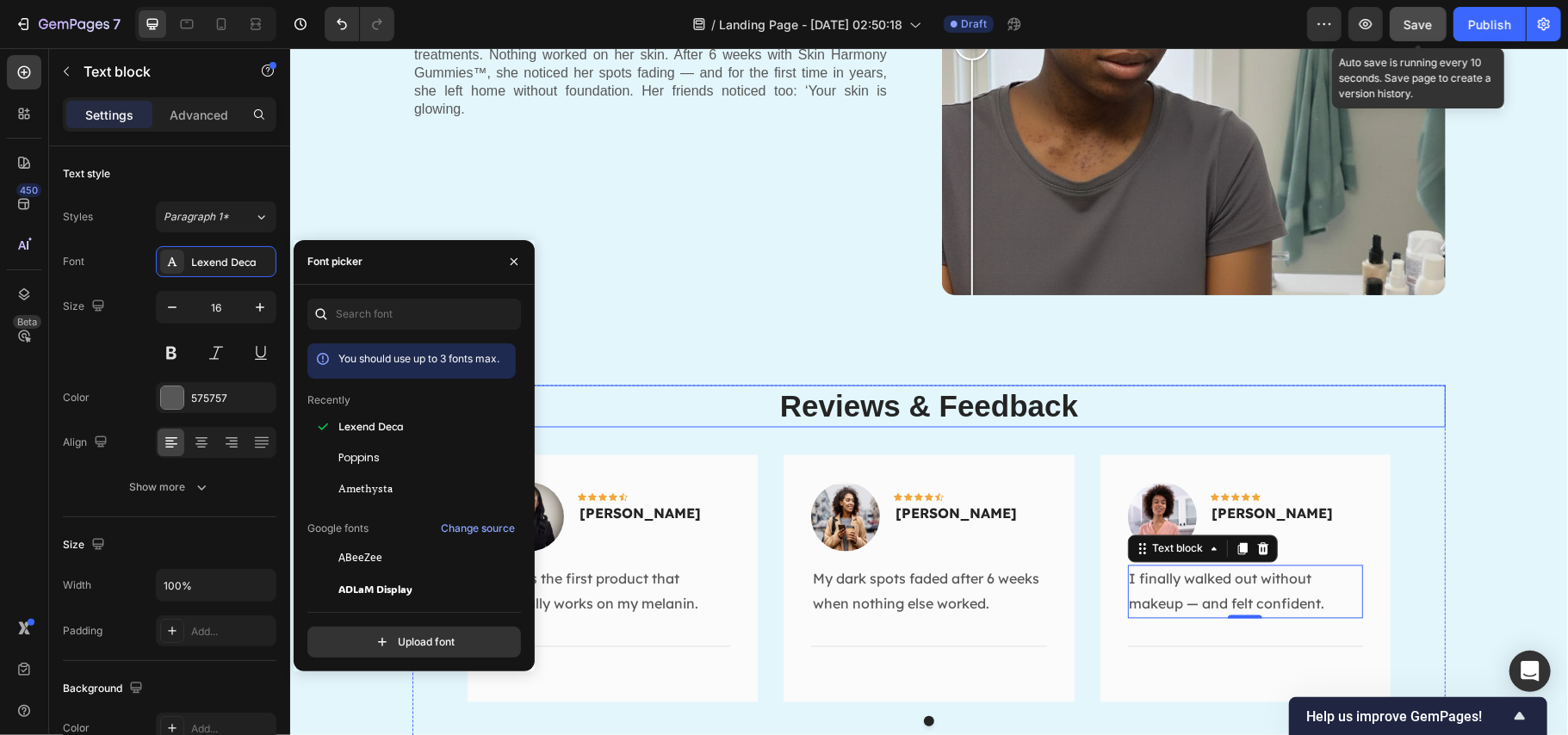
click at [862, 409] on h2 "Reviews & Feedback" at bounding box center [928, 406] width 1033 height 43
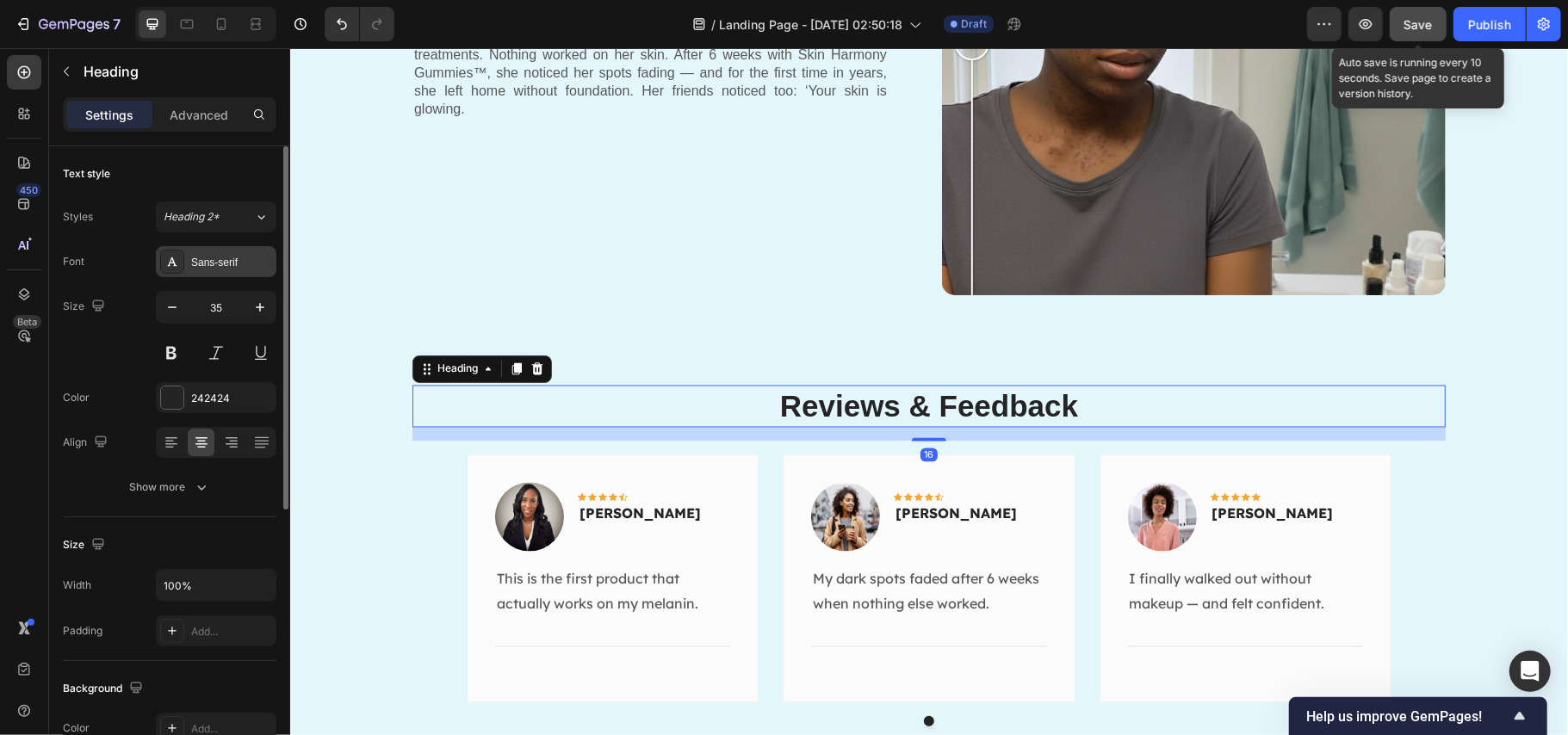
click at [210, 260] on div "Sans-serif" at bounding box center [232, 263] width 81 height 16
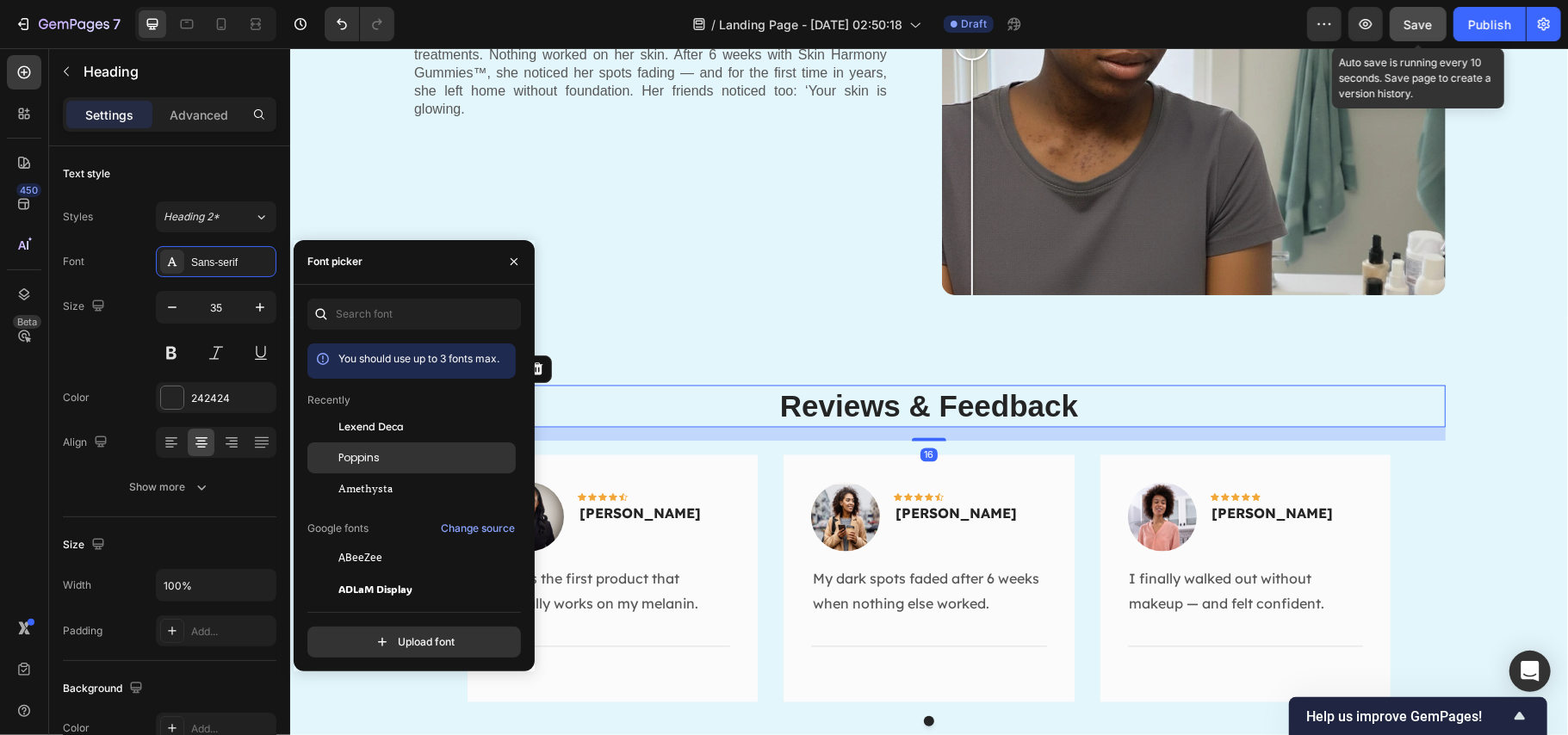
drag, startPoint x: 336, startPoint y: 448, endPoint x: 369, endPoint y: 392, distance: 65.0
click at [336, 448] on div at bounding box center [323, 457] width 31 height 31
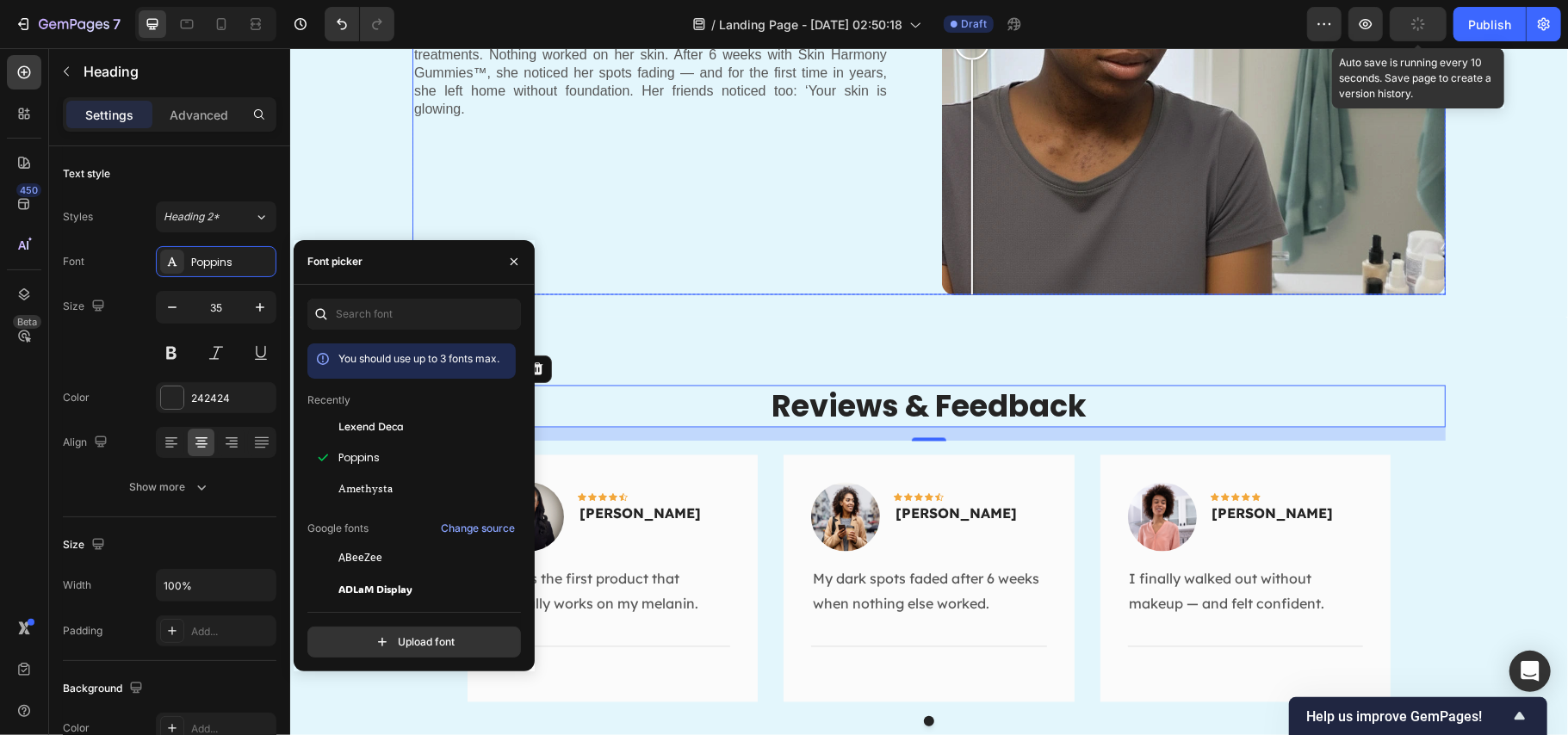
click at [700, 198] on div "Tasha’s Story Heading At 36, Tasha had tried 7 serums, peels, and expensive tre…" at bounding box center [663, 43] width 503 height 503
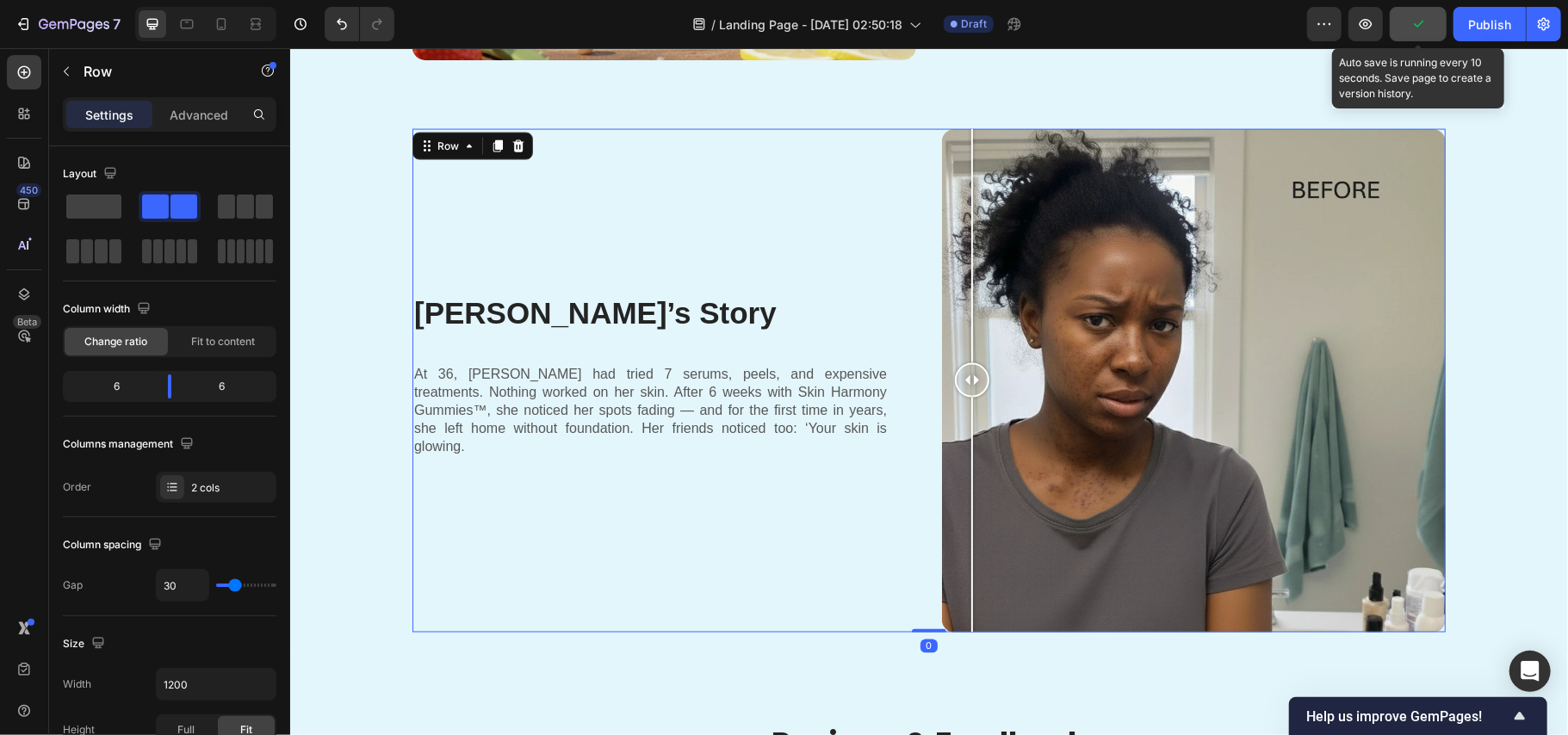
scroll to position [1813, 0]
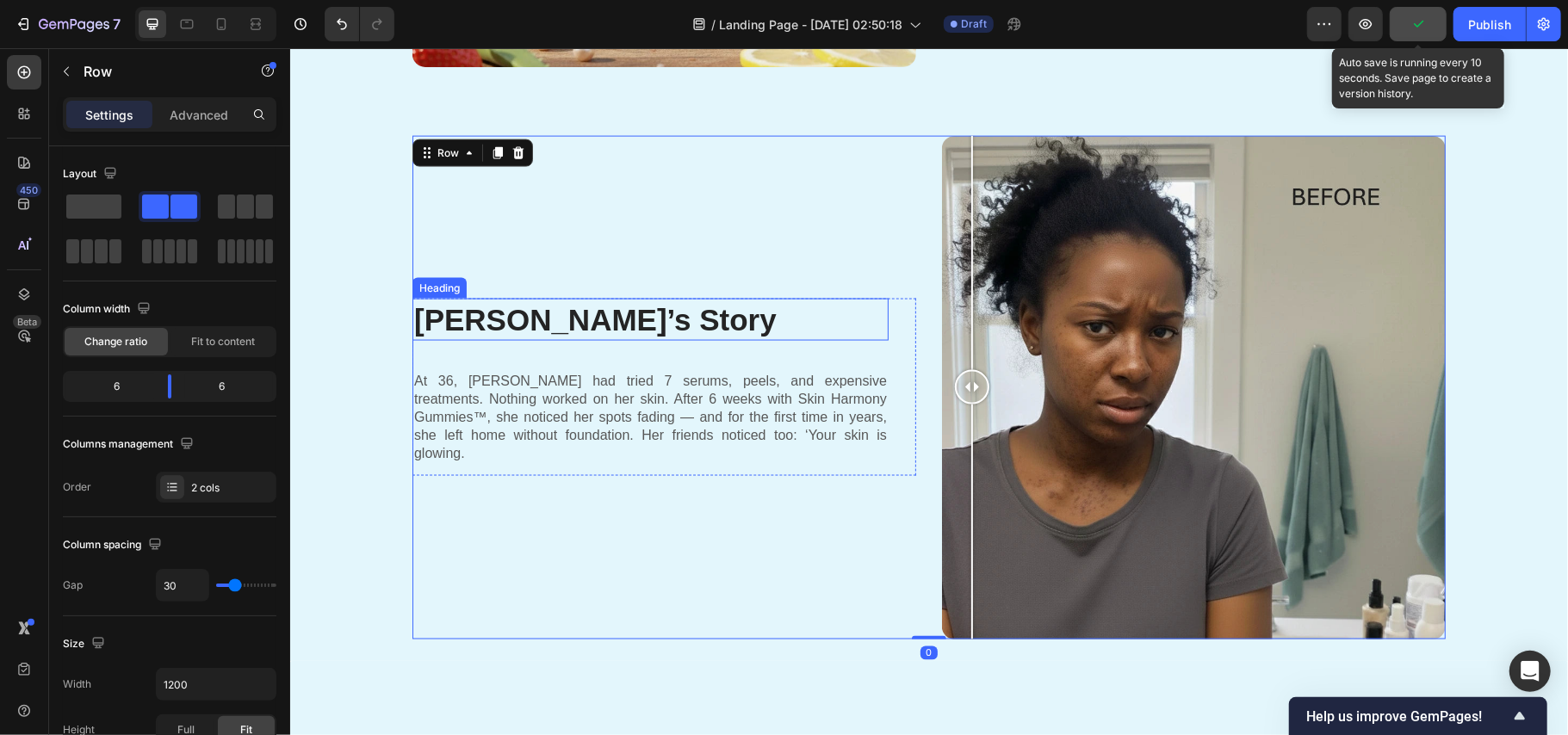
click at [572, 330] on h2 "Tasha’s Story" at bounding box center [649, 319] width 476 height 43
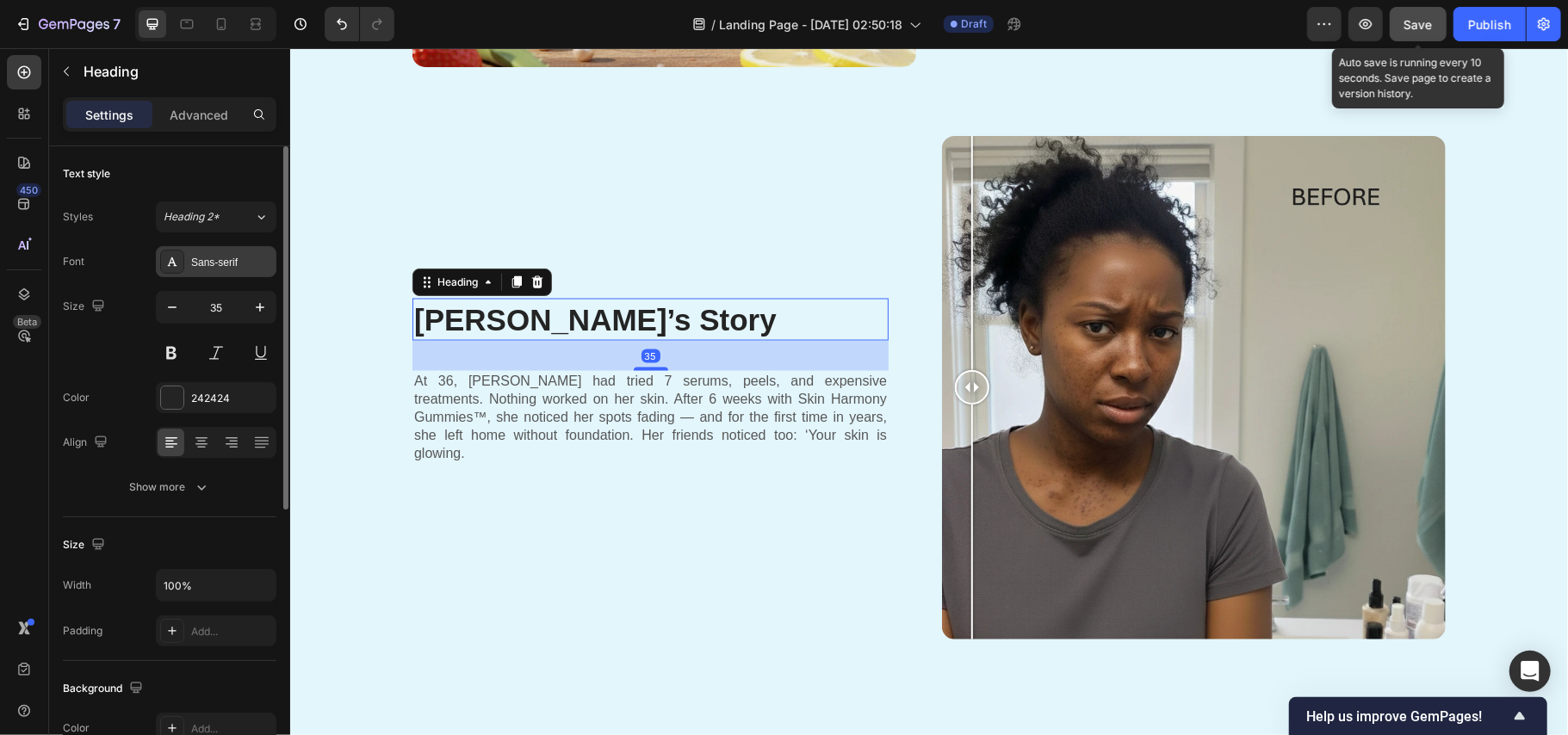
click at [214, 253] on div "Sans-serif" at bounding box center [216, 261] width 121 height 31
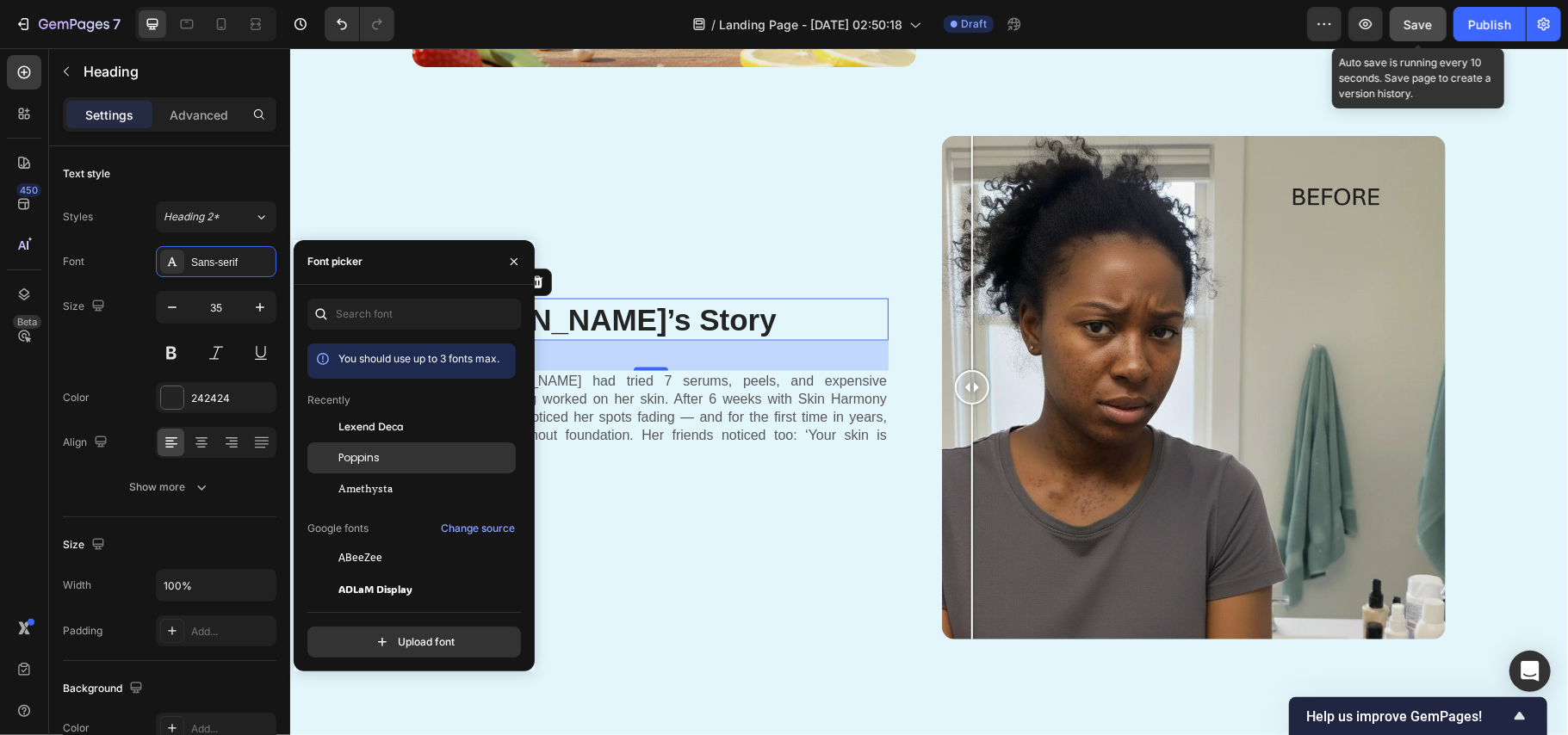
click at [365, 451] on span "Poppins" at bounding box center [358, 458] width 41 height 16
click at [634, 404] on p "At 36, Tasha had tried 7 serums, peels, and expensive treatments. Nothing worke…" at bounding box center [649, 417] width 473 height 89
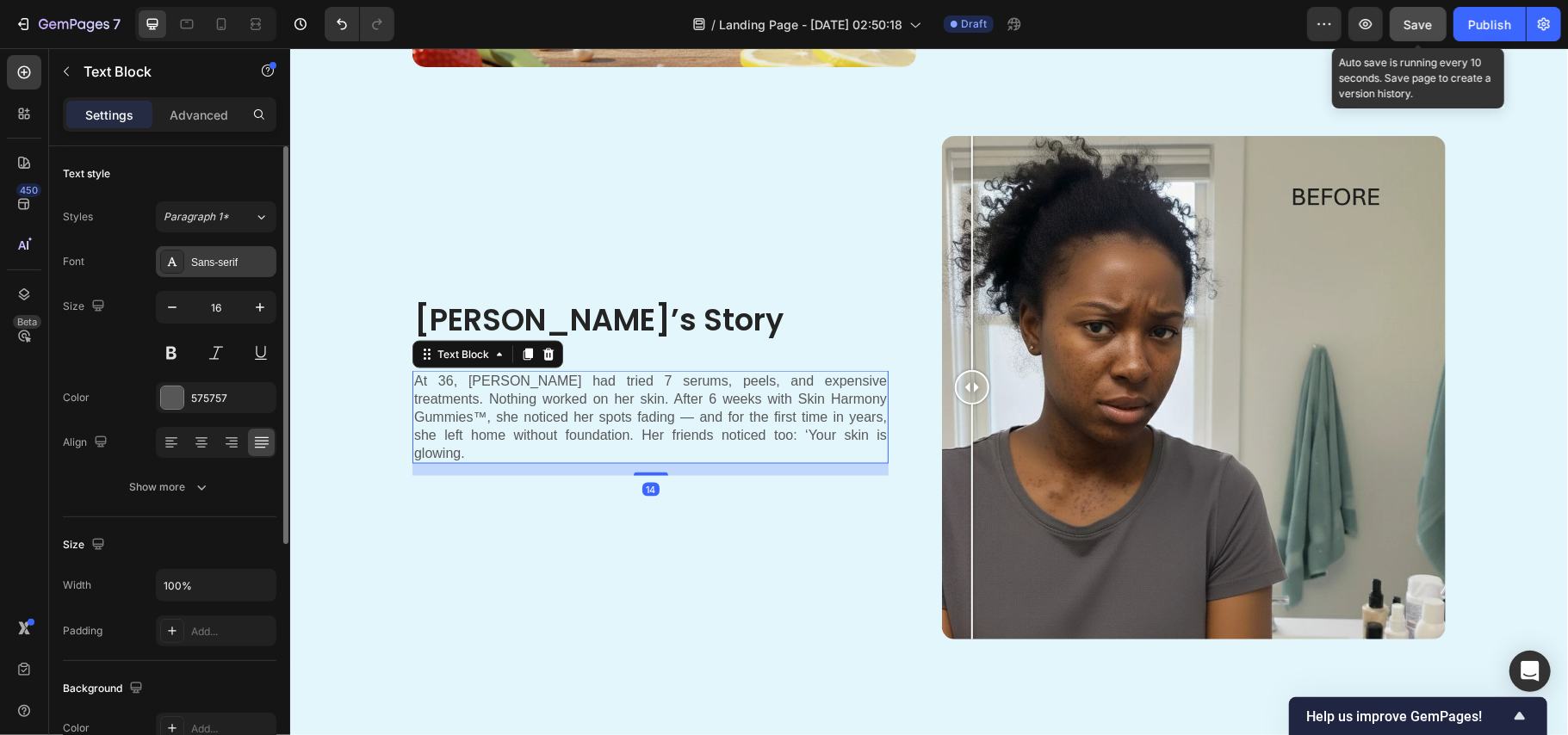
click at [204, 259] on div "Sans-serif" at bounding box center [232, 263] width 81 height 16
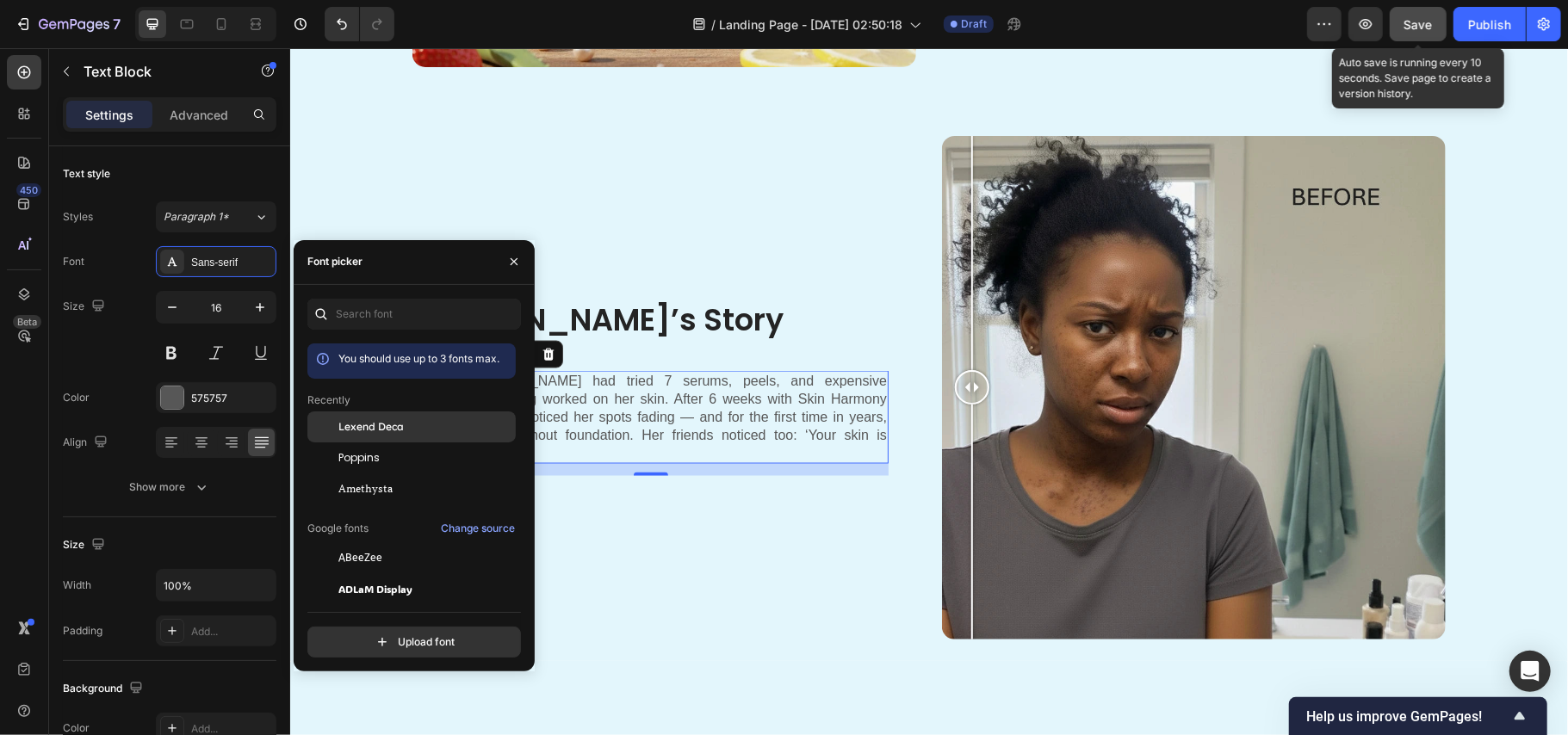
click at [384, 433] on span "Lexend Deca" at bounding box center [371, 427] width 66 height 16
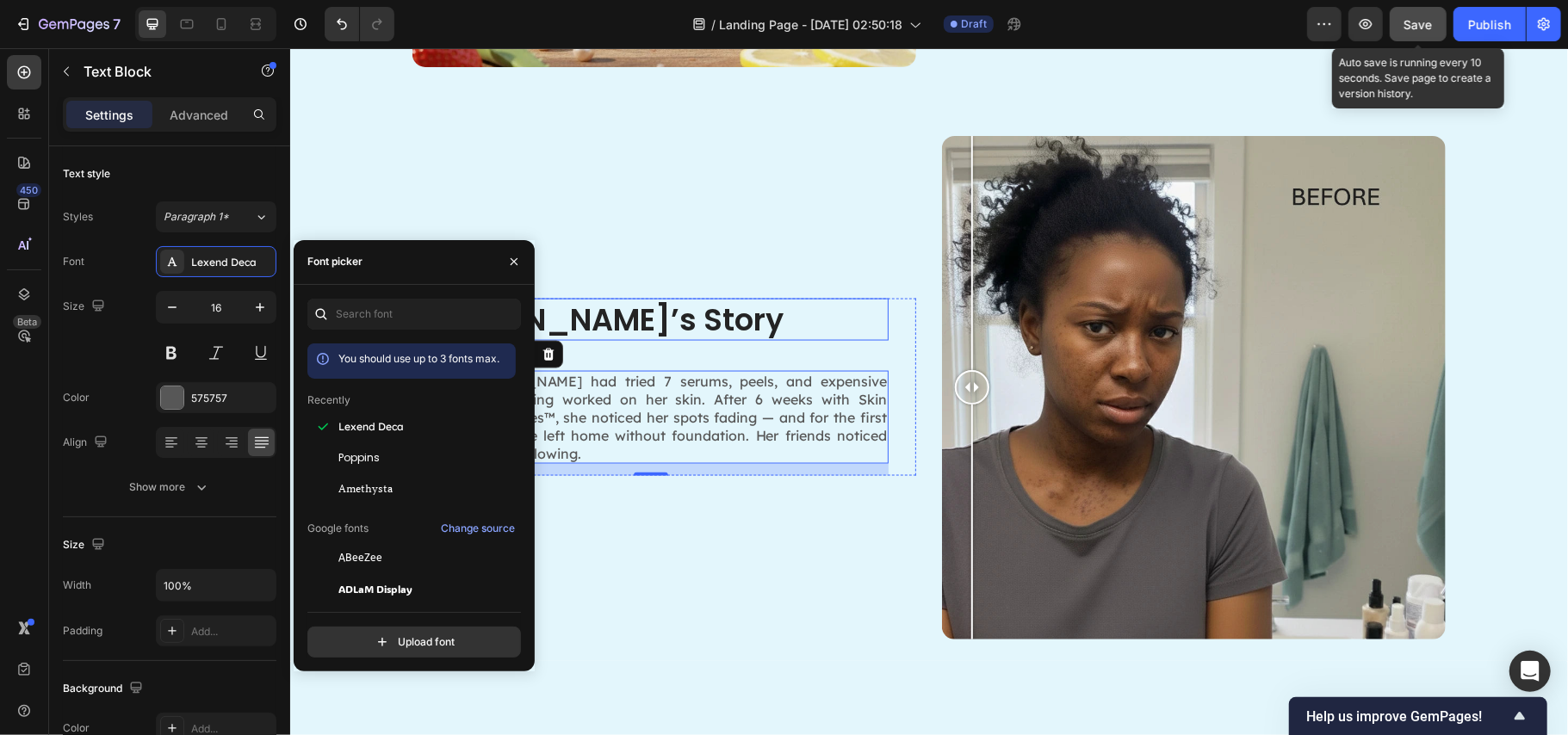
click at [747, 318] on h2 "Tasha’s Story" at bounding box center [649, 319] width 476 height 43
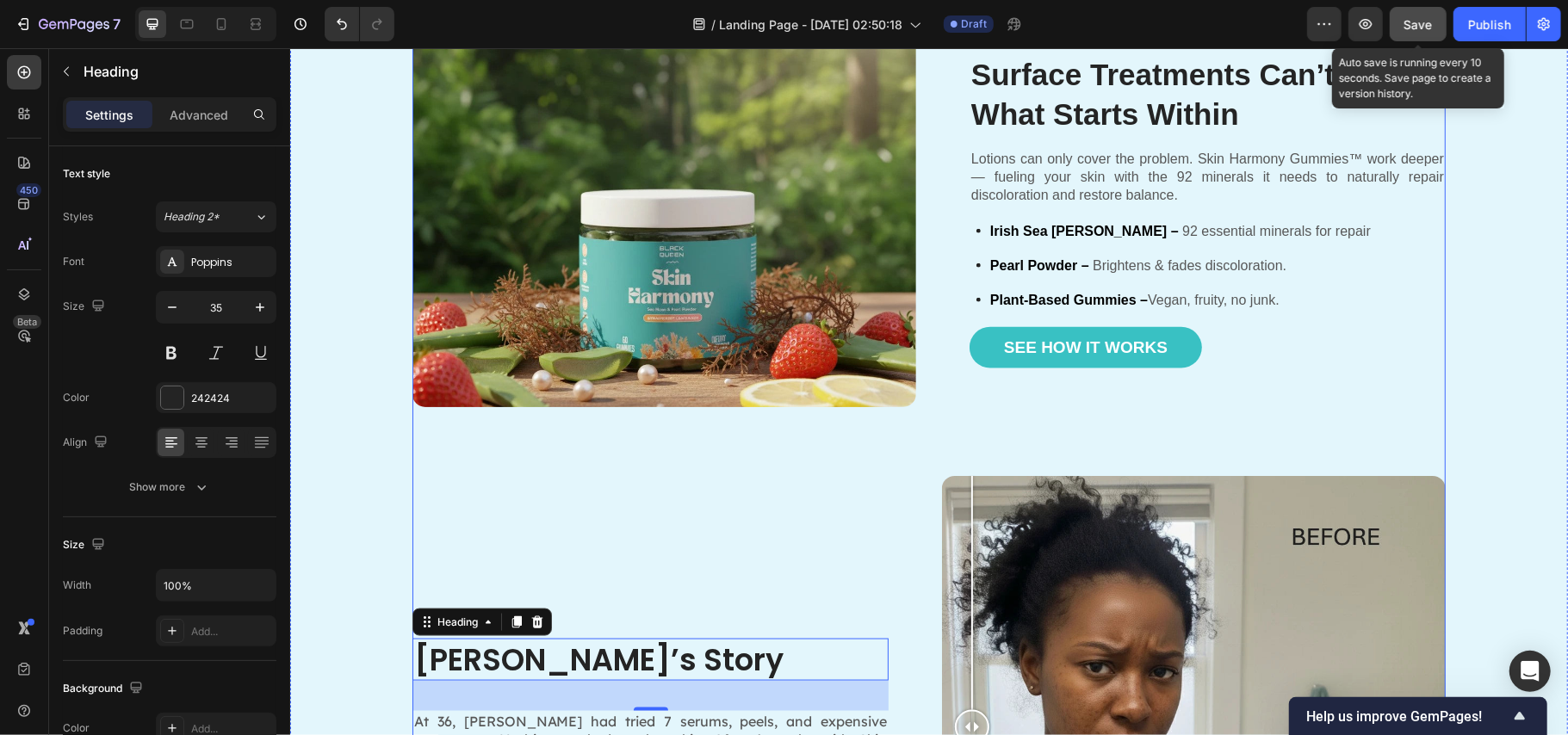
scroll to position [1354, 0]
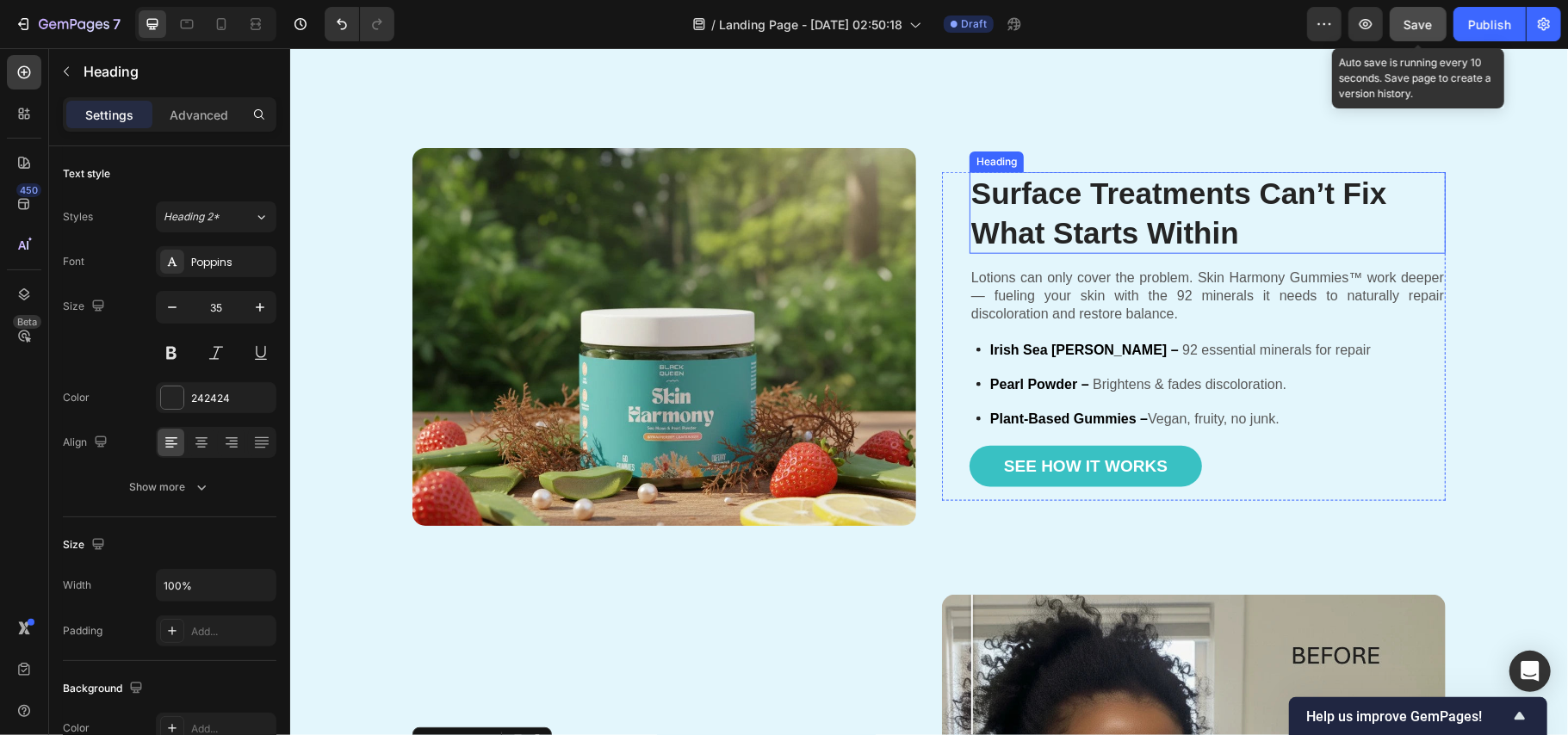
click at [1070, 201] on h2 "Surface Treatments Can’t Fix What Starts Within" at bounding box center [1206, 212] width 476 height 82
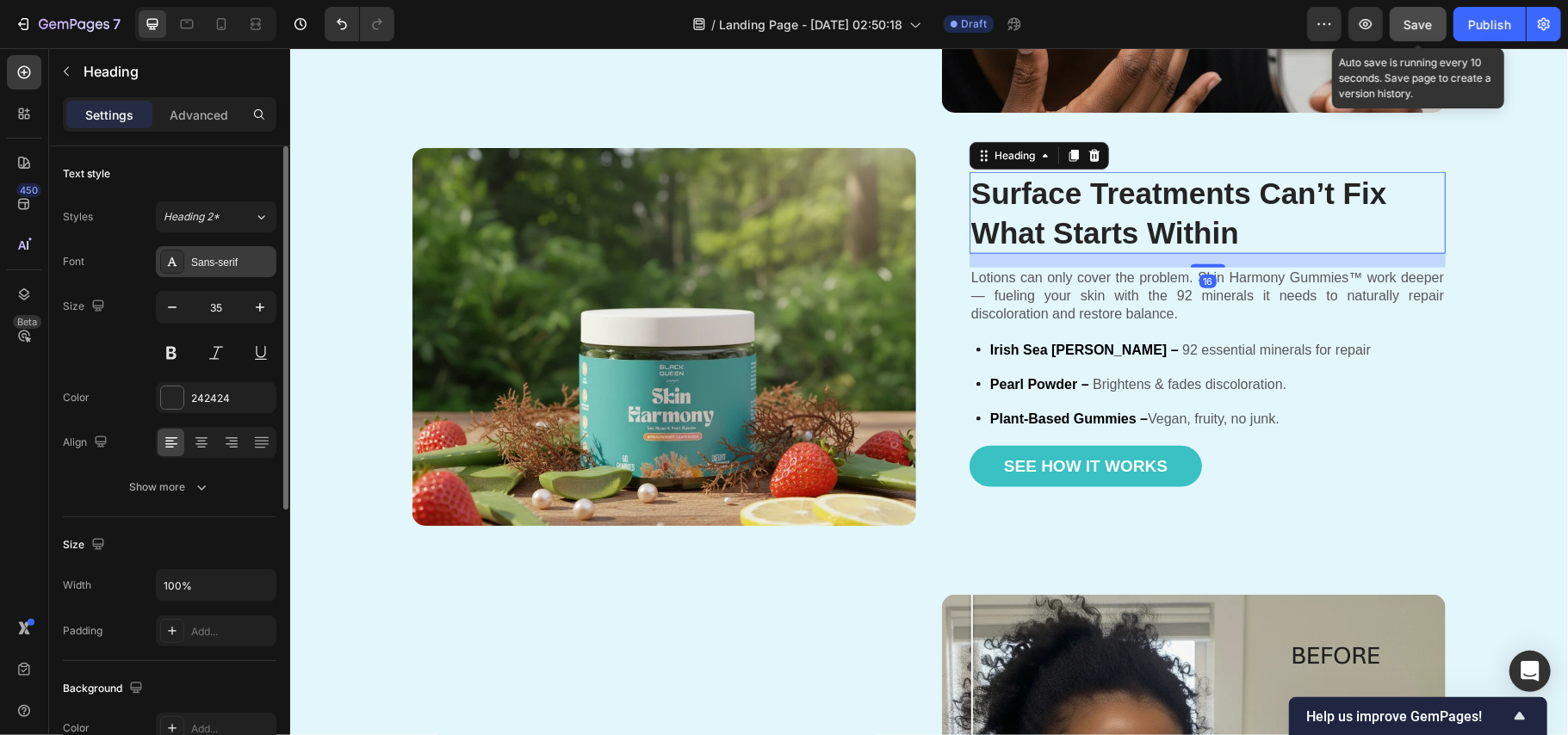
click at [202, 267] on div "Sans-serif" at bounding box center [232, 263] width 81 height 16
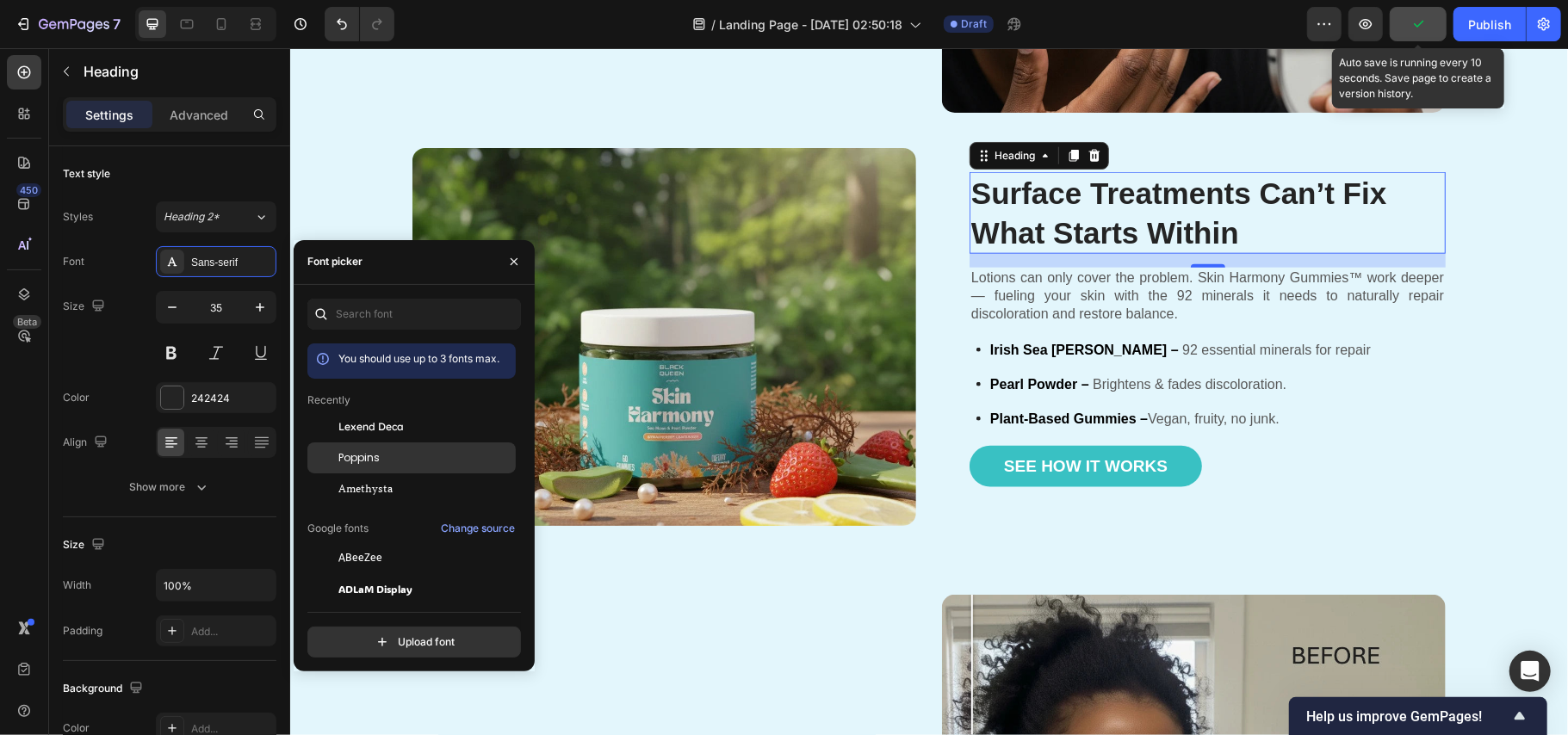
click at [396, 458] on div "Poppins" at bounding box center [425, 458] width 174 height 16
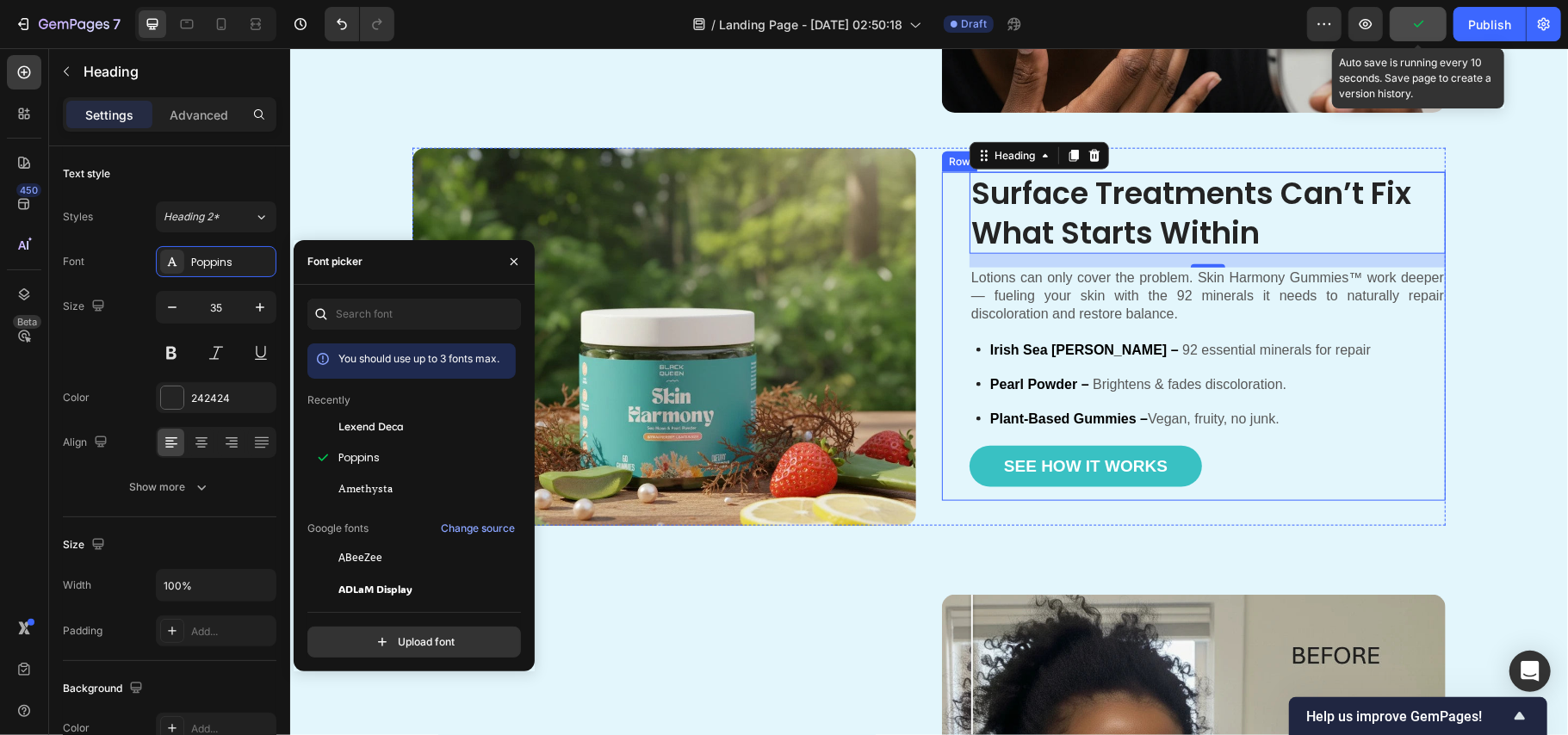
click at [1164, 334] on div "Surface Treatments Can’t Fix What Starts Within Heading 16 Lotions can only cov…" at bounding box center [1206, 336] width 476 height 329
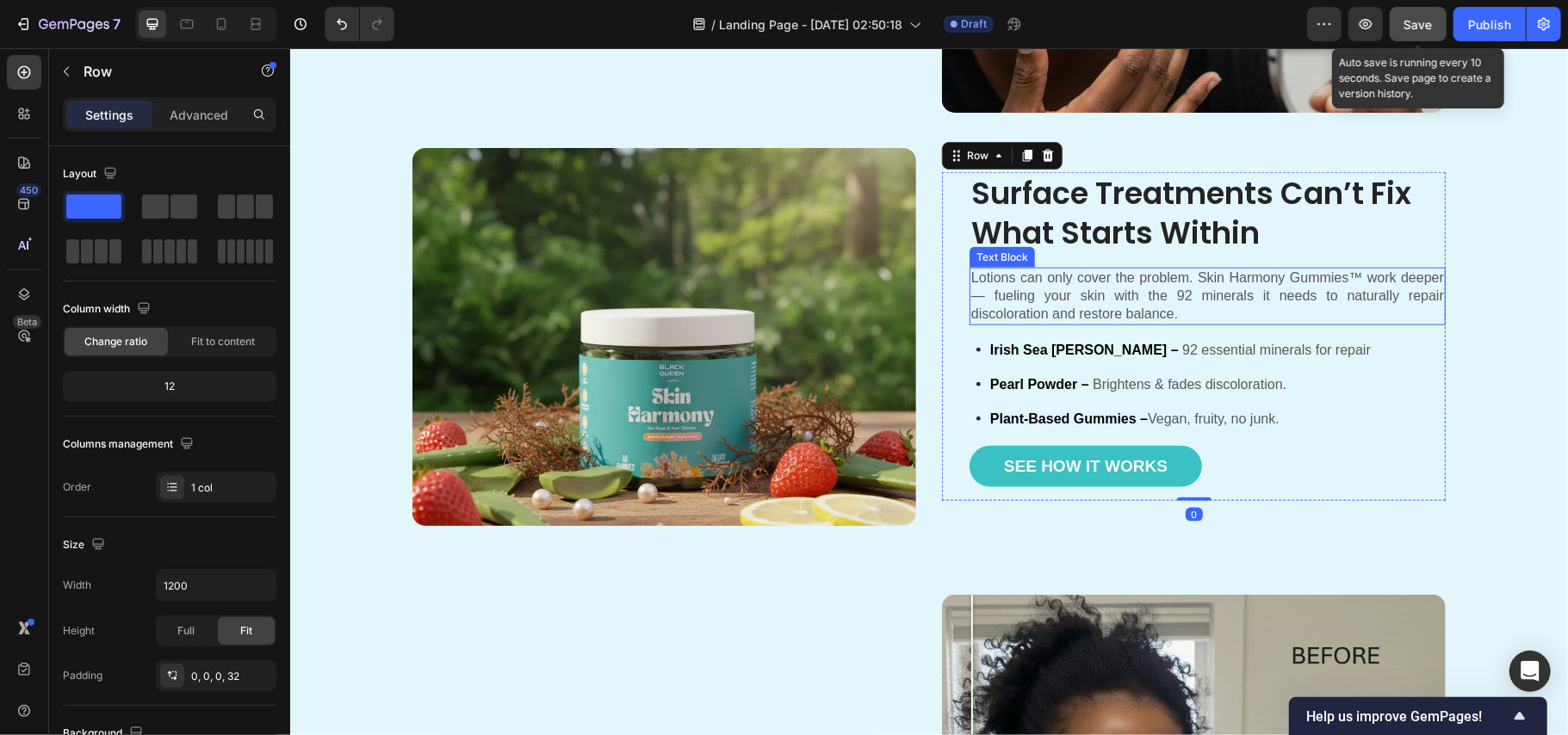
click at [1048, 300] on p "Lotions can only cover the problem. Skin Harmony Gummies™ work deeper — fueling…" at bounding box center [1206, 295] width 473 height 53
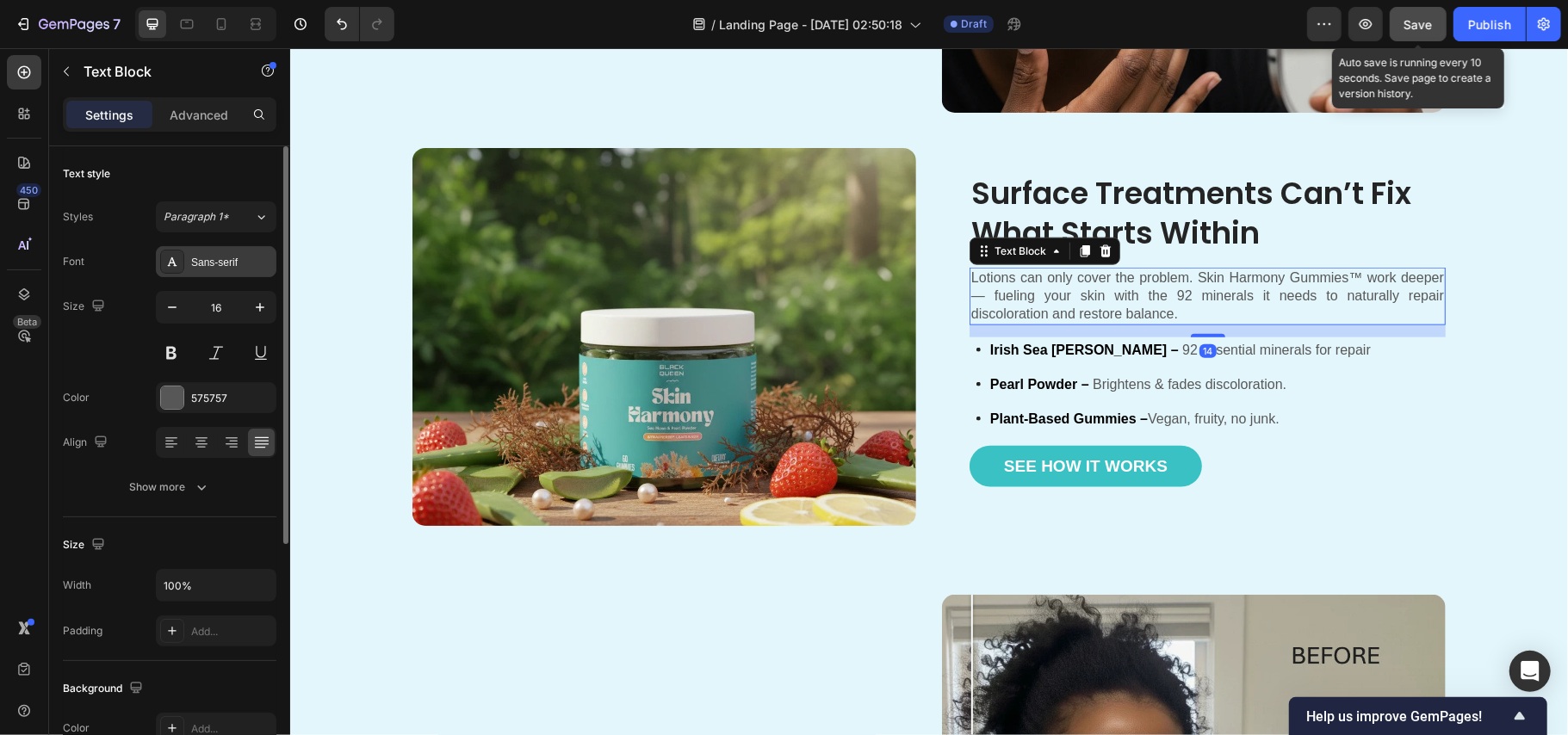
click at [198, 256] on div "Sans-serif" at bounding box center [232, 263] width 81 height 16
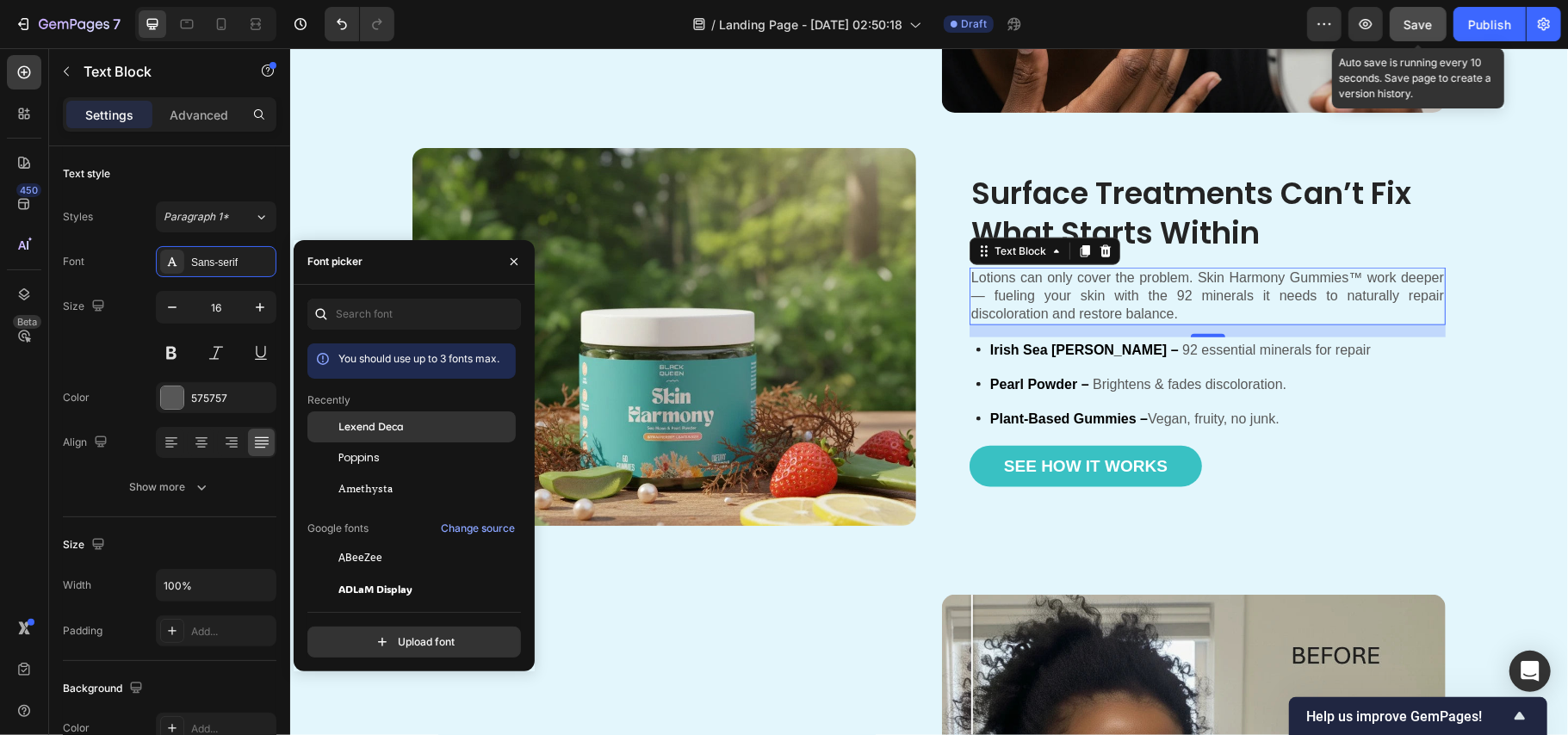
drag, startPoint x: 381, startPoint y: 428, endPoint x: 667, endPoint y: 365, distance: 292.9
click at [381, 428] on span "Lexend Deca" at bounding box center [371, 427] width 66 height 16
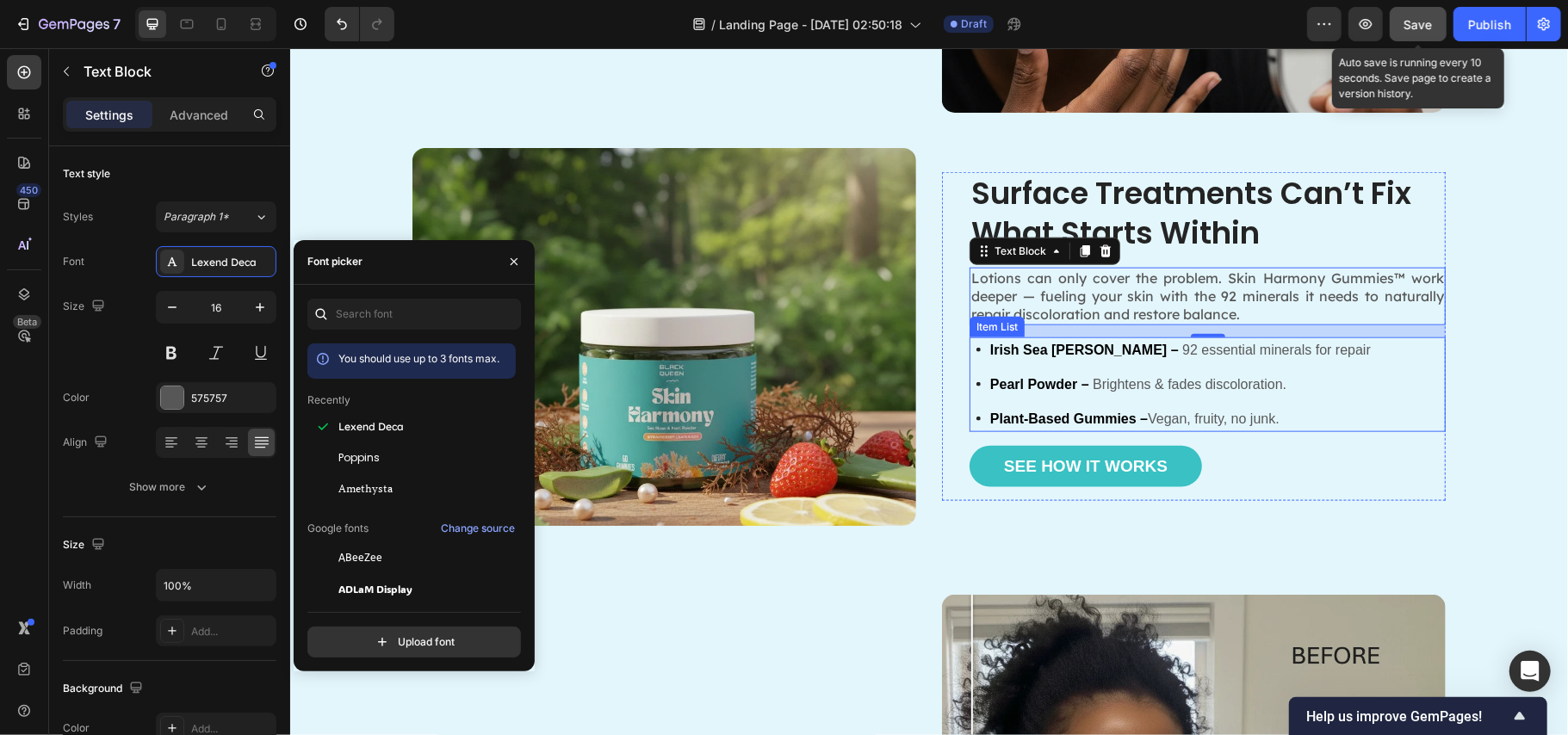
click at [1183, 350] on p "Irish Sea Moss – 92 essential minerals for repair" at bounding box center [1180, 350] width 381 height 21
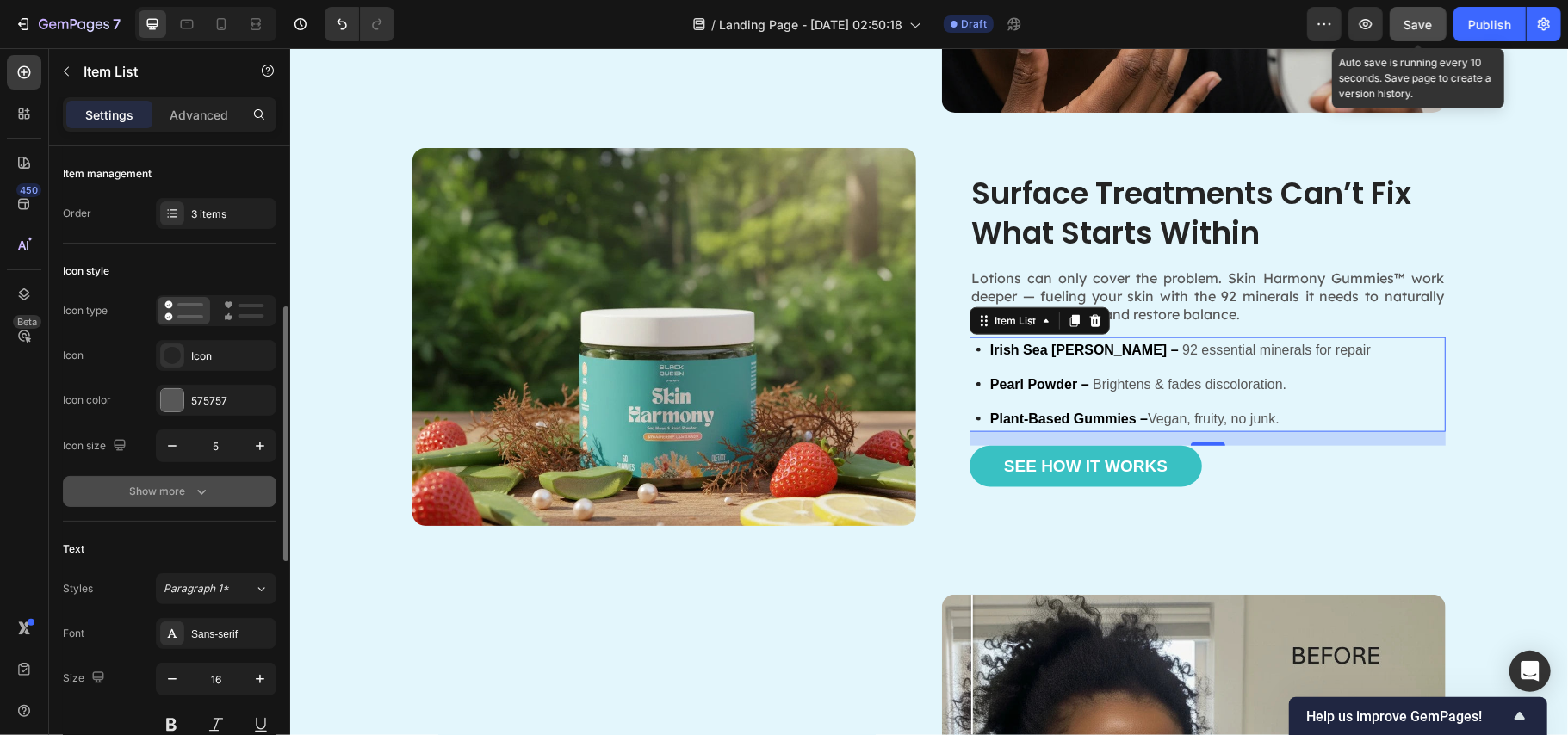
scroll to position [114, 0]
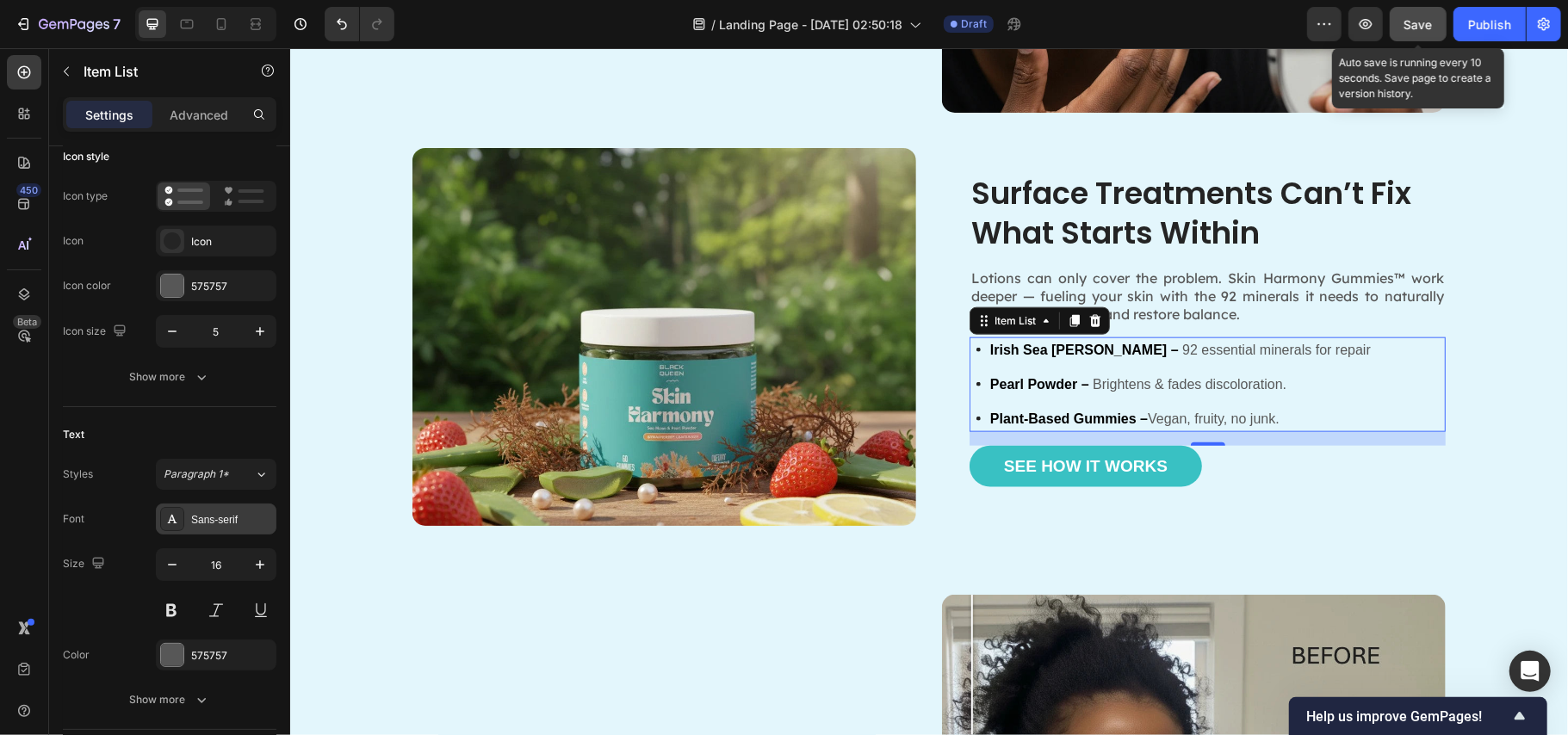
click at [219, 510] on div "Sans-serif" at bounding box center [216, 518] width 121 height 31
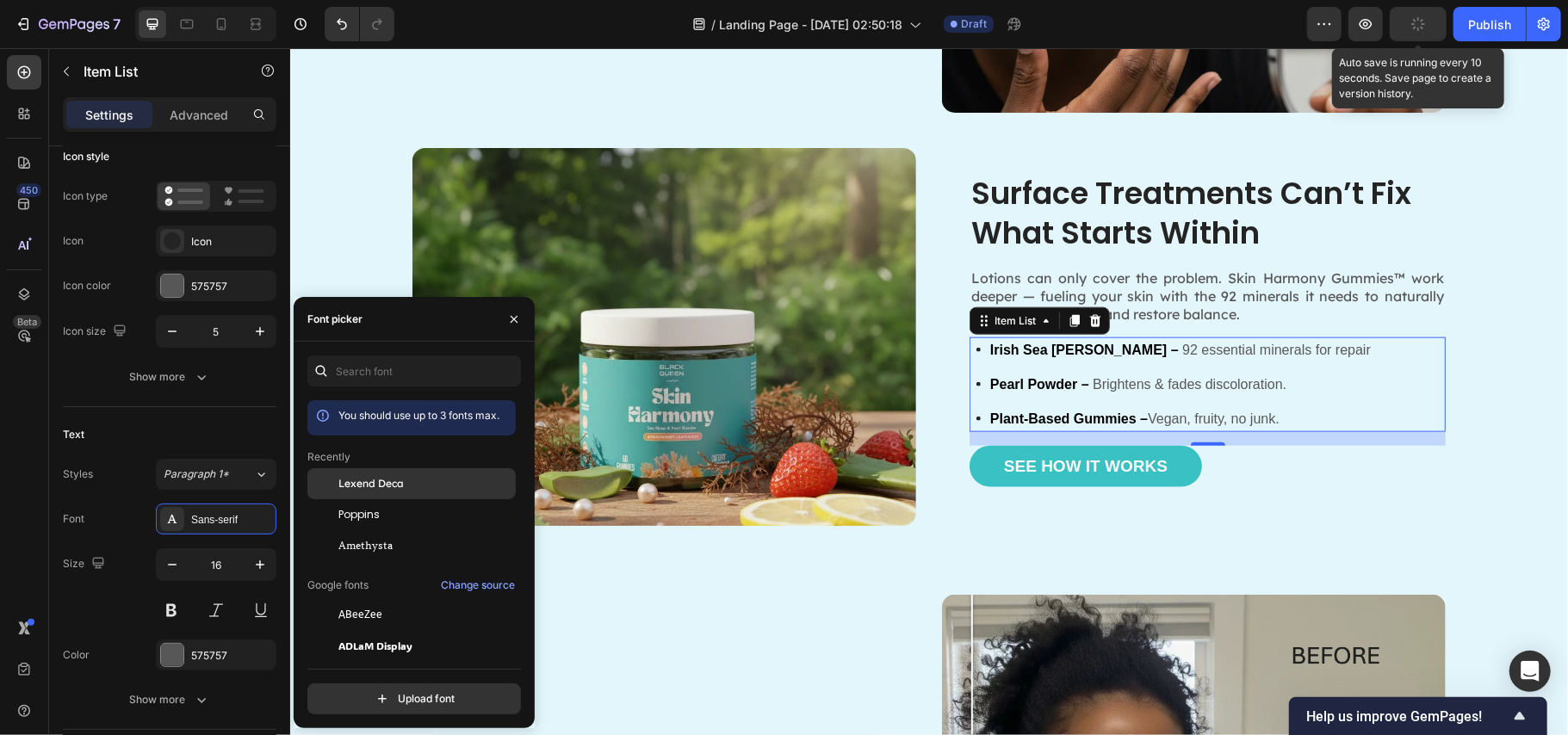
click at [406, 486] on div "Lexend Deca" at bounding box center [425, 484] width 174 height 16
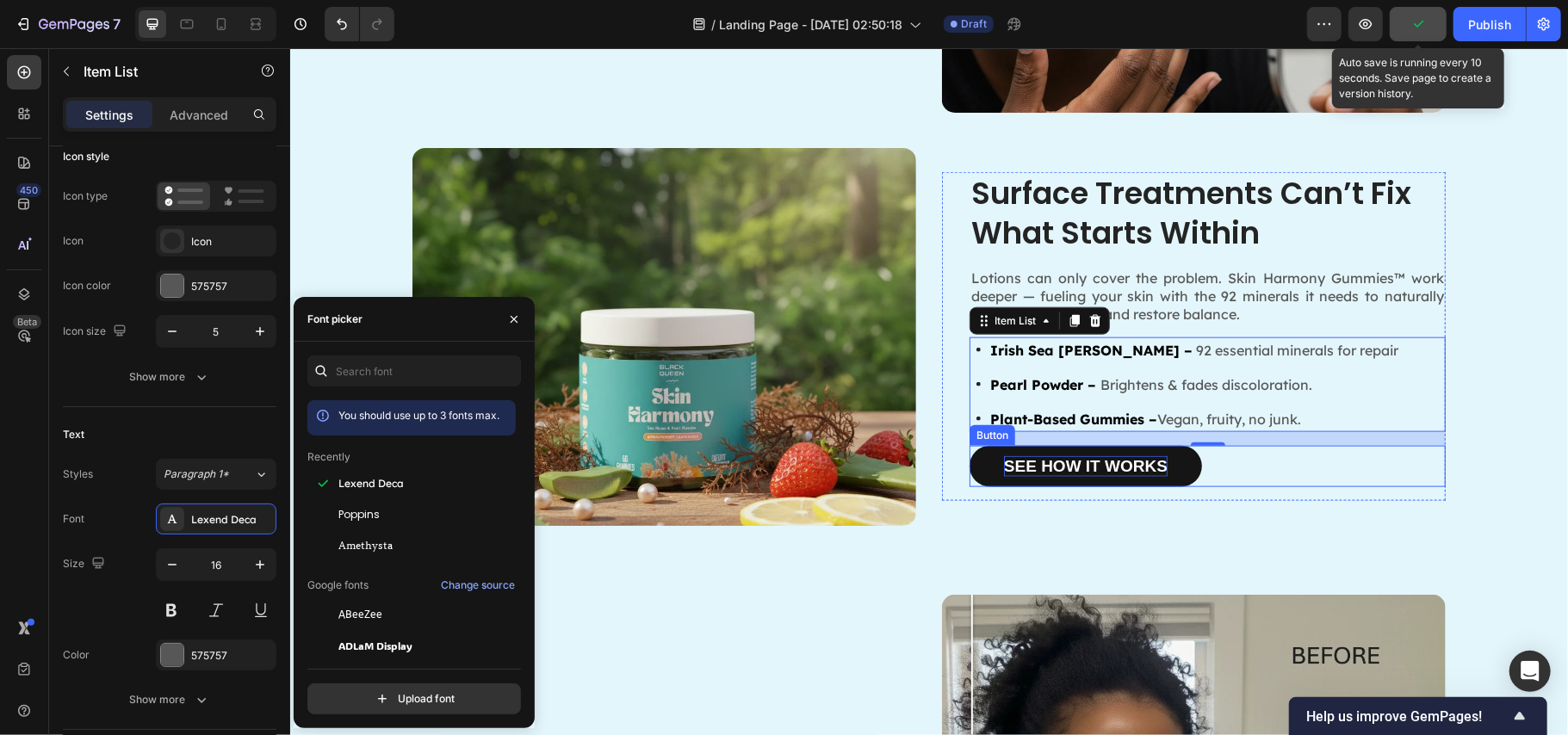
click at [1132, 469] on p "See How It Works" at bounding box center [1085, 466] width 163 height 22
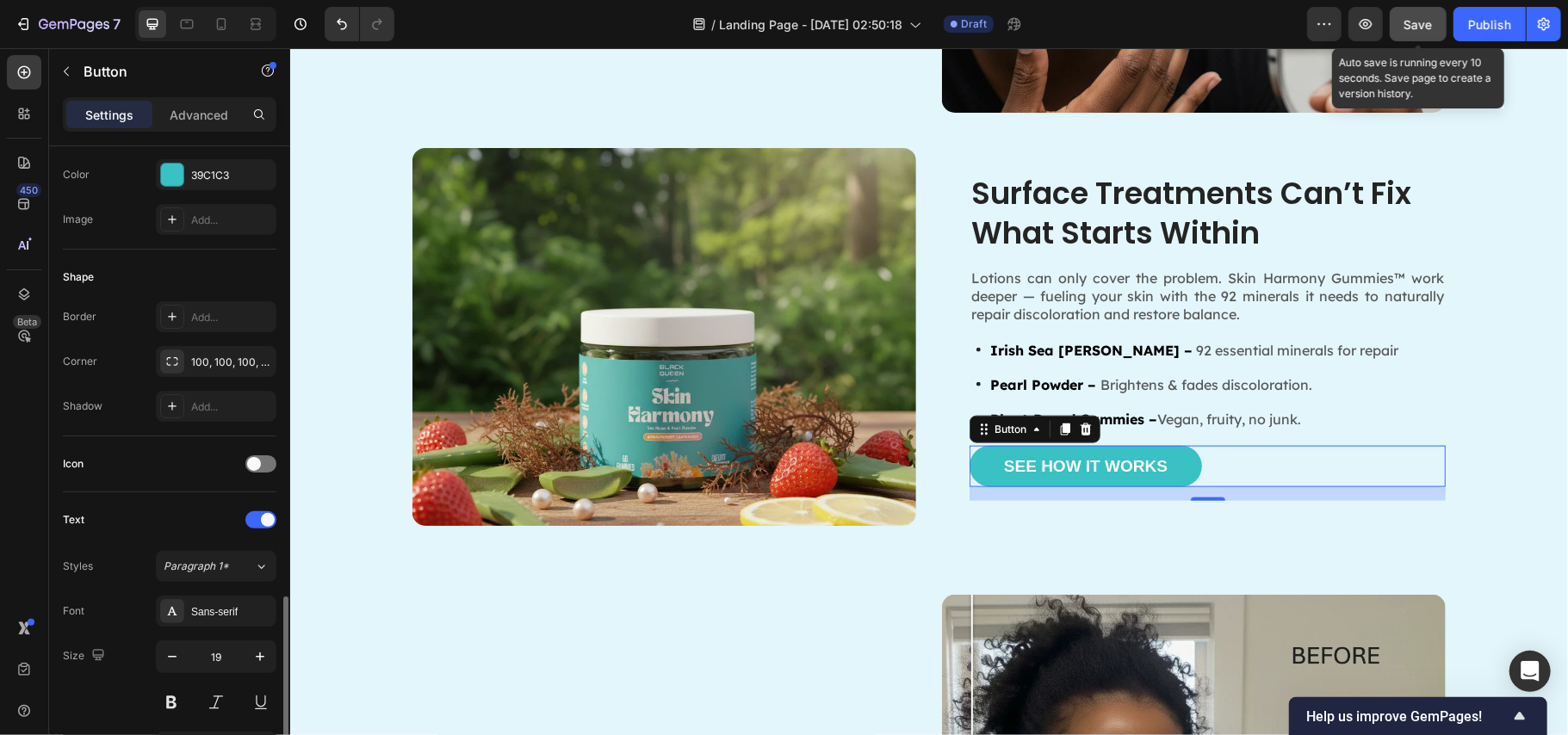
scroll to position [459, 0]
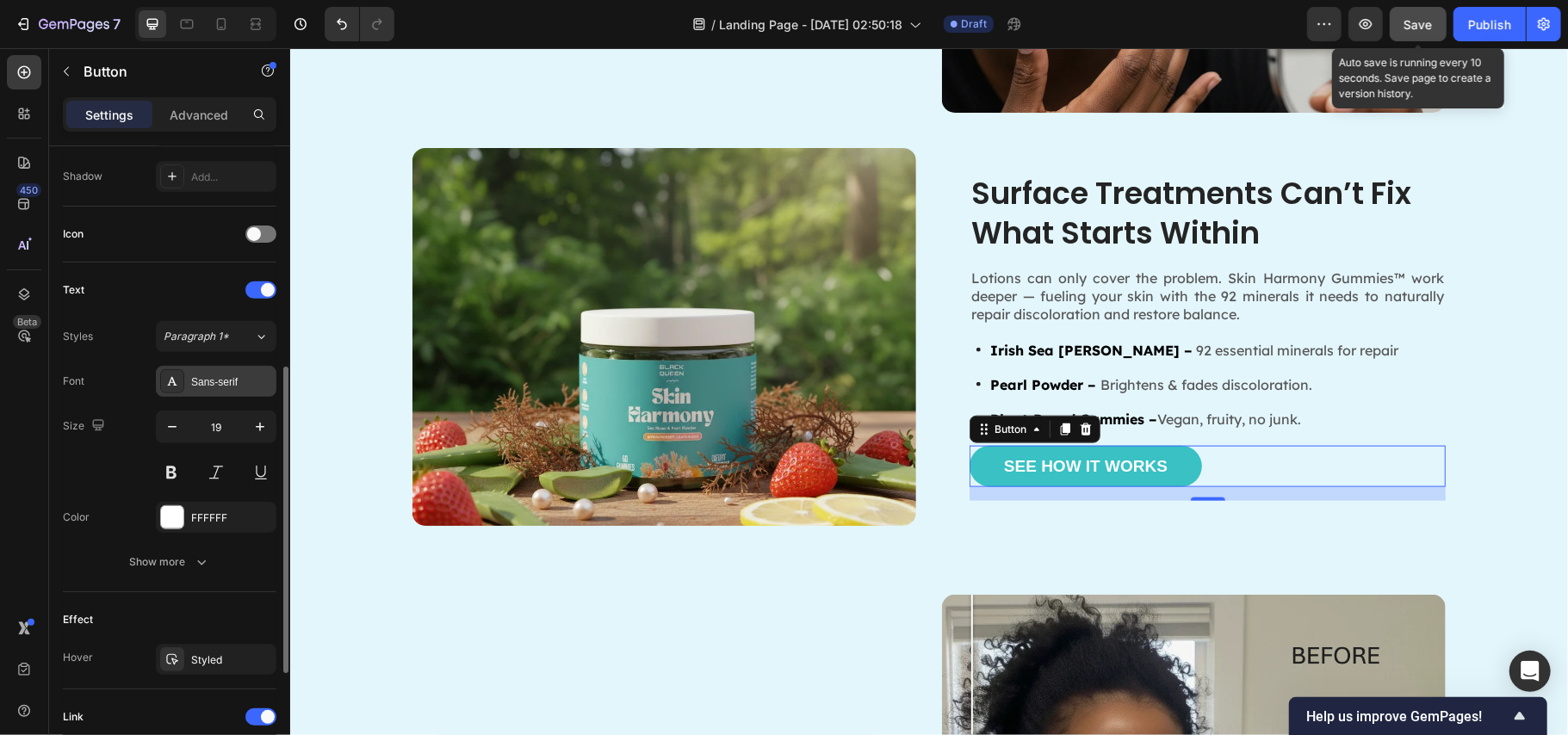
click at [212, 385] on div "Sans-serif" at bounding box center [232, 383] width 81 height 16
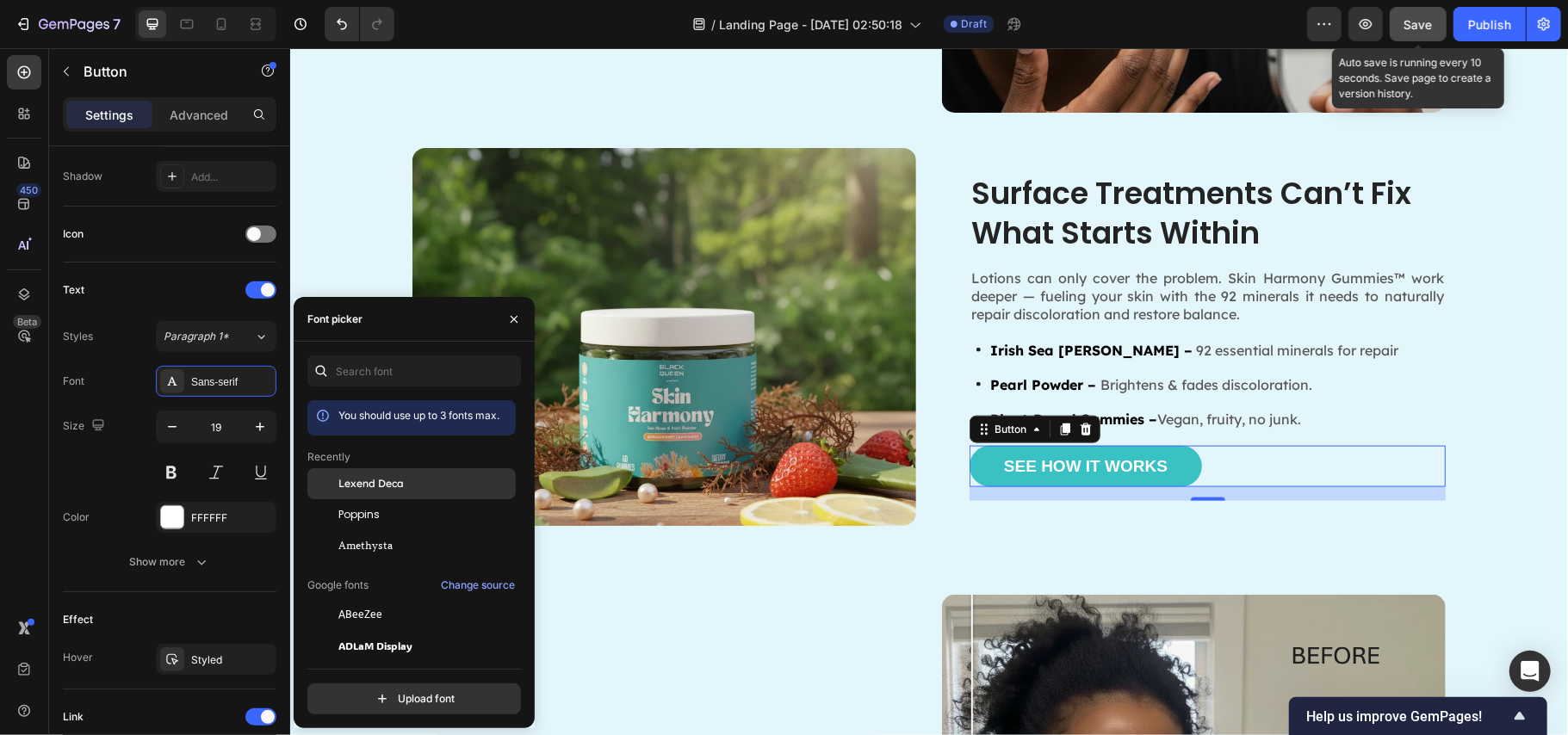
click at [379, 489] on span "Lexend Deca" at bounding box center [371, 484] width 66 height 16
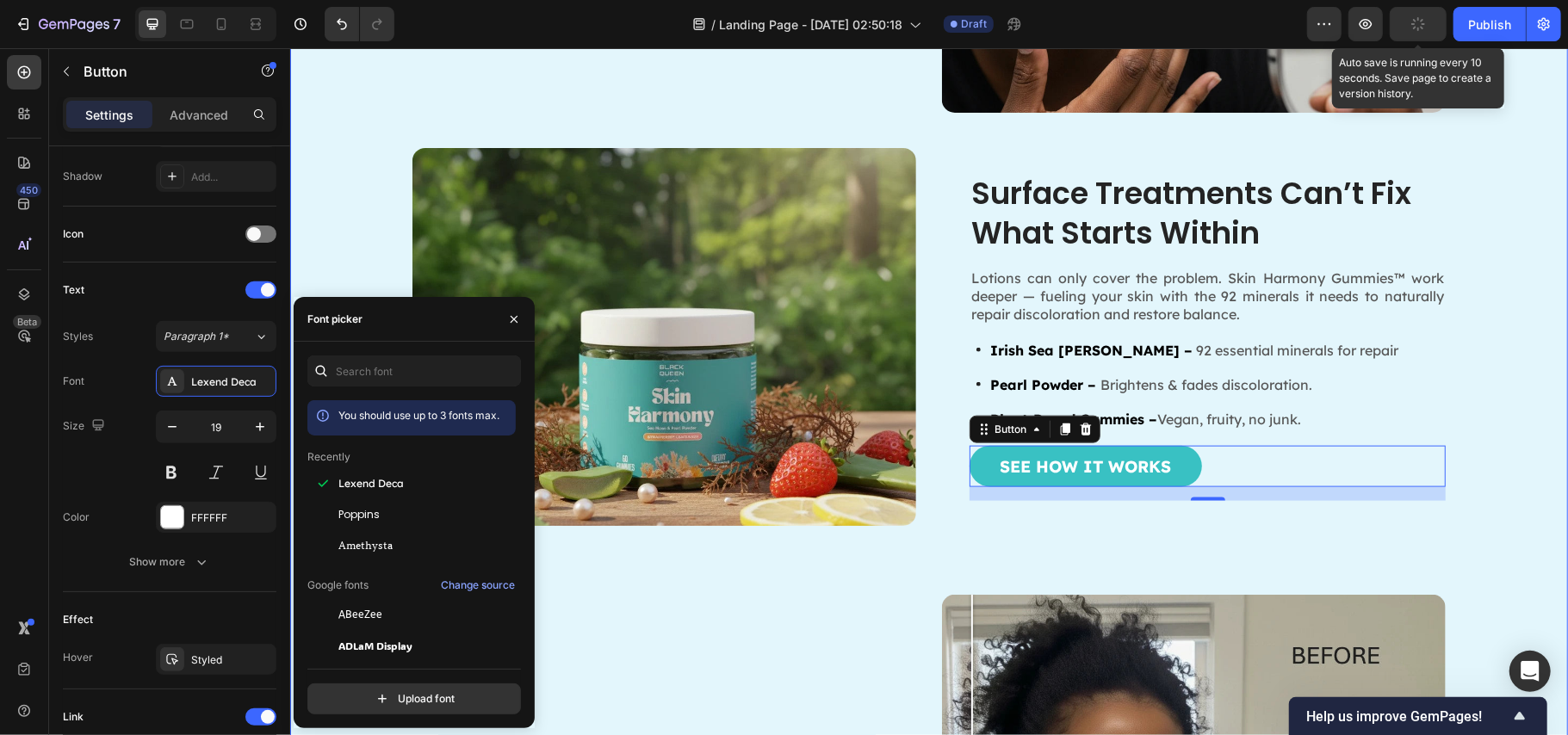
click at [1487, 261] on div "Why Most Products Don’t Work on Melanin-Rich Skin Heading Most dark spot treatm…" at bounding box center [928, 416] width 1244 height 1364
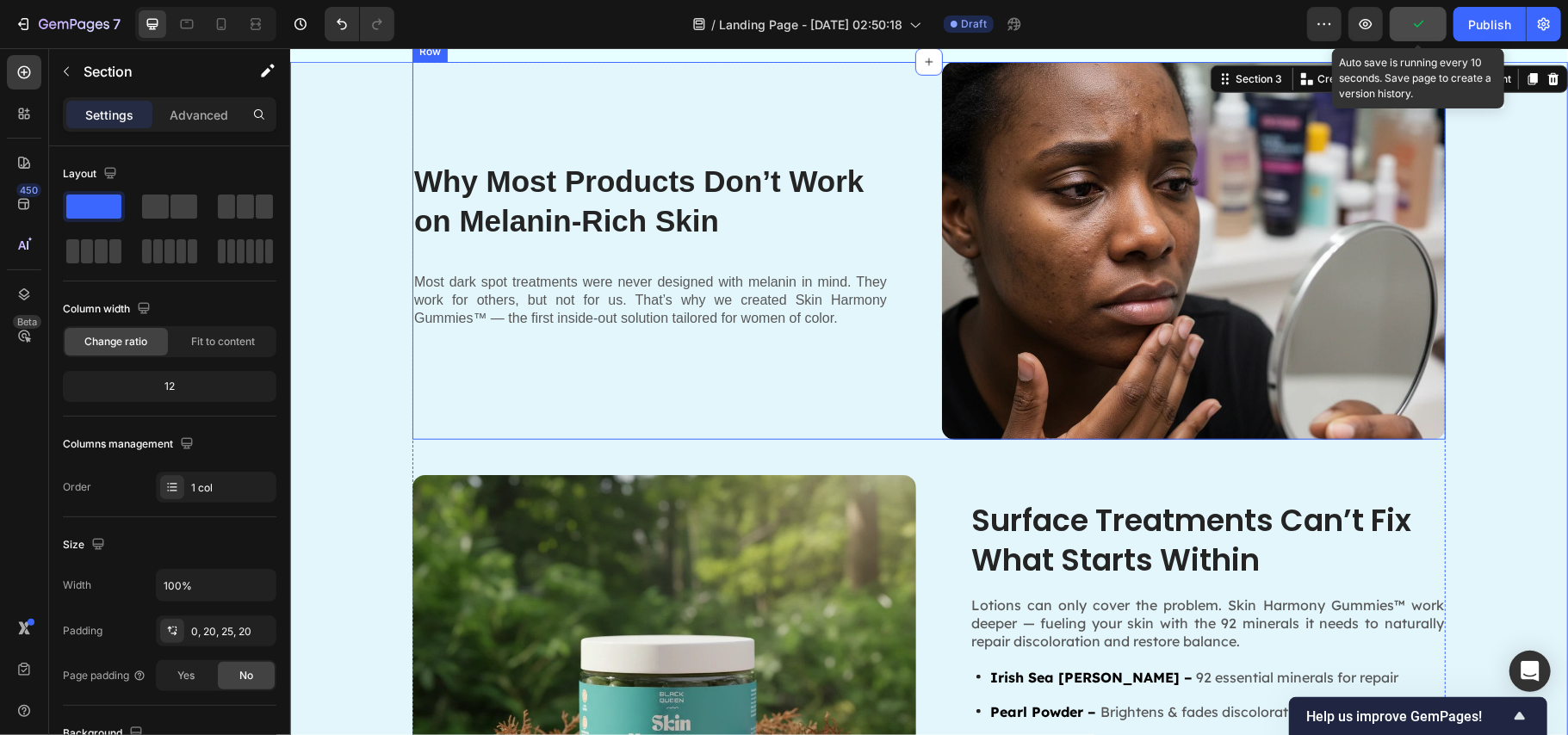
scroll to position [935, 0]
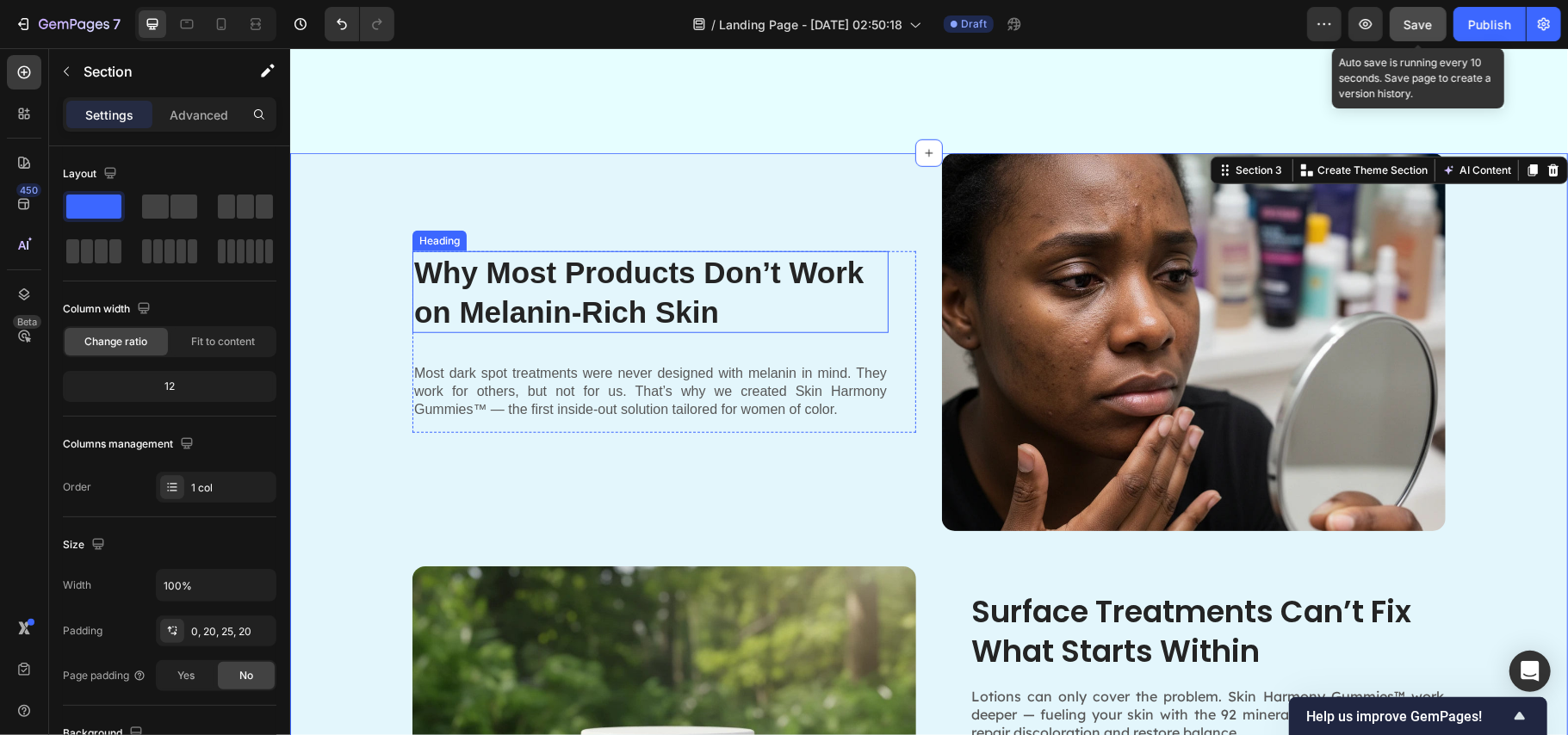
click at [573, 293] on h2 "Why Most Products Don’t Work on Melanin-Rich Skin" at bounding box center [649, 292] width 476 height 82
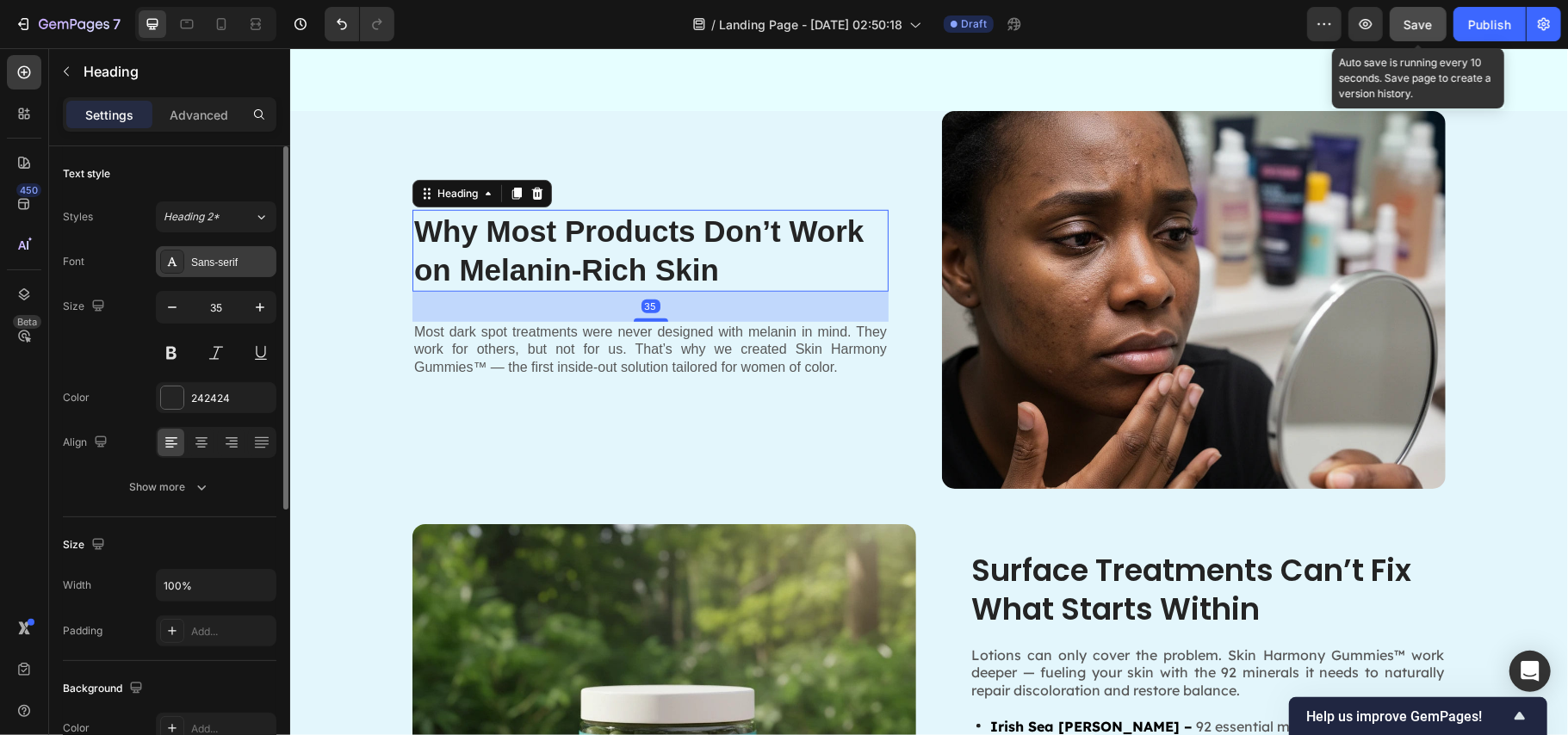
click at [211, 256] on div "Sans-serif" at bounding box center [232, 263] width 81 height 16
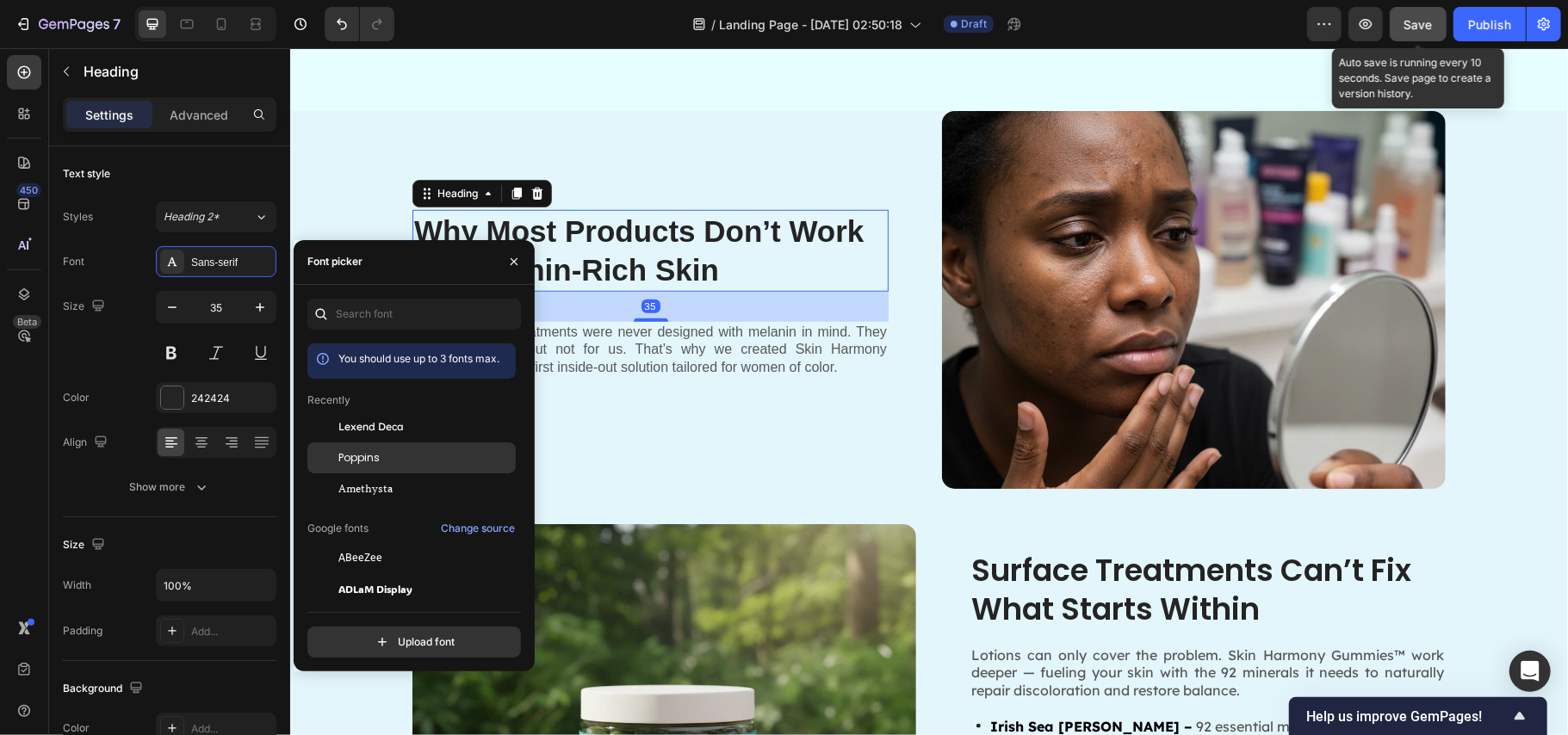
click at [356, 460] on span "Poppins" at bounding box center [358, 458] width 41 height 16
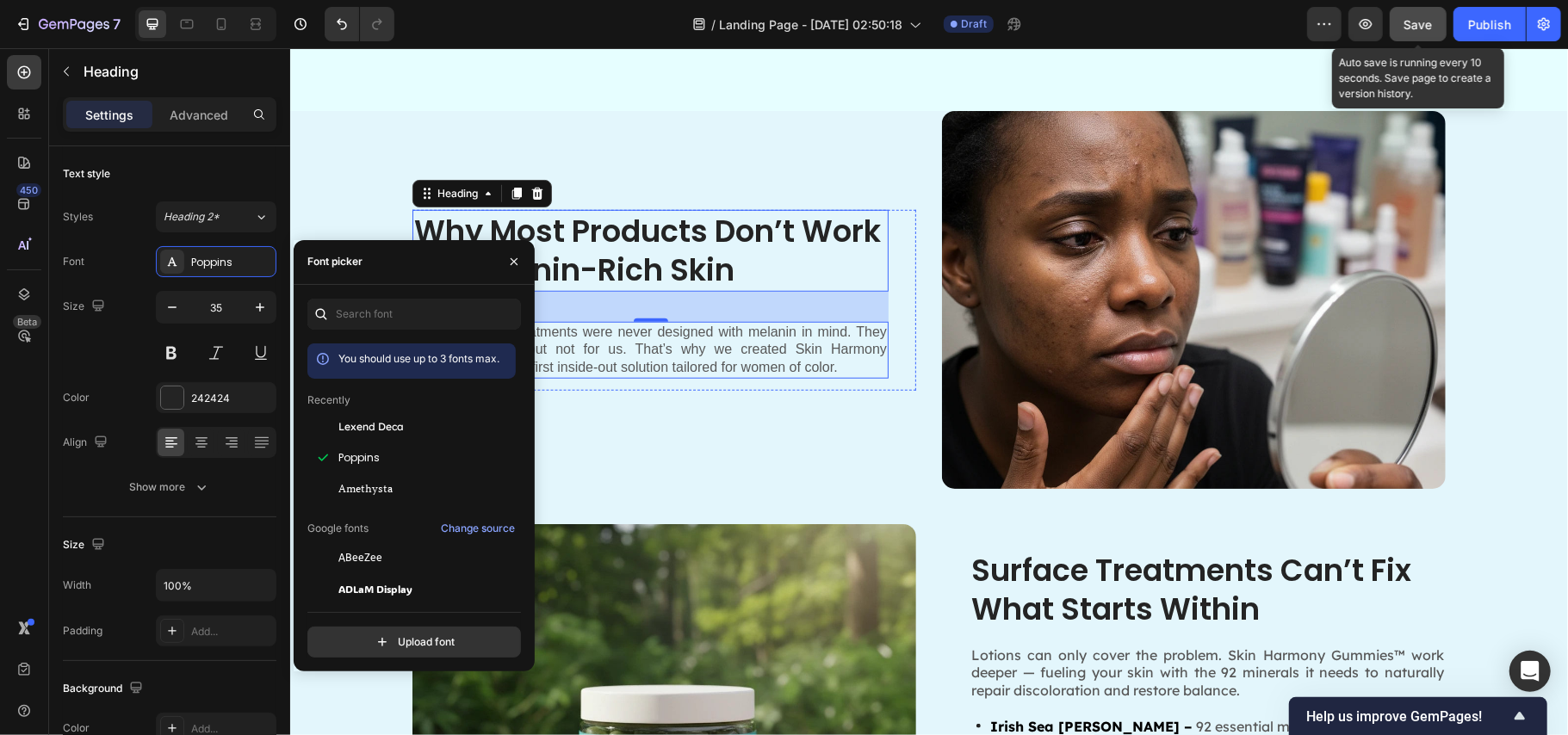
click at [682, 377] on p "Most dark spot treatments were never designed with melanin in mind. They work f…" at bounding box center [649, 349] width 473 height 53
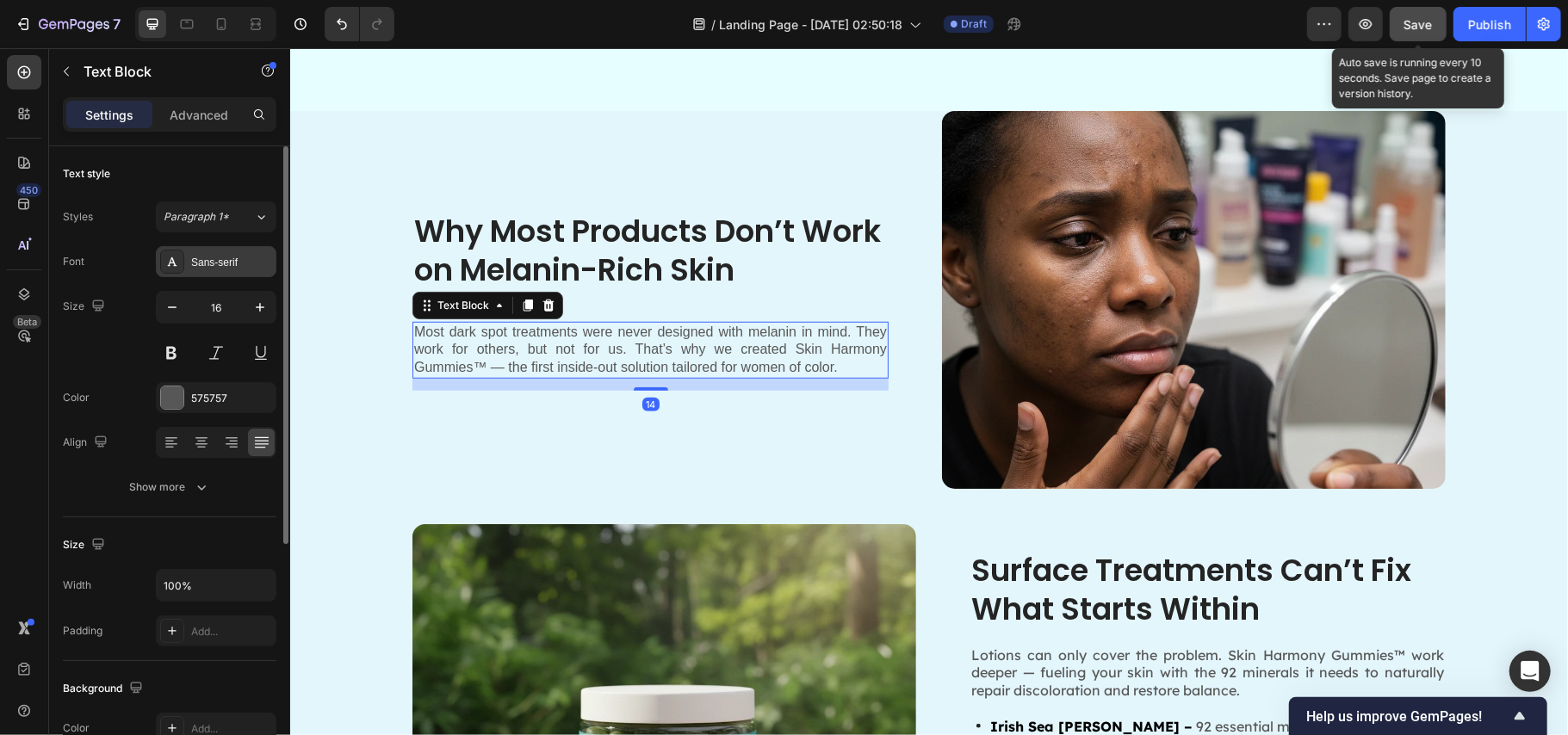
click at [205, 260] on div "Sans-serif" at bounding box center [232, 263] width 81 height 16
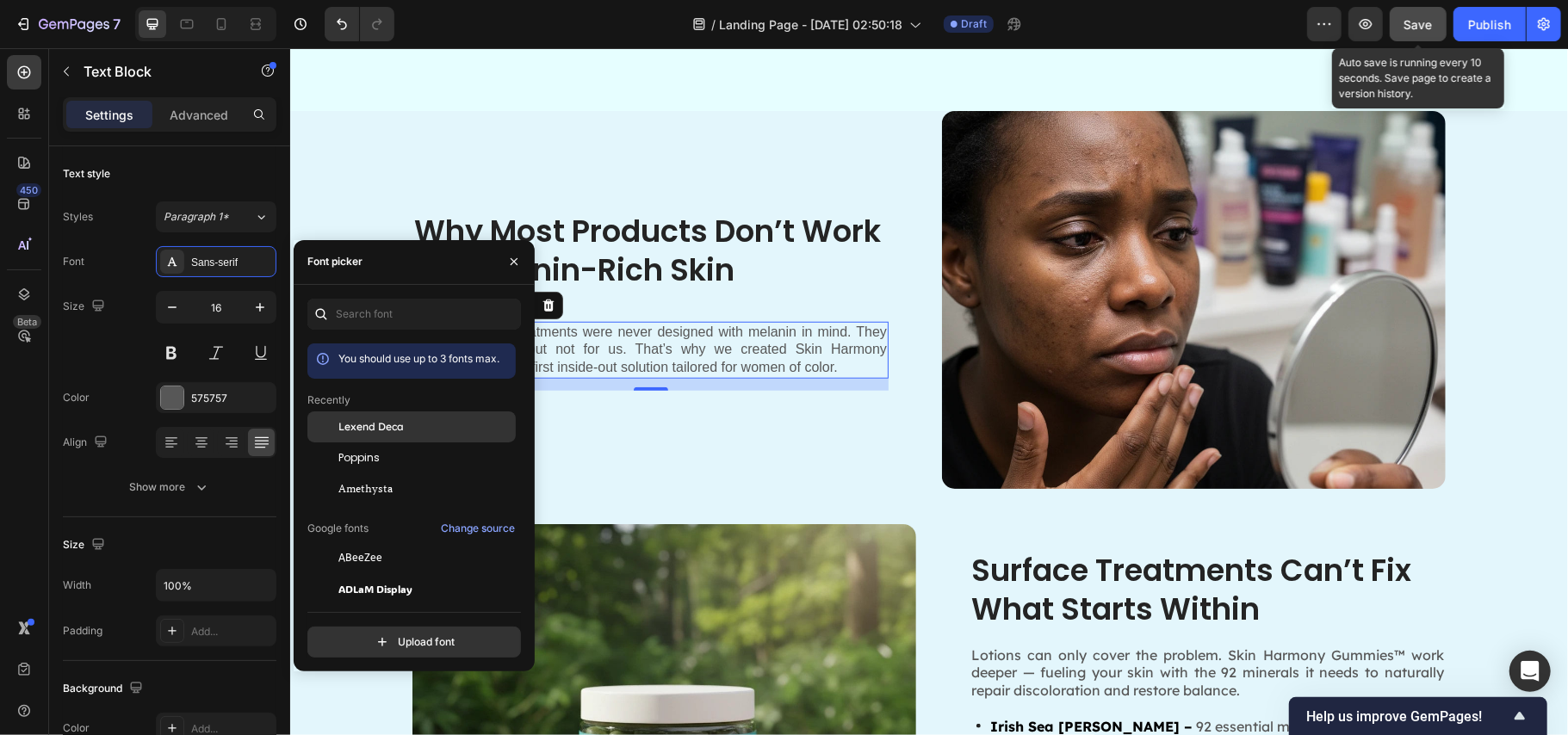
click at [380, 429] on span "Lexend Deca" at bounding box center [371, 427] width 66 height 16
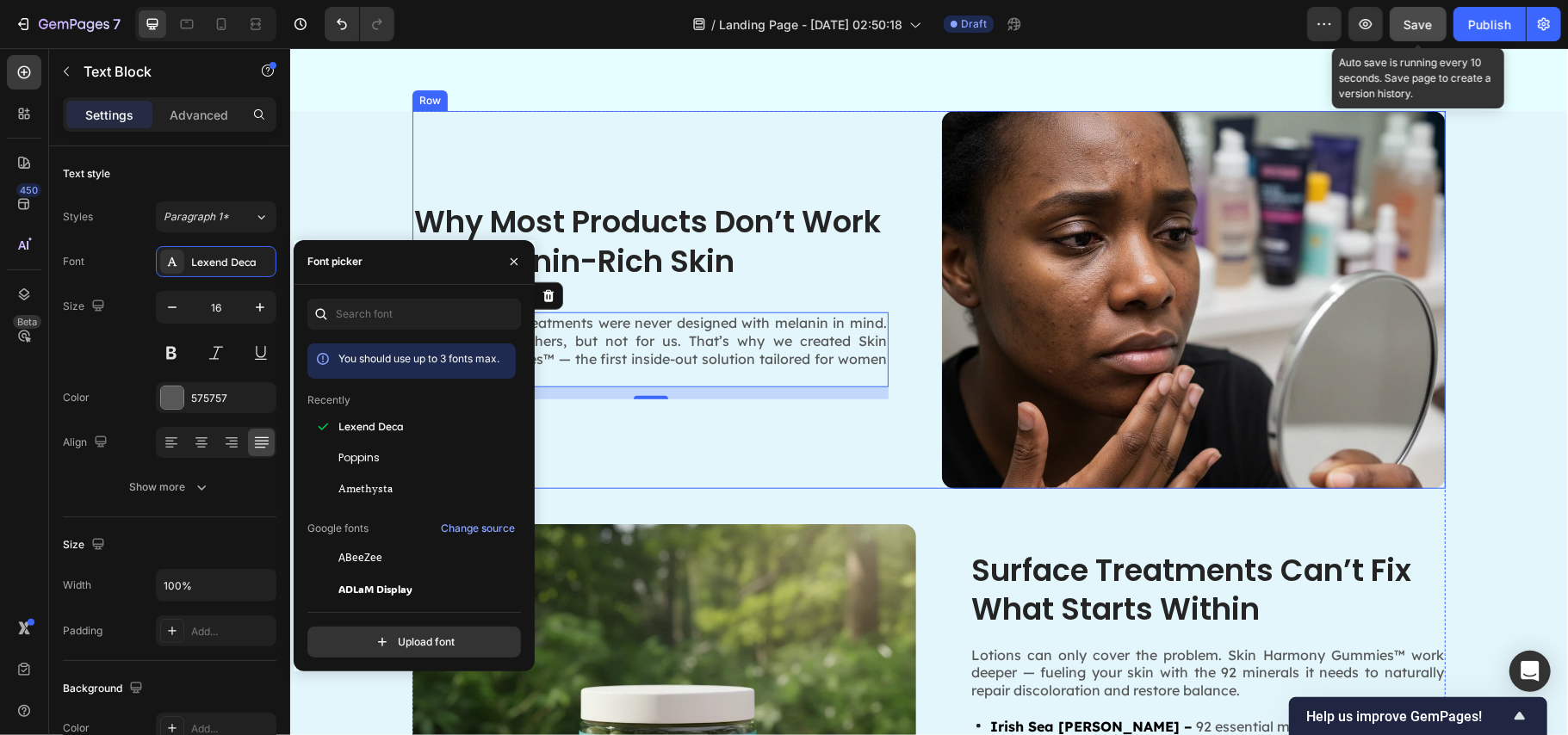
click at [894, 461] on div "Why Most Products Don’t Work on Melanin-Rich Skin Heading Most dark spot treatm…" at bounding box center [663, 299] width 503 height 378
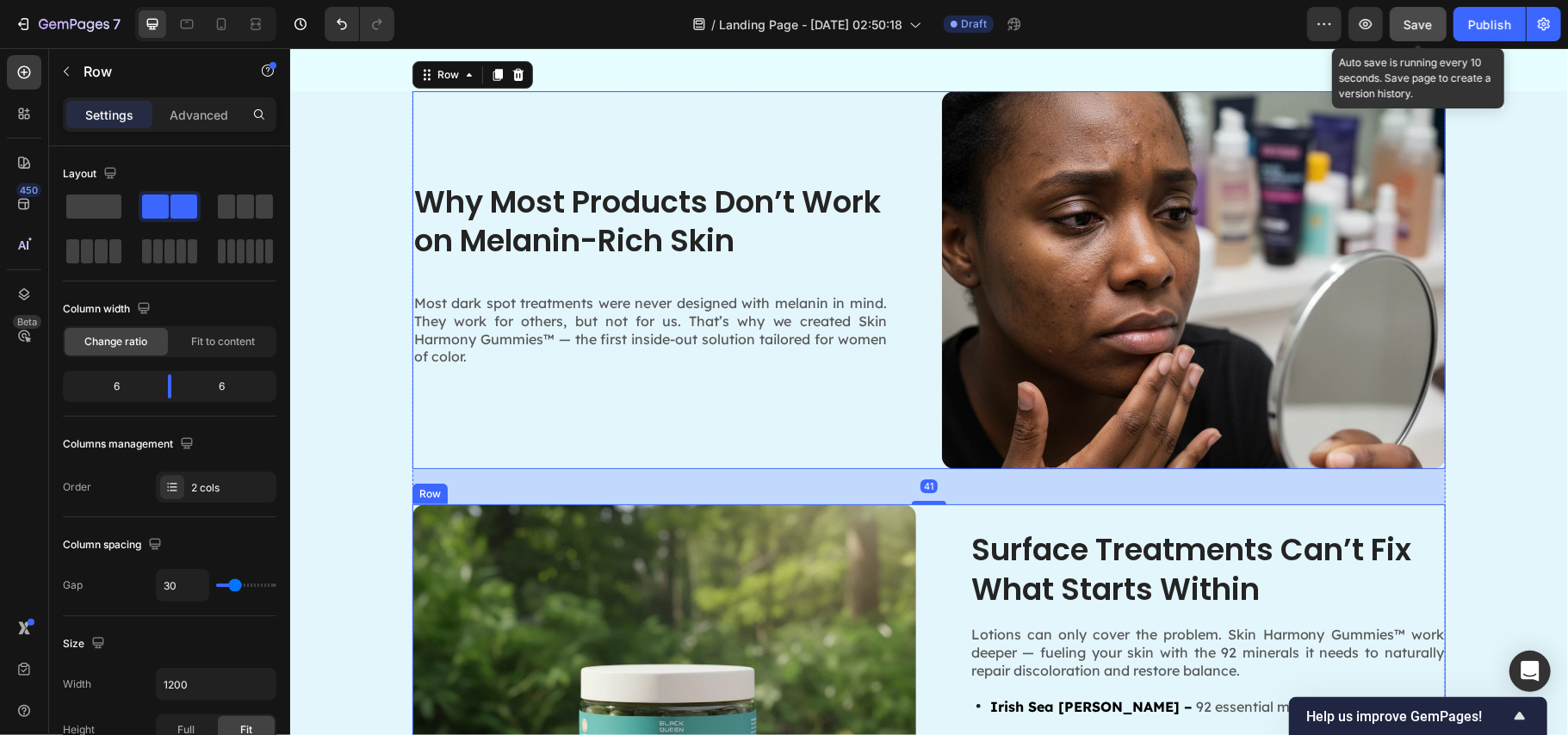
scroll to position [1050, 0]
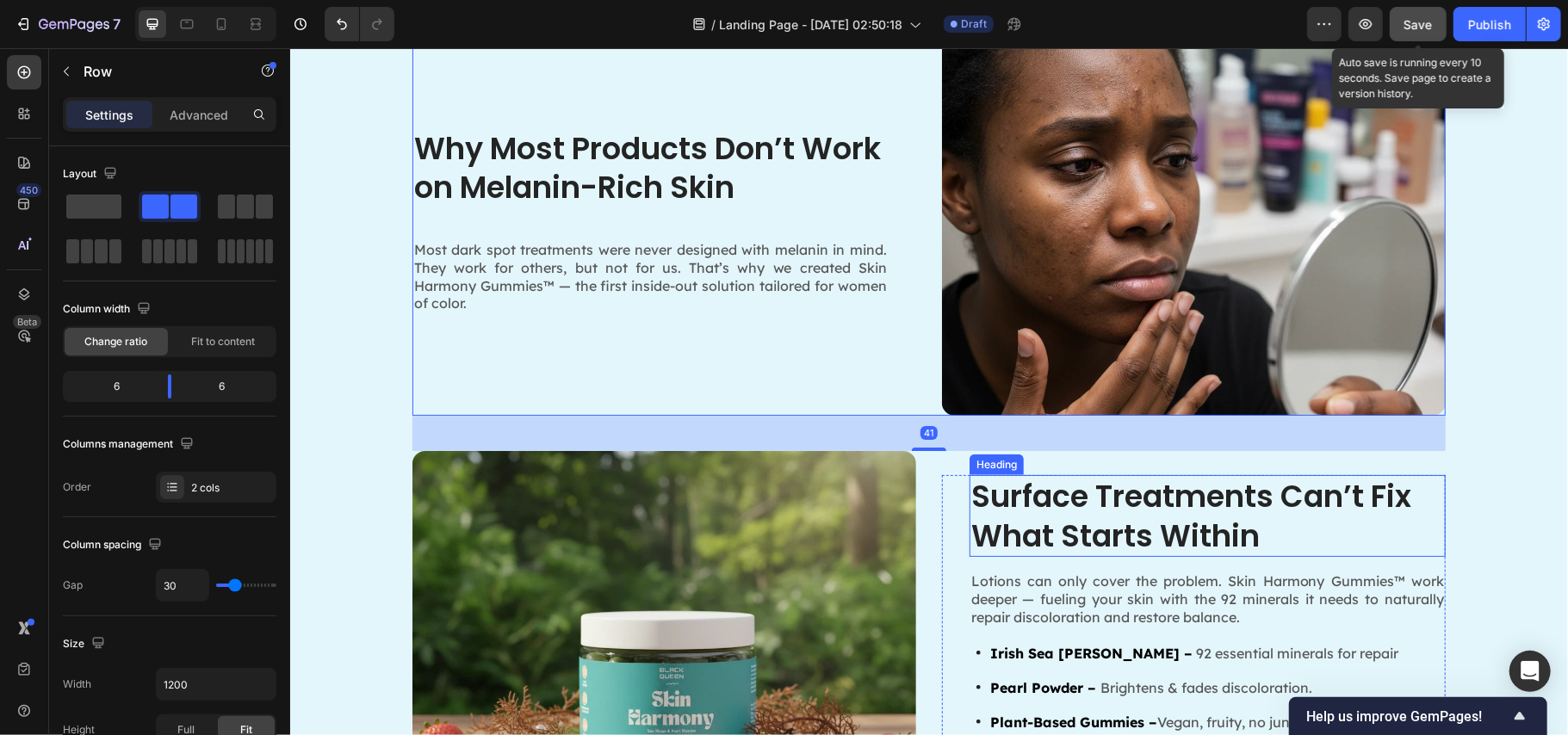
click at [1130, 497] on h2 "Surface Treatments Can’t Fix What Starts Within" at bounding box center [1206, 516] width 476 height 82
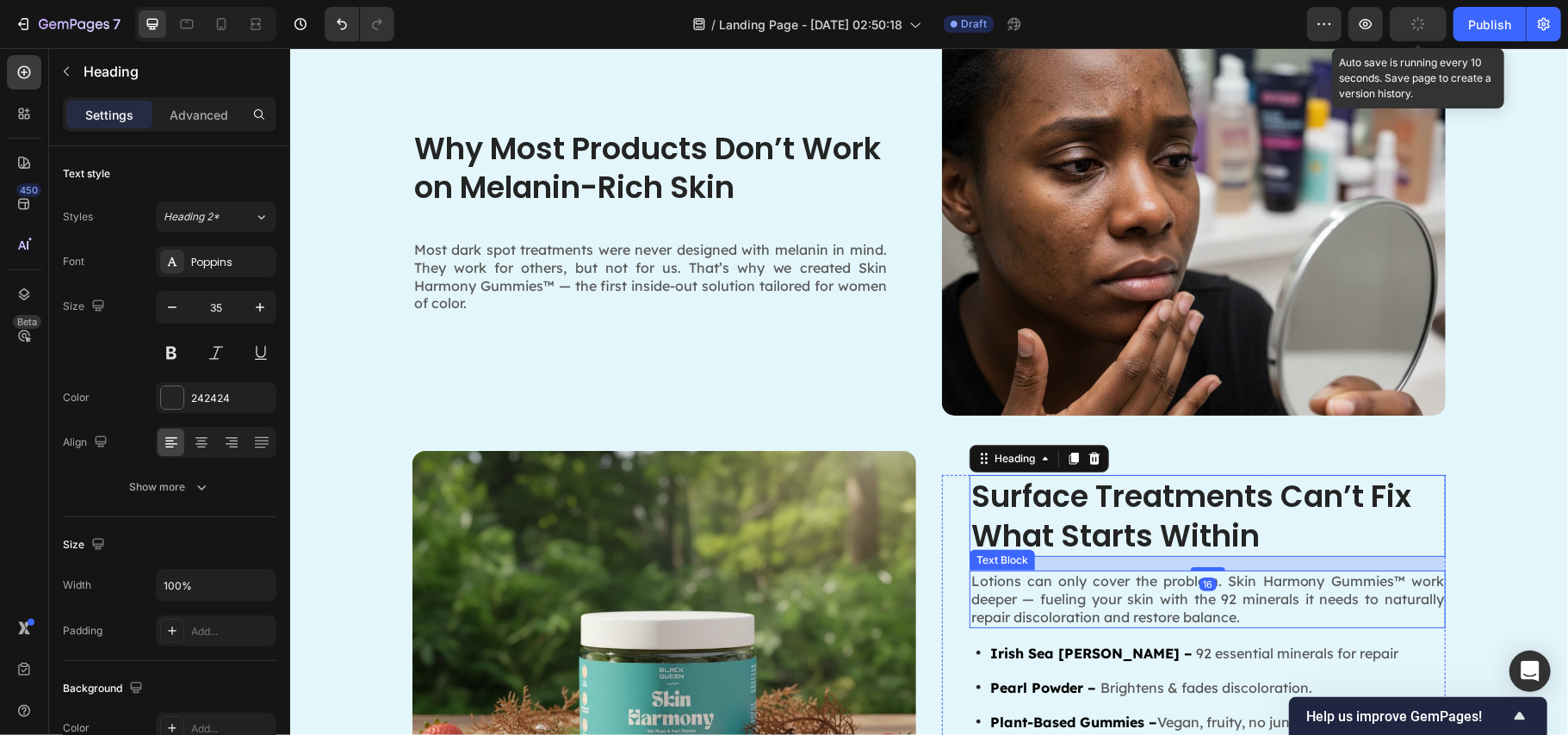
click at [1123, 586] on p "Lotions can only cover the problem. Skin Harmony Gummies™ work deeper — fueling…" at bounding box center [1206, 598] width 473 height 53
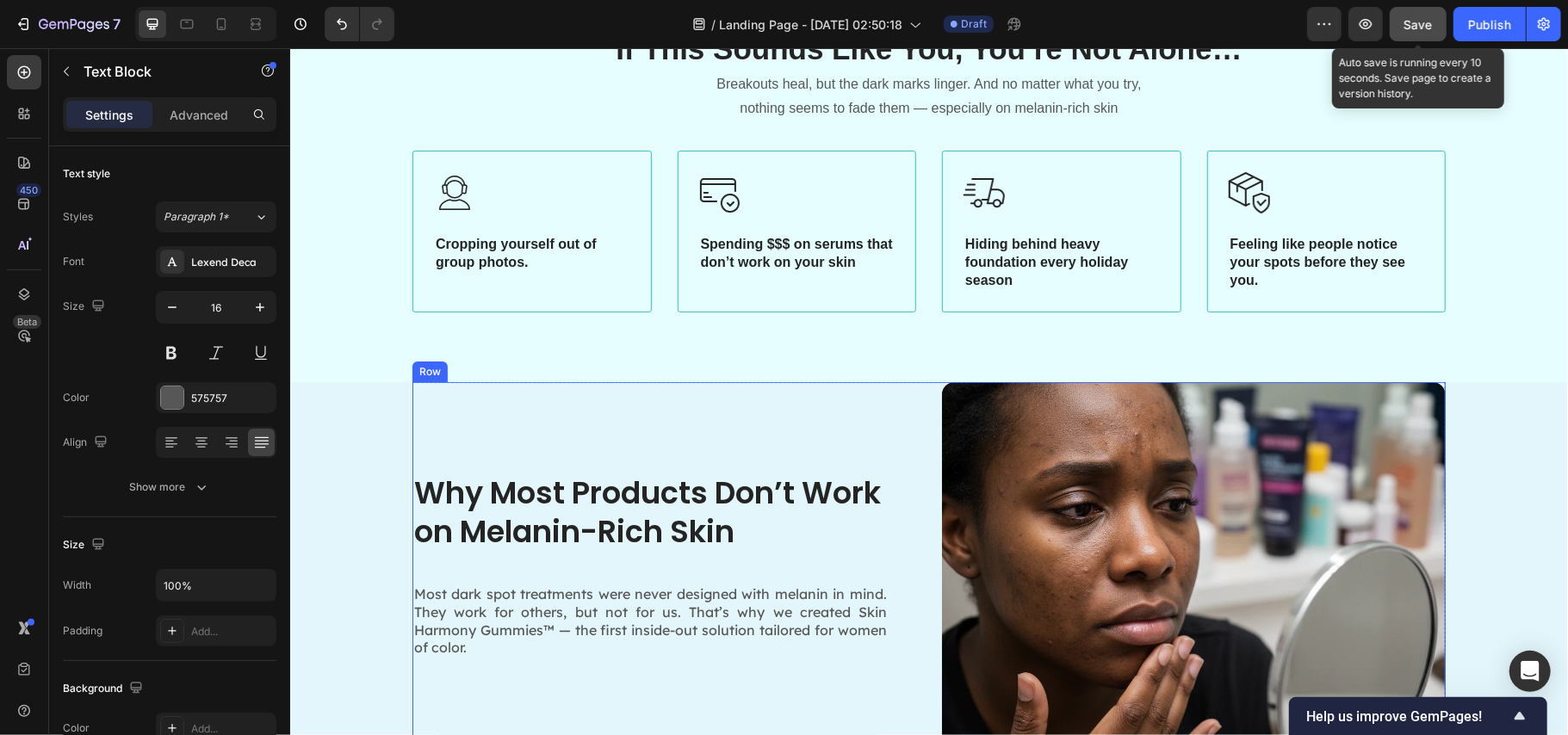
scroll to position [476, 0]
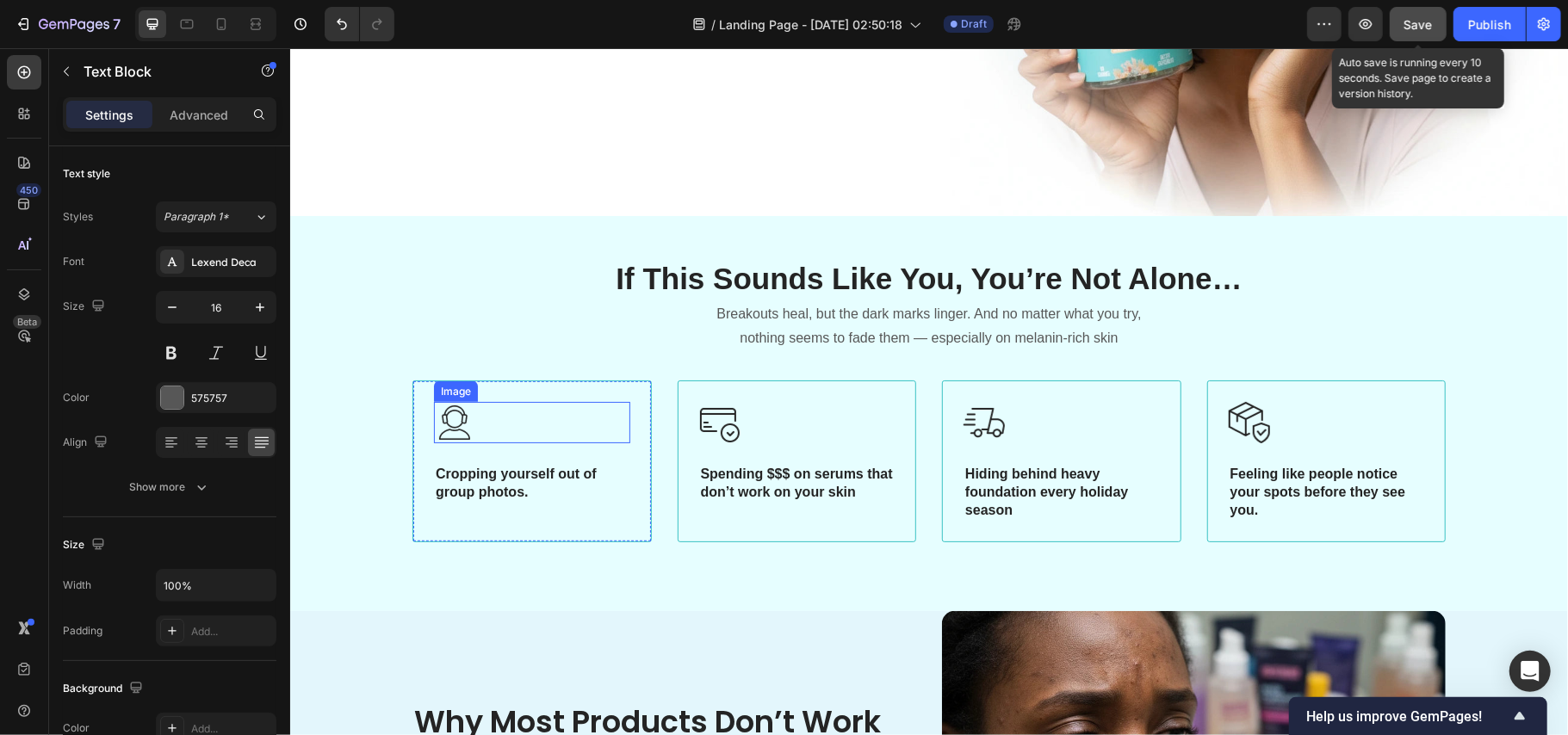
click at [461, 435] on img at bounding box center [454, 421] width 41 height 41
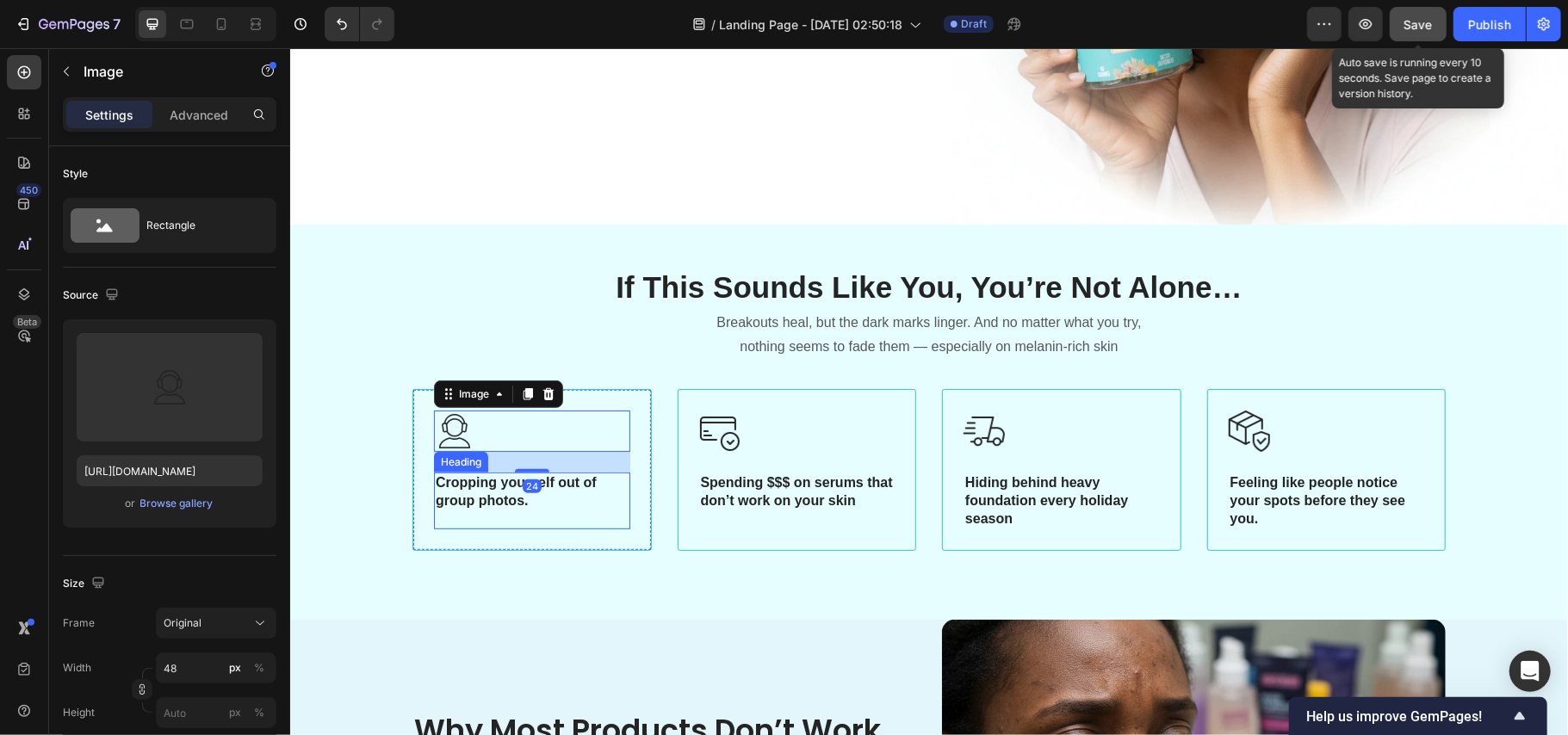
click at [480, 486] on span "Cropping yourself out of group photos." at bounding box center [516, 490] width 161 height 32
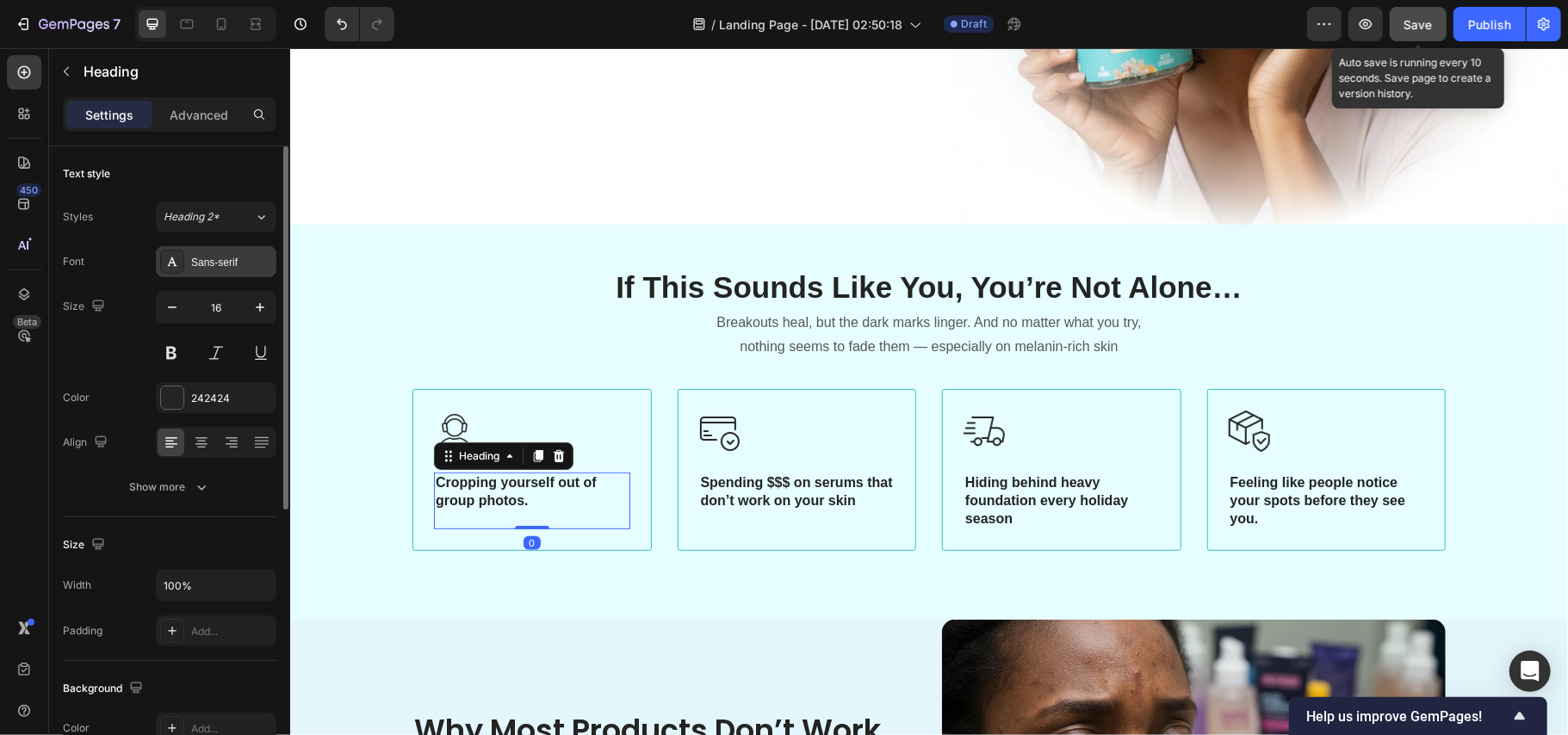
click at [219, 262] on div "Sans-serif" at bounding box center [232, 263] width 81 height 16
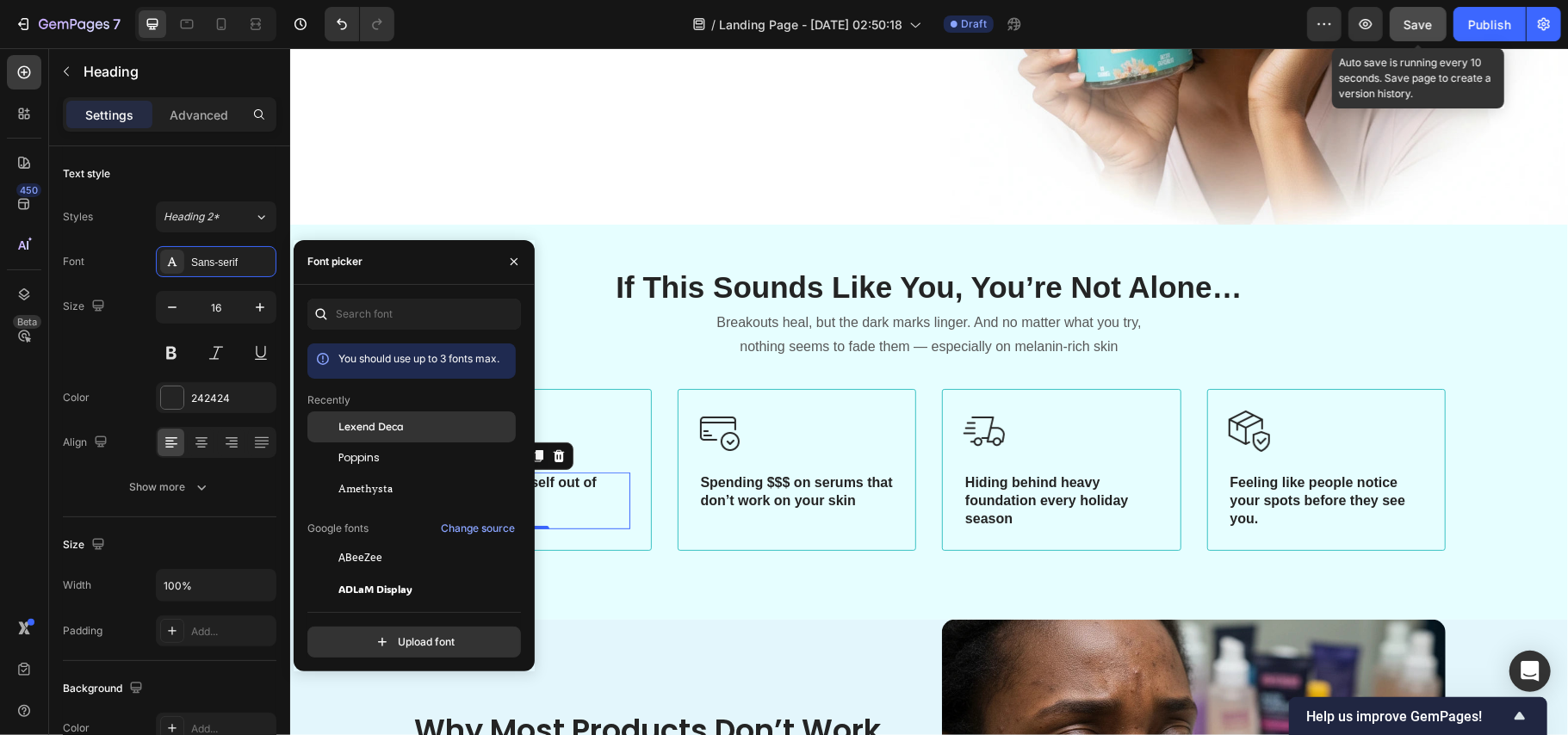
click at [410, 439] on div "Lexend Deca" at bounding box center [412, 426] width 208 height 31
click at [839, 478] on span "Spending $$$ on serums that don’t work on your skin" at bounding box center [796, 490] width 192 height 32
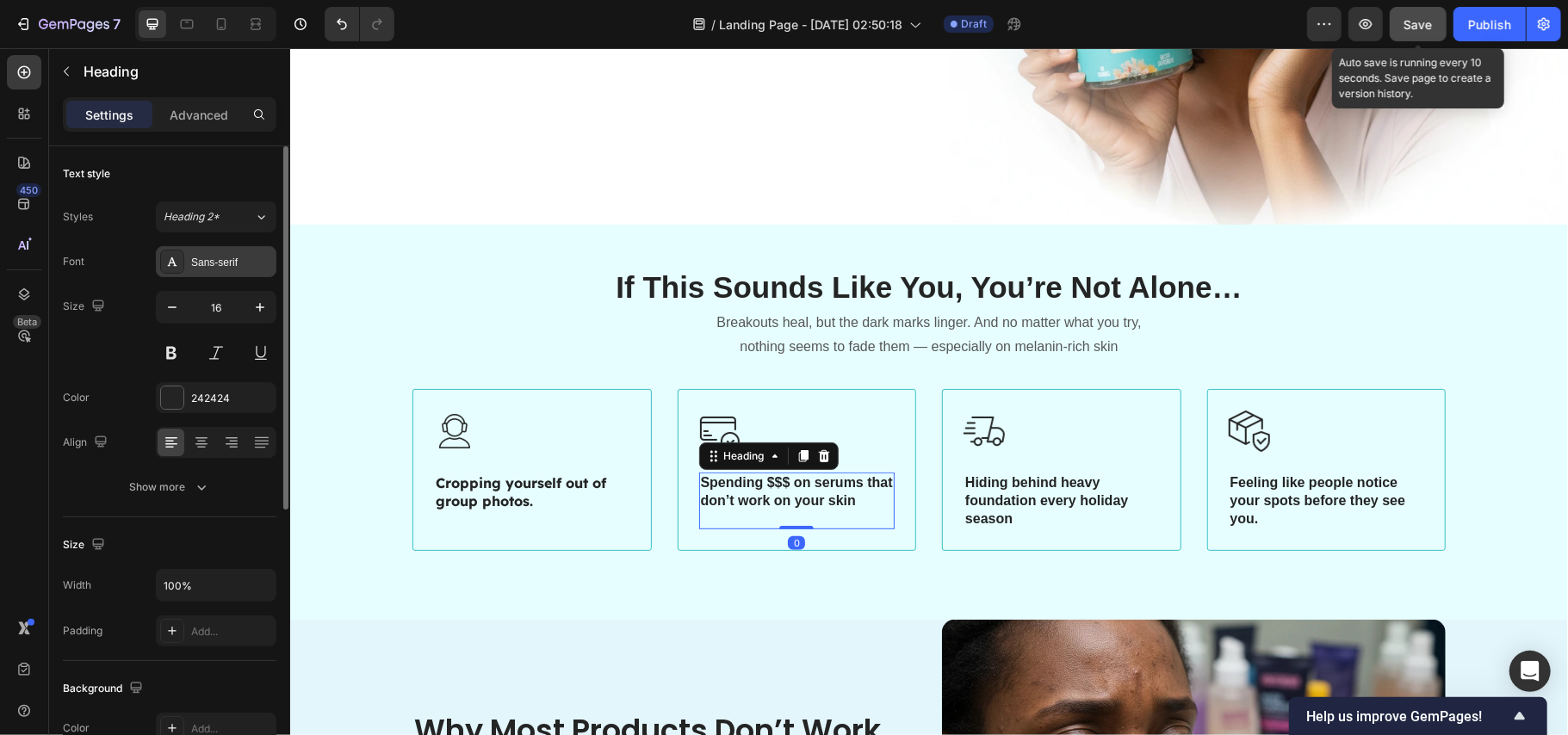
click at [213, 263] on div "Sans-serif" at bounding box center [232, 263] width 81 height 16
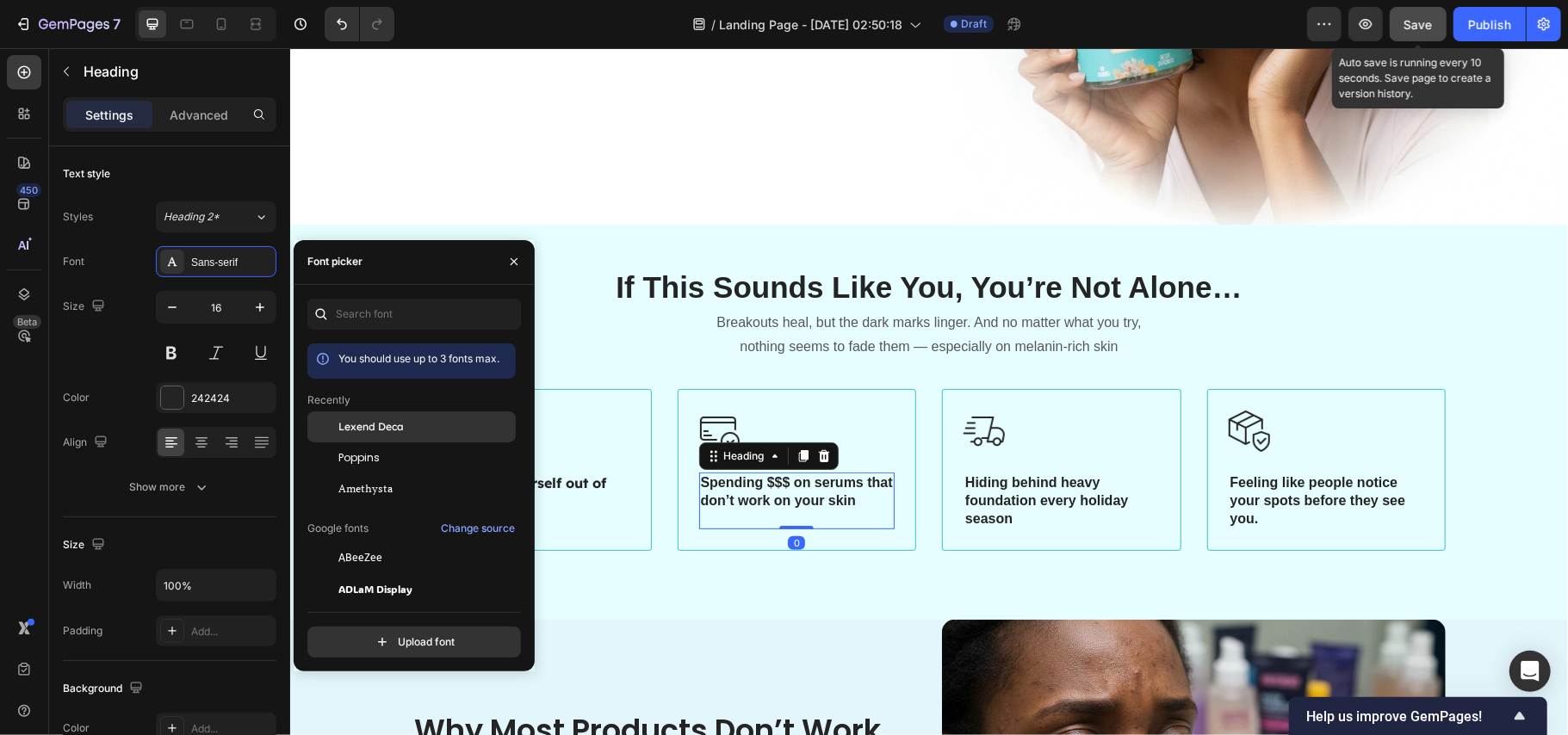
drag, startPoint x: 370, startPoint y: 427, endPoint x: 381, endPoint y: 414, distance: 17.0
click at [370, 427] on span "Lexend Deca" at bounding box center [371, 427] width 66 height 16
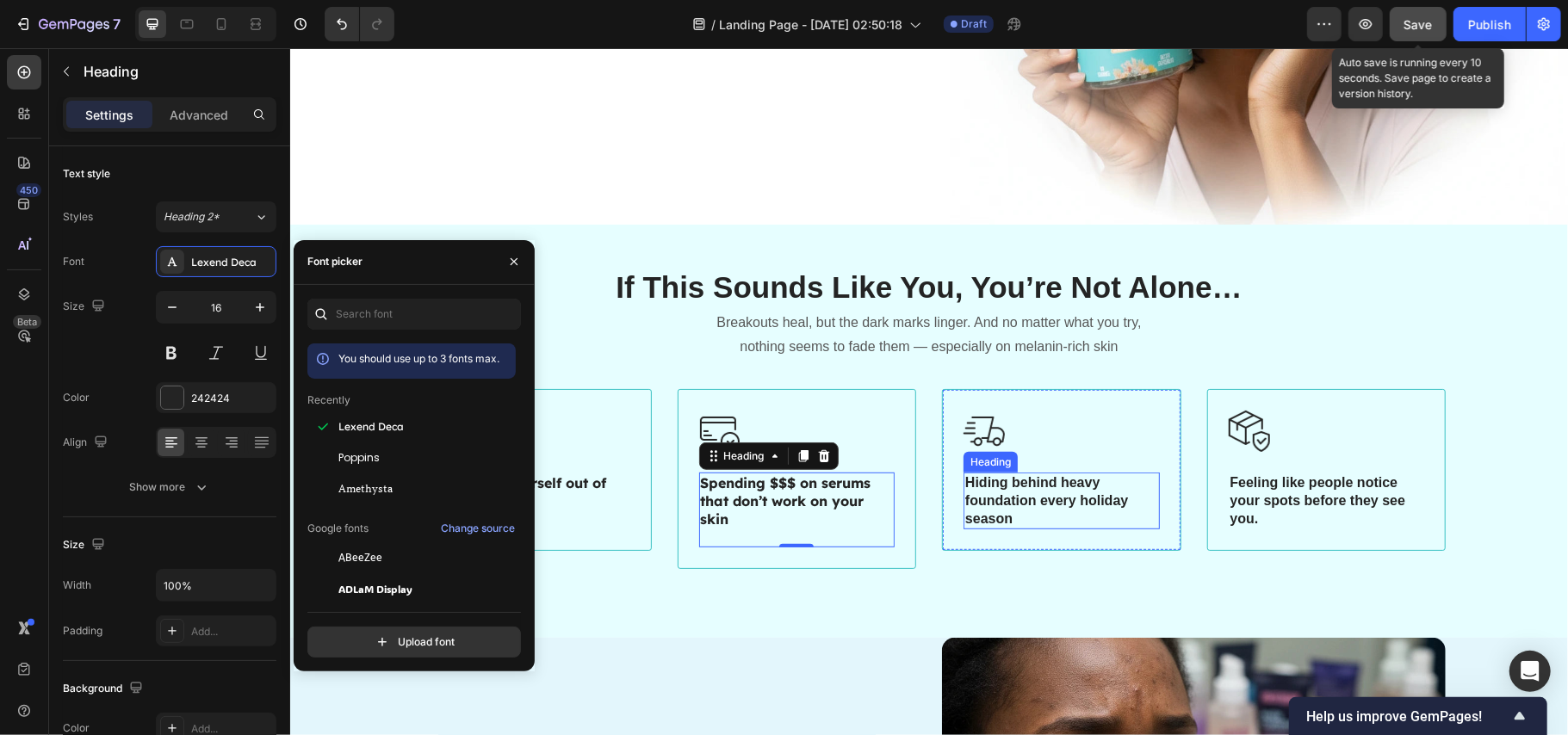
click at [1017, 494] on h3 "Hiding behind heavy foundation every holiday season" at bounding box center [1061, 500] width 197 height 57
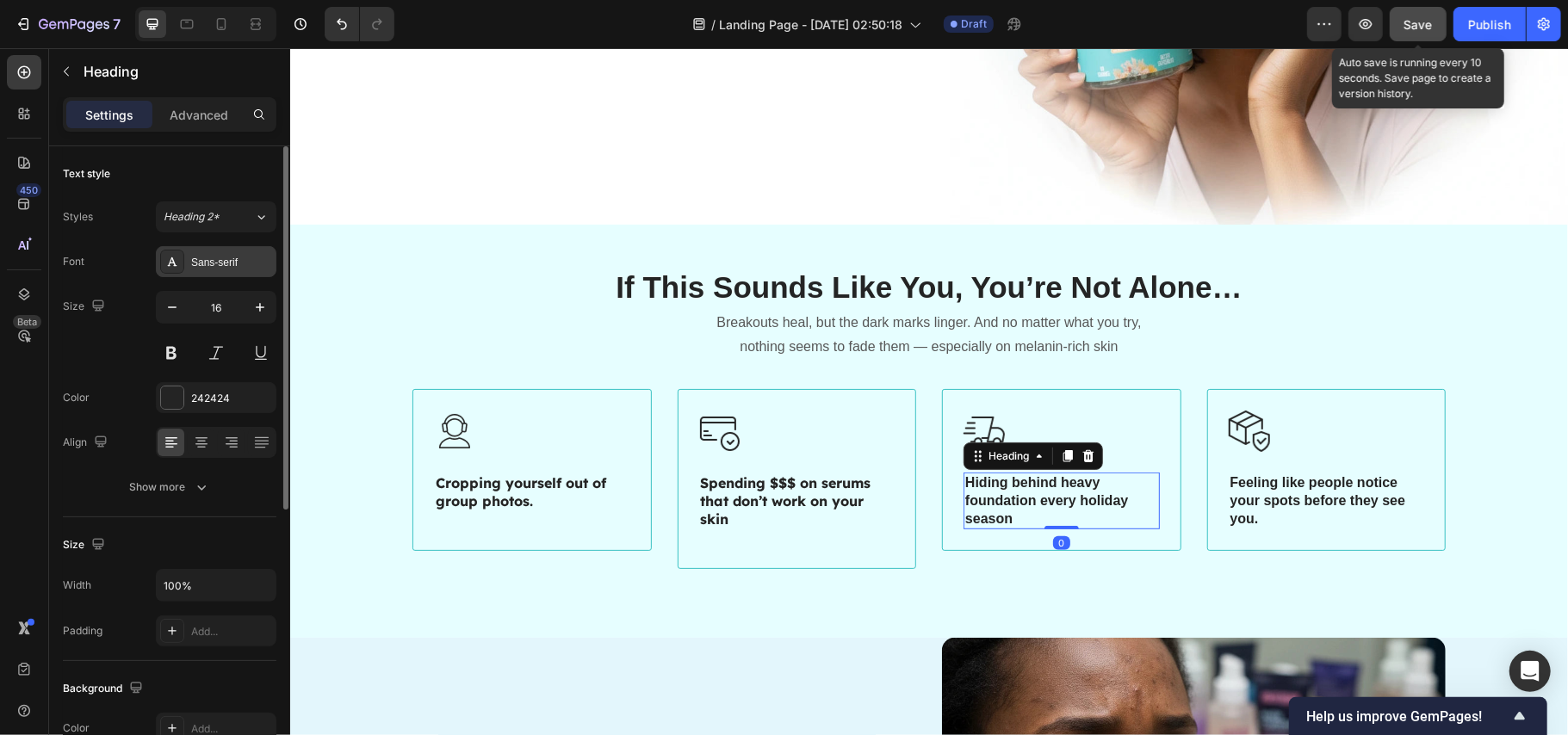
click at [208, 259] on div "Sans-serif" at bounding box center [232, 263] width 81 height 16
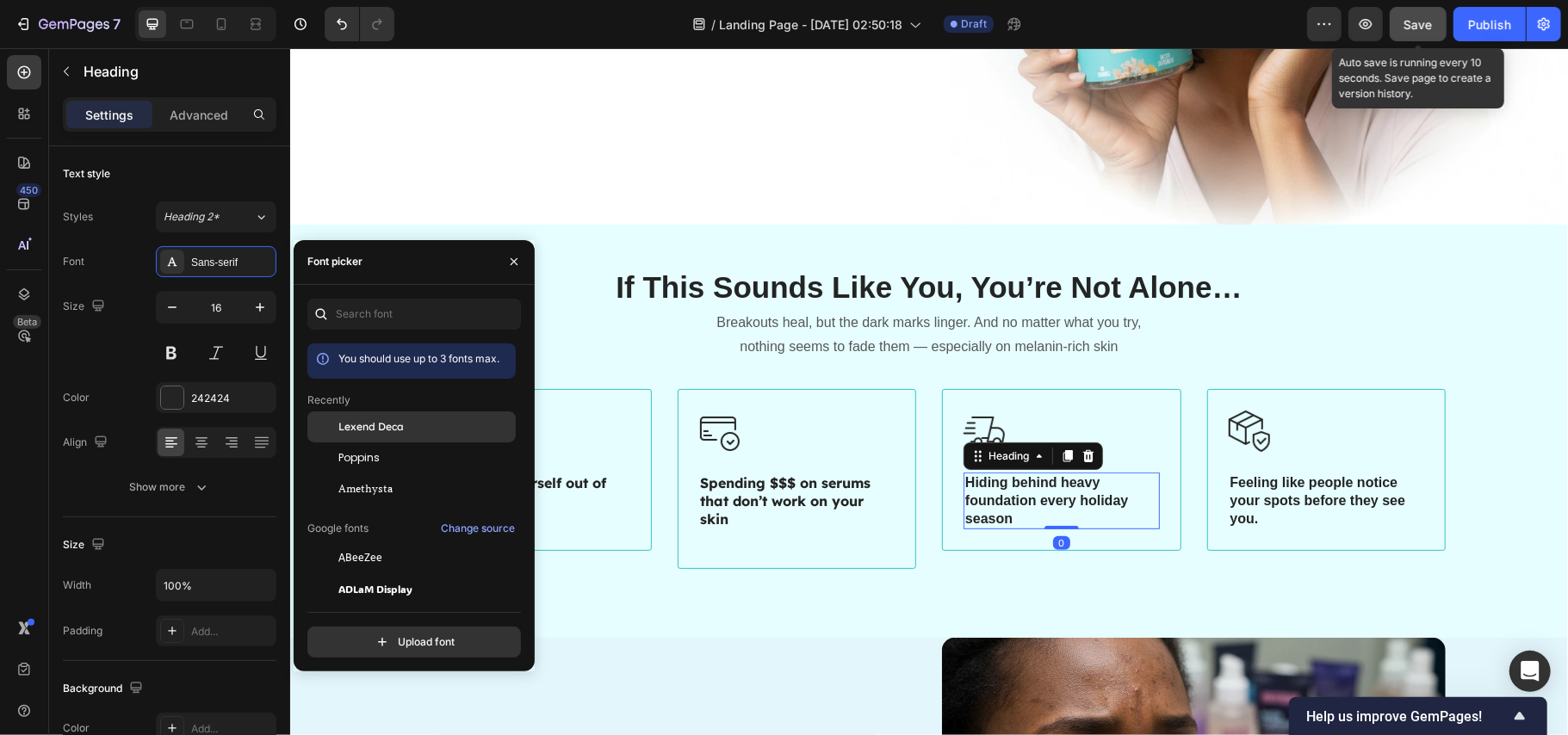
click at [379, 425] on span "Lexend Deca" at bounding box center [371, 427] width 66 height 16
click at [1279, 476] on h3 "Feeling like people notice your spots before they see you." at bounding box center [1326, 500] width 197 height 57
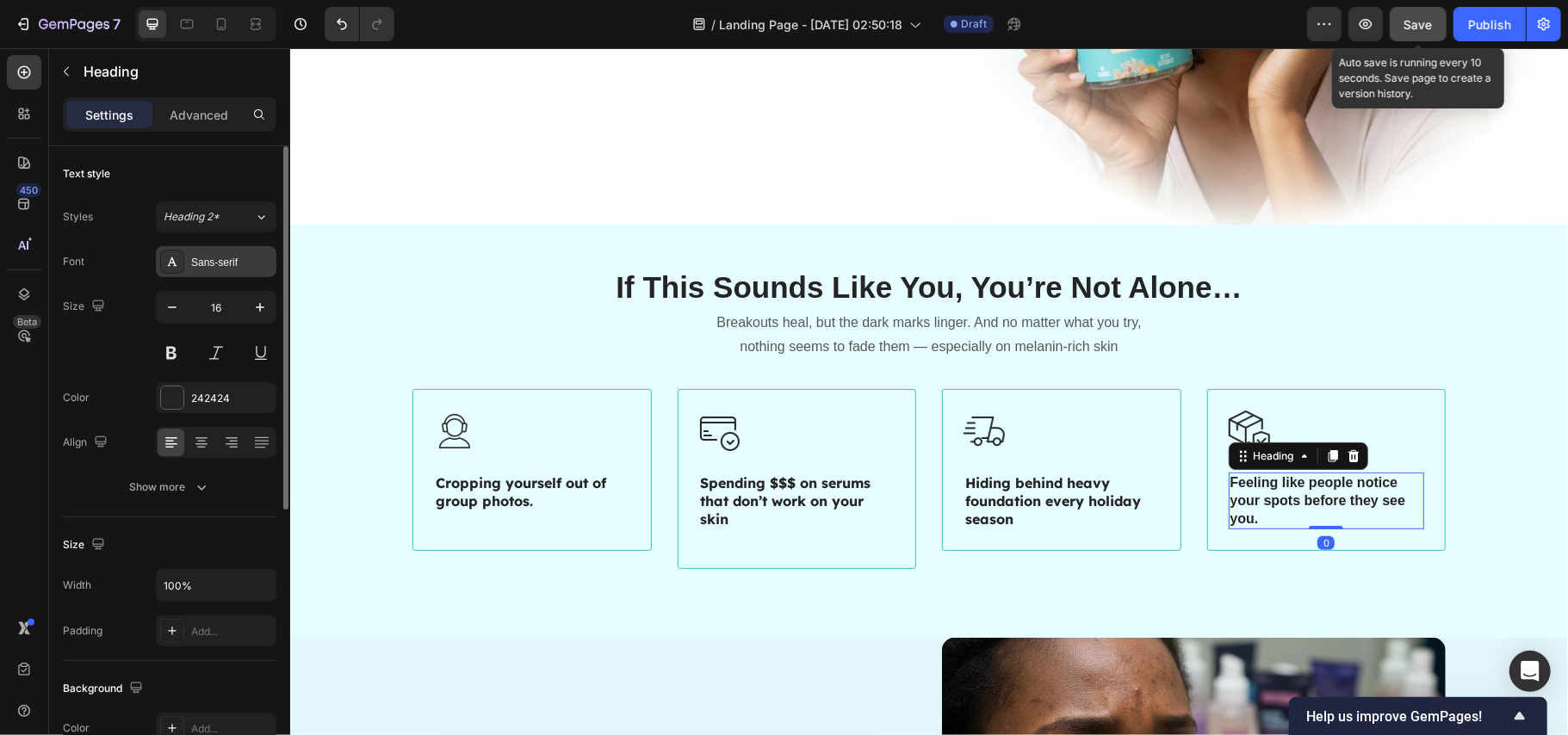
click at [229, 265] on div "Sans-serif" at bounding box center [232, 263] width 81 height 16
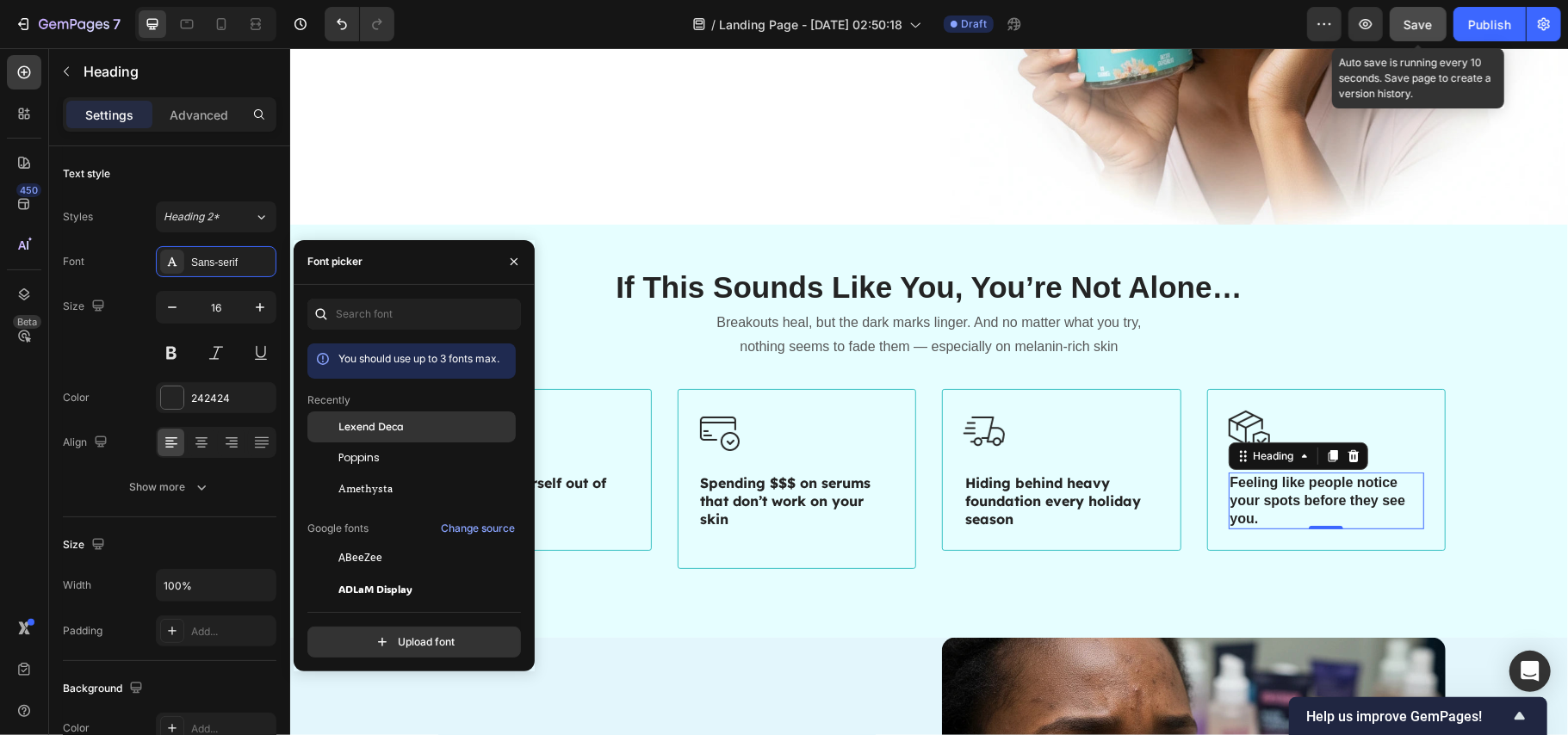
click at [372, 420] on span "Lexend Deca" at bounding box center [371, 427] width 66 height 16
click at [729, 268] on h2 "If This Sounds Like You, You’re Not Alone…" at bounding box center [928, 286] width 1033 height 43
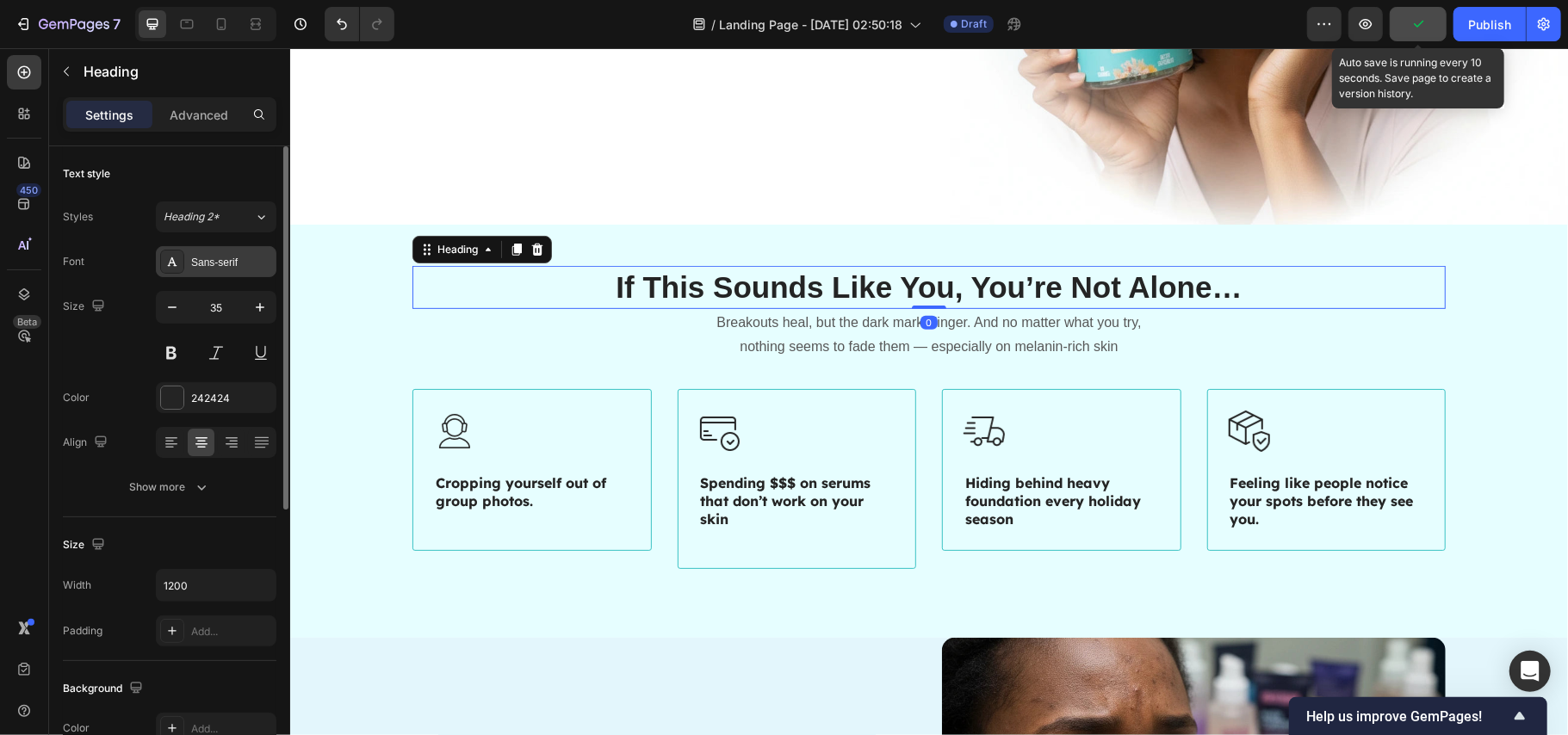
click at [204, 255] on div "Sans-serif" at bounding box center [232, 263] width 81 height 16
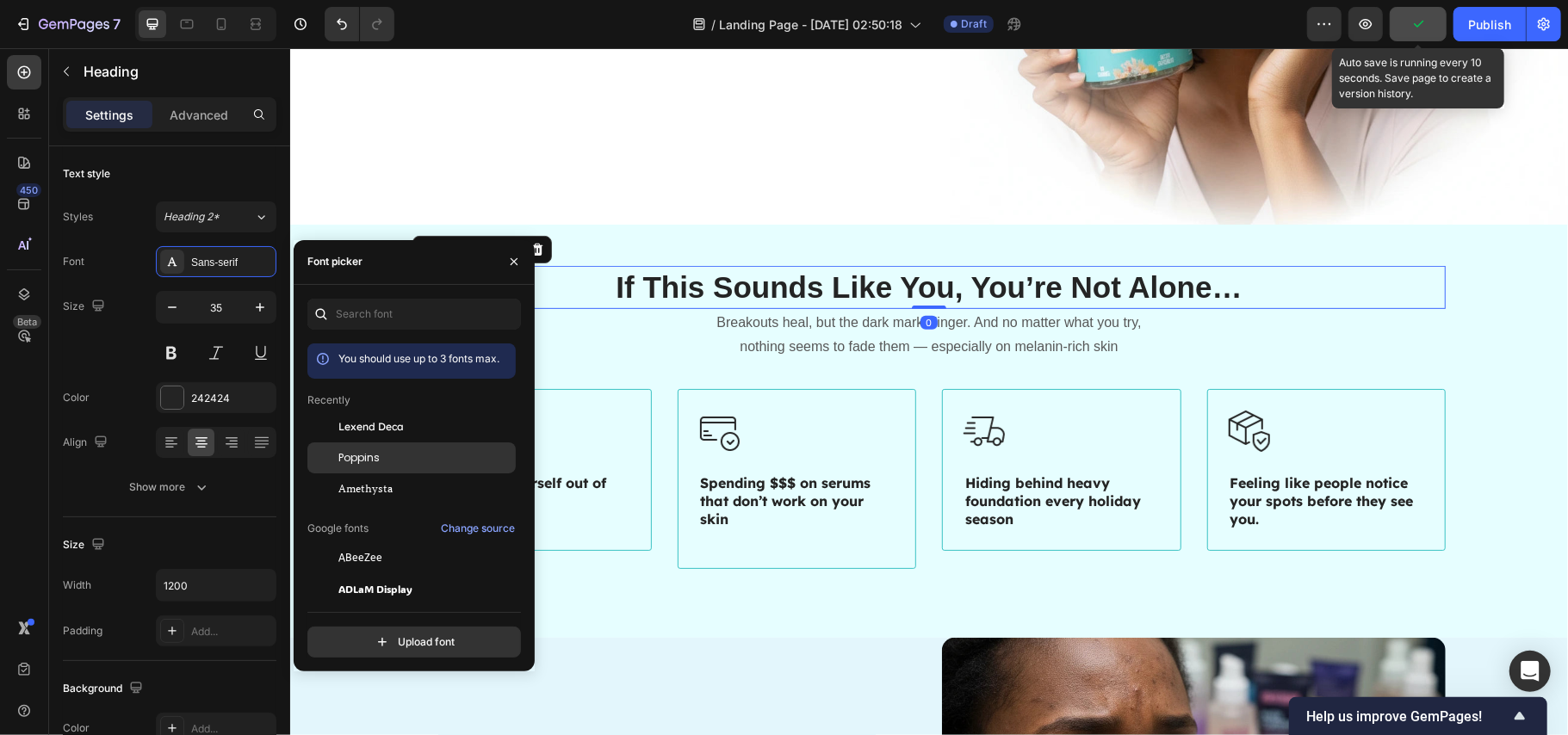
click at [382, 466] on div "Poppins" at bounding box center [412, 457] width 208 height 31
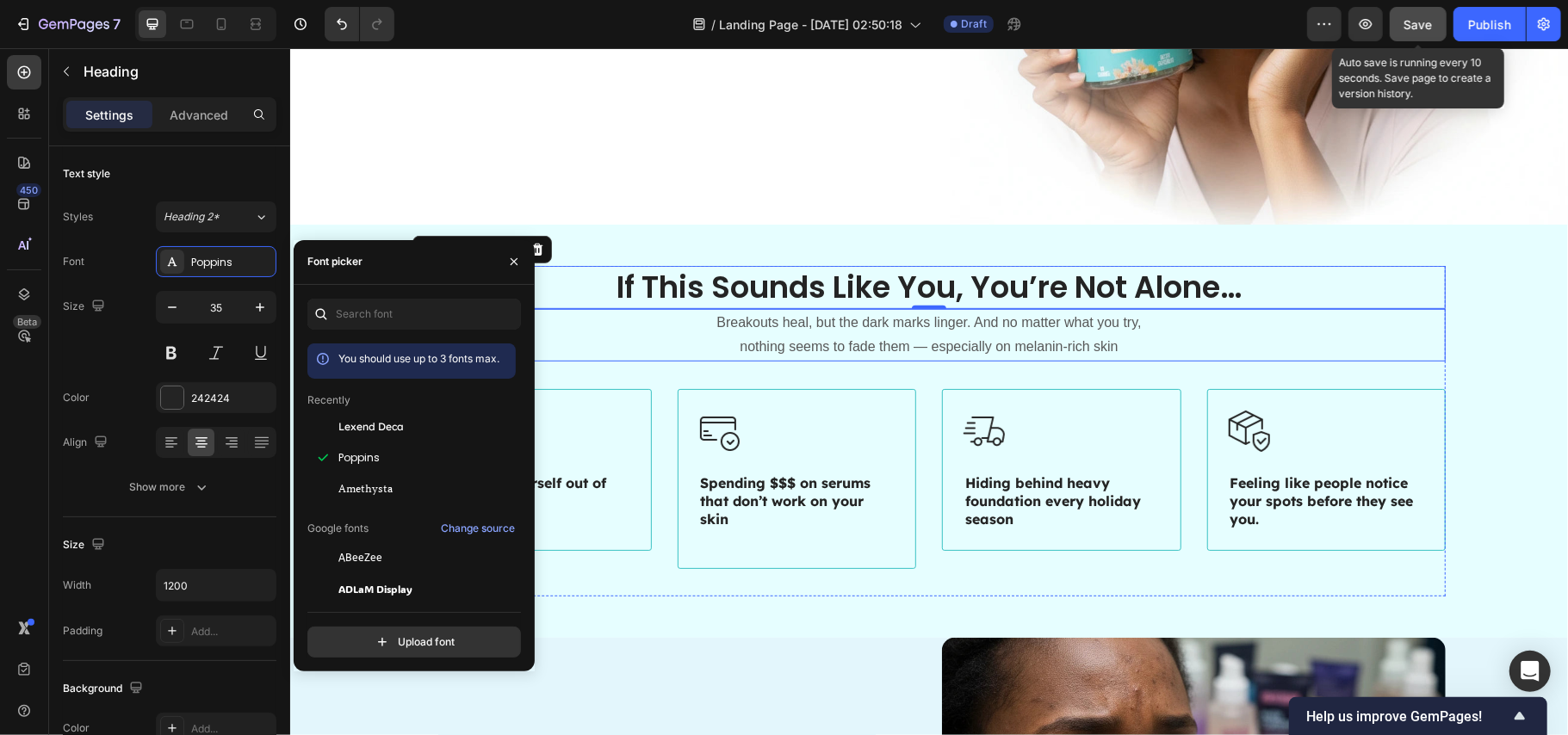
click at [822, 334] on p "Breakouts heal, but the dark marks linger. And no matter what you try, nothing …" at bounding box center [928, 335] width 466 height 50
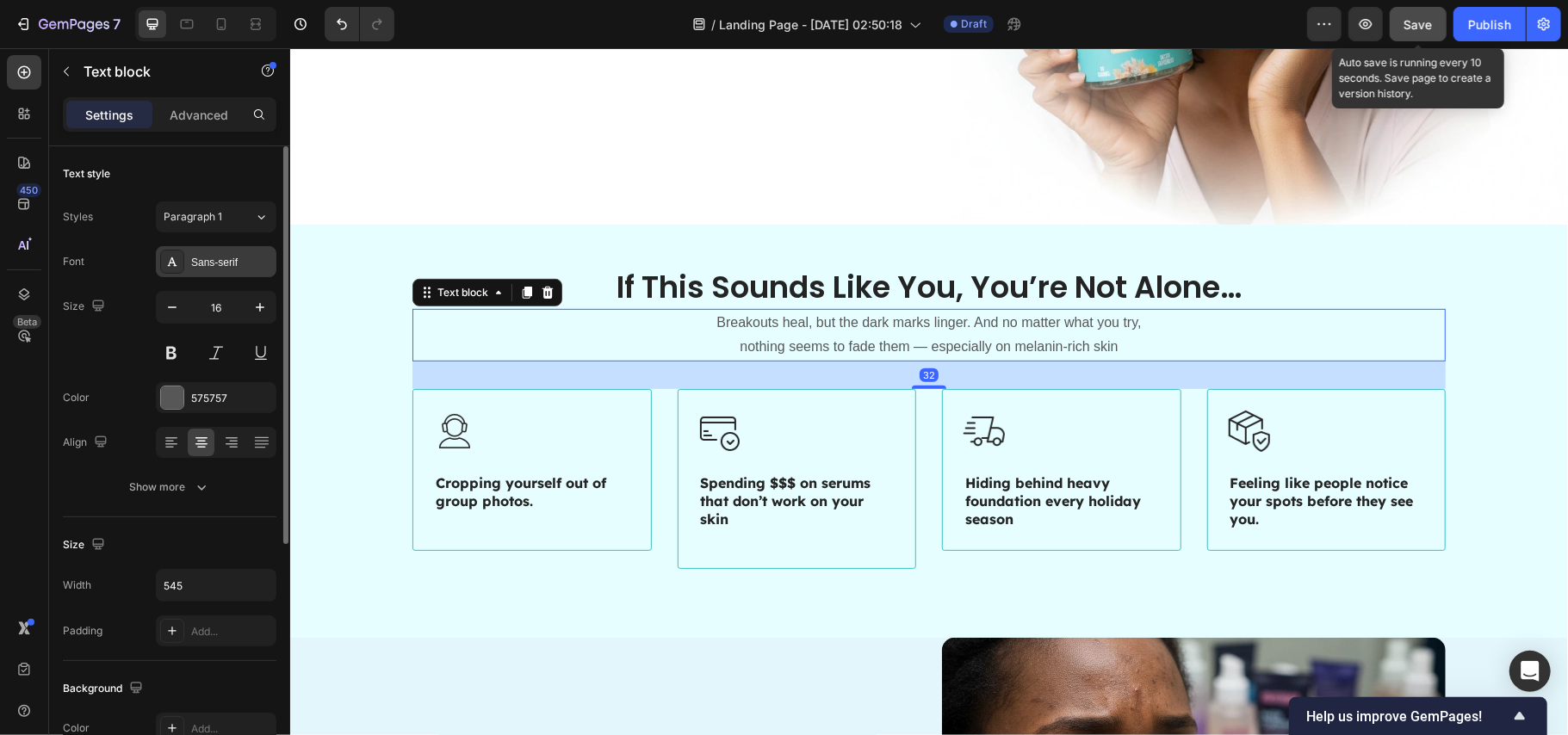
click at [215, 264] on div "Sans-serif" at bounding box center [232, 263] width 81 height 16
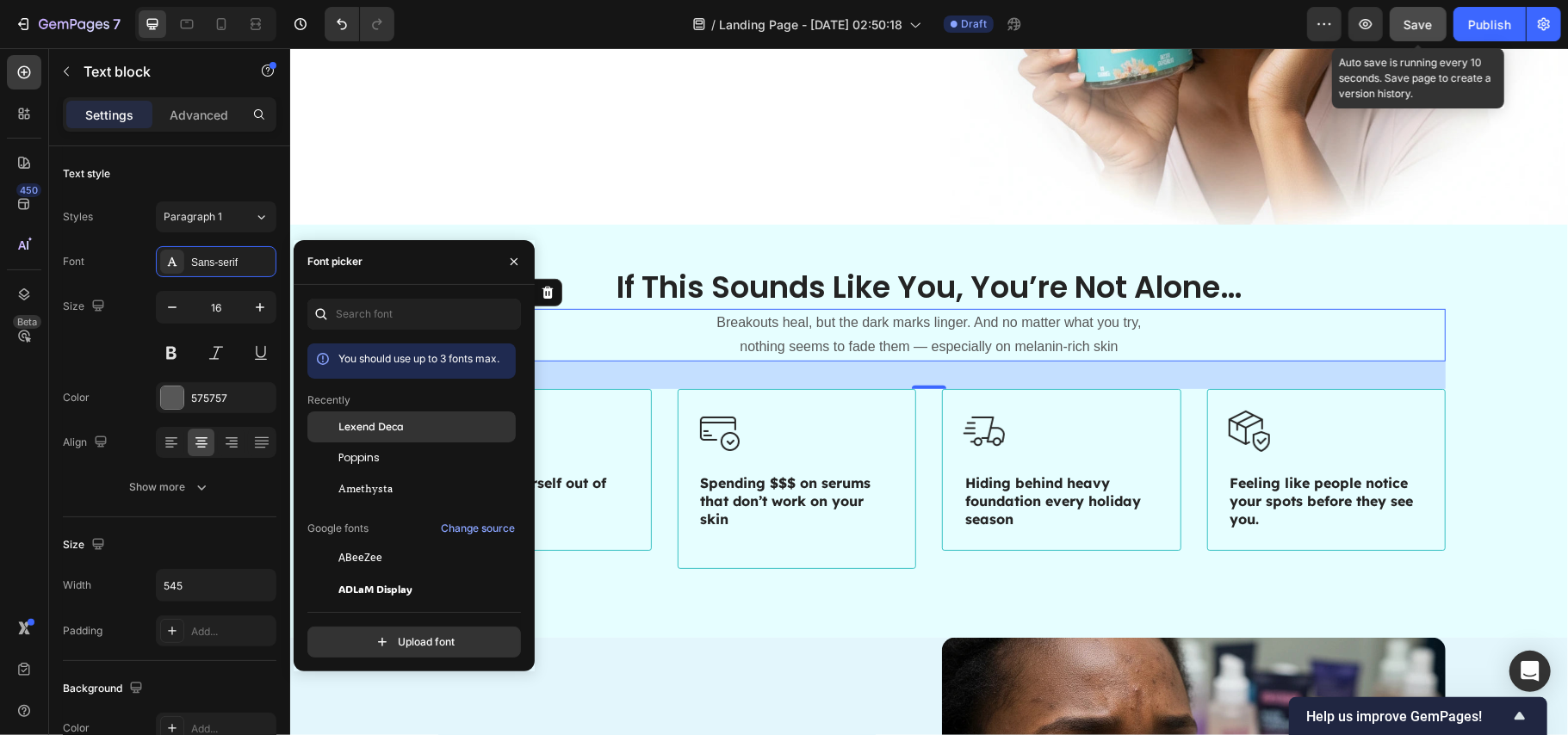
click at [355, 427] on span "Lexend Deca" at bounding box center [371, 427] width 66 height 16
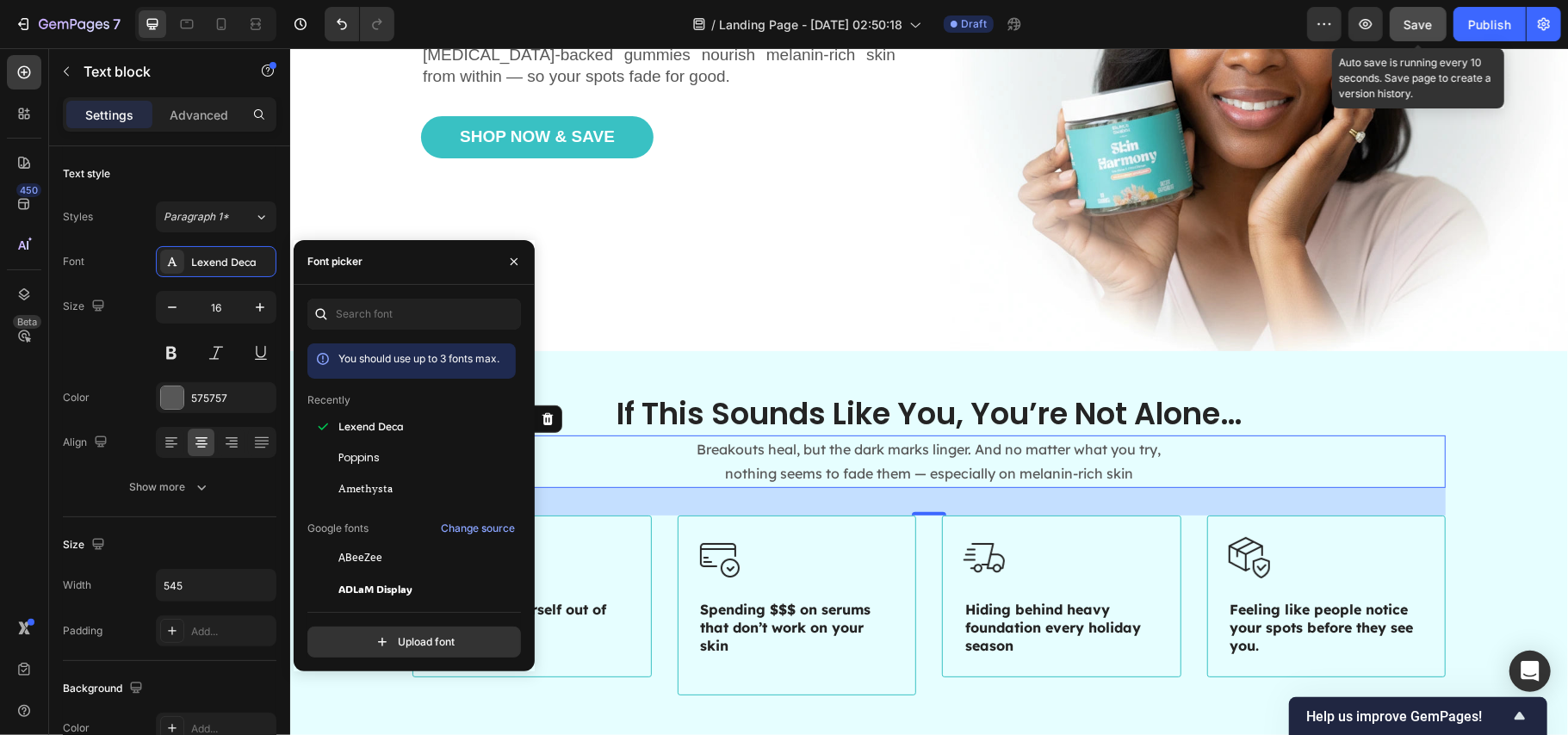
scroll to position [246, 0]
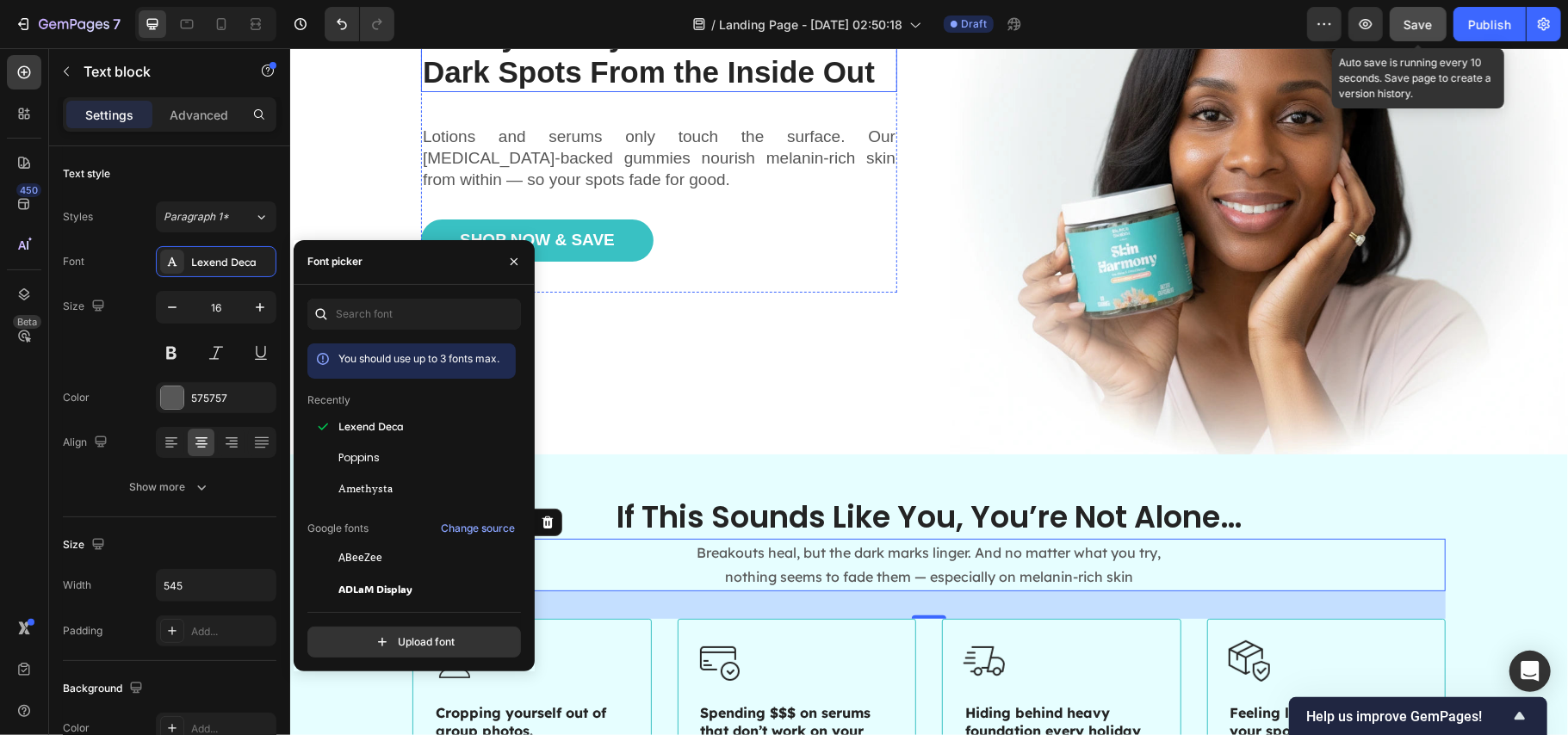
click at [683, 76] on h1 "Finally: A Way to Fade Stubborn Dark Spots From the Inside Out" at bounding box center [658, 53] width 476 height 76
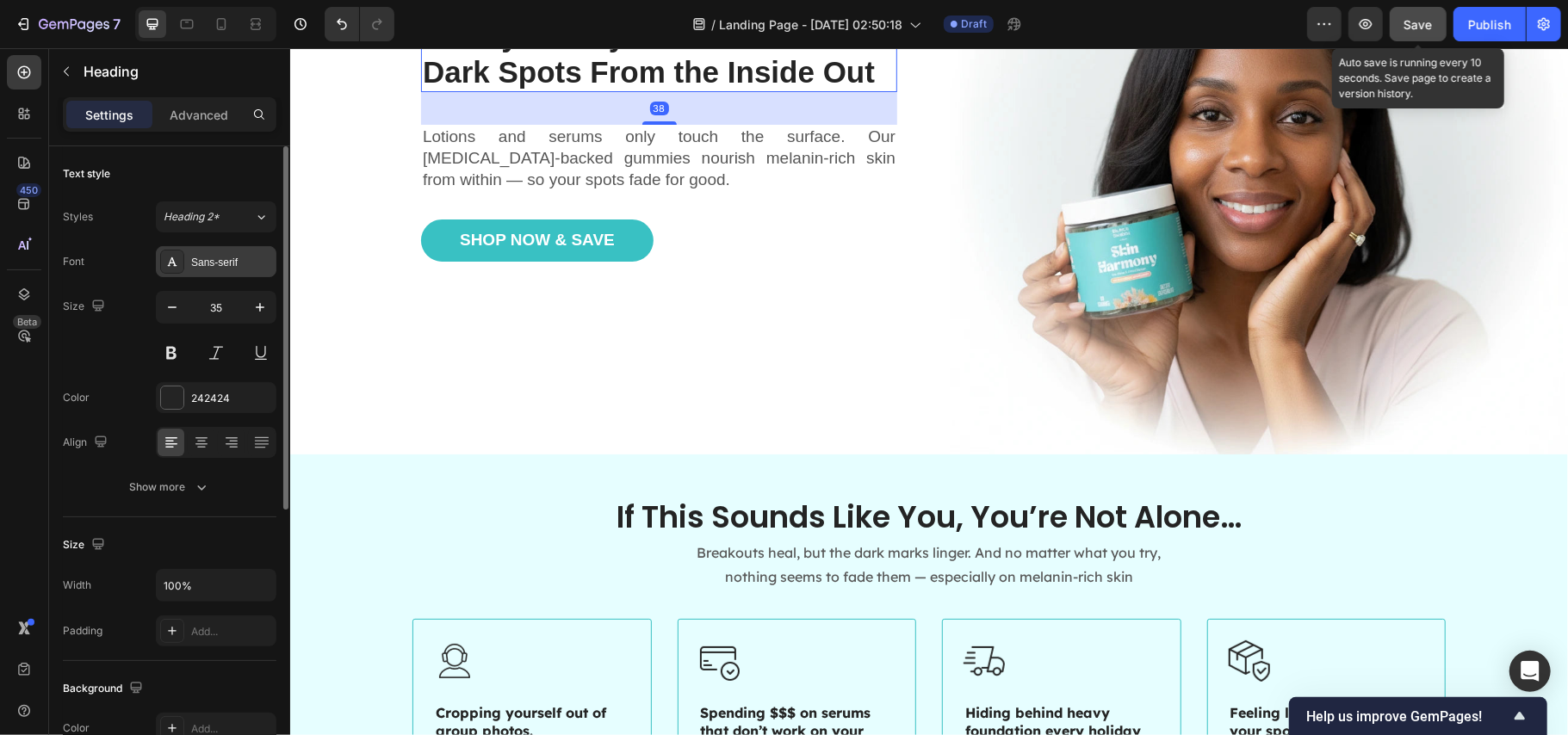
click at [206, 263] on div "Sans-serif" at bounding box center [232, 263] width 81 height 16
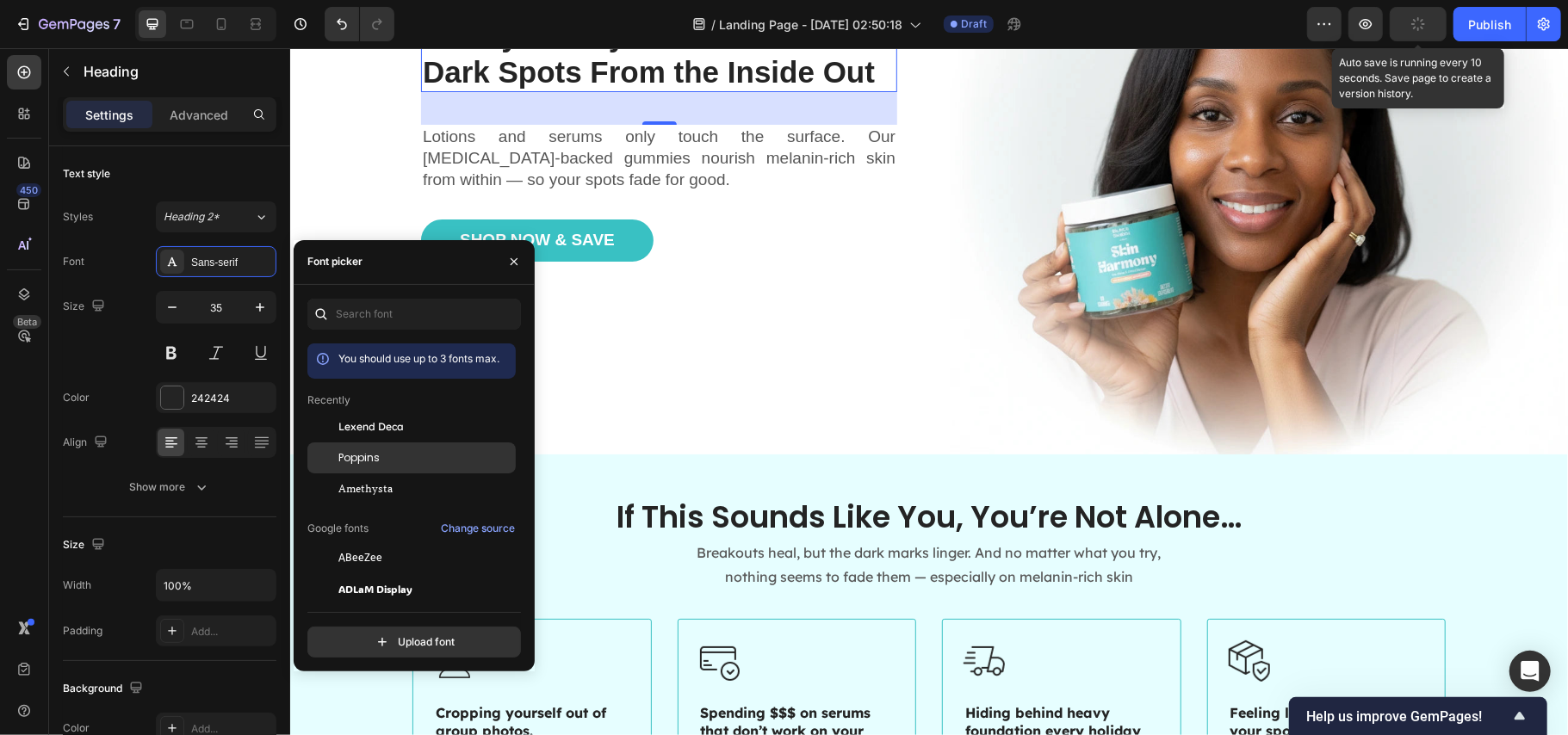
click at [393, 454] on div "Poppins" at bounding box center [425, 458] width 174 height 16
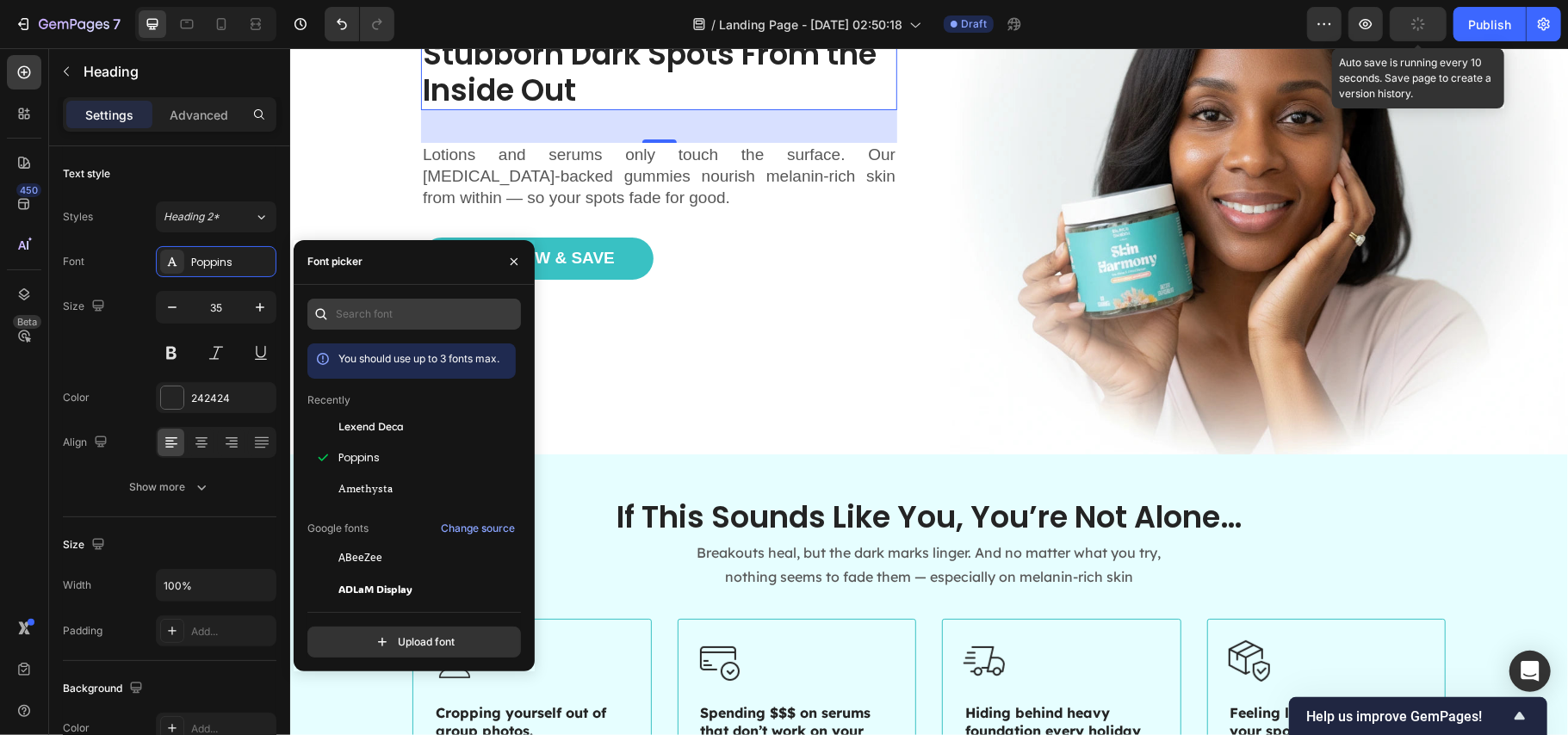
scroll to position [225, 0]
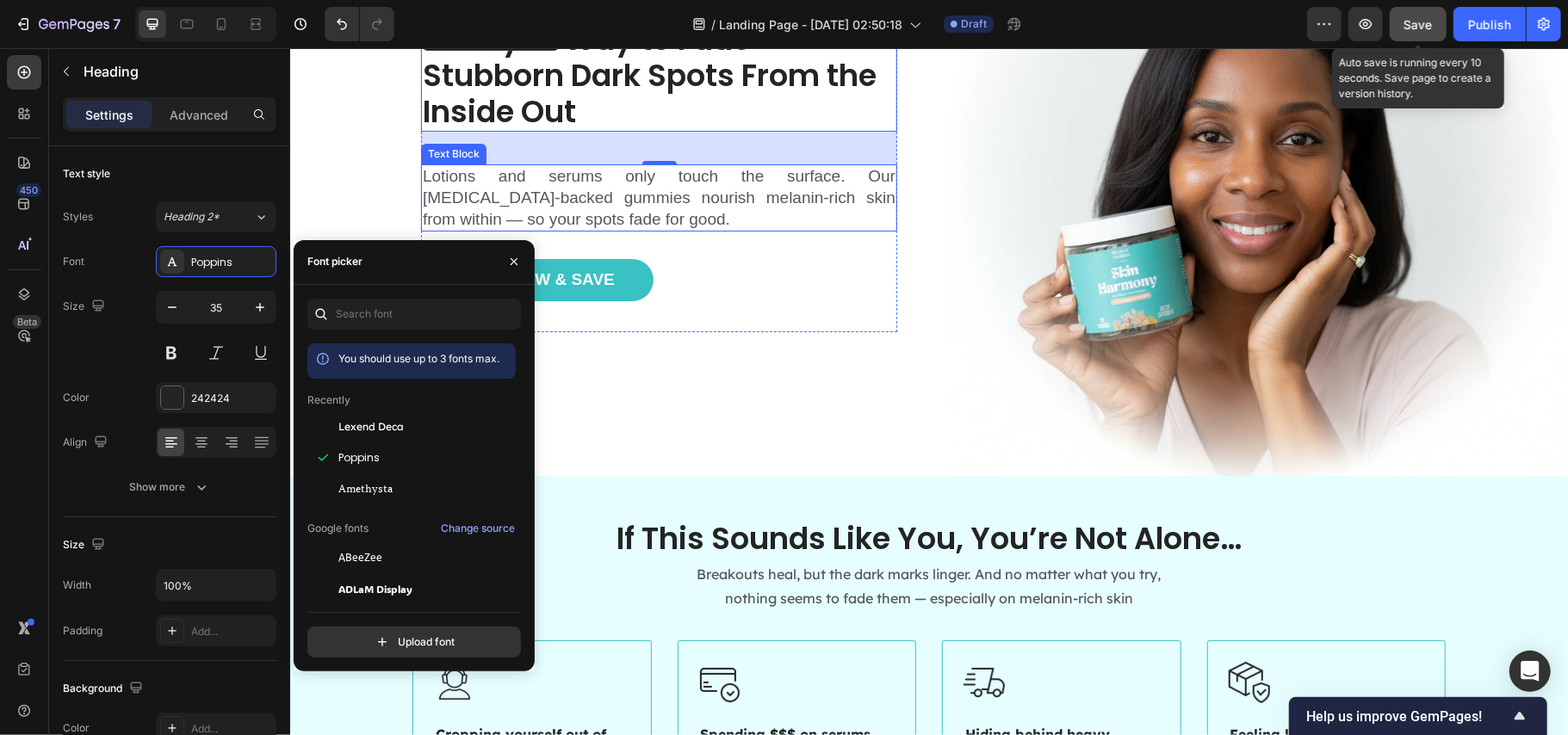
click at [627, 190] on p "Lotions and serums only touch the surface. Our dermatologist-backed gummies nou…" at bounding box center [658, 197] width 473 height 64
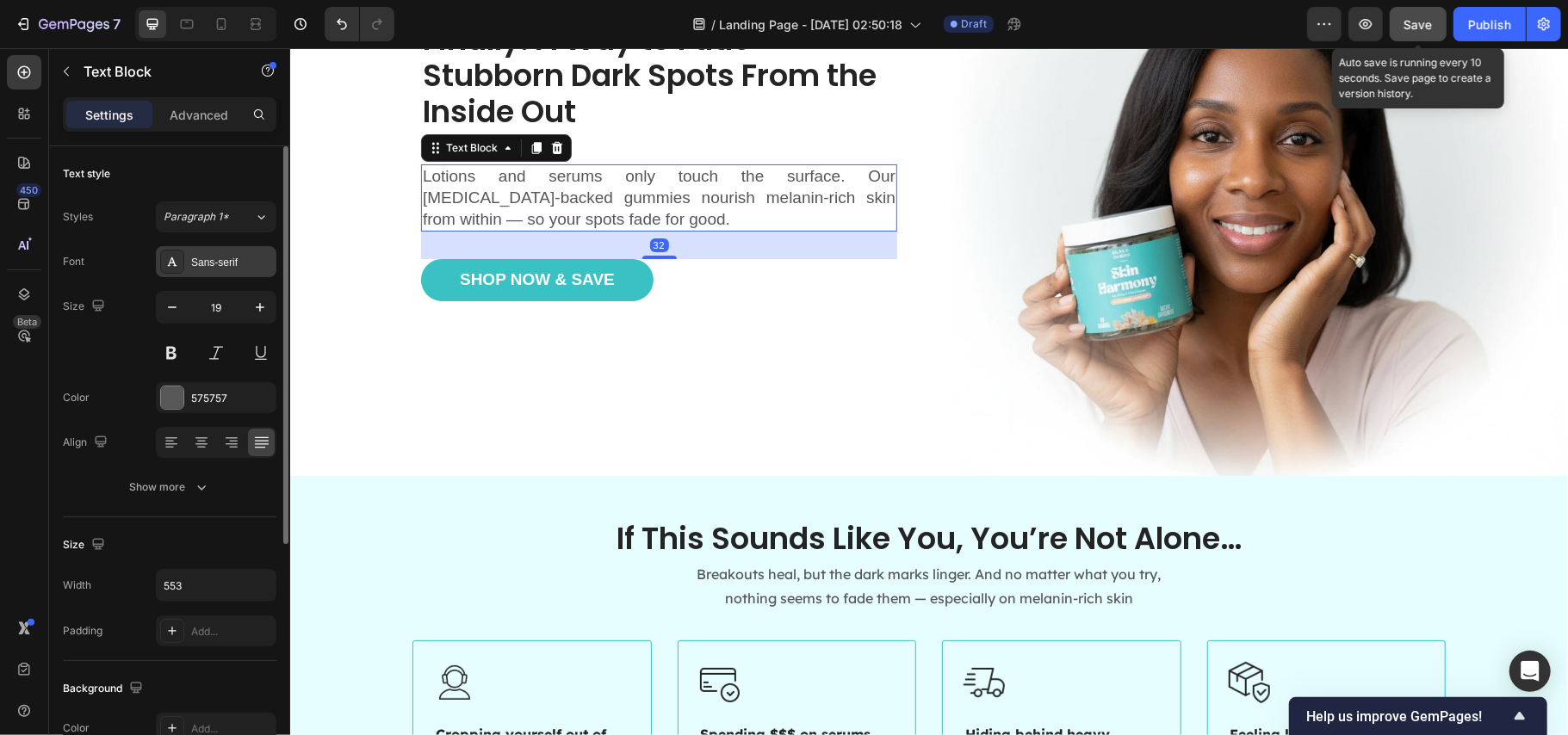
click at [217, 267] on div "Sans-serif" at bounding box center [232, 263] width 81 height 16
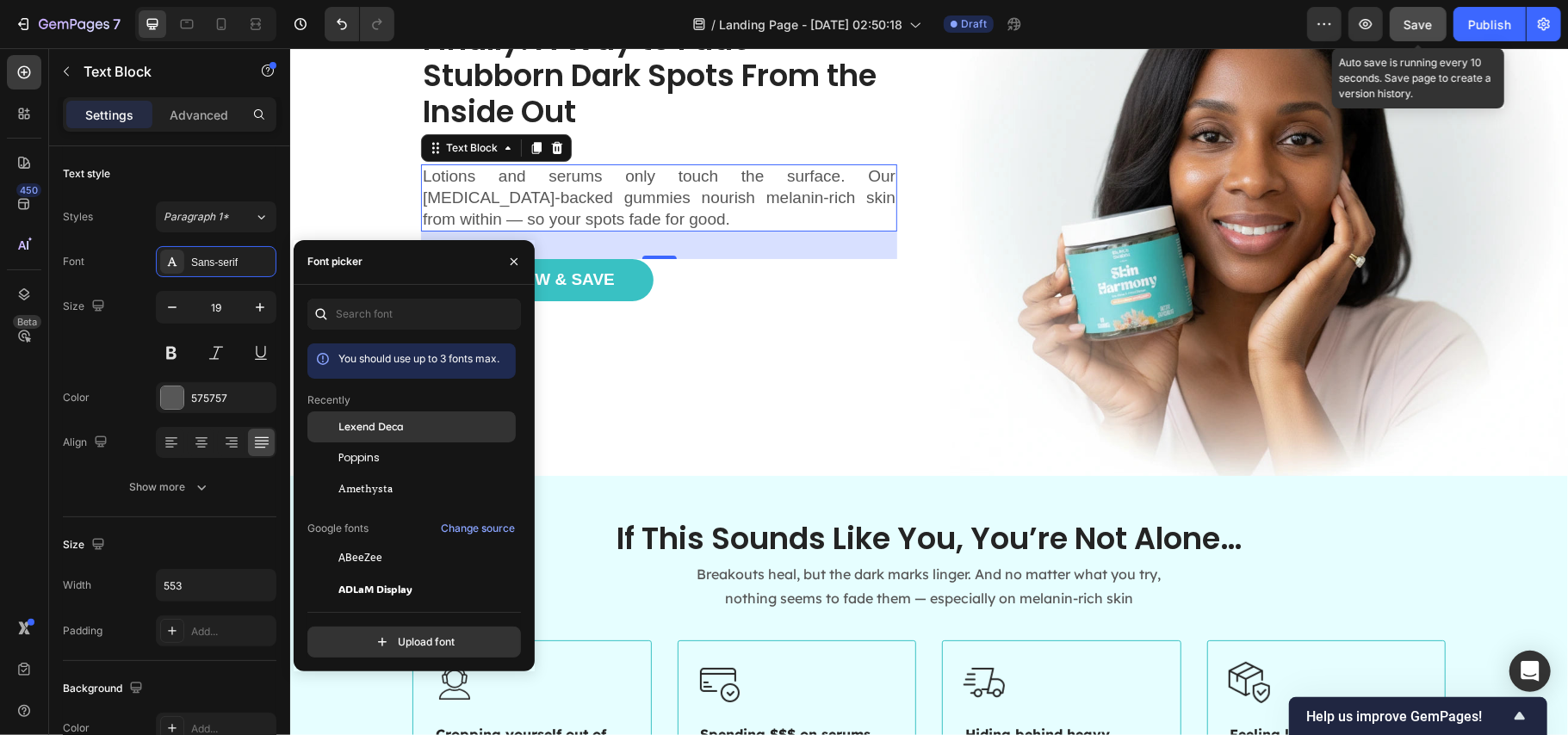
click at [396, 433] on span "Lexend Deca" at bounding box center [371, 427] width 66 height 16
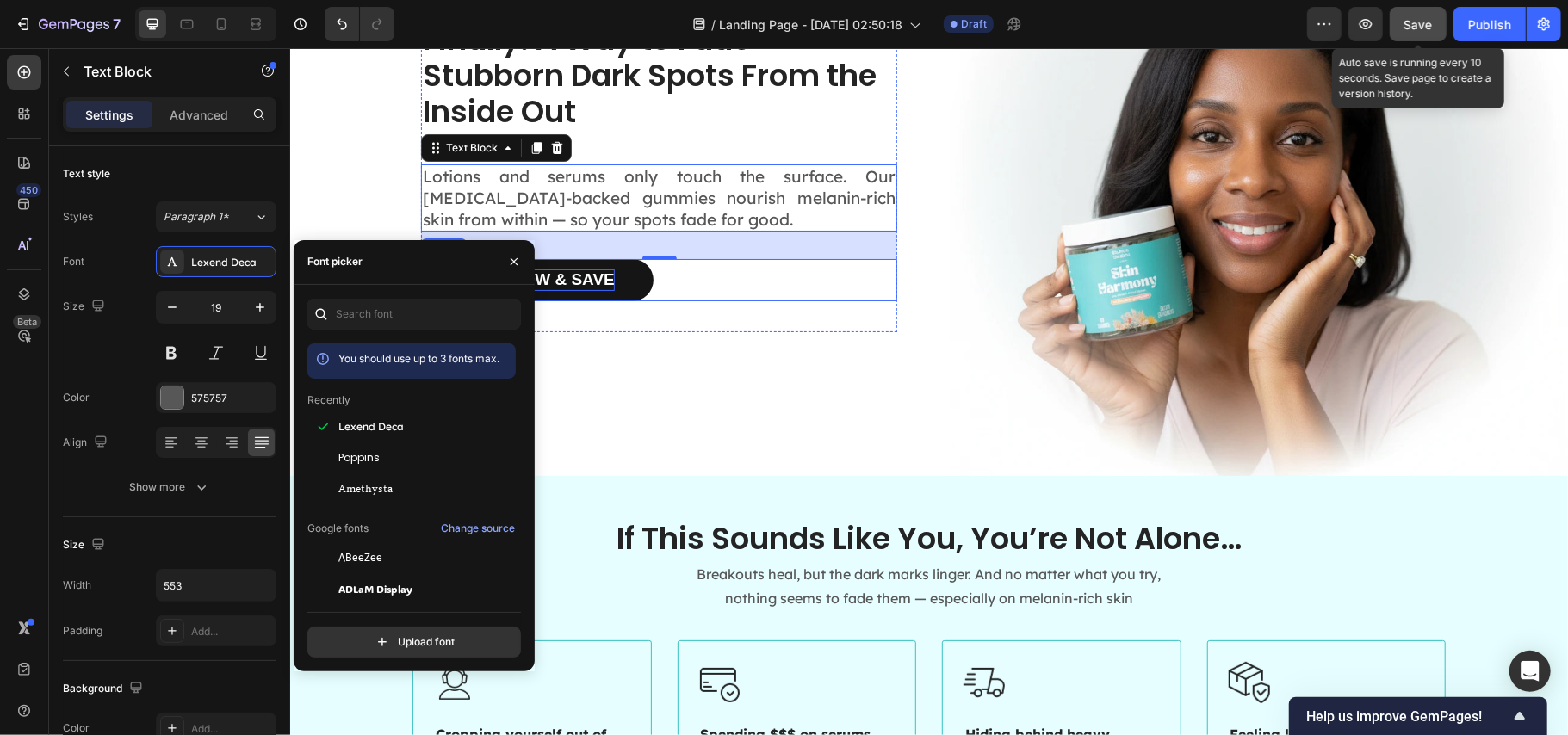
click at [596, 268] on p "Shop Now & Save" at bounding box center [536, 279] width 155 height 22
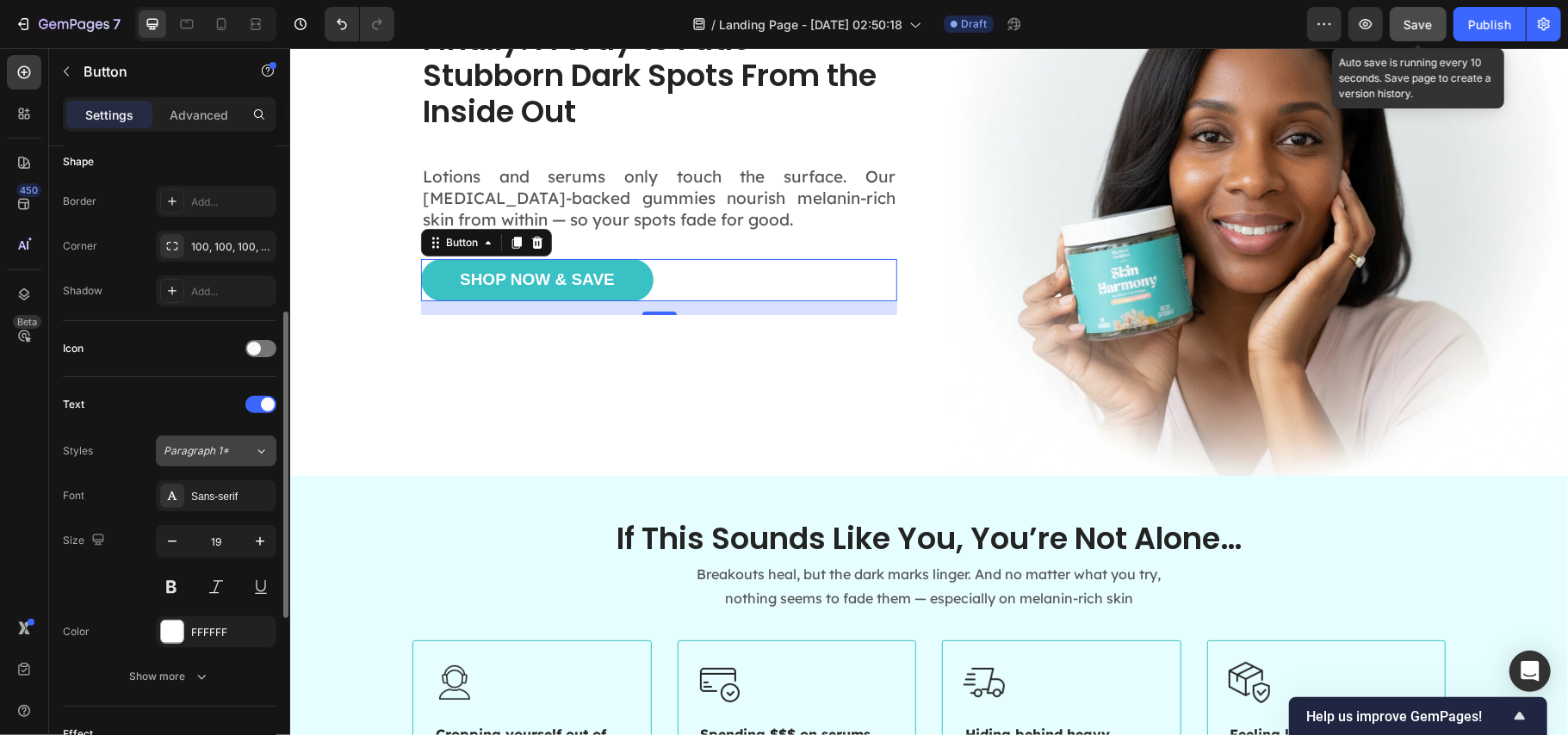
scroll to position [459, 0]
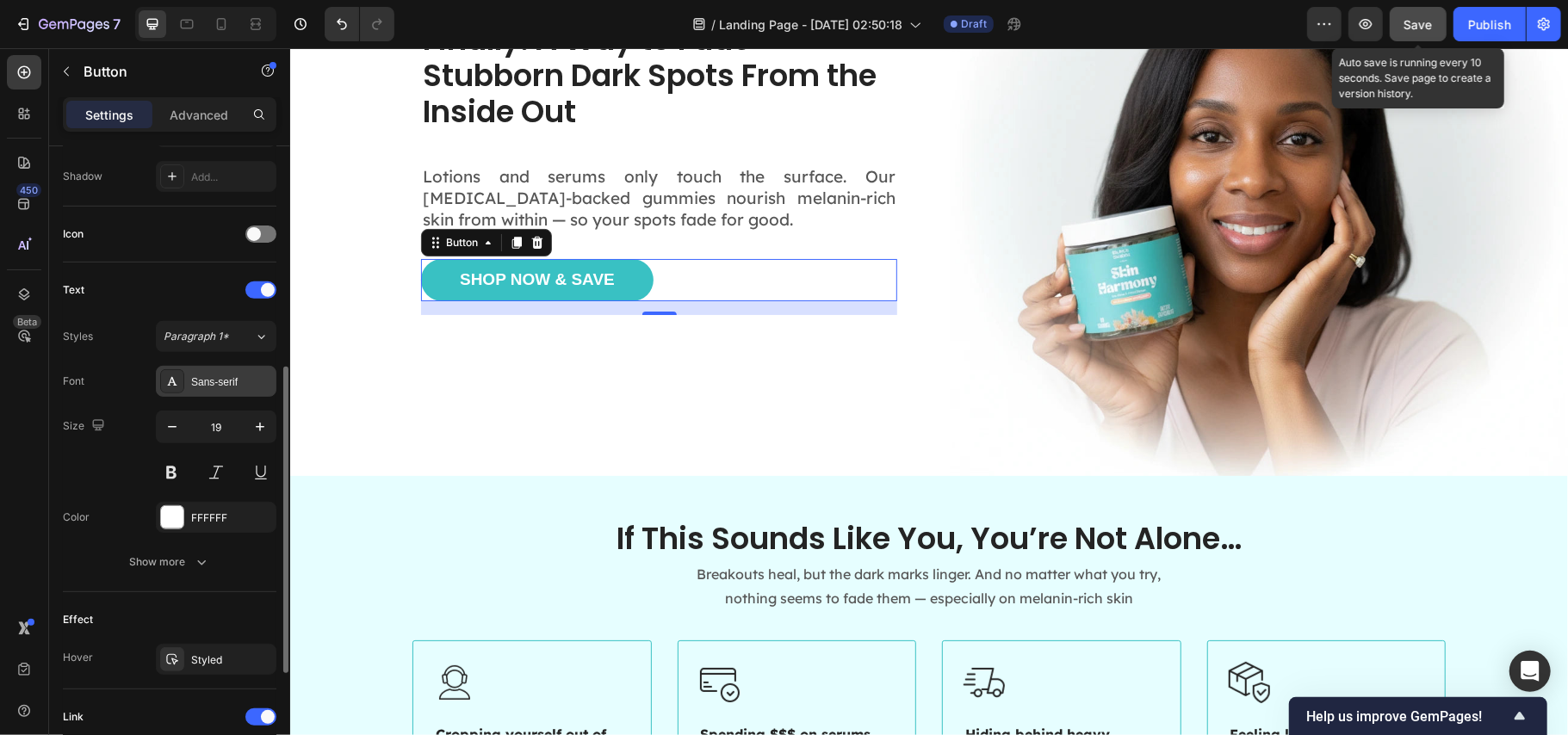
click at [205, 377] on div "Sans-serif" at bounding box center [232, 383] width 81 height 16
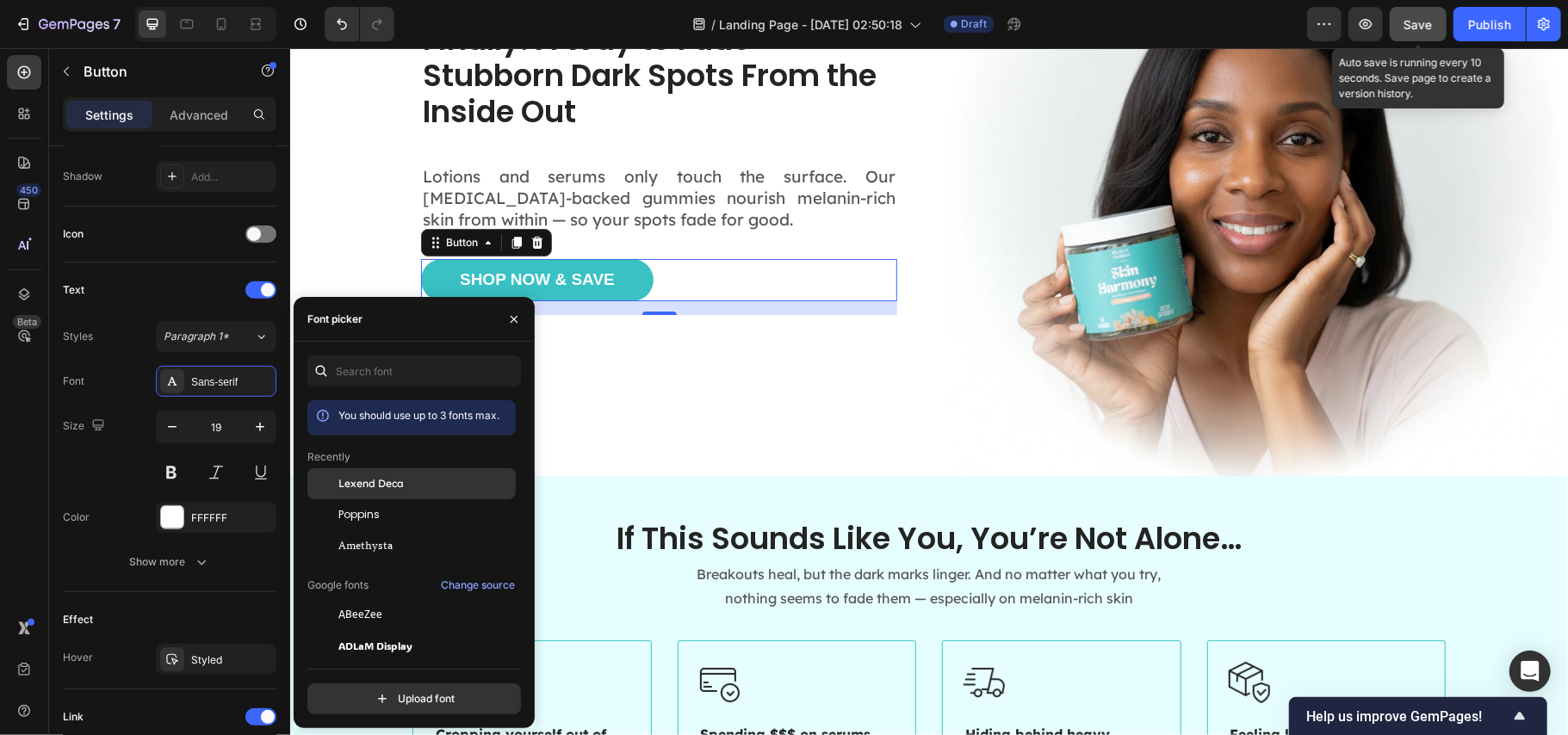
click at [399, 488] on span "Lexend Deca" at bounding box center [371, 484] width 66 height 16
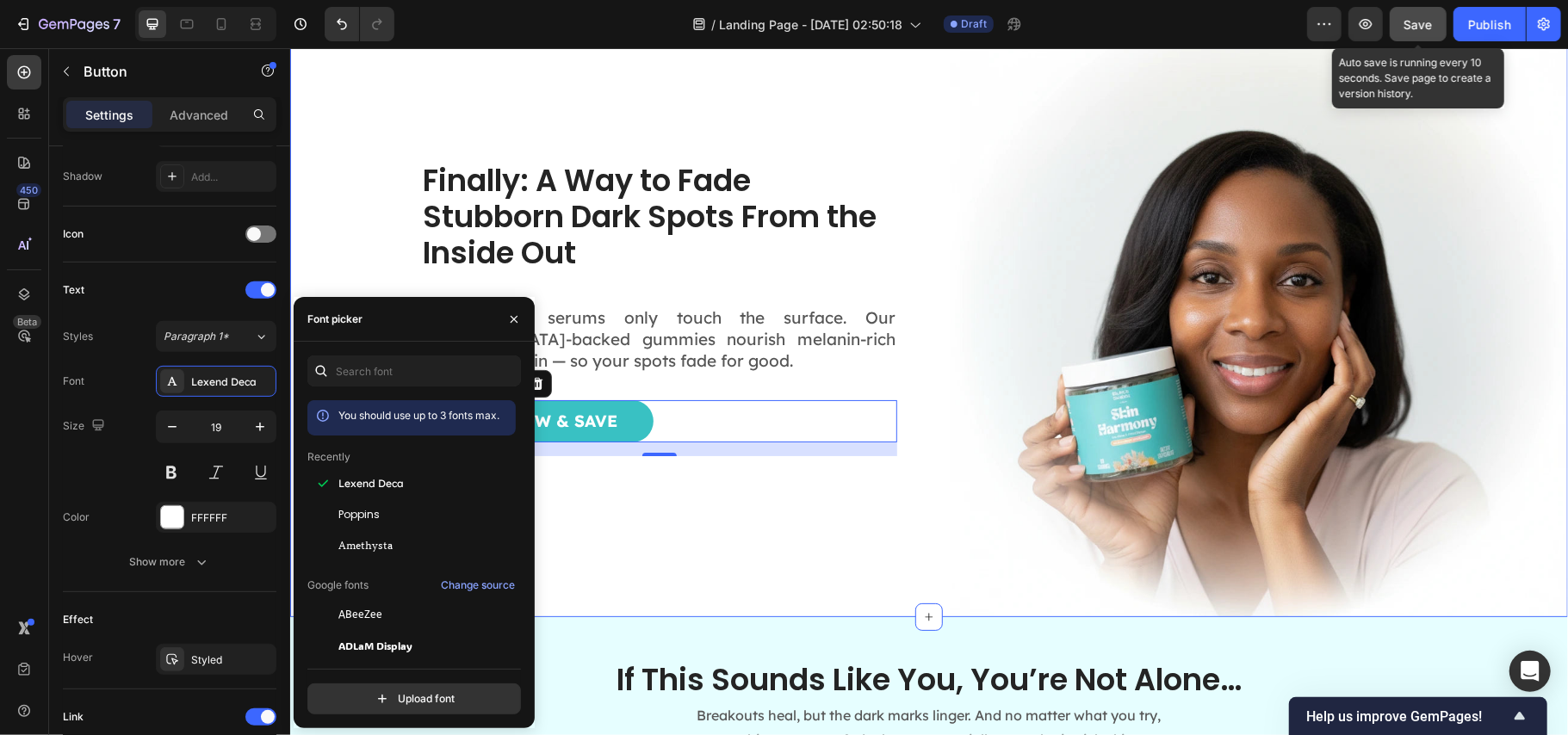
scroll to position [0, 0]
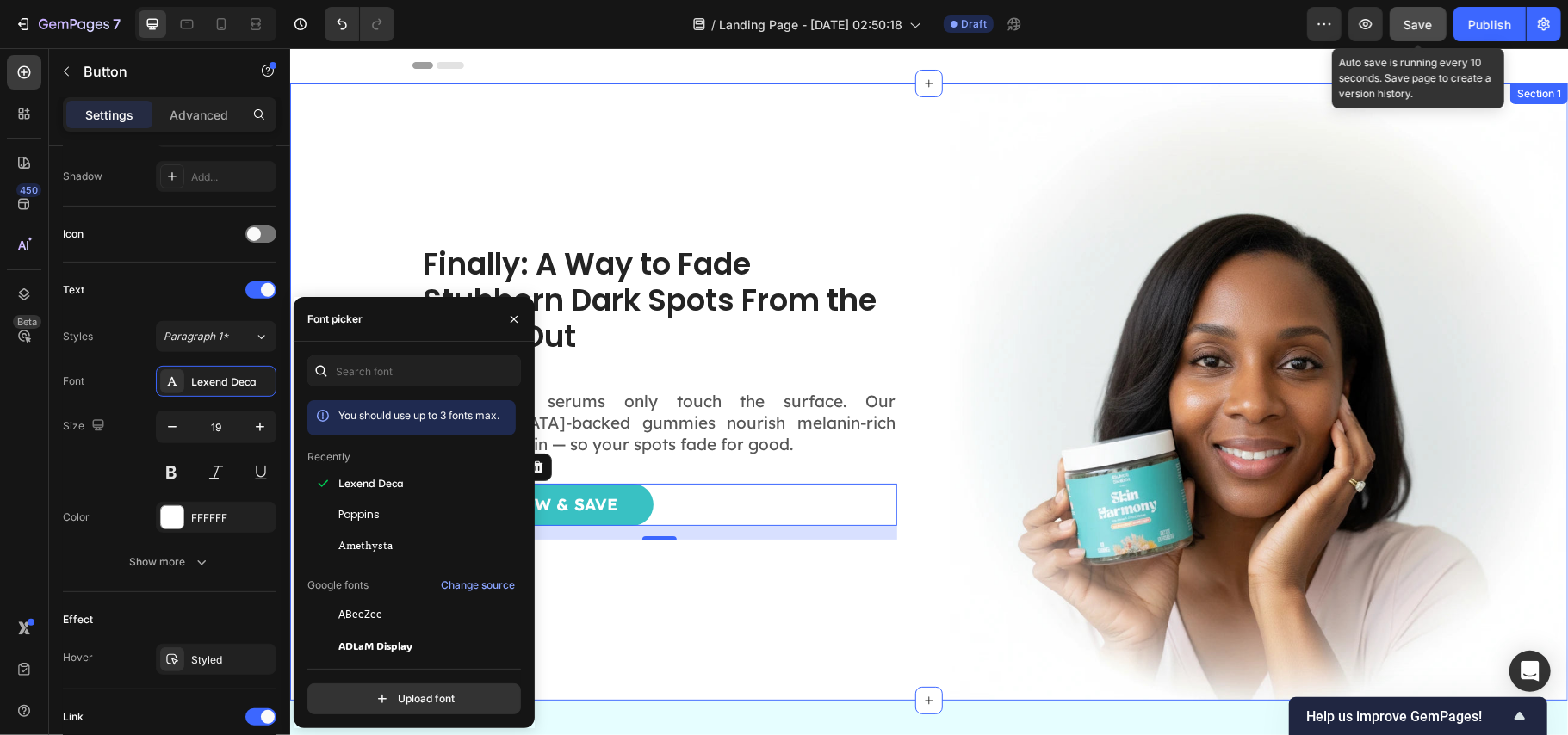
click at [875, 196] on div "Finally: A Way to Fade Stubborn Dark Spots From the Inside Out Heading Lotions …" at bounding box center [615, 392] width 617 height 617
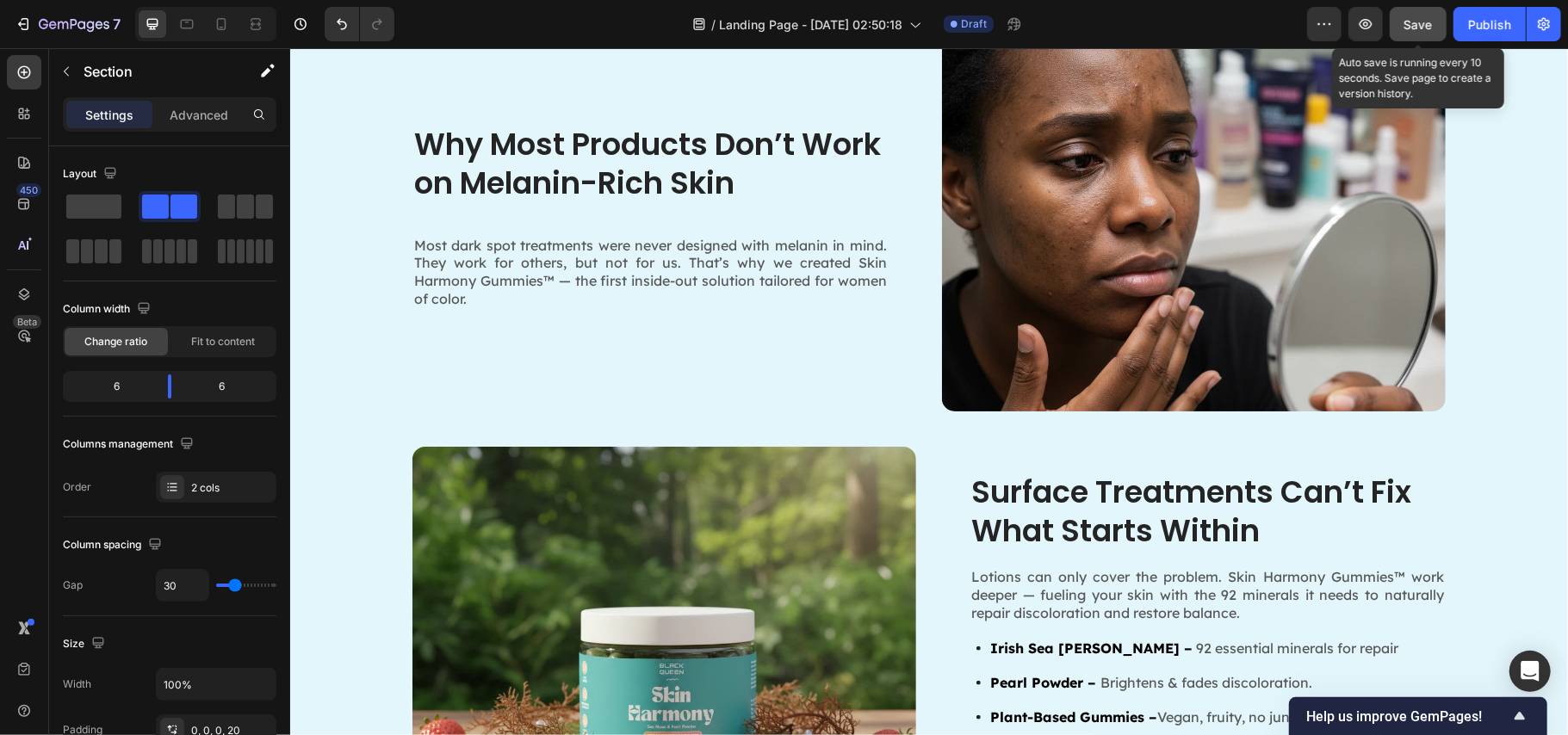
scroll to position [689, 0]
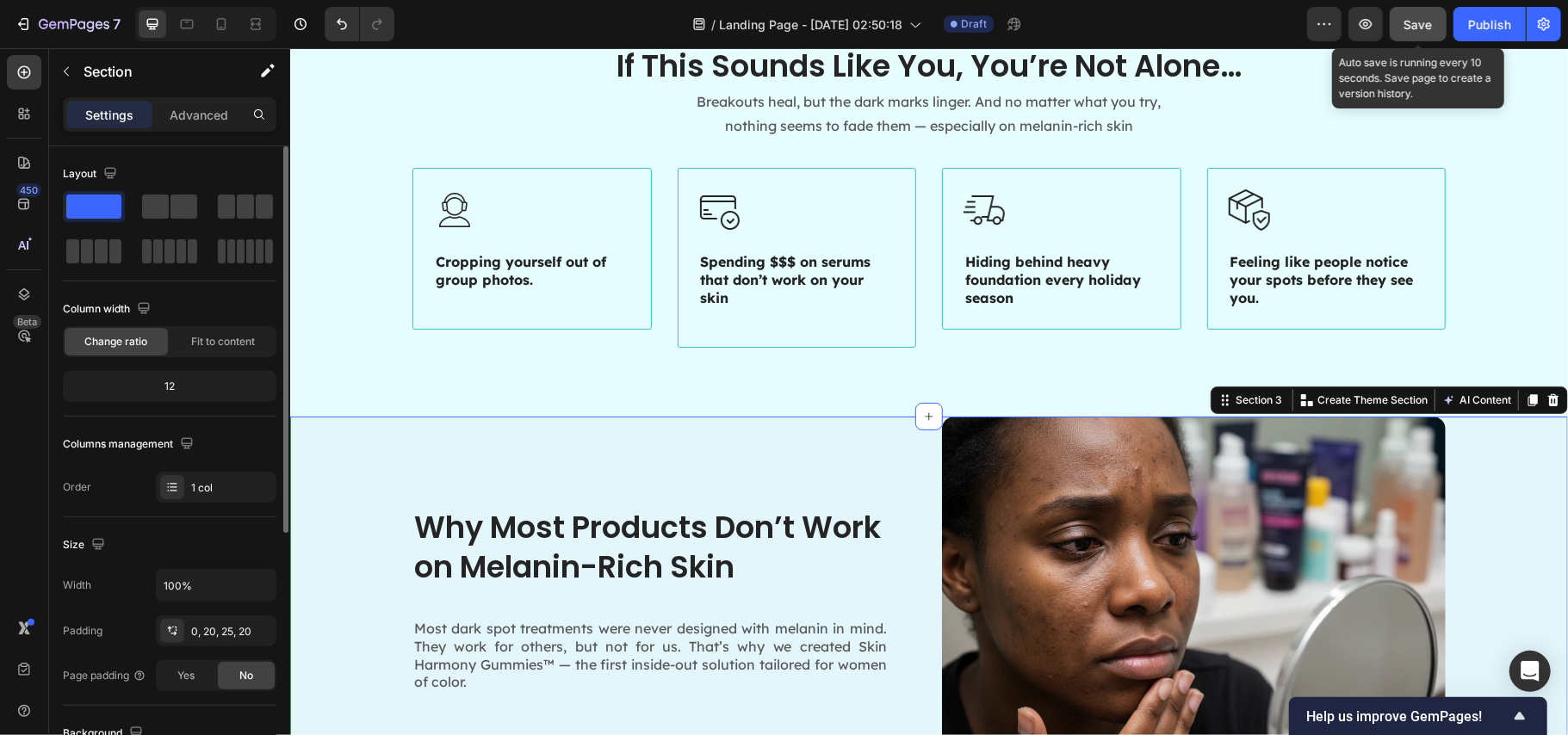
scroll to position [414, 0]
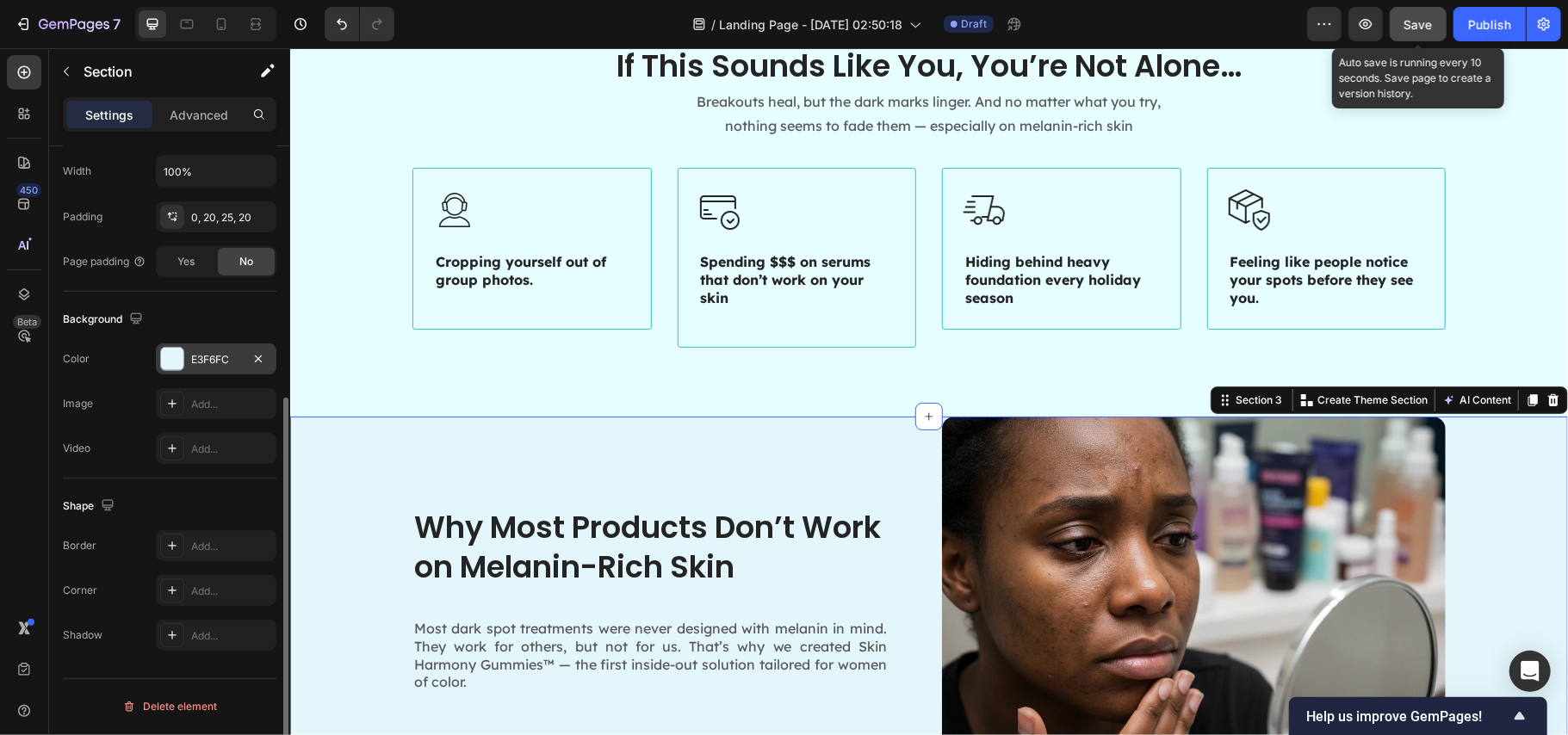
click at [212, 350] on div "E3F6FC" at bounding box center [216, 358] width 121 height 31
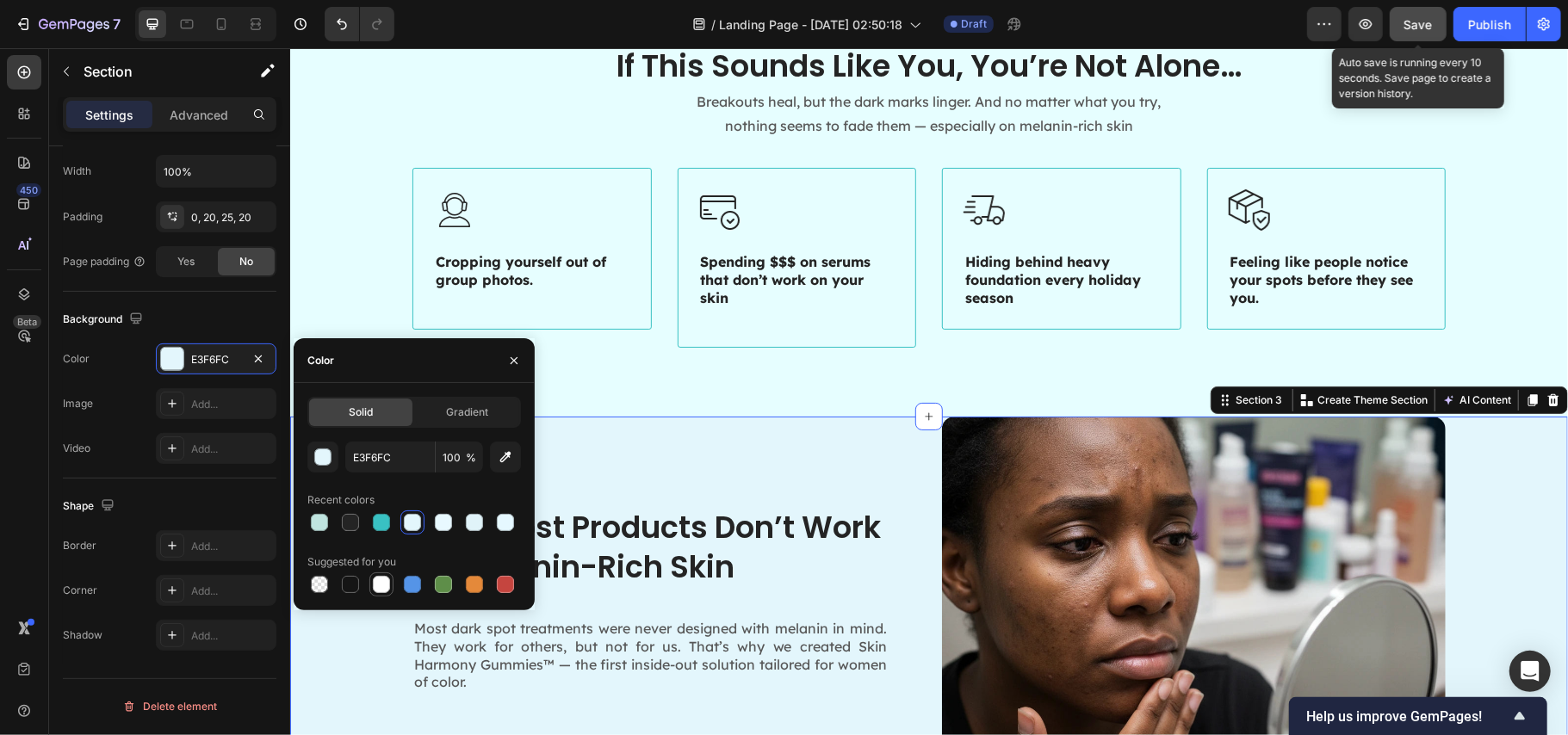
click at [376, 584] on div at bounding box center [382, 585] width 17 height 17
type input "FFFFFF"
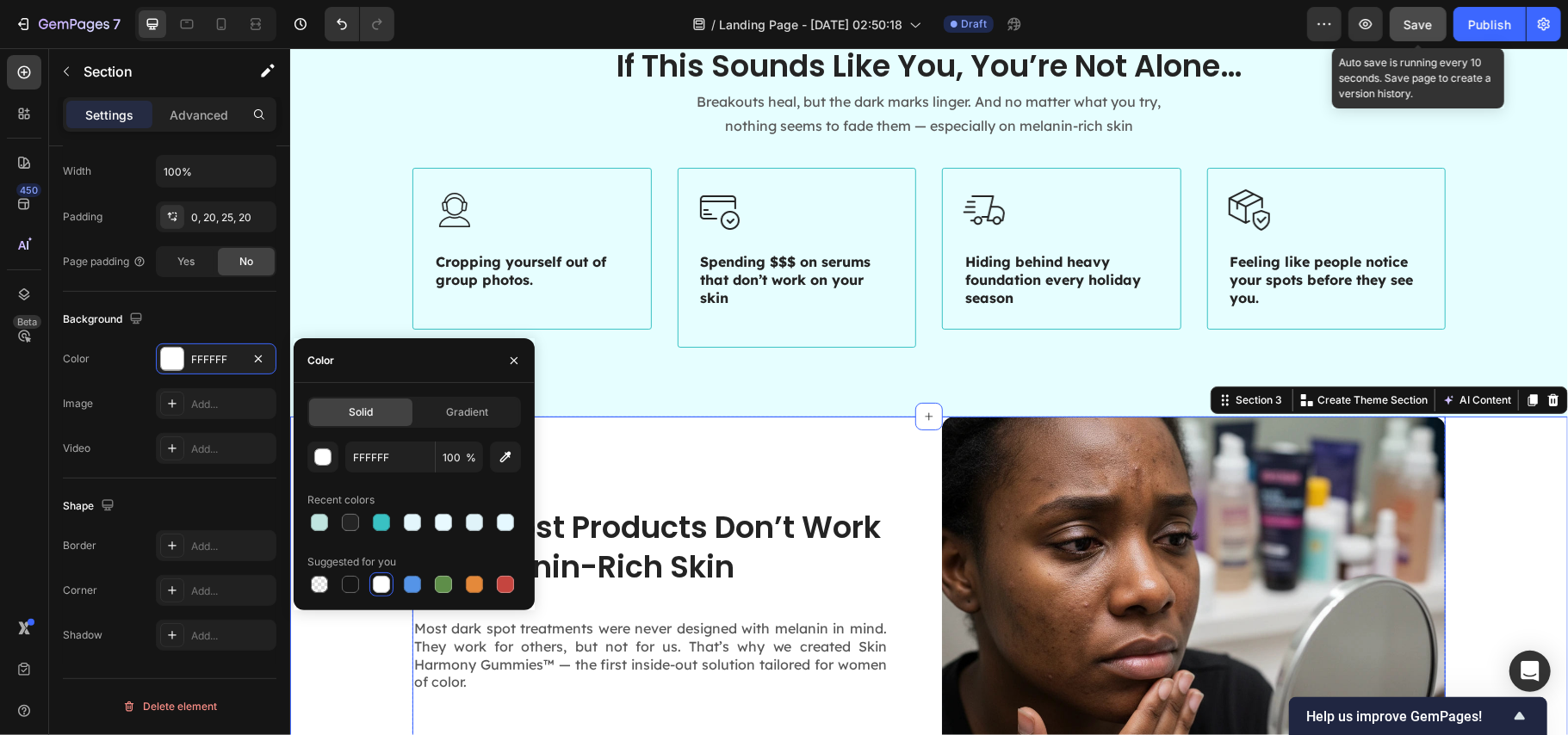
click at [703, 468] on div "Why Most Products Don’t Work on Melanin-Rich Skin Heading Most dark spot treatm…" at bounding box center [663, 605] width 503 height 378
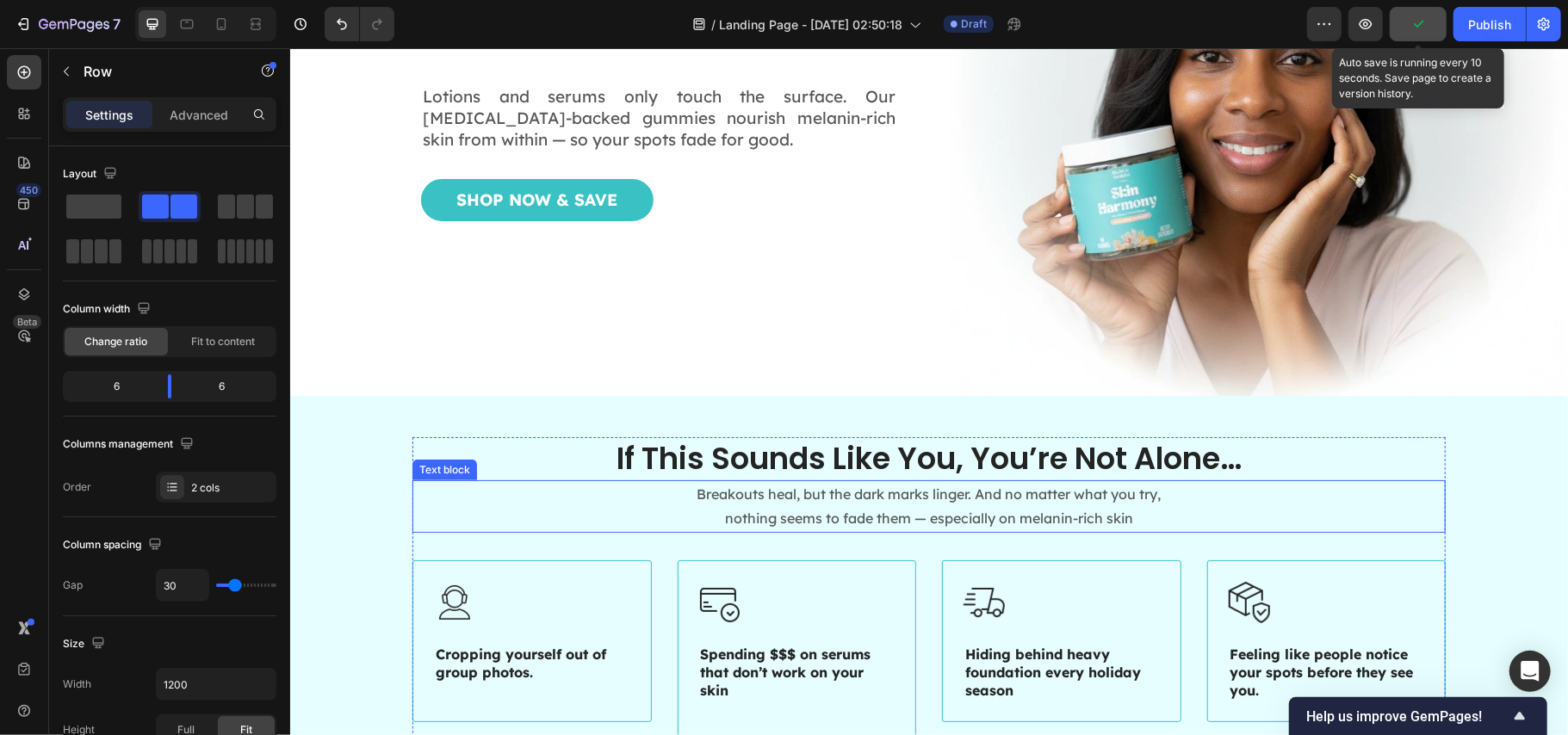
scroll to position [459, 0]
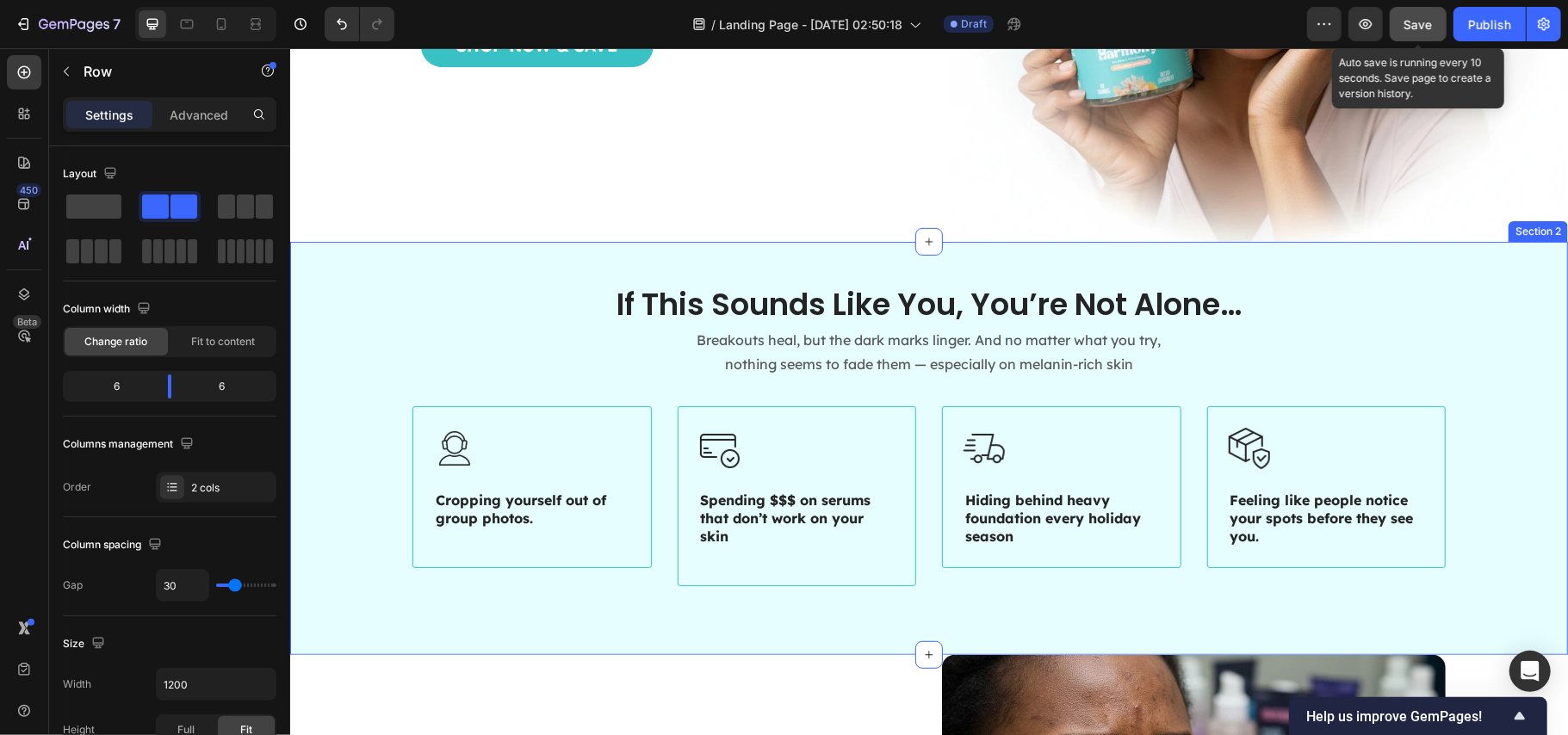
click at [374, 301] on div "If This Sounds Like You, You’re Not Alone… Heading Breakouts heal, but the dark…" at bounding box center [928, 447] width 1244 height 330
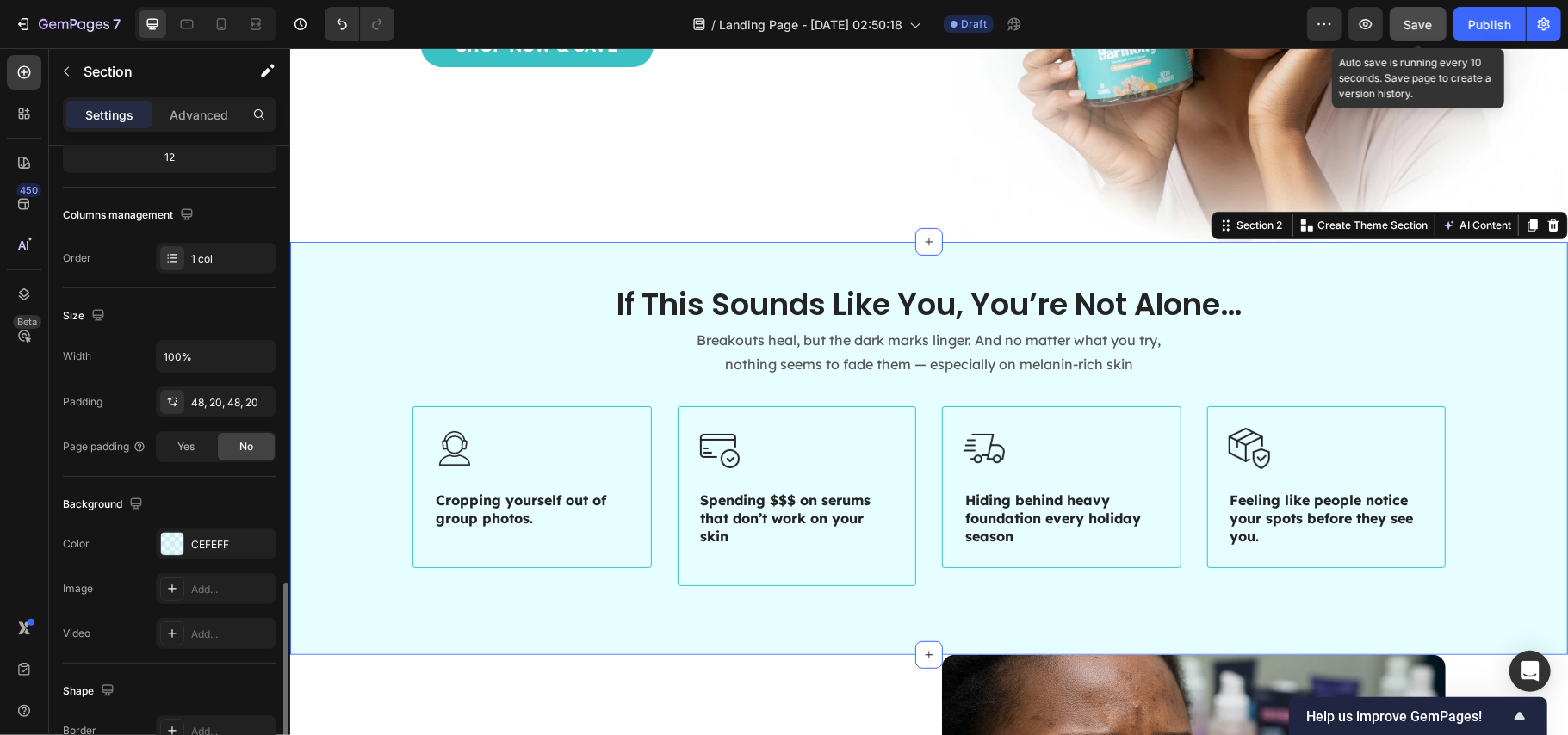
scroll to position [414, 0]
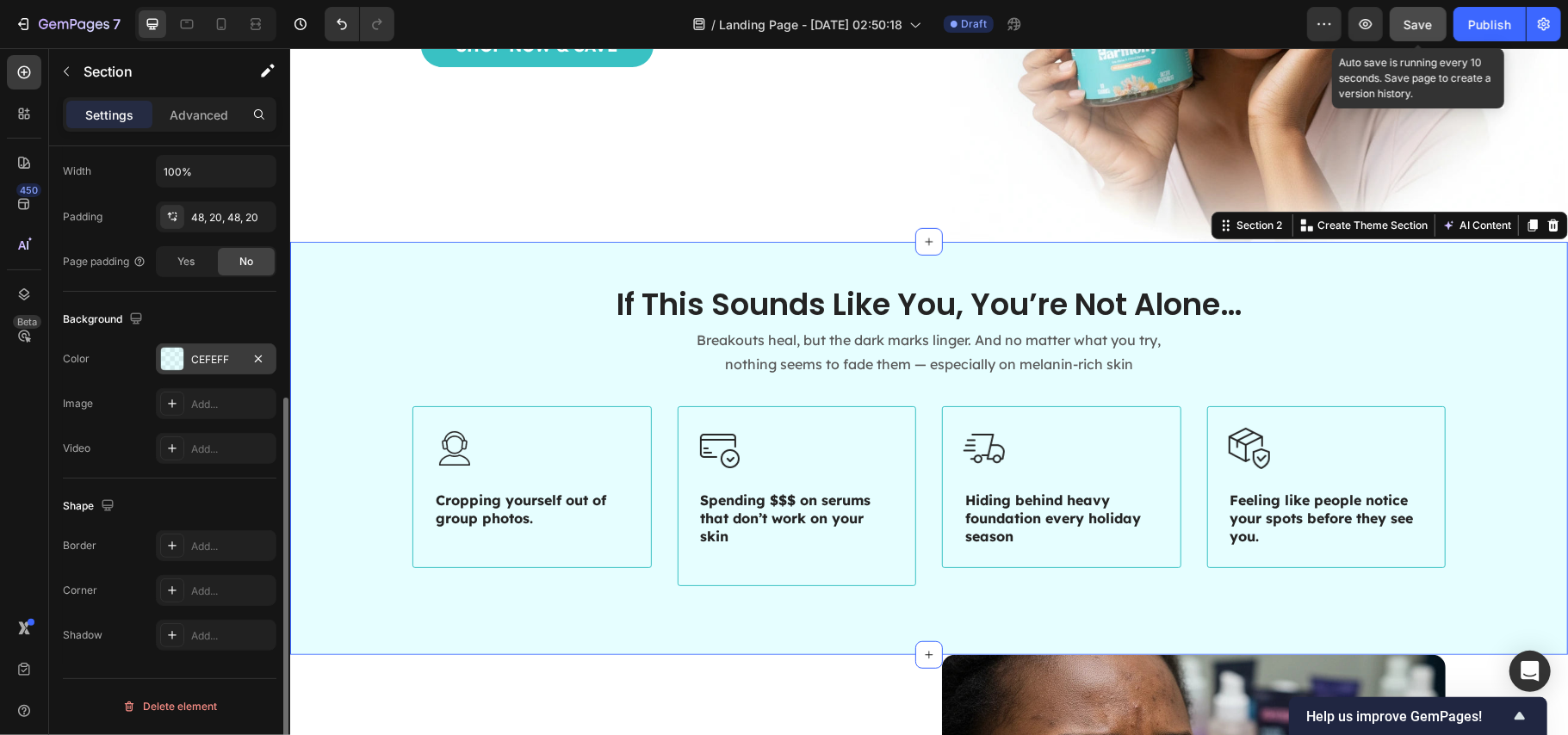
click at [208, 360] on div "CEFEFF" at bounding box center [216, 360] width 50 height 16
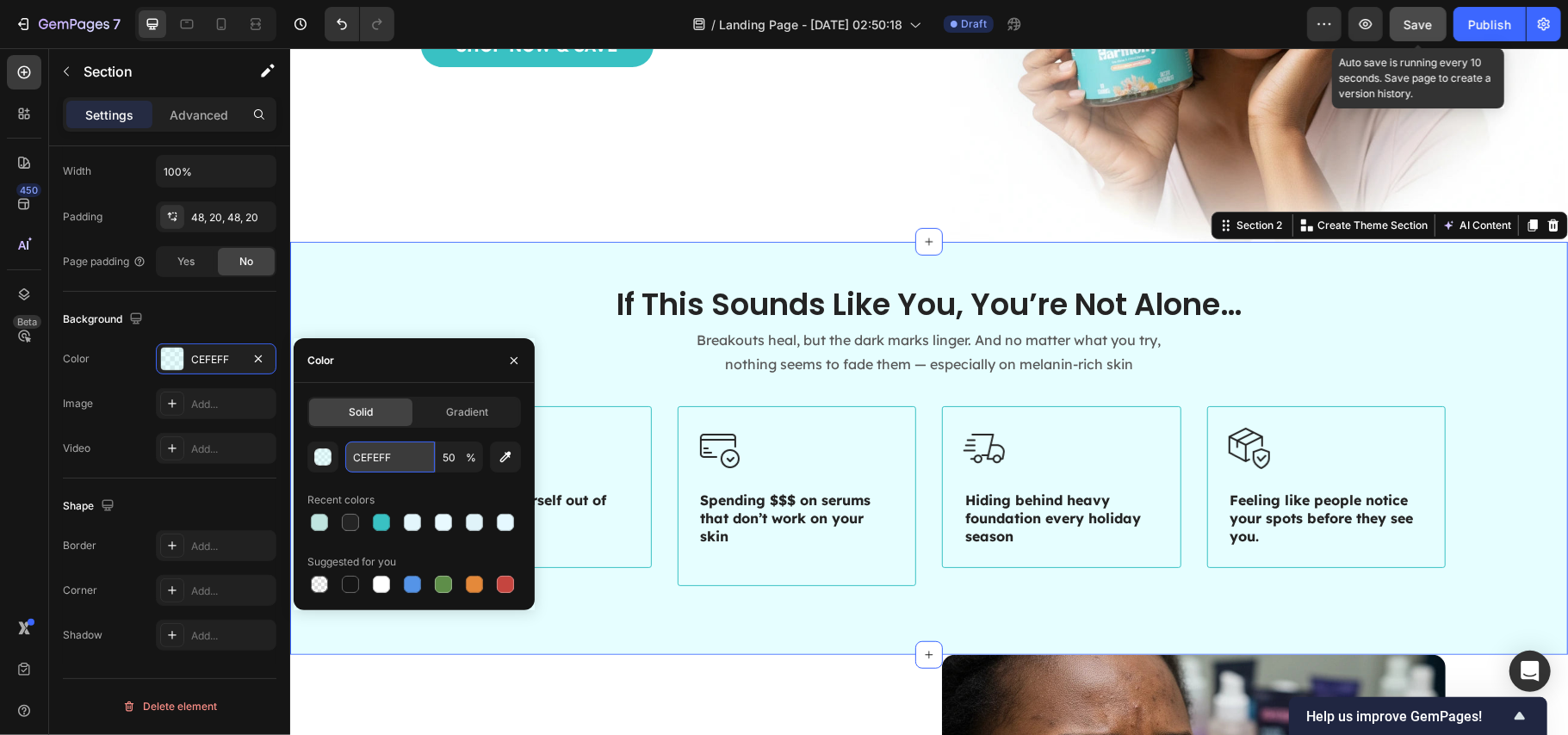
click at [364, 445] on input "CEFEFF" at bounding box center [390, 456] width 89 height 31
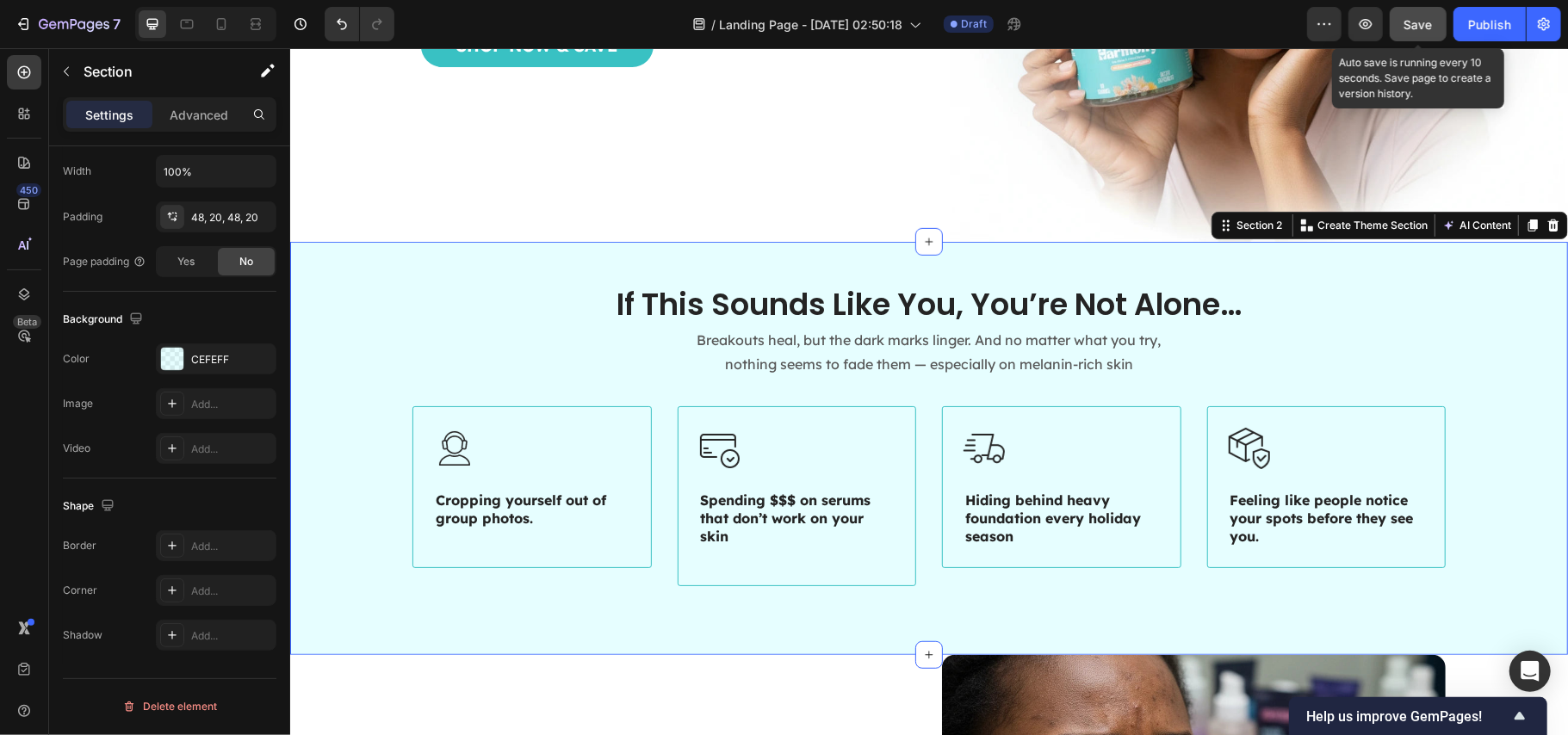
click at [542, 261] on div "If This Sounds Like You, You’re Not Alone… Heading Breakouts heal, but the dark…" at bounding box center [928, 447] width 1278 height 413
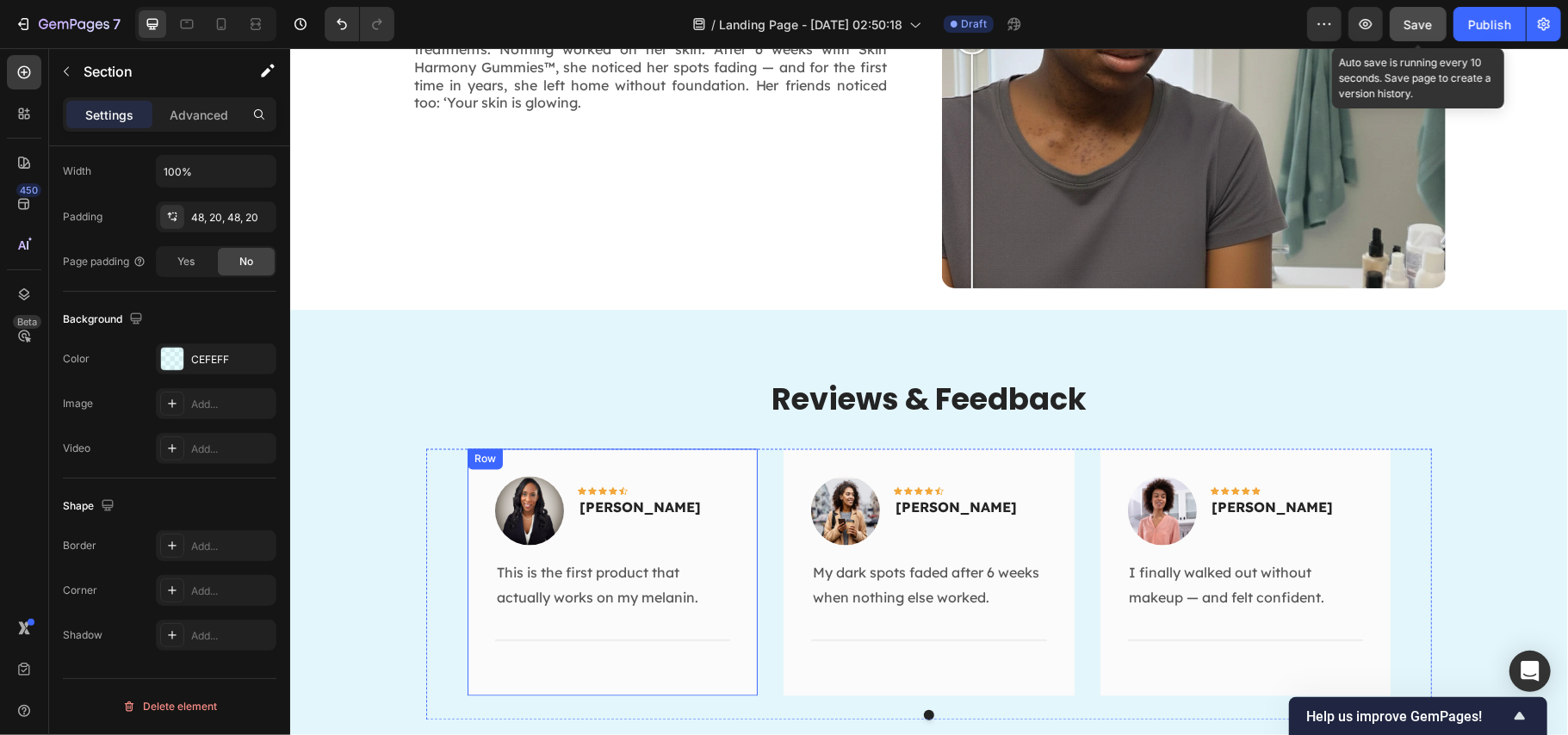
scroll to position [2411, 0]
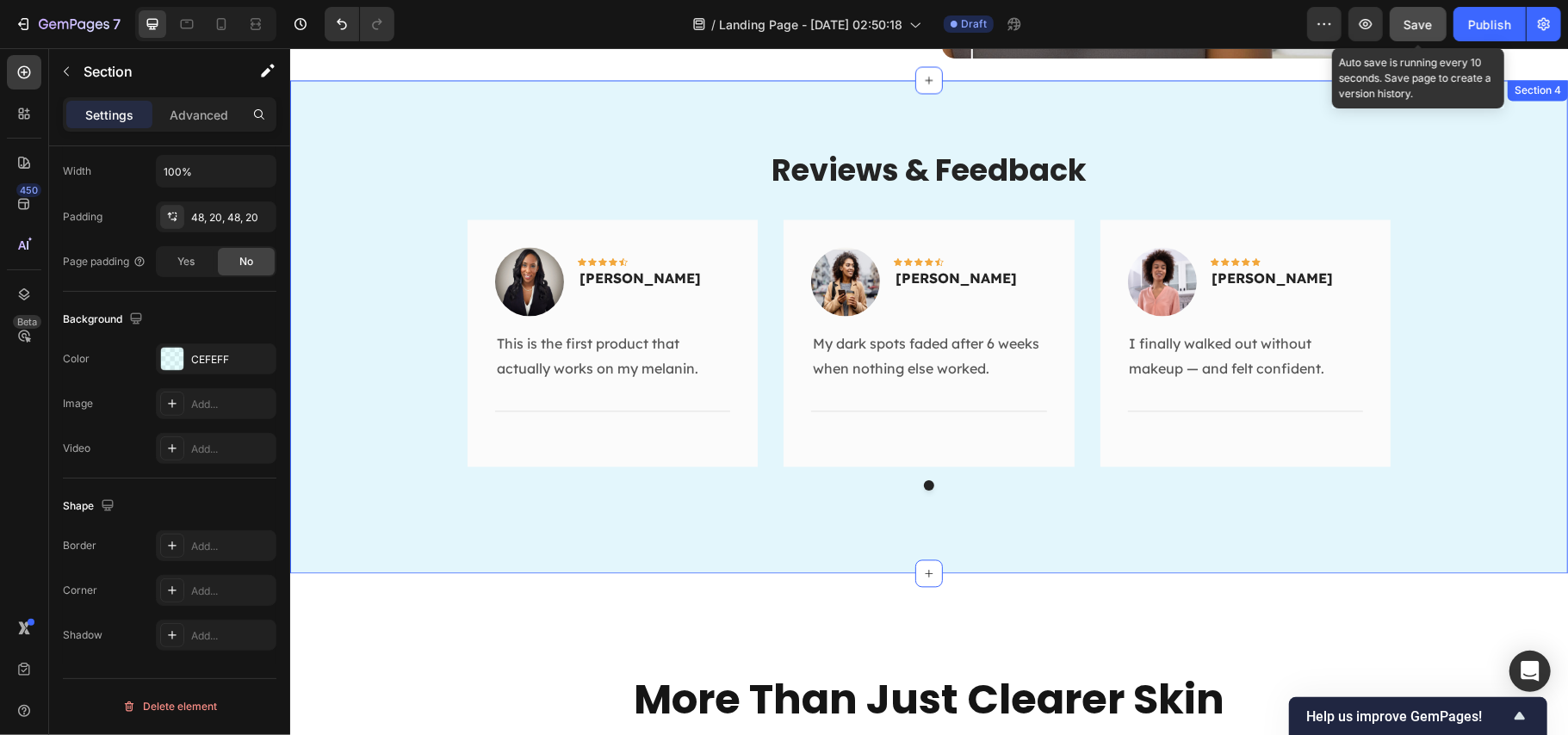
click at [411, 111] on div "Reviews & Feedback Heading Image Icon Icon Icon Icon Icon Row Anna Joseph Text …" at bounding box center [928, 326] width 1278 height 493
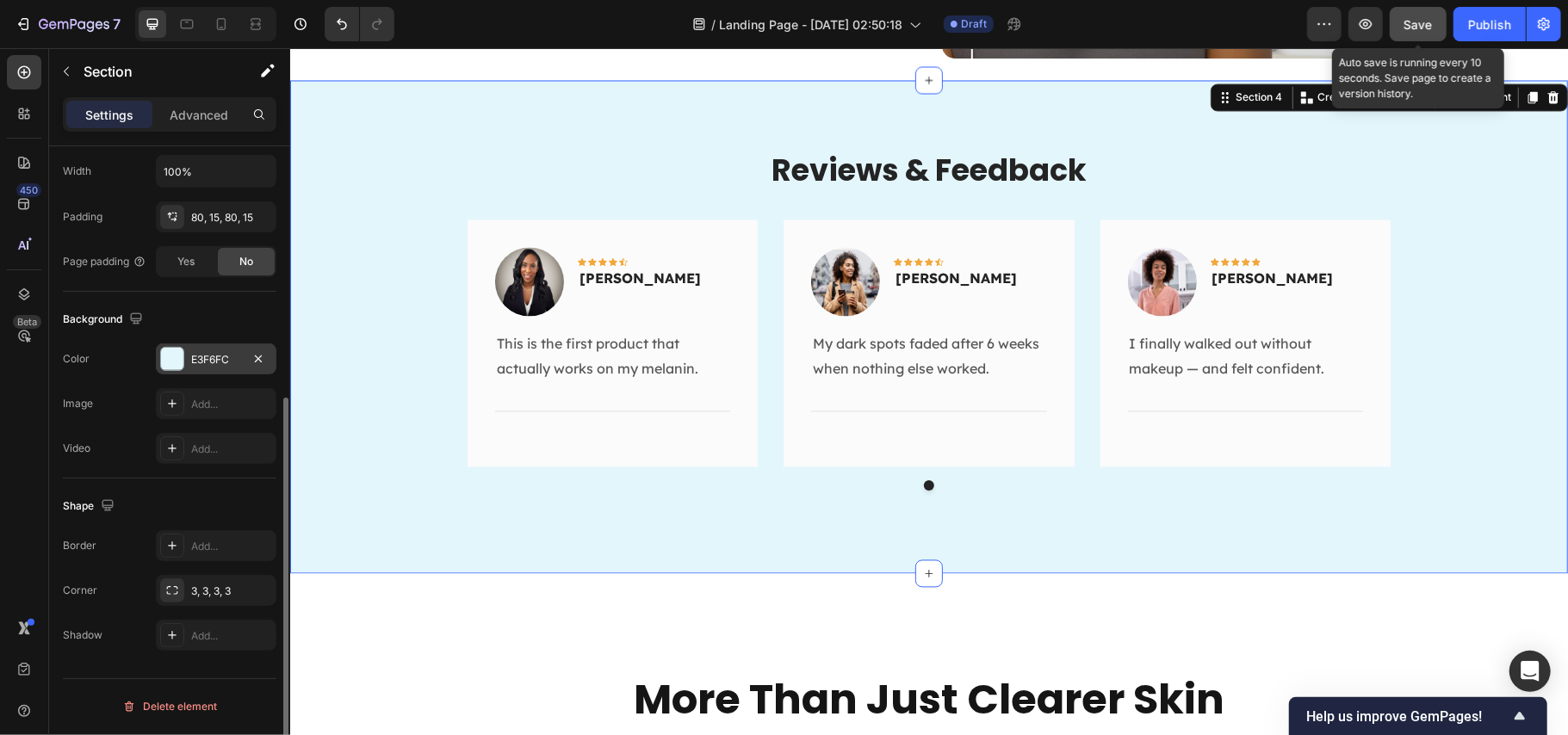
click at [205, 356] on div "E3F6FC" at bounding box center [216, 360] width 50 height 16
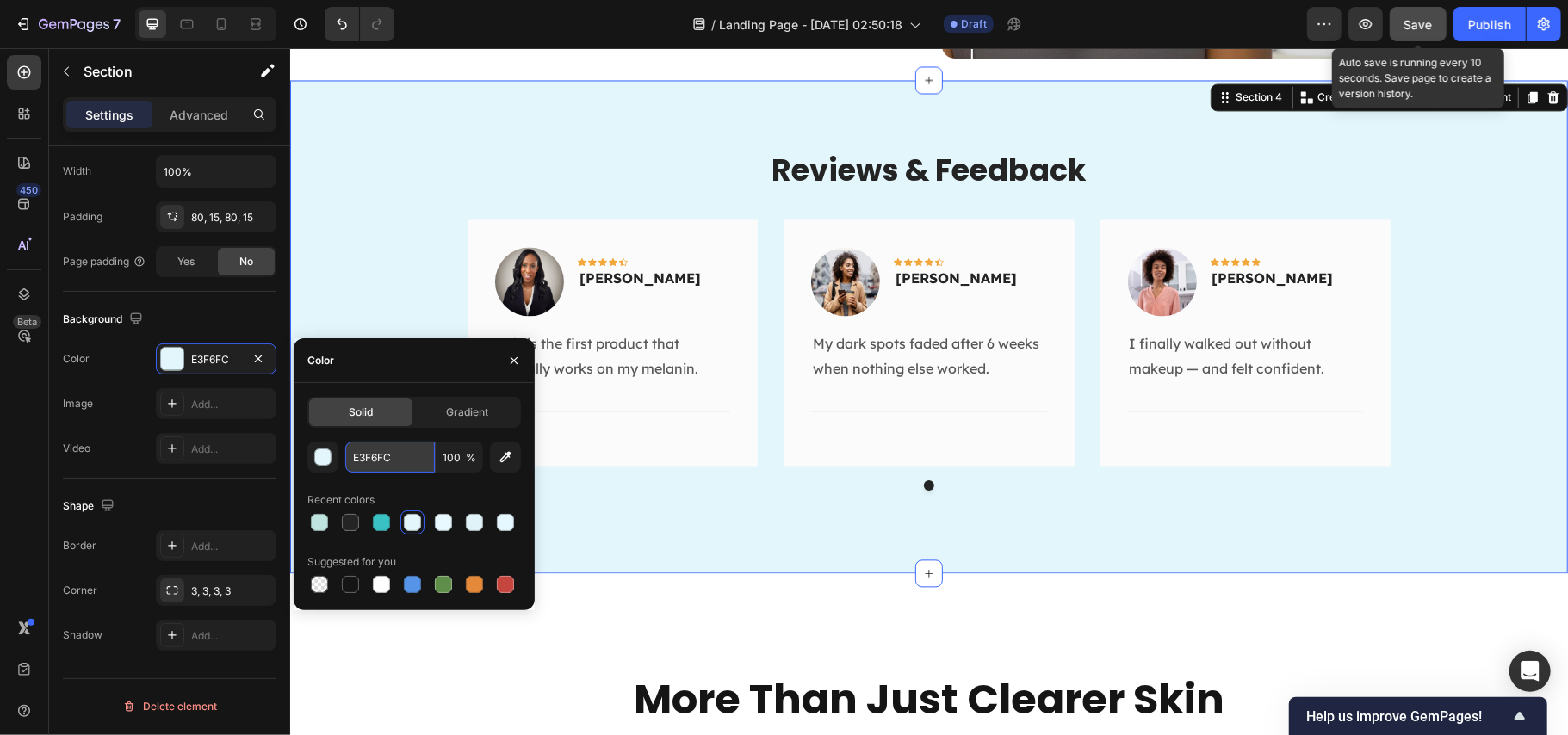
click at [372, 453] on input "E3F6FC" at bounding box center [390, 456] width 89 height 31
paste input "CEFEFF"
type input "CEFEFF"
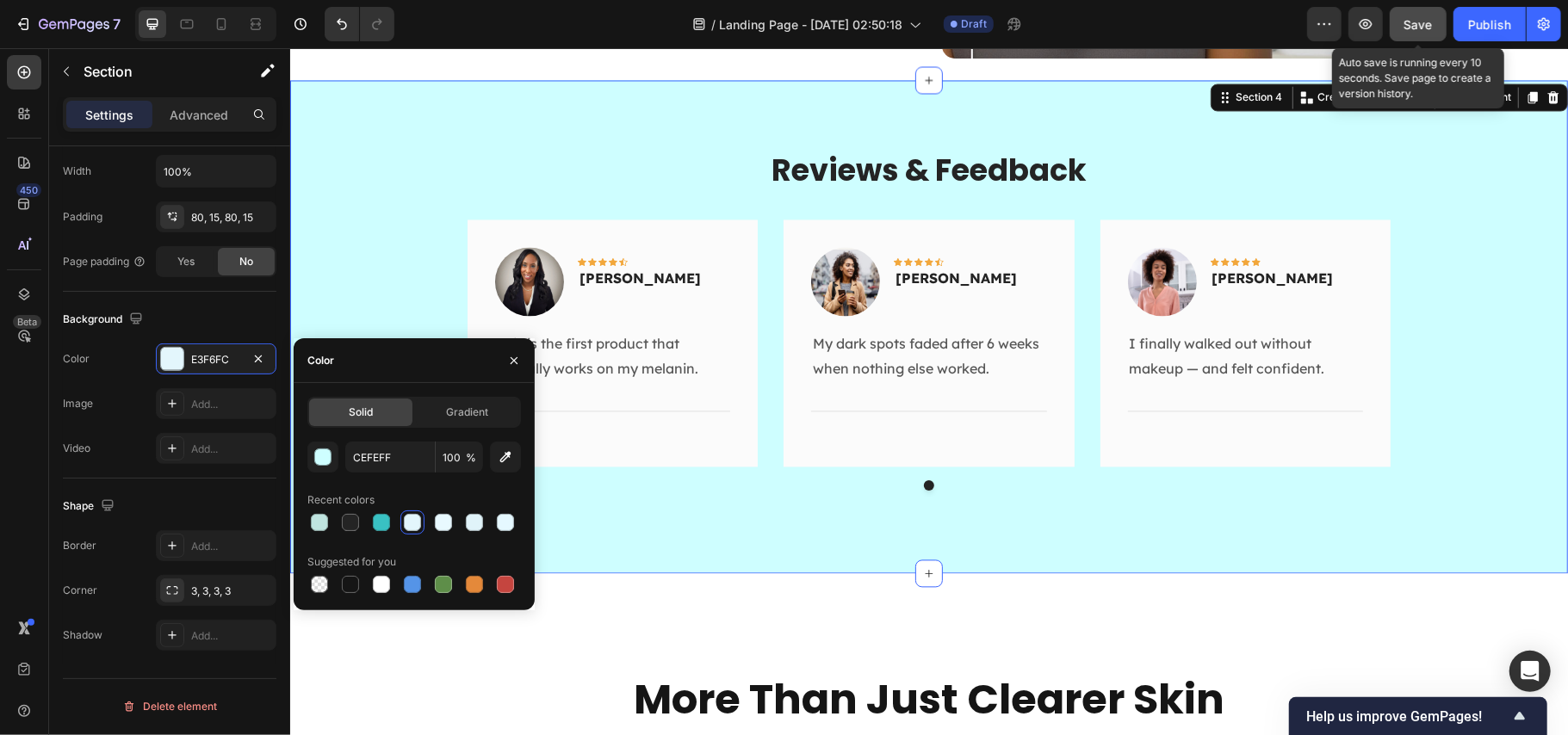
click at [377, 162] on div "Reviews & Feedback Heading Image Icon Icon Icon Icon Icon Row Anna Joseph Text …" at bounding box center [928, 325] width 1252 height 355
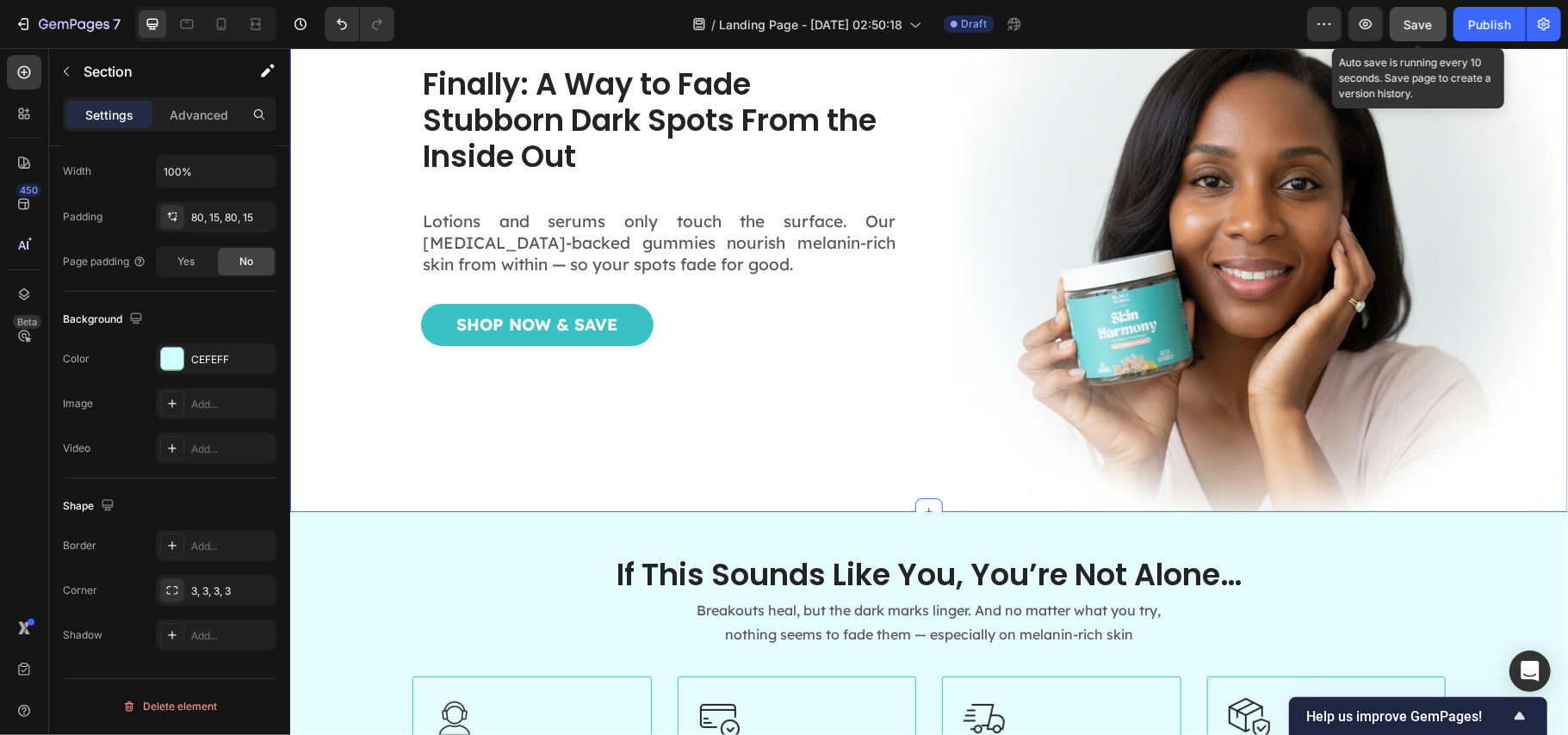
scroll to position [344, 0]
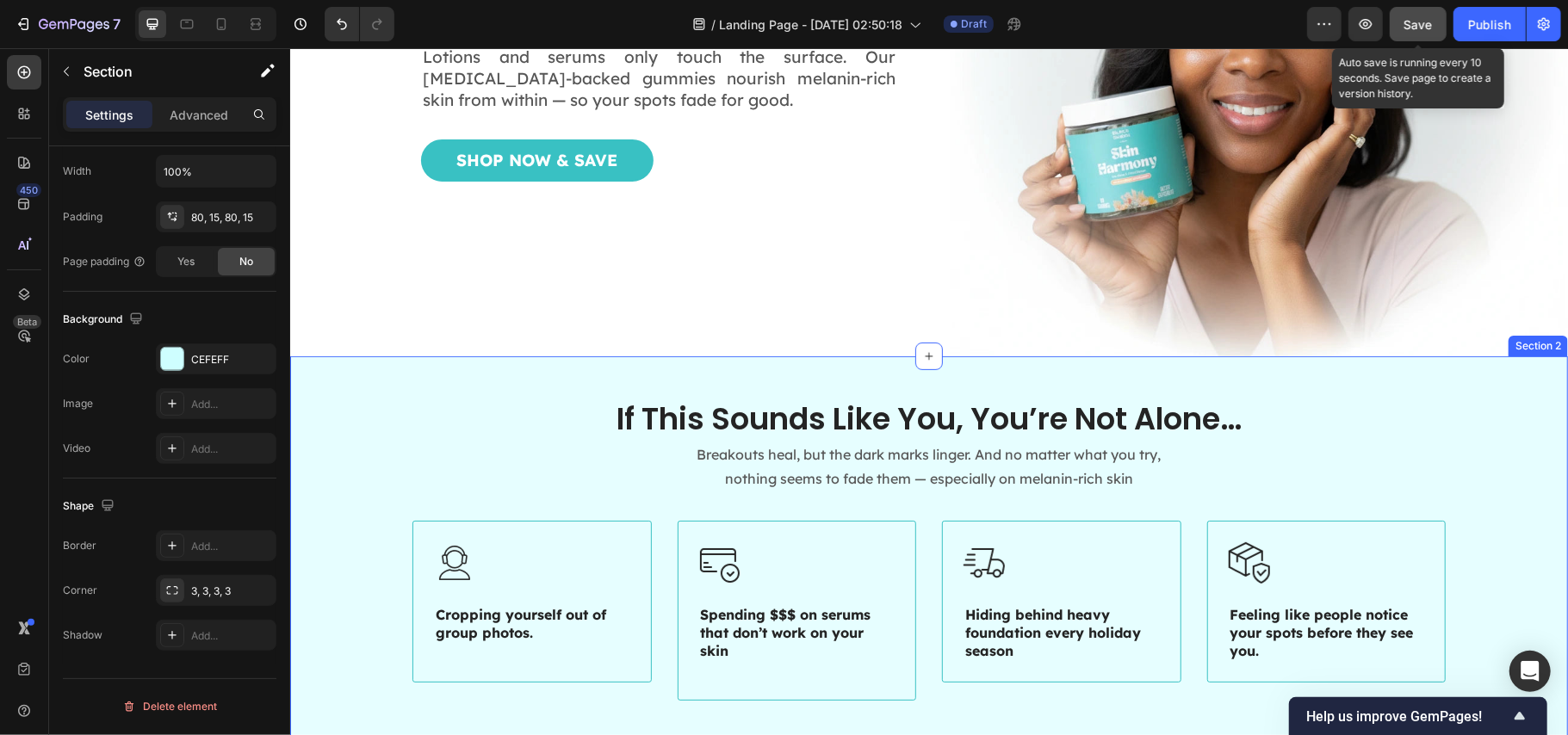
click at [359, 385] on div "If This Sounds Like You, You’re Not Alone… Heading Breakouts heal, but the dark…" at bounding box center [928, 562] width 1278 height 413
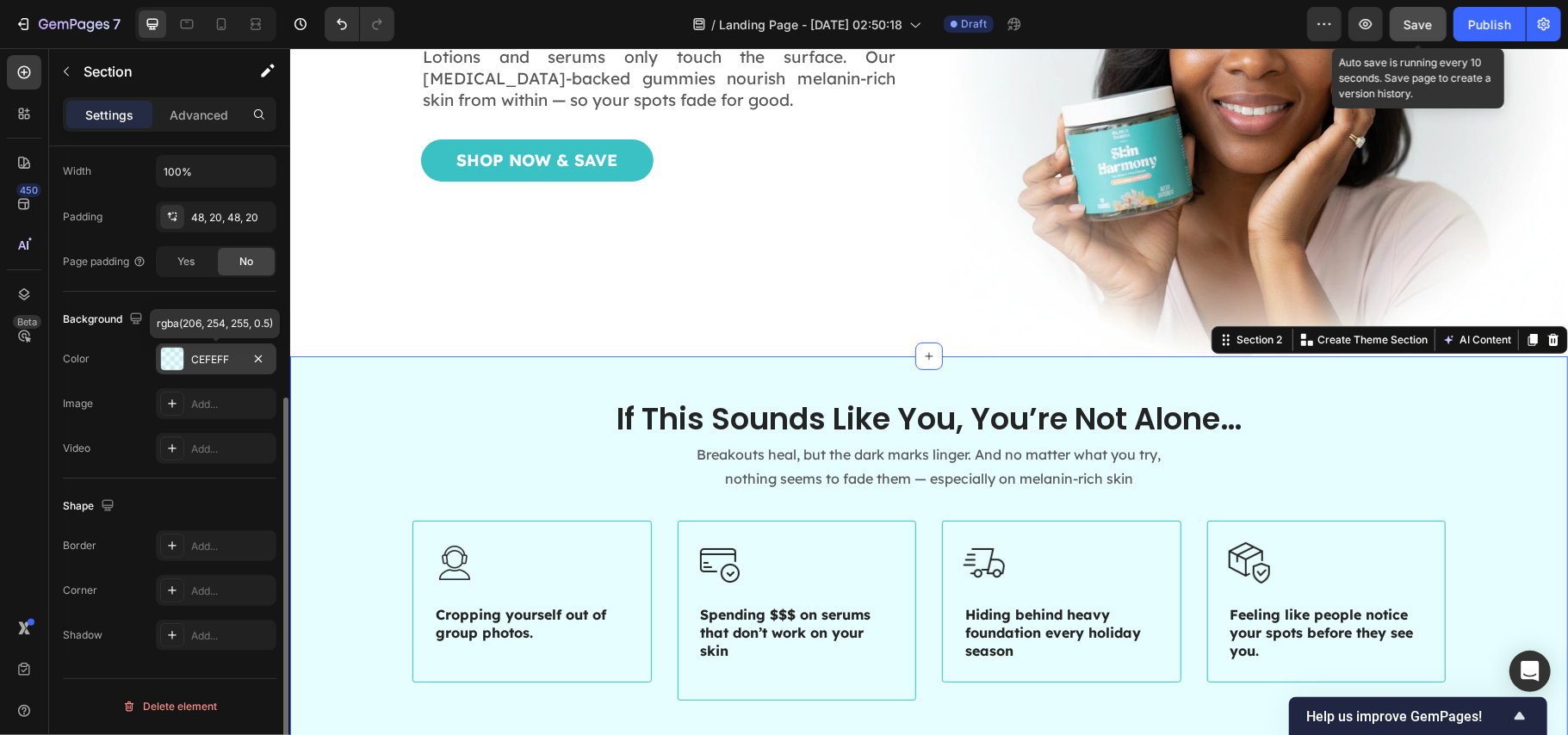
click at [205, 358] on div "CEFEFF" at bounding box center [216, 360] width 50 height 16
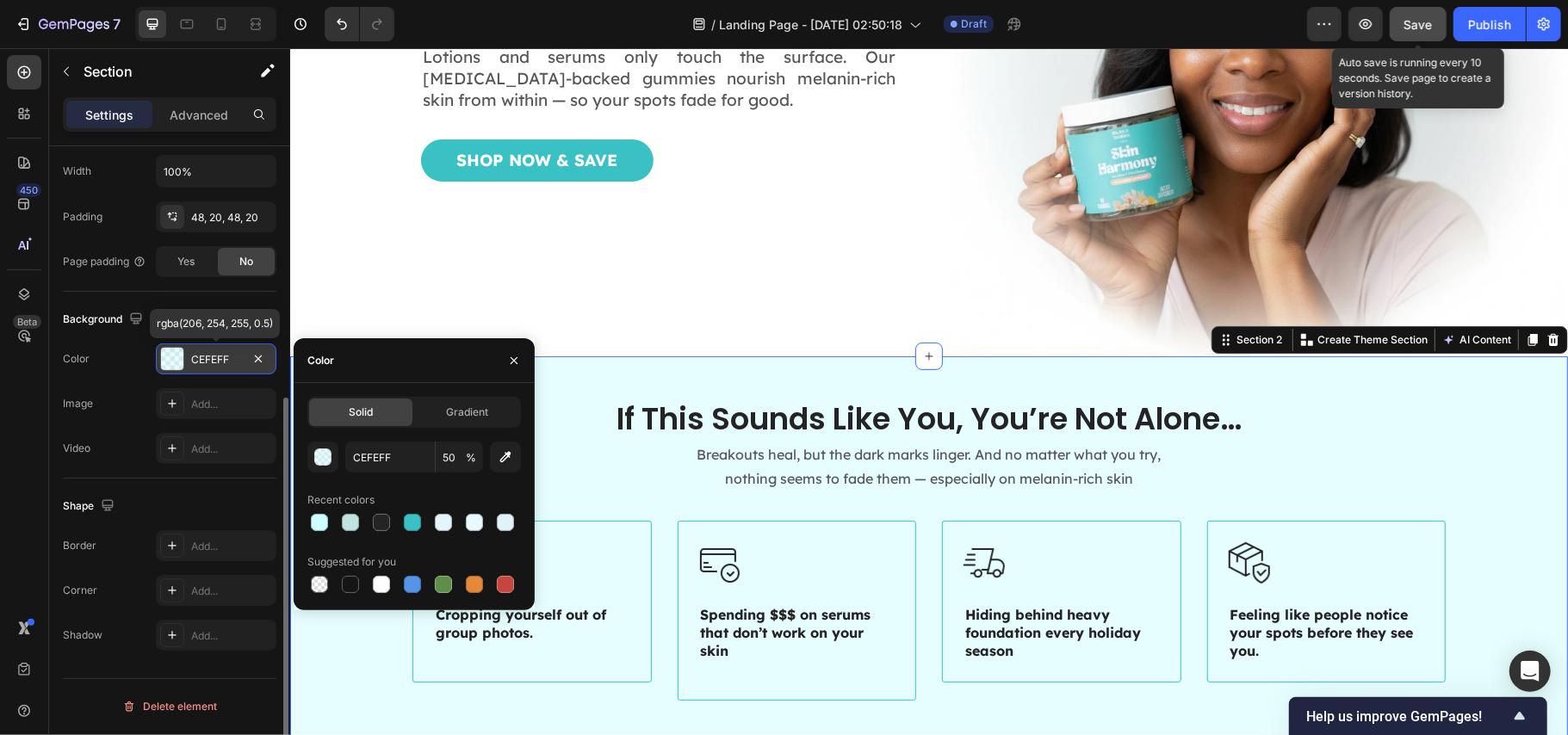
click at [205, 358] on div "CEFEFF" at bounding box center [216, 360] width 50 height 16
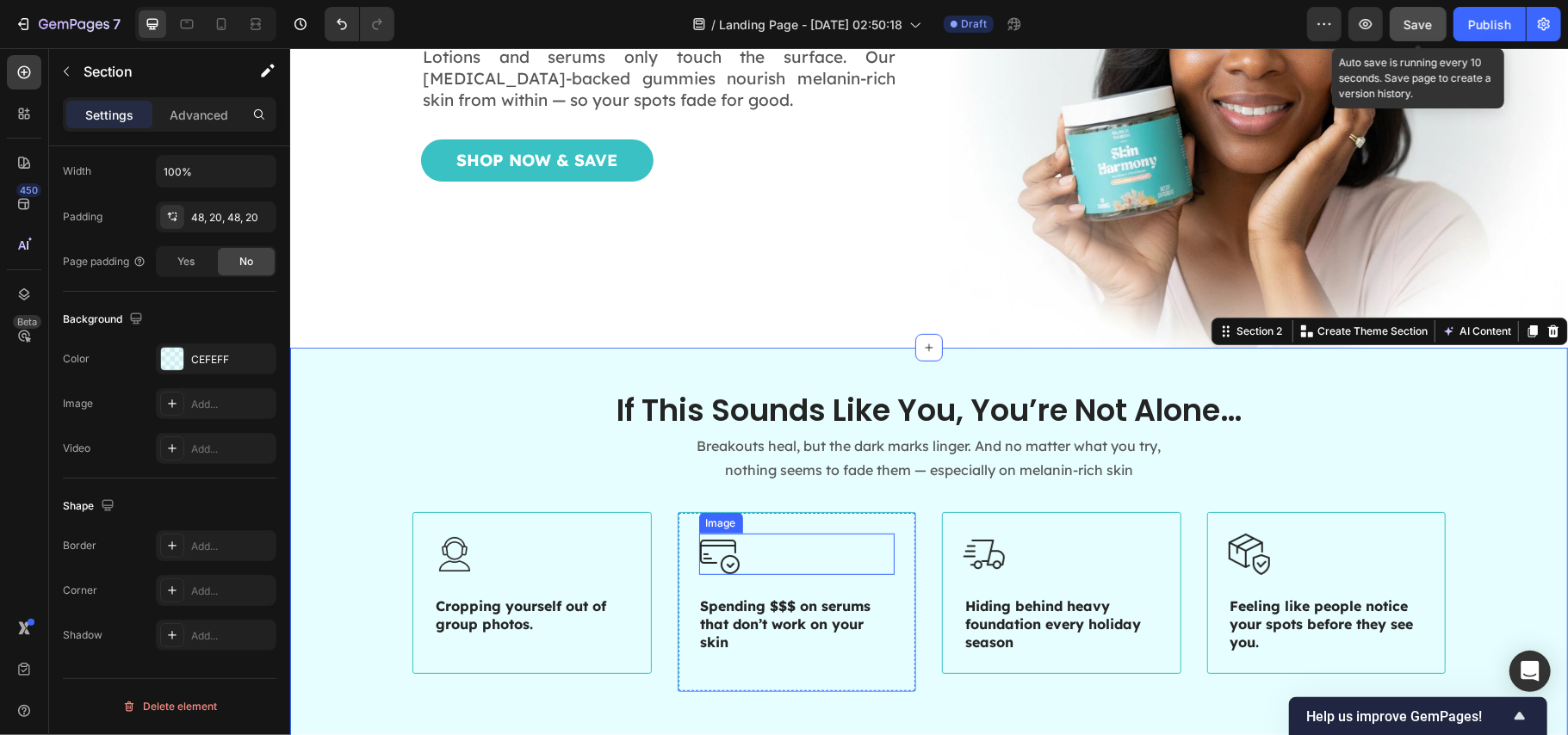
scroll to position [918, 0]
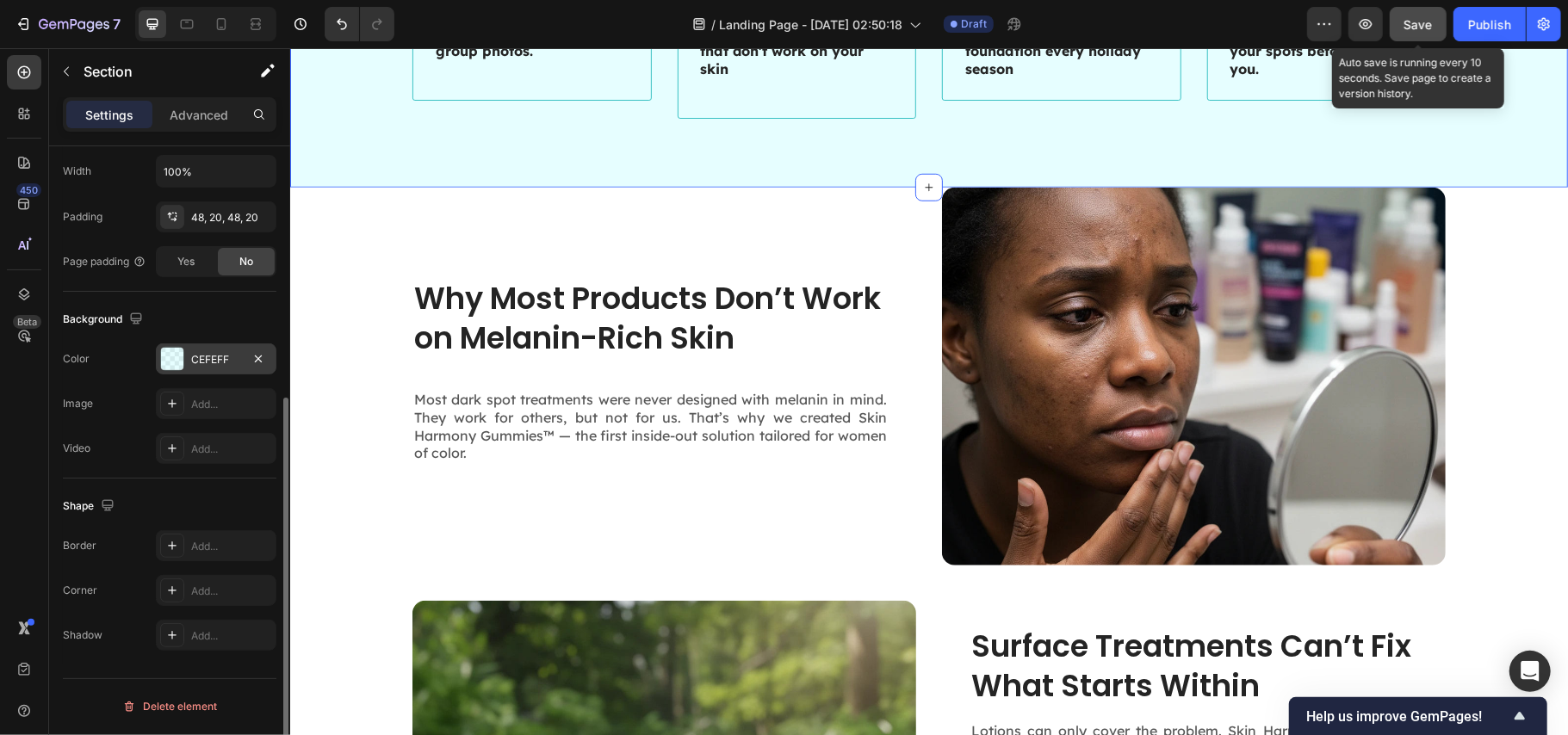
click at [204, 368] on div "CEFEFF" at bounding box center [216, 360] width 50 height 16
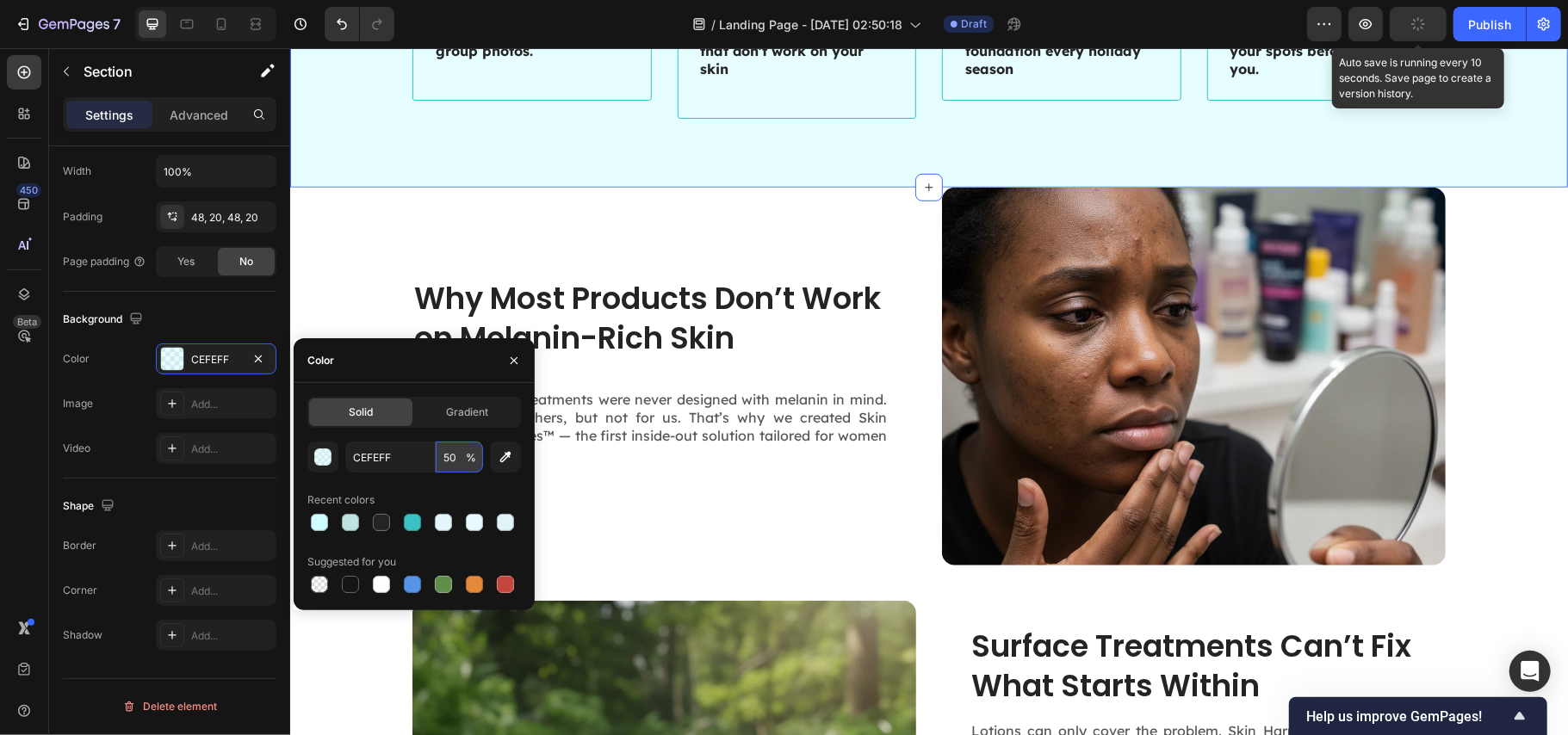
click at [448, 454] on input "50" at bounding box center [460, 456] width 47 height 31
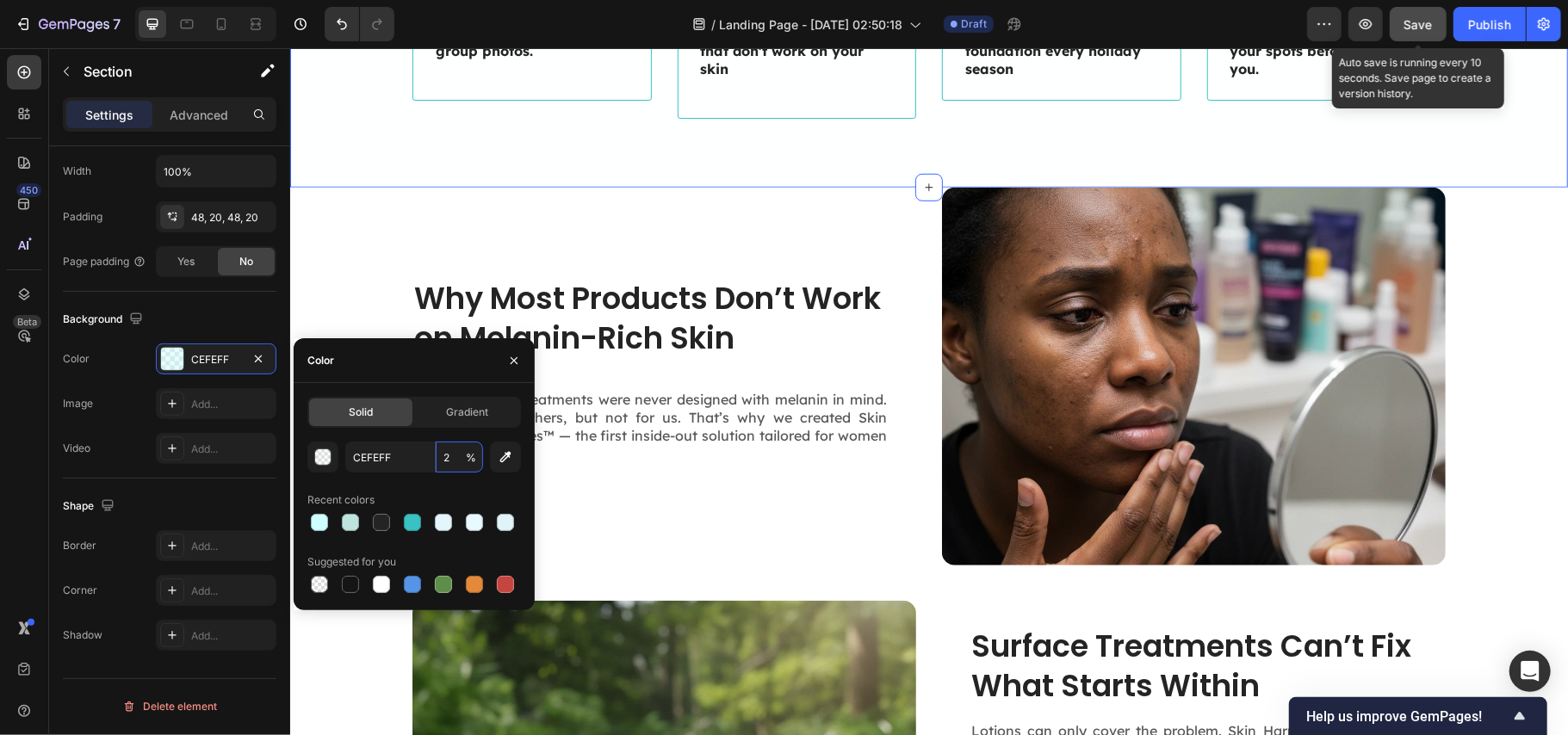
type input "20"
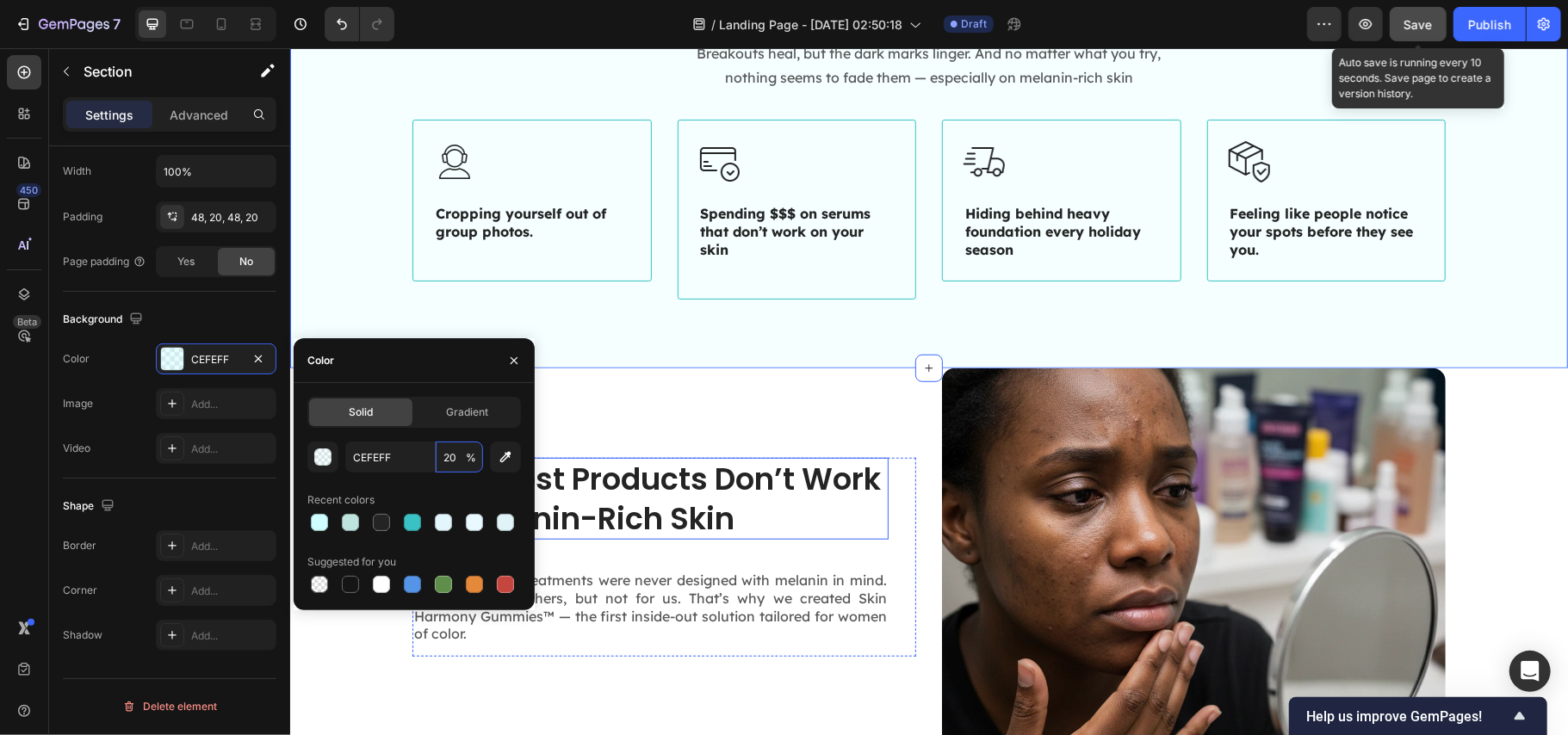
scroll to position [459, 0]
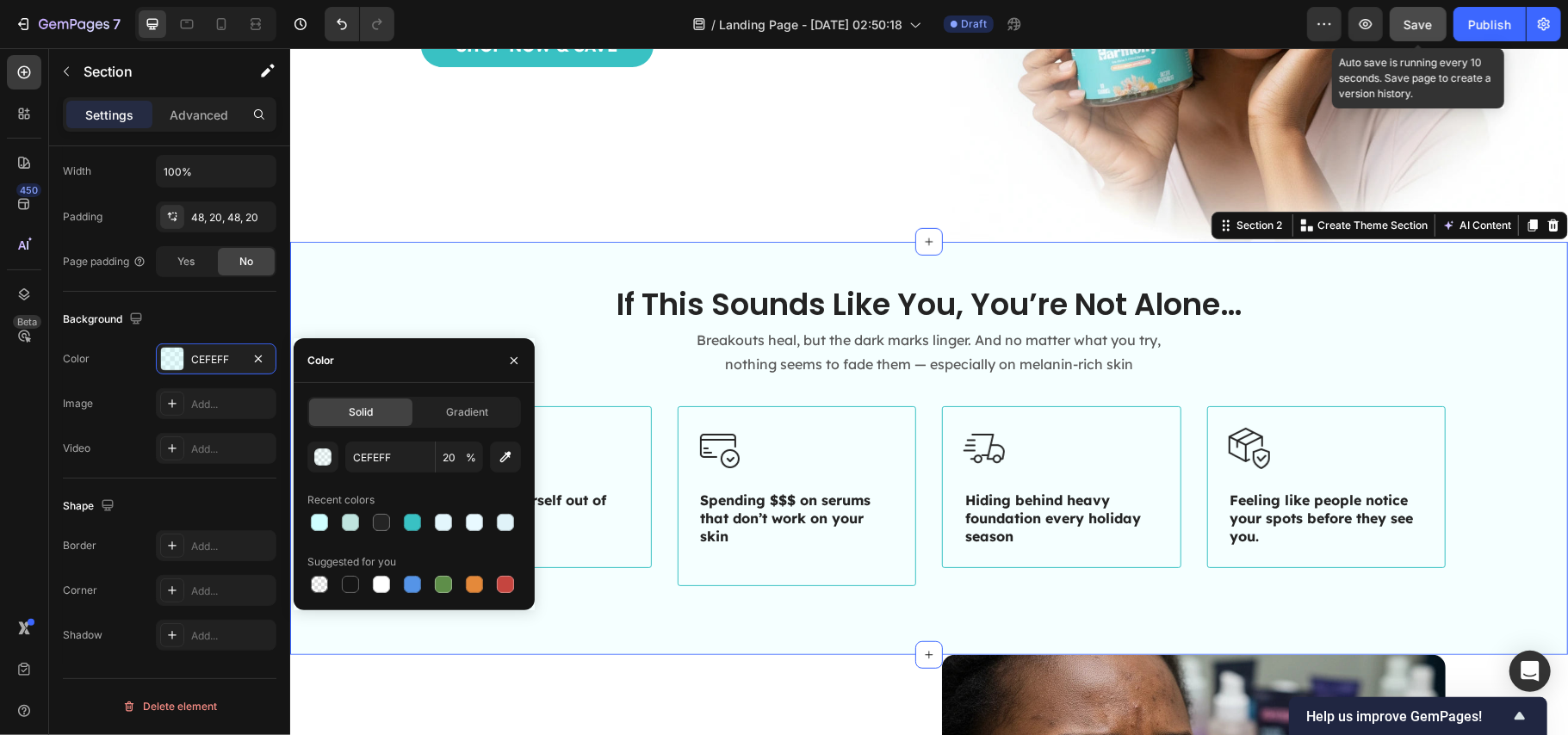
click at [497, 255] on div "If This Sounds Like You, You’re Not Alone… Heading Breakouts heal, but the dark…" at bounding box center [928, 447] width 1278 height 413
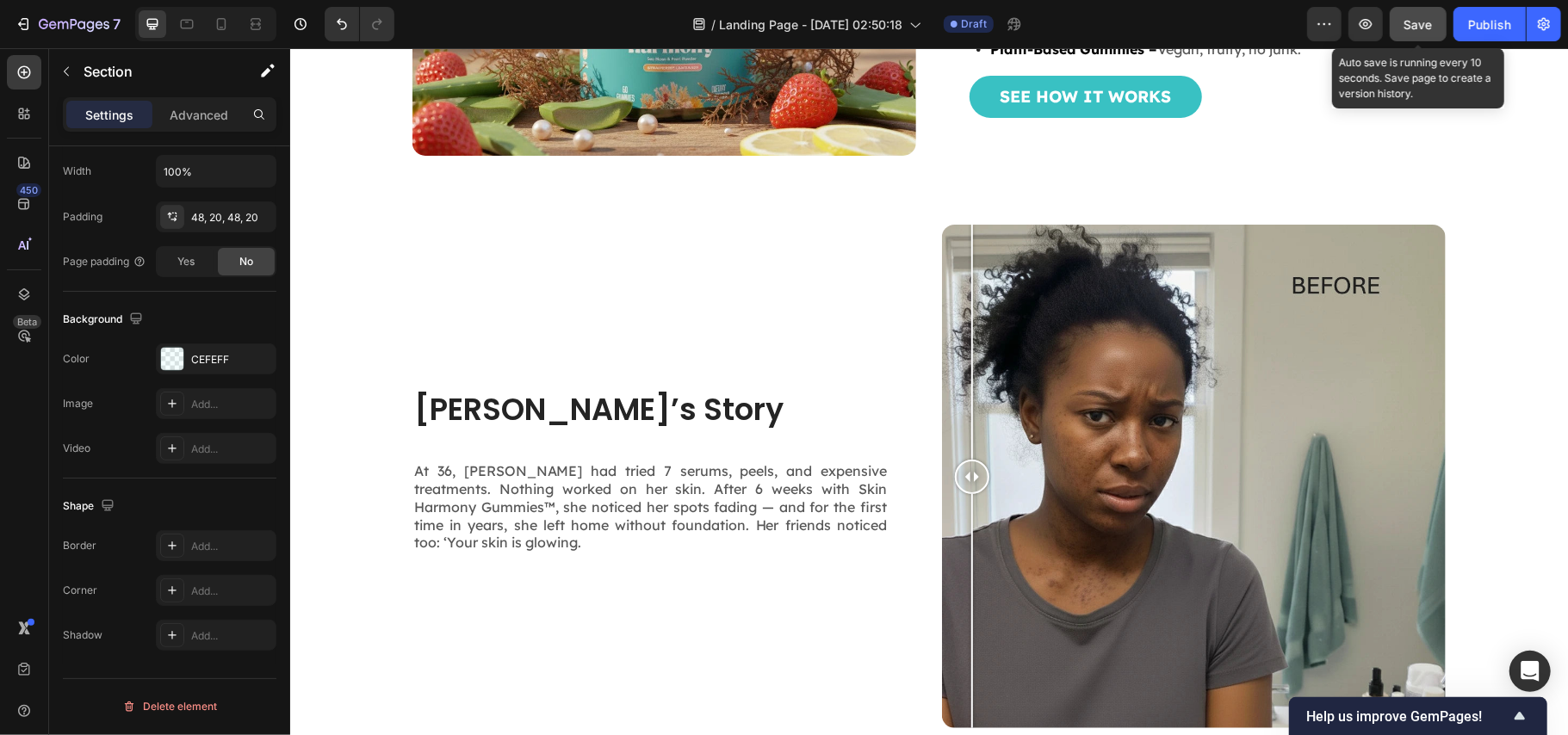
scroll to position [2411, 0]
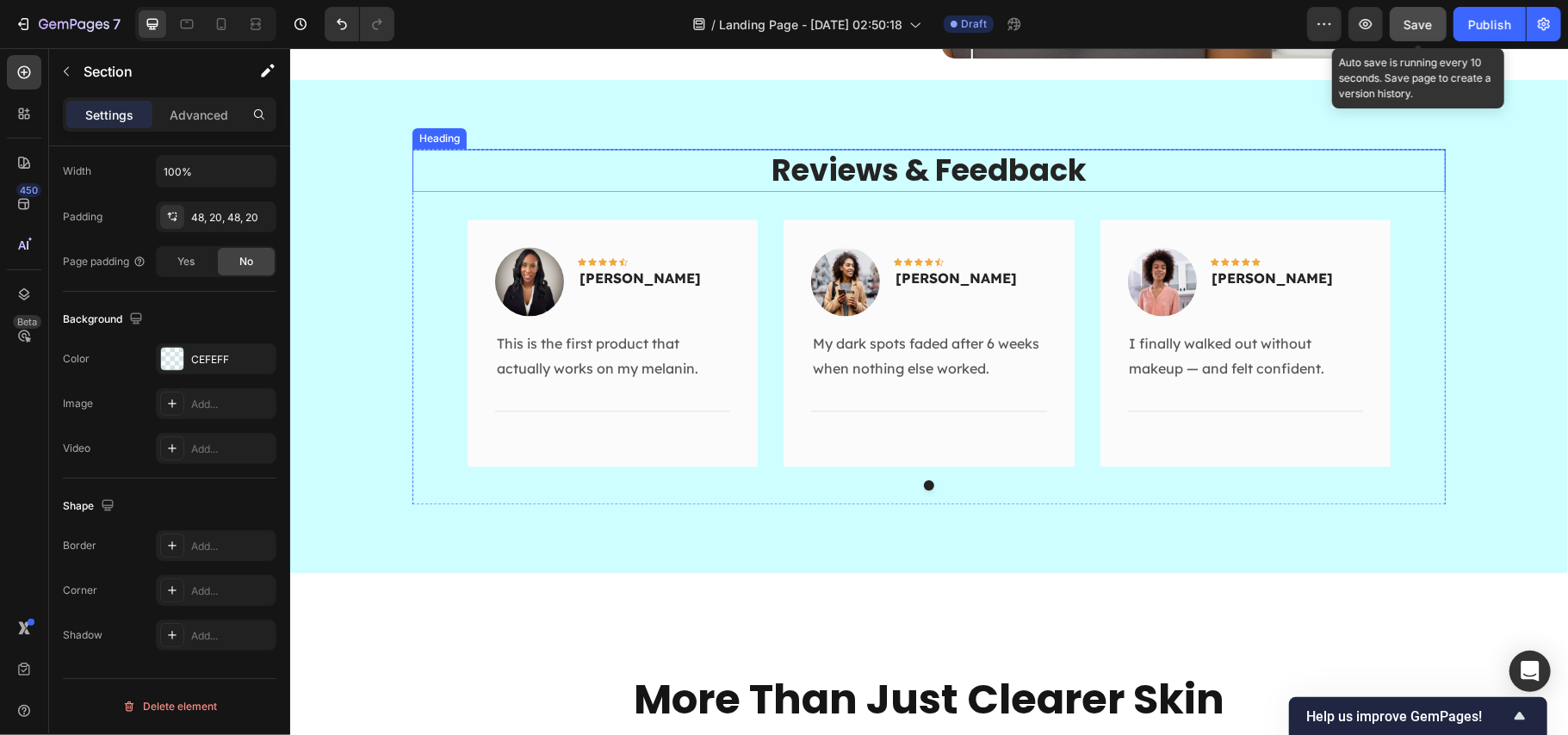
click at [426, 218] on div "Image Icon Icon Icon Icon Icon Row Anna Joseph Text block Row This is the first…" at bounding box center [928, 354] width 1006 height 271
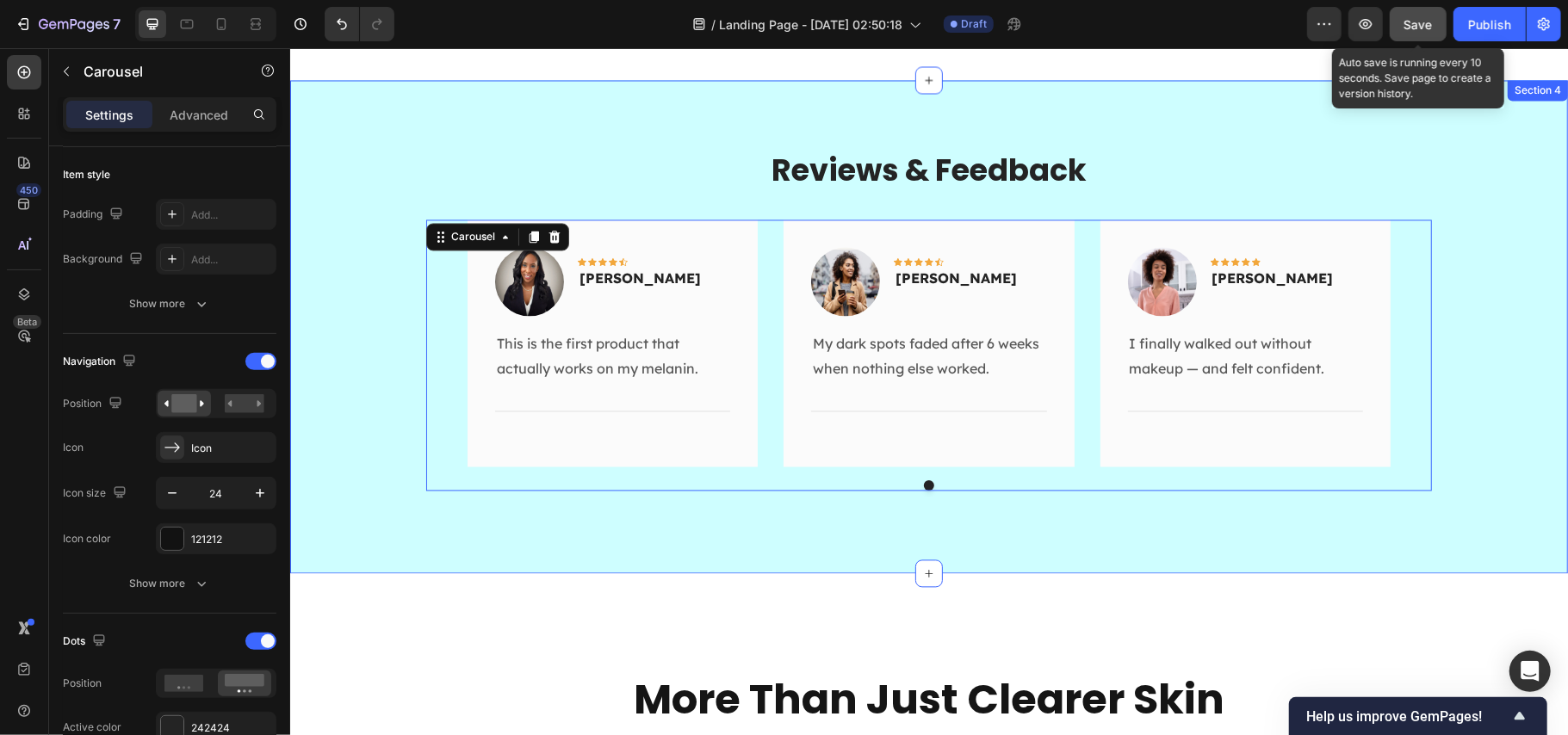
scroll to position [2526, 0]
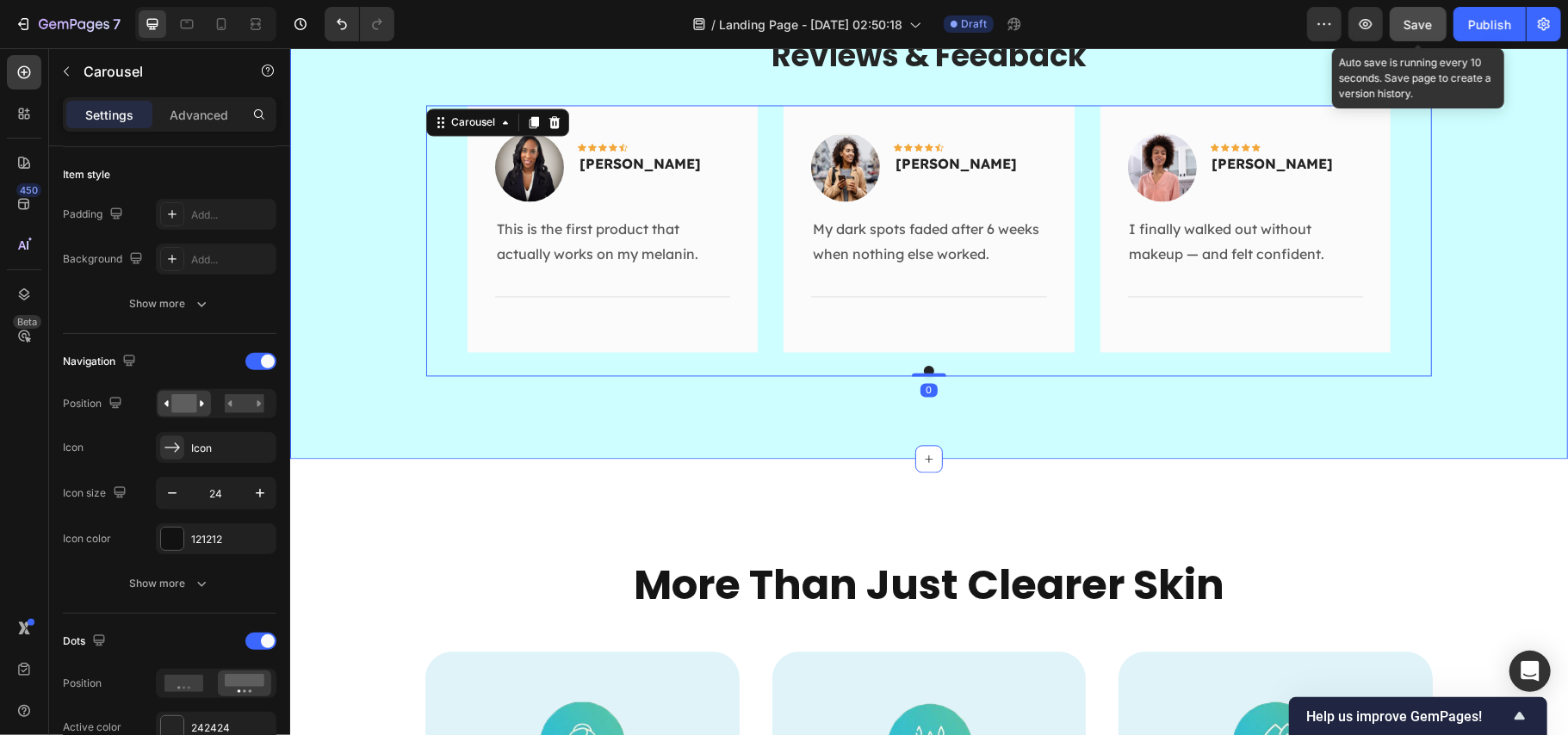
click at [323, 89] on div "Reviews & Feedback Heading Image Icon Icon Icon Icon Icon Row Anna Joseph Text …" at bounding box center [928, 211] width 1252 height 355
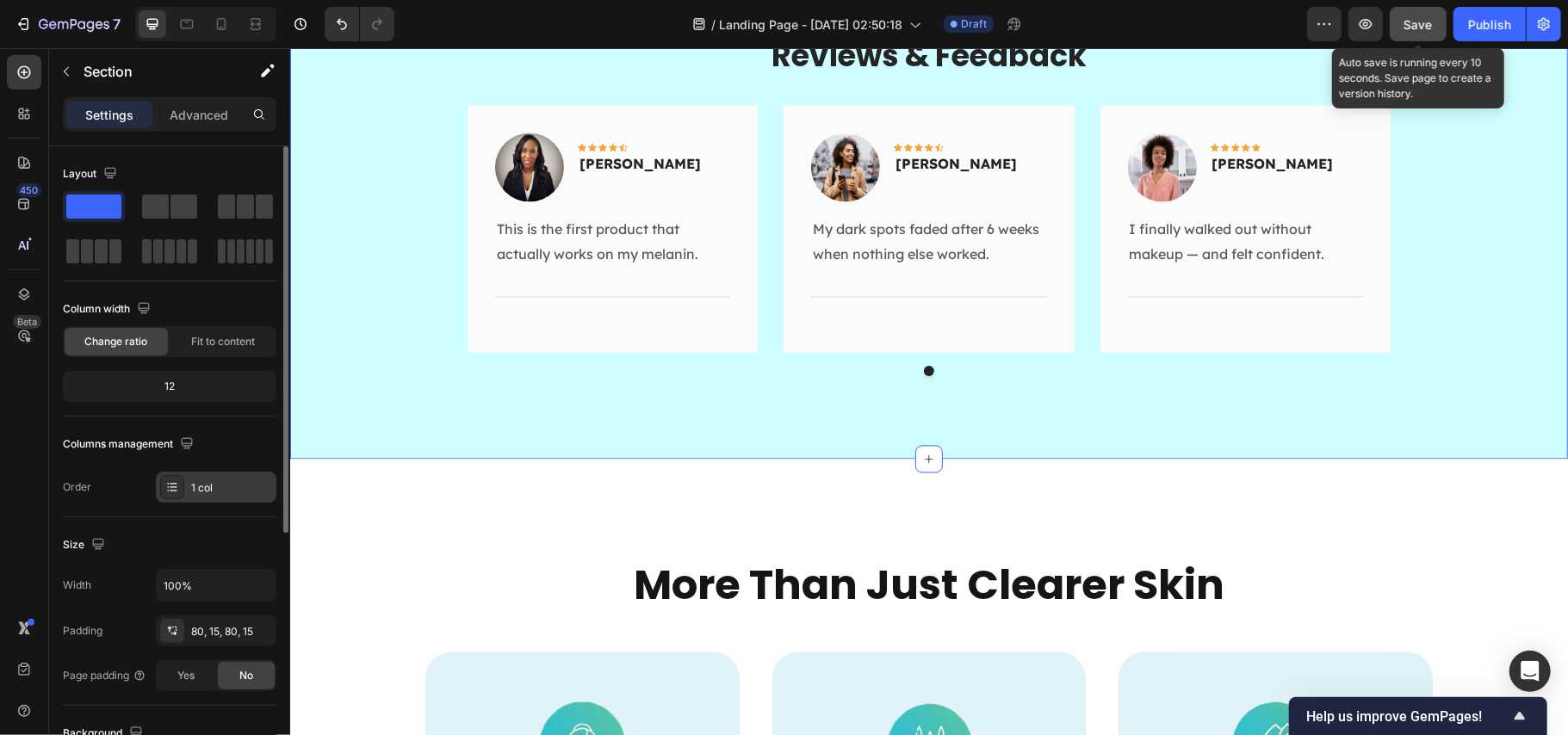
scroll to position [344, 0]
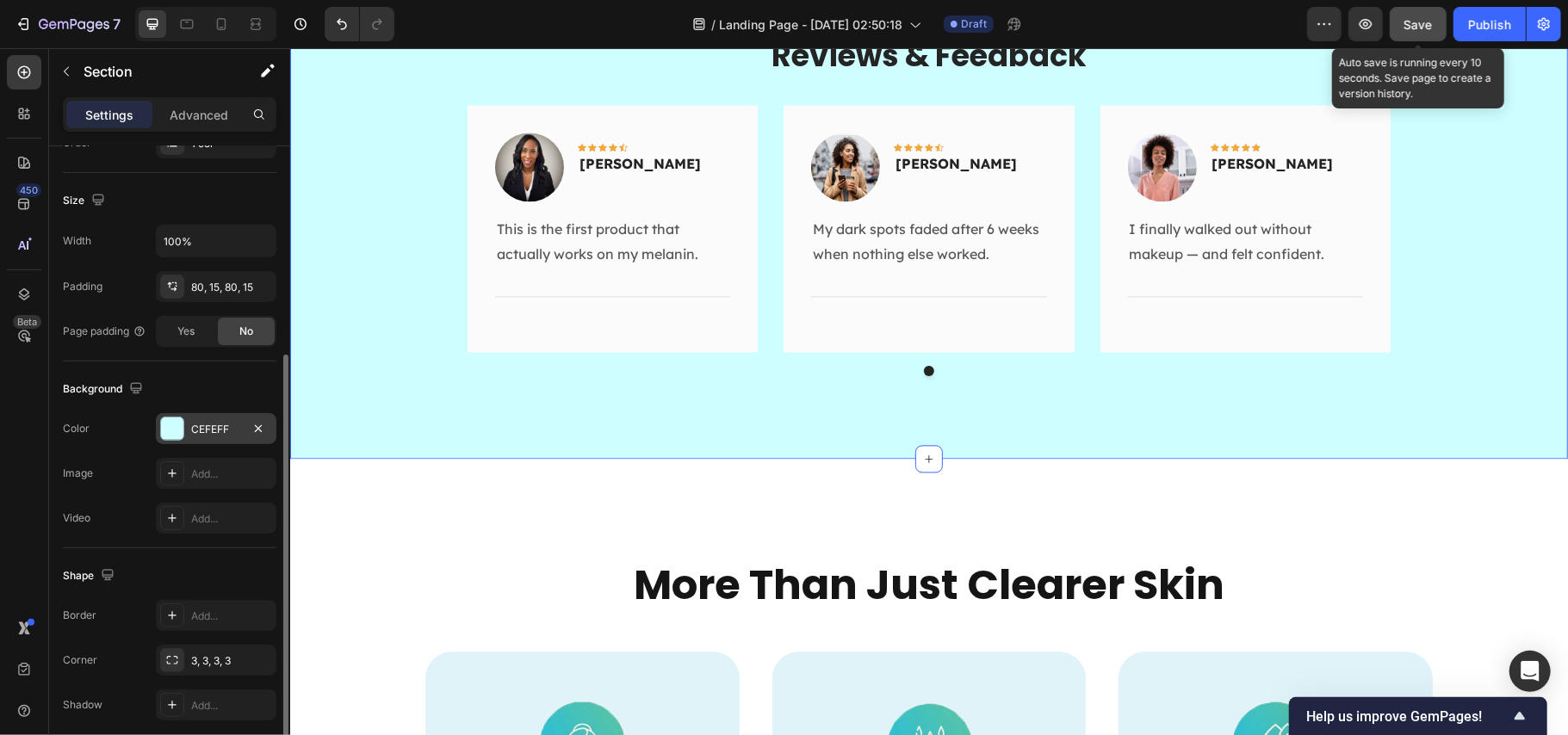
click at [198, 426] on div "CEFEFF" at bounding box center [216, 430] width 50 height 16
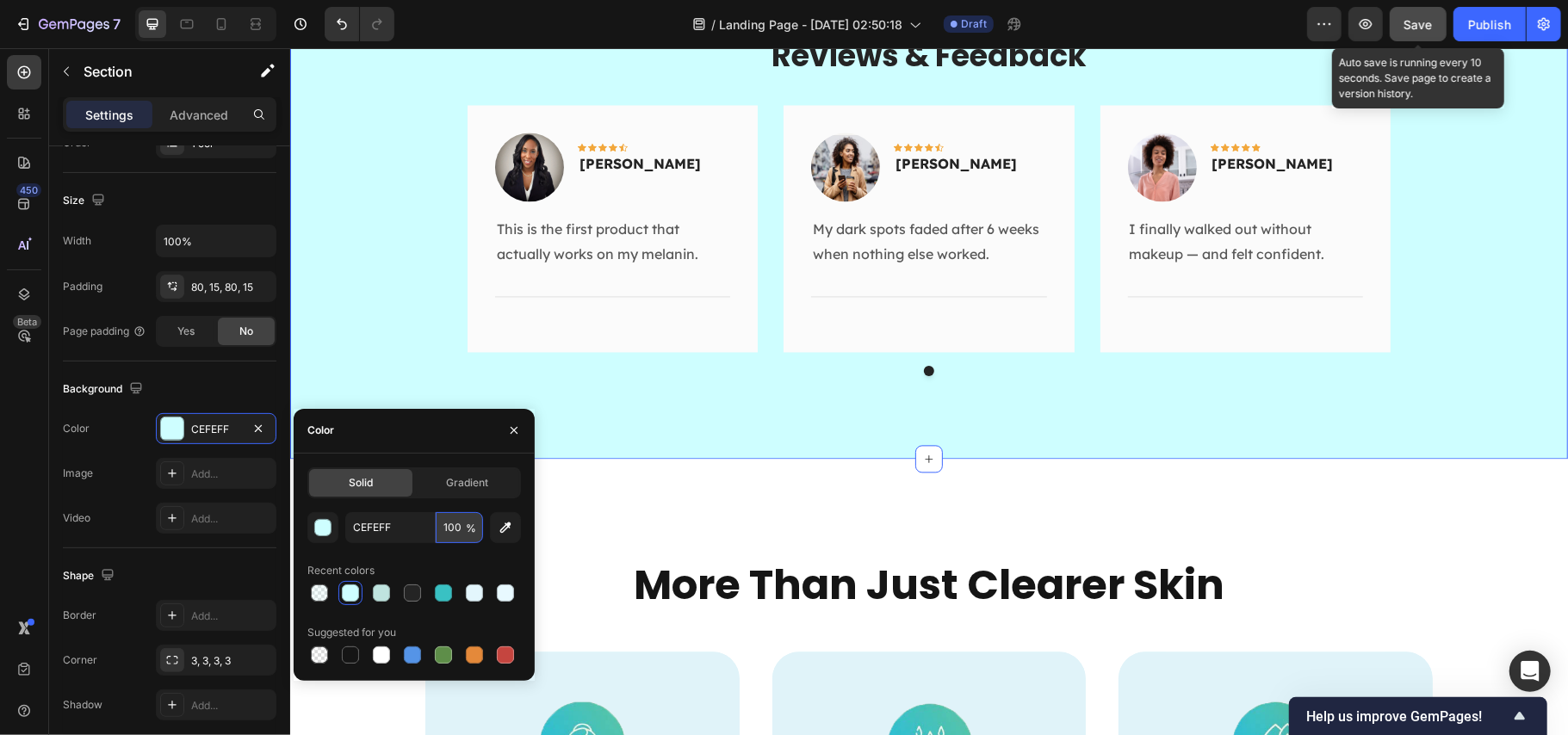
click at [448, 527] on input "100" at bounding box center [460, 527] width 47 height 31
type input "20"
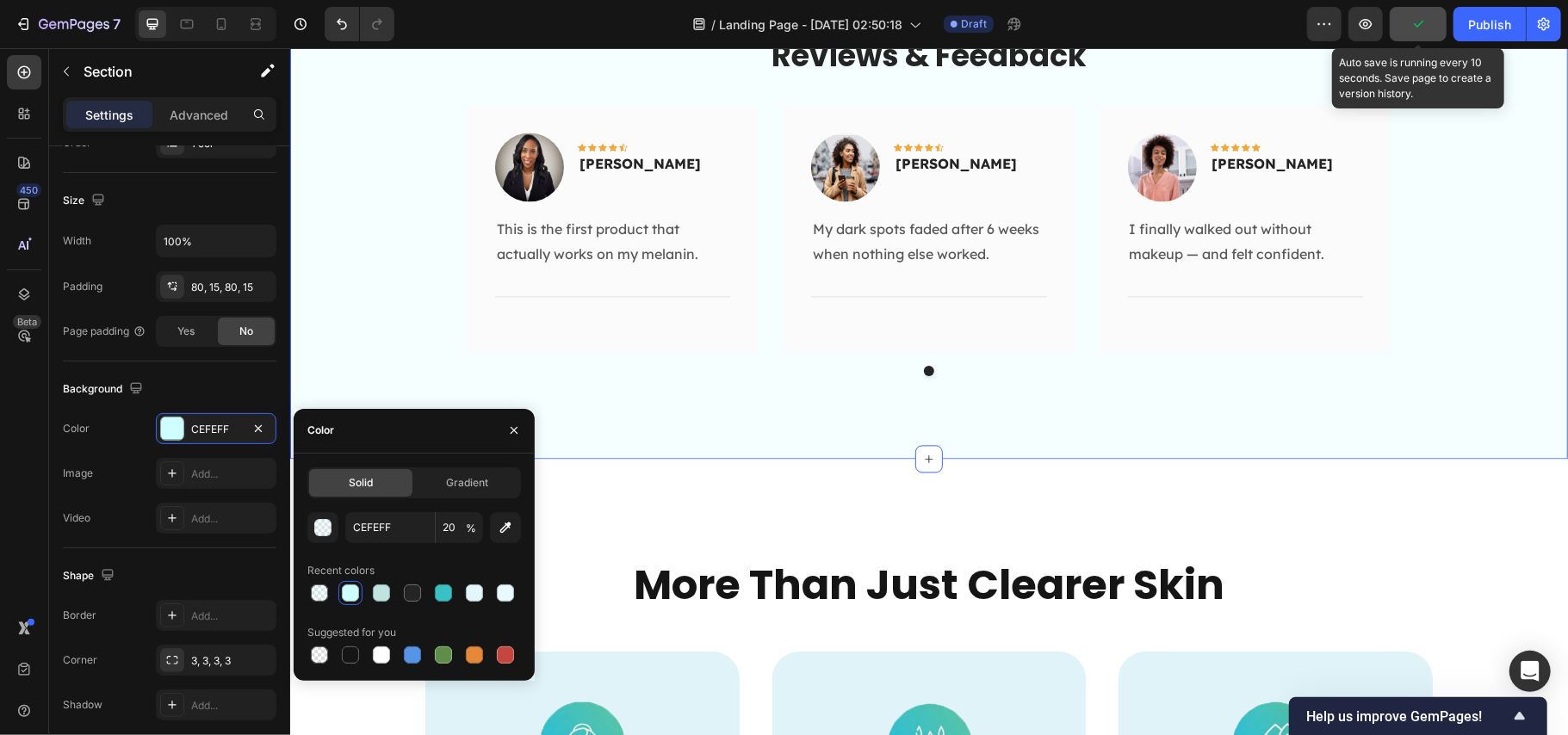
click at [394, 281] on div "Reviews & Feedback Heading Image Icon Icon Icon Icon Icon Row Anna Joseph Text …" at bounding box center [928, 211] width 1252 height 355
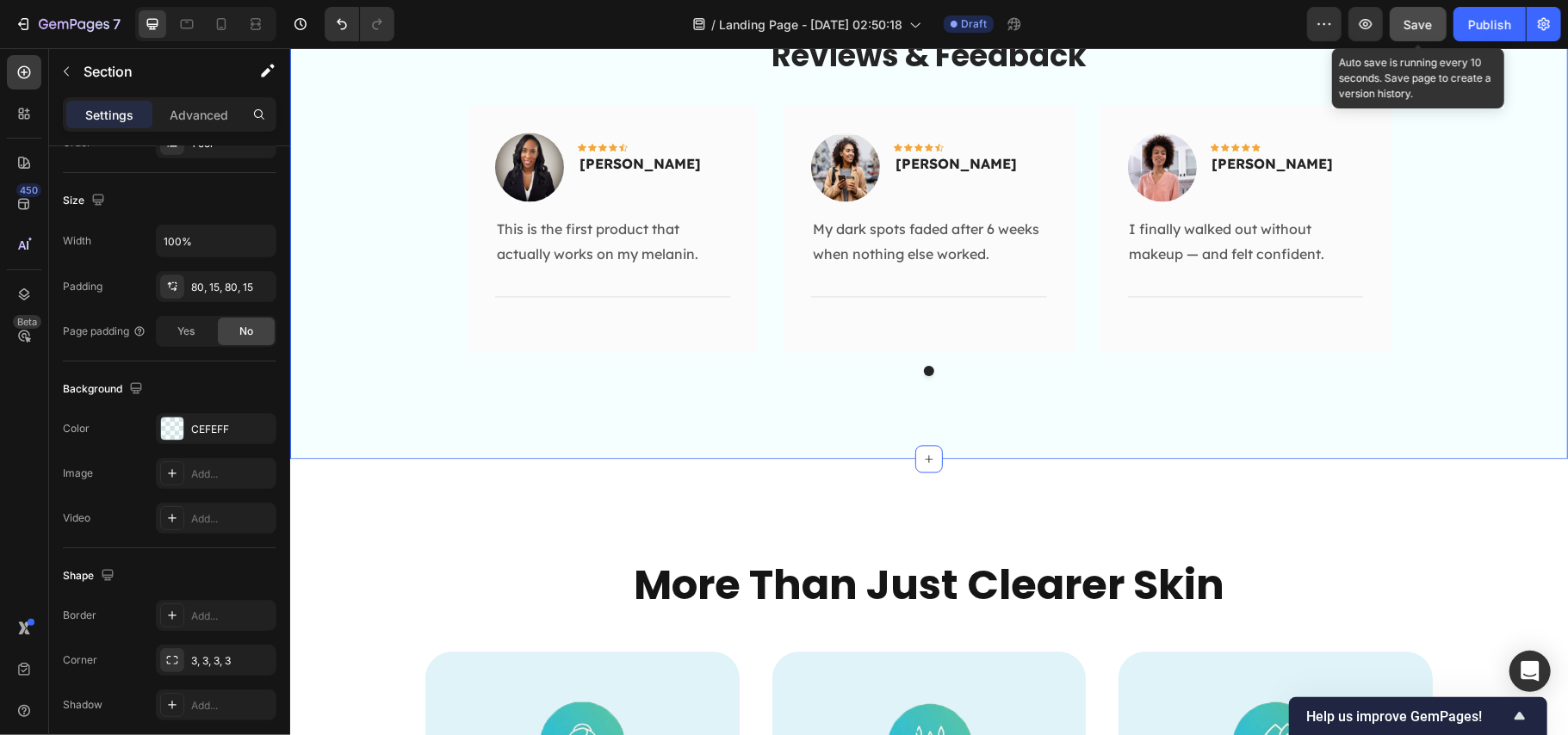
scroll to position [2181, 0]
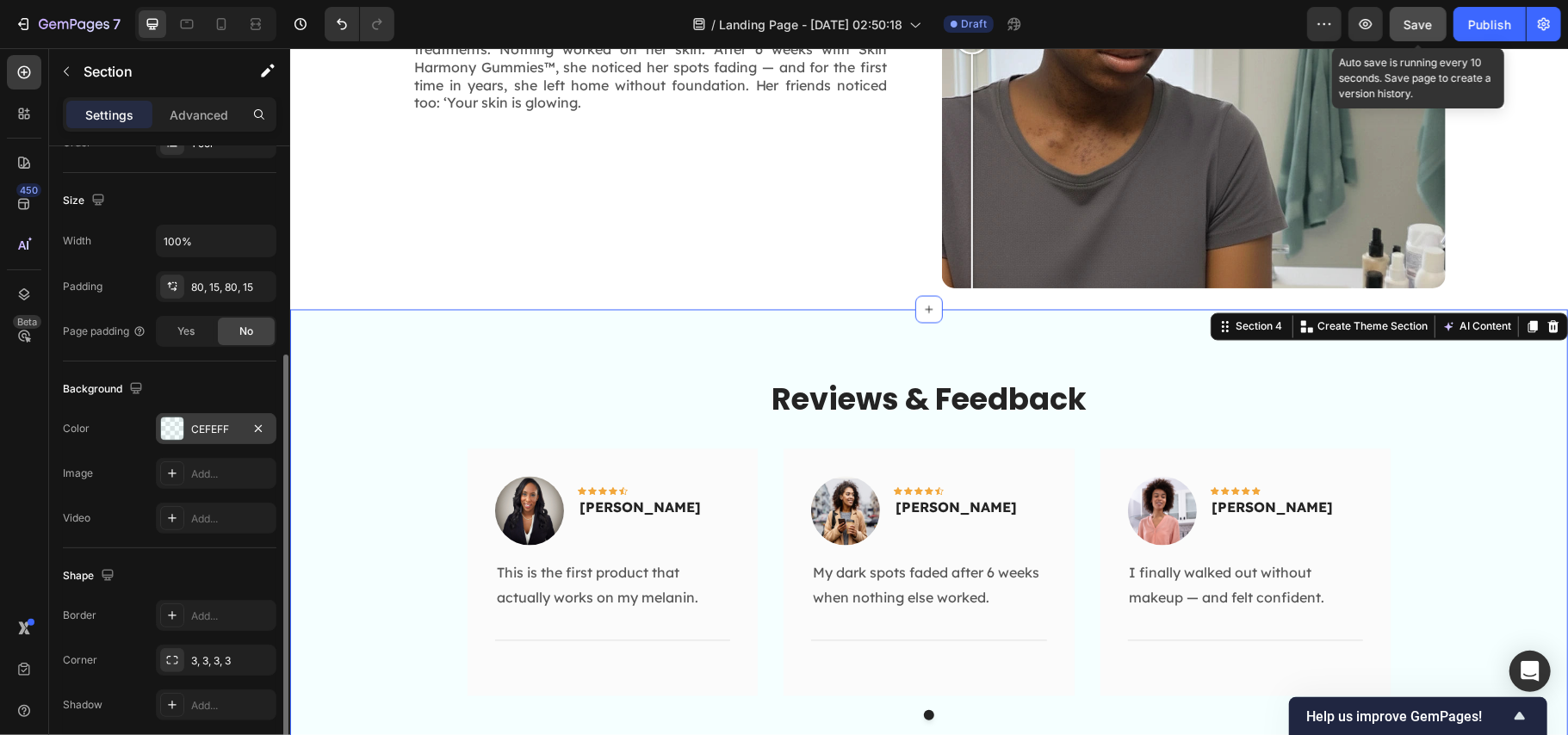
click at [207, 418] on div "CEFEFF" at bounding box center [216, 428] width 121 height 31
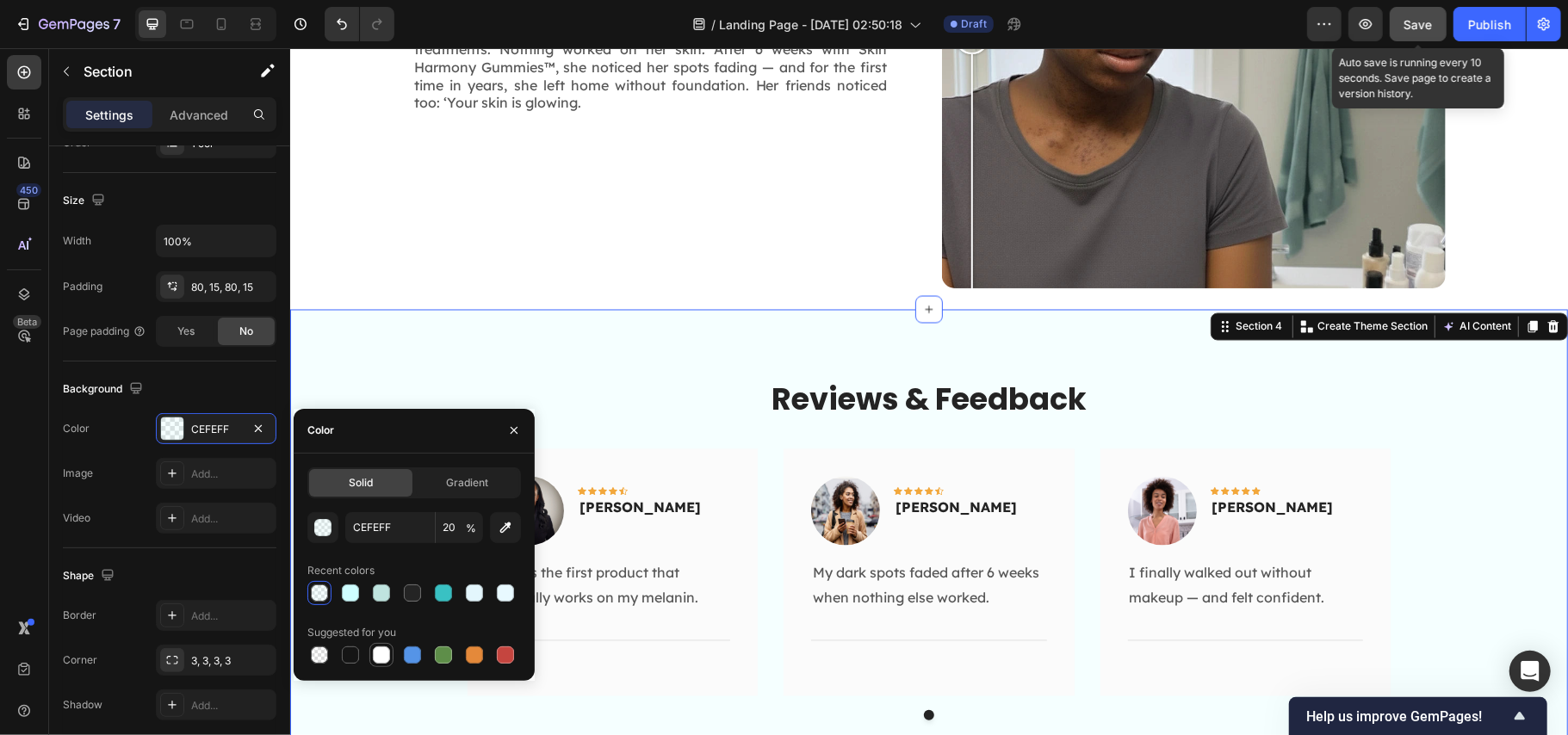
click at [378, 655] on div at bounding box center [382, 655] width 17 height 17
type input "FFFFFF"
type input "100"
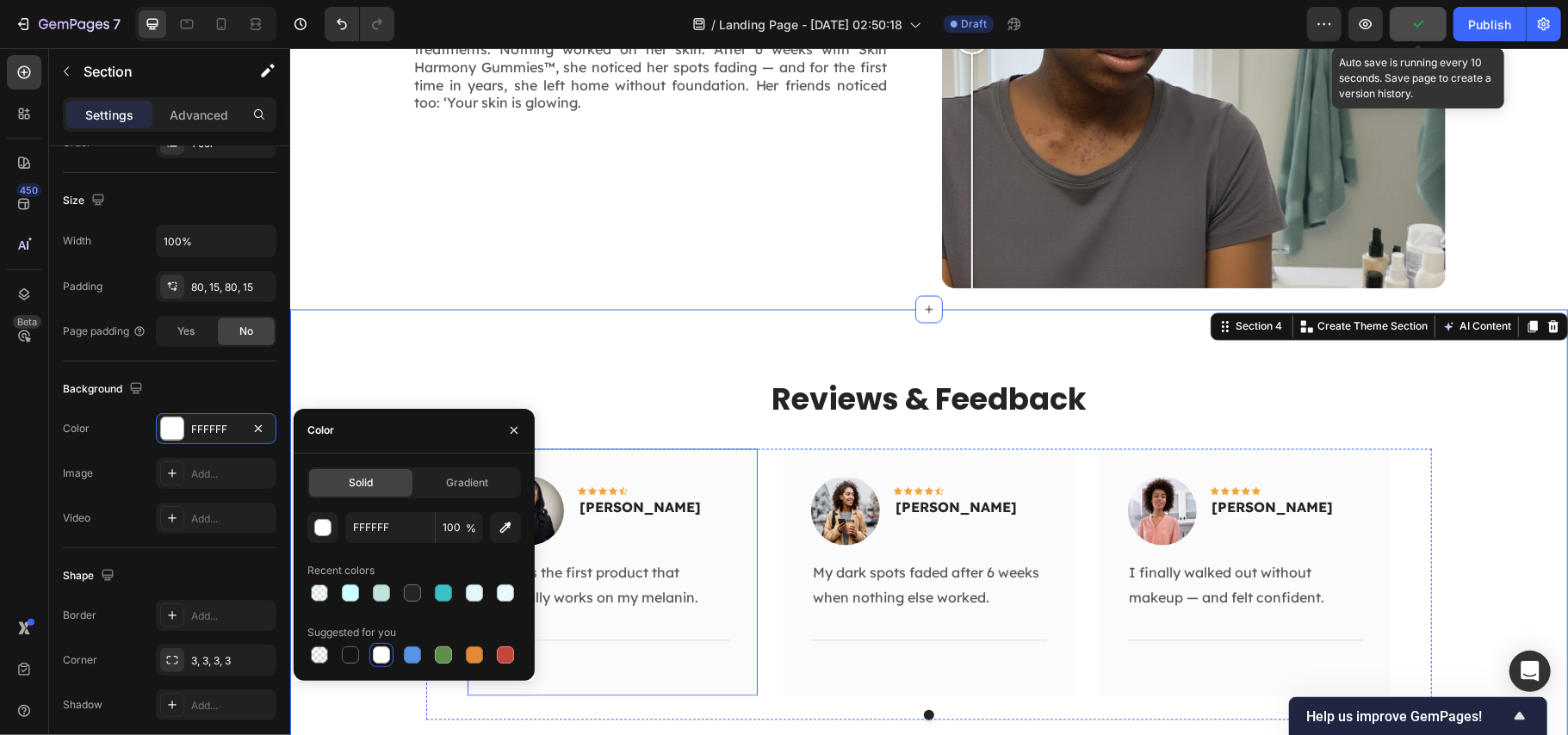
click at [732, 464] on div "Image Icon Icon Icon Icon Icon Row Anna Joseph Text block Row This is the first…" at bounding box center [612, 572] width 290 height 247
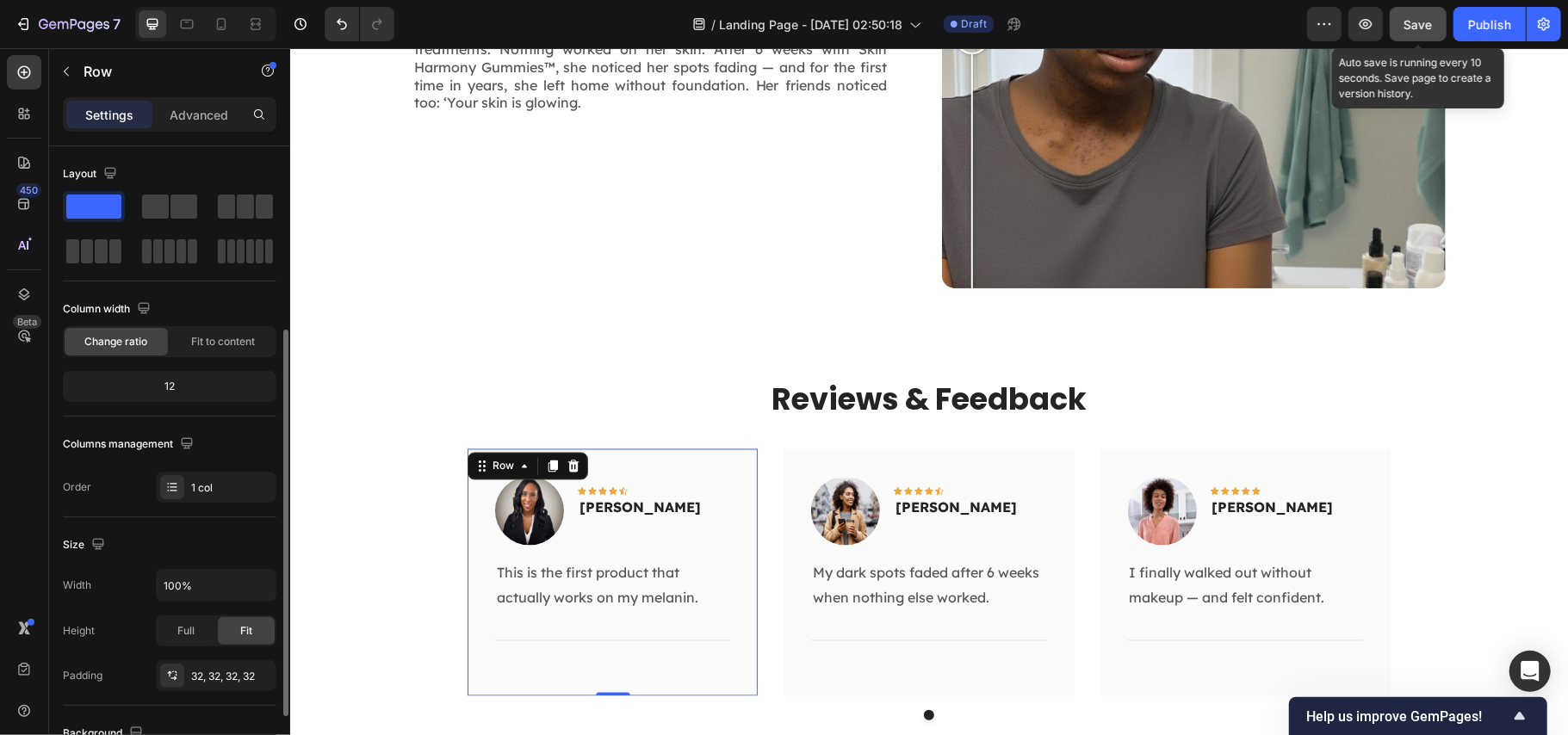
scroll to position [229, 0]
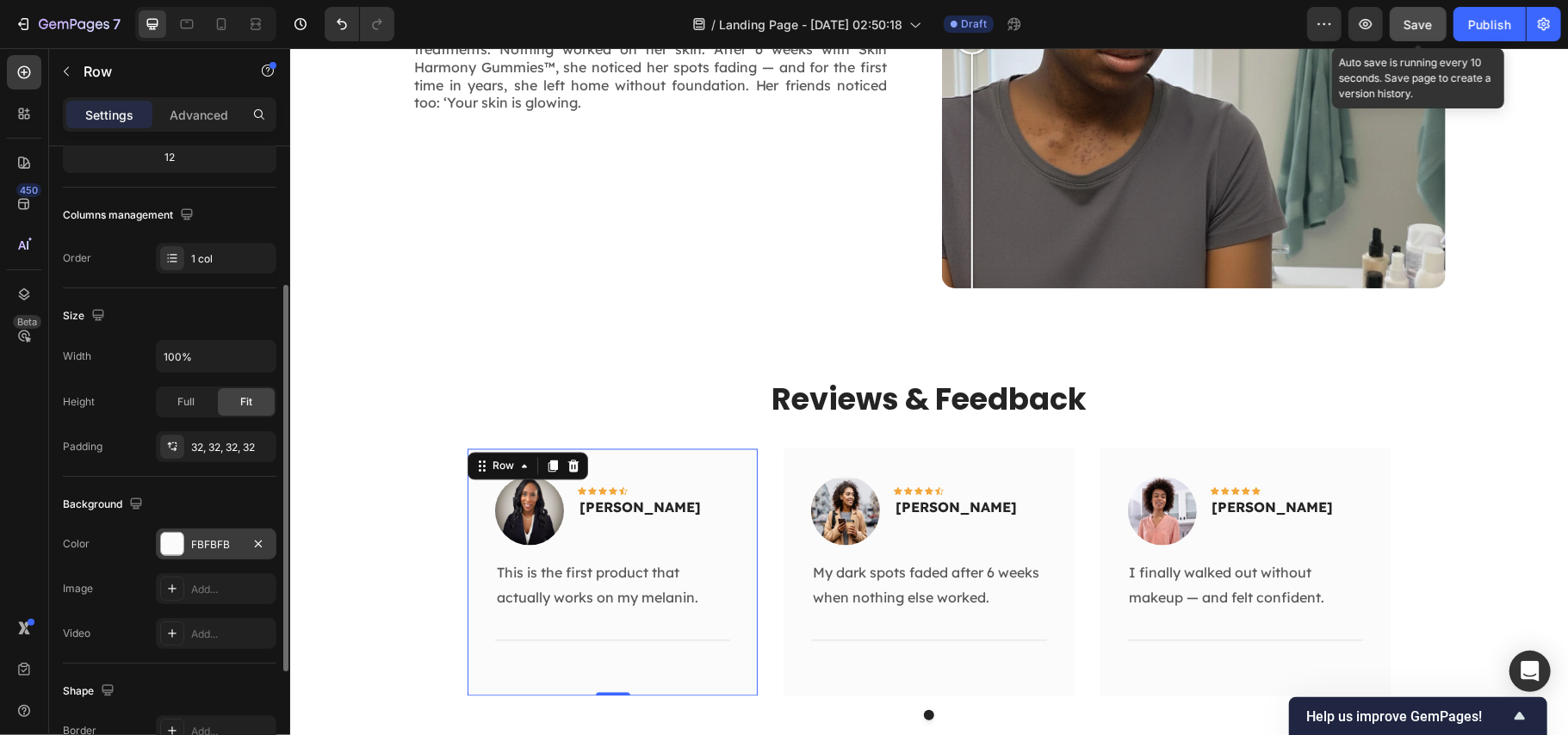
click at [205, 549] on div "FBFBFB" at bounding box center [216, 545] width 50 height 16
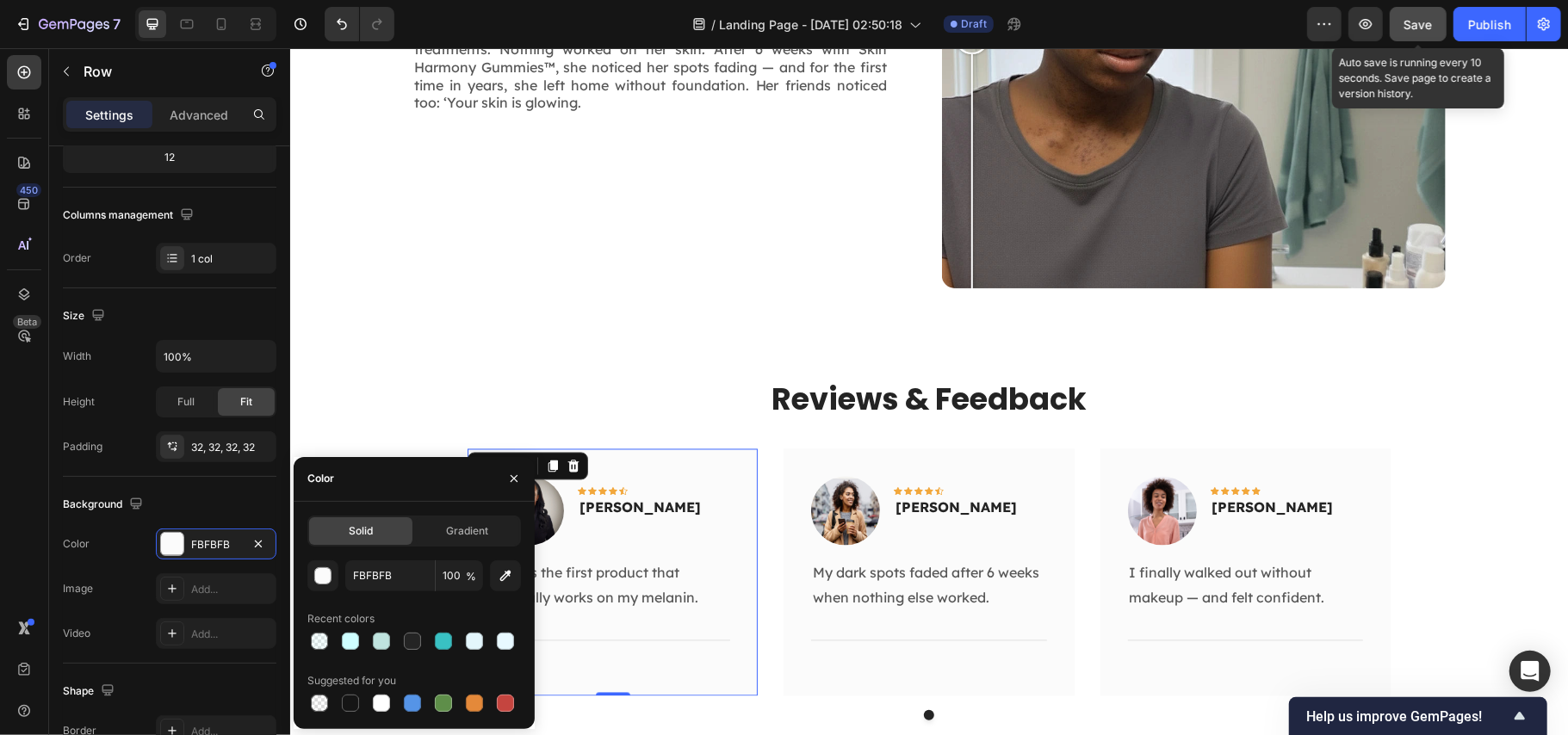
drag, startPoint x: 441, startPoint y: 646, endPoint x: 445, endPoint y: 594, distance: 52.2
click at [442, 646] on div at bounding box center [444, 641] width 17 height 17
type input "39C1C3"
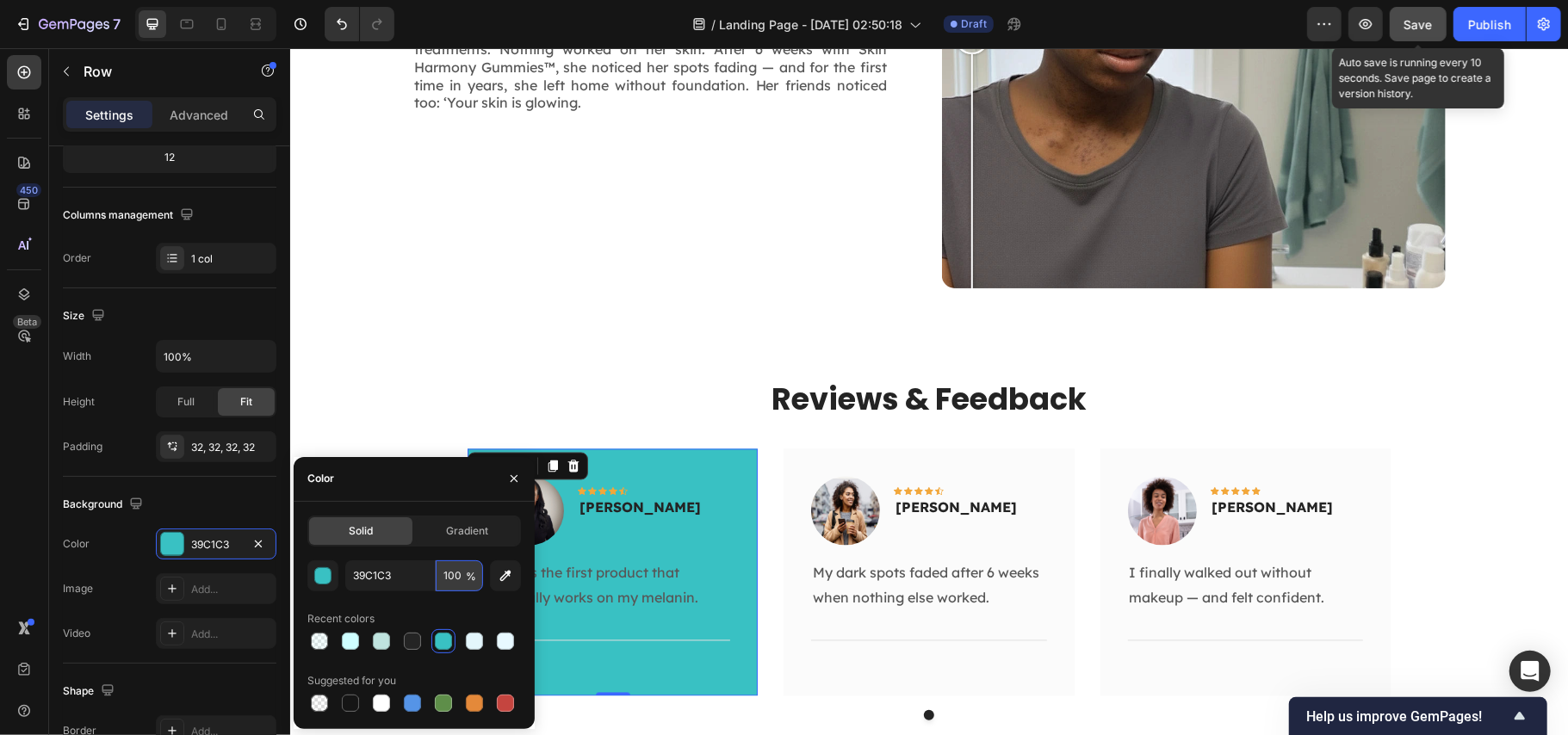
click at [449, 575] on input "100" at bounding box center [460, 575] width 47 height 31
type input "20"
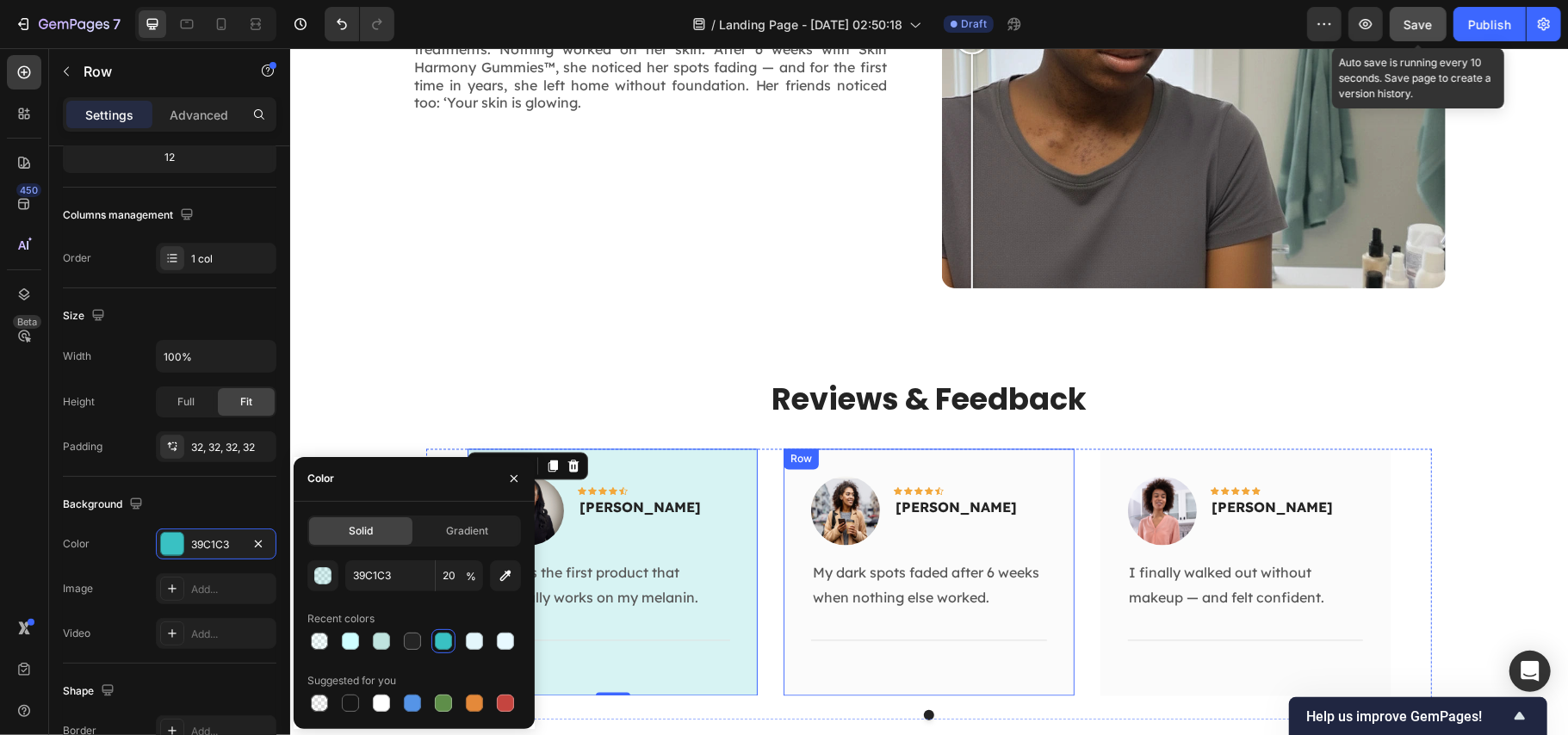
click at [784, 489] on div "Image Icon Icon Icon Icon Icon Row Olivia Rowse Text block Row My dark spots fa…" at bounding box center [928, 572] width 290 height 247
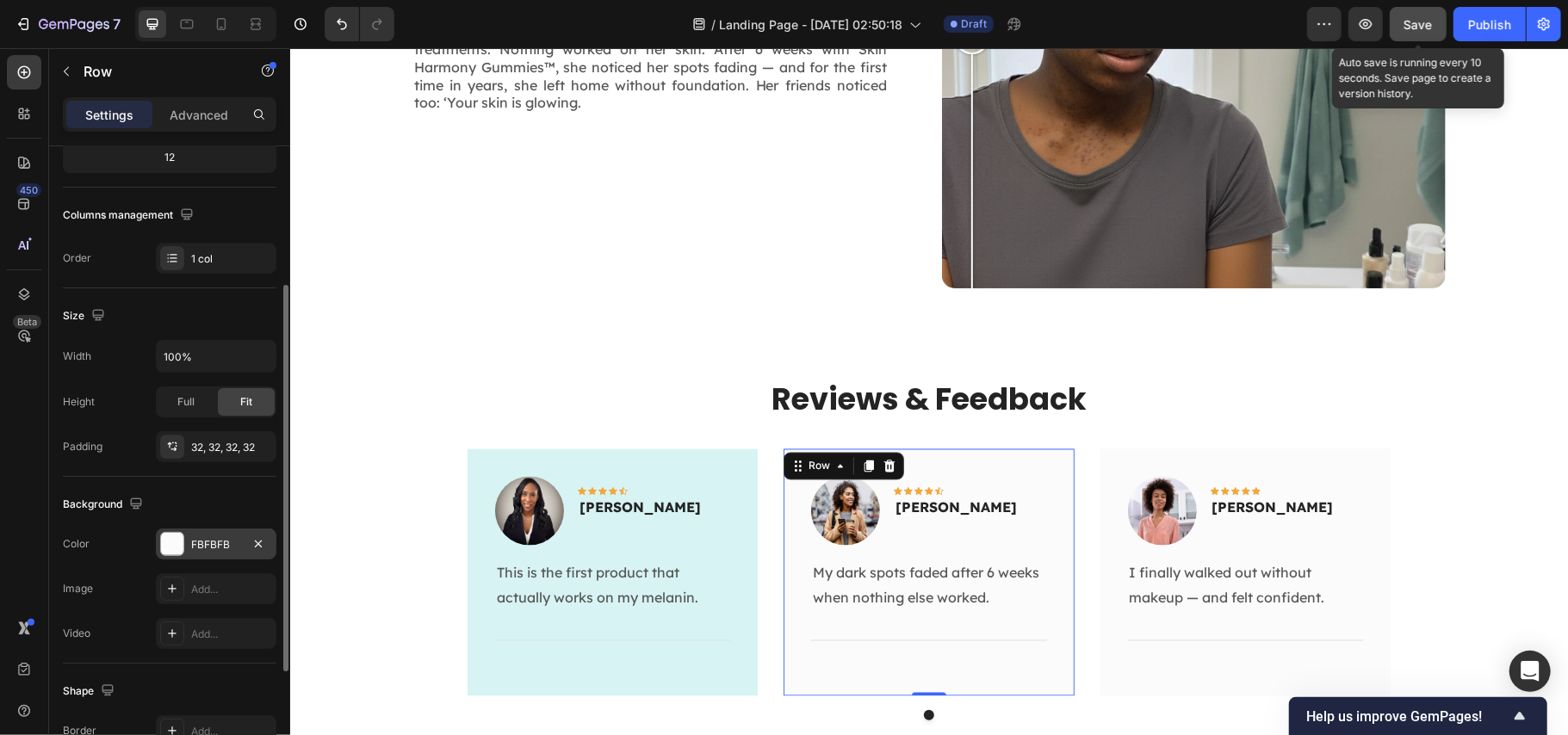
click at [210, 544] on div "FBFBFB" at bounding box center [216, 545] width 50 height 16
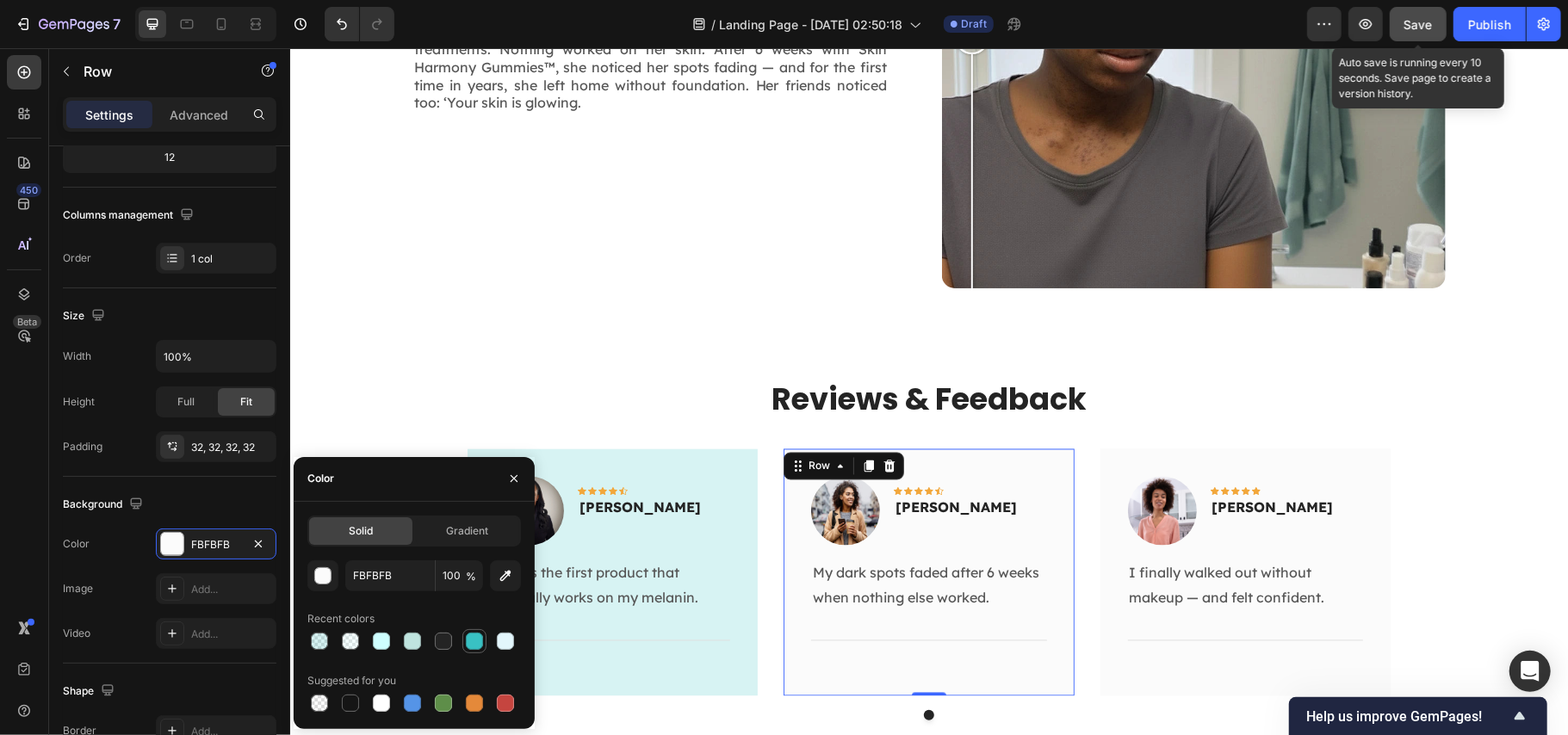
click at [469, 642] on div at bounding box center [475, 641] width 17 height 17
type input "39C1C3"
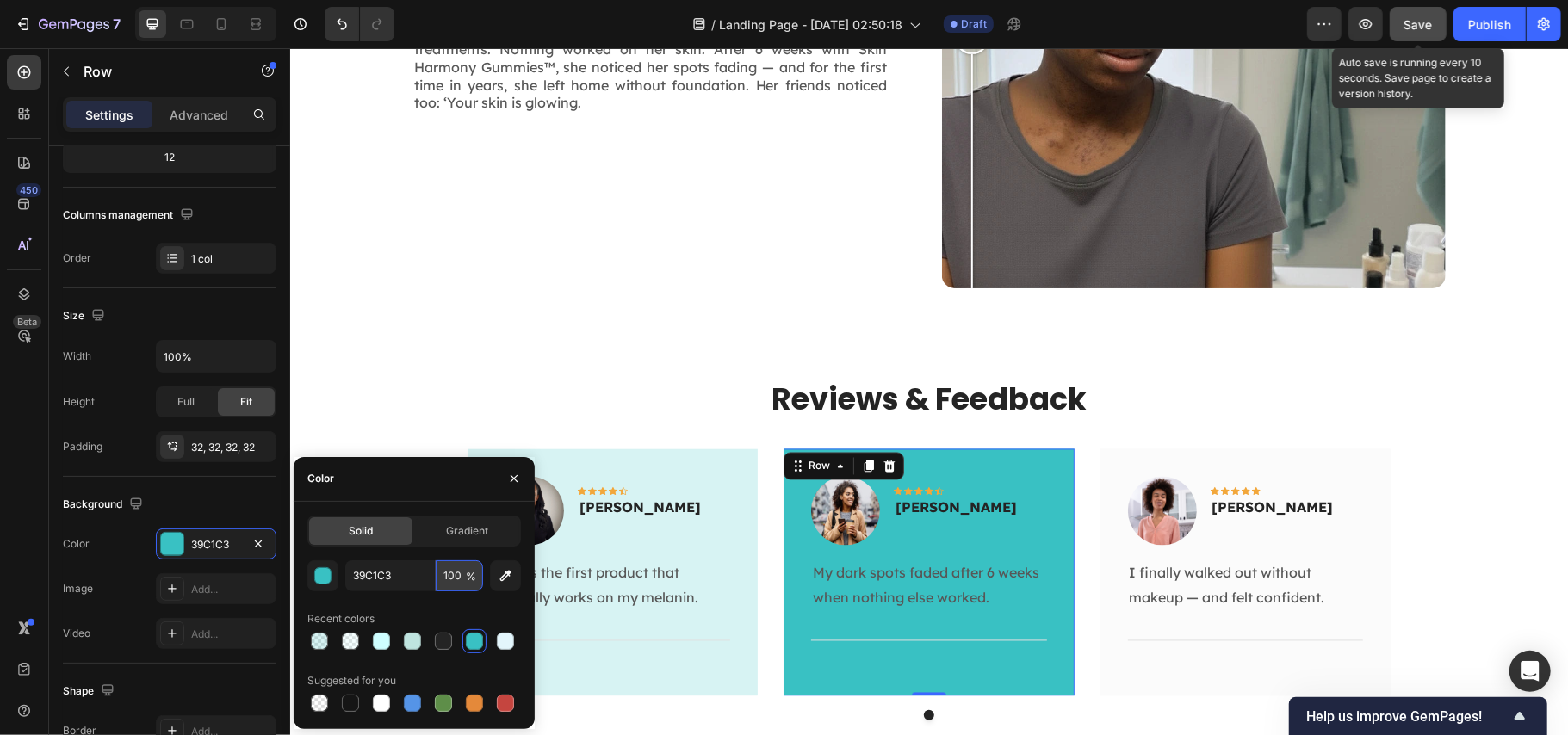
click at [449, 577] on input "100" at bounding box center [460, 575] width 47 height 31
type input "20"
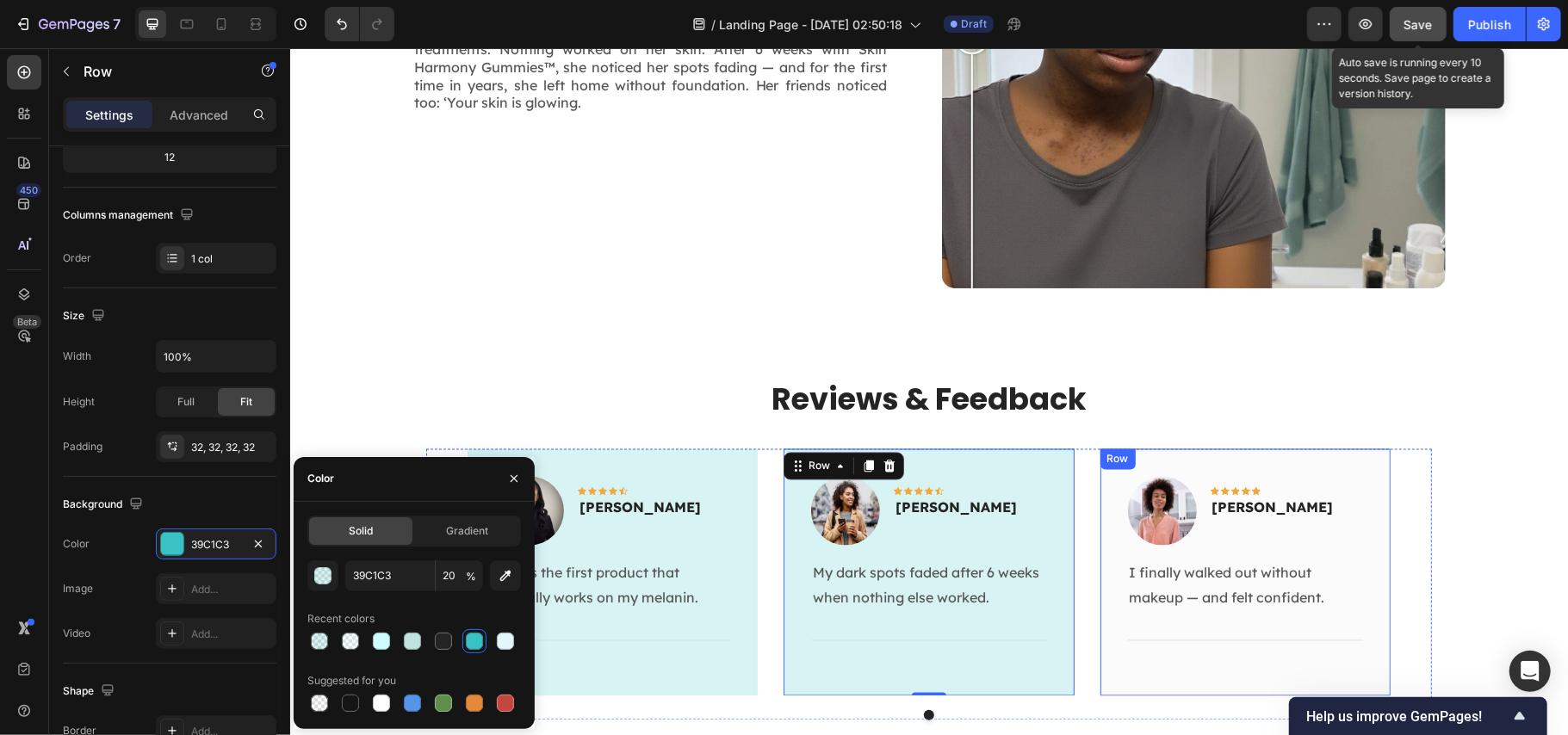
click at [1100, 480] on div "Image Icon Icon Icon Icon Icon Row Rita Carroll Text block Row I finally walked…" at bounding box center [1245, 572] width 290 height 247
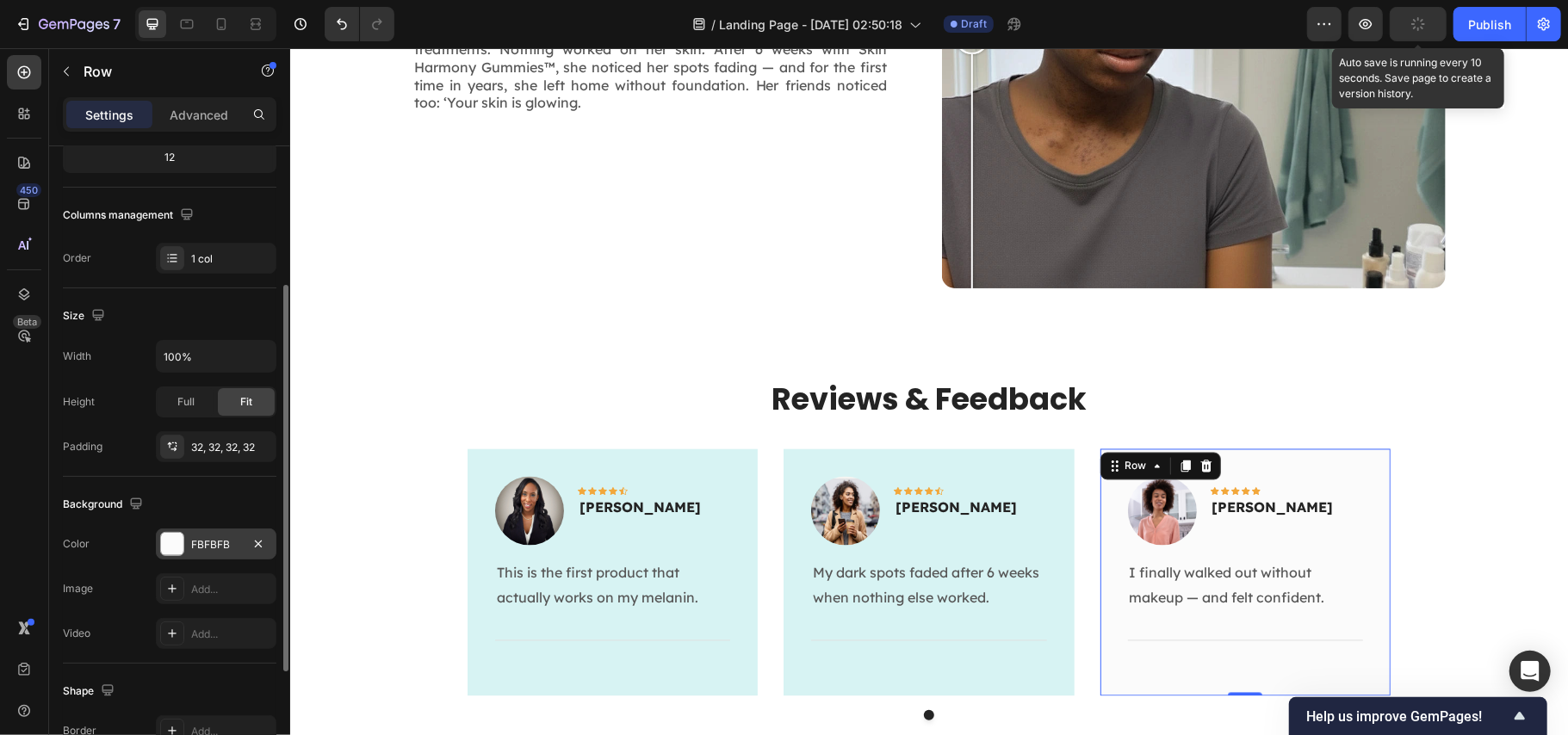
click at [204, 543] on div "FBFBFB" at bounding box center [216, 545] width 50 height 16
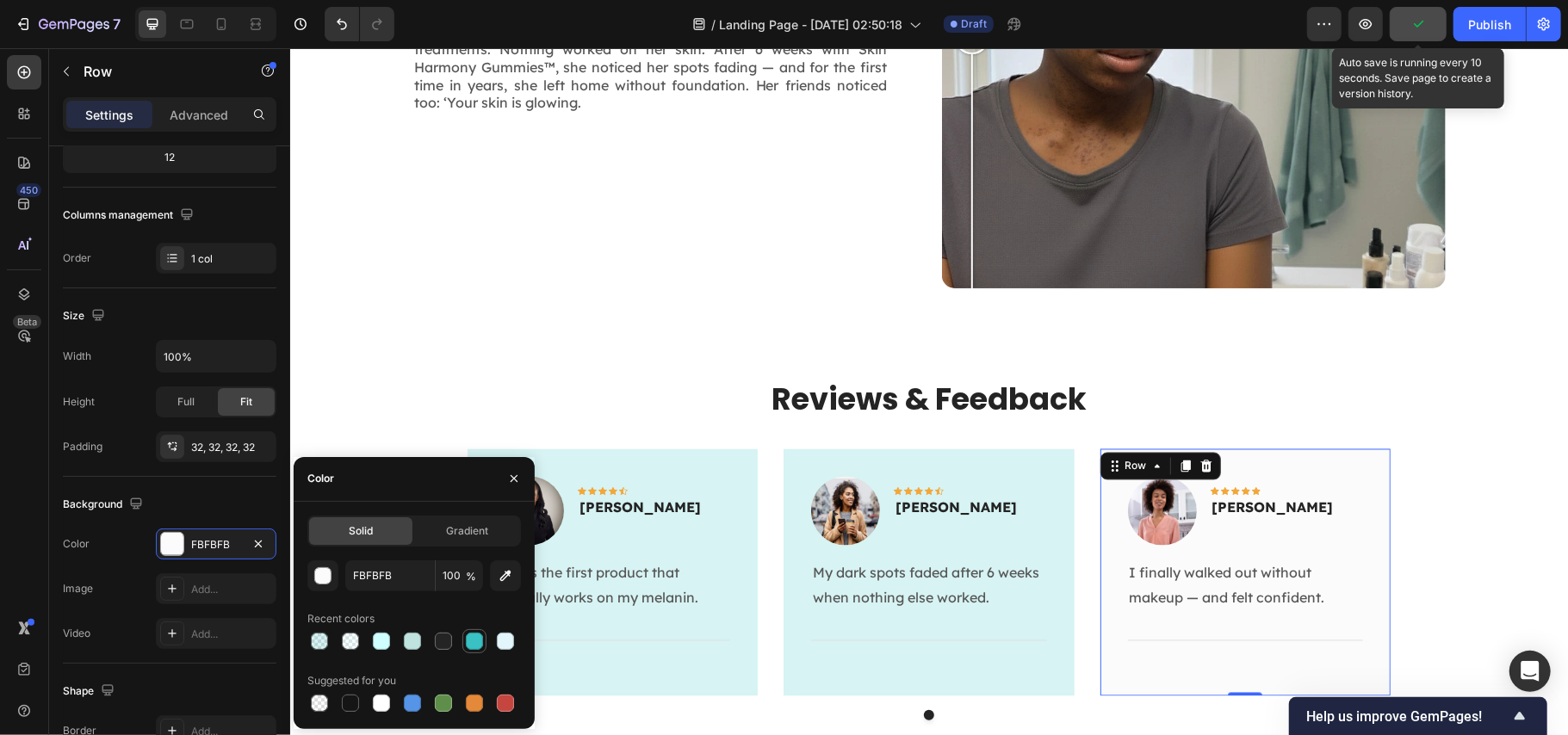
click at [470, 642] on div at bounding box center [475, 641] width 17 height 17
type input "39C1C3"
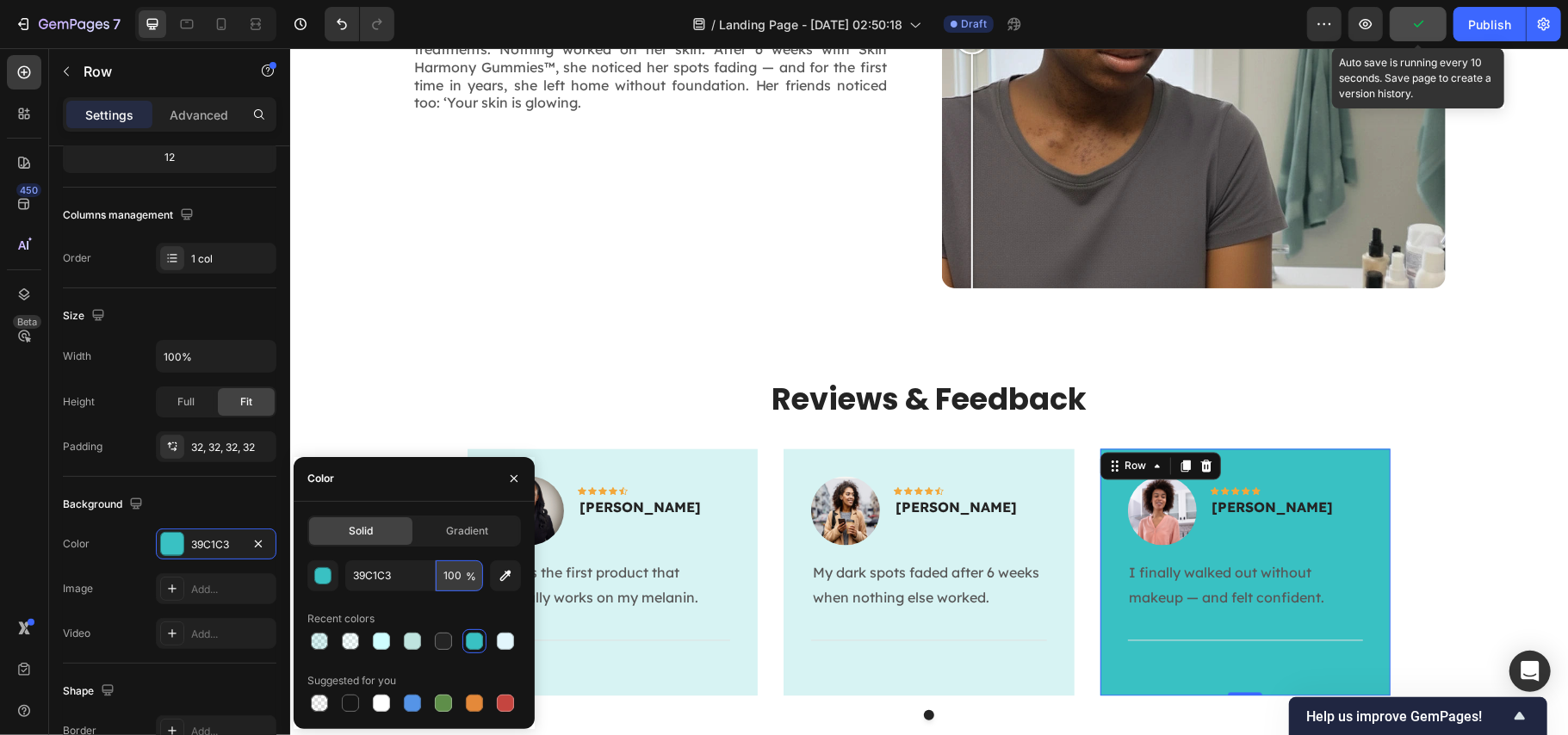
click at [453, 572] on input "100" at bounding box center [460, 575] width 47 height 31
type input "20"
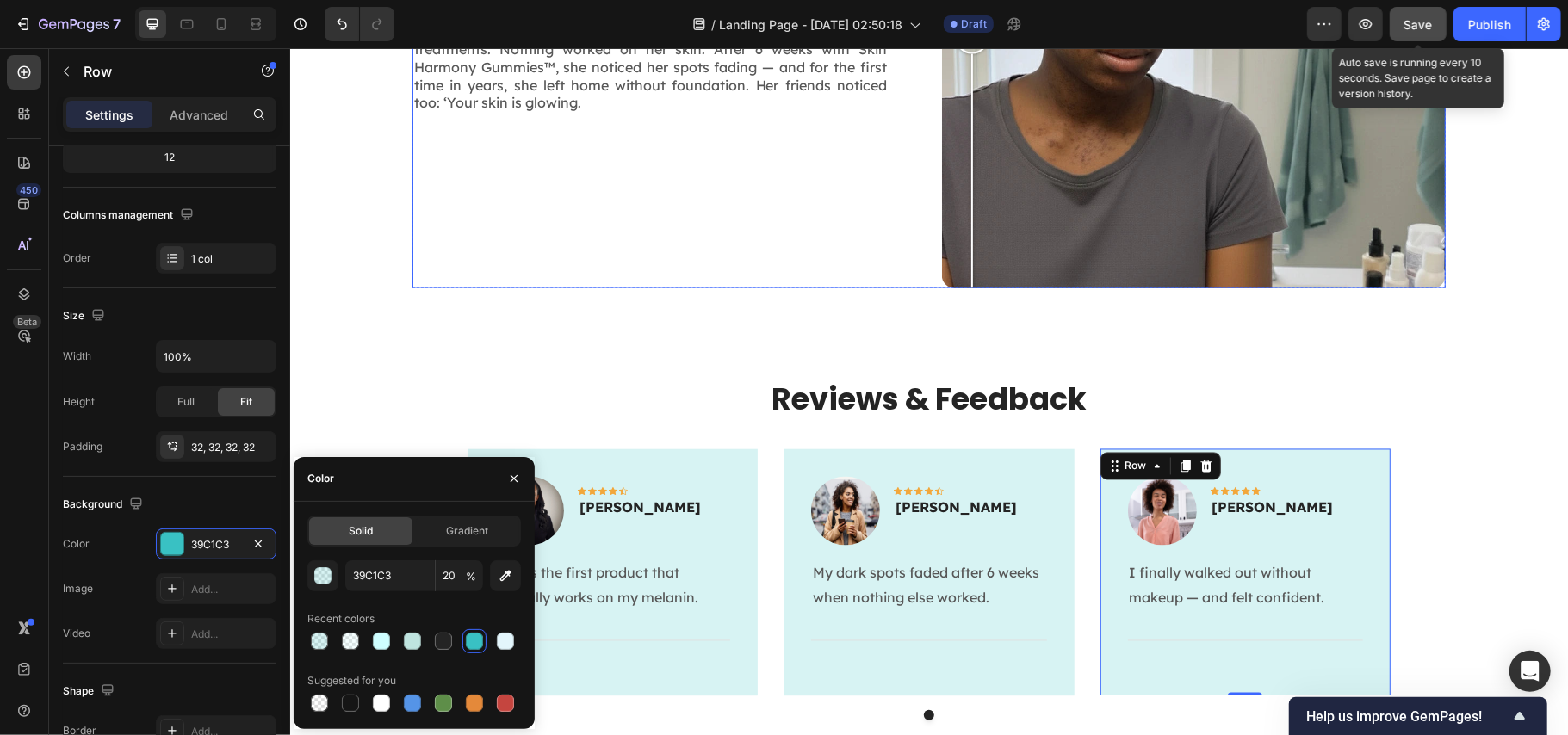
click at [644, 235] on div "Tasha’s Story Heading At 36, Tasha had tried 7 serums, peels, and expensive tre…" at bounding box center [663, 36] width 503 height 503
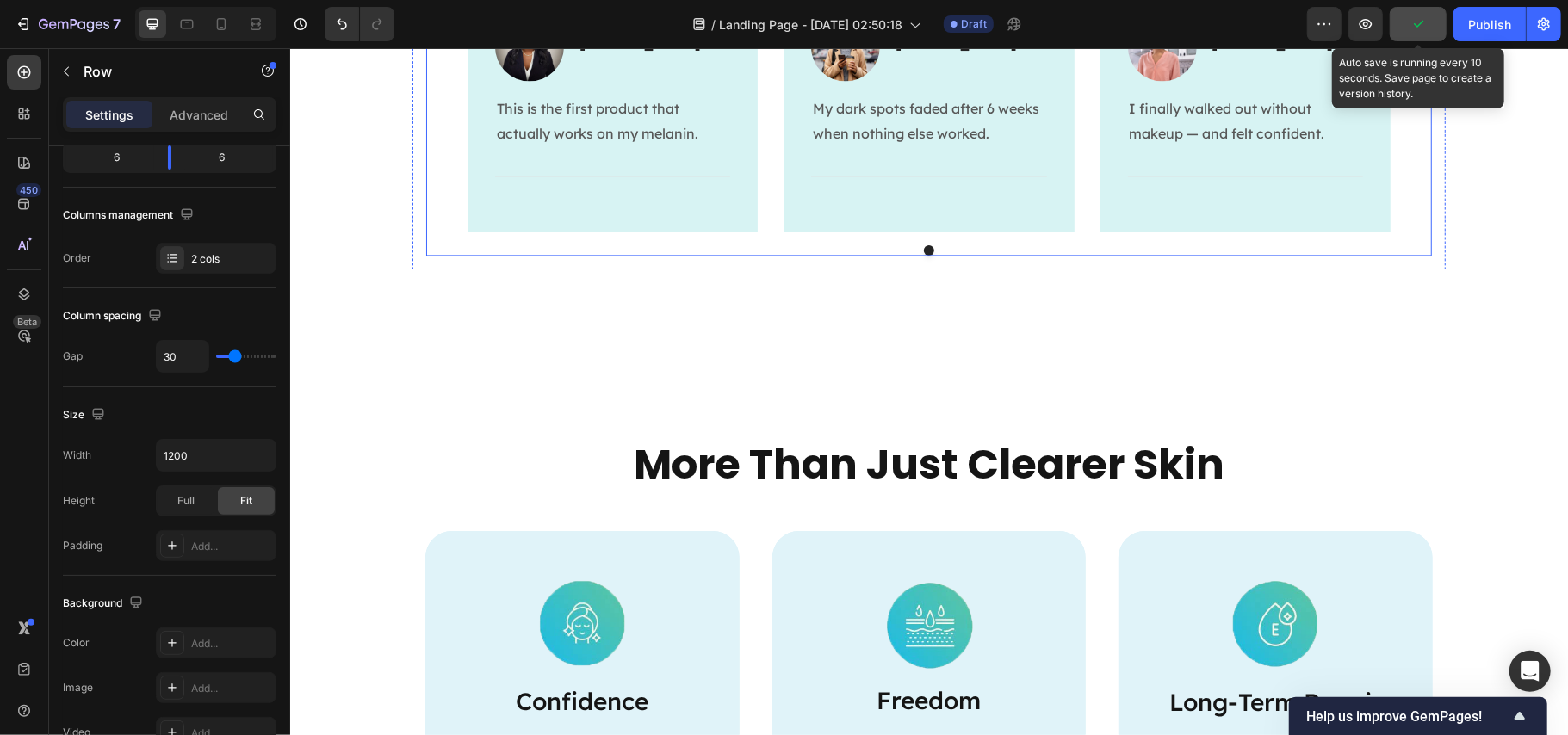
scroll to position [2756, 0]
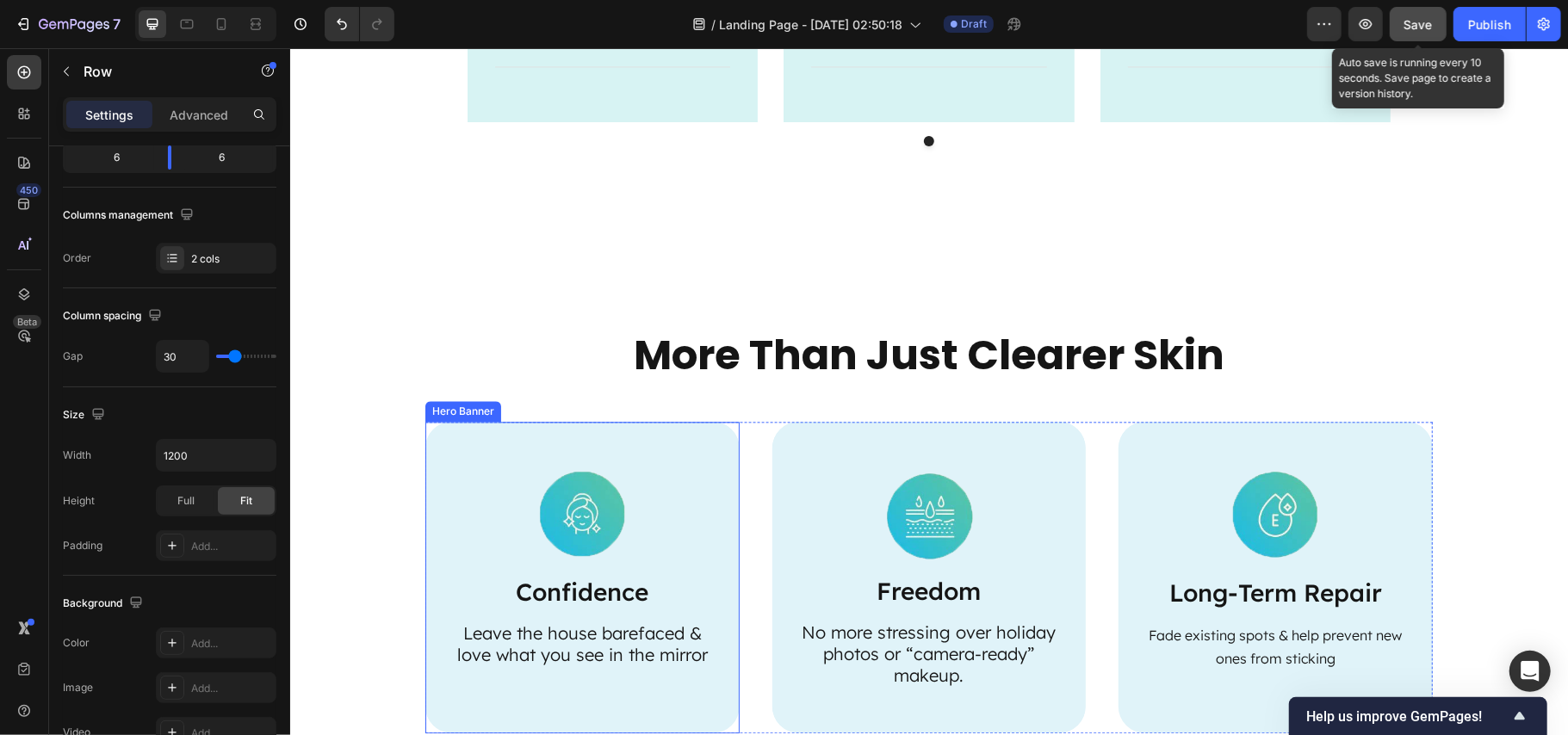
click at [706, 443] on div "Image Confidence Text Block Leave the house barefaced & love what you see in th…" at bounding box center [582, 566] width 315 height 291
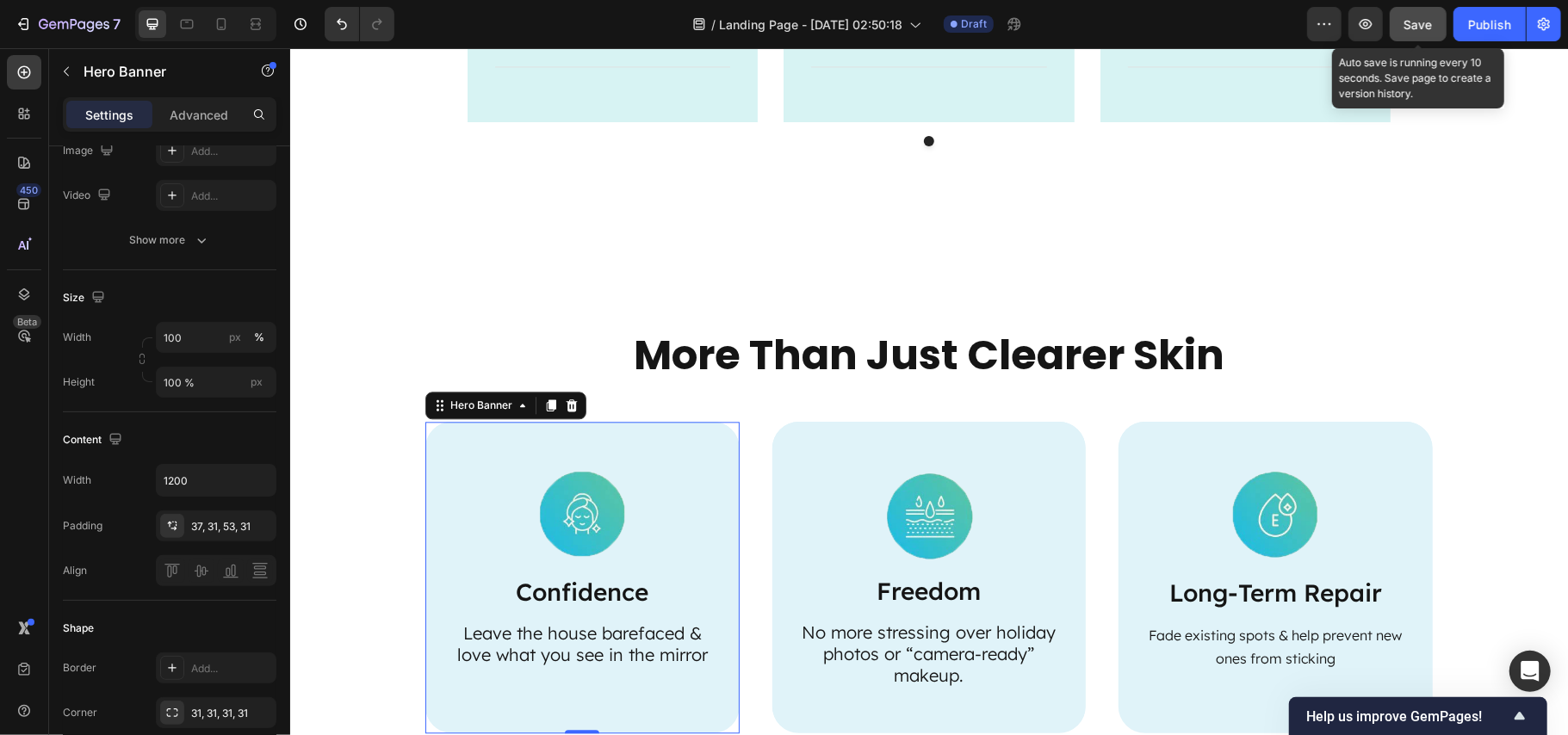
scroll to position [0, 0]
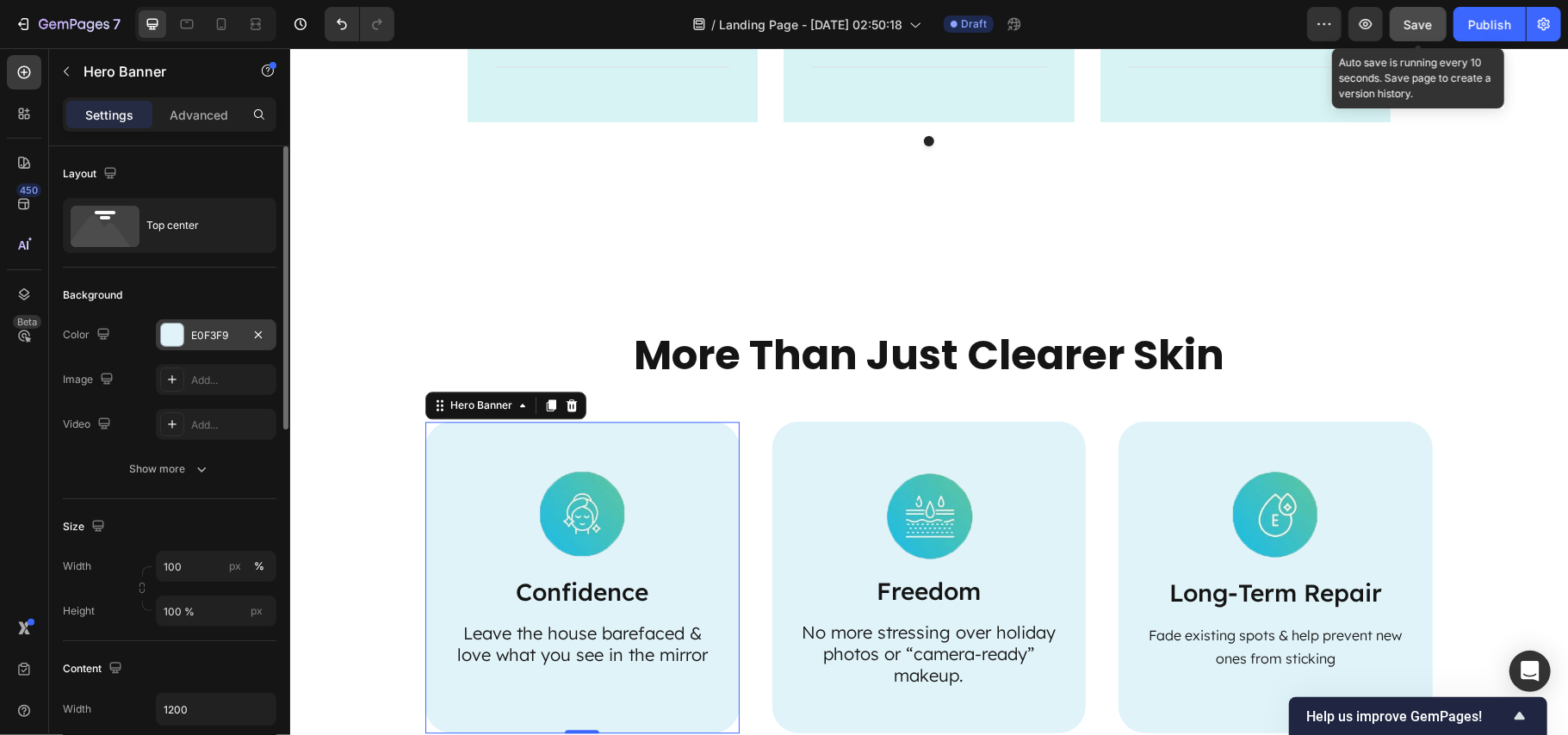
click at [213, 339] on div "E0F3F9" at bounding box center [216, 336] width 50 height 16
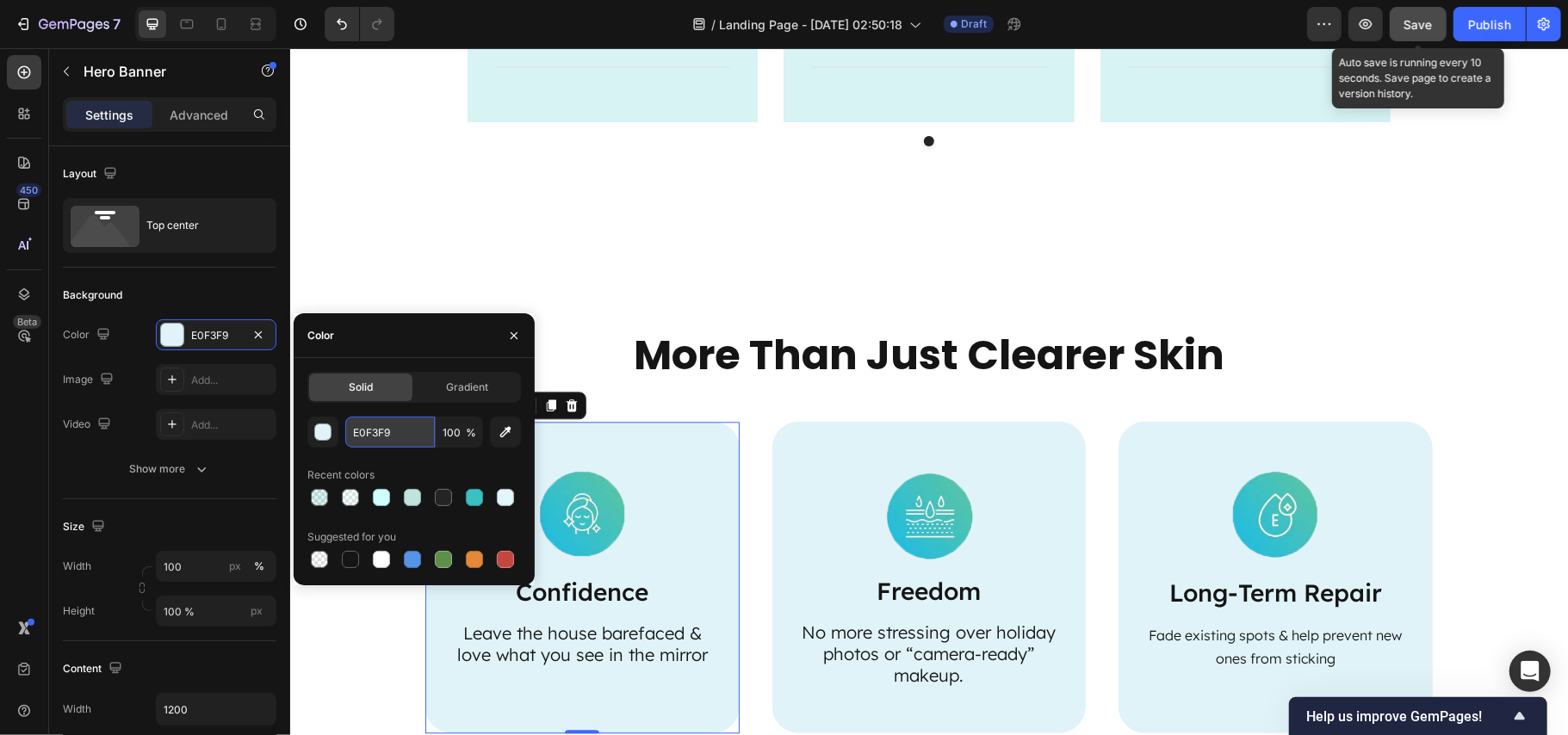
click at [382, 436] on input "E0F3F9" at bounding box center [390, 432] width 89 height 31
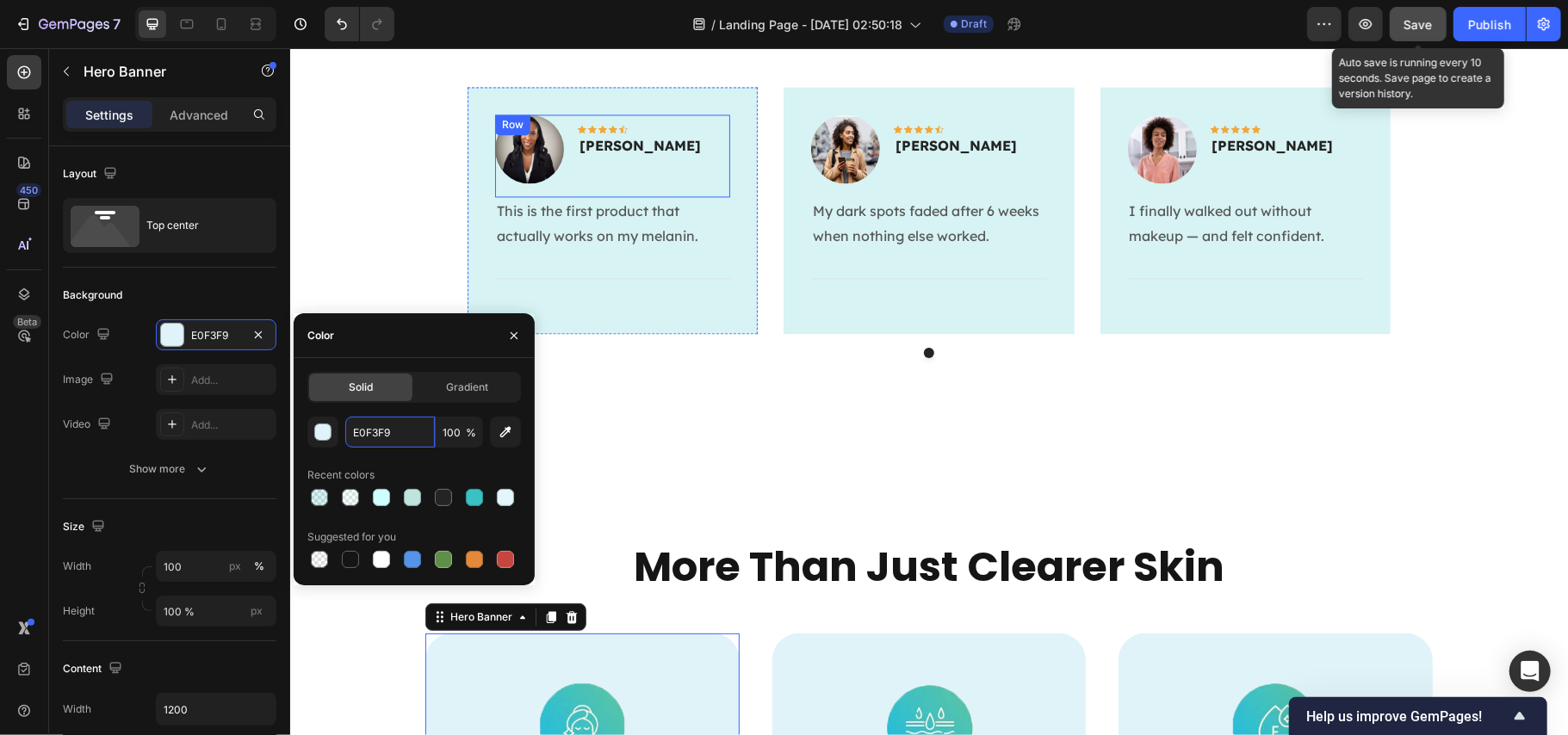
scroll to position [2411, 0]
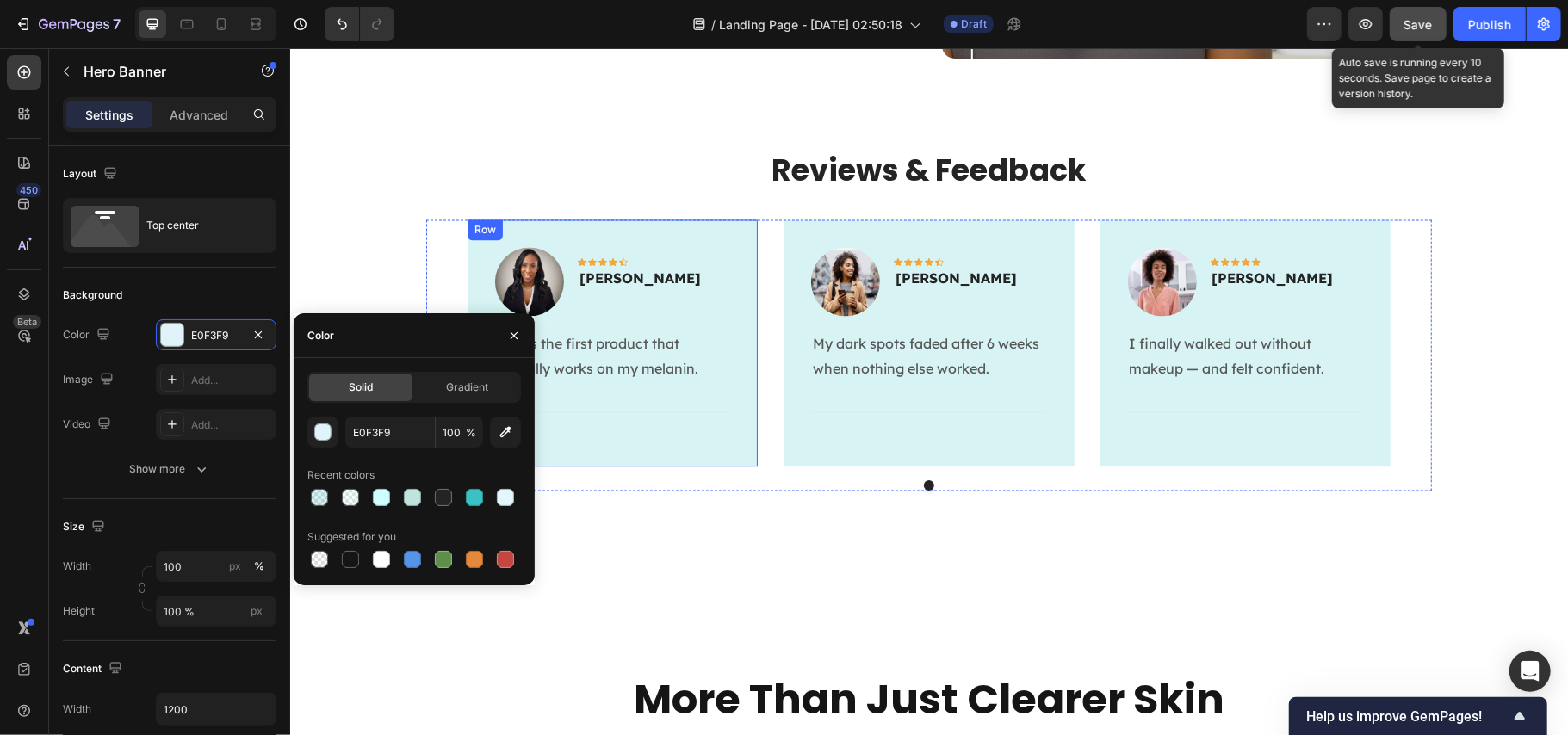
click at [728, 235] on div "Image Icon Icon Icon Icon Icon Row Anna Joseph Text block Row This is the first…" at bounding box center [612, 342] width 290 height 247
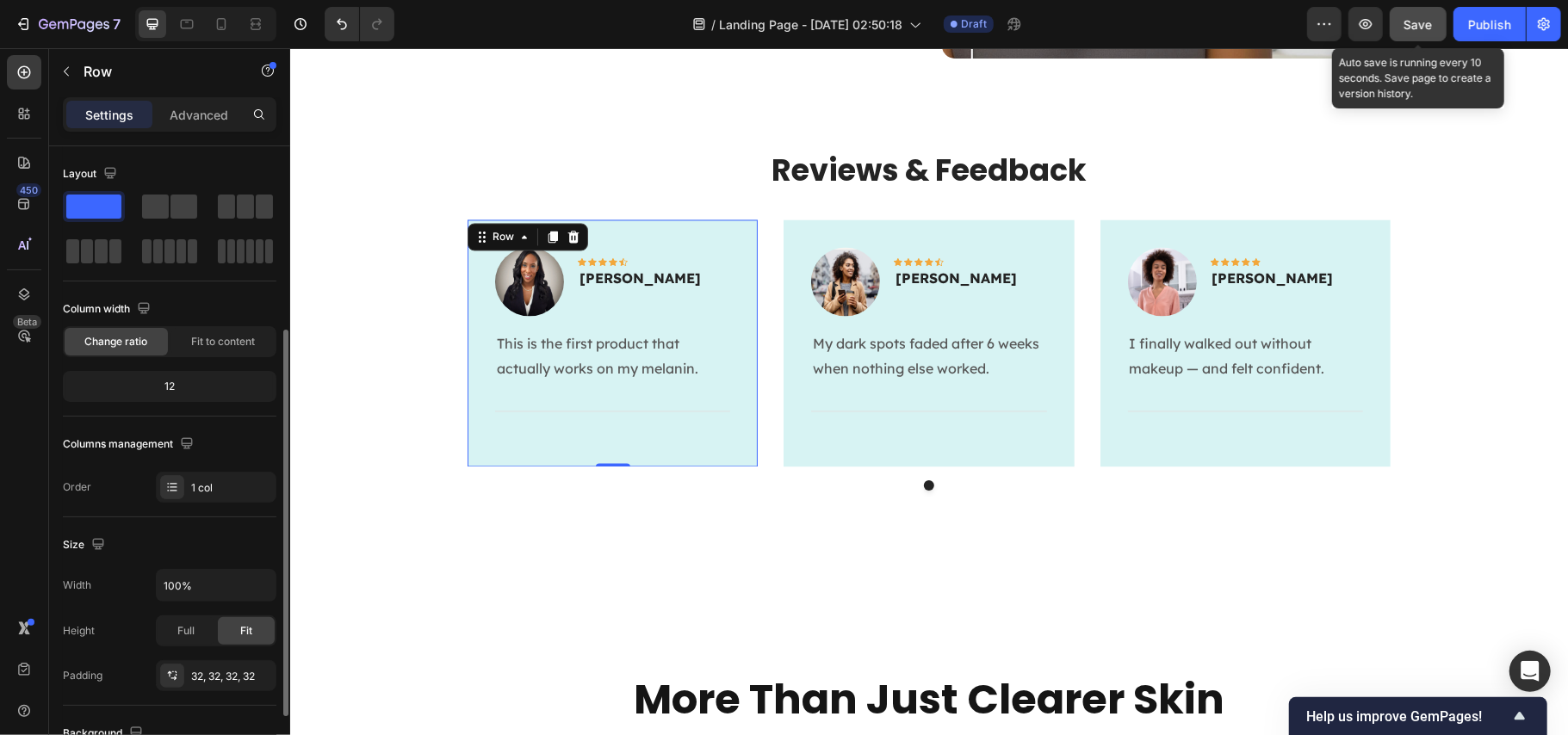
scroll to position [344, 0]
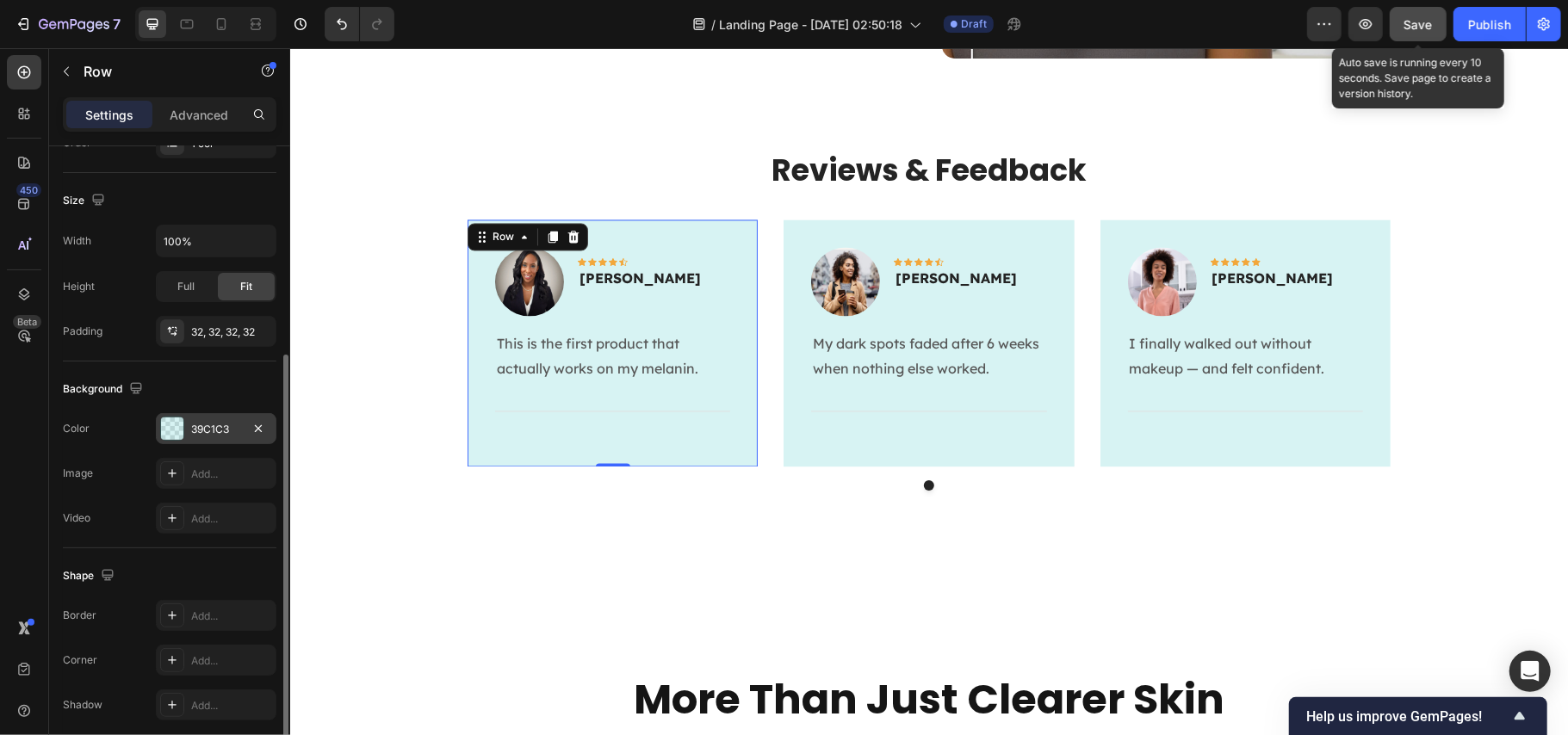
click at [208, 431] on div "39C1C3" at bounding box center [216, 430] width 50 height 16
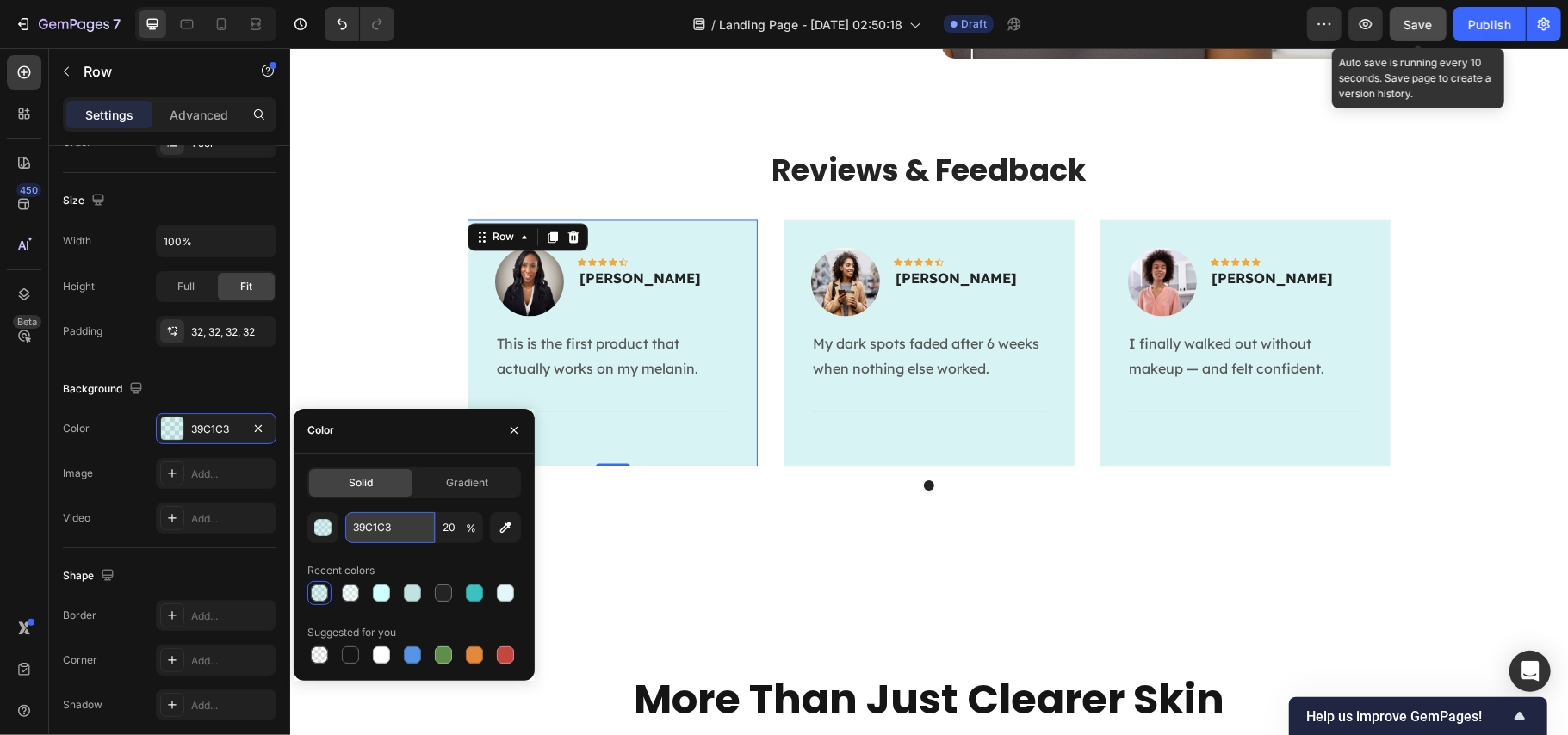
click at [371, 527] on input "39C1C3" at bounding box center [390, 527] width 89 height 31
paste input "E0F3F9"
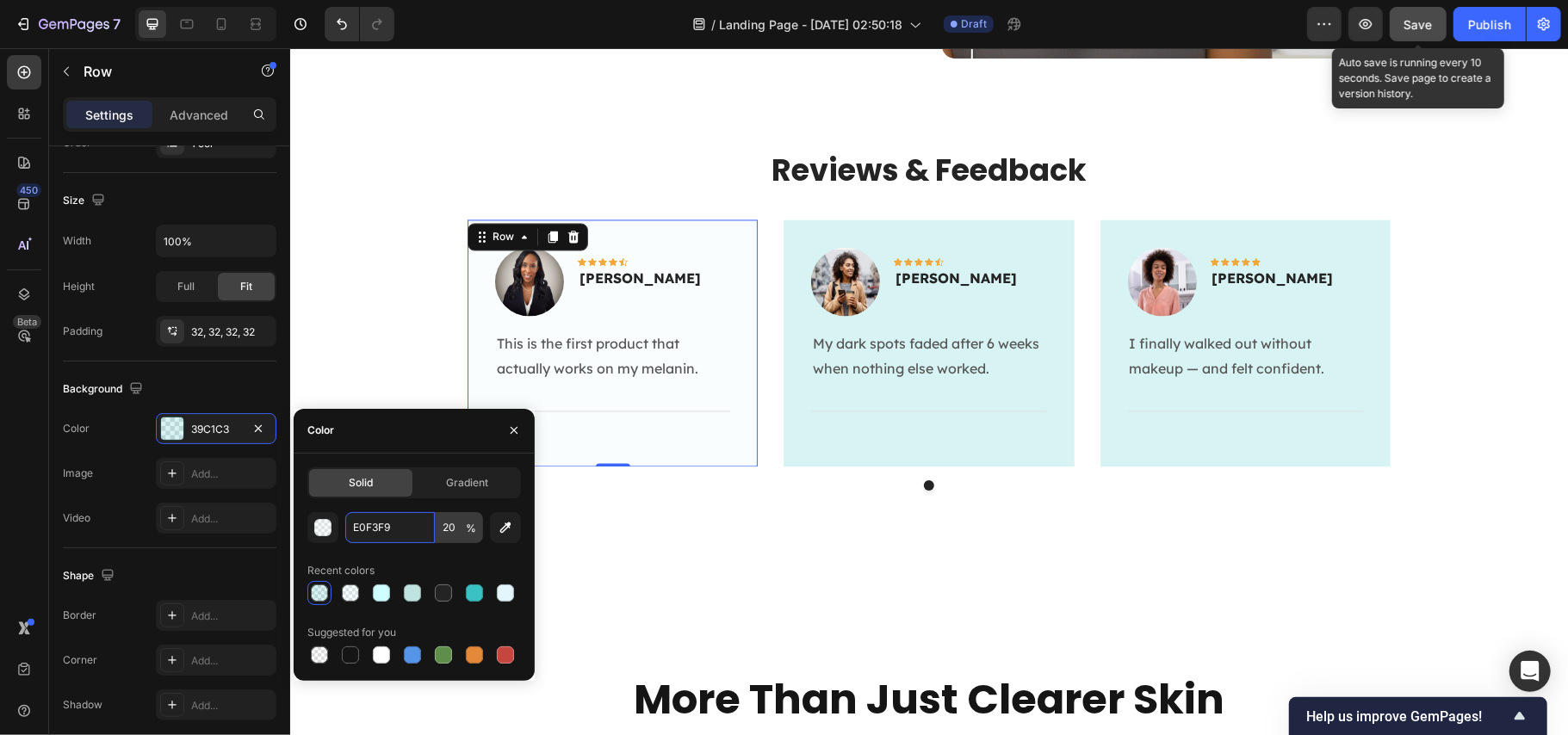
type input "E0F3F9"
click at [452, 528] on input "20" at bounding box center [460, 527] width 47 height 31
type input "100"
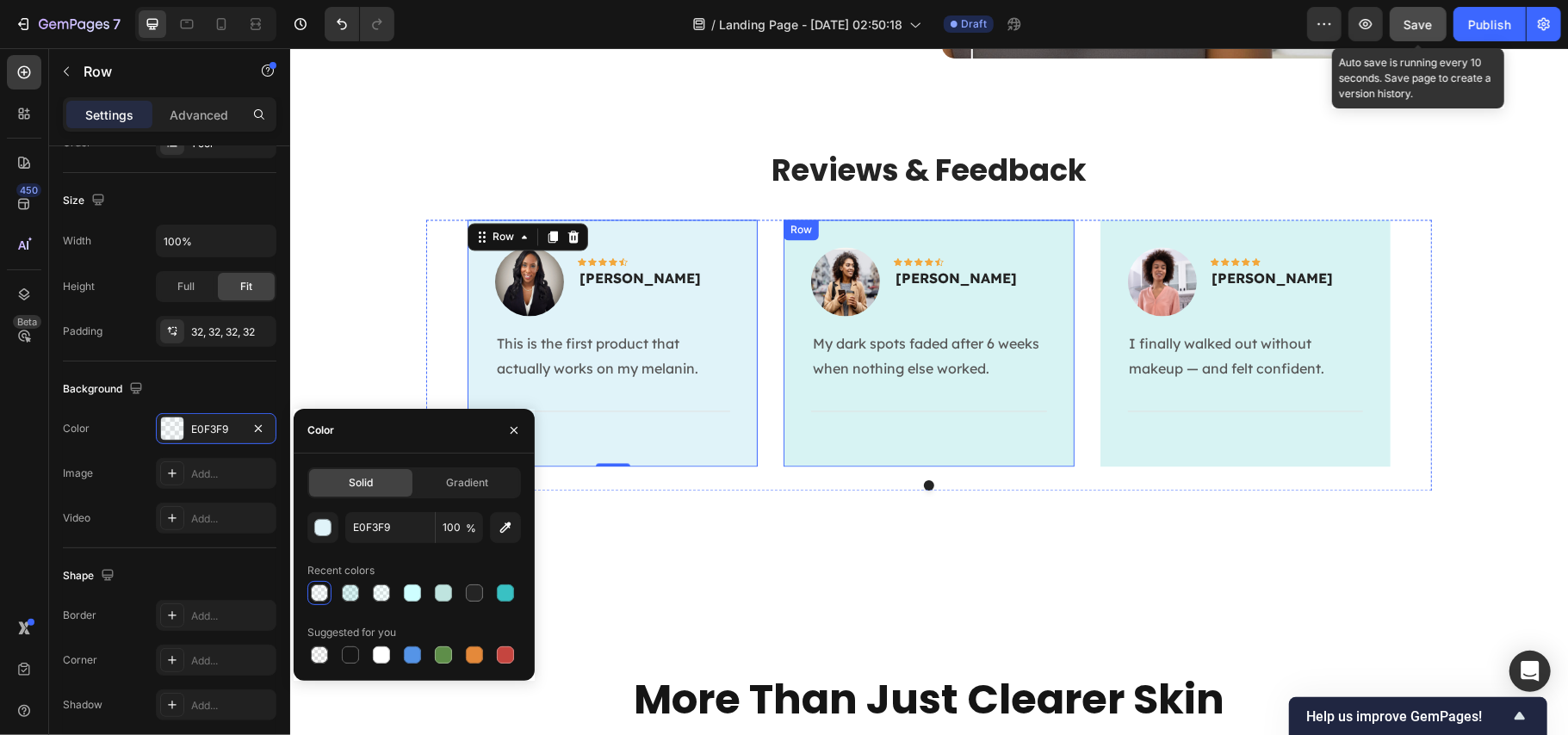
click at [789, 410] on div "Image Icon Icon Icon Icon Icon Row Olivia Rowse Text block Row My dark spots fa…" at bounding box center [928, 342] width 290 height 247
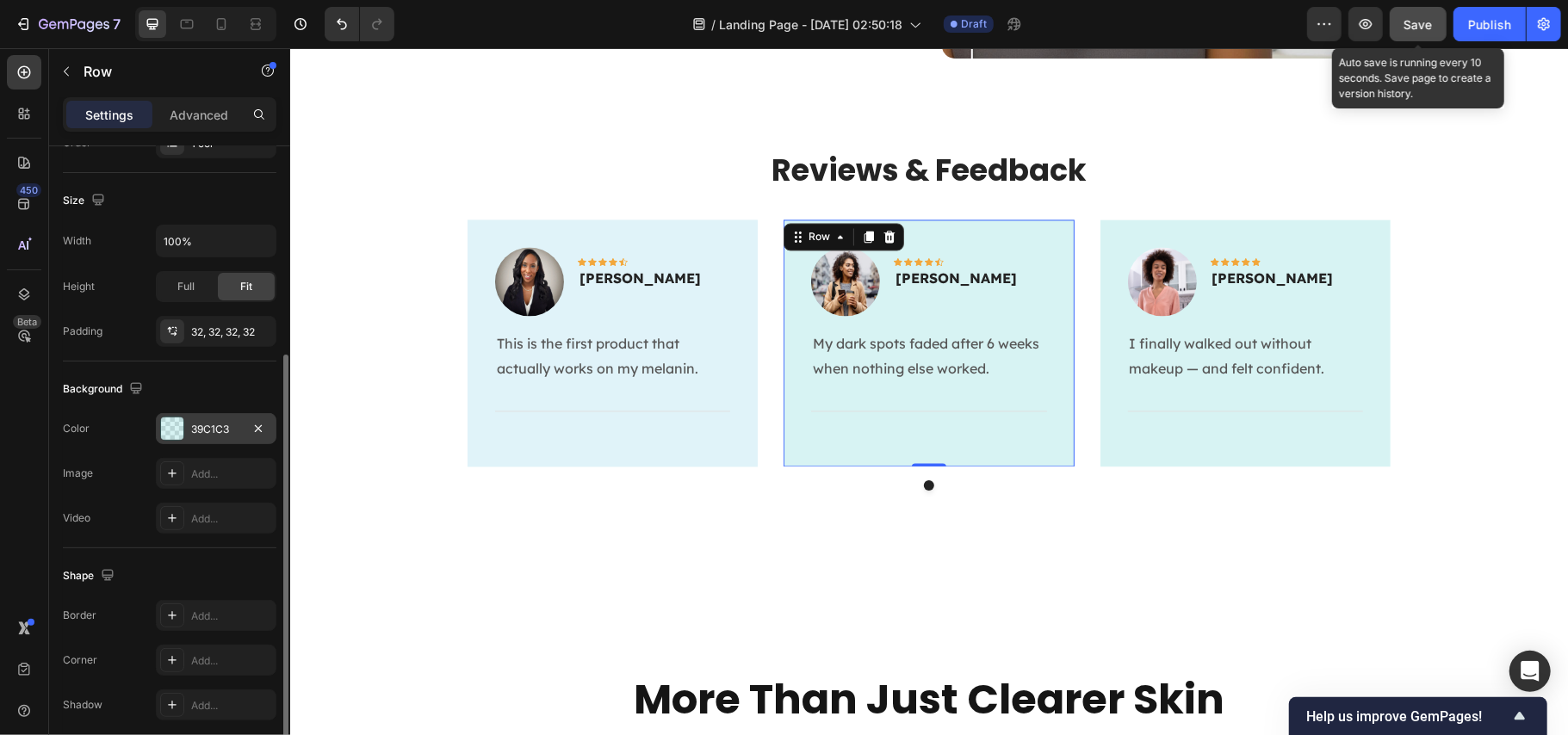
click at [191, 429] on div "39C1C3" at bounding box center [216, 430] width 50 height 16
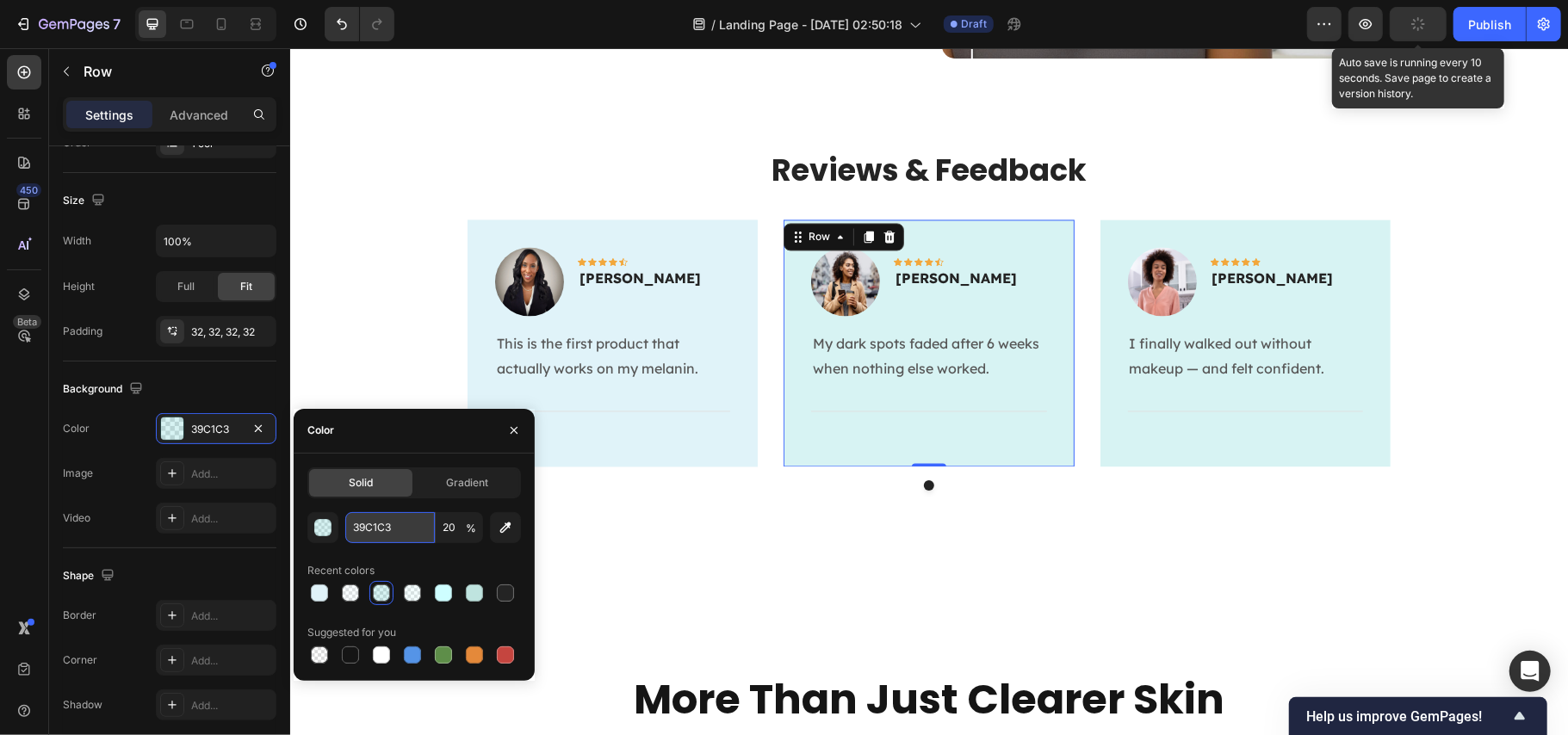
click at [374, 521] on input "39C1C3" at bounding box center [390, 527] width 89 height 31
paste input "E0F3F9"
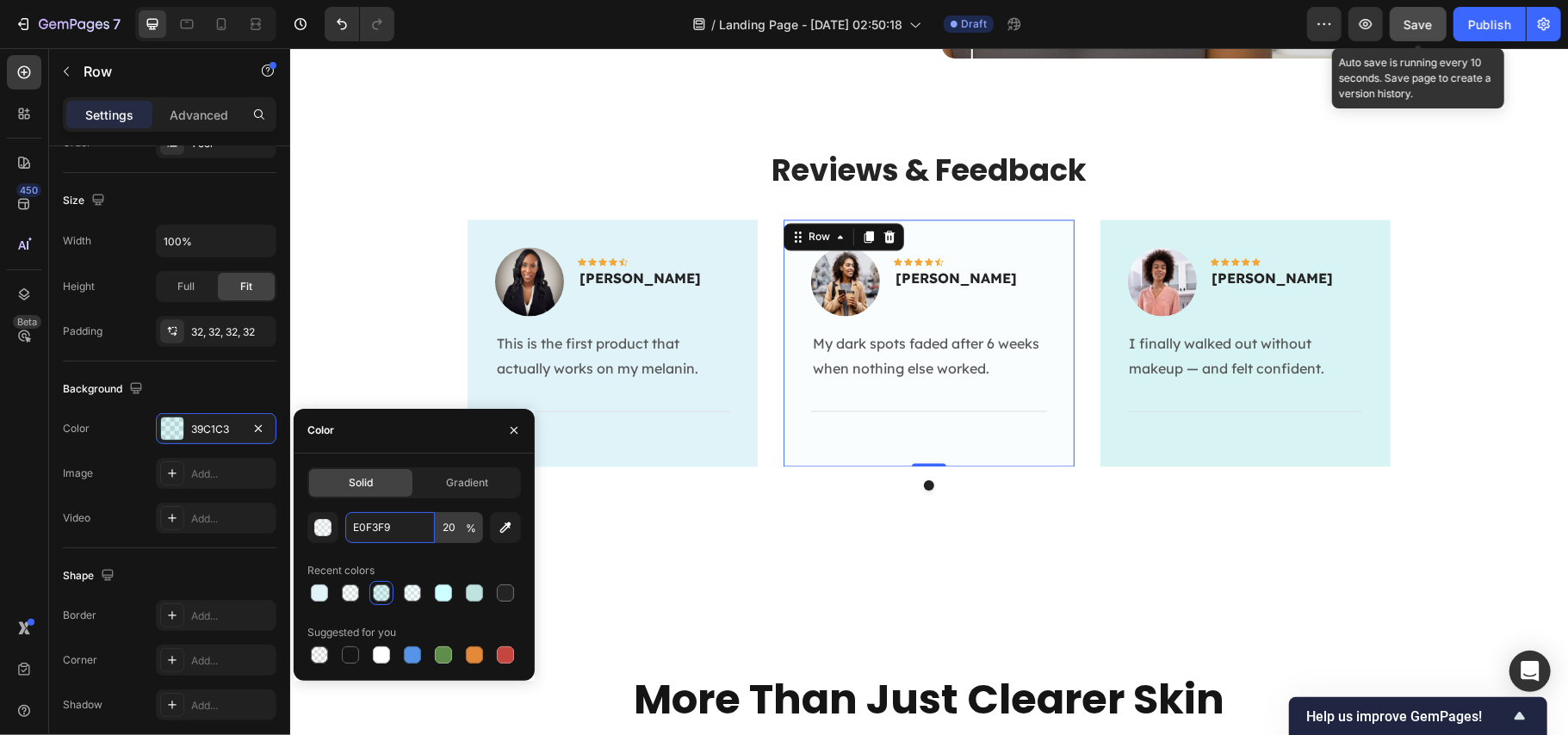
type input "E0F3F9"
click at [448, 524] on input "20" at bounding box center [460, 527] width 47 height 31
type input "100"
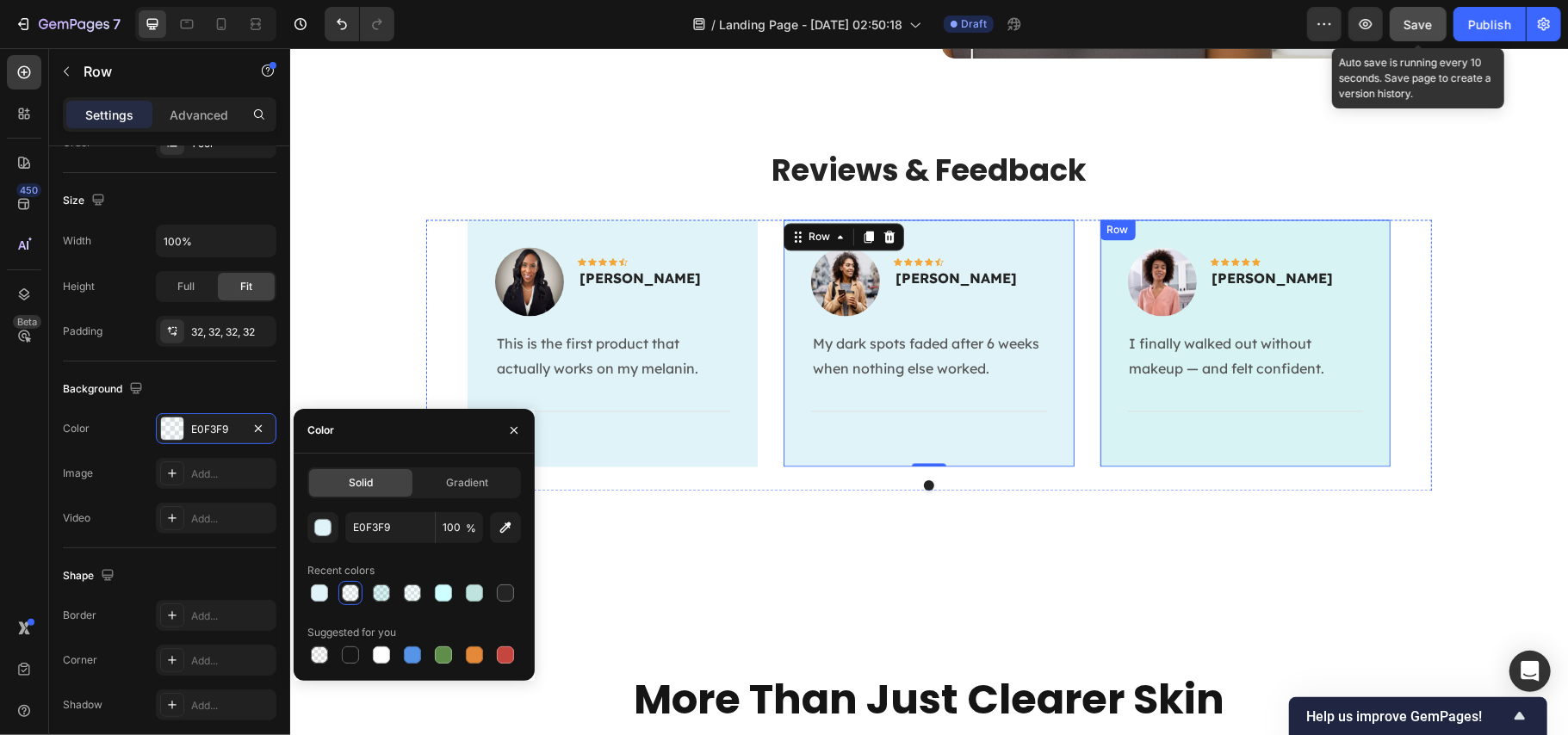
click at [1100, 413] on div "Image Icon Icon Icon Icon Icon Row Rita Carroll Text block Row I finally walked…" at bounding box center [1245, 342] width 290 height 247
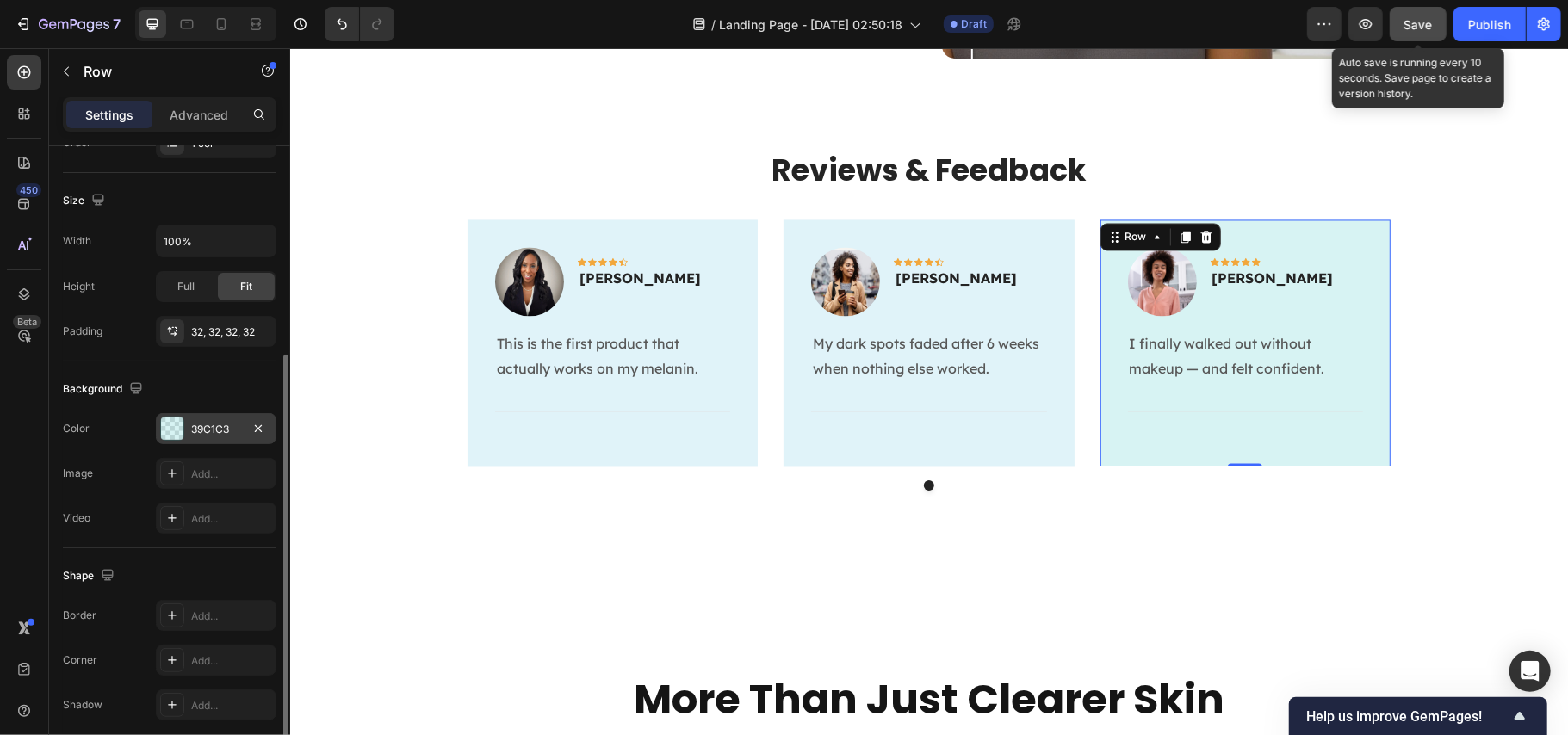
click at [213, 431] on div "39C1C3" at bounding box center [216, 430] width 50 height 16
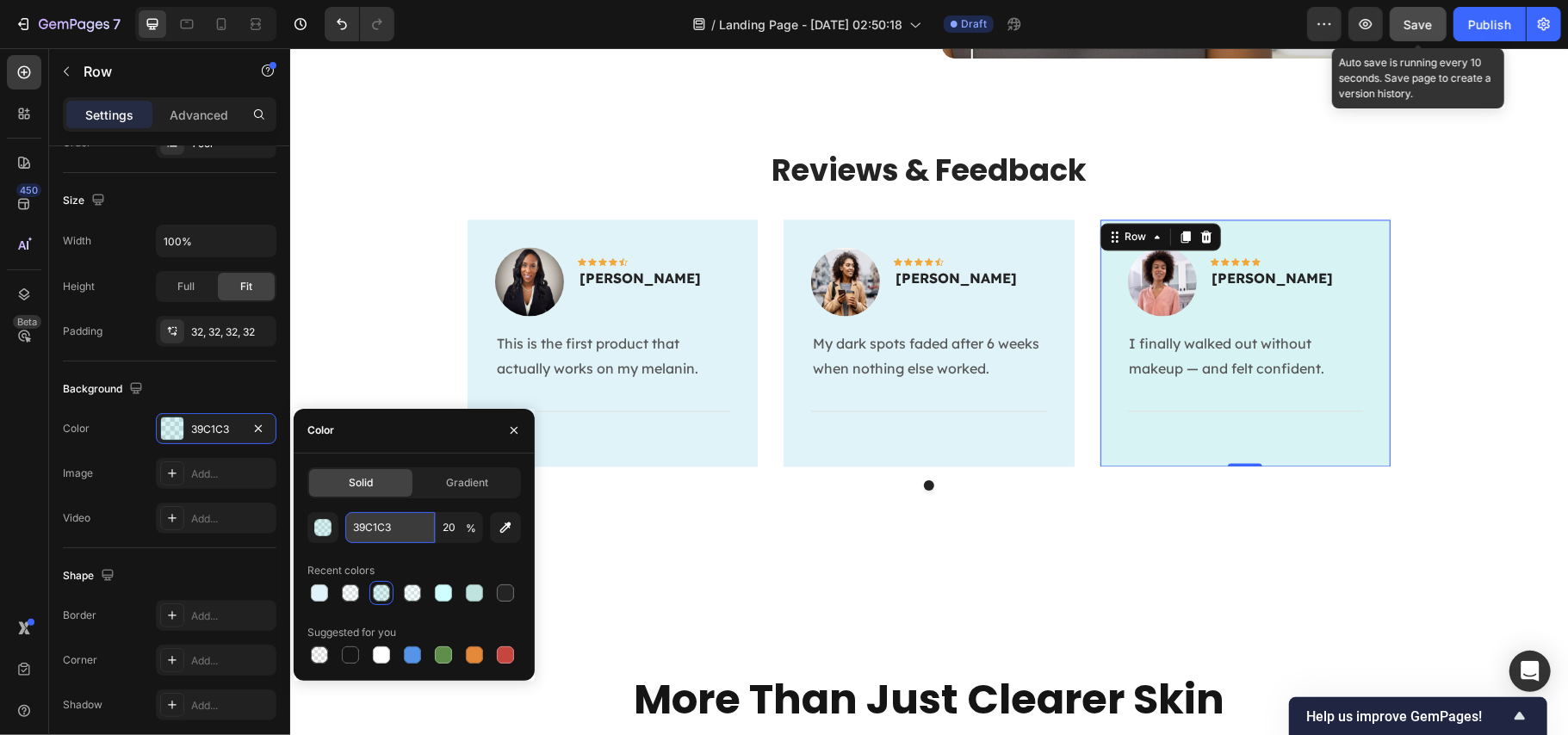
click at [377, 536] on input "39C1C3" at bounding box center [390, 527] width 89 height 31
paste input "E0F3F9"
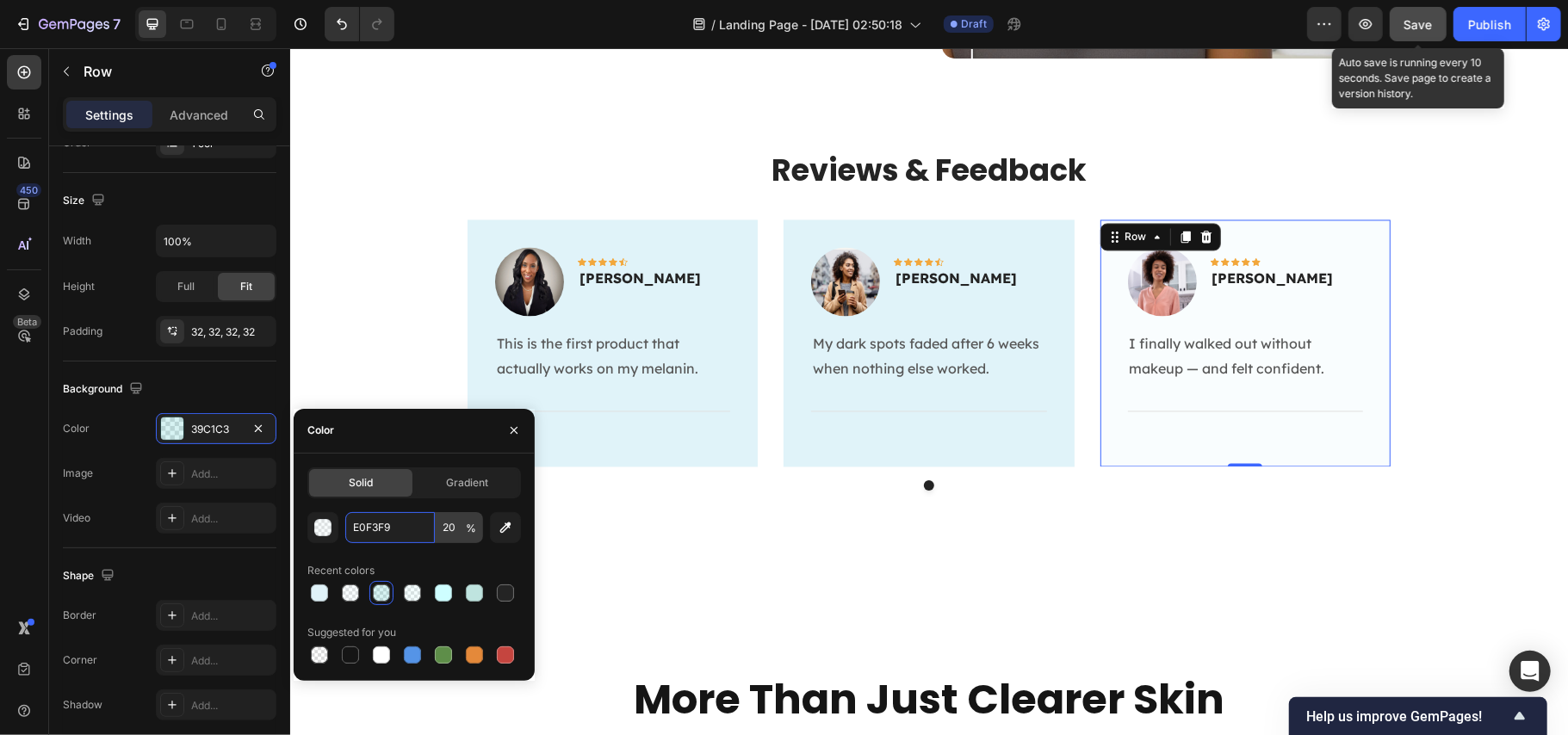
type input "E0F3F9"
click at [452, 530] on input "20" at bounding box center [460, 527] width 47 height 31
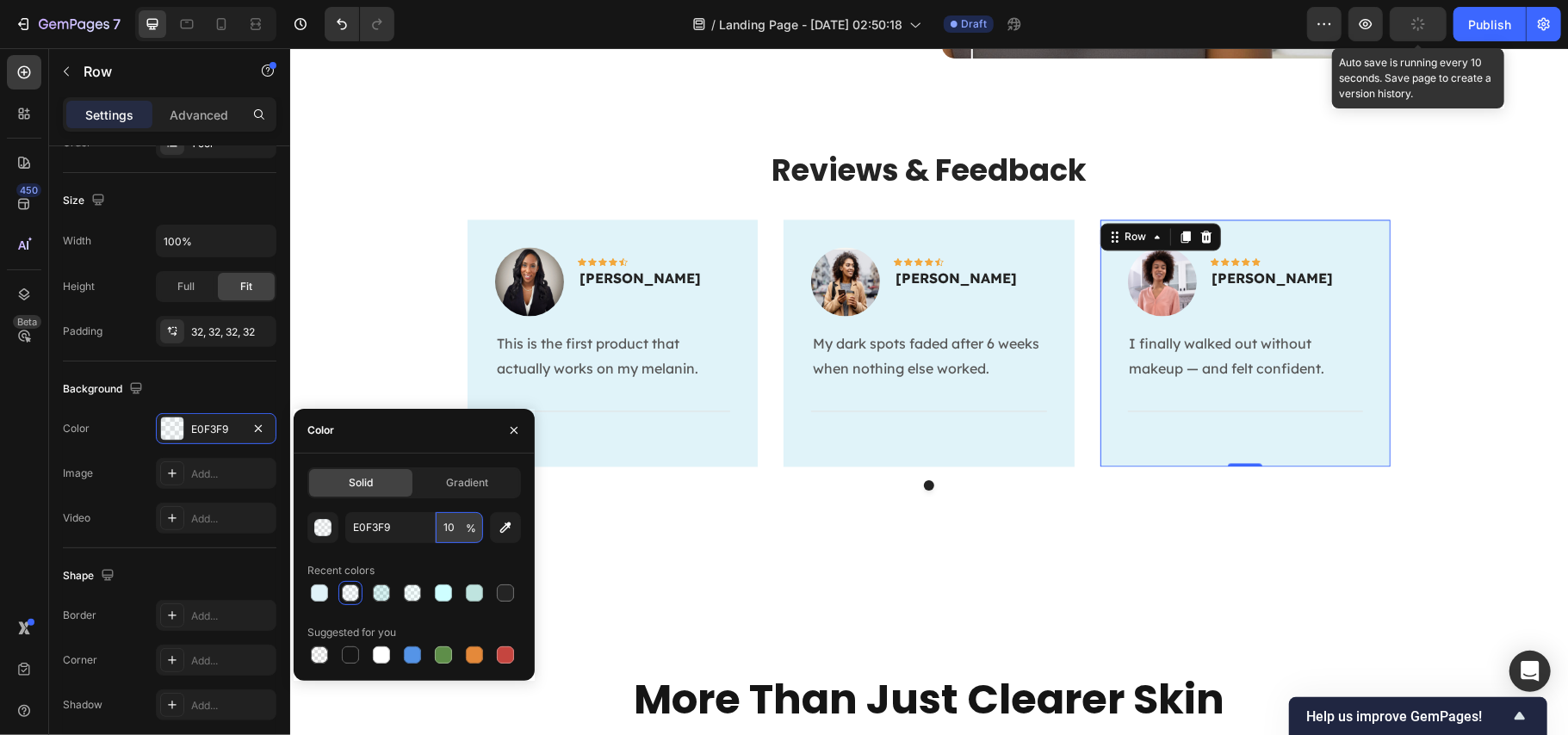
type input "100"
click at [1273, 560] on div "Reviews & Feedback Heading Image Icon Icon Icon Icon Icon Row Anna Joseph Text …" at bounding box center [928, 326] width 1278 height 493
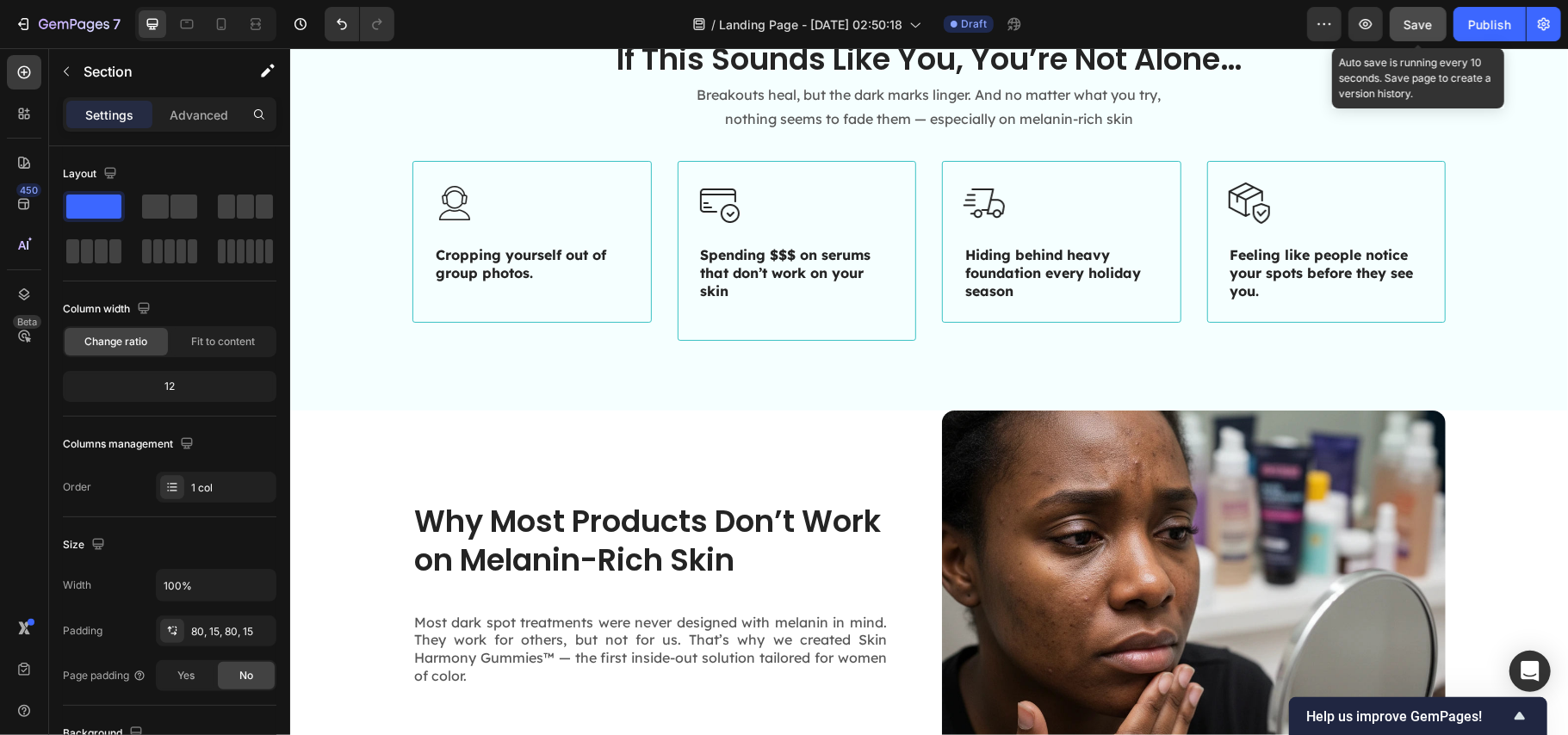
scroll to position [229, 0]
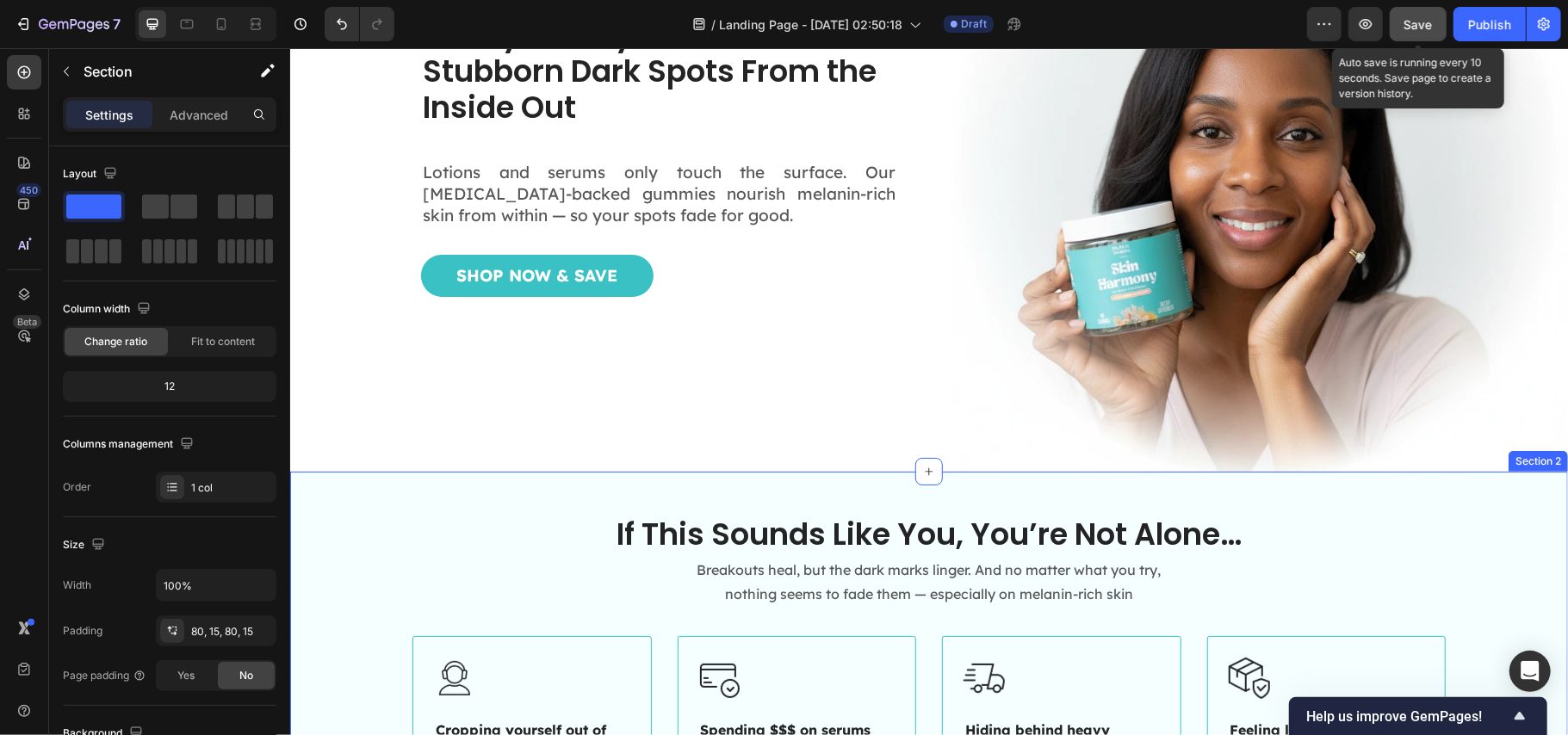
click at [376, 496] on div "If This Sounds Like You, You’re Not Alone… Heading Breakouts heal, but the dark…" at bounding box center [928, 677] width 1278 height 413
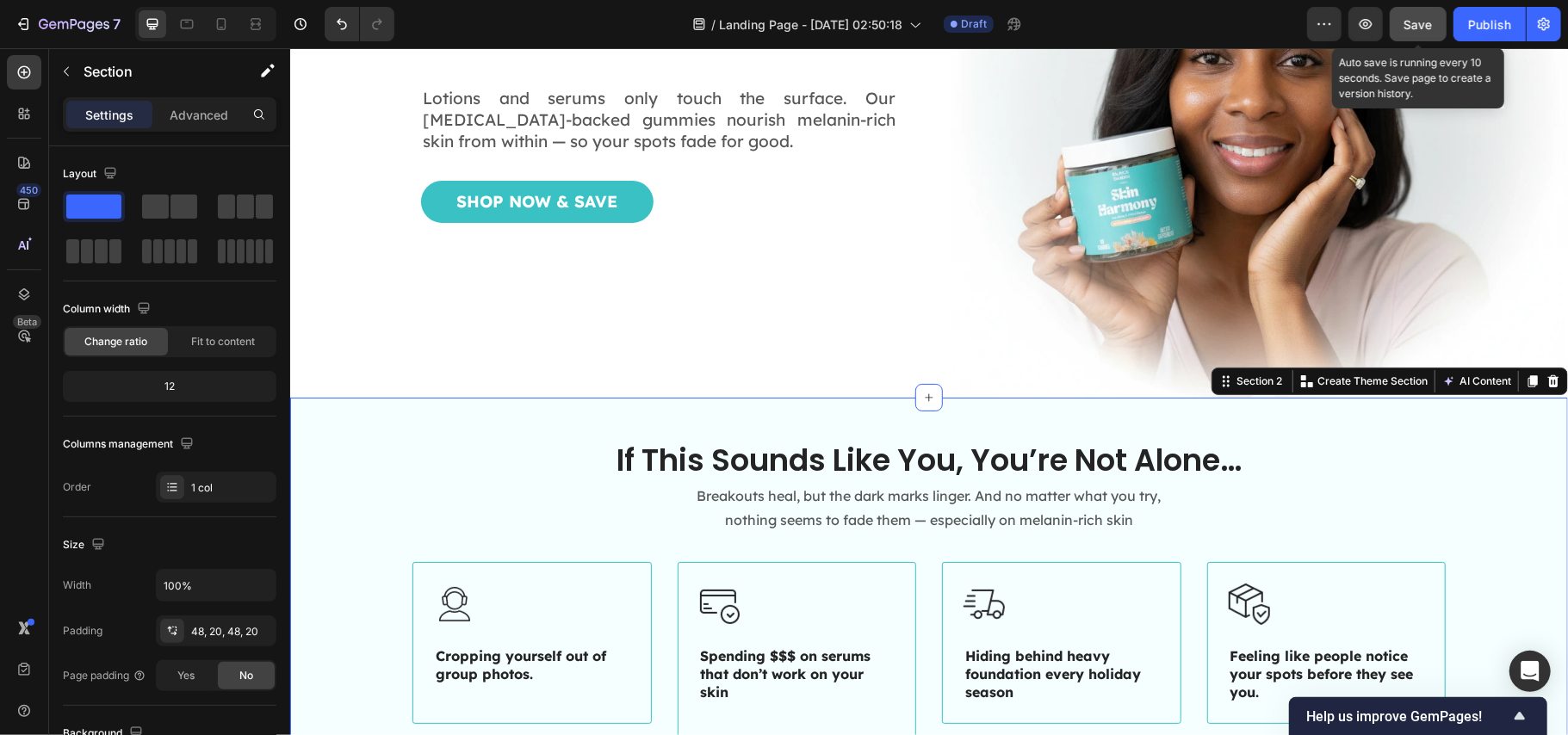
scroll to position [344, 0]
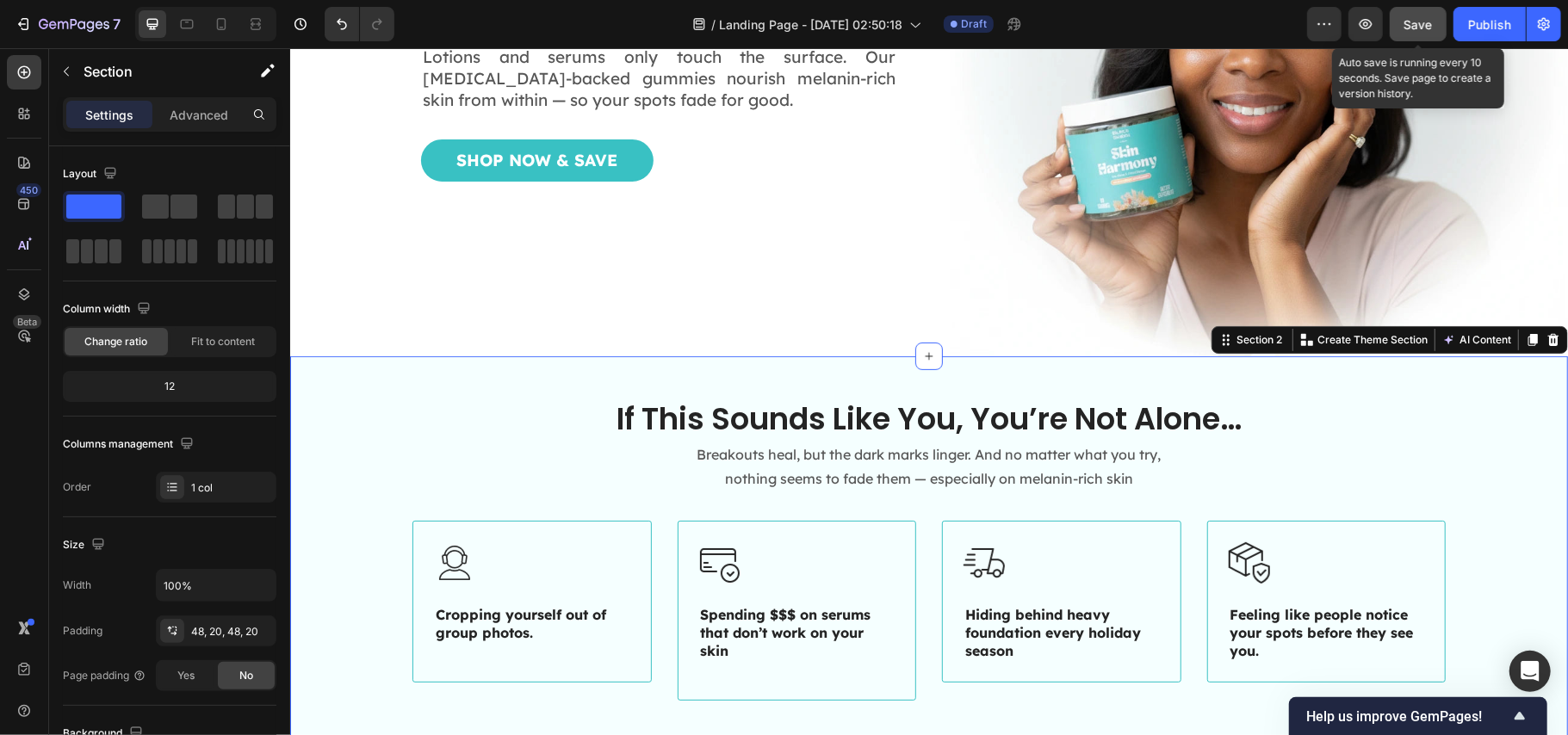
click at [359, 433] on div "If This Sounds Like You, You’re Not Alone… Heading Breakouts heal, but the dark…" at bounding box center [928, 562] width 1244 height 330
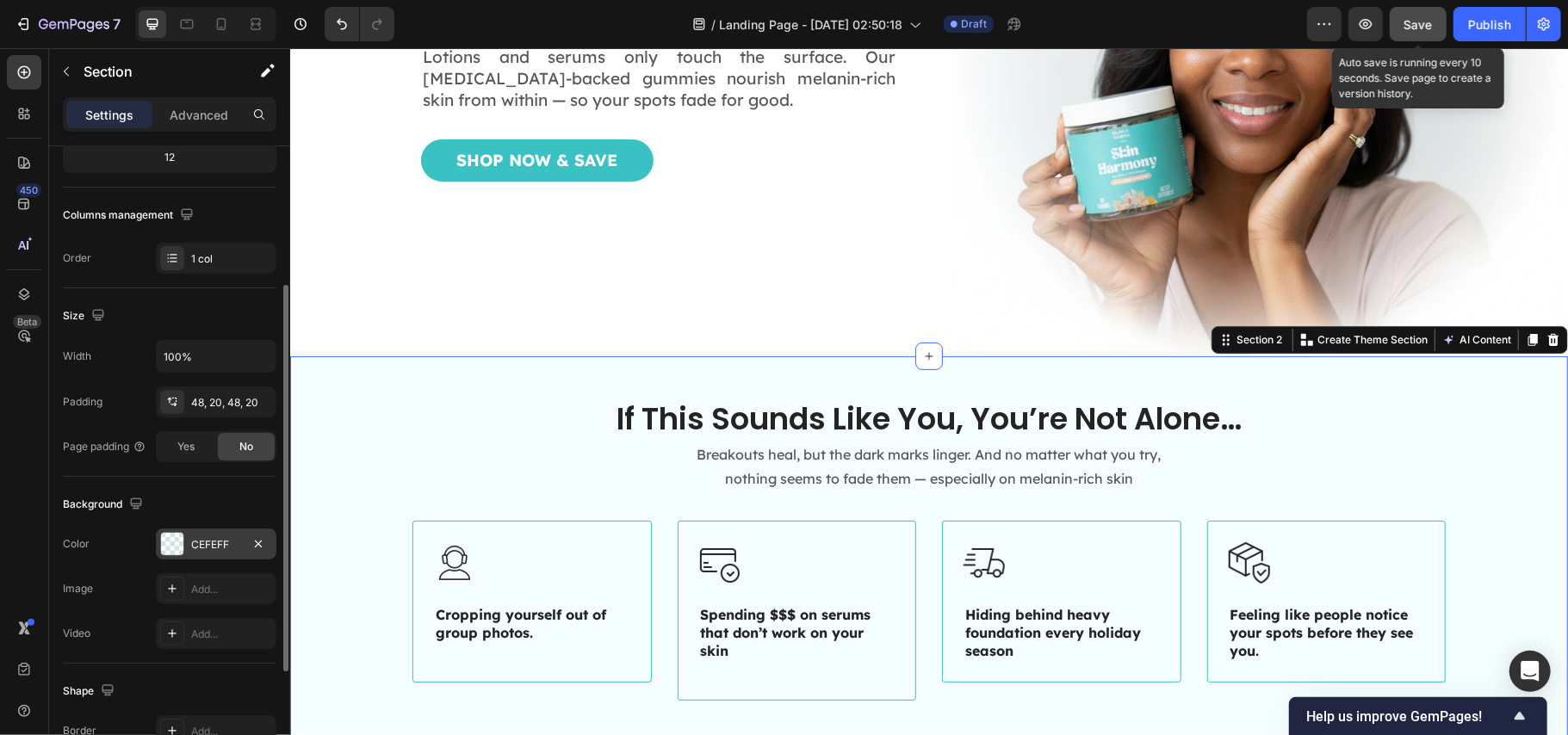
click at [205, 551] on div "CEFEFF" at bounding box center [216, 545] width 50 height 16
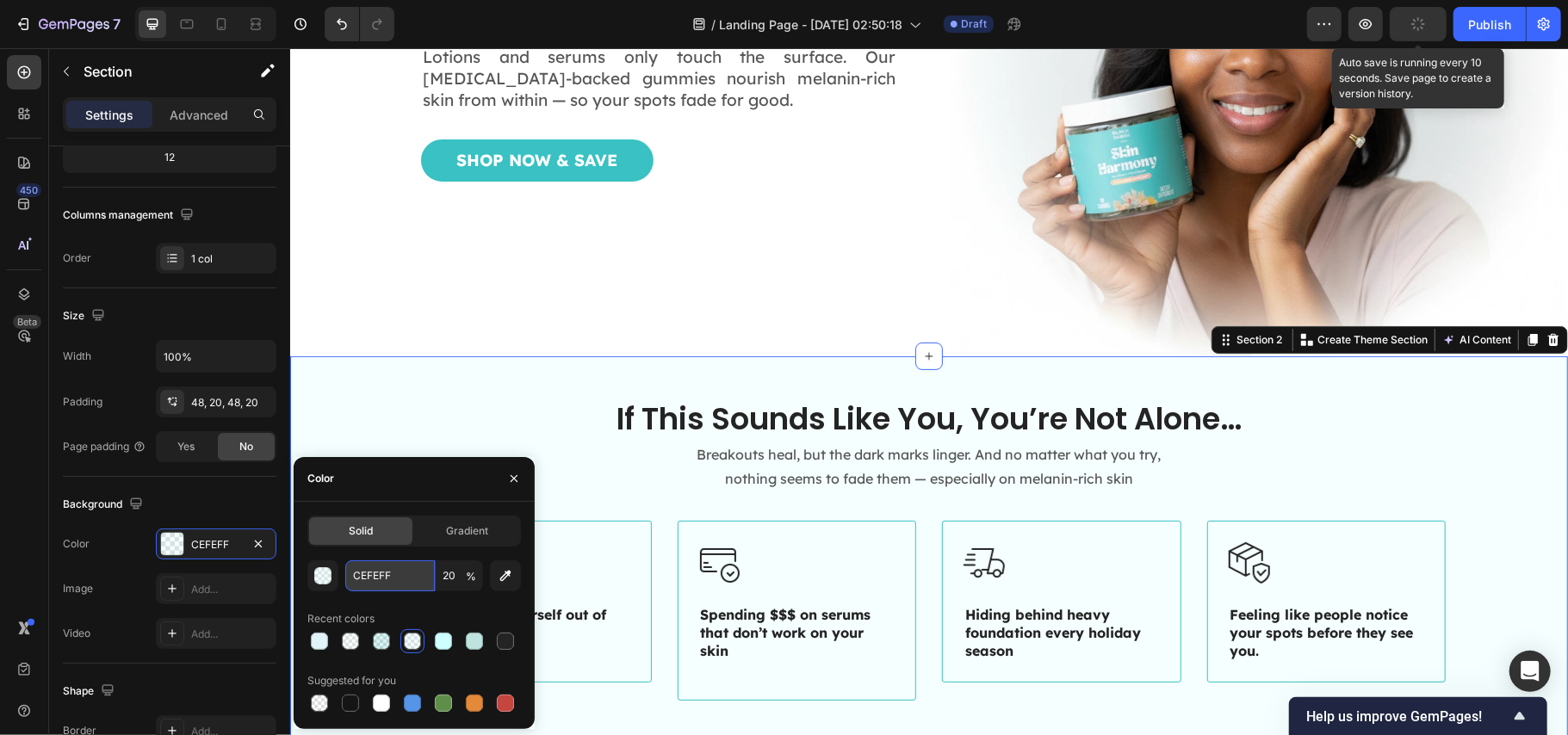
click at [376, 577] on input "CEFEFF" at bounding box center [390, 575] width 89 height 31
paste input "E0F3F9"
type input "E0F3F9"
click at [445, 573] on input "20" at bounding box center [460, 575] width 47 height 31
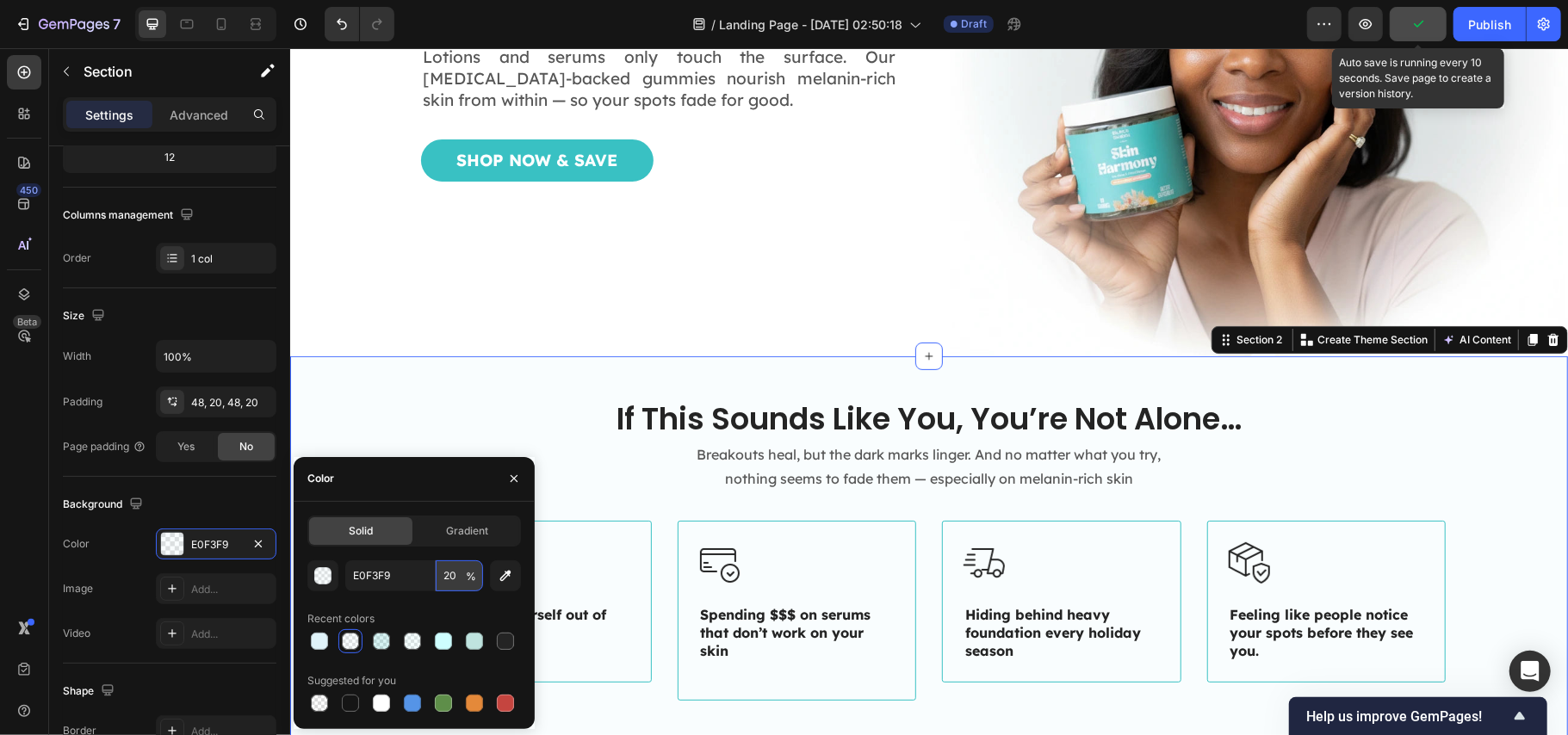
click at [445, 573] on input "20" at bounding box center [460, 575] width 47 height 31
type input "100"
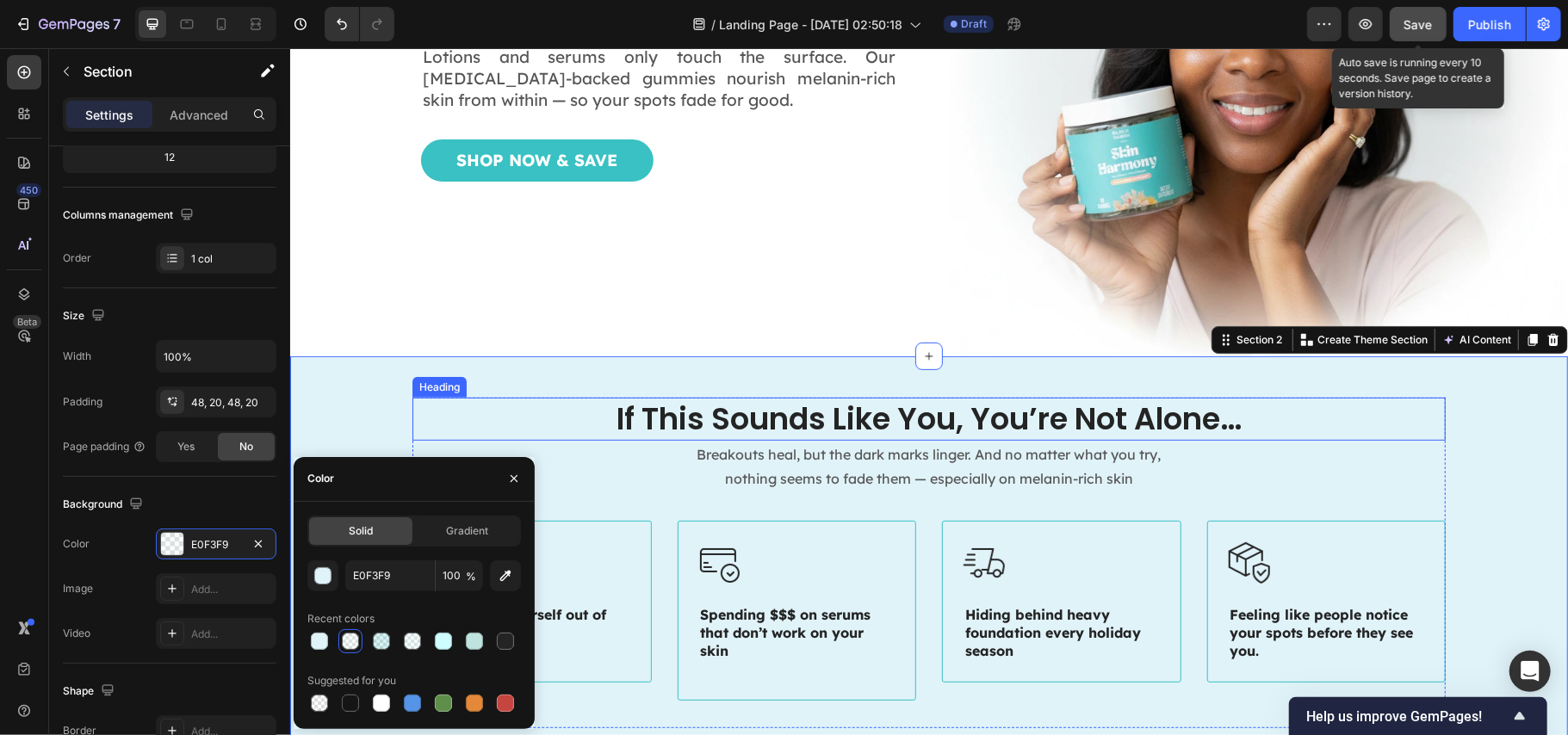
click at [529, 406] on h2 "If This Sounds Like You, You’re Not Alone…" at bounding box center [928, 418] width 1033 height 43
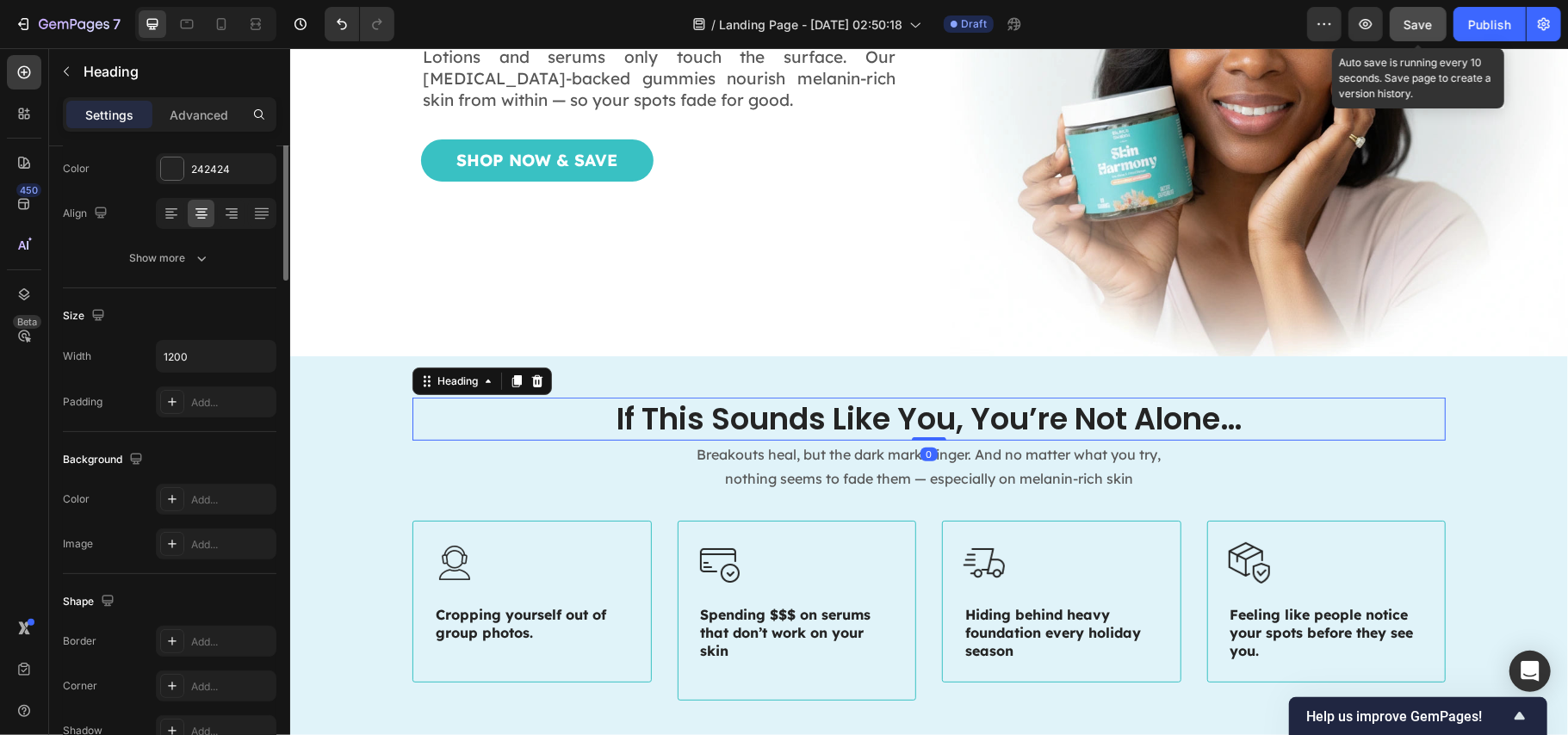
scroll to position [0, 0]
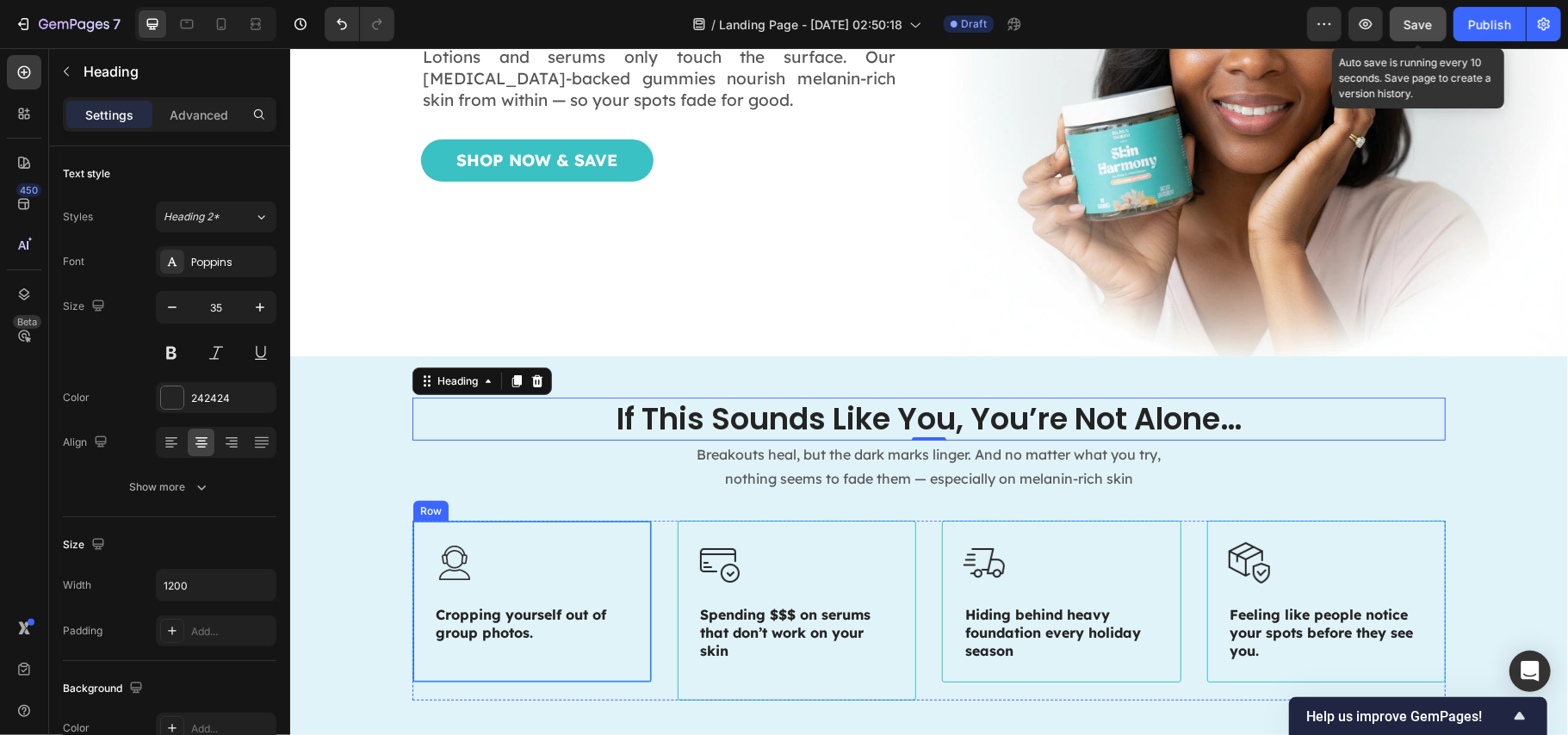
click at [576, 520] on div "Image Cropping yourself out of group photos. Heading Row" at bounding box center [531, 600] width 239 height 162
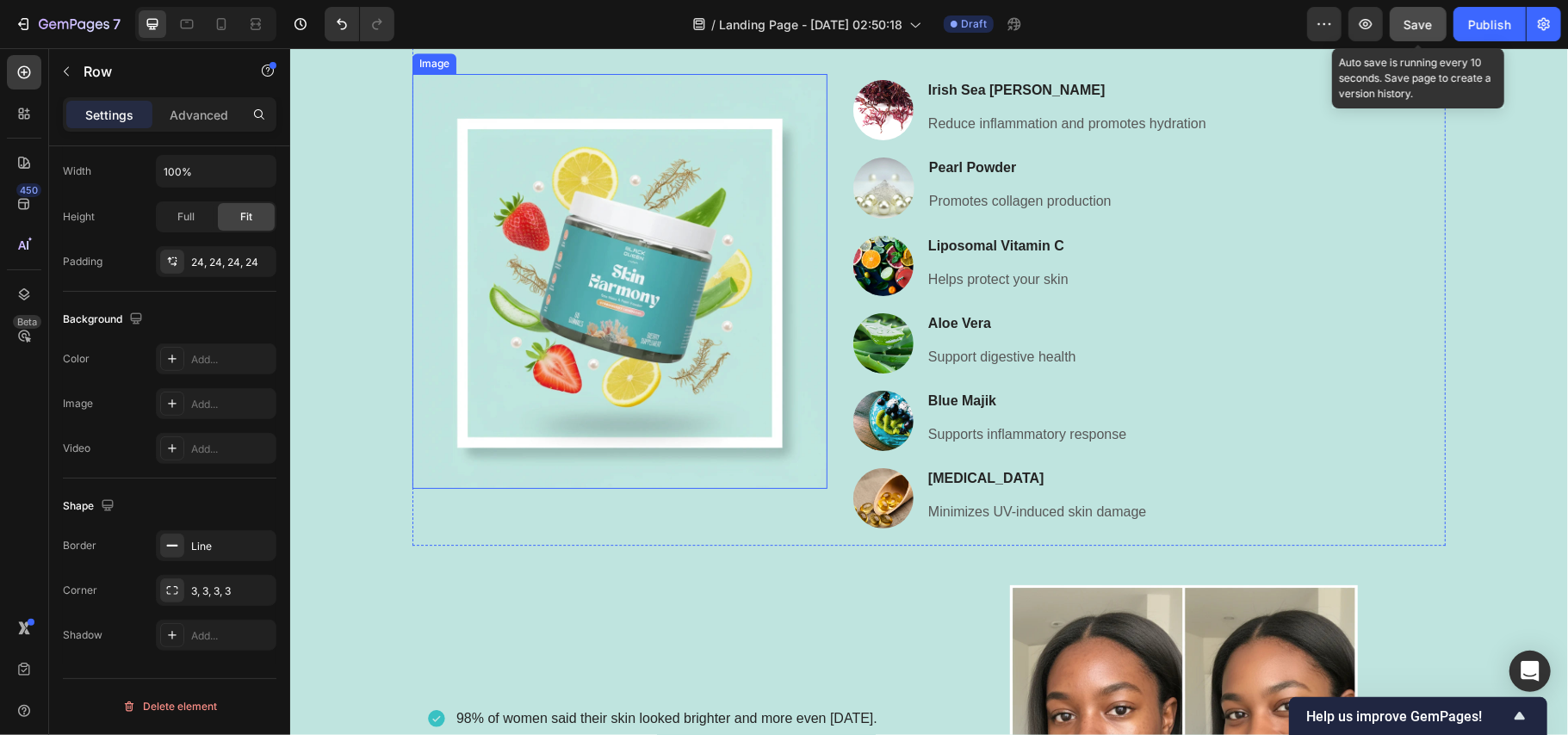
scroll to position [3444, 0]
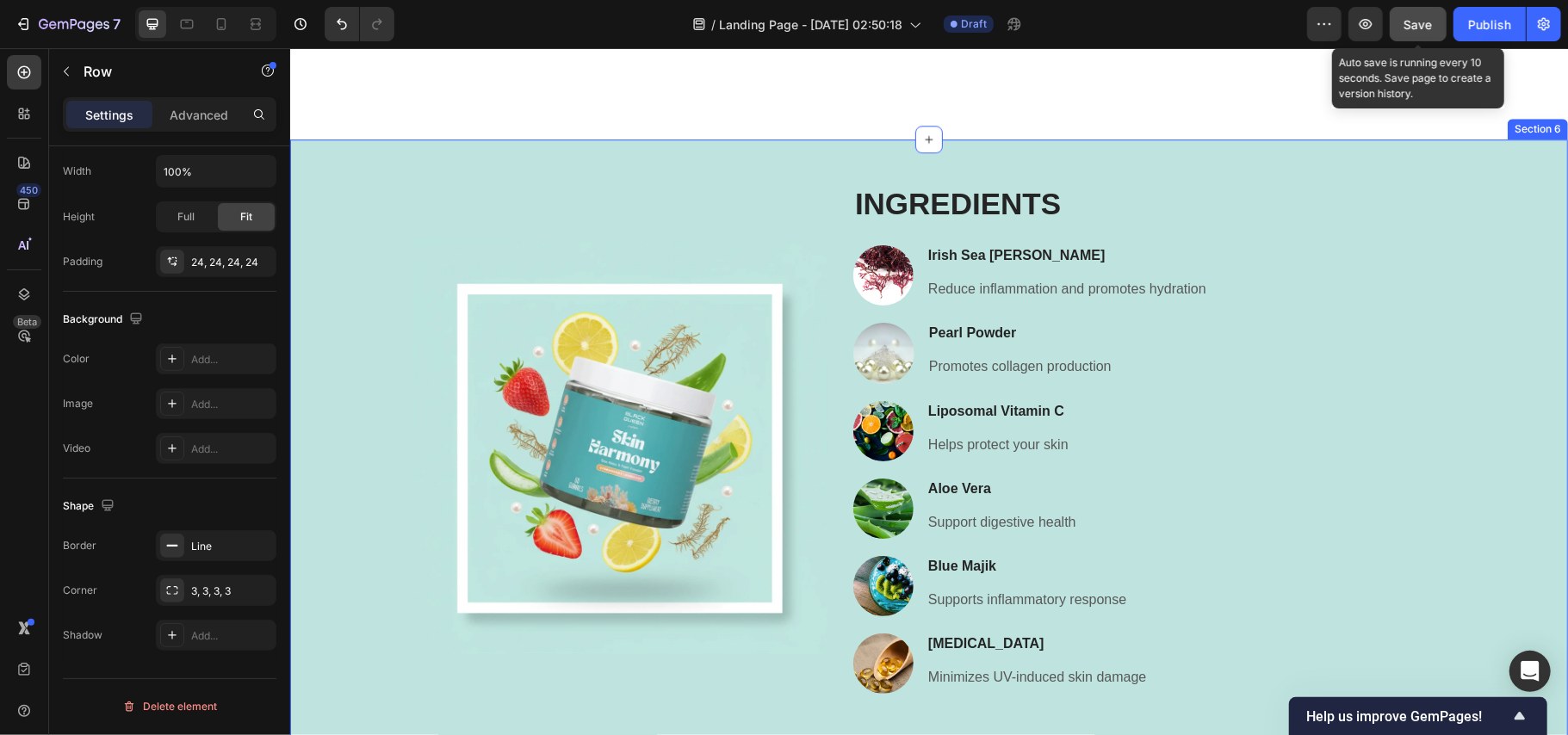
click at [579, 166] on div "Image Ingredients Heading Image Irish Sea Moss Heading Reduce inflammation and …" at bounding box center [928, 660] width 1278 height 1042
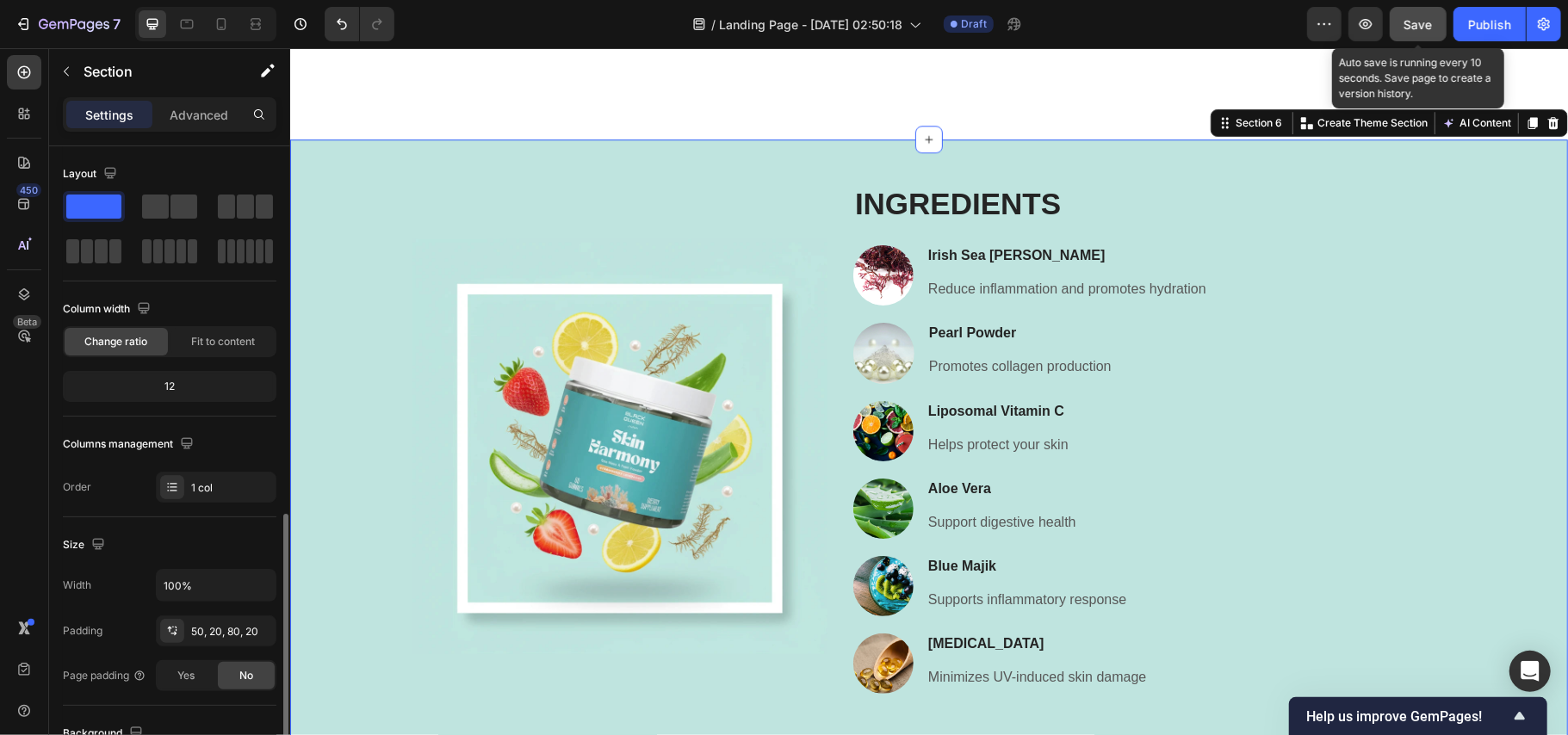
scroll to position [344, 0]
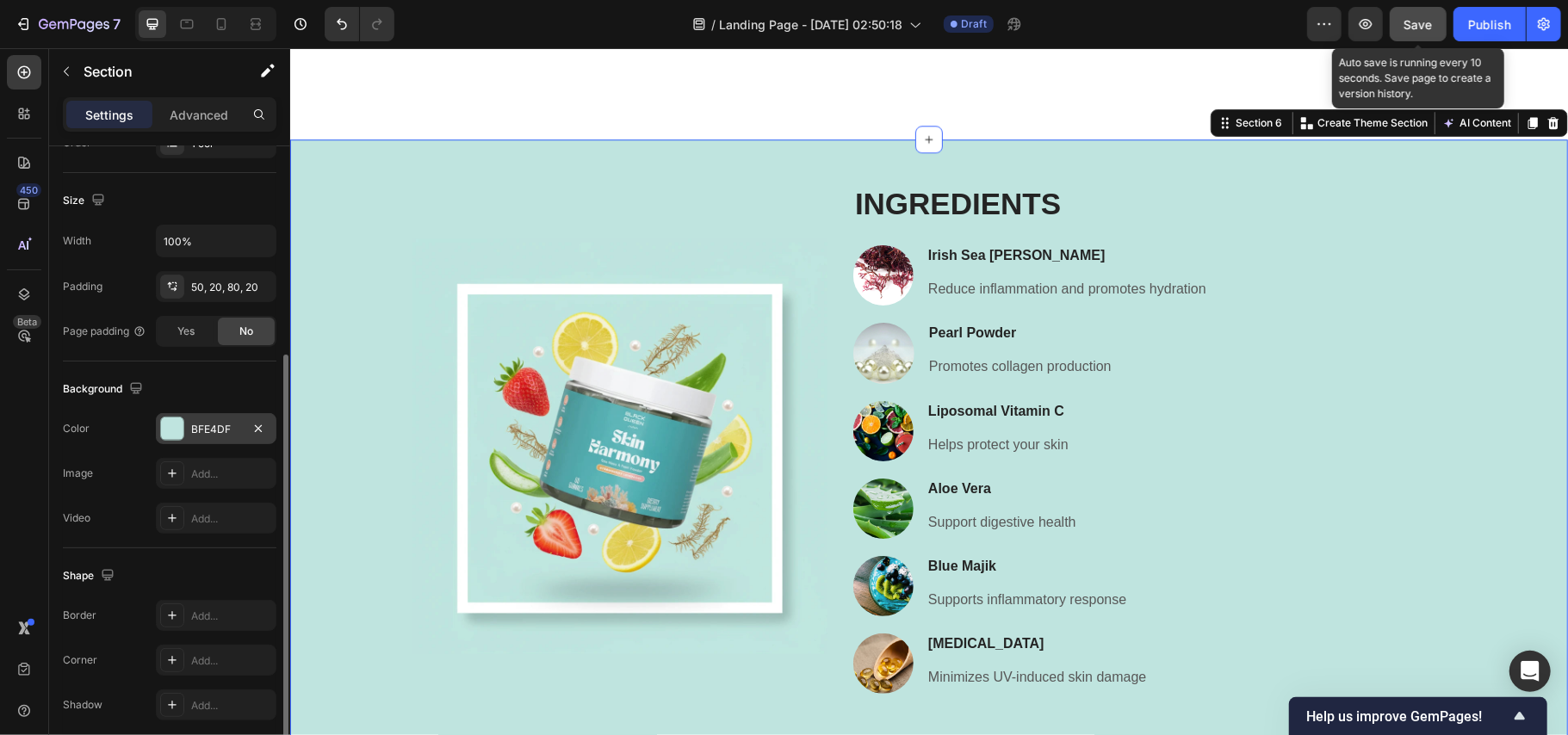
click at [204, 435] on div "BFE4DF" at bounding box center [216, 430] width 50 height 16
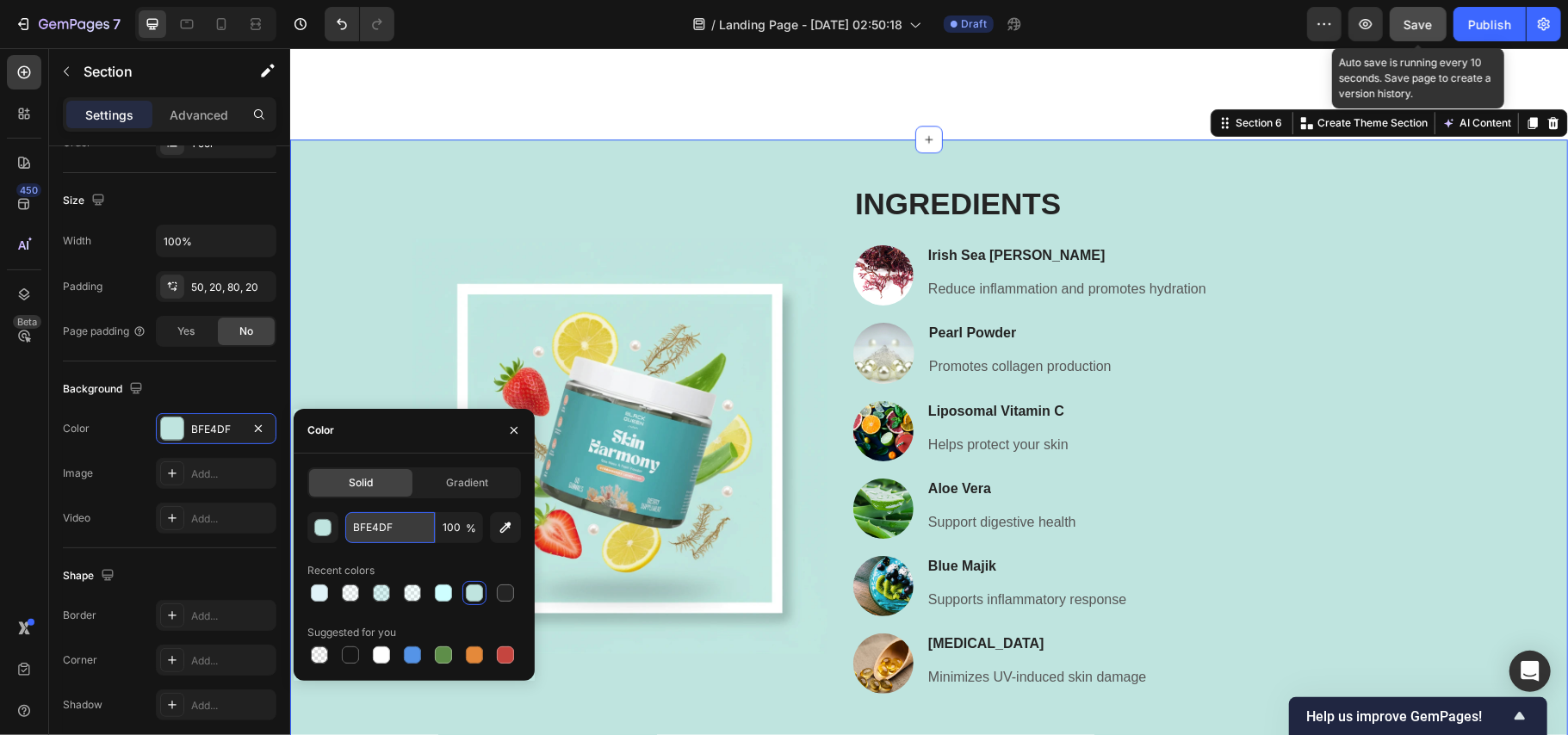
click at [381, 530] on input "BFE4DF" at bounding box center [390, 527] width 89 height 31
paste input "E0F3F9"
type input "E0F3F9"
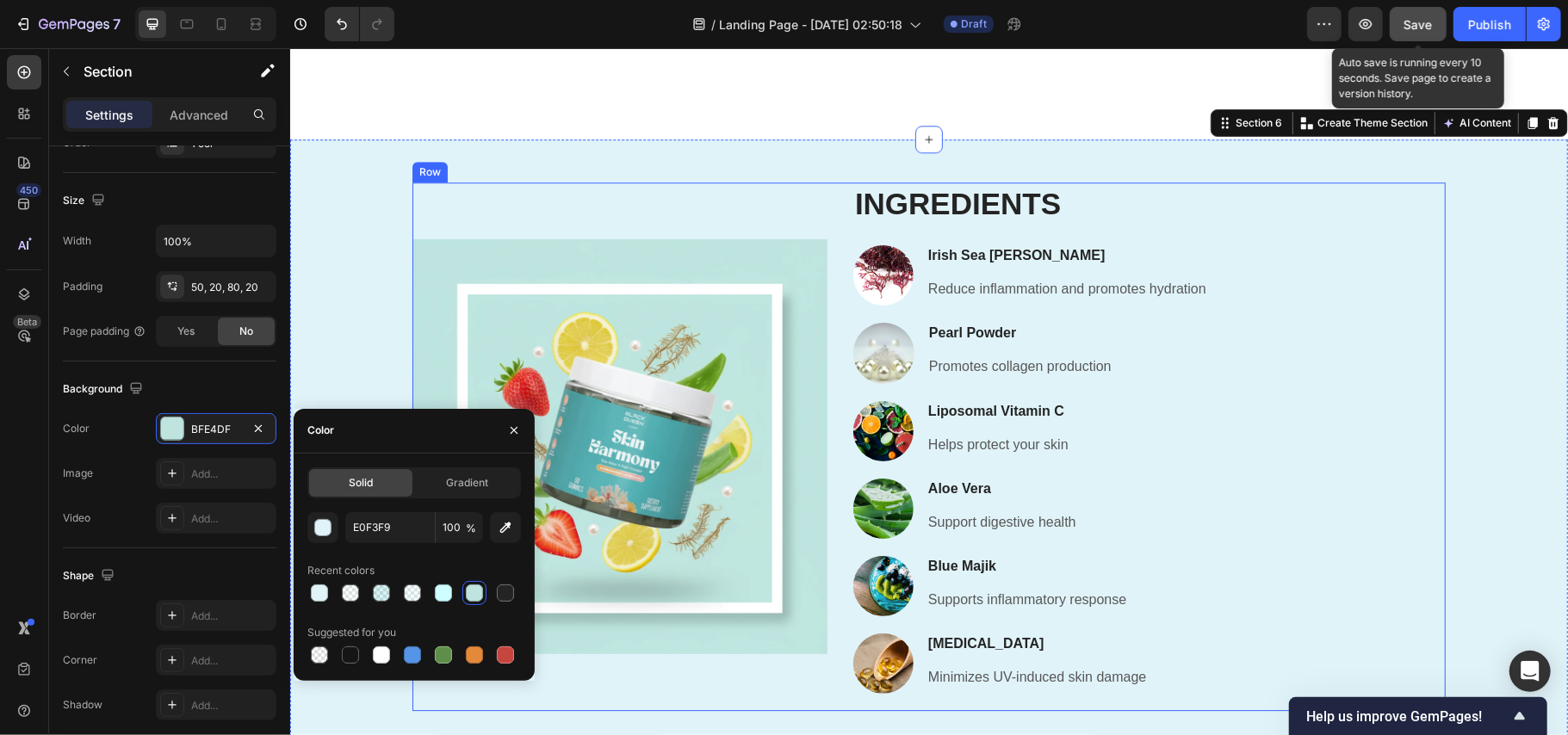
click at [669, 211] on div "Image" at bounding box center [619, 447] width 415 height 530
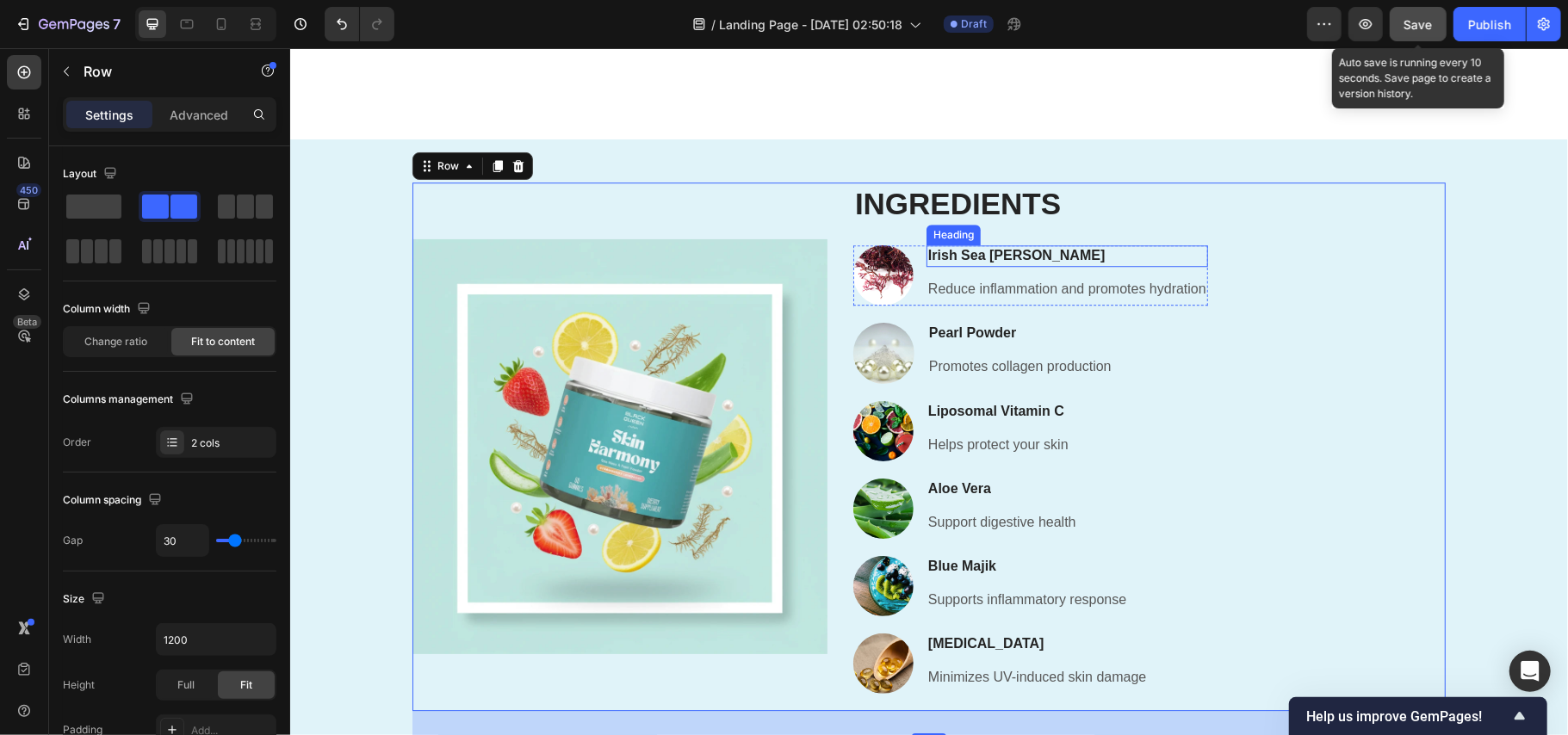
scroll to position [3214, 0]
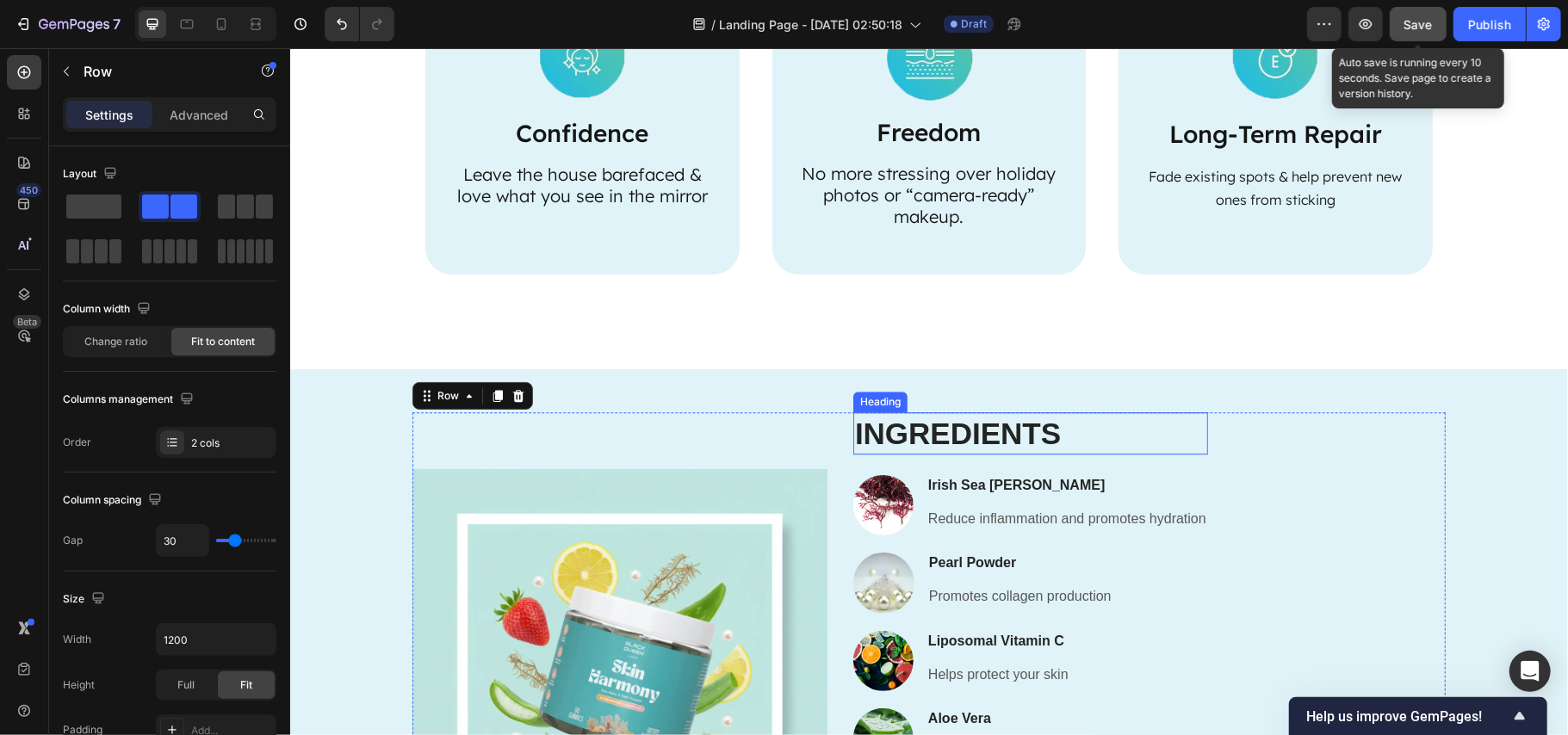
click at [955, 431] on h2 "Ingredients" at bounding box center [1030, 433] width 355 height 43
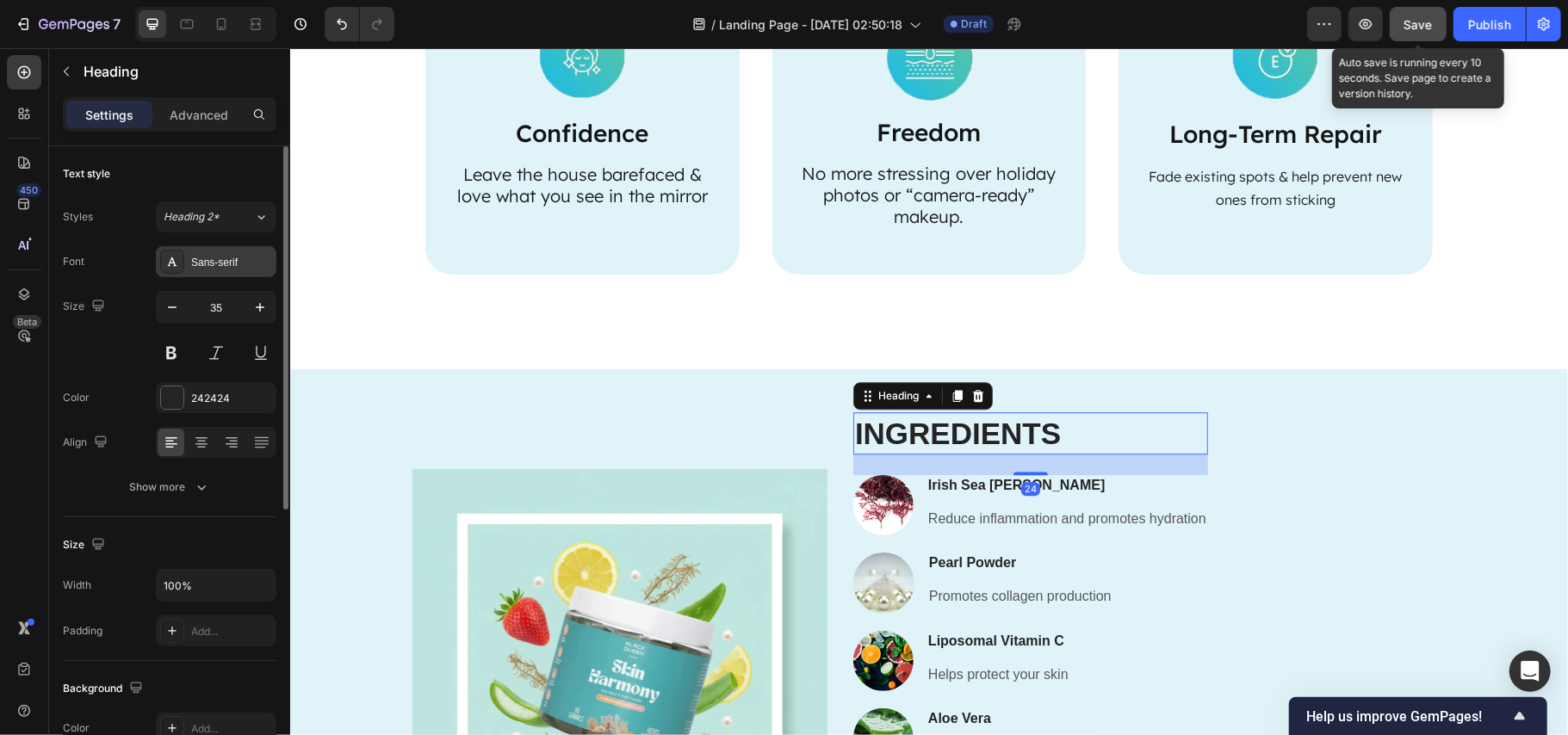
click at [202, 270] on div "Sans-serif" at bounding box center [216, 261] width 121 height 31
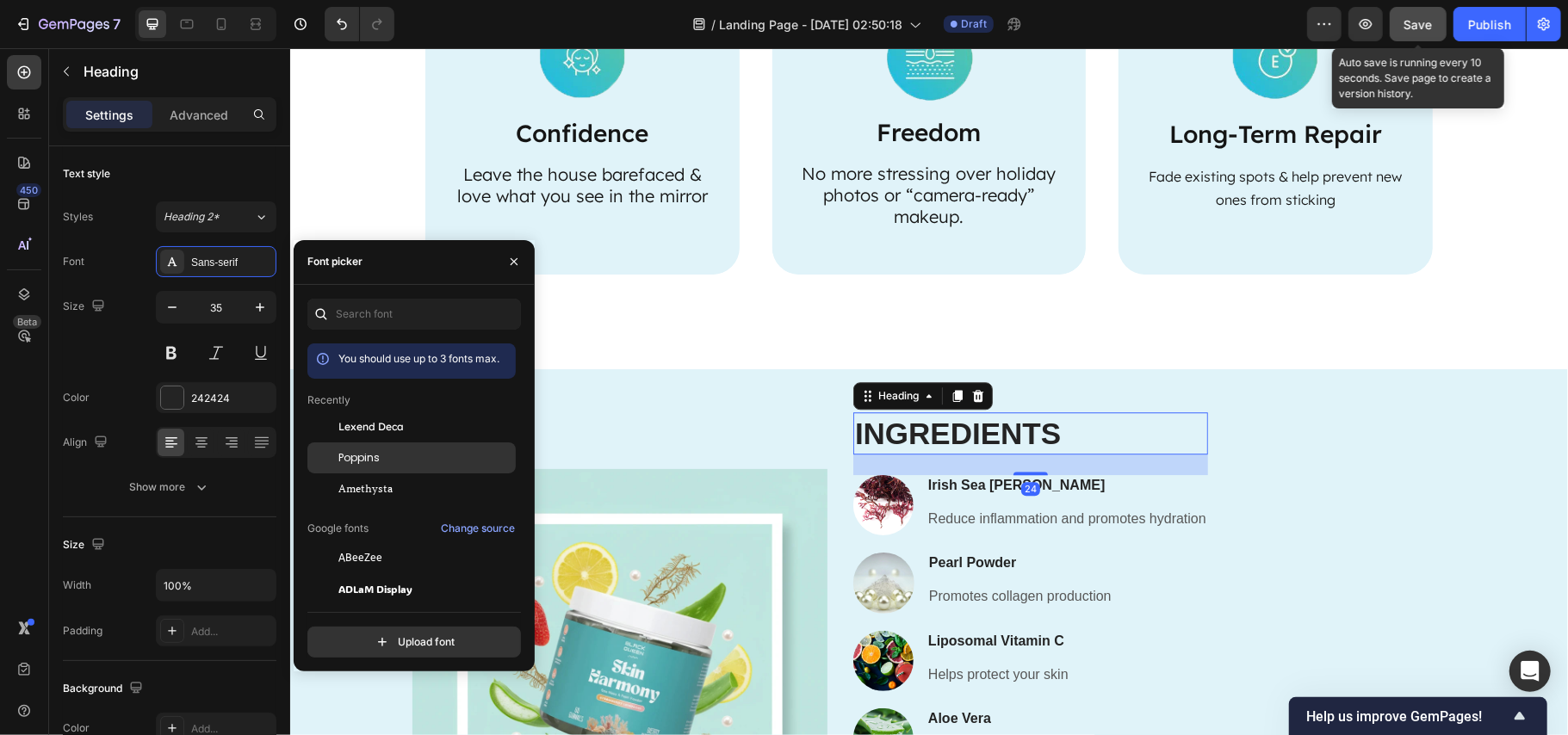
click at [379, 451] on span "Poppins" at bounding box center [358, 458] width 41 height 16
click at [989, 487] on h3 "Irish Sea [PERSON_NAME]" at bounding box center [1066, 485] width 281 height 22
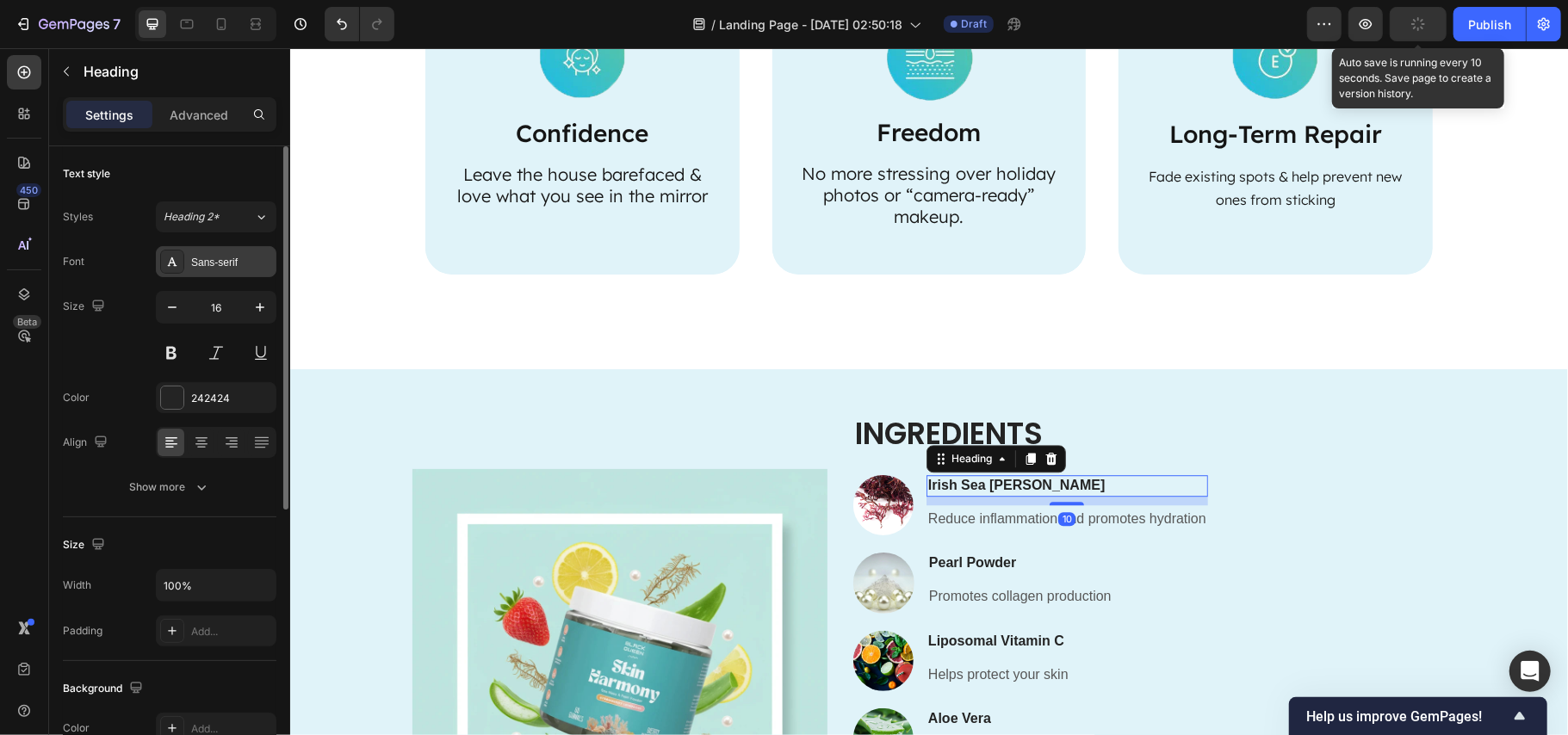
click at [201, 268] on div "Sans-serif" at bounding box center [232, 263] width 81 height 16
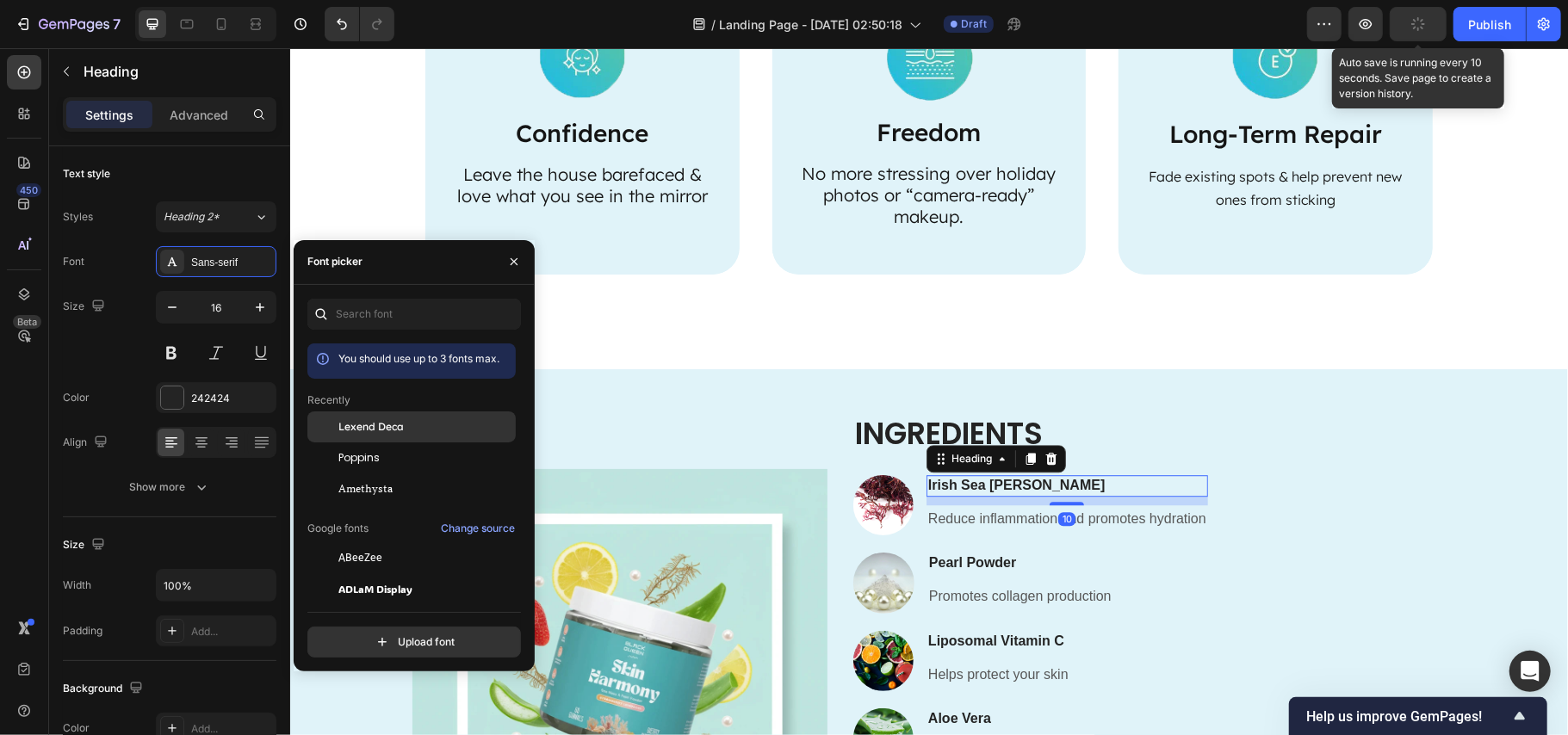
click at [405, 425] on div "Lexend Deca" at bounding box center [425, 427] width 174 height 16
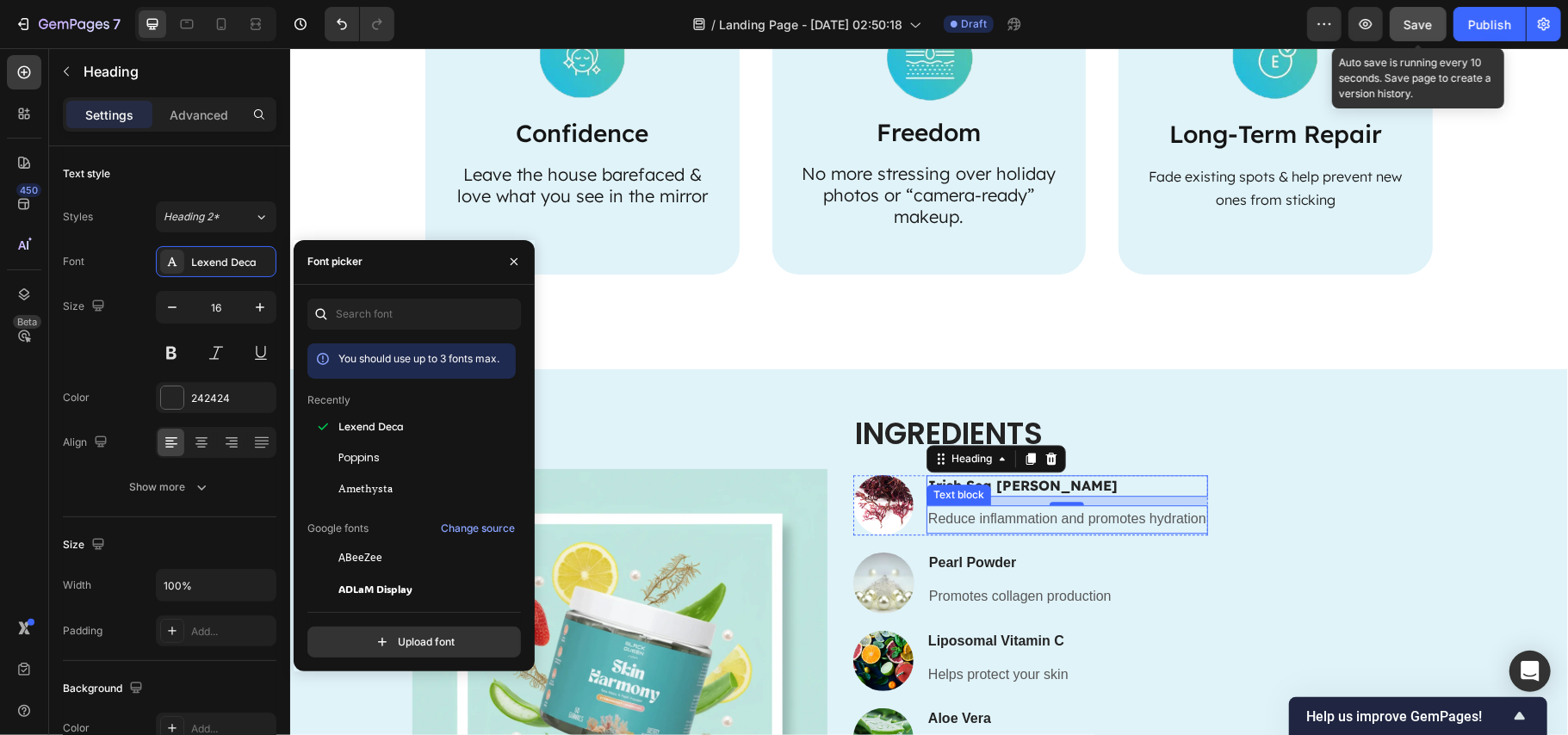
click at [952, 520] on p "Reduce inflammation and promotes hydration" at bounding box center [1066, 518] width 278 height 25
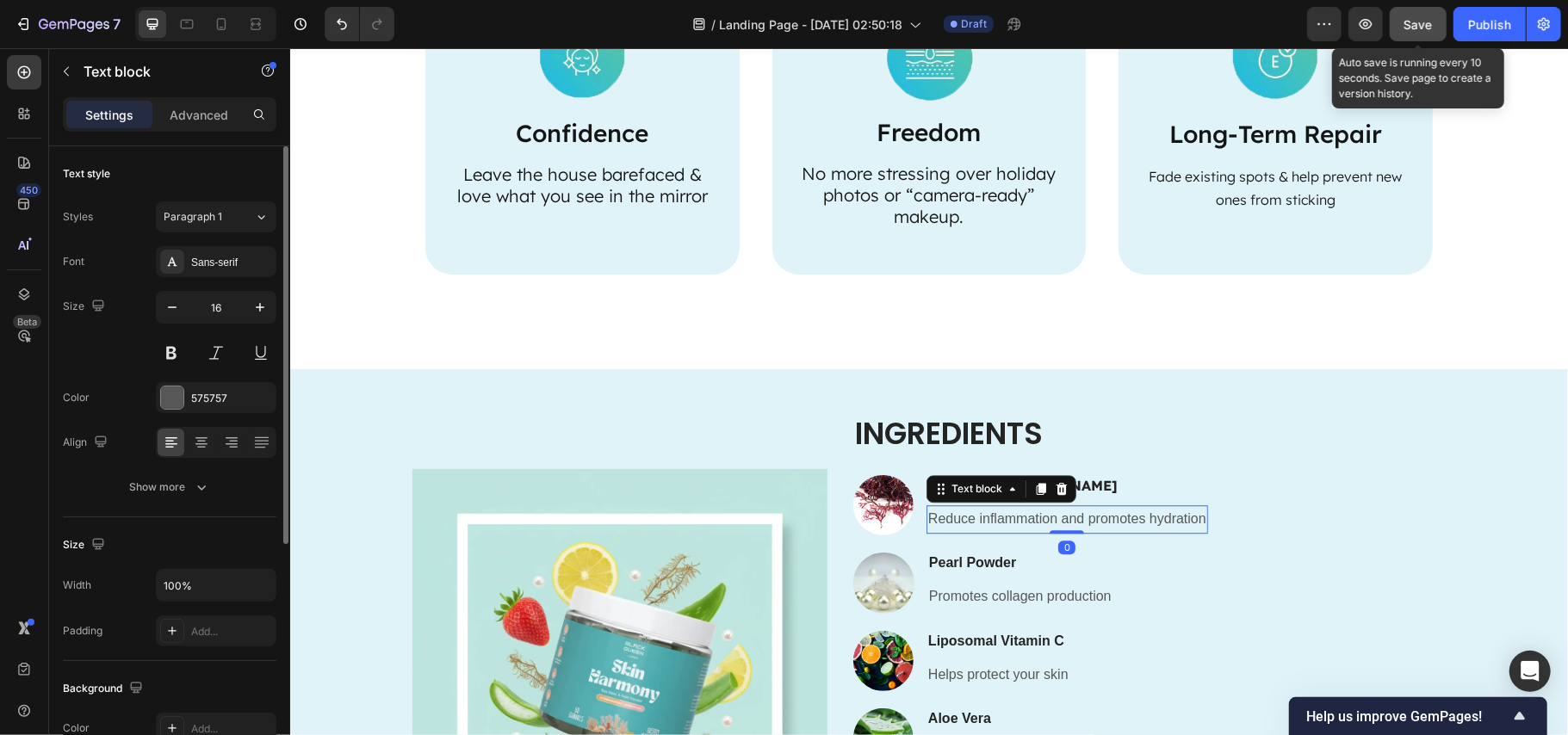
click at [208, 245] on div "Styles Paragraph 1 Font Sans-serif Size 16 Color 575757 Align Show more" at bounding box center [170, 352] width 213 height 302
click at [207, 253] on div "Sans-serif" at bounding box center [216, 261] width 121 height 31
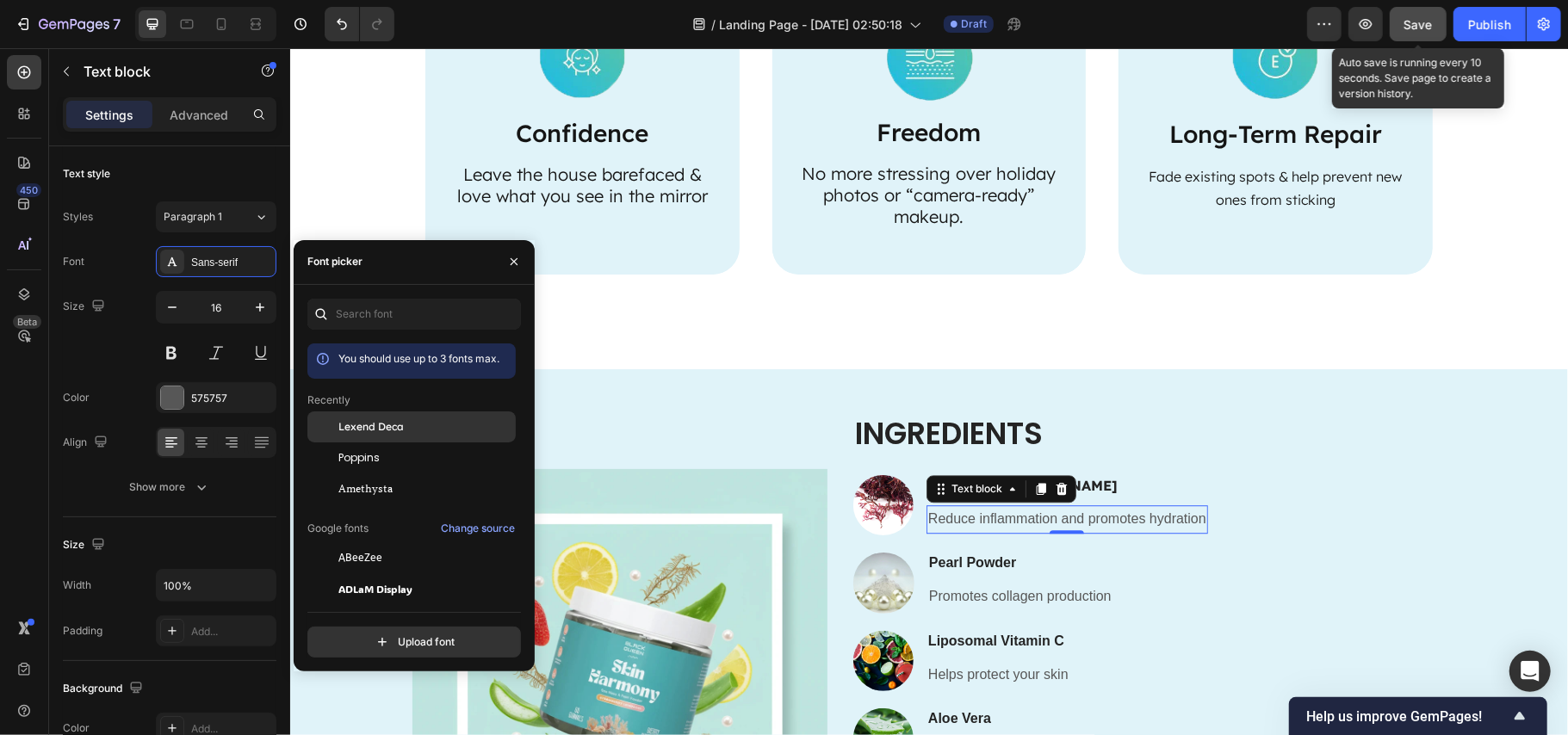
click at [412, 428] on div "Lexend Deca" at bounding box center [425, 427] width 174 height 16
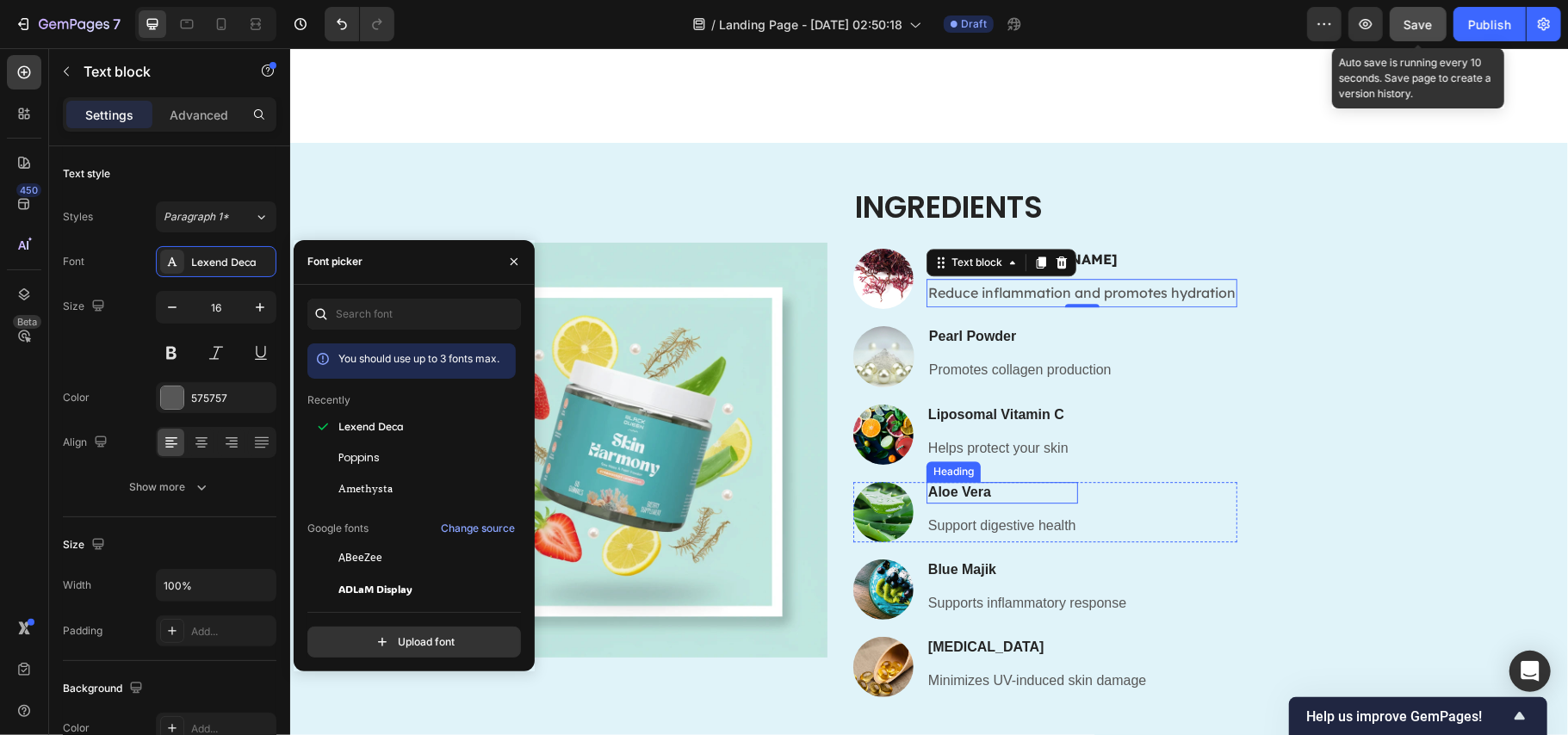
scroll to position [3444, 0]
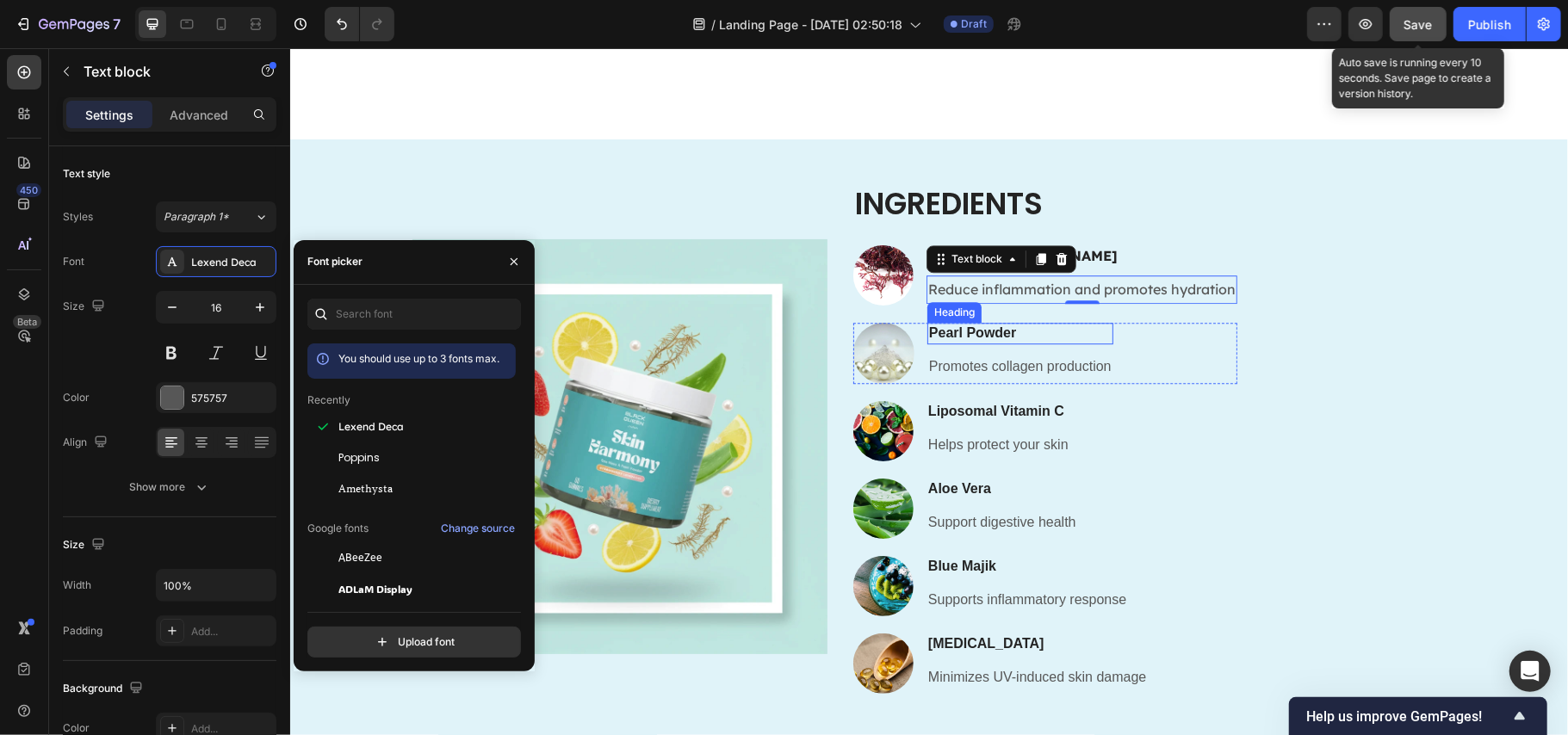
click at [1001, 331] on h3 "Pearl Powder" at bounding box center [1019, 333] width 186 height 22
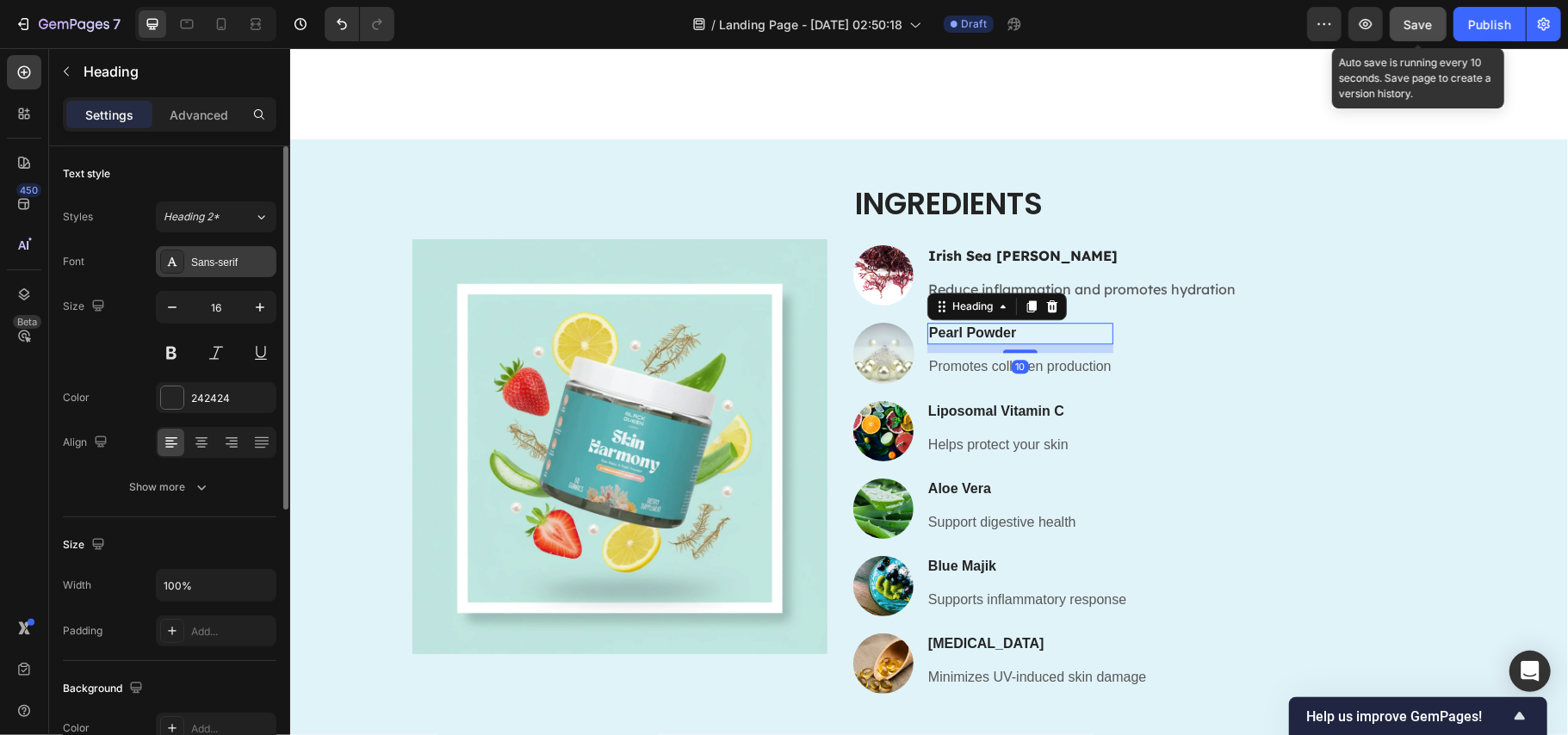
click at [213, 269] on div "Sans-serif" at bounding box center [232, 263] width 81 height 16
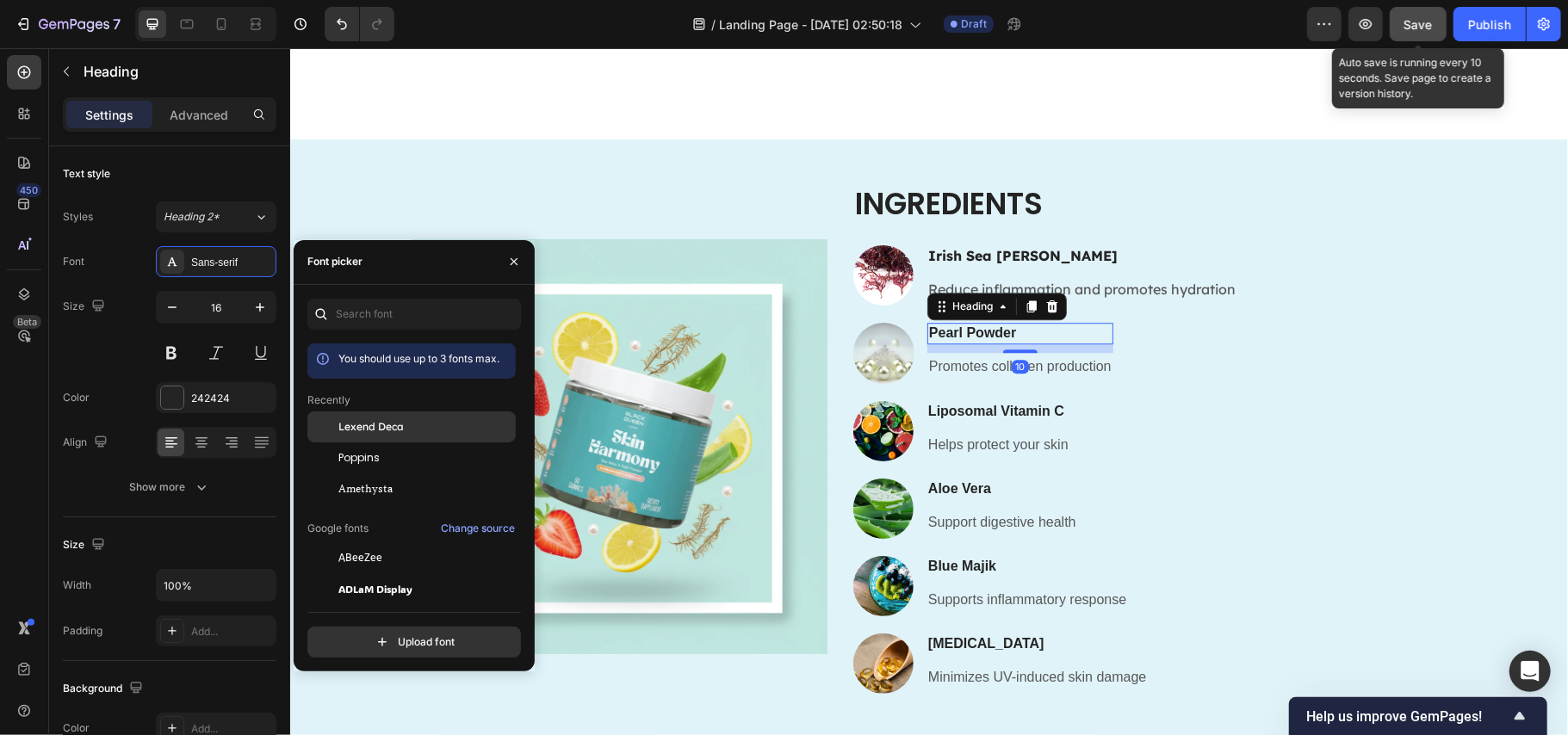
drag, startPoint x: 414, startPoint y: 420, endPoint x: 704, endPoint y: 325, distance: 305.2
click at [414, 420] on div "Lexend Deca" at bounding box center [425, 427] width 174 height 16
click at [1055, 363] on p "Promotes collagen production" at bounding box center [1019, 366] width 183 height 25
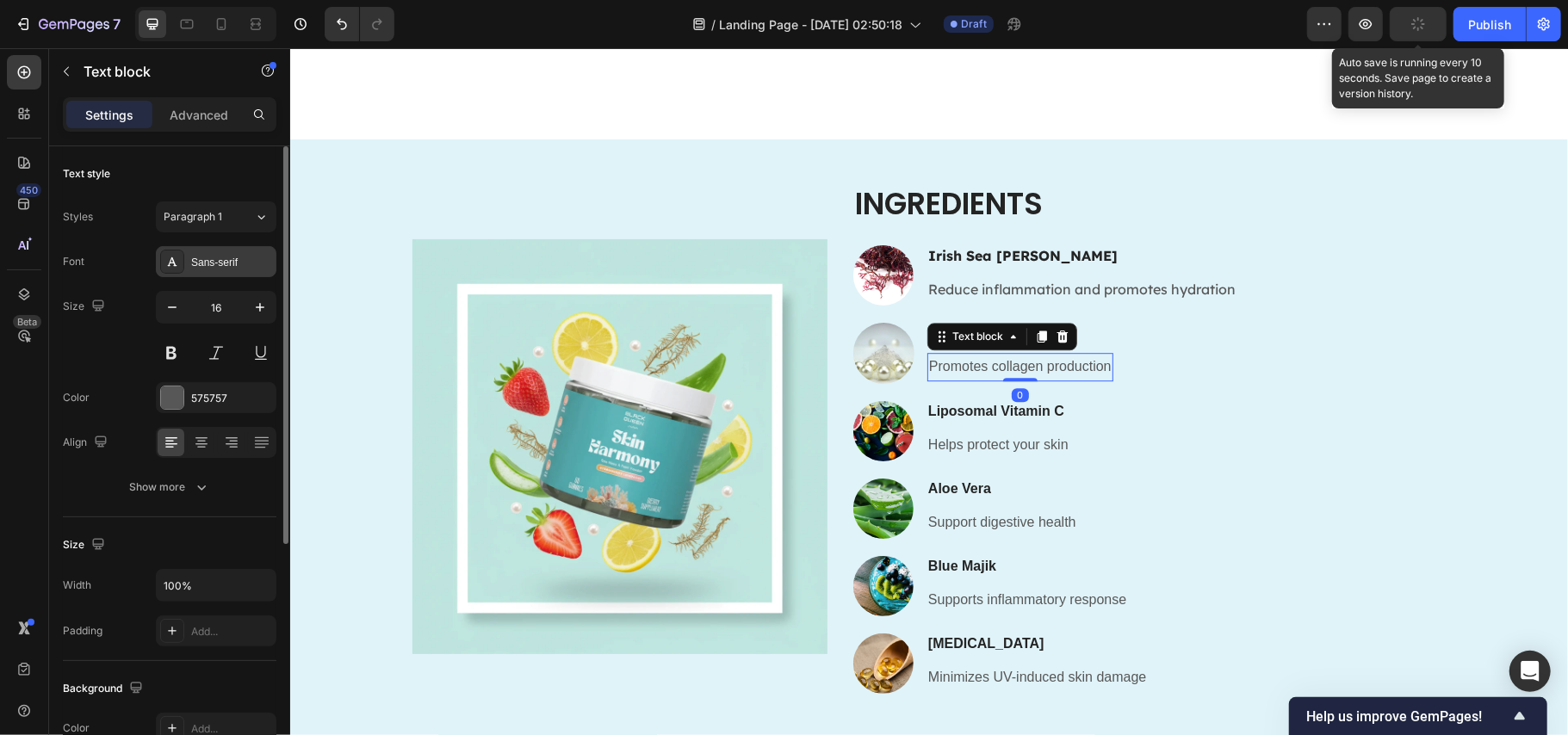
click at [205, 265] on div "Sans-serif" at bounding box center [232, 263] width 81 height 16
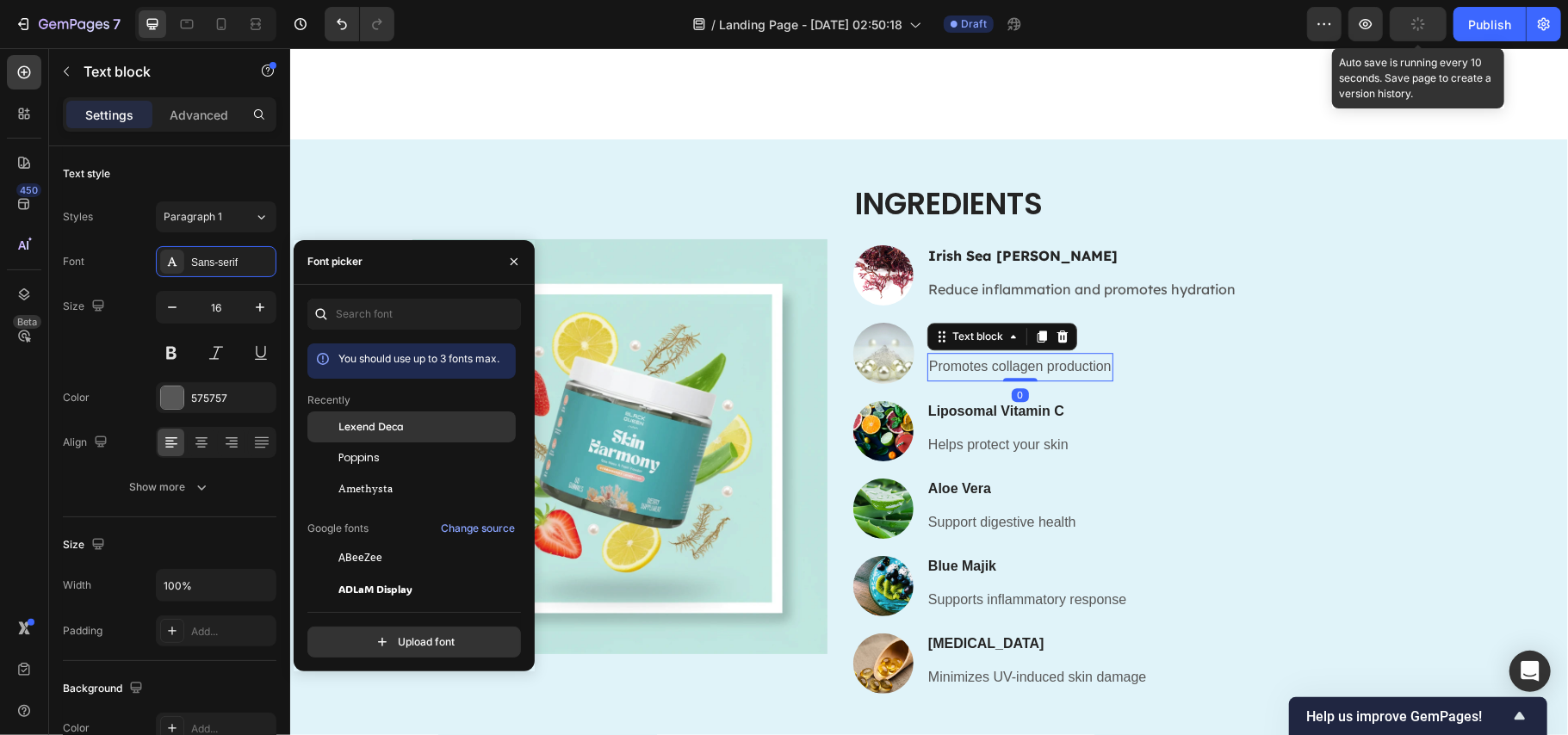
click at [405, 417] on div "Lexend Deca" at bounding box center [412, 426] width 208 height 31
click at [1010, 413] on h3 "Liposomal Vitamin C" at bounding box center [997, 411] width 144 height 22
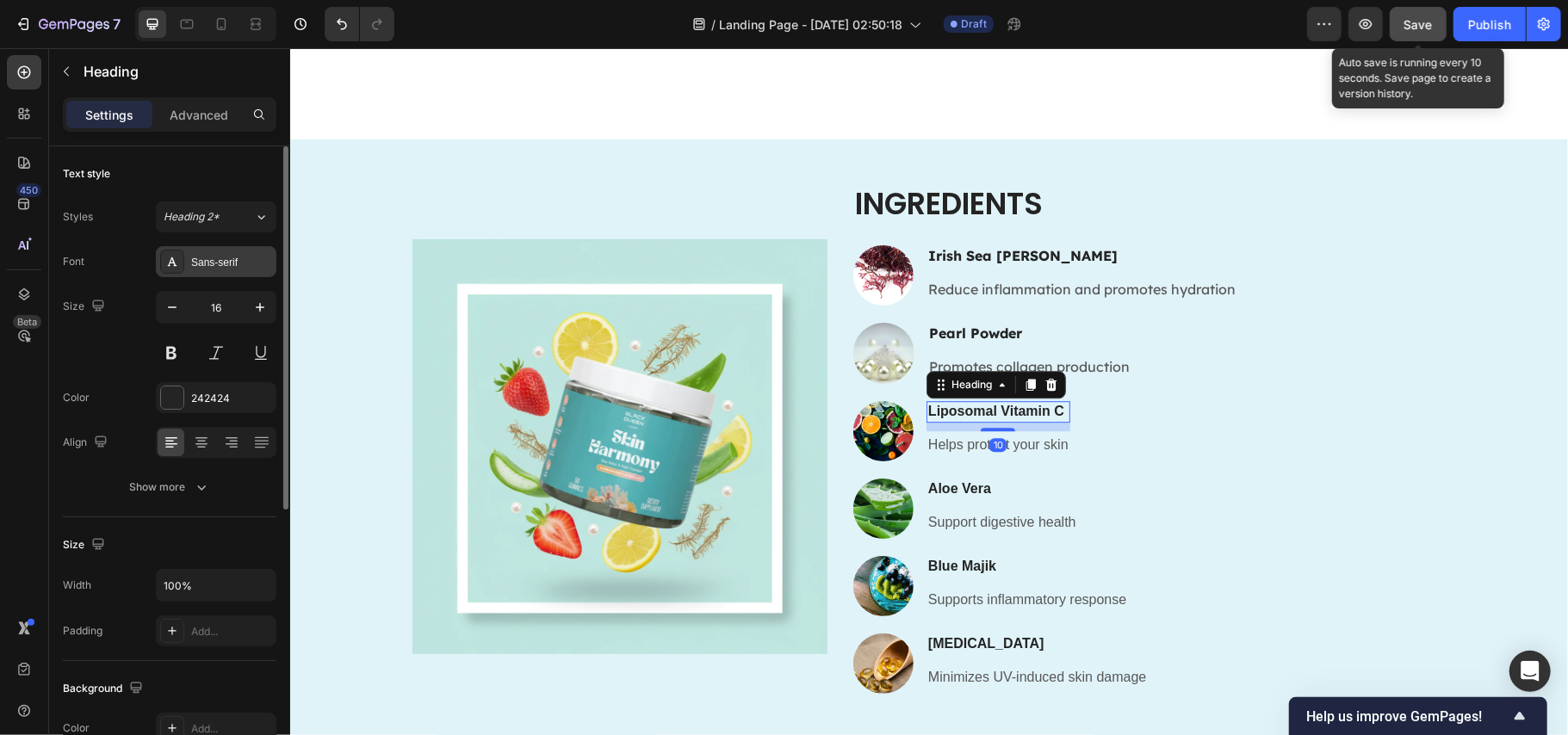
click at [229, 256] on div "Sans-serif" at bounding box center [232, 263] width 81 height 16
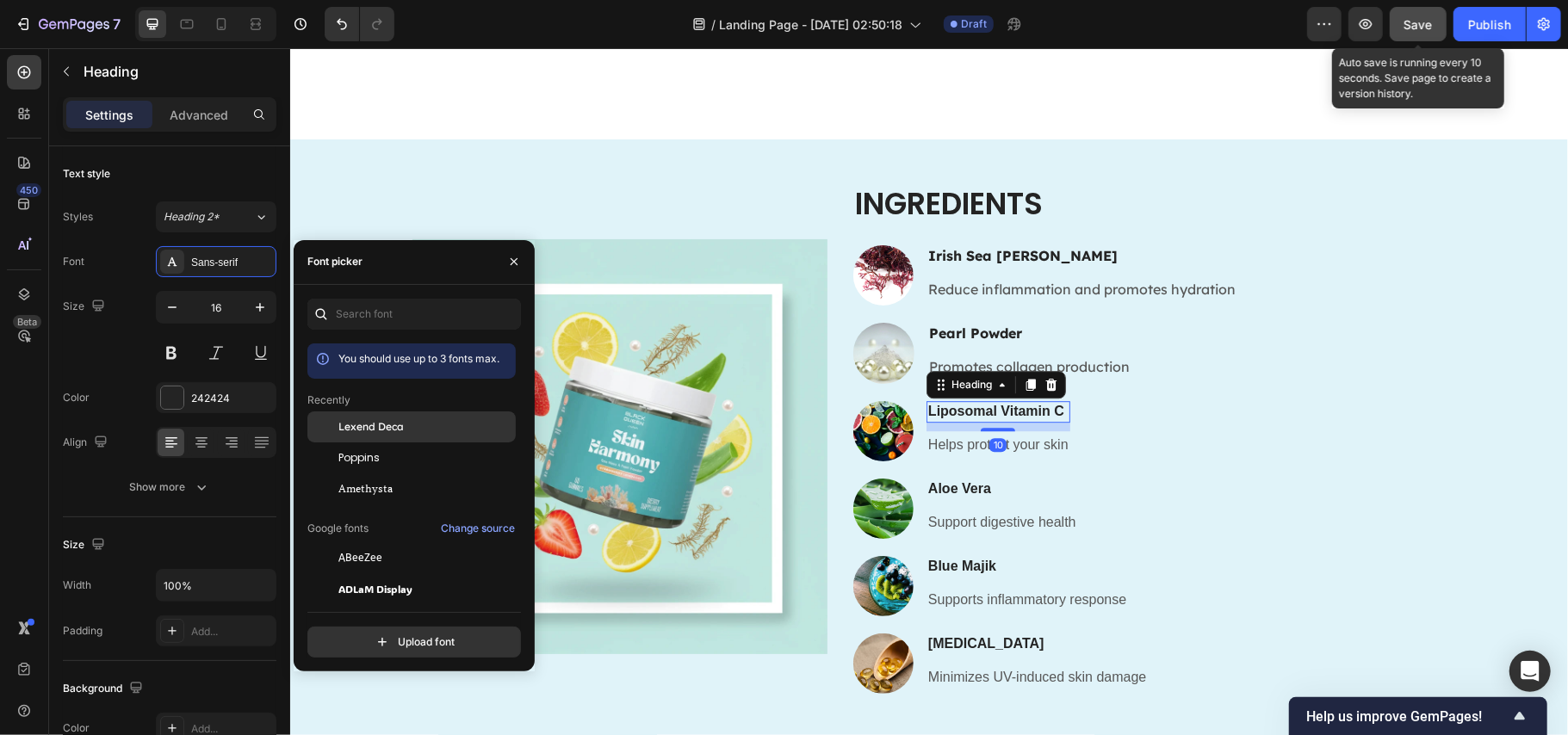
drag, startPoint x: 376, startPoint y: 429, endPoint x: 678, endPoint y: 386, distance: 305.0
click at [376, 429] on span "Lexend Deca" at bounding box center [371, 427] width 66 height 16
click at [1048, 444] on p "Helps protect your skin" at bounding box center [1000, 445] width 146 height 25
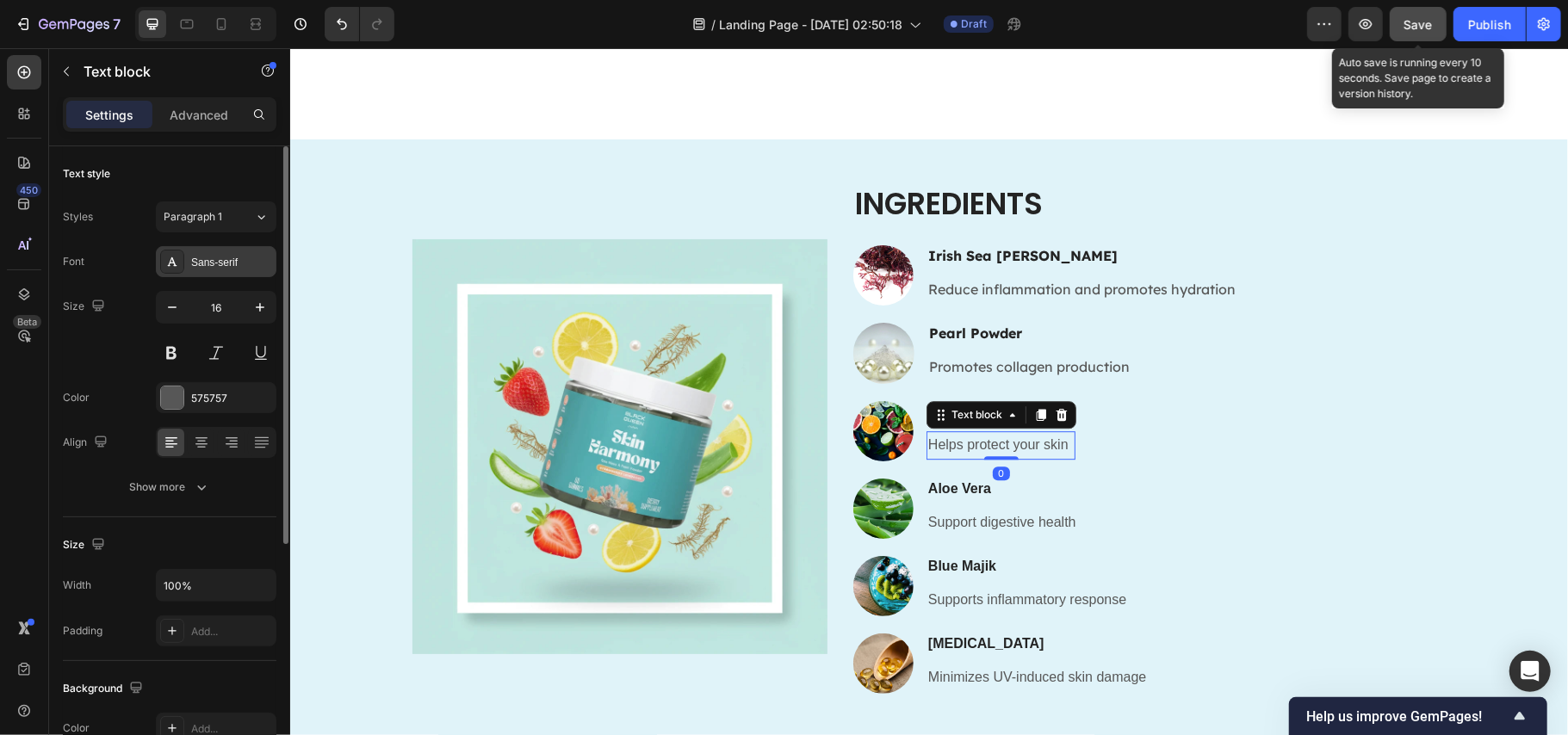
click at [214, 262] on div "Sans-serif" at bounding box center [232, 263] width 81 height 16
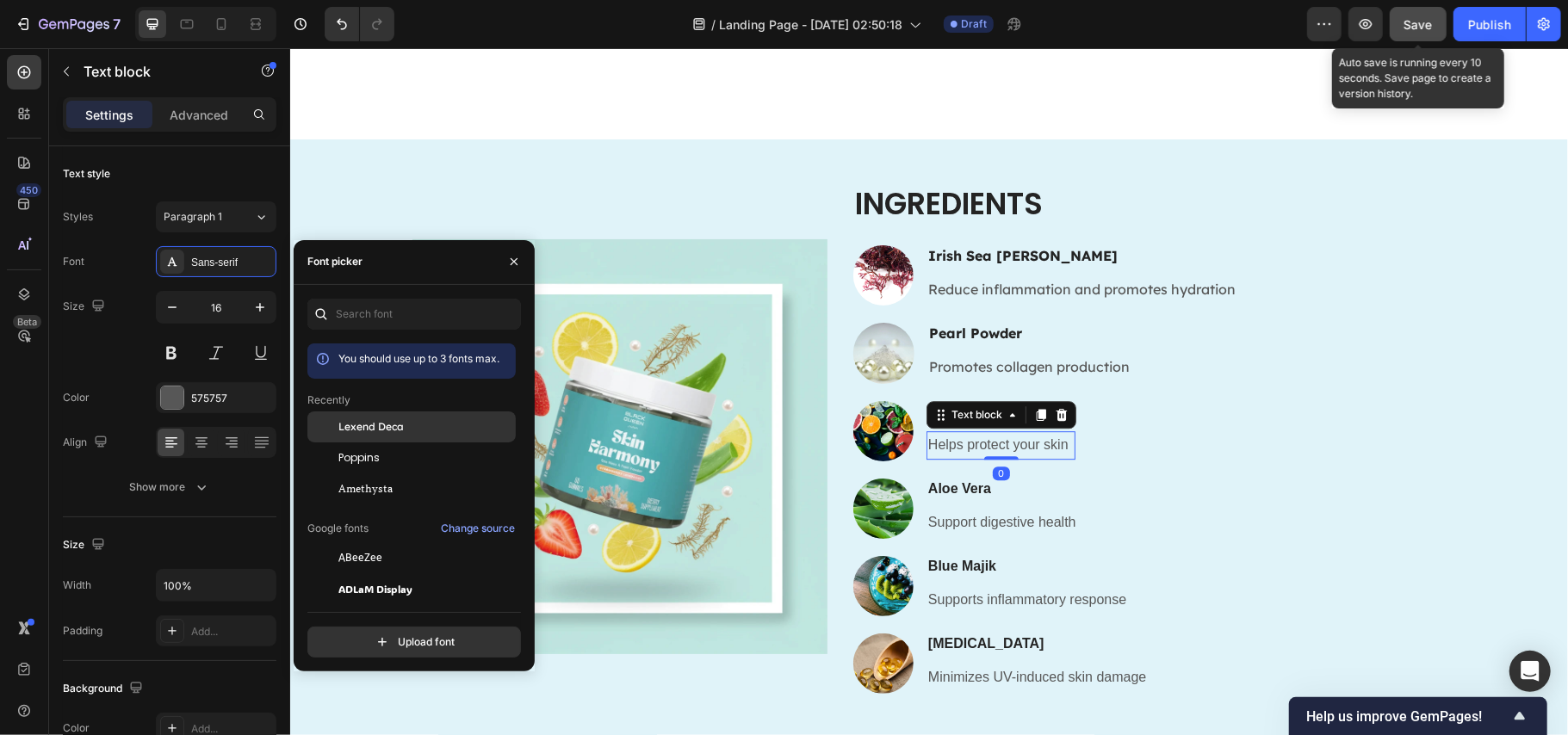
click at [385, 425] on span "Lexend Deca" at bounding box center [371, 427] width 66 height 16
click at [982, 492] on h3 "Aloe Vera" at bounding box center [1001, 489] width 151 height 22
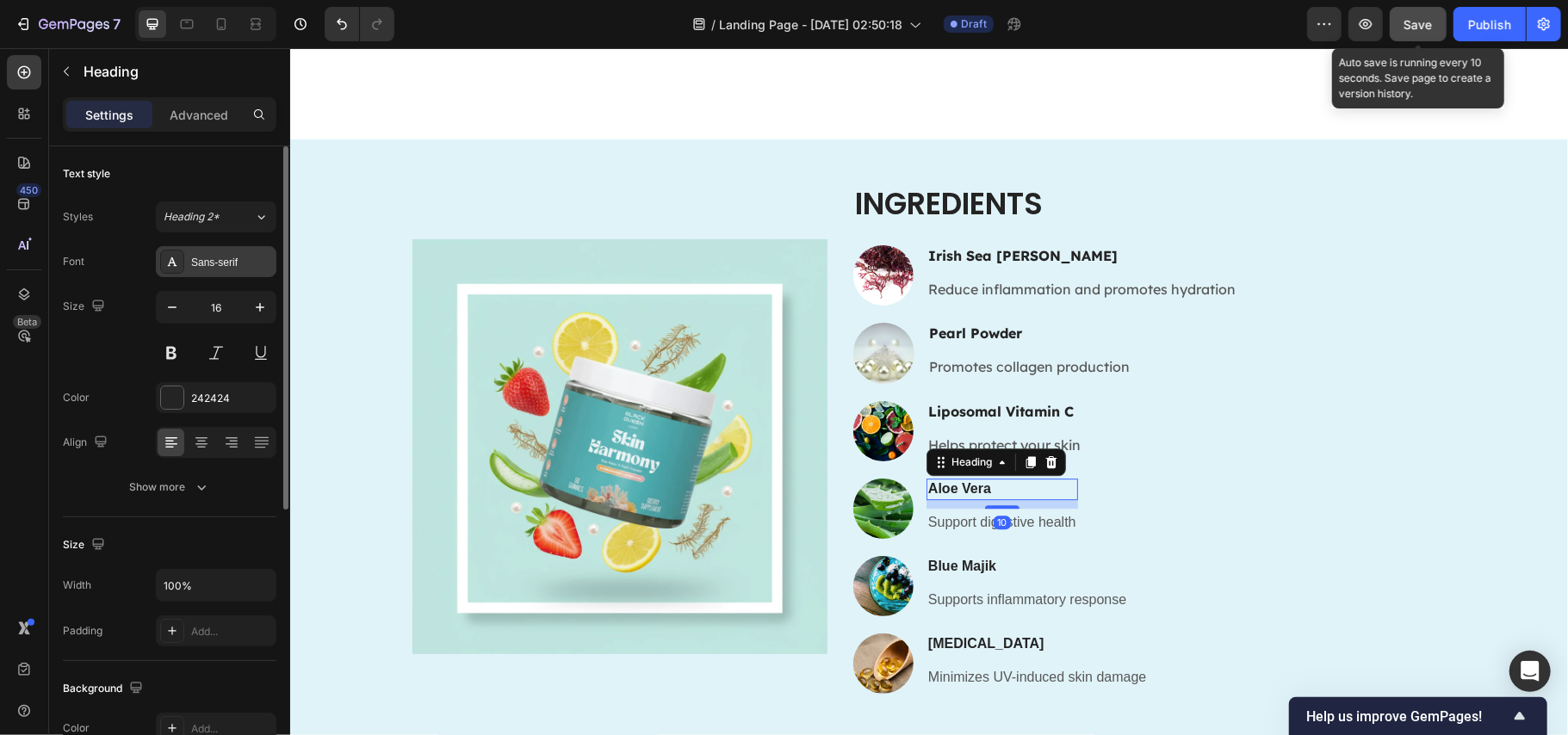
click at [236, 253] on div "Sans-serif" at bounding box center [216, 261] width 121 height 31
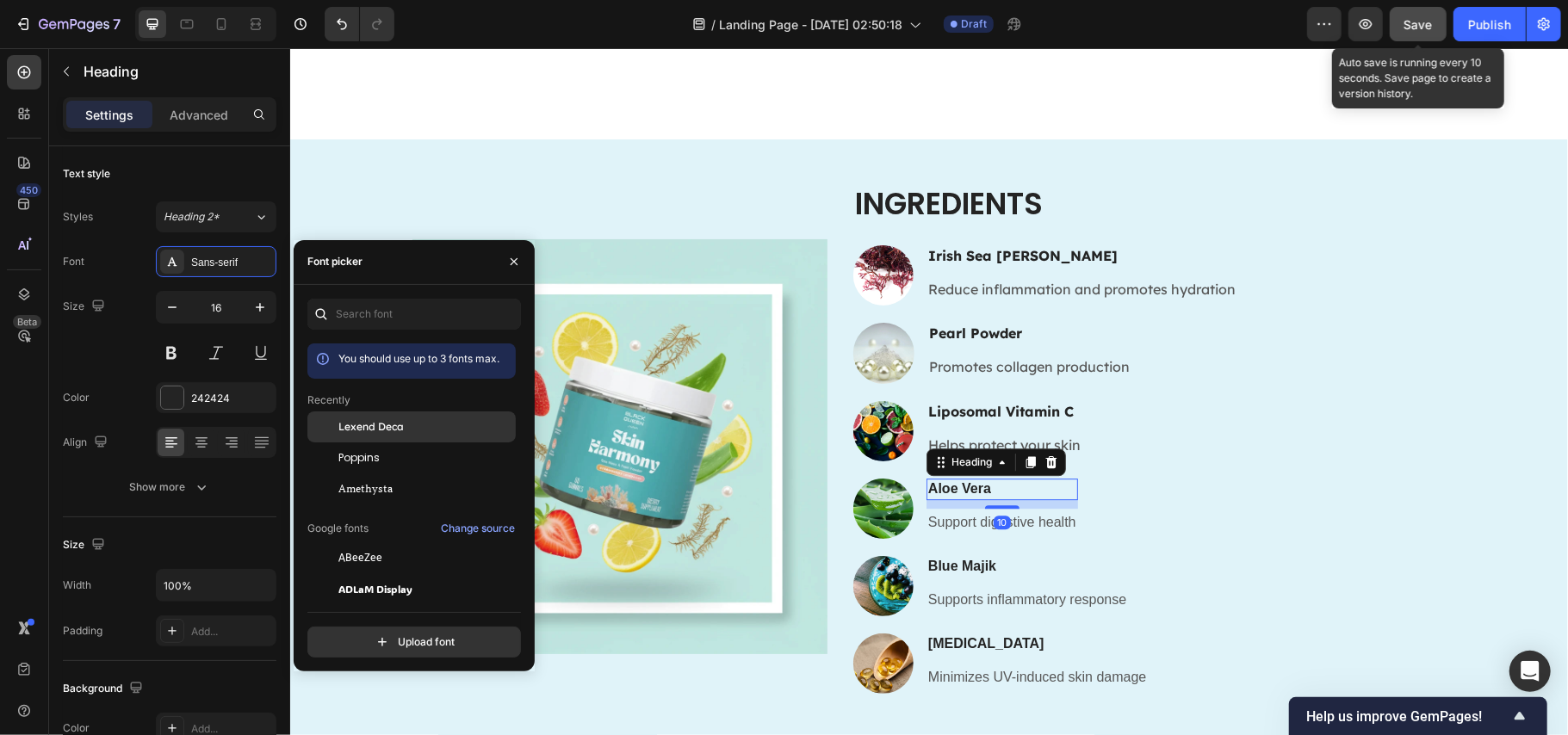
click at [398, 426] on span "Lexend Deca" at bounding box center [371, 427] width 66 height 16
click at [1027, 519] on p "Support digestive health" at bounding box center [1001, 522] width 148 height 25
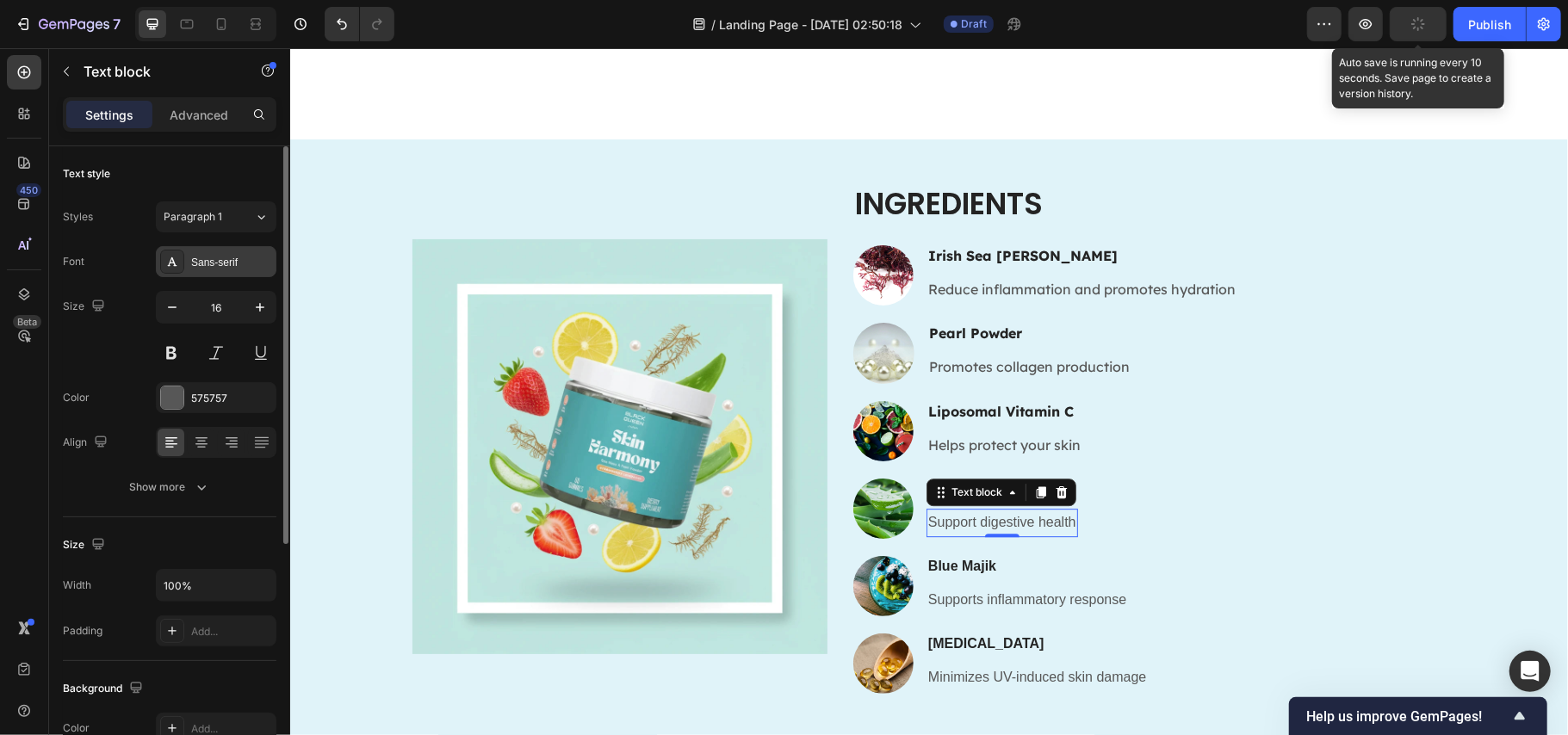
click at [208, 265] on div "Sans-serif" at bounding box center [232, 263] width 81 height 16
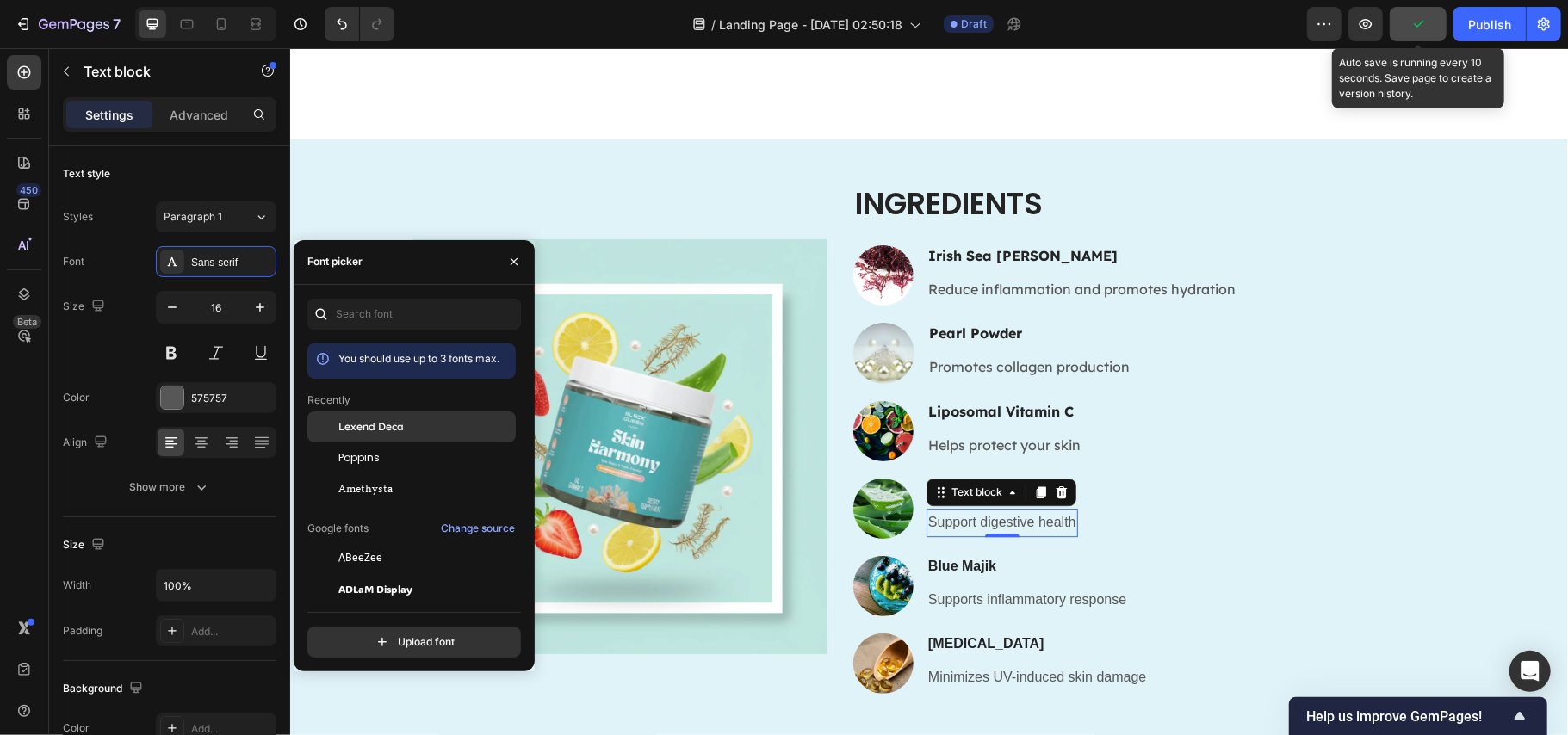
click at [378, 432] on span "Lexend Deca" at bounding box center [371, 427] width 66 height 16
click at [989, 562] on h3 "Blue Majik" at bounding box center [1026, 566] width 202 height 22
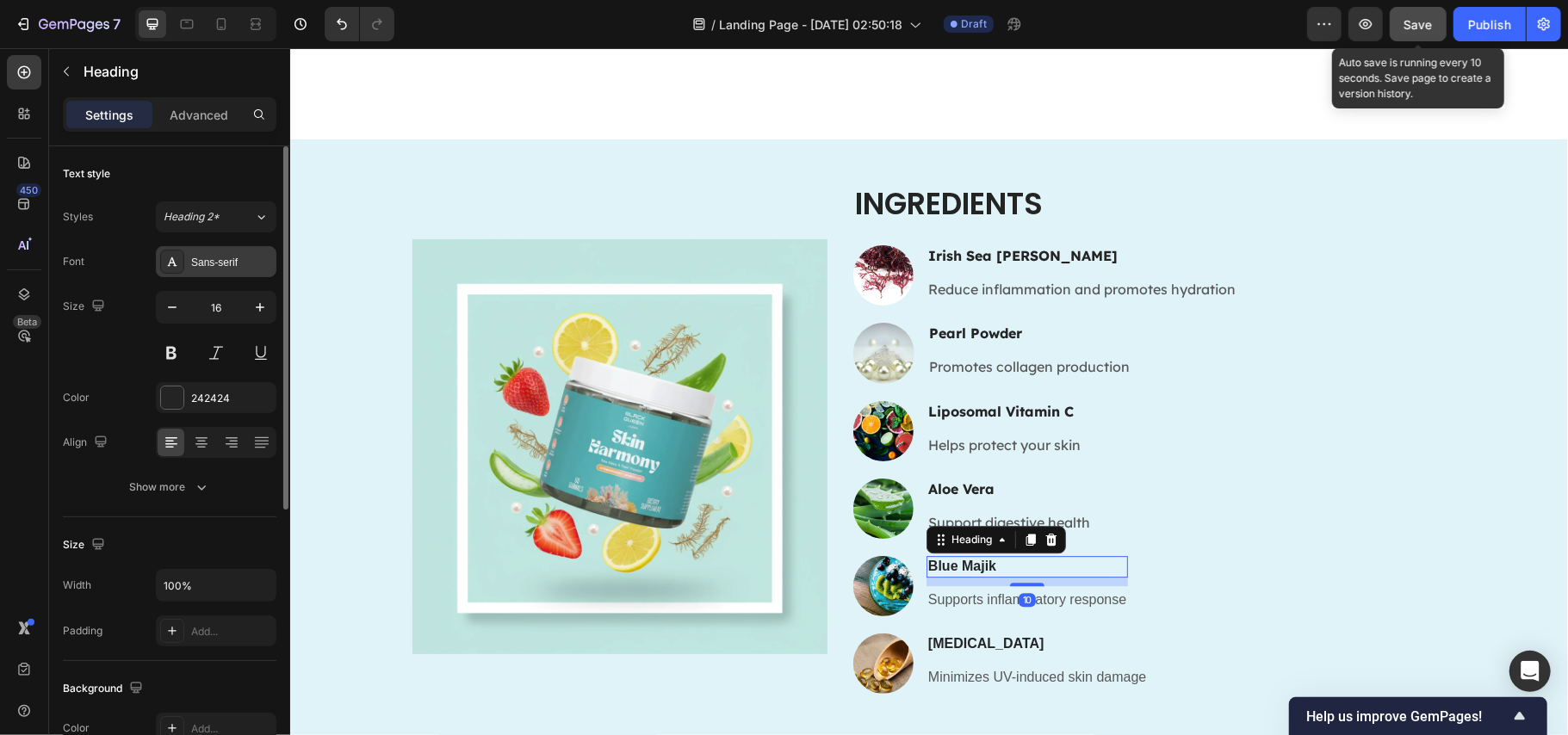
click at [229, 263] on div "Sans-serif" at bounding box center [232, 263] width 81 height 16
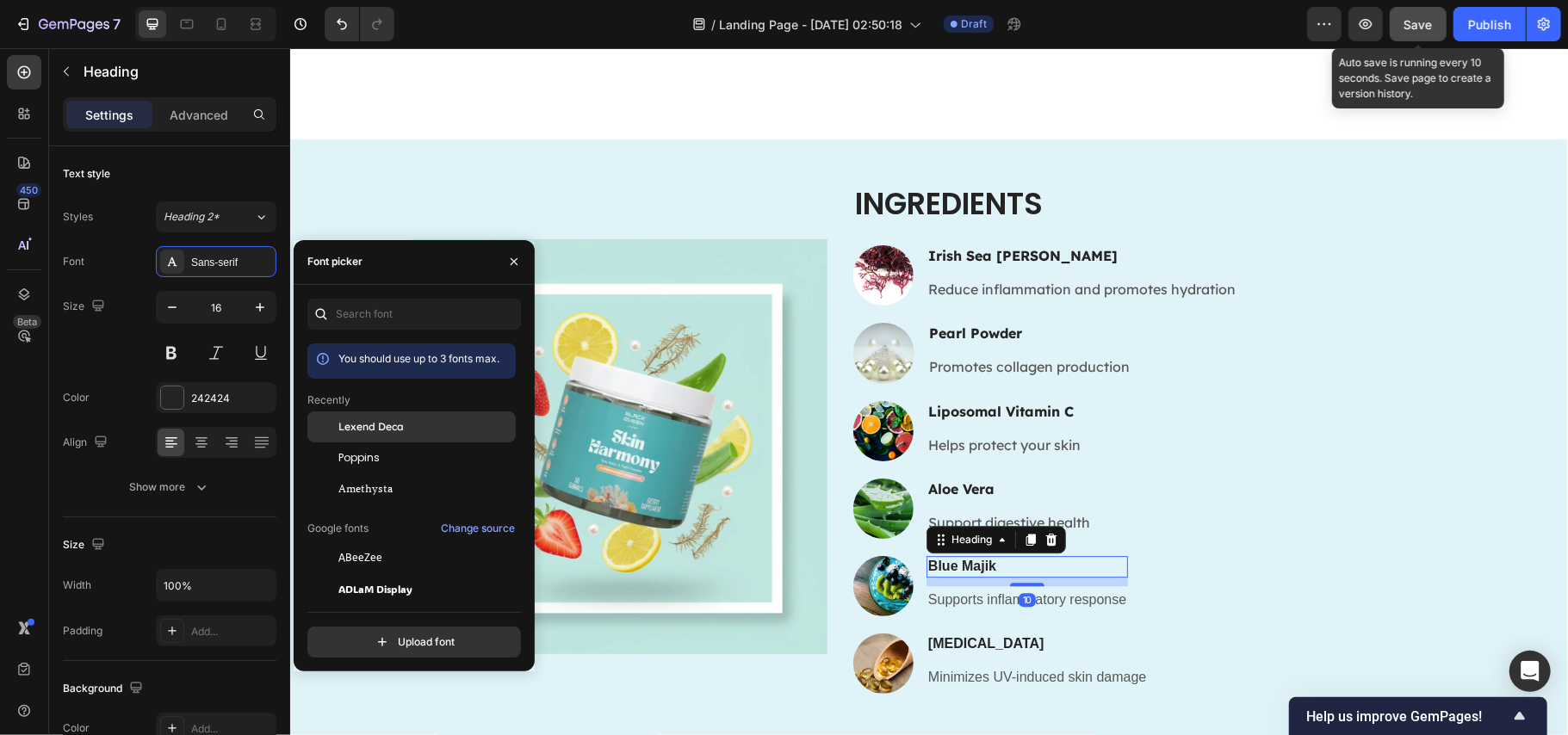
click at [386, 422] on span "Lexend Deca" at bounding box center [371, 427] width 66 height 16
click at [1065, 599] on p "Supports inflammatory response" at bounding box center [1026, 600] width 198 height 25
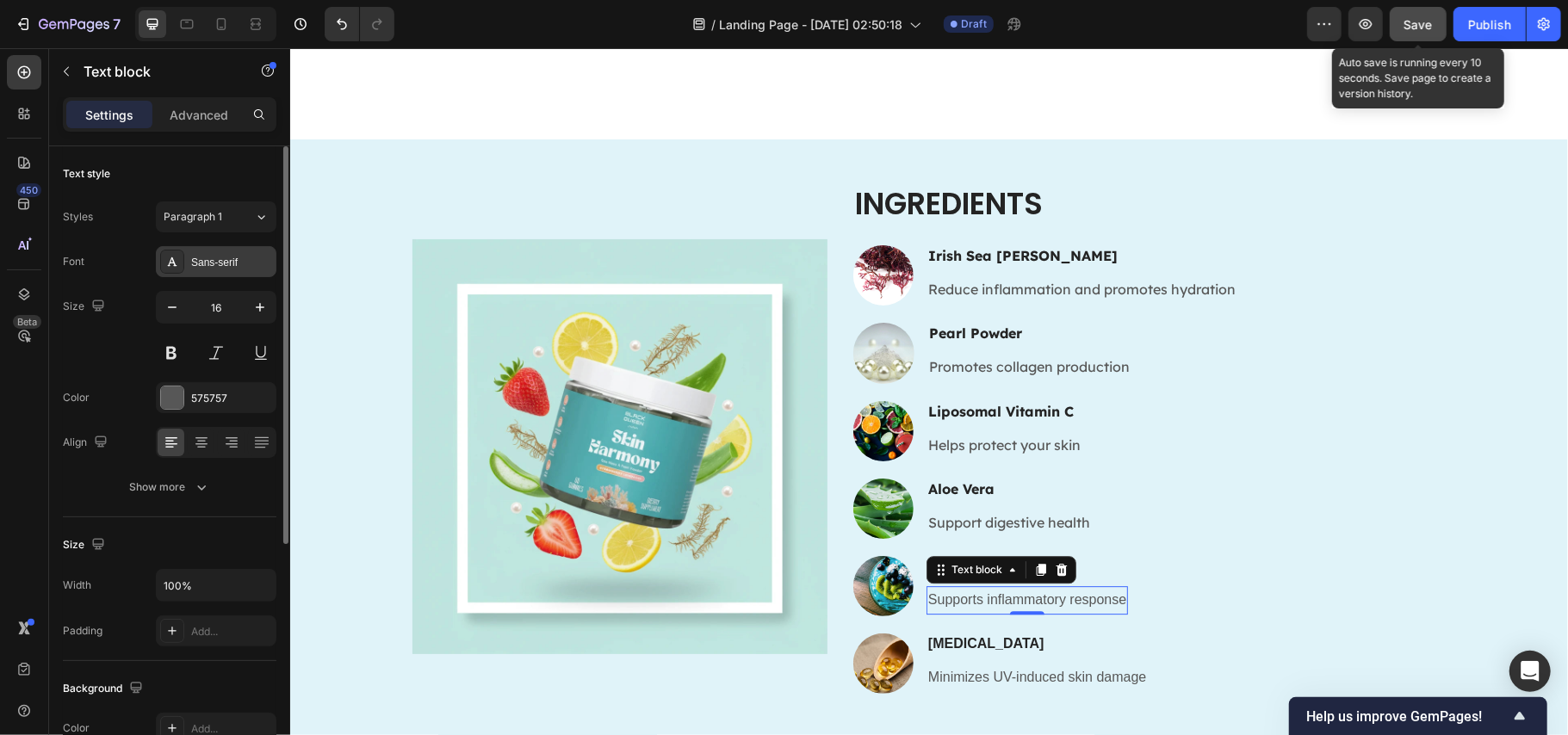
click at [219, 266] on div "Sans-serif" at bounding box center [232, 263] width 81 height 16
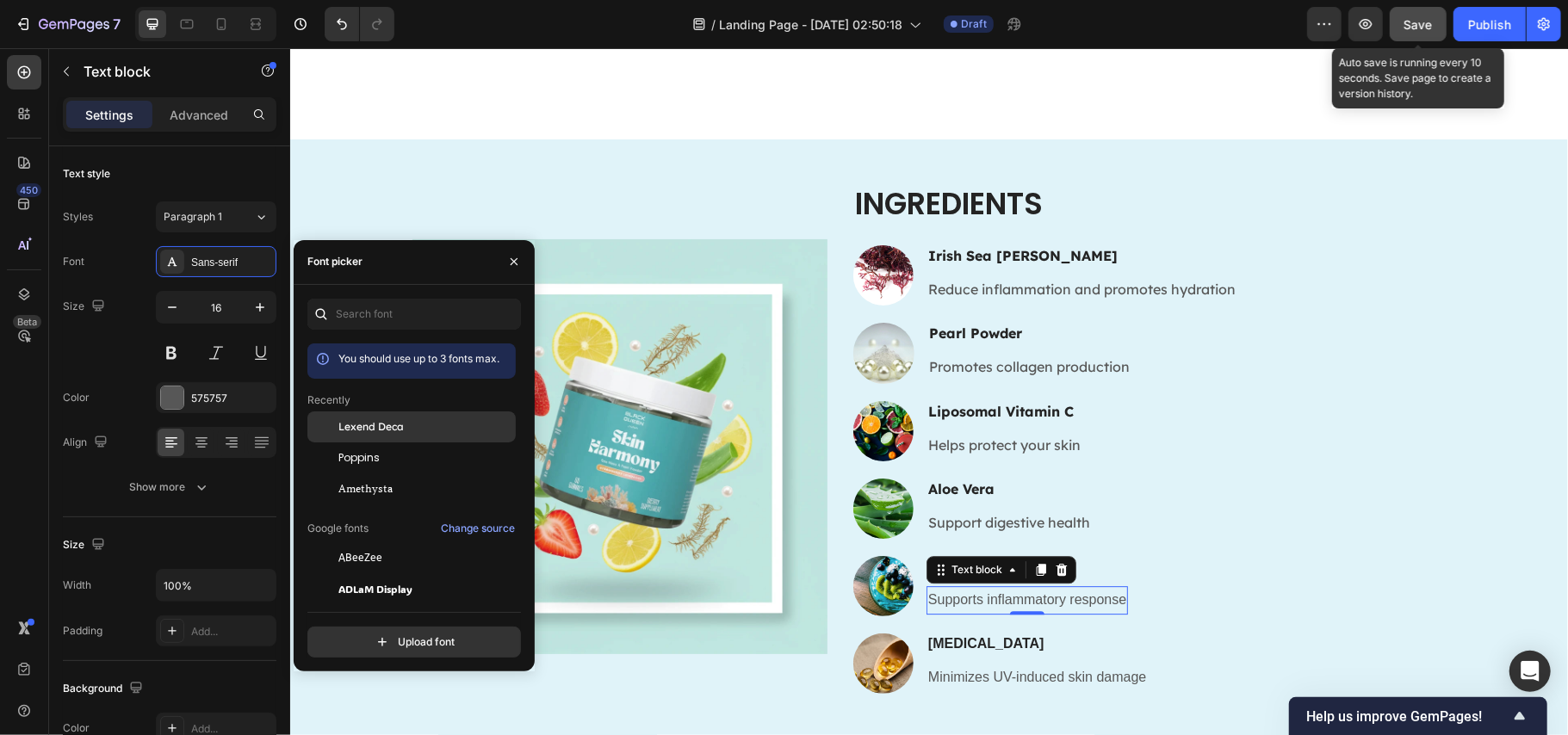
click at [397, 440] on div "Lexend Deca" at bounding box center [412, 426] width 208 height 31
click at [1075, 648] on h3 "[MEDICAL_DATA]" at bounding box center [1036, 643] width 221 height 22
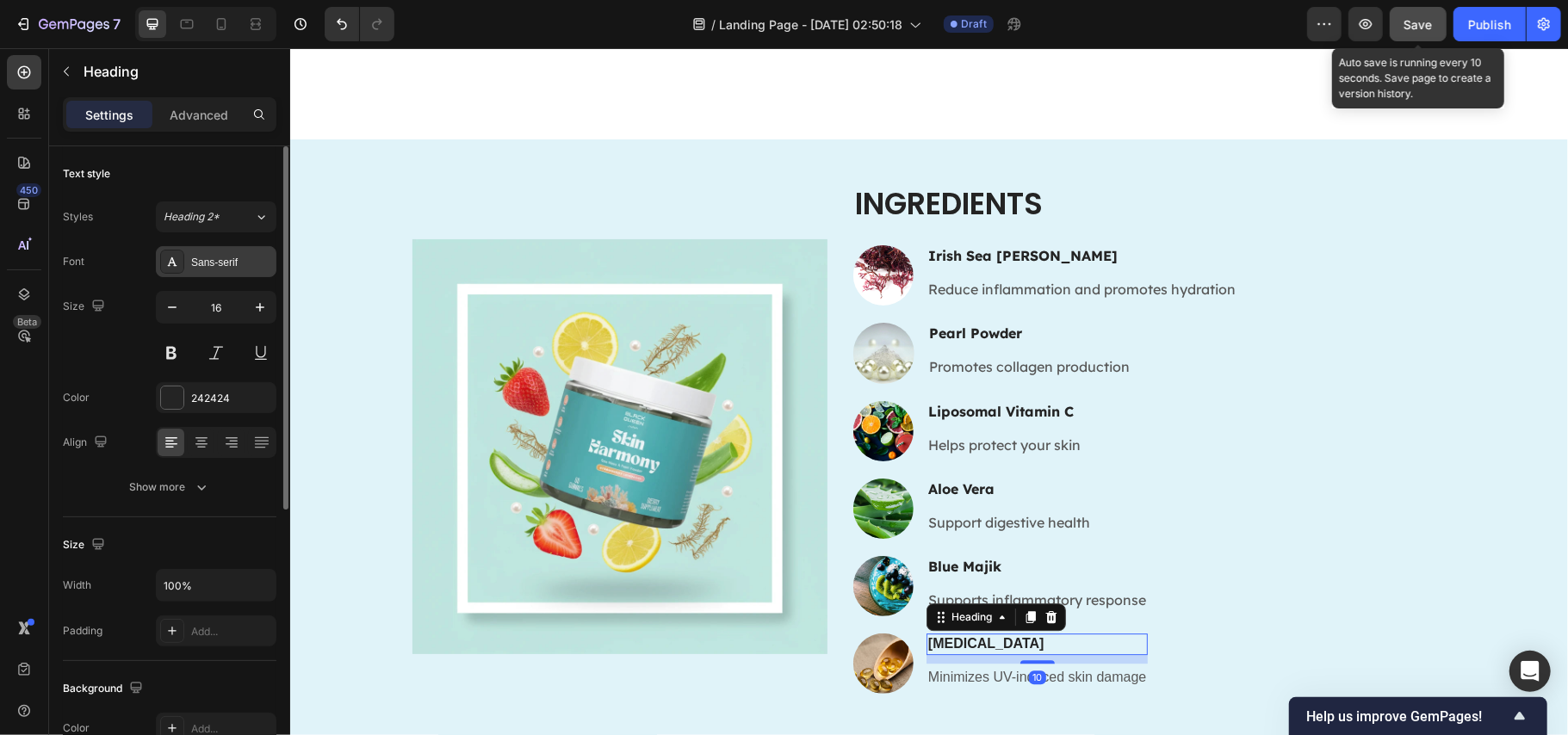
click at [231, 259] on div "Sans-serif" at bounding box center [232, 263] width 81 height 16
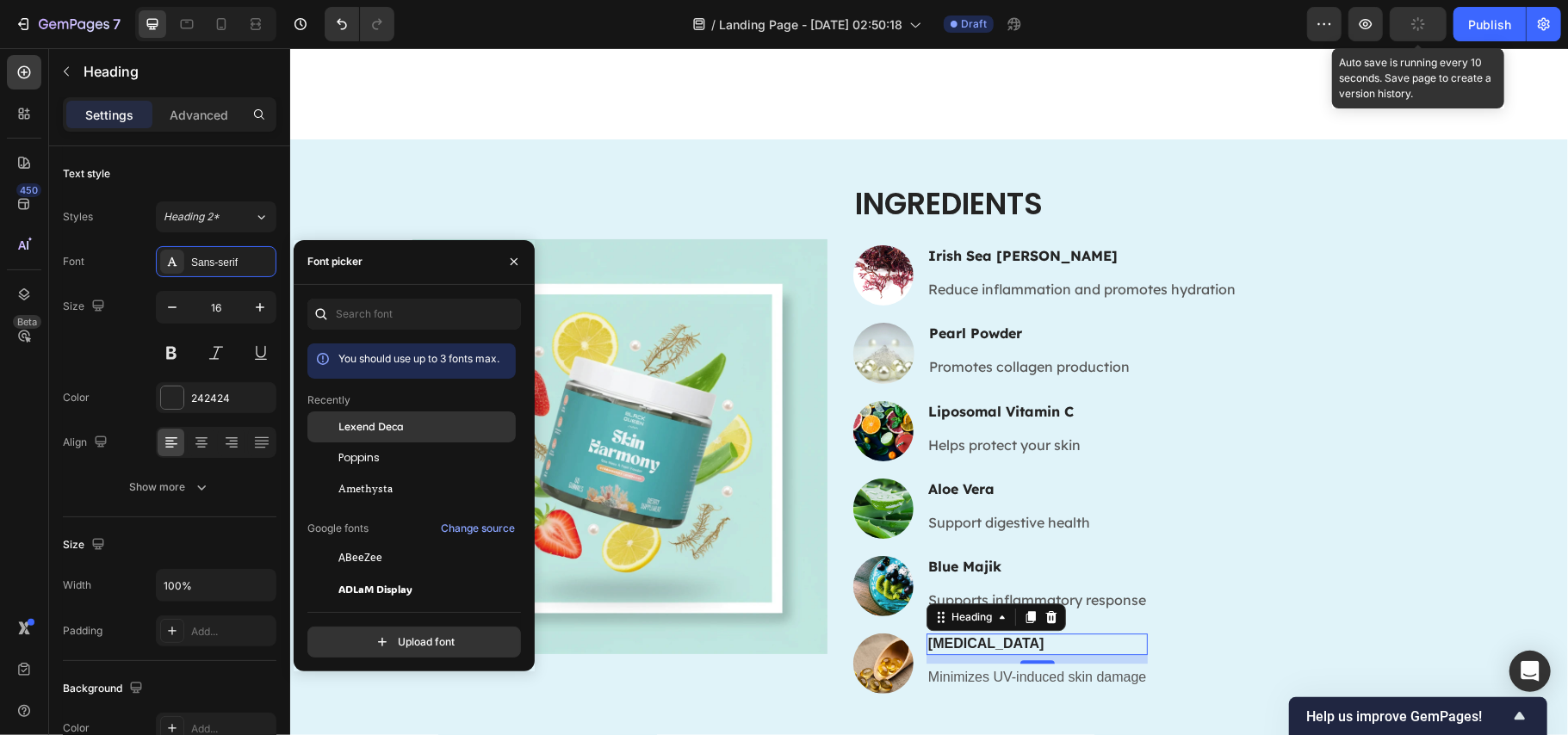
click at [382, 428] on span "Lexend Deca" at bounding box center [371, 427] width 66 height 16
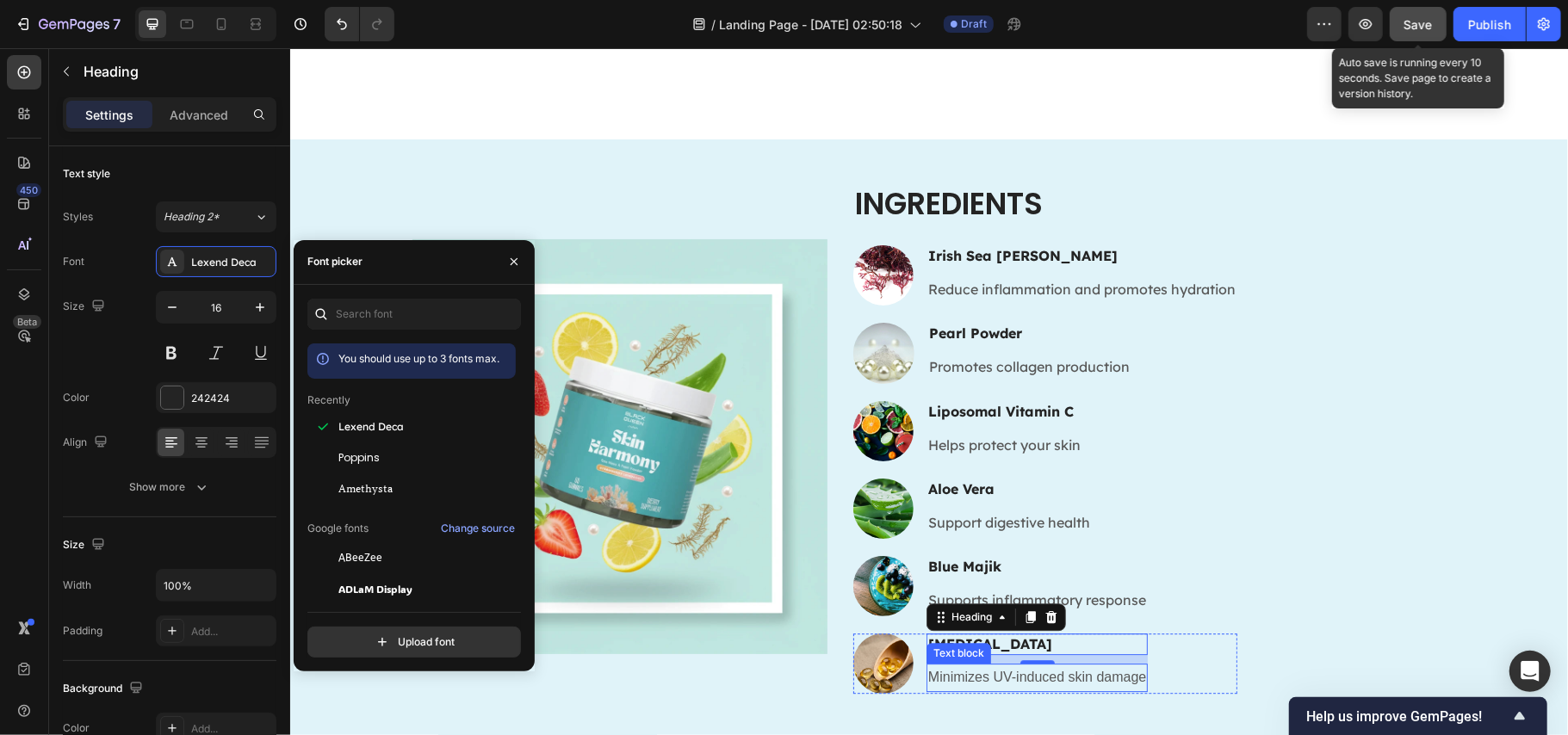
click at [960, 675] on p "Minimizes UV-induced skin damage" at bounding box center [1036, 677] width 218 height 25
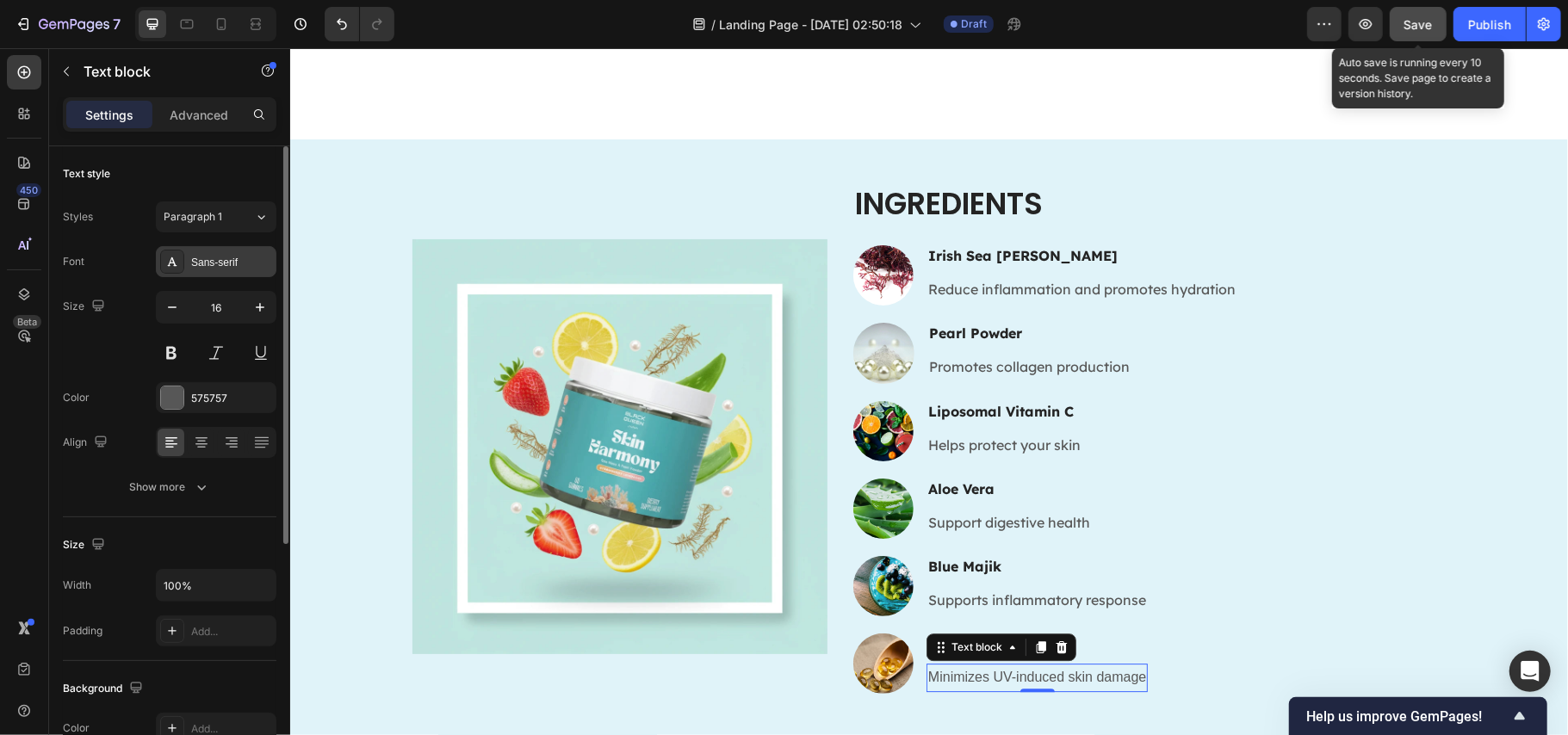
click at [198, 266] on div "Sans-serif" at bounding box center [232, 263] width 81 height 16
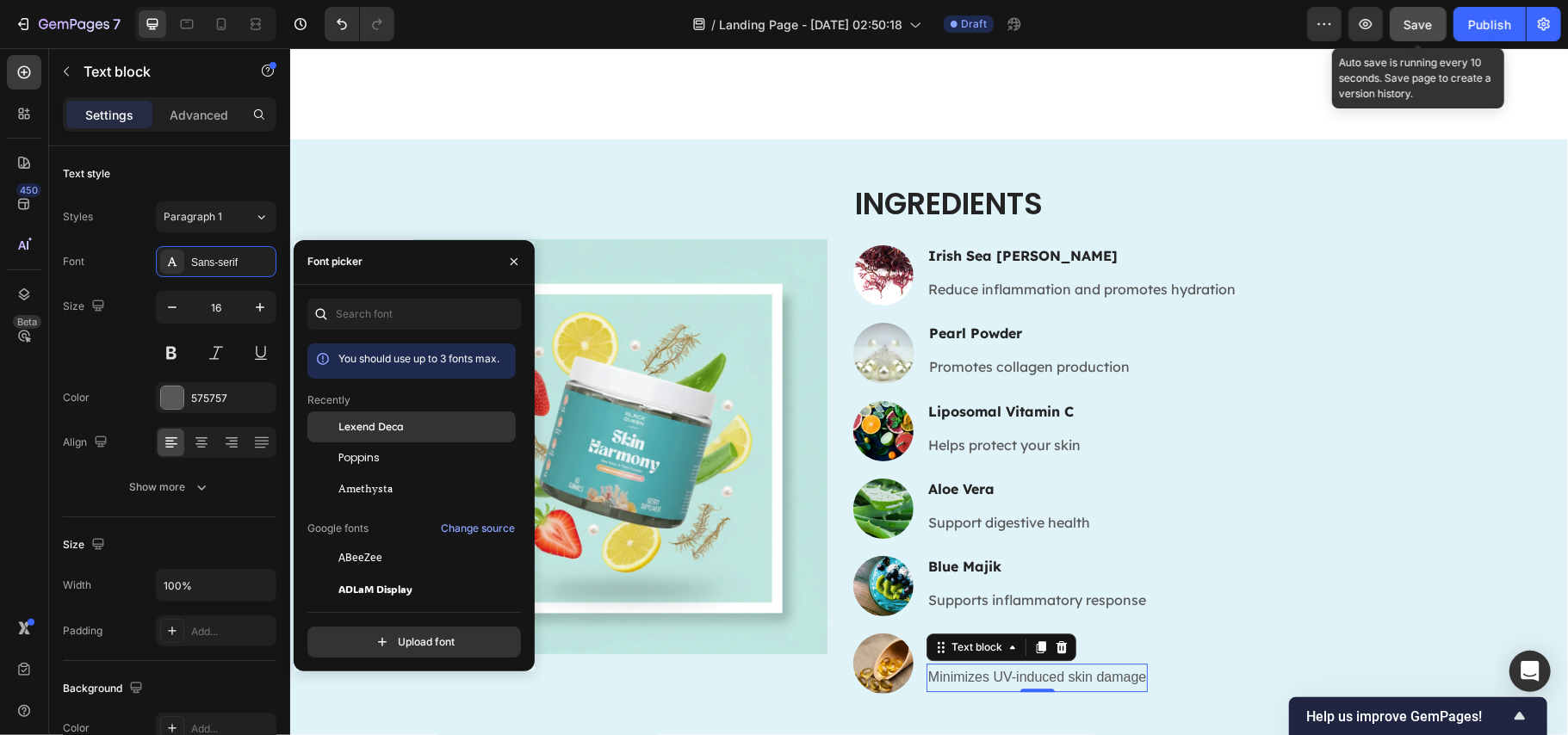
drag, startPoint x: 398, startPoint y: 427, endPoint x: 692, endPoint y: 387, distance: 296.7
click at [398, 427] on span "Lexend Deca" at bounding box center [371, 427] width 66 height 16
click at [1275, 404] on div "Image Ingredients Heading Image Irish Sea Moss Heading Reduce inflammation and …" at bounding box center [928, 447] width 1033 height 530
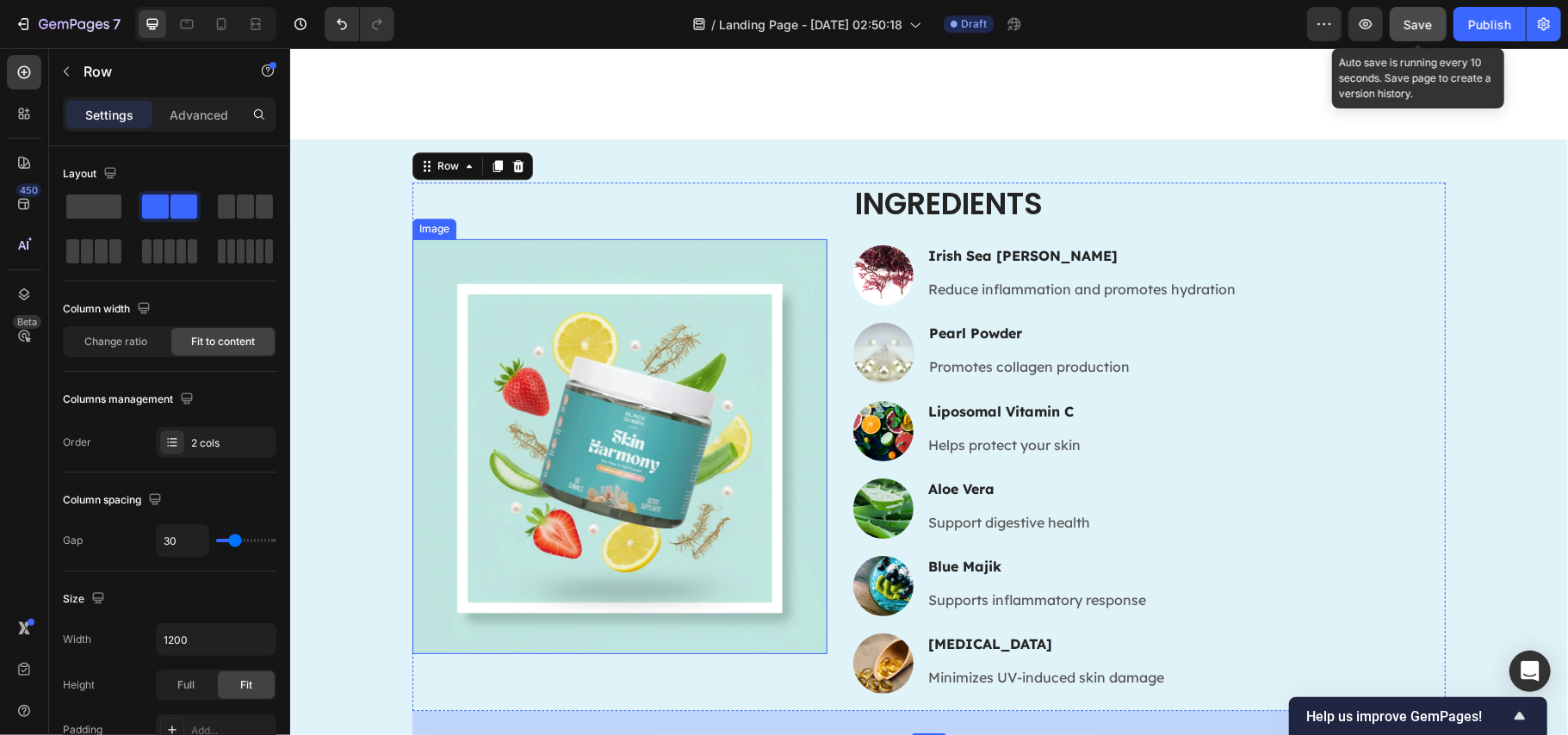
click at [635, 366] on img at bounding box center [619, 446] width 415 height 415
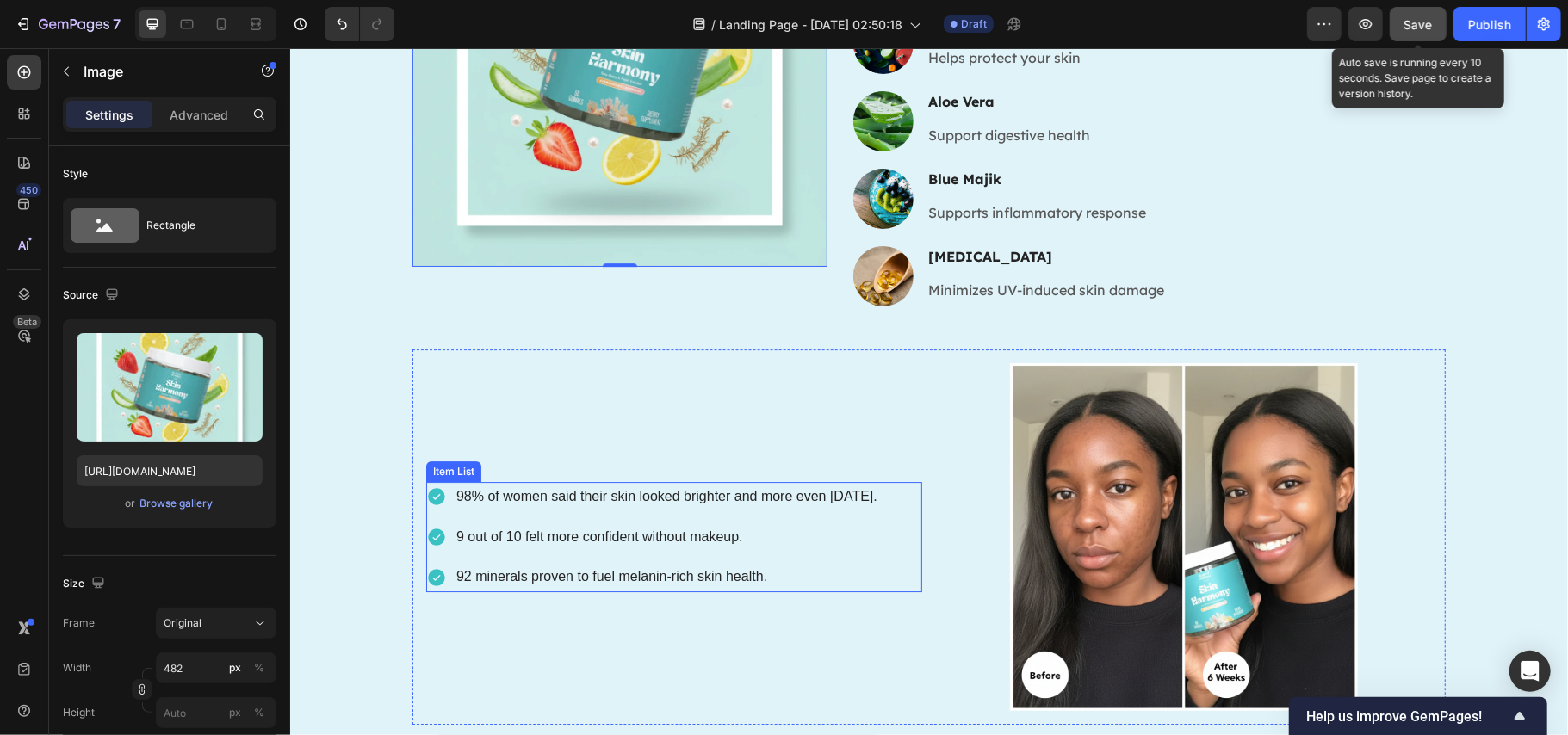
scroll to position [3903, 0]
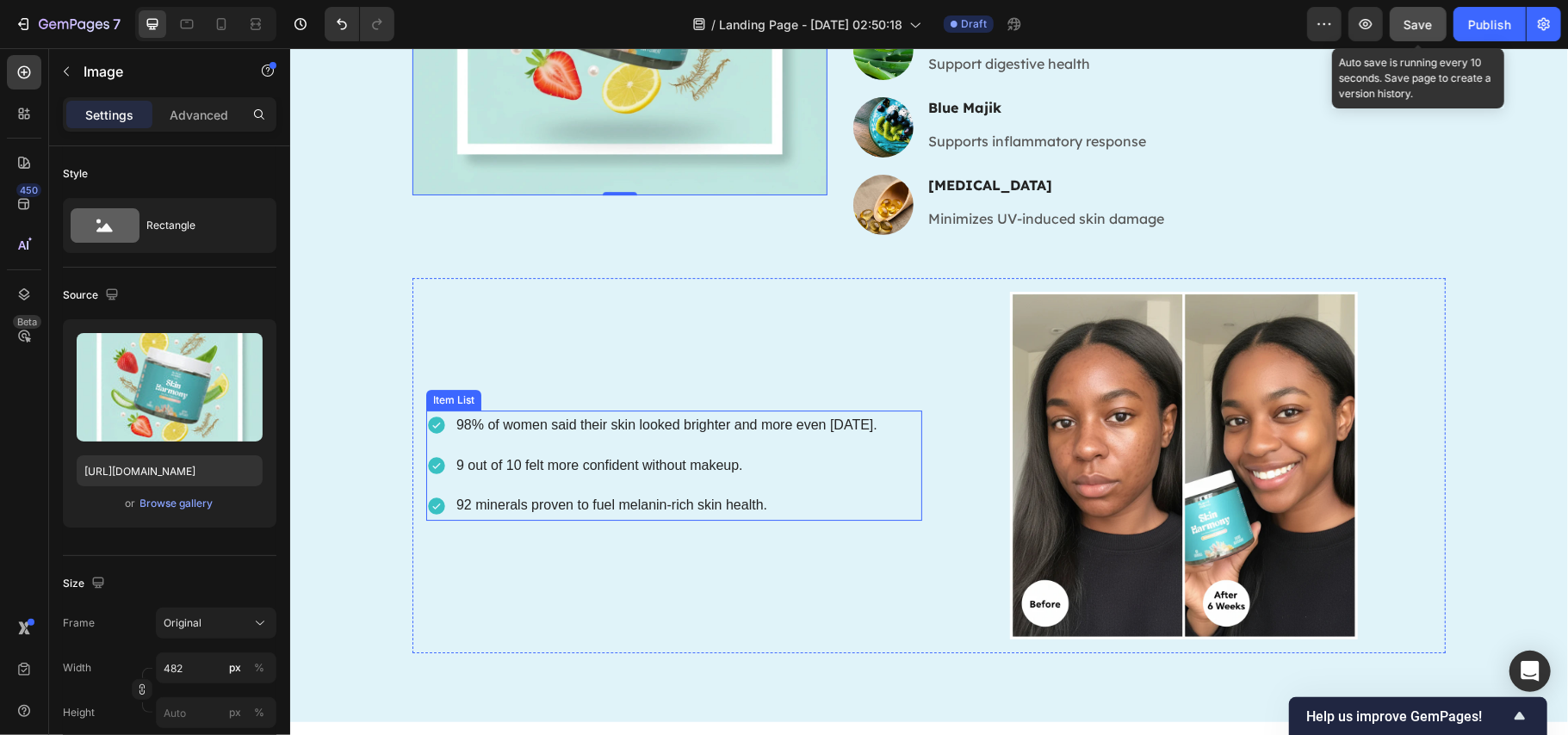
click at [631, 418] on p "98% of women said their skin looked brighter and more even [DATE]." at bounding box center [666, 425] width 421 height 25
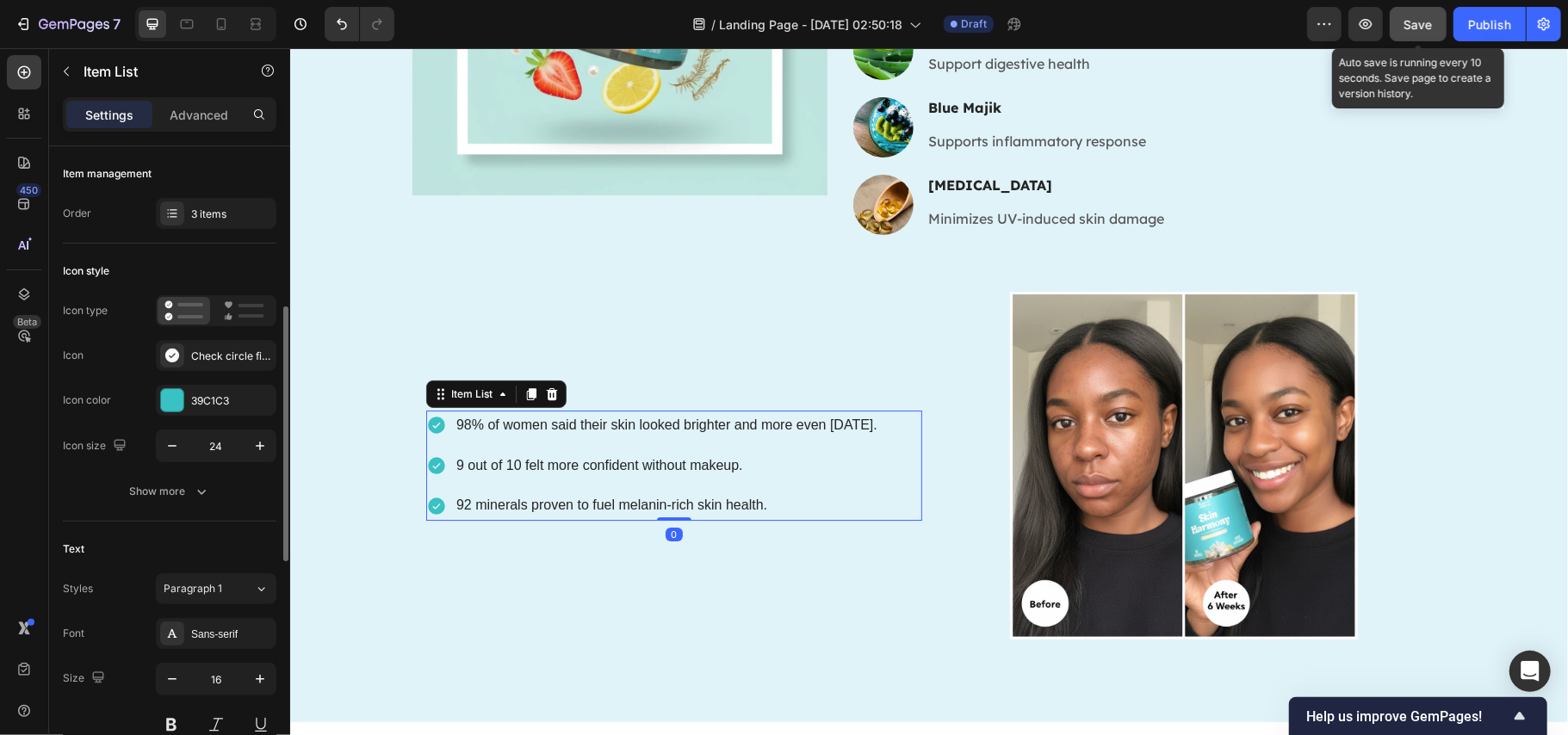
scroll to position [114, 0]
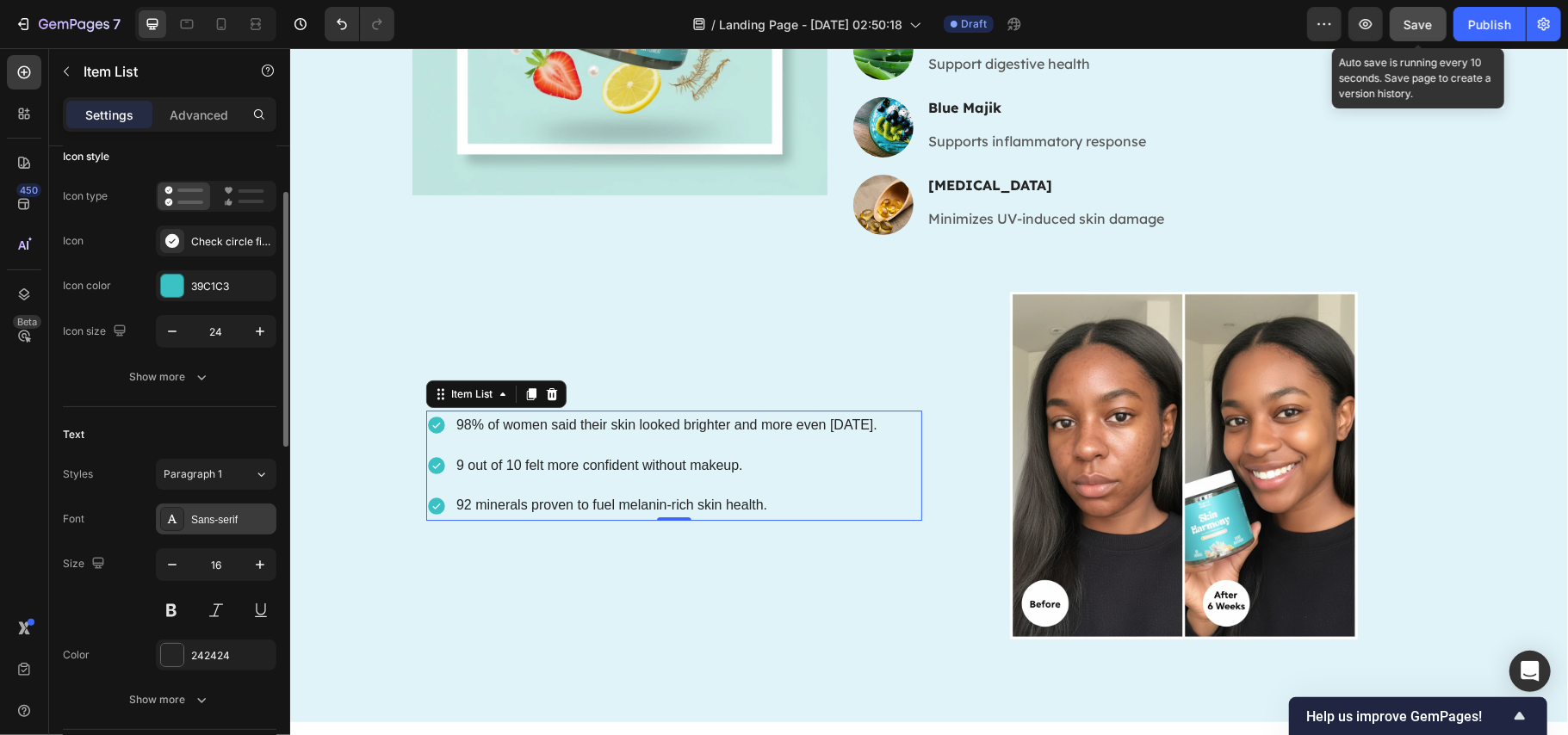
click at [224, 515] on div "Sans-serif" at bounding box center [232, 520] width 81 height 16
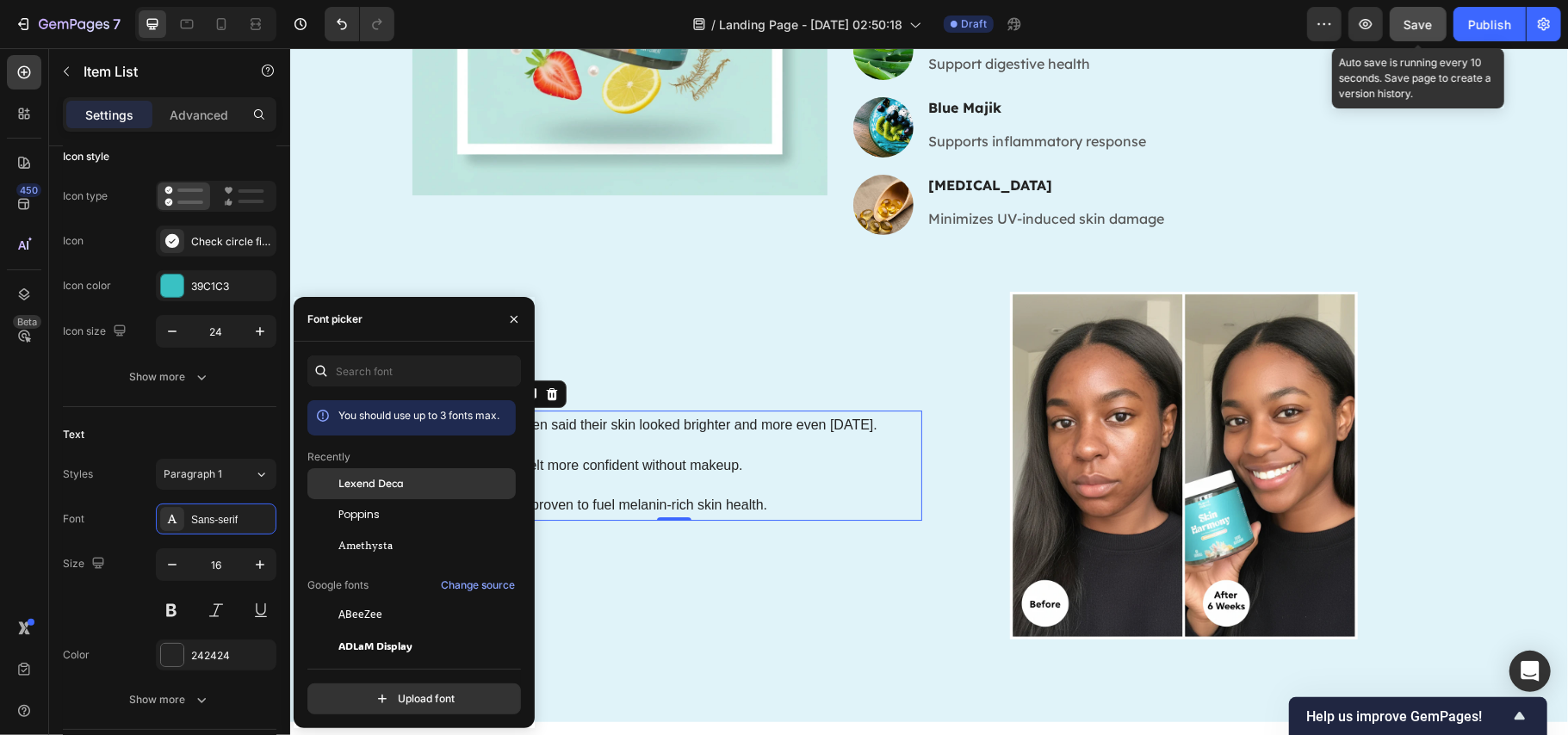
click at [398, 483] on span "Lexend Deca" at bounding box center [371, 484] width 66 height 16
click at [706, 421] on p "98% of women said their skin looked brighter and more even [DATE]." at bounding box center [680, 425] width 450 height 25
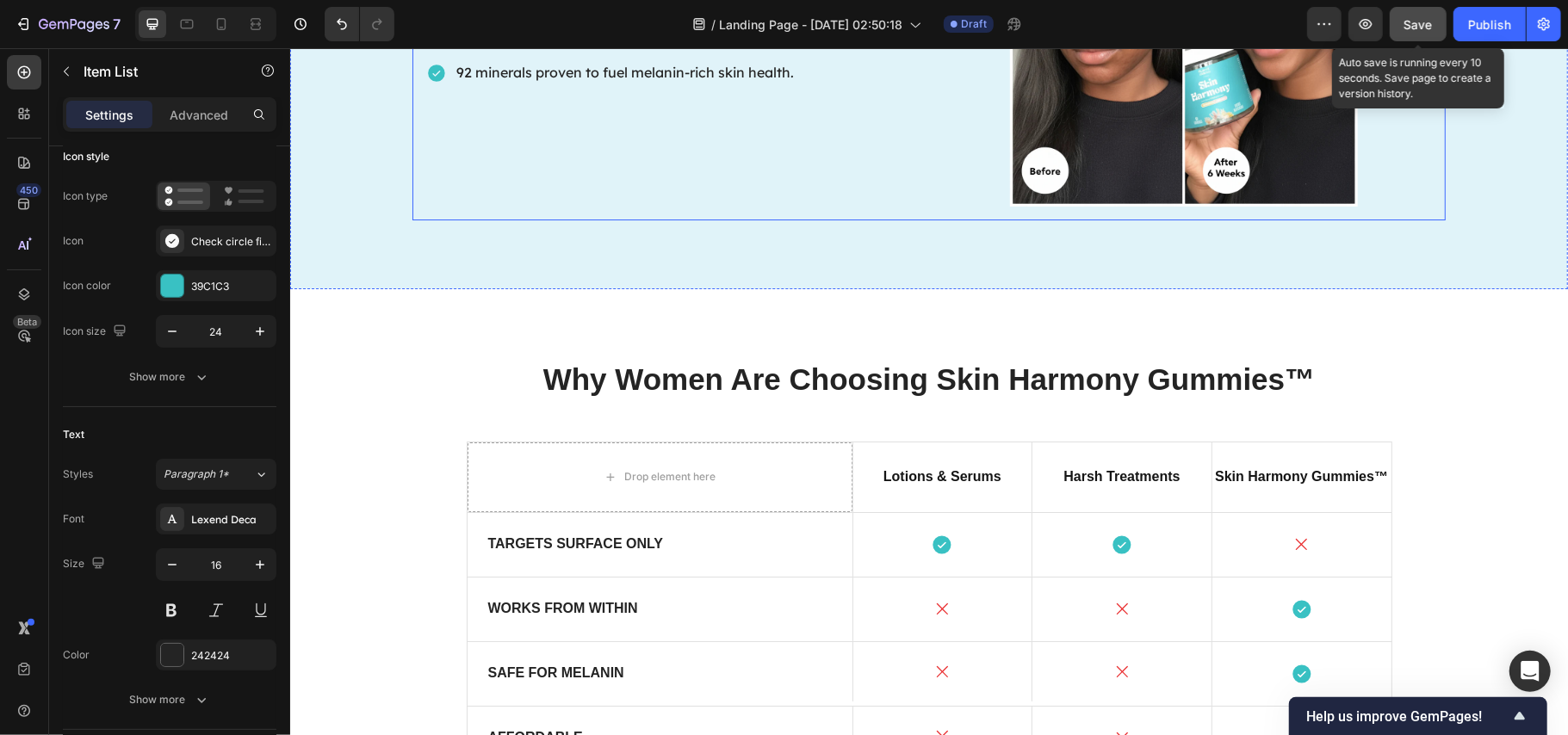
scroll to position [4363, 0]
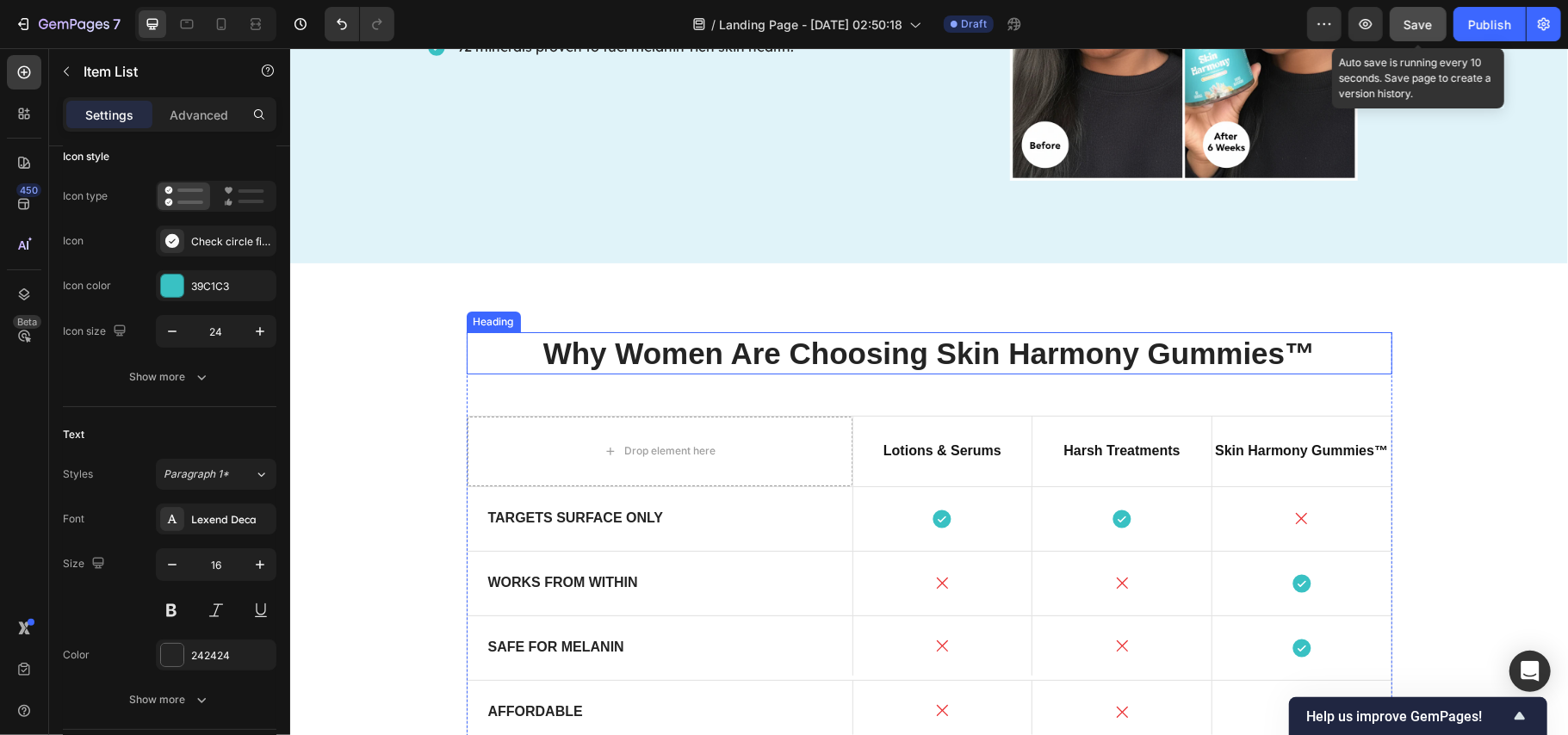
click at [845, 356] on h2 "Why Women Are Choosing Skin Harmony Gummies™" at bounding box center [928, 352] width 926 height 43
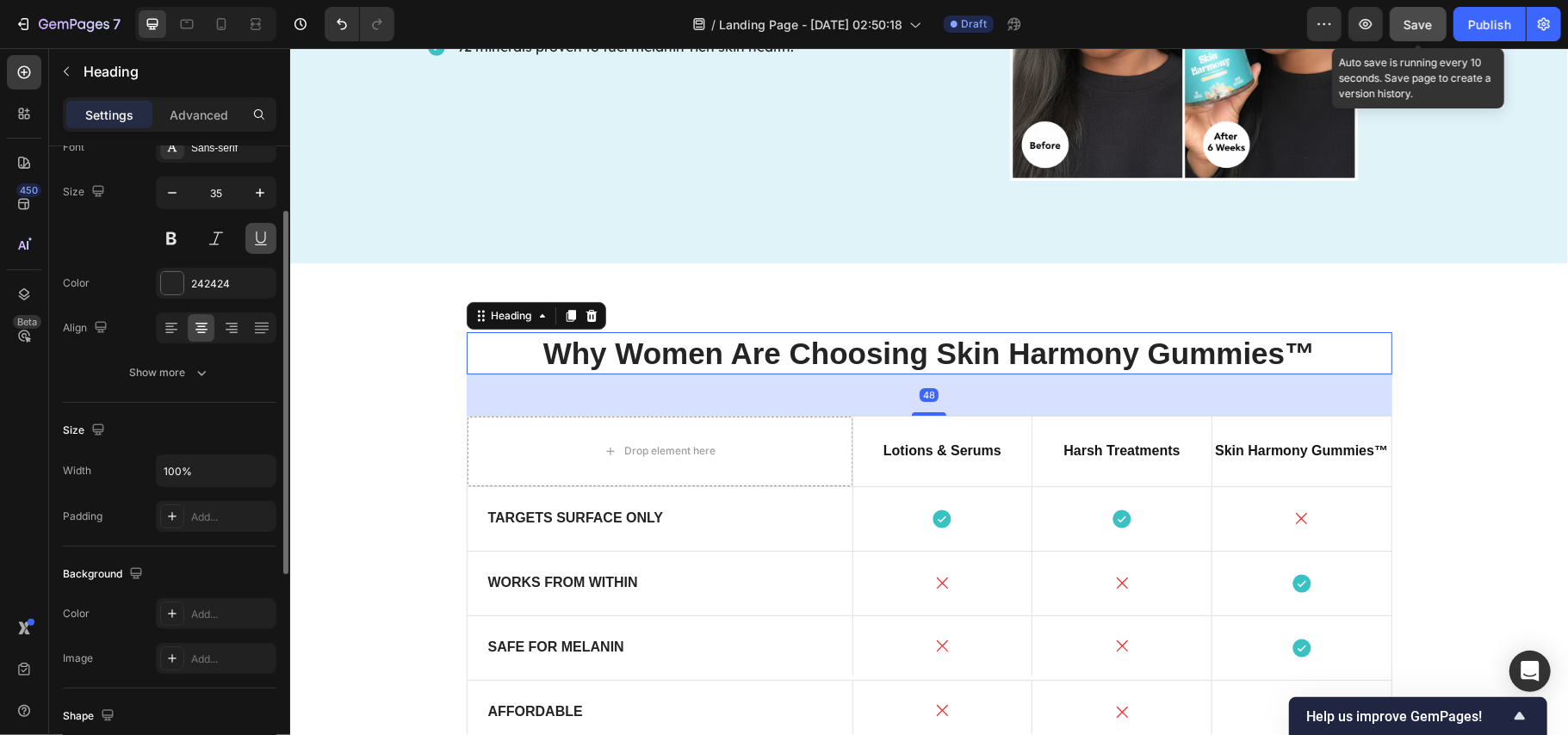
scroll to position [0, 0]
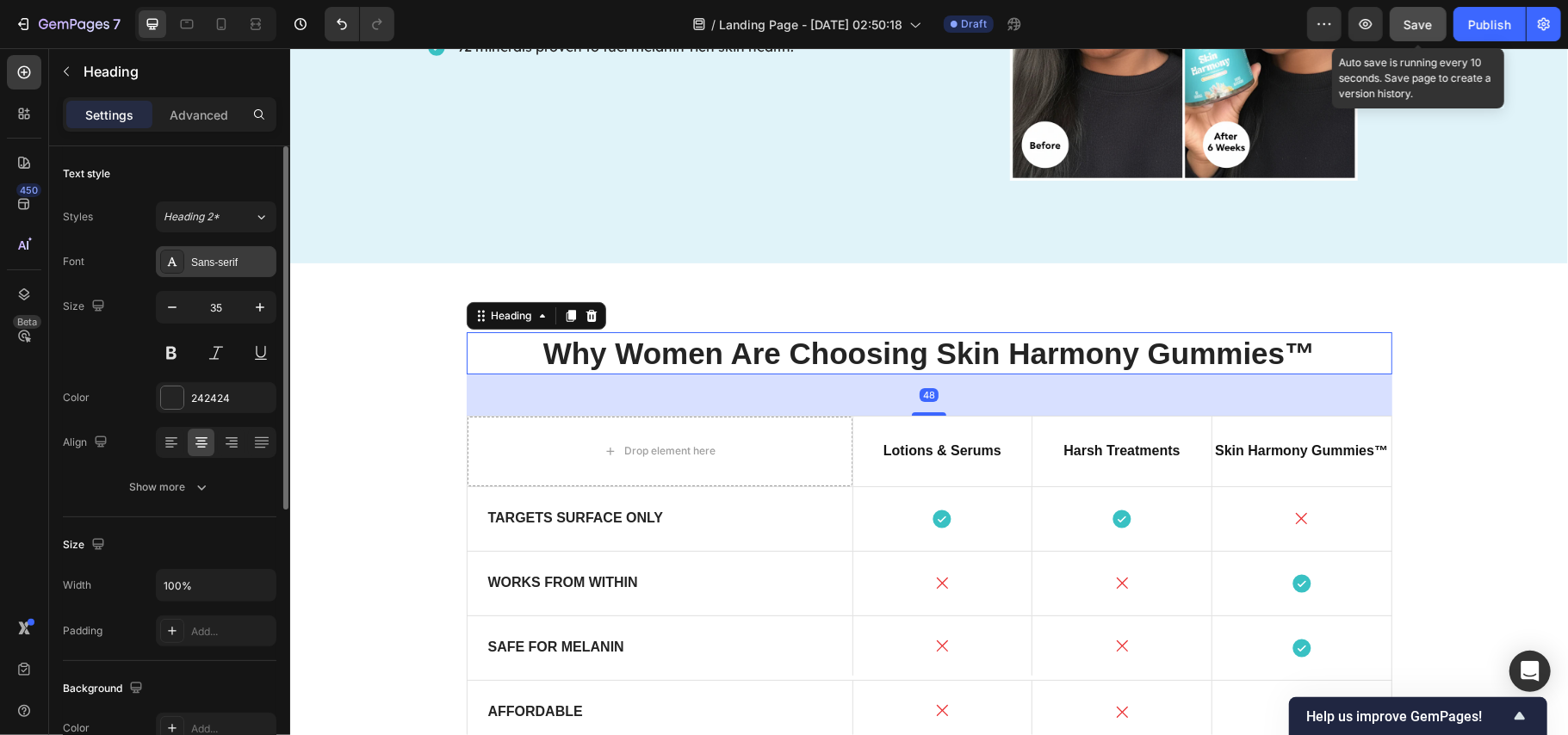
click at [212, 264] on div "Sans-serif" at bounding box center [232, 263] width 81 height 16
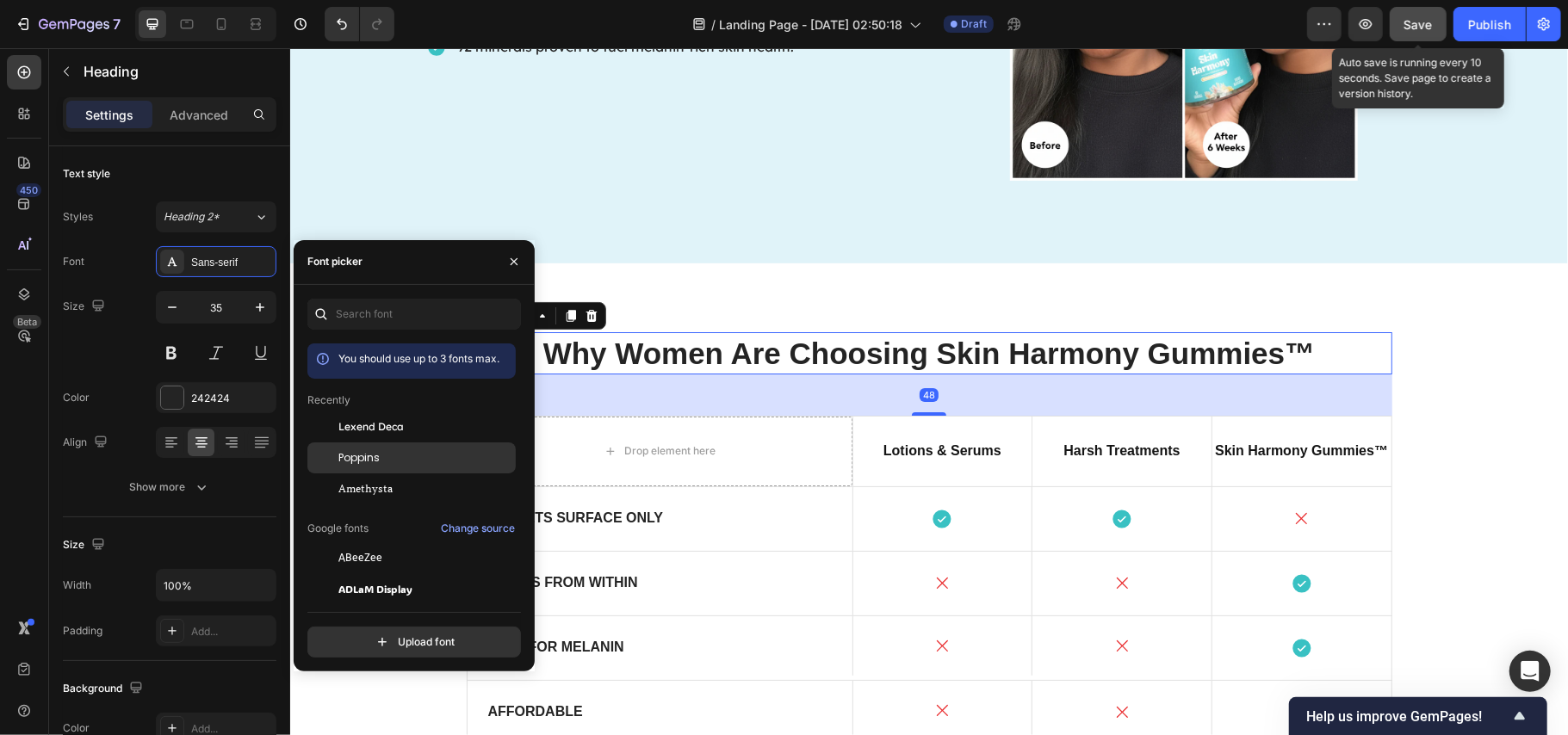
click at [373, 450] on span "Poppins" at bounding box center [358, 458] width 41 height 16
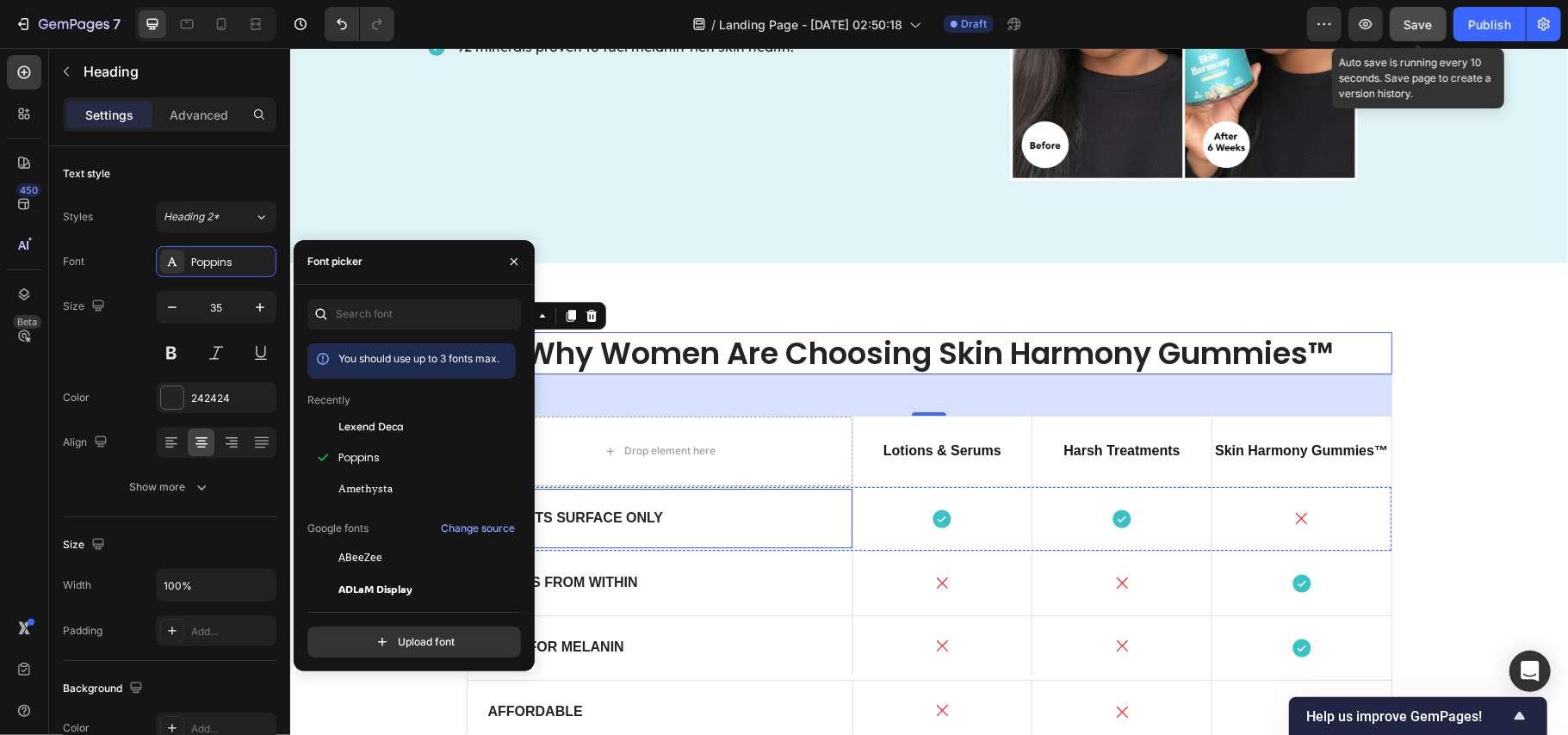
click at [648, 523] on p "Targets Surface Only" at bounding box center [659, 517] width 343 height 18
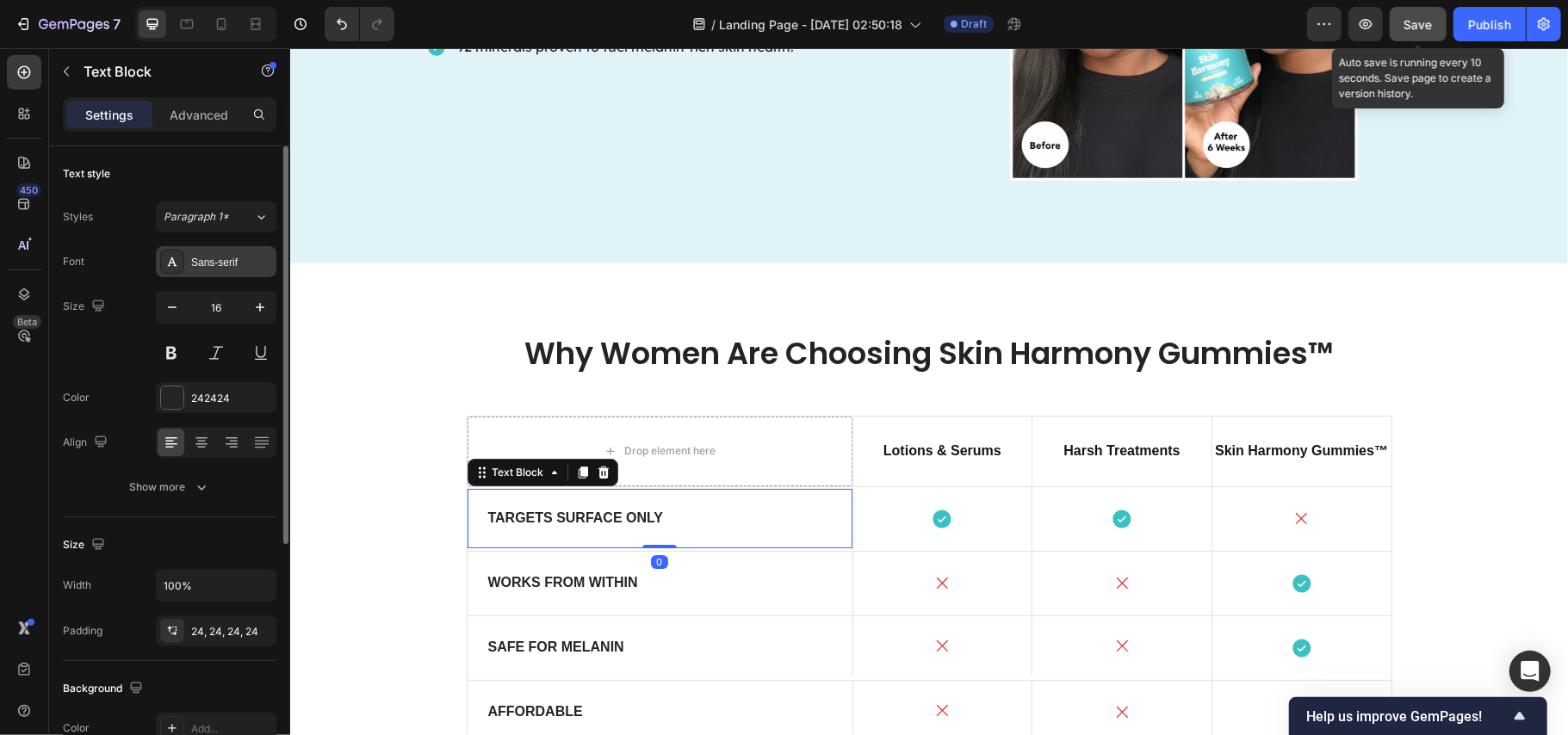
click at [210, 268] on div "Sans-serif" at bounding box center [232, 263] width 81 height 16
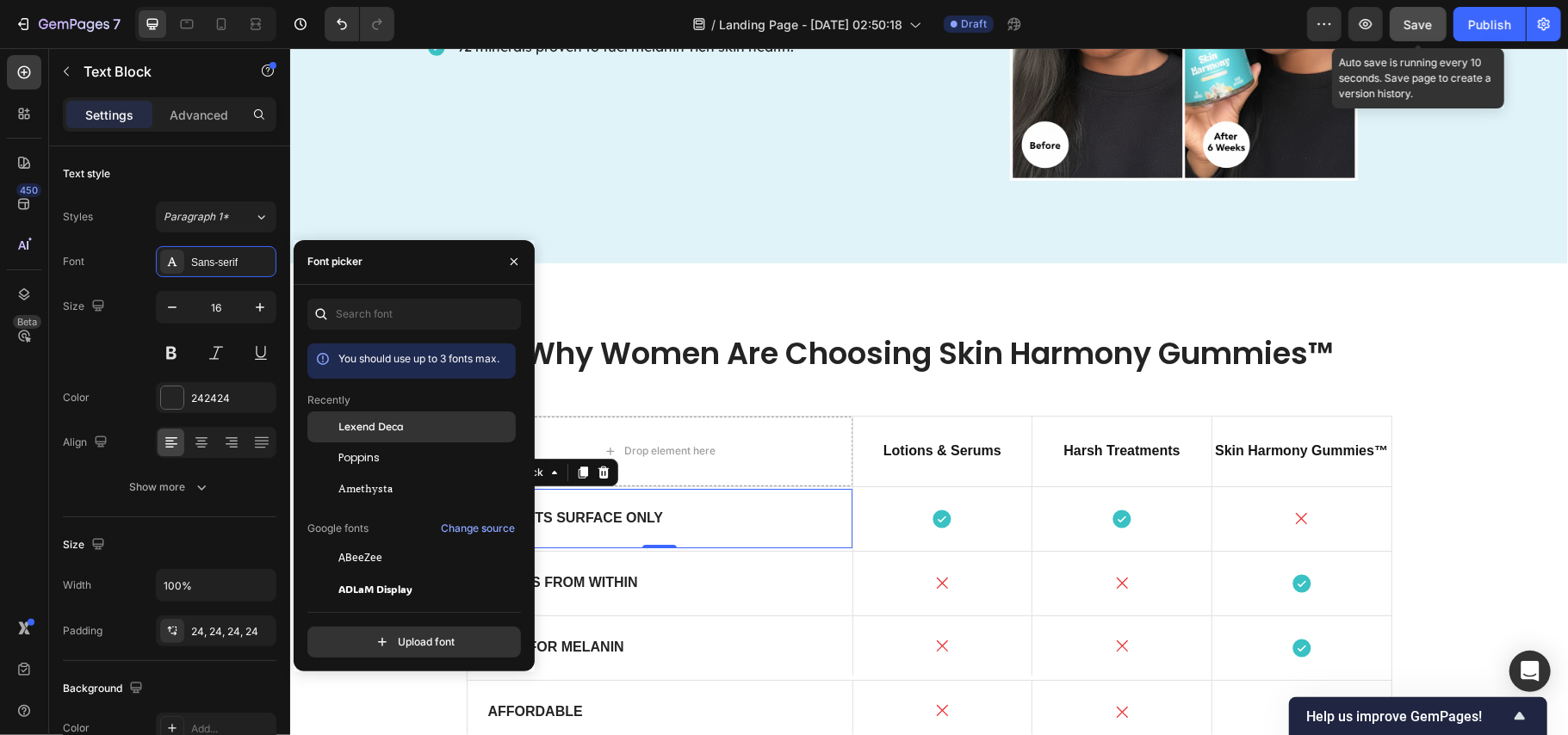
click at [397, 420] on span "Lexend Deca" at bounding box center [371, 427] width 66 height 16
click at [969, 448] on p "Lotions & Serums" at bounding box center [941, 451] width 176 height 25
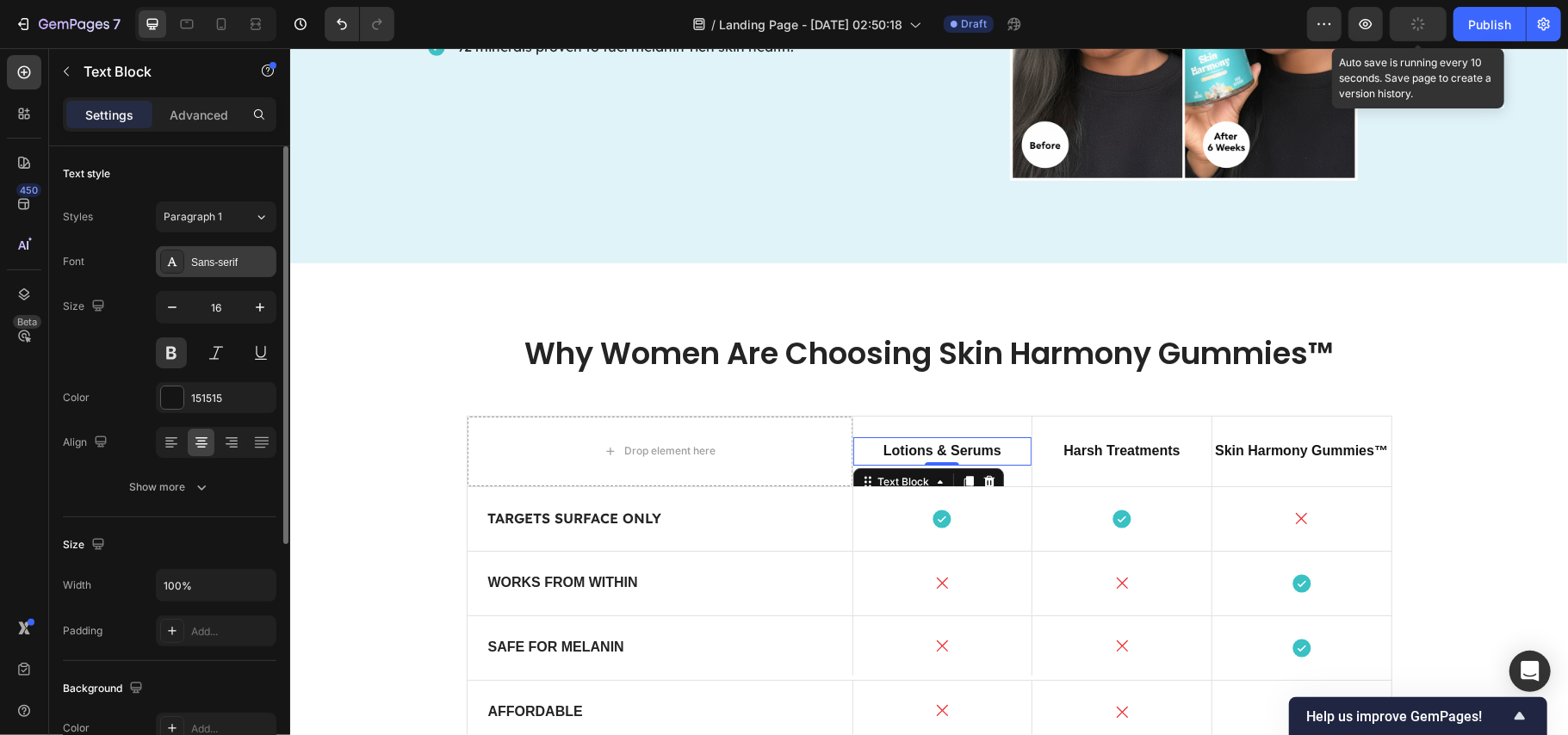
click at [215, 273] on div "Sans-serif" at bounding box center [216, 261] width 121 height 31
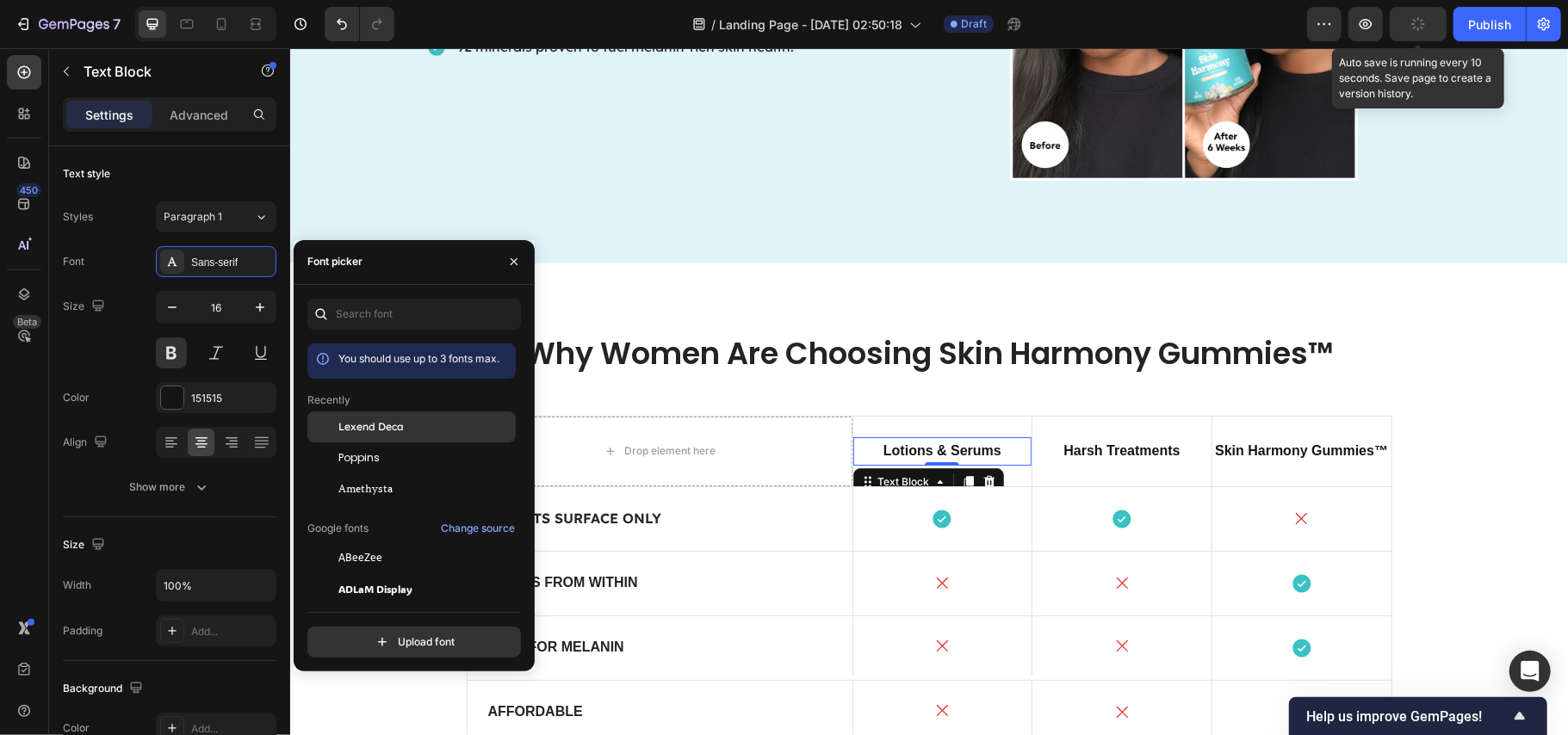
click at [366, 425] on span "Lexend Deca" at bounding box center [371, 427] width 66 height 16
click at [1089, 447] on p "Harsh Treatments" at bounding box center [1120, 451] width 176 height 25
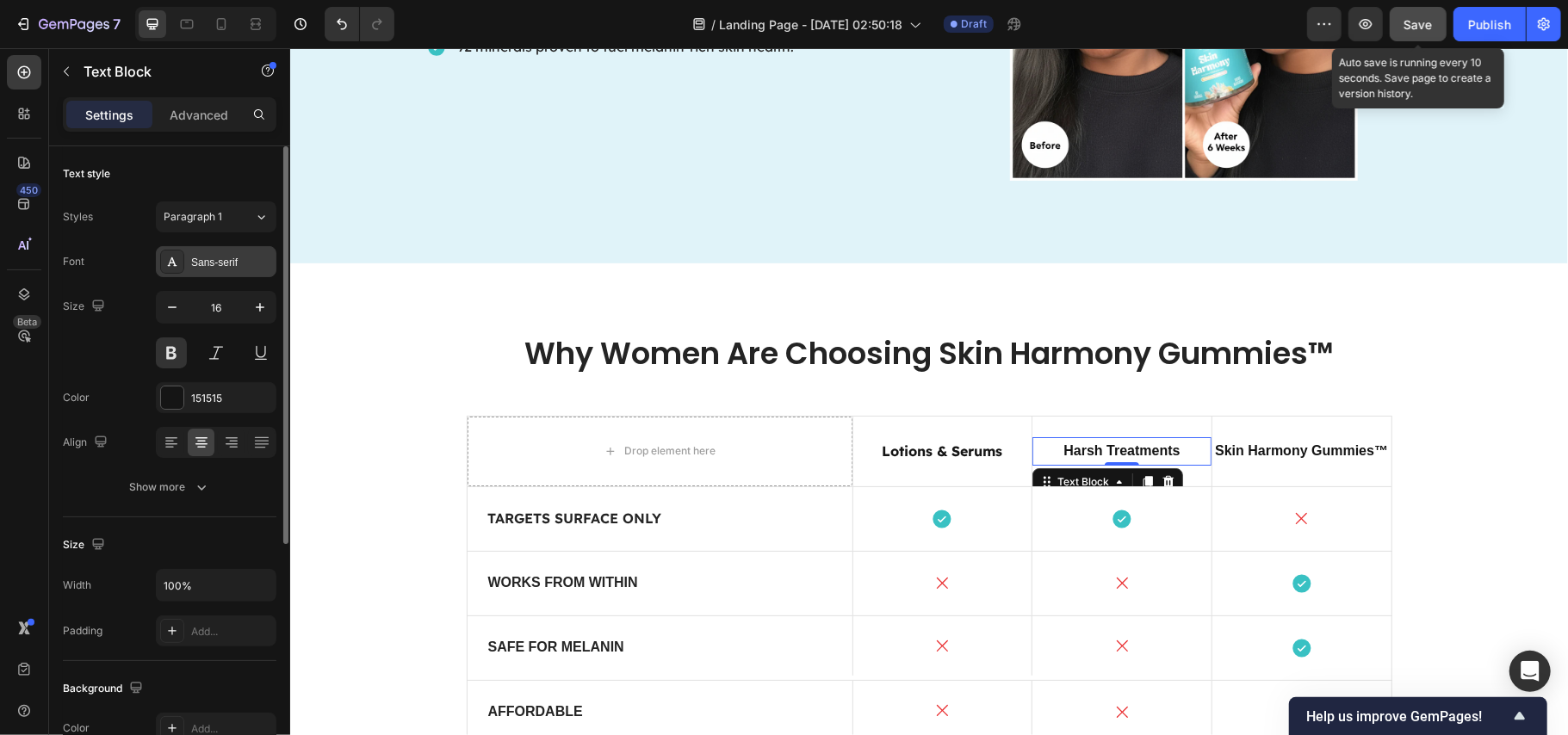
click at [201, 265] on div "Sans-serif" at bounding box center [232, 263] width 81 height 16
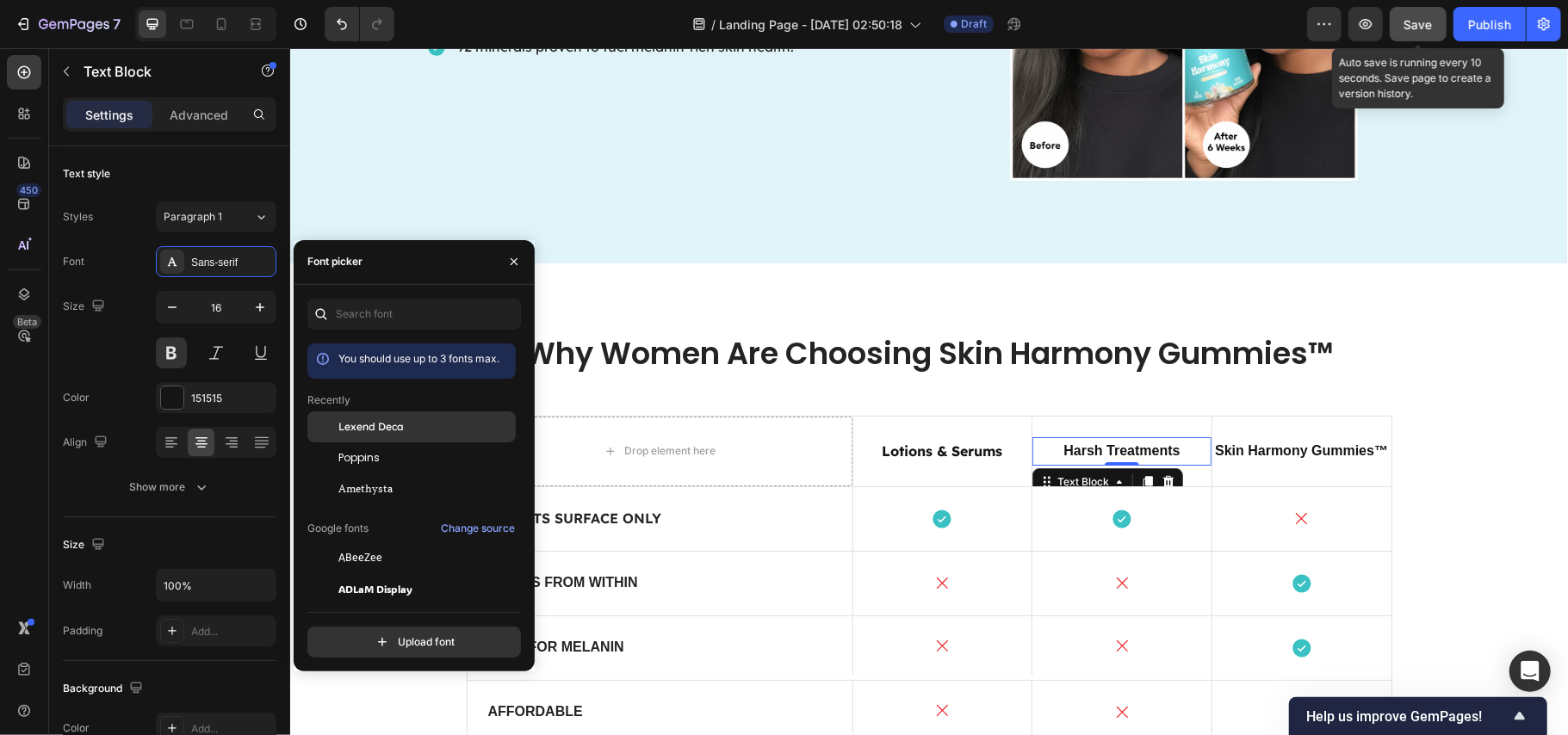
click at [372, 424] on span "Lexend Deca" at bounding box center [371, 427] width 66 height 16
drag, startPoint x: 1303, startPoint y: 447, endPoint x: 1190, endPoint y: 447, distance: 113.0
click at [1300, 447] on p "Skin Harmony Gummies™" at bounding box center [1301, 451] width 176 height 25
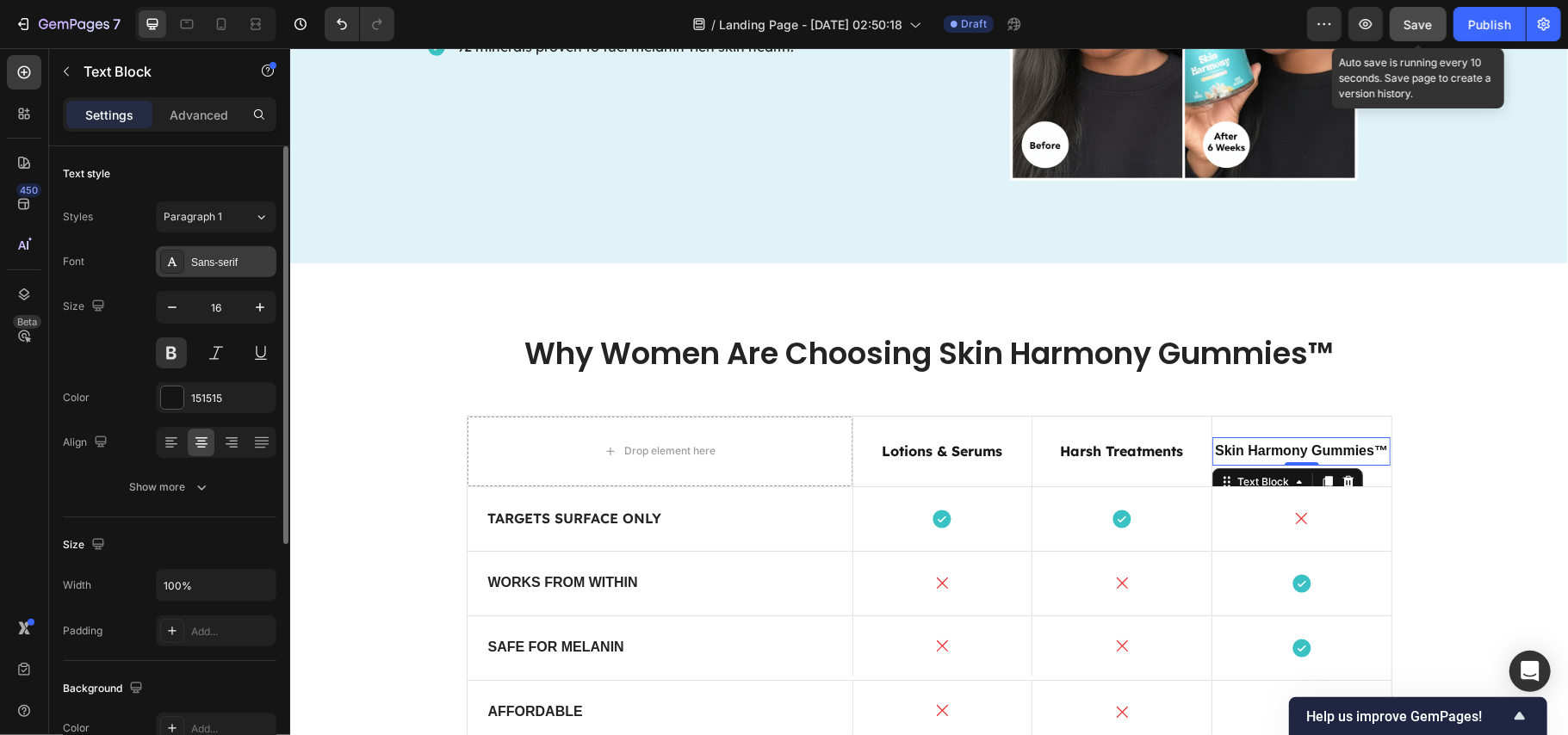
click at [213, 262] on div "Sans-serif" at bounding box center [232, 263] width 81 height 16
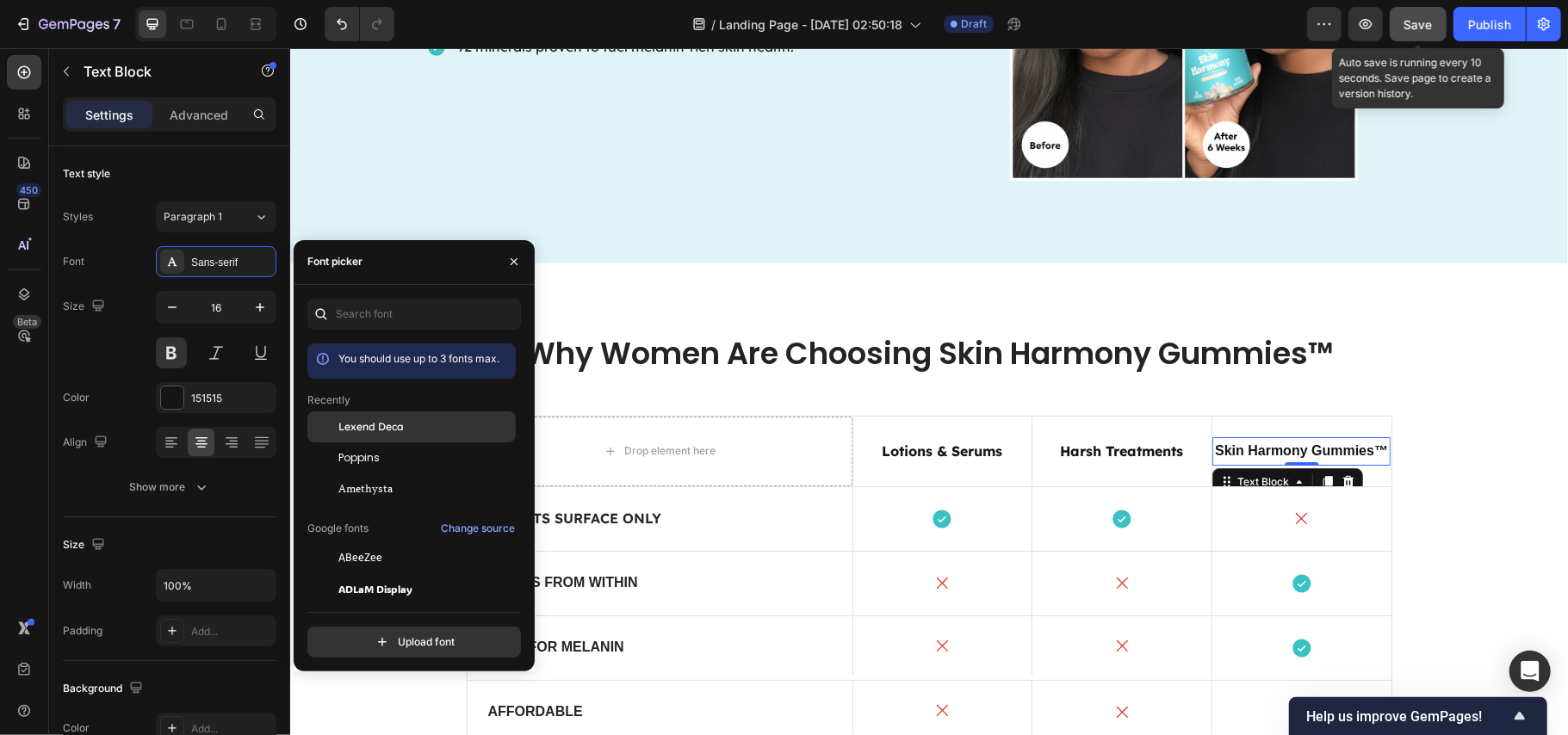
click at [349, 420] on span "Lexend Deca" at bounding box center [371, 427] width 66 height 16
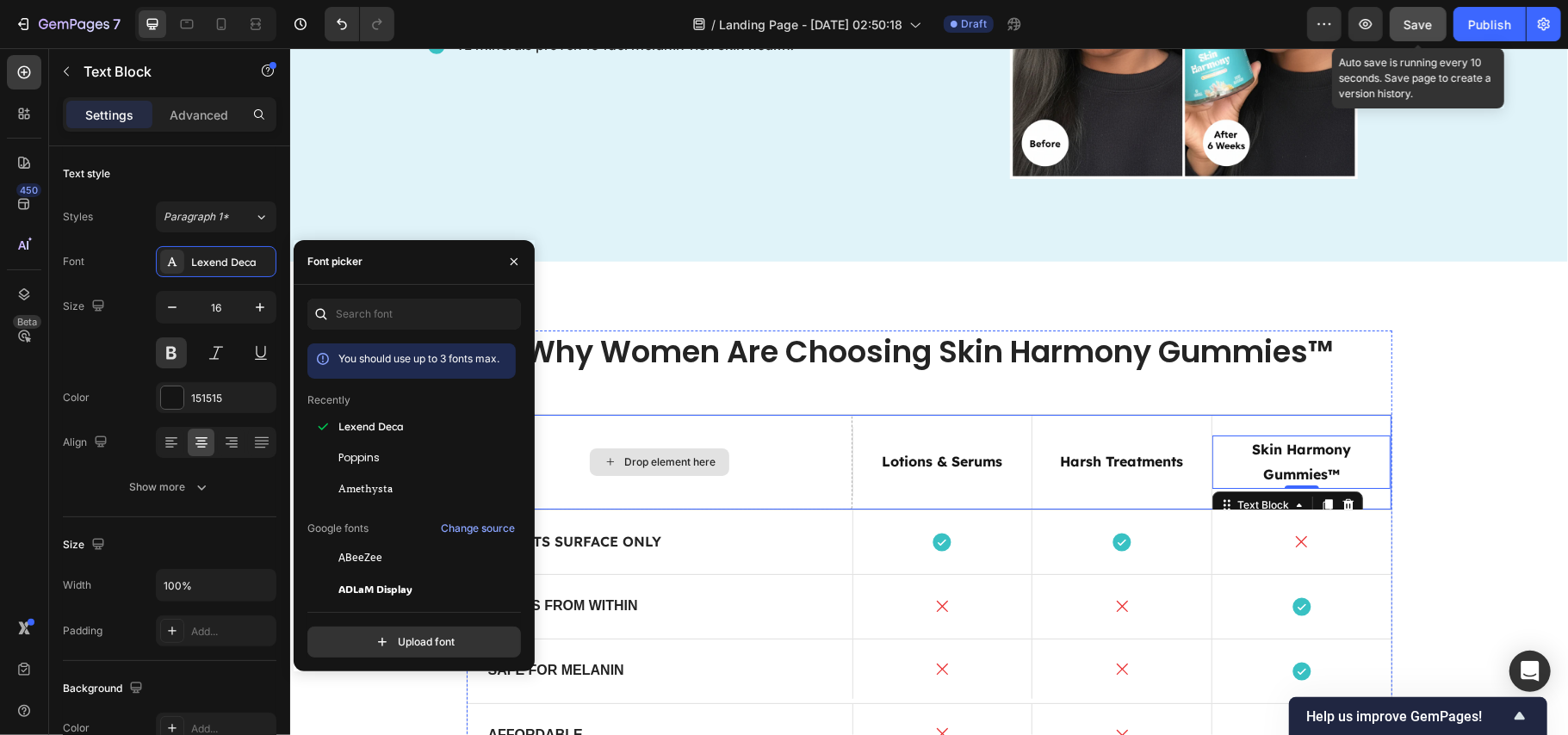
scroll to position [4466, 0]
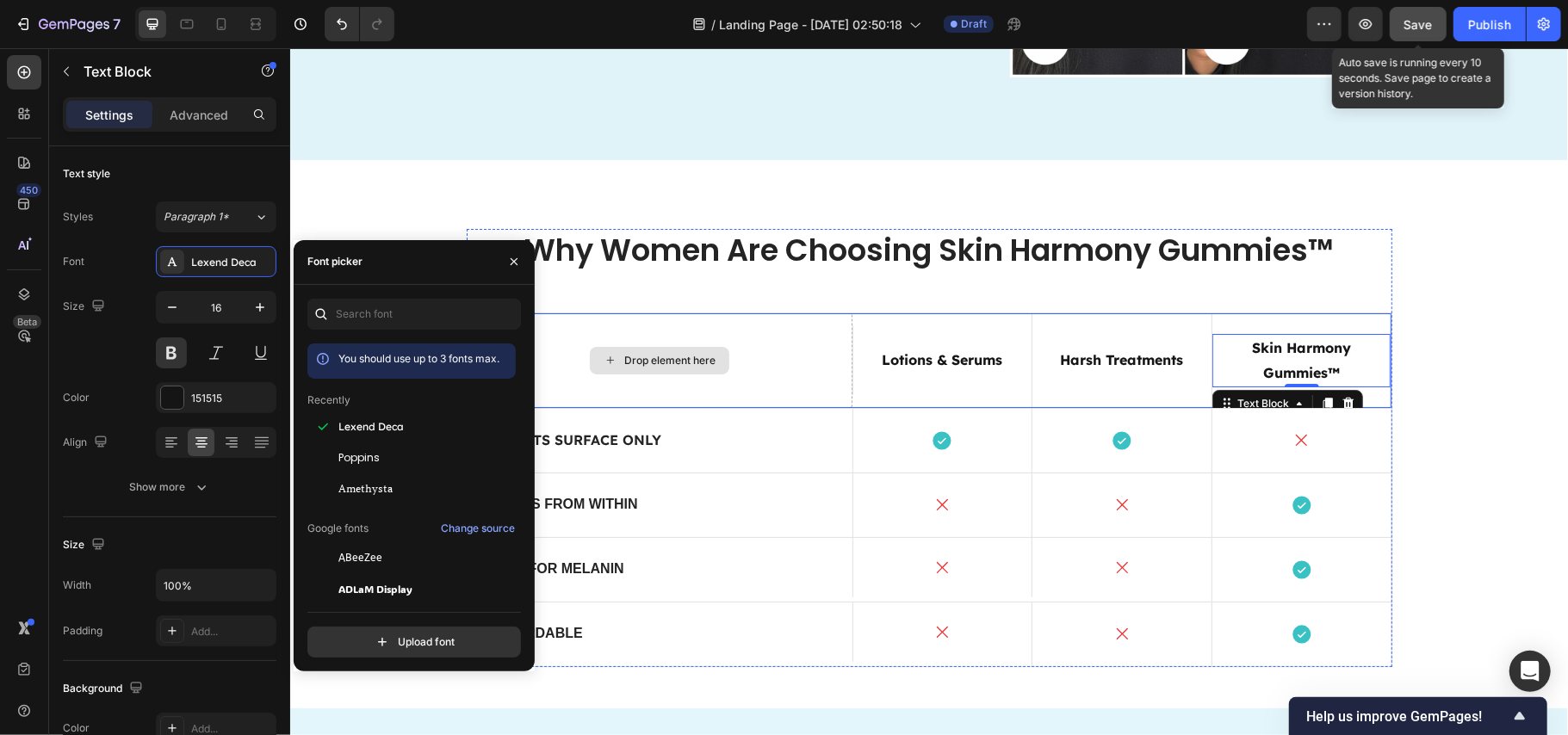
click at [635, 433] on p "Targets Surface Only" at bounding box center [659, 440] width 343 height 18
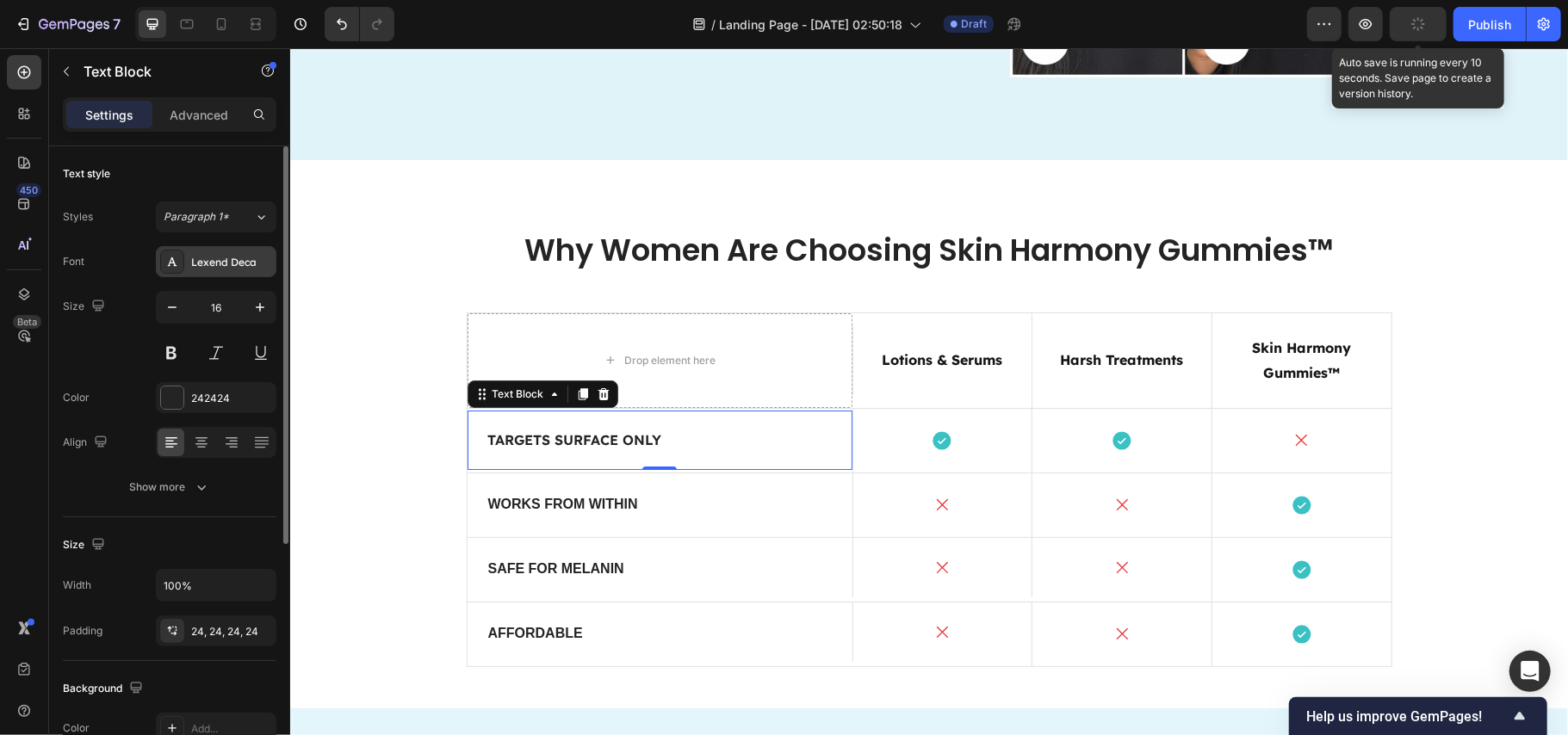
scroll to position [4478, 0]
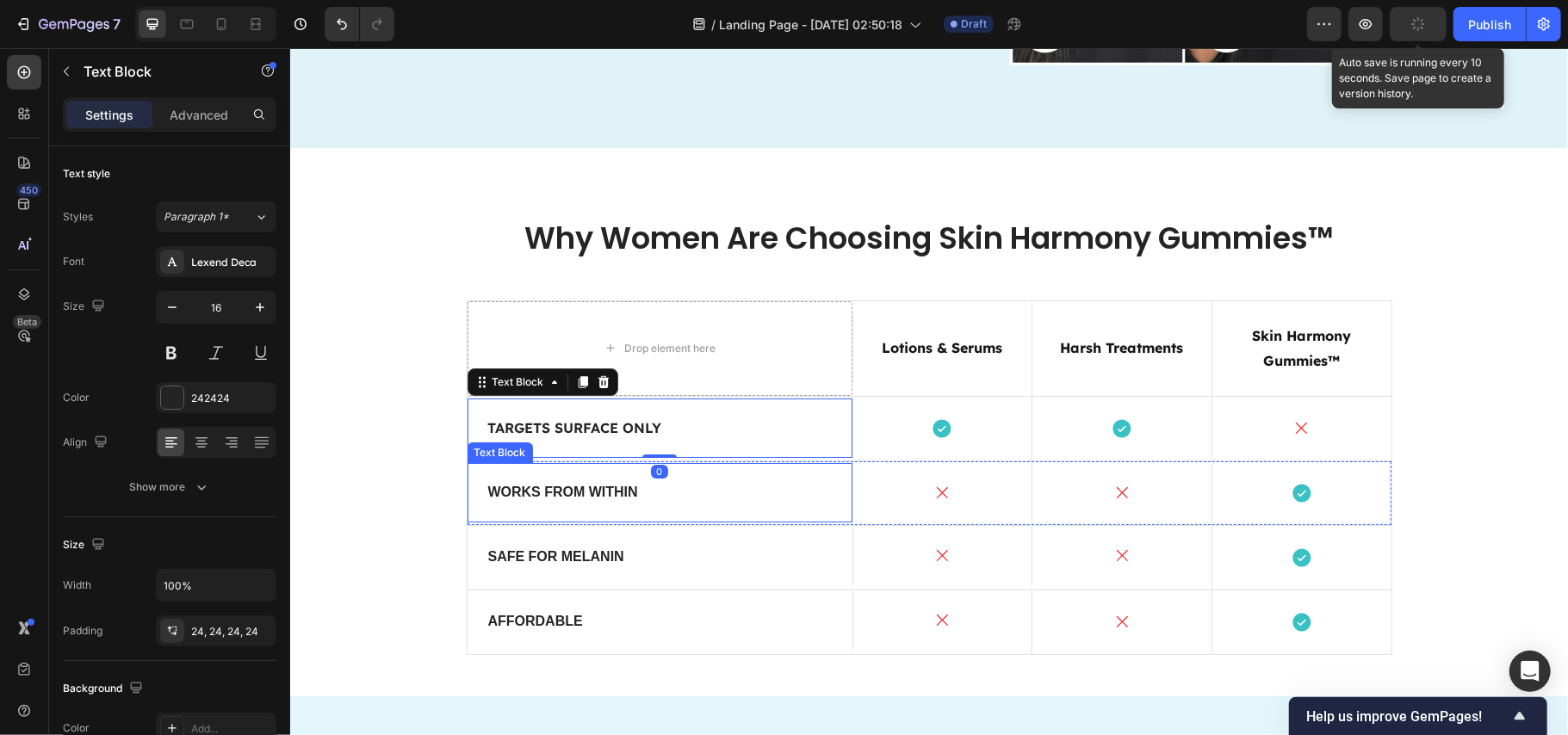
click at [538, 490] on p "Works From Within" at bounding box center [659, 492] width 343 height 18
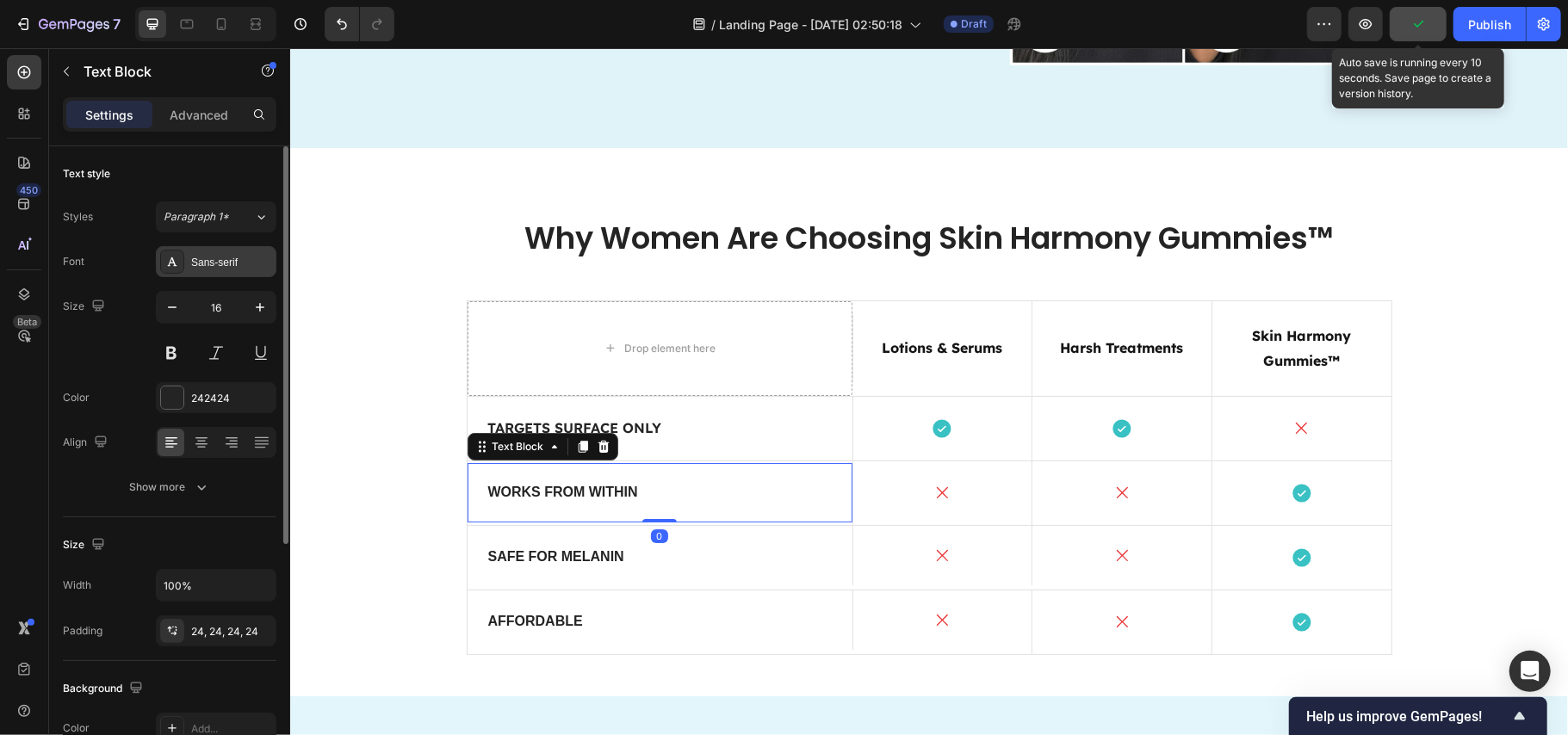
click at [211, 260] on div "Sans-serif" at bounding box center [232, 263] width 81 height 16
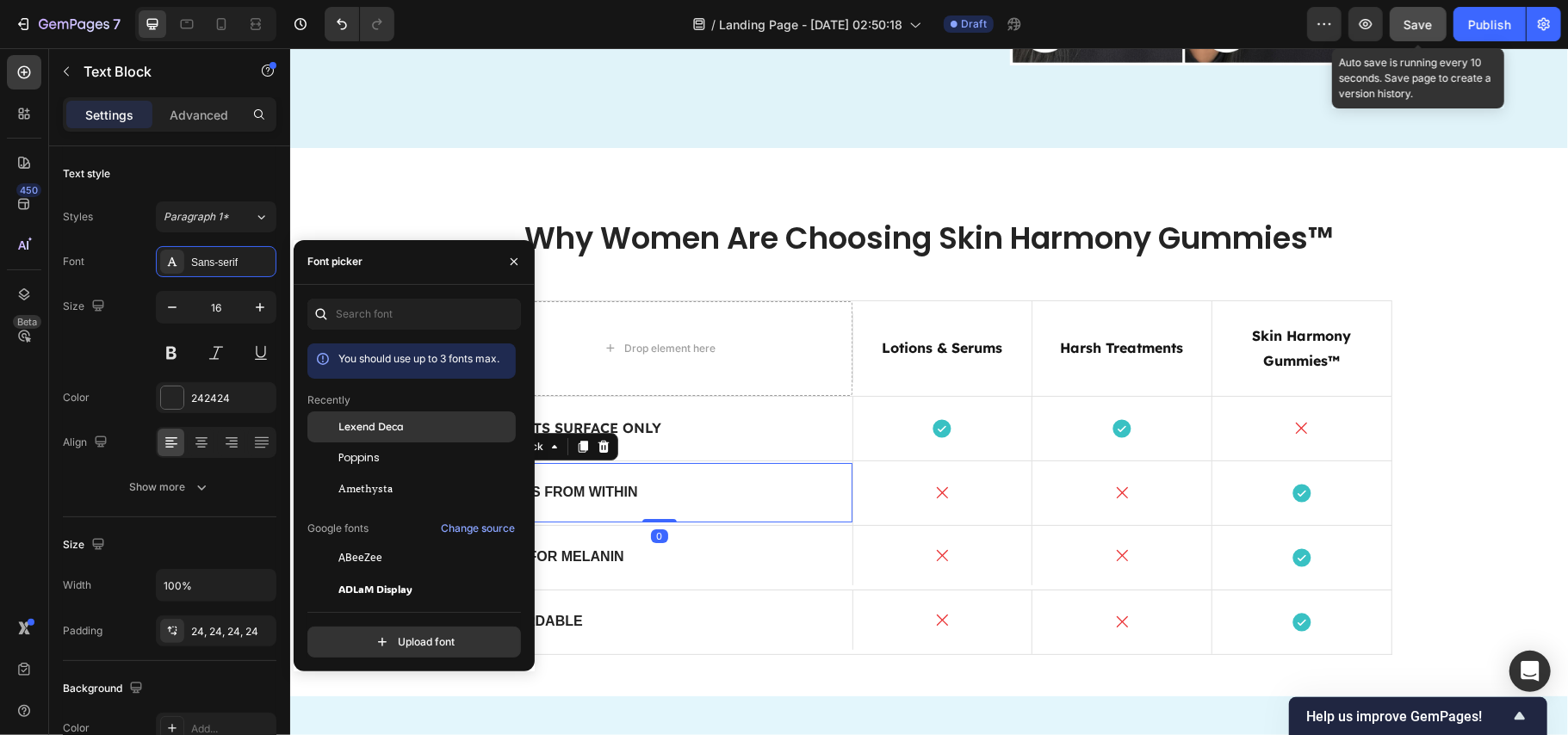
click at [356, 425] on span "Lexend Deca" at bounding box center [371, 427] width 66 height 16
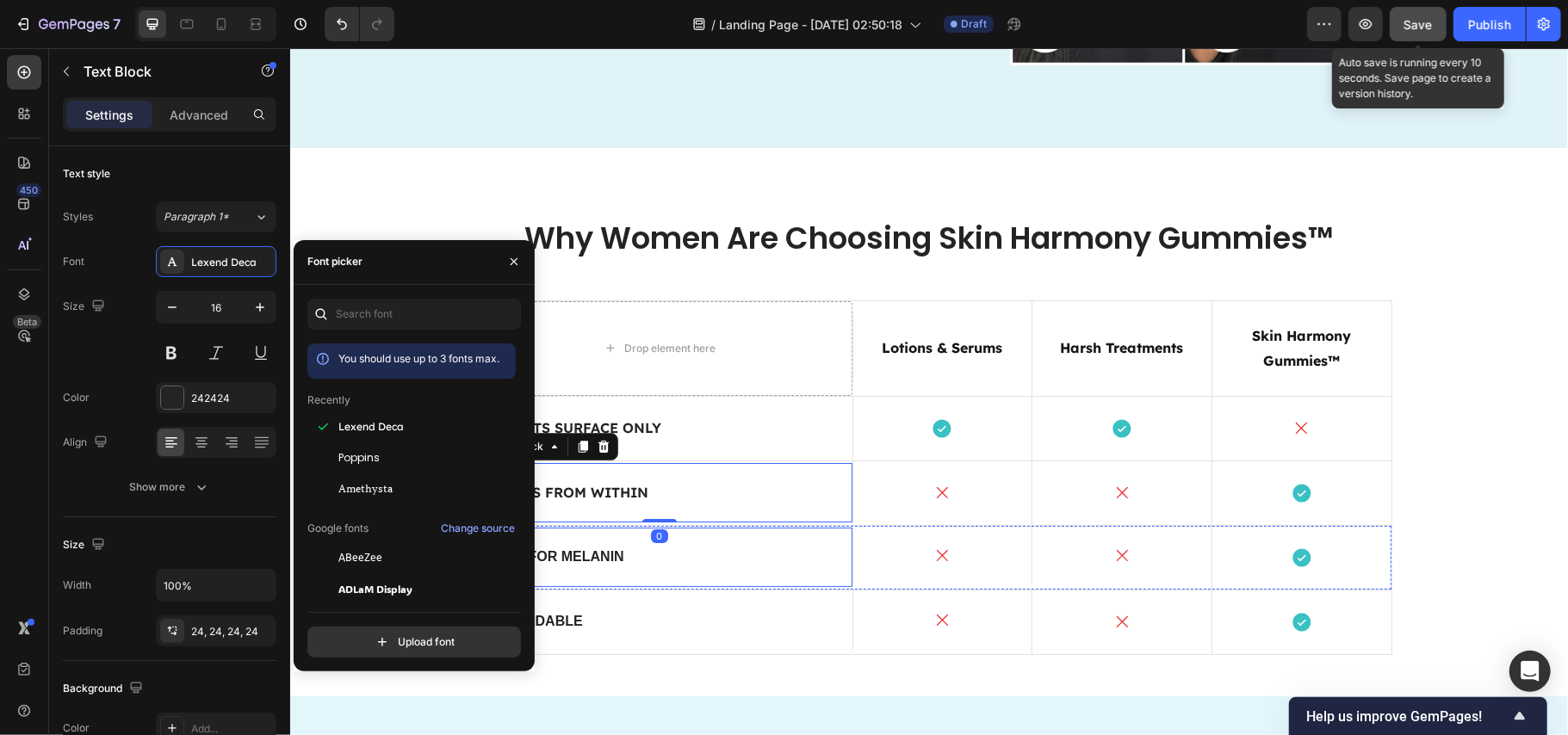
click at [666, 558] on p "Safe for Melanin" at bounding box center [659, 557] width 343 height 18
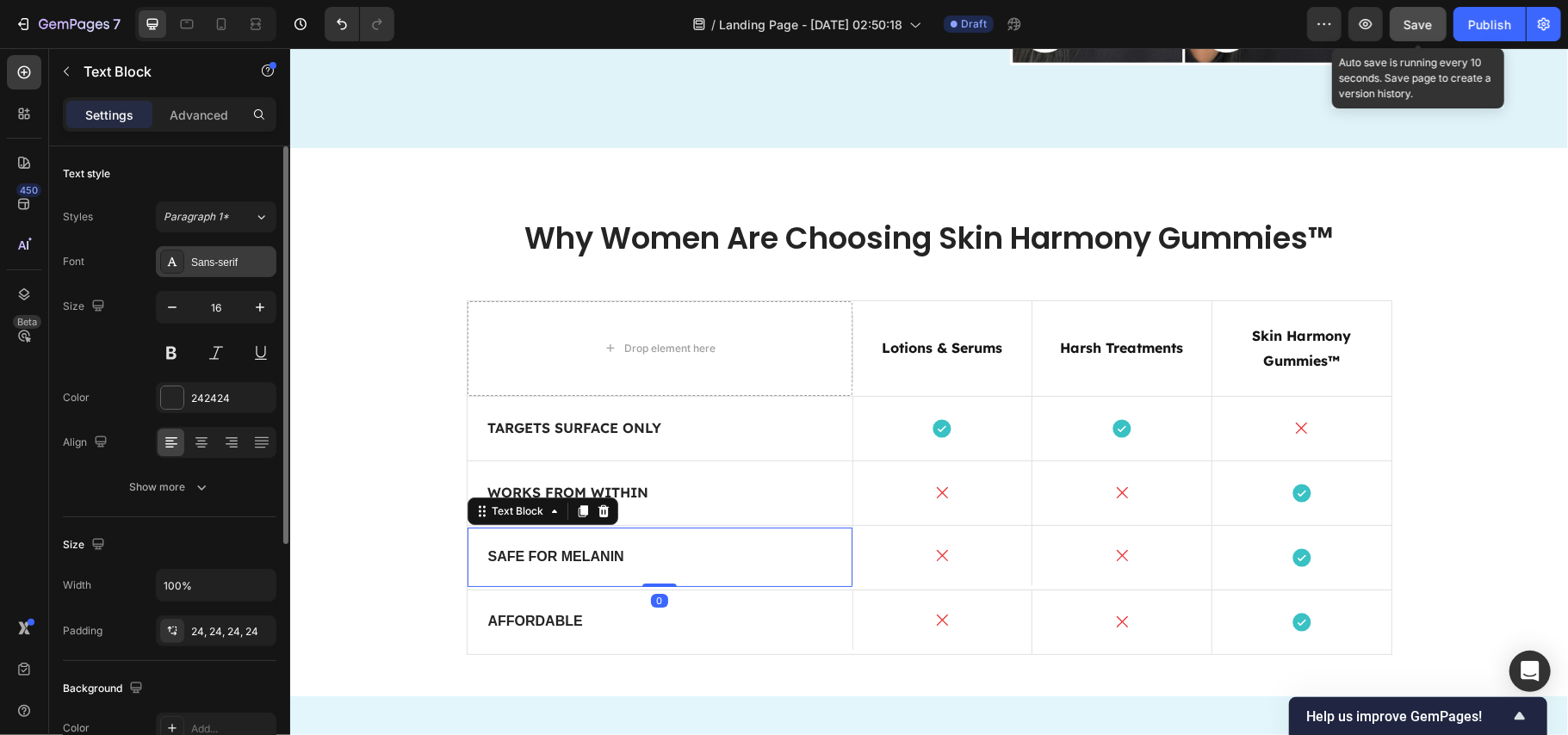
click at [219, 259] on div "Sans-serif" at bounding box center [232, 263] width 81 height 16
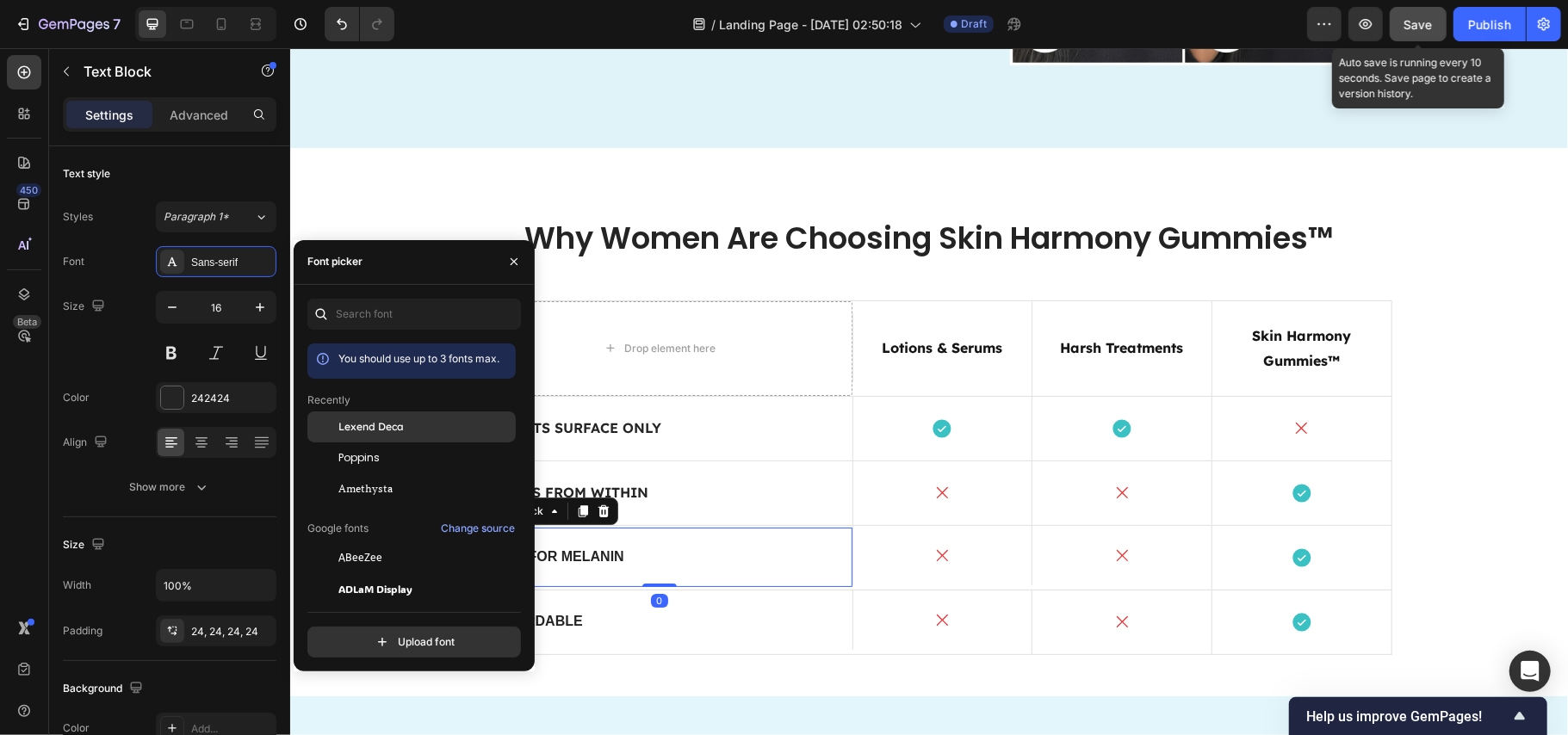
click at [376, 424] on span "Lexend Deca" at bounding box center [371, 427] width 66 height 16
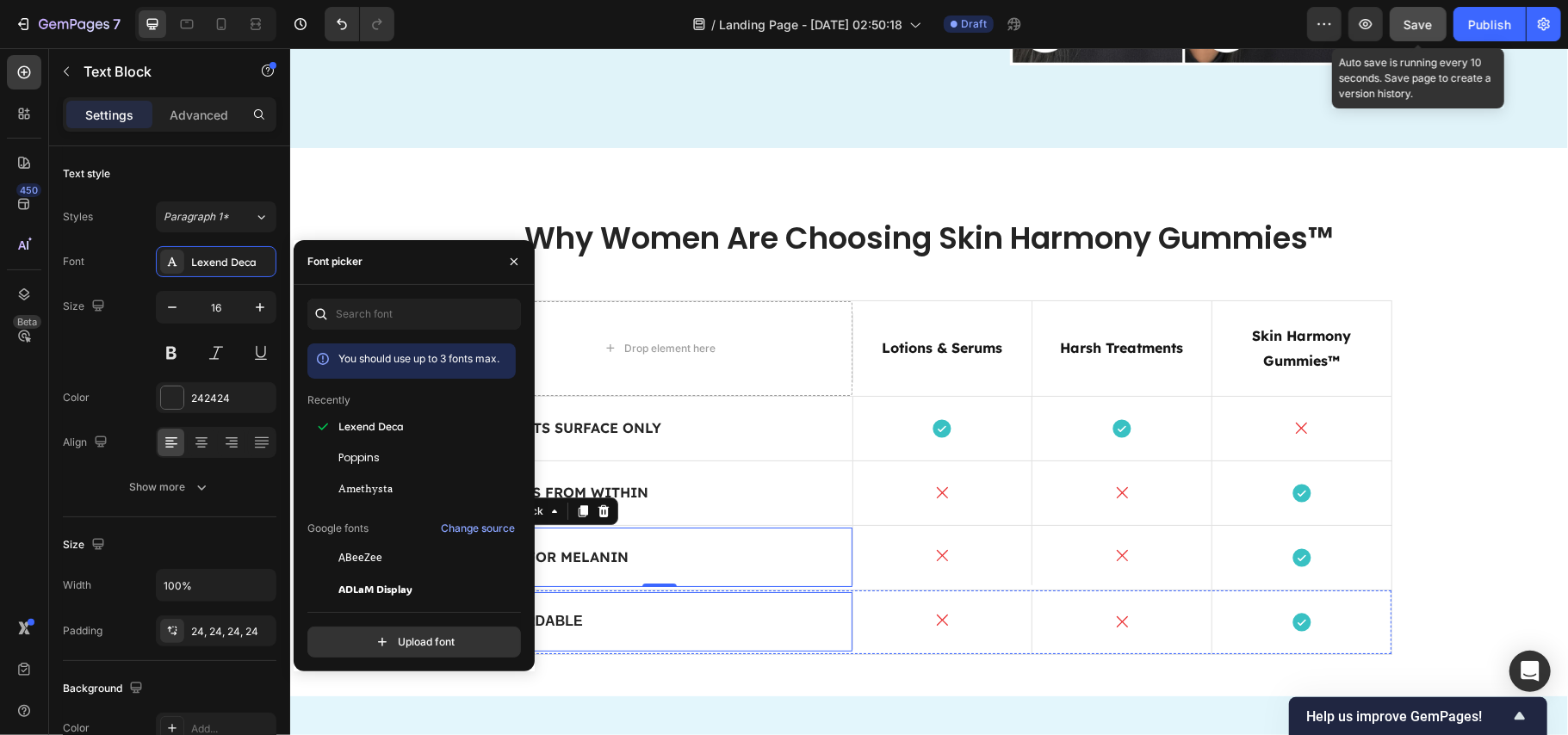
click at [686, 628] on p "Affordable" at bounding box center [659, 621] width 343 height 18
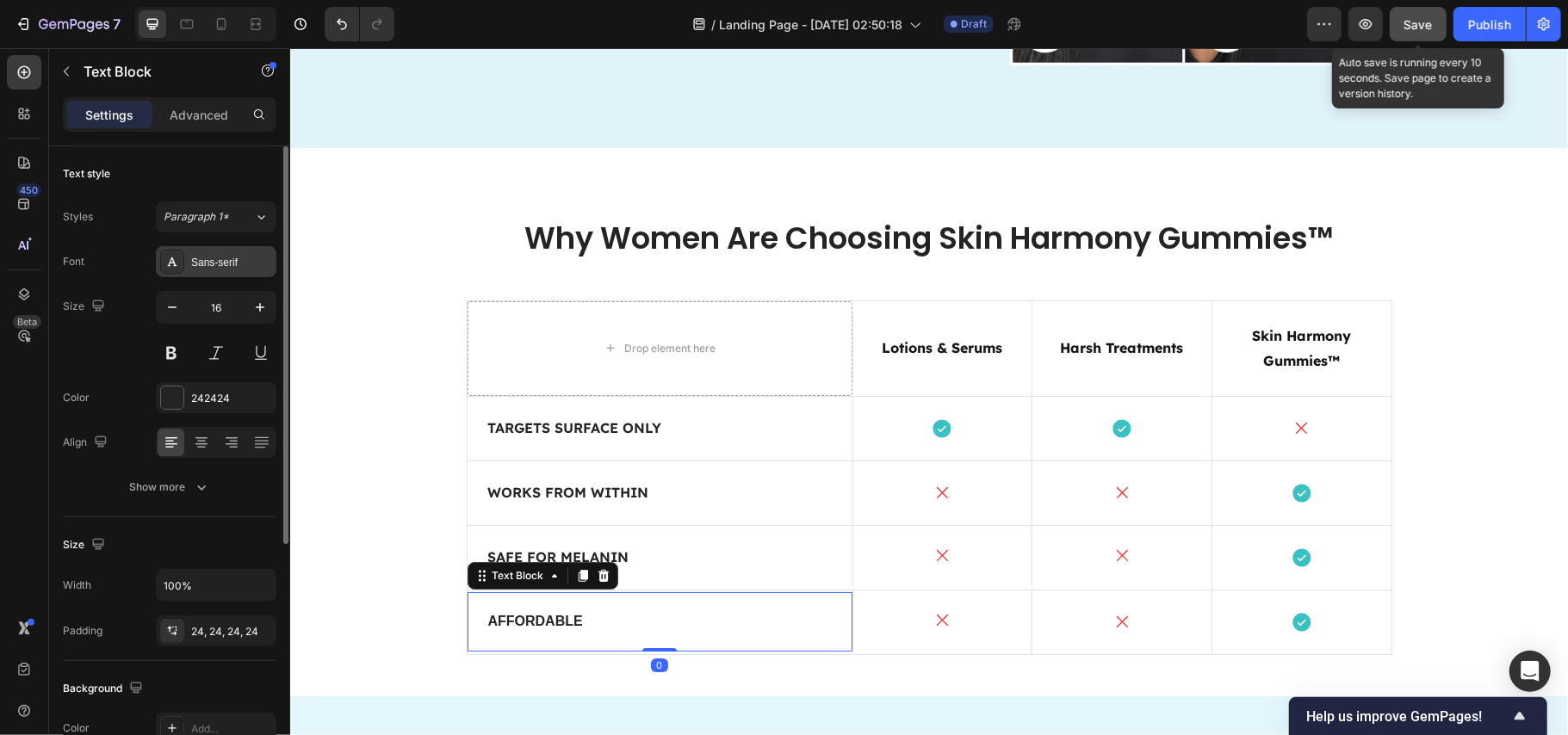
click at [202, 266] on div "Sans-serif" at bounding box center [232, 263] width 81 height 16
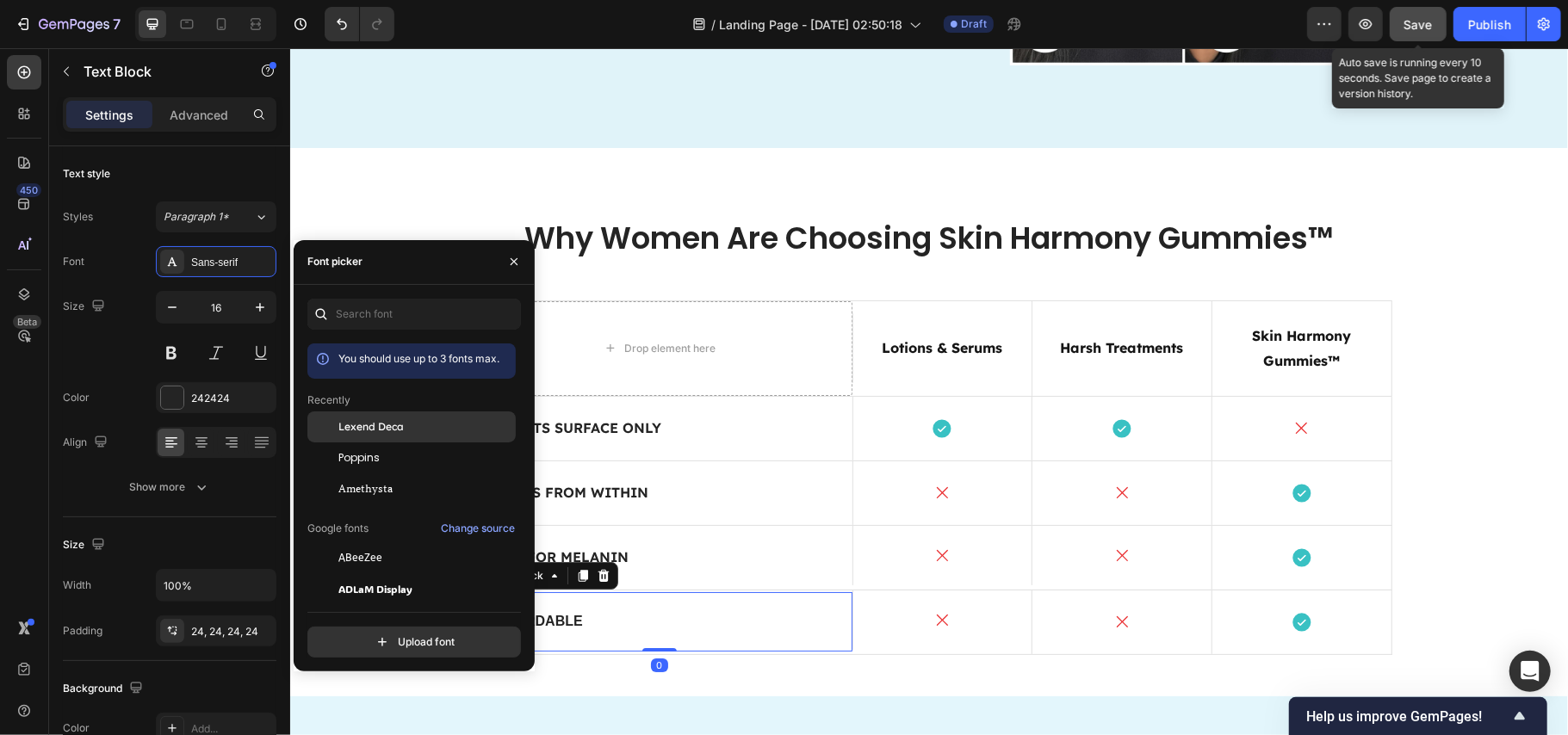
click at [376, 420] on span "Lexend Deca" at bounding box center [371, 427] width 66 height 16
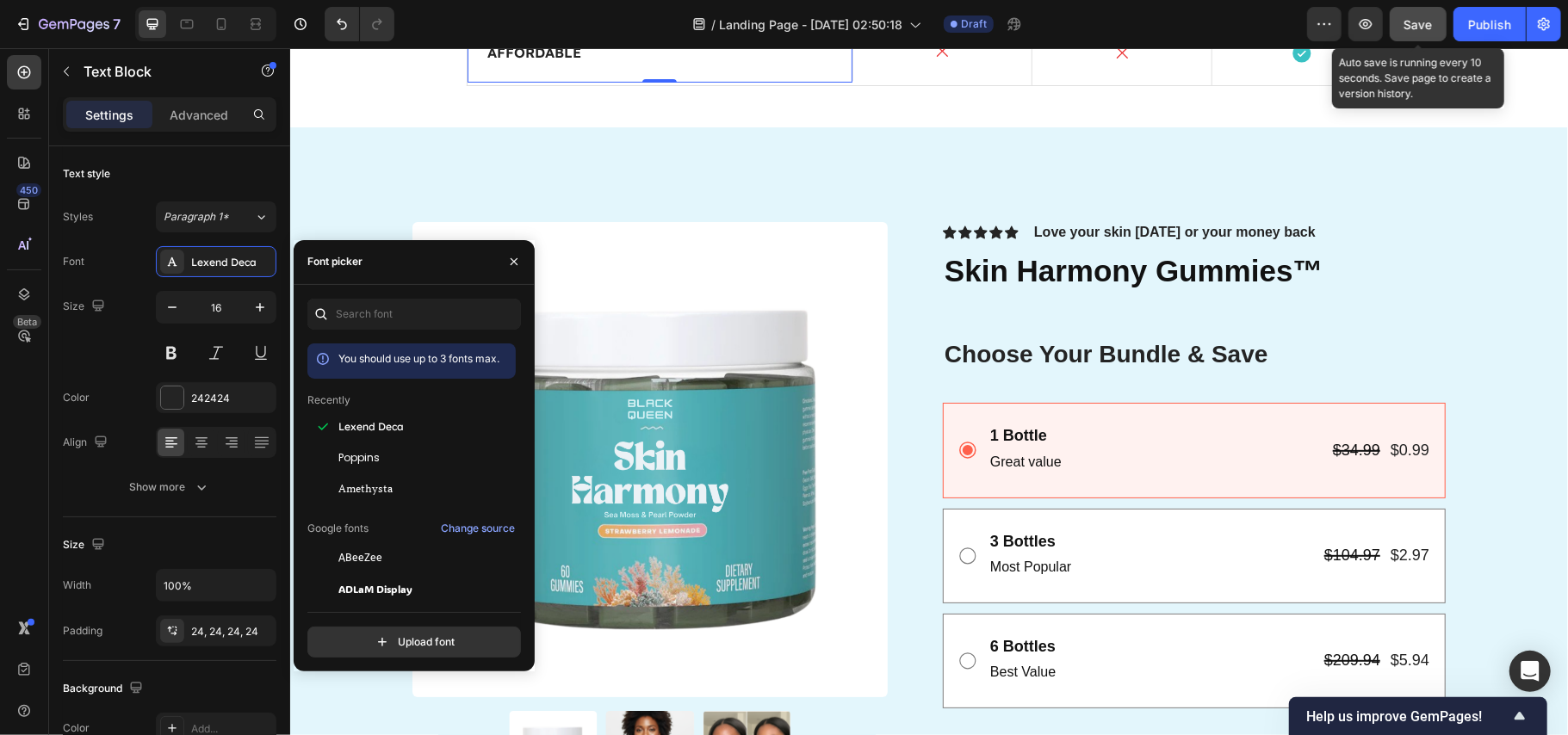
scroll to position [5051, 0]
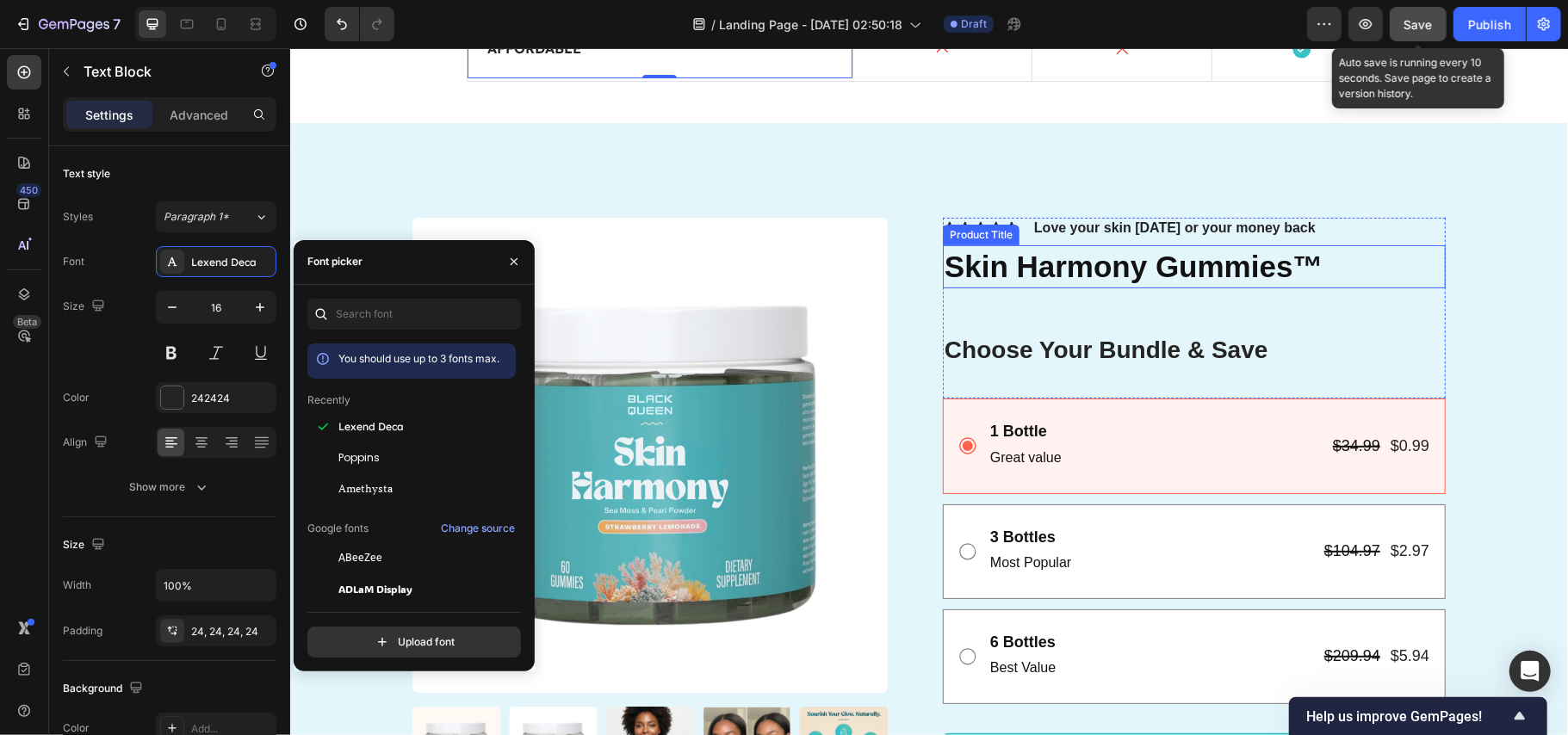
click at [1114, 261] on h1 "Skin Harmony Gummies™" at bounding box center [1193, 266] width 503 height 43
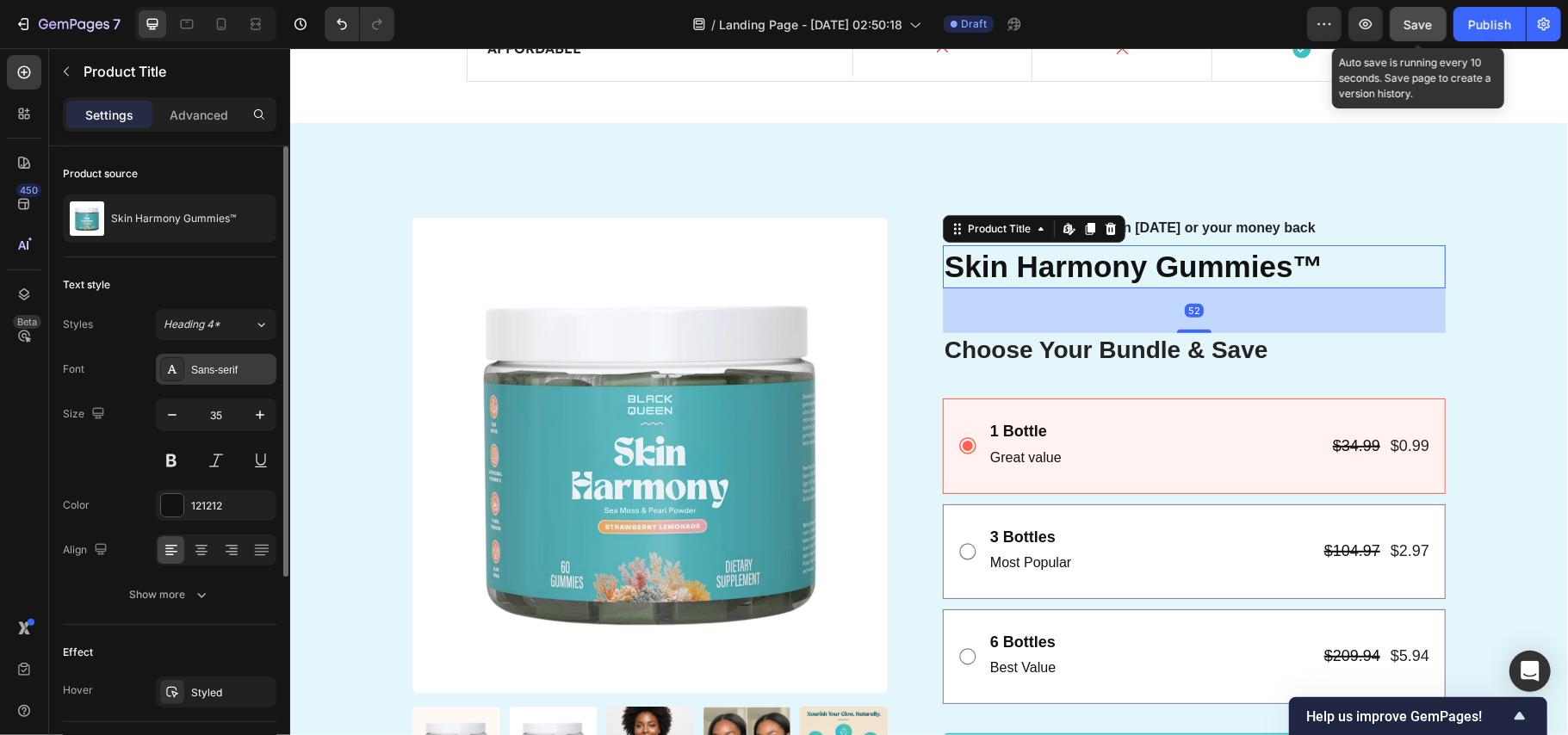
click at [198, 360] on div "Sans-serif" at bounding box center [216, 369] width 121 height 31
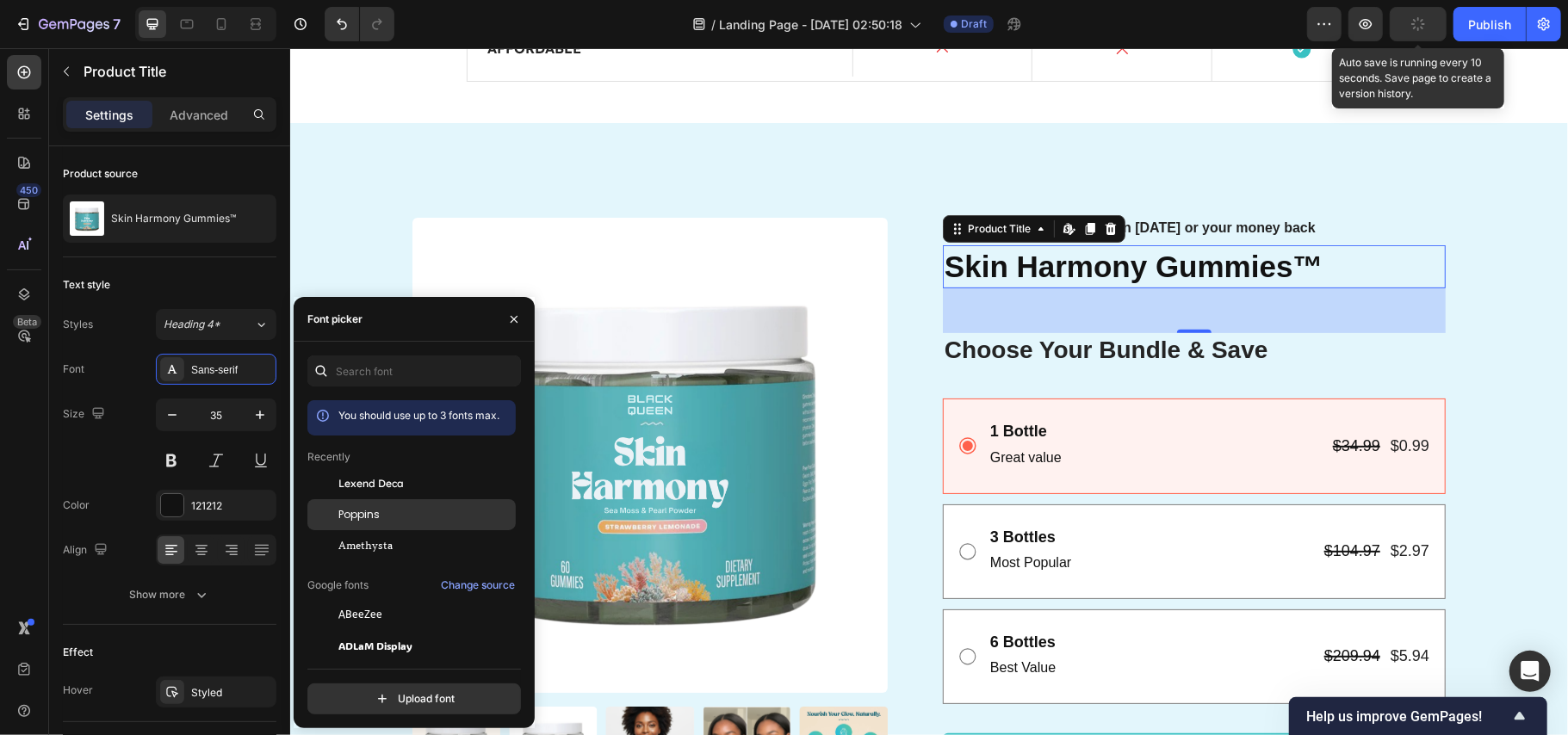
click at [397, 508] on div "Poppins" at bounding box center [425, 515] width 174 height 16
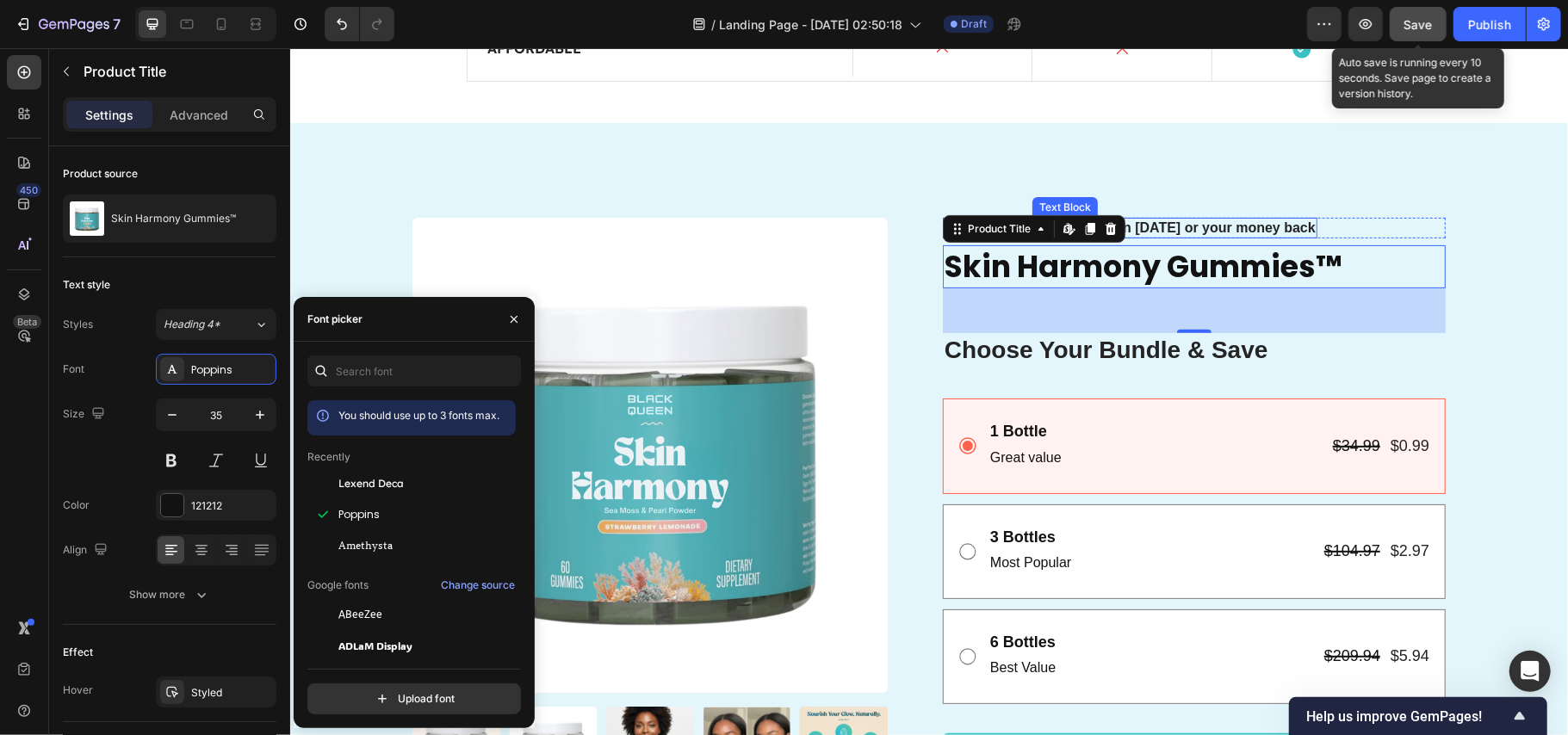
click at [1193, 231] on p "Love your skin [DATE] or your money back" at bounding box center [1174, 227] width 281 height 18
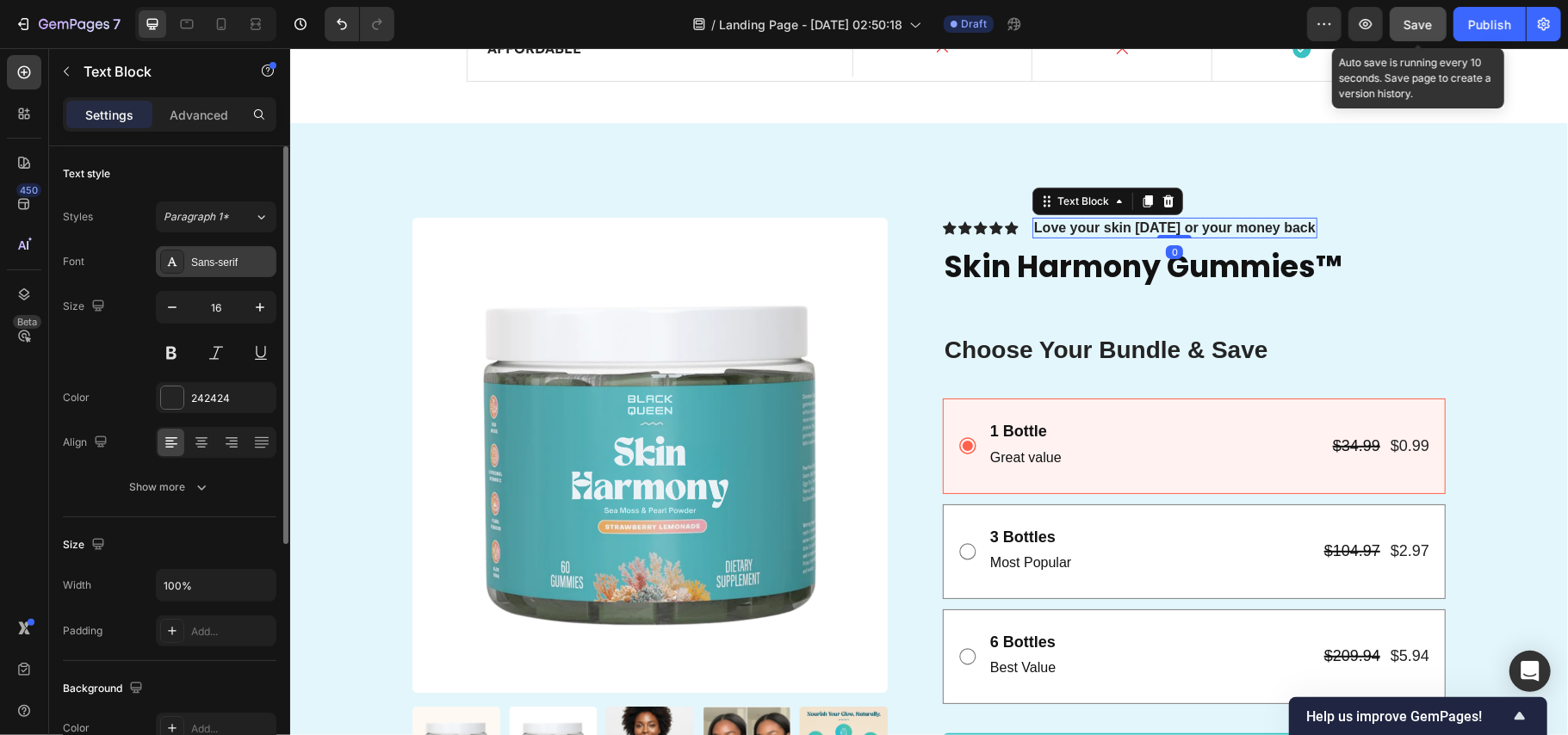
click at [221, 256] on div "Sans-serif" at bounding box center [232, 263] width 81 height 16
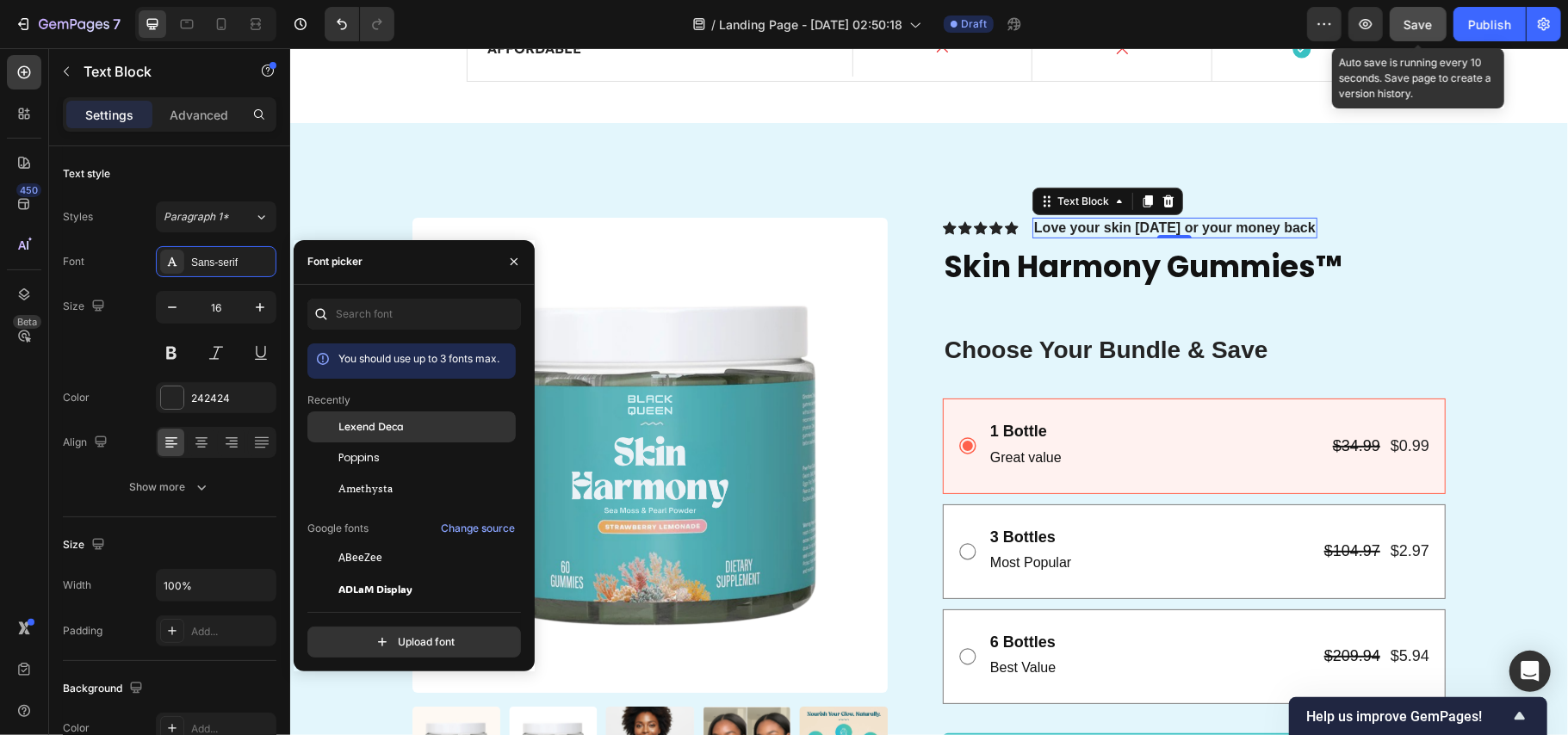
click at [389, 433] on span "Lexend Deca" at bounding box center [371, 427] width 66 height 16
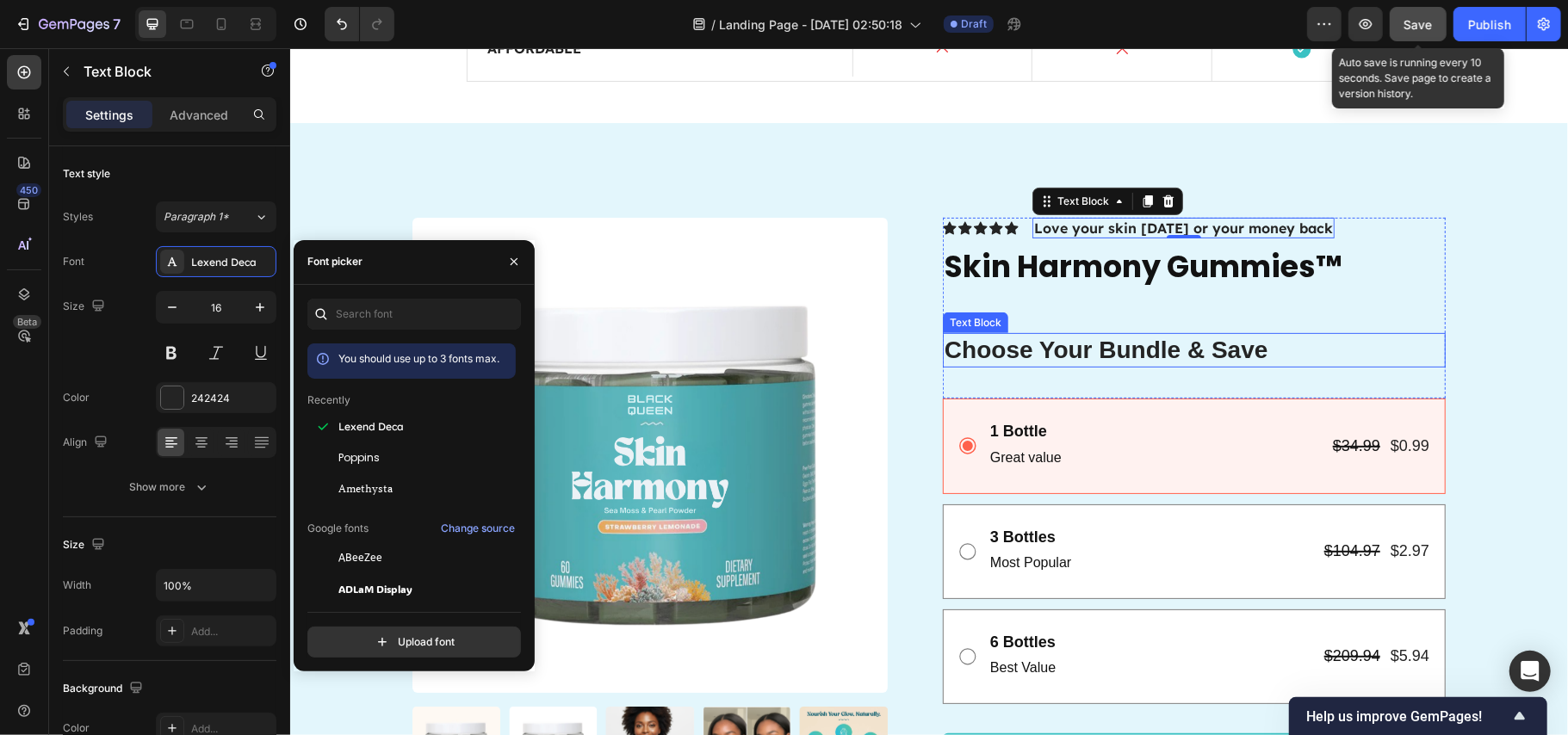
click at [1117, 358] on p "Choose Your Bundle & Save" at bounding box center [1193, 349] width 499 height 31
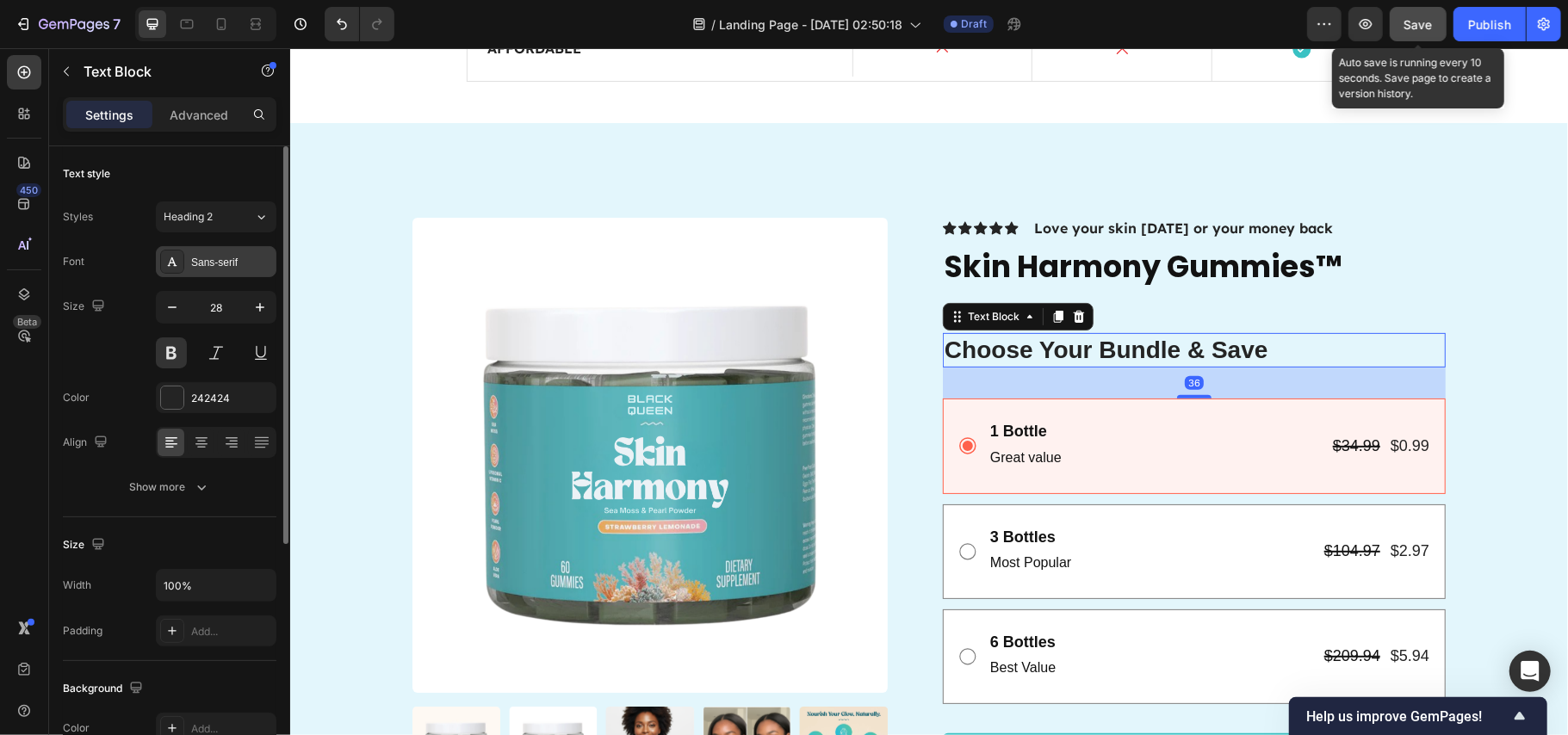
click at [212, 274] on div "Sans-serif" at bounding box center [216, 261] width 121 height 31
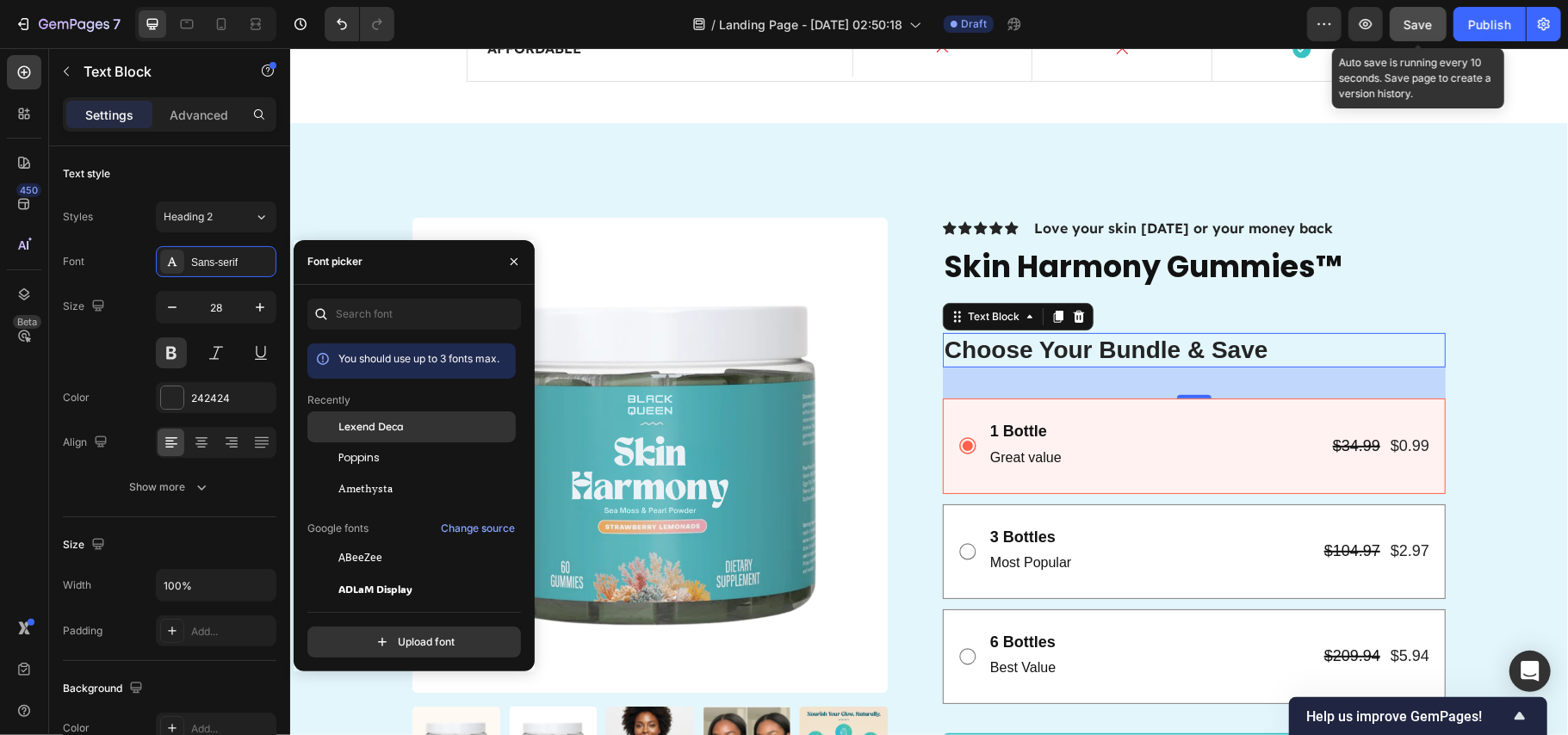
click at [398, 421] on span "Lexend Deca" at bounding box center [371, 427] width 66 height 16
click at [1016, 439] on p "1 Bottle" at bounding box center [1025, 431] width 72 height 20
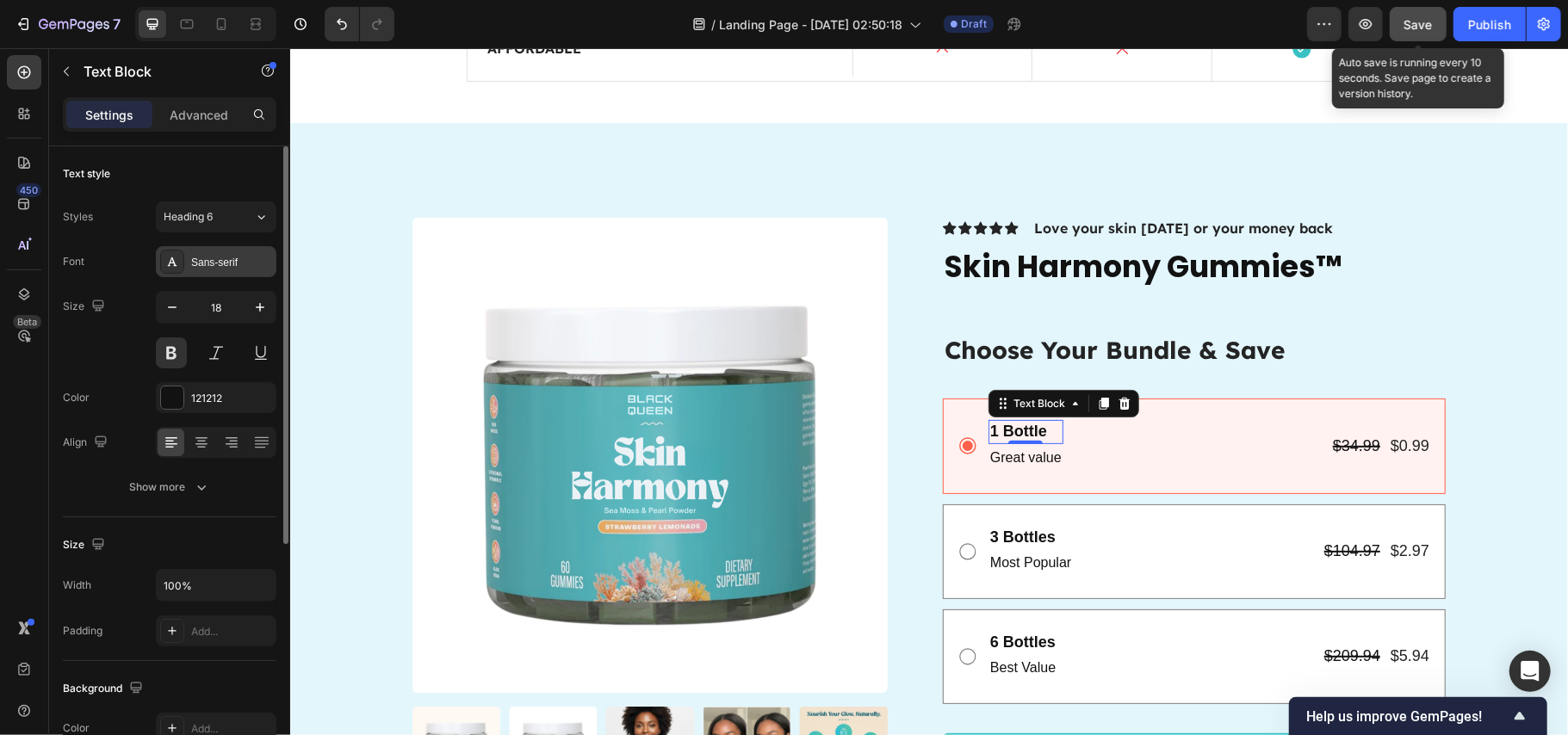
click at [206, 257] on div "Sans-serif" at bounding box center [232, 263] width 81 height 16
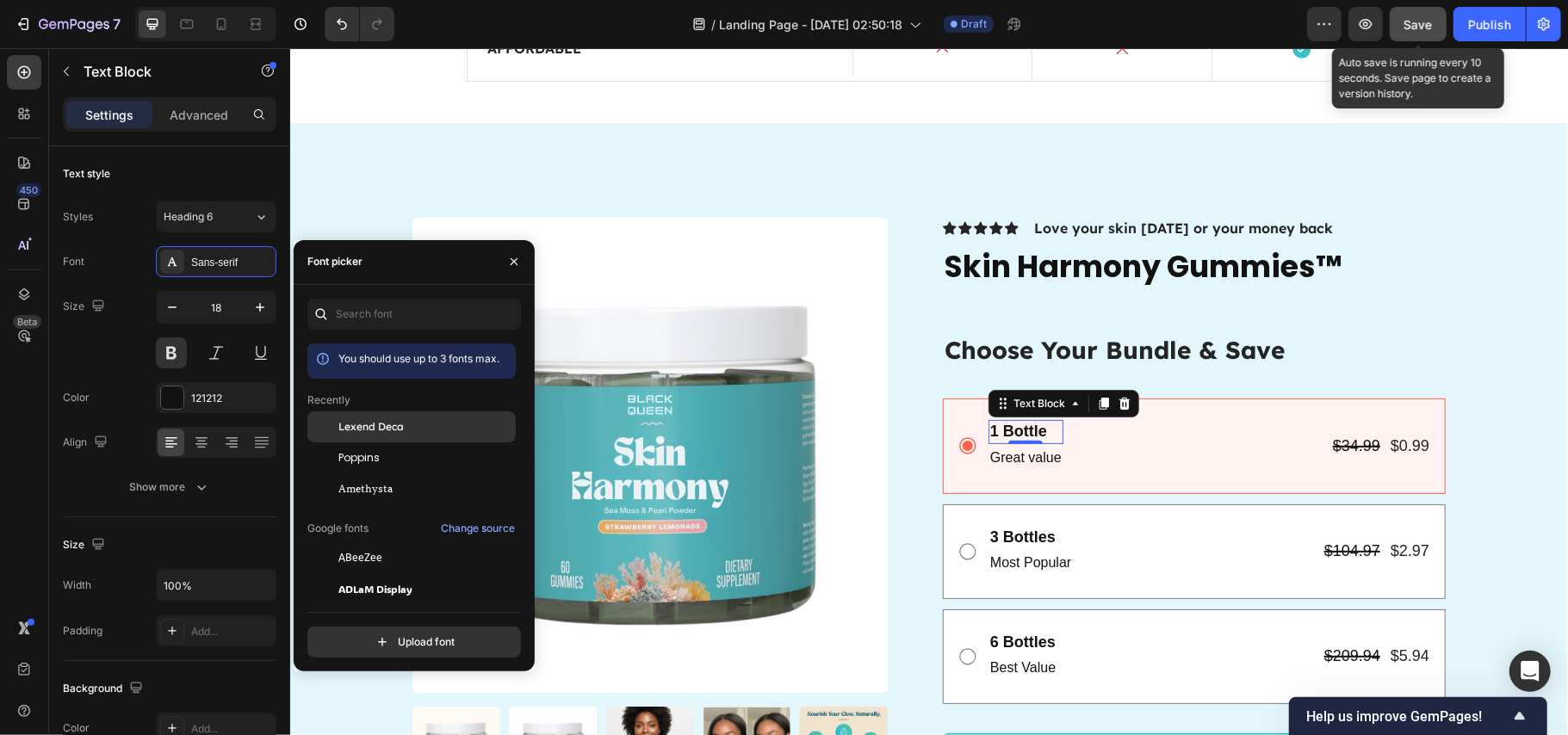
click at [406, 420] on div "Lexend Deca" at bounding box center [425, 427] width 174 height 16
click at [1022, 459] on p "Great value" at bounding box center [1025, 457] width 72 height 25
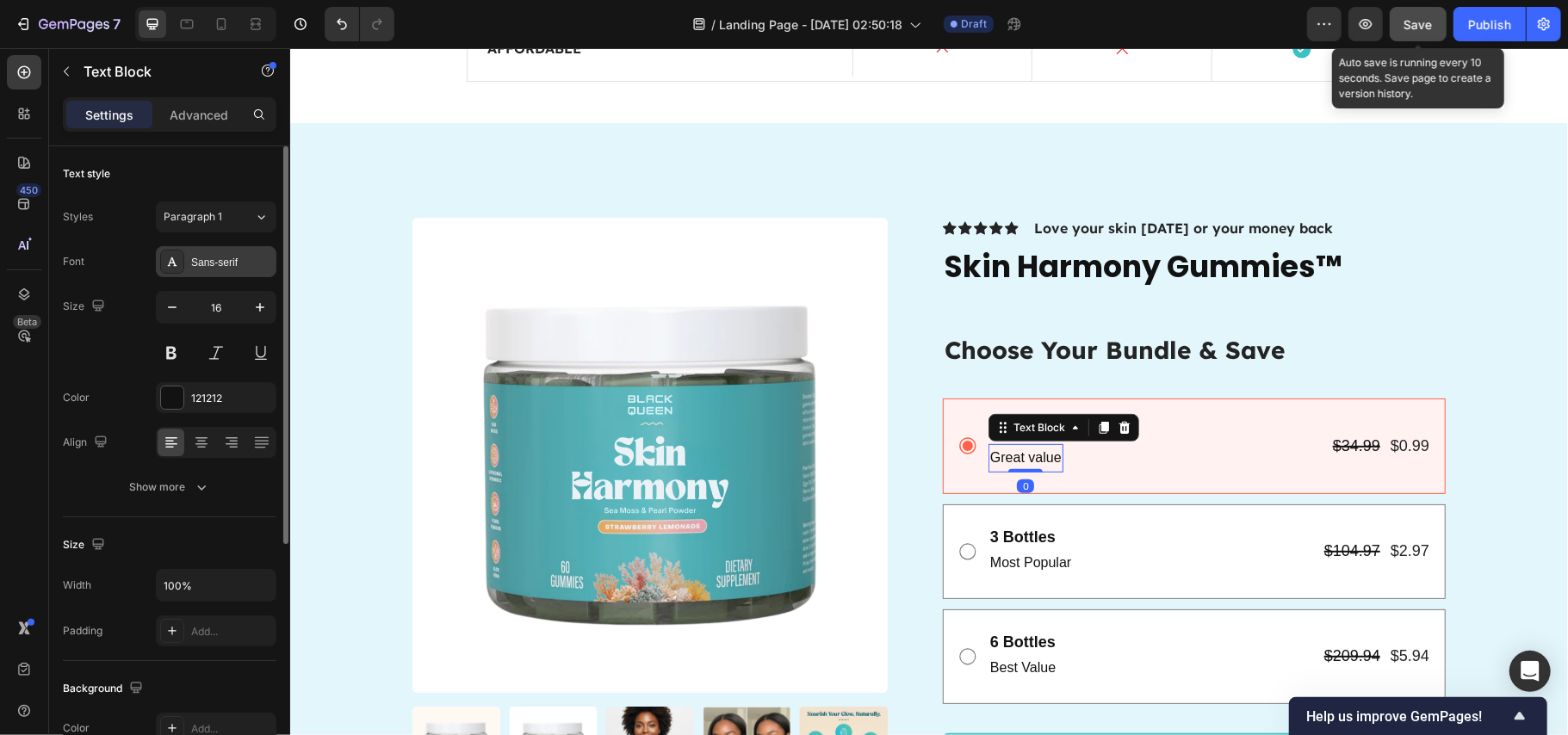
click at [215, 260] on div "Sans-serif" at bounding box center [232, 263] width 81 height 16
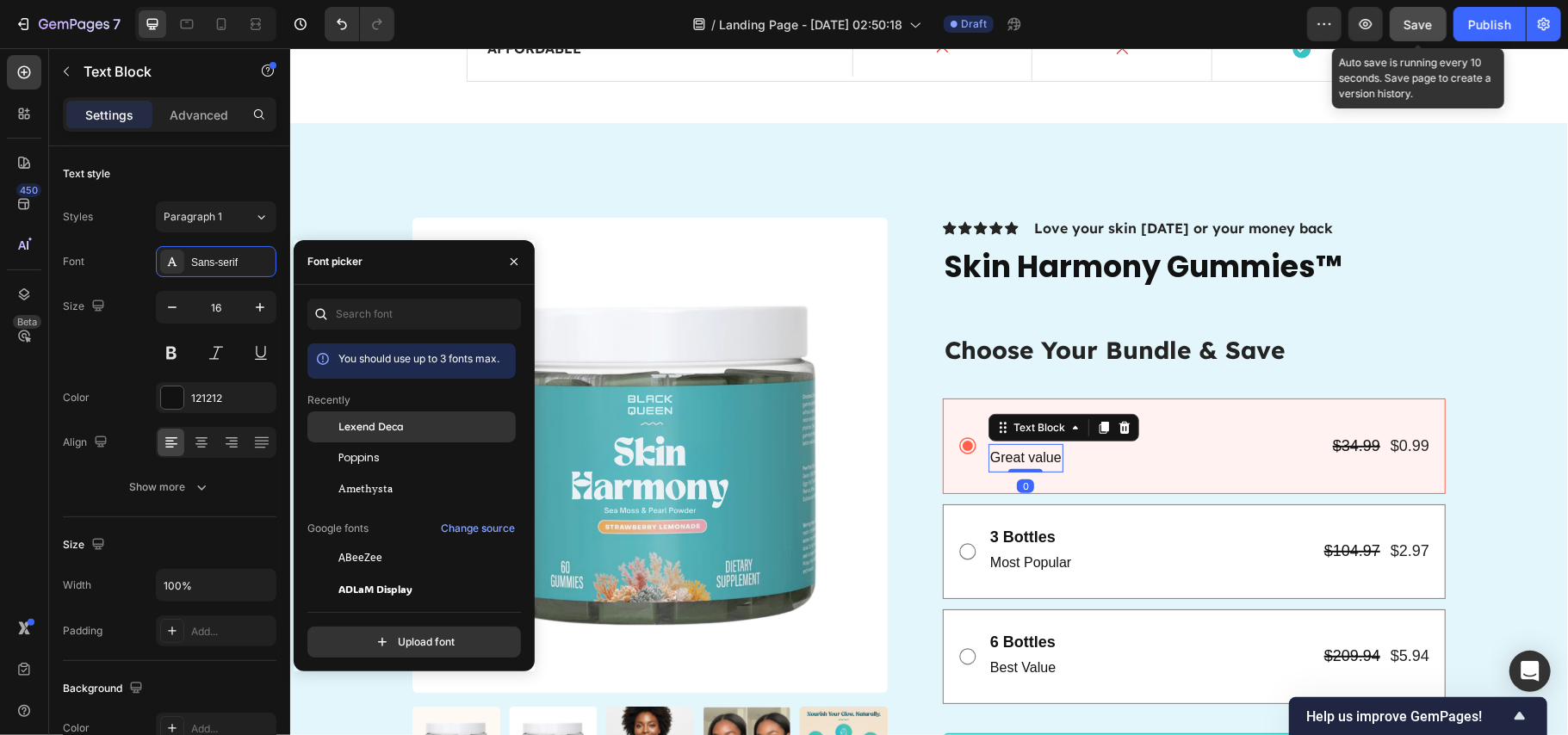
click at [421, 426] on div "Lexend Deca" at bounding box center [425, 427] width 174 height 16
click at [1356, 444] on div "$34.99" at bounding box center [1356, 446] width 51 height 24
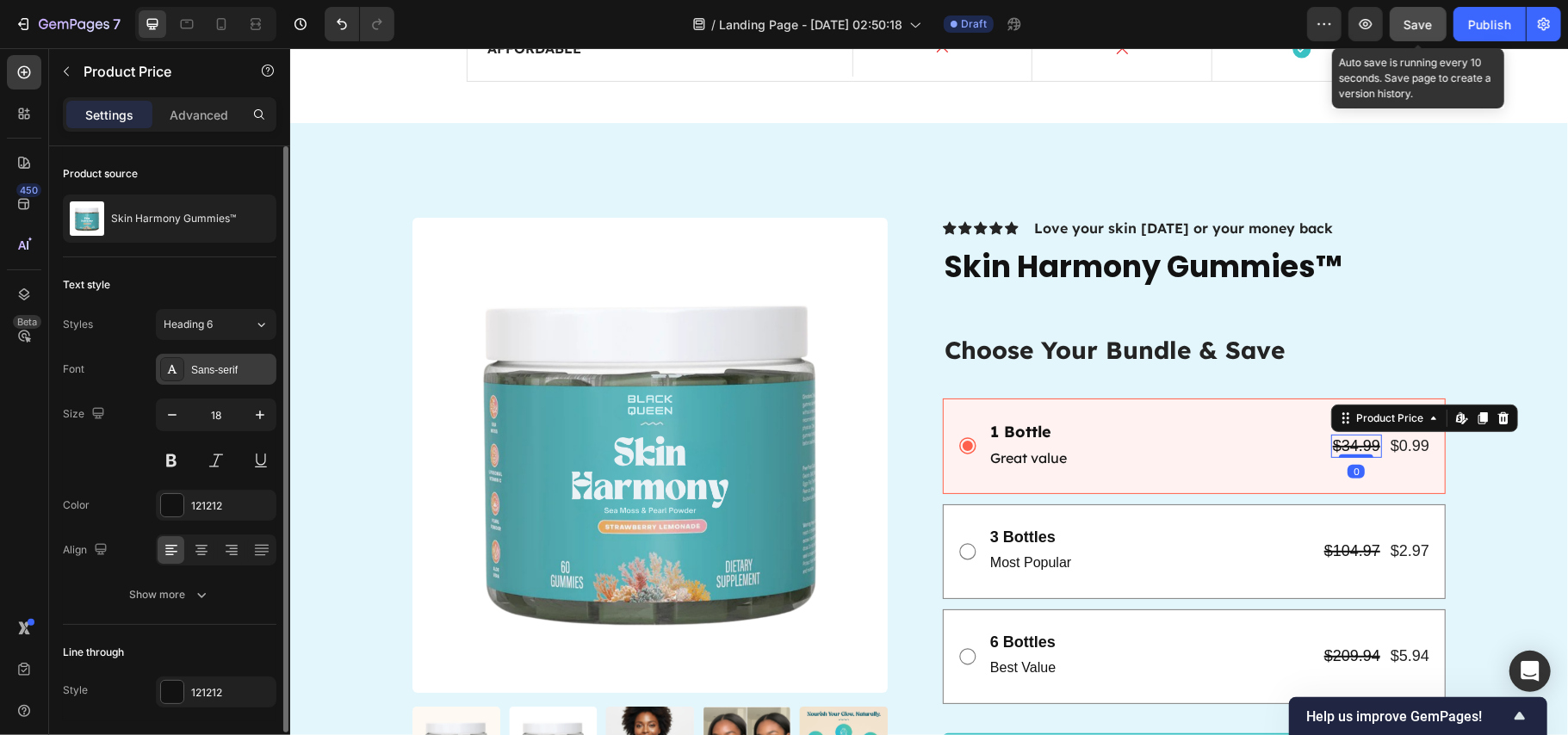
click at [225, 364] on div "Sans-serif" at bounding box center [232, 371] width 81 height 16
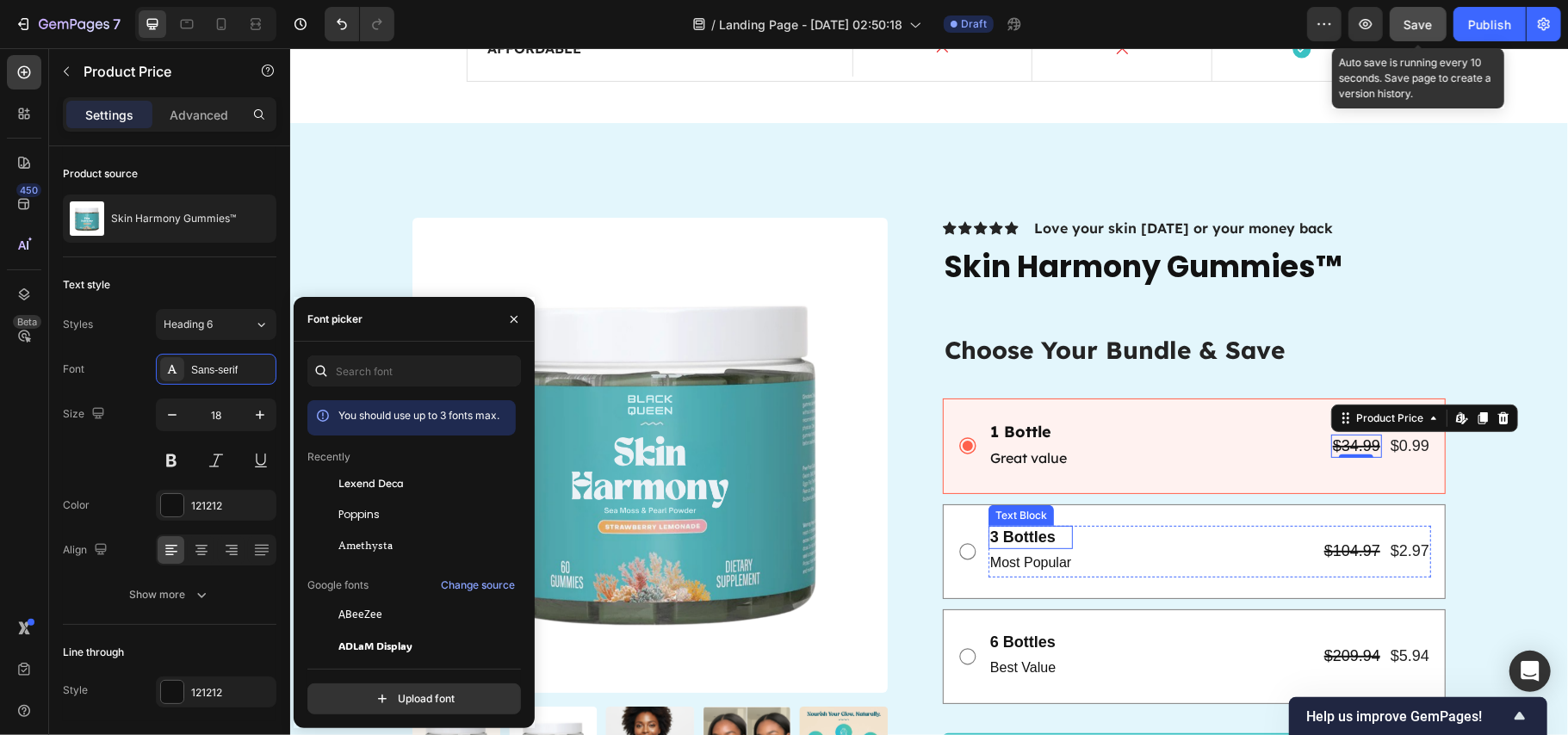
click at [1017, 535] on p "3 Bottles" at bounding box center [1030, 537] width 81 height 20
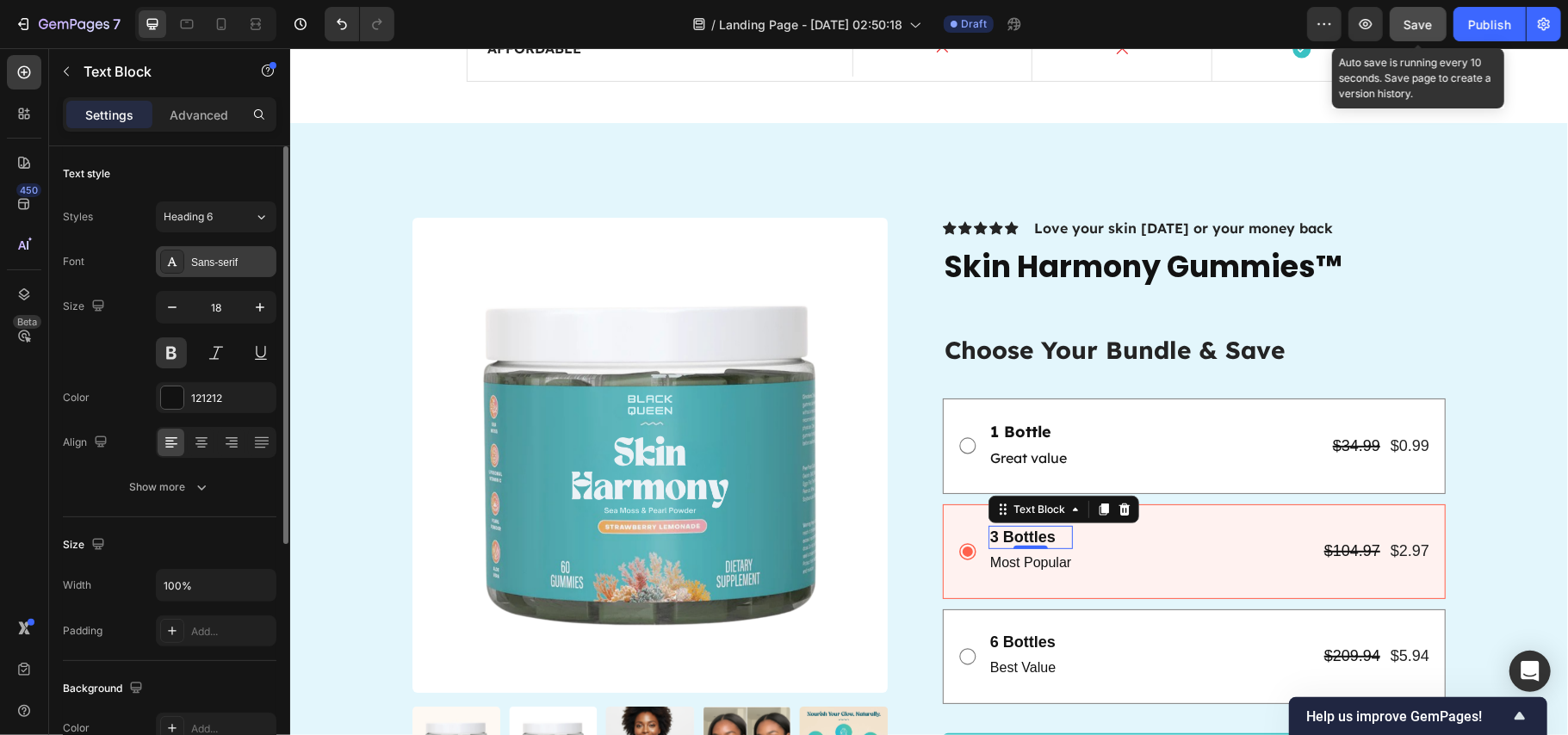
click at [211, 267] on div "Sans-serif" at bounding box center [232, 263] width 81 height 16
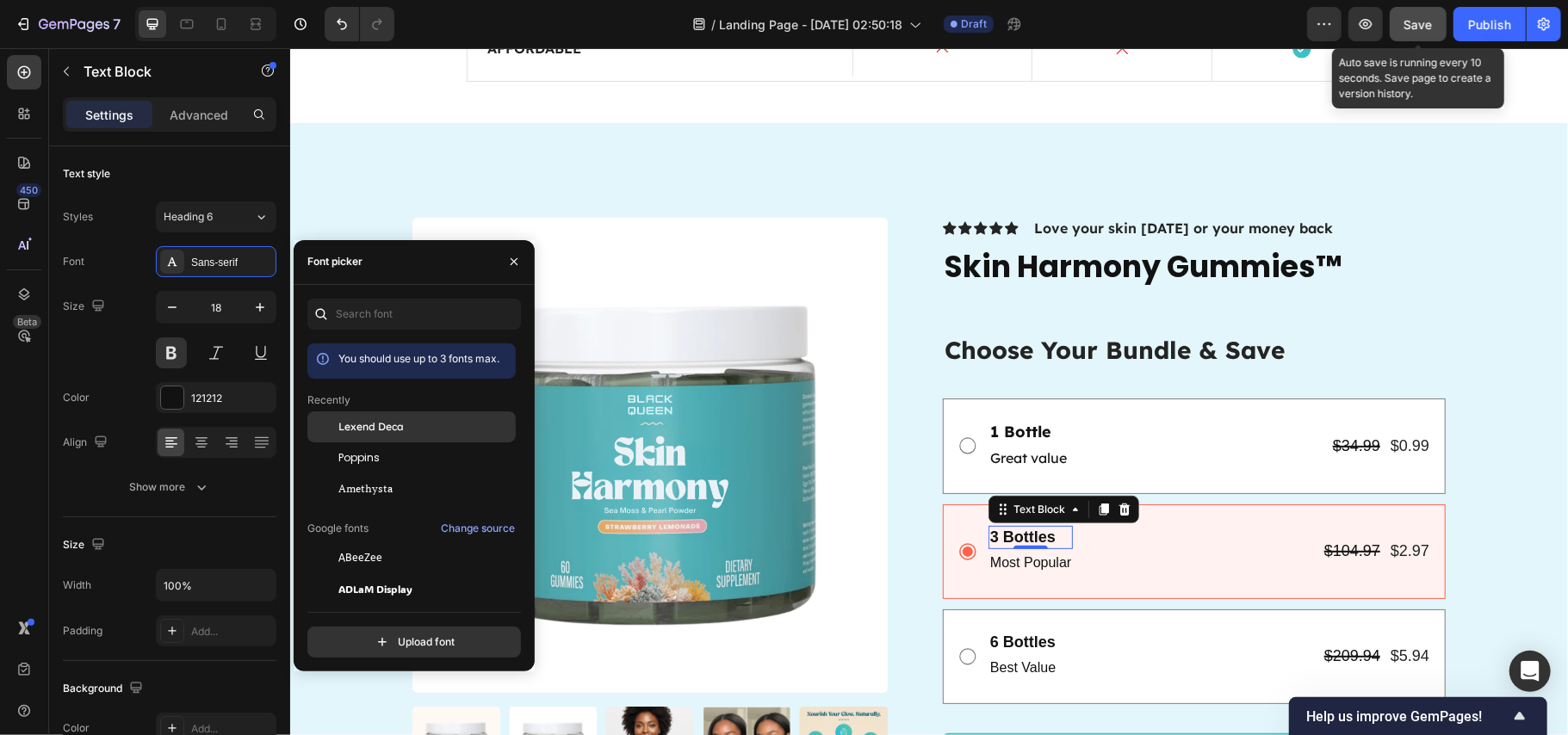
click at [370, 420] on span "Lexend Deca" at bounding box center [371, 427] width 66 height 16
click at [1017, 567] on p "Most Popular" at bounding box center [1030, 563] width 81 height 25
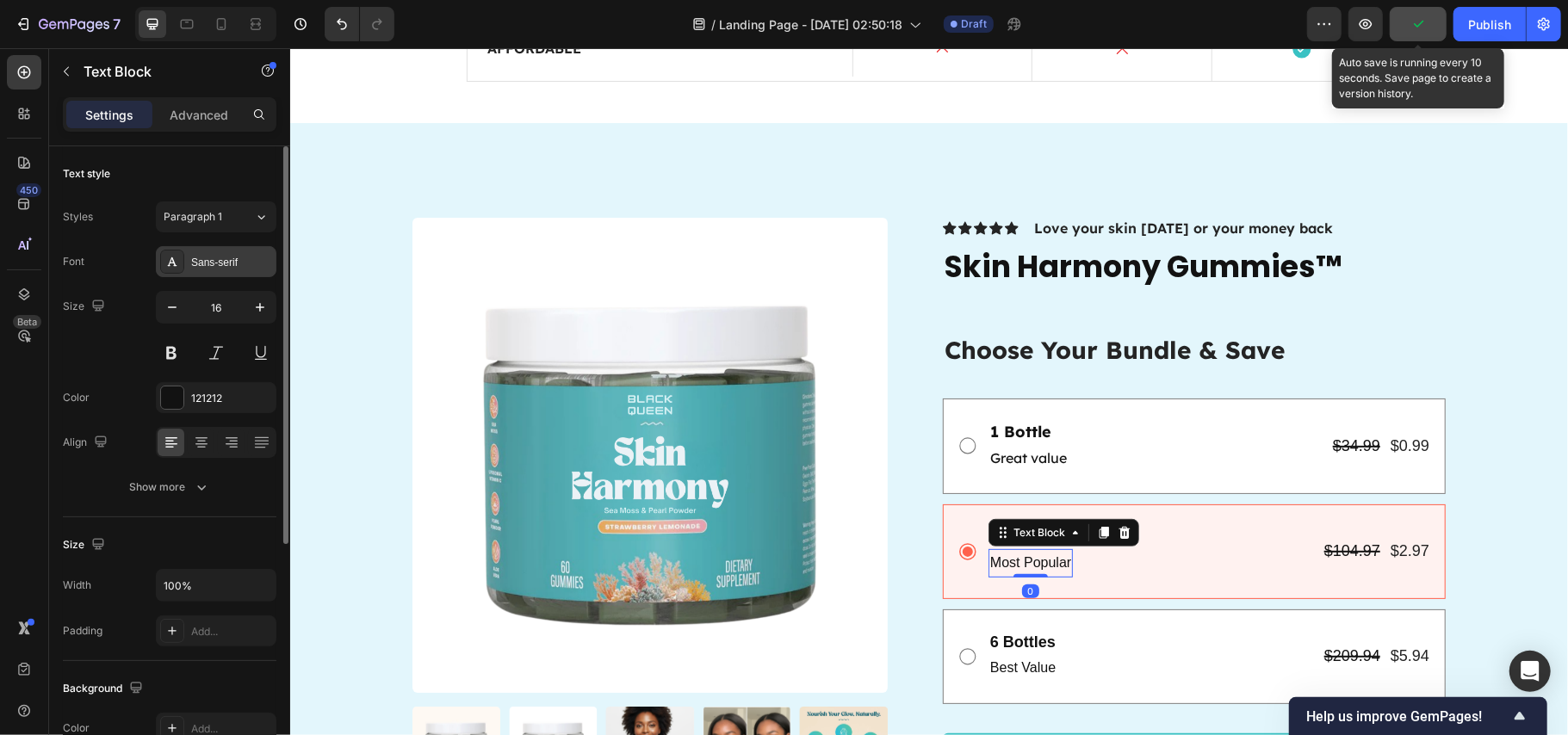
click at [220, 266] on div "Sans-serif" at bounding box center [232, 263] width 81 height 16
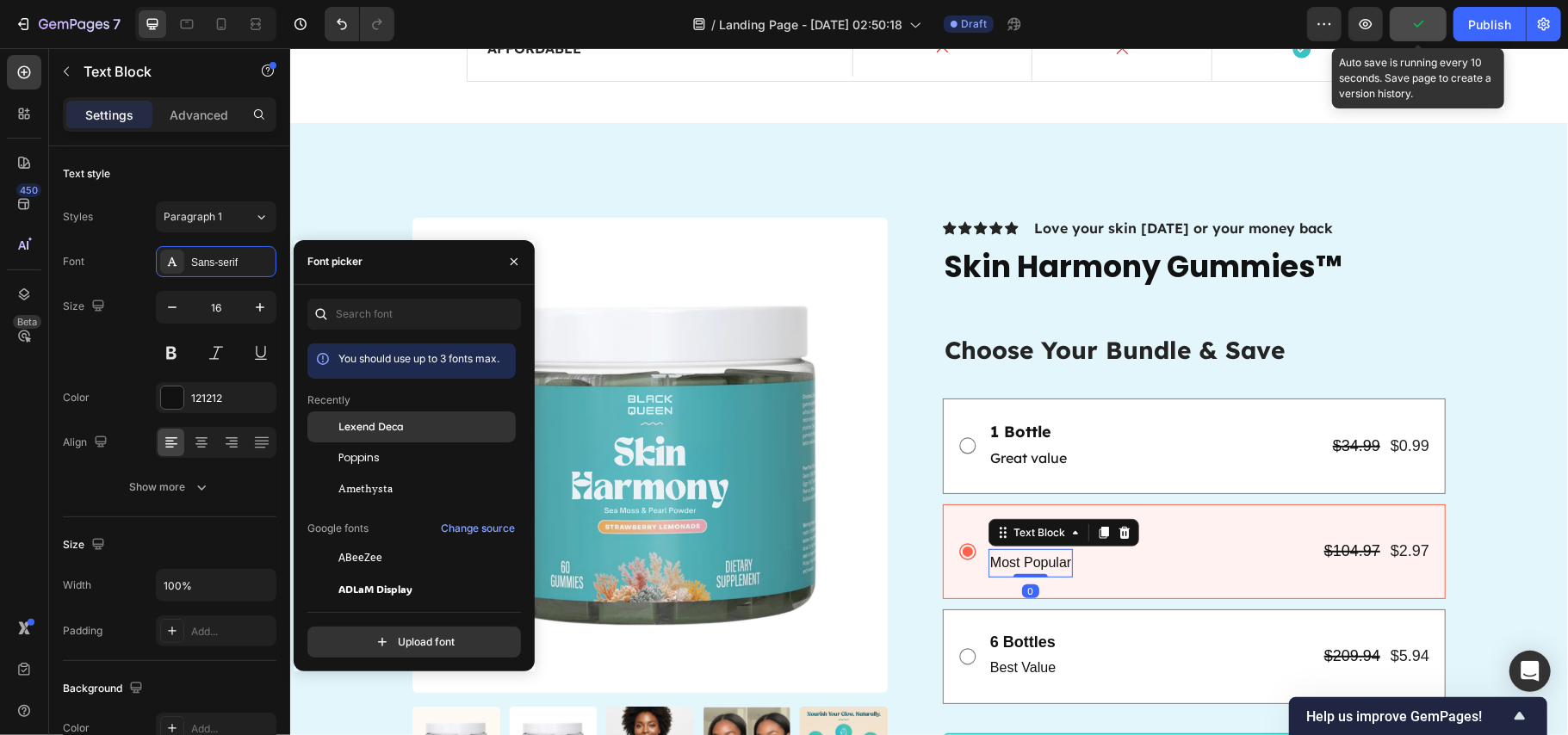
click at [366, 422] on span "Lexend Deca" at bounding box center [371, 427] width 66 height 16
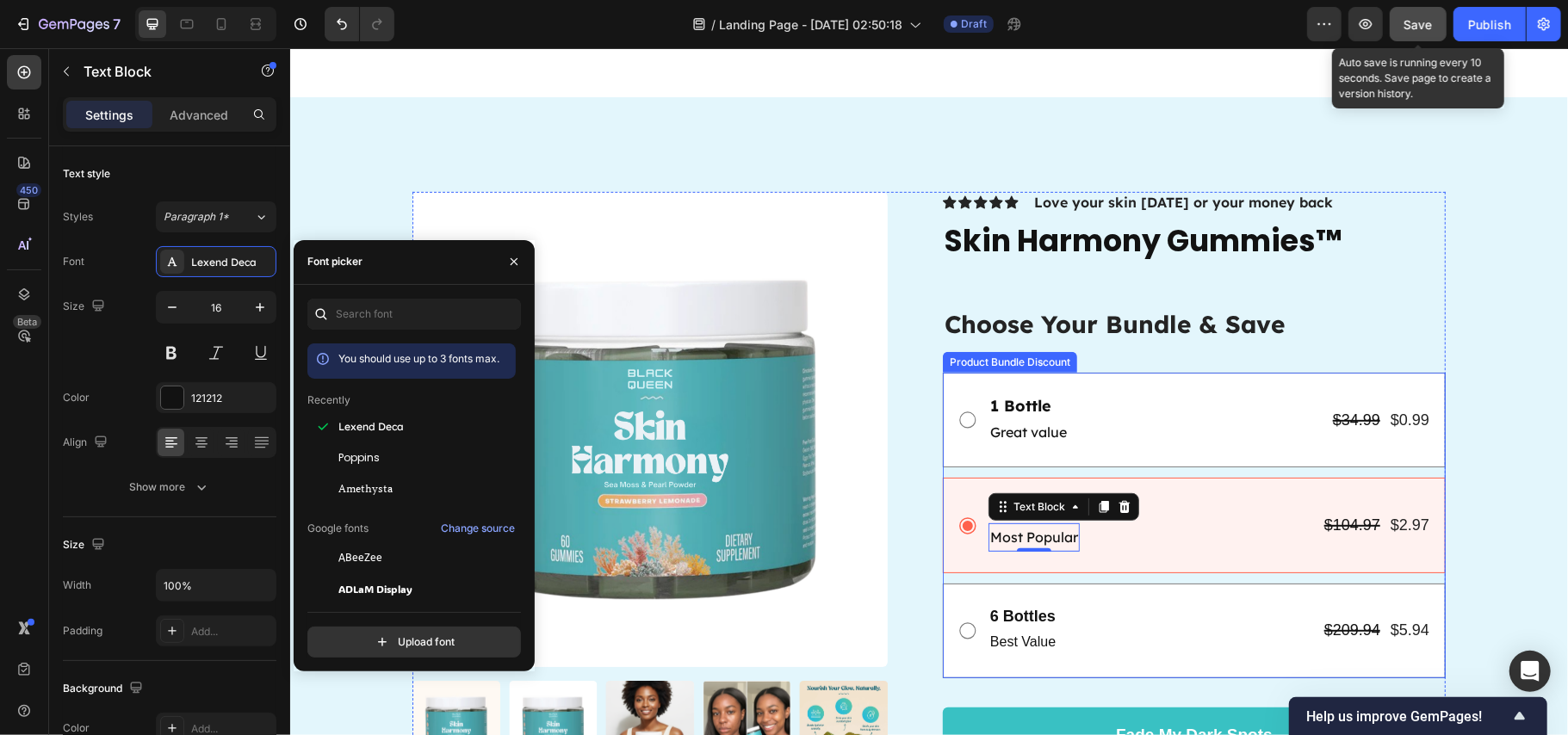
scroll to position [5167, 0]
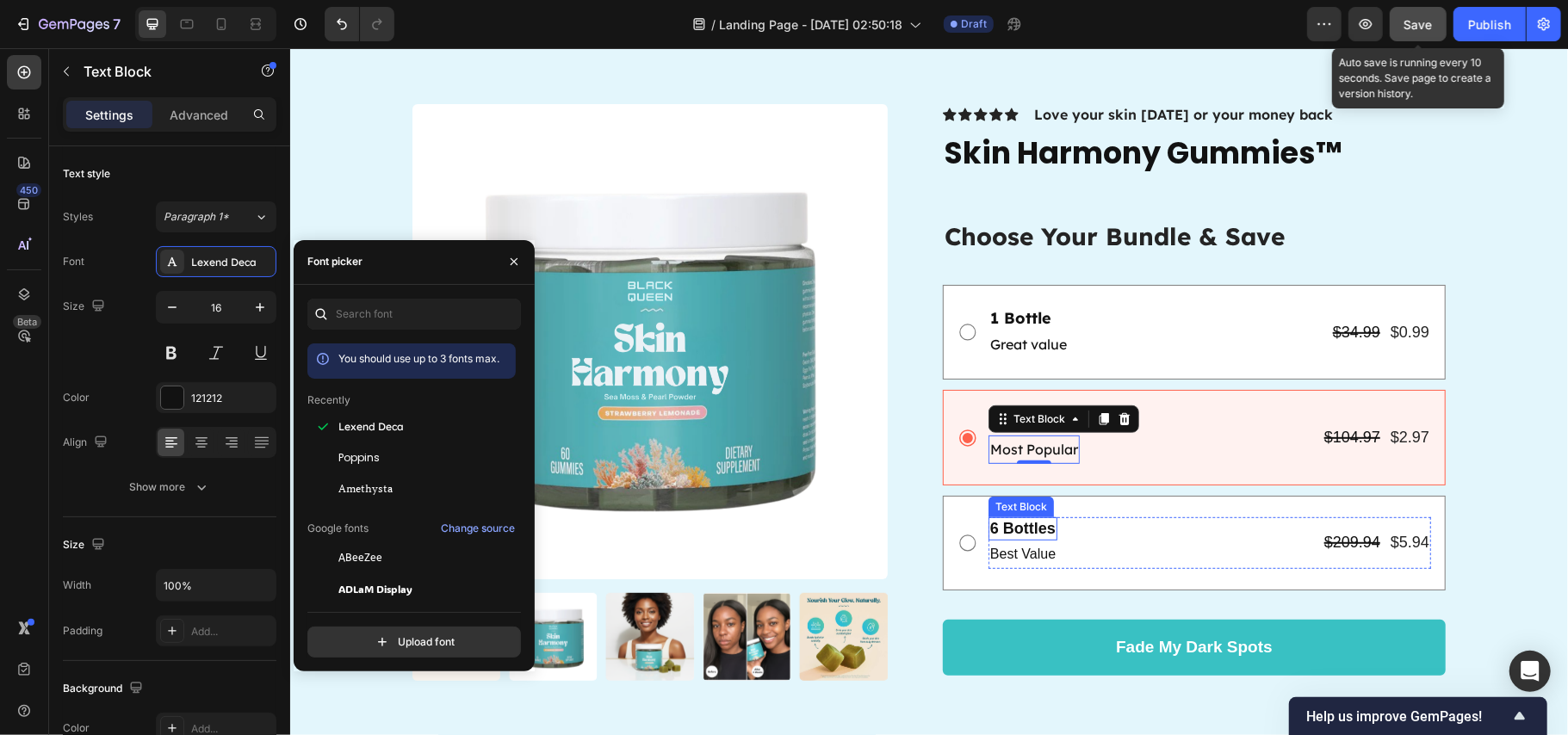
click at [1015, 527] on p "6 Bottles" at bounding box center [1022, 528] width 66 height 20
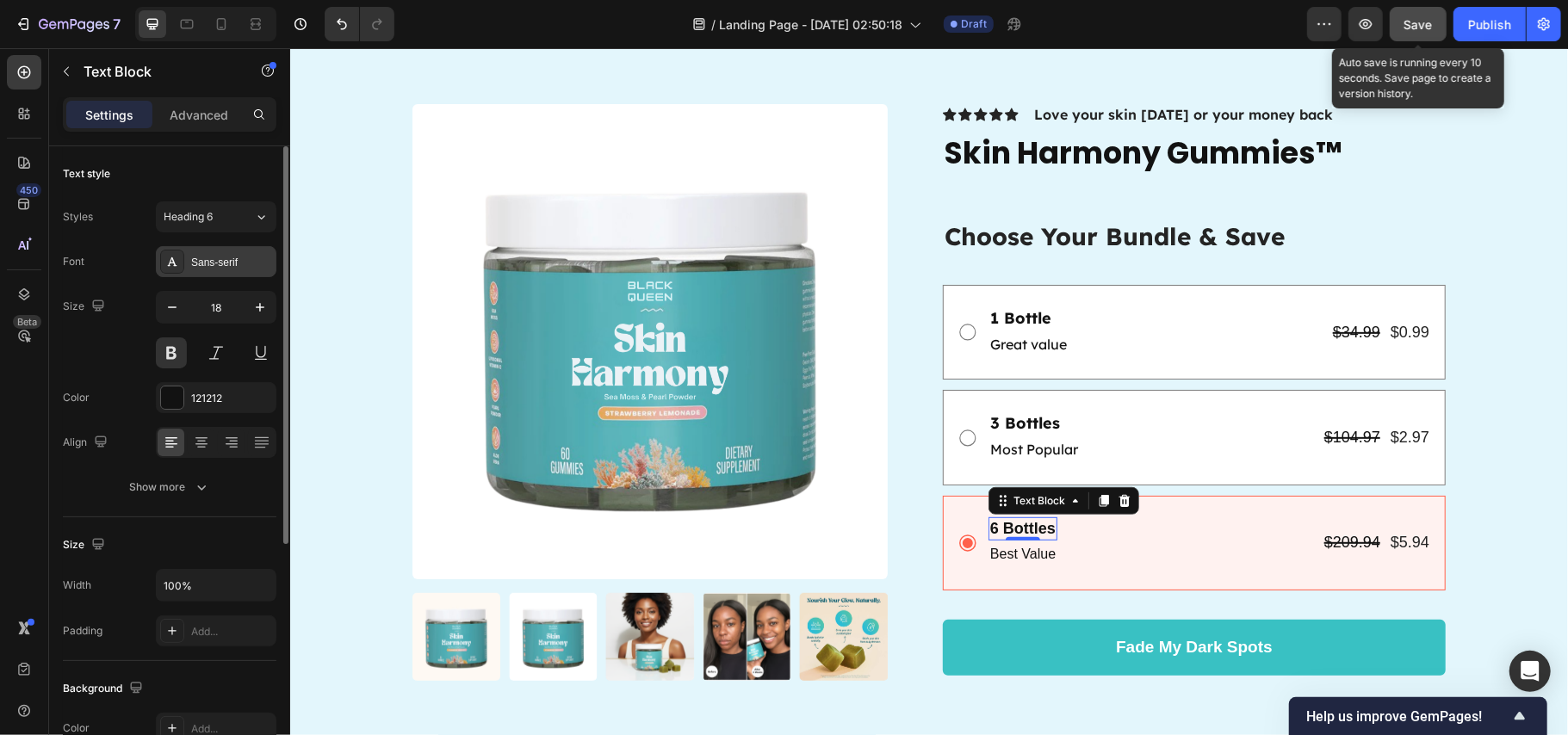
click at [232, 256] on div "Sans-serif" at bounding box center [232, 263] width 81 height 16
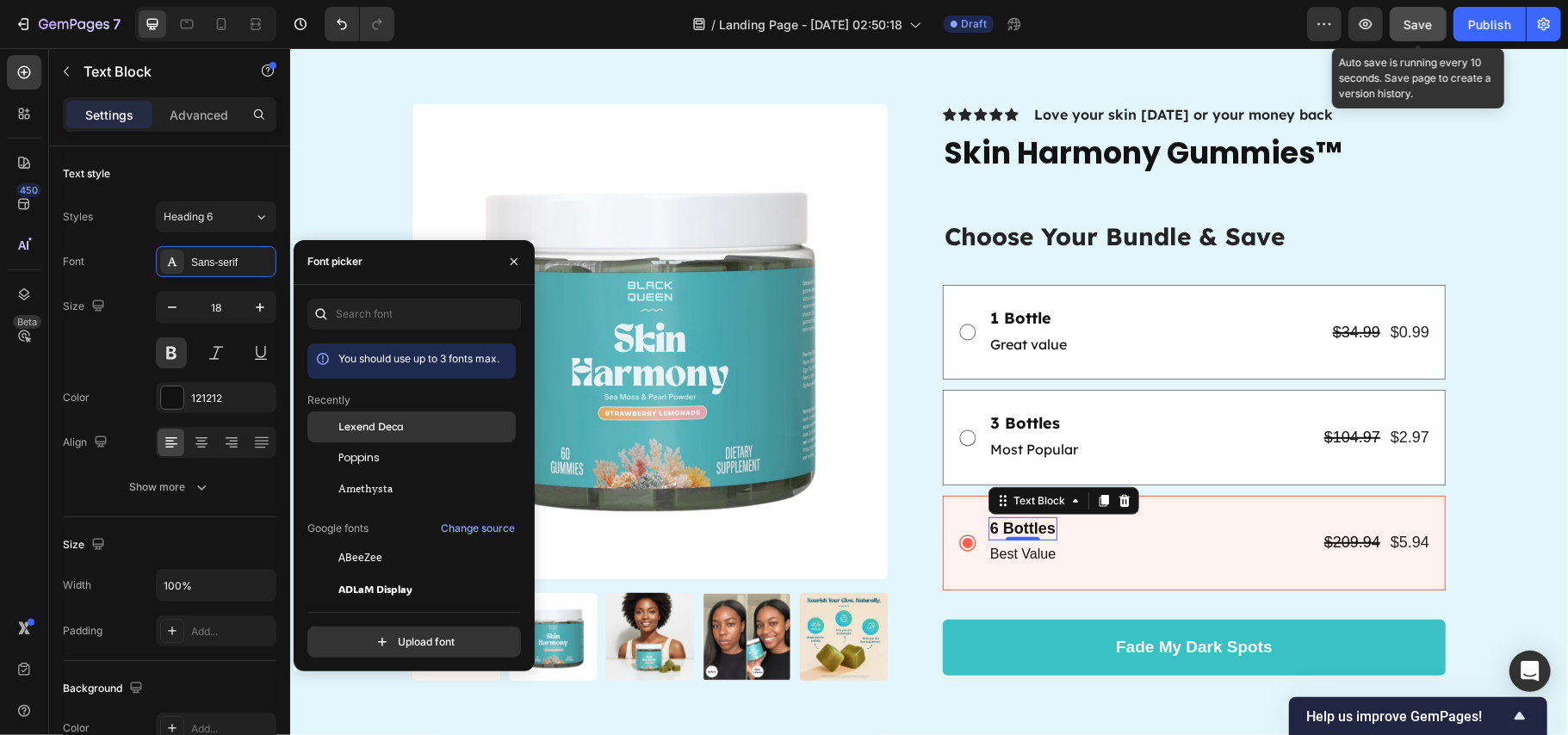
drag, startPoint x: 393, startPoint y: 421, endPoint x: 748, endPoint y: 475, distance: 359.1
click at [393, 421] on span "Lexend Deca" at bounding box center [371, 427] width 66 height 16
click at [1030, 558] on p "Best Value" at bounding box center [1023, 554] width 69 height 25
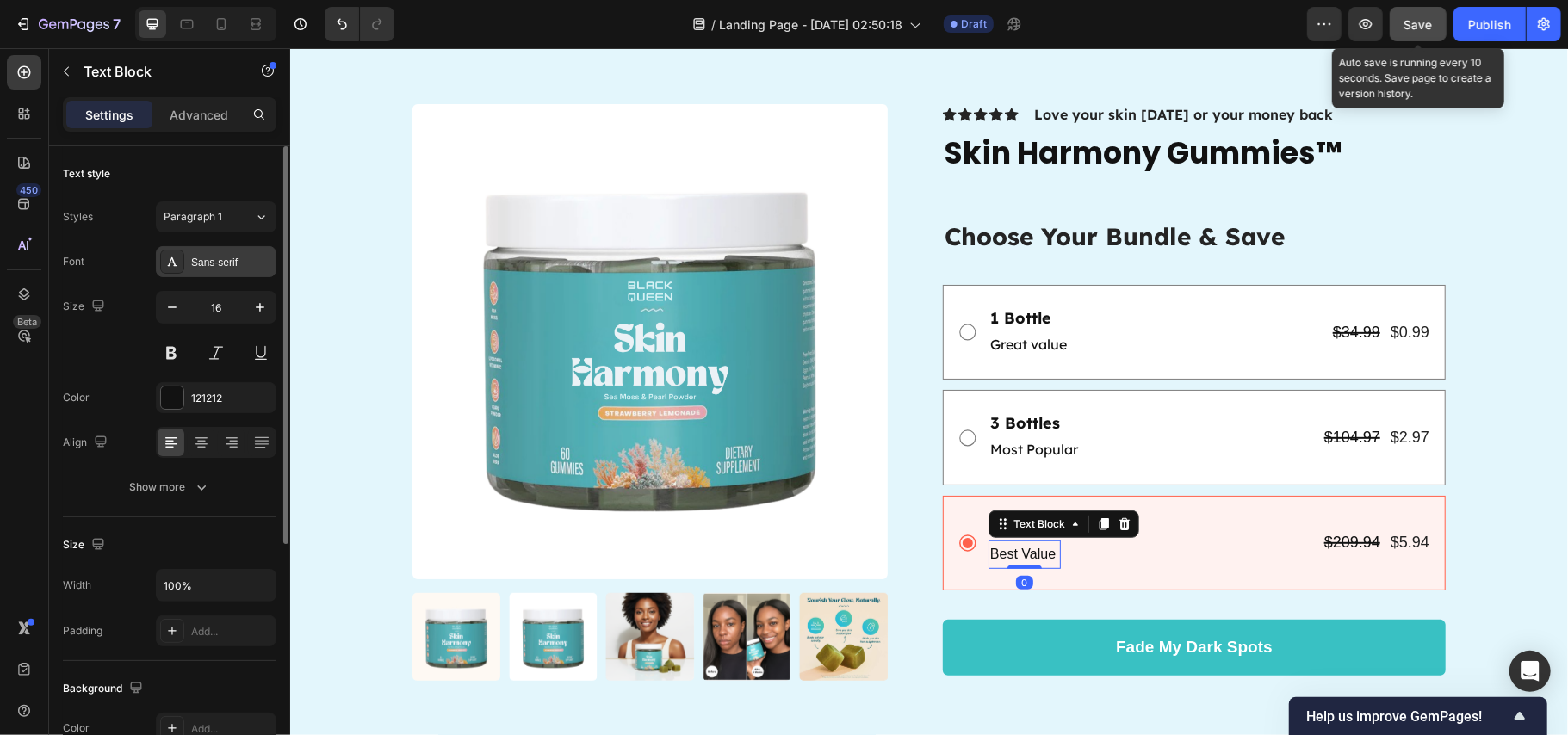
click at [215, 259] on div "Sans-serif" at bounding box center [232, 263] width 81 height 16
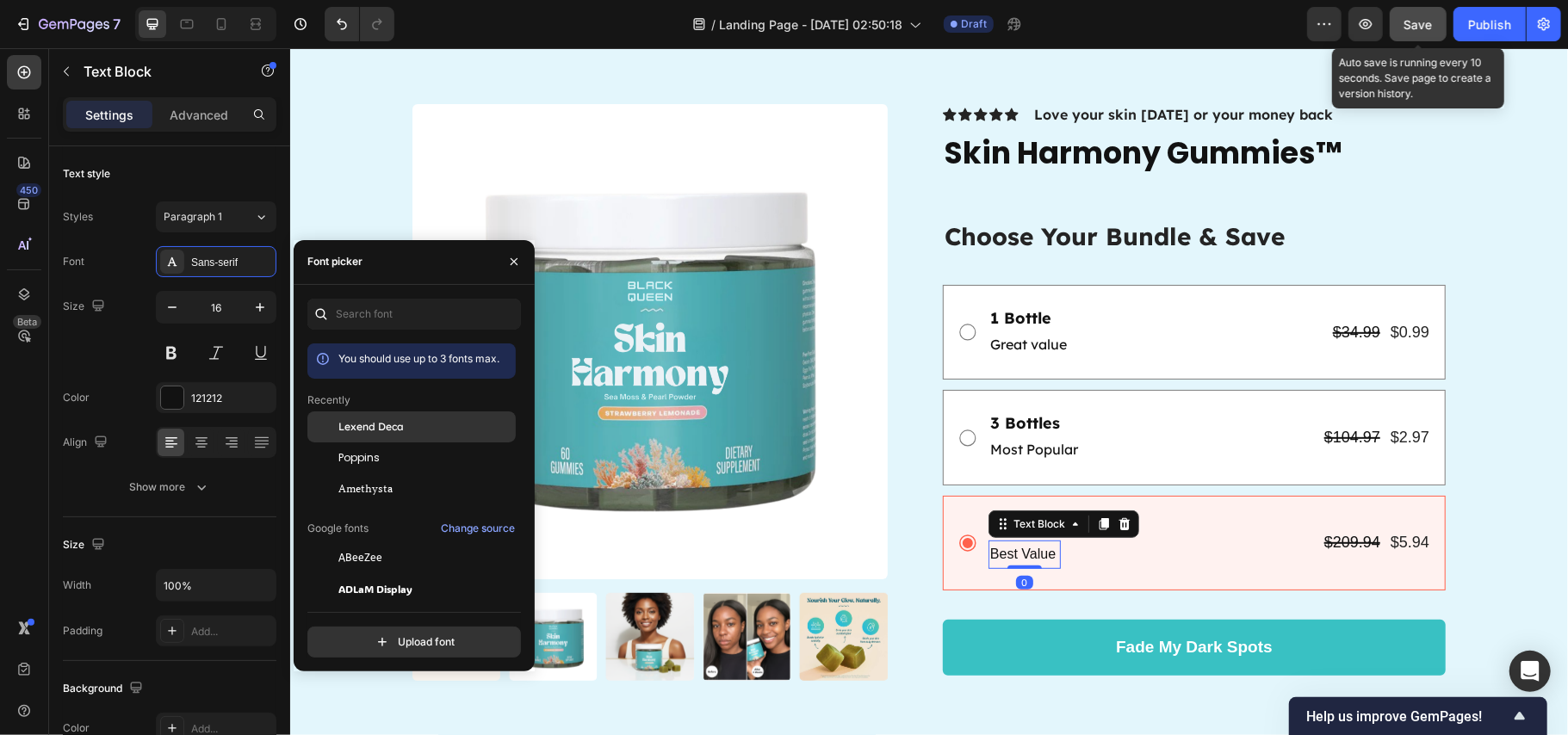
click at [394, 424] on span "Lexend Deca" at bounding box center [371, 427] width 66 height 16
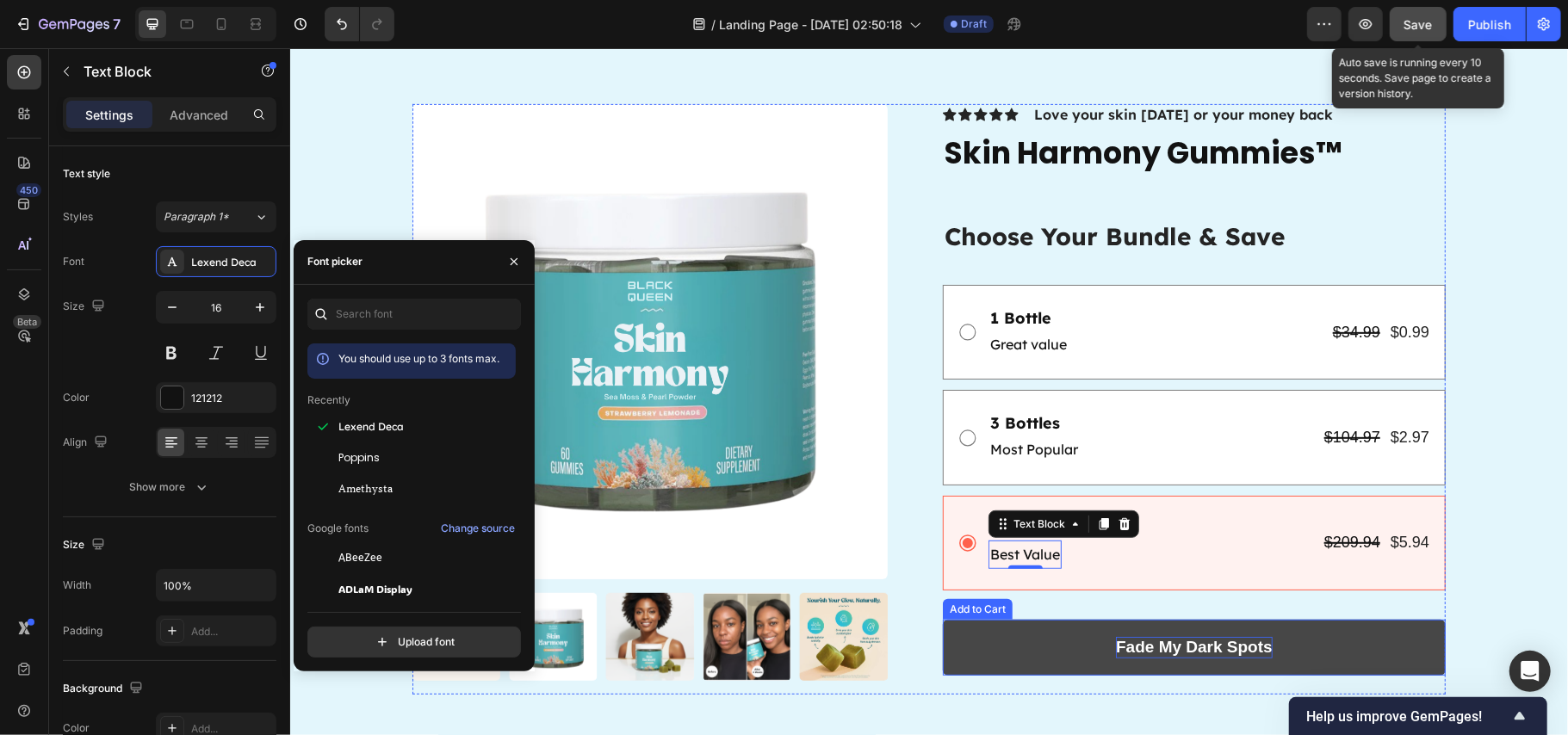
click at [1203, 644] on div "Fade My Dark Spots" at bounding box center [1193, 647] width 156 height 22
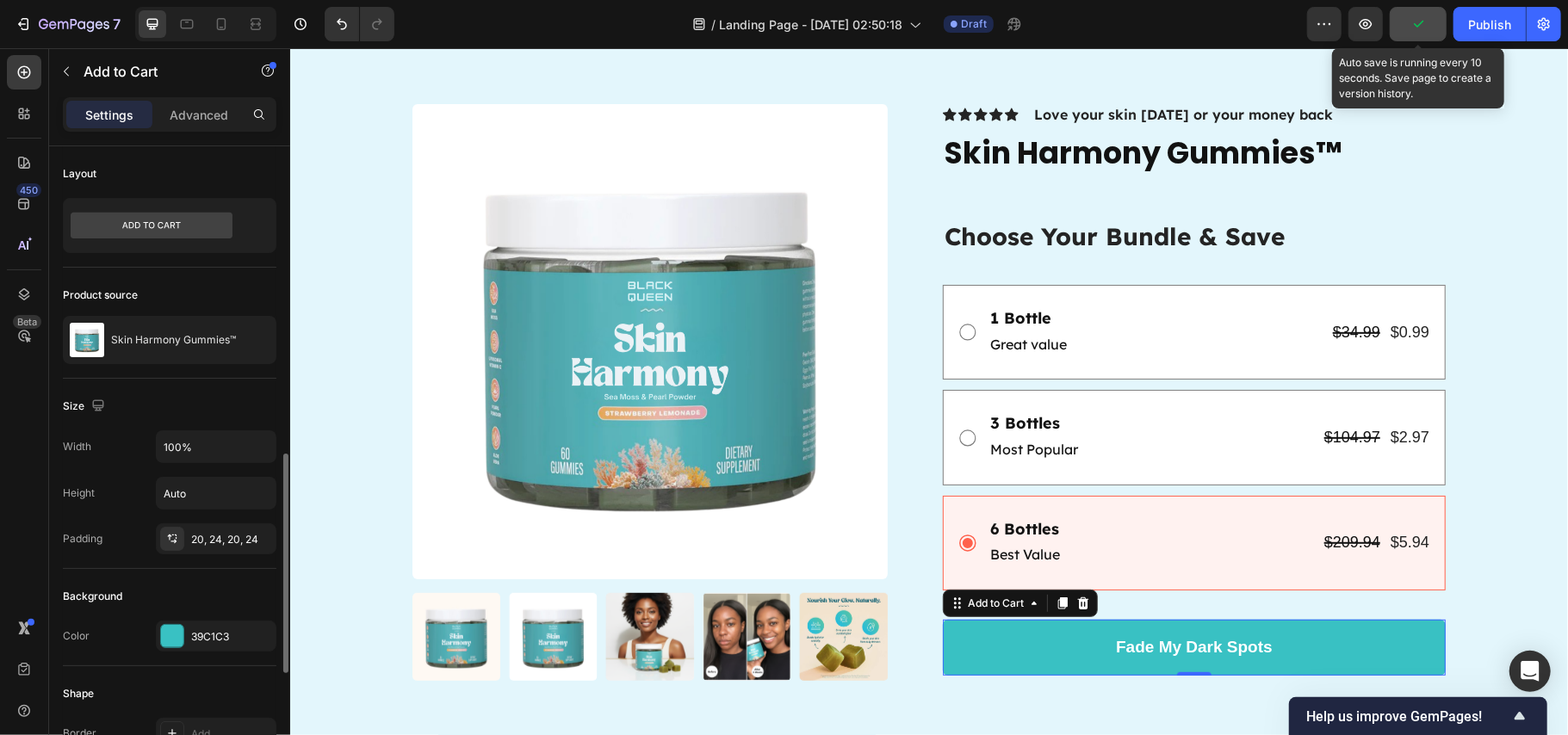
scroll to position [689, 0]
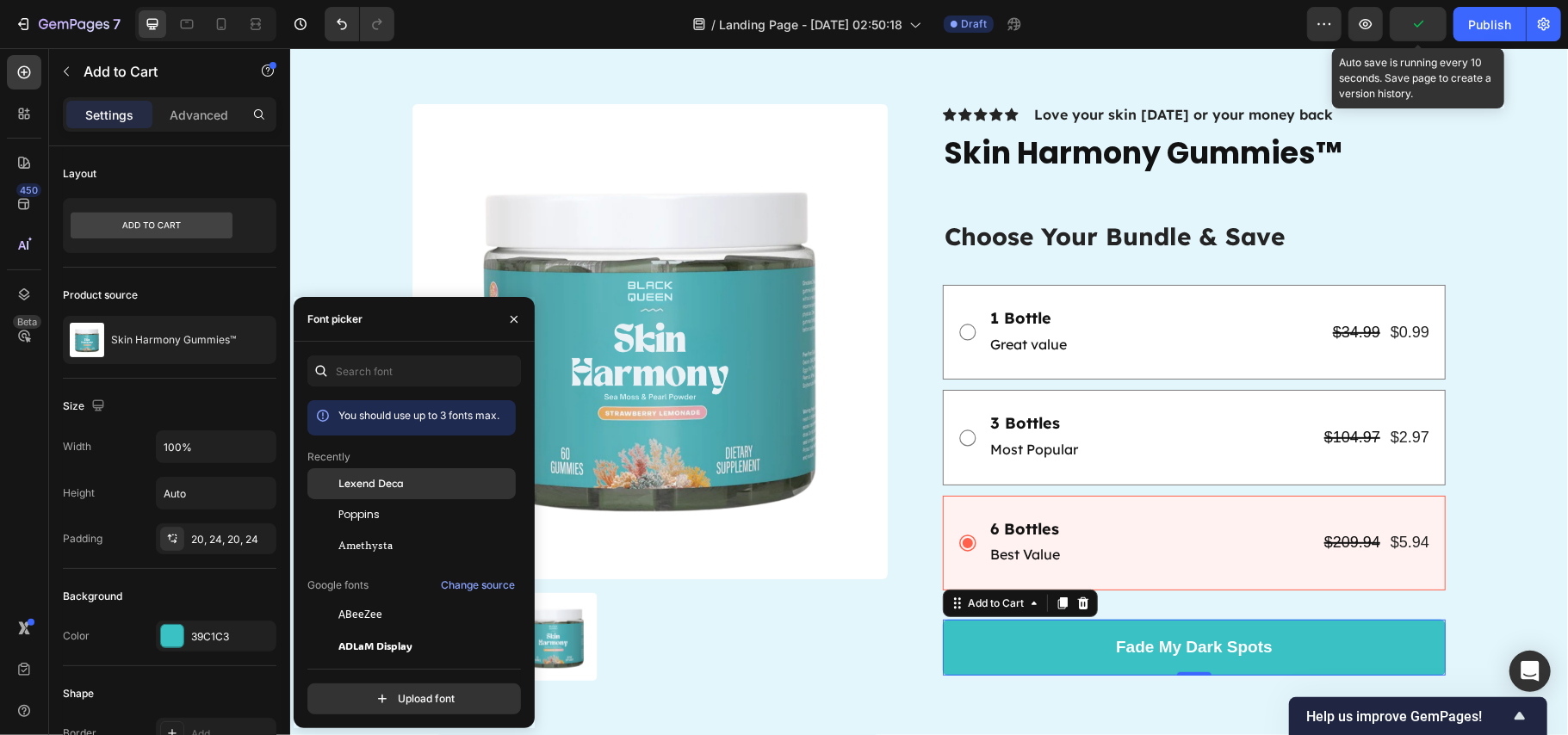
scroll to position [689, 0]
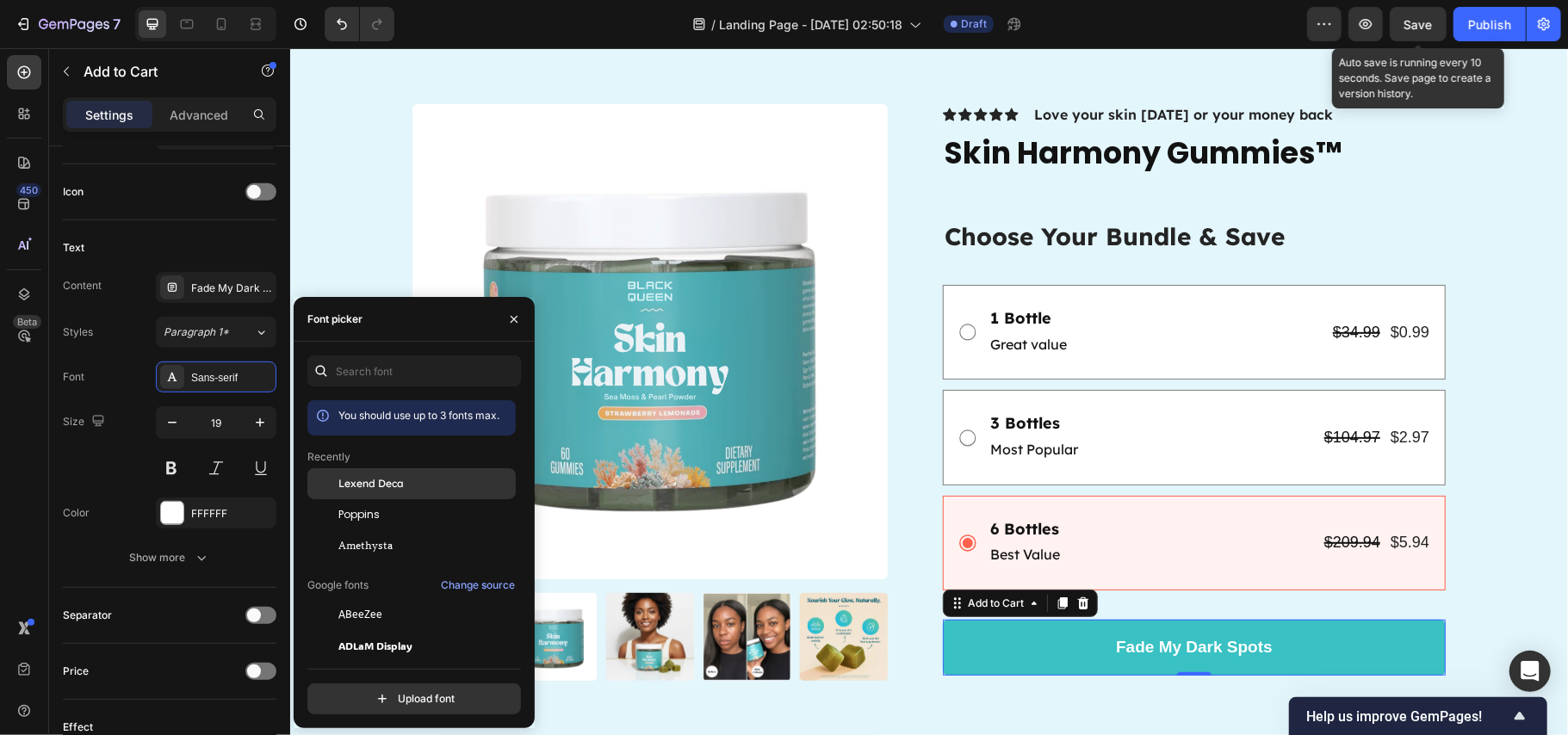
click at [444, 481] on div "Lexend Deca" at bounding box center [425, 484] width 174 height 16
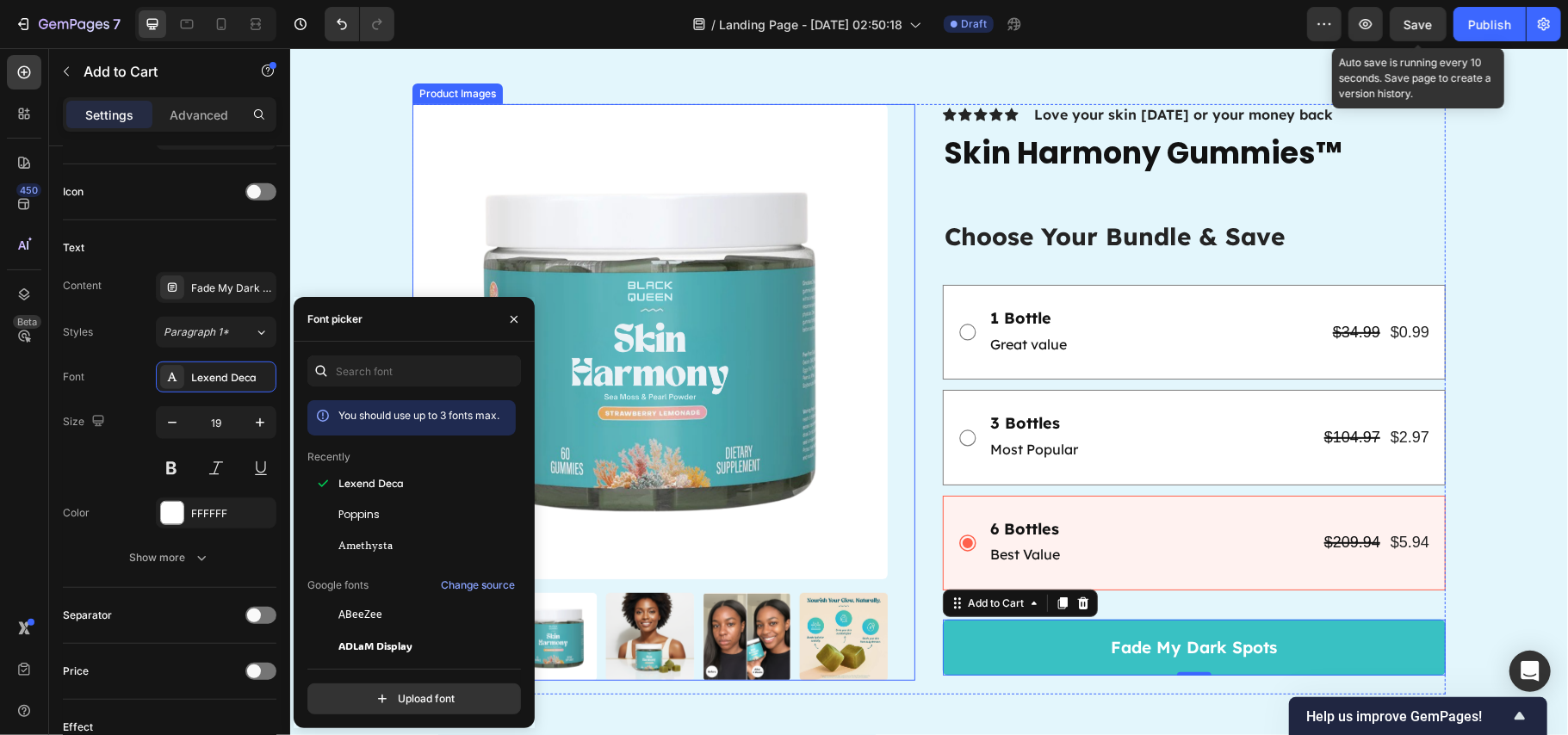
scroll to position [5740, 0]
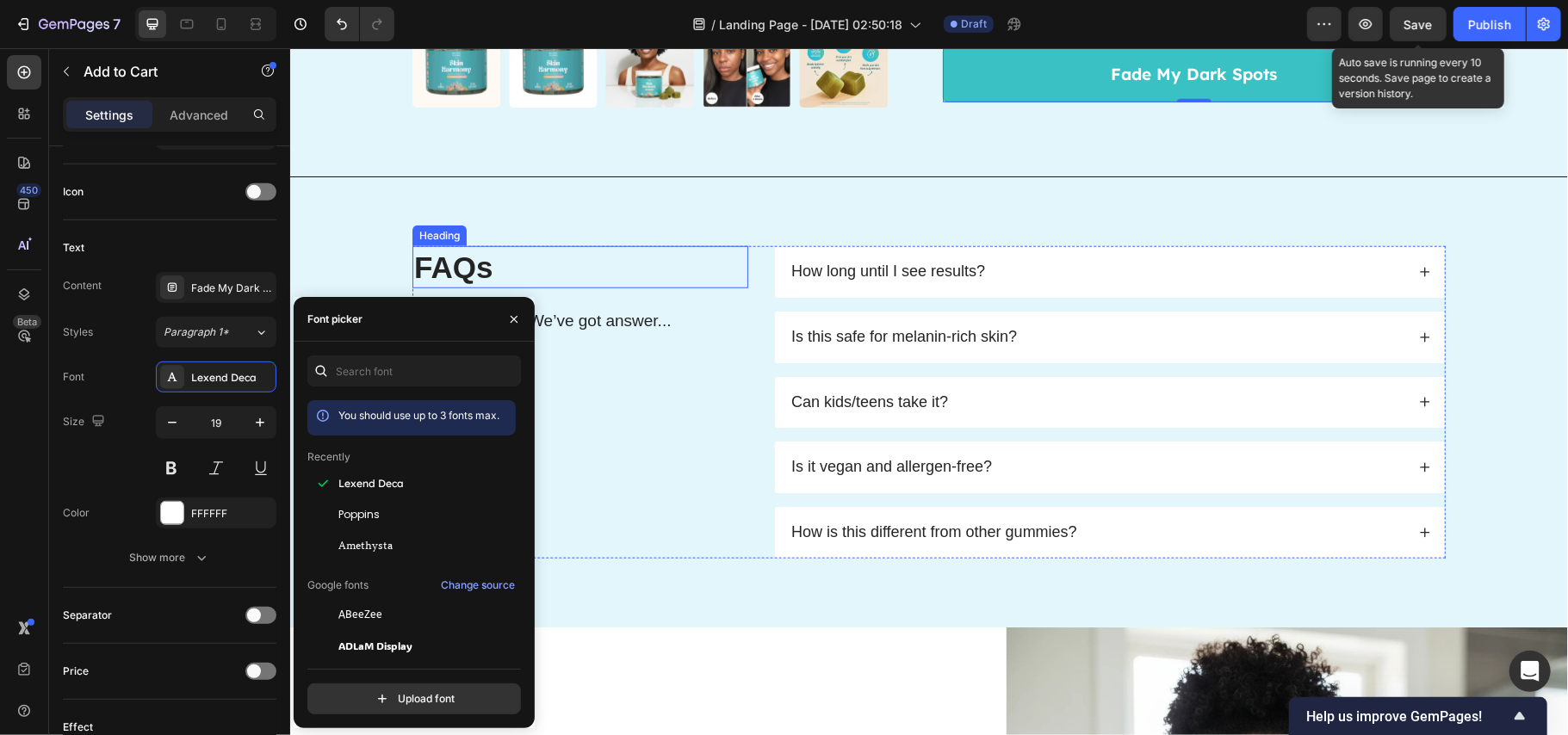
click at [611, 268] on h2 "FAQs" at bounding box center [579, 267] width 336 height 43
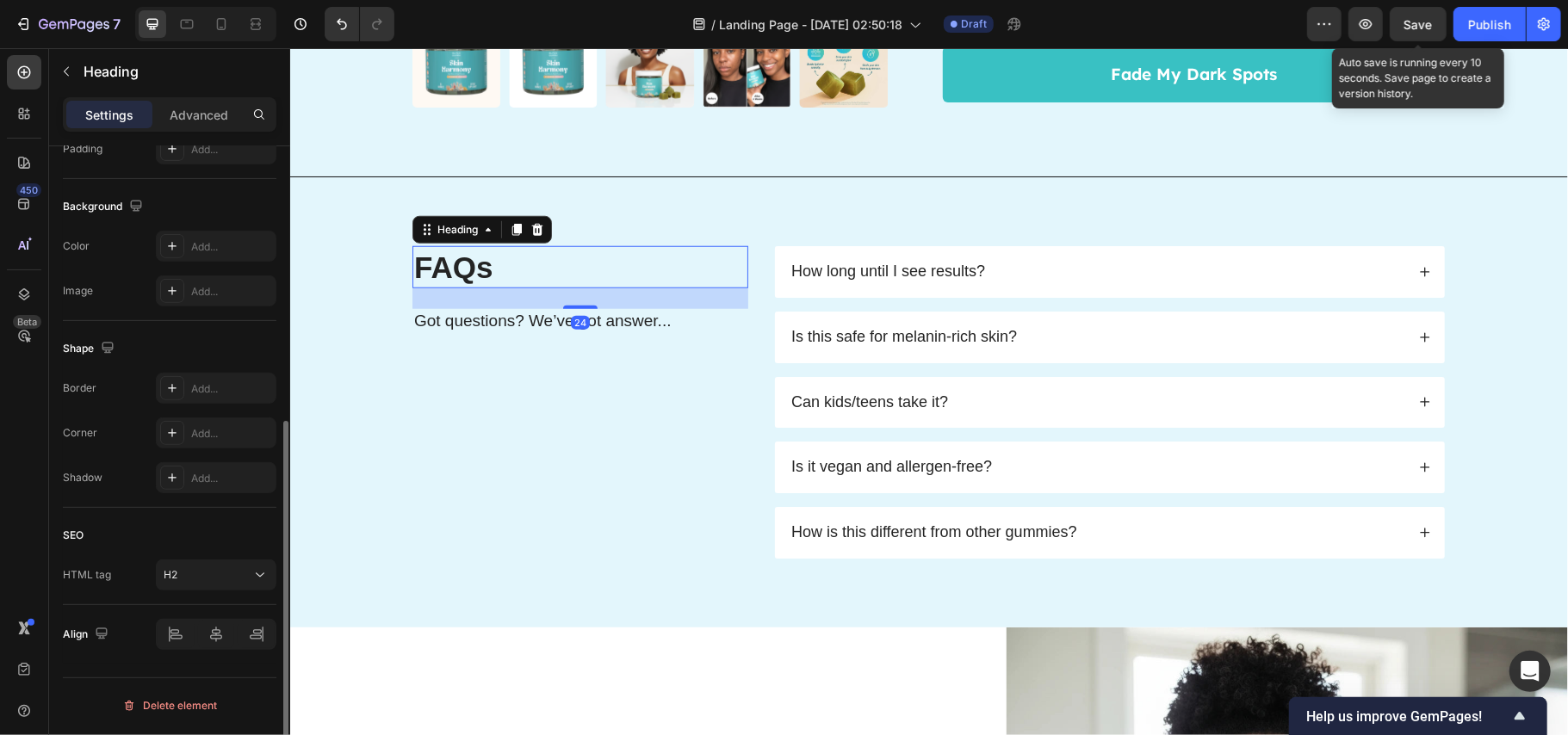
scroll to position [0, 0]
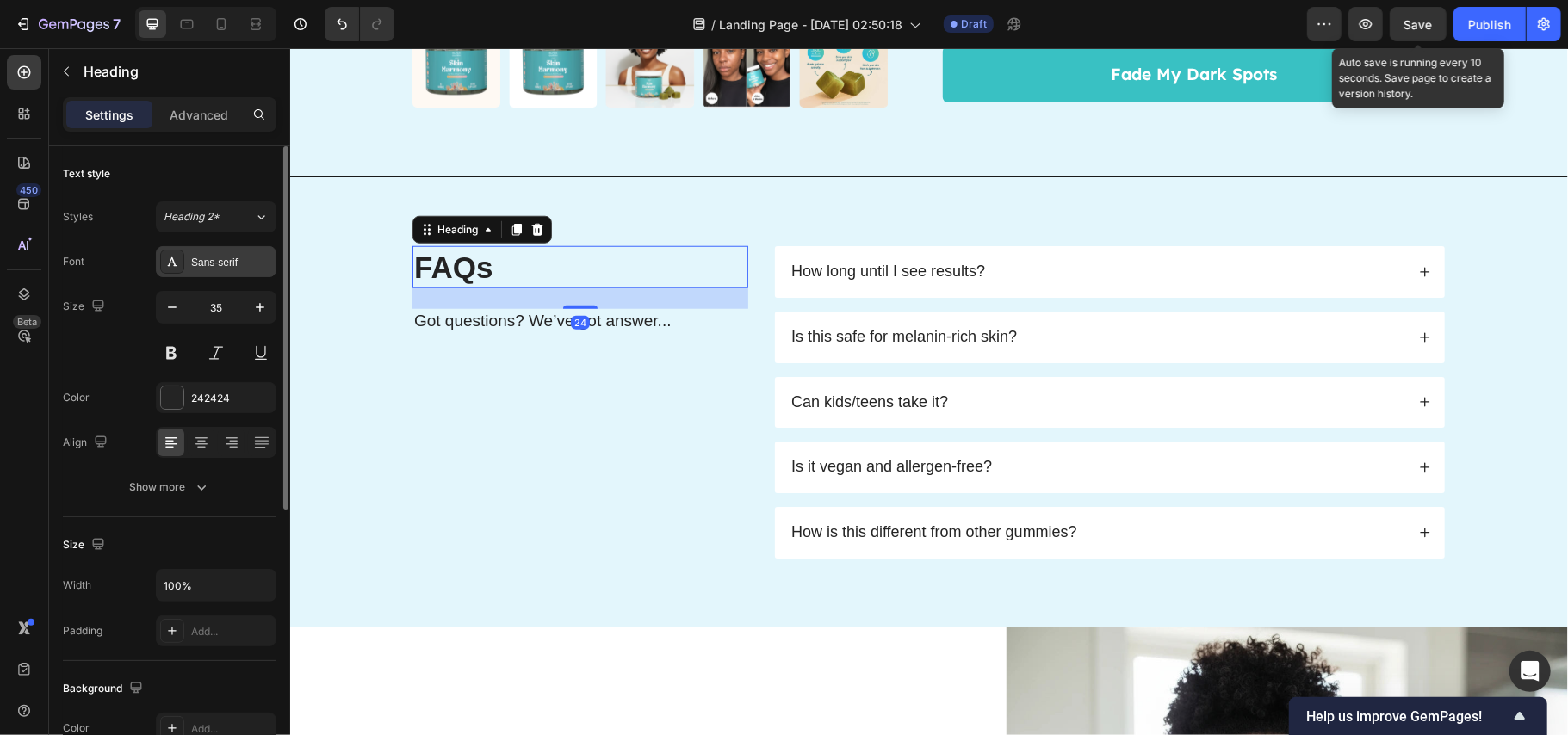
click at [225, 272] on div "Sans-serif" at bounding box center [216, 261] width 121 height 31
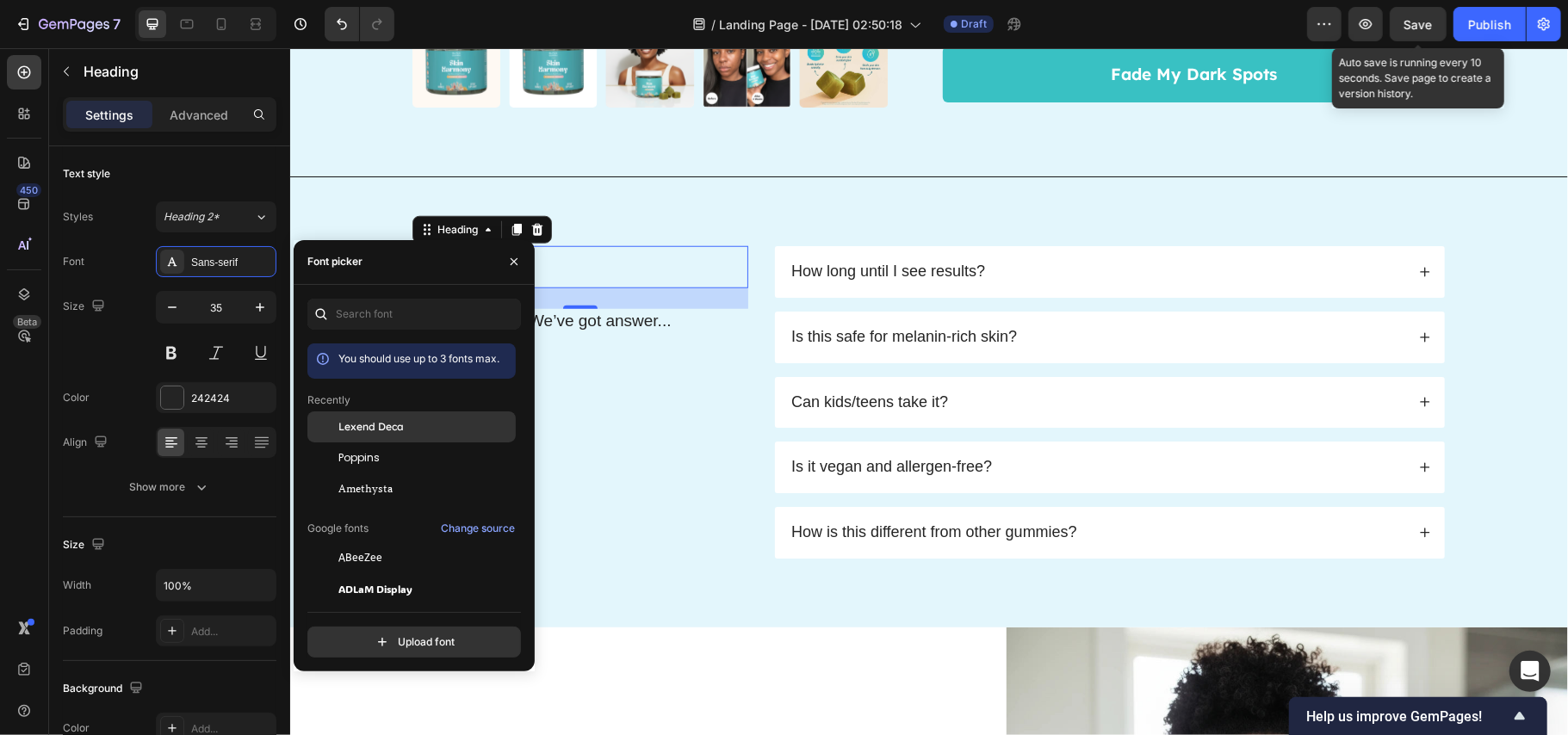
click at [384, 427] on span "Lexend Deca" at bounding box center [371, 427] width 66 height 16
click at [617, 323] on p "Got questions? We’ve got answer..." at bounding box center [579, 321] width 332 height 22
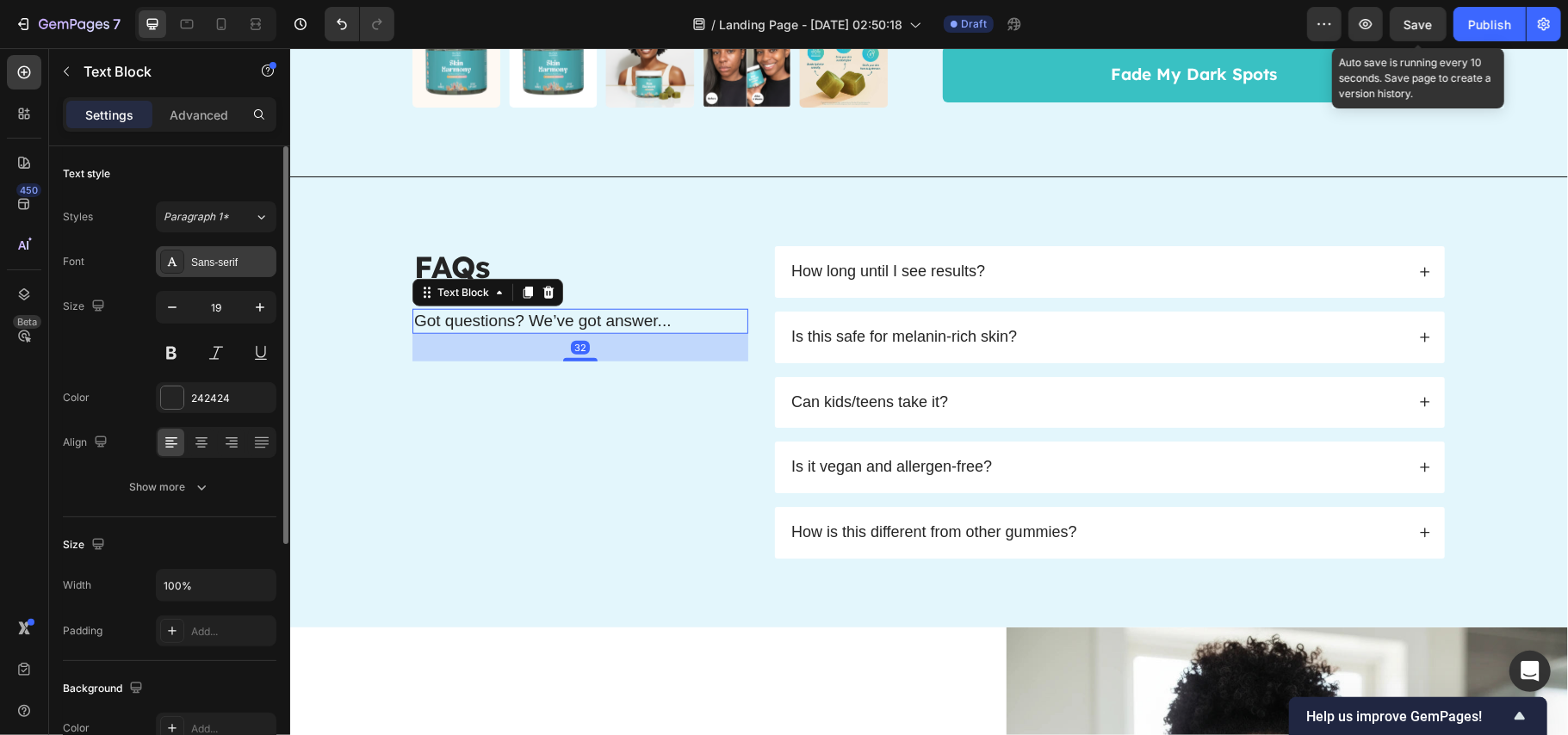
click at [210, 263] on div "Sans-serif" at bounding box center [232, 263] width 81 height 16
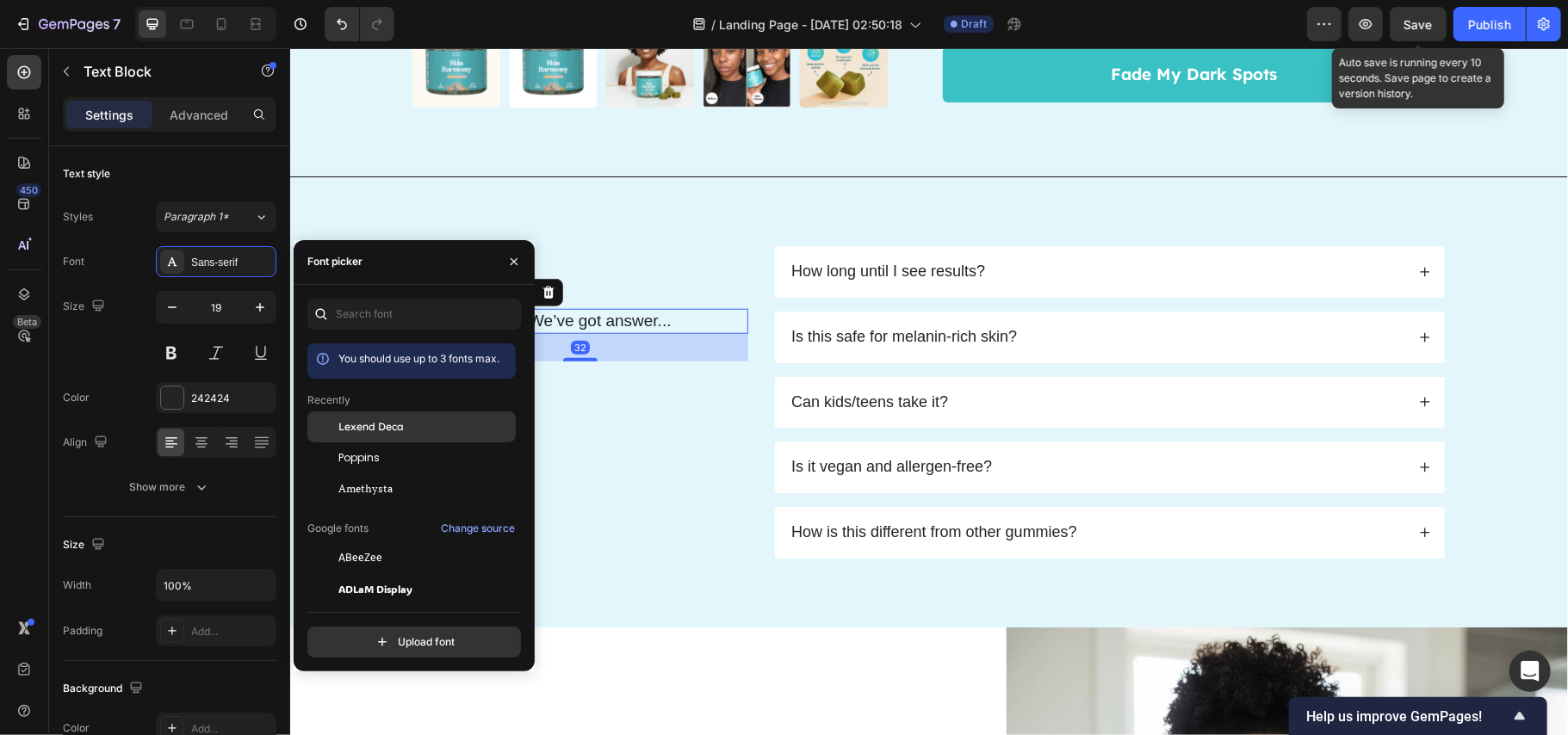
click at [408, 425] on div "Lexend Deca" at bounding box center [425, 427] width 174 height 16
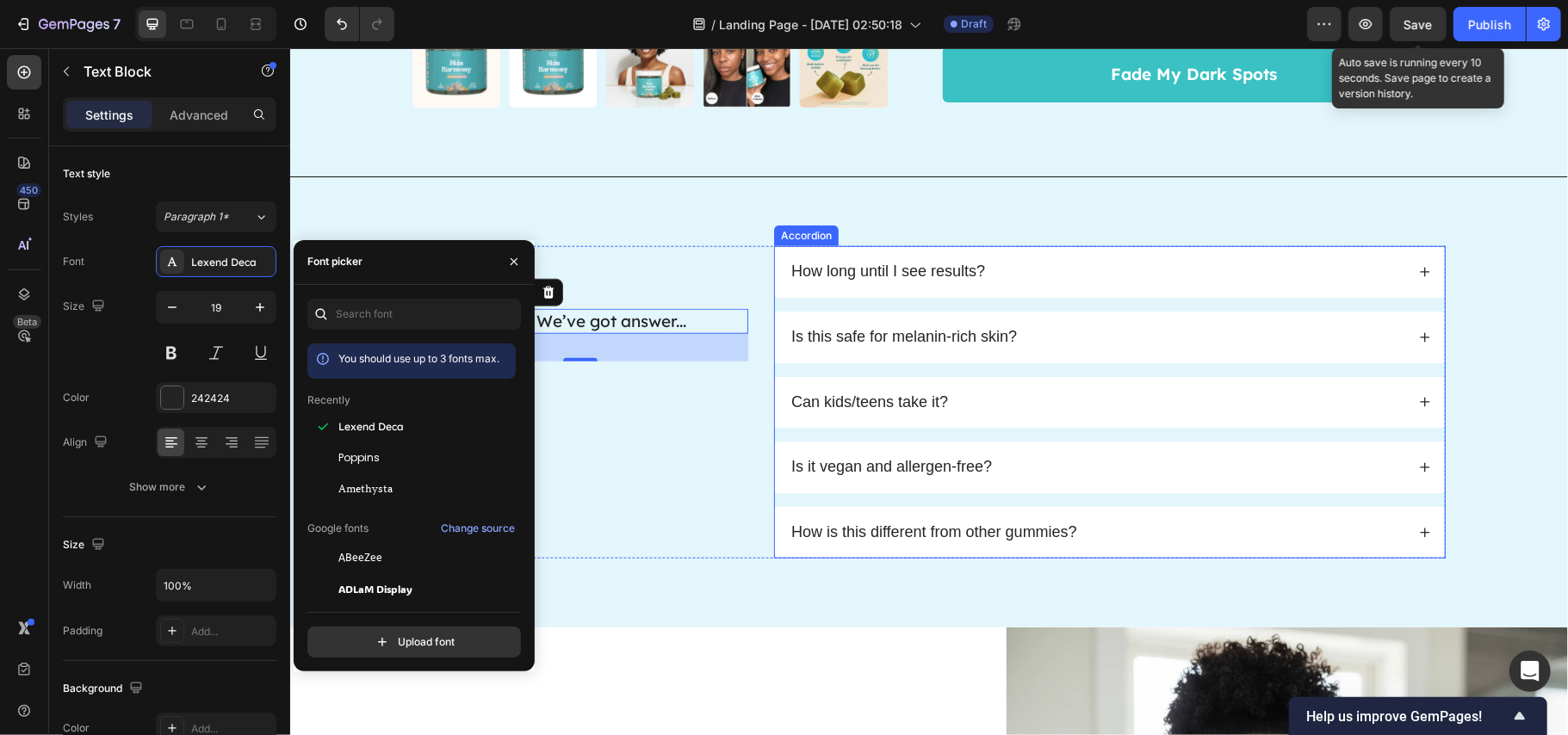
click at [914, 267] on span "How long until I see results?" at bounding box center [888, 271] width 194 height 17
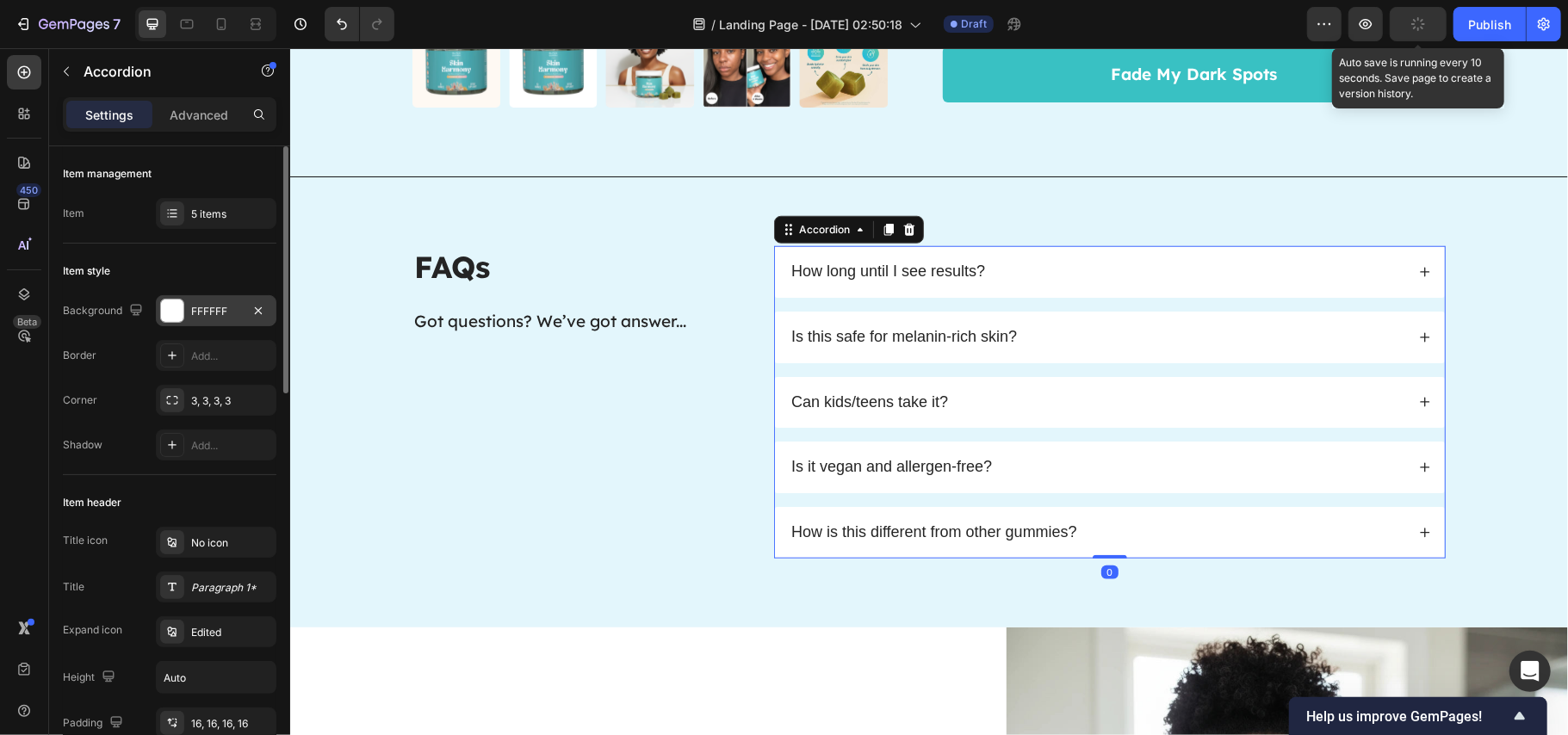
click at [200, 308] on div "FFFFFF" at bounding box center [216, 312] width 50 height 16
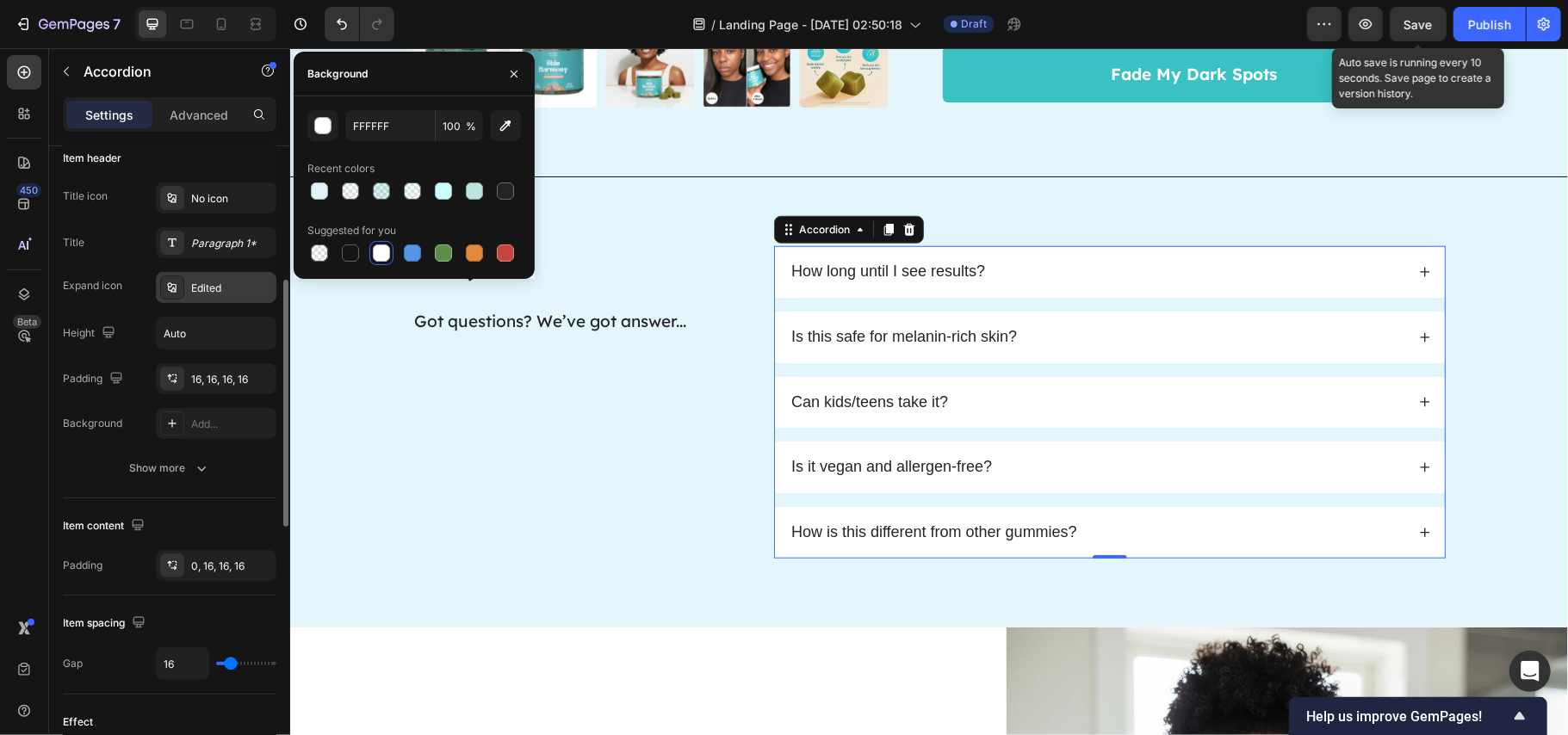
scroll to position [689, 0]
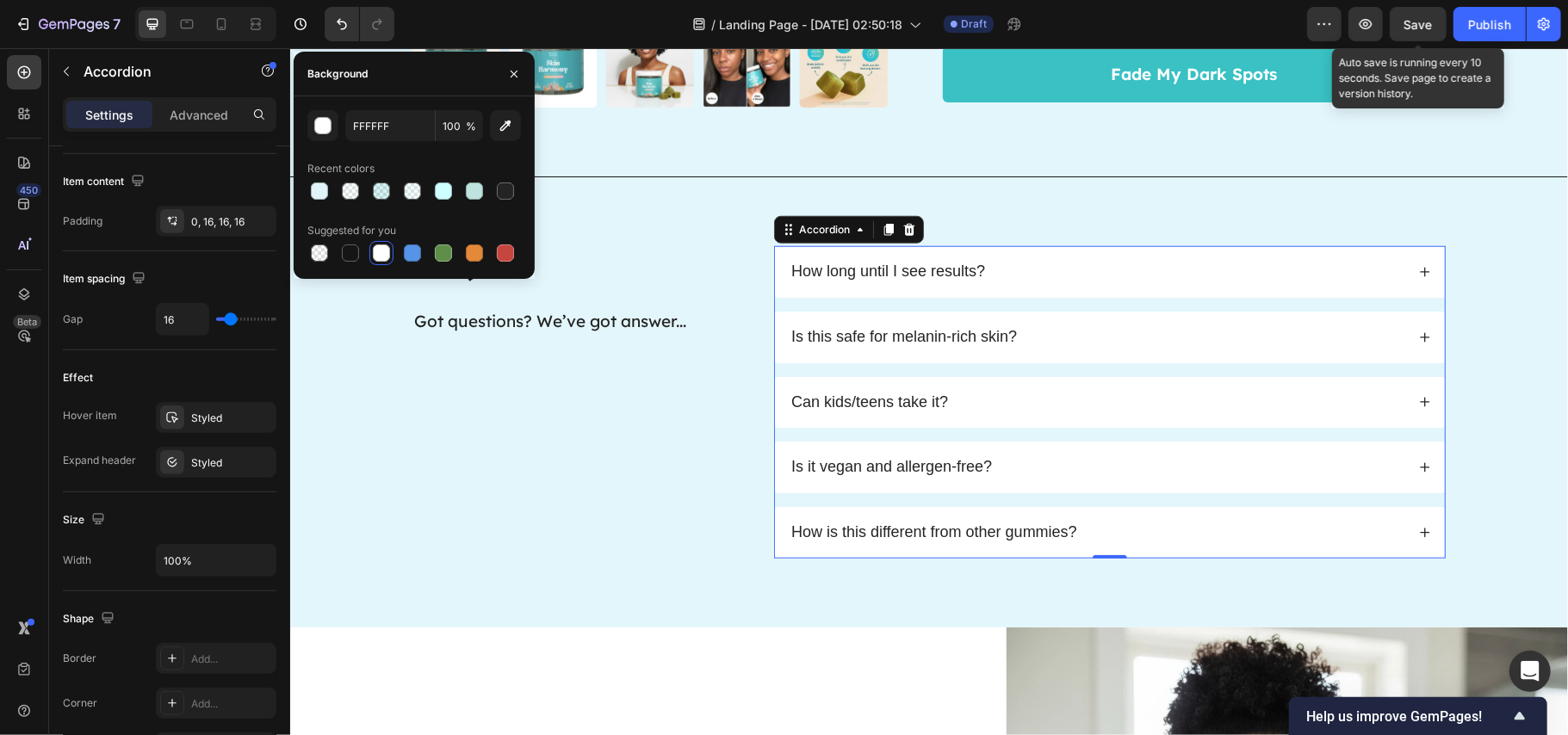
click at [912, 274] on span "How long until I see results?" at bounding box center [888, 271] width 194 height 17
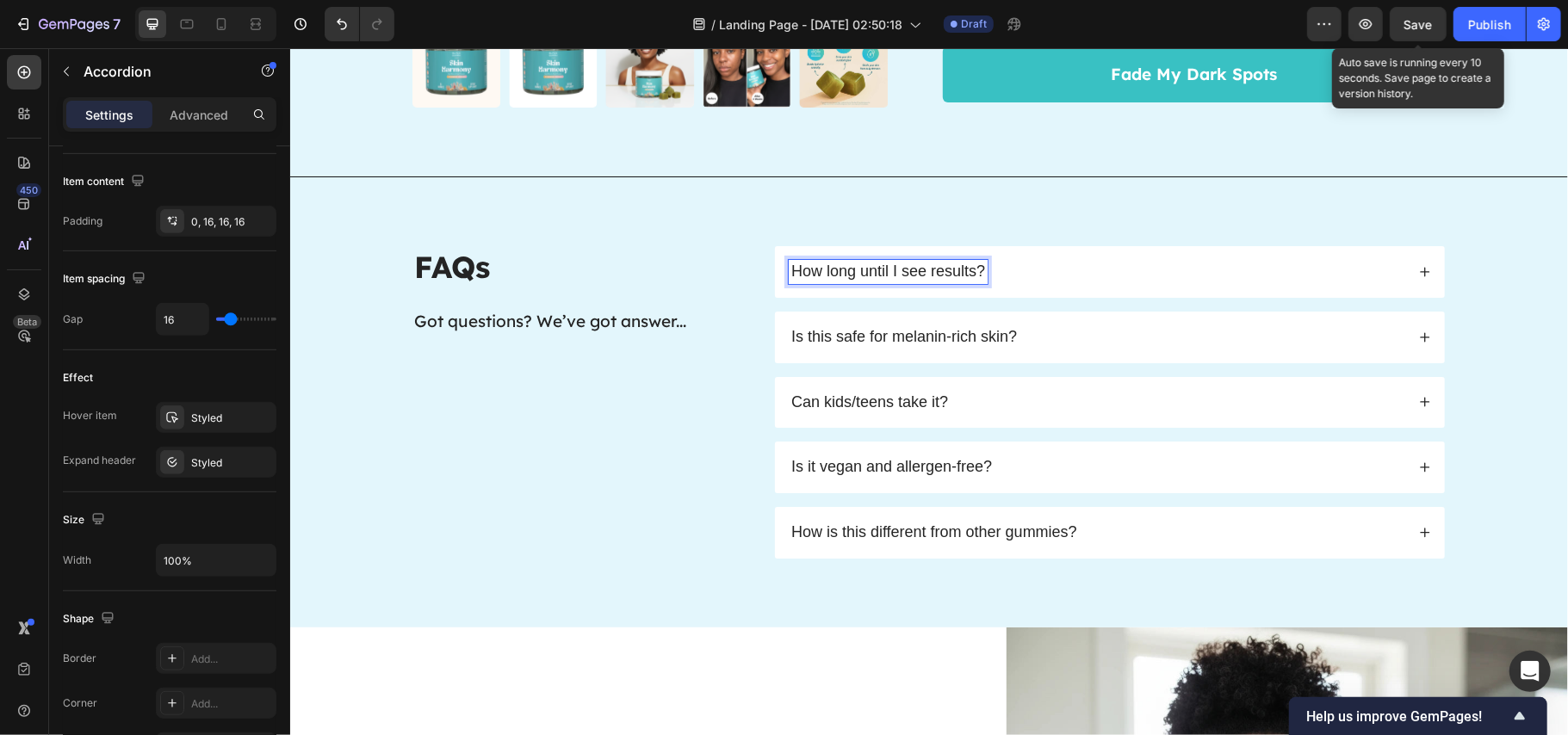
click at [912, 274] on span "How long until I see results?" at bounding box center [888, 271] width 194 height 17
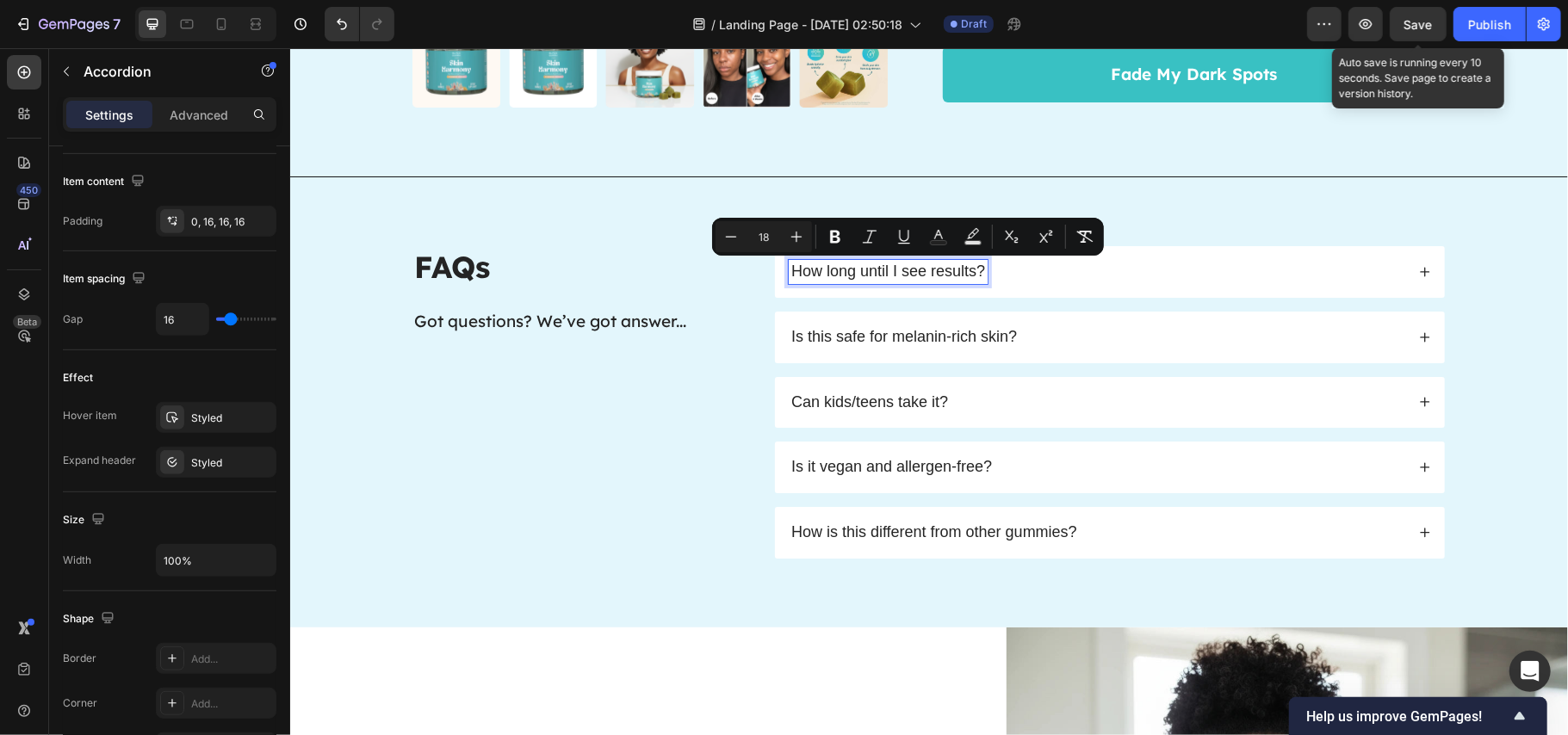
click at [870, 275] on span "How long until I see results?" at bounding box center [888, 271] width 194 height 17
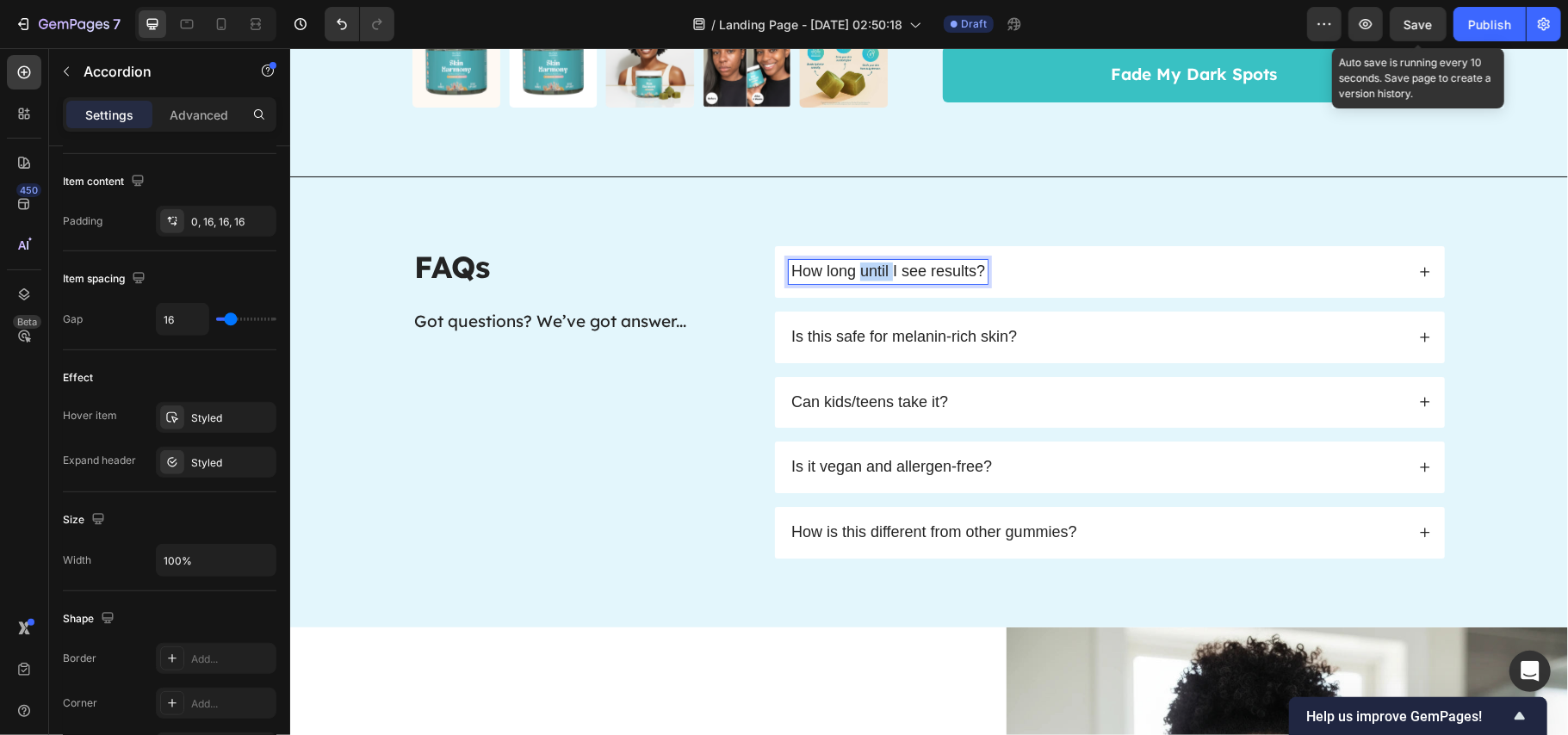
click at [870, 275] on span "How long until I see results?" at bounding box center [888, 271] width 194 height 17
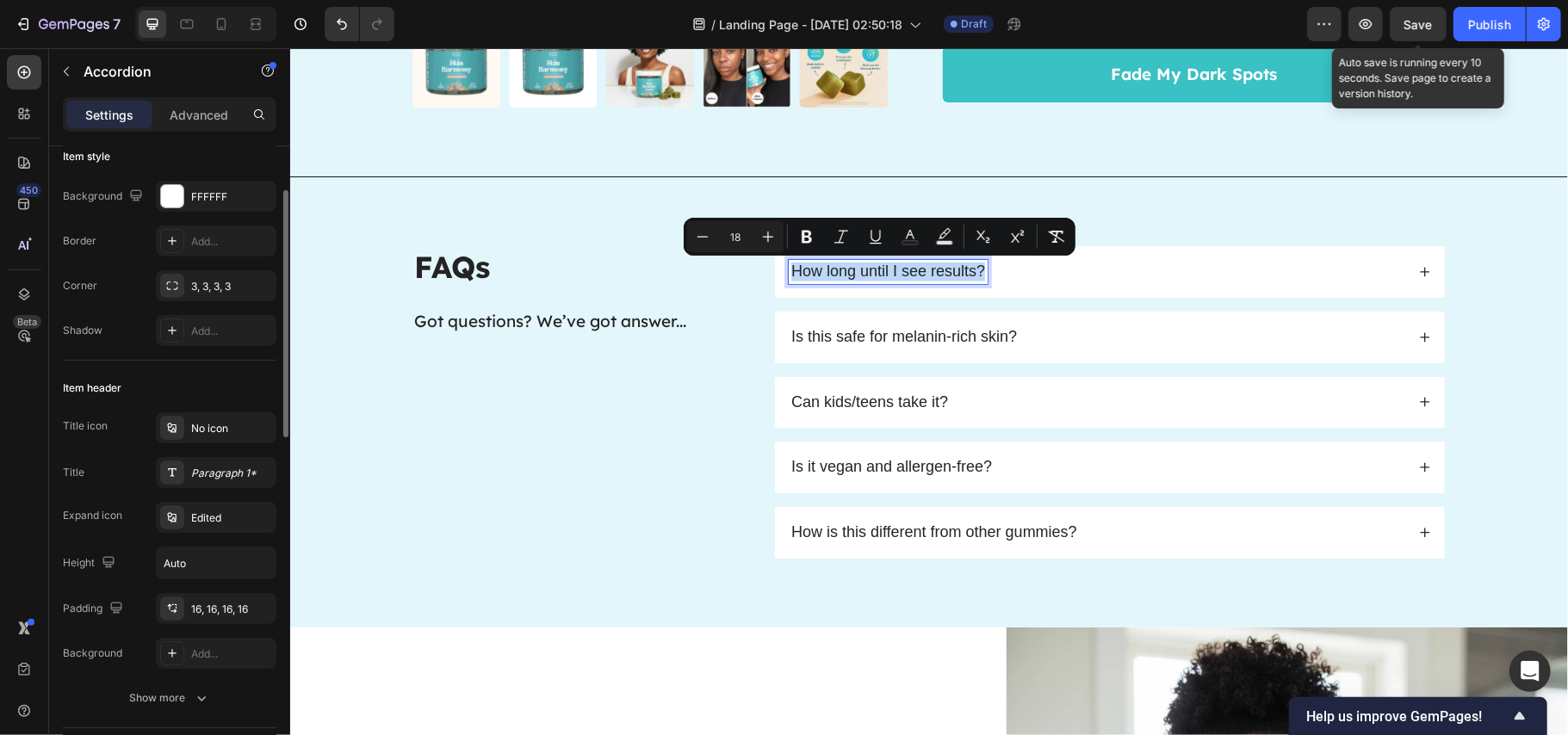
scroll to position [344, 0]
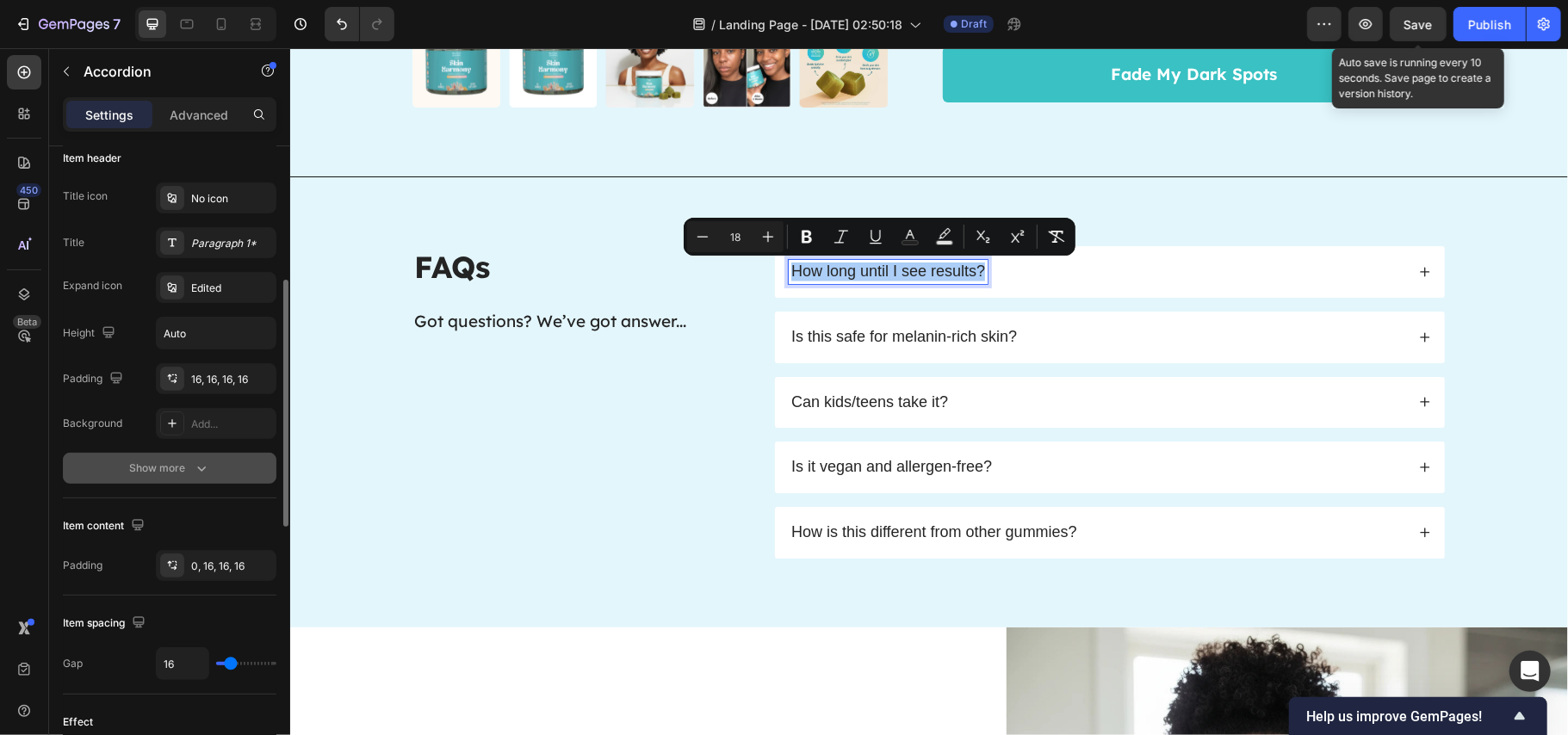
click at [170, 470] on div "Show more" at bounding box center [170, 468] width 80 height 17
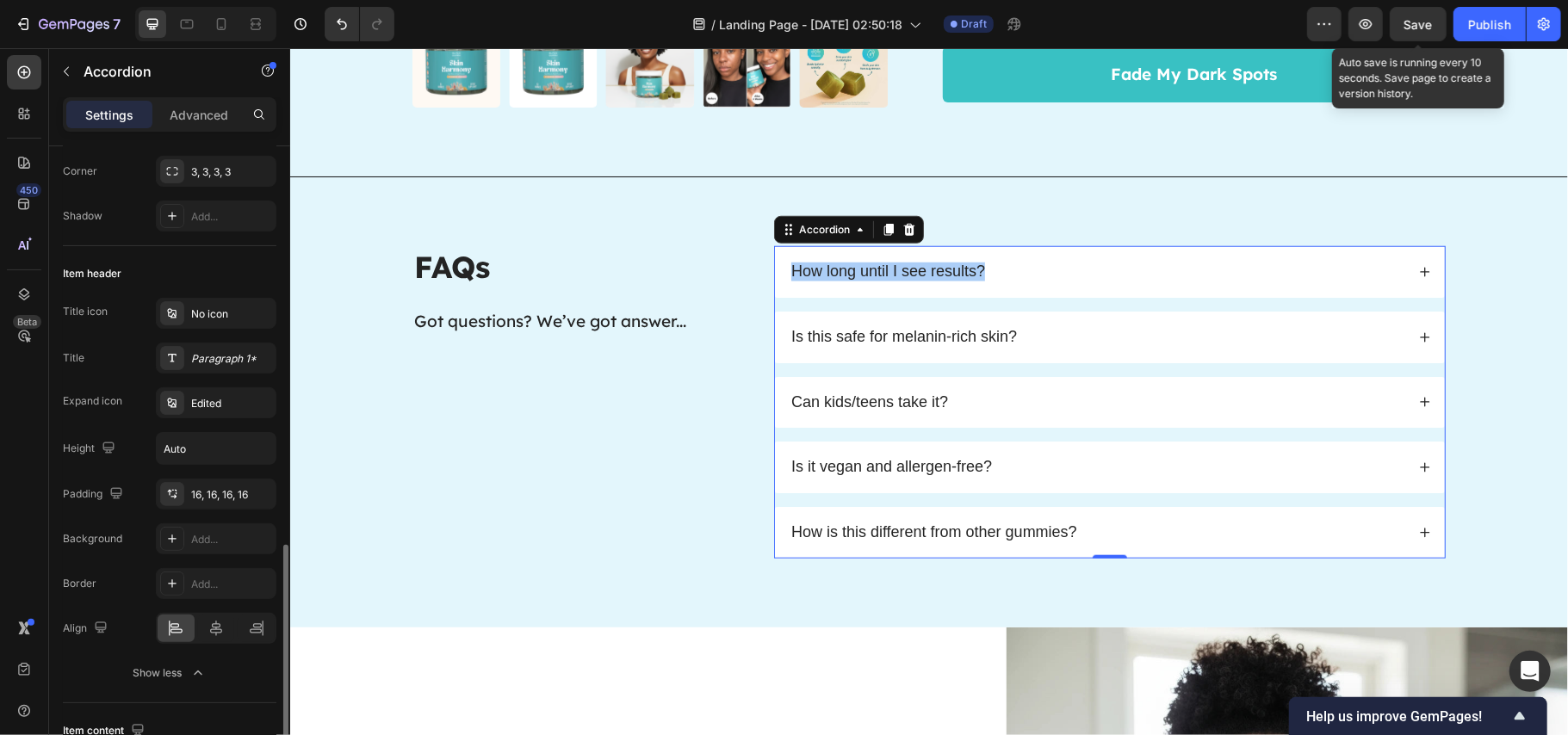
scroll to position [459, 0]
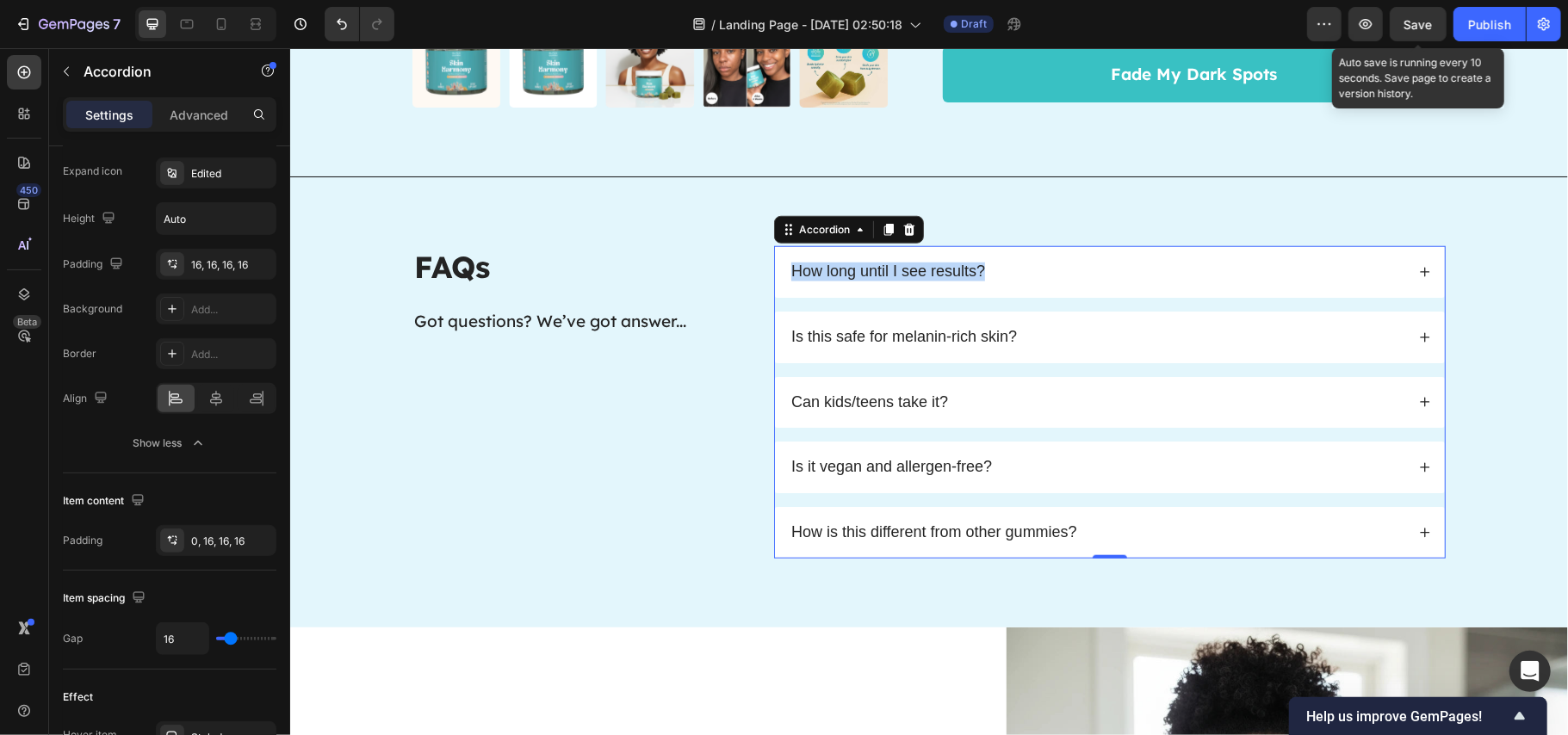
click at [896, 335] on span "Is this safe for melanin-rich skin?" at bounding box center [904, 336] width 225 height 17
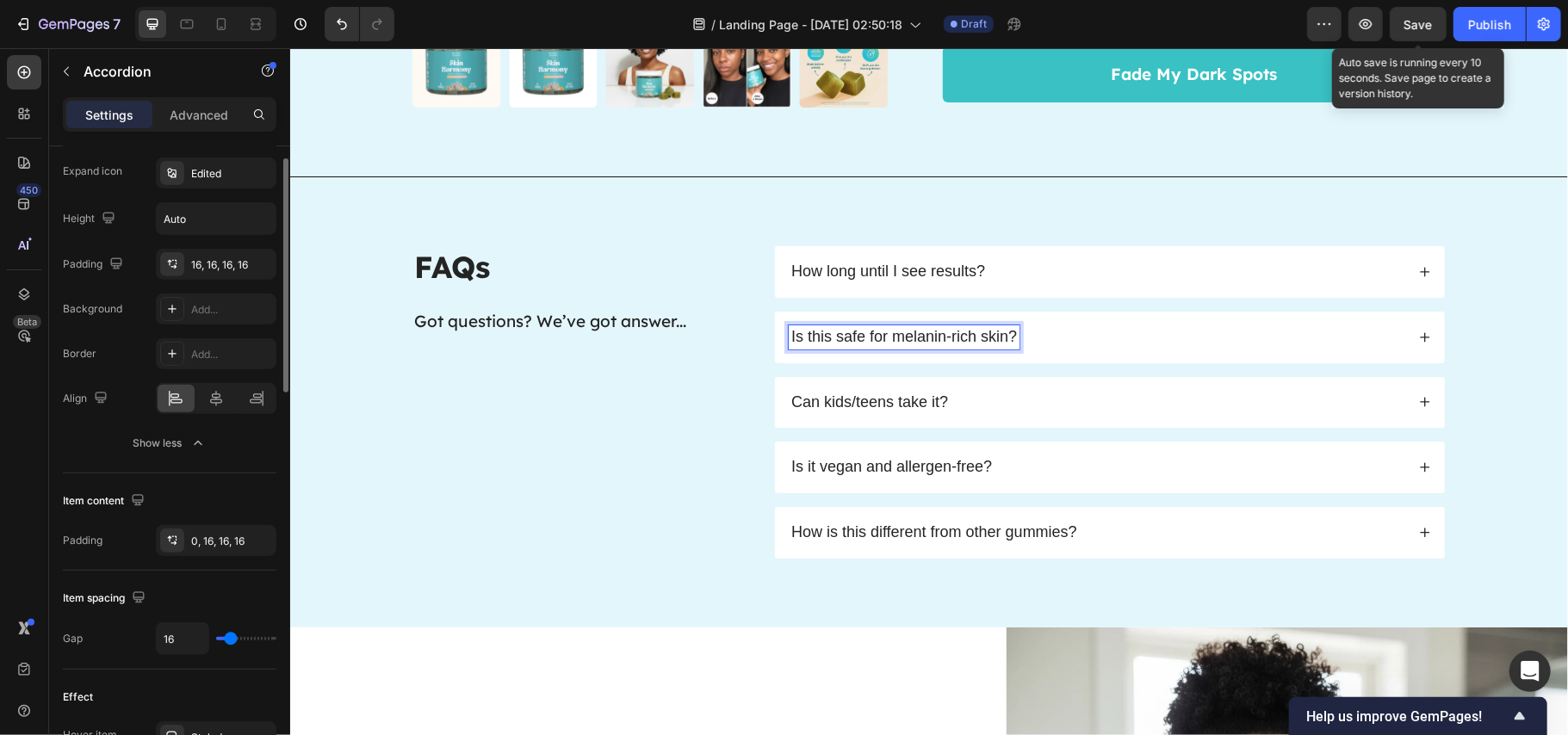
scroll to position [229, 0]
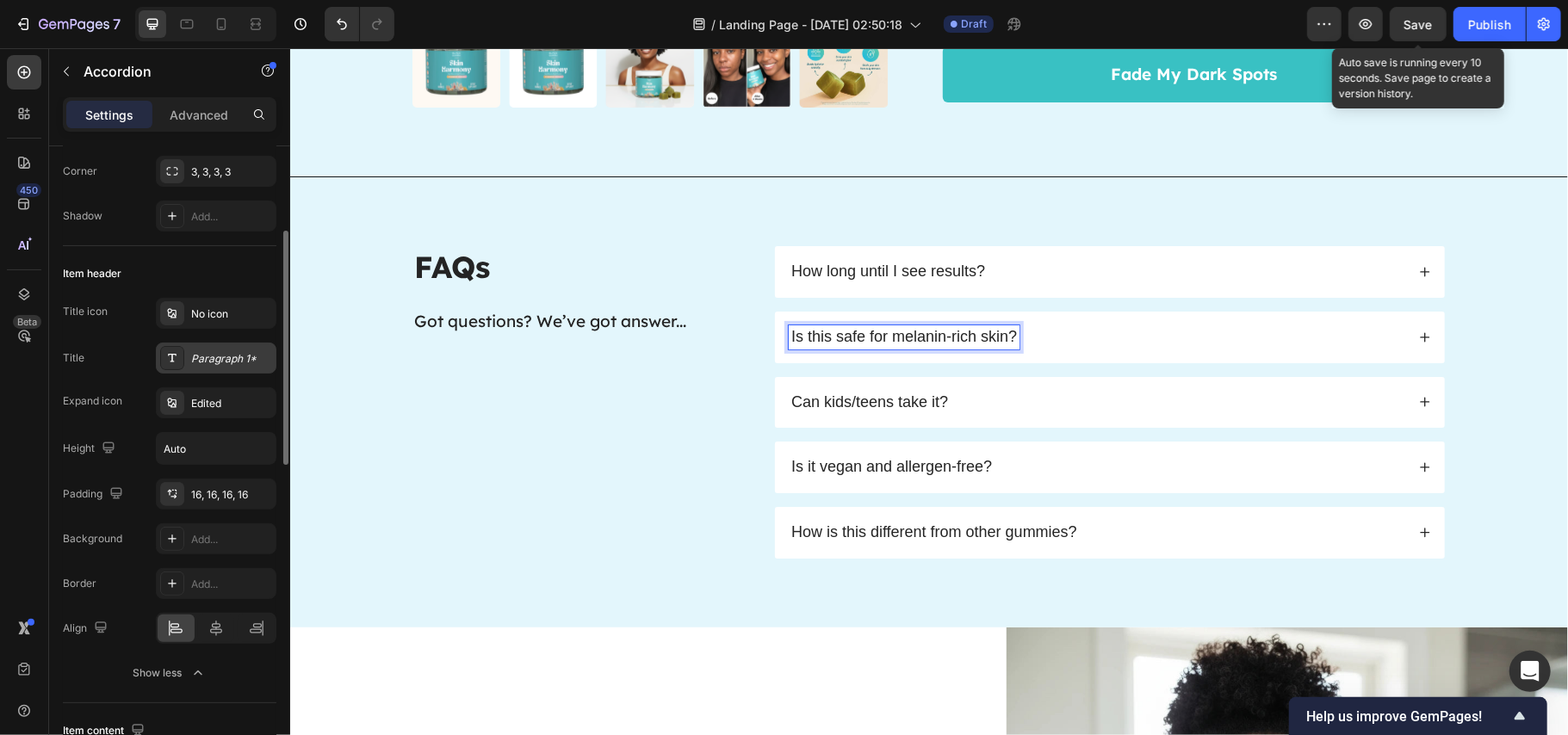
click at [219, 362] on div "Paragraph 1*" at bounding box center [232, 359] width 81 height 16
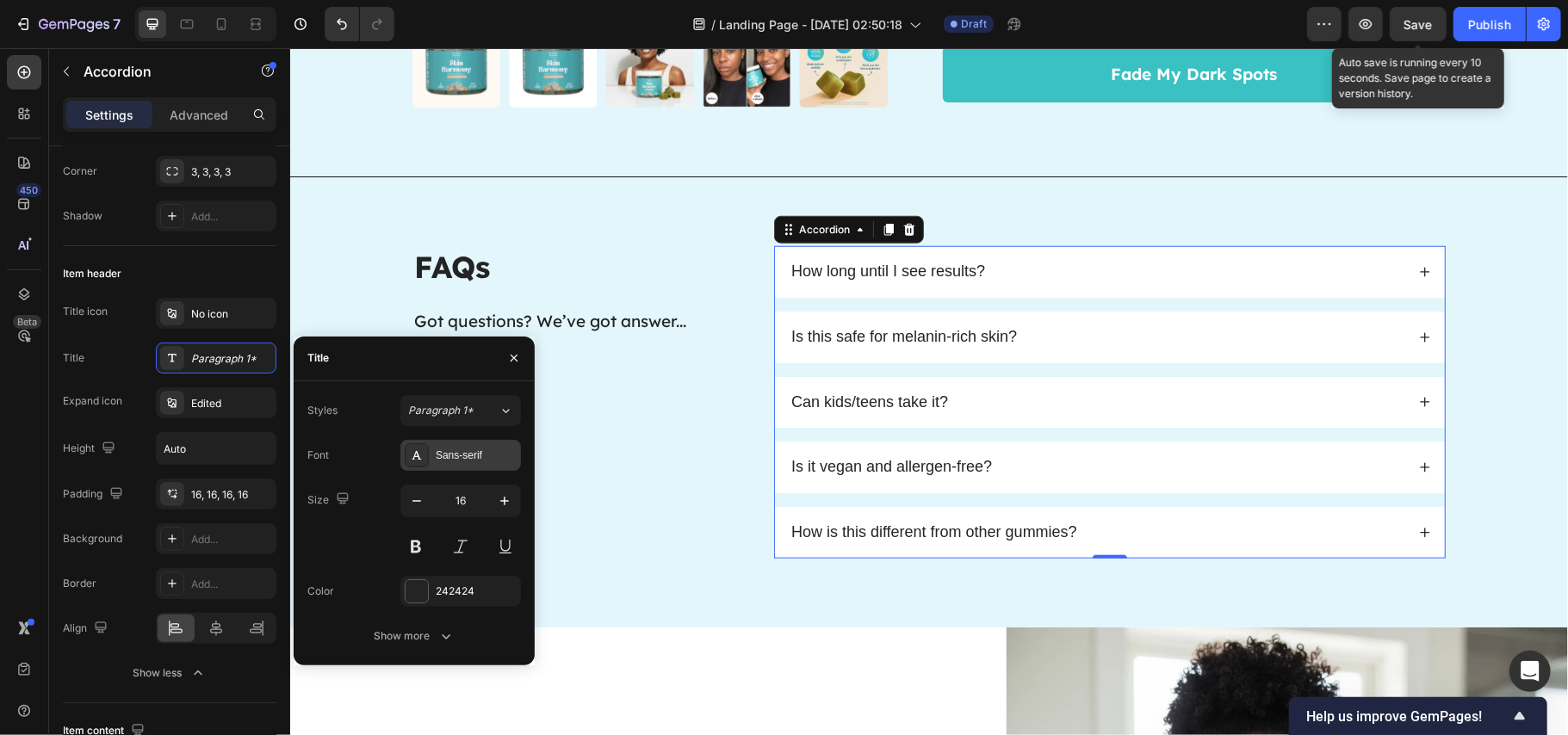
click at [449, 454] on div "Sans-serif" at bounding box center [476, 455] width 81 height 16
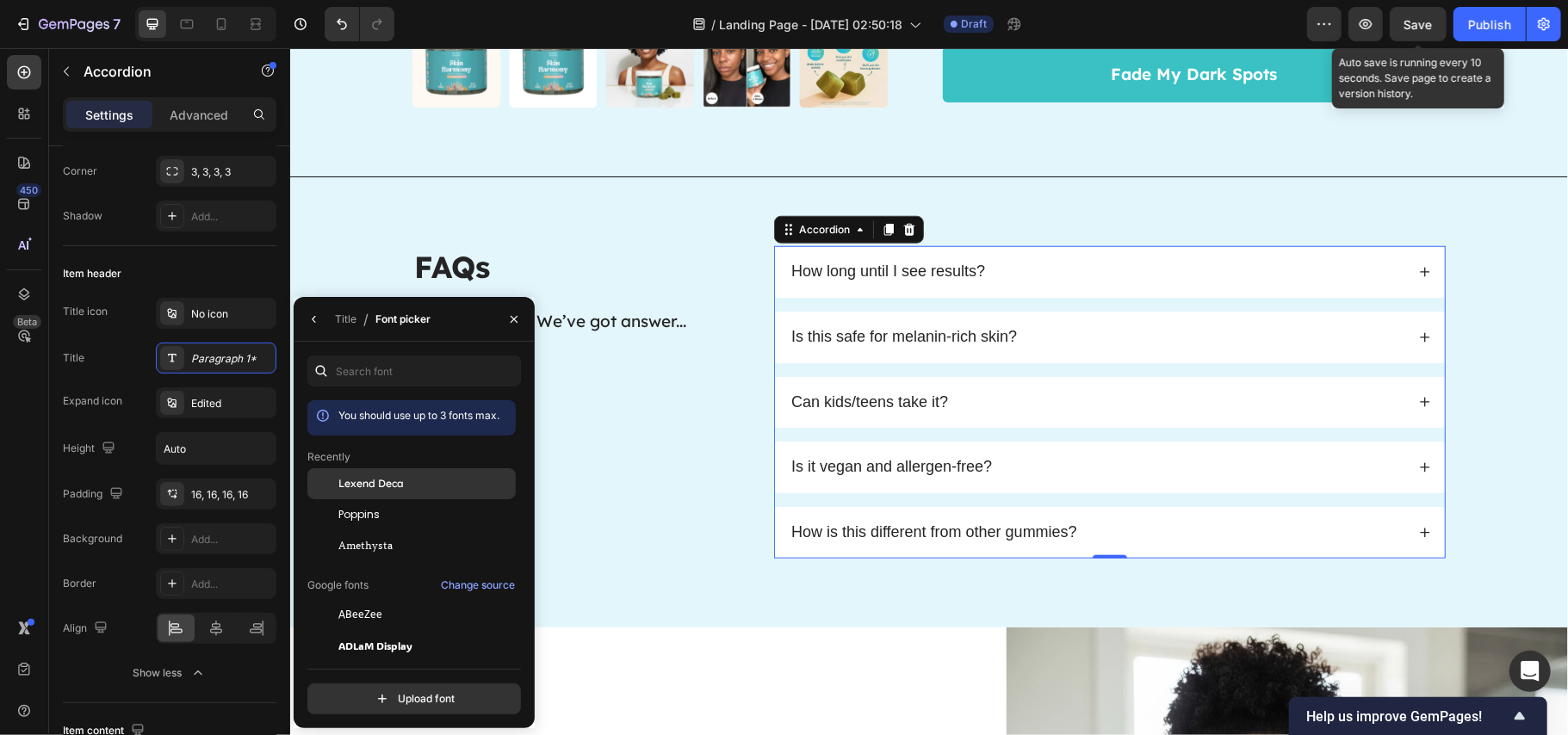
click at [411, 479] on div "Lexend Deca" at bounding box center [425, 484] width 174 height 16
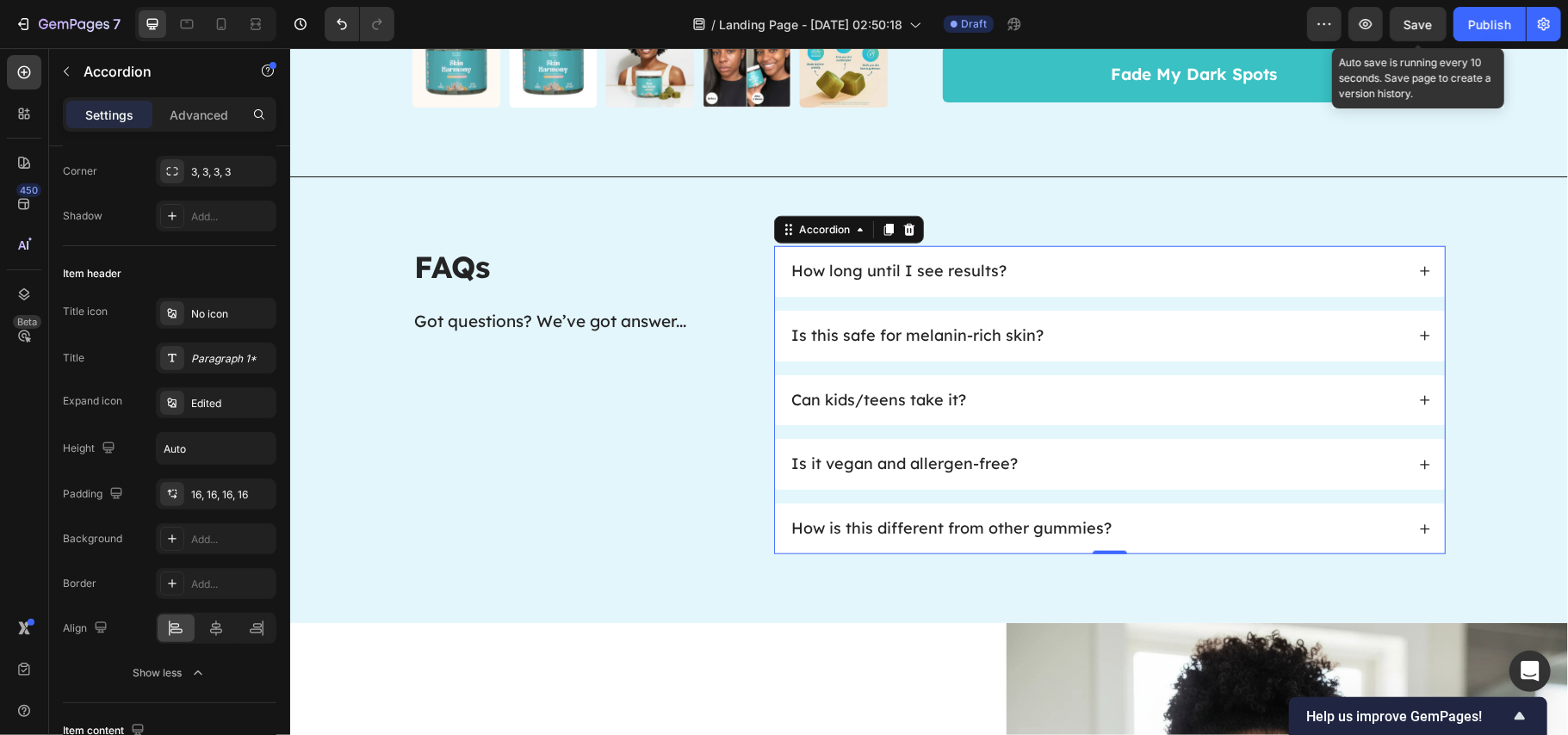
click at [1420, 272] on icon at bounding box center [1425, 270] width 10 height 10
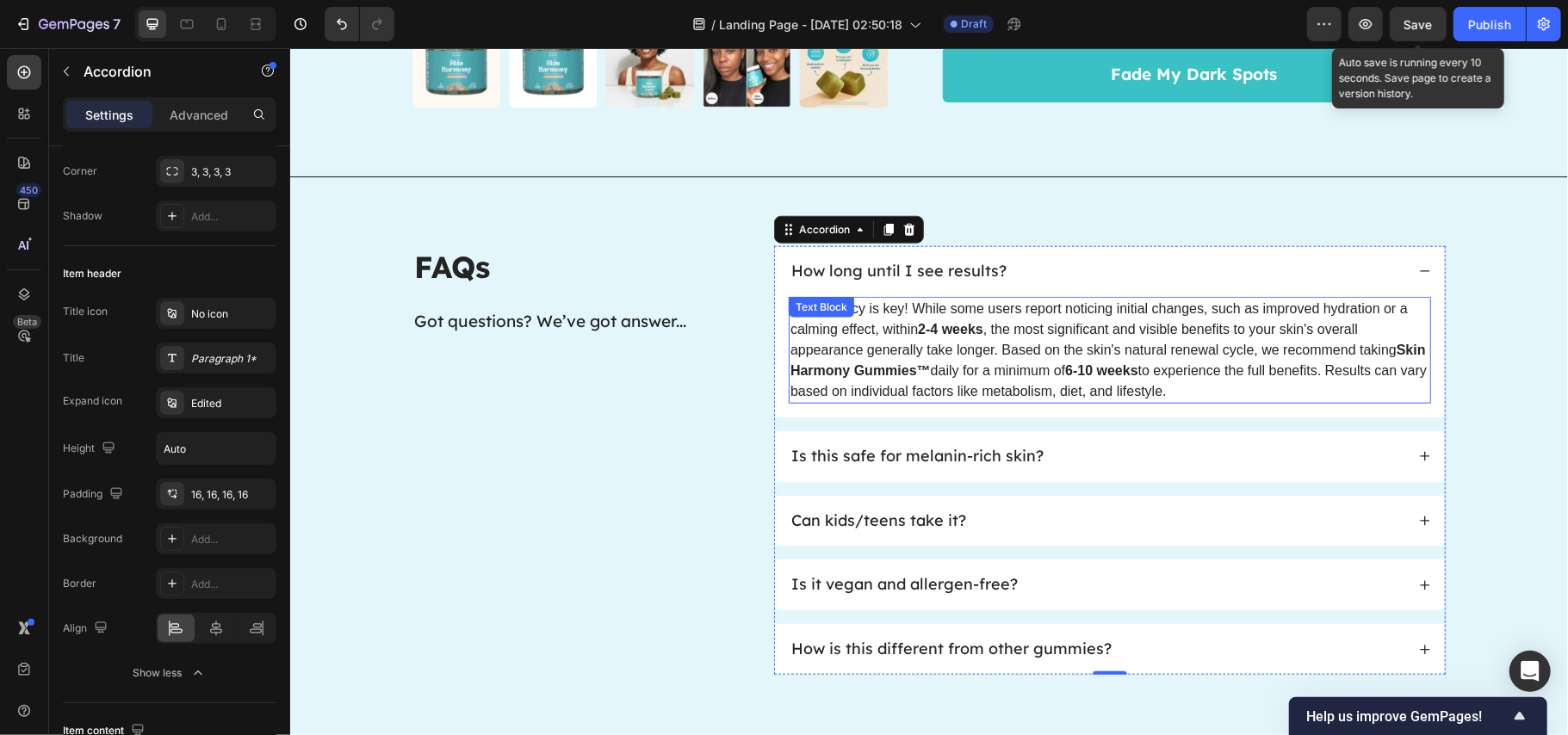
click at [939, 345] on p "Consistency is key! While some users report noticing initial changes, such as i…" at bounding box center [1109, 350] width 639 height 103
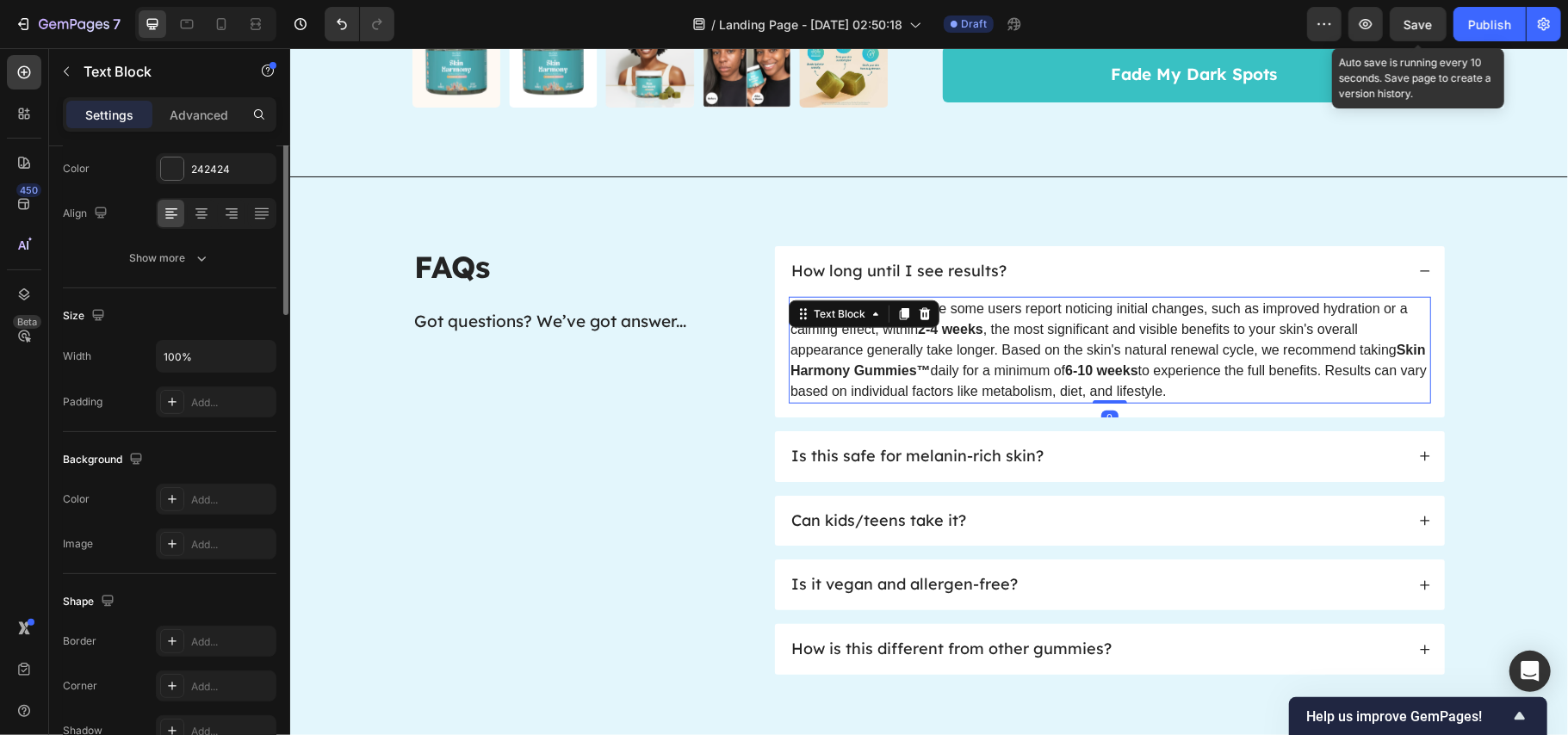
scroll to position [0, 0]
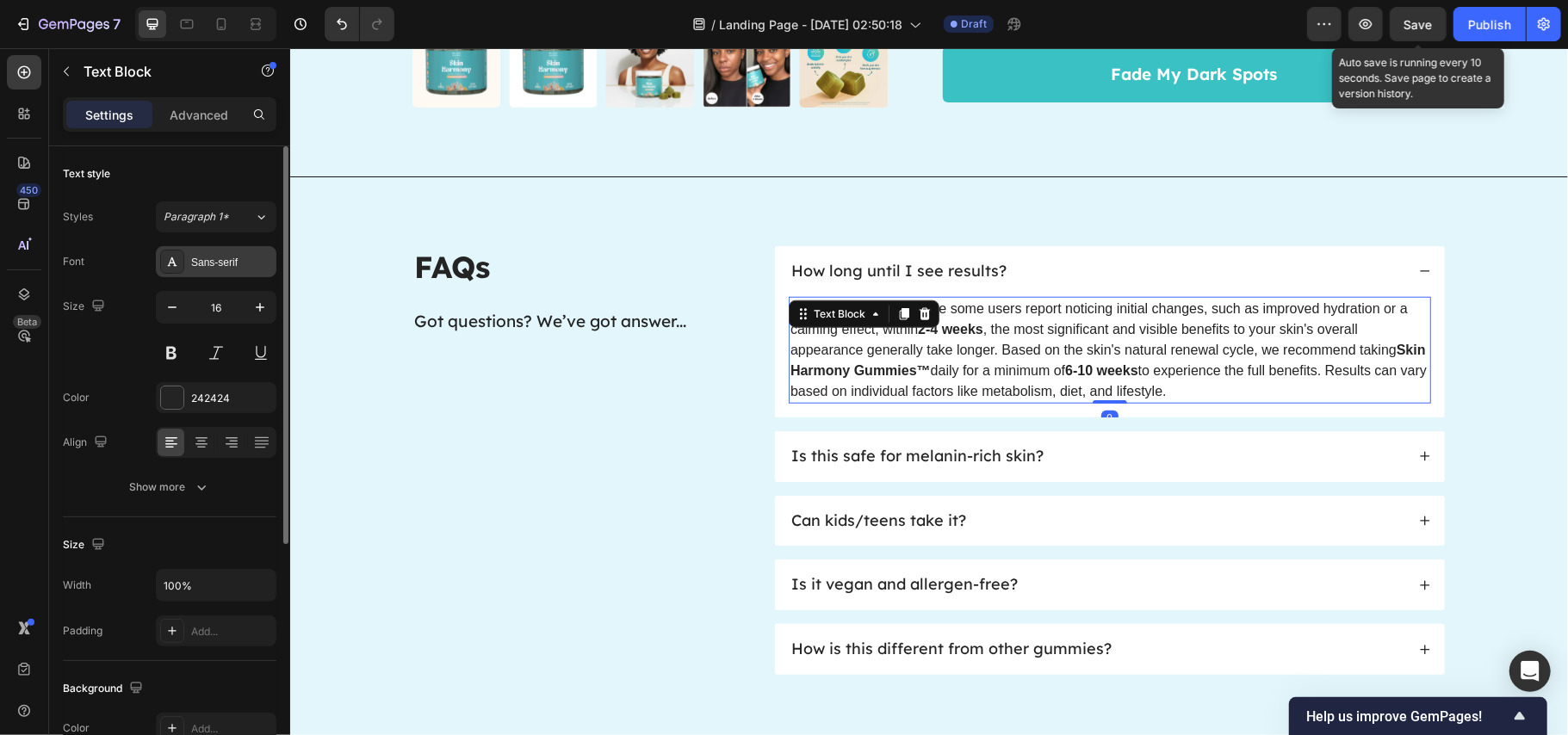
click at [219, 253] on div "Sans-serif" at bounding box center [216, 261] width 121 height 31
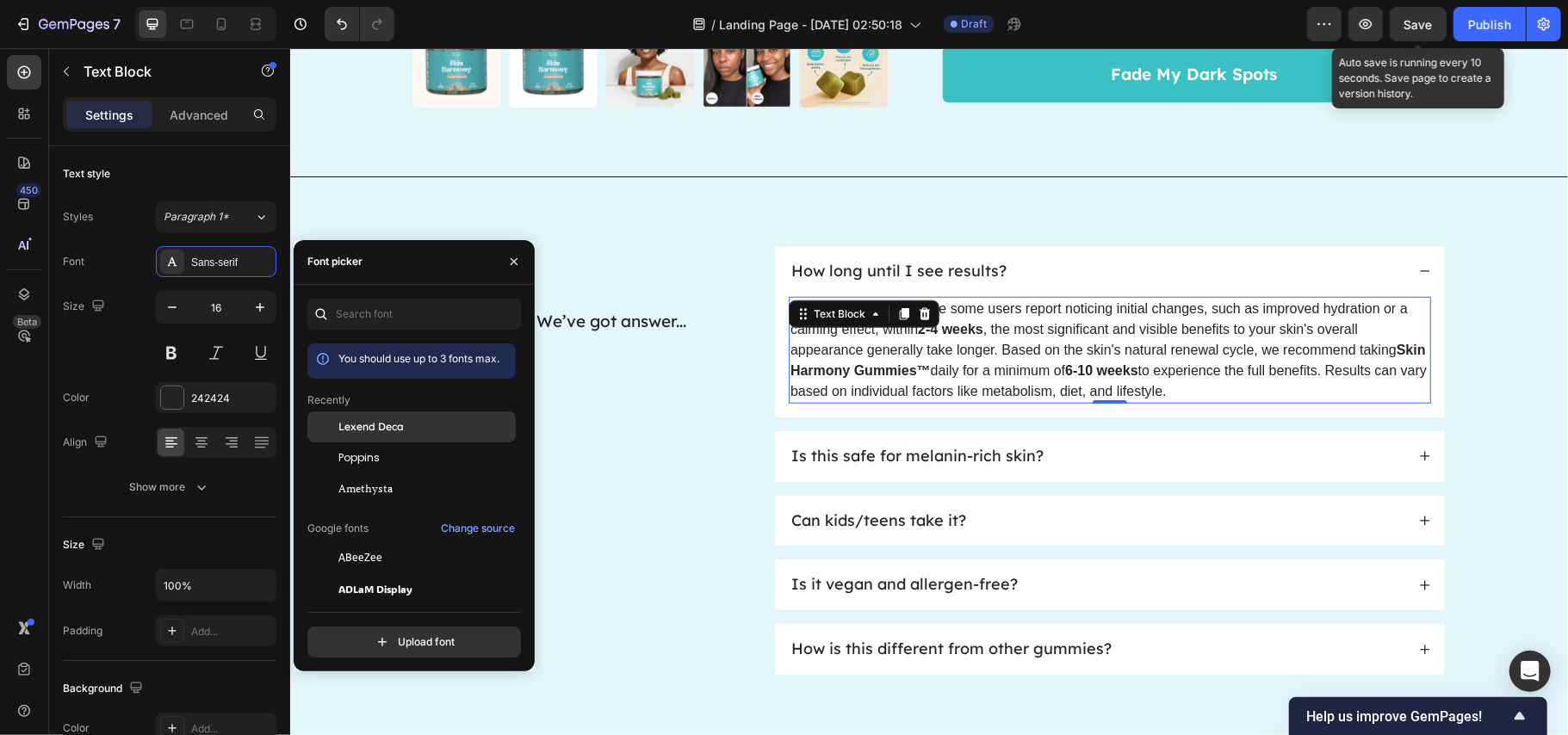
click at [385, 432] on span "Lexend Deca" at bounding box center [371, 427] width 66 height 16
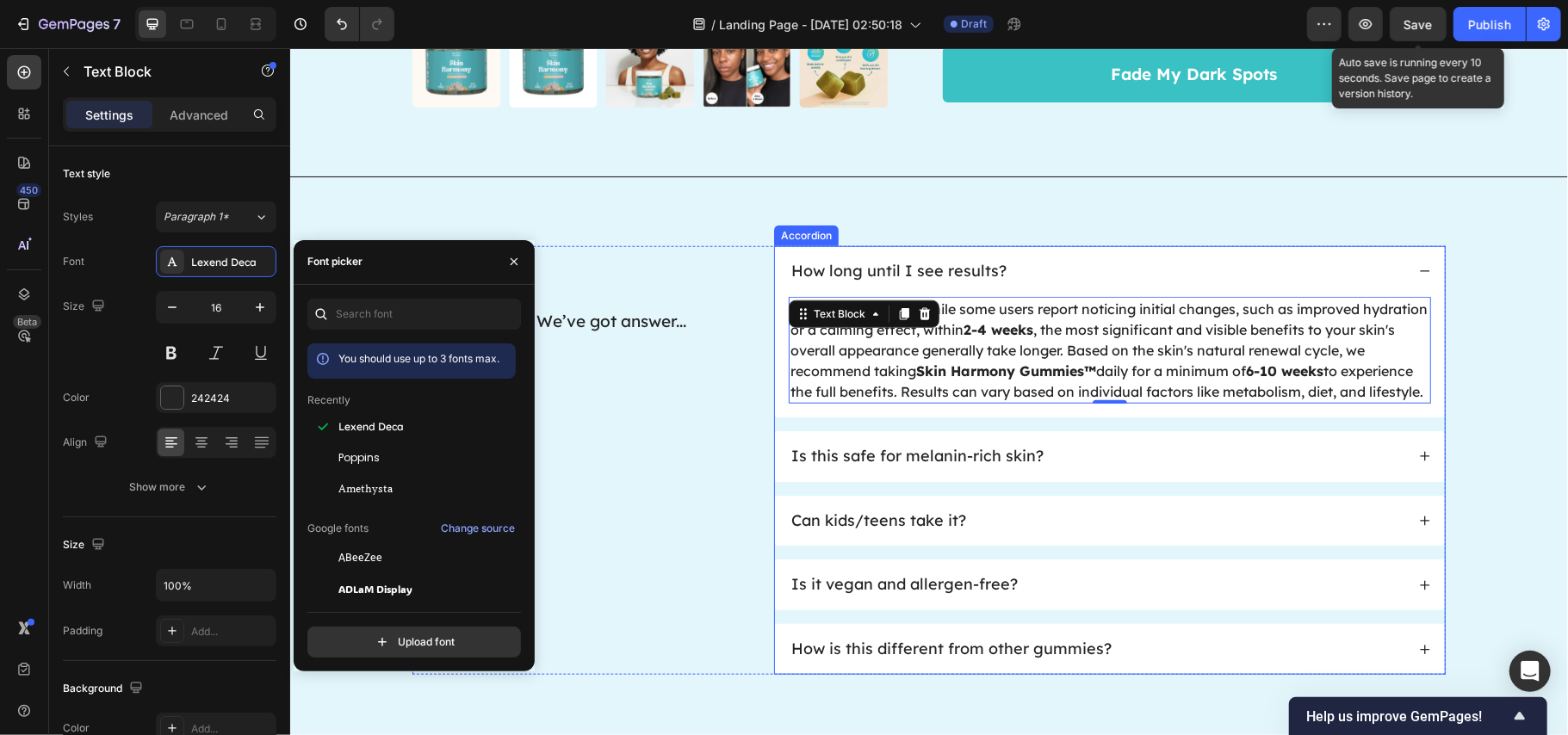
click at [949, 465] on span "Is this safe for melanin-rich skin?" at bounding box center [917, 454] width 253 height 20
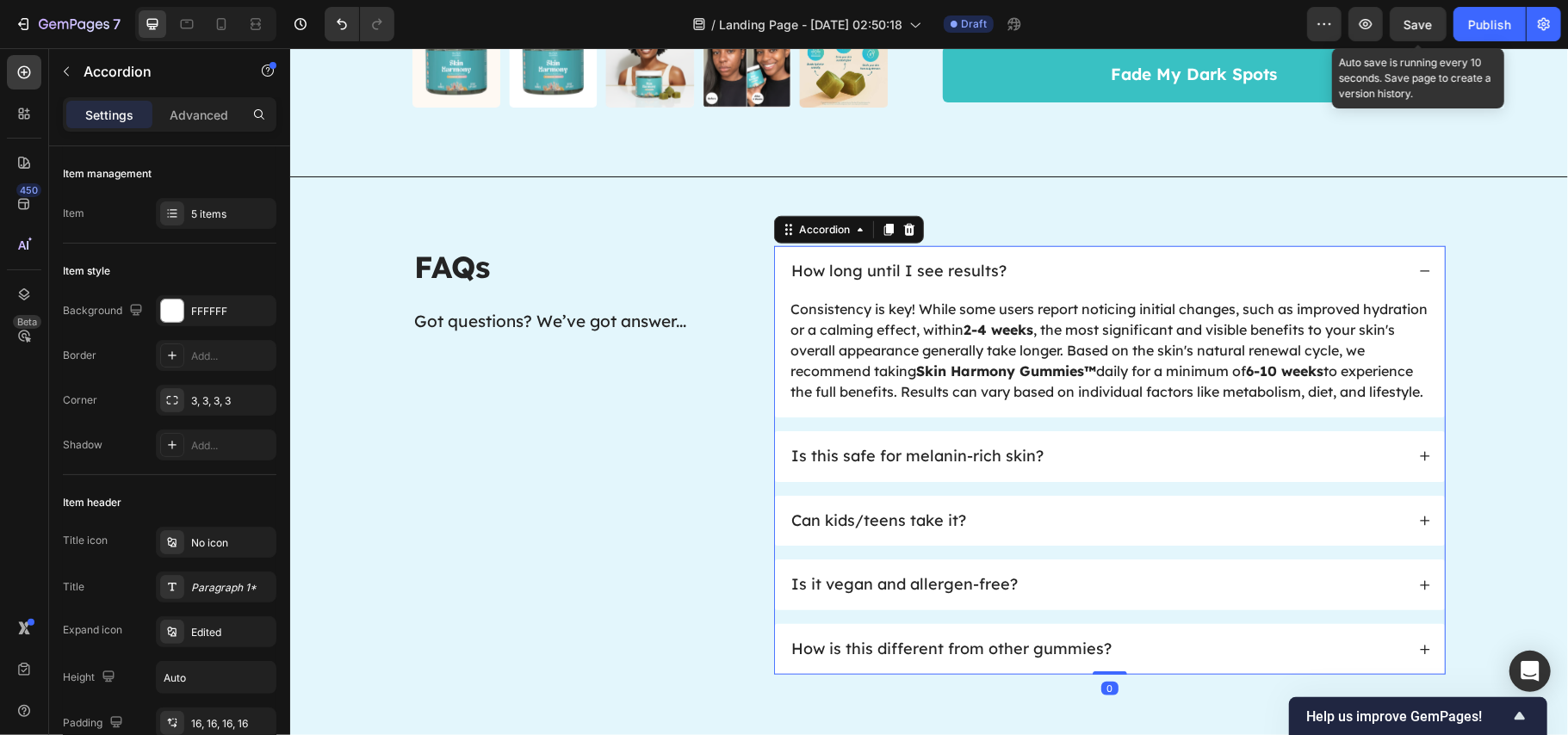
click at [1166, 468] on div "Is this safe for melanin-rich skin?" at bounding box center [1096, 455] width 616 height 24
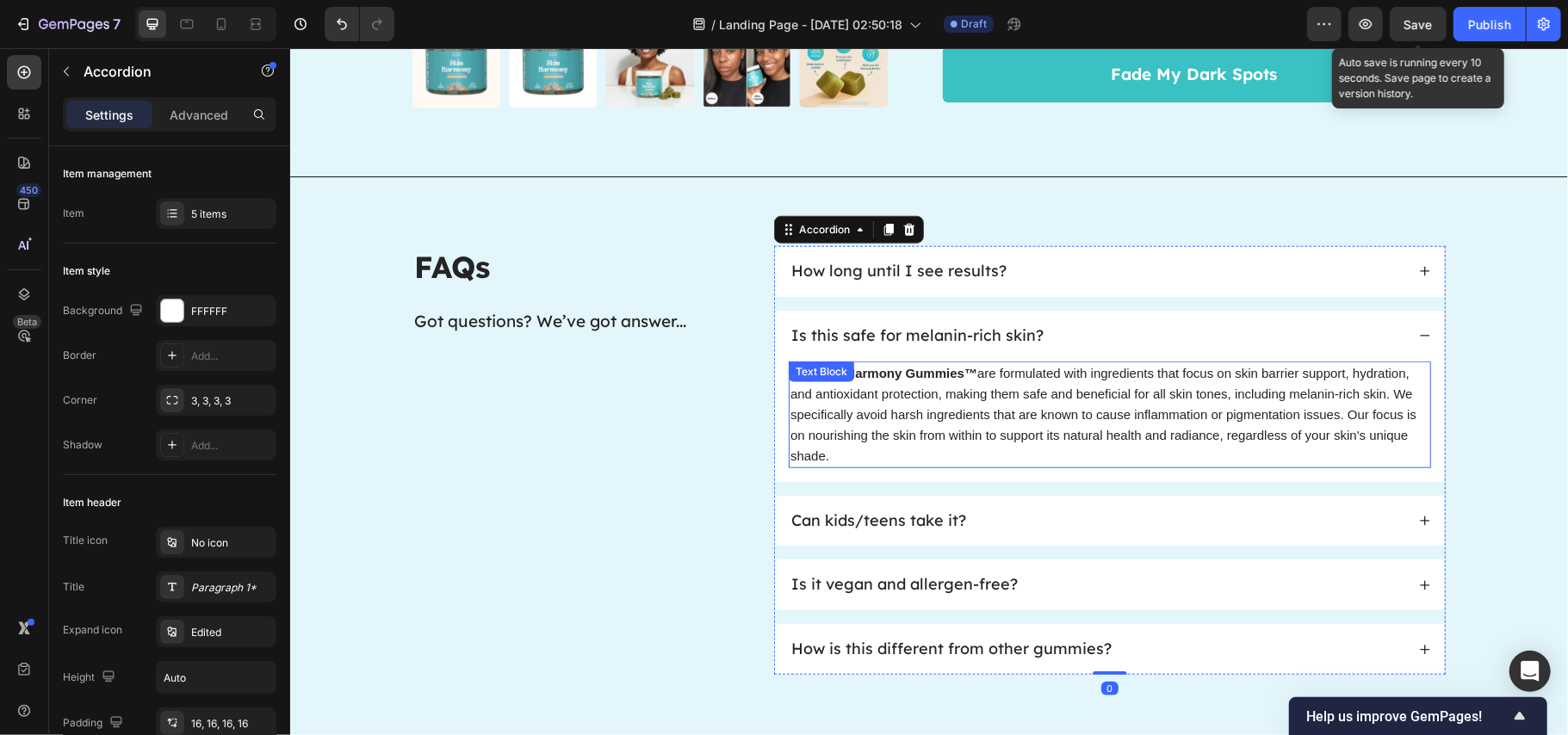
click at [989, 416] on span "Yes. Skin Harmony Gummies™ are formulated with ingredients that focus on skin b…" at bounding box center [1103, 413] width 626 height 97
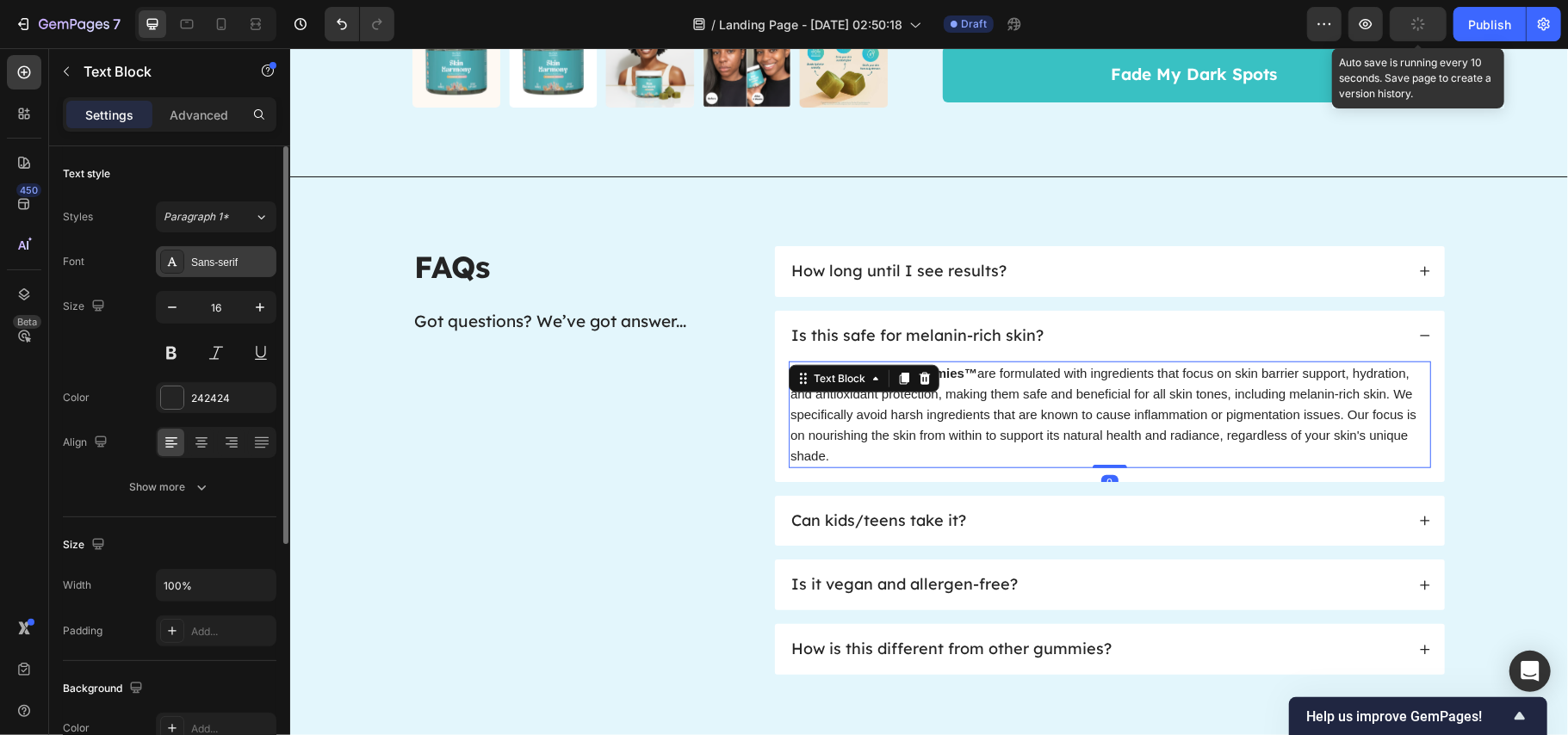
click at [208, 260] on div "Sans-serif" at bounding box center [232, 263] width 81 height 16
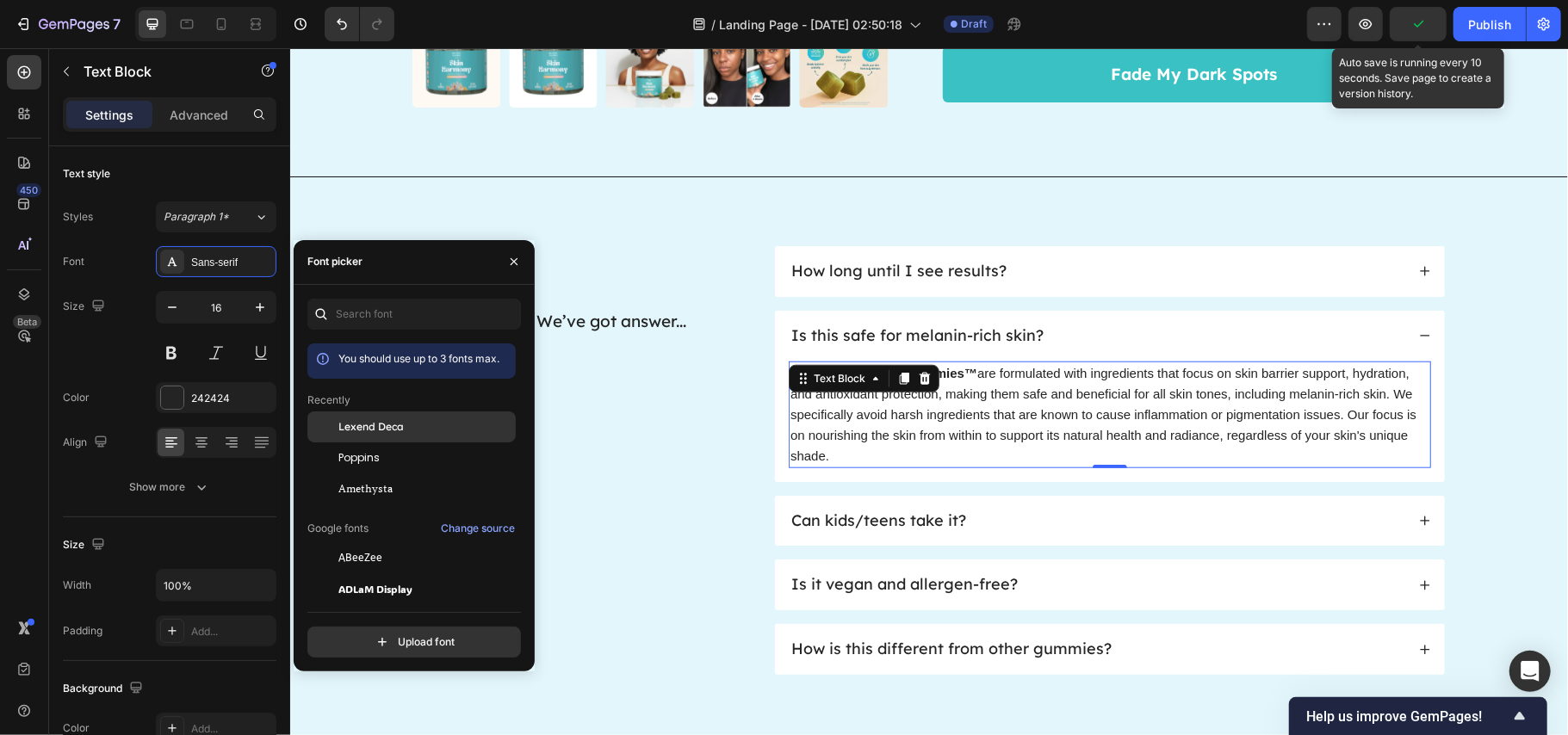
click at [434, 422] on div "Lexend Deca" at bounding box center [425, 427] width 174 height 16
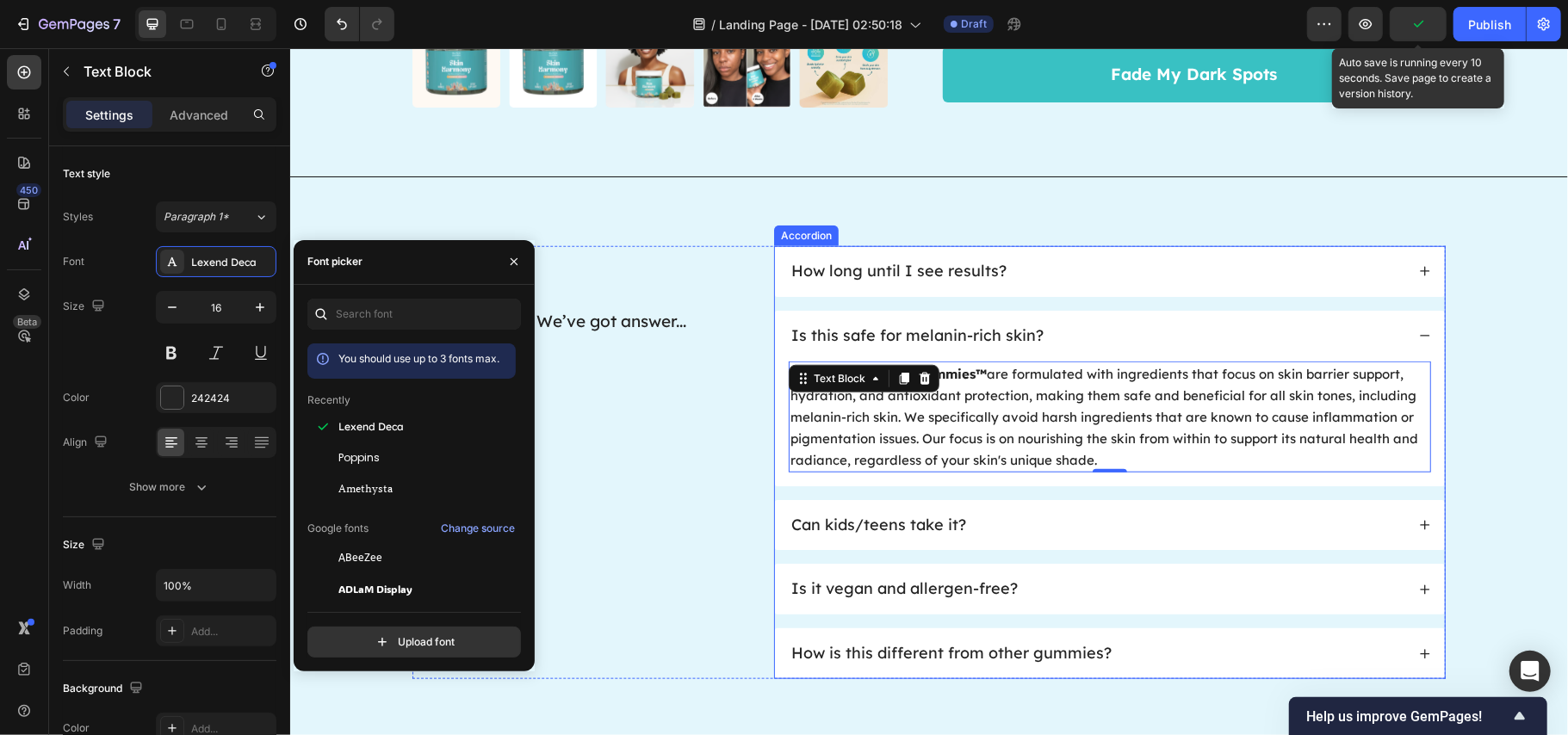
click at [1042, 521] on div "Can kids/teens take it?" at bounding box center [1096, 524] width 616 height 24
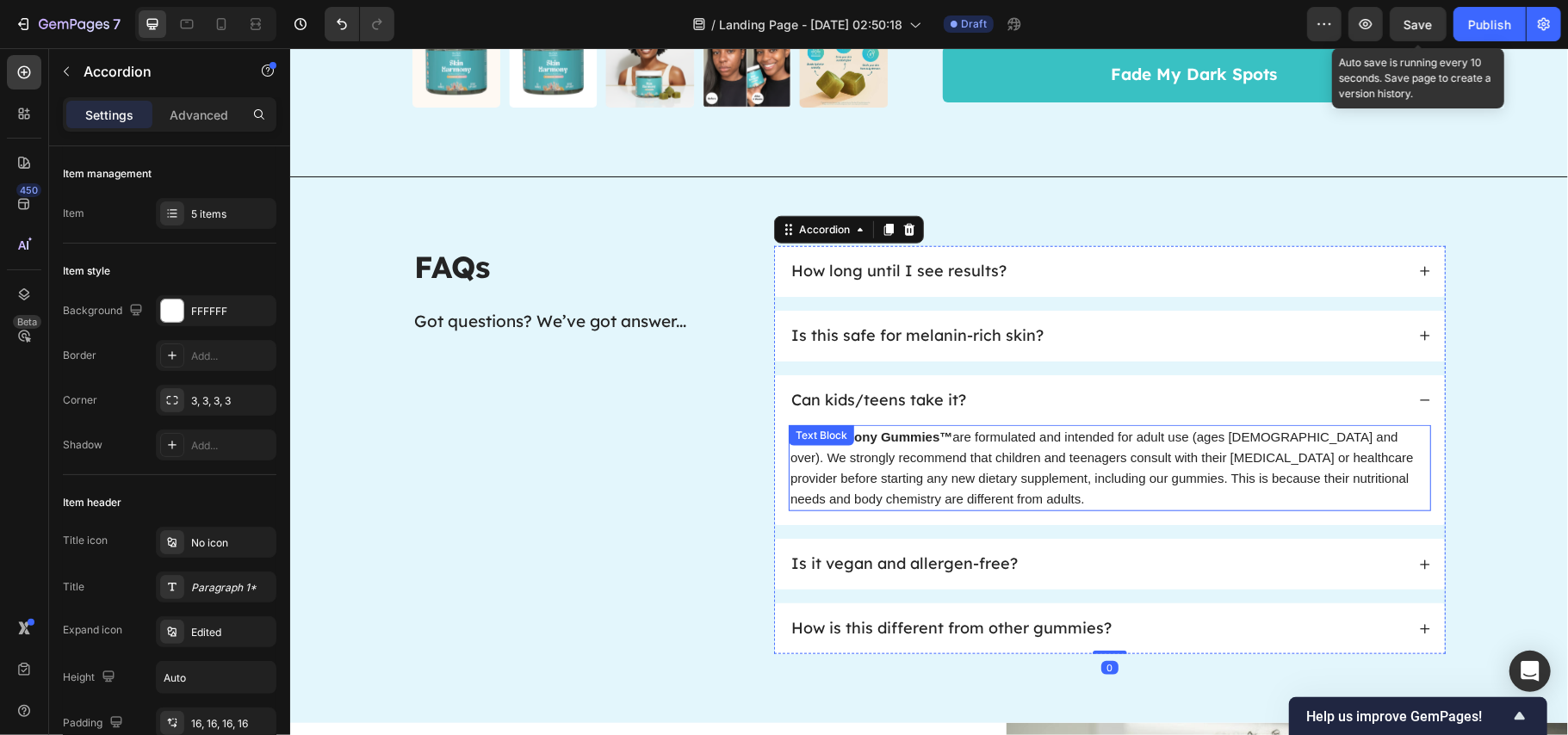
click at [921, 483] on span "Skin Harmony Gummies™ are formulated and intended for adult use (ages [DEMOGRAP…" at bounding box center [1101, 468] width 623 height 77
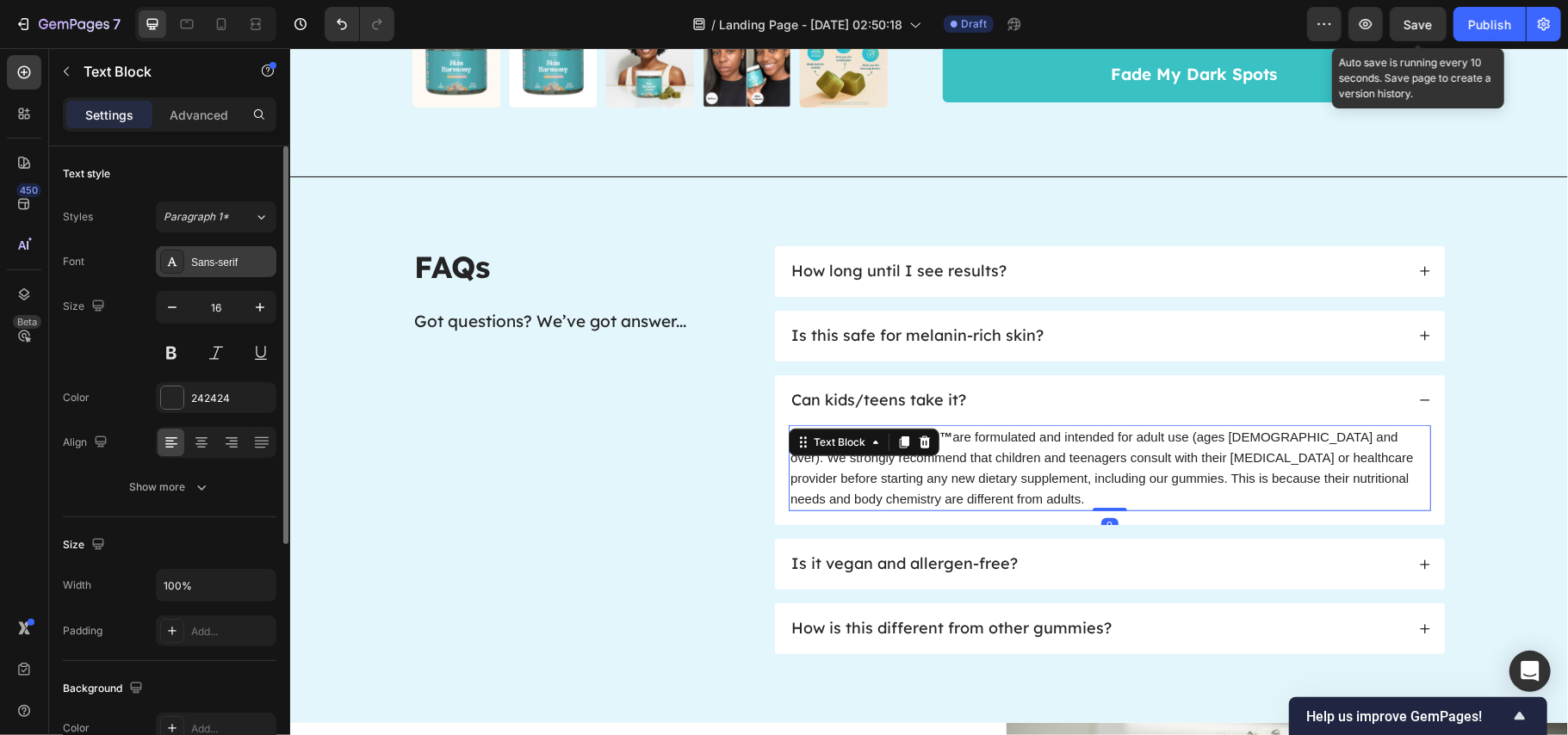
click at [241, 260] on div "Sans-serif" at bounding box center [232, 263] width 81 height 16
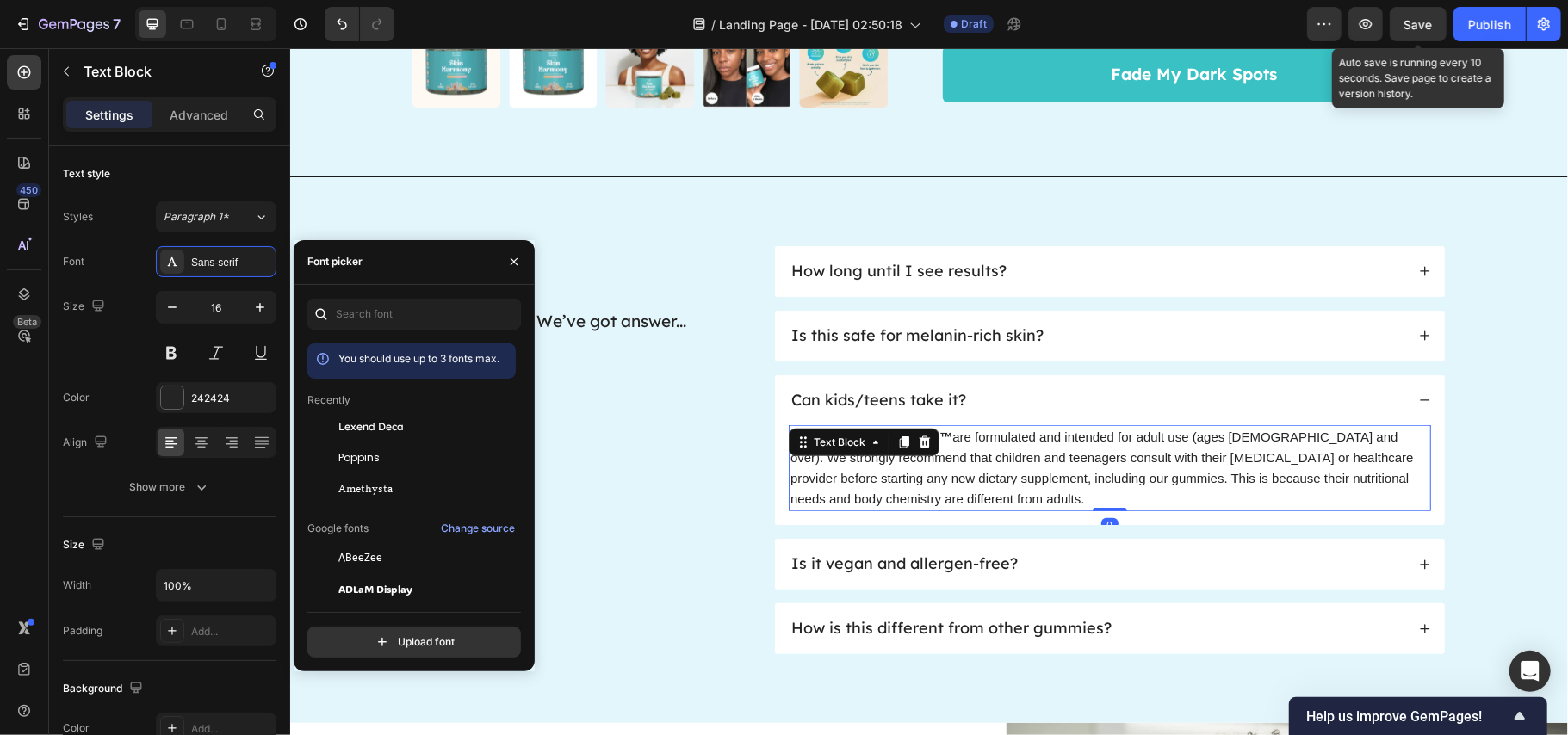
click at [445, 422] on div "Lexend Deca" at bounding box center [425, 427] width 174 height 16
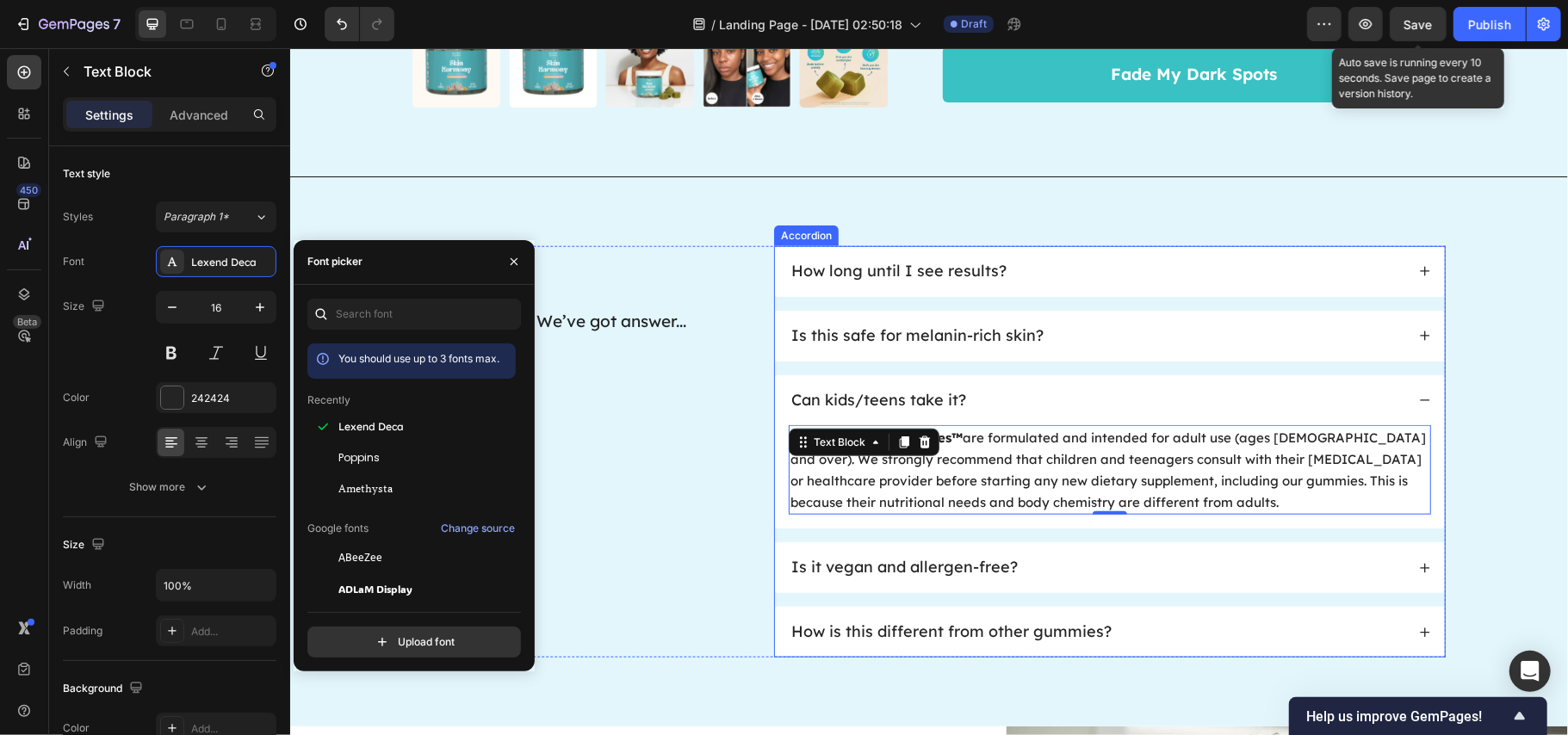
click at [884, 558] on div "Is it vegan and allergen-free?" at bounding box center [904, 567] width 232 height 24
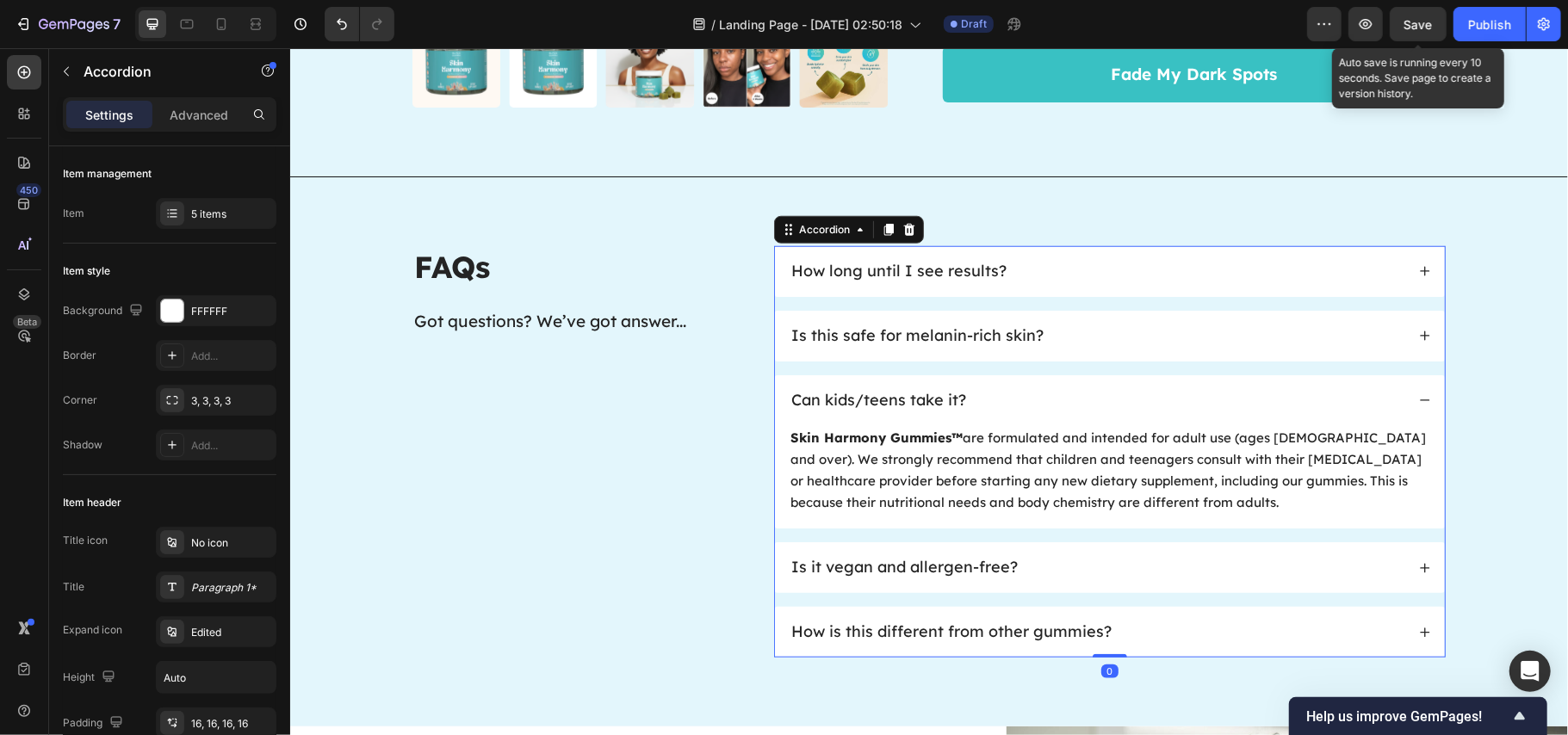
click at [1062, 564] on div "Is it vegan and allergen-free?" at bounding box center [1096, 567] width 616 height 24
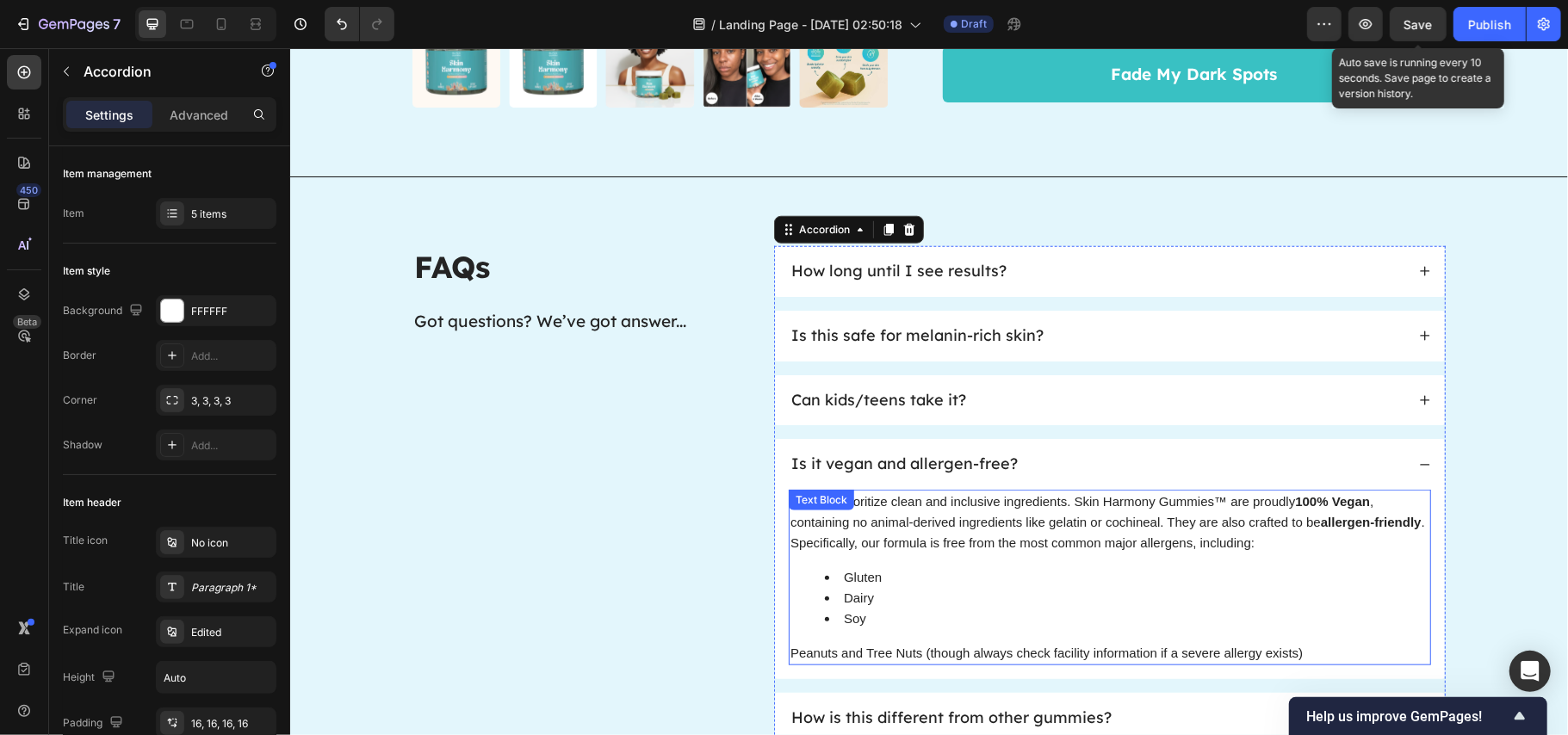
click at [890, 540] on p "Yes, we prioritize clean and inclusive ingredients. Skin Harmony Gummies™ are p…" at bounding box center [1109, 522] width 639 height 62
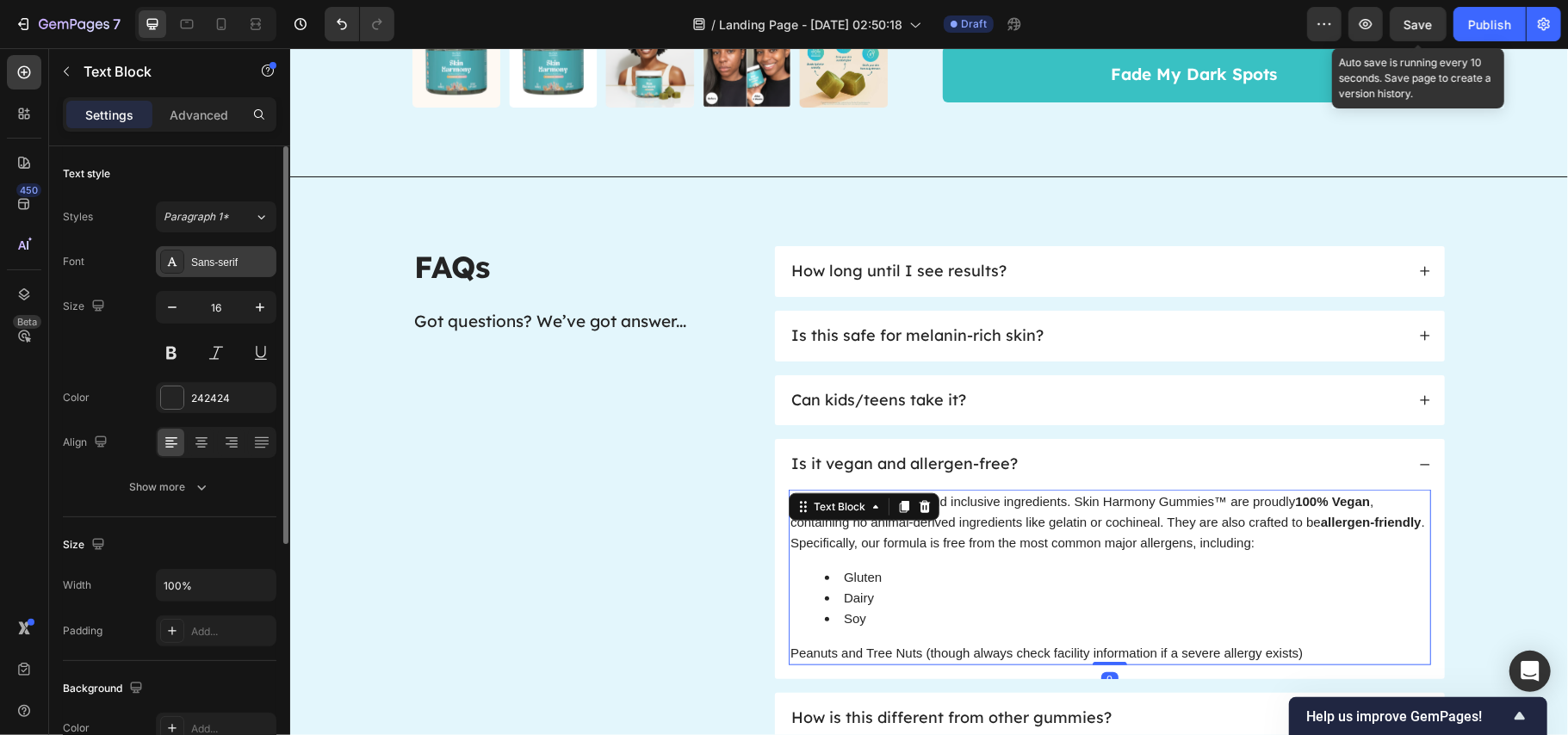
click at [212, 264] on div "Sans-serif" at bounding box center [232, 263] width 81 height 16
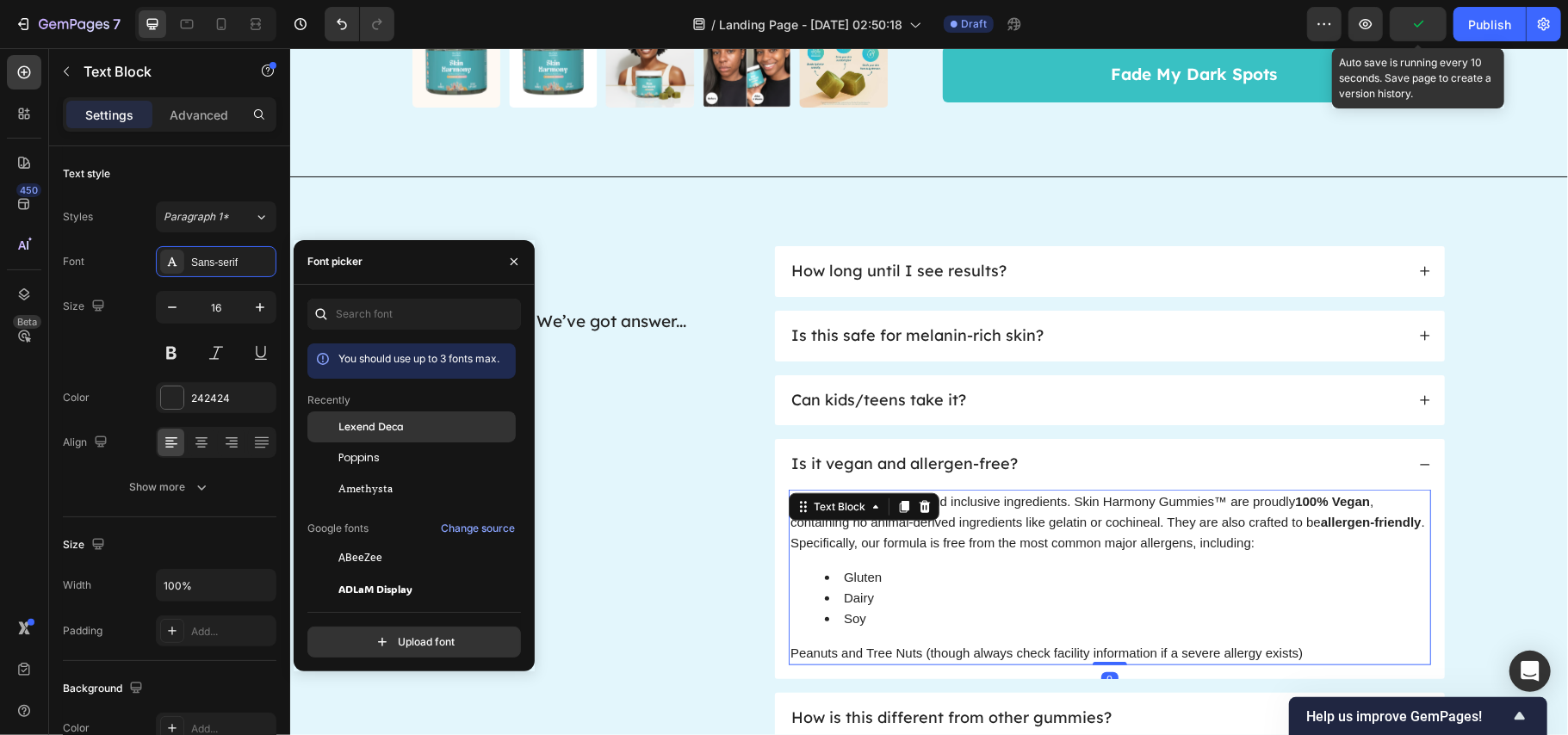
click at [399, 429] on span "Lexend Deca" at bounding box center [371, 427] width 66 height 16
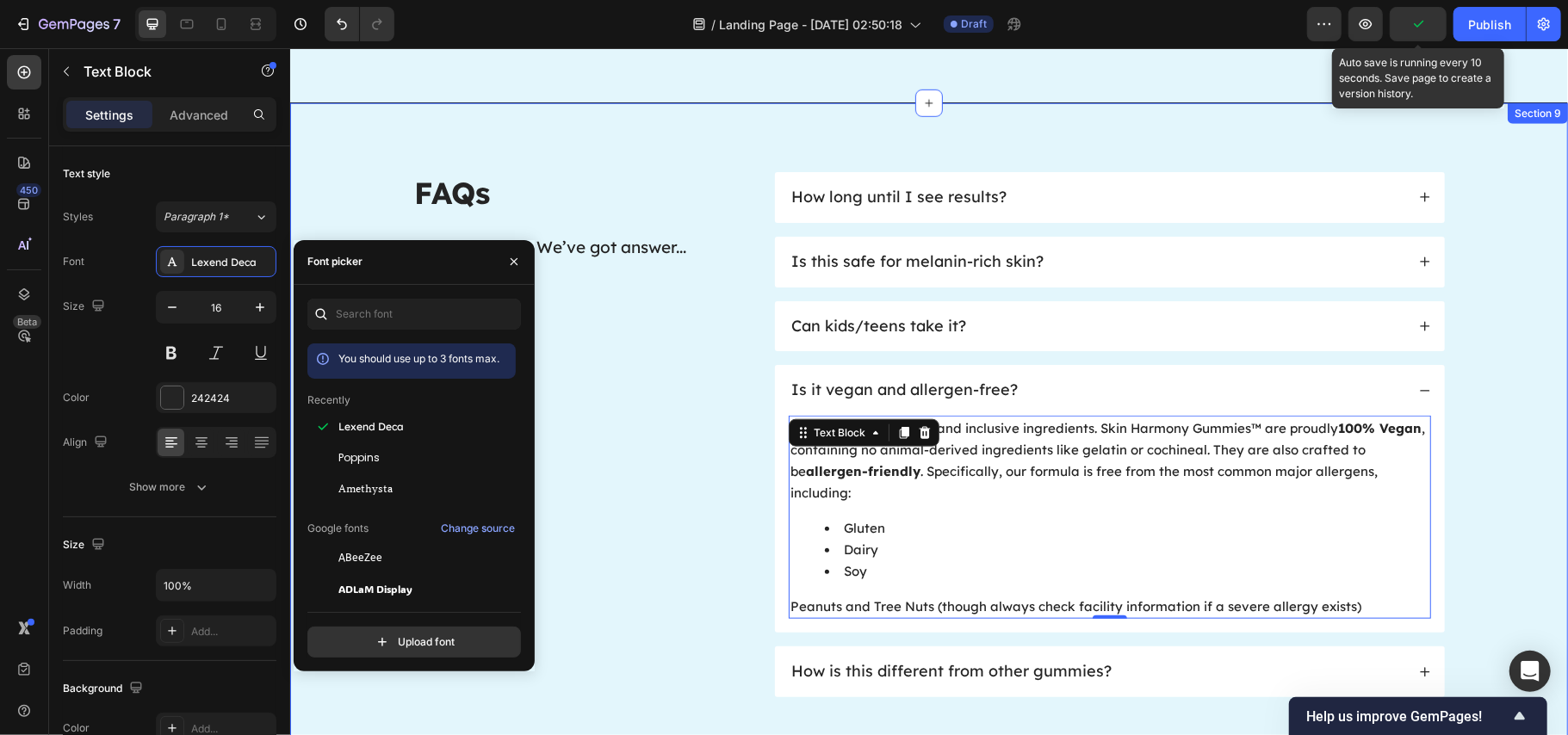
scroll to position [5970, 0]
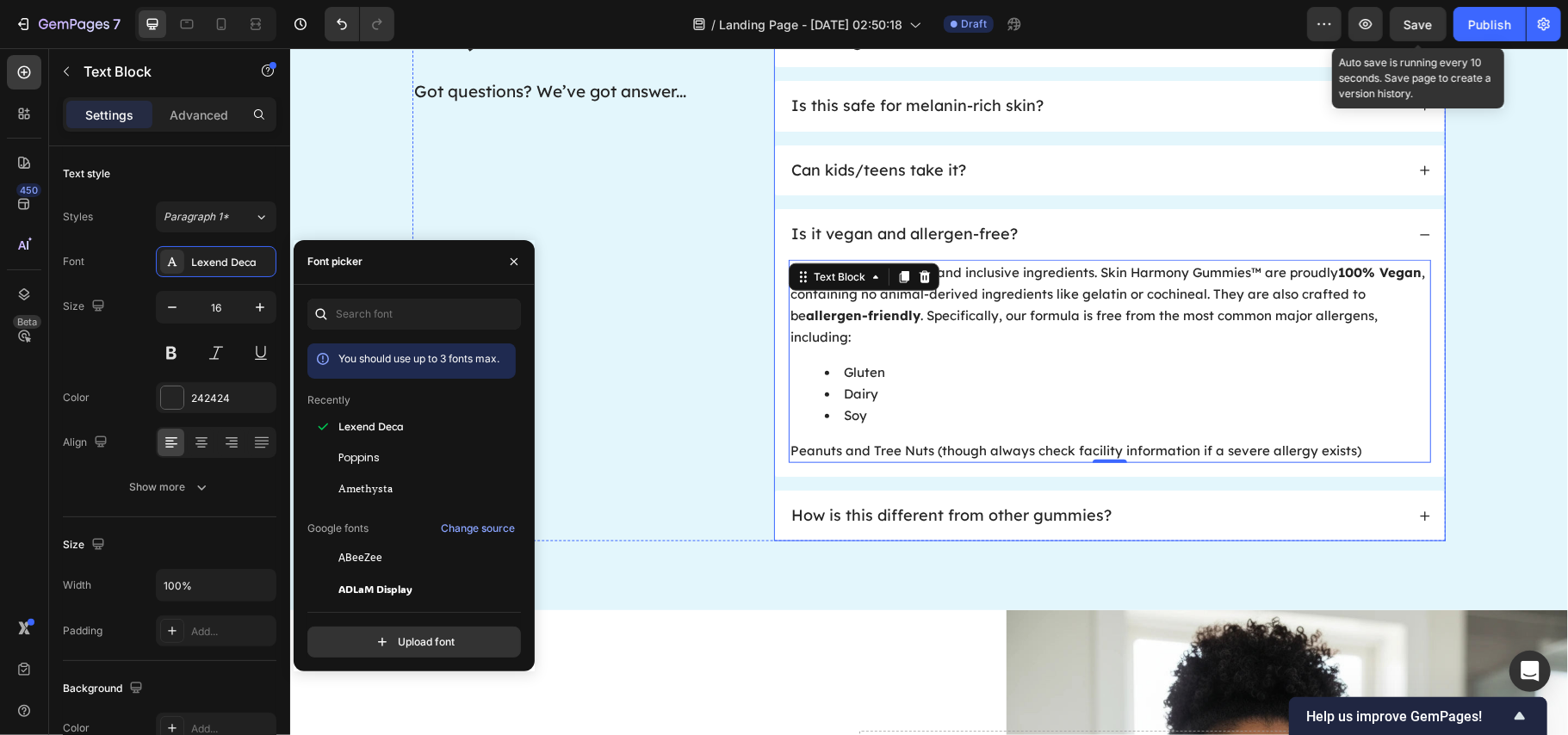
click at [956, 504] on span "How is this different from other gummies?" at bounding box center [951, 514] width 321 height 20
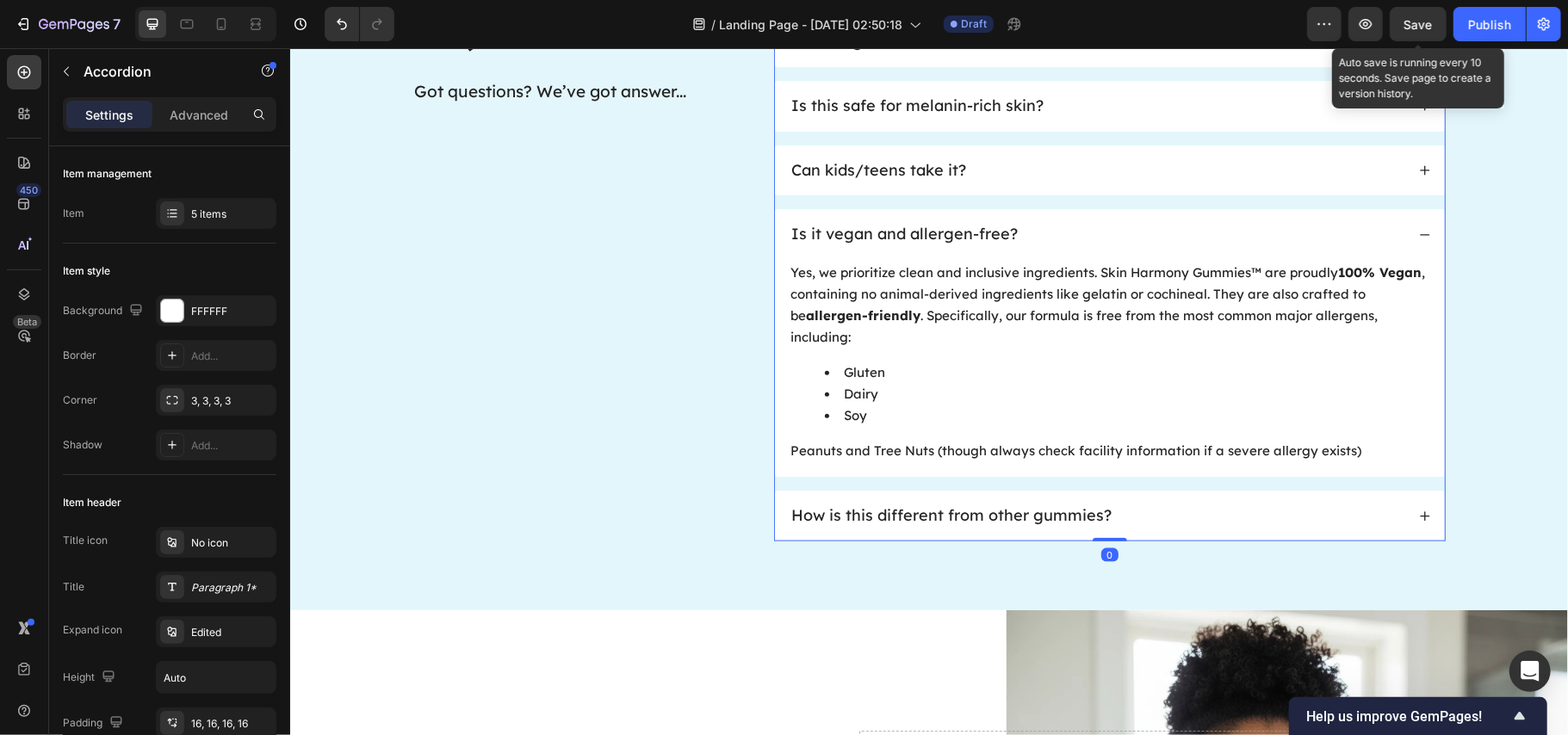
click at [1155, 503] on div "How is this different from other gummies?" at bounding box center [1096, 515] width 616 height 24
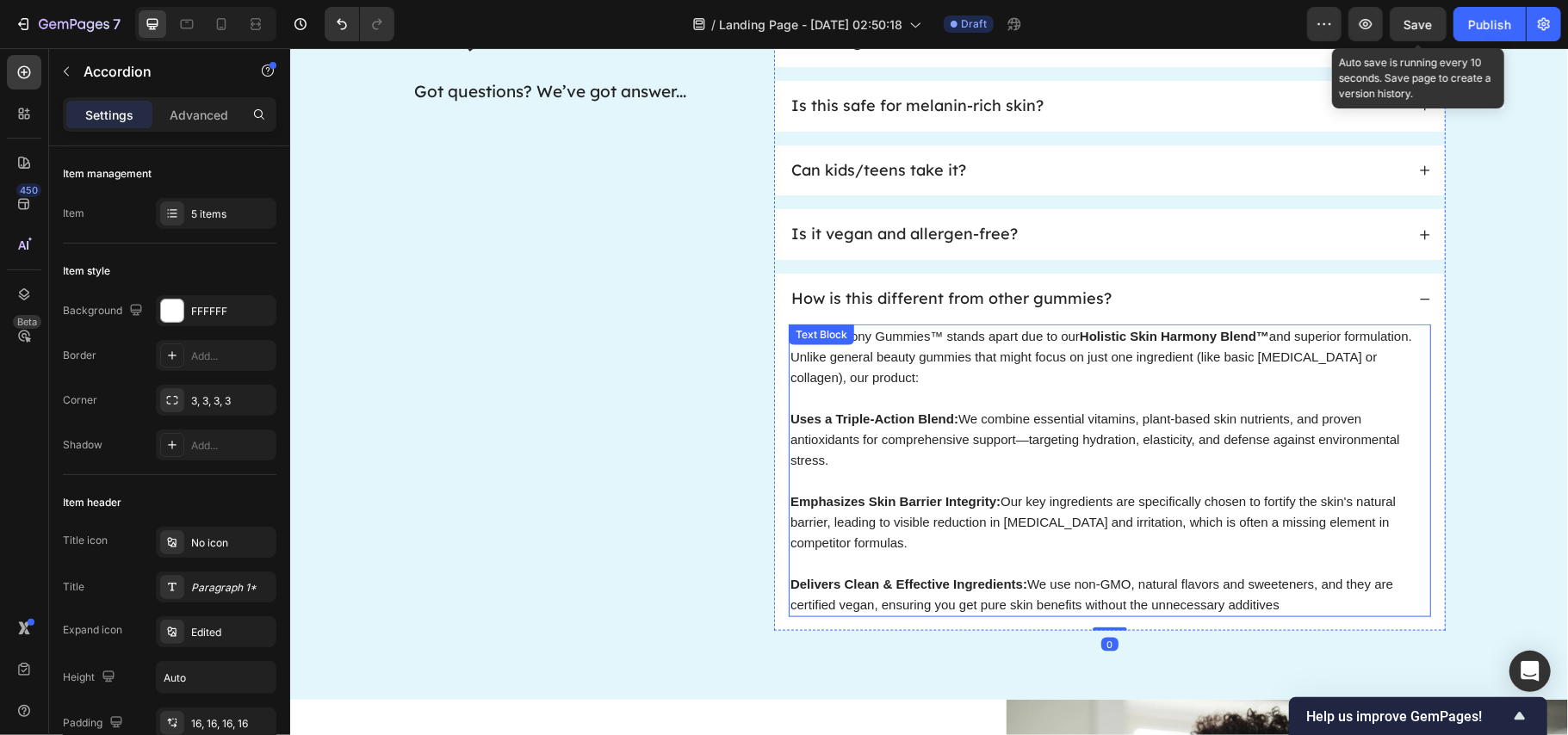
click at [980, 396] on p at bounding box center [1109, 398] width 639 height 21
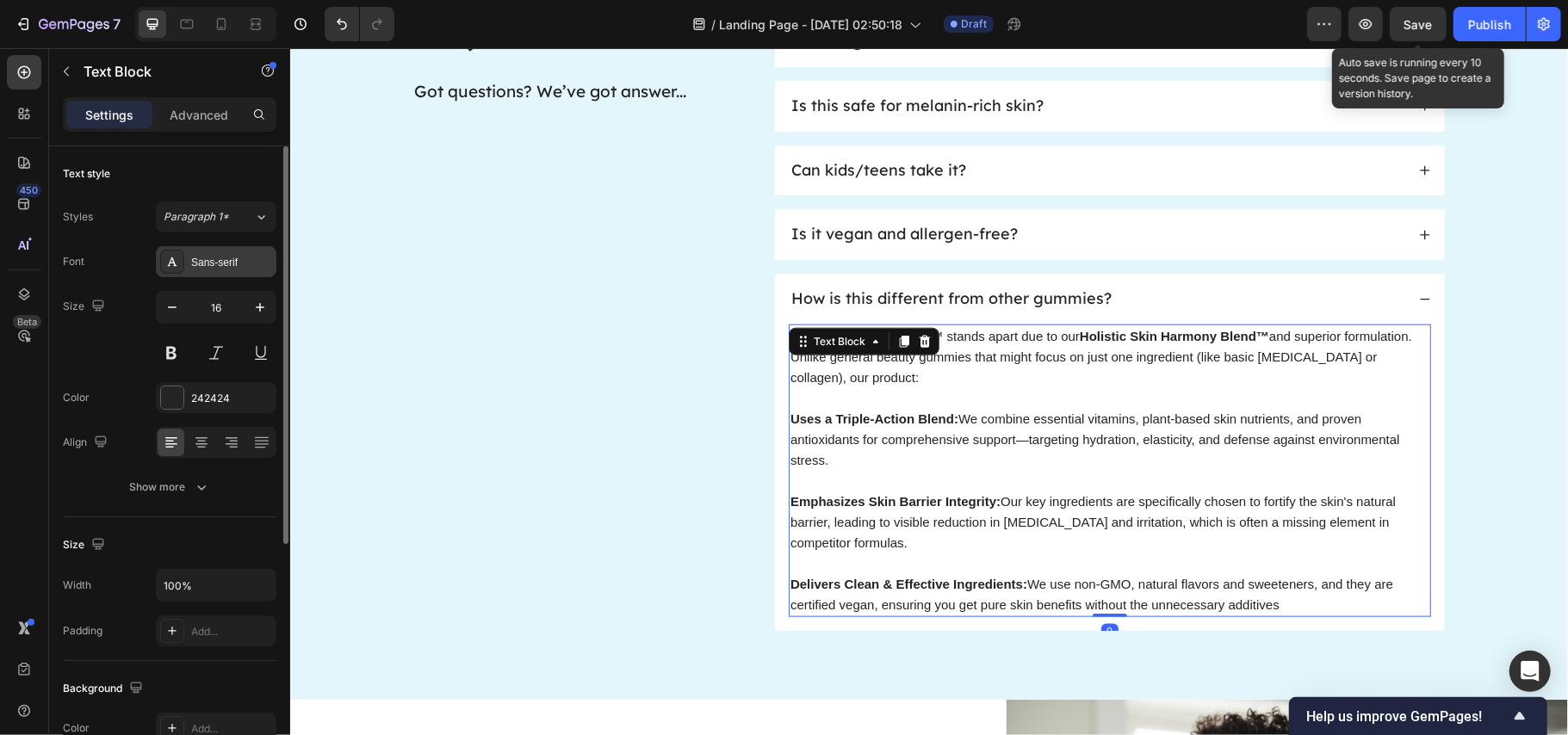
click at [208, 255] on div "Sans-serif" at bounding box center [232, 263] width 81 height 16
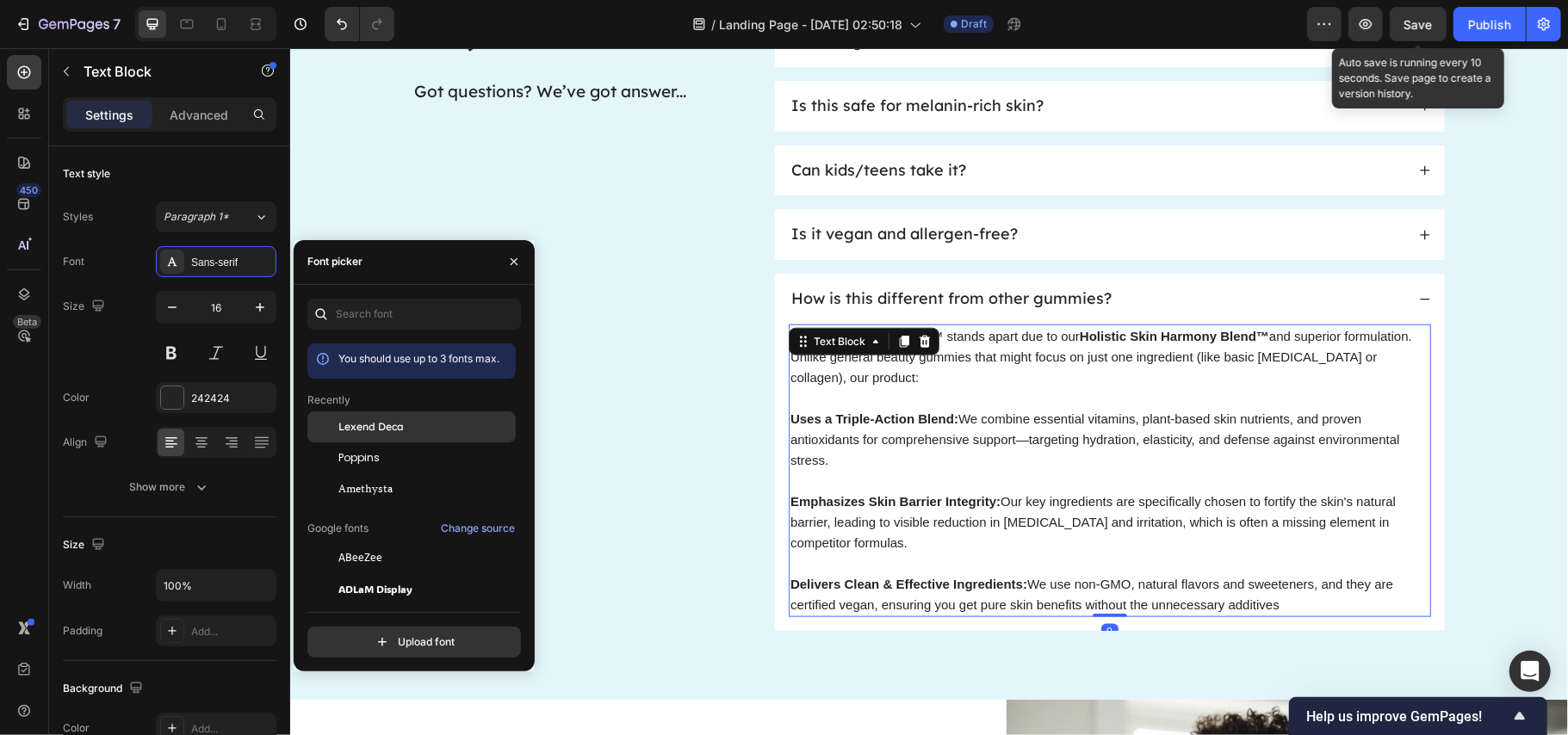
click at [400, 433] on span "Lexend Deca" at bounding box center [371, 427] width 66 height 16
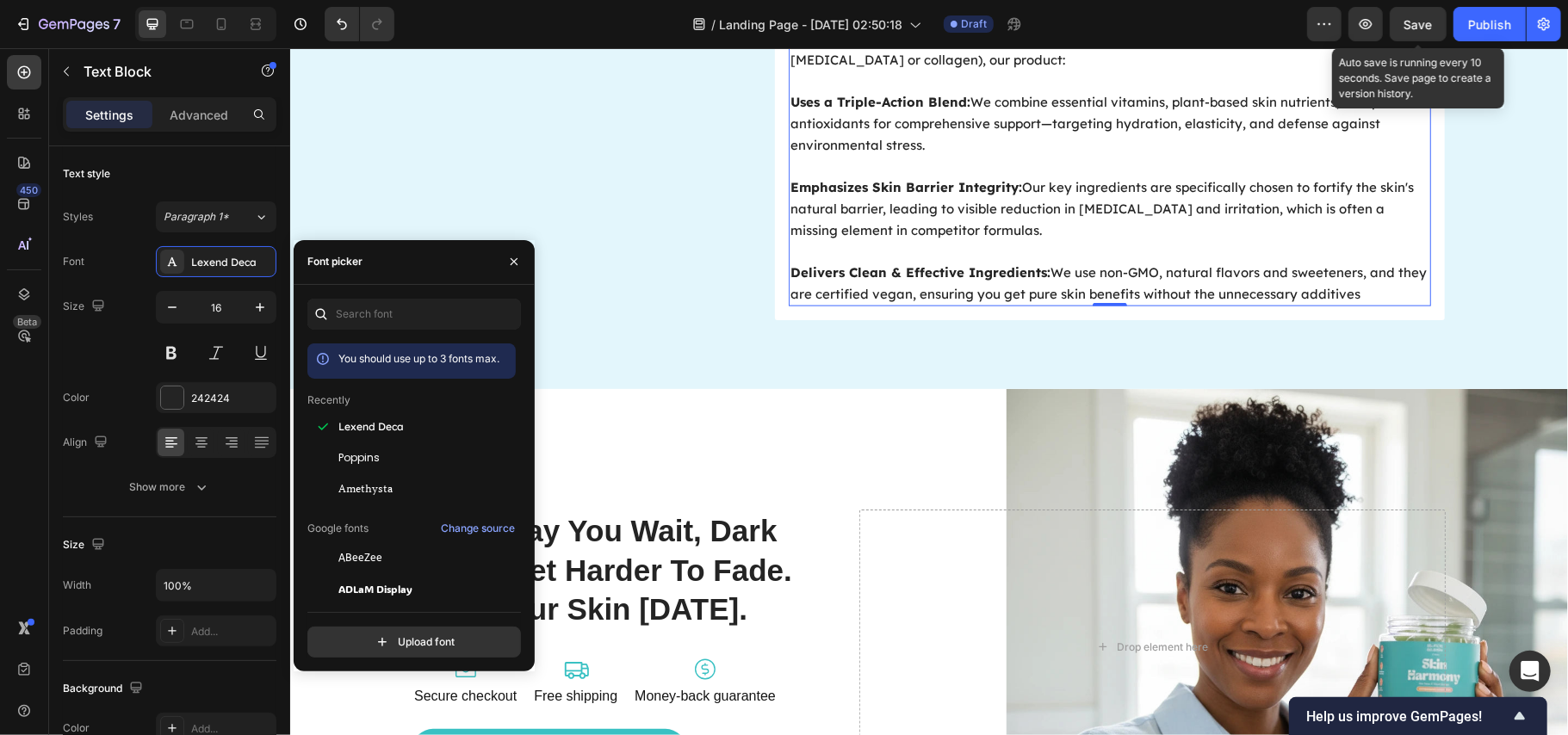
scroll to position [6429, 0]
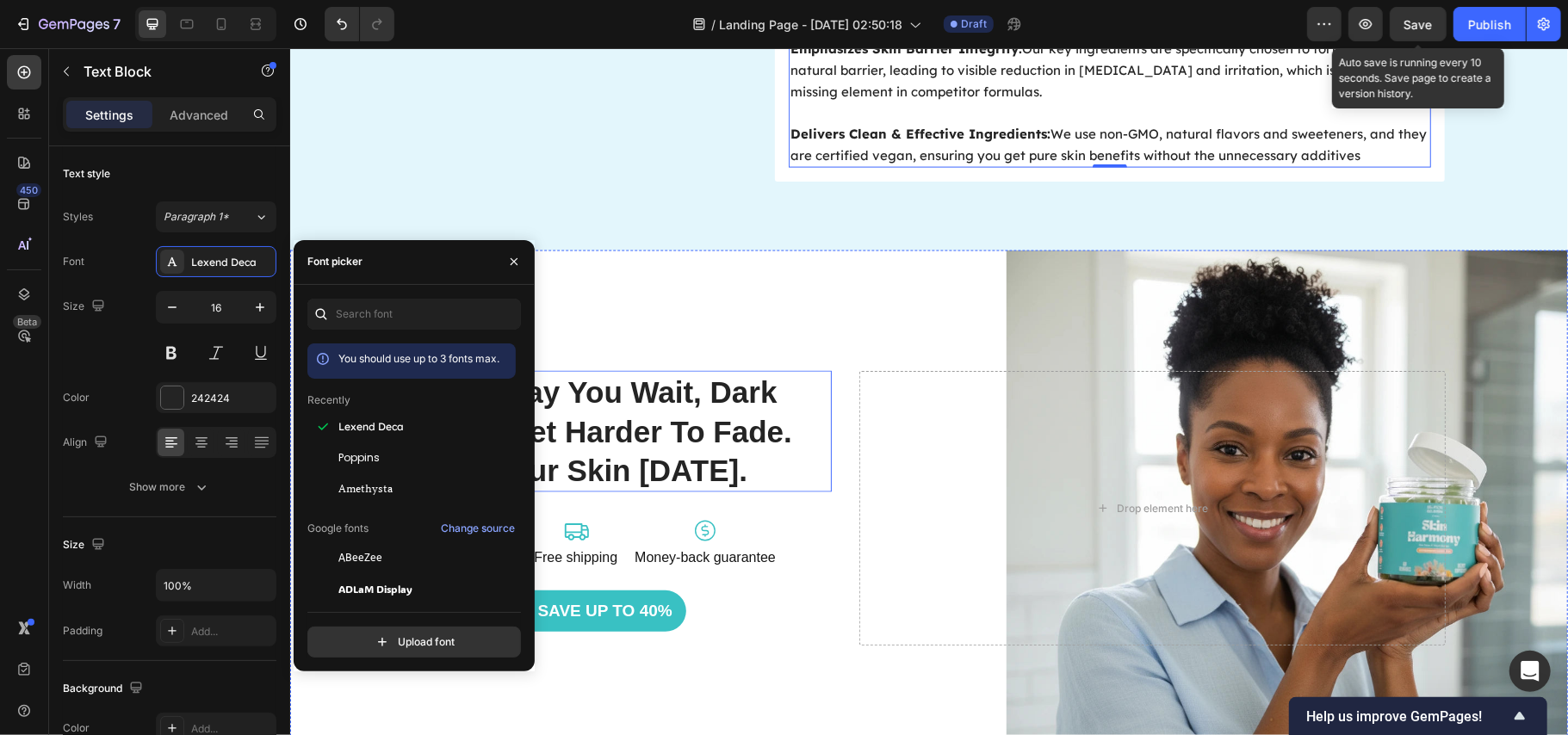
click at [729, 403] on h2 "every day you wait, dark spots get harder to fade. feed your skin [DATE]." at bounding box center [621, 431] width 420 height 121
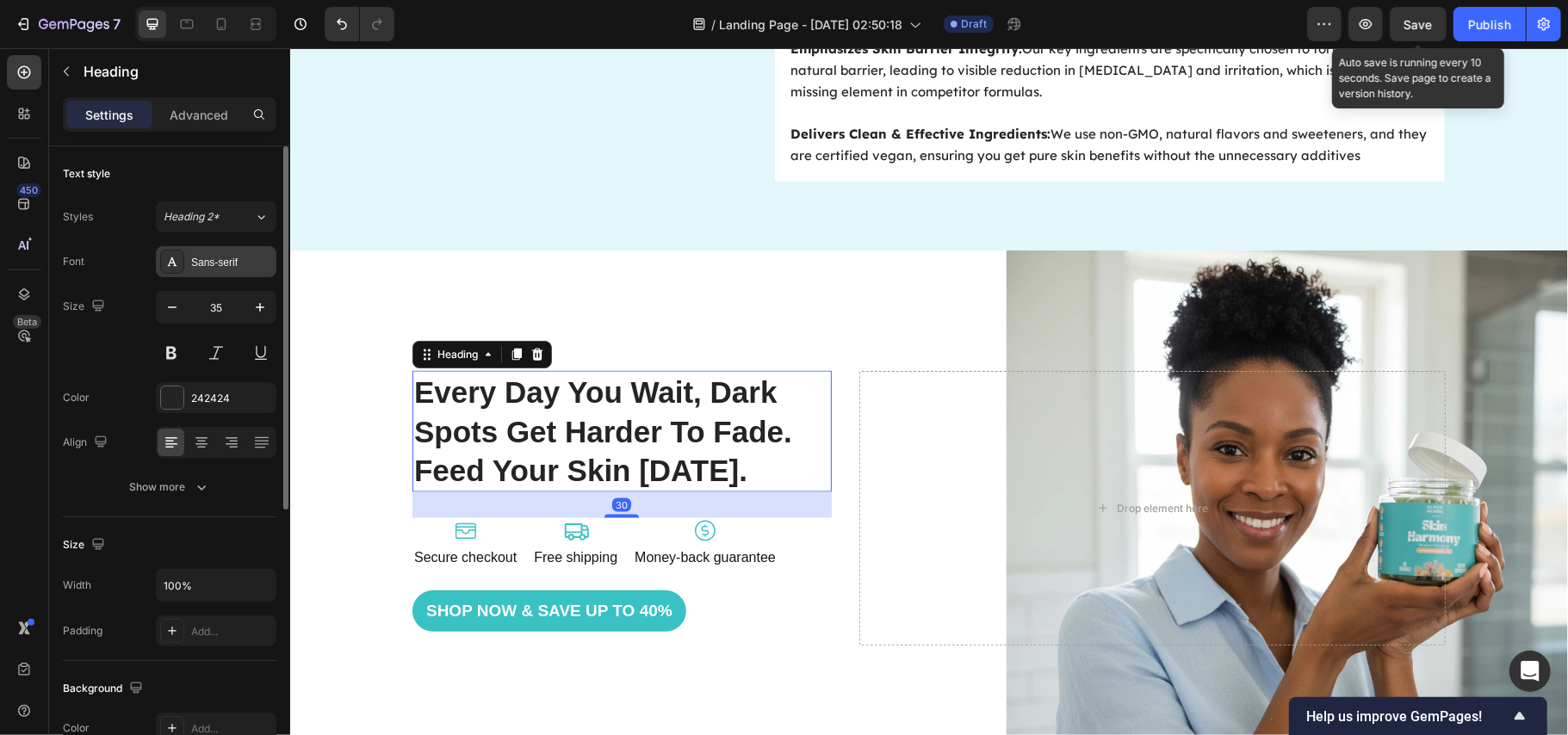
click at [221, 255] on div "Sans-serif" at bounding box center [232, 263] width 81 height 16
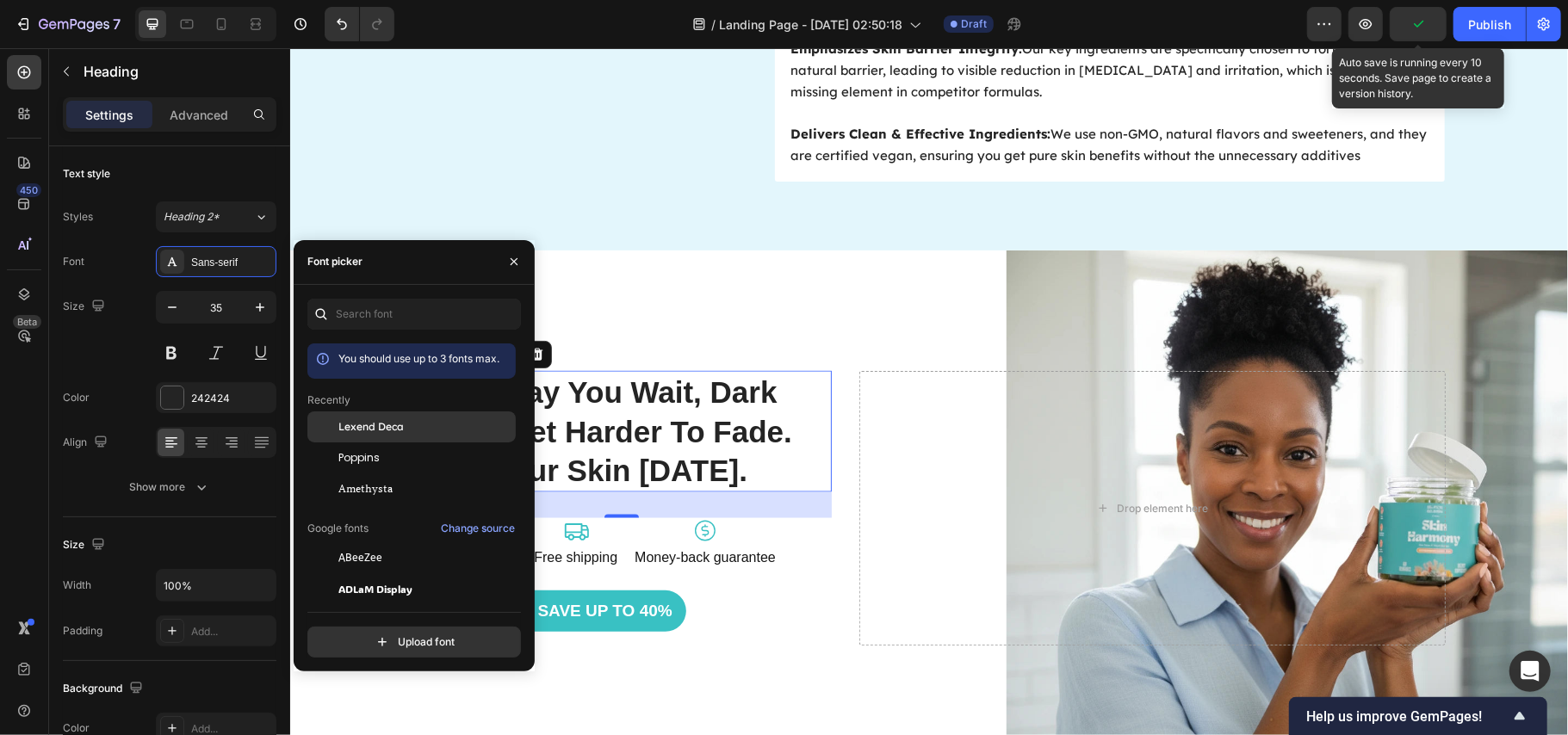
click at [419, 422] on div "Lexend Deca" at bounding box center [425, 427] width 174 height 16
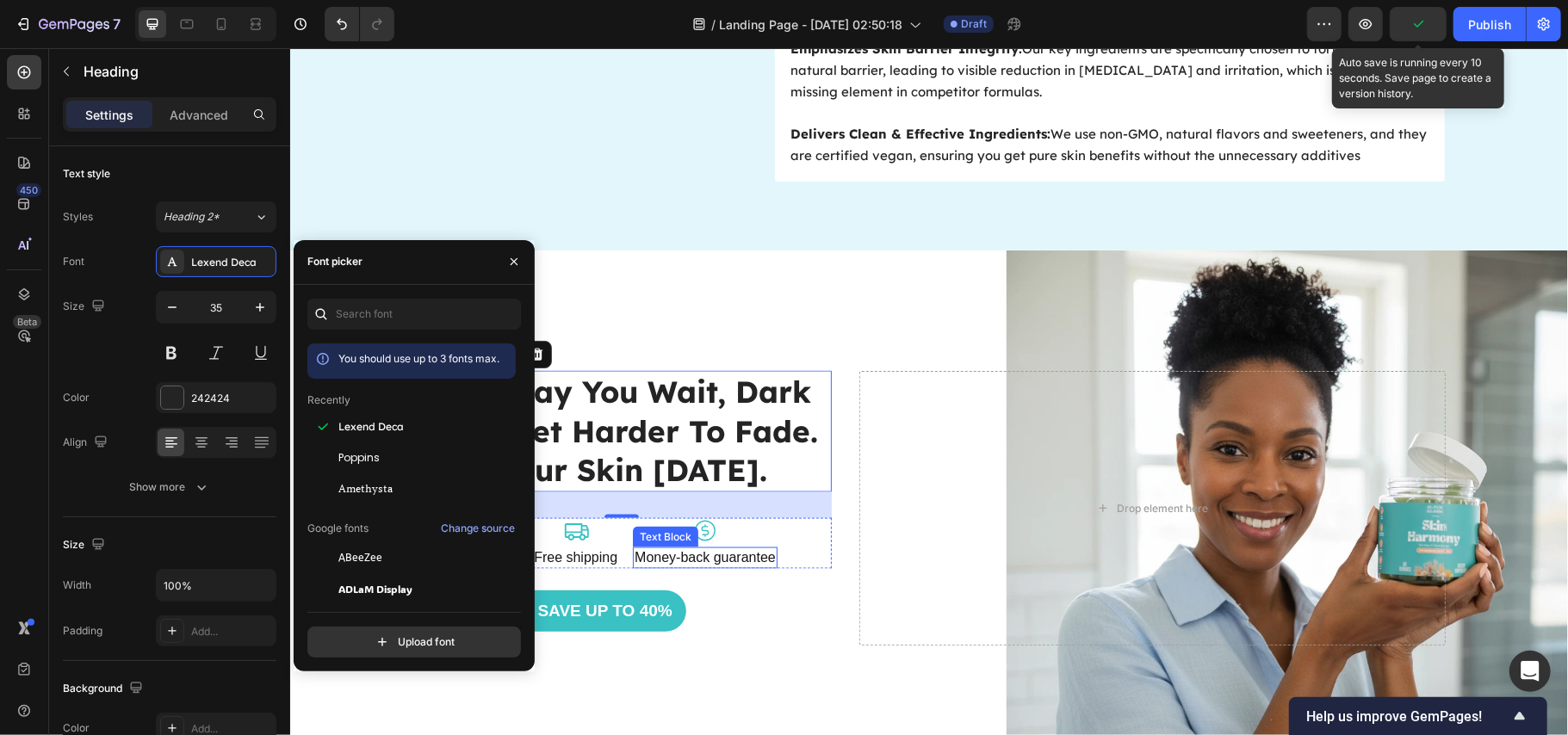
click at [718, 558] on p "Money-back guarantee" at bounding box center [704, 558] width 142 height 18
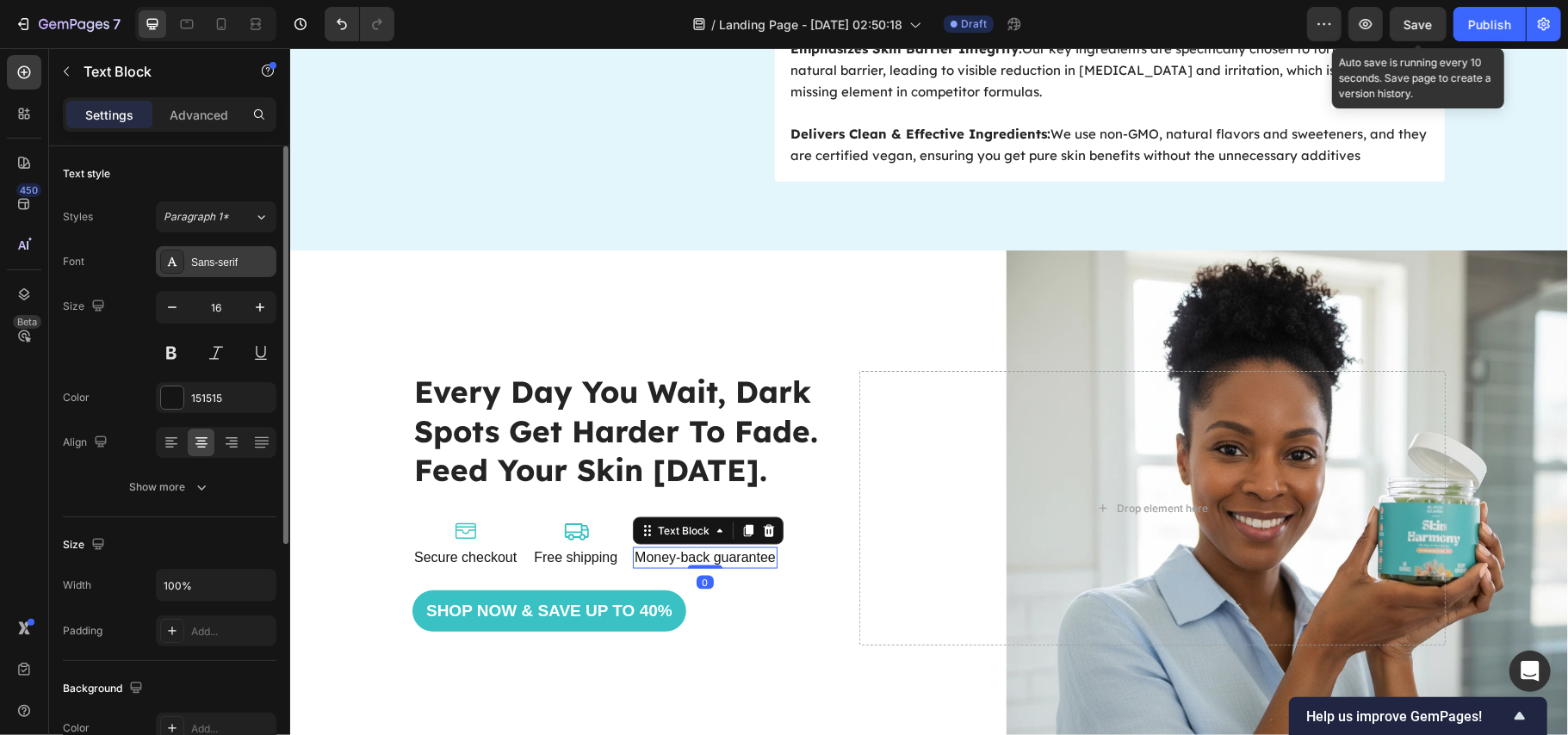
click at [228, 264] on div "Sans-serif" at bounding box center [232, 263] width 81 height 16
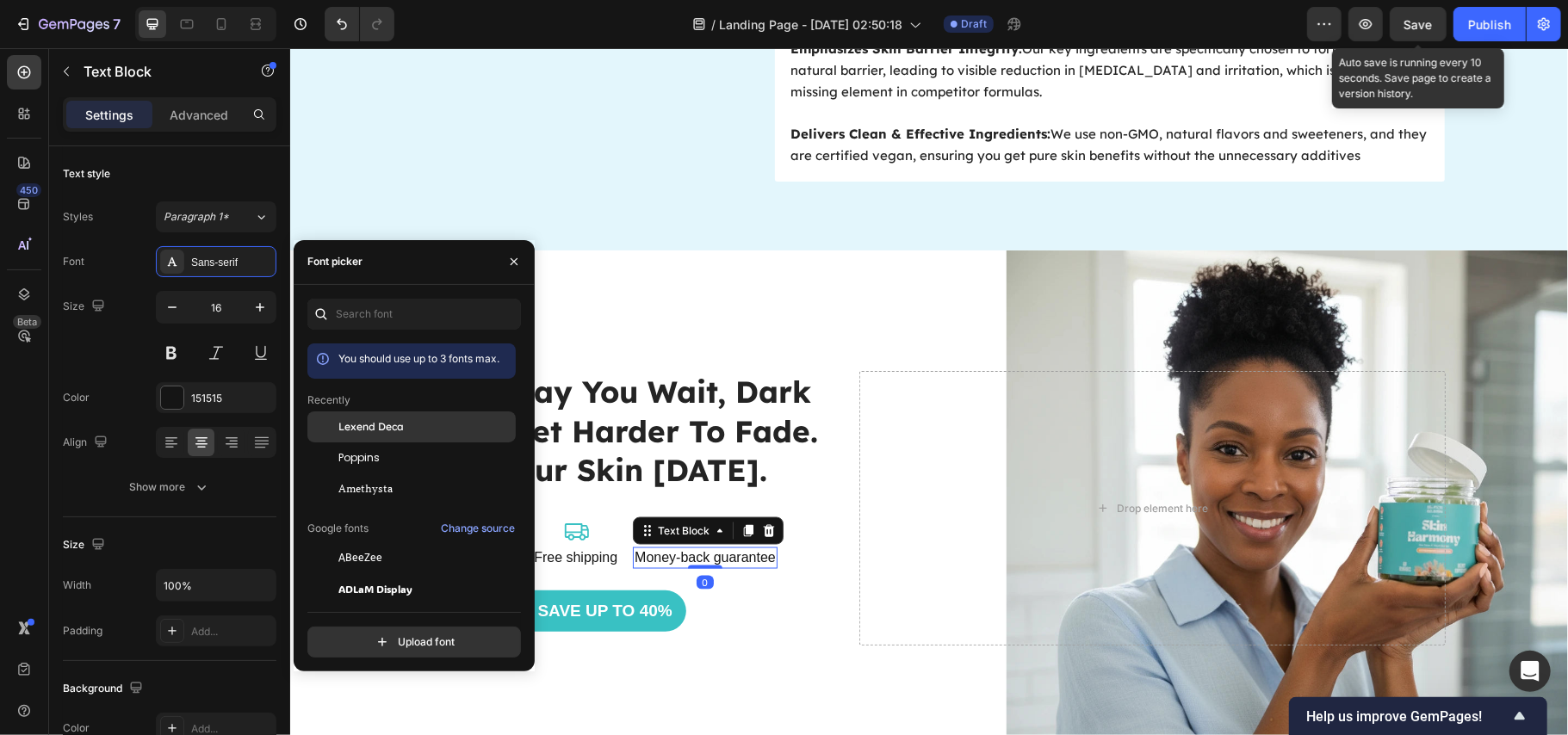
click at [344, 421] on span "Lexend Deca" at bounding box center [371, 427] width 66 height 16
click at [582, 554] on p "Free shipping" at bounding box center [575, 558] width 84 height 18
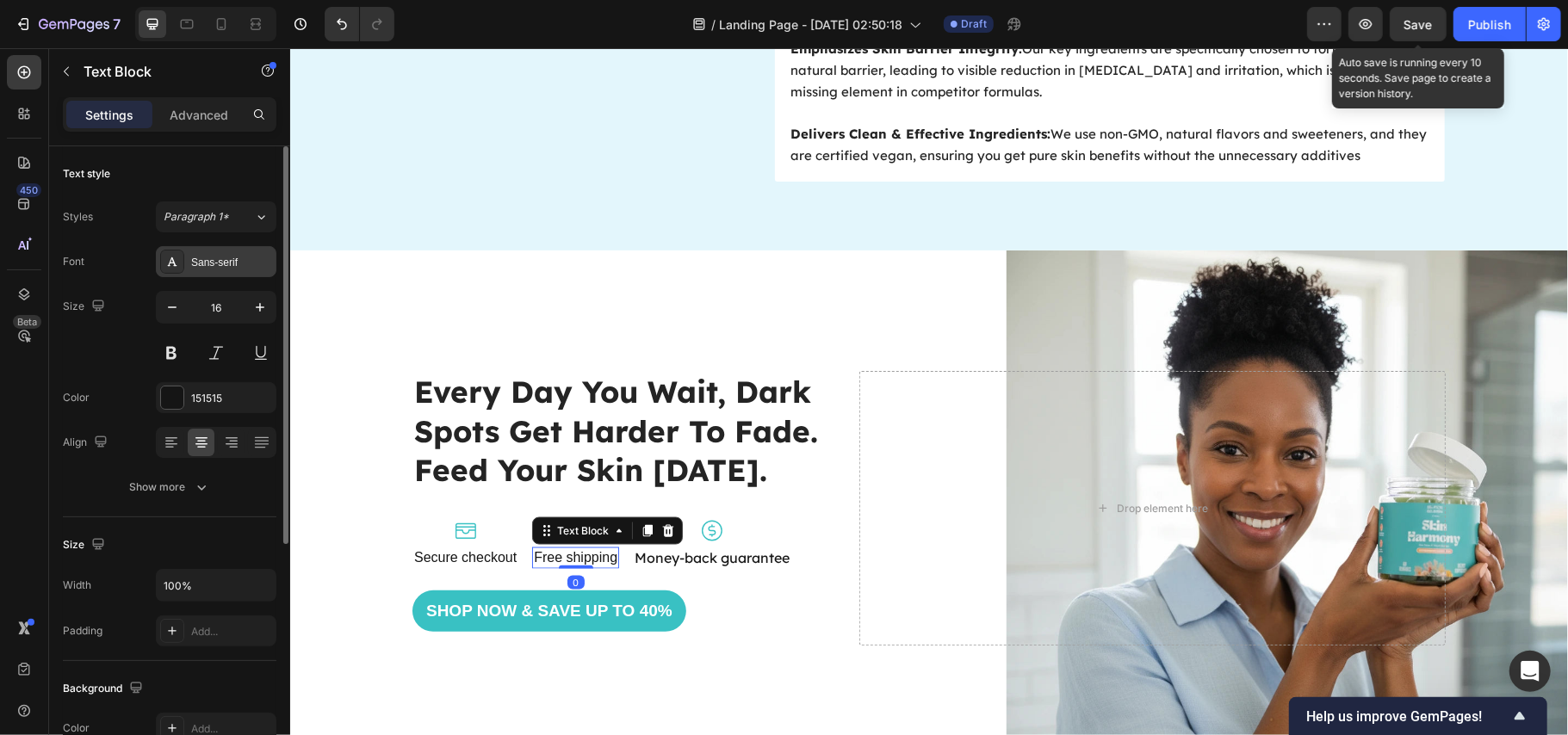
click at [221, 263] on div "Sans-serif" at bounding box center [232, 263] width 81 height 16
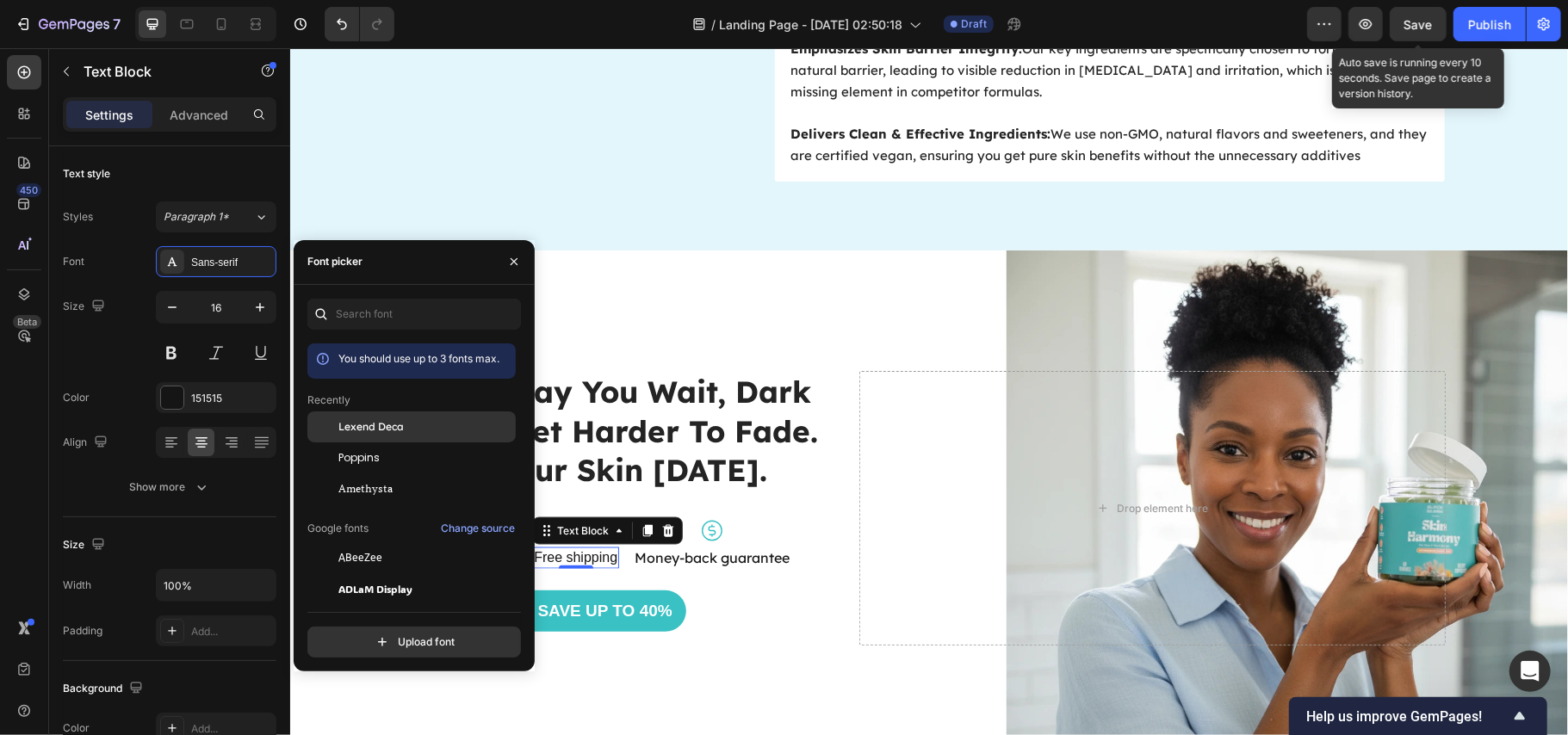
click at [349, 422] on span "Lexend Deca" at bounding box center [371, 427] width 66 height 16
click at [734, 564] on p "Money-back guarantee" at bounding box center [717, 558] width 155 height 18
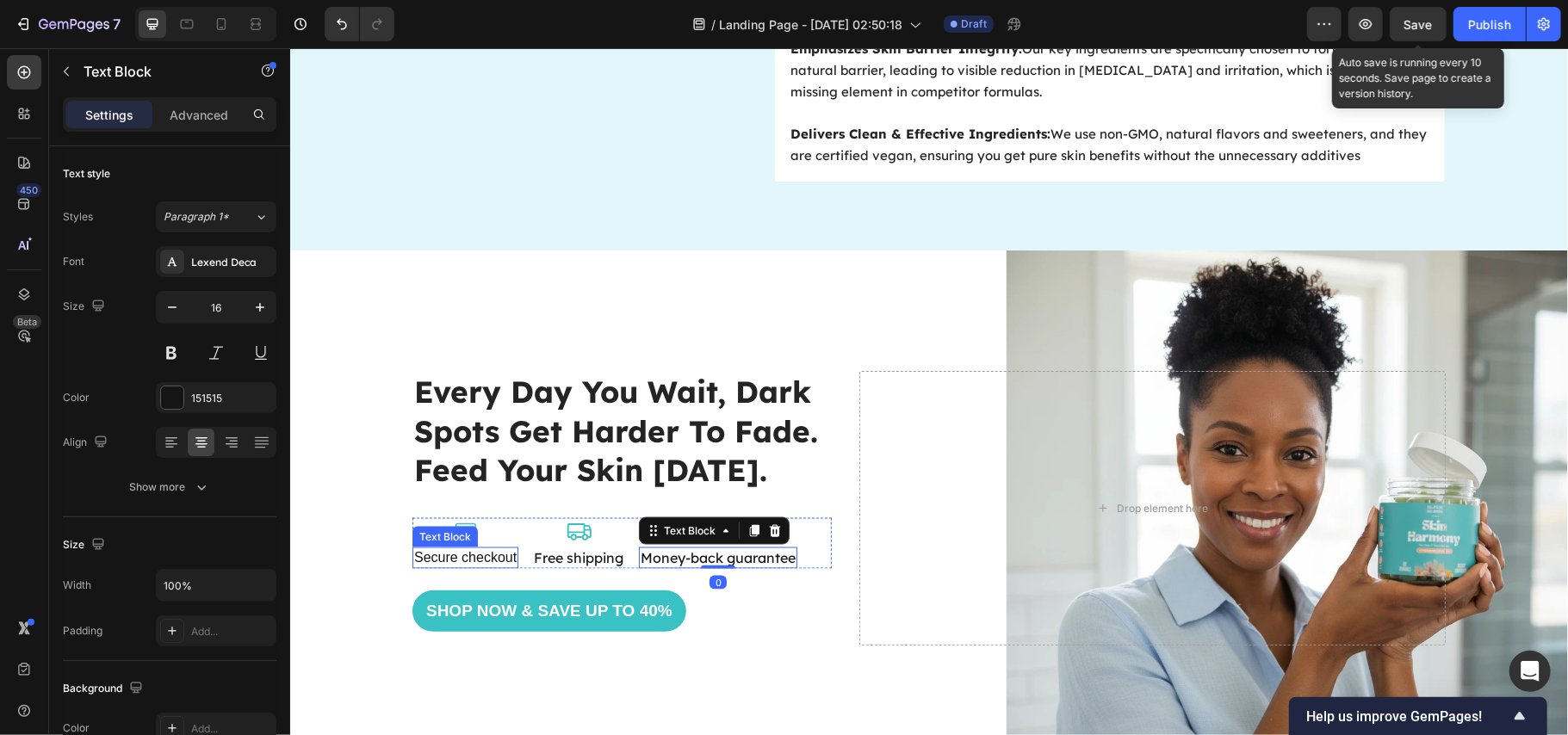
click at [470, 556] on p "Secure checkout" at bounding box center [464, 558] width 102 height 18
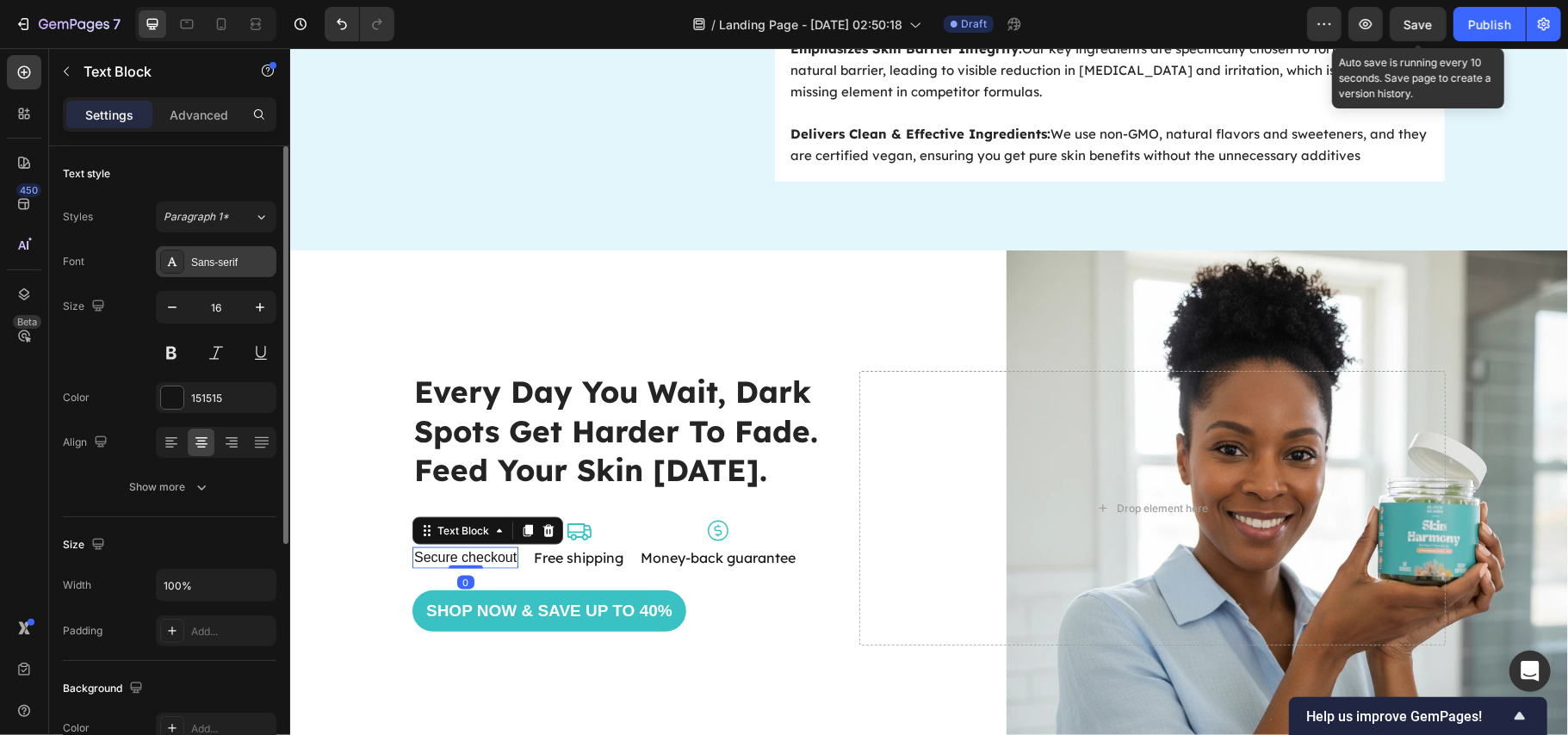
click at [225, 269] on div "Sans-serif" at bounding box center [232, 263] width 81 height 16
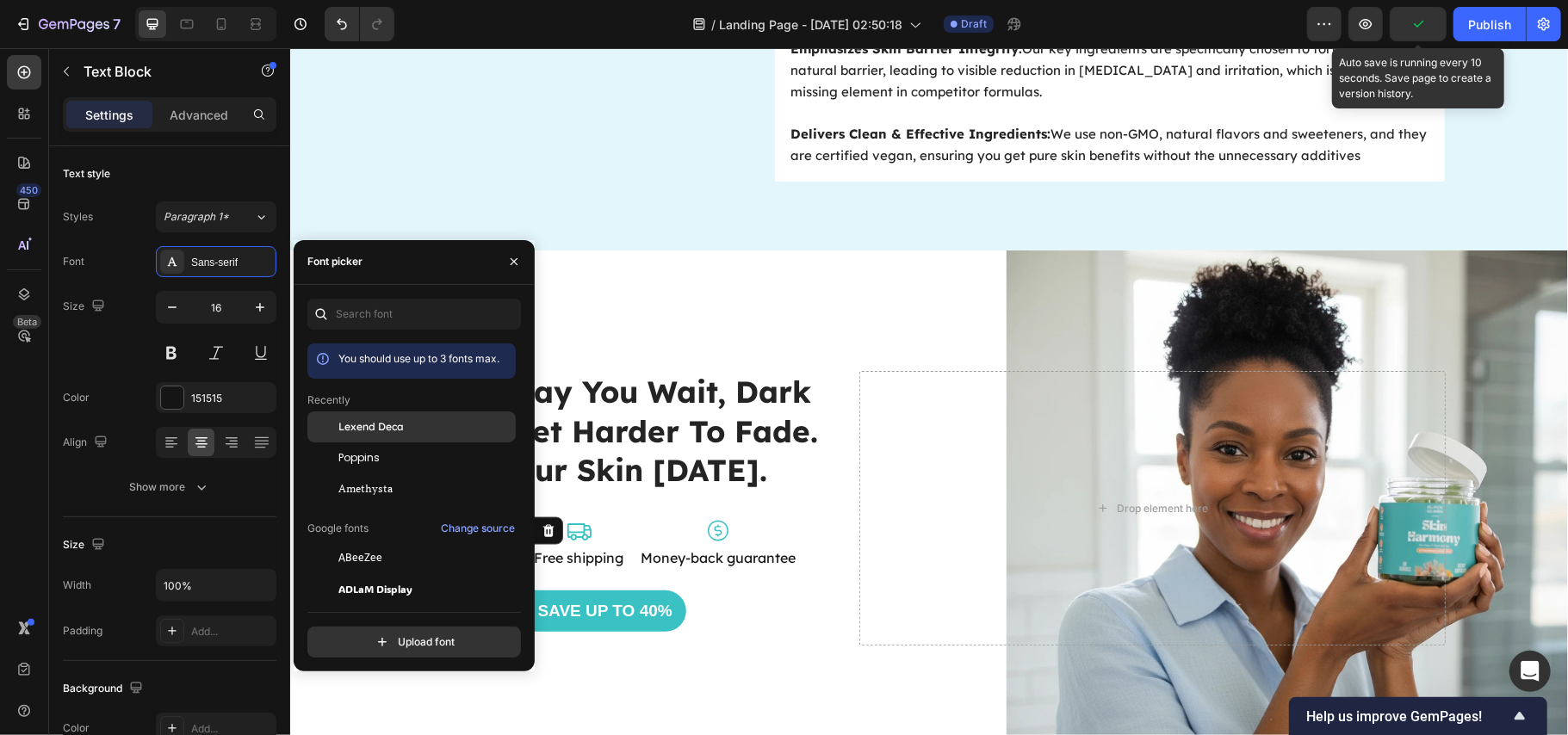
click at [370, 431] on span "Lexend Deca" at bounding box center [371, 427] width 66 height 16
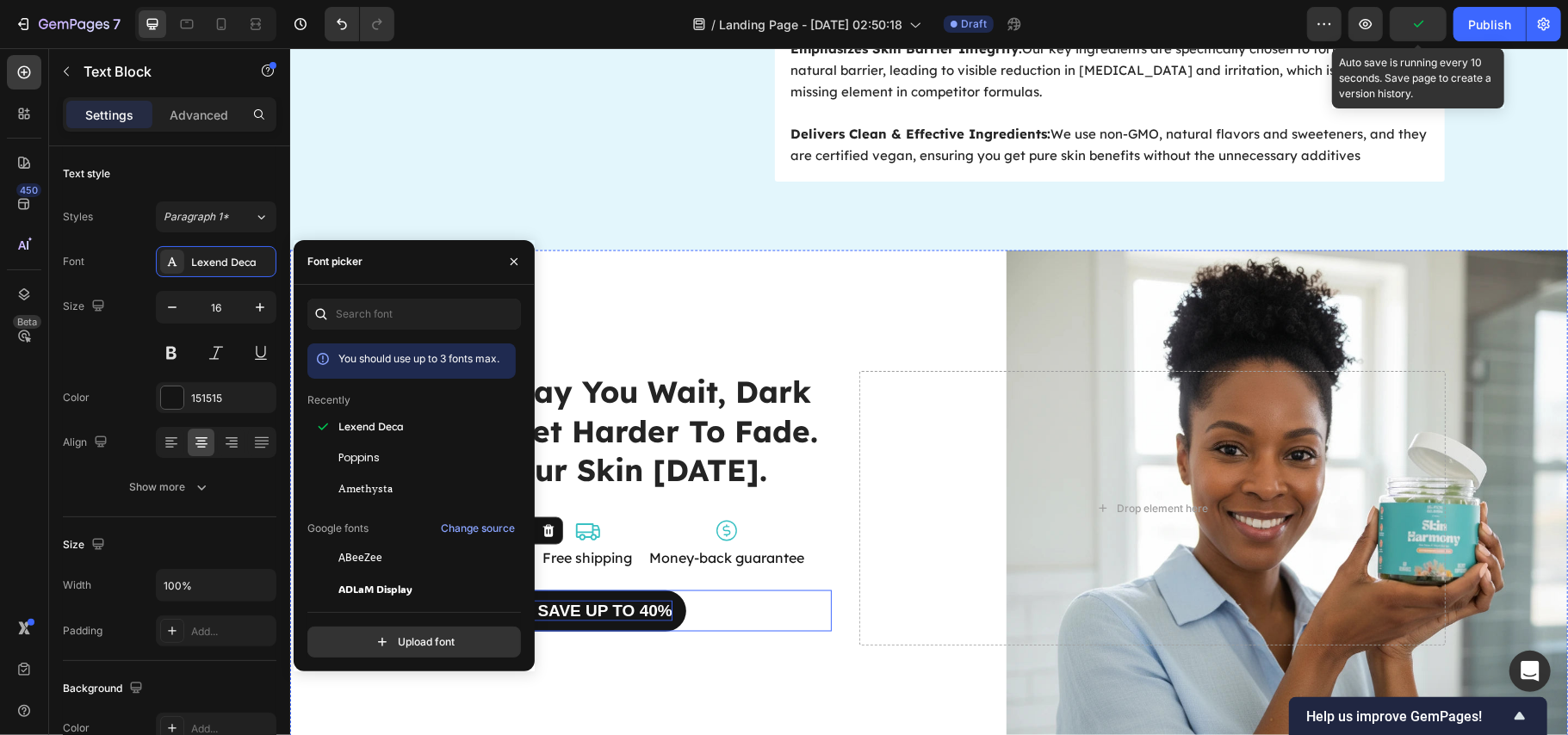
click at [605, 606] on p "Shop Now & Save Up to 40%" at bounding box center [549, 611] width 246 height 22
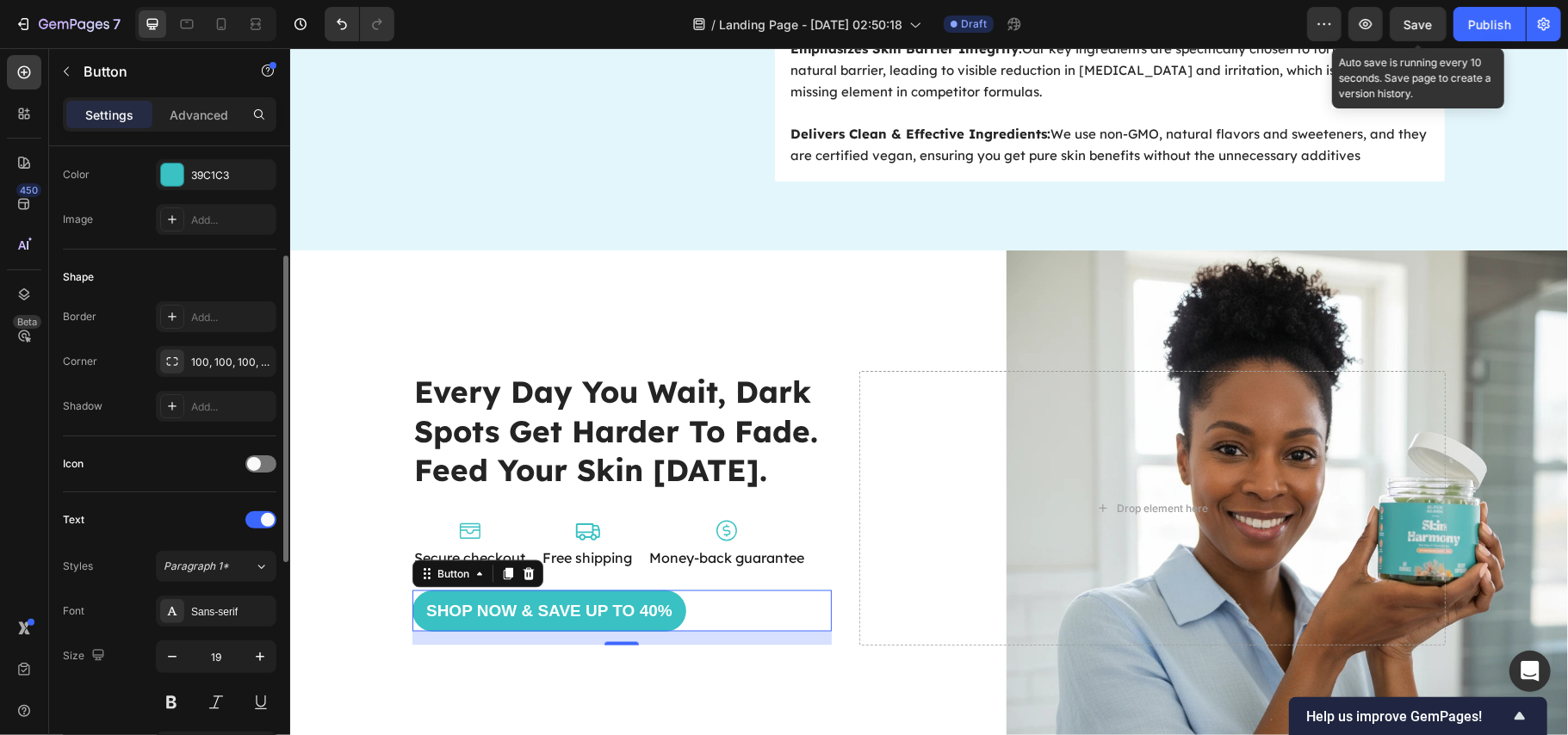
scroll to position [459, 0]
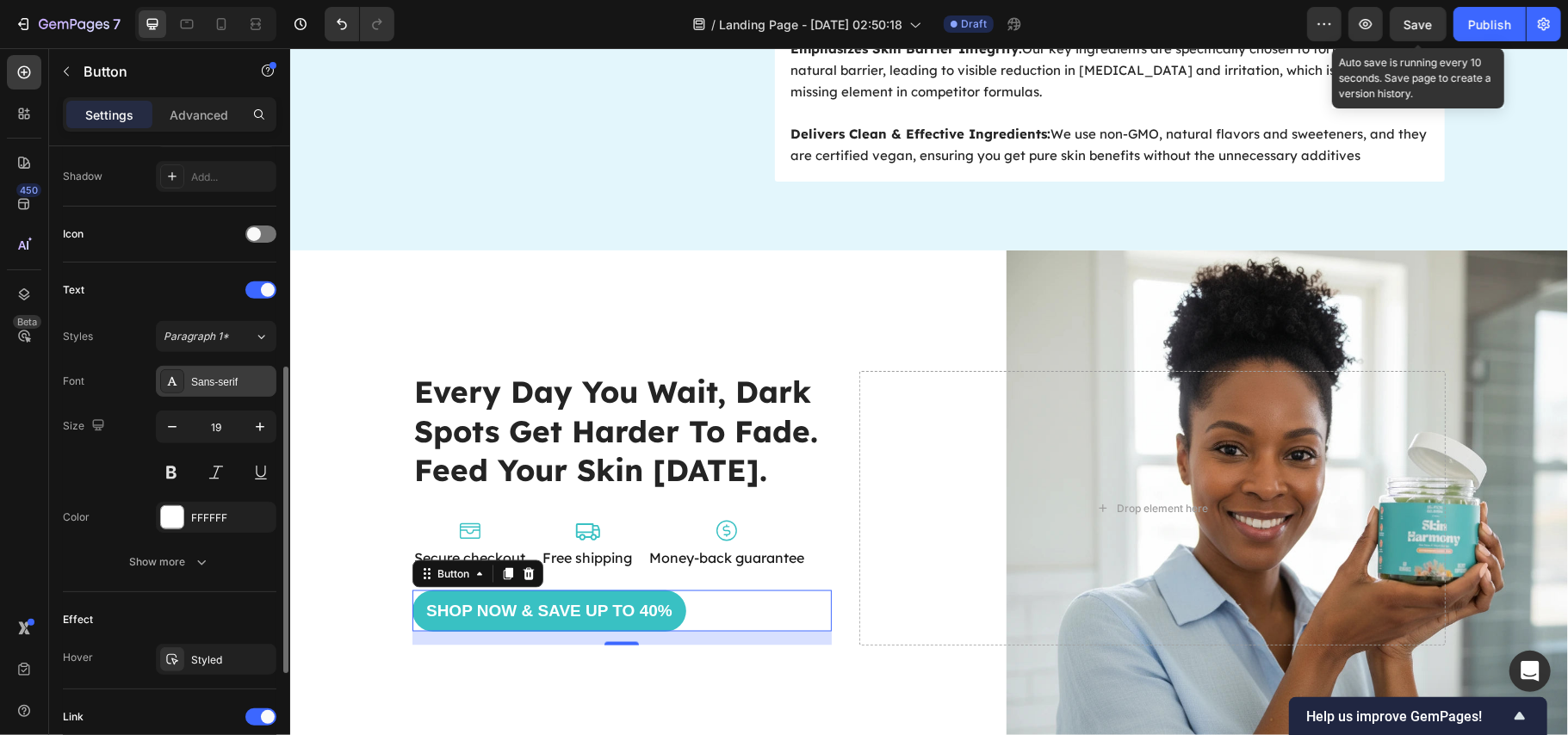
click at [212, 377] on div "Sans-serif" at bounding box center [232, 383] width 81 height 16
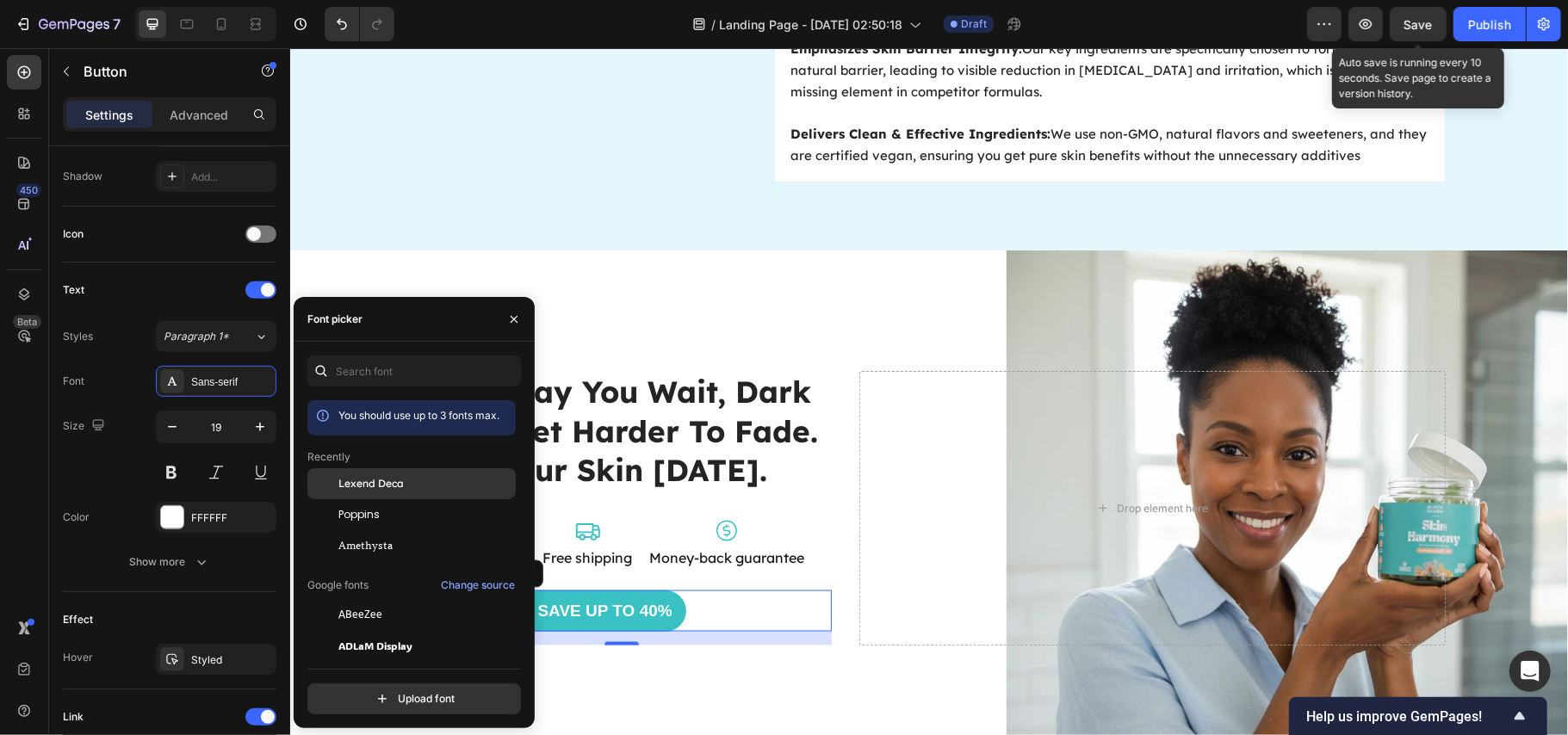
click at [379, 489] on span "Lexend Deca" at bounding box center [371, 484] width 66 height 16
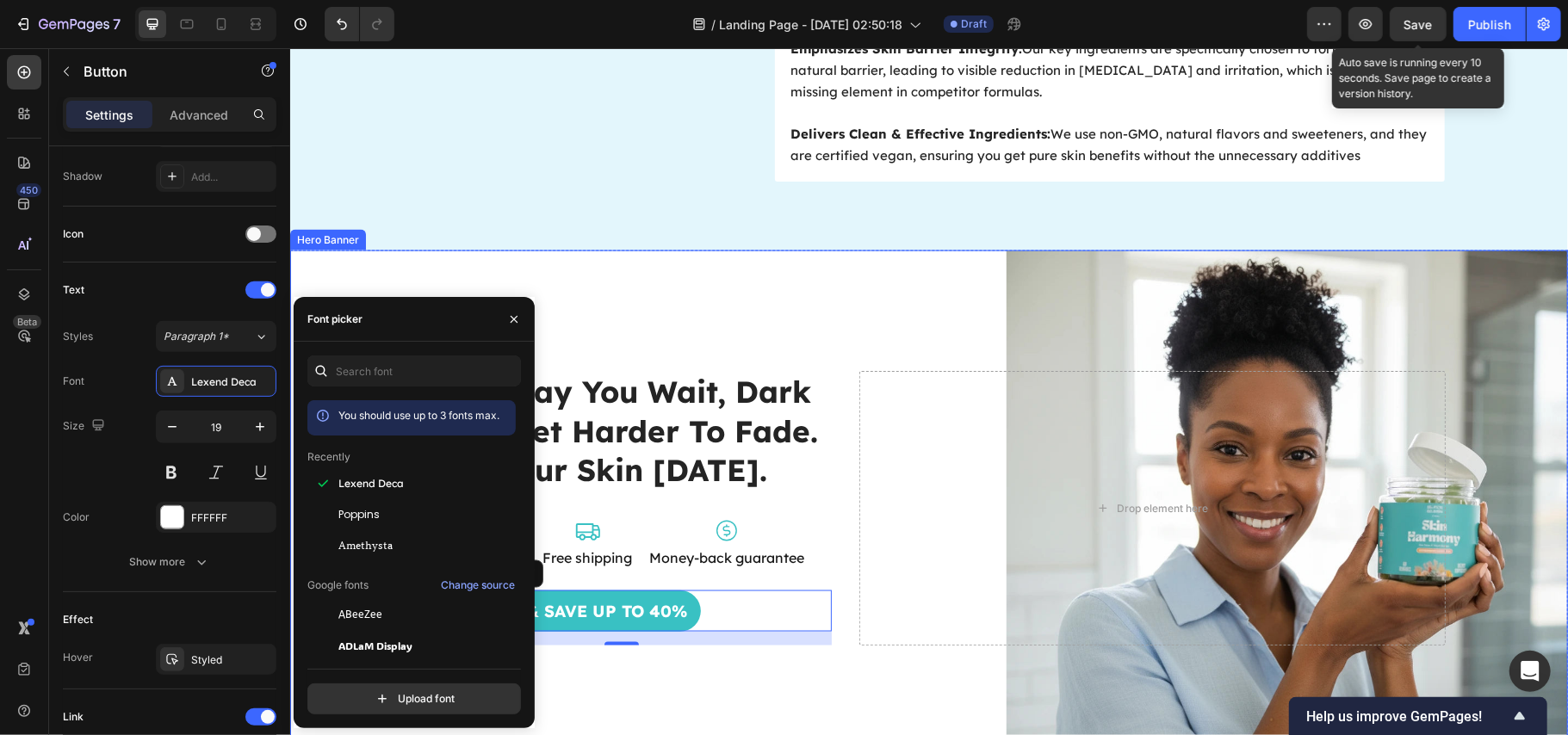
click at [866, 297] on div "Background Image" at bounding box center [928, 508] width 1278 height 517
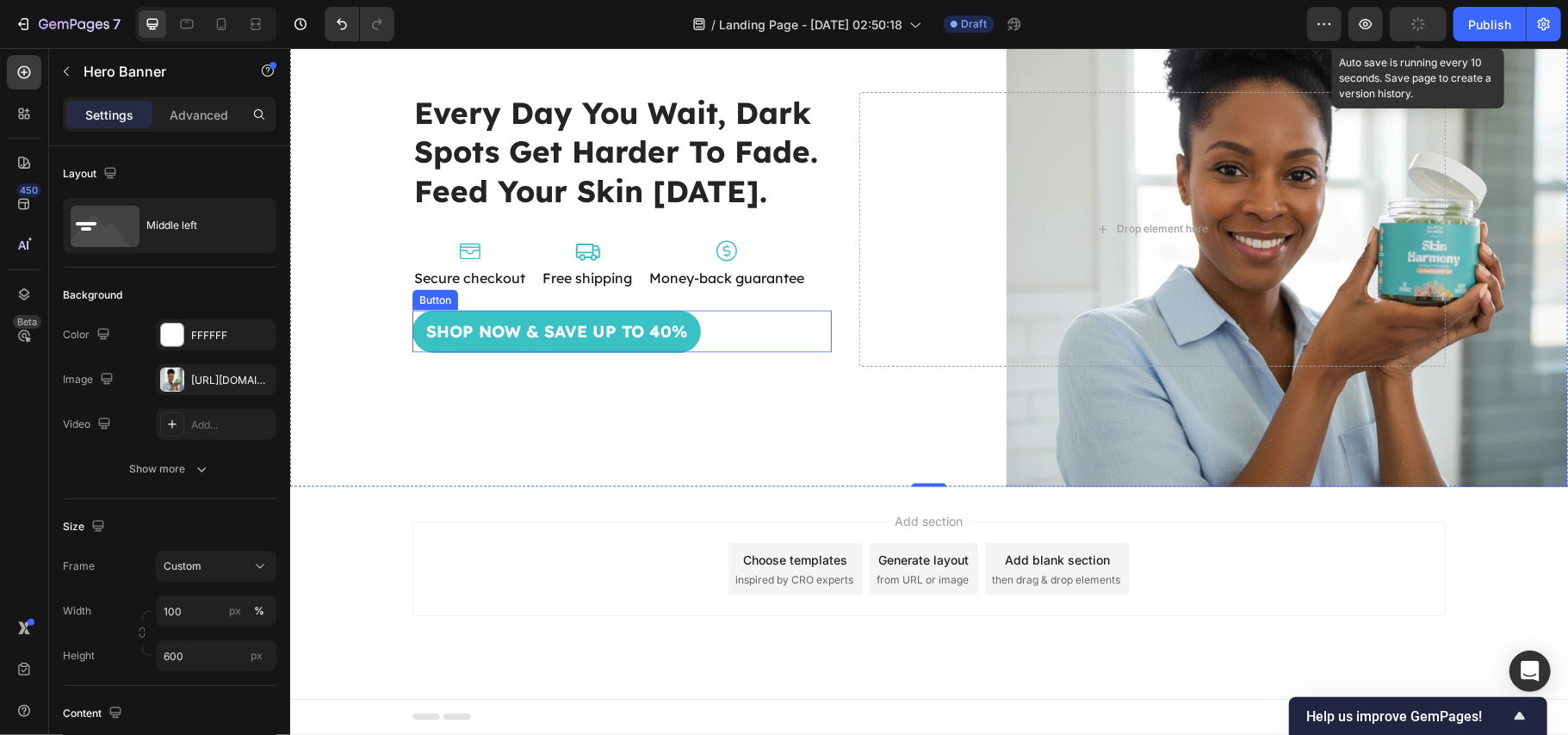
scroll to position [6249, 0]
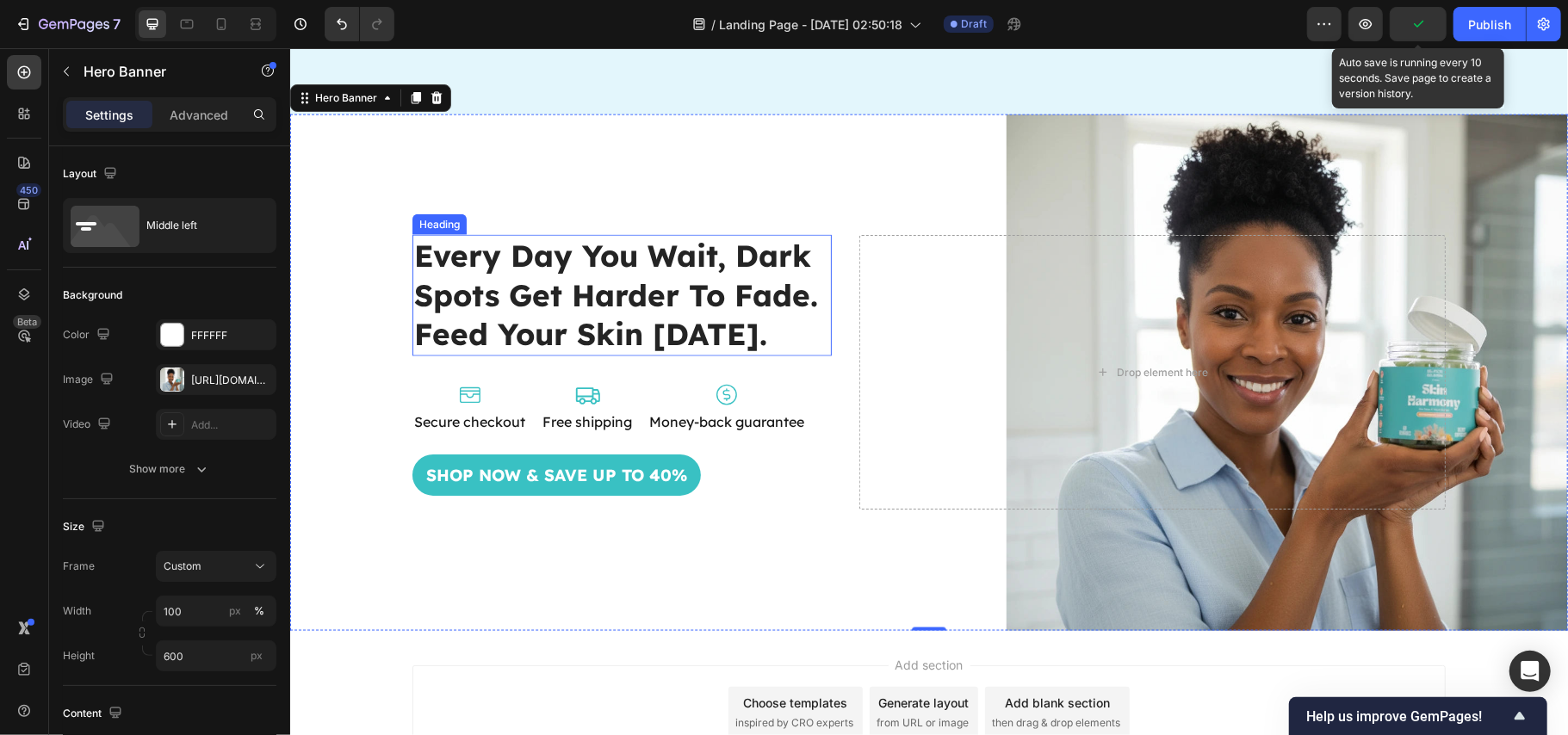
click at [676, 579] on div "Background Image" at bounding box center [928, 371] width 1278 height 517
click at [604, 296] on h2 "every day you wait, dark spots get harder to fade. feed your skin [DATE]." at bounding box center [621, 295] width 420 height 121
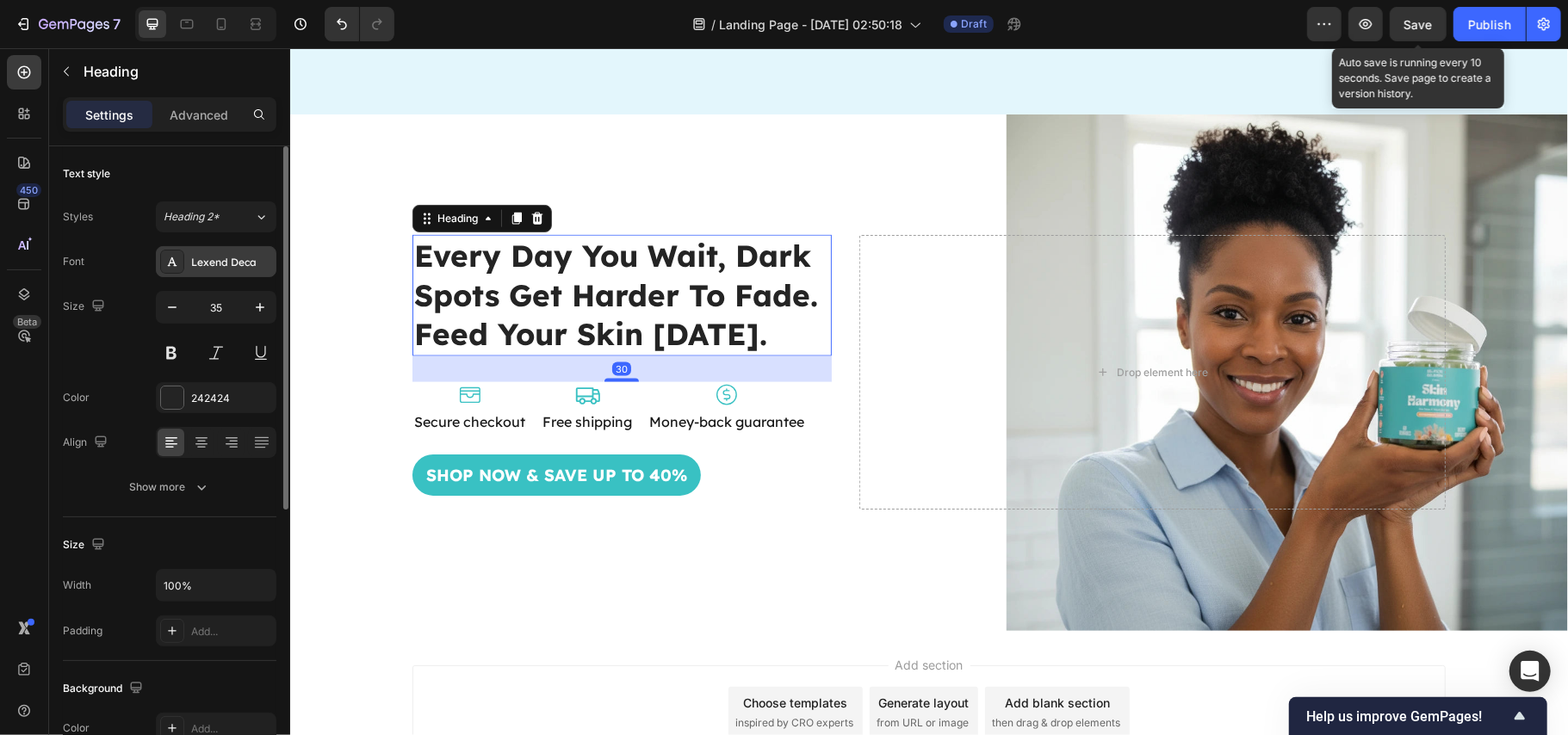
click at [225, 268] on div "Lexend Deca" at bounding box center [232, 263] width 81 height 16
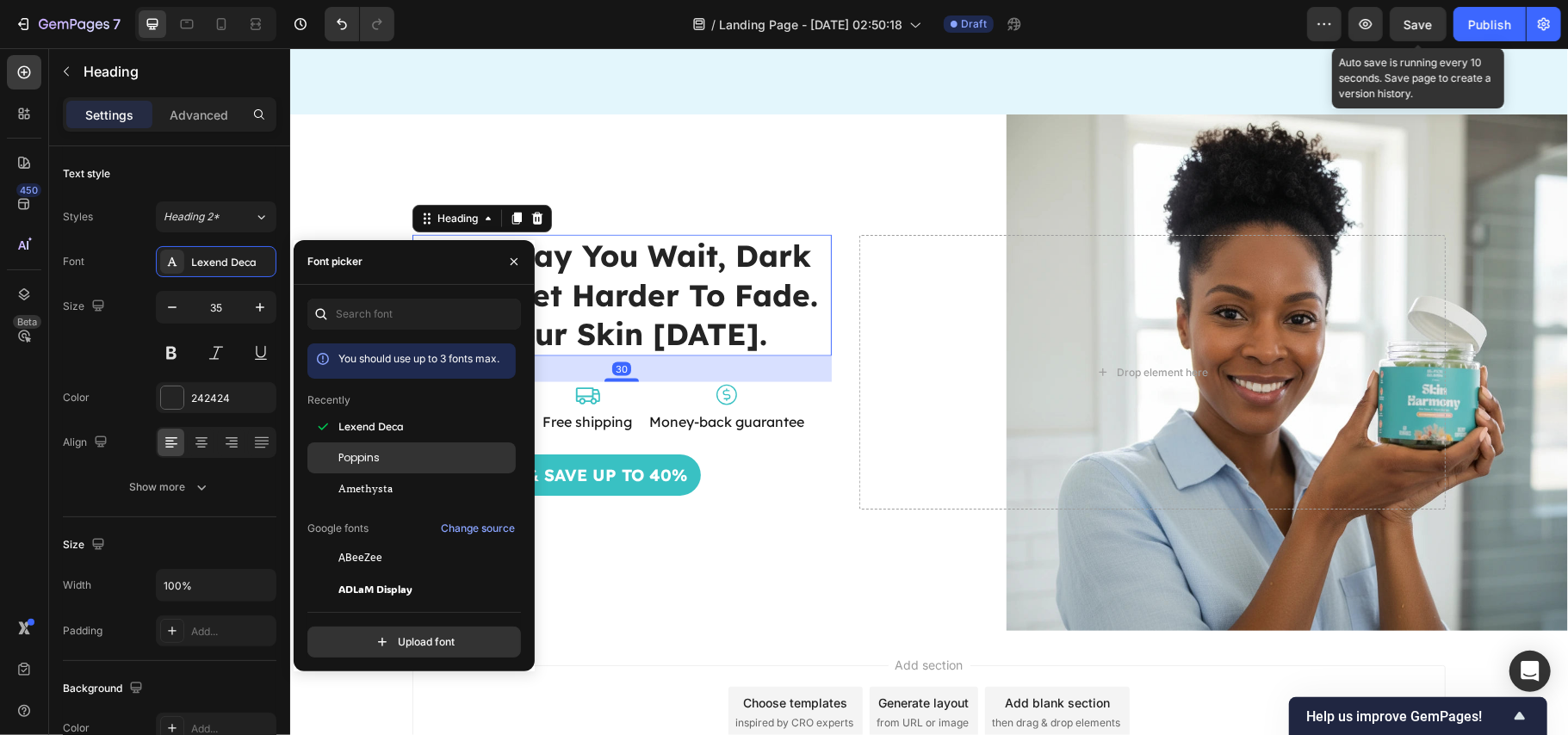
click at [379, 445] on div "Poppins" at bounding box center [412, 457] width 208 height 31
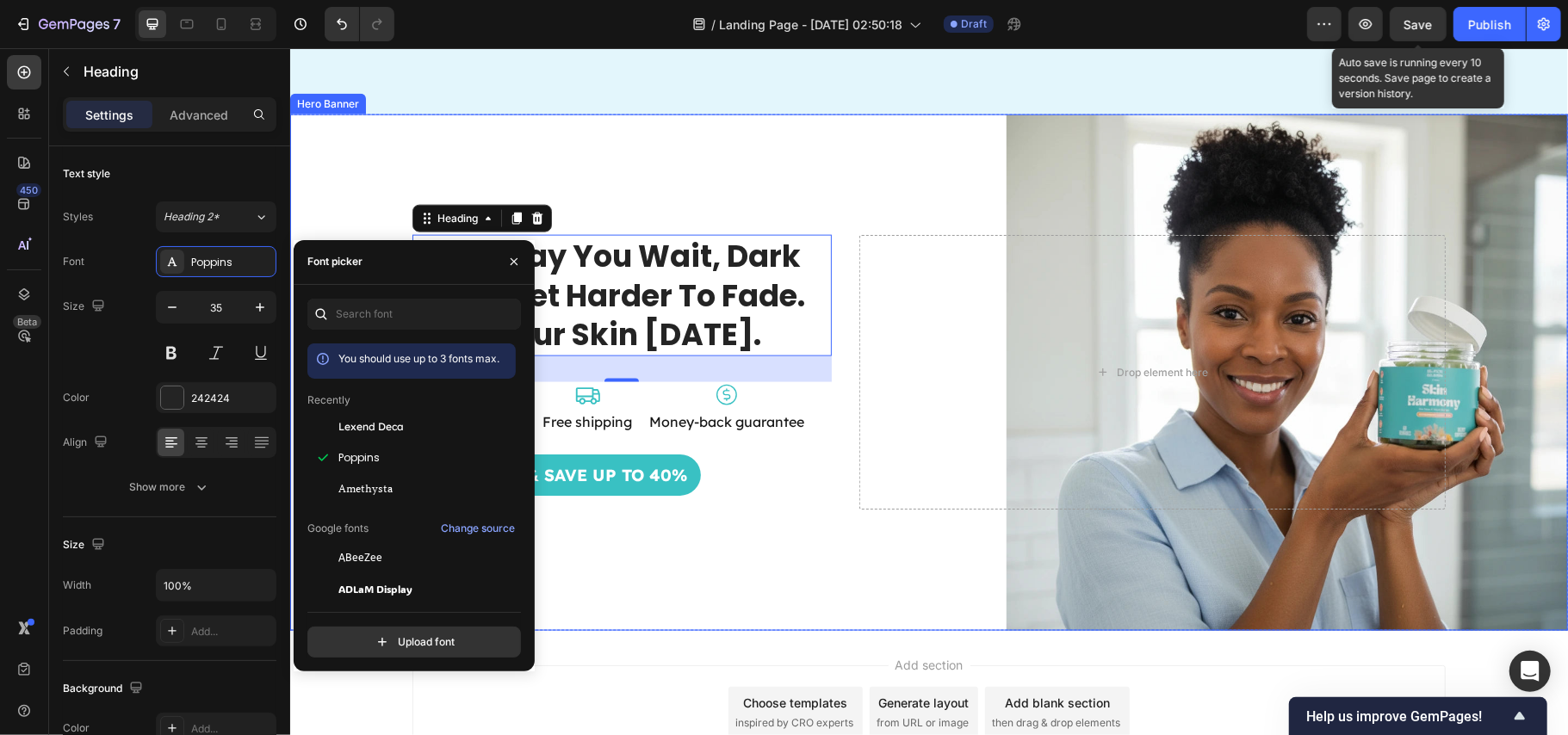
click at [766, 198] on div "Background Image" at bounding box center [928, 371] width 1278 height 517
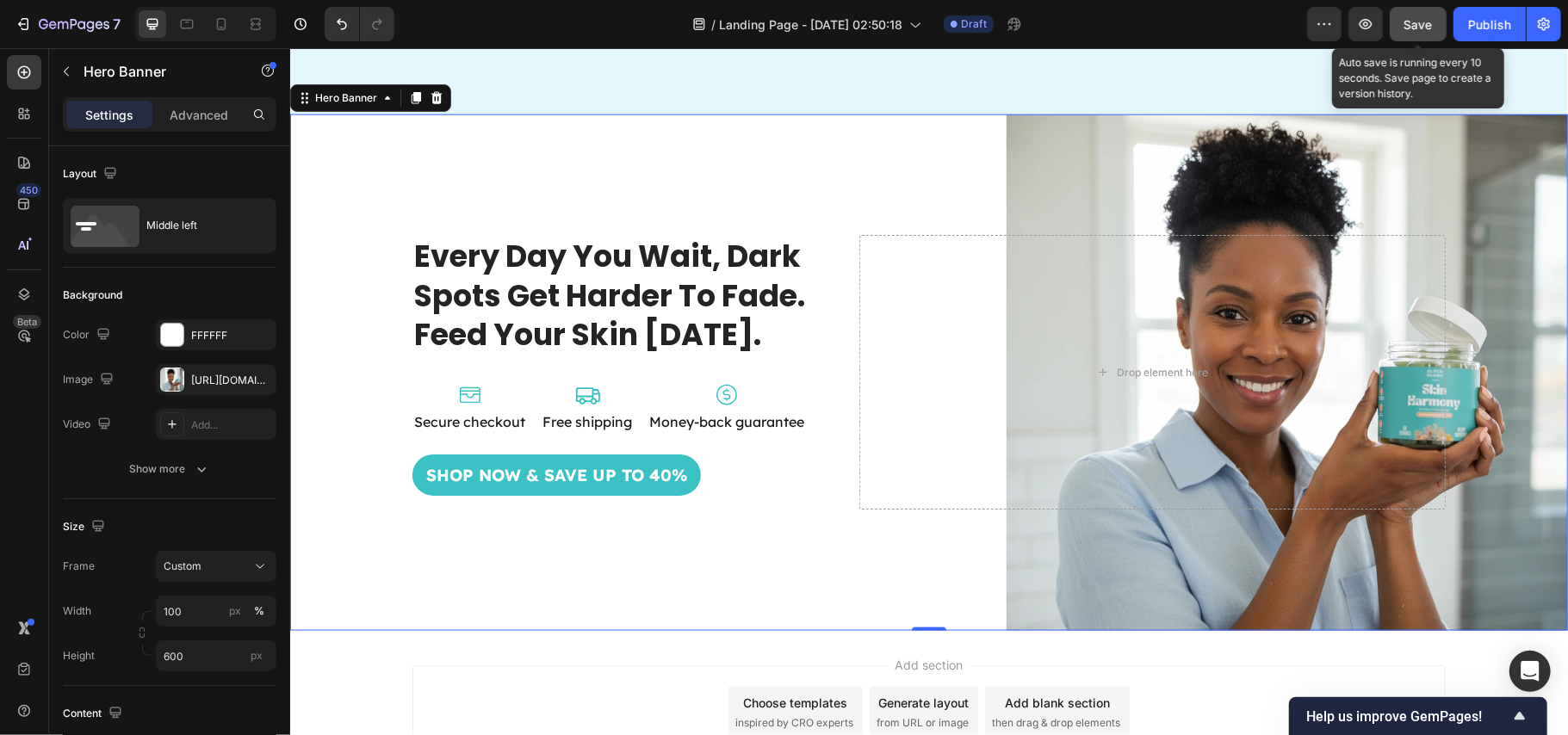
click at [1417, 17] on span "Save" at bounding box center [1419, 24] width 29 height 15
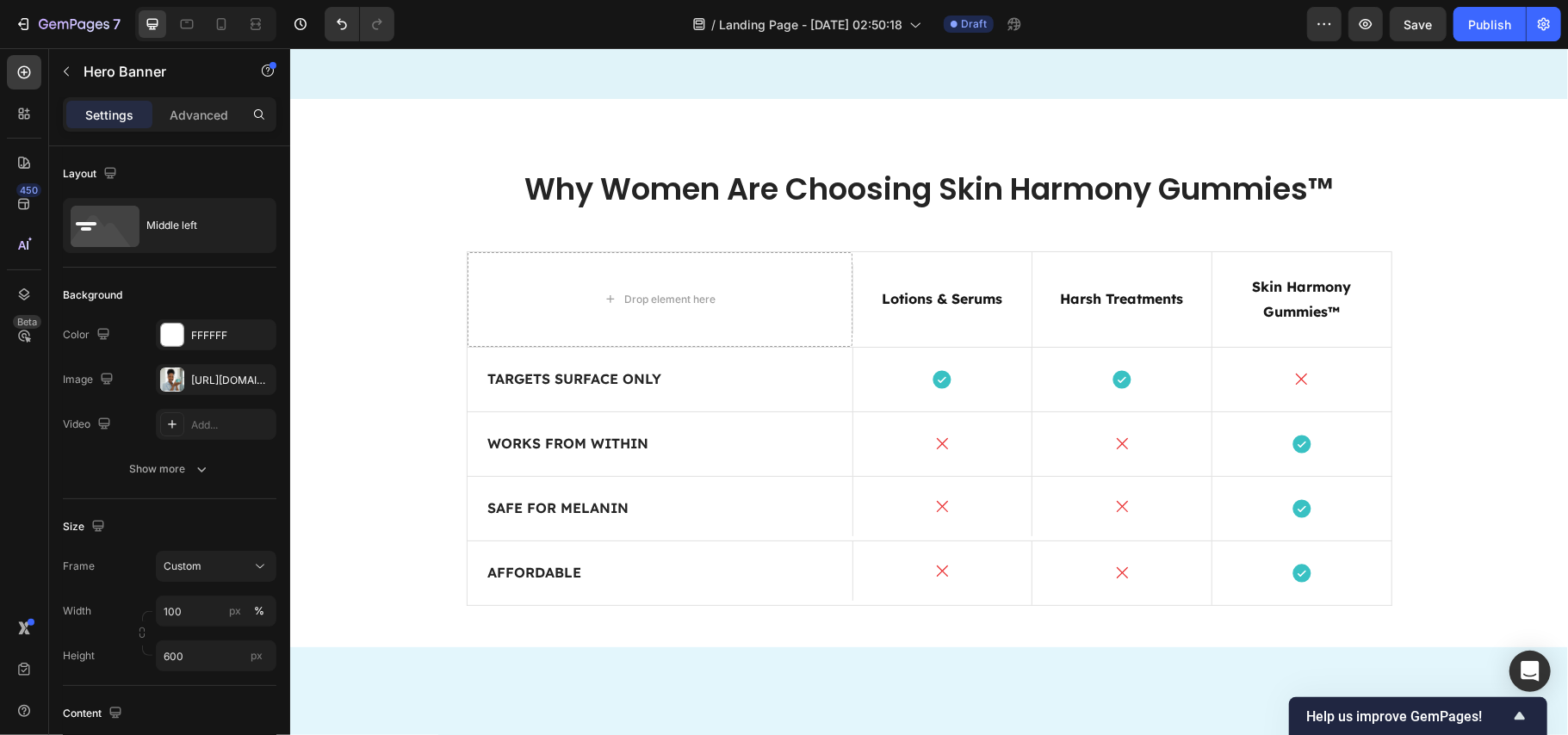
scroll to position [4068, 0]
